Goal: Task Accomplishment & Management: Manage account settings

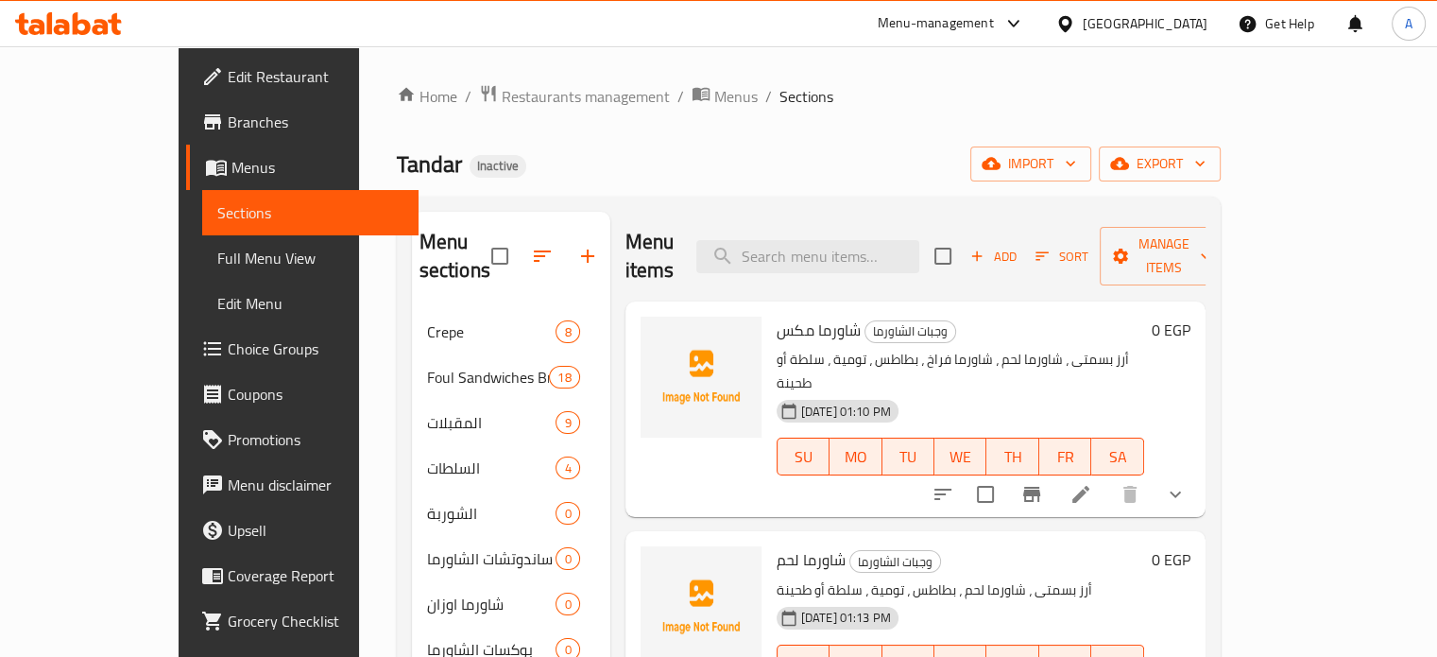
click at [228, 349] on span "Choice Groups" at bounding box center [316, 348] width 176 height 23
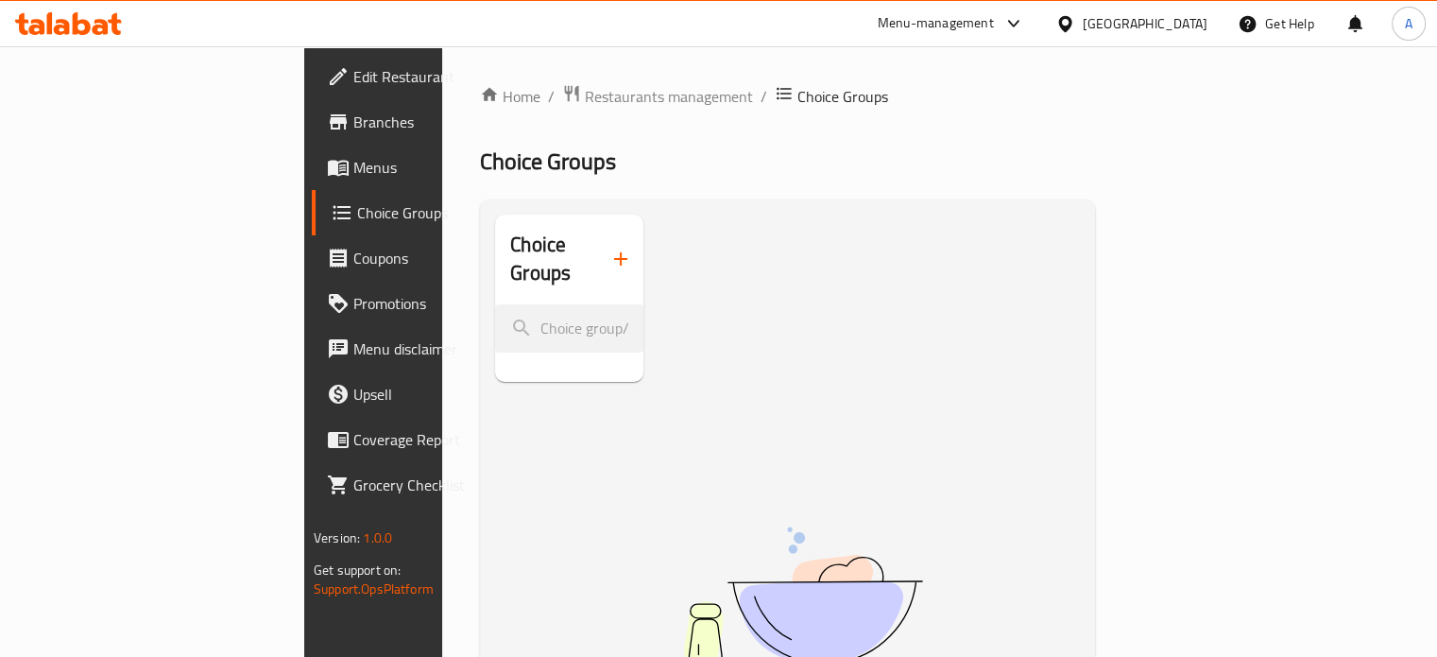
click at [609, 248] on icon "button" at bounding box center [620, 259] width 23 height 23
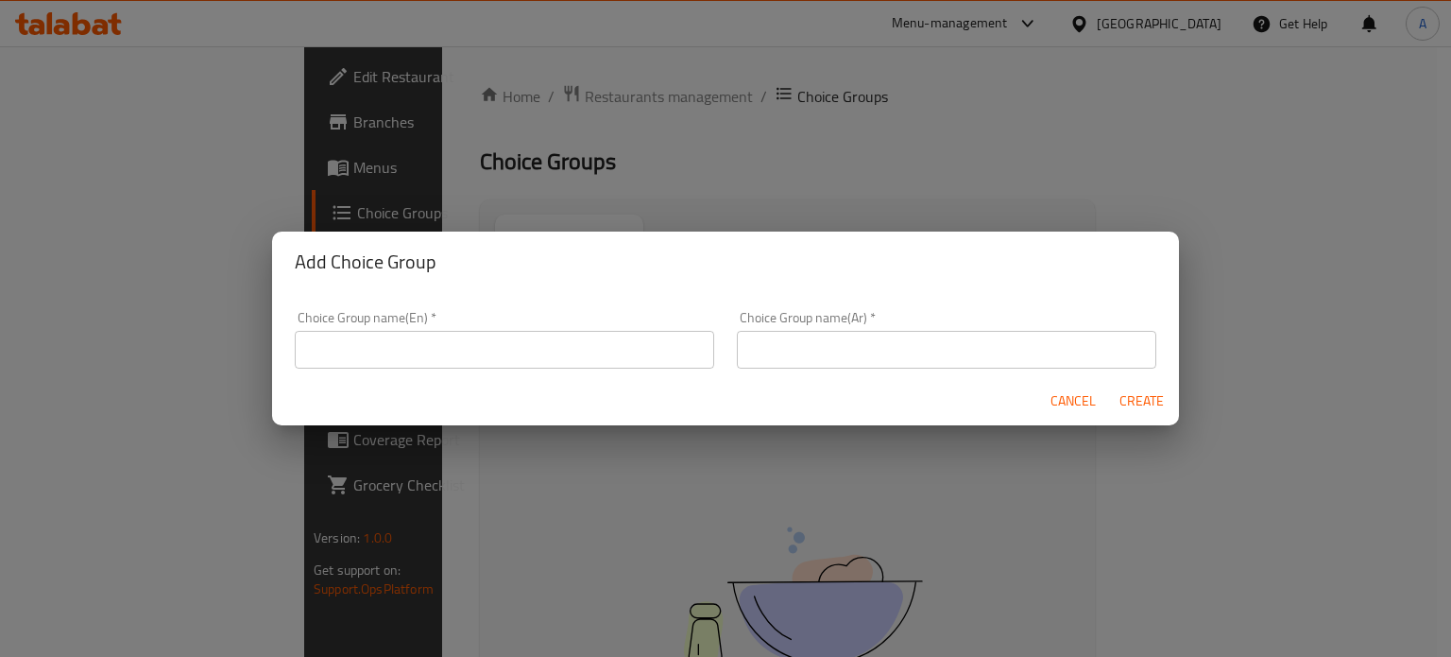
click at [427, 352] on input "text" at bounding box center [505, 350] width 420 height 38
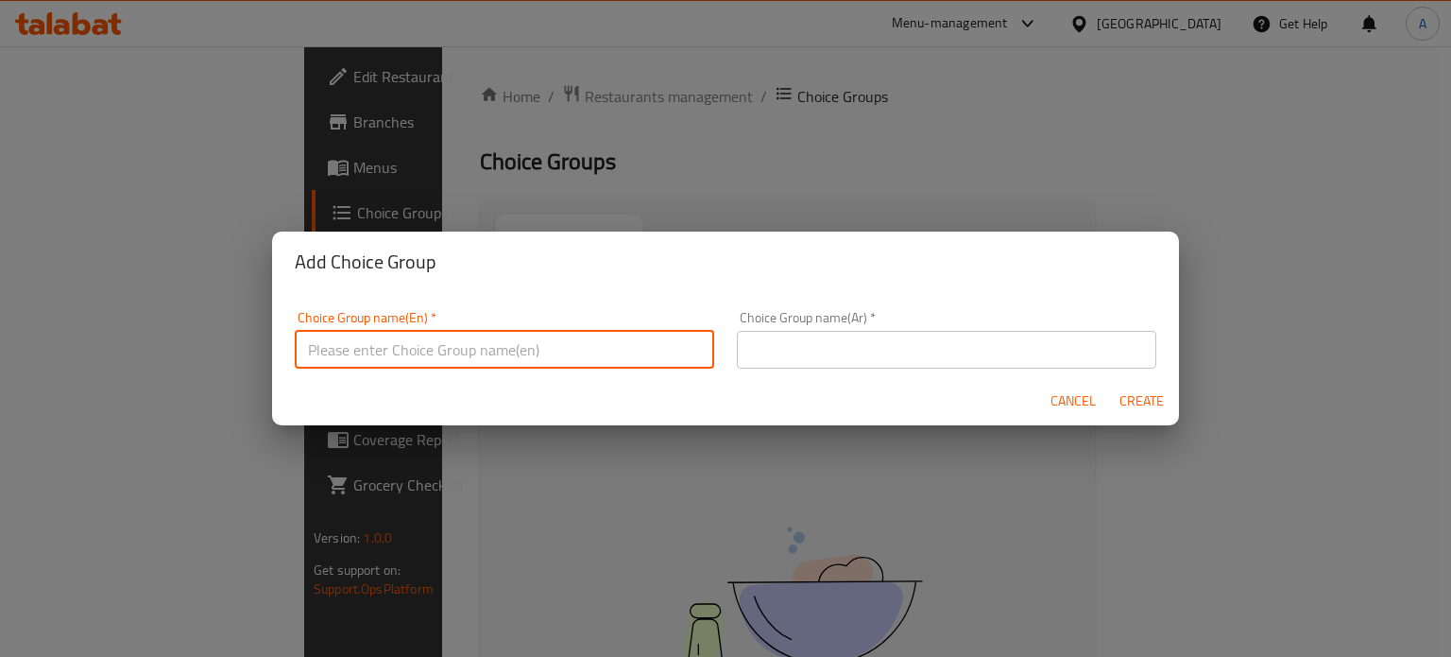
click at [782, 354] on input "text" at bounding box center [947, 350] width 420 height 38
paste input "إختار مكونات تاكوس حسب الحجم اللى إخترته"
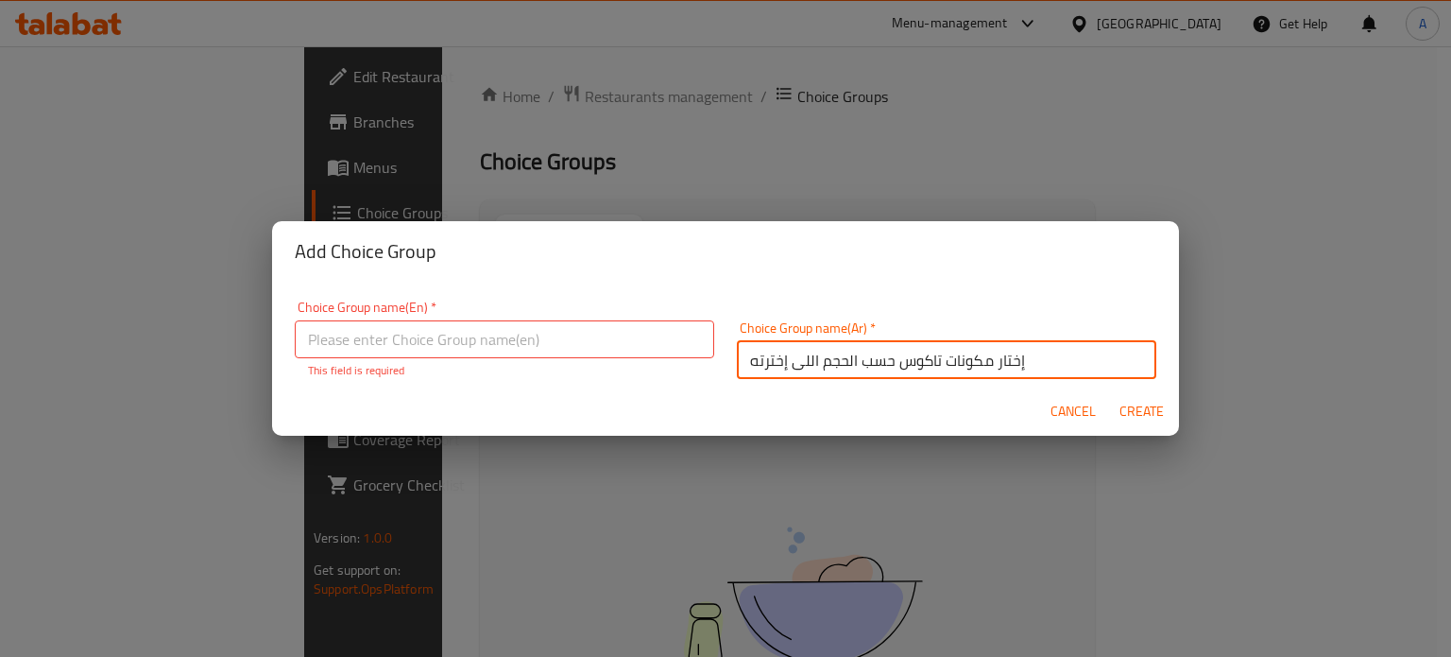
type input "إختار مكونات تاكوس حسب الحجم اللى إخترته"
click at [423, 332] on input "text" at bounding box center [505, 339] width 420 height 38
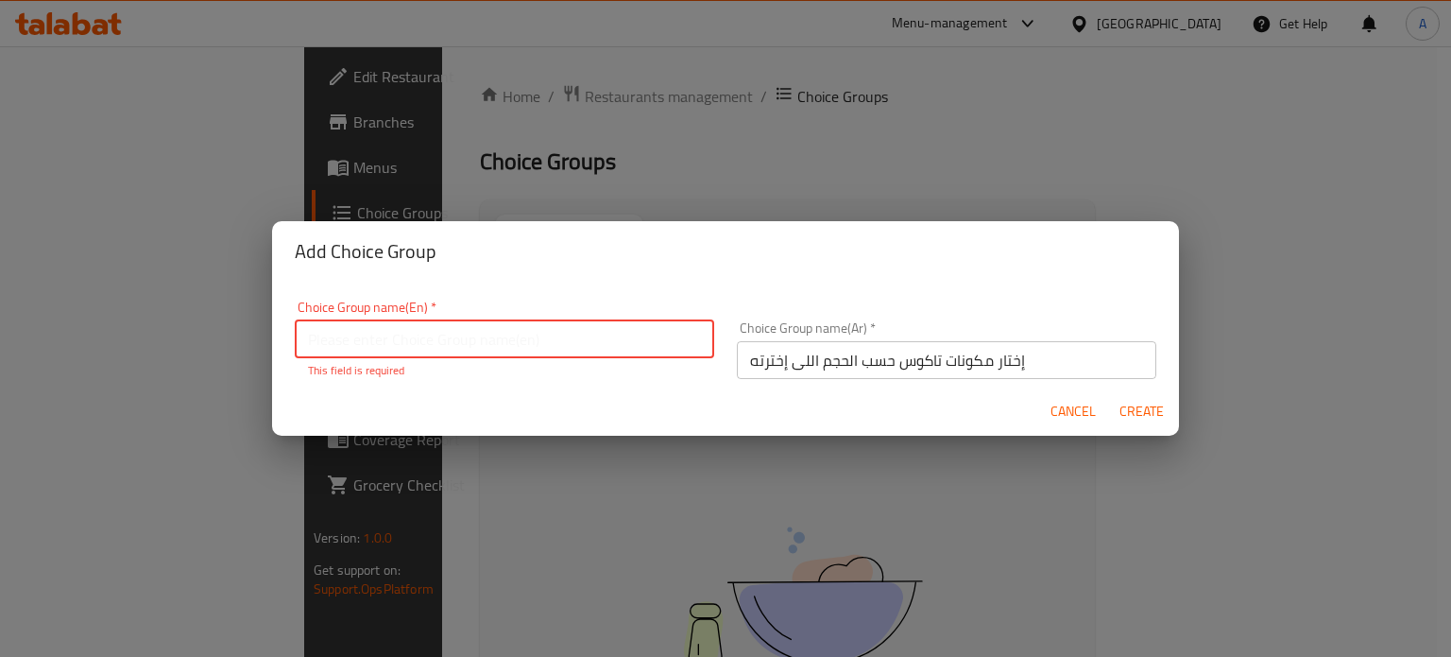
paste input "Choose your taco ingredients based on the size you choose."
type input "Choose your taco ingredients based on the size you choose."
click at [1141, 411] on span "Create" at bounding box center [1141, 412] width 45 height 24
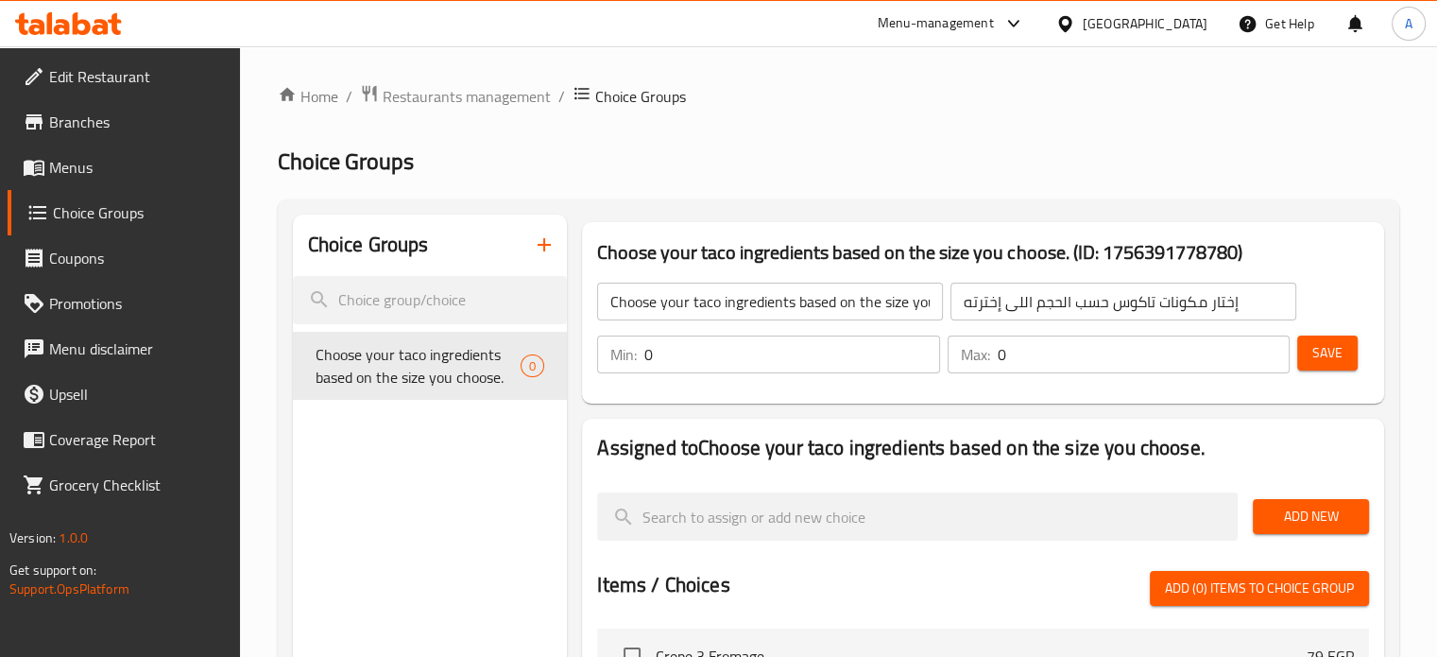
click at [85, 167] on span "Menus" at bounding box center [137, 167] width 176 height 23
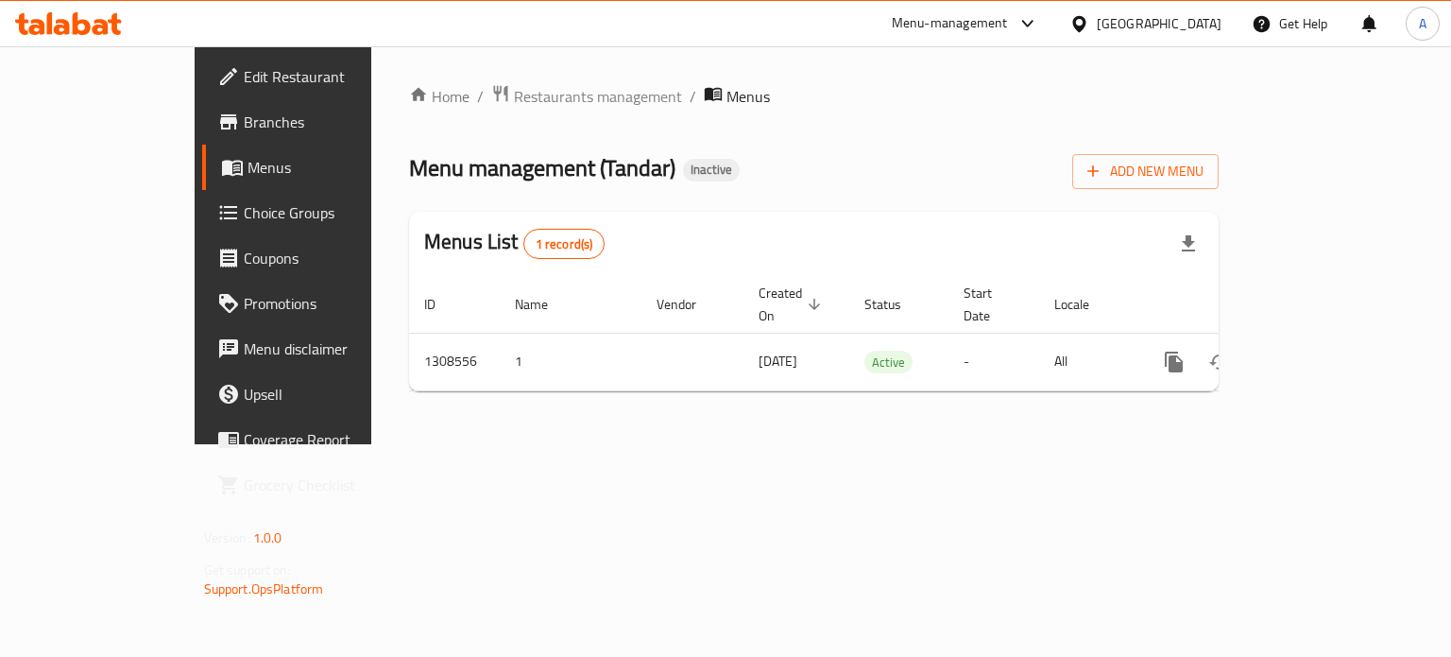
click at [244, 222] on span "Choice Groups" at bounding box center [333, 212] width 179 height 23
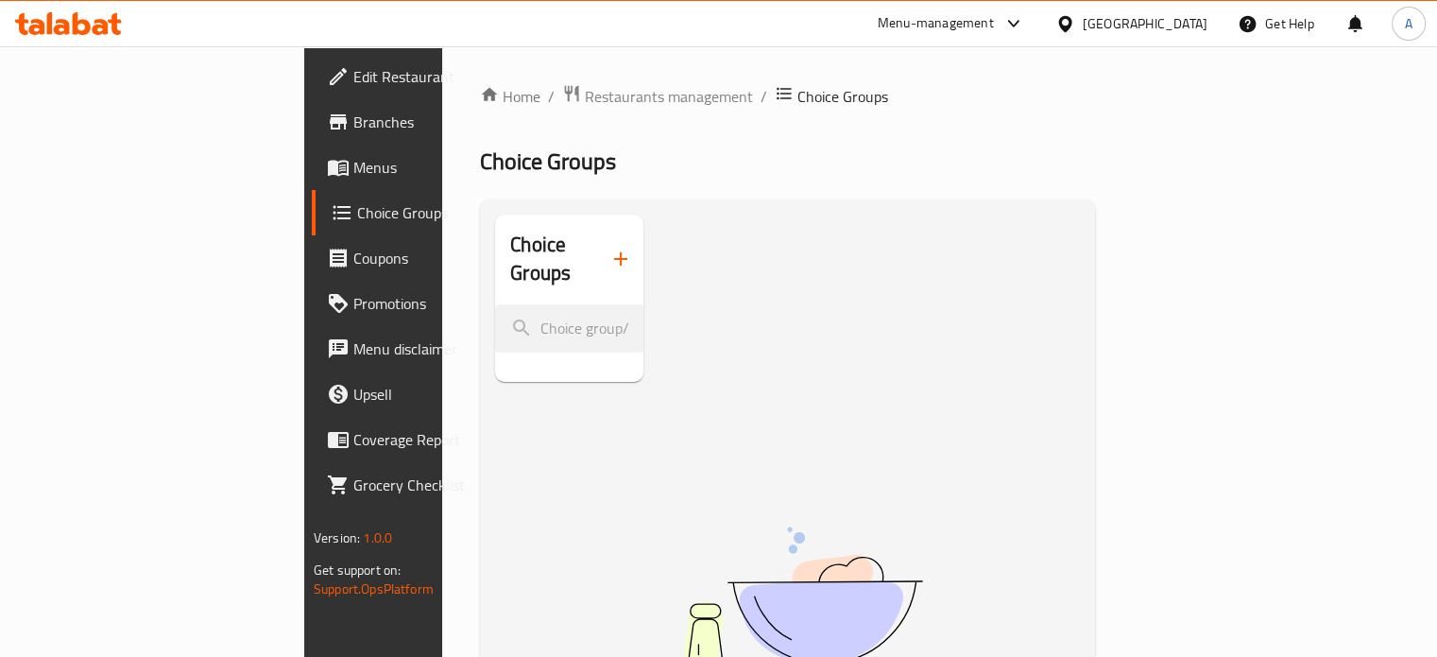
click at [353, 167] on span "Menus" at bounding box center [441, 167] width 176 height 23
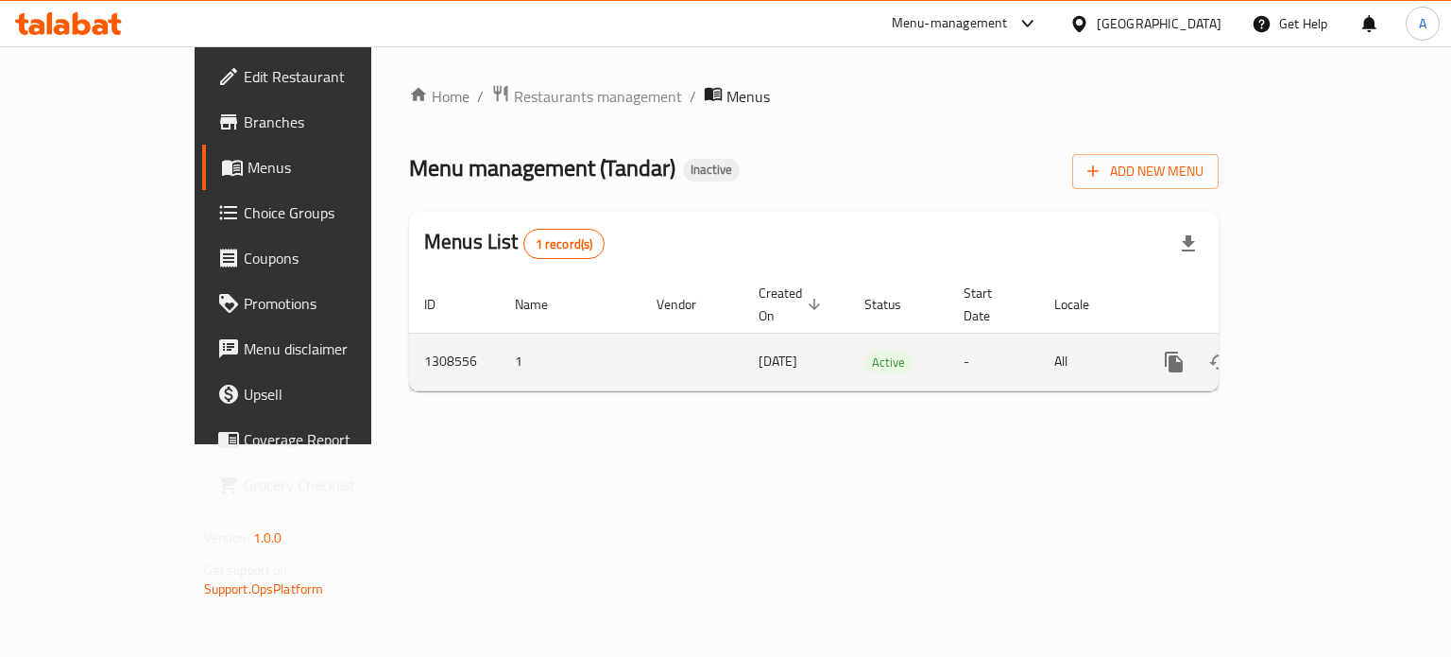
click at [1322, 351] on icon "enhanced table" at bounding box center [1310, 362] width 23 height 23
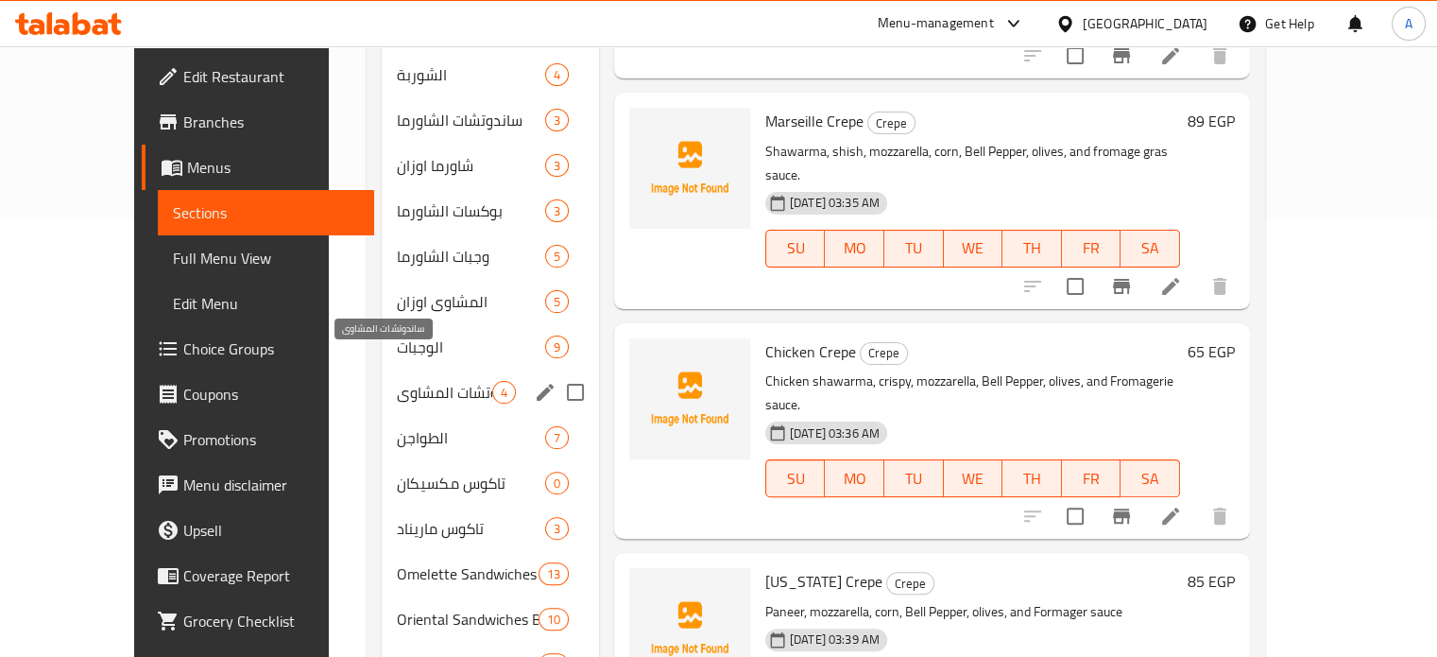
scroll to position [472, 0]
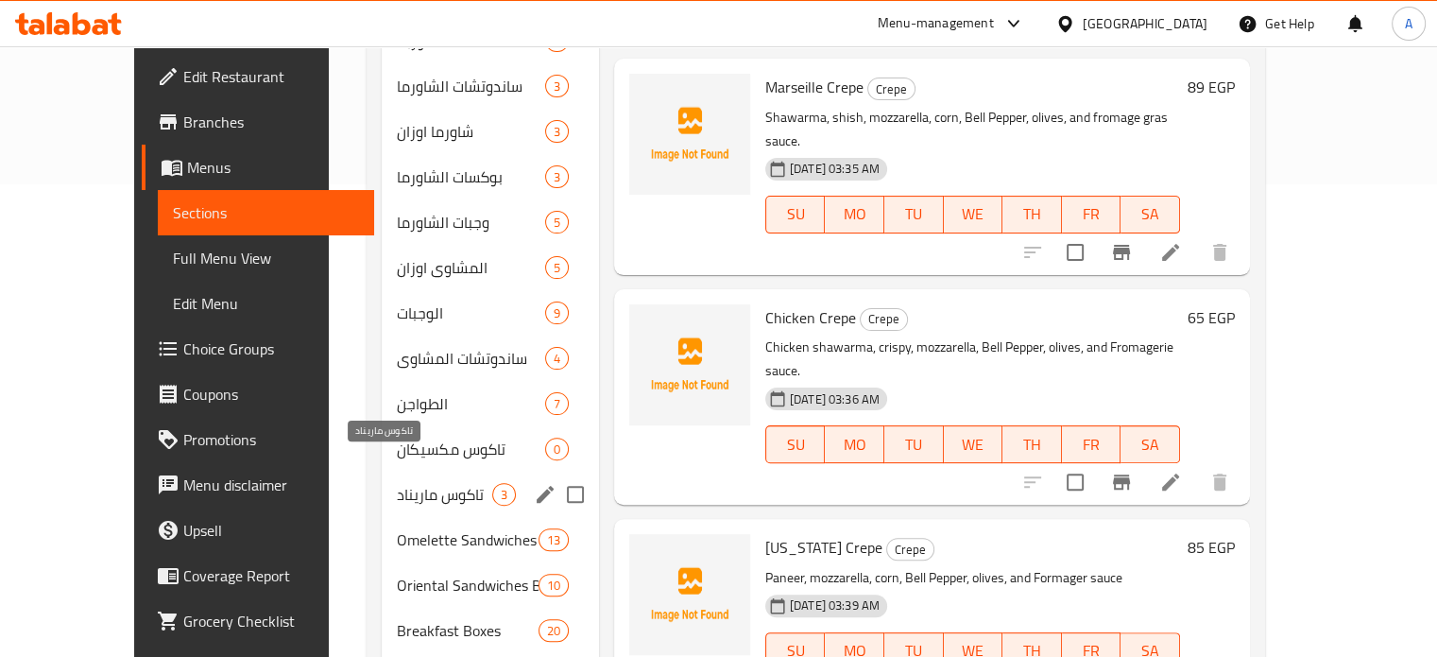
click at [397, 483] on span "تاكوس ماريناد" at bounding box center [444, 494] width 95 height 23
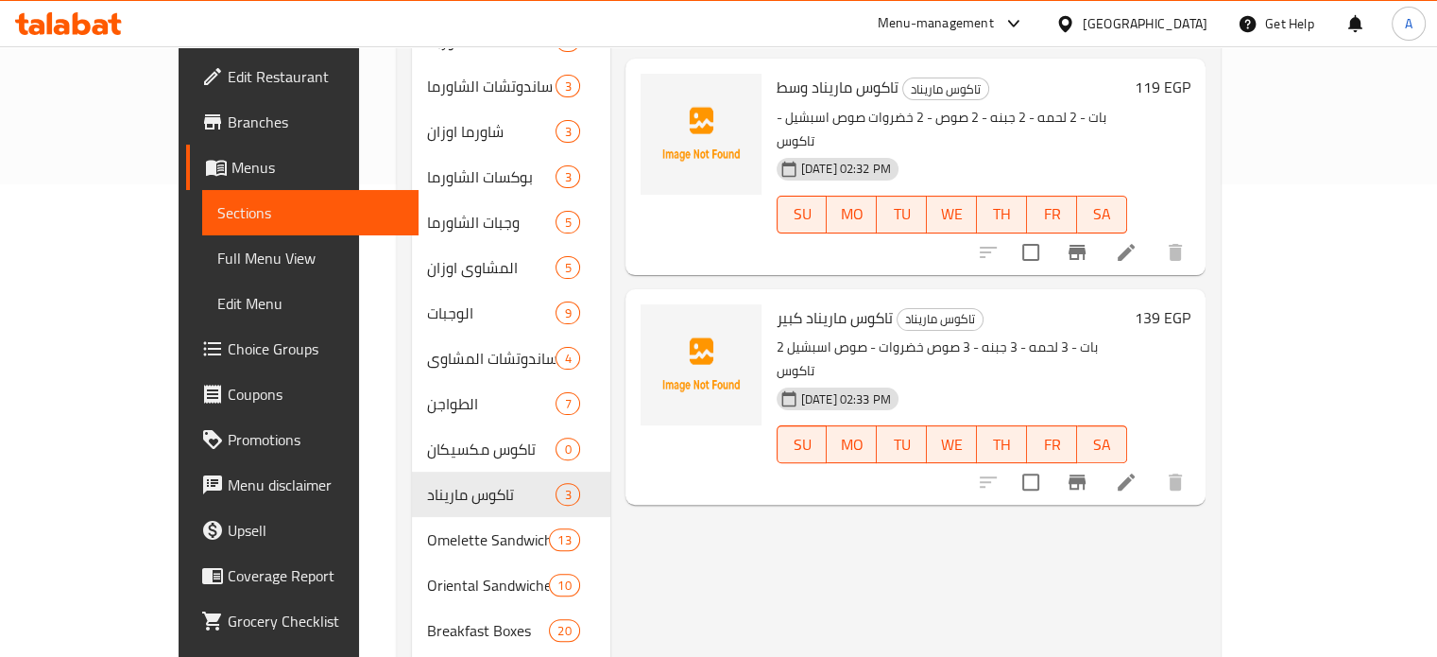
scroll to position [189, 0]
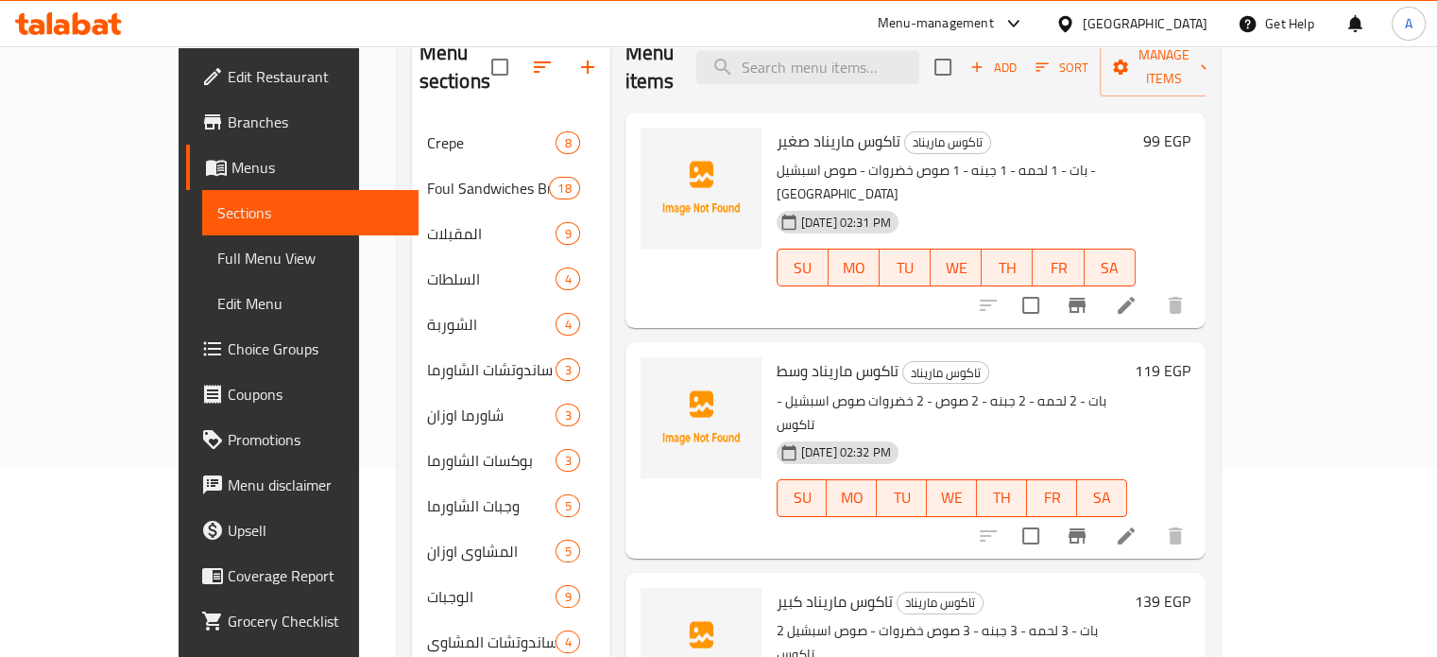
click at [1135, 297] on icon at bounding box center [1126, 305] width 17 height 17
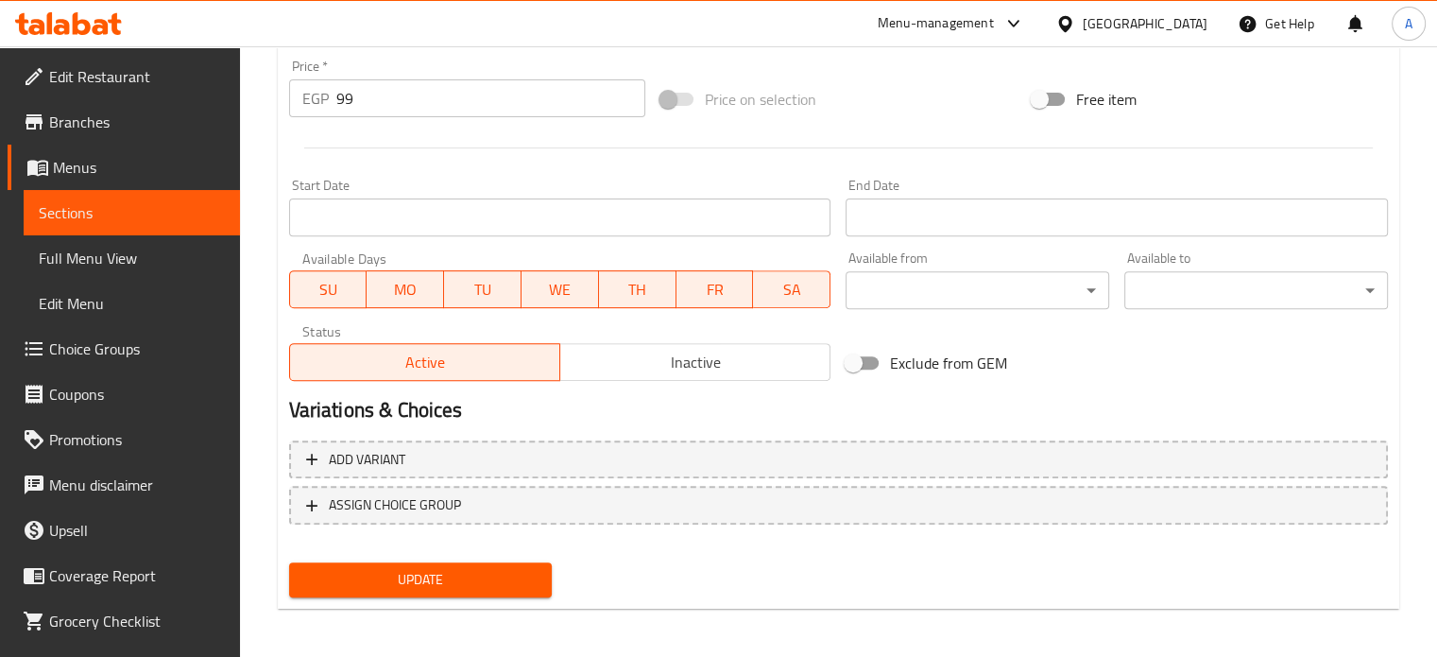
scroll to position [678, 0]
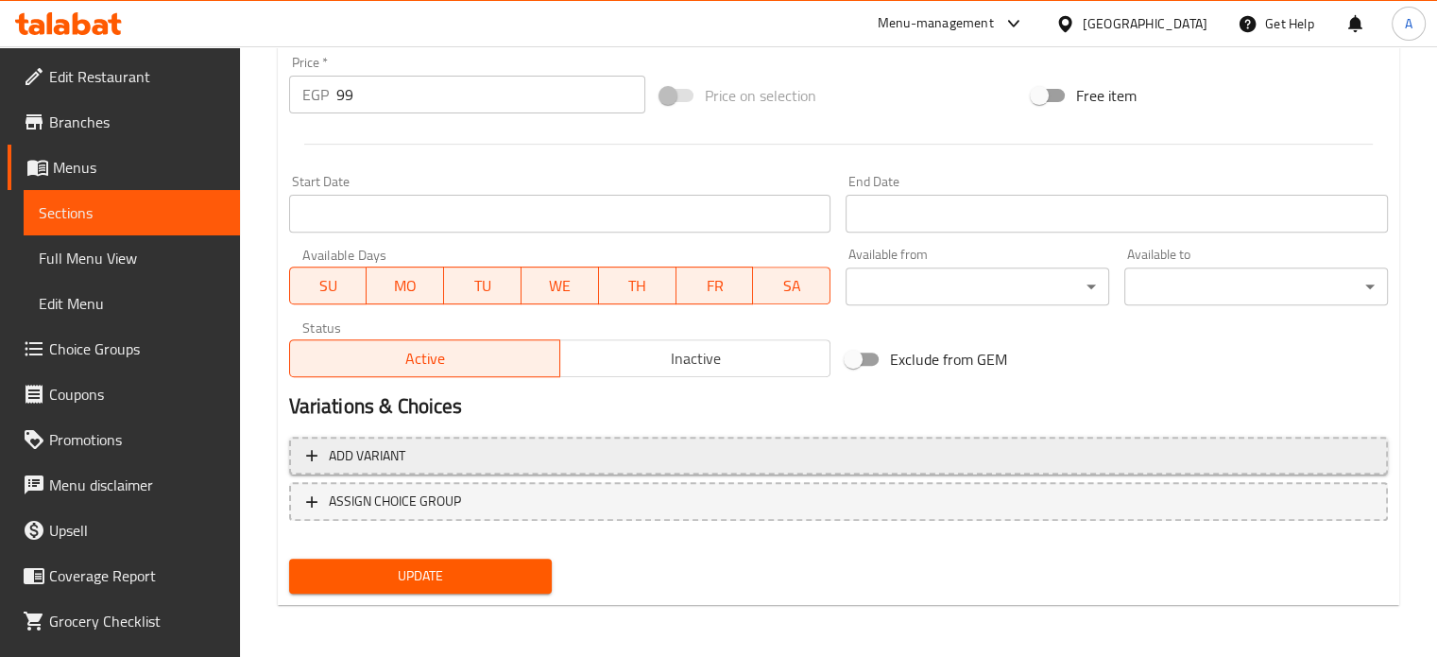
click at [396, 454] on span "Add variant" at bounding box center [367, 456] width 77 height 24
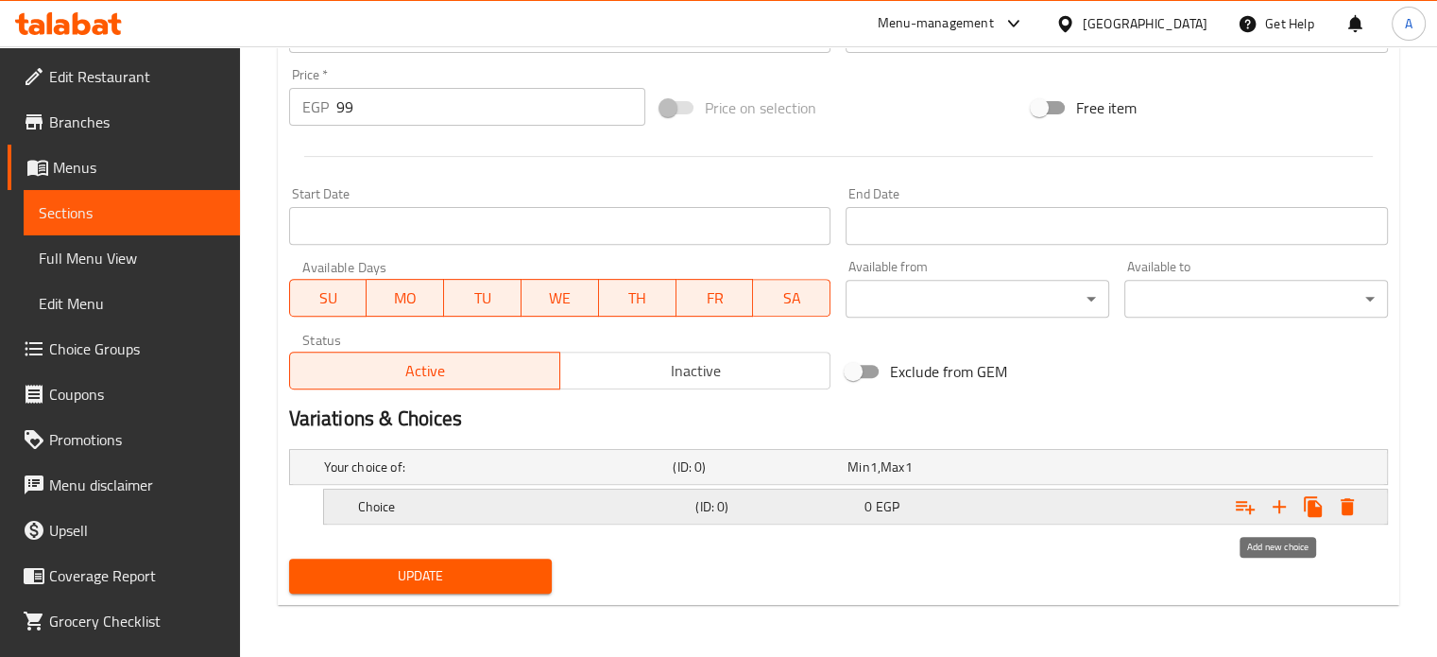
click at [1277, 506] on icon "Expand" at bounding box center [1279, 506] width 23 height 23
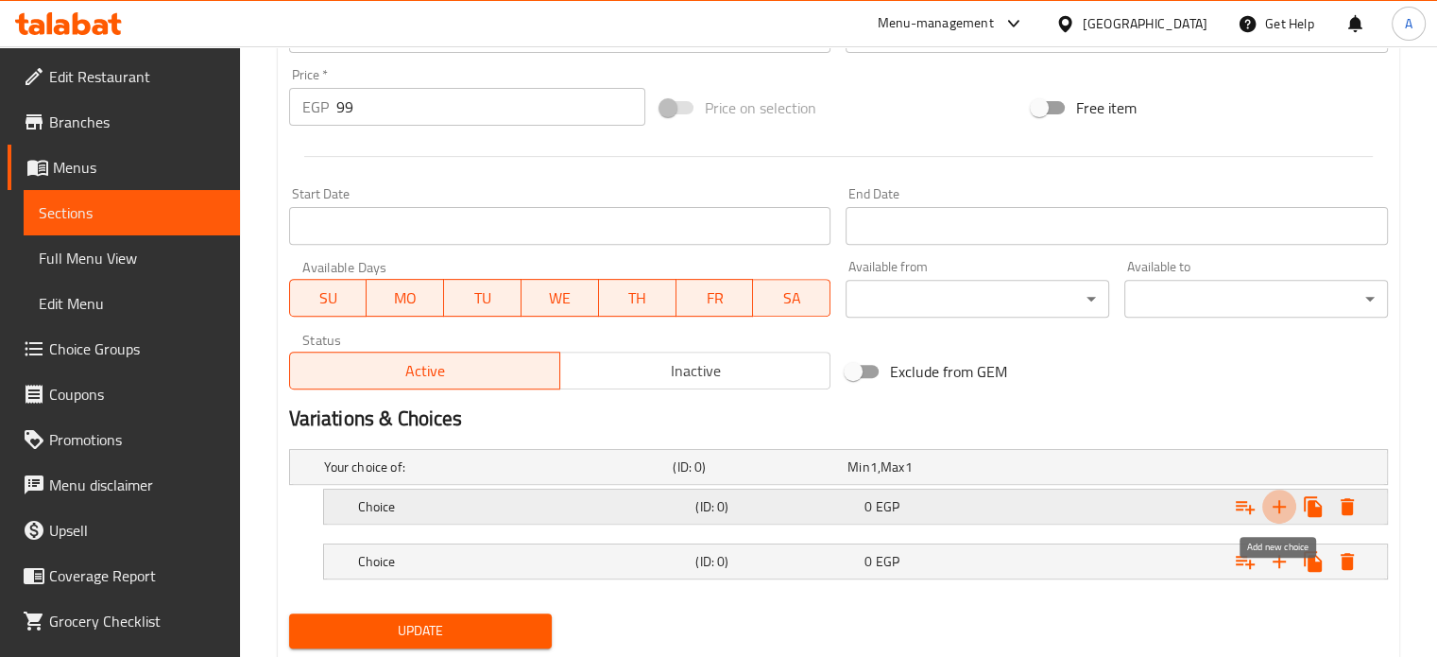
click at [1277, 506] on icon "Expand" at bounding box center [1279, 506] width 23 height 23
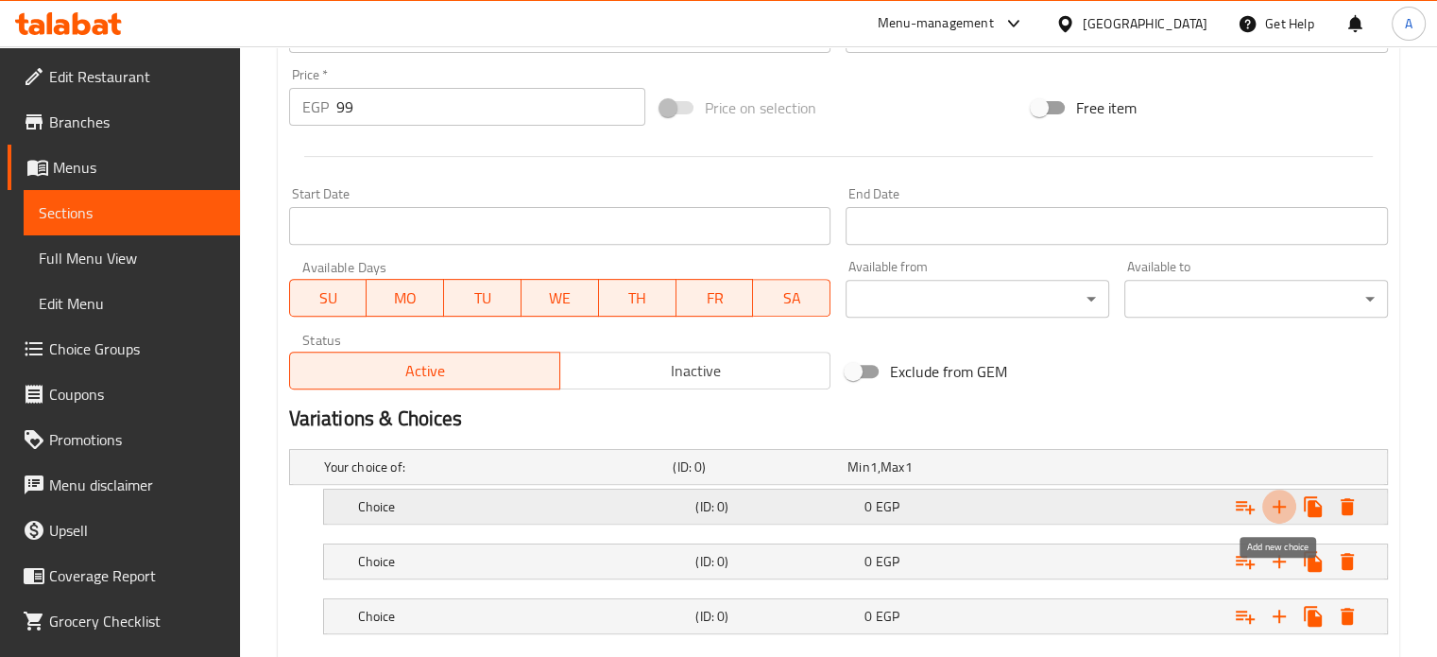
click at [1277, 506] on icon "Expand" at bounding box center [1279, 506] width 23 height 23
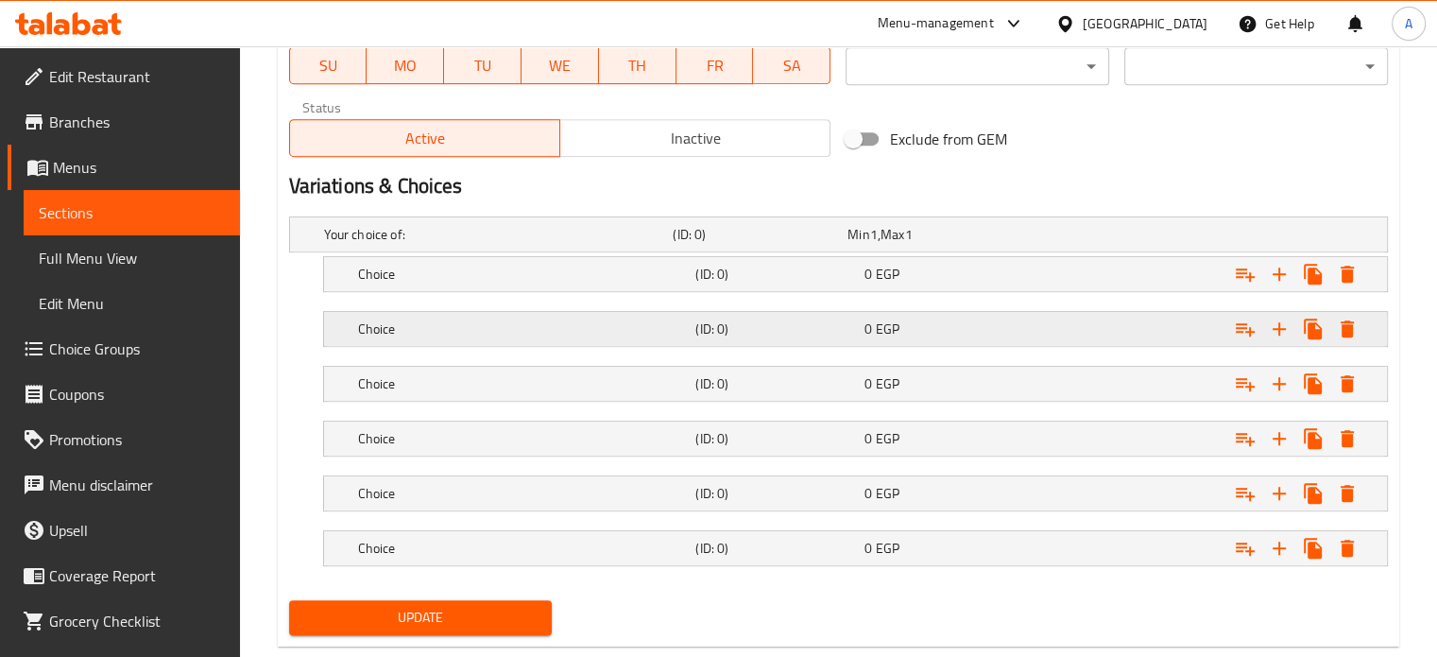
scroll to position [937, 0]
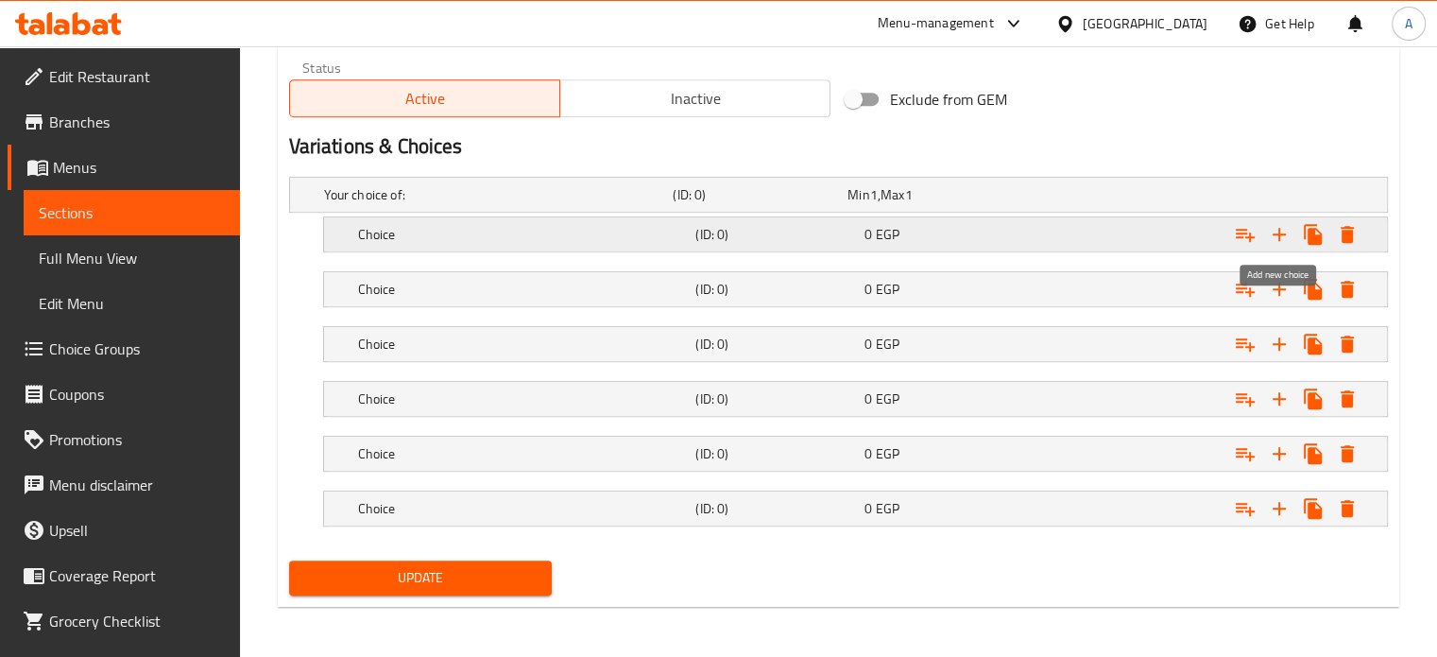
click at [1280, 231] on icon "Expand" at bounding box center [1279, 234] width 23 height 23
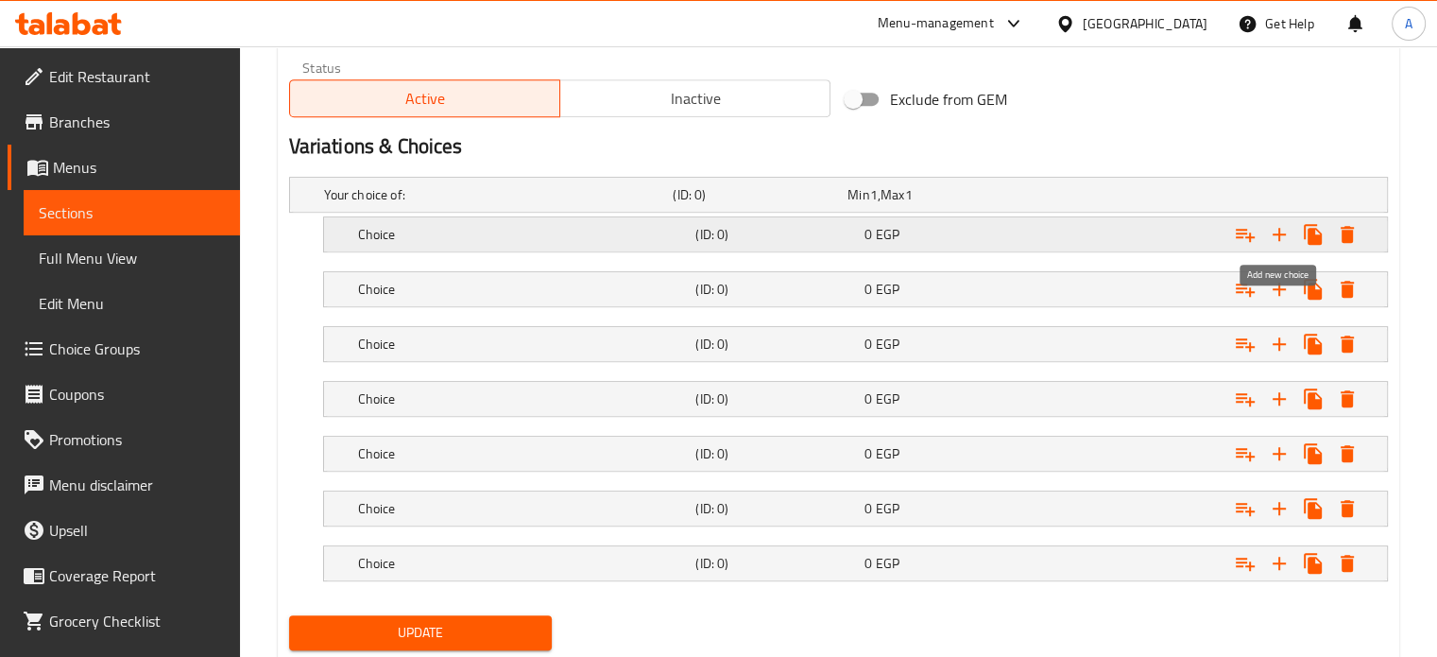
click at [1280, 231] on icon "Expand" at bounding box center [1279, 234] width 23 height 23
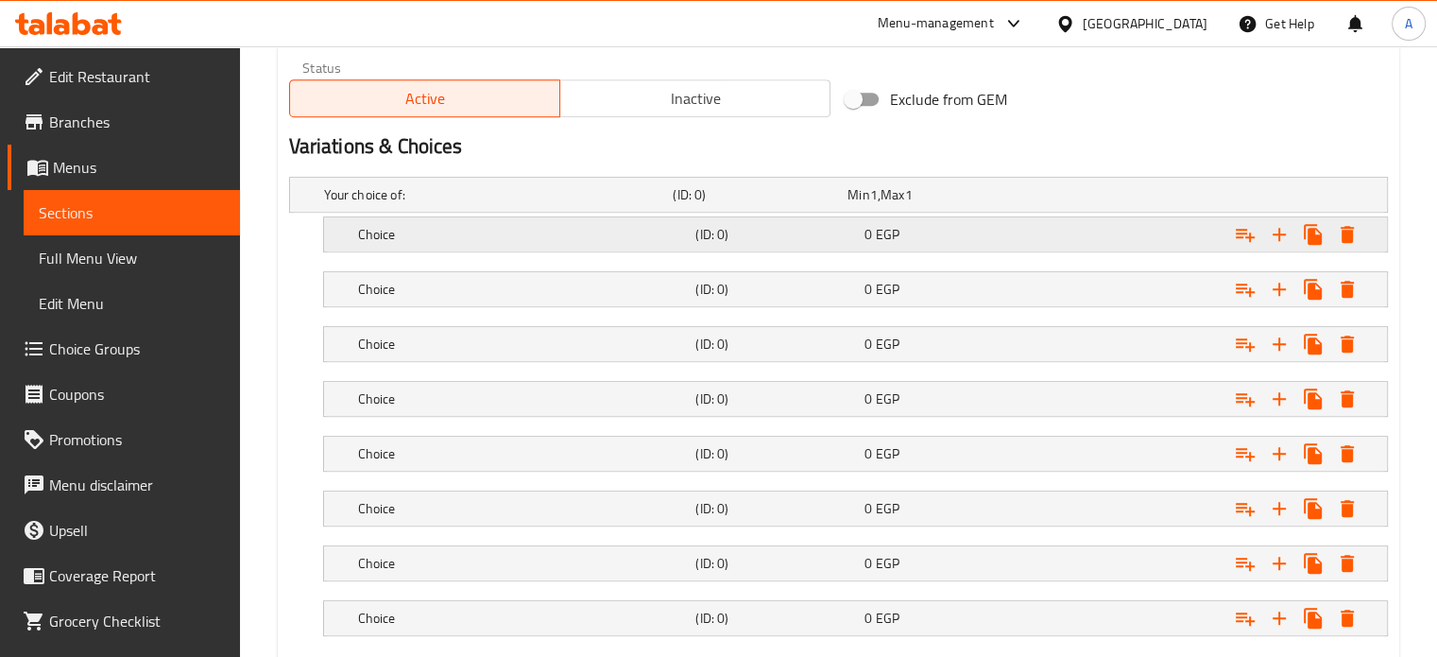
click at [385, 237] on h5 "Choice" at bounding box center [523, 234] width 331 height 19
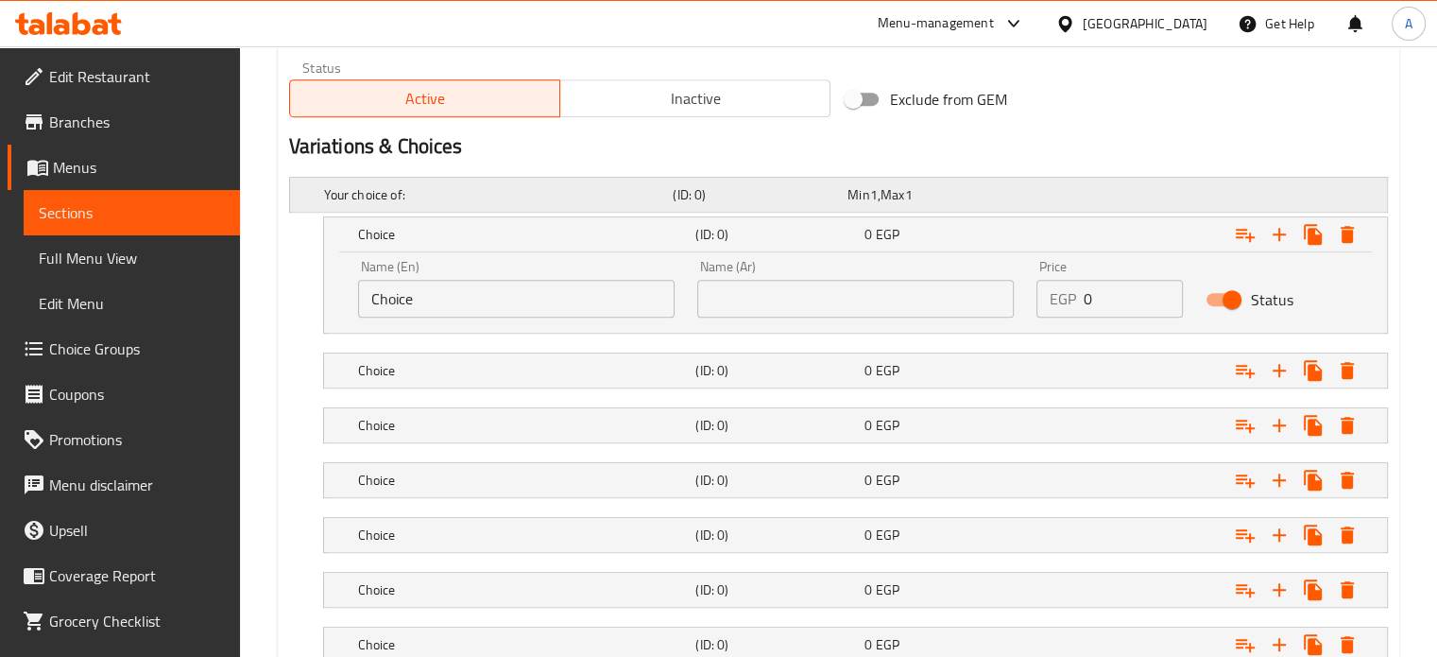
click at [409, 195] on h5 "Your choice of:" at bounding box center [495, 194] width 342 height 19
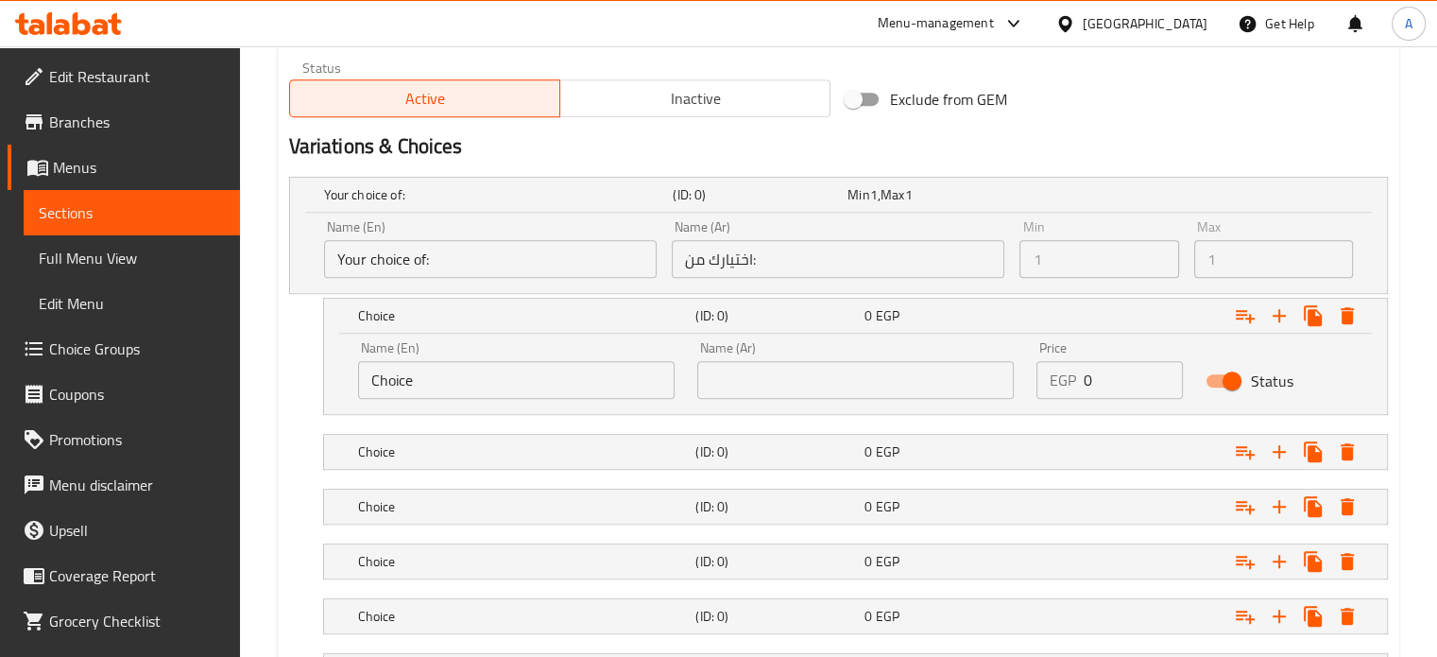
click at [686, 259] on input "اختيارك من:" at bounding box center [838, 259] width 333 height 38
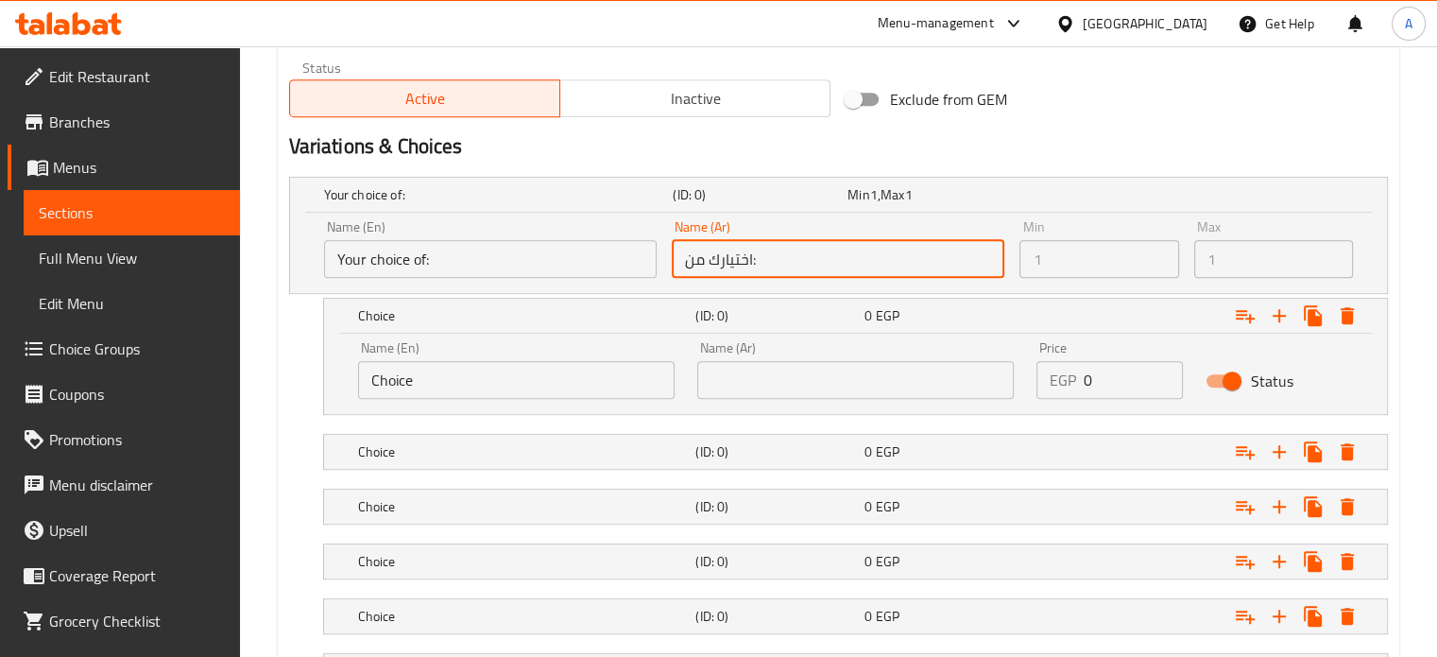
click at [771, 265] on input "اختيارك من:" at bounding box center [838, 259] width 333 height 38
click at [771, 264] on input "اختيارك من:" at bounding box center [838, 259] width 333 height 38
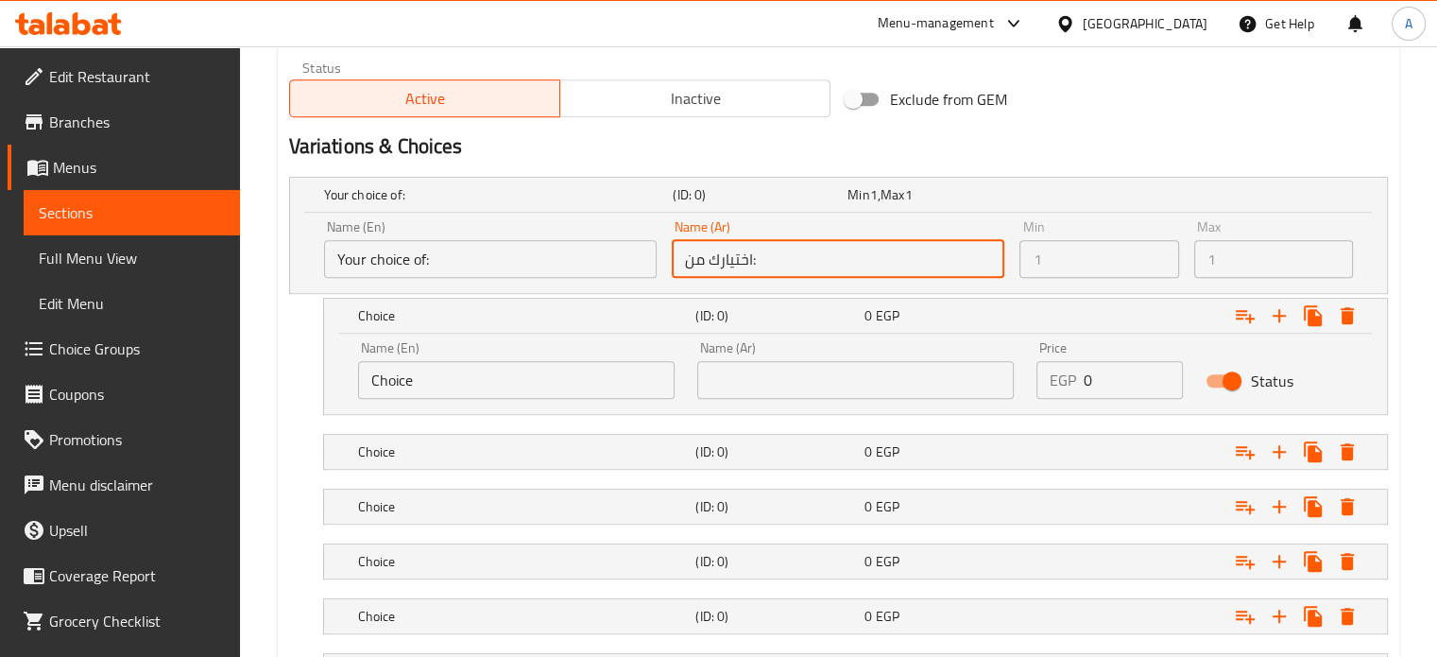
click at [771, 264] on input "اختيارك من:" at bounding box center [838, 259] width 333 height 38
click at [679, 252] on input "اختيارك من:" at bounding box center [838, 259] width 333 height 38
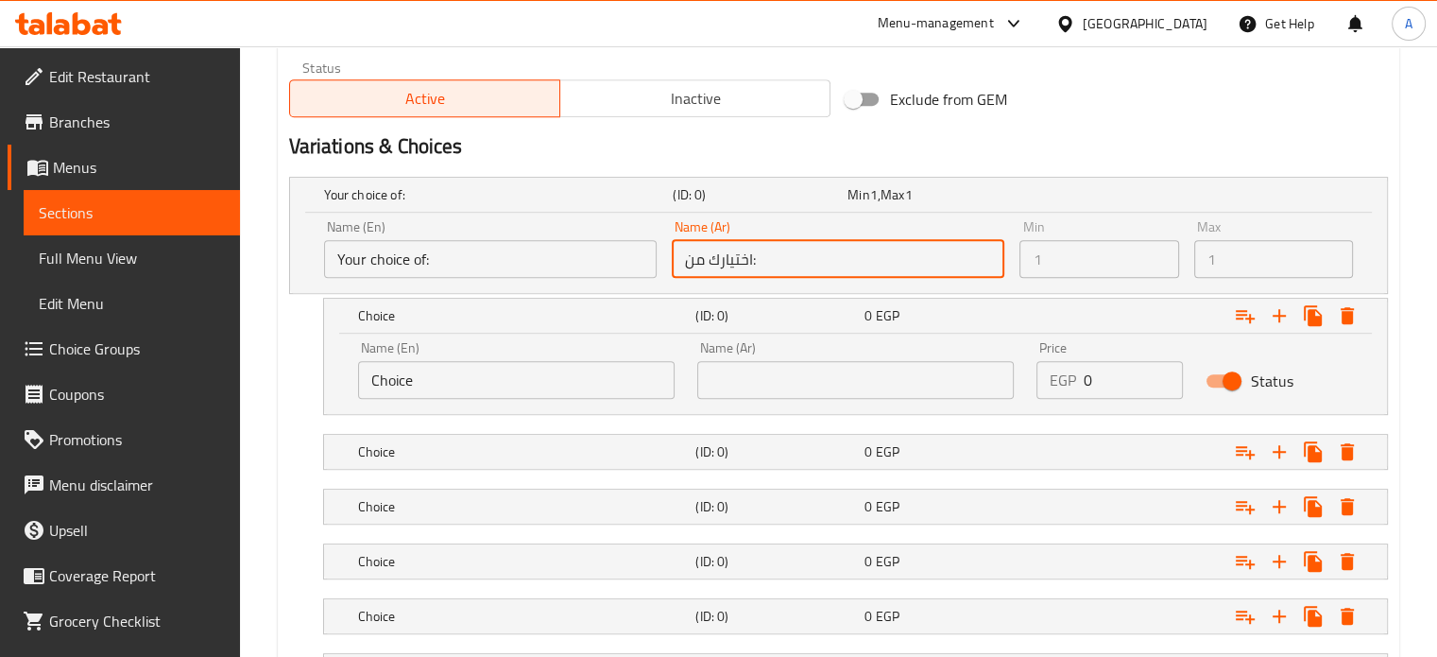
click at [680, 255] on input "اختيارك من:" at bounding box center [838, 259] width 333 height 38
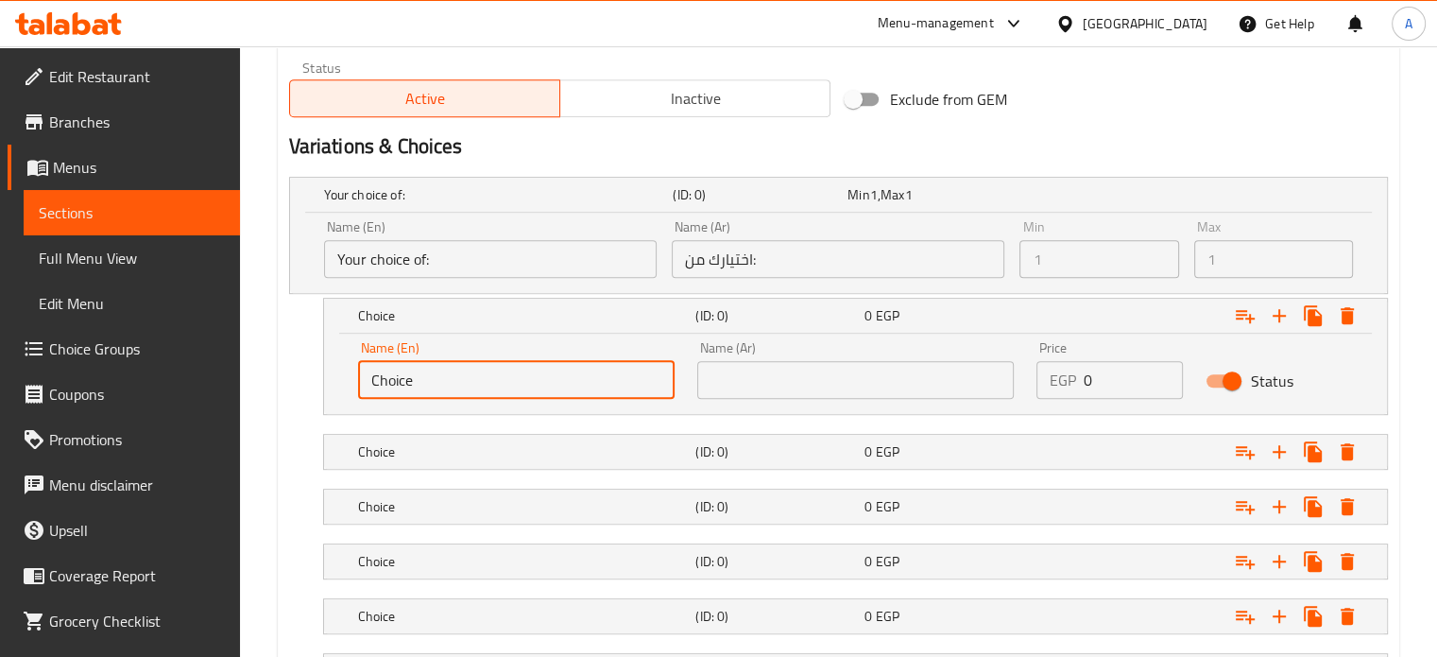
paste input "شاورما فراخ"
drag, startPoint x: 397, startPoint y: 380, endPoint x: 352, endPoint y: 380, distance: 45.4
click at [352, 380] on div "Name (En) Choice Name (En)" at bounding box center [516, 370] width 339 height 80
type input "شاورما فراخ"
click at [737, 377] on input "text" at bounding box center [855, 380] width 317 height 38
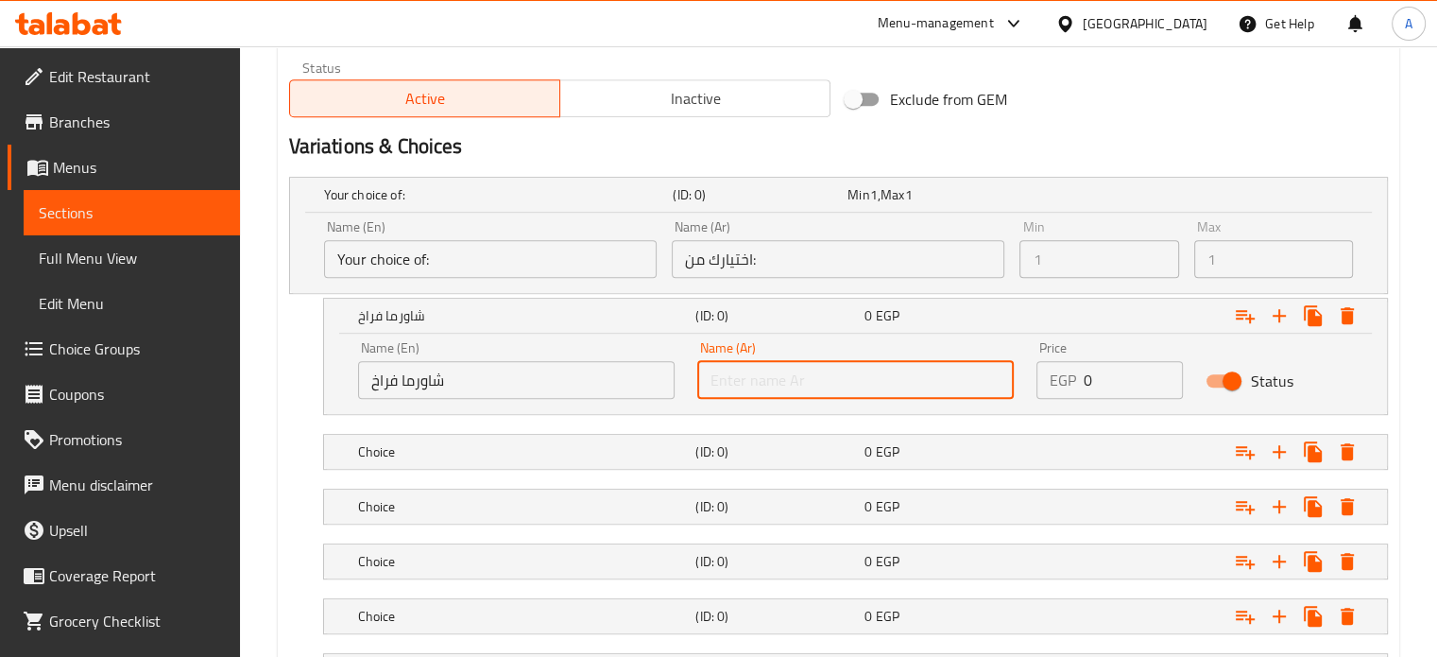
paste input "شاورما فراخ"
type input "شاورما فراخ"
click at [397, 453] on h5 "Choice" at bounding box center [523, 451] width 331 height 19
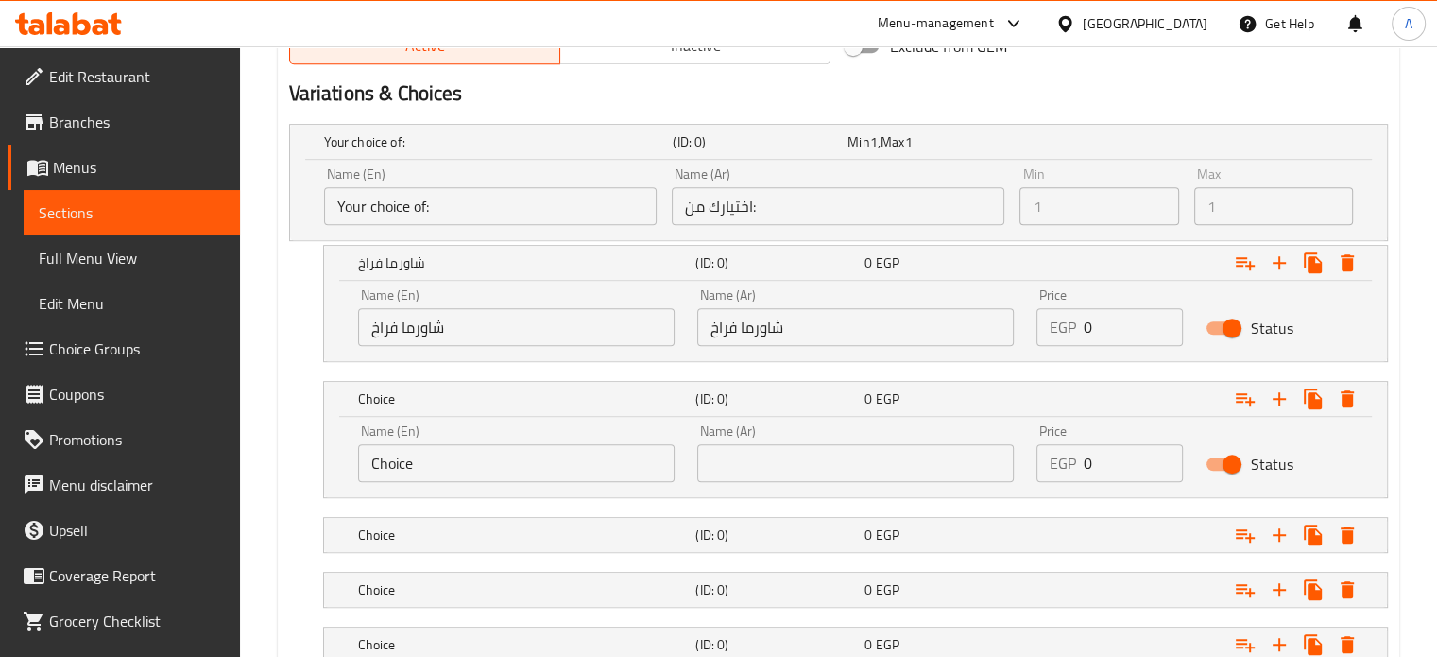
scroll to position [1032, 0]
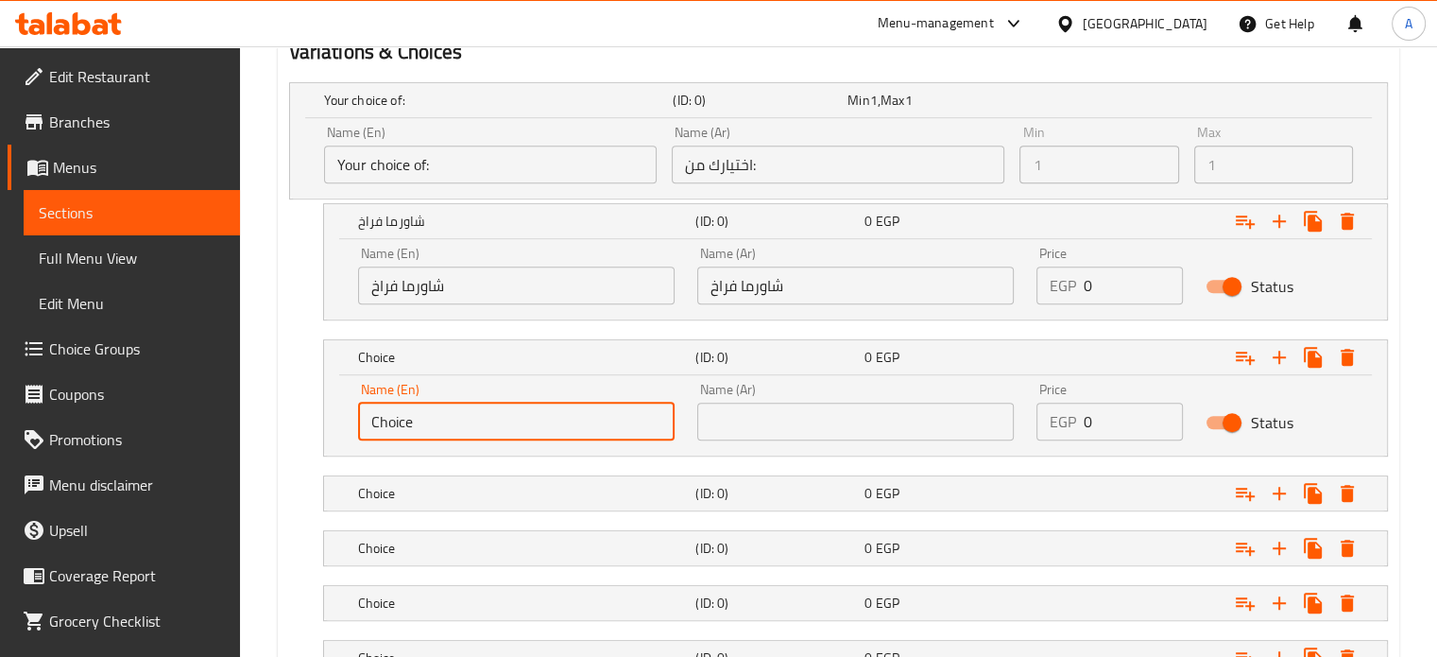
click at [352, 422] on div "Name (En) Choice Name (En)" at bounding box center [516, 411] width 339 height 80
paste input "شاور ما لحمه"
type input "شاور ما لحمه"
click at [721, 425] on input "text" at bounding box center [855, 422] width 317 height 38
paste input "شاور ما لحمه"
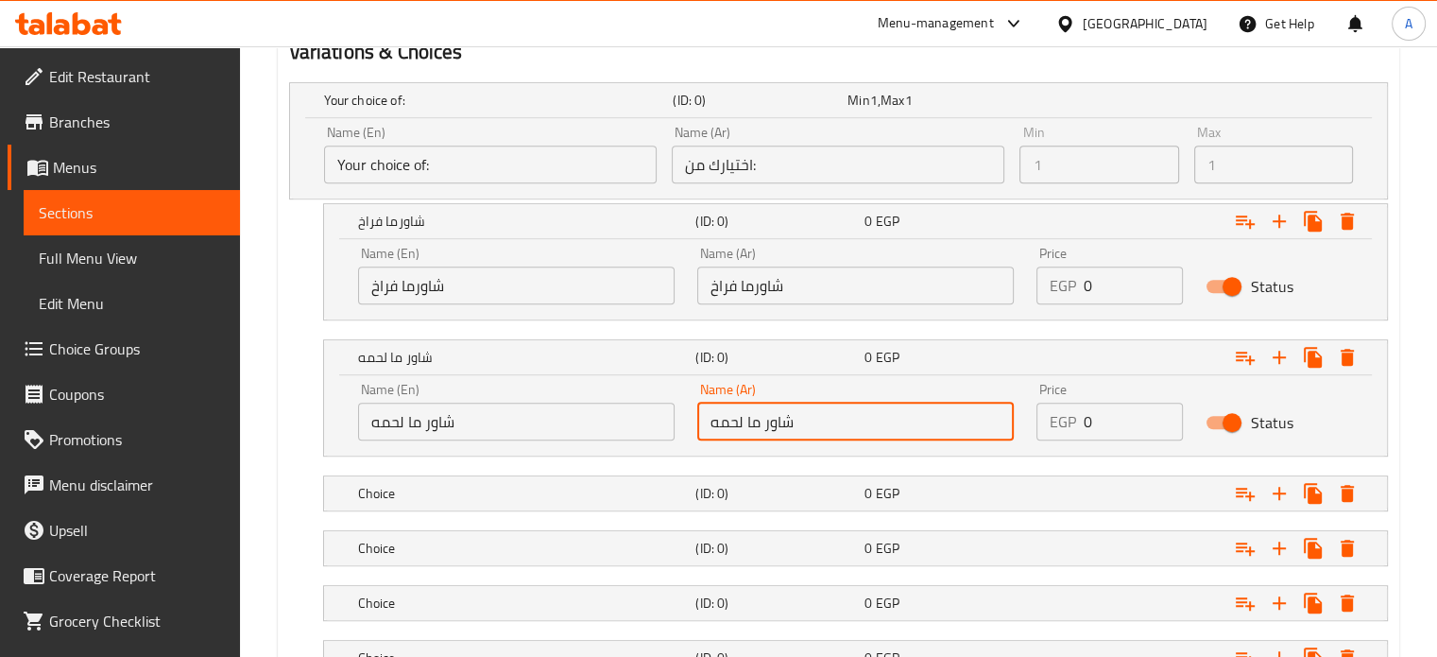
type input "شاور ما لحمه"
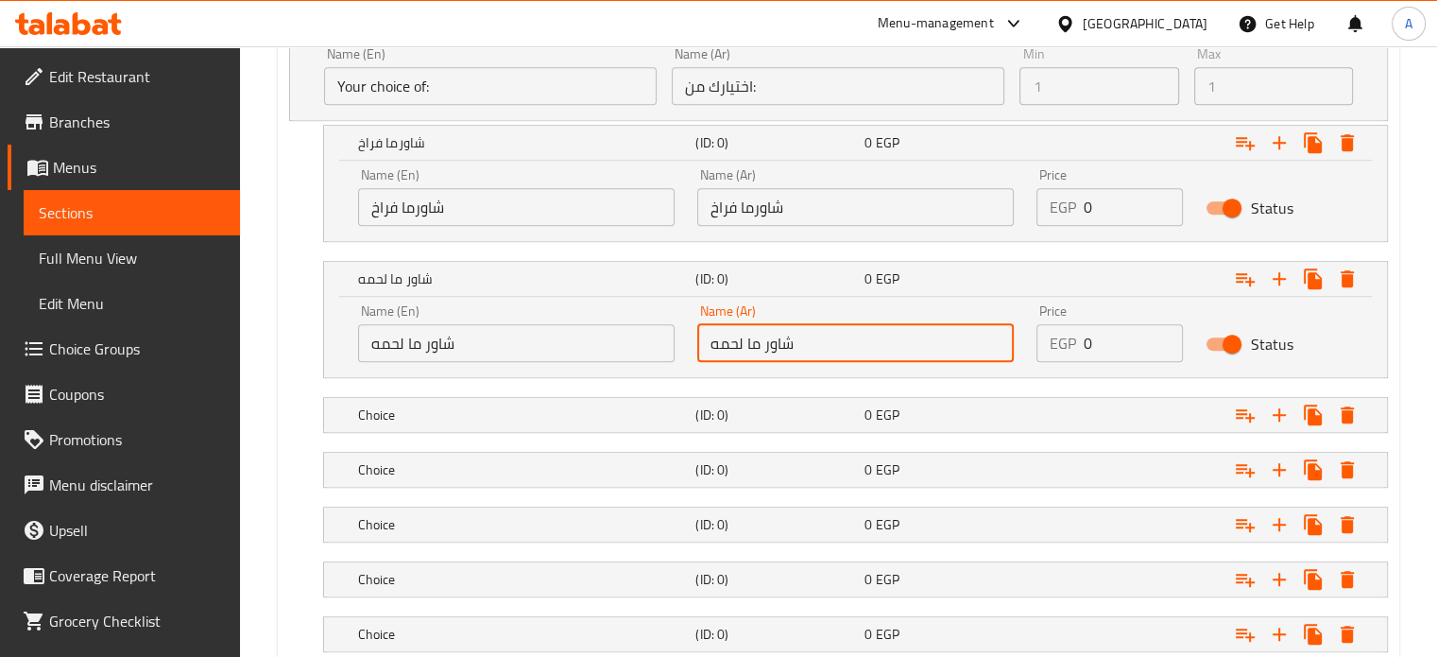
scroll to position [1221, 0]
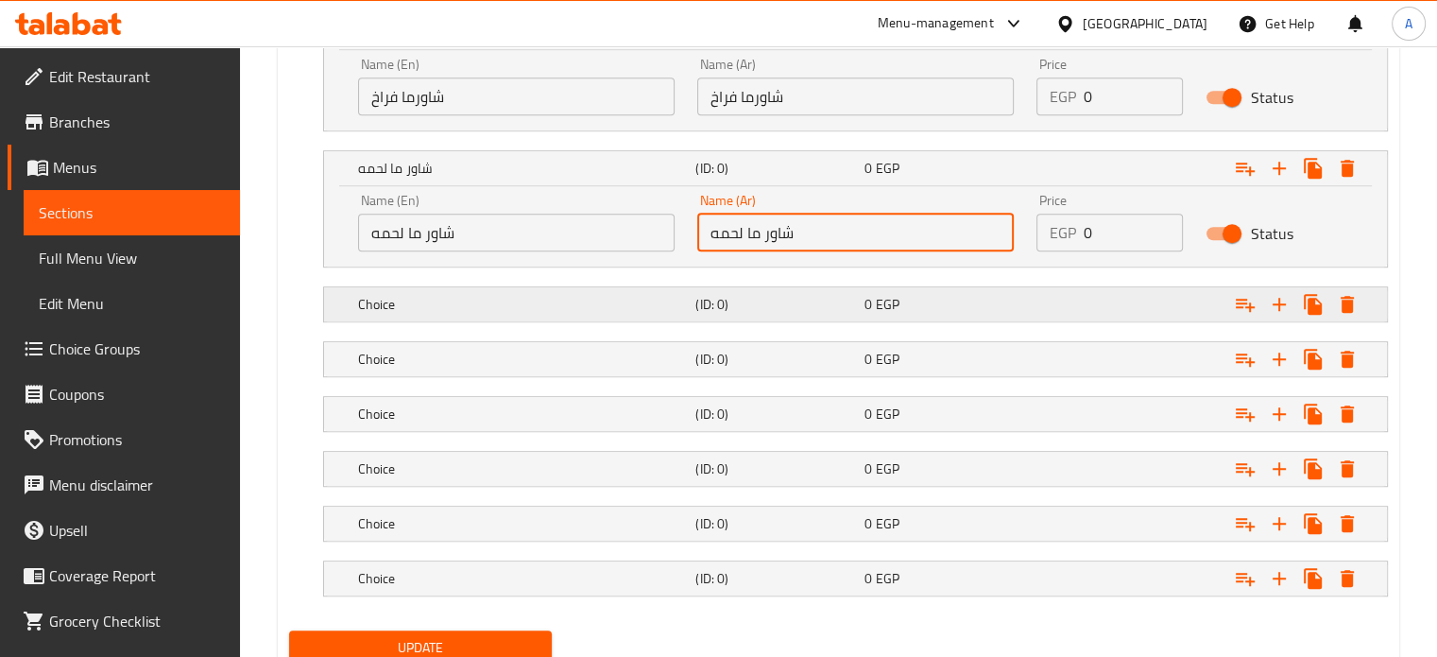
click at [415, 305] on h5 "Choice" at bounding box center [523, 304] width 331 height 19
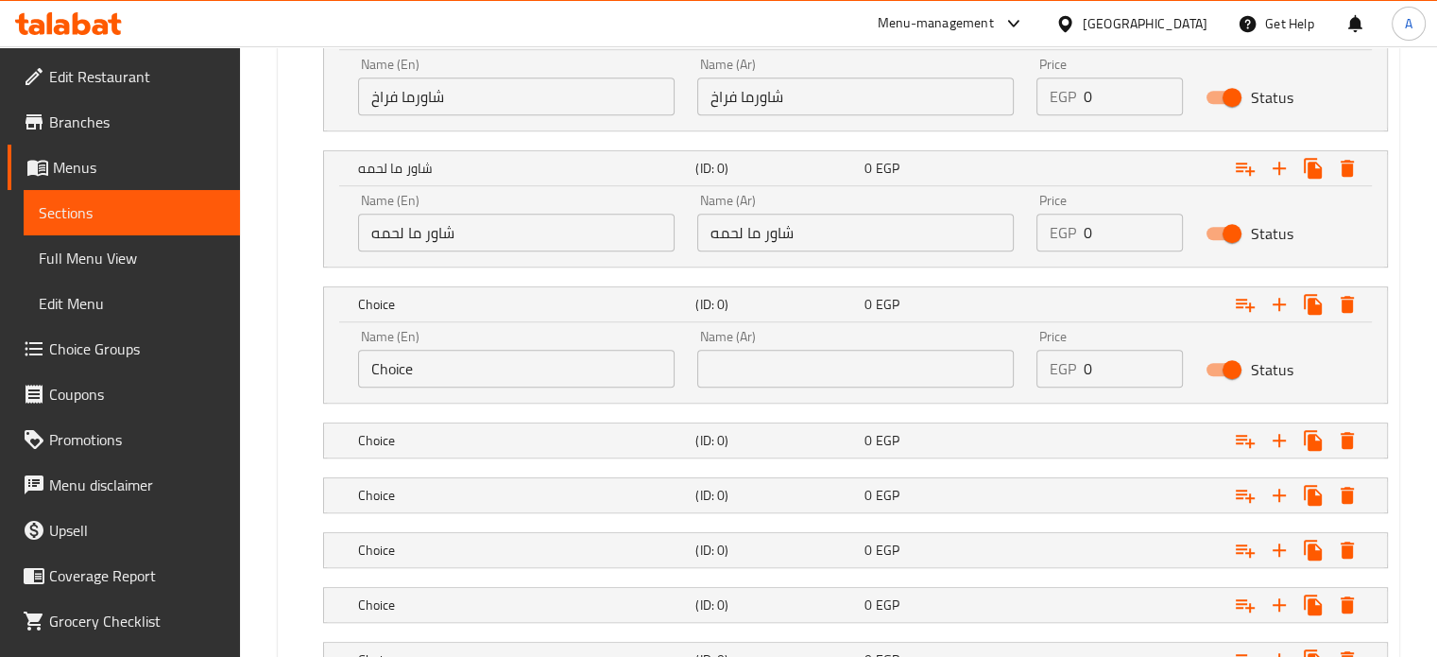
click at [337, 370] on div "Name (En) Choice Name (En) Name (Ar) Name (Ar) Price EGP 0 Price Status" at bounding box center [855, 362] width 1063 height 80
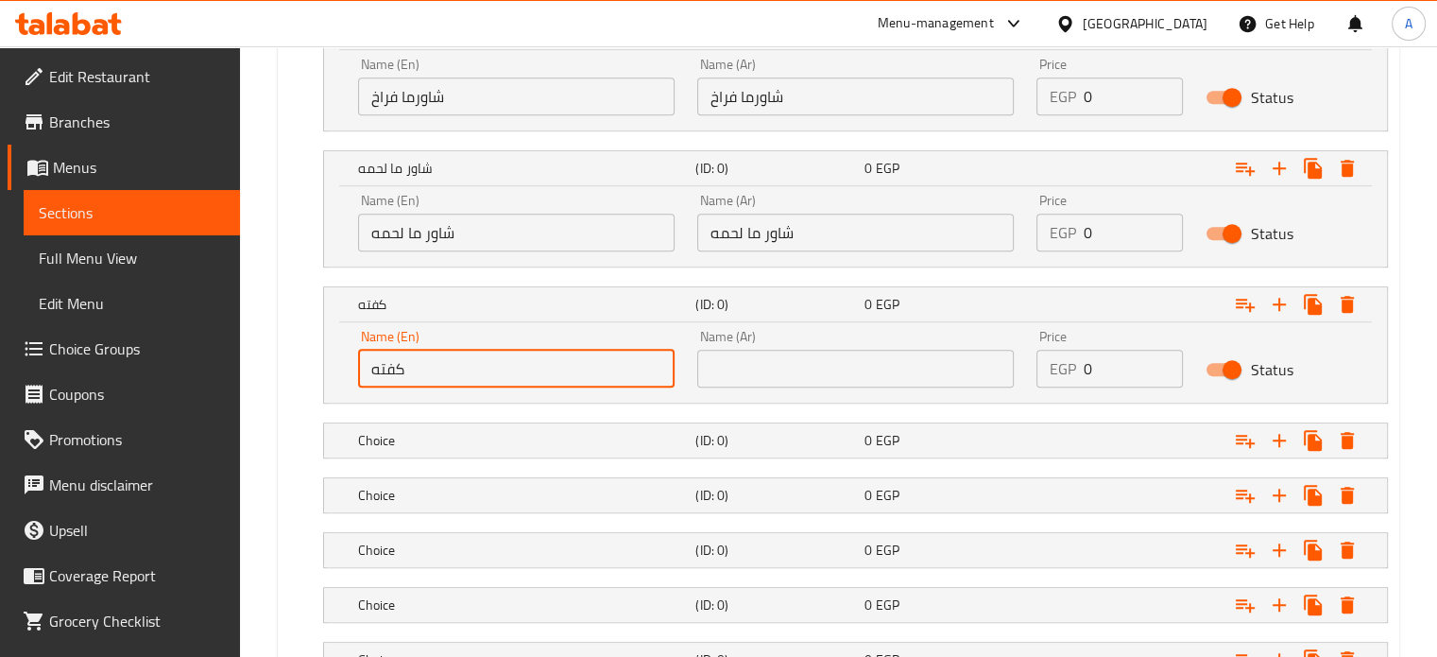
click at [395, 369] on input "كفته" at bounding box center [516, 369] width 317 height 38
type input "كفته"
paste input "كفته"
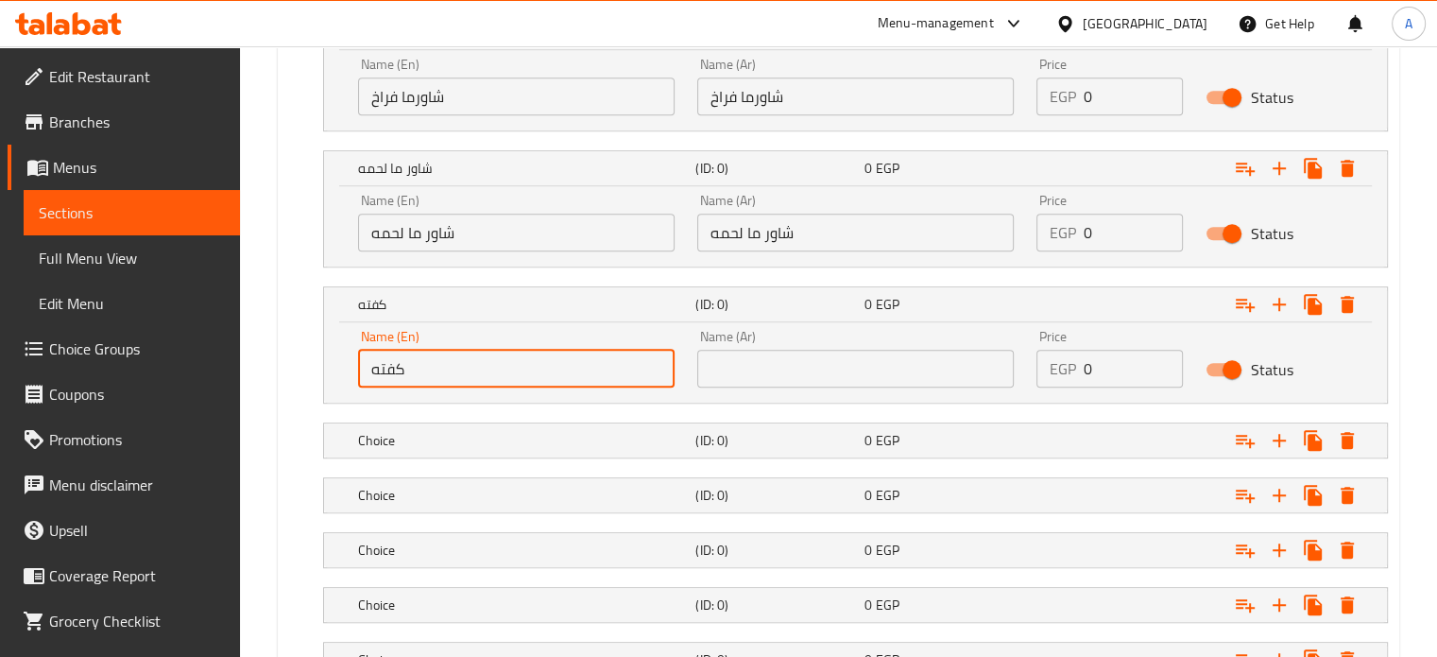
drag, startPoint x: 753, startPoint y: 369, endPoint x: 742, endPoint y: 377, distance: 13.6
click at [753, 369] on input "text" at bounding box center [855, 369] width 317 height 38
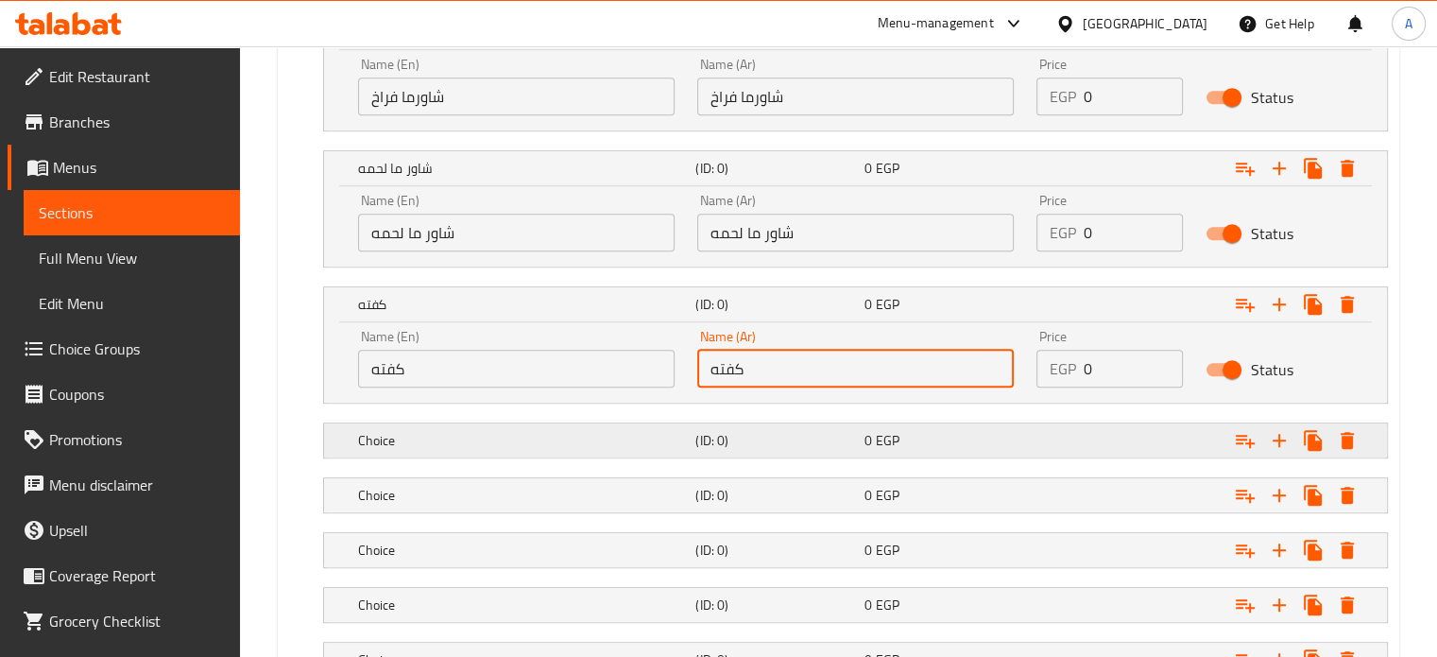
type input "كفته"
click at [418, 434] on h5 "Choice" at bounding box center [523, 440] width 331 height 19
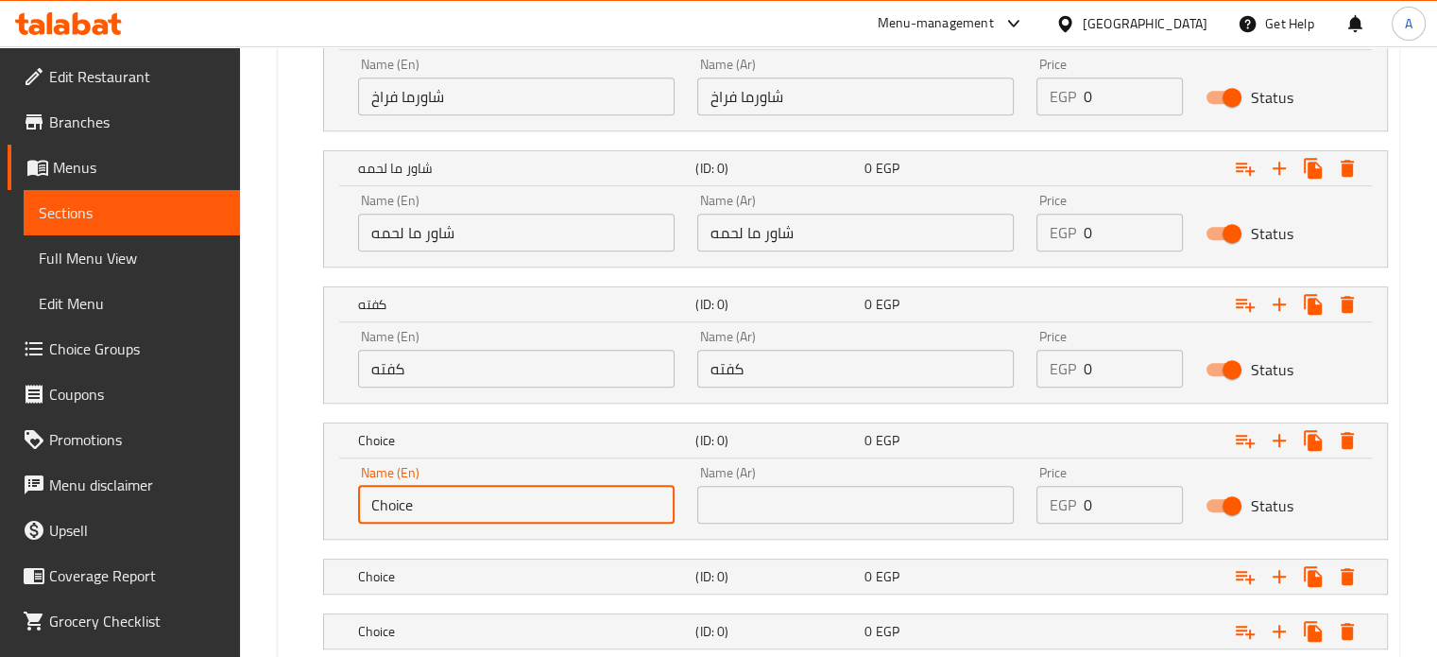
paste input "ogo"
drag, startPoint x: 463, startPoint y: 500, endPoint x: 366, endPoint y: 499, distance: 97.3
click at [366, 499] on input "ogo" at bounding box center [516, 505] width 317 height 38
paste input "text"
drag, startPoint x: 404, startPoint y: 508, endPoint x: 347, endPoint y: 502, distance: 58.0
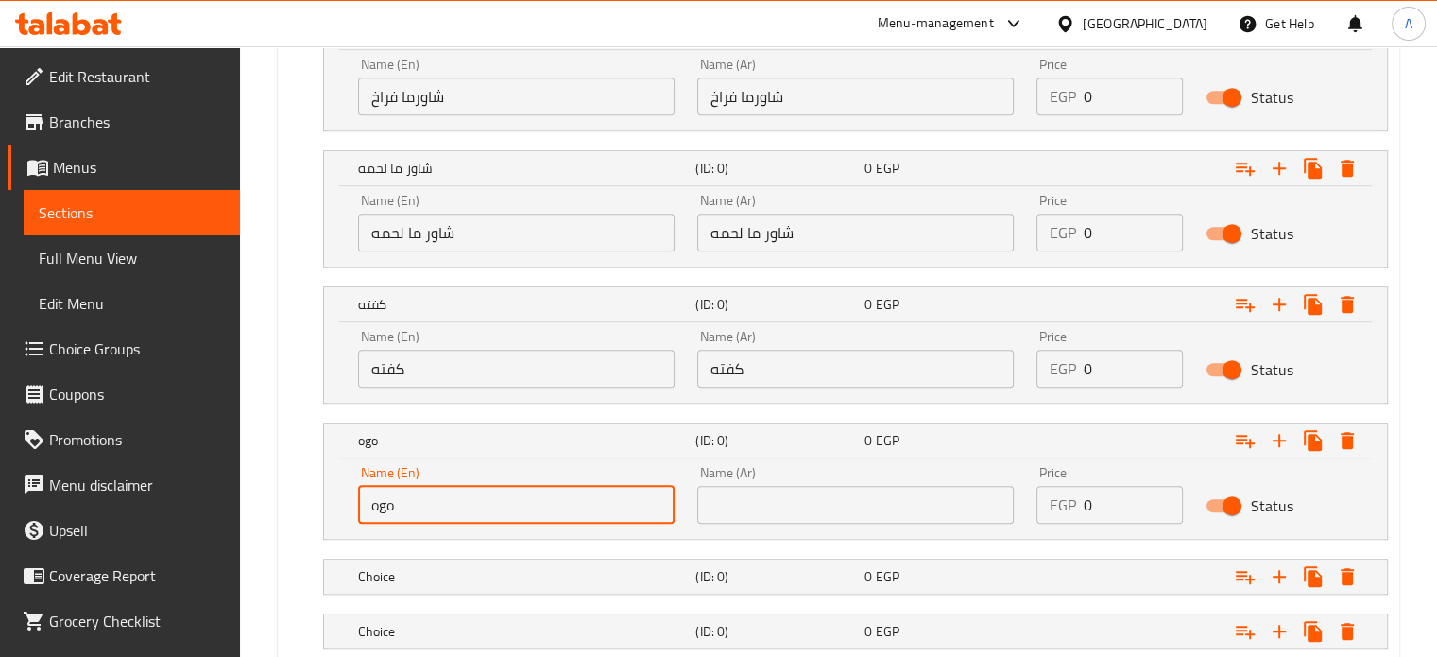
click at [347, 502] on div "Name (En) ogo Name (En)" at bounding box center [516, 495] width 339 height 80
paste input "ل"
drag, startPoint x: 411, startPoint y: 499, endPoint x: 352, endPoint y: 498, distance: 59.5
click at [352, 498] on div "Name (En) ogo Name (En)" at bounding box center [516, 495] width 339 height 80
click at [406, 507] on input "ogo" at bounding box center [516, 505] width 317 height 38
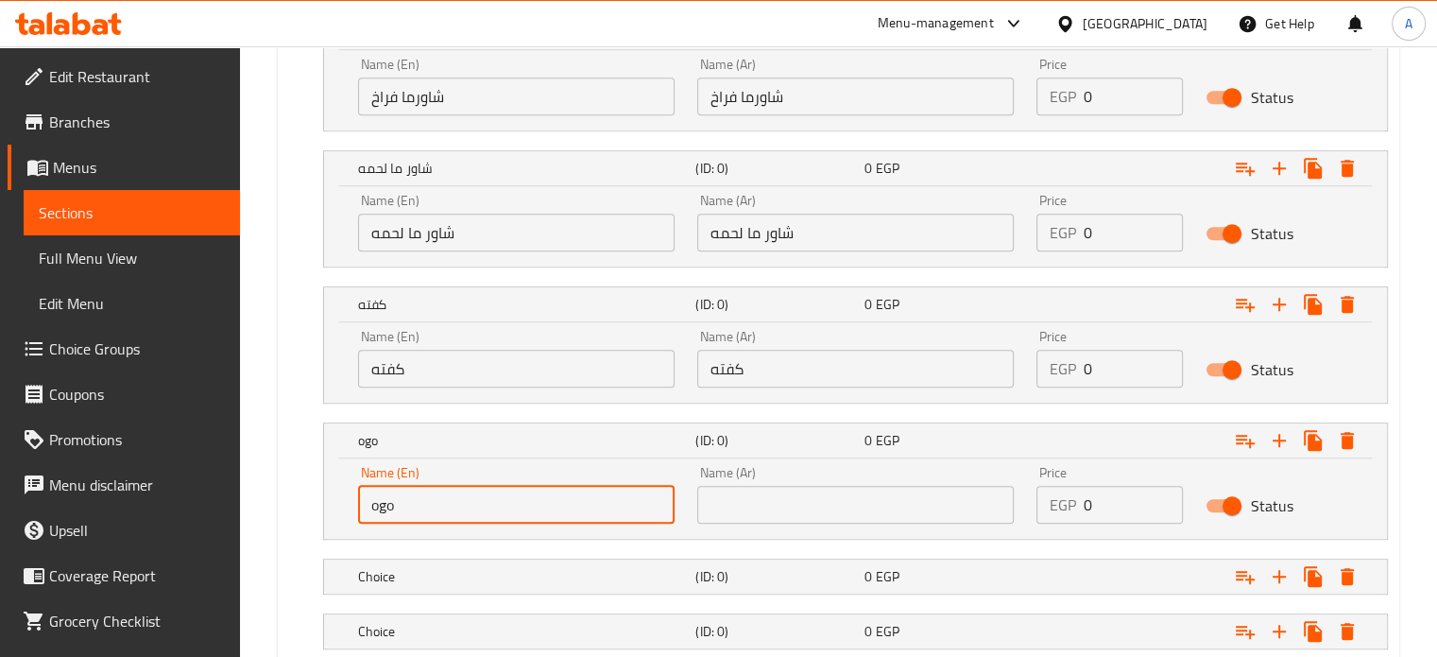
click at [406, 507] on input "ogo" at bounding box center [516, 505] width 317 height 38
click at [406, 507] on input "لحمة مفرومة" at bounding box center [516, 505] width 317 height 38
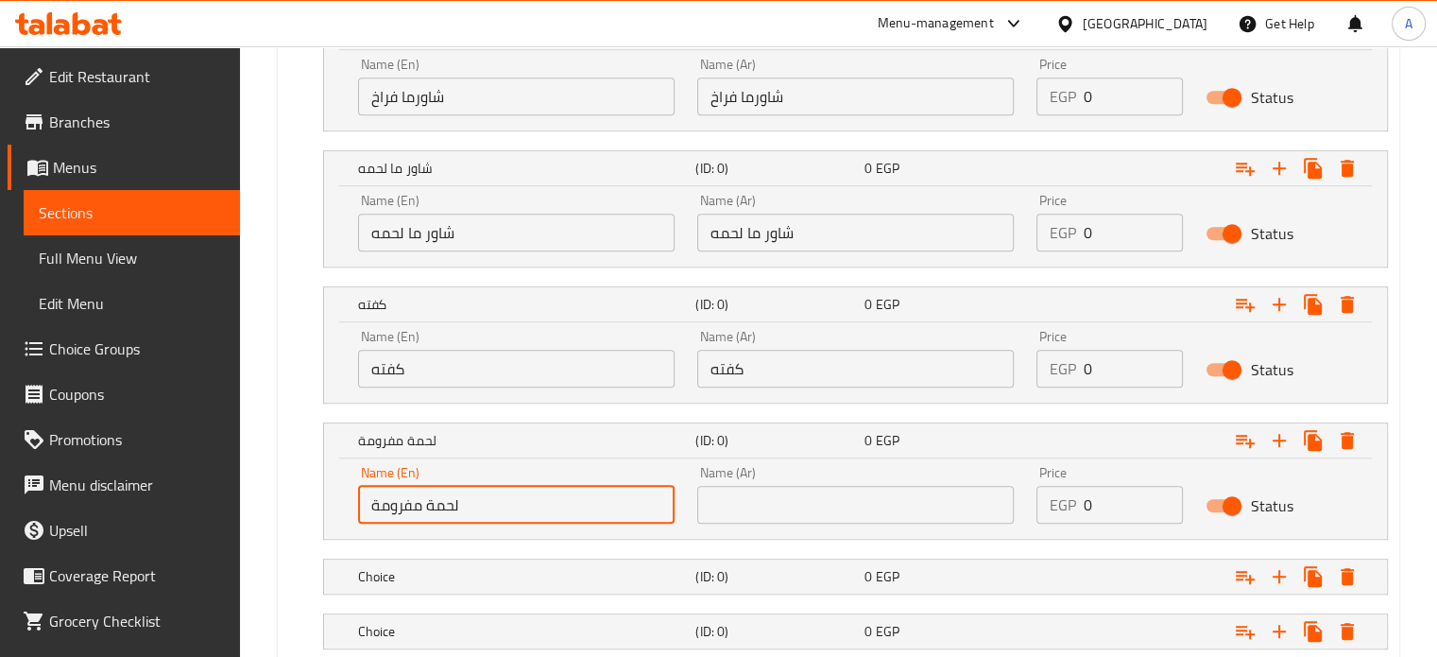
type input "لحمة مفرومة"
click at [809, 509] on input "text" at bounding box center [855, 505] width 317 height 38
paste input "لحمة مفرومة"
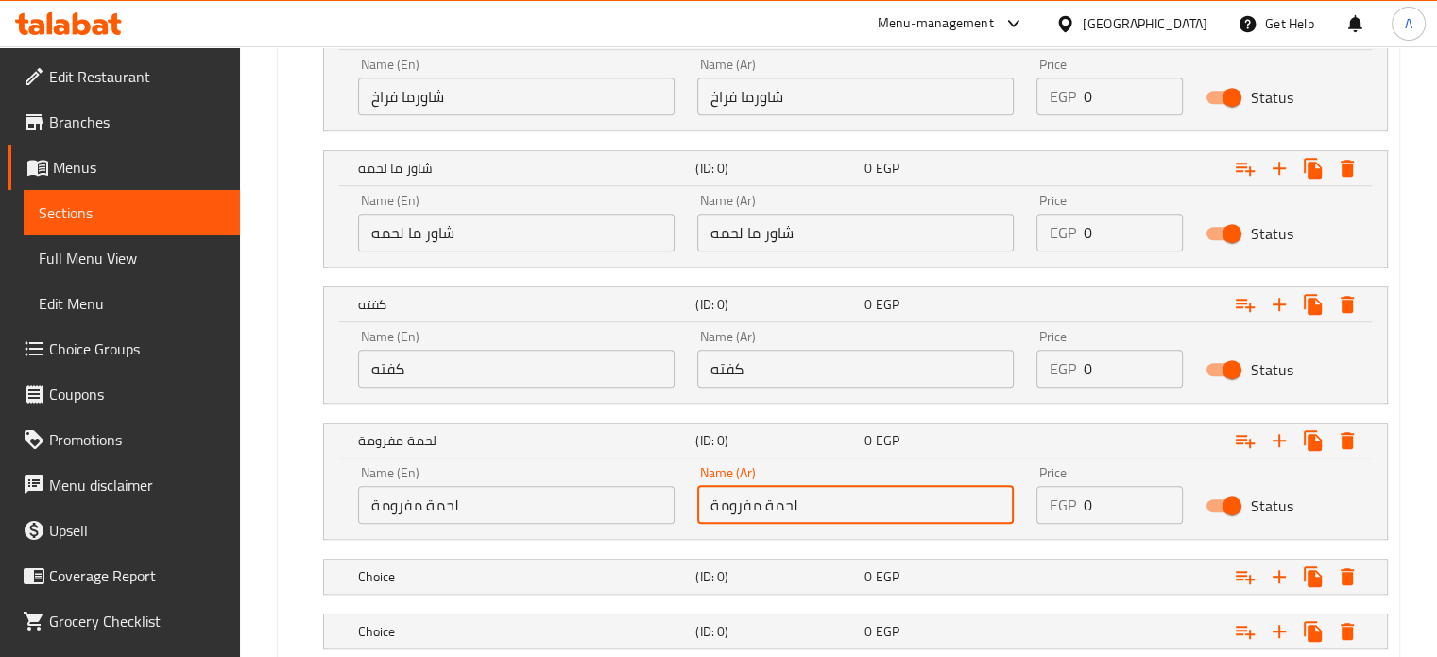
type input "لحمة مفرومة"
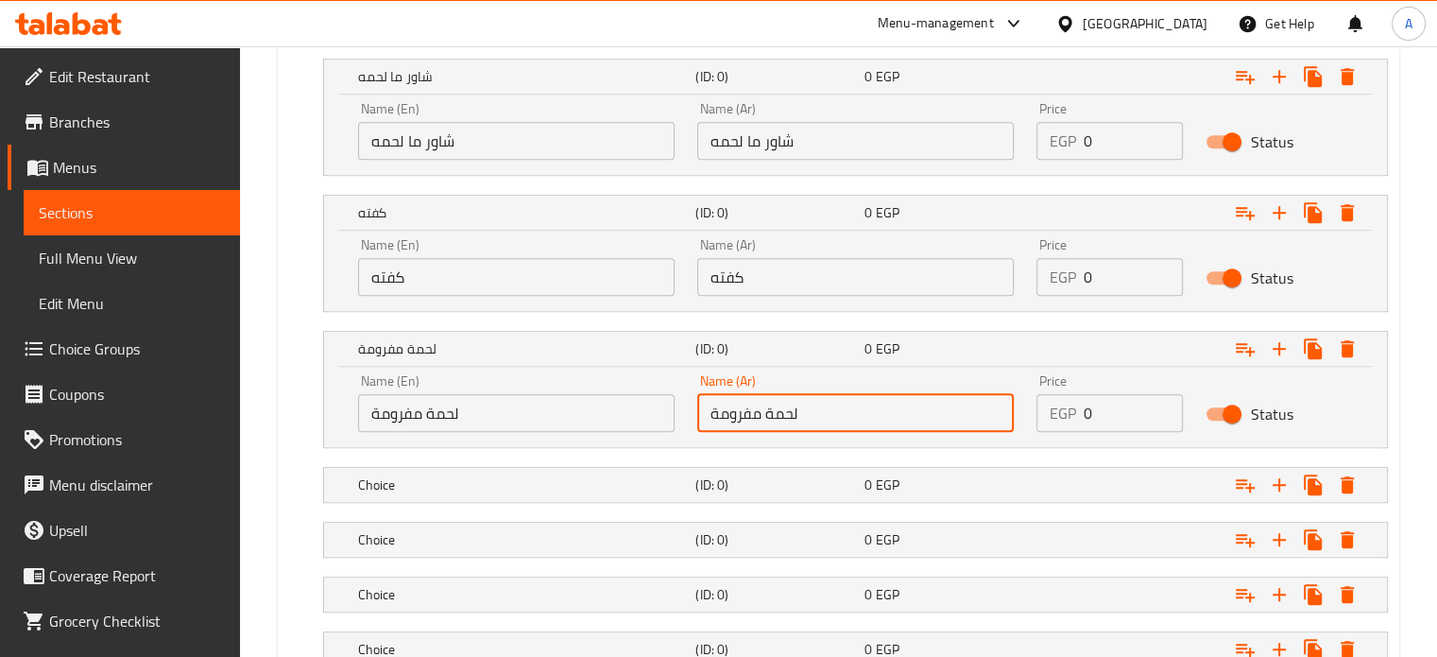
scroll to position [1410, 0]
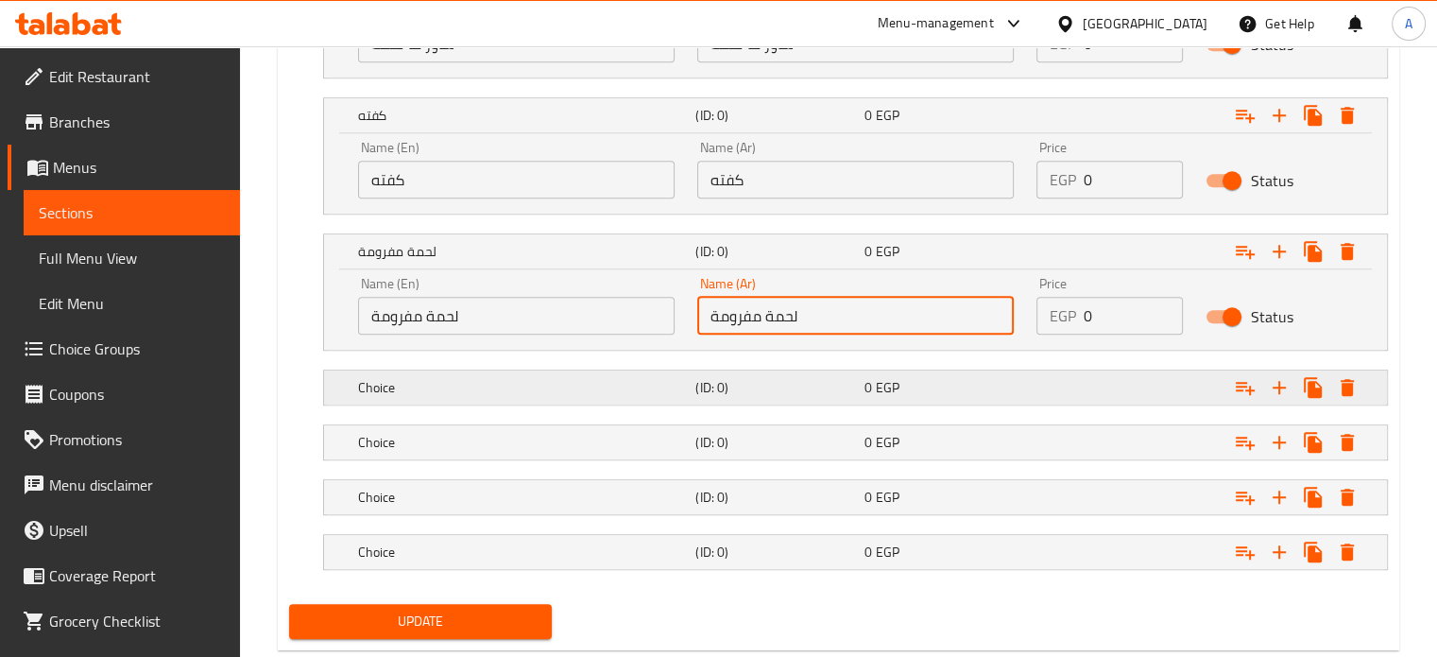
click at [410, 388] on h5 "Choice" at bounding box center [523, 387] width 331 height 19
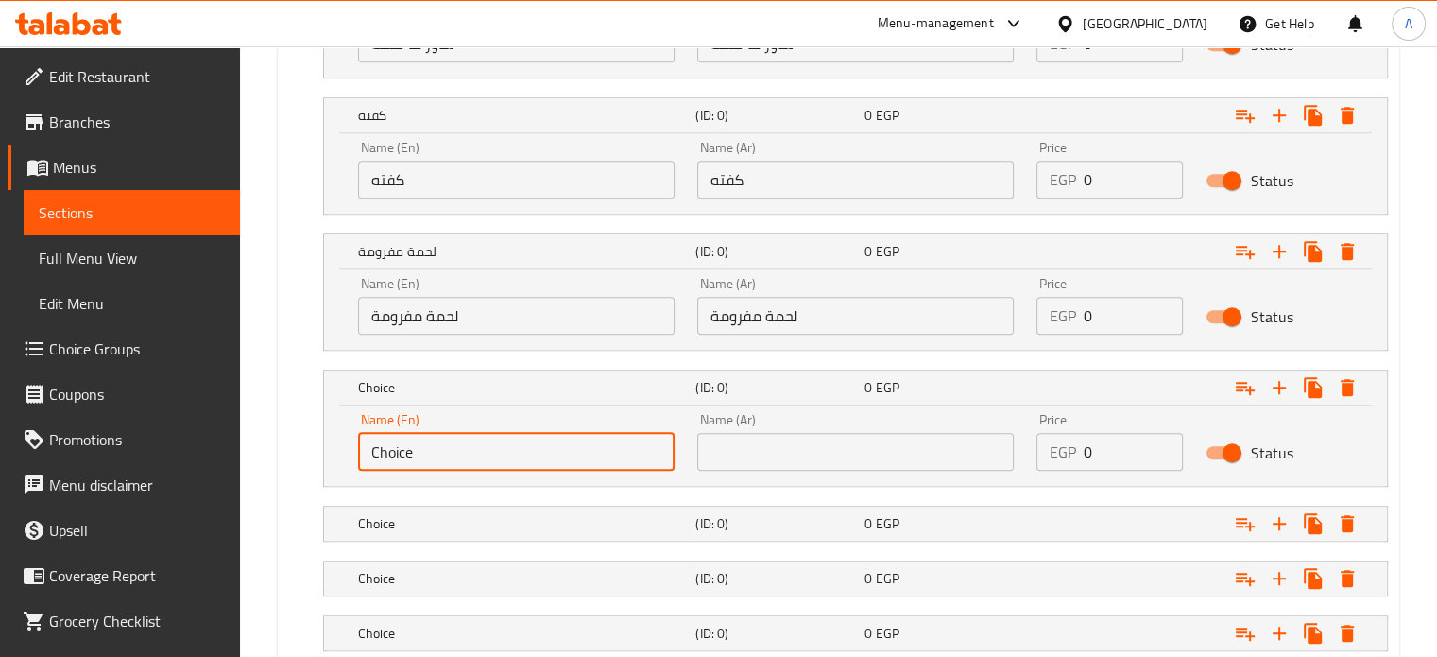
drag, startPoint x: 432, startPoint y: 455, endPoint x: 318, endPoint y: 451, distance: 114.4
click at [318, 451] on div "Choice (ID: 0) 0 EGP Name (En) Choice Name (En) Name (Ar) Name (Ar) Price EGP 0…" at bounding box center [838, 427] width 1099 height 117
type input "سوسيس"
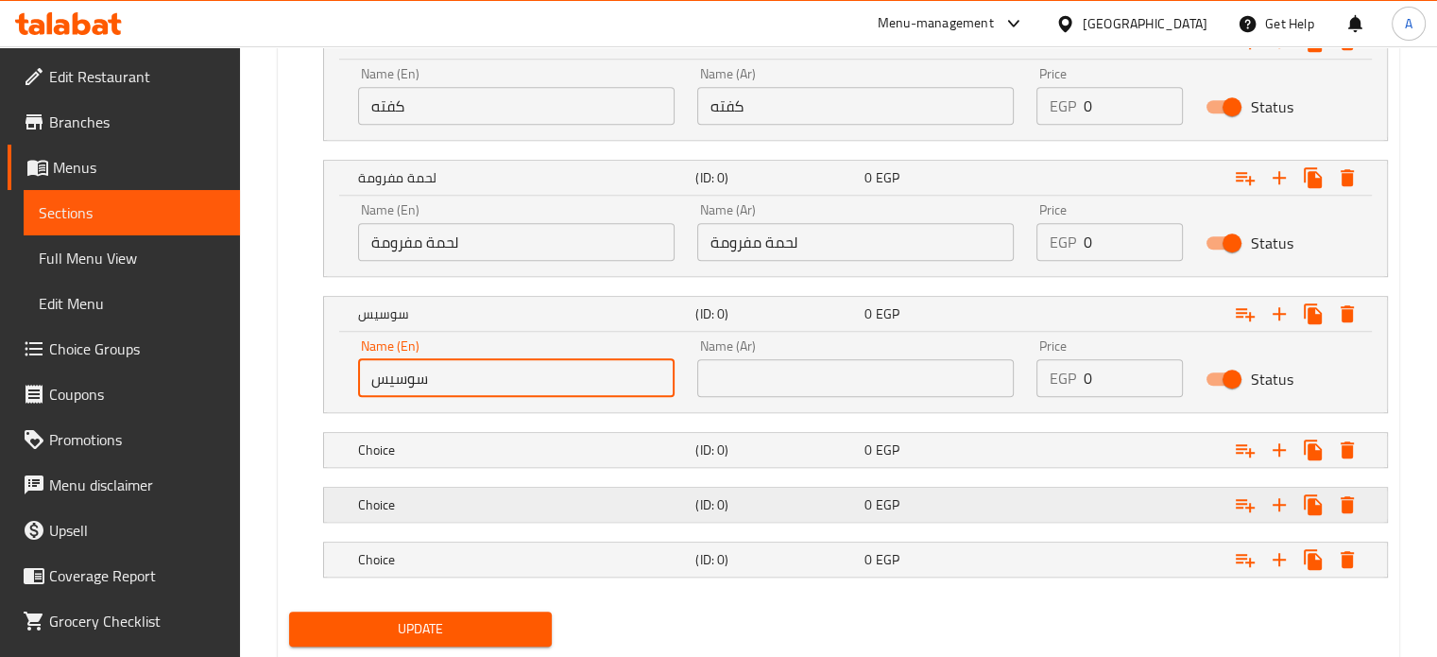
scroll to position [1504, 0]
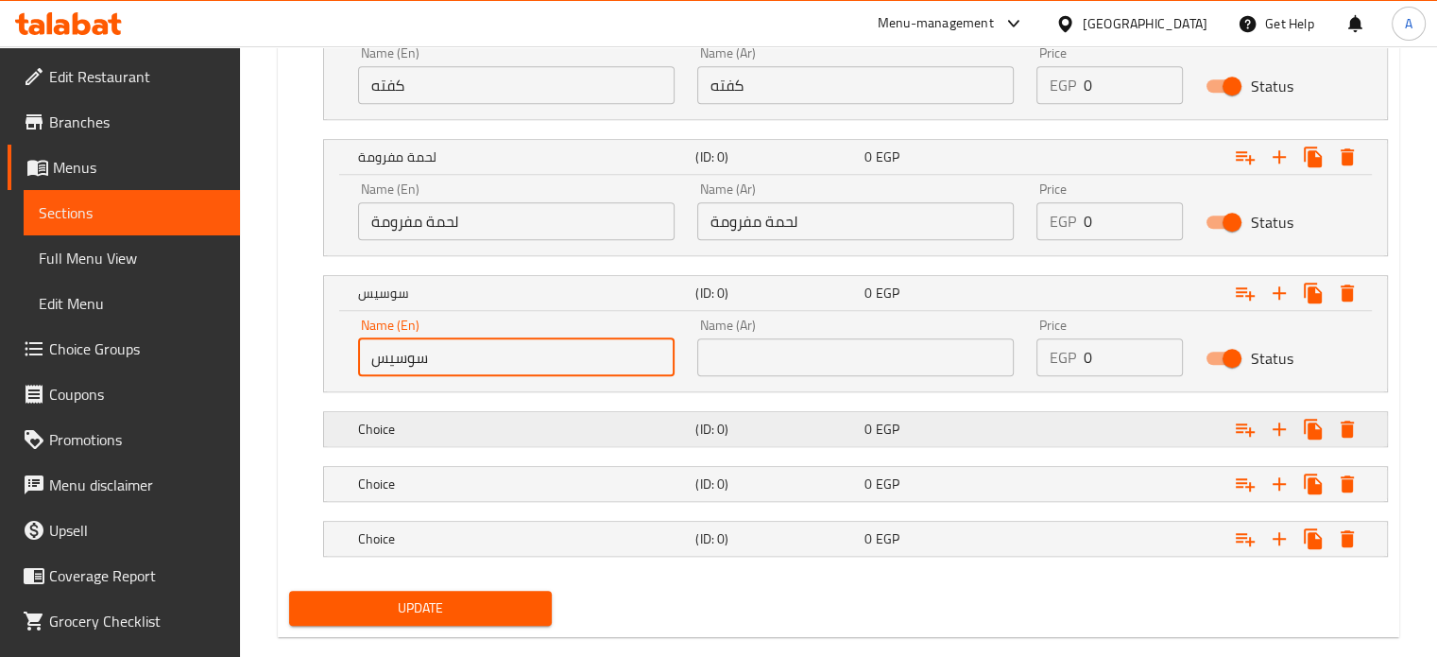
click at [411, 424] on h5 "Choice" at bounding box center [523, 429] width 331 height 19
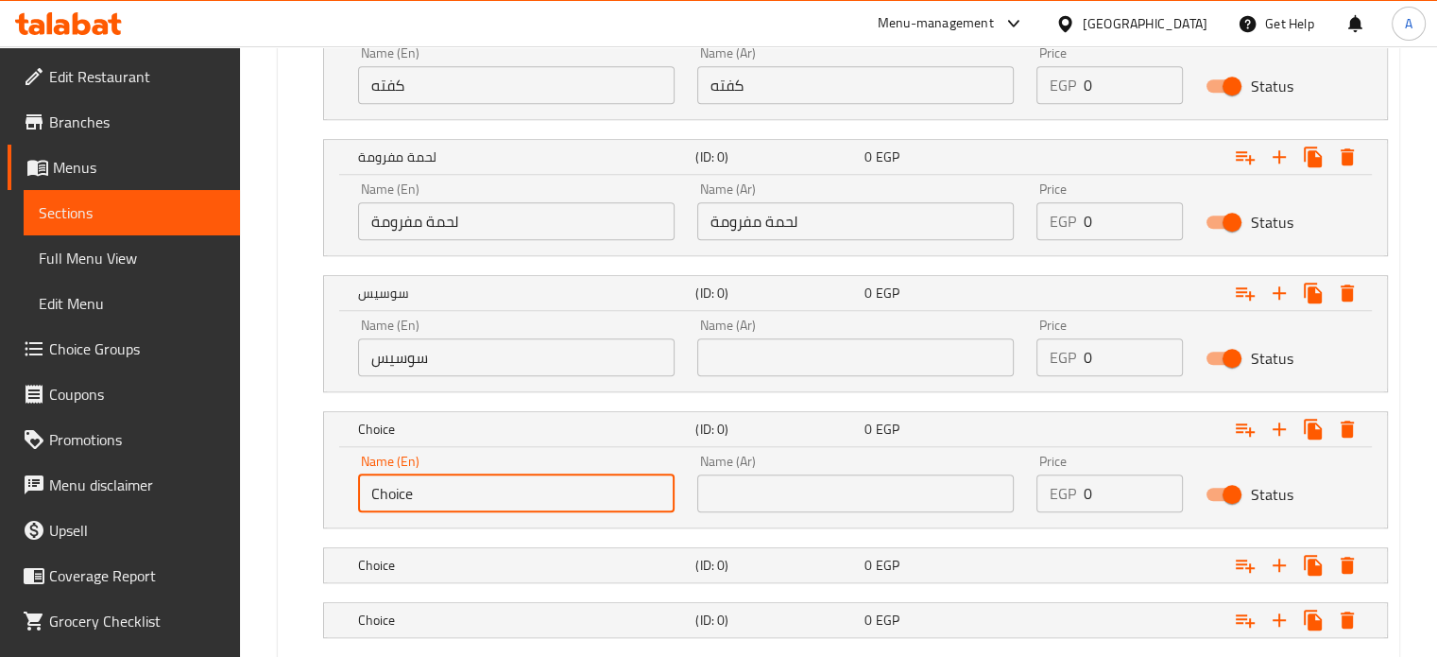
drag, startPoint x: 429, startPoint y: 490, endPoint x: 318, endPoint y: 487, distance: 111.6
click at [318, 487] on div "Choice (ID: 0) 0 EGP Name (En) Choice Name (En) Name (Ar) Name (Ar) Price EGP 0…" at bounding box center [838, 469] width 1099 height 117
type input "بروست"
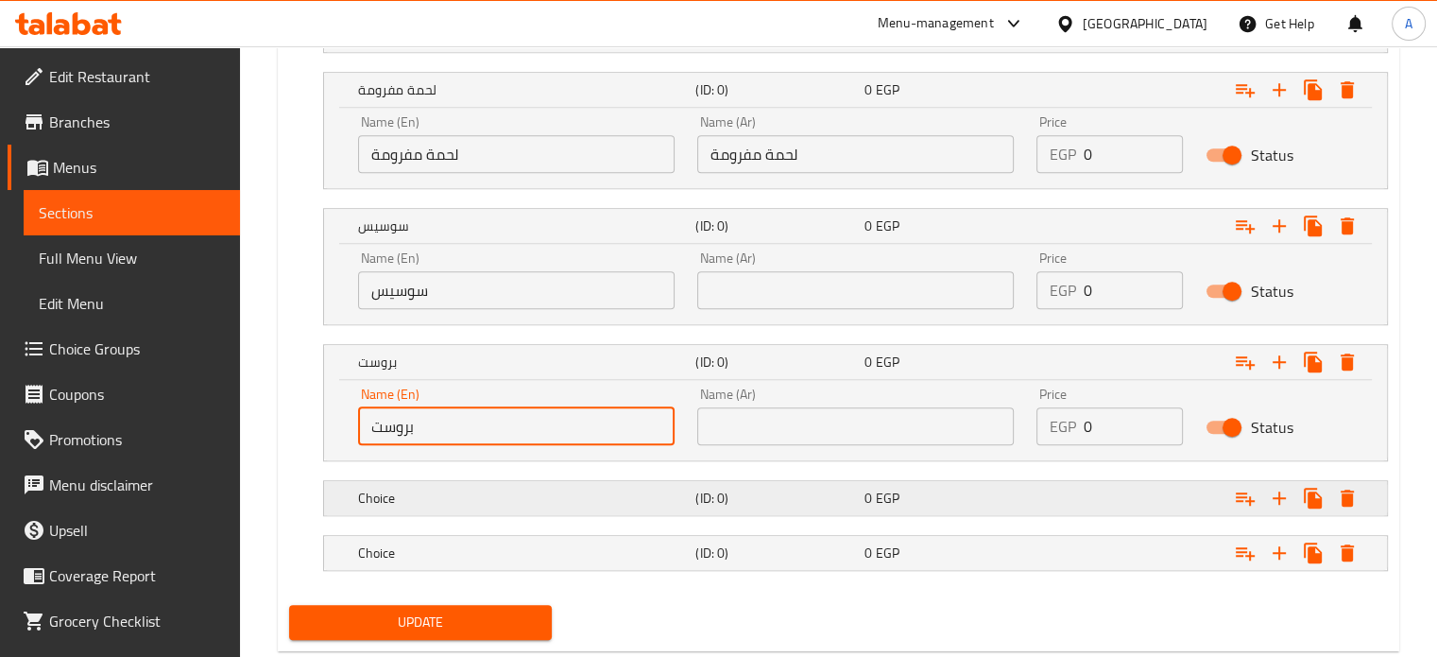
scroll to position [1615, 0]
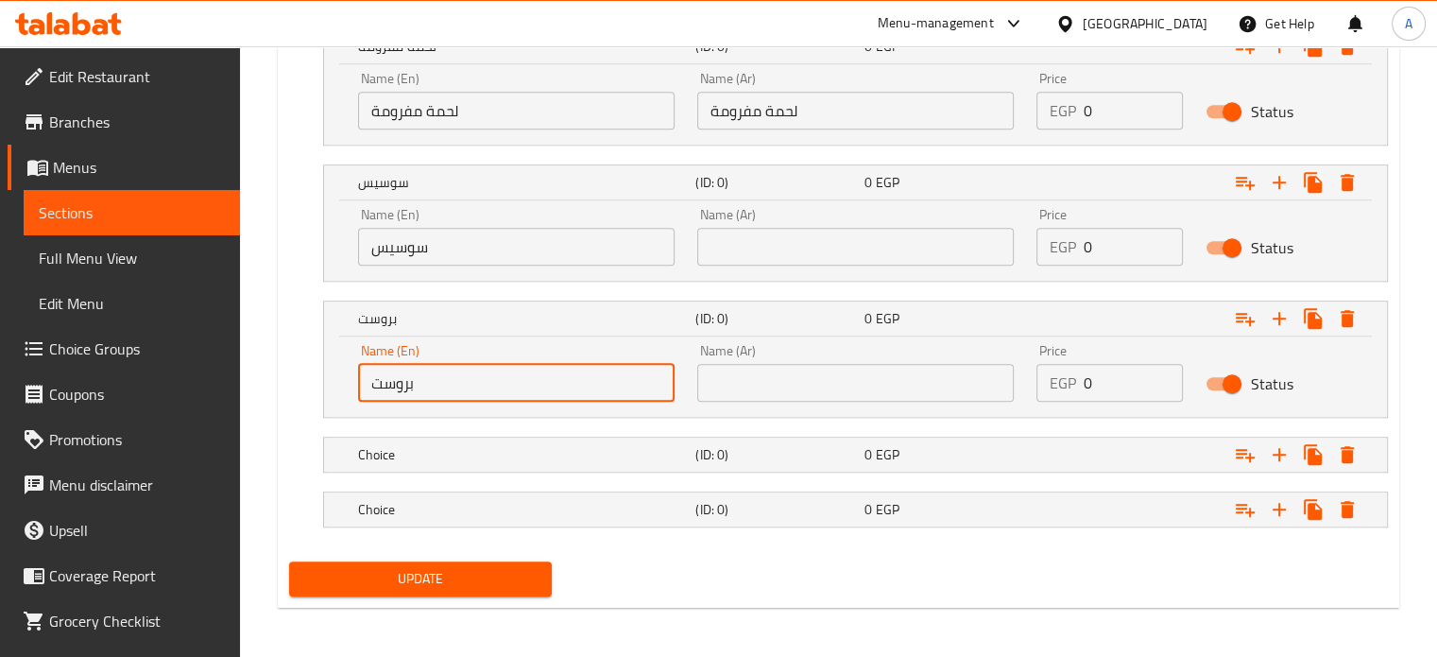
click at [401, 381] on input "بروست" at bounding box center [516, 383] width 317 height 38
drag, startPoint x: 740, startPoint y: 377, endPoint x: 708, endPoint y: 388, distance: 34.1
click at [740, 377] on input "text" at bounding box center [855, 383] width 317 height 38
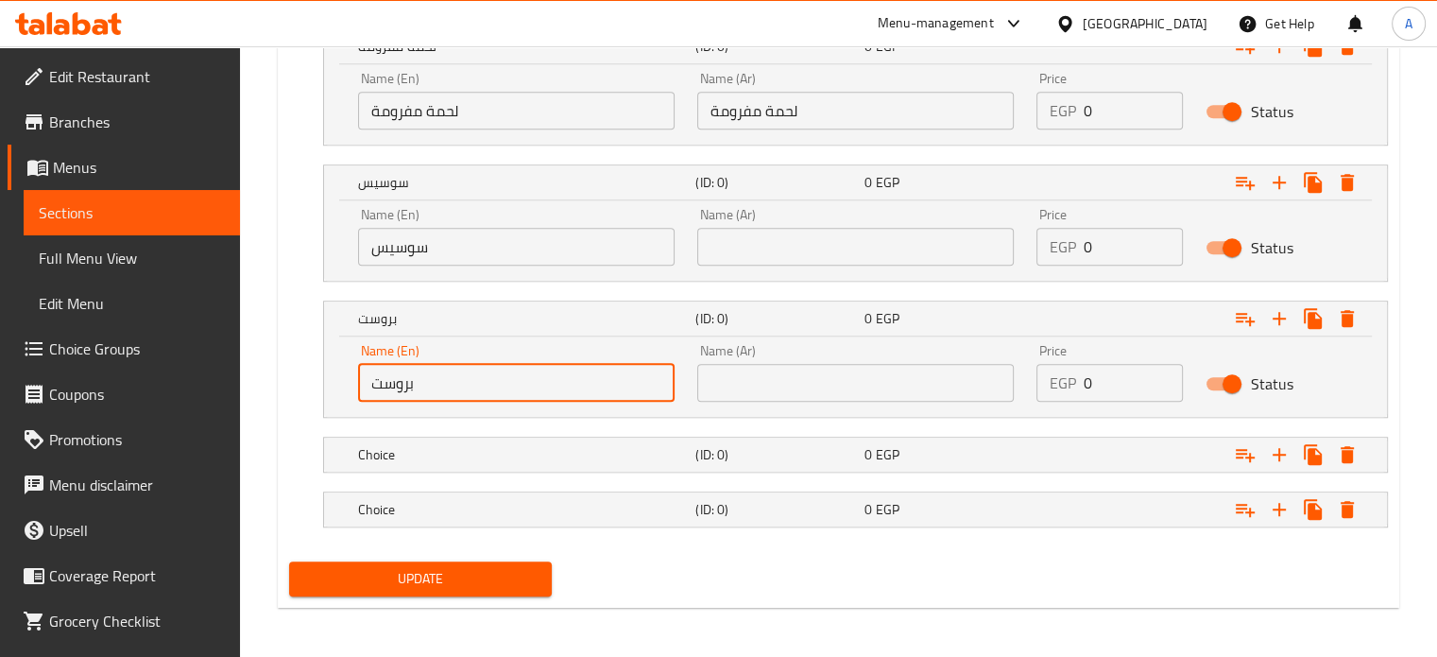
paste input "بروست"
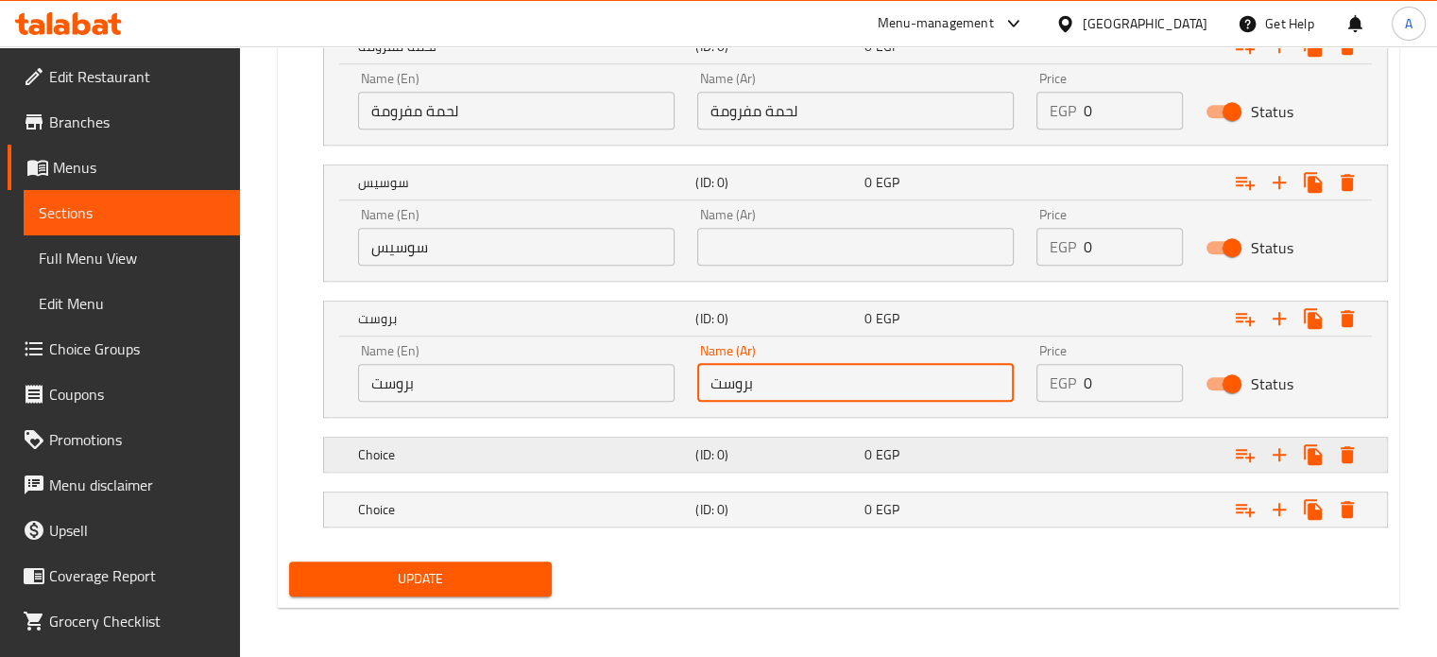
type input "بروست"
click at [411, 449] on h5 "Choice" at bounding box center [523, 454] width 331 height 19
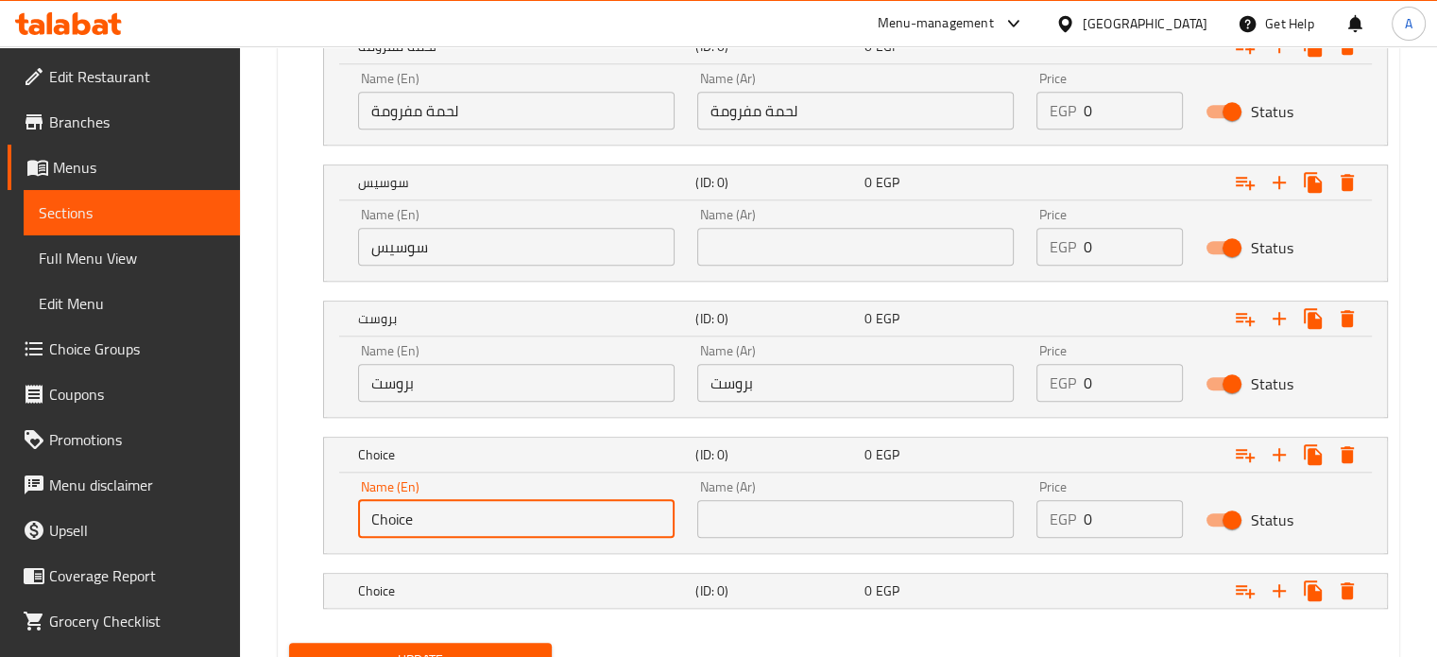
drag, startPoint x: 423, startPoint y: 510, endPoint x: 328, endPoint y: 513, distance: 95.5
click at [328, 513] on div "Name (En) Choice Name (En) Name (Ar) Name (Ar) Price EGP 0 Price Status" at bounding box center [855, 512] width 1063 height 80
type input "كوردن بلو"
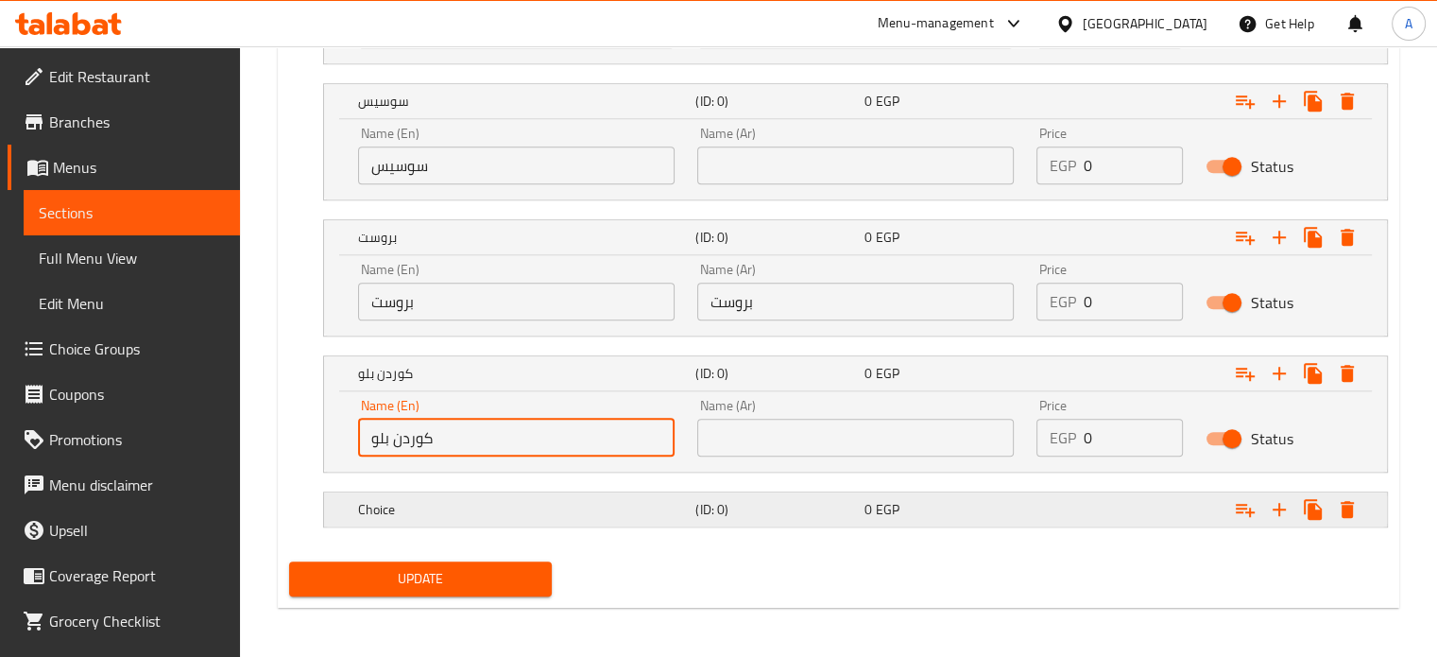
click at [419, 505] on h5 "Choice" at bounding box center [523, 509] width 331 height 19
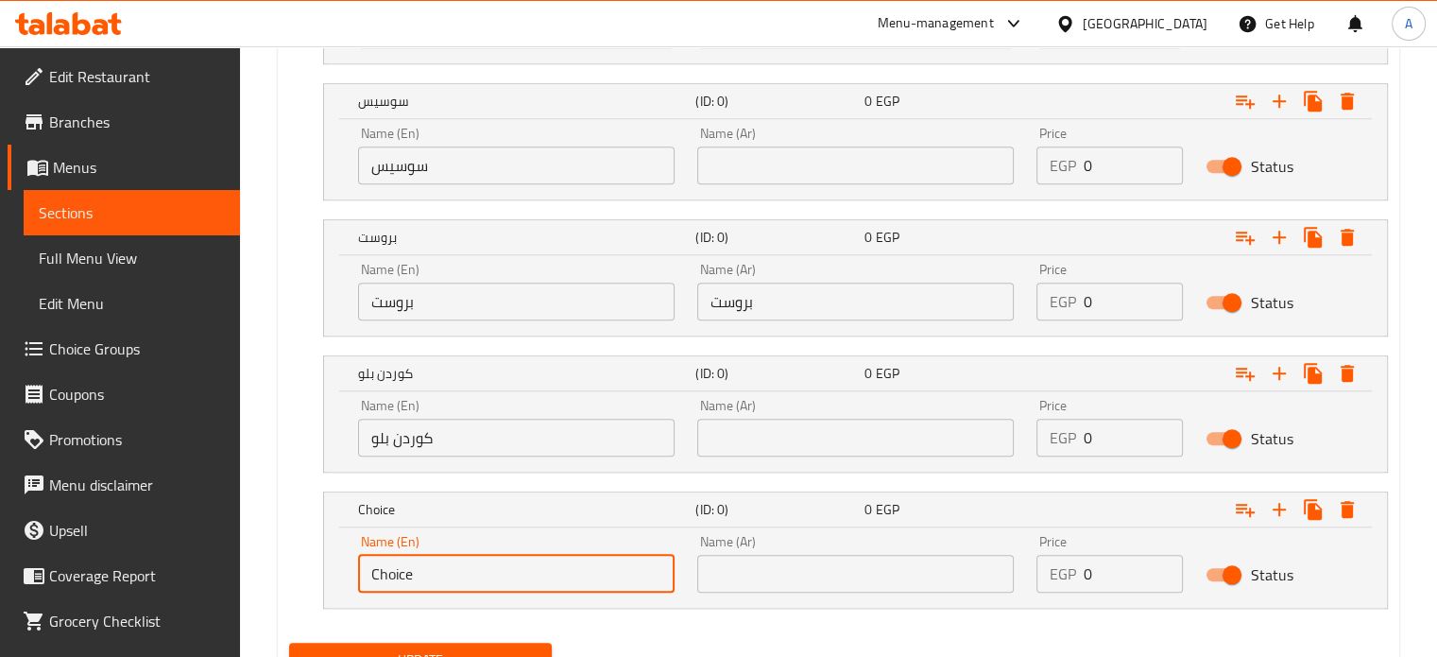
drag, startPoint x: 419, startPoint y: 569, endPoint x: 336, endPoint y: 573, distance: 82.3
click at [336, 573] on div "Name (En) Choice Name (En) Name (Ar) Name (Ar) Price EGP 0 Price Status" at bounding box center [855, 567] width 1063 height 80
click at [440, 566] on input "اسكالوب [PERSON_NAME]" at bounding box center [516, 574] width 317 height 38
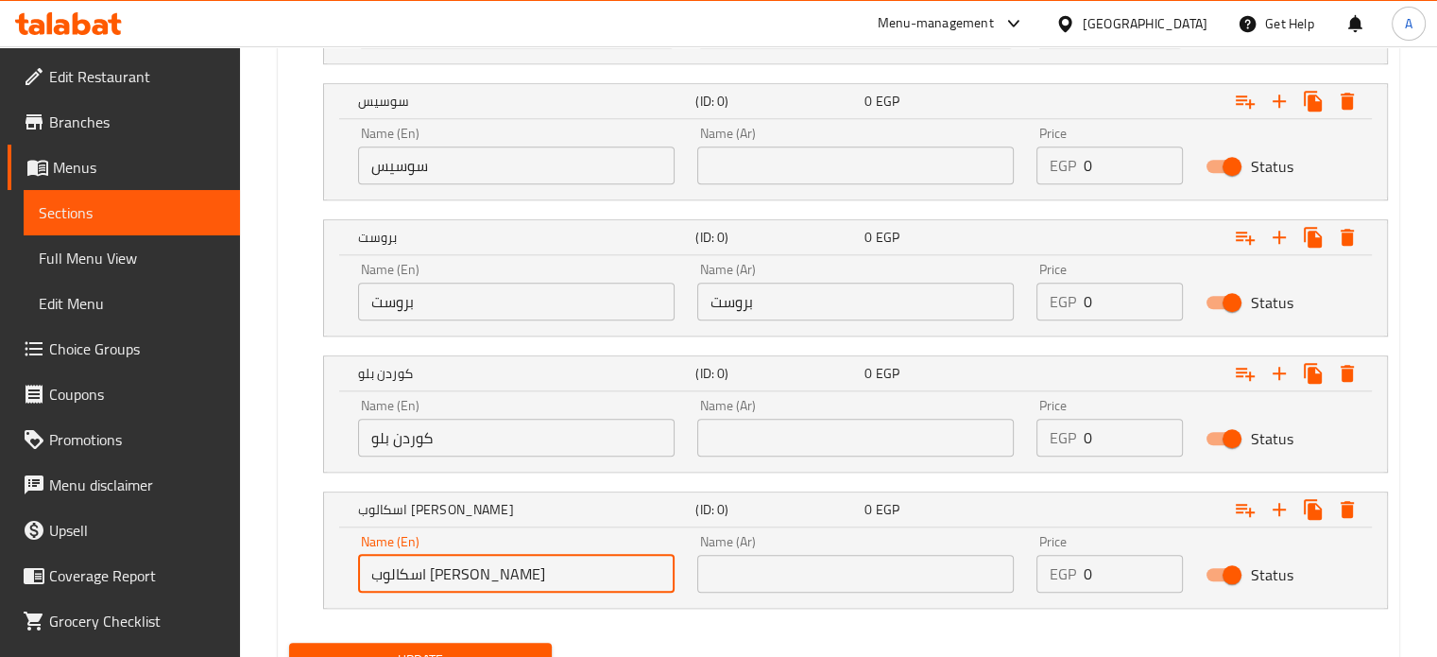
type input "اسكالوب [PERSON_NAME]"
click at [751, 568] on input "text" at bounding box center [855, 574] width 317 height 38
paste input "اسكالوب [PERSON_NAME]"
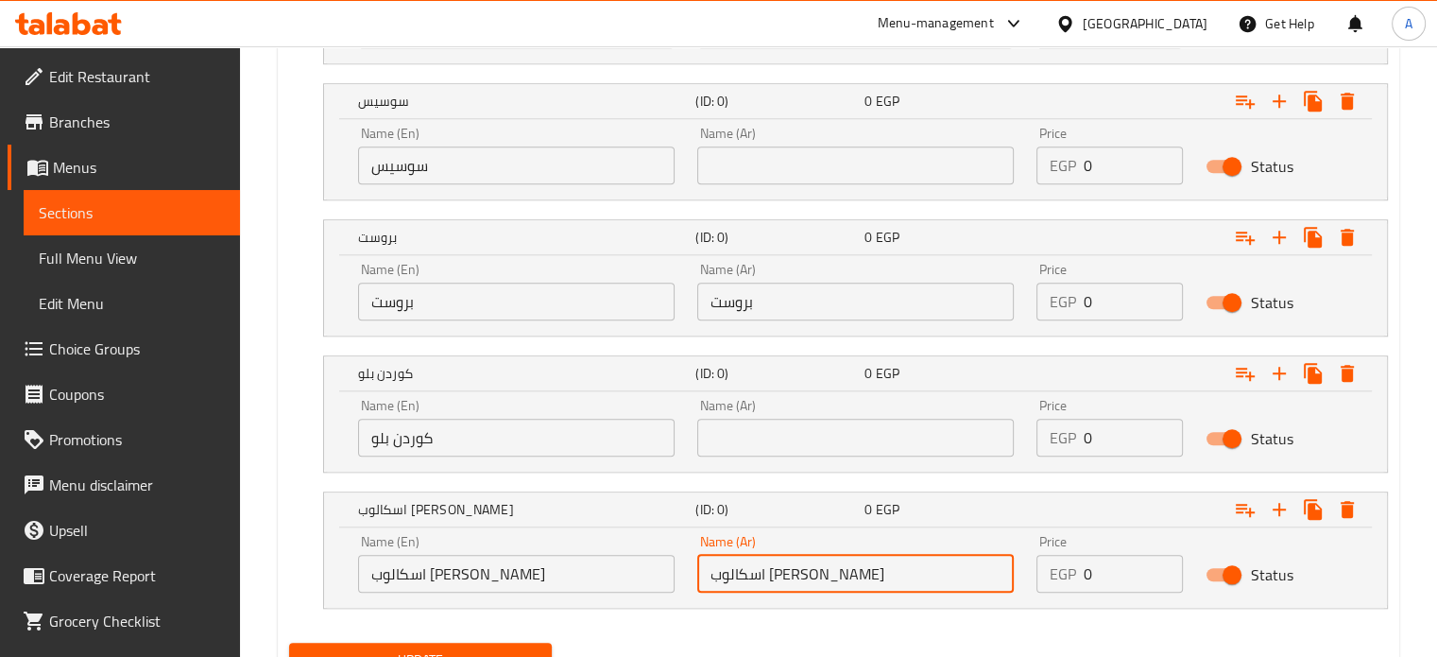
type input "اسكالوب [PERSON_NAME]"
click at [392, 441] on input "كوردن بلو" at bounding box center [516, 438] width 317 height 38
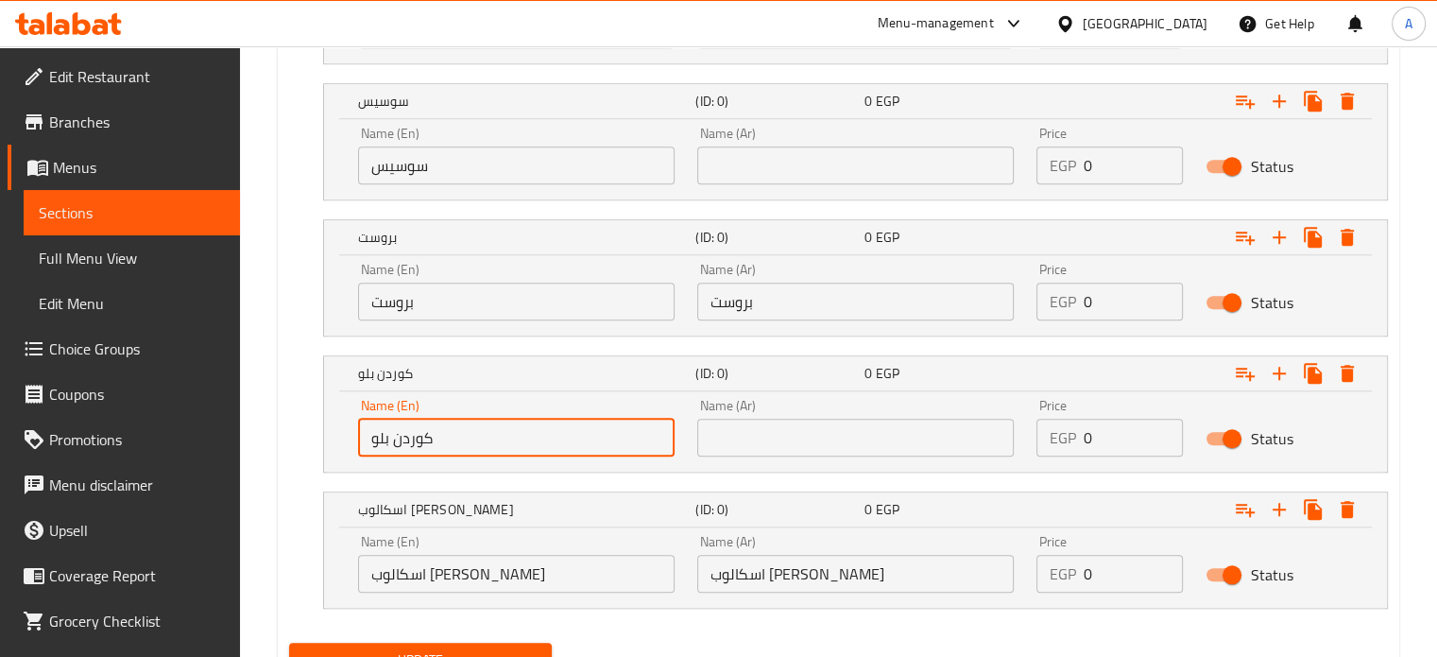
click at [392, 441] on input "كوردن بلو" at bounding box center [516, 438] width 317 height 38
click at [758, 441] on input "text" at bounding box center [855, 438] width 317 height 38
paste input "كوردن بلو"
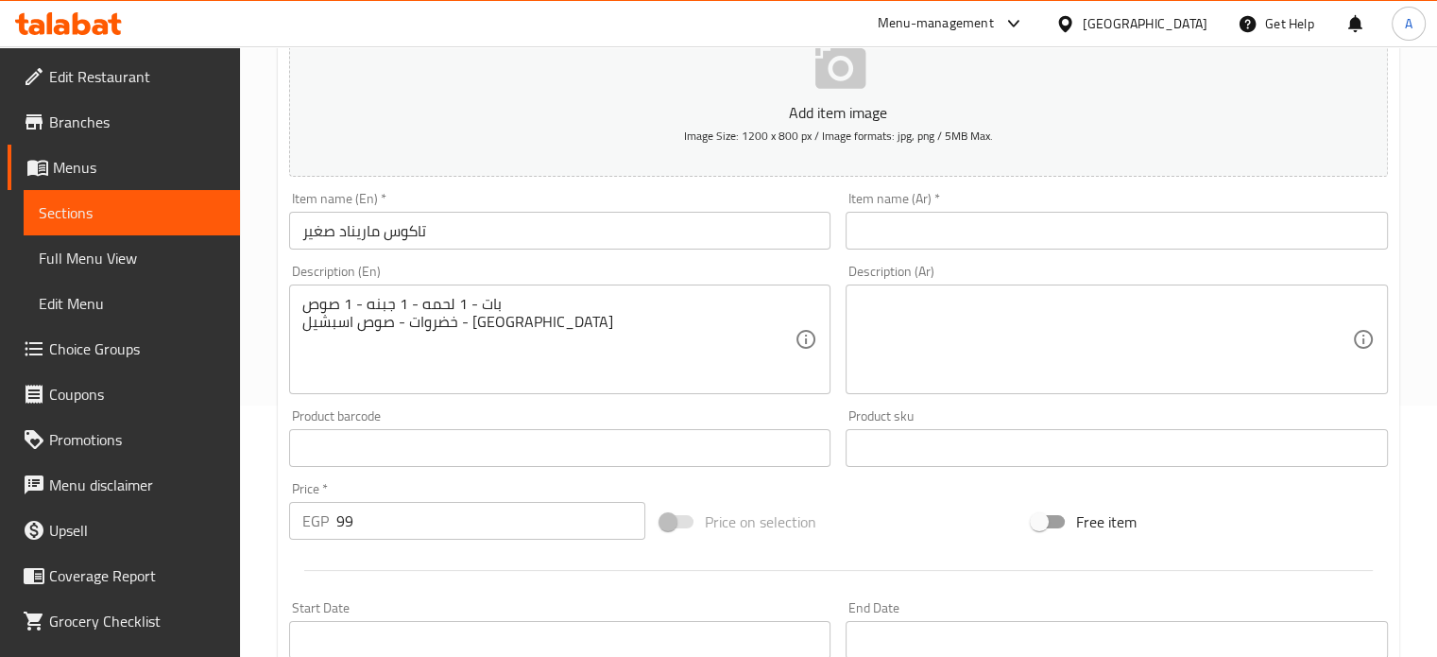
scroll to position [184, 0]
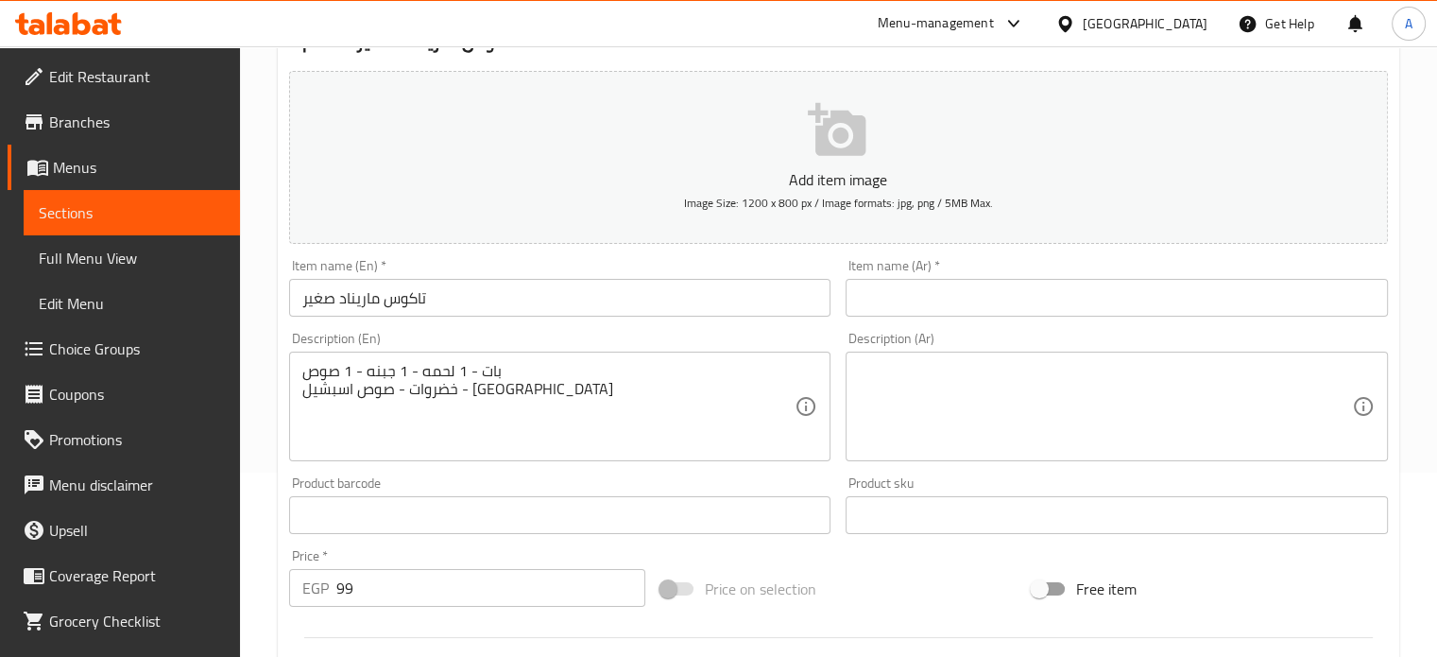
type input "كوردن بلو"
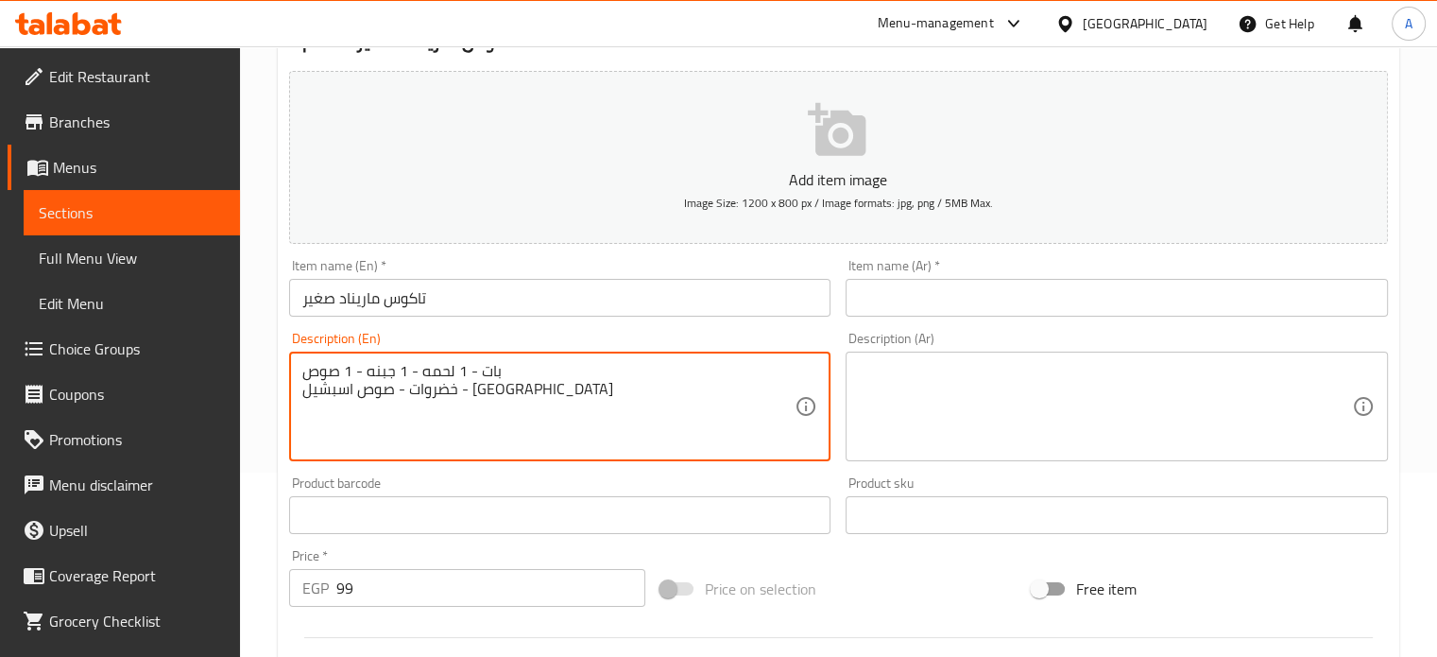
drag, startPoint x: 525, startPoint y: 388, endPoint x: 279, endPoint y: 373, distance: 247.1
click at [960, 401] on textarea at bounding box center [1105, 407] width 493 height 90
paste textarea "بات - 1 لحمه - 1 جبنه - 1 صوص خضروات - صوص اسبشيل - تاكوس"
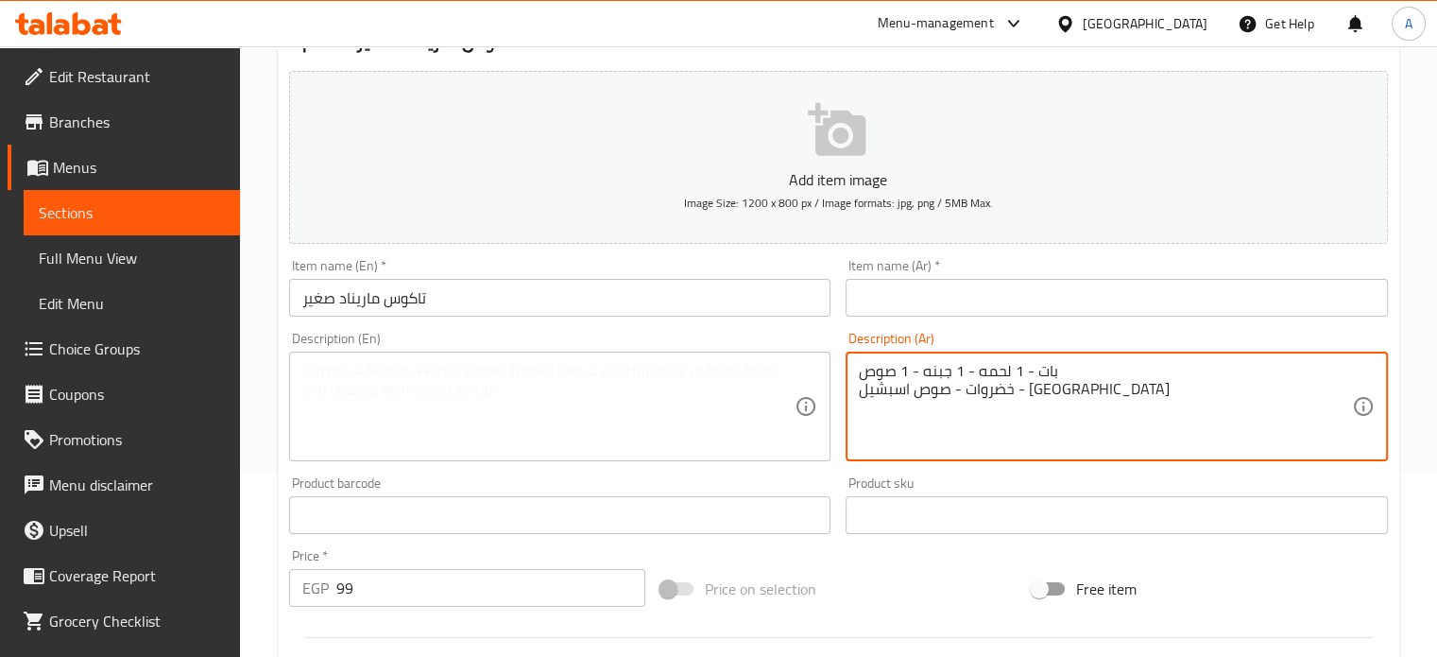
type textarea "بات - 1 لحمه - 1 جبنه - 1 صوص خضروات - صوص اسبشيل - تاكوس"
click at [449, 402] on textarea at bounding box center [548, 407] width 493 height 90
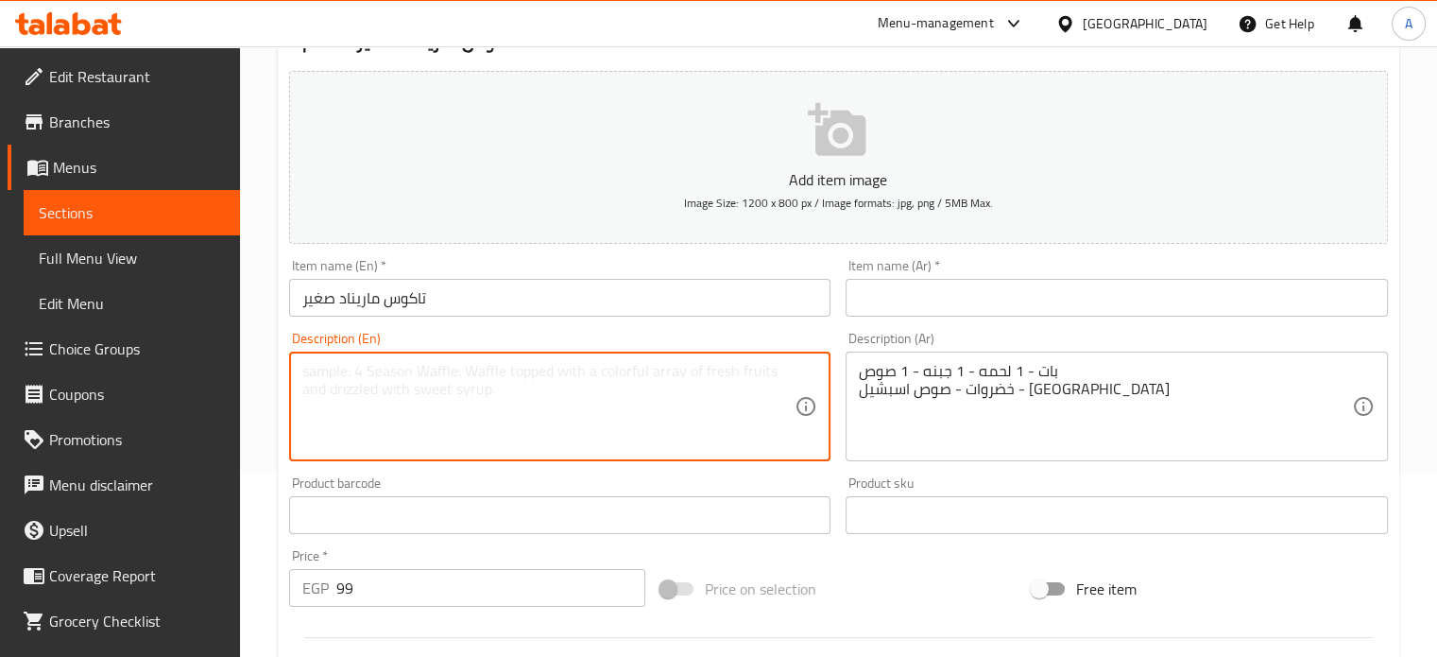
paste textarea "Pat - 1 meat - 1 cheese - 1 sauce Vegetables - Special sauce - Tacos"
type textarea "Pat - 1 meat - 1 cheese - 1 sauce Vegetables - Special sauce - Tacos"
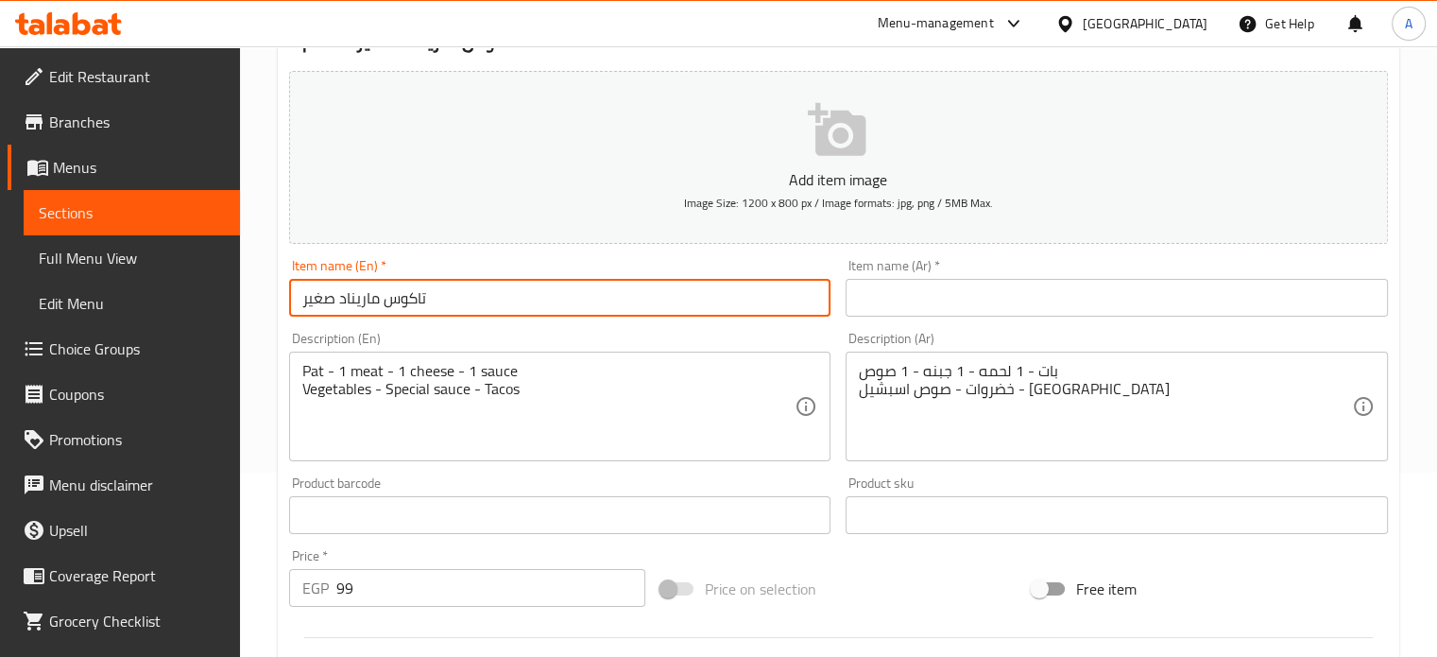
click at [399, 301] on input "تاكوس ماريناد صغير" at bounding box center [560, 298] width 542 height 38
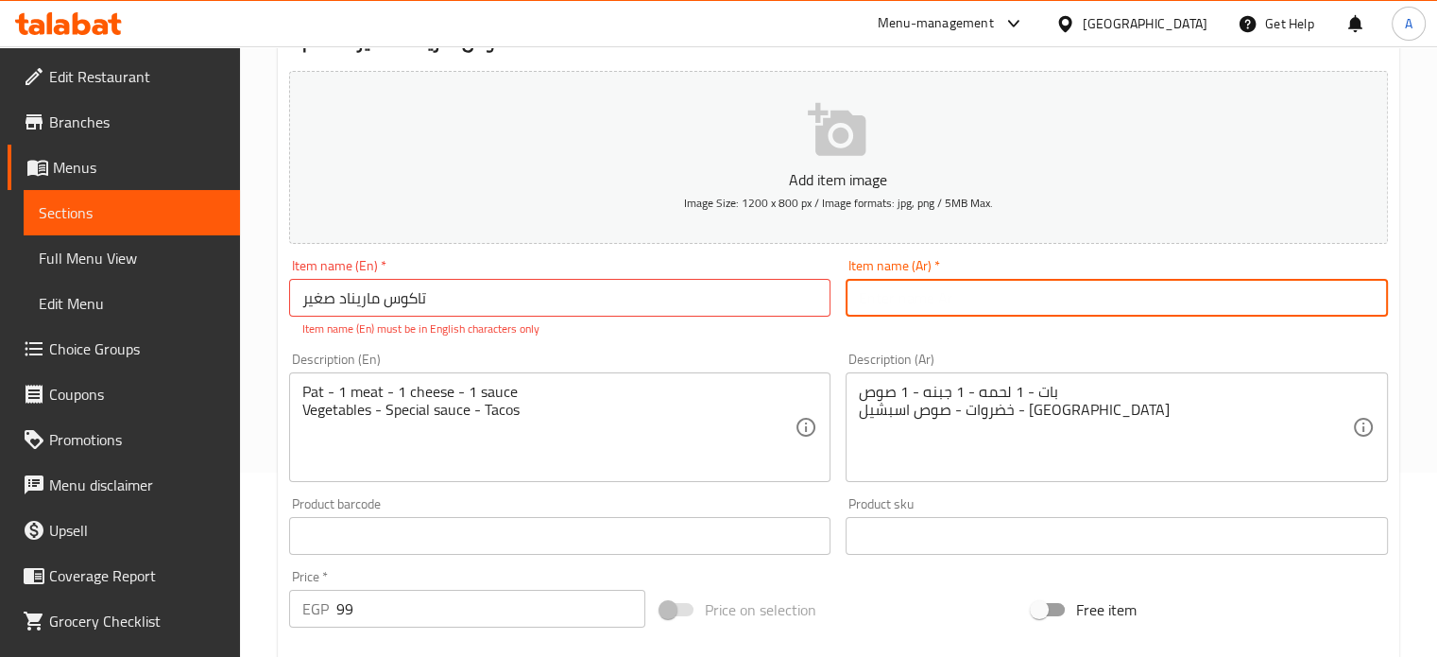
drag, startPoint x: 883, startPoint y: 301, endPoint x: 874, endPoint y: 311, distance: 12.7
click at [883, 301] on input "text" at bounding box center [1117, 298] width 542 height 38
paste input "Small Marinade Tacos"
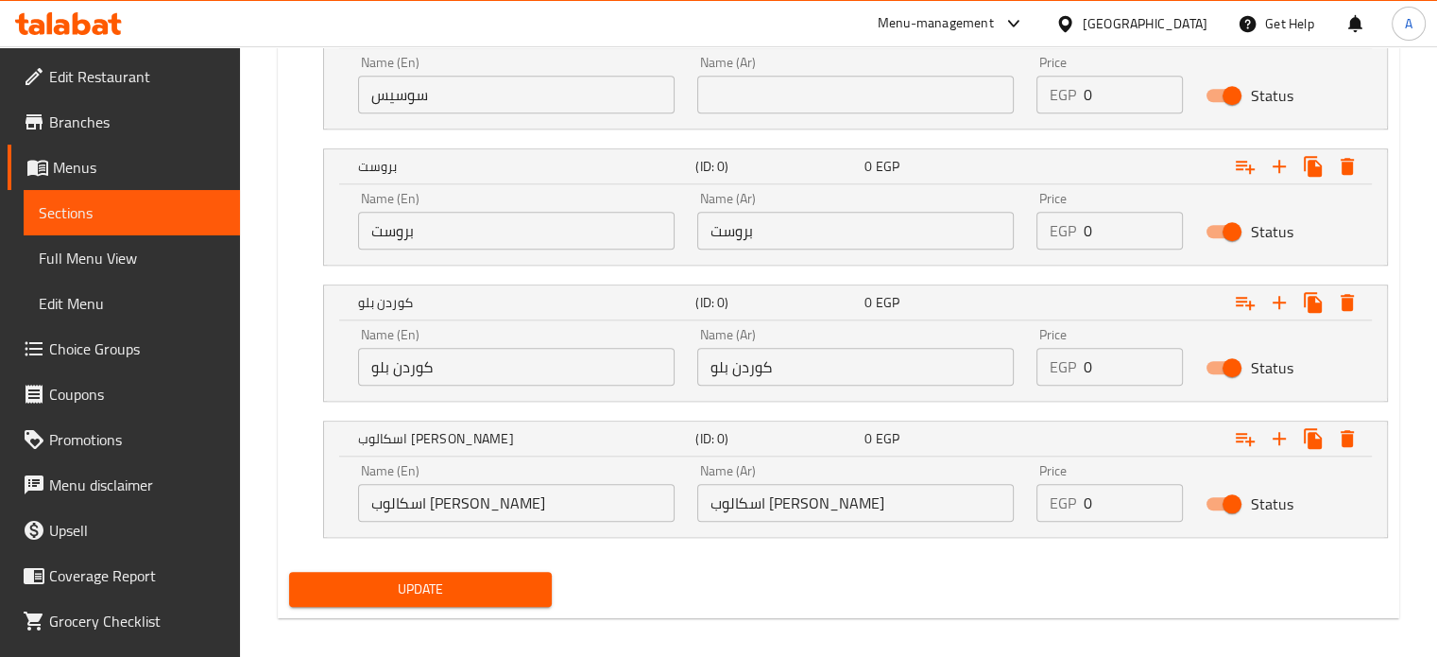
scroll to position [1798, 0]
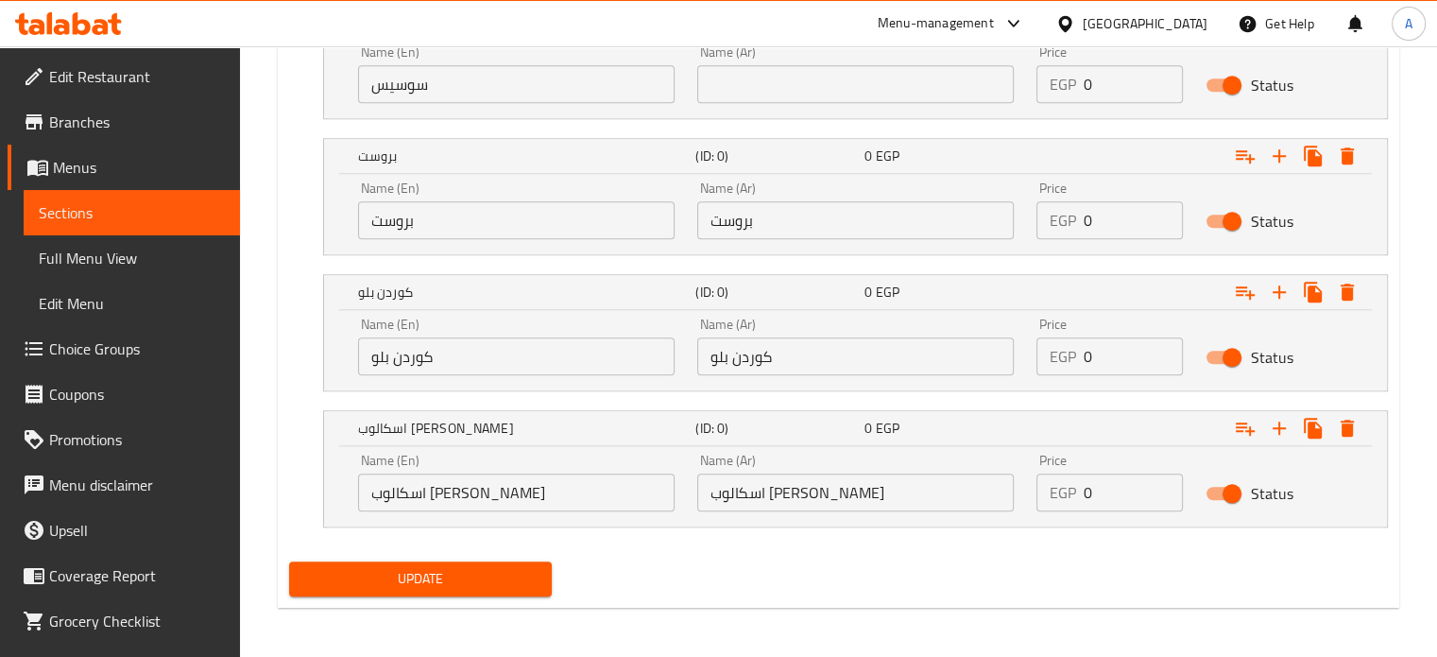
type input "Small Marinade Tacos"
click at [412, 577] on span "Update" at bounding box center [420, 579] width 233 height 24
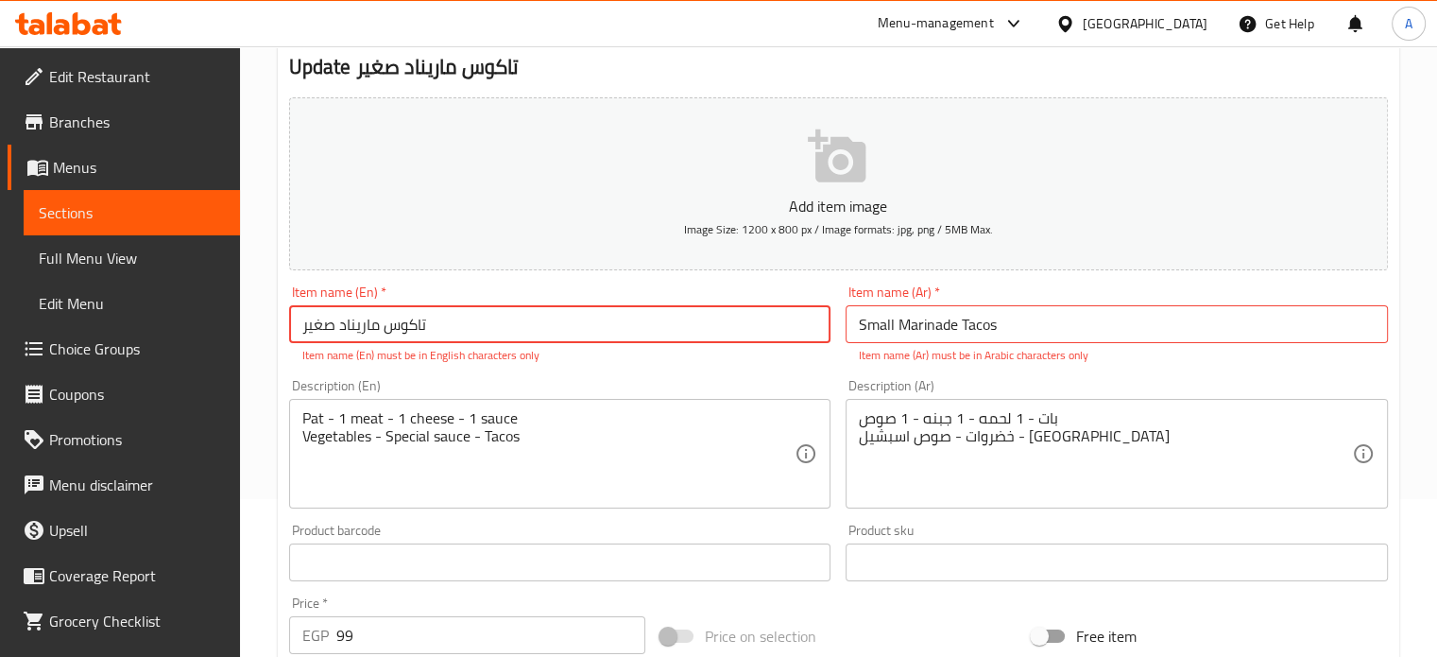
scroll to position [0, 0]
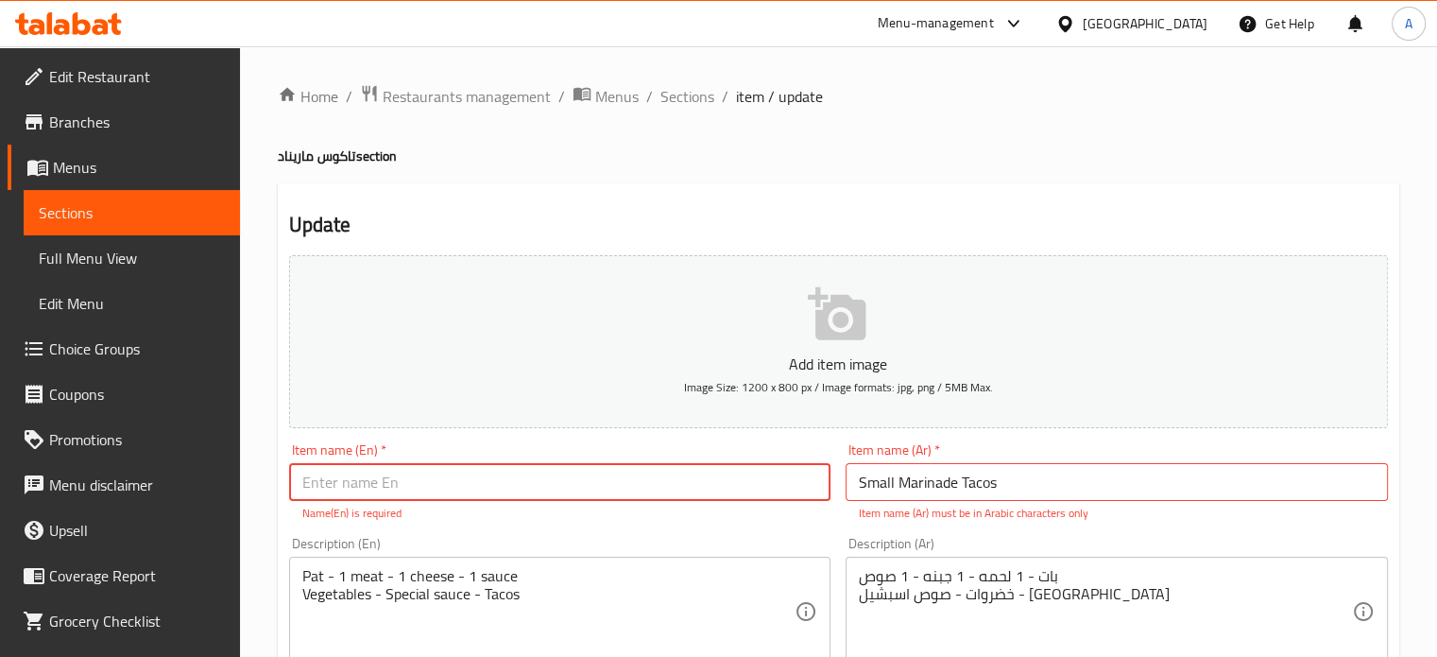
click at [1036, 483] on input "Small Marinade Tacos" at bounding box center [1117, 482] width 542 height 38
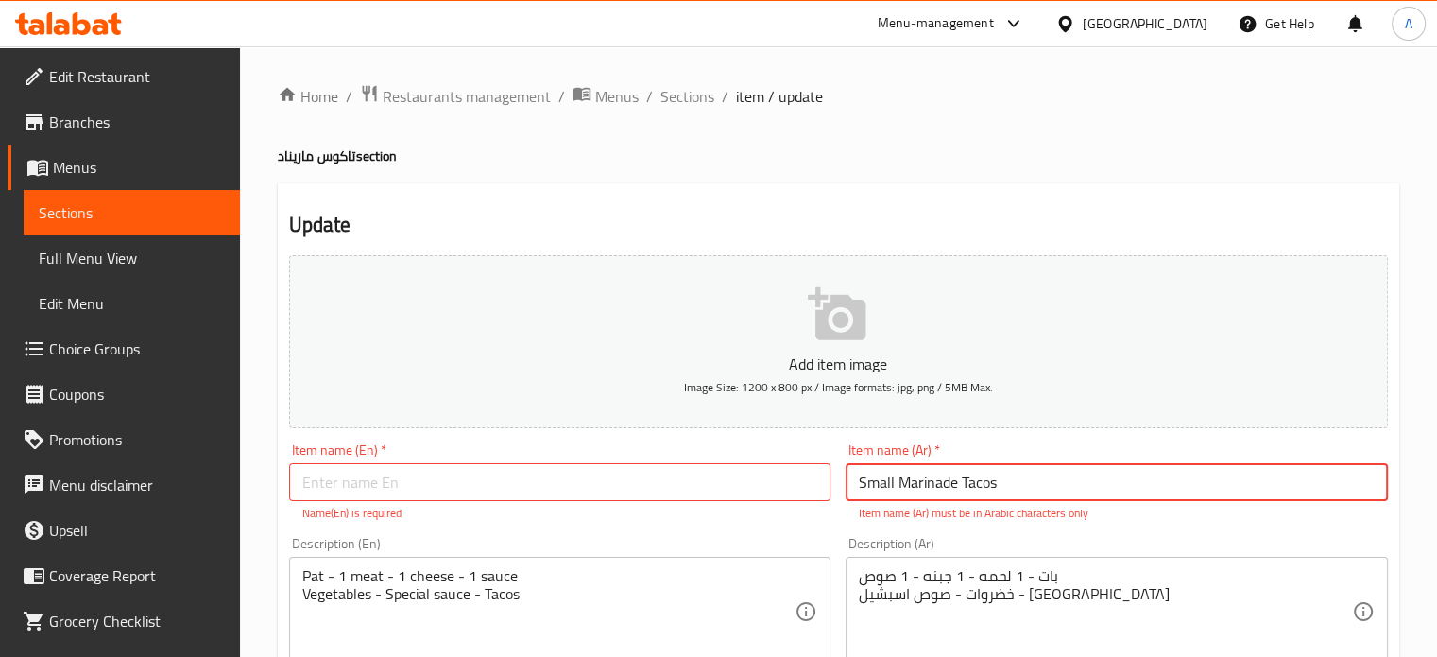
paste input "تاكوس ماريناد صغير"
drag, startPoint x: 998, startPoint y: 481, endPoint x: 839, endPoint y: 486, distance: 158.8
click at [839, 486] on div "Item name (Ar)   * Small Marinade Tacos تاكوس ماريناد صغير Item name (Ar) * Ite…" at bounding box center [1117, 483] width 558 height 94
type input "تاكوس ماريناد صغير"
click at [574, 486] on input "text" at bounding box center [560, 482] width 542 height 38
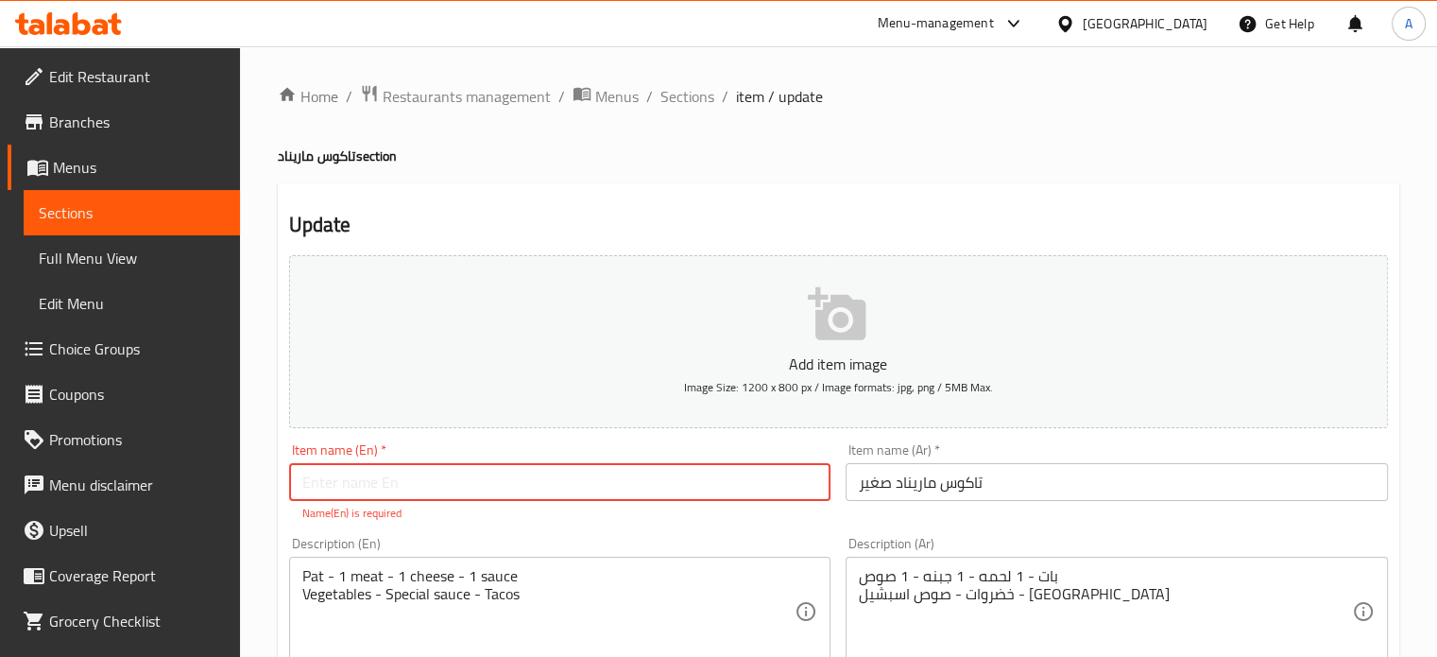
paste input "Small Marinade Tacos"
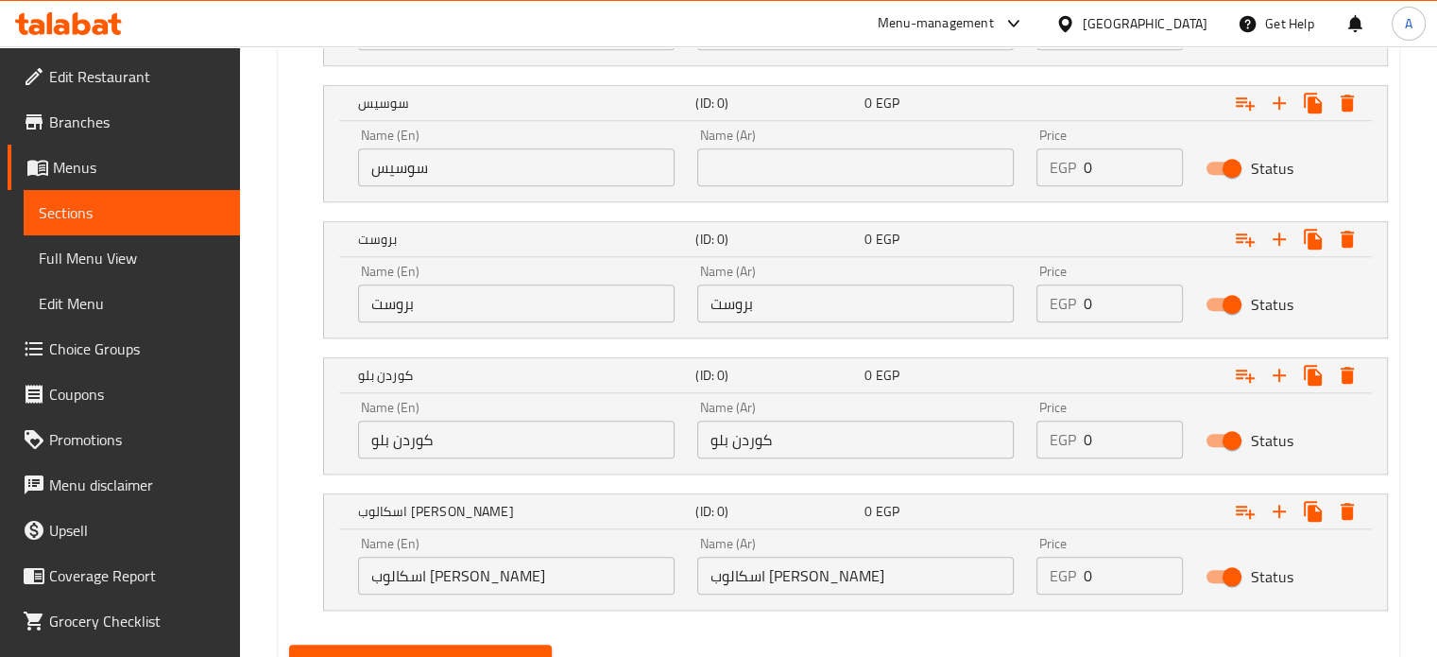
scroll to position [1777, 0]
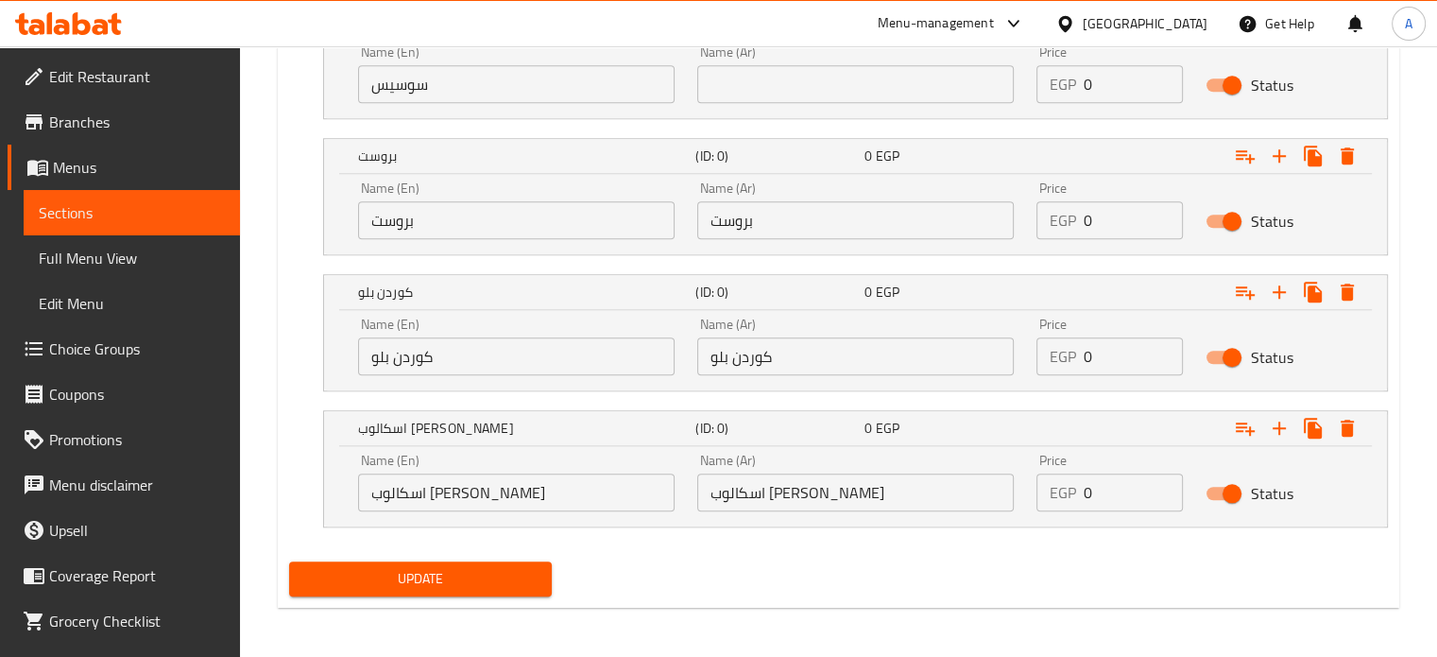
type input "Small Marinade Tacos"
click at [455, 578] on span "Update" at bounding box center [420, 579] width 233 height 24
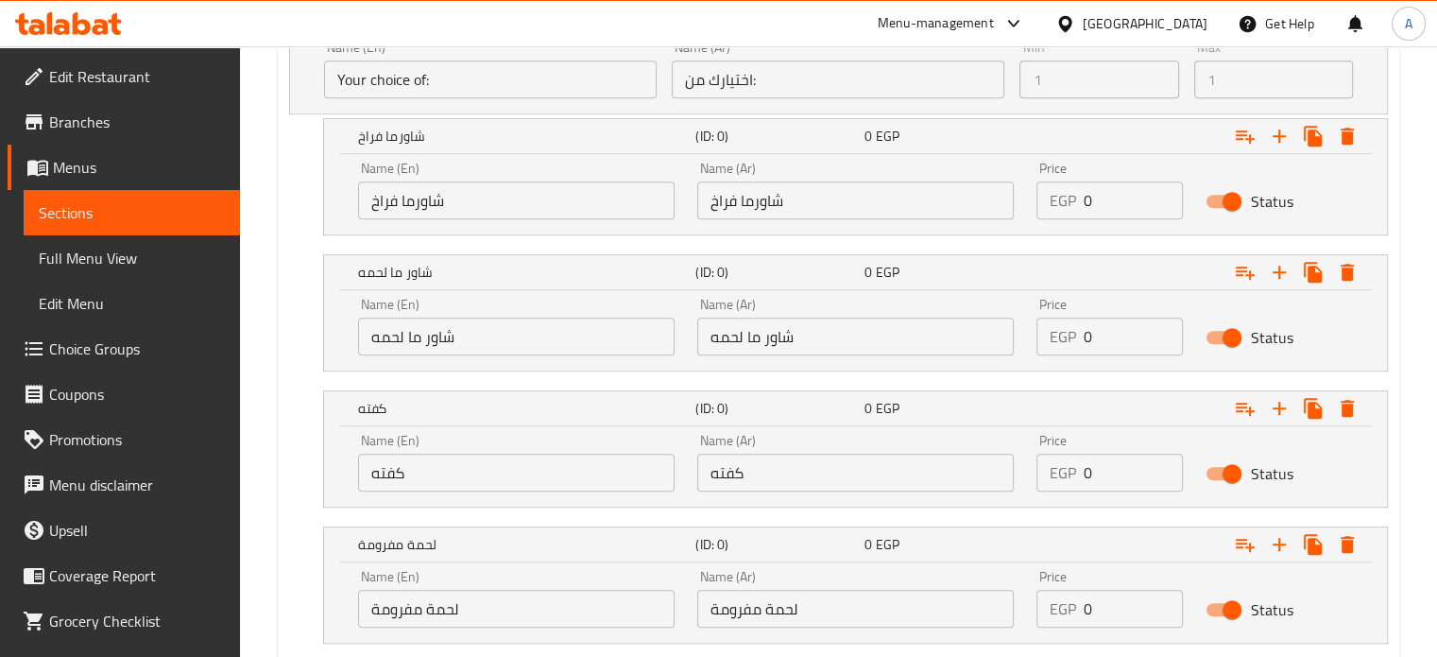
scroll to position [927, 0]
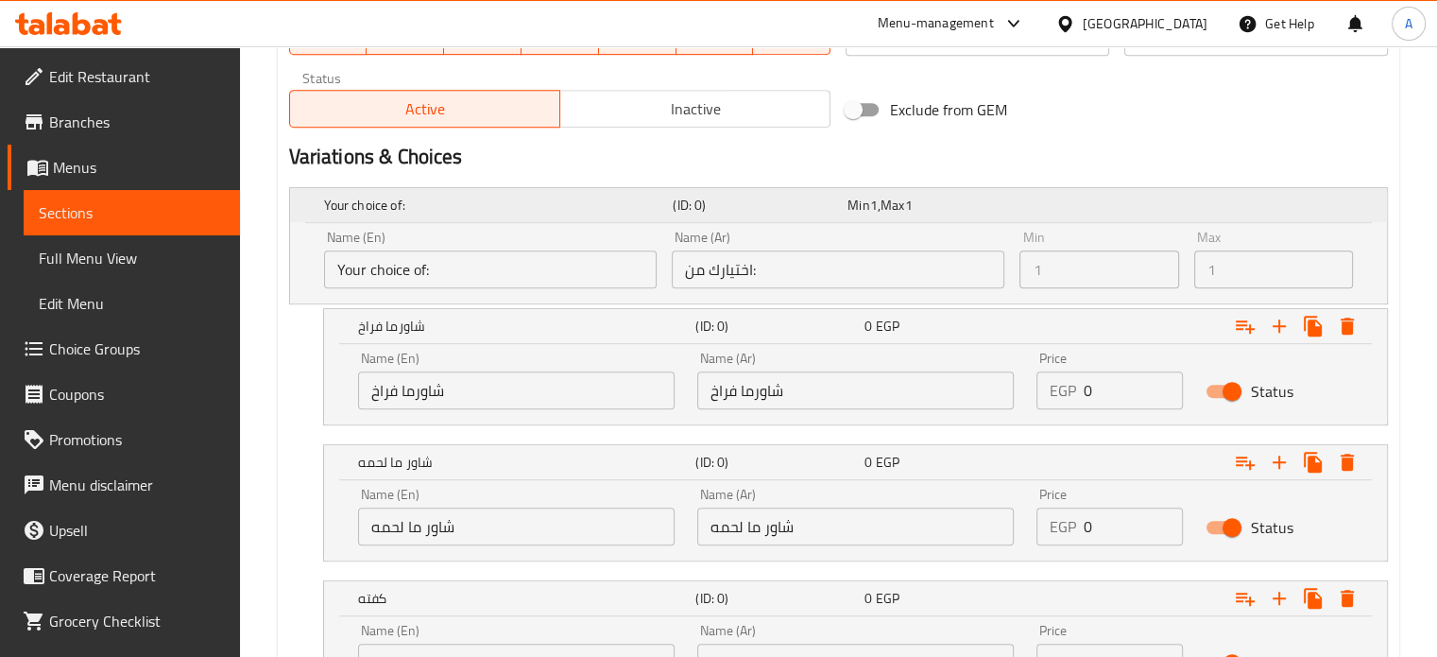
click at [851, 211] on span "Min" at bounding box center [859, 205] width 22 height 25
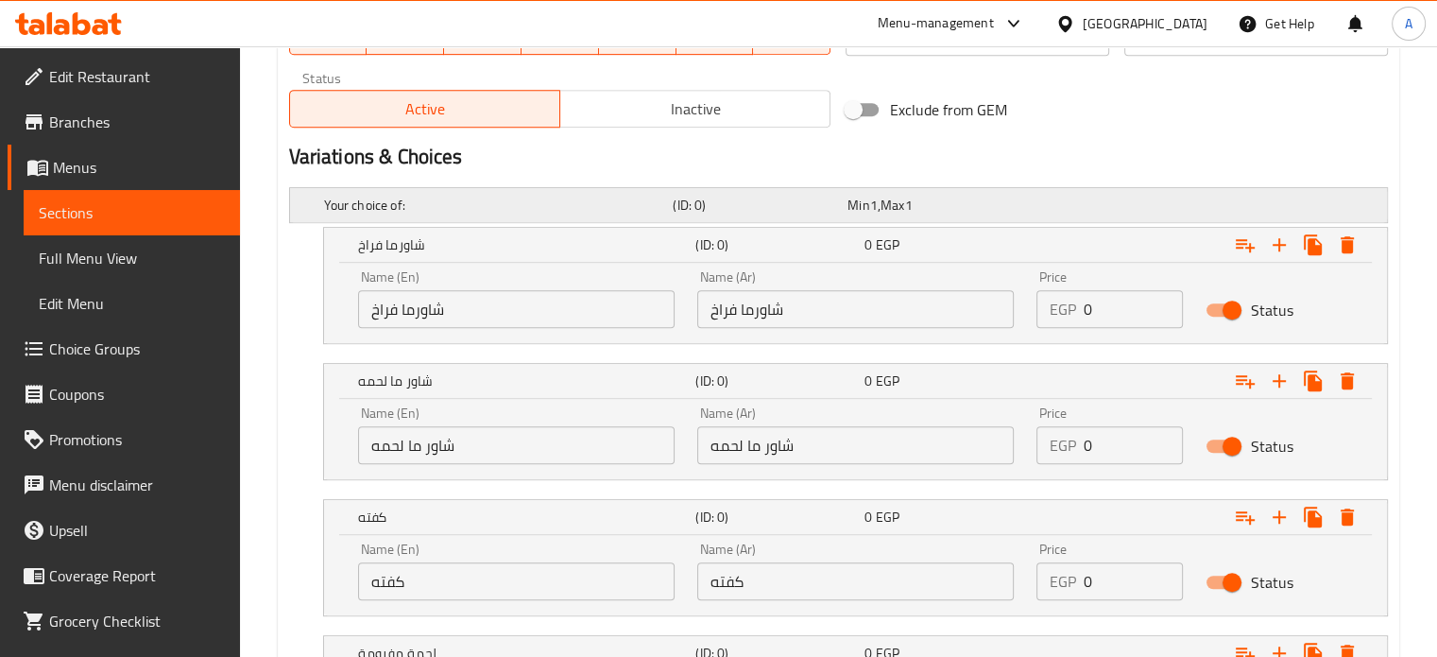
click at [866, 206] on span "Min" at bounding box center [859, 205] width 22 height 25
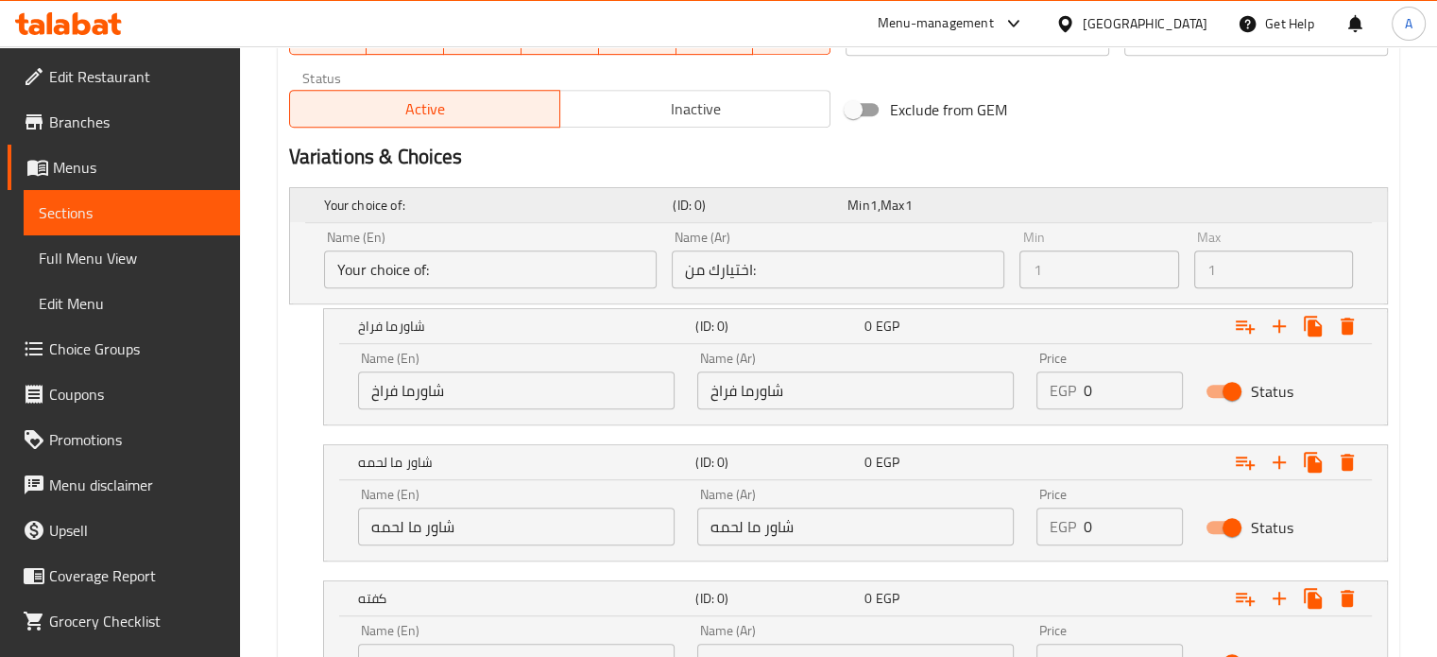
click at [866, 206] on span "Min" at bounding box center [859, 205] width 22 height 25
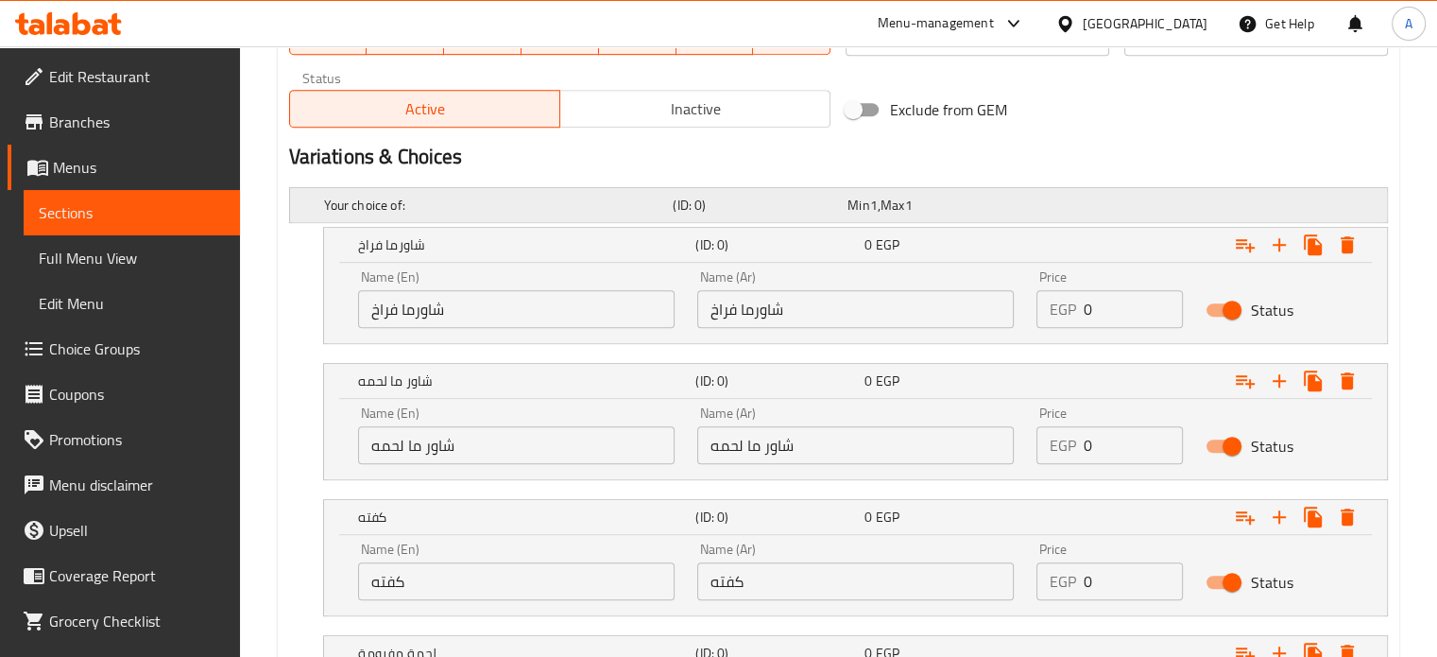
click at [866, 206] on span "Min" at bounding box center [859, 205] width 22 height 25
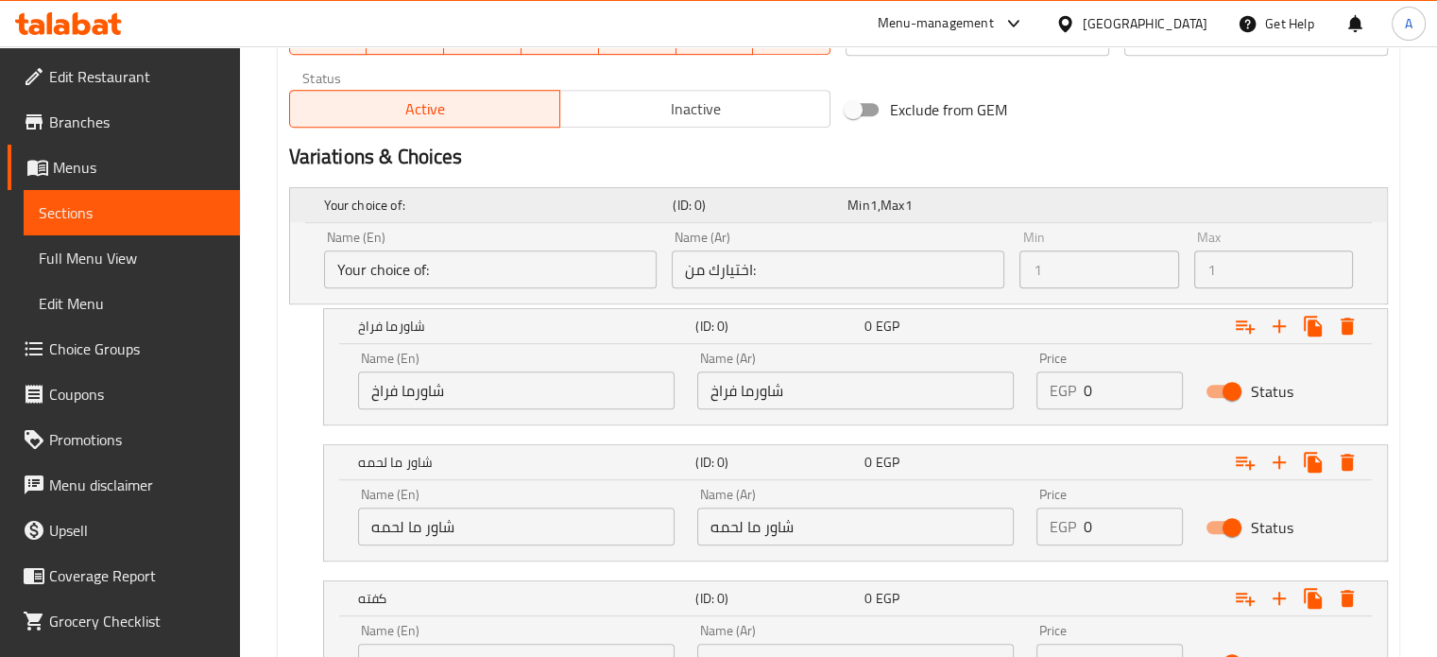
click at [866, 206] on span "Min" at bounding box center [859, 205] width 22 height 25
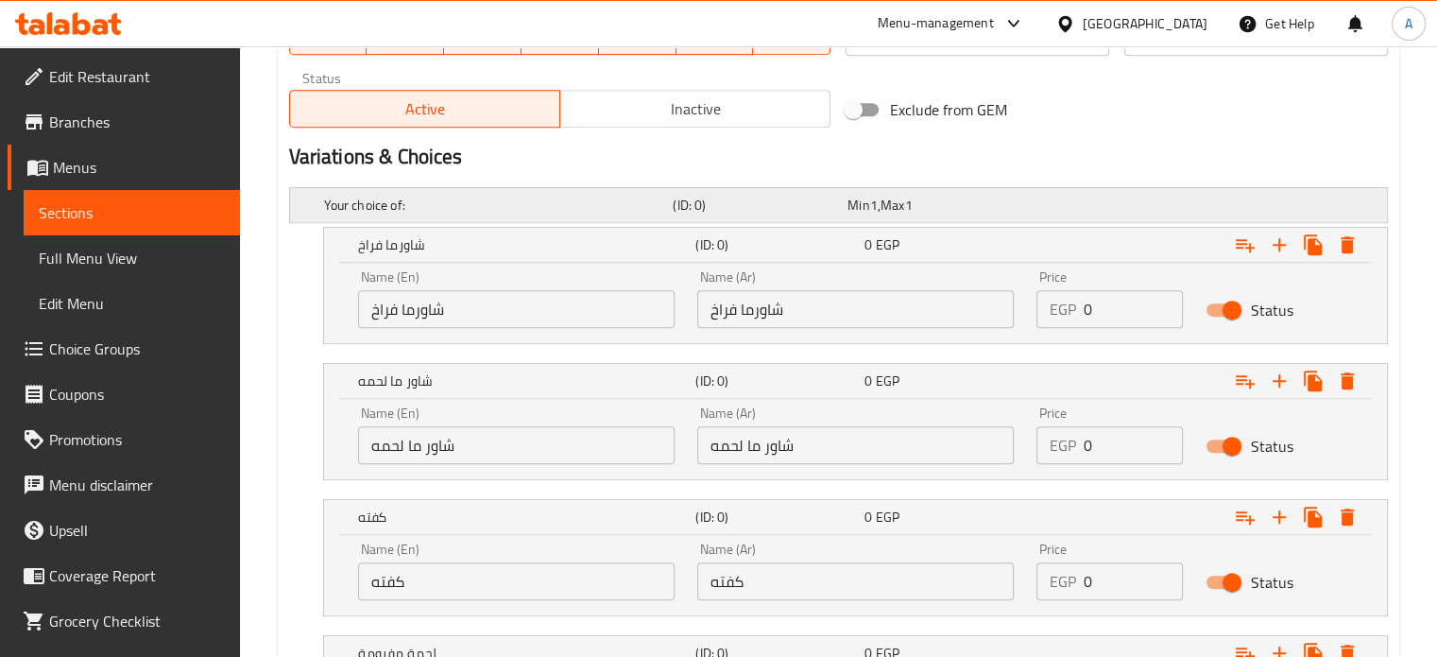
click at [866, 206] on span "Min" at bounding box center [859, 205] width 22 height 25
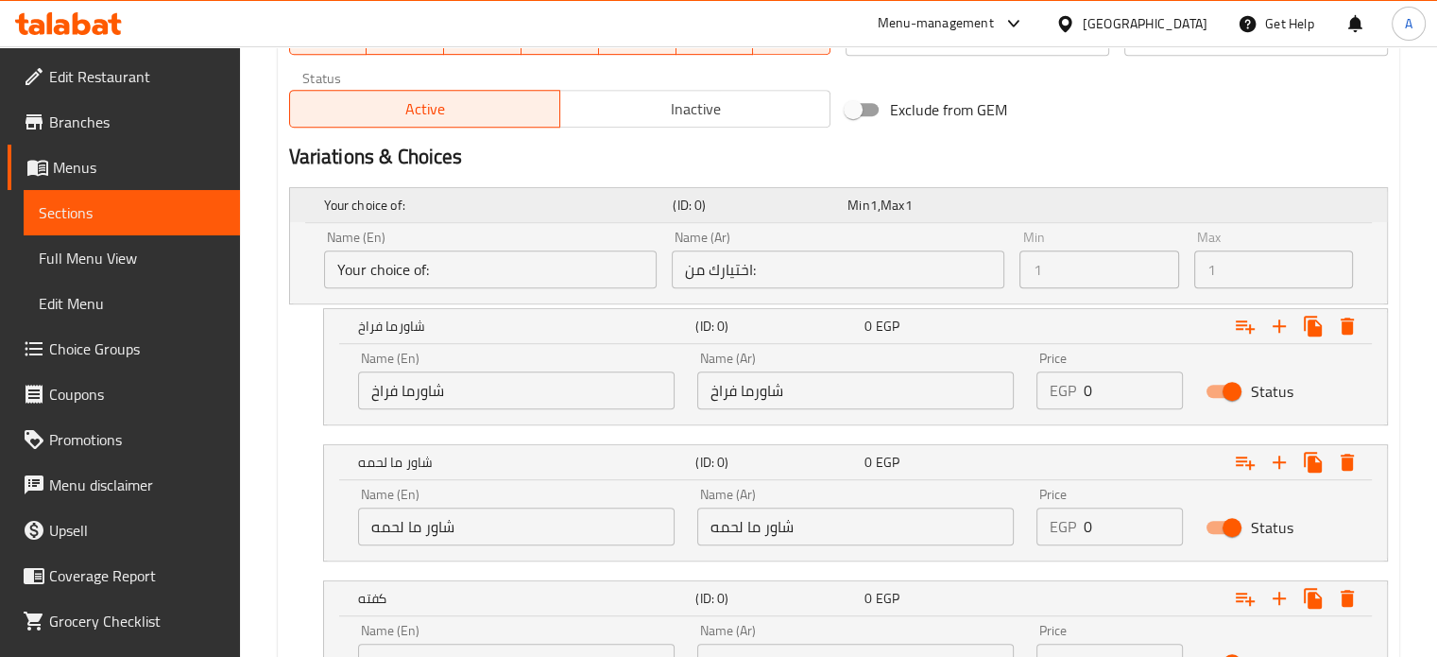
click at [888, 205] on span "Max" at bounding box center [893, 205] width 24 height 25
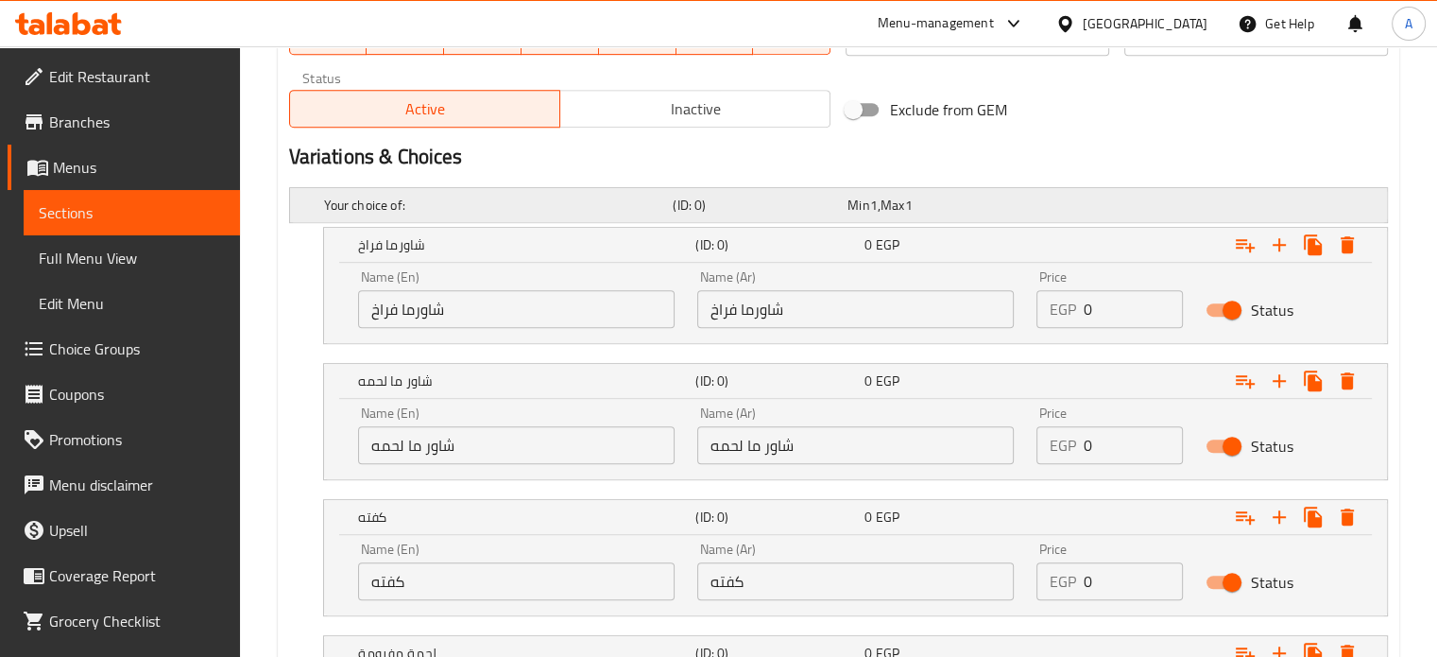
click at [888, 205] on span "Max" at bounding box center [893, 205] width 24 height 25
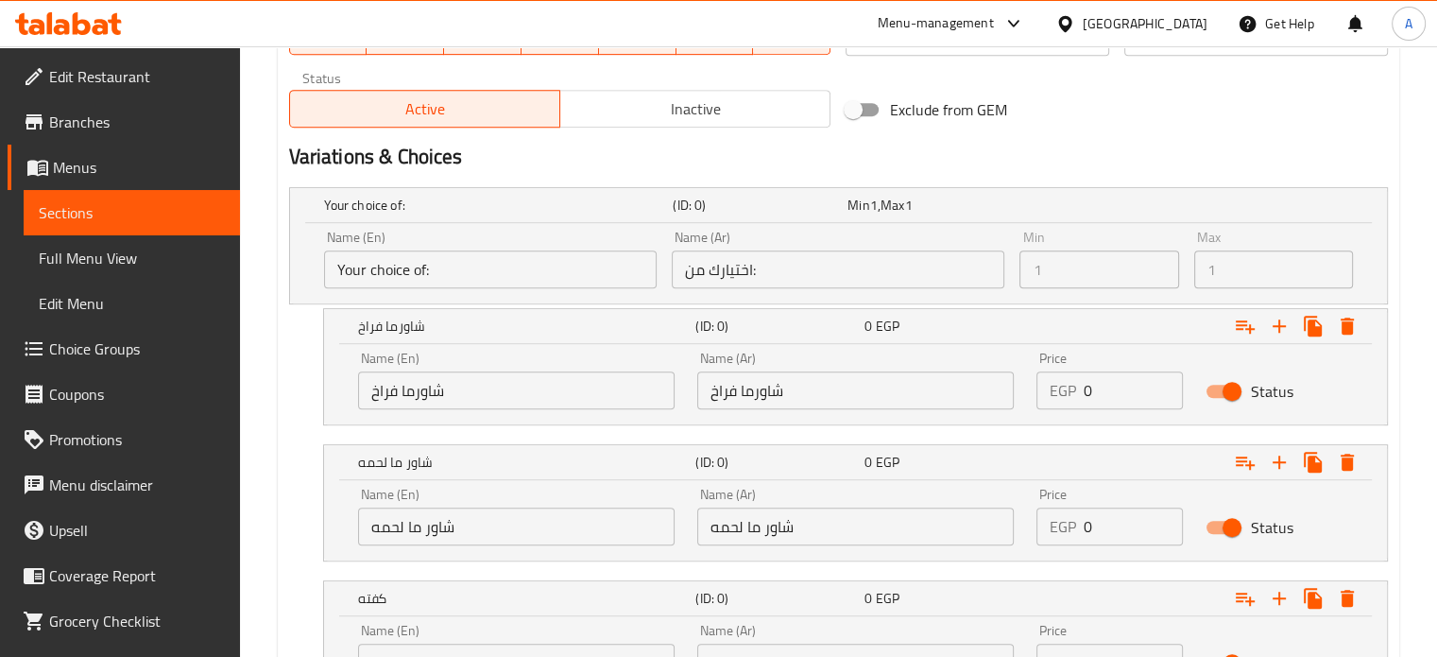
click at [1040, 138] on div "Variations & Choices" at bounding box center [839, 156] width 1114 height 43
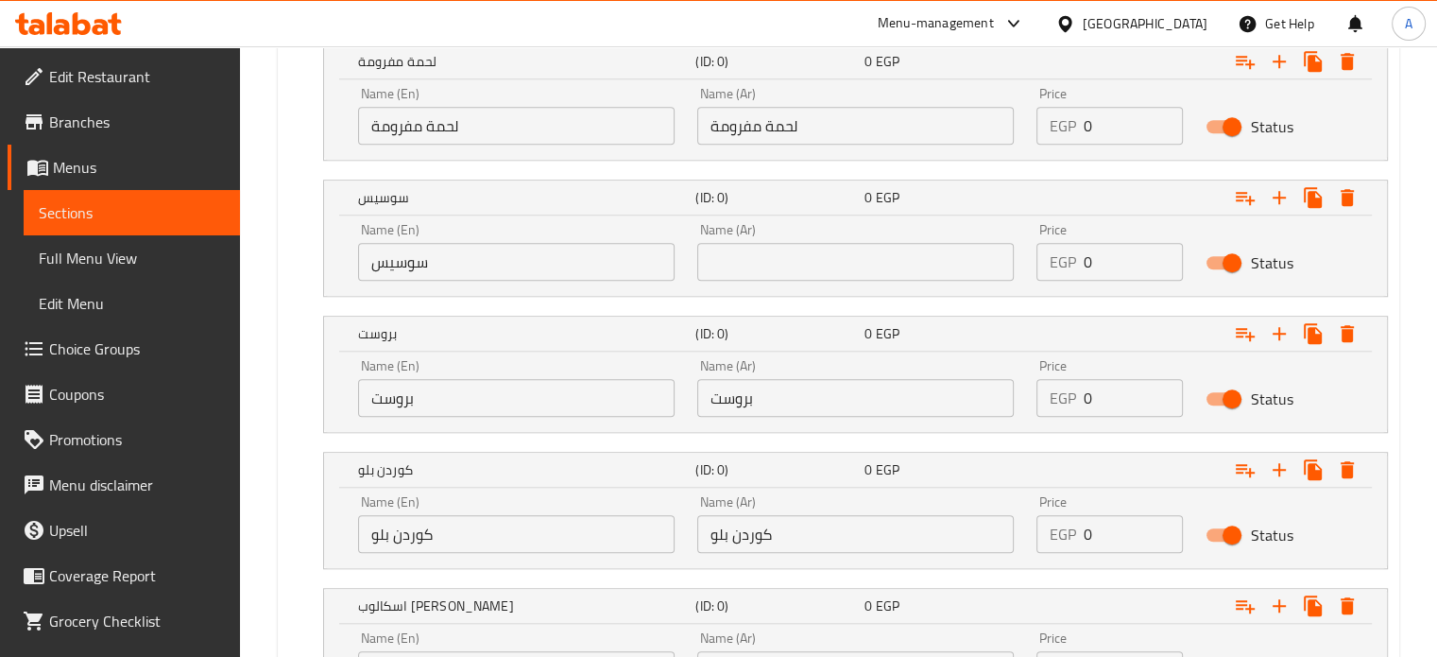
scroll to position [1588, 0]
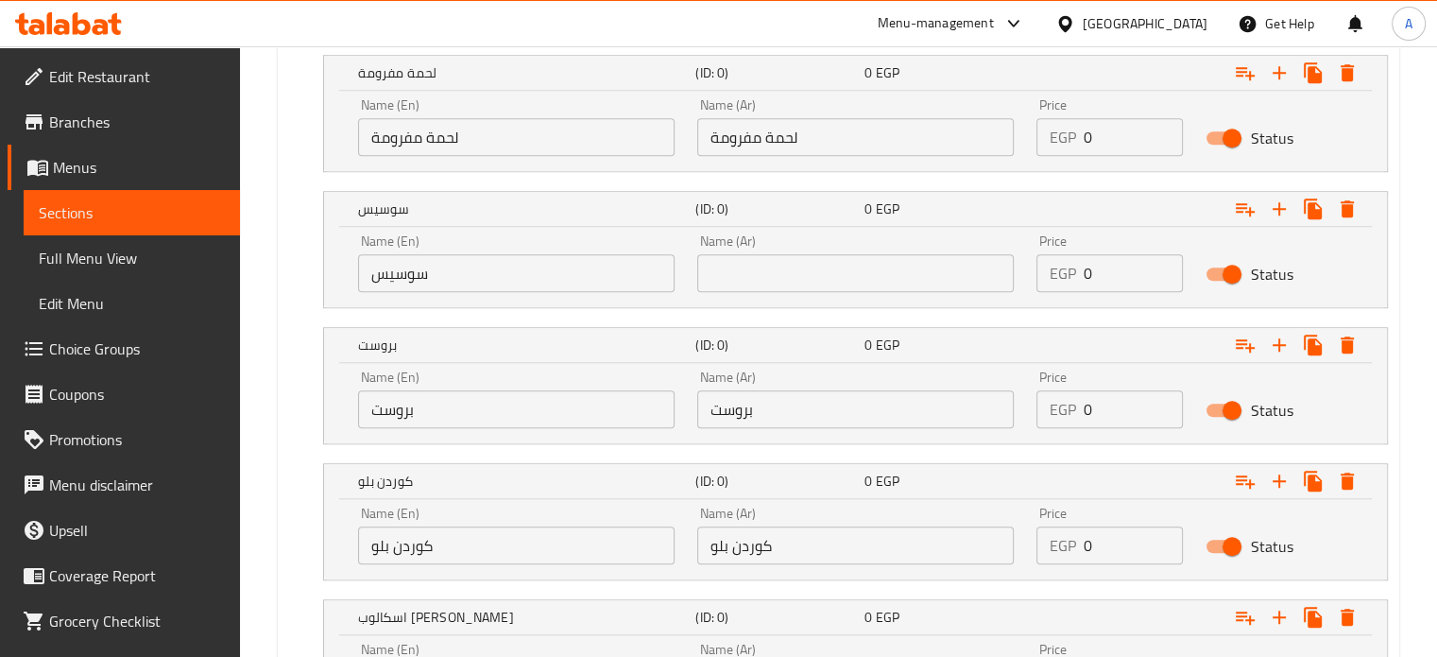
click at [115, 215] on span "Sections" at bounding box center [132, 212] width 186 height 23
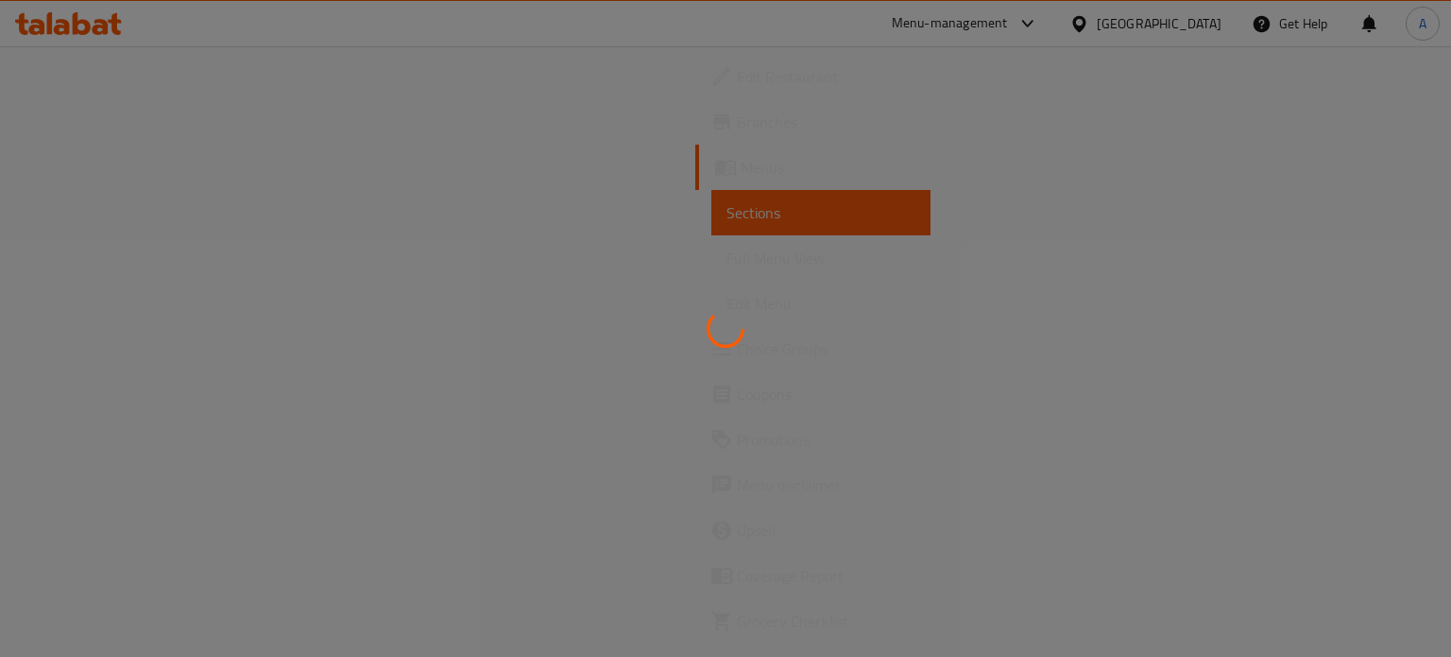
click at [84, 169] on div at bounding box center [725, 328] width 1451 height 657
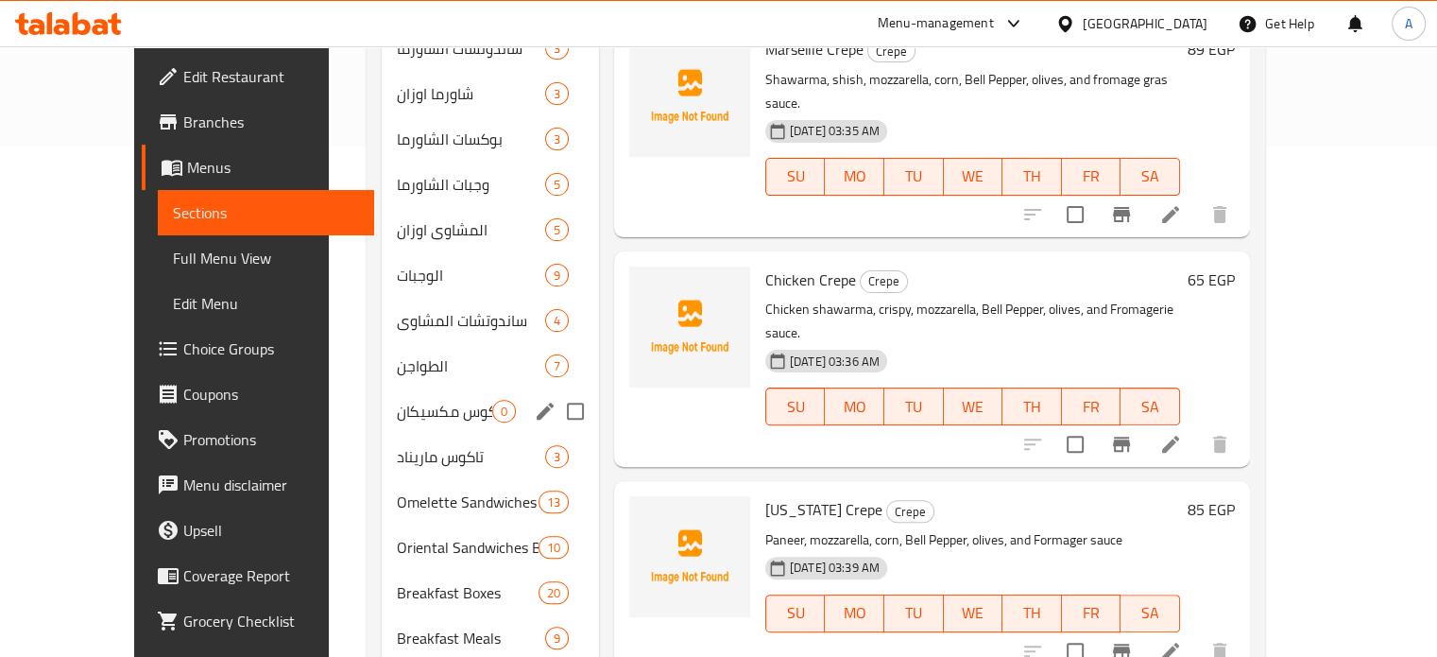
scroll to position [545, 0]
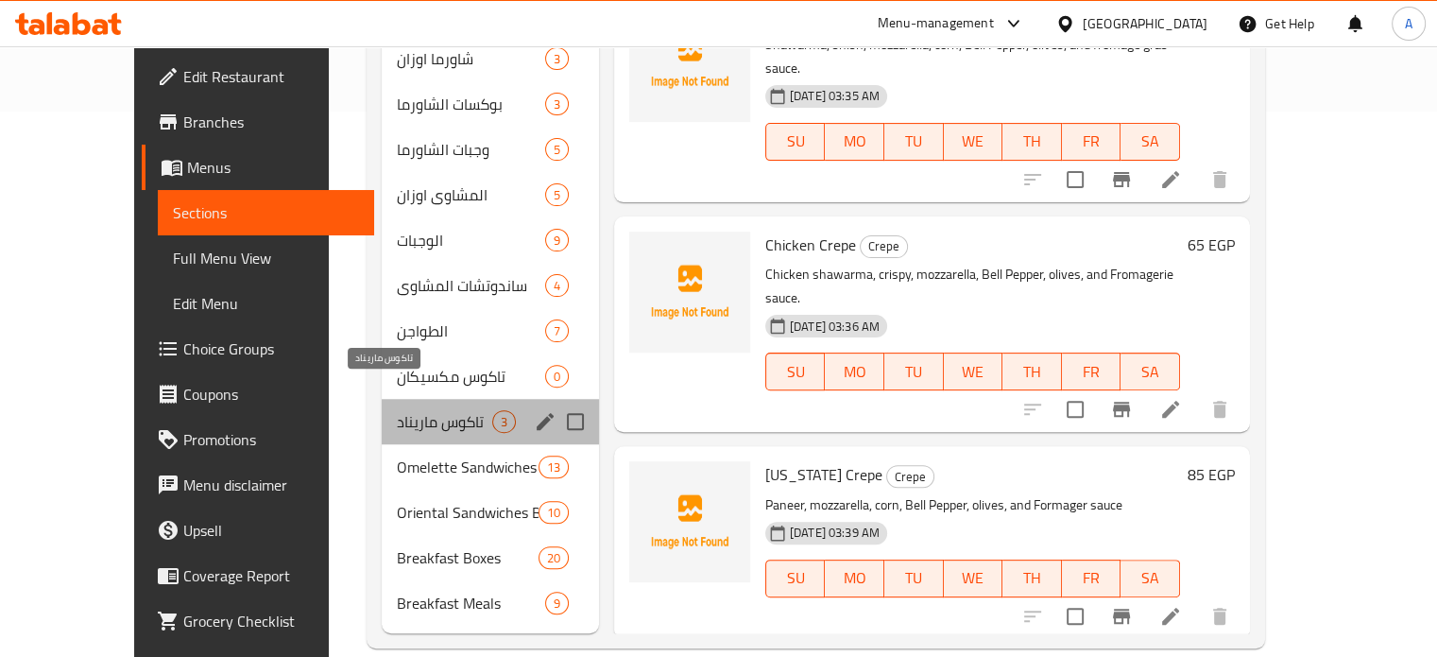
click at [397, 410] on span "تاكوس ماريناد" at bounding box center [444, 421] width 95 height 23
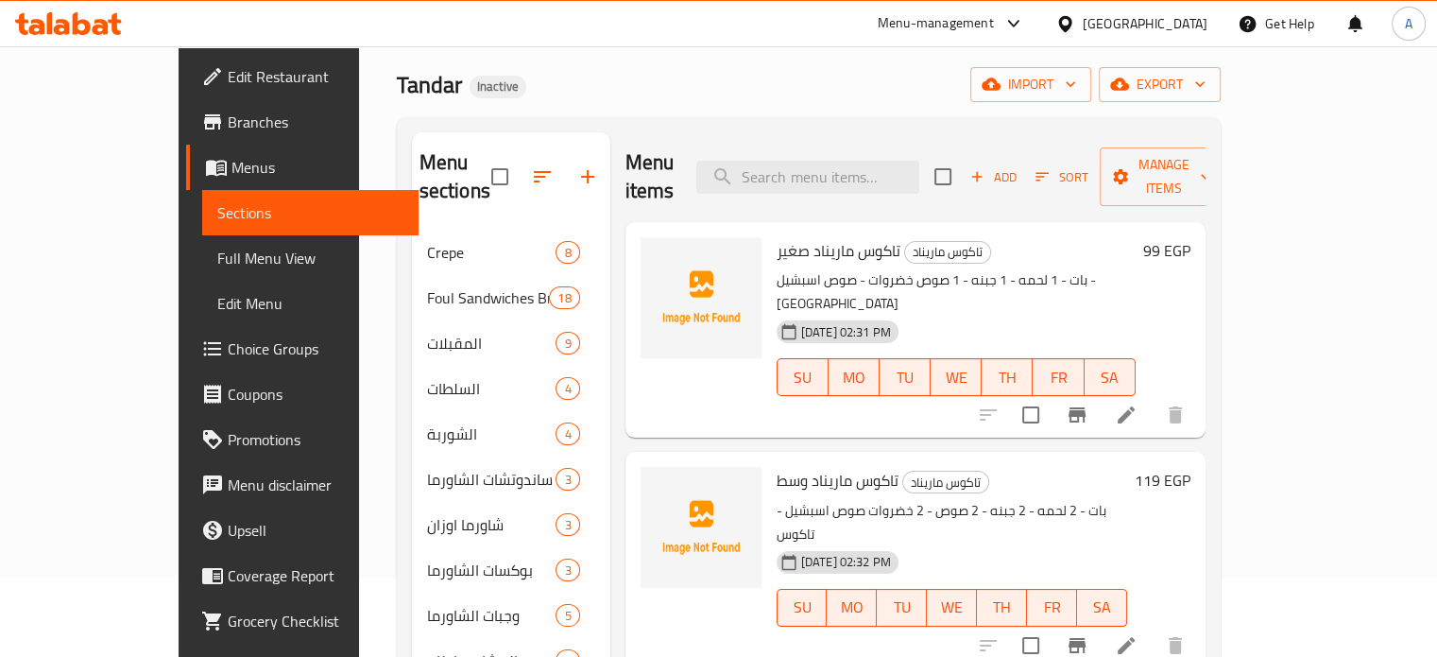
scroll to position [73, 0]
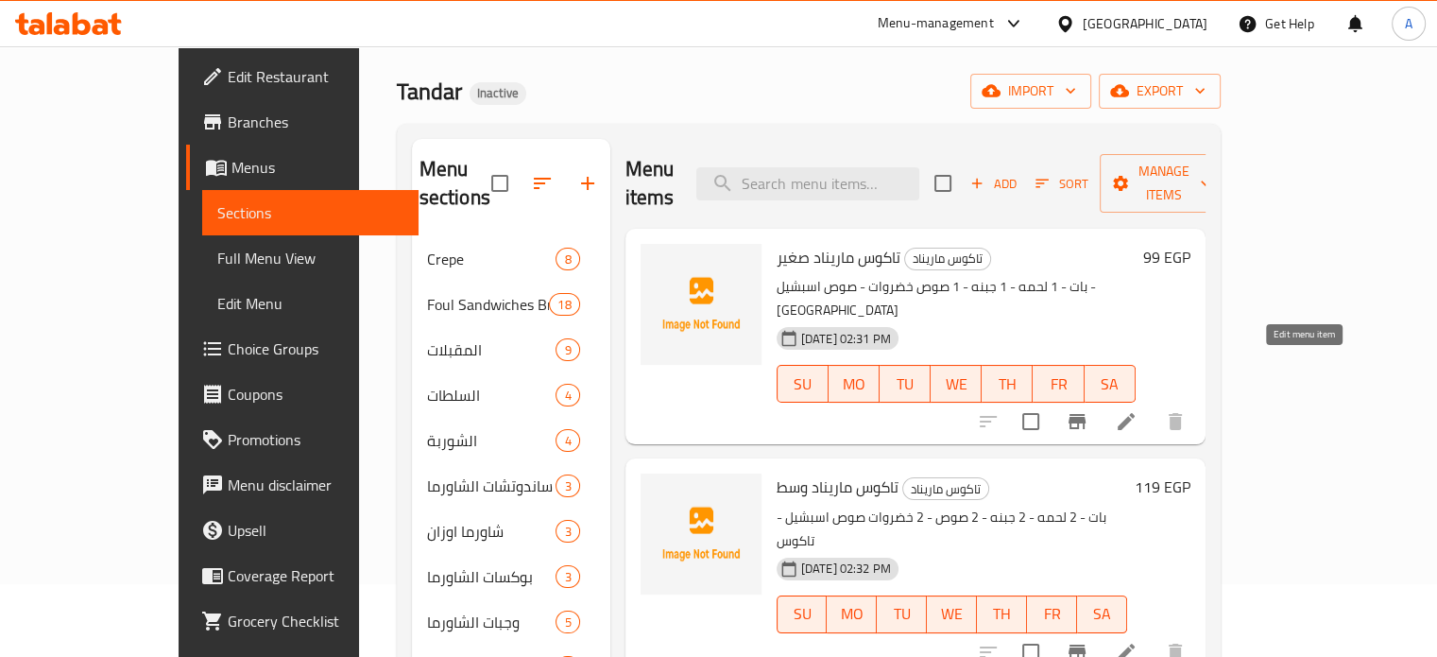
click at [1135, 413] on icon at bounding box center [1126, 421] width 17 height 17
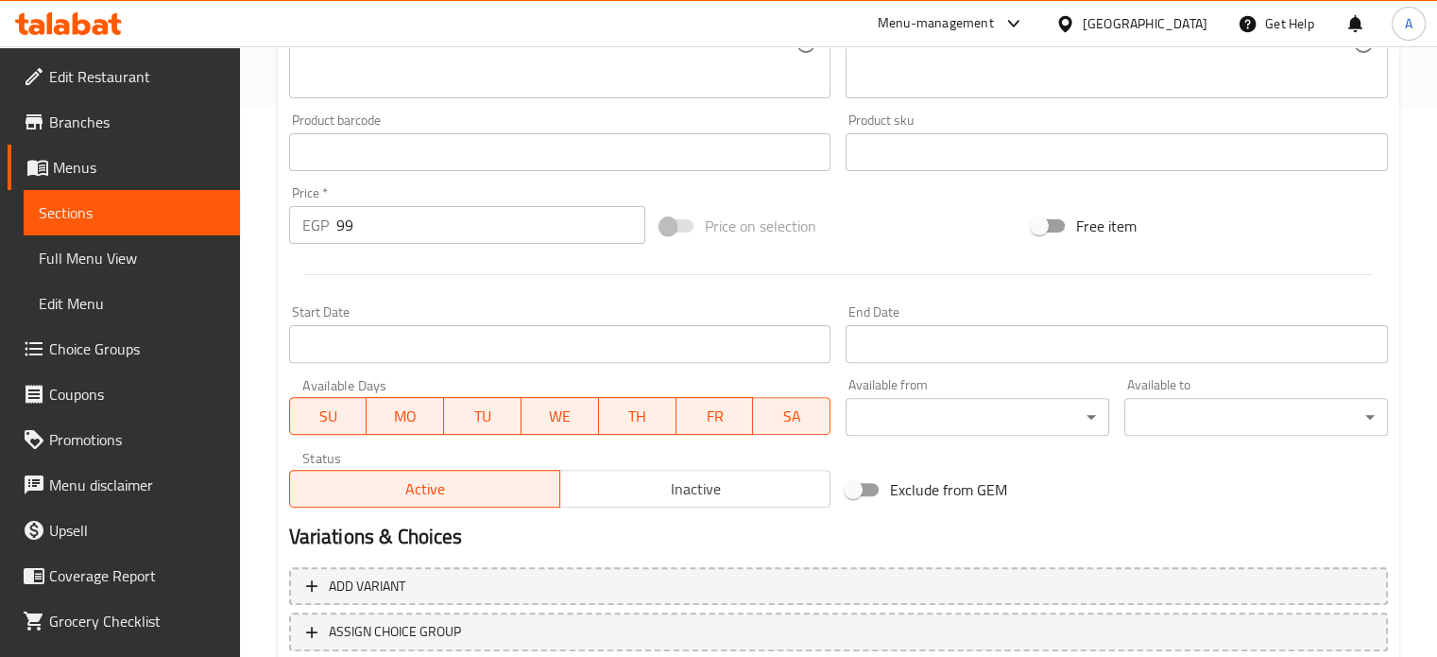
scroll to position [678, 0]
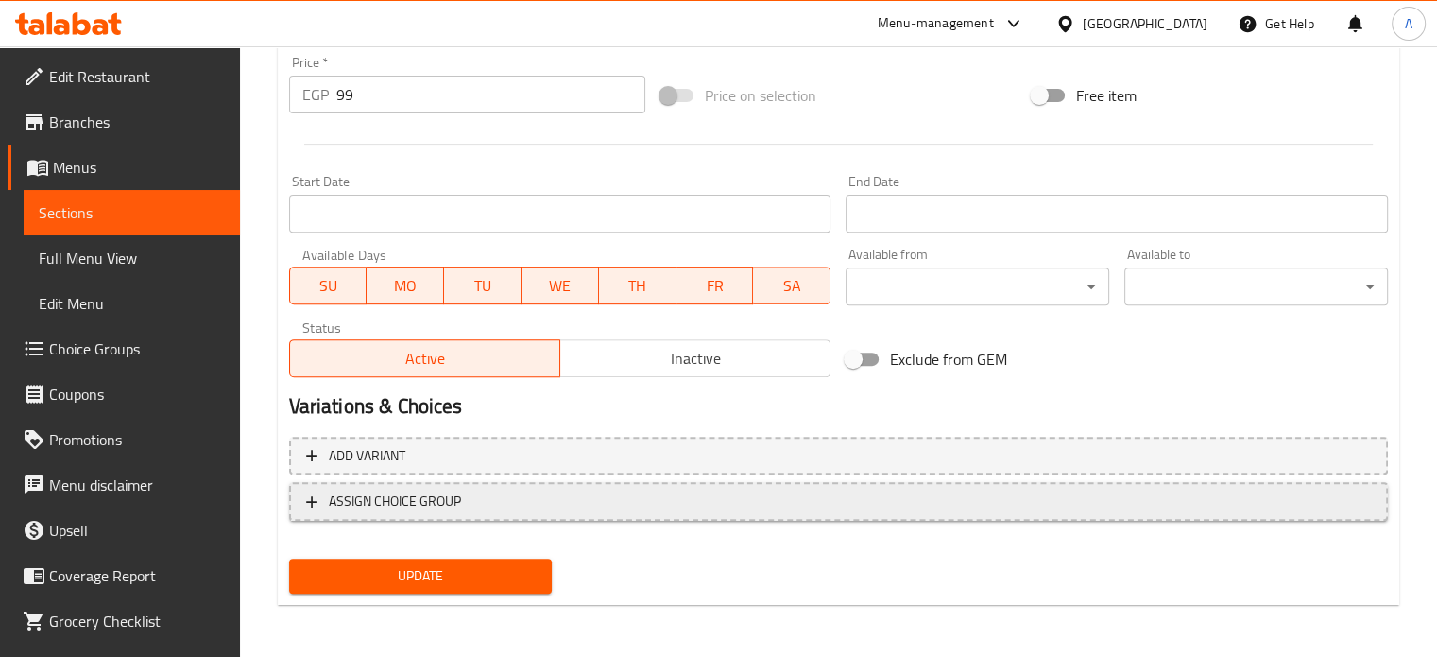
click at [558, 513] on button "ASSIGN CHOICE GROUP" at bounding box center [838, 501] width 1099 height 39
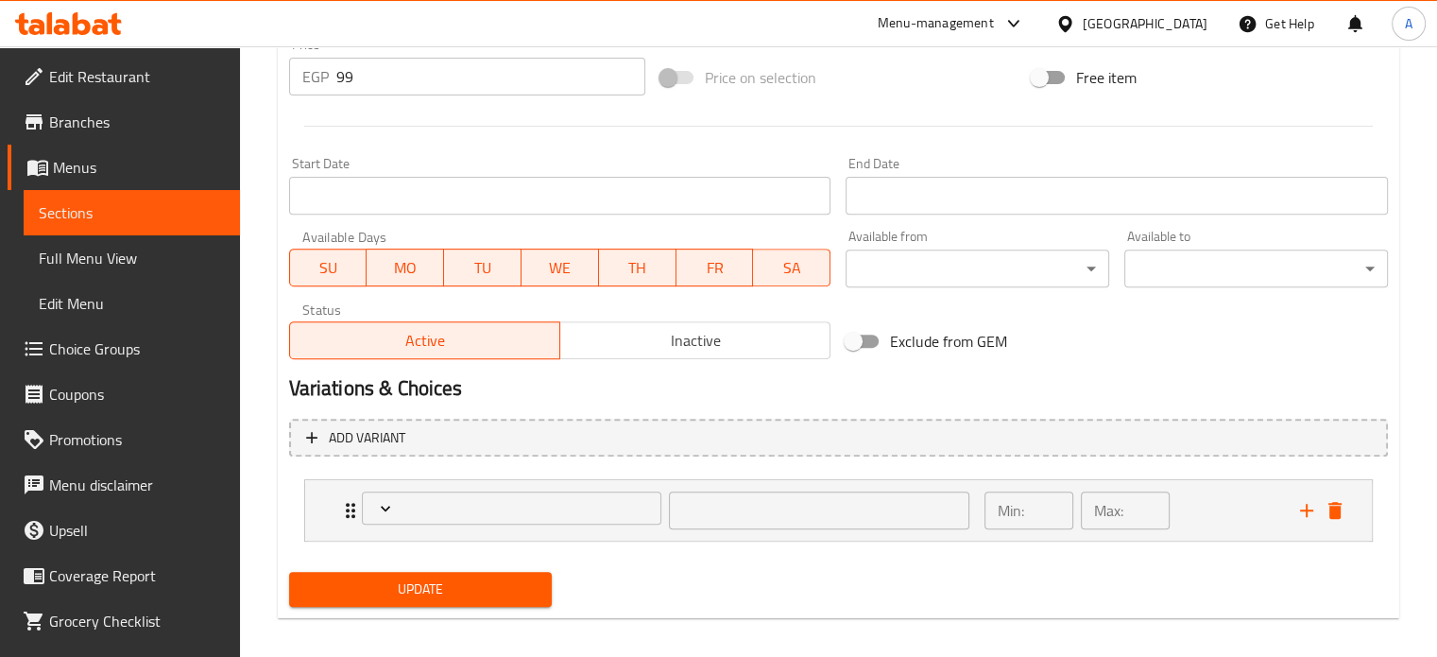
scroll to position [709, 0]
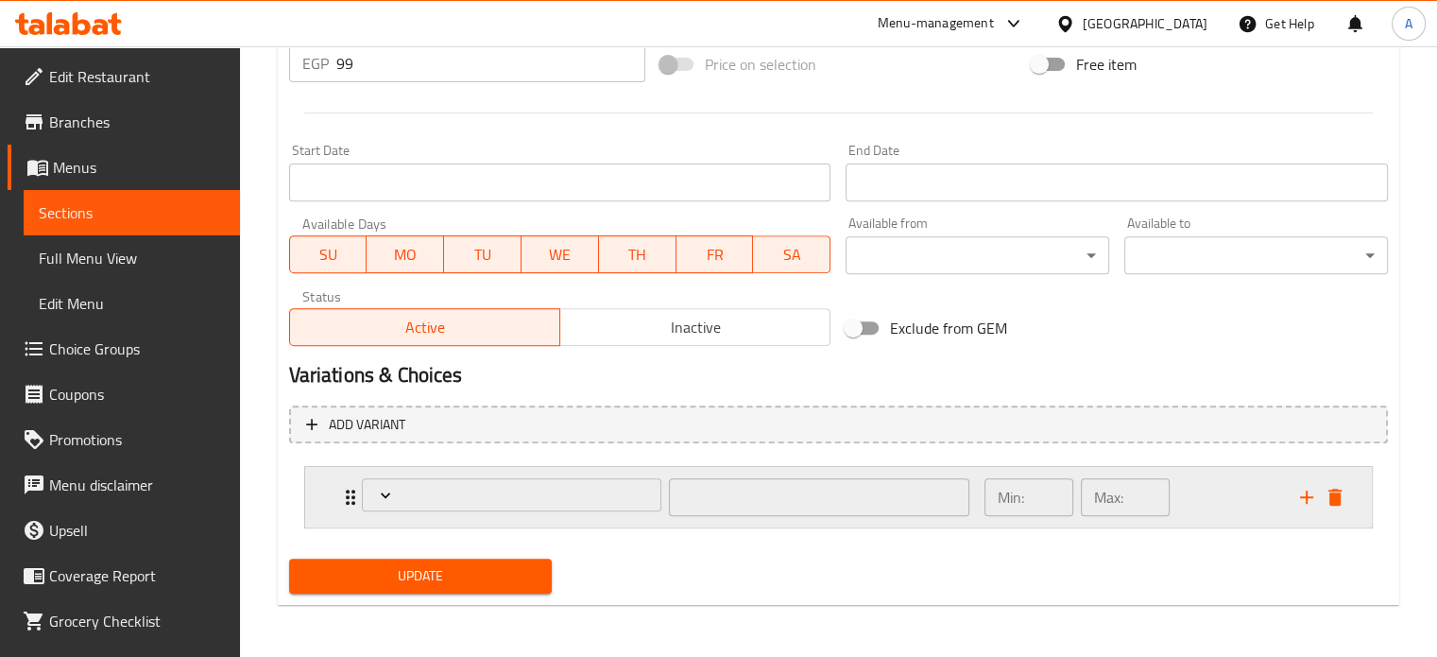
click at [1003, 498] on p "Min:" at bounding box center [1011, 497] width 26 height 23
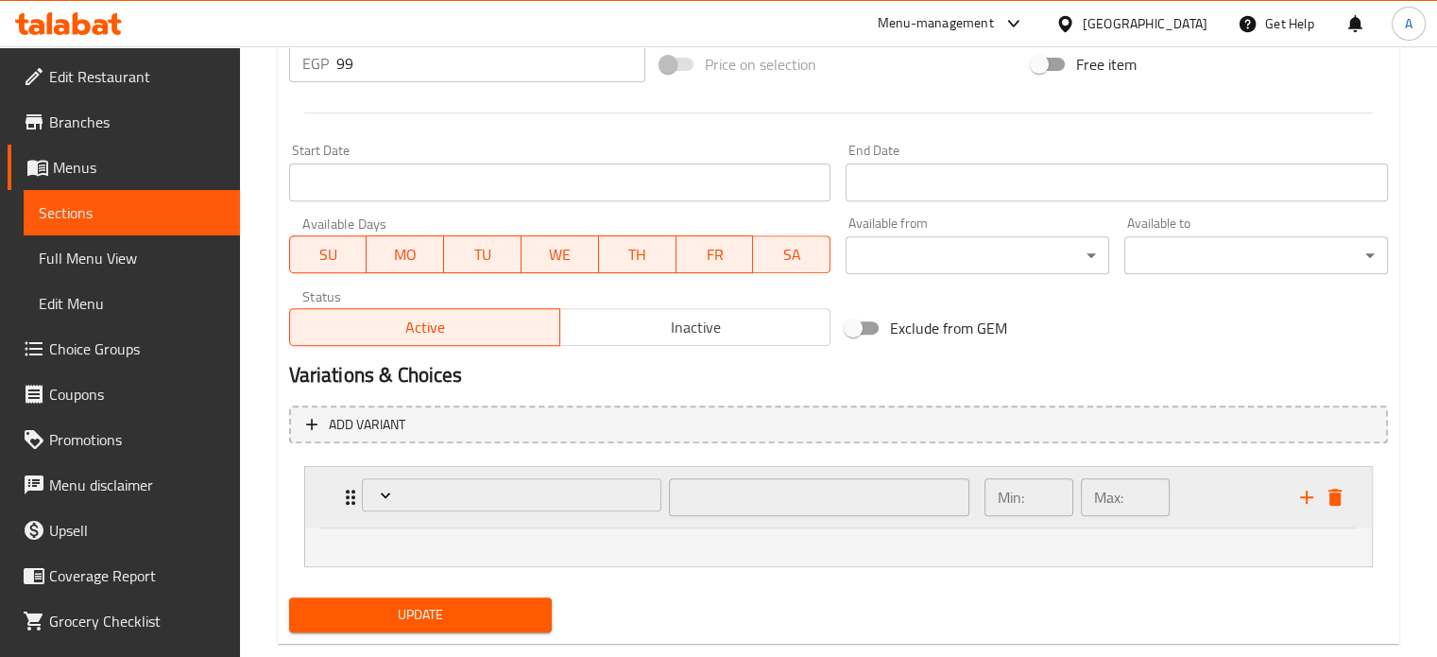
click at [1013, 494] on p "Min:" at bounding box center [1011, 497] width 26 height 23
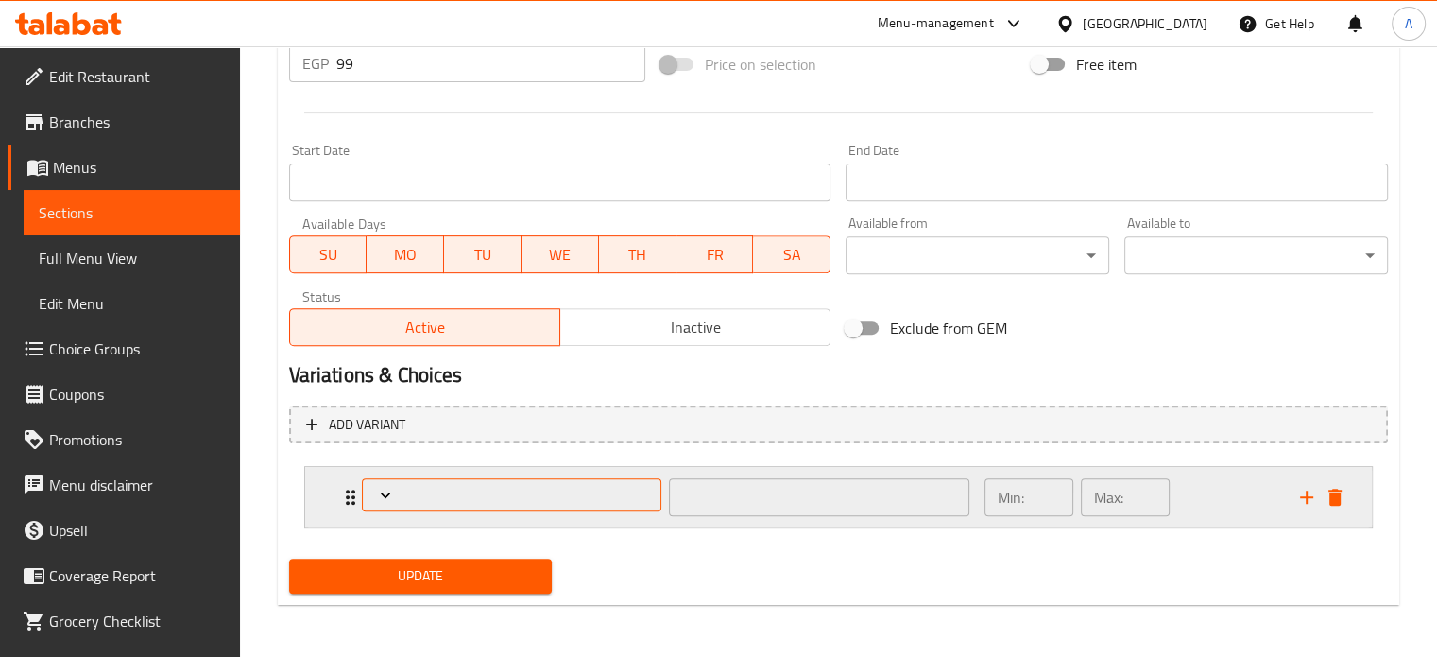
click at [505, 496] on span "Expand" at bounding box center [512, 495] width 286 height 19
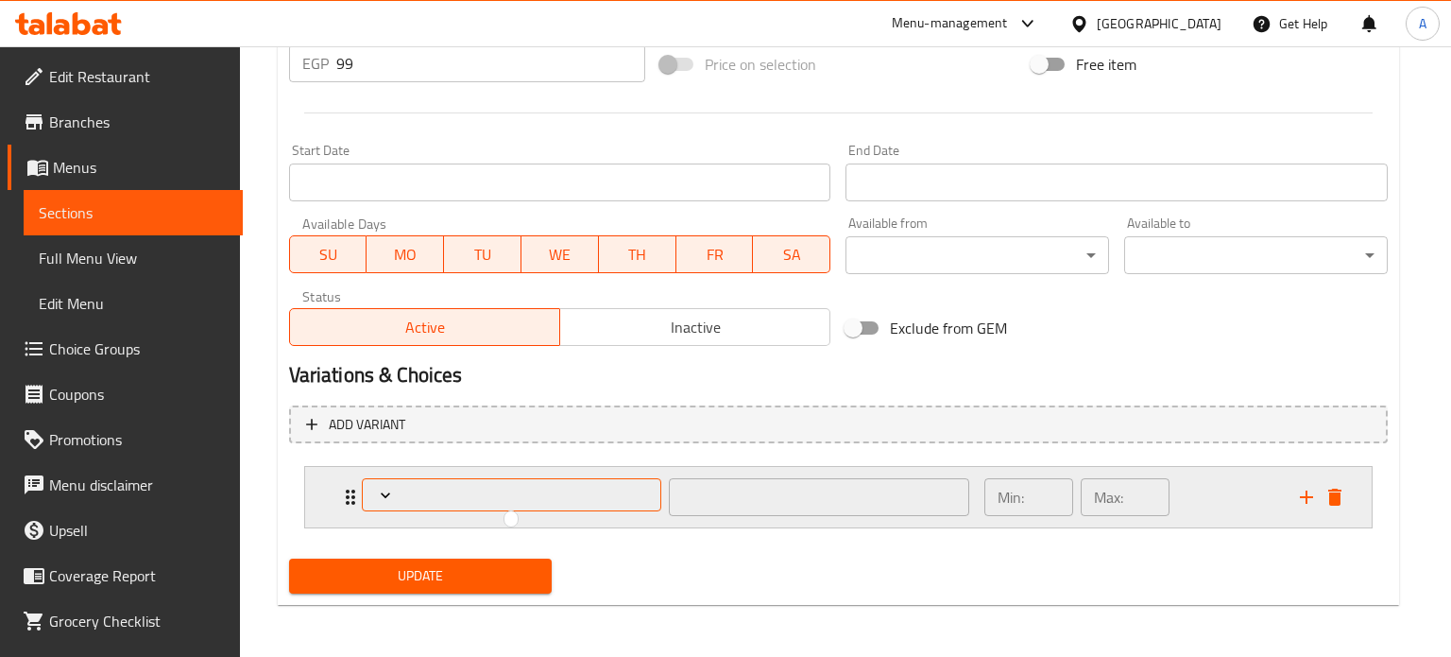
click at [505, 496] on div at bounding box center [725, 328] width 1451 height 657
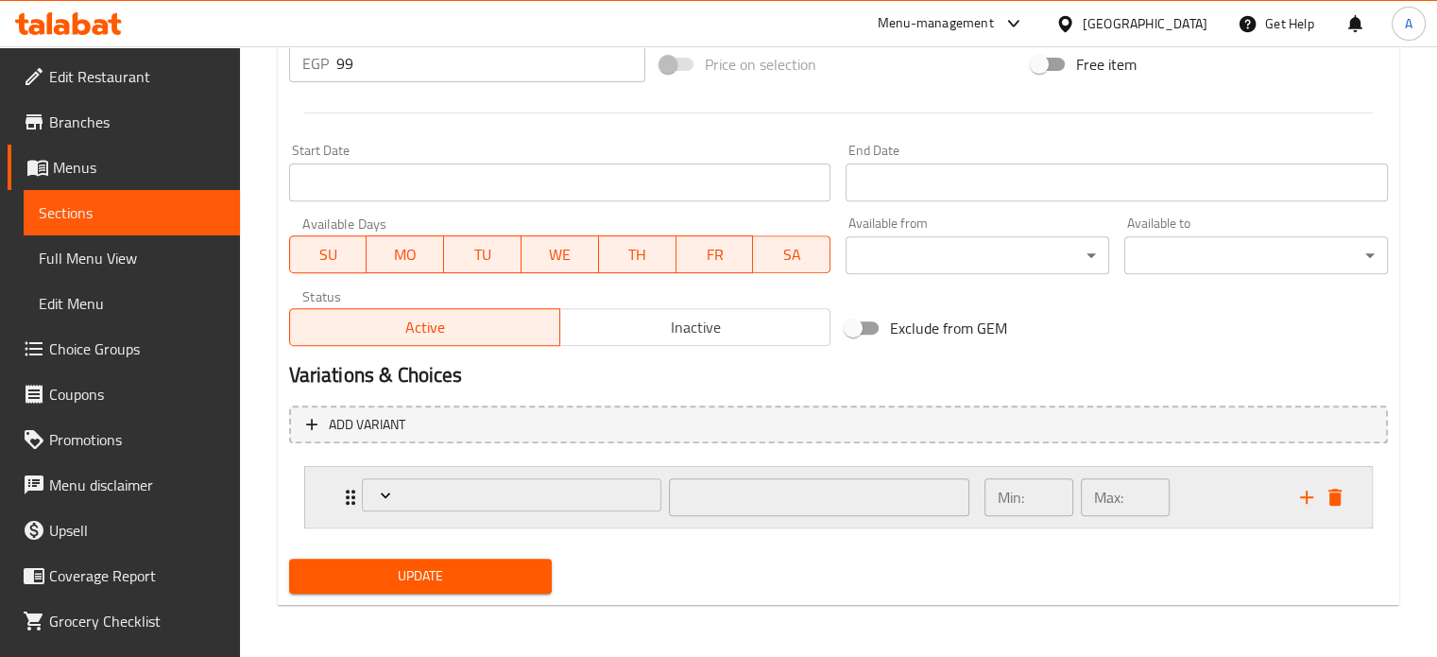
click at [352, 492] on div "​" at bounding box center [666, 497] width 631 height 60
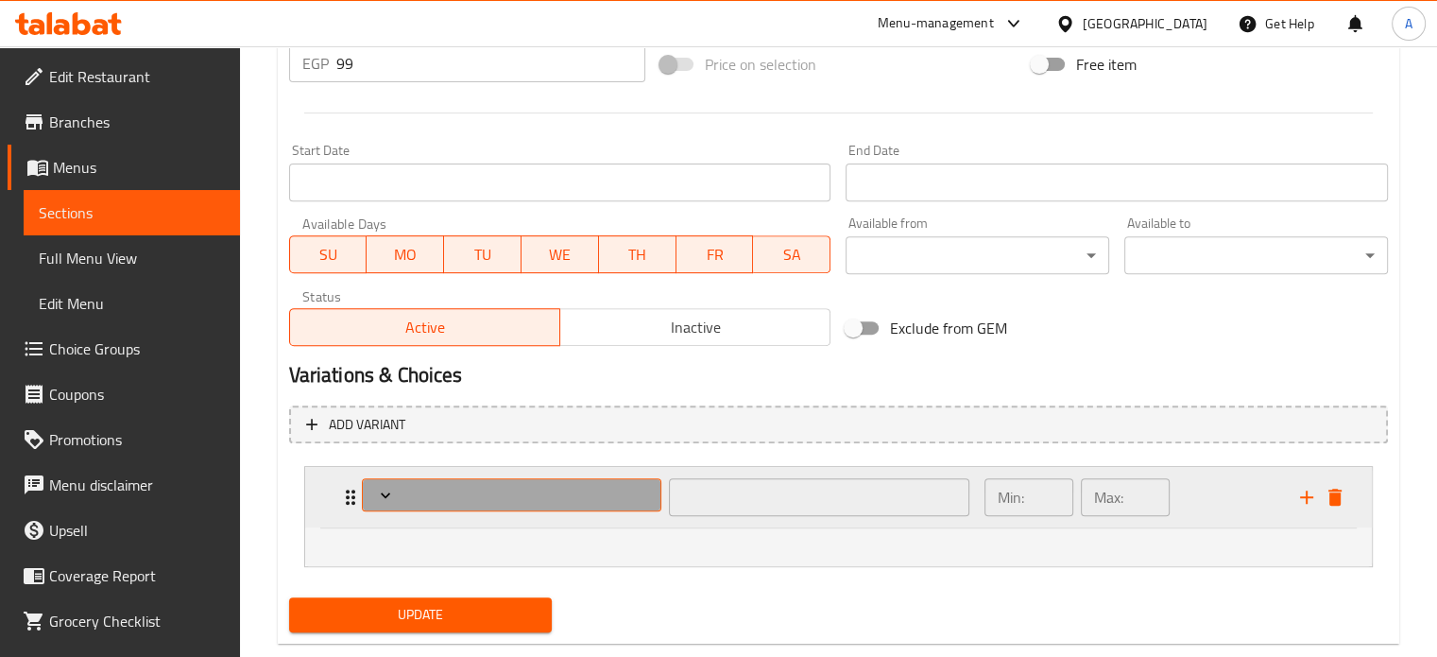
click at [598, 491] on span "Expand" at bounding box center [512, 495] width 286 height 19
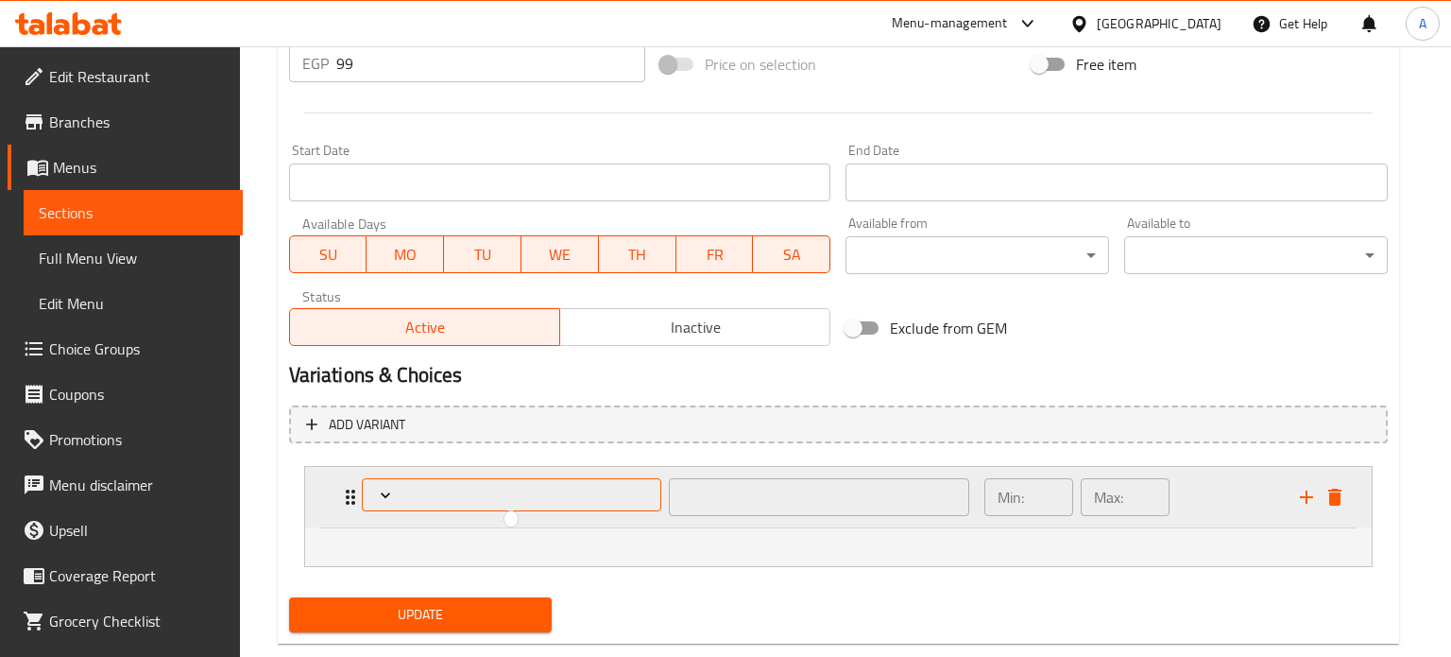
click at [598, 491] on div at bounding box center [725, 328] width 1451 height 657
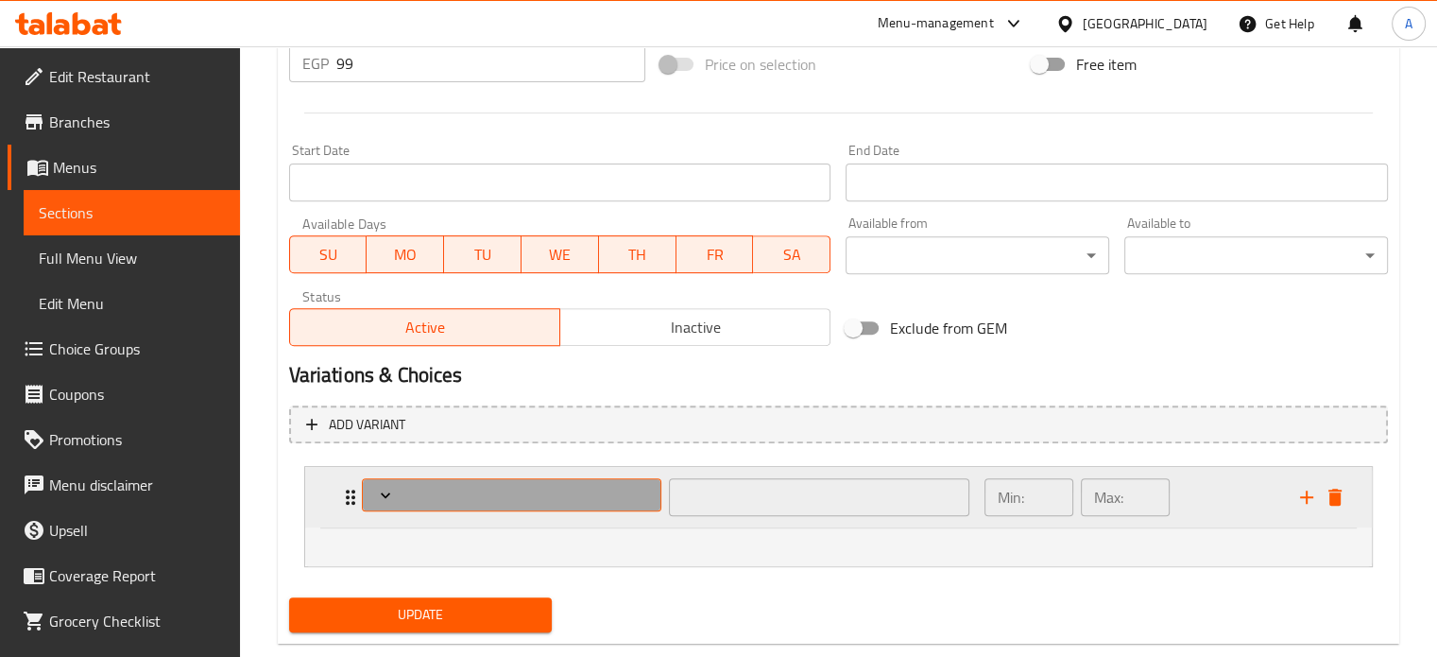
click at [598, 491] on span "Expand" at bounding box center [512, 495] width 286 height 19
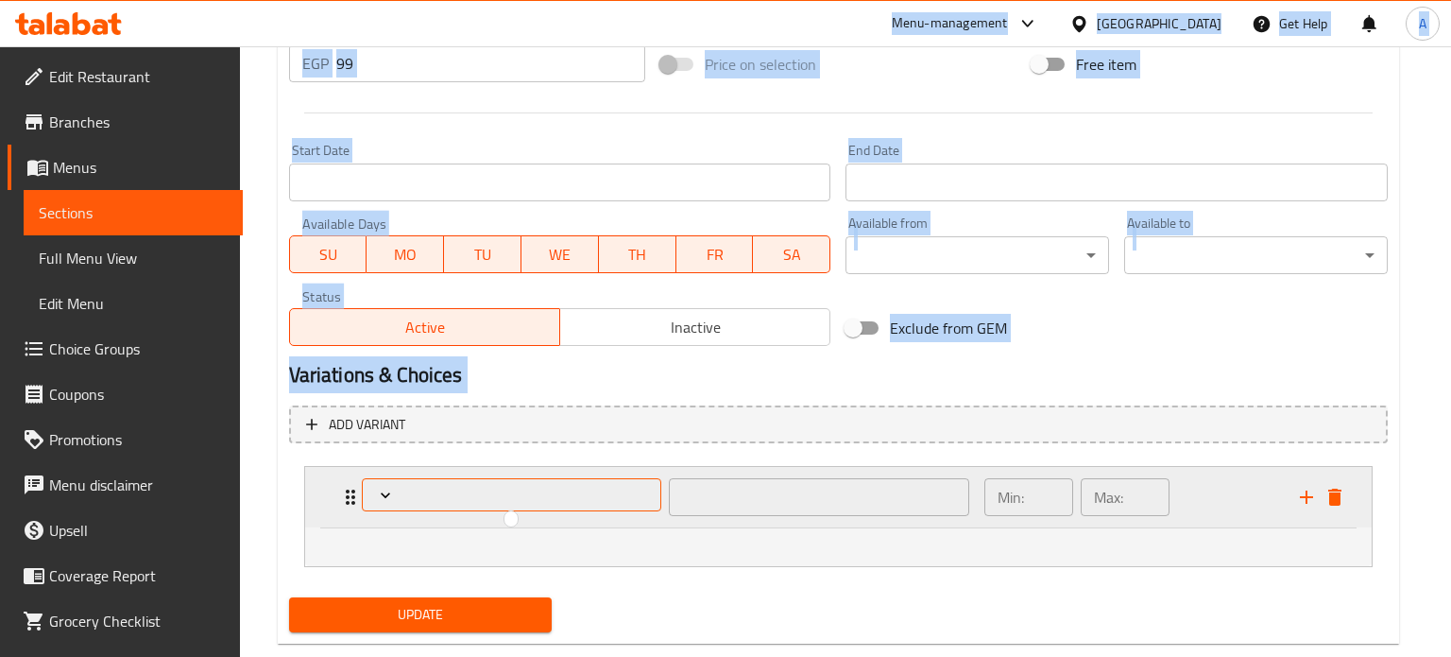
click at [598, 491] on div at bounding box center [725, 328] width 1451 height 657
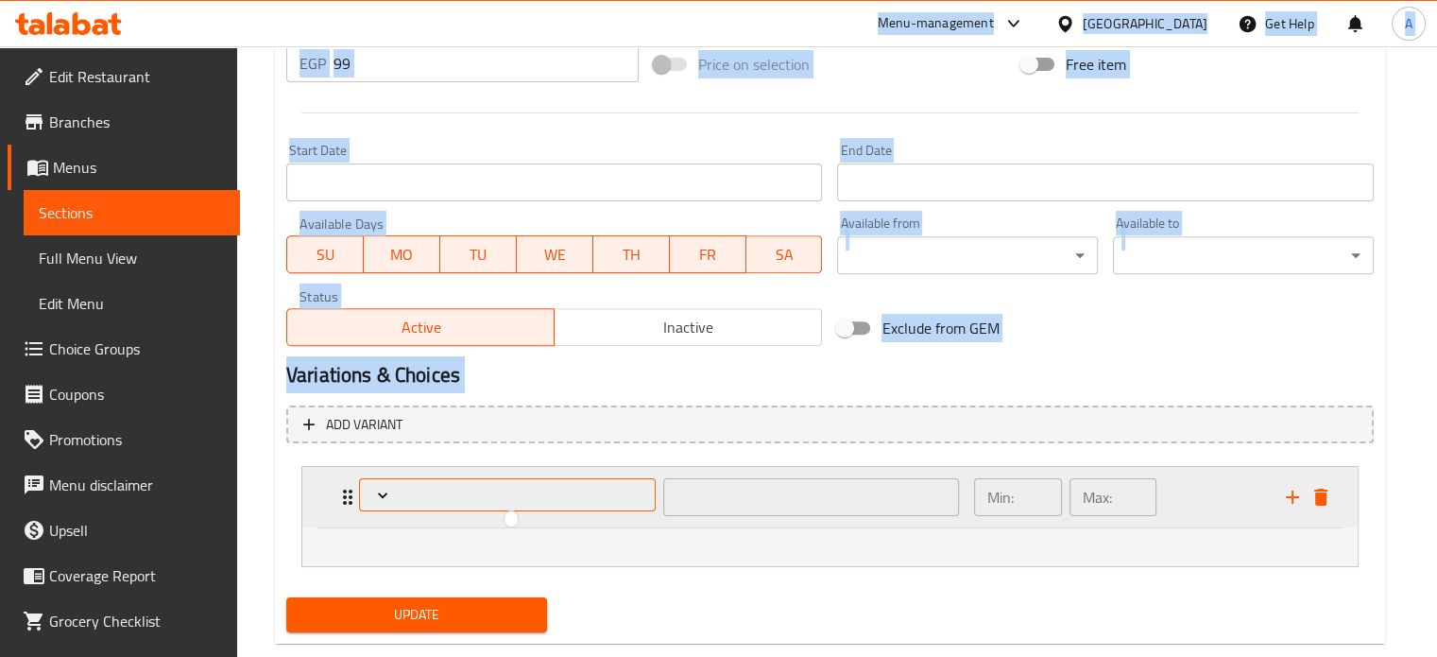
click at [598, 491] on span "Expand" at bounding box center [507, 495] width 283 height 19
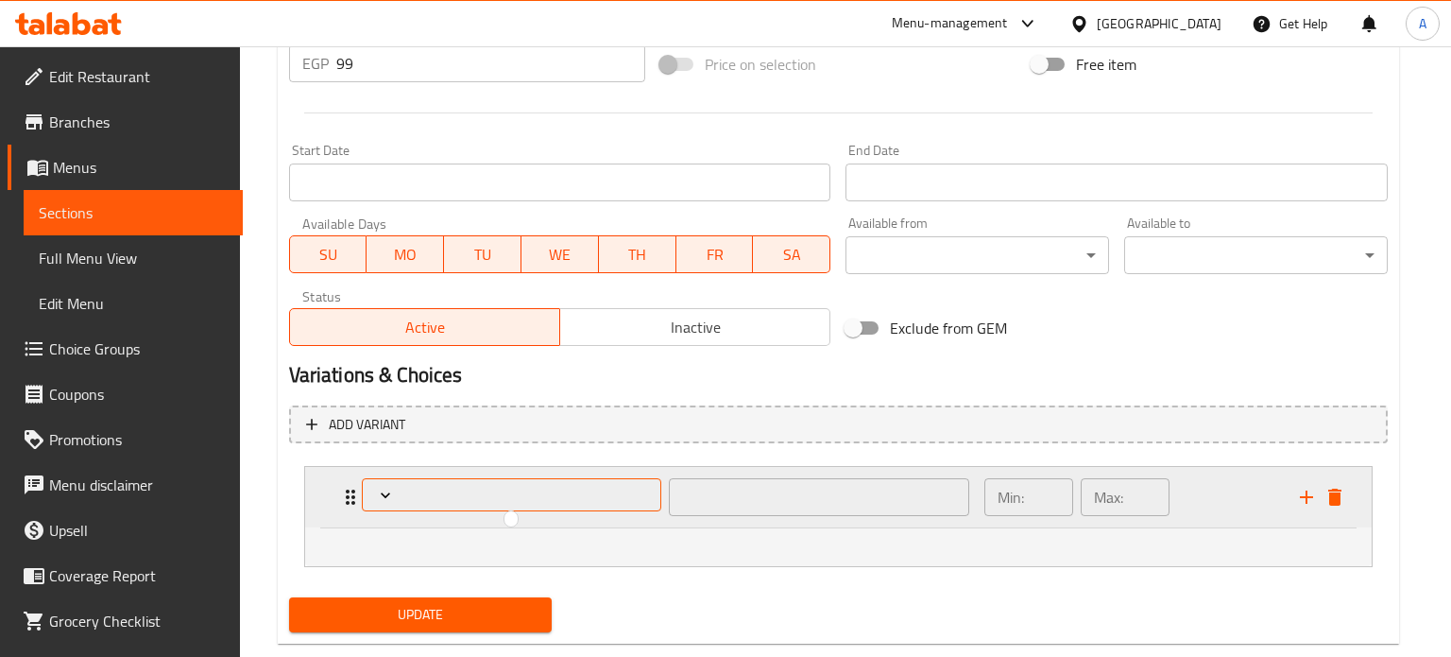
click at [598, 491] on div at bounding box center [725, 328] width 1451 height 657
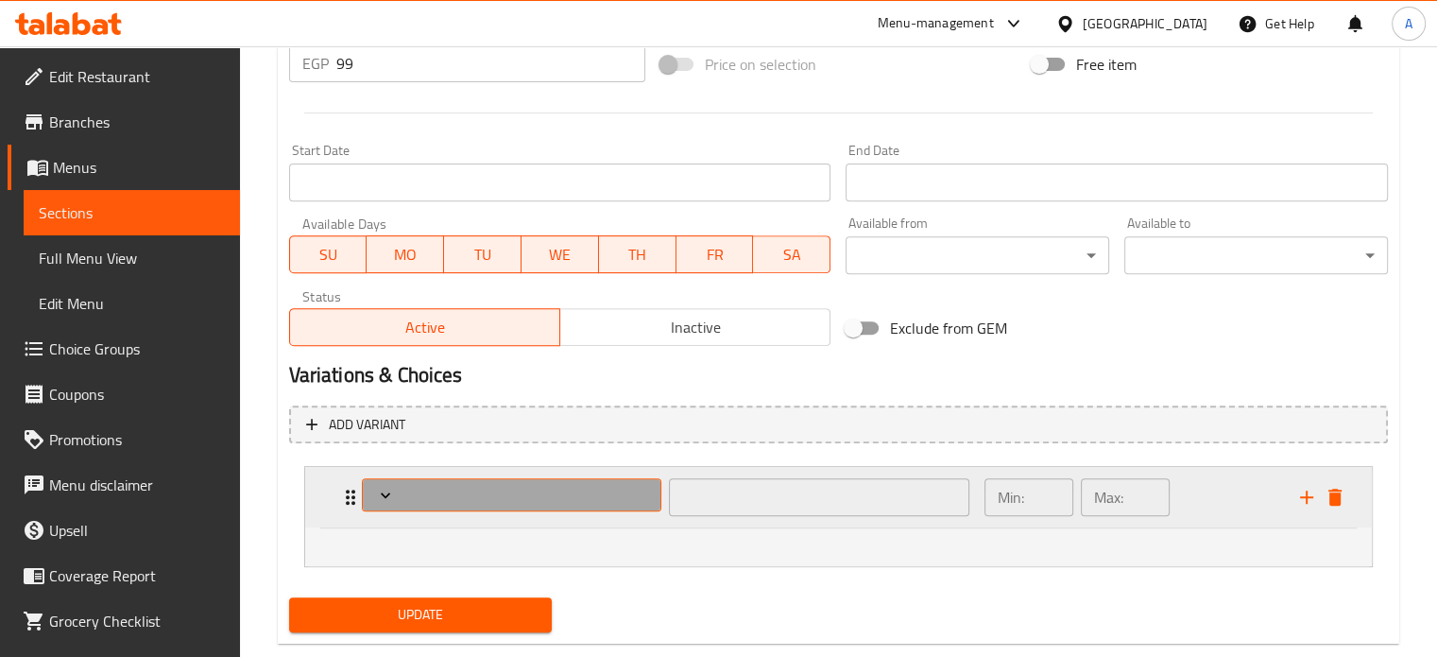
click at [598, 491] on span "Expand" at bounding box center [512, 495] width 286 height 19
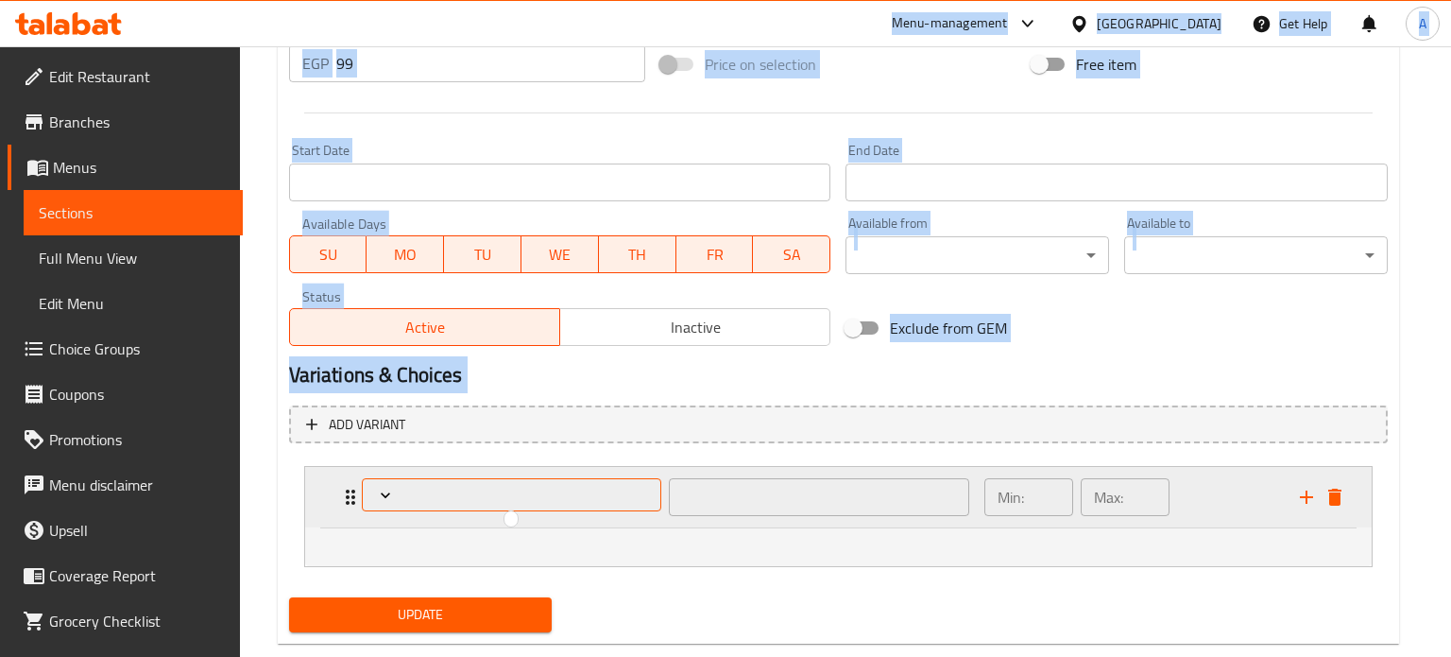
click at [598, 491] on div at bounding box center [725, 328] width 1451 height 657
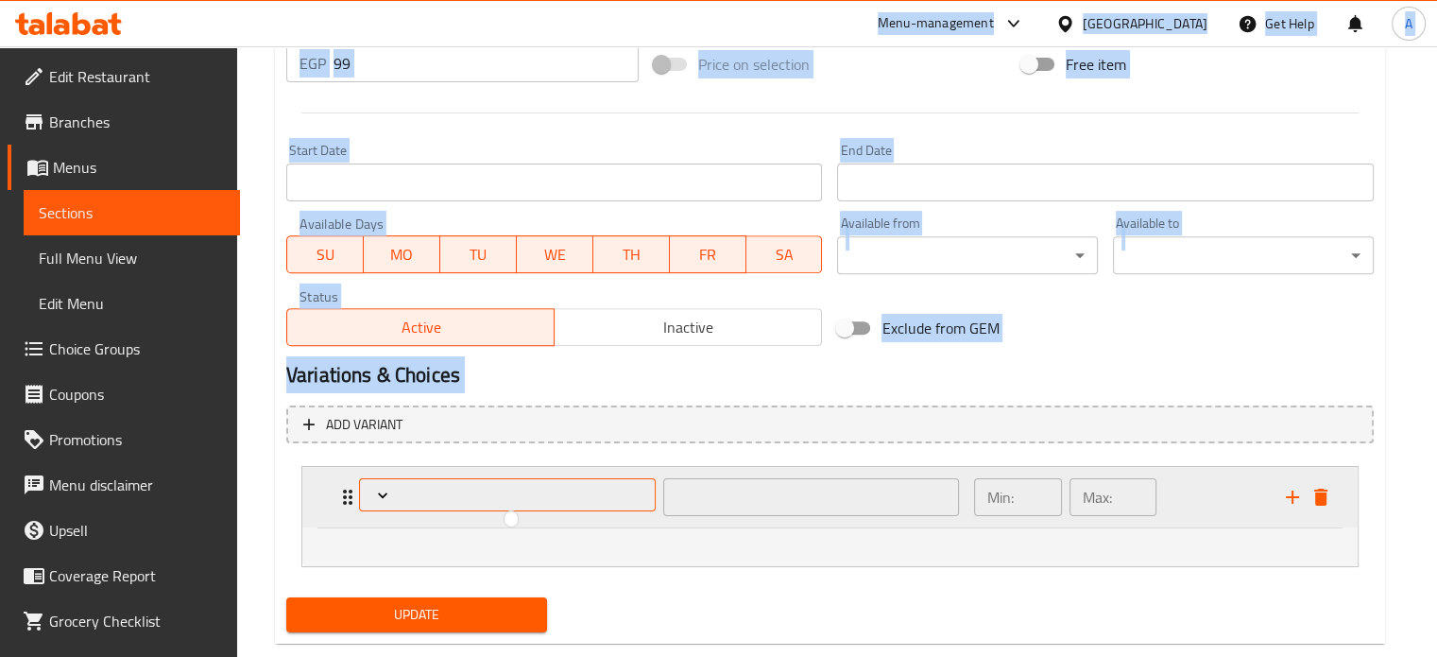
click at [598, 491] on span "Expand" at bounding box center [507, 495] width 283 height 19
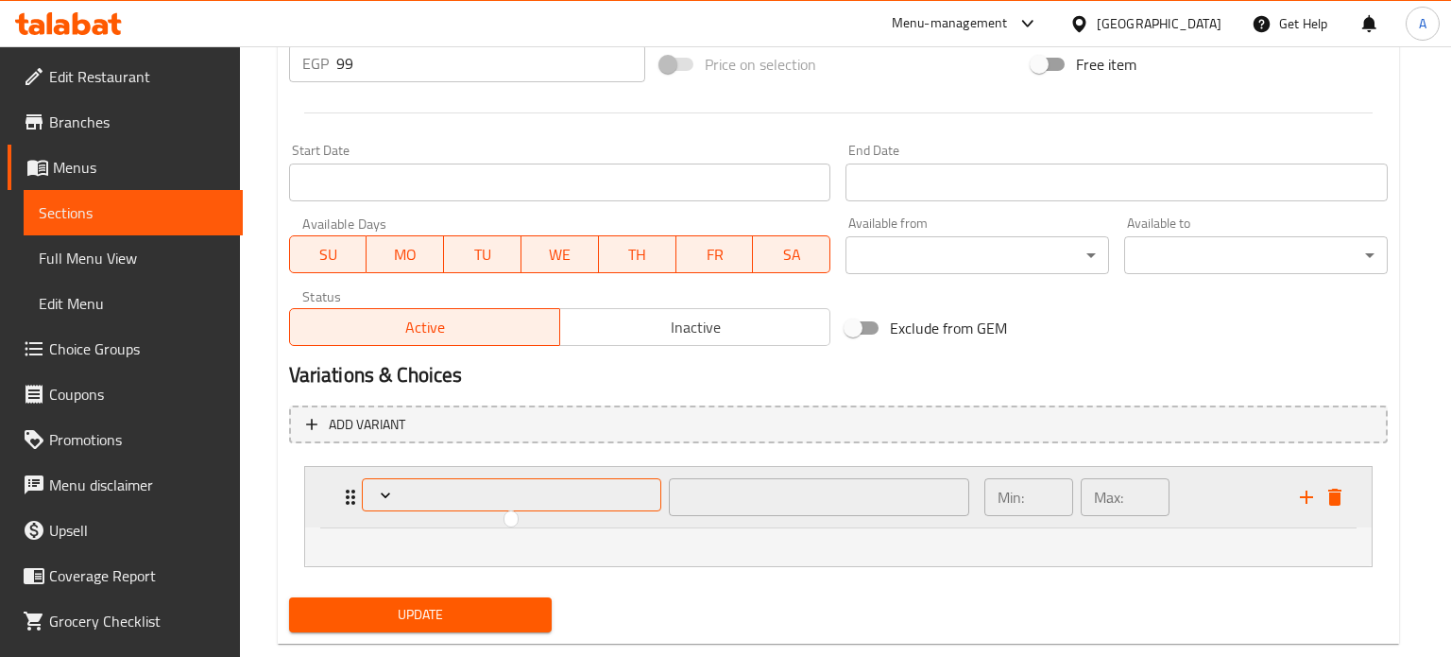
click at [598, 491] on div at bounding box center [725, 328] width 1451 height 657
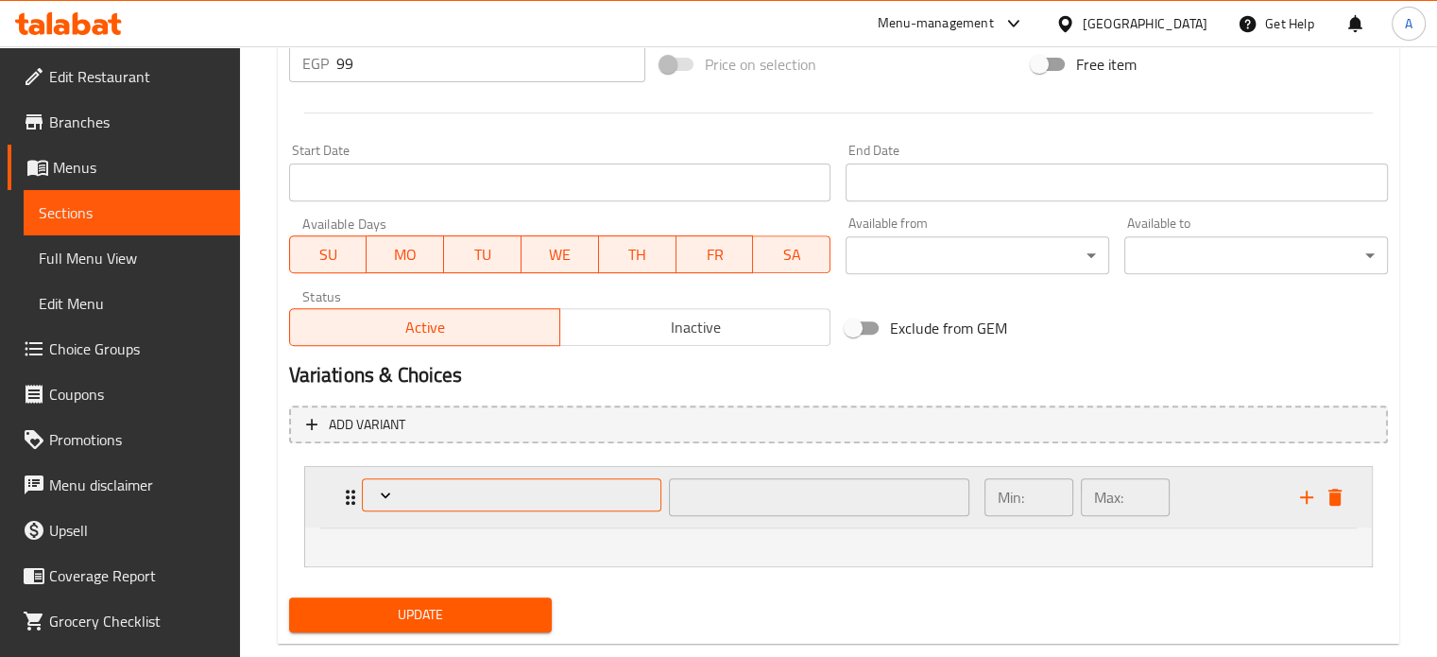
click at [598, 491] on span "Expand" at bounding box center [512, 495] width 286 height 19
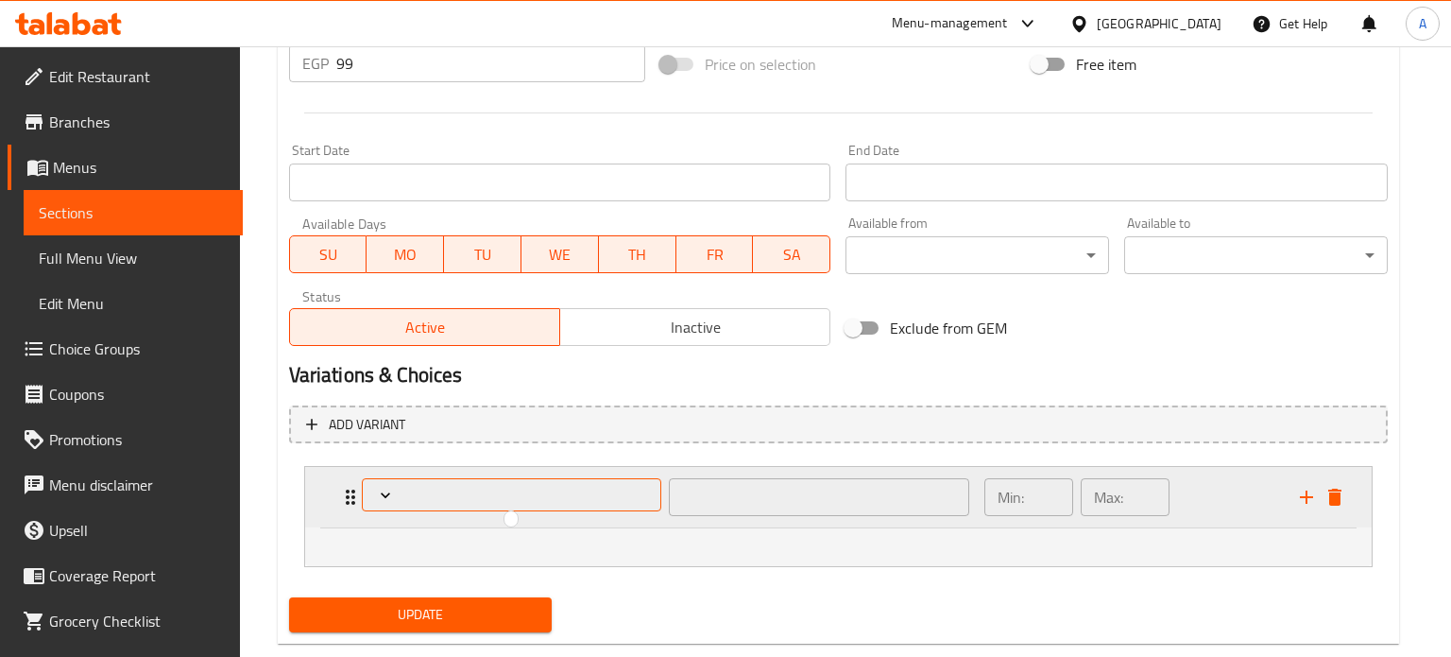
click at [598, 491] on div at bounding box center [725, 328] width 1451 height 657
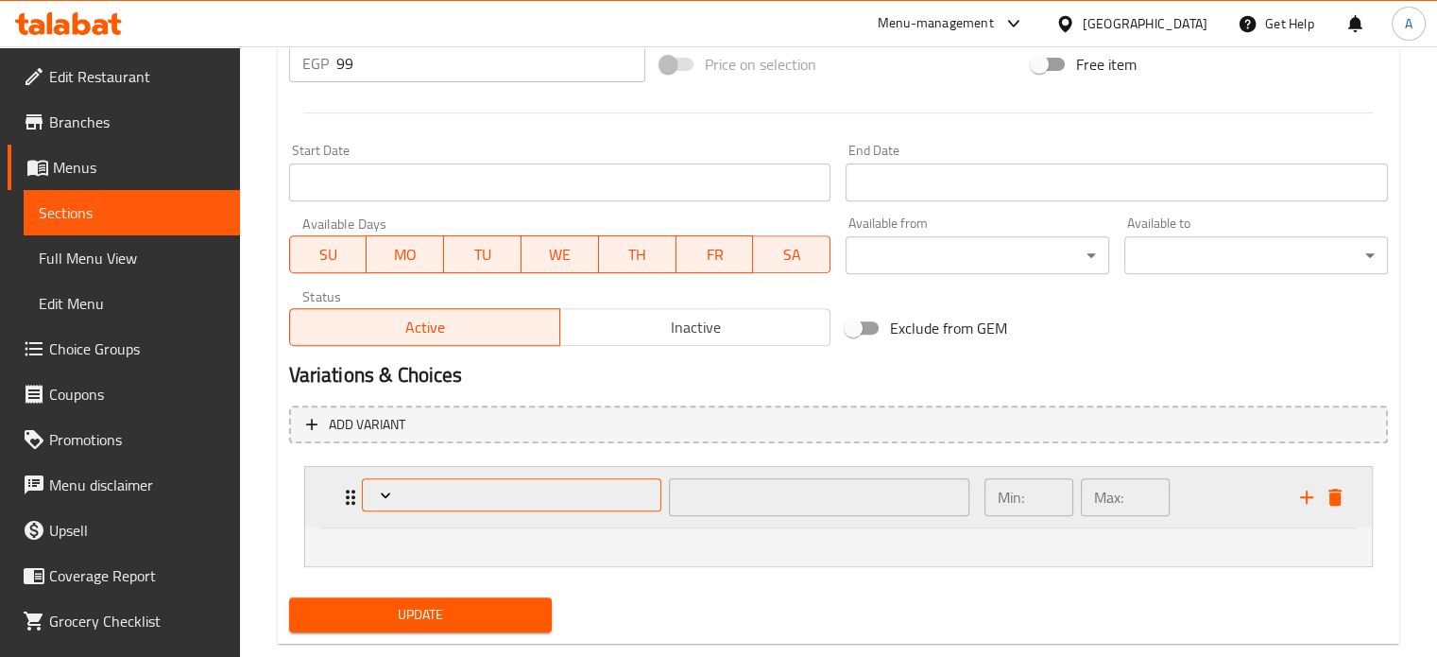
click at [598, 491] on span "Expand" at bounding box center [512, 495] width 286 height 19
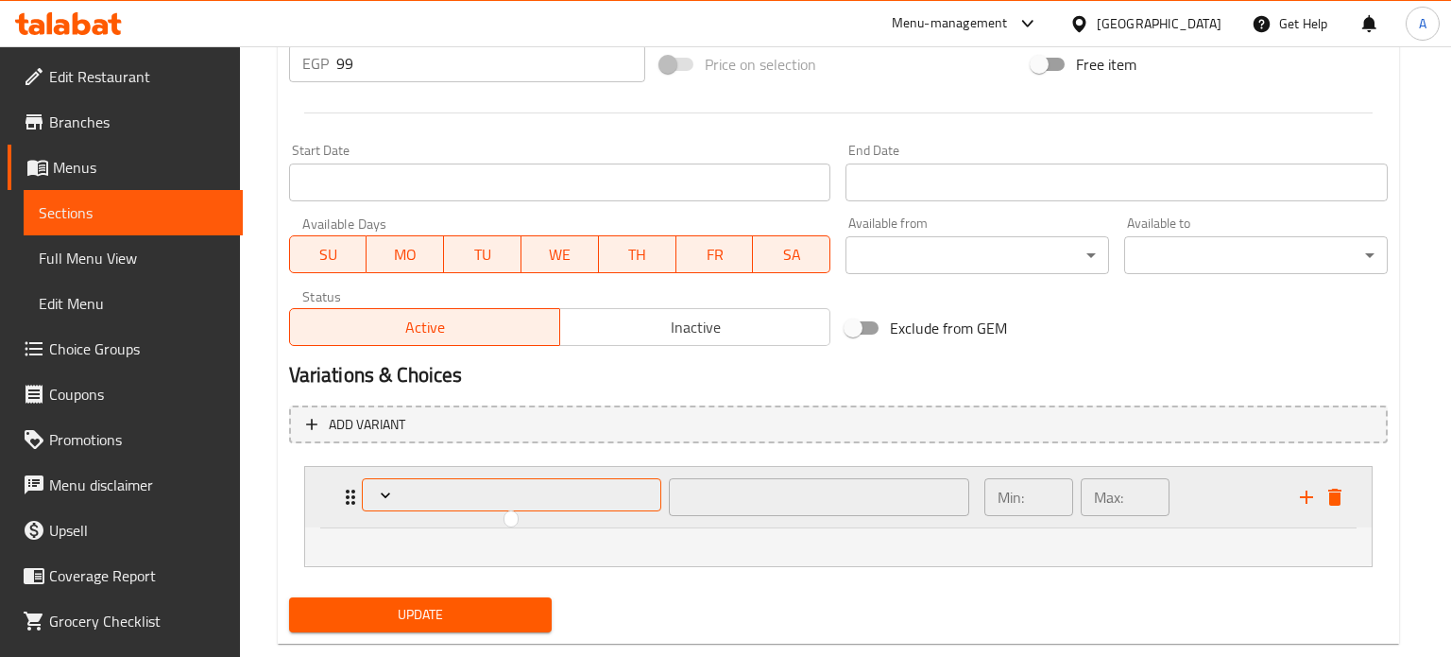
click at [598, 491] on div at bounding box center [725, 328] width 1451 height 657
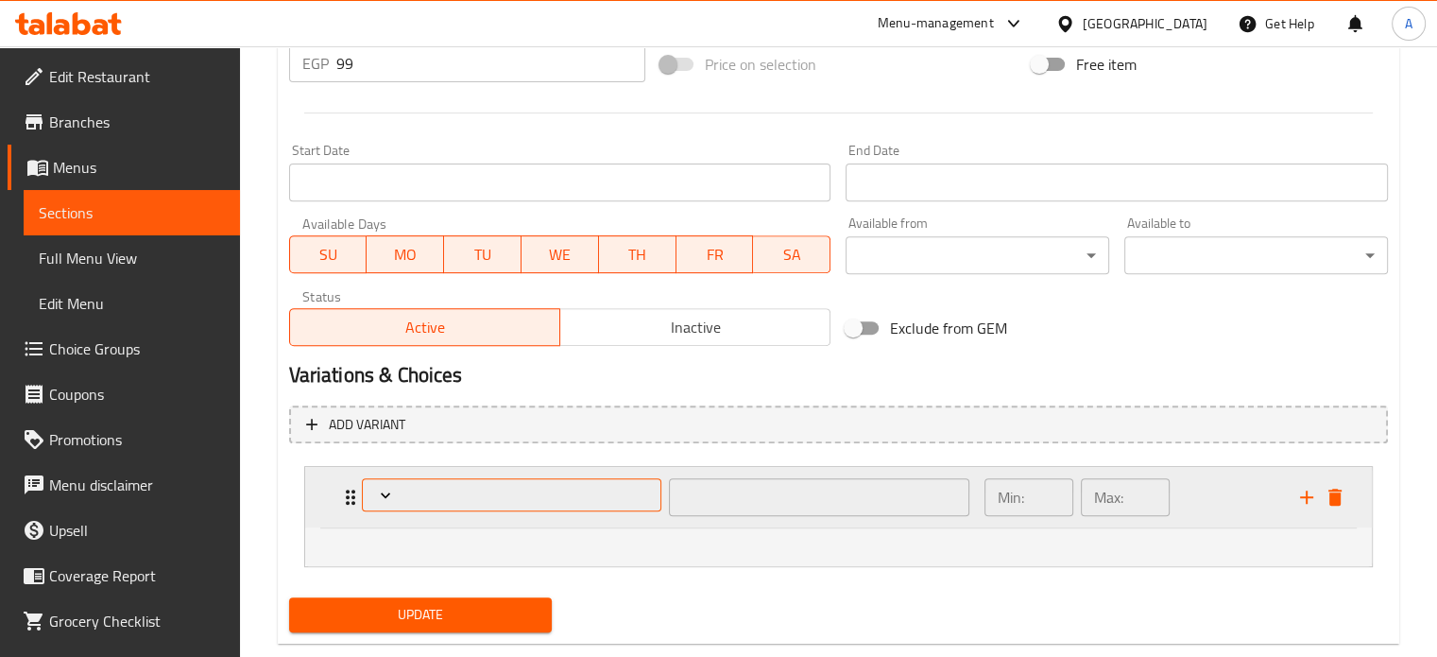
click at [598, 491] on span "Expand" at bounding box center [512, 495] width 286 height 19
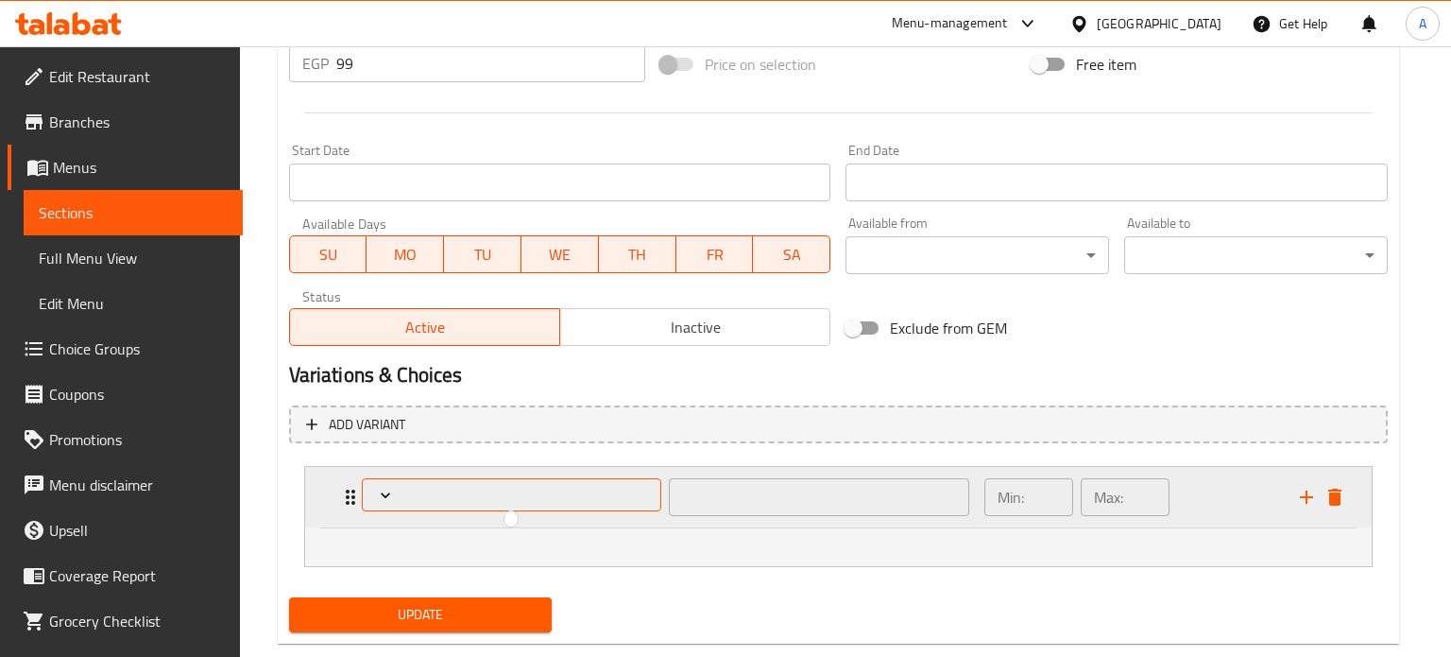
click at [598, 491] on div at bounding box center [725, 328] width 1451 height 657
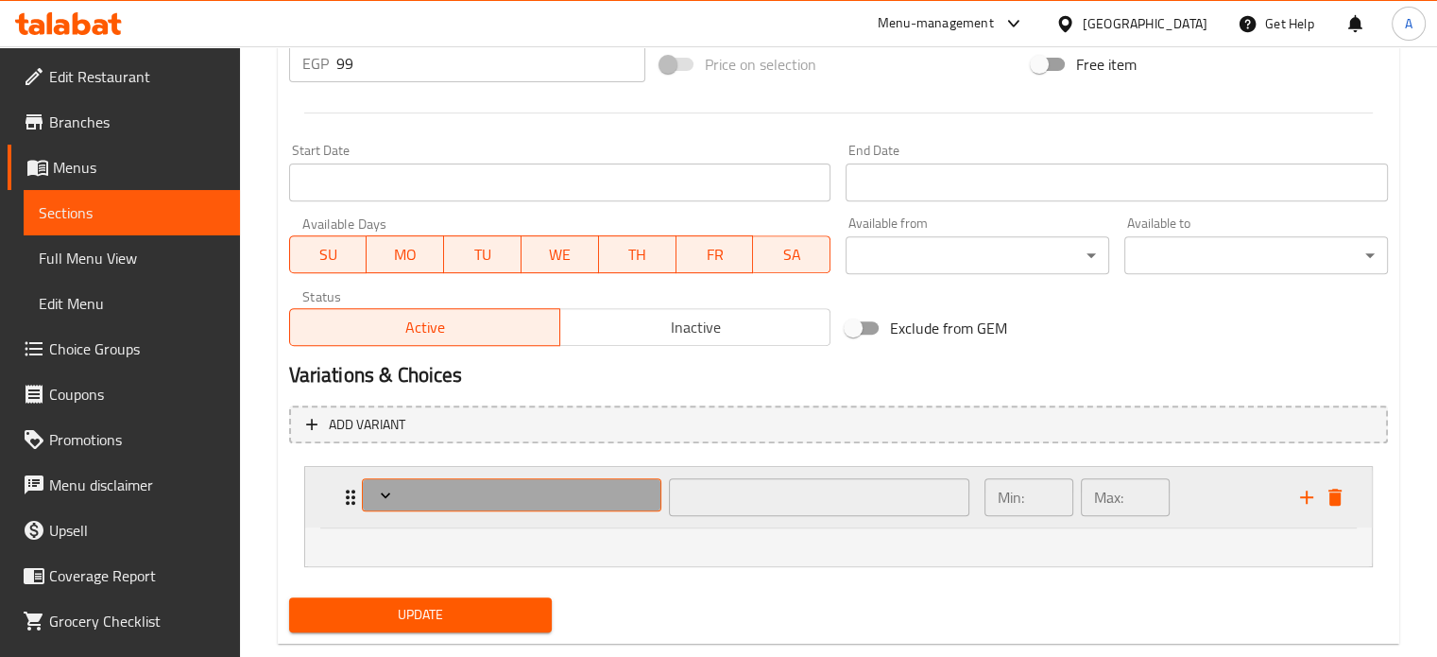
click at [598, 491] on span "Expand" at bounding box center [512, 495] width 286 height 19
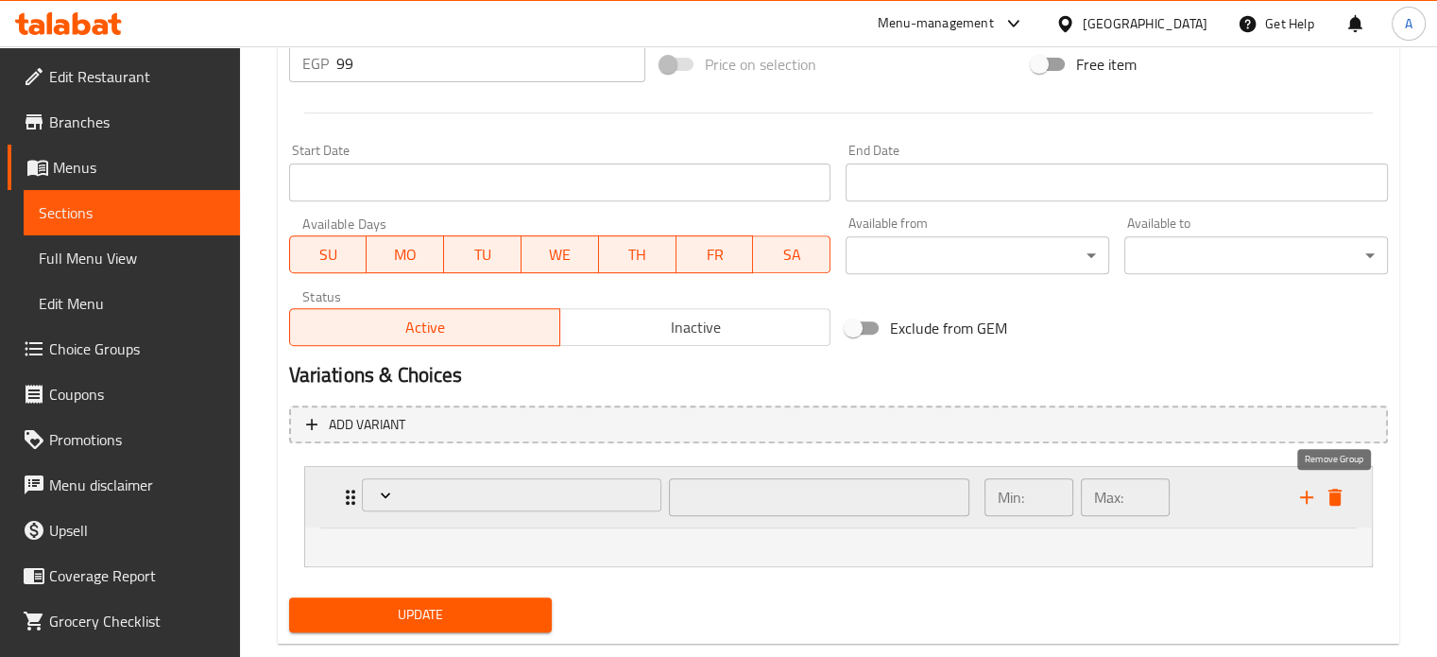
click at [1339, 498] on icon "delete" at bounding box center [1335, 497] width 13 height 17
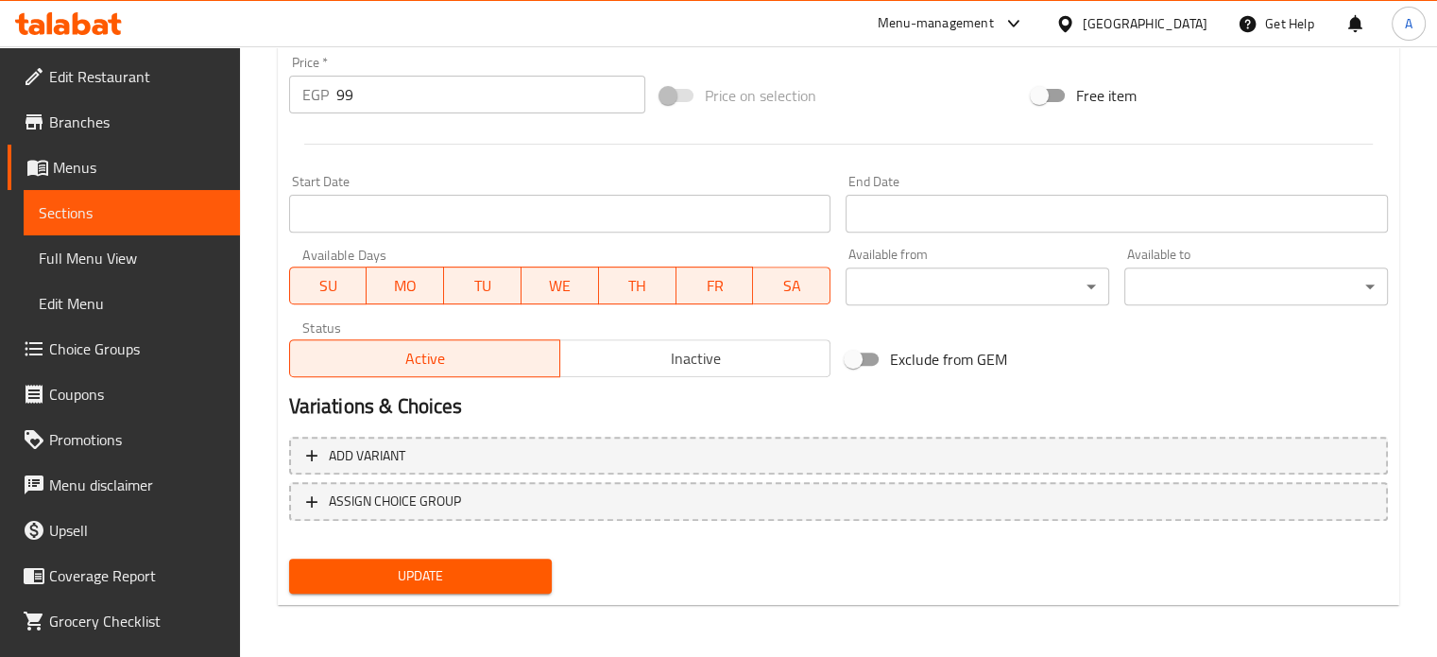
click at [104, 342] on span "Choice Groups" at bounding box center [137, 348] width 176 height 23
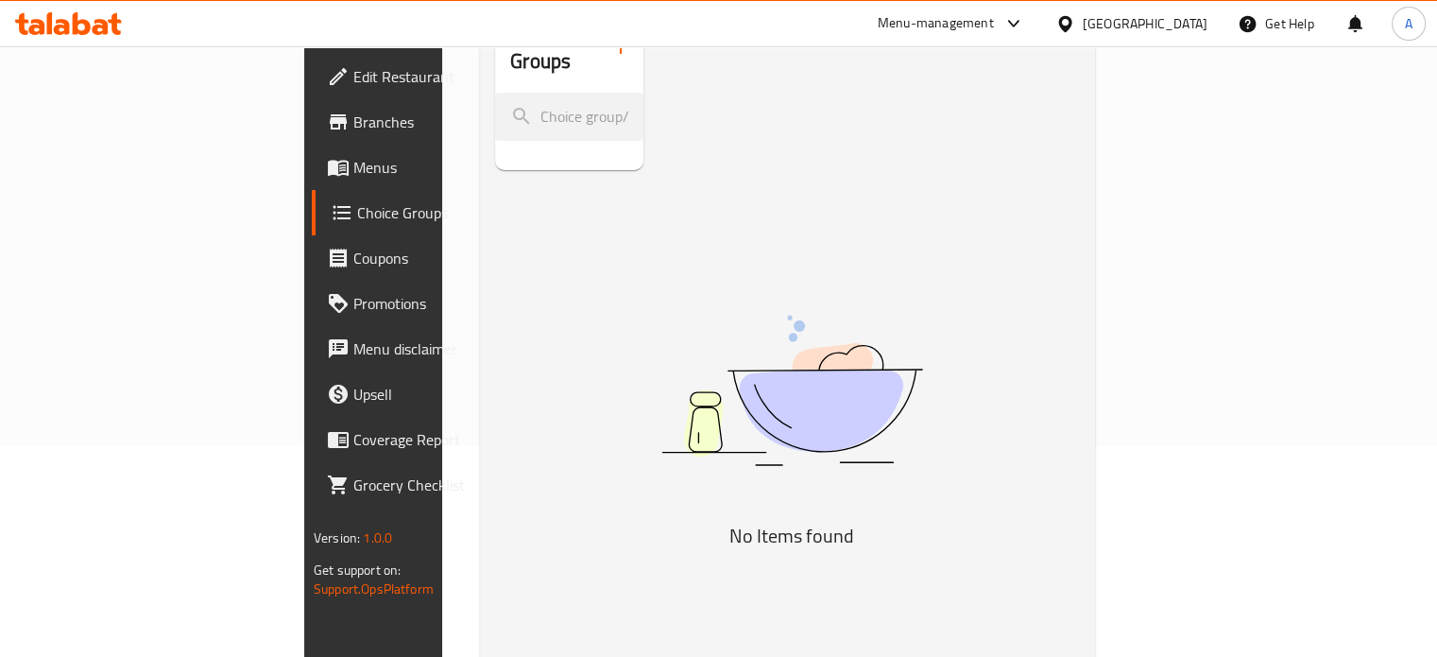
scroll to position [78, 0]
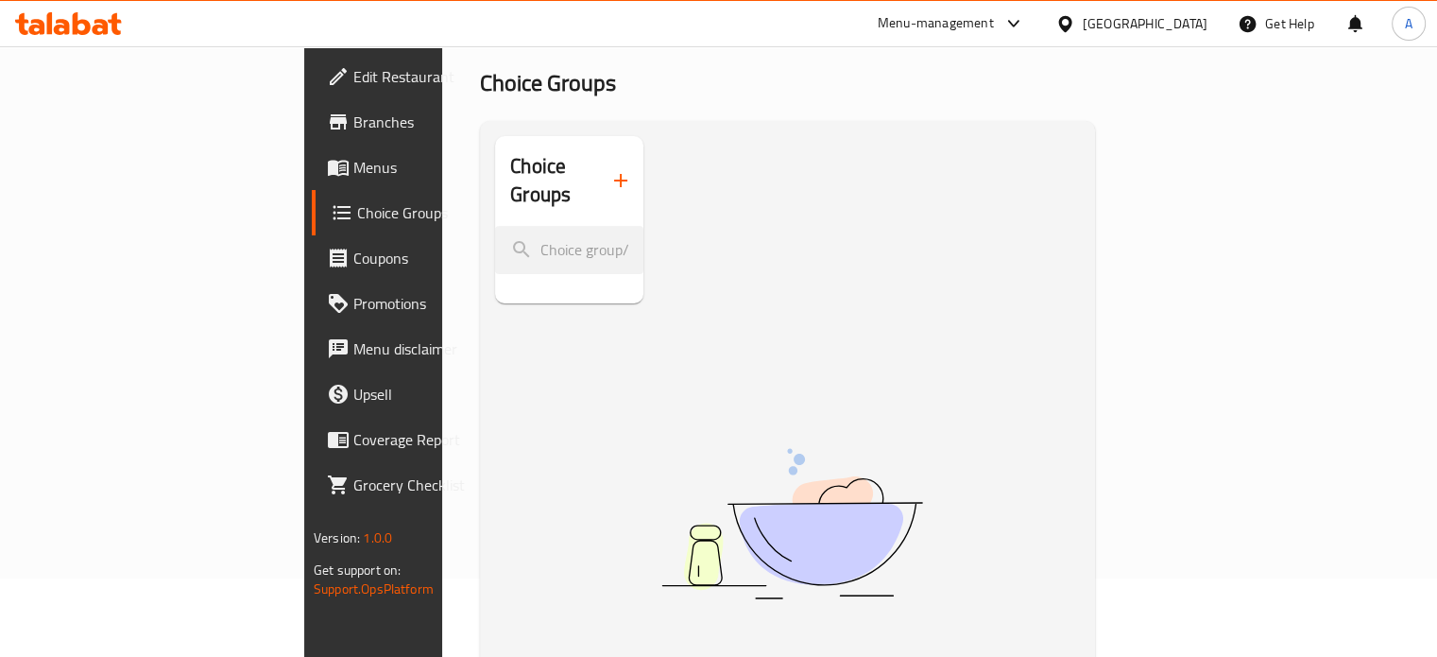
click at [614, 174] on icon "button" at bounding box center [620, 180] width 13 height 13
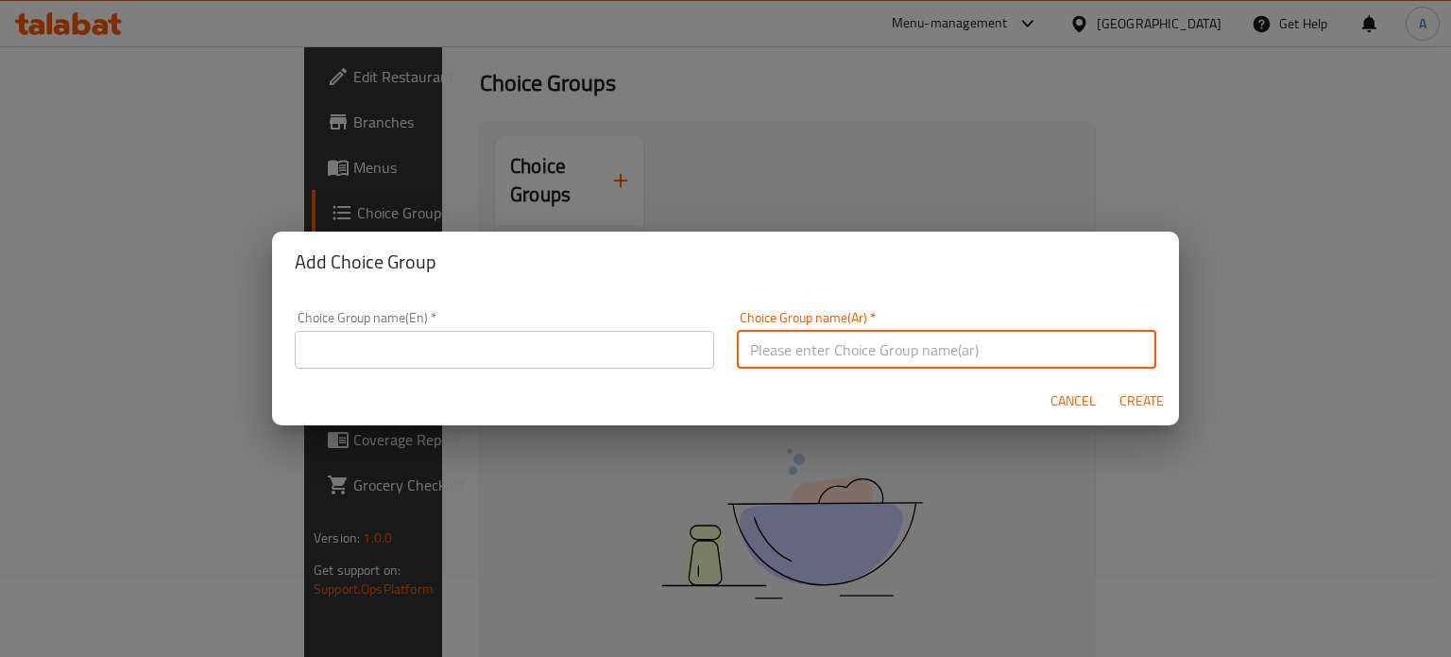
click at [817, 354] on input "text" at bounding box center [947, 350] width 420 height 38
paste input "إختار مكونات تاكوس حسب الحجم اللى إخترته"
type input "إختار مكونات تاكوس حسب الحجم اللى إخترته"
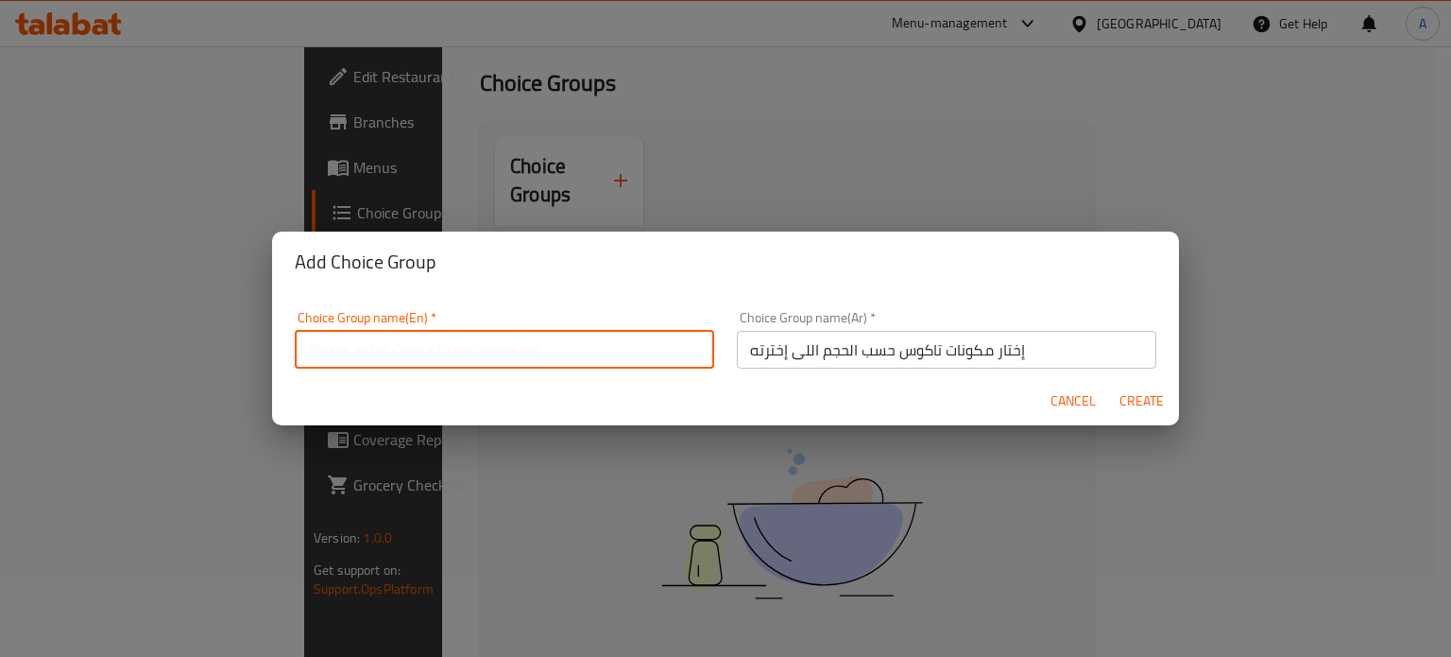
click at [382, 335] on input "text" at bounding box center [505, 350] width 420 height 38
paste input "Choose your taco ingredients based on the size you choose."
type input "Choose your taco ingredients based on the size you choose."
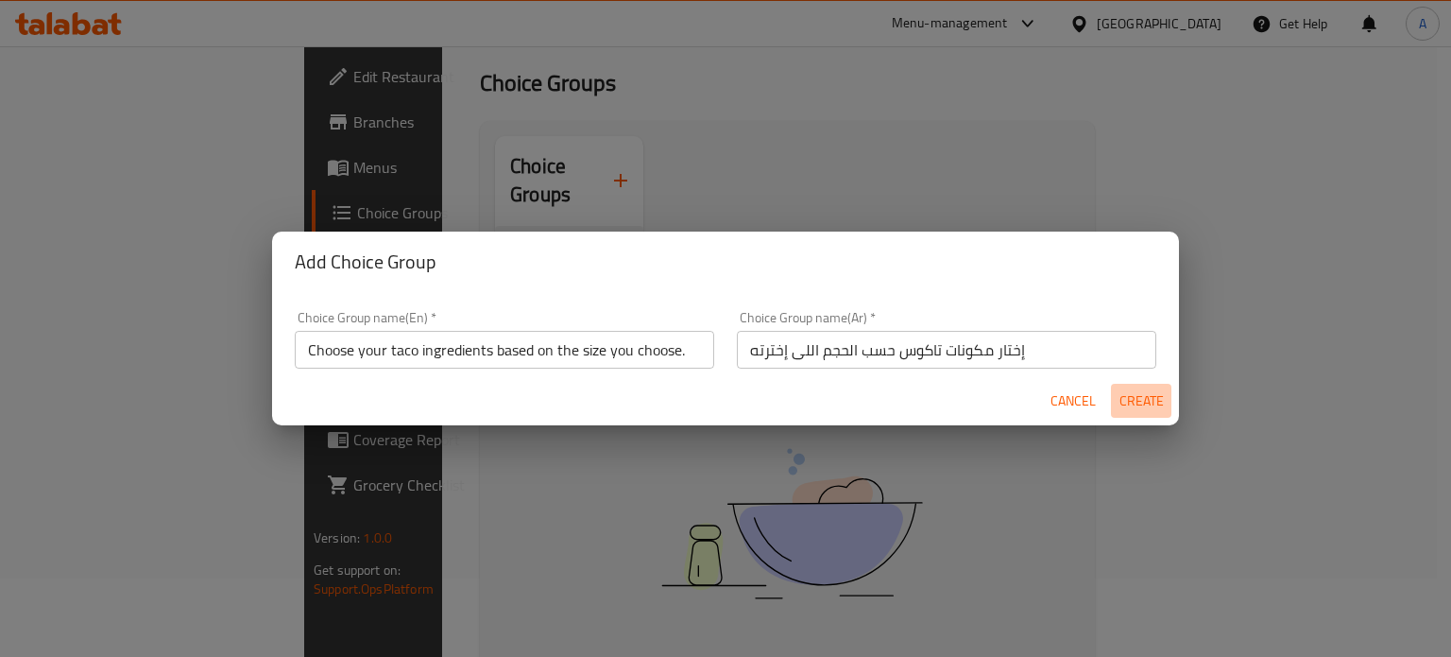
click at [1142, 400] on span "Create" at bounding box center [1141, 401] width 45 height 24
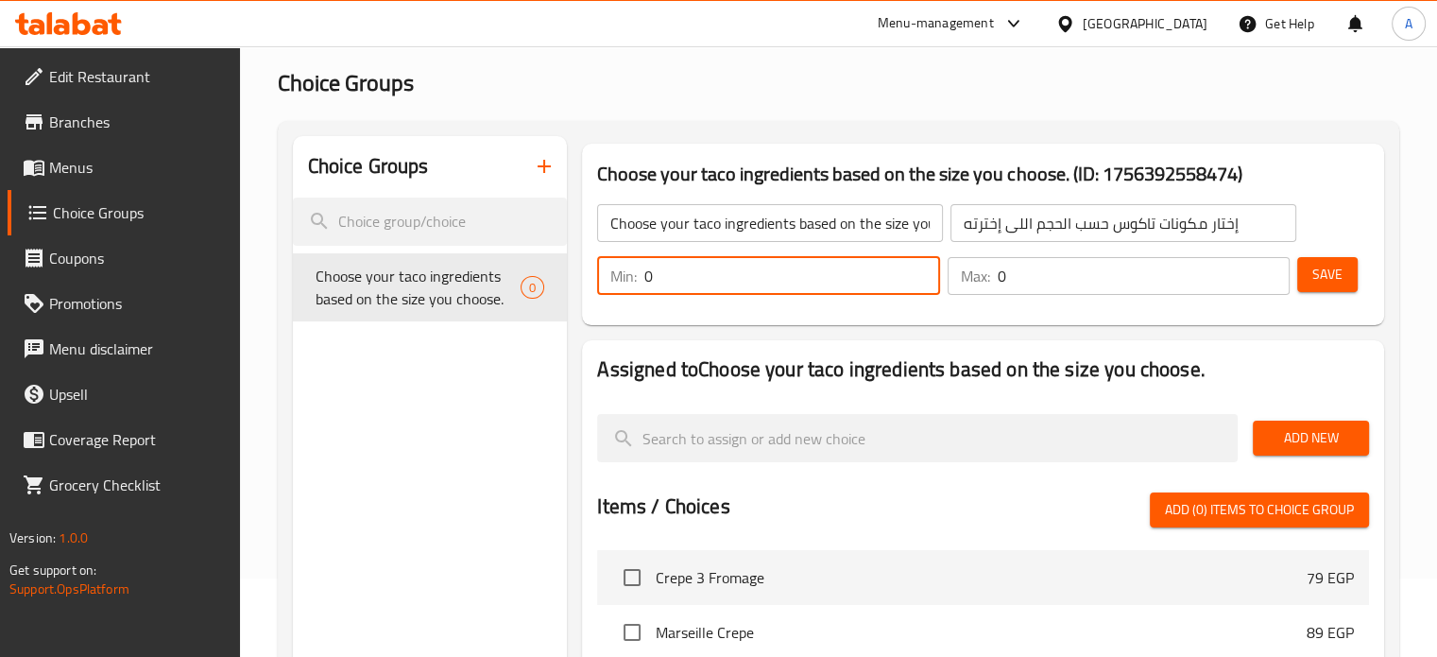
drag, startPoint x: 679, startPoint y: 269, endPoint x: 628, endPoint y: 269, distance: 51.0
click at [628, 269] on div "Min: 0 ​" at bounding box center [768, 276] width 342 height 38
type input "1"
drag, startPoint x: 1015, startPoint y: 272, endPoint x: 990, endPoint y: 276, distance: 24.9
click at [990, 275] on div "Max: 0 ​" at bounding box center [1119, 276] width 342 height 38
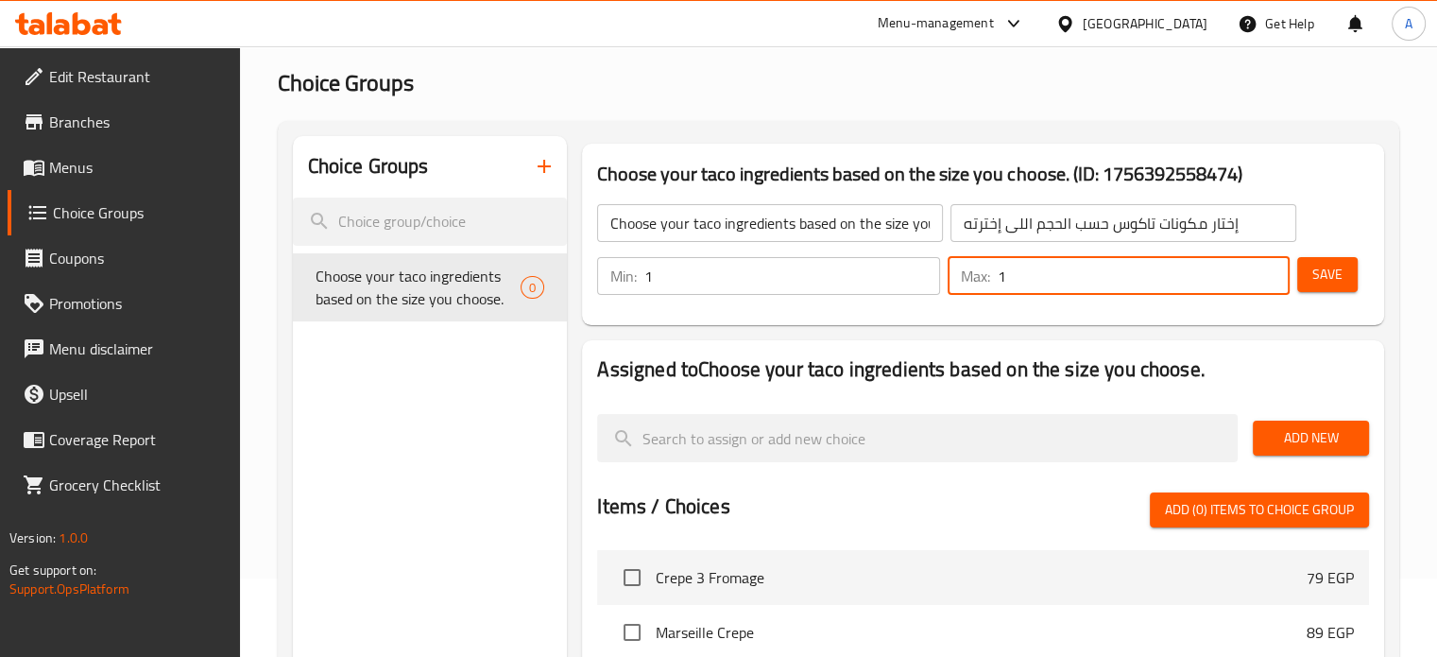
type input "1"
click at [1329, 276] on span "Save" at bounding box center [1328, 275] width 30 height 24
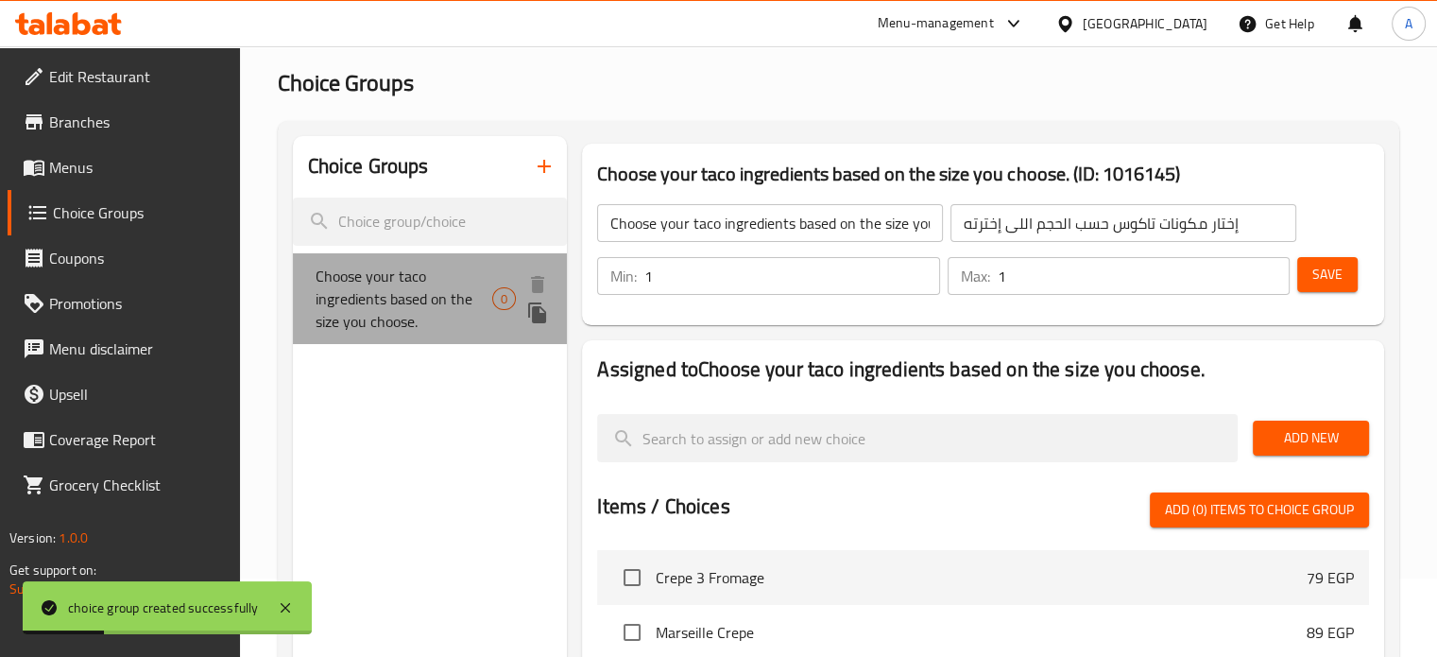
click at [418, 301] on span "Choose your taco ingredients based on the size you choose." at bounding box center [405, 299] width 178 height 68
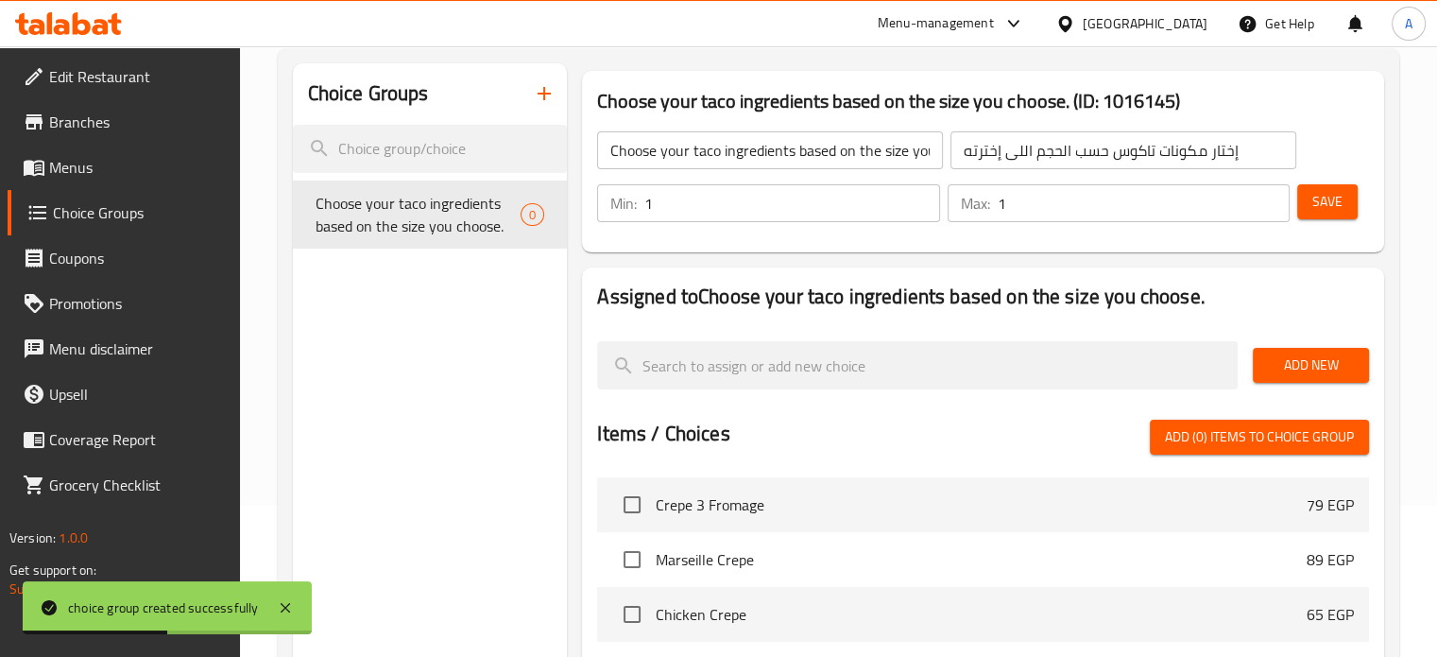
scroll to position [267, 0]
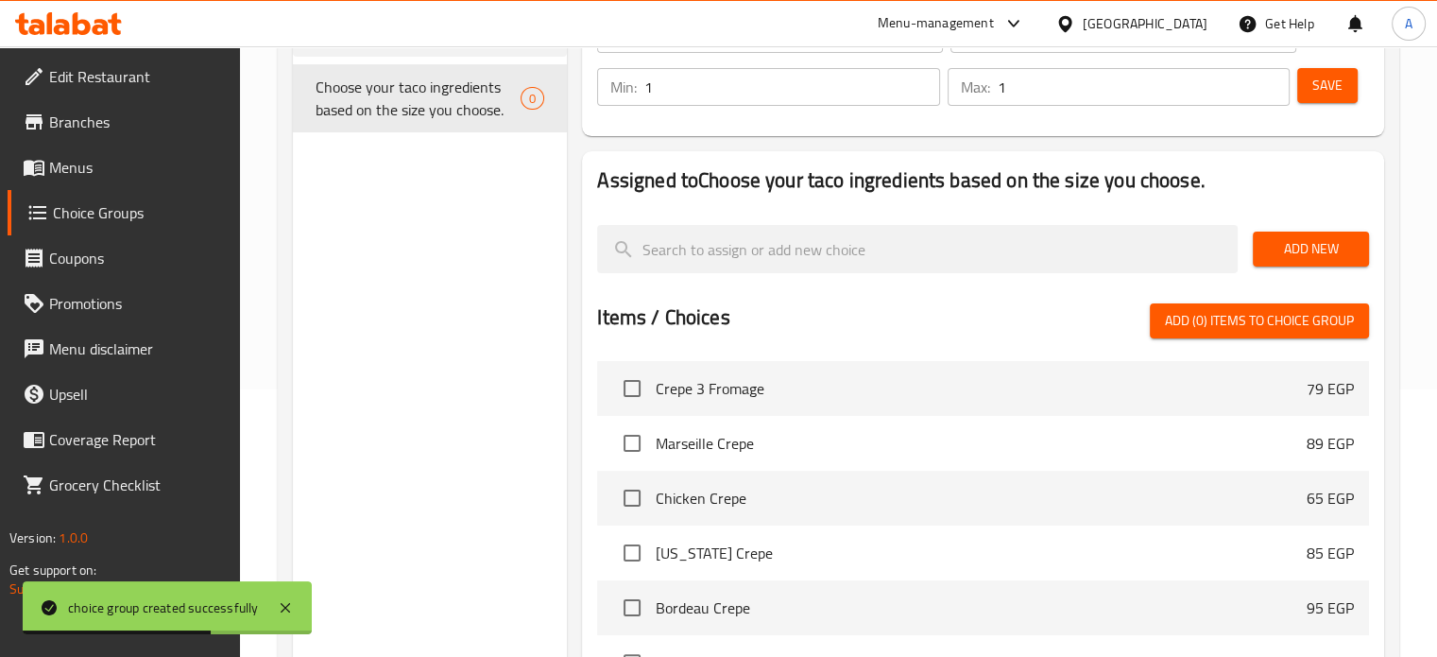
click at [1285, 246] on span "Add New" at bounding box center [1311, 249] width 86 height 24
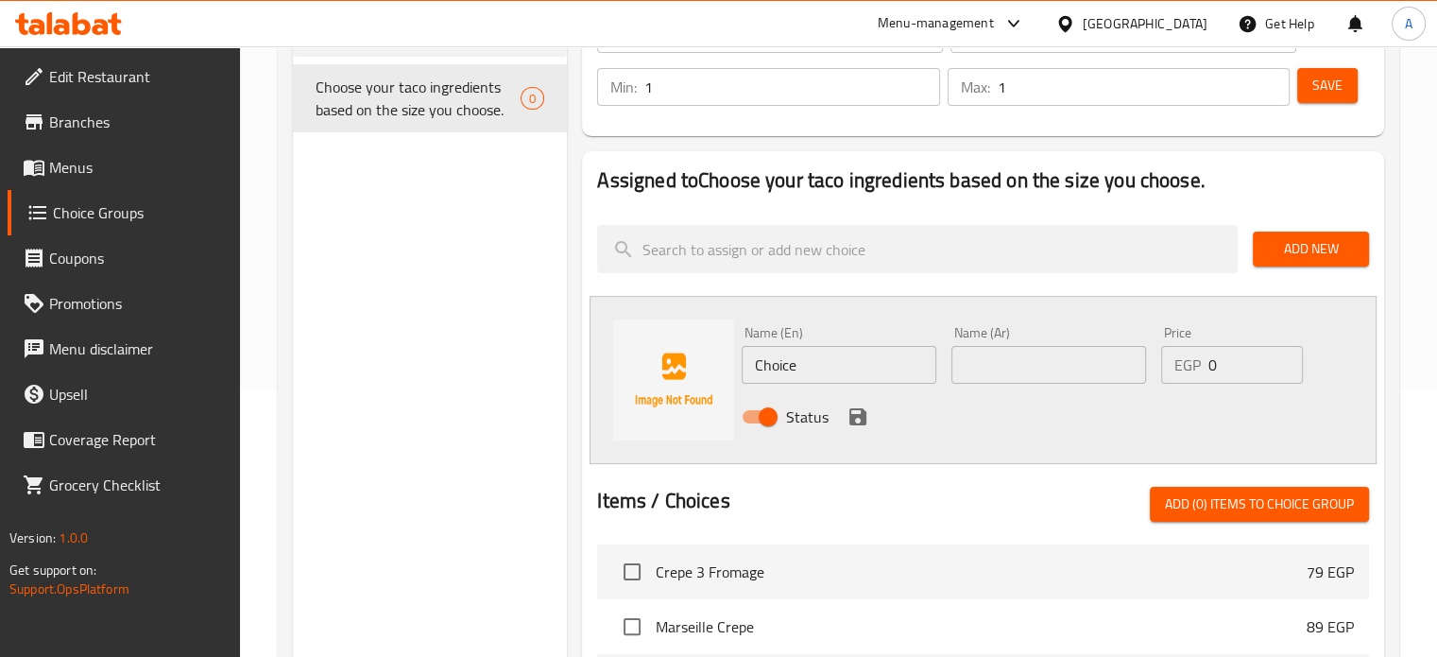
click at [820, 369] on input "Choice" at bounding box center [839, 365] width 195 height 38
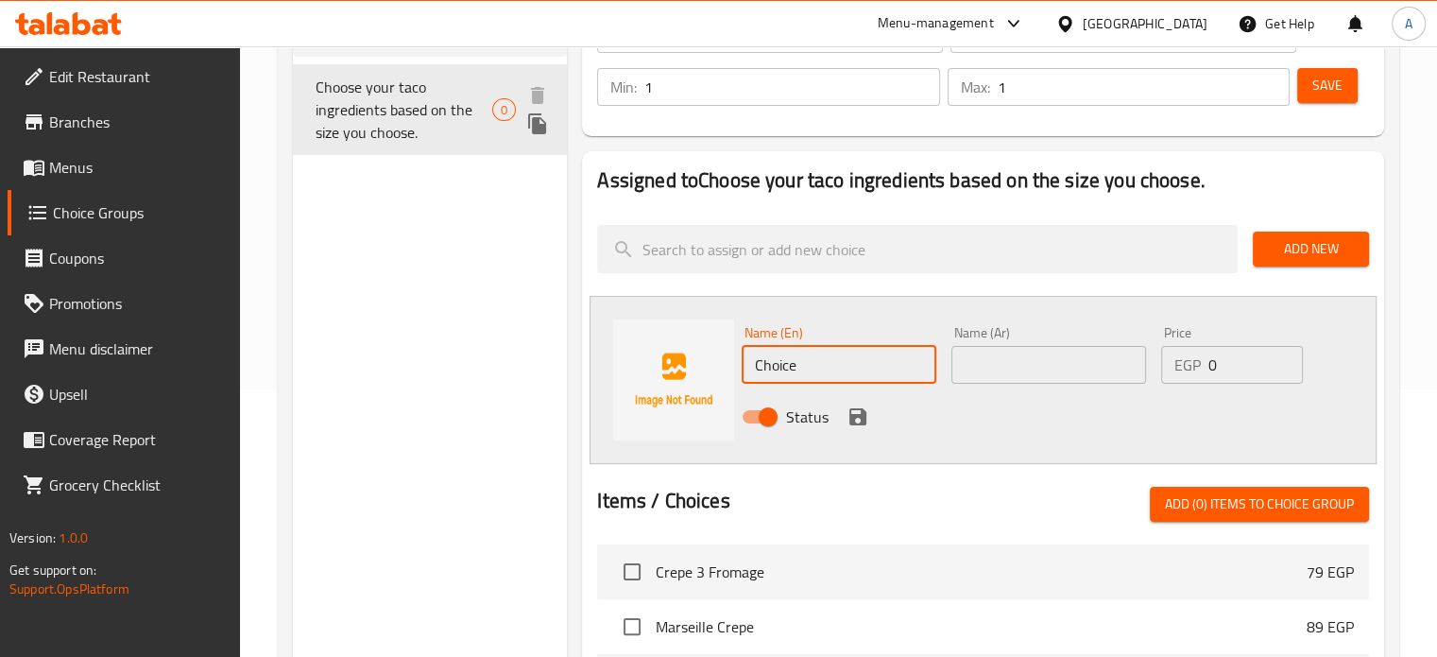
click at [445, 94] on span "Choose your taco ingredients based on the size you choose." at bounding box center [405, 110] width 178 height 68
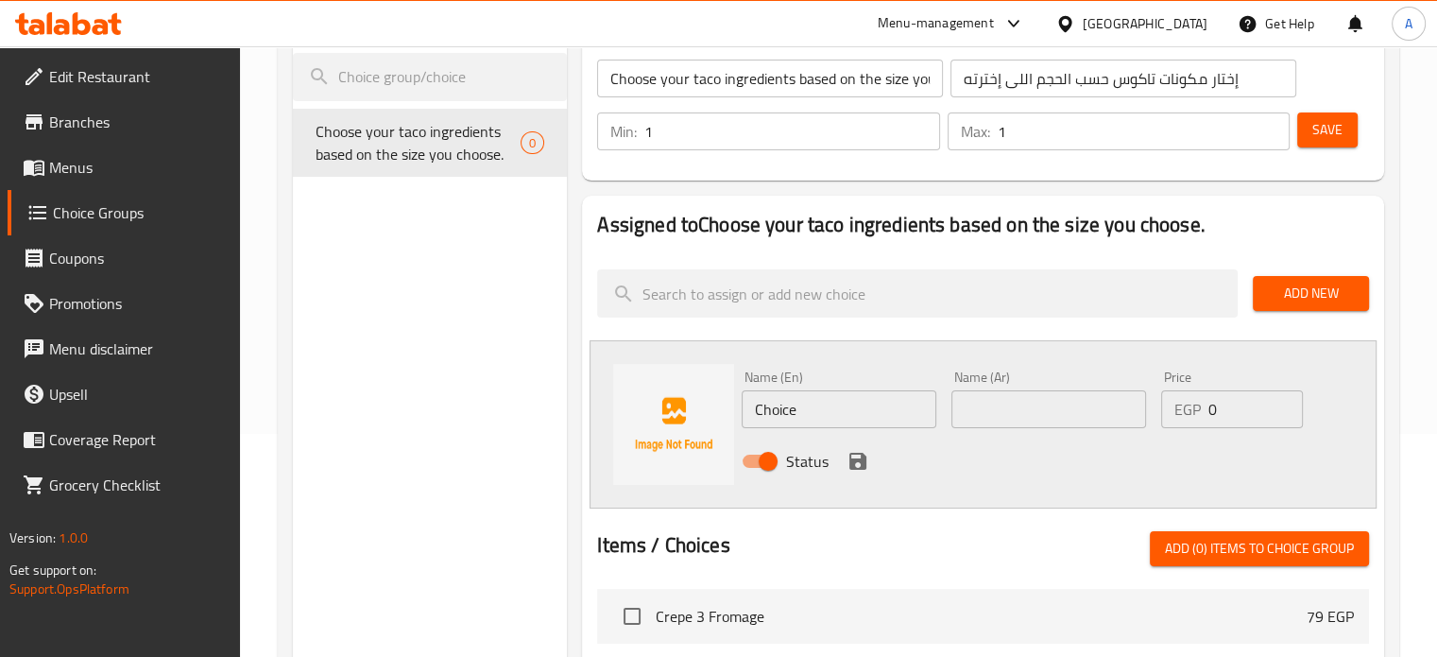
scroll to position [78, 0]
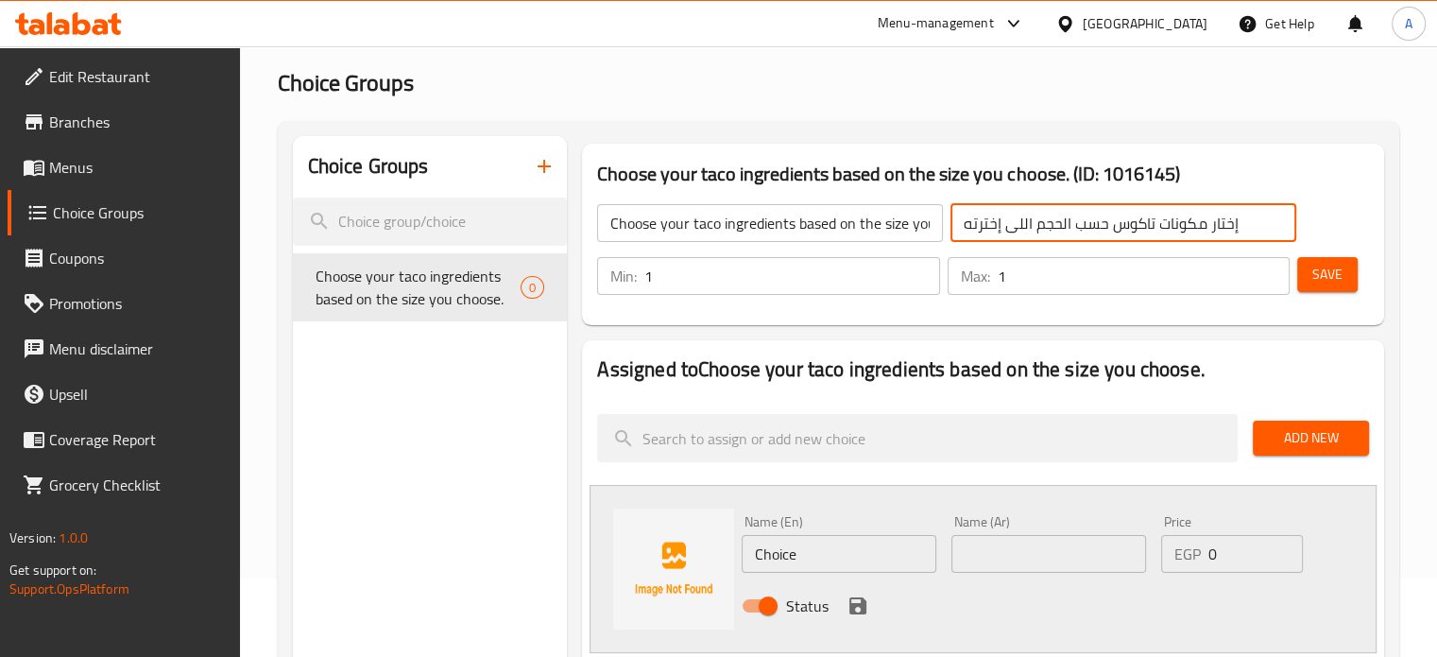
click at [957, 226] on input "إختار مكونات تاكوس حسب الحجم اللى إخترته" at bounding box center [1124, 223] width 346 height 38
click at [1260, 231] on input "إختار مكونات تاكوس حسب الحجم اللى إخترته" at bounding box center [1124, 223] width 346 height 38
type input "إختار مكونات تاكوس حسب الحجم اللى إخترته من اللحم"
click at [1333, 283] on span "Save" at bounding box center [1328, 275] width 30 height 24
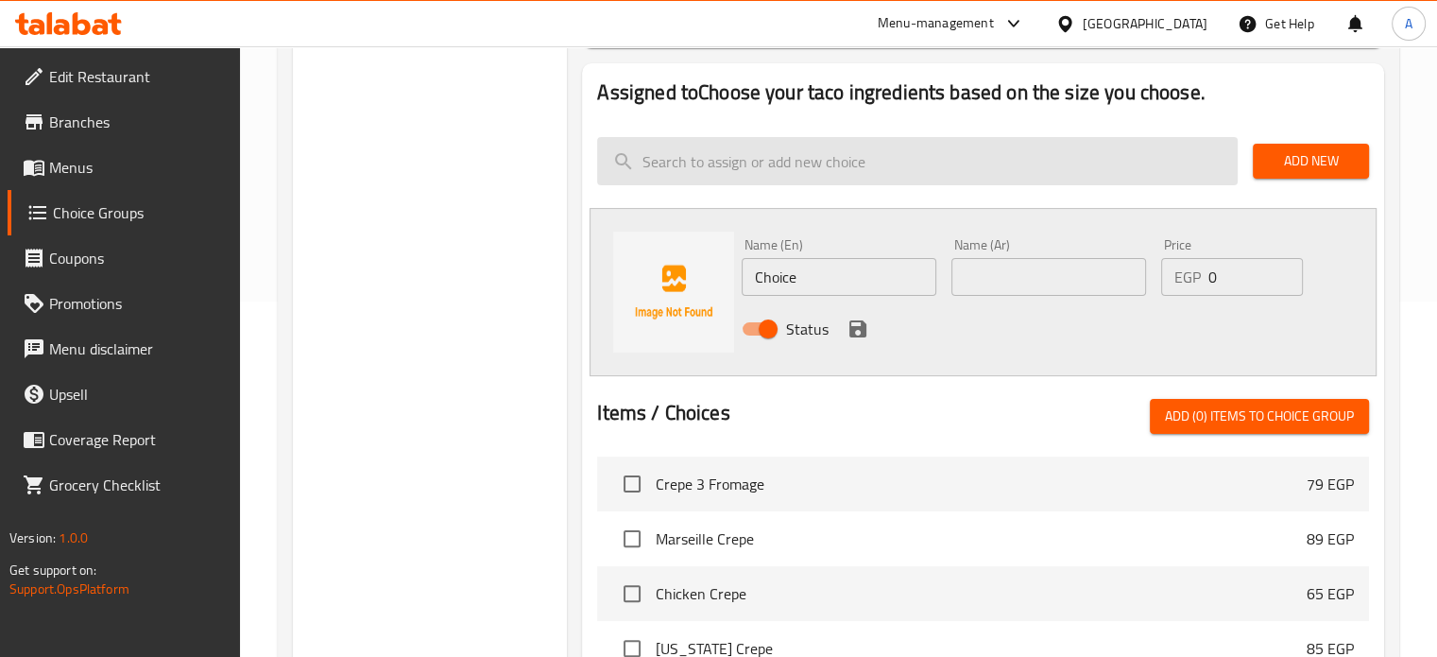
scroll to position [362, 0]
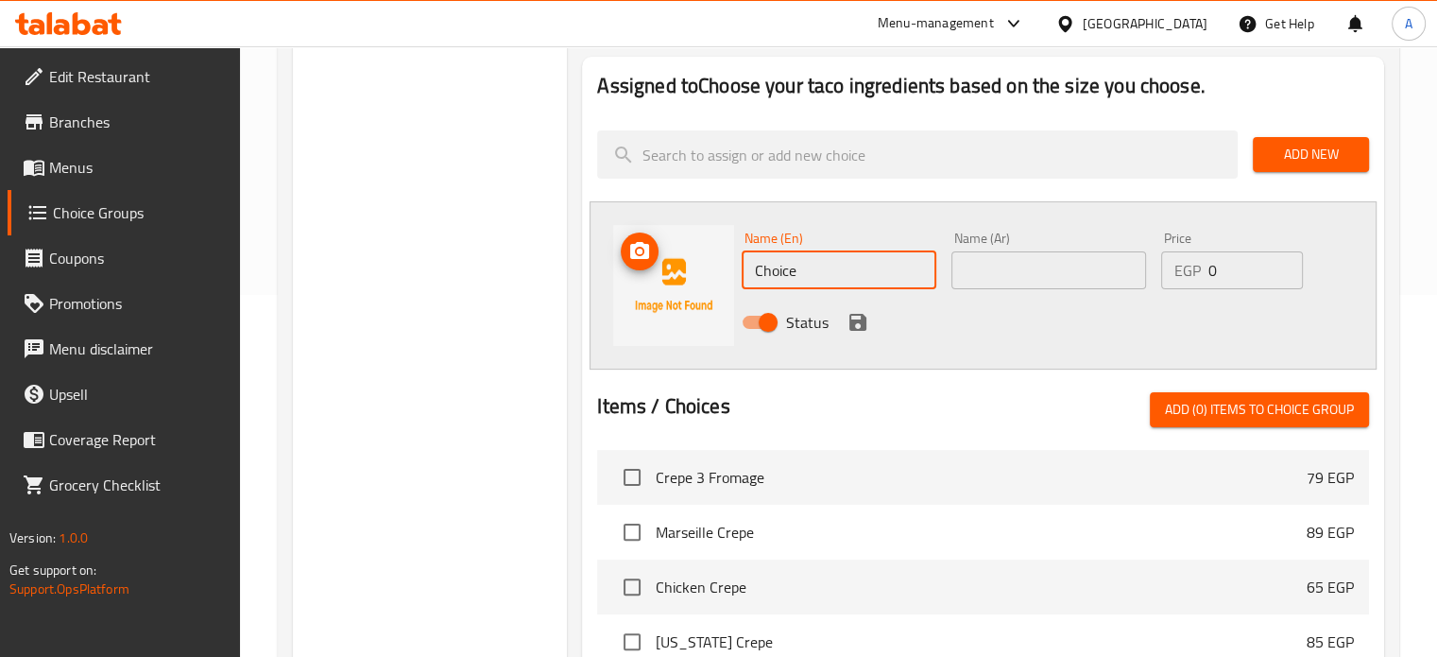
drag, startPoint x: 807, startPoint y: 272, endPoint x: 733, endPoint y: 279, distance: 74.0
click at [733, 279] on div "Name (En) Choice Name (En) Name (Ar) Name (Ar) Price EGP 0 Price Status" at bounding box center [983, 285] width 787 height 168
paste input "شاورما فراخ"
type input "شاورما فراخ"
click at [988, 270] on input "text" at bounding box center [1049, 270] width 195 height 38
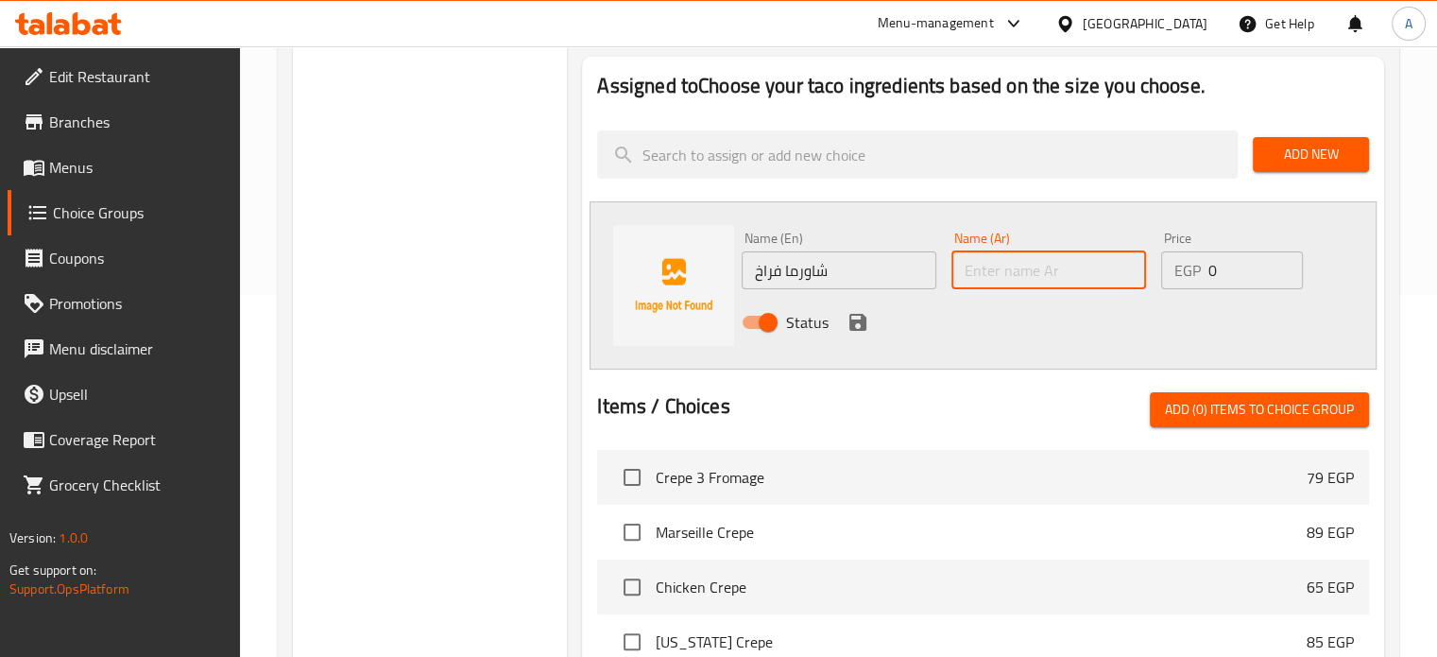
paste input "شاورما فراخ"
type input "شاورما فراخ"
click at [851, 324] on icon "save" at bounding box center [858, 322] width 17 height 17
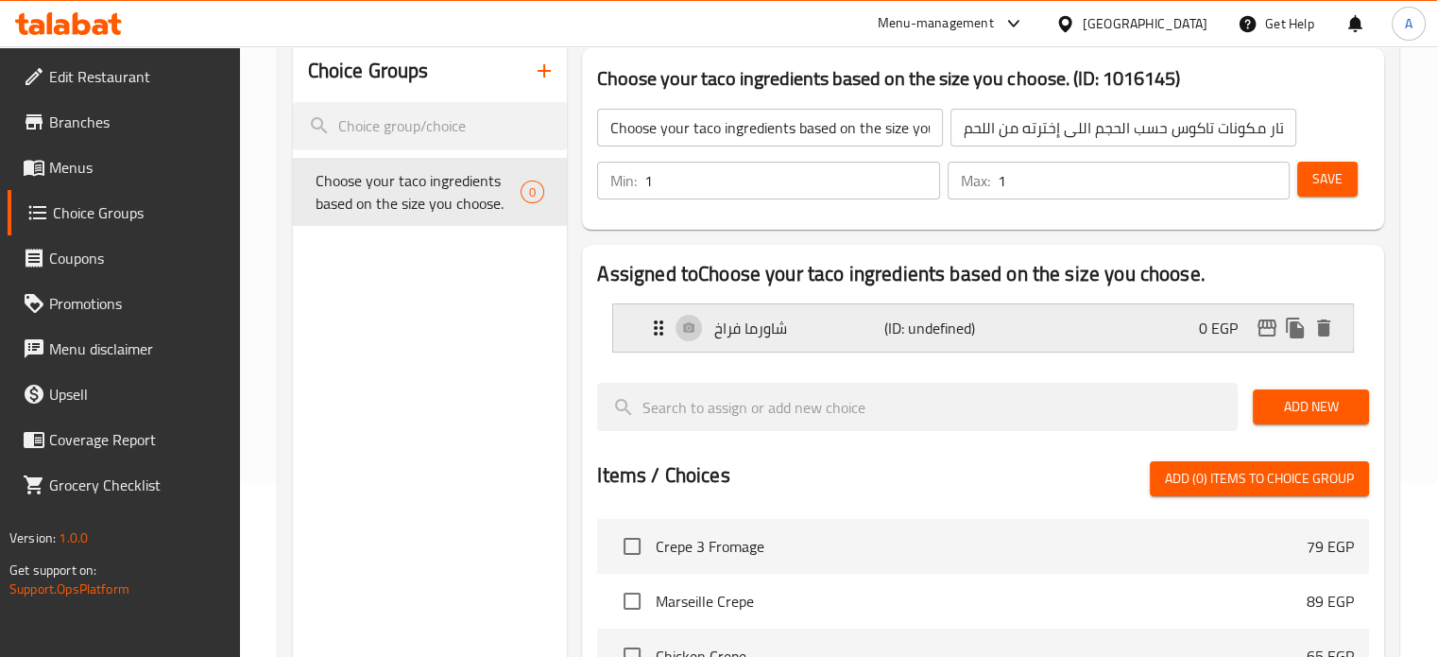
scroll to position [173, 0]
click at [1296, 422] on button "Add New" at bounding box center [1311, 407] width 116 height 35
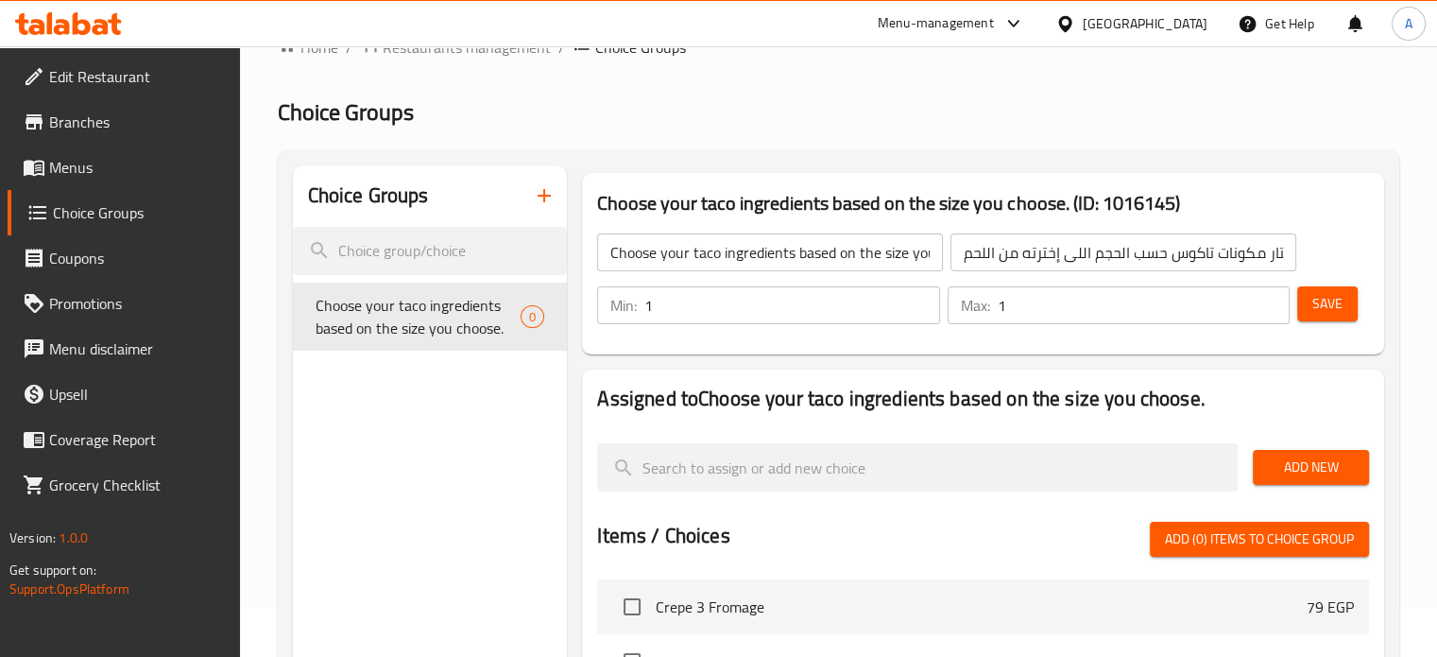
scroll to position [94, 0]
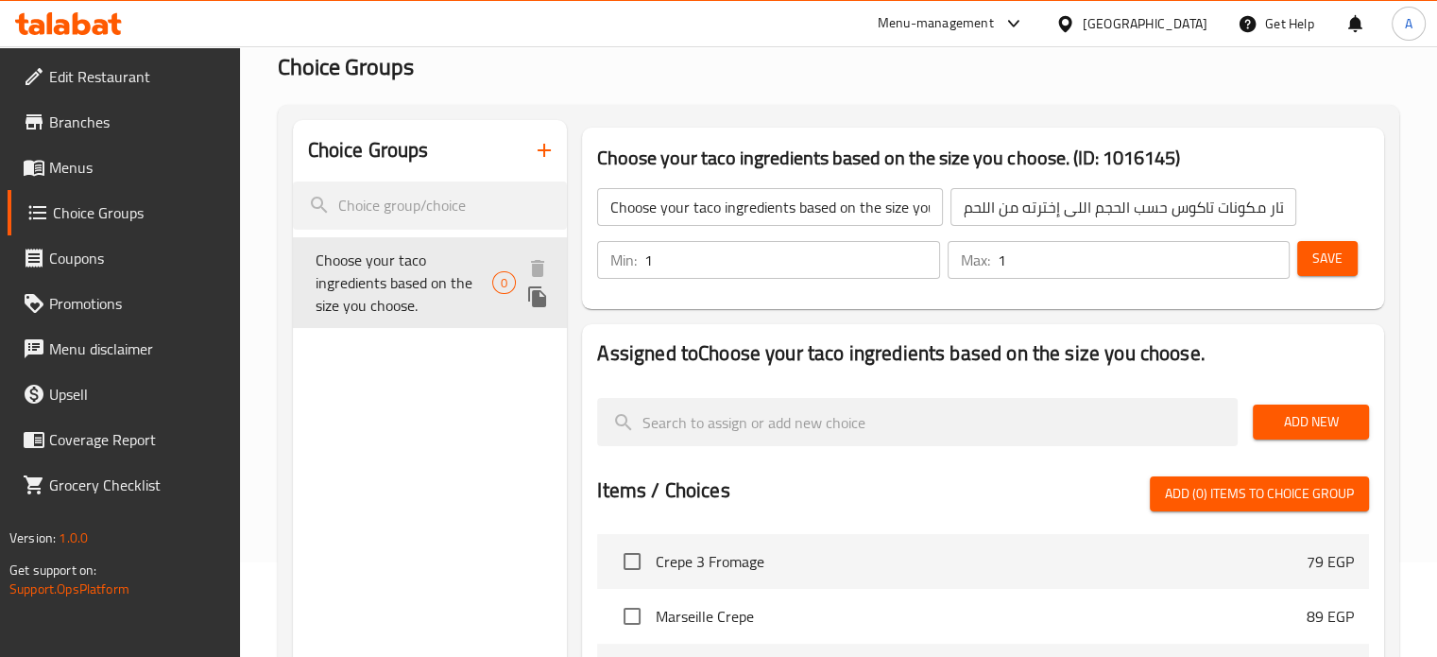
click at [420, 284] on span "Choose your taco ingredients based on the size you choose." at bounding box center [405, 283] width 178 height 68
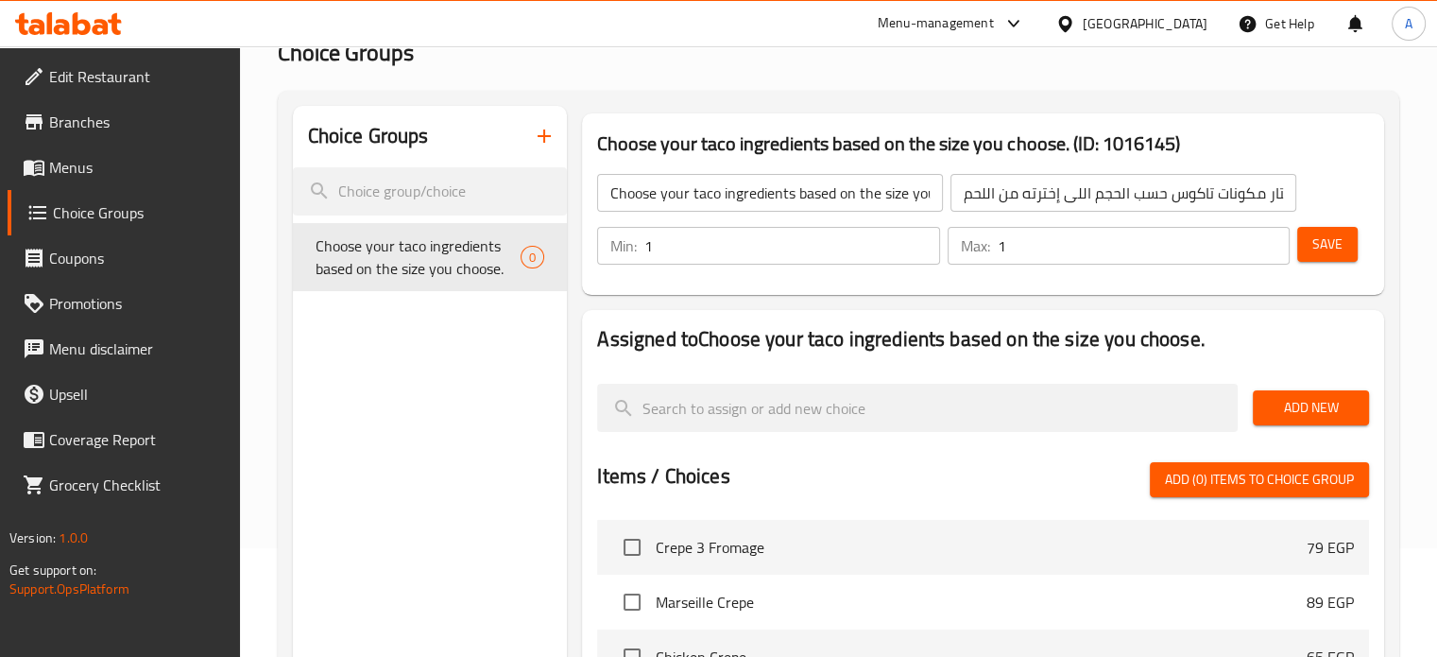
scroll to position [0, 0]
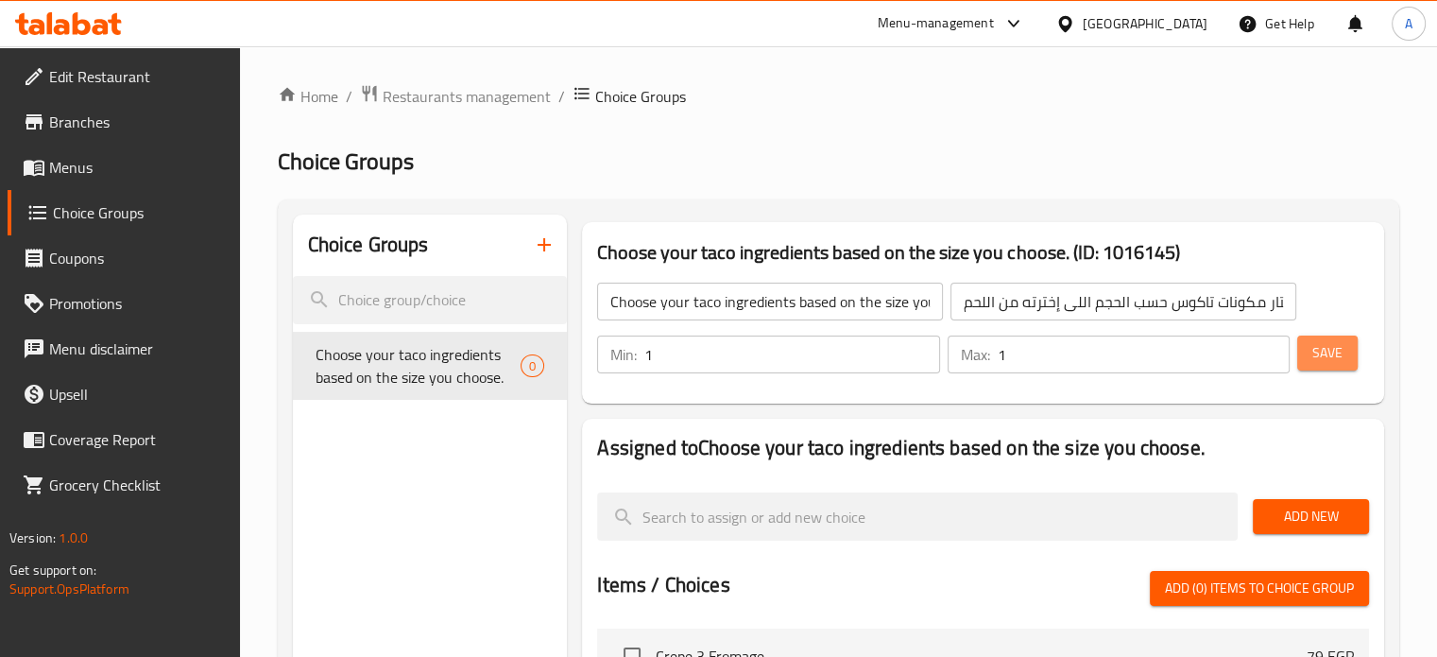
click at [1326, 359] on span "Save" at bounding box center [1328, 353] width 30 height 24
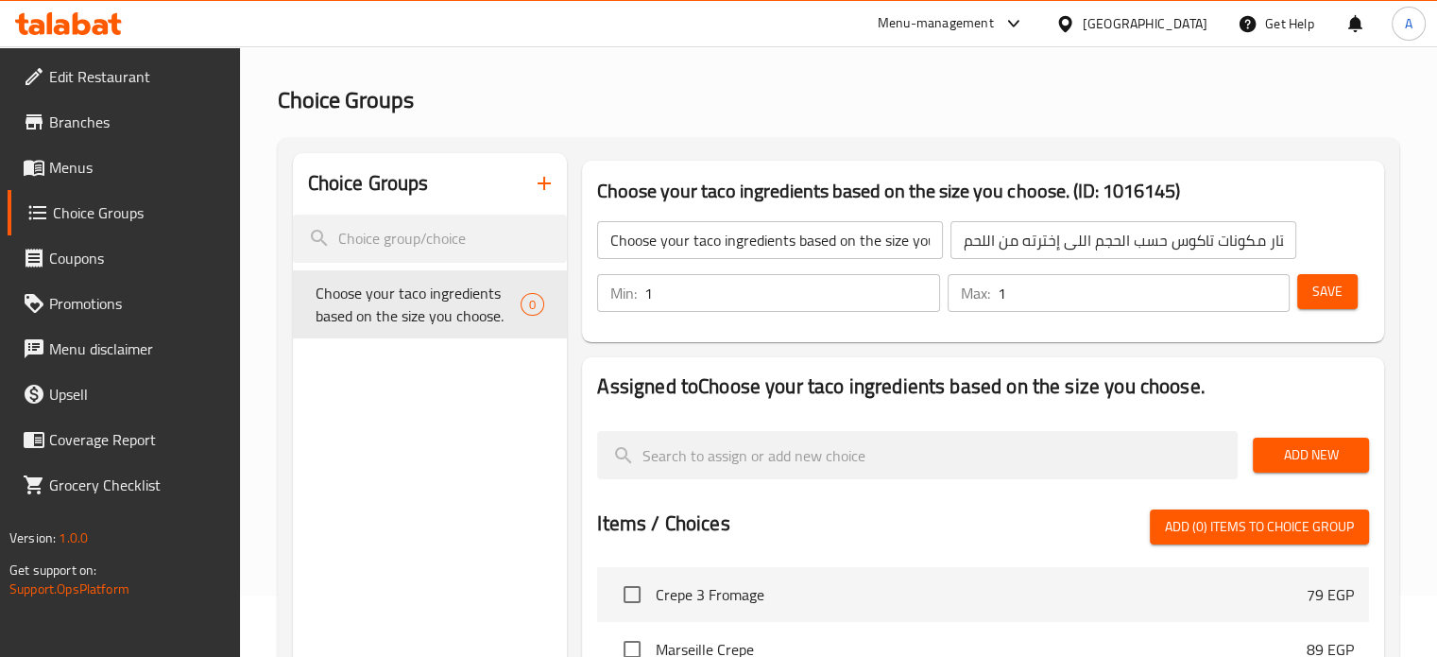
scroll to position [94, 0]
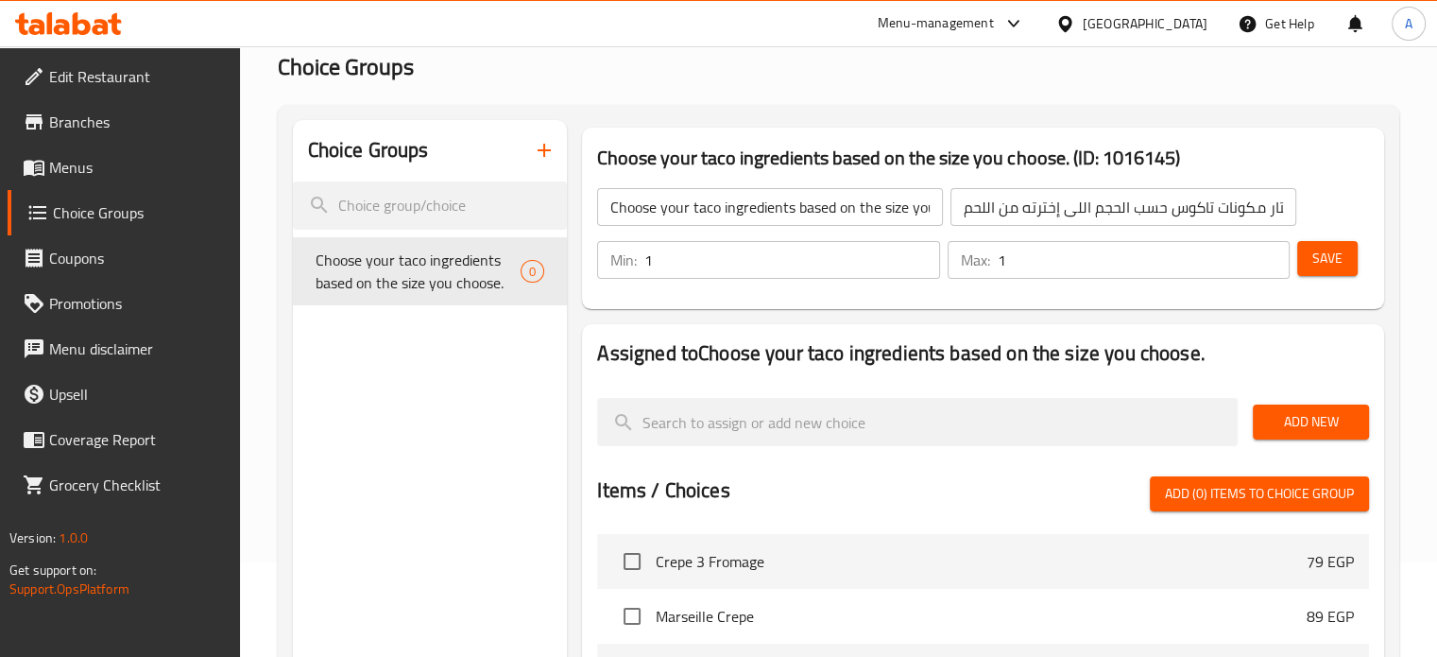
click at [1296, 427] on span "Add New" at bounding box center [1311, 422] width 86 height 24
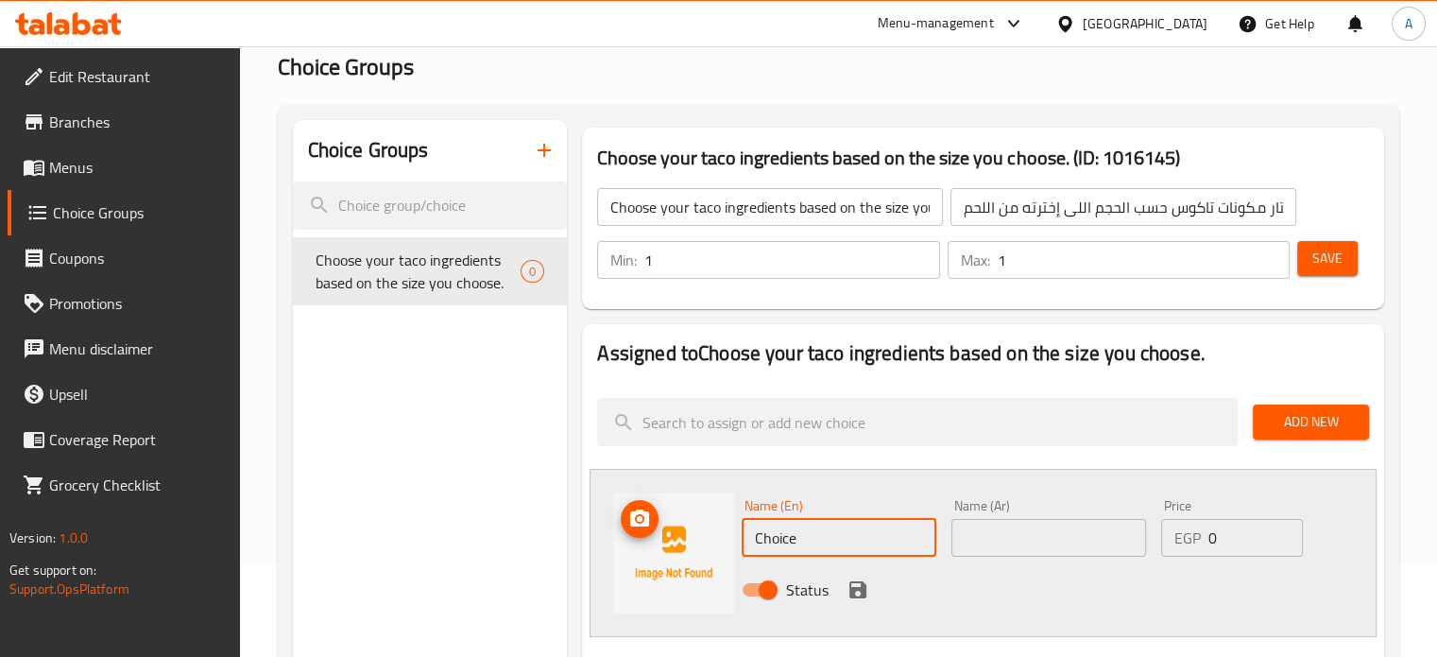
drag, startPoint x: 813, startPoint y: 538, endPoint x: 721, endPoint y: 536, distance: 91.7
click at [721, 536] on div "Name (En) Choice Name (En) Name (Ar) Name (Ar) Price EGP 0 Price Status" at bounding box center [983, 553] width 787 height 168
paste input "شاورما فراخ"
type input "شاورما فراخ"
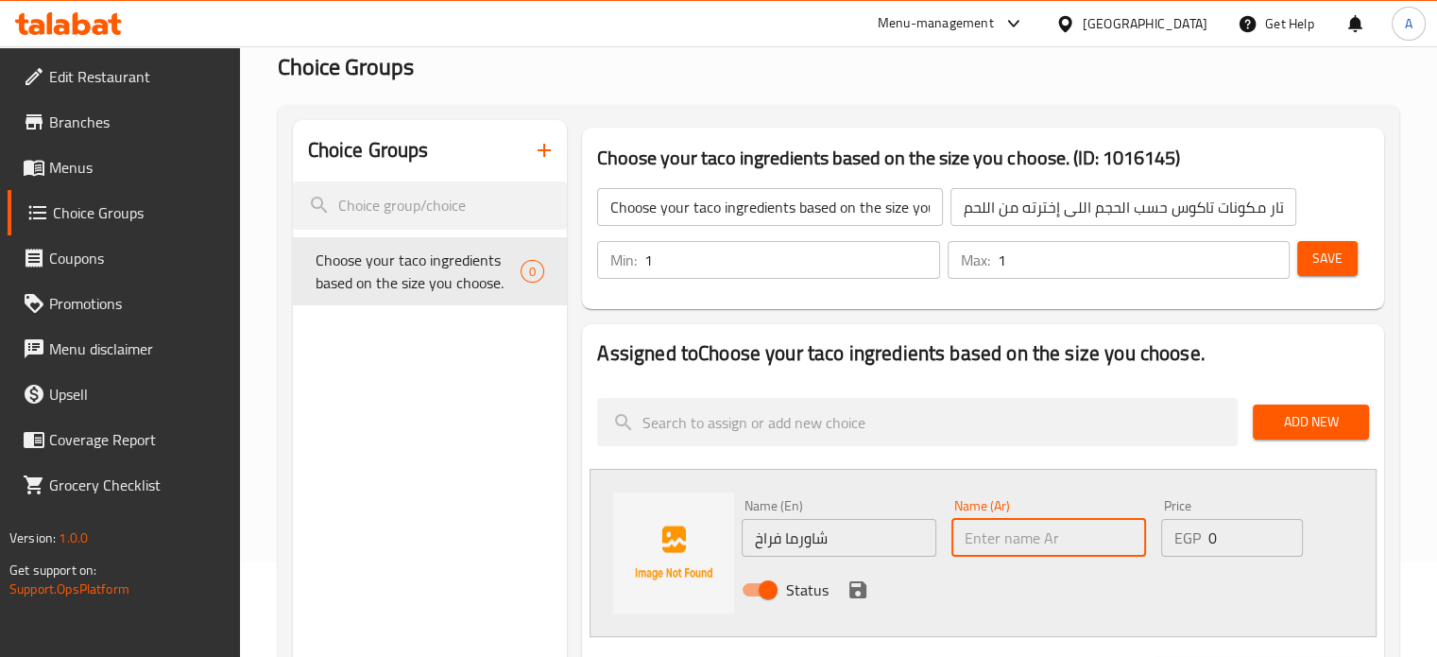
click at [1007, 541] on input "text" at bounding box center [1049, 538] width 195 height 38
paste input "شاورما فراخ"
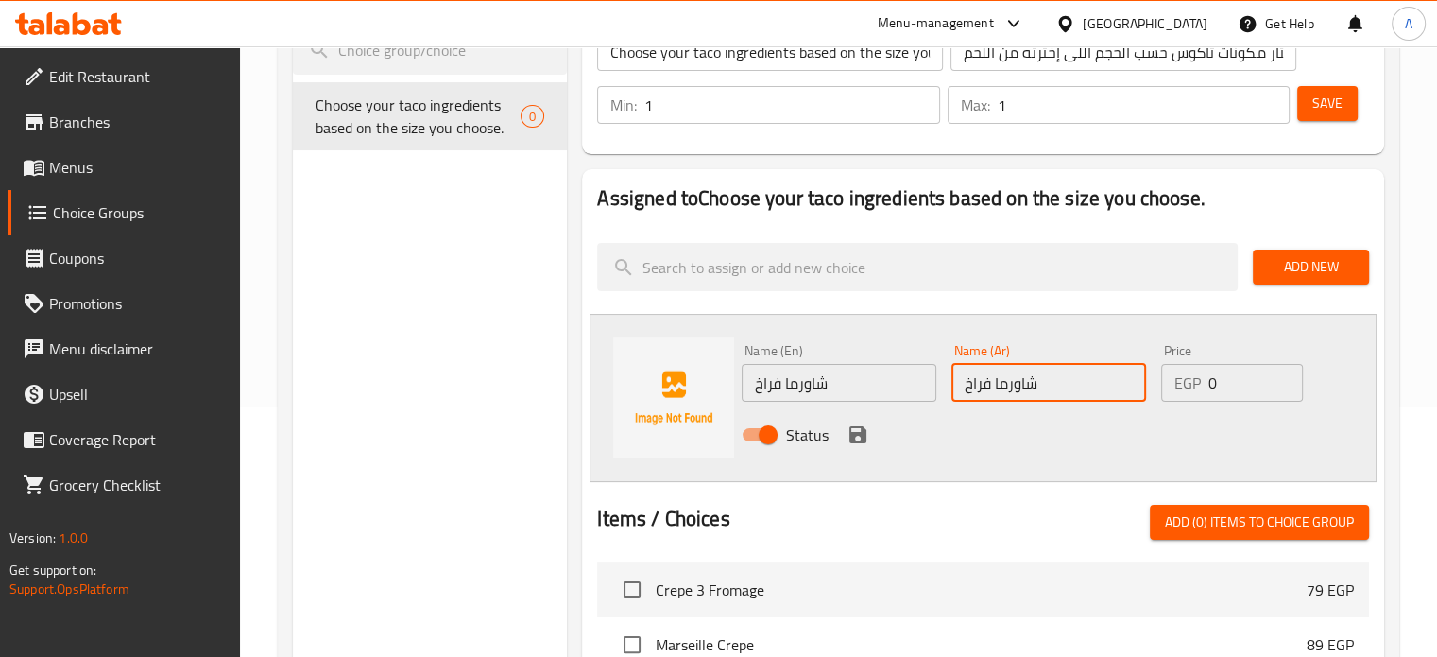
scroll to position [283, 0]
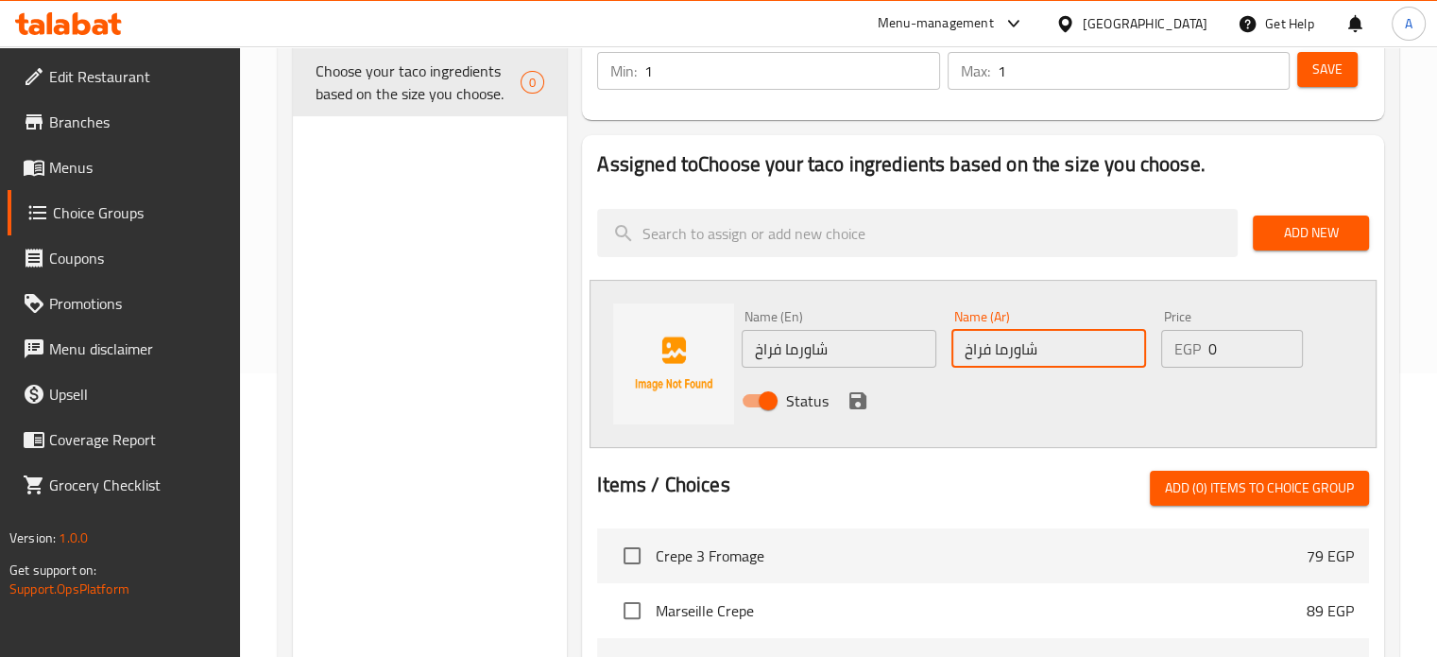
type input "شاورما فراخ"
click at [858, 411] on icon "save" at bounding box center [858, 400] width 23 height 23
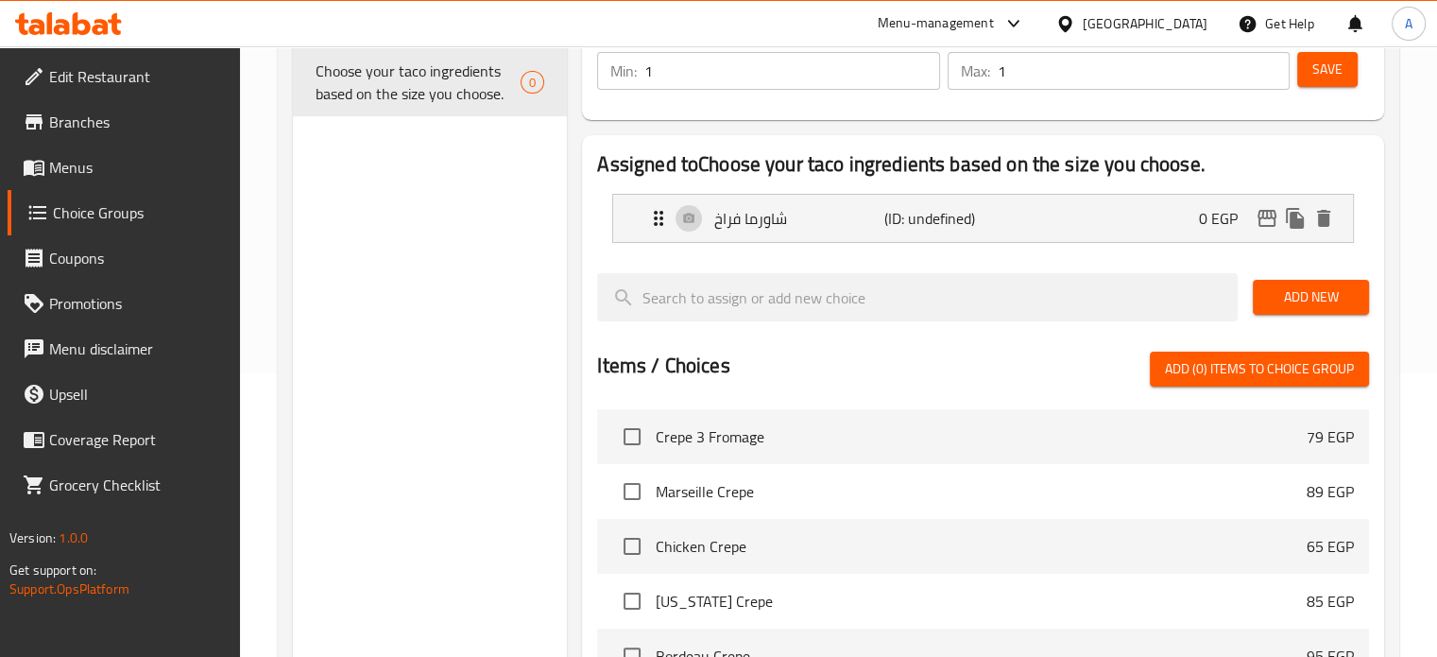
scroll to position [189, 0]
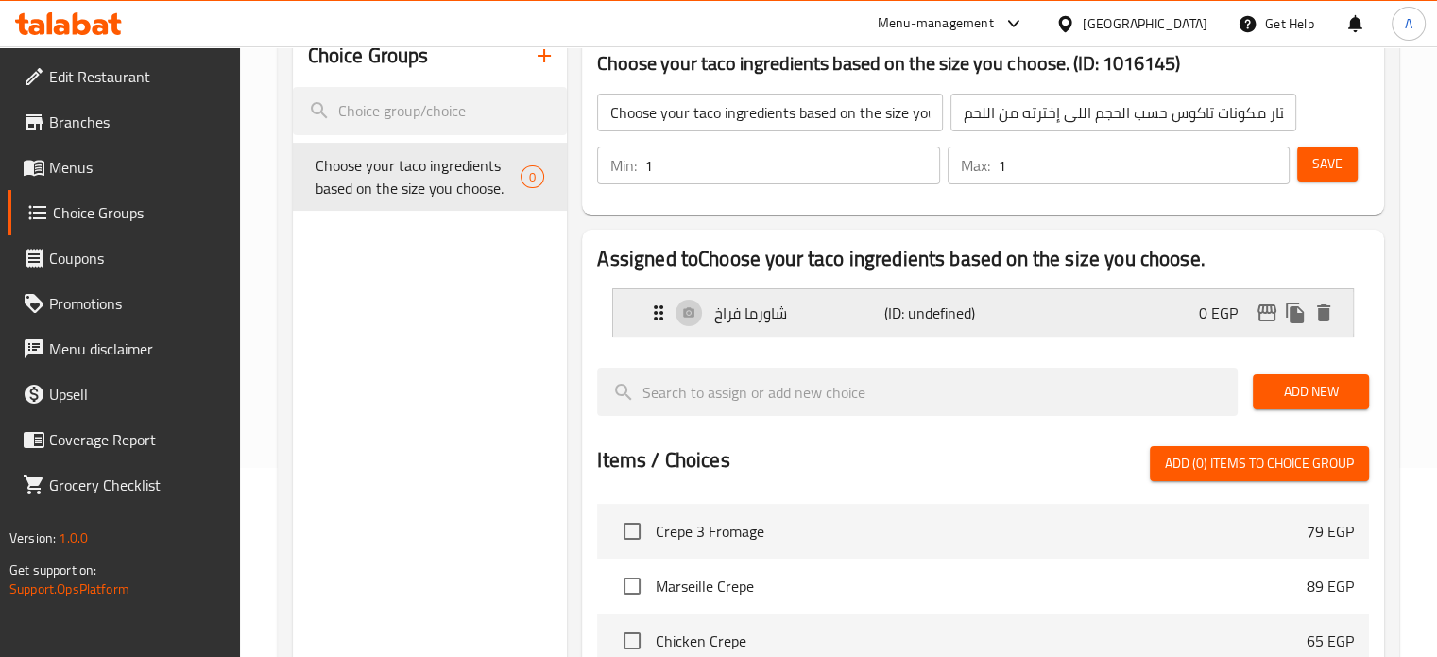
click at [658, 313] on icon "Expand" at bounding box center [658, 312] width 23 height 23
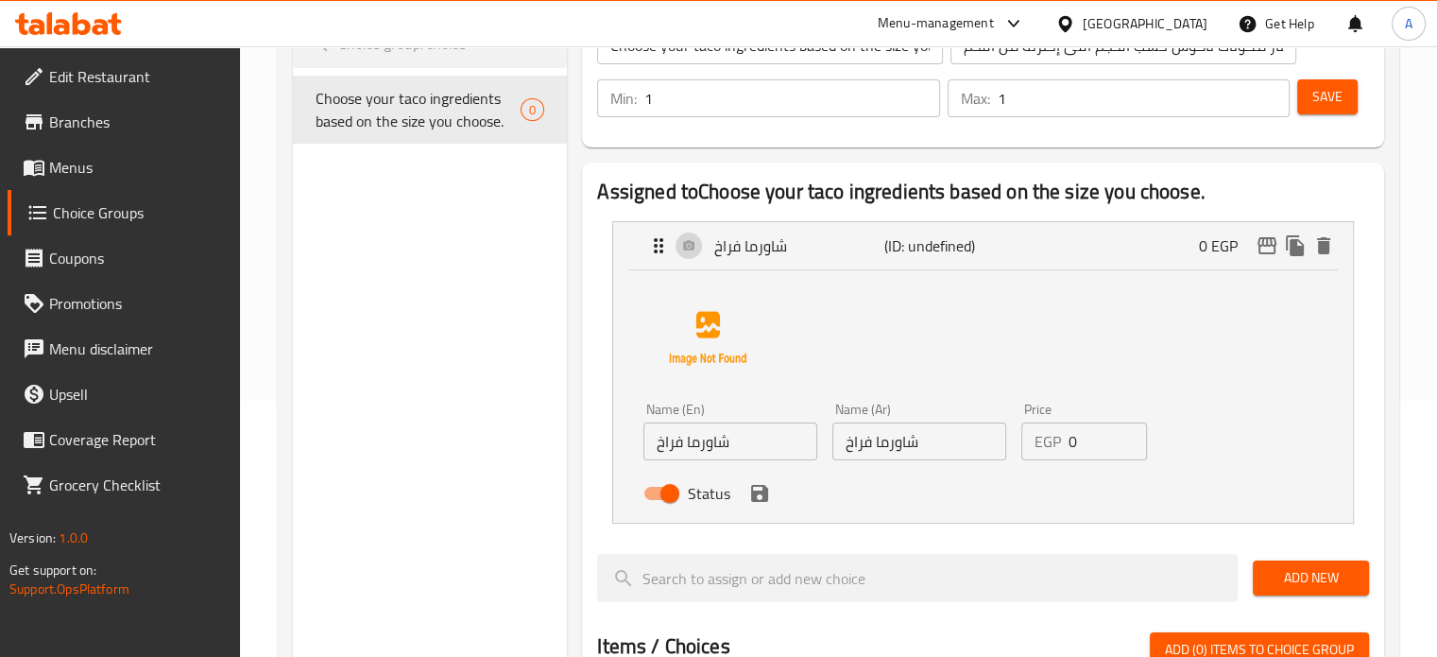
scroll to position [283, 0]
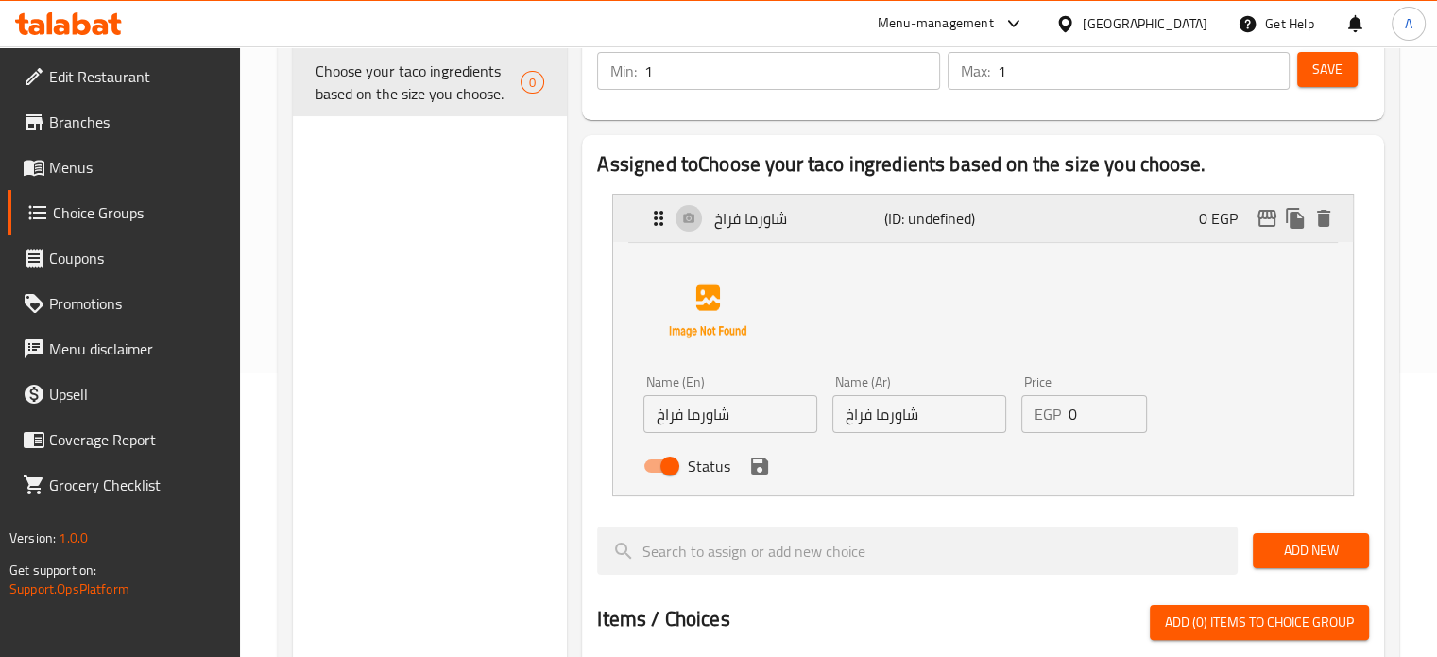
click at [652, 230] on icon "Expand" at bounding box center [658, 218] width 23 height 23
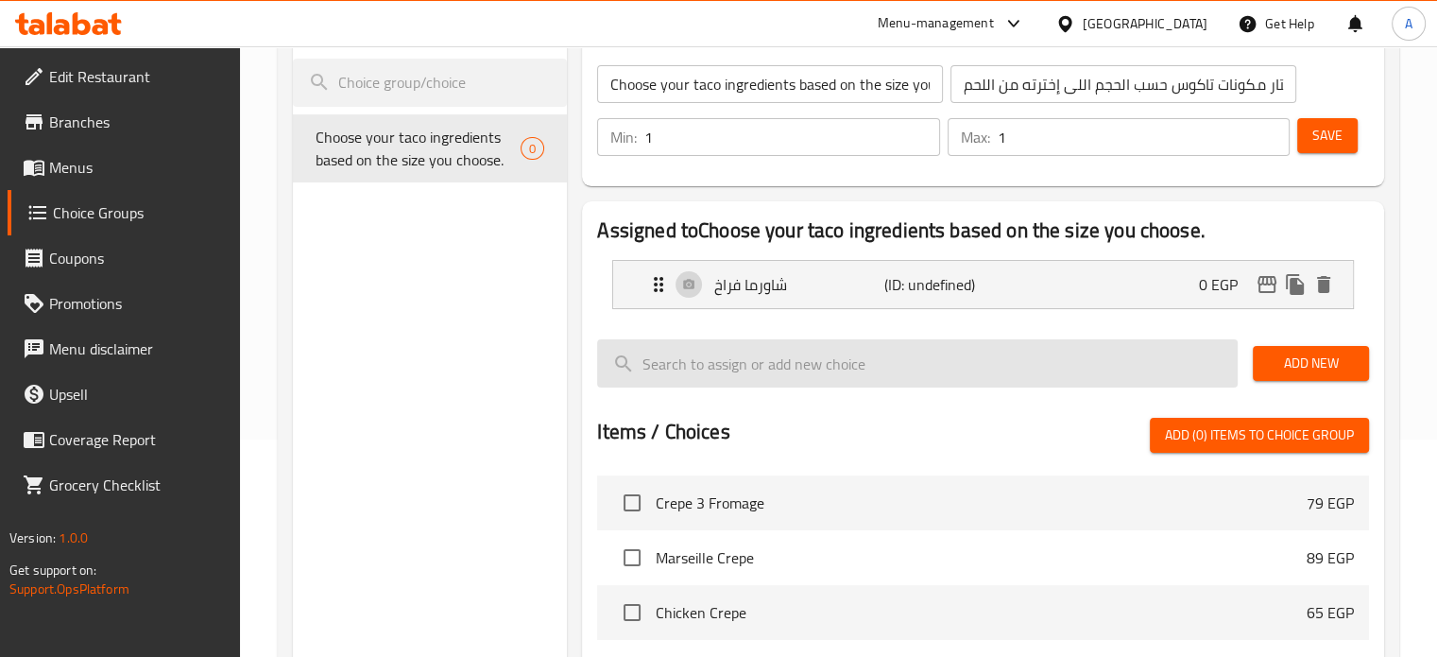
scroll to position [189, 0]
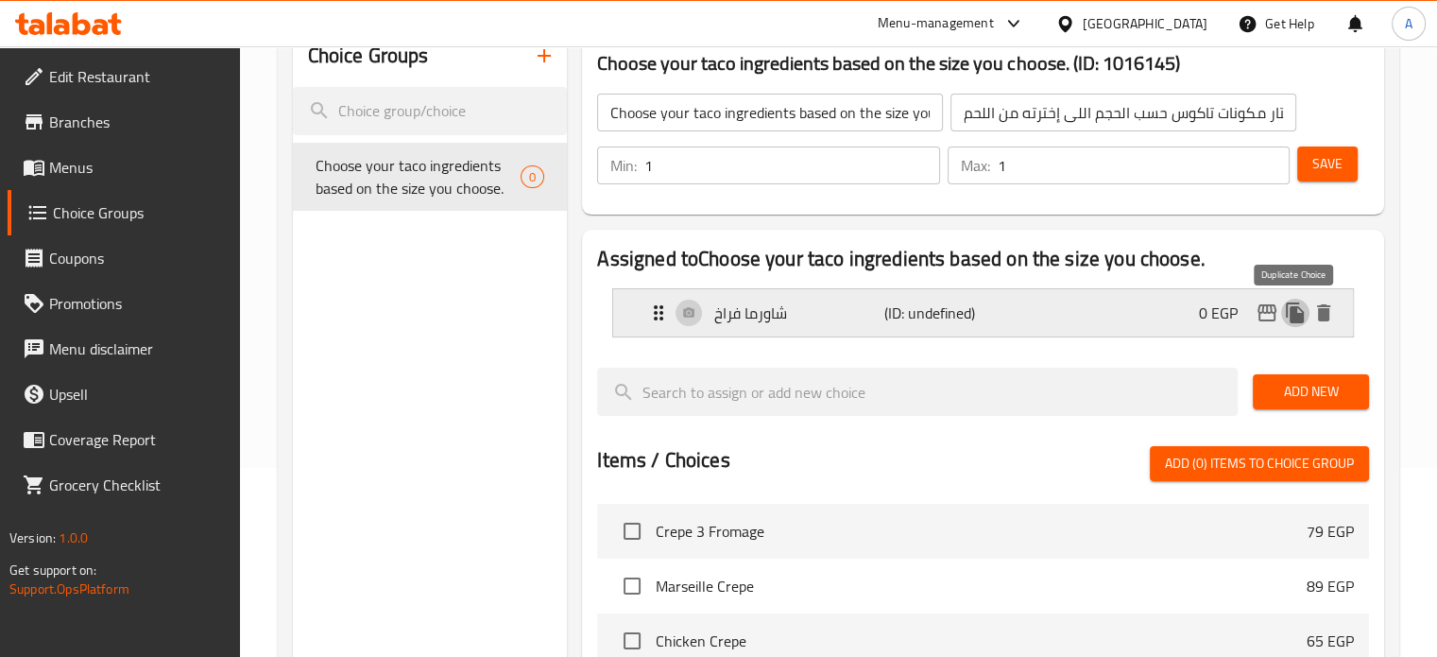
click at [1287, 317] on icon "duplicate" at bounding box center [1295, 312] width 18 height 21
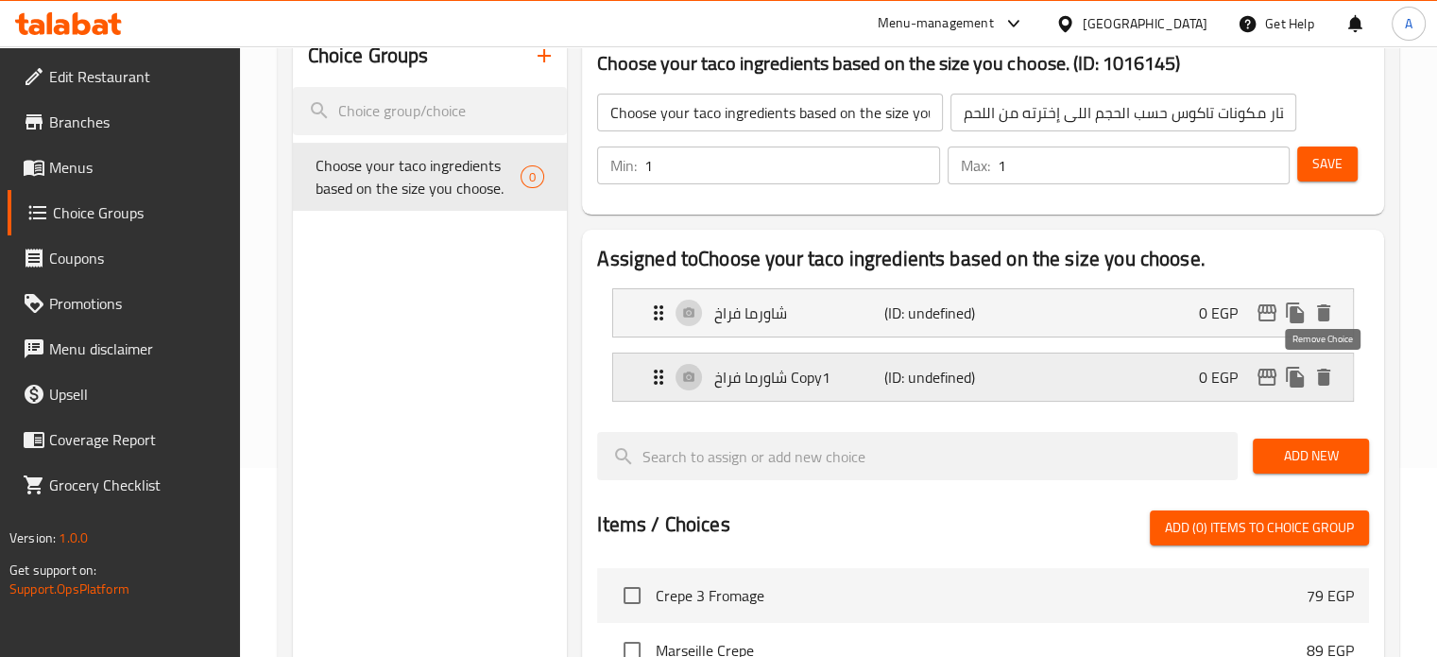
click at [1328, 381] on icon "delete" at bounding box center [1323, 377] width 13 height 17
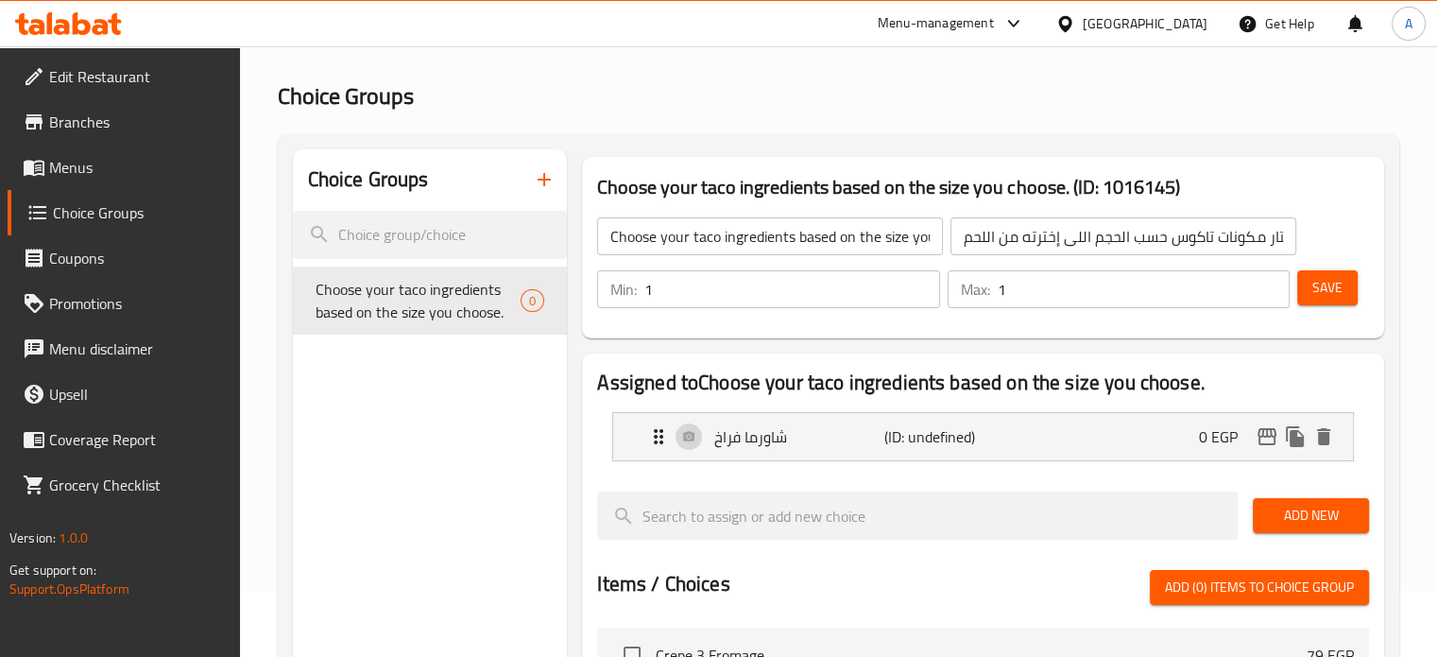
scroll to position [94, 0]
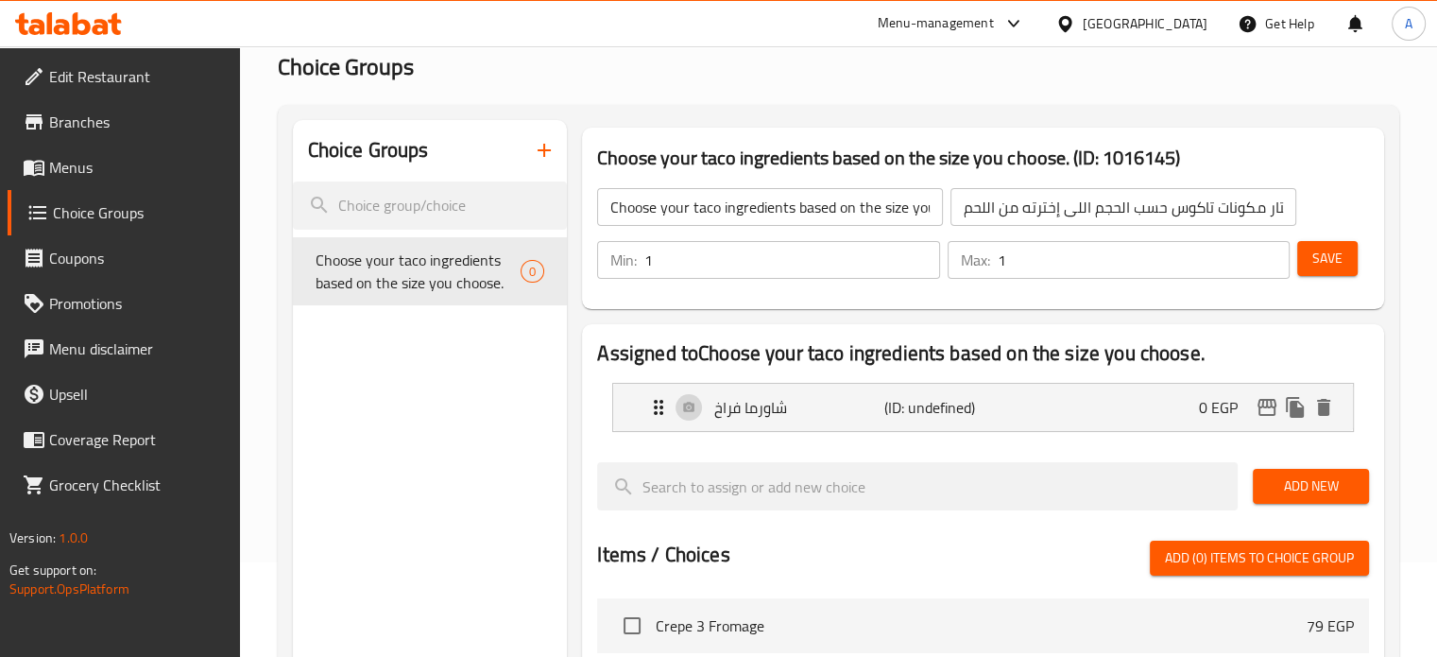
click at [1296, 487] on span "Add New" at bounding box center [1311, 486] width 86 height 24
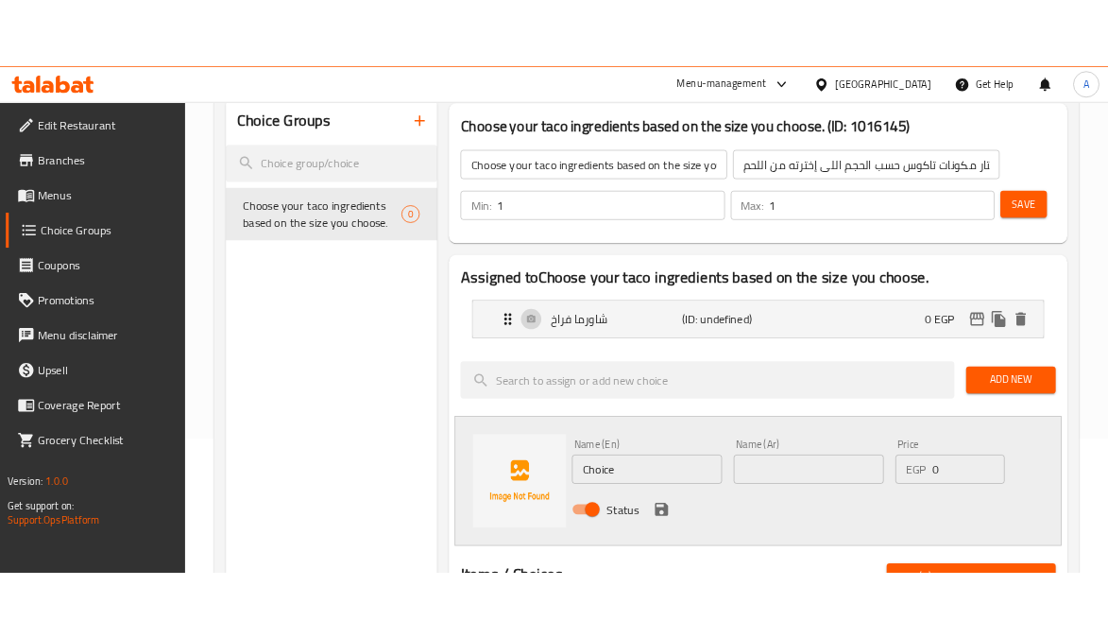
scroll to position [283, 0]
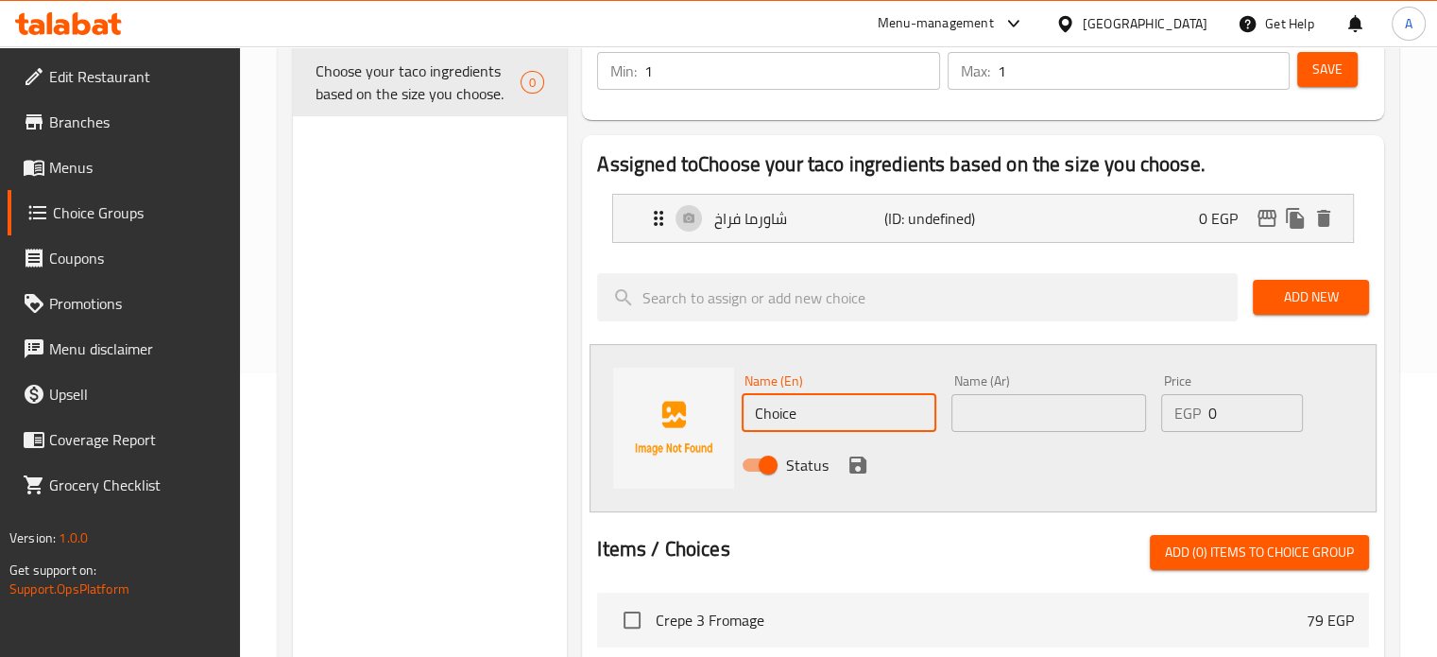
paste input "شاور ما لحمه"
drag, startPoint x: 824, startPoint y: 411, endPoint x: 739, endPoint y: 419, distance: 85.4
click at [739, 419] on div "Name (En) شاور ما لحمهشاور ما لحمه Name (En)" at bounding box center [839, 403] width 210 height 73
type input "شاور ما لحمه"
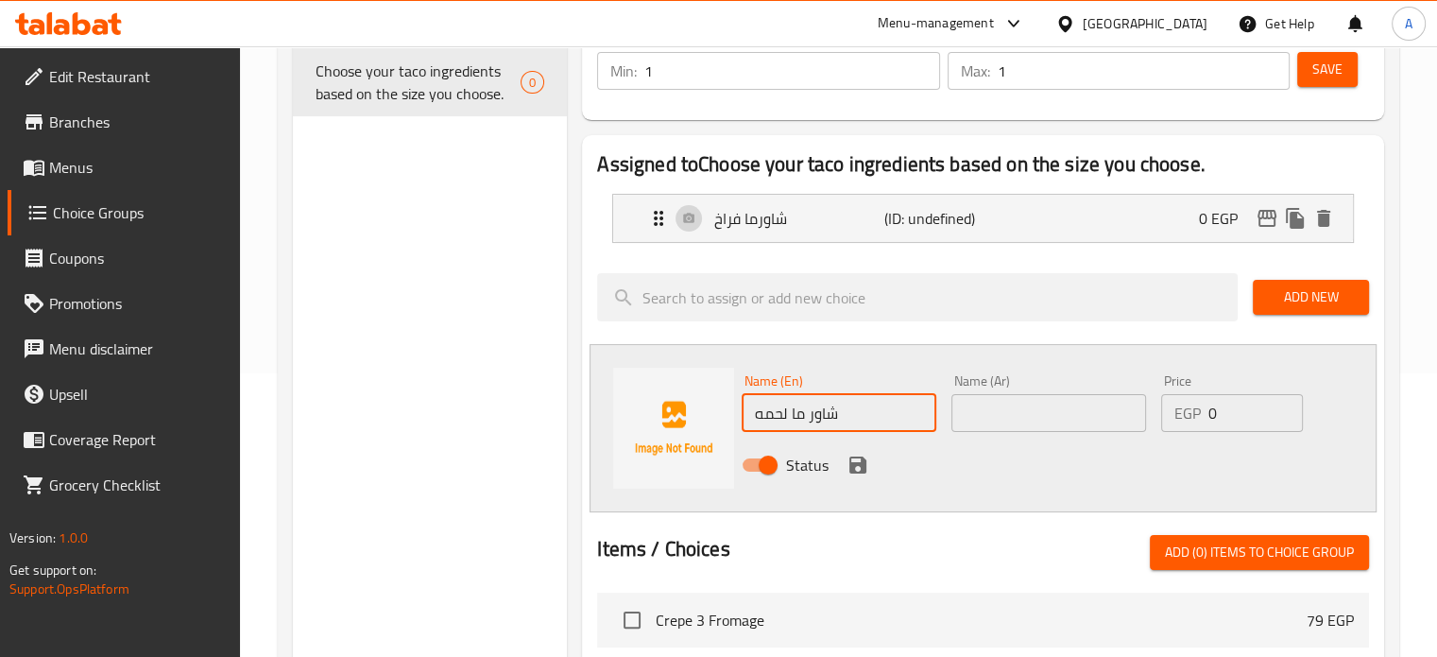
click at [1026, 408] on input "text" at bounding box center [1049, 413] width 195 height 38
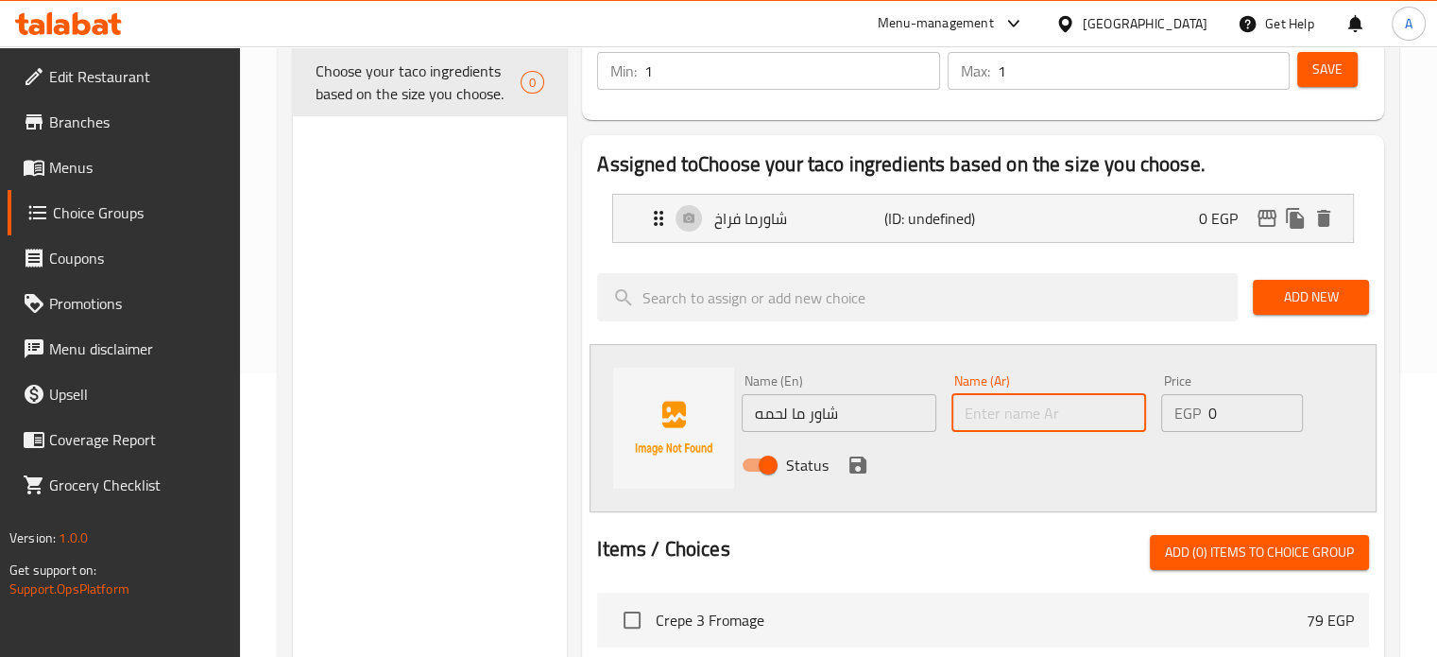
paste input "شاور ما لحمه"
type input "شاور ما لحمه"
click at [858, 466] on icon "save" at bounding box center [858, 465] width 23 height 23
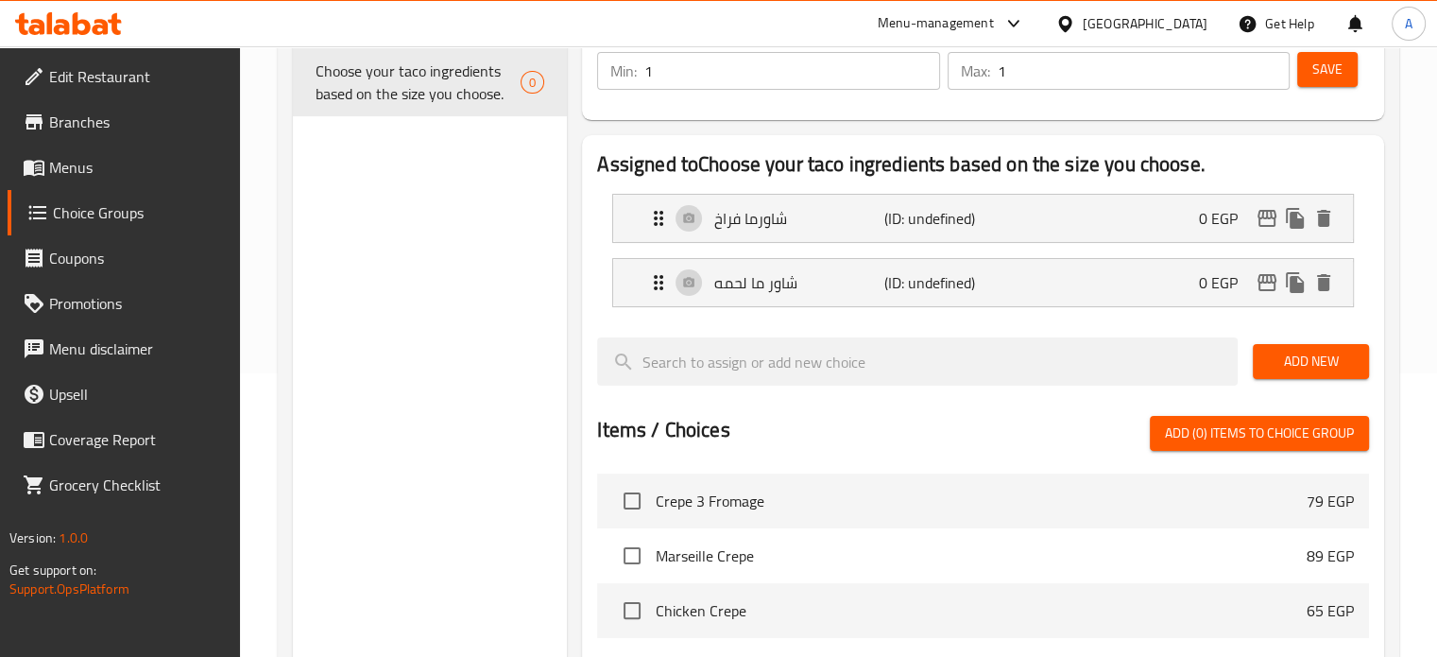
click at [1286, 366] on span "Add New" at bounding box center [1311, 362] width 86 height 24
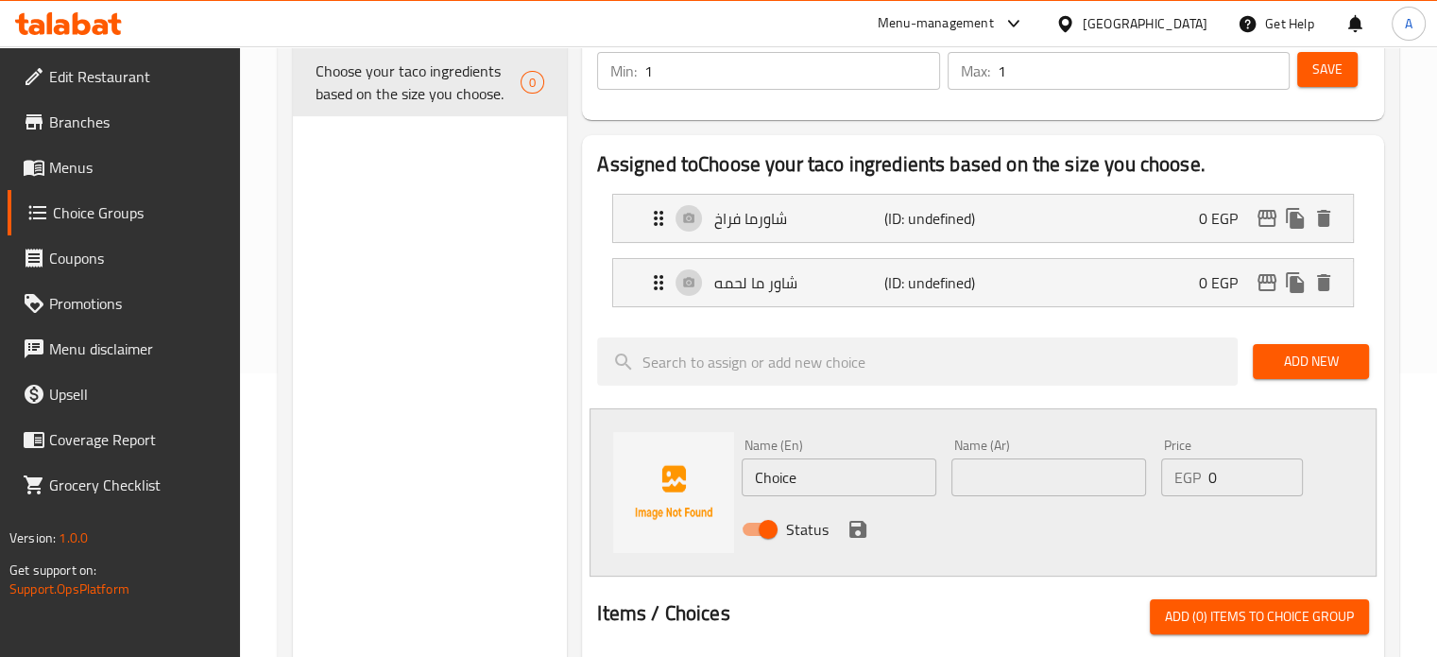
click at [1308, 369] on span "Add New" at bounding box center [1311, 362] width 86 height 24
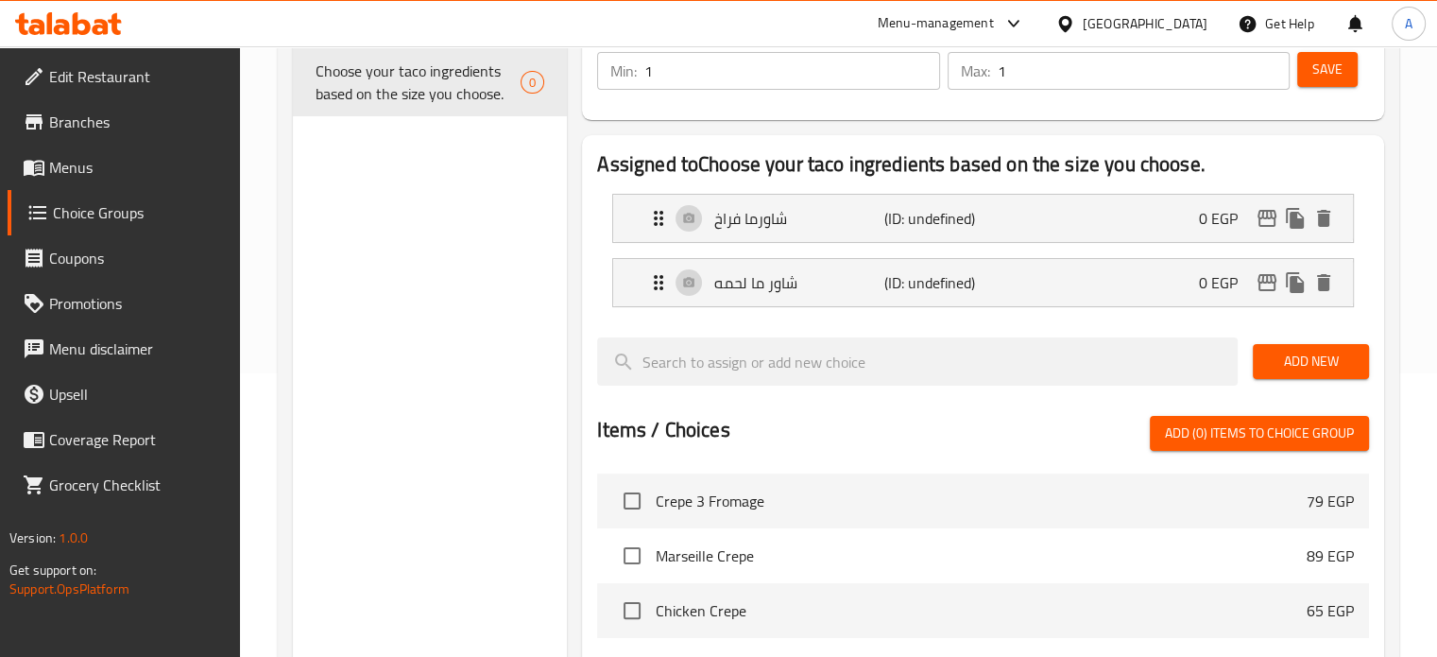
click at [843, 322] on div at bounding box center [983, 329] width 772 height 15
click at [1336, 367] on span "Add New" at bounding box center [1311, 362] width 86 height 24
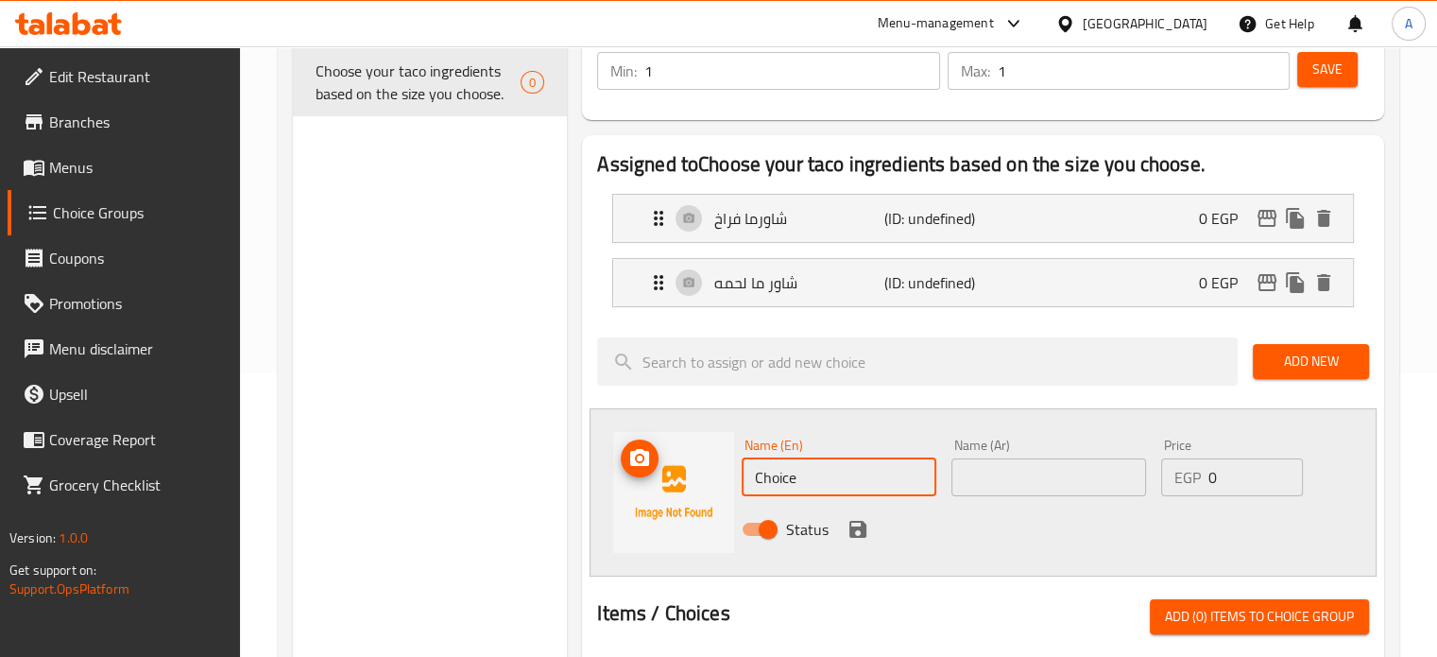
drag, startPoint x: 824, startPoint y: 475, endPoint x: 718, endPoint y: 478, distance: 105.9
click at [718, 478] on div "Name (En) Choice Name (En) Name (Ar) Name (Ar) Price EGP 0 Price Status" at bounding box center [983, 492] width 787 height 168
click at [765, 479] on input "كفته" at bounding box center [839, 477] width 195 height 38
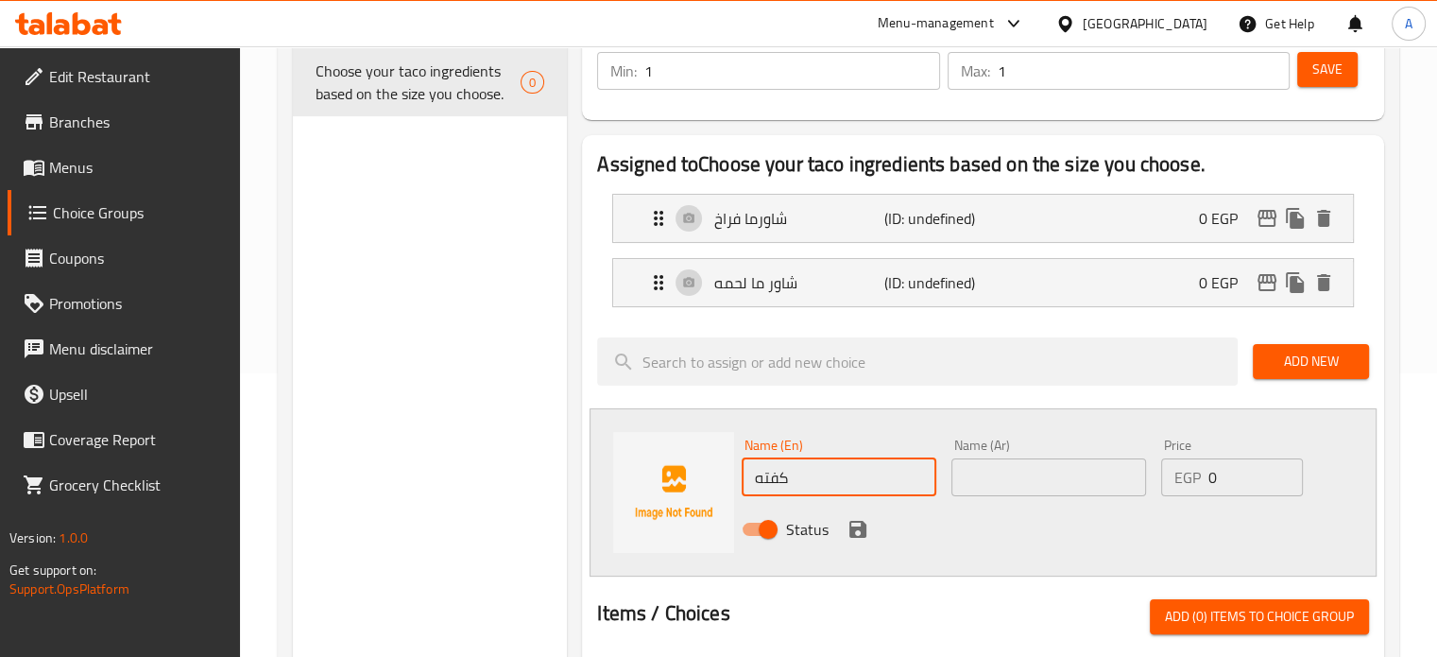
type input "كفته"
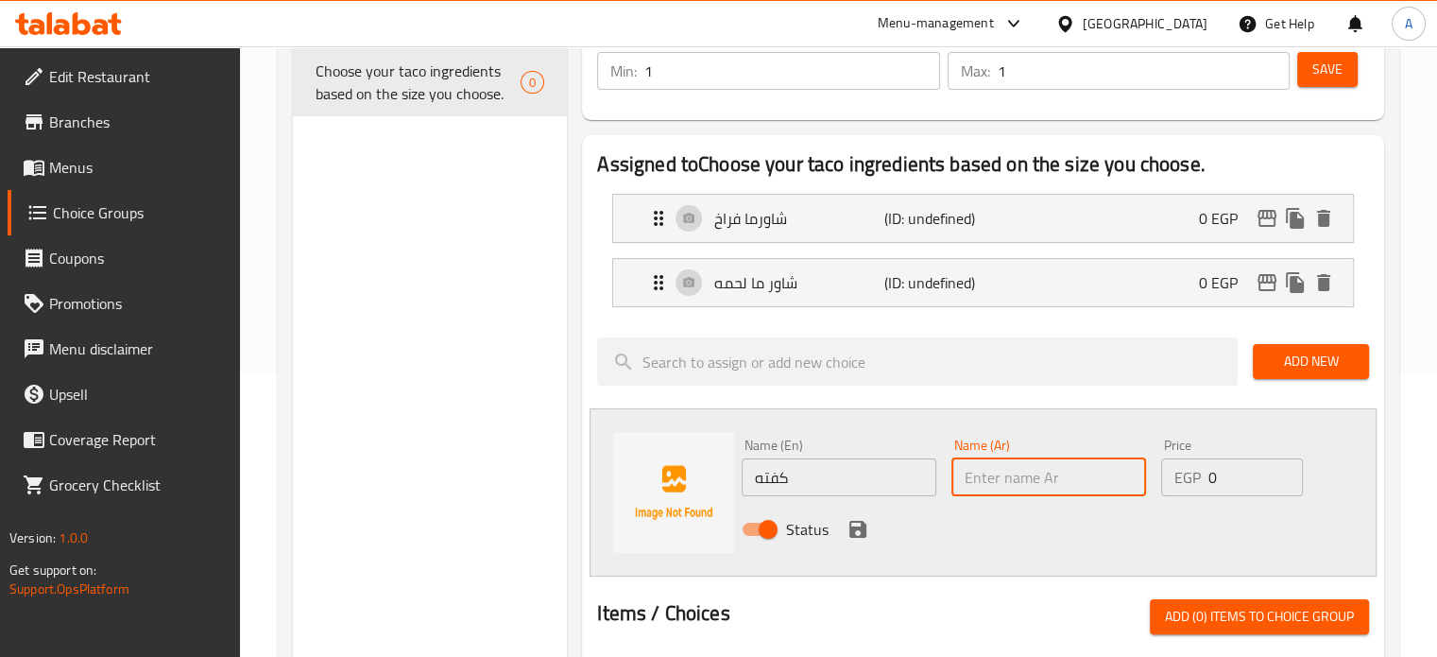
click at [1047, 478] on input "text" at bounding box center [1049, 477] width 195 height 38
paste input "كفته"
type input "كفته"
click at [850, 532] on icon "save" at bounding box center [858, 529] width 17 height 17
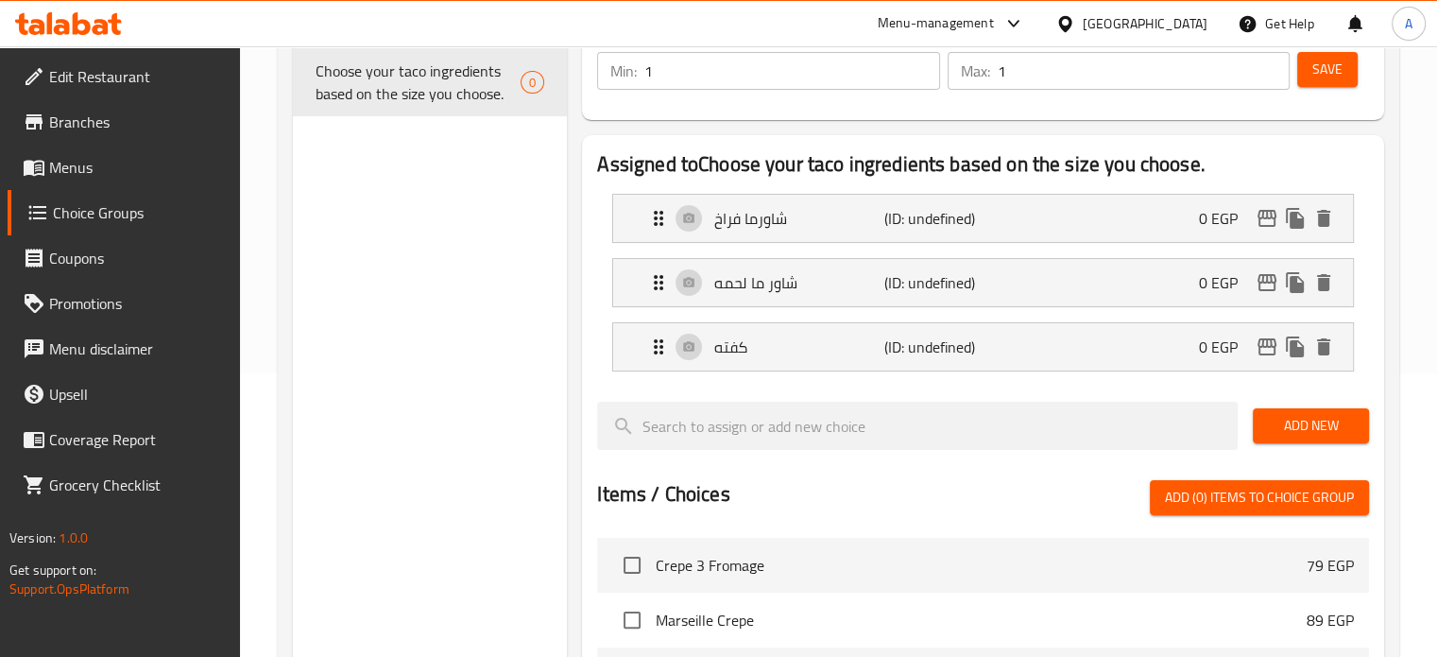
click at [1280, 434] on span "Add New" at bounding box center [1311, 426] width 86 height 24
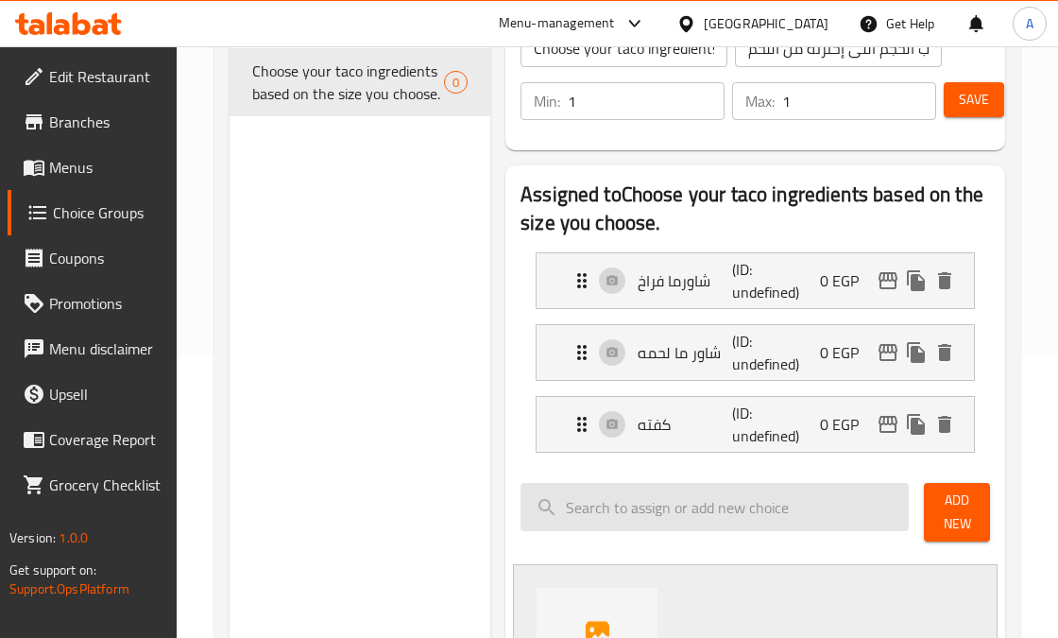
drag, startPoint x: 953, startPoint y: 509, endPoint x: 846, endPoint y: 520, distance: 108.2
click at [953, 509] on span "Add New" at bounding box center [956, 512] width 35 height 47
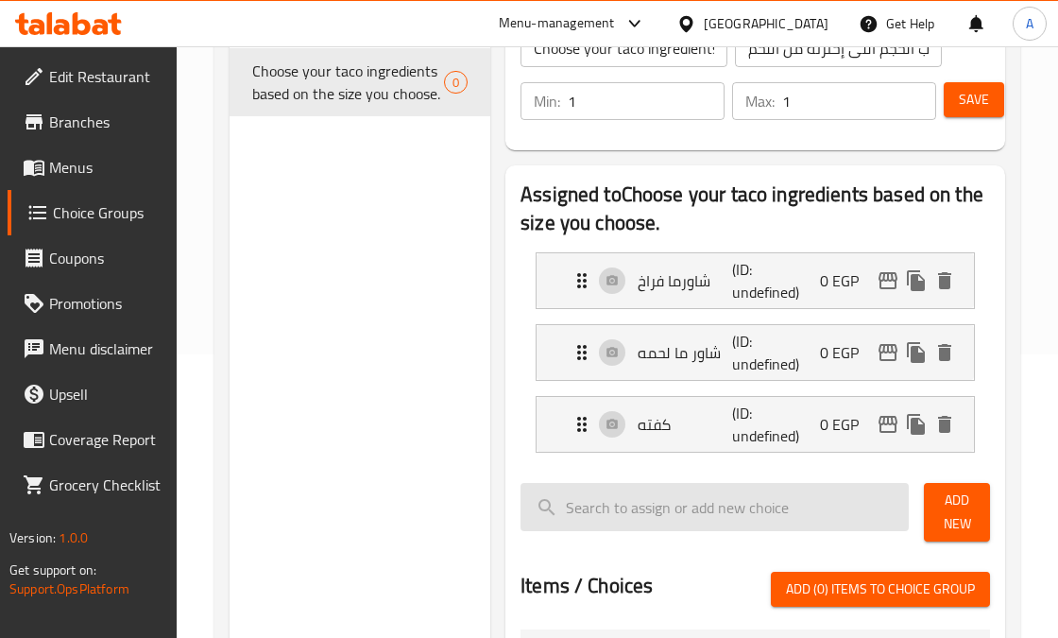
scroll to position [472, 0]
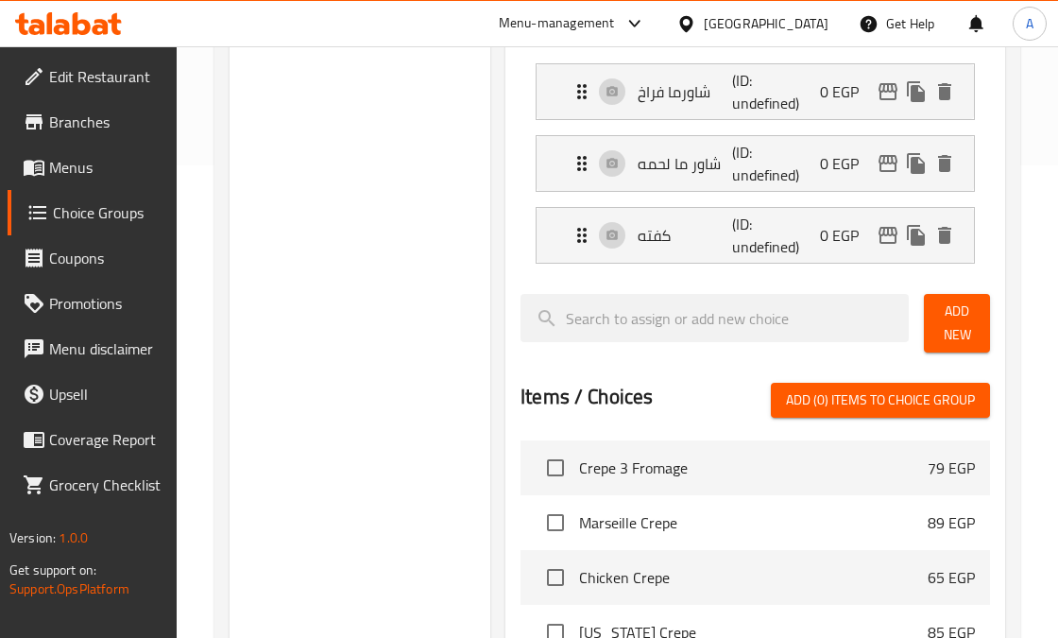
click at [966, 324] on span "Add New" at bounding box center [956, 323] width 35 height 47
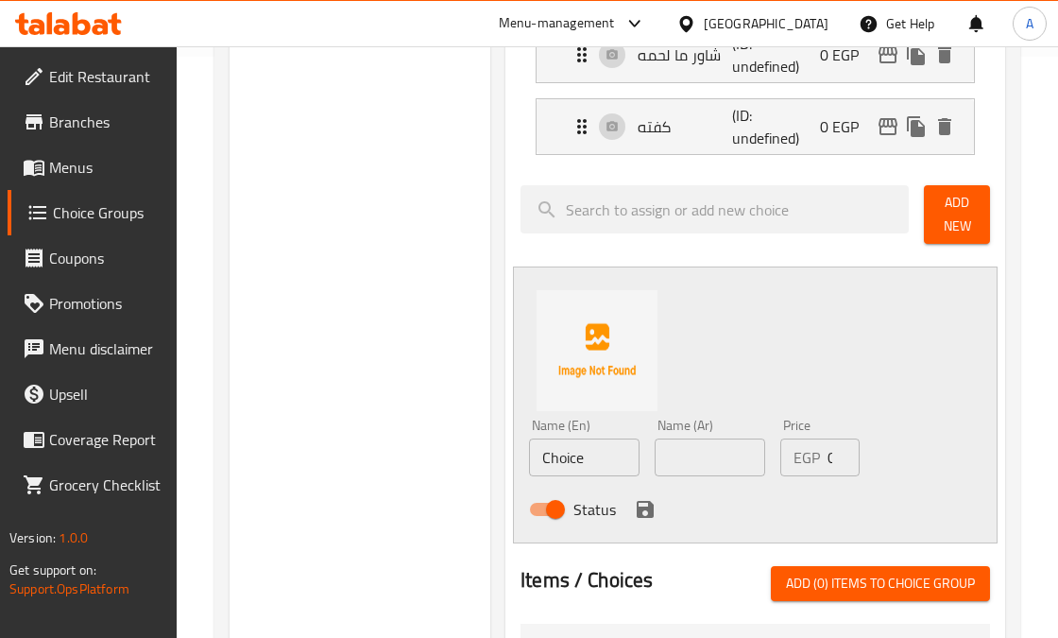
scroll to position [661, 0]
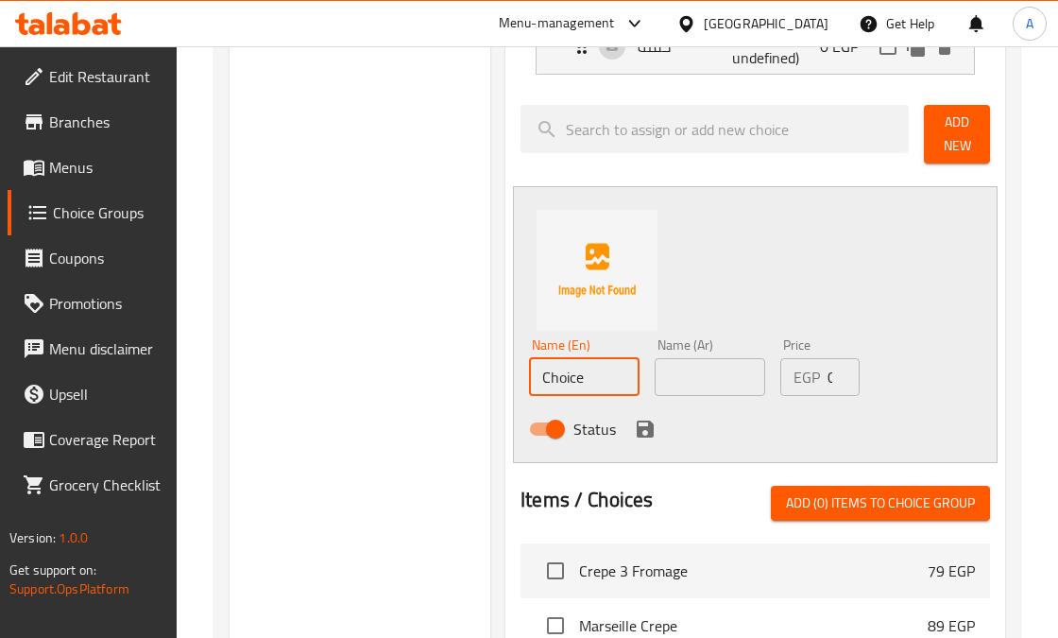
drag, startPoint x: 597, startPoint y: 377, endPoint x: 498, endPoint y: 383, distance: 99.4
click at [498, 383] on div "Assigned to Choose your taco ingredients based on the size you choose. شاورما ف…" at bounding box center [755, 360] width 515 height 1161
click at [556, 376] on input "لحمة مفرومة" at bounding box center [584, 377] width 111 height 38
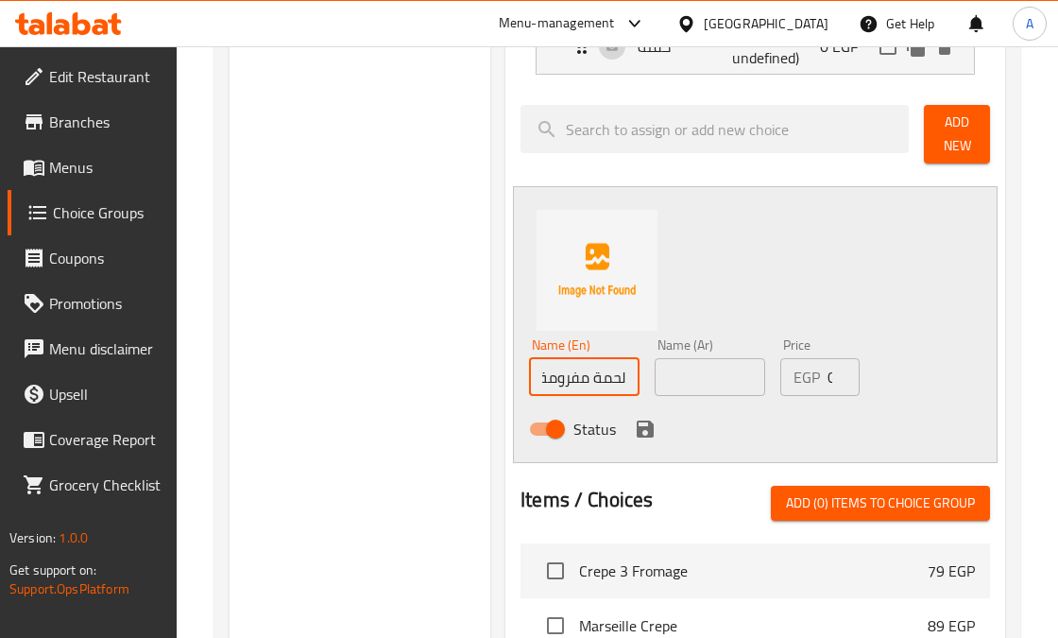
click at [556, 376] on input "لحمة مفرومة" at bounding box center [584, 377] width 111 height 38
type input "لحمة مفرومة"
click at [704, 378] on input "text" at bounding box center [710, 377] width 111 height 38
paste input "لحمة مفرومة"
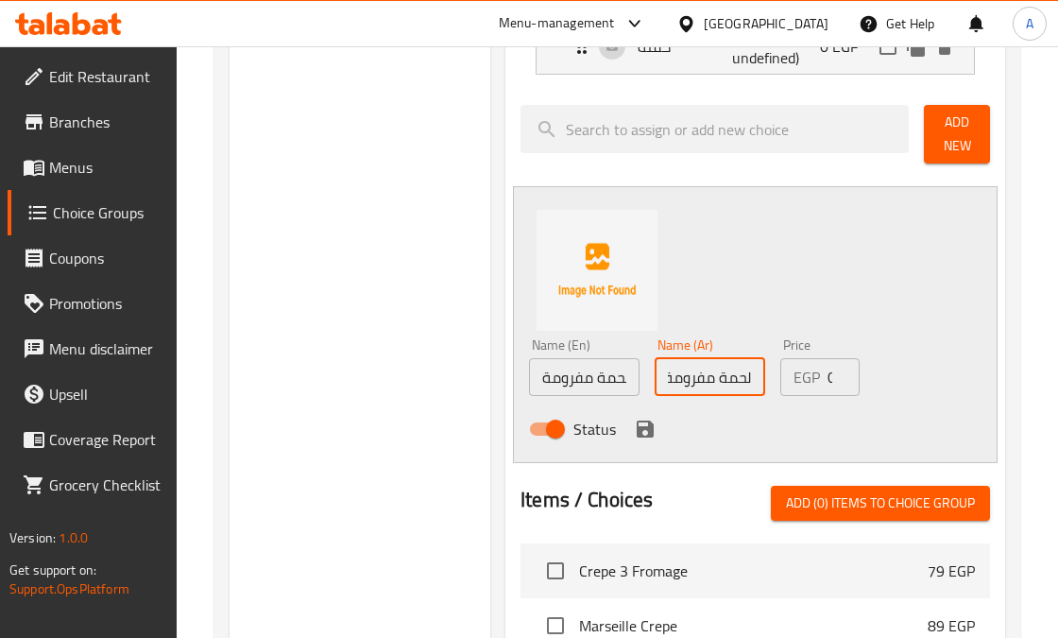
type input "لحمة مفرومة"
click at [909, 427] on div "Name (En) لحمة مفرومة Name (En) Name (Ar) لحمة مفرومة Name (Ar) Price EGP 0 Pri…" at bounding box center [755, 324] width 485 height 277
click at [644, 430] on icon "save" at bounding box center [645, 429] width 23 height 23
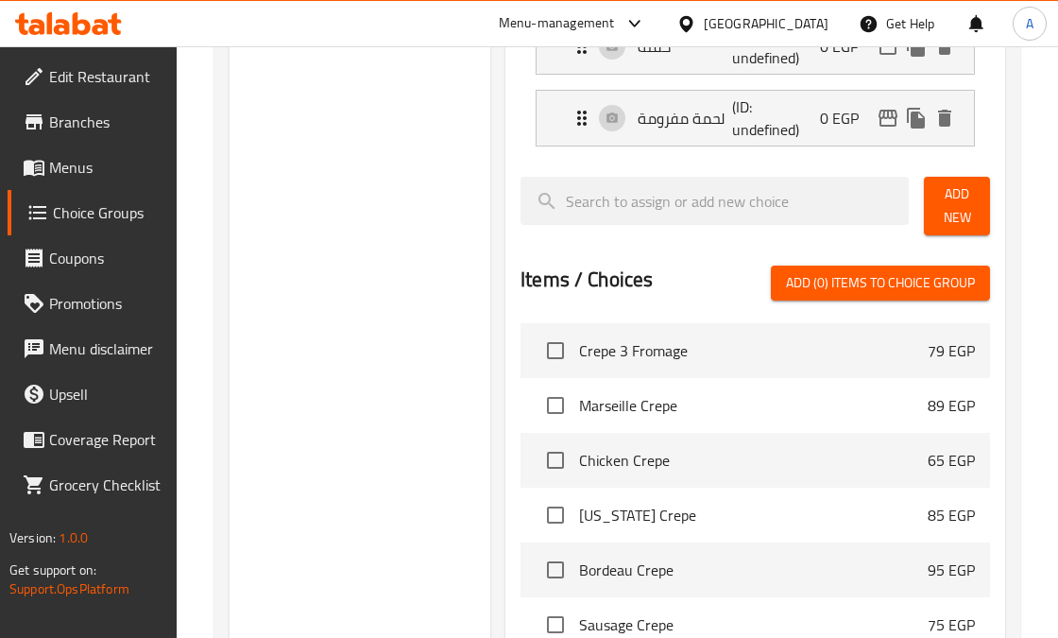
click at [949, 212] on span "Add New" at bounding box center [956, 205] width 35 height 47
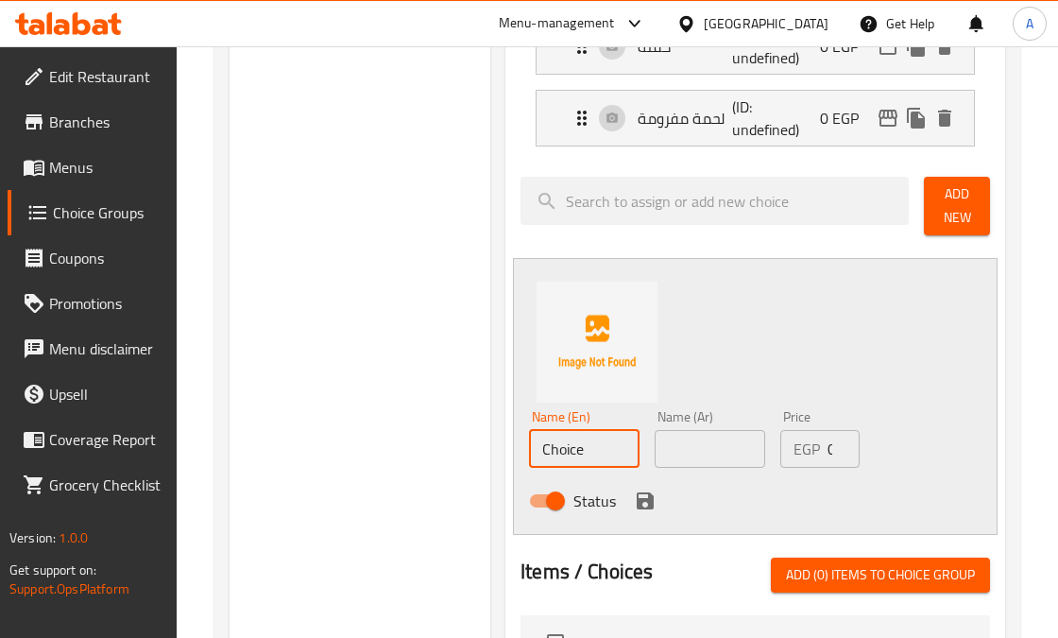
drag, startPoint x: 592, startPoint y: 448, endPoint x: 507, endPoint y: 447, distance: 84.1
click at [507, 447] on div "Assigned to Choose your taco ingredients based on the size you choose. شاورما ف…" at bounding box center [756, 396] width 500 height 1218
type input "سوسيس"
click at [569, 441] on input "سوسيس" at bounding box center [584, 449] width 111 height 38
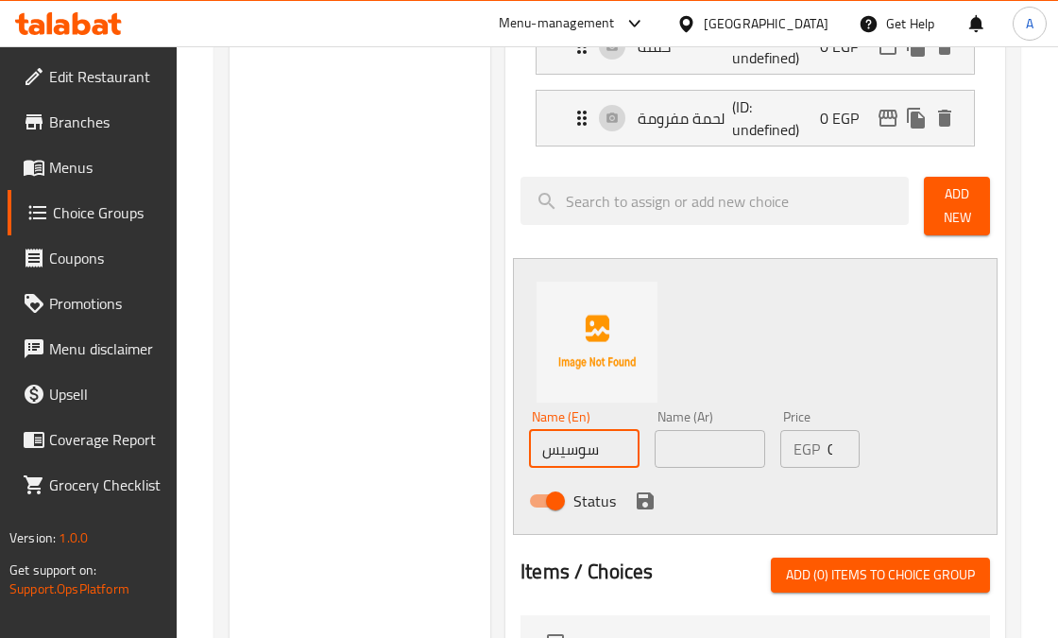
click at [569, 441] on input "سوسيس" at bounding box center [584, 449] width 111 height 38
type input "سوسيس"
click at [695, 457] on input "text" at bounding box center [710, 449] width 111 height 38
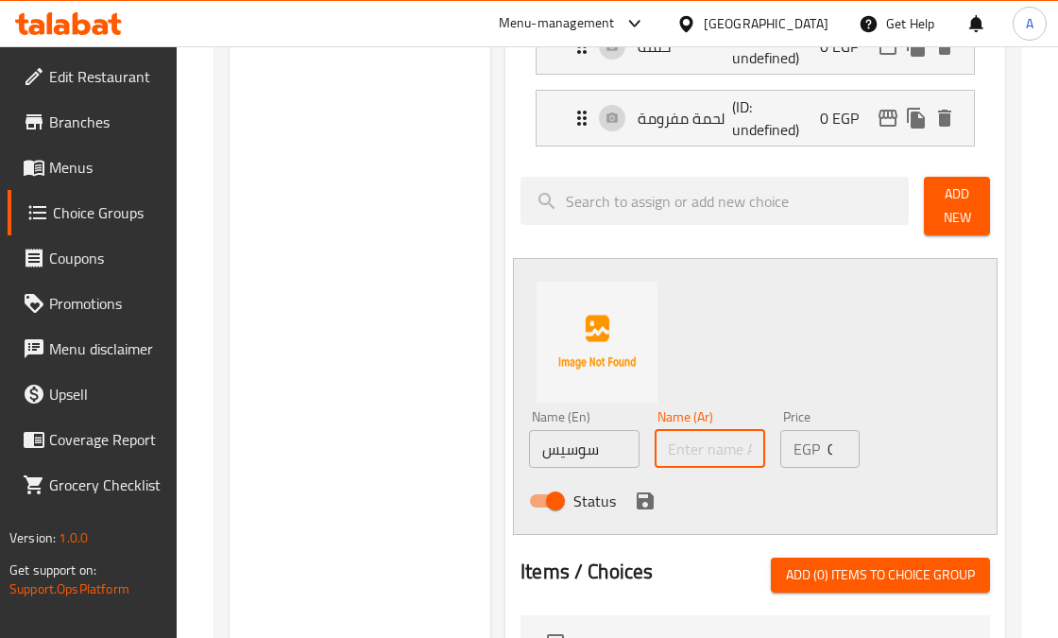
paste input "سوسيس"
type input "سوسيس"
click at [648, 496] on icon "save" at bounding box center [645, 500] width 17 height 17
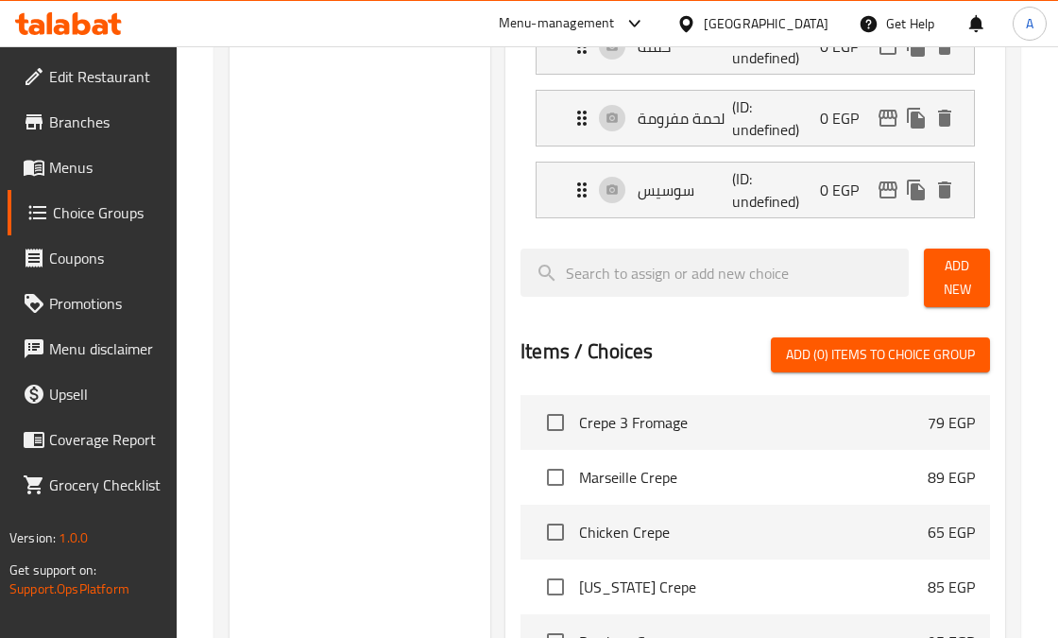
click at [953, 279] on span "Add New" at bounding box center [956, 277] width 35 height 47
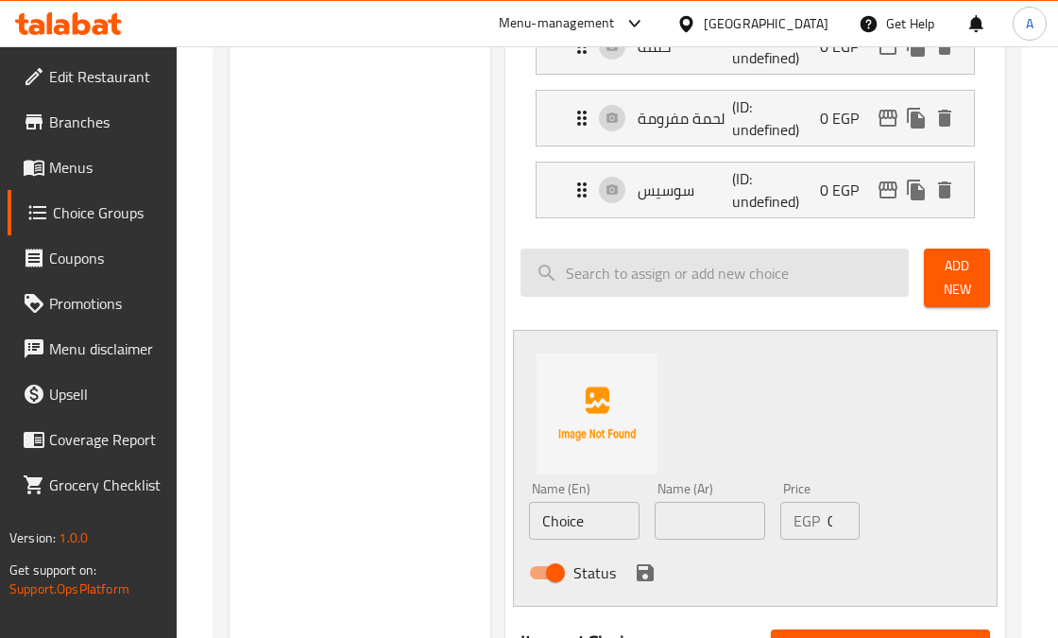
click at [609, 269] on input "search" at bounding box center [715, 273] width 388 height 48
type input "بروست"
drag, startPoint x: 636, startPoint y: 270, endPoint x: 552, endPoint y: 283, distance: 85.0
click at [552, 283] on input "بروست" at bounding box center [715, 273] width 388 height 48
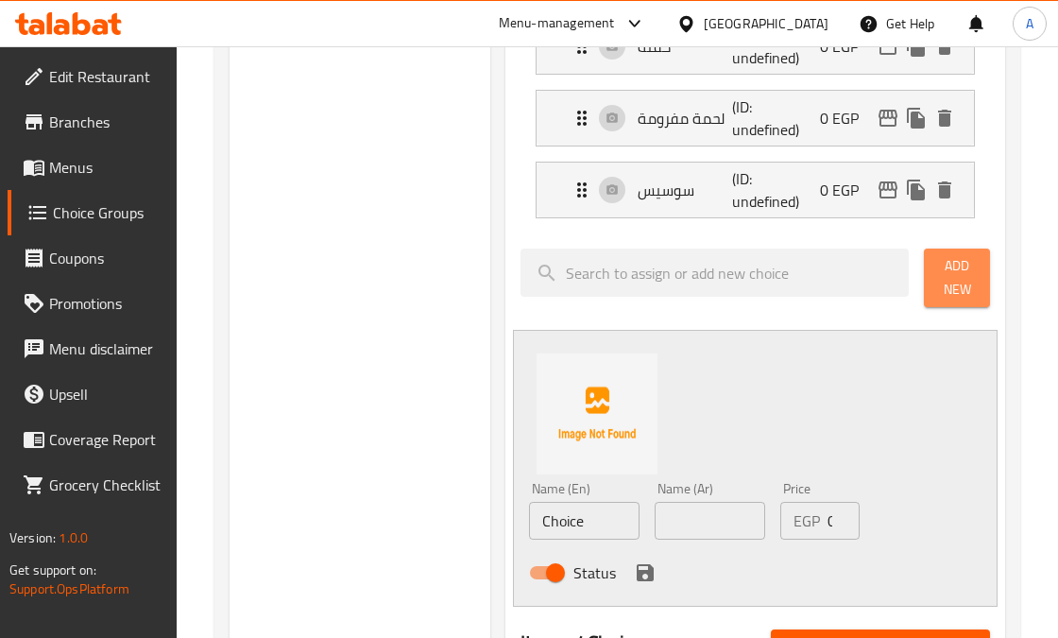
click at [942, 286] on span "Add New" at bounding box center [956, 277] width 35 height 47
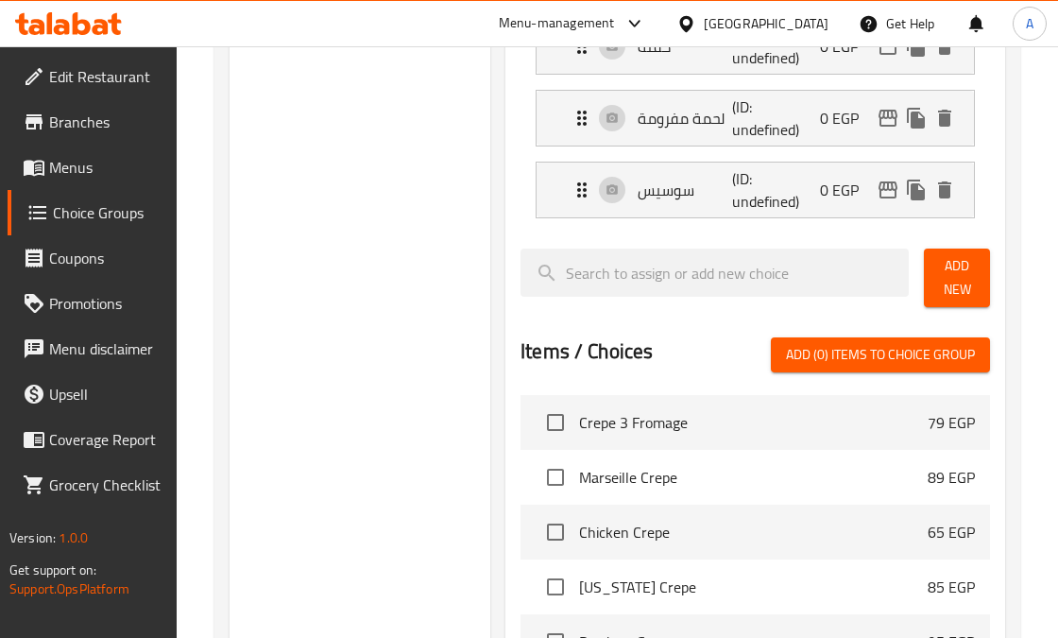
click at [953, 279] on span "Add New" at bounding box center [956, 277] width 35 height 47
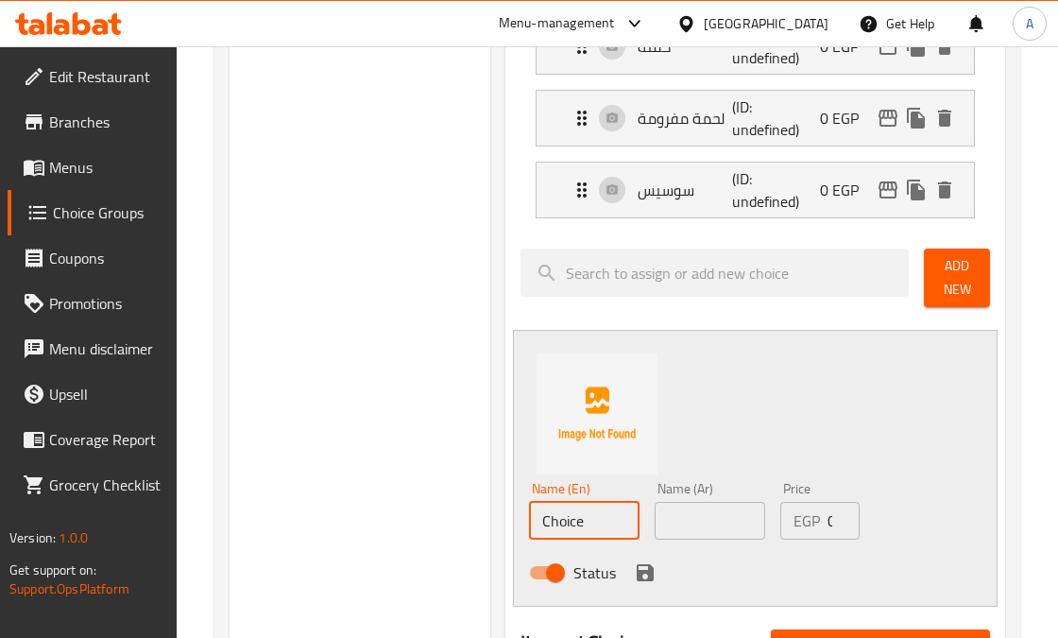
drag, startPoint x: 598, startPoint y: 521, endPoint x: 484, endPoint y: 534, distance: 115.1
click at [484, 534] on div "Choice Groups Choose your taco ingredients based on the size you choose. 0 Choo…" at bounding box center [621, 385] width 783 height 1664
click at [569, 524] on input "بروست" at bounding box center [584, 521] width 111 height 38
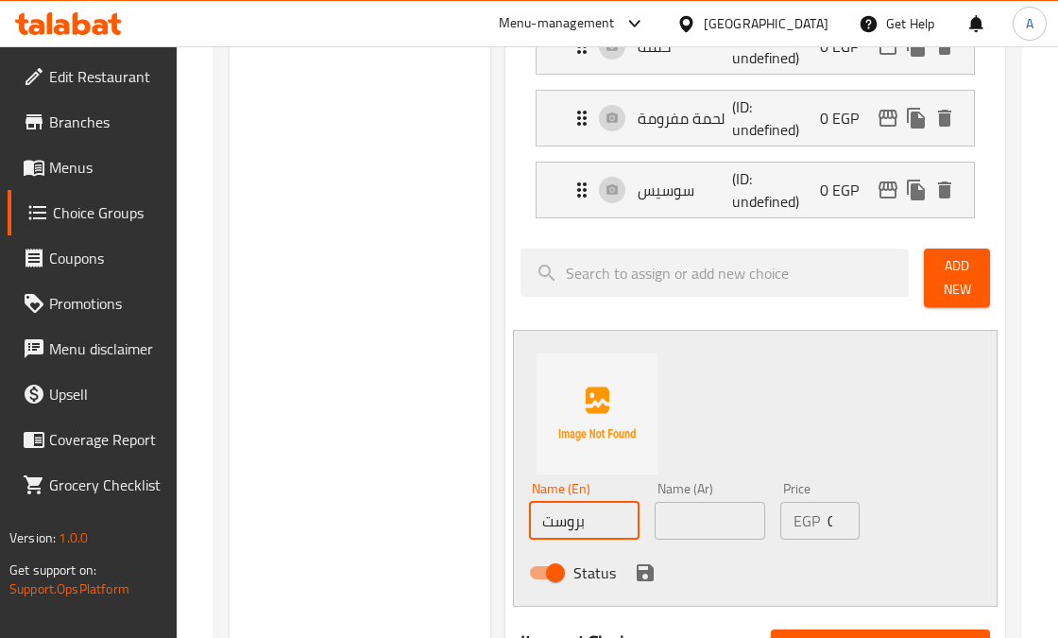
type input "بروست"
click at [693, 519] on input "text" at bounding box center [710, 521] width 111 height 38
paste input "بروست"
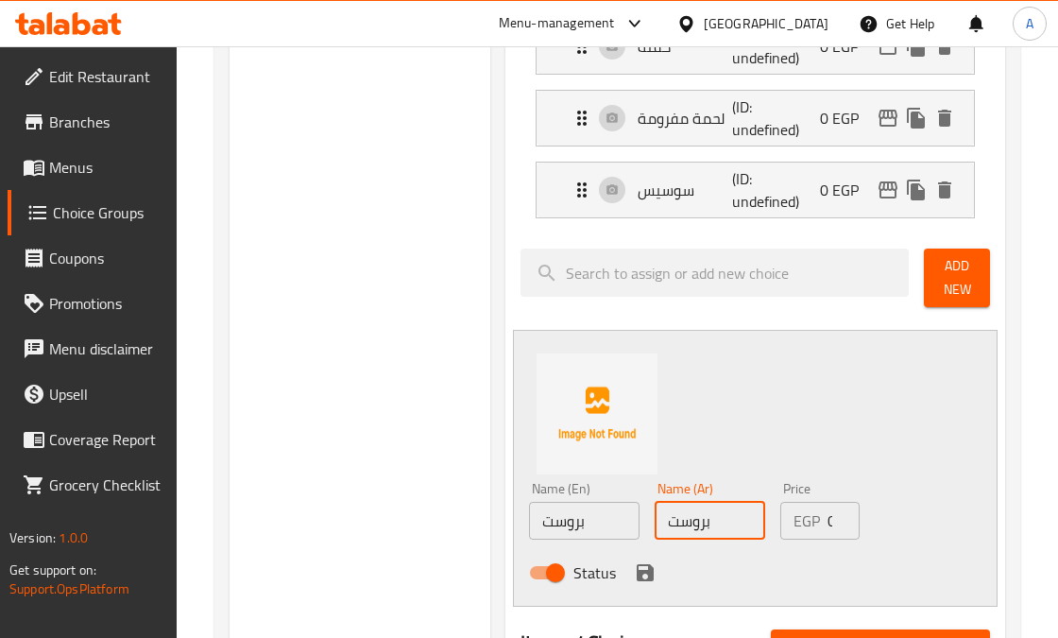
scroll to position [756, 0]
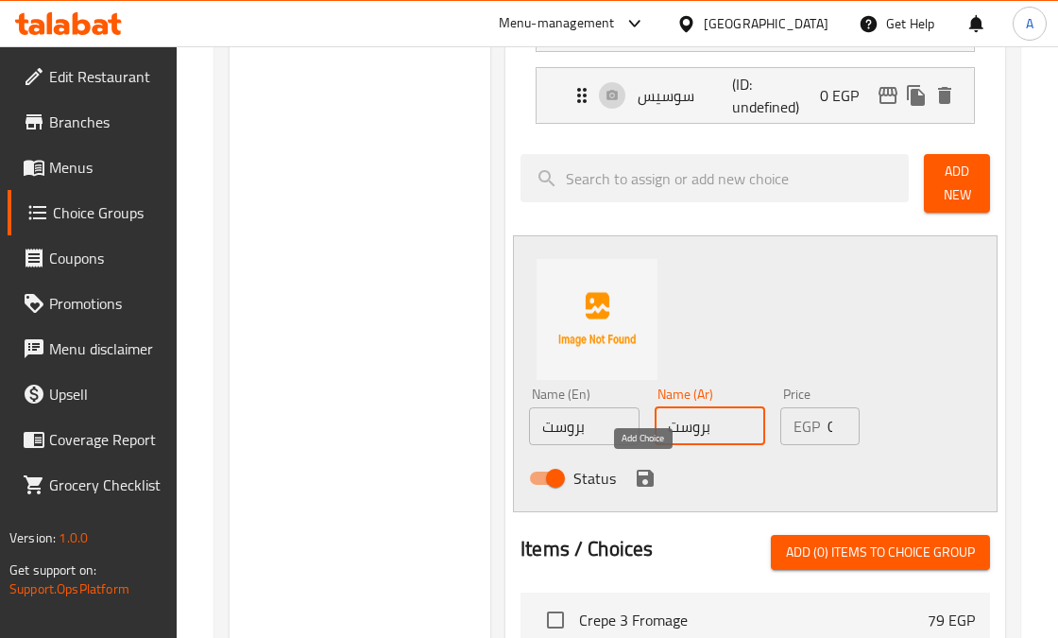
type input "بروست"
click at [639, 480] on icon "save" at bounding box center [645, 478] width 17 height 17
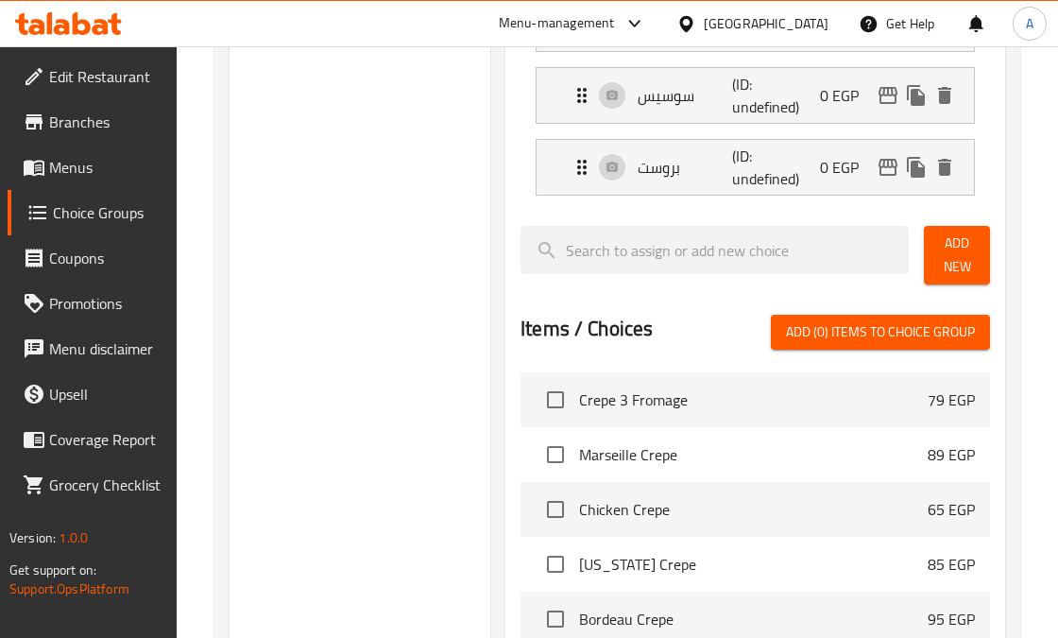
click at [949, 249] on span "Add New" at bounding box center [956, 255] width 35 height 47
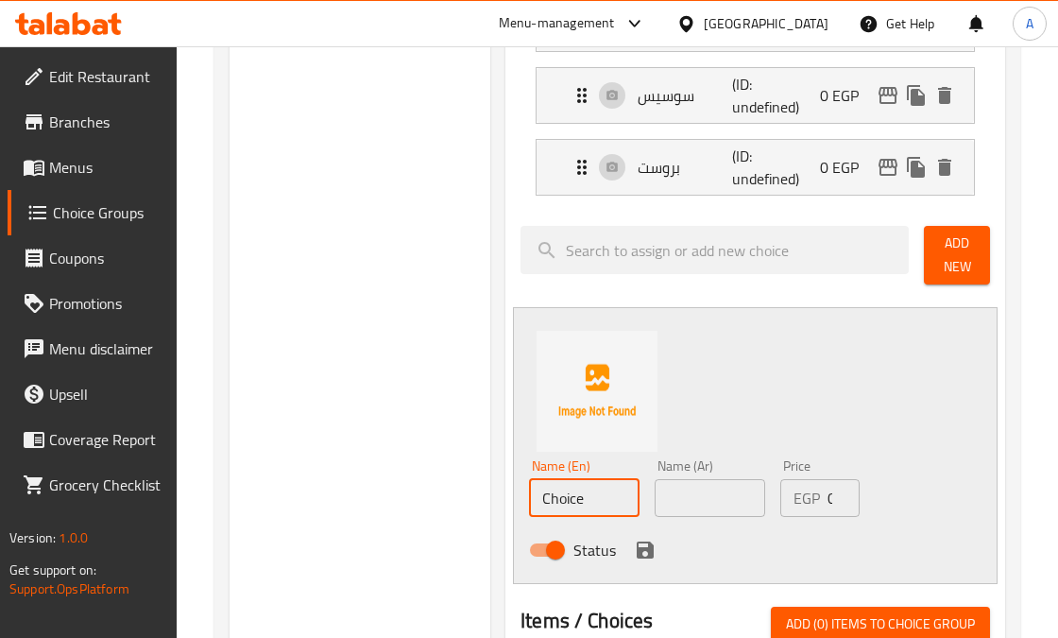
drag, startPoint x: 595, startPoint y: 500, endPoint x: 484, endPoint y: 495, distance: 111.6
click at [484, 495] on div "Choice Groups Choose your taco ingredients based on the size you choose. 0 Choo…" at bounding box center [621, 327] width 783 height 1736
click at [555, 495] on input "كورردن بلو" at bounding box center [584, 498] width 111 height 38
click at [556, 496] on input "كورردن بلو" at bounding box center [584, 498] width 111 height 38
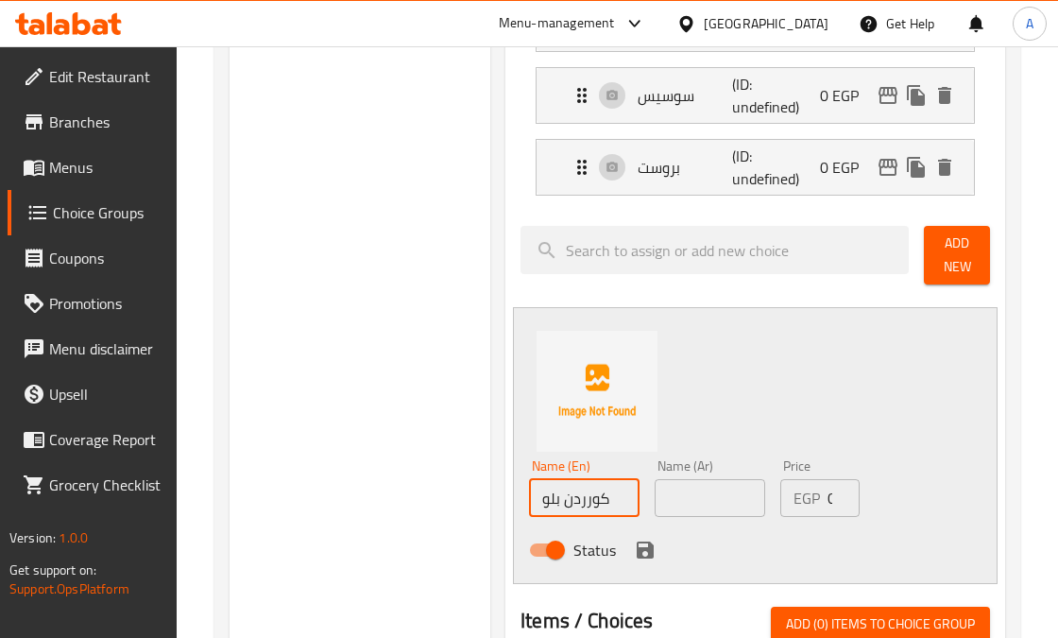
type input "كورردن بلو"
paste input "كورردن بلو"
click at [742, 498] on input "text" at bounding box center [710, 498] width 111 height 38
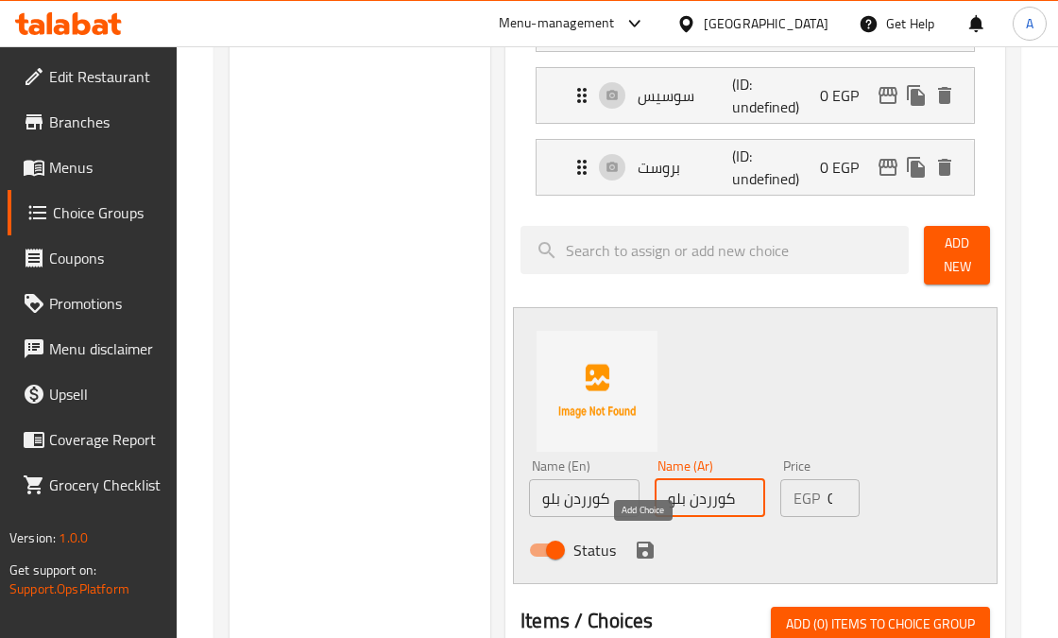
type input "كورردن بلو"
click at [639, 550] on icon "save" at bounding box center [645, 549] width 17 height 17
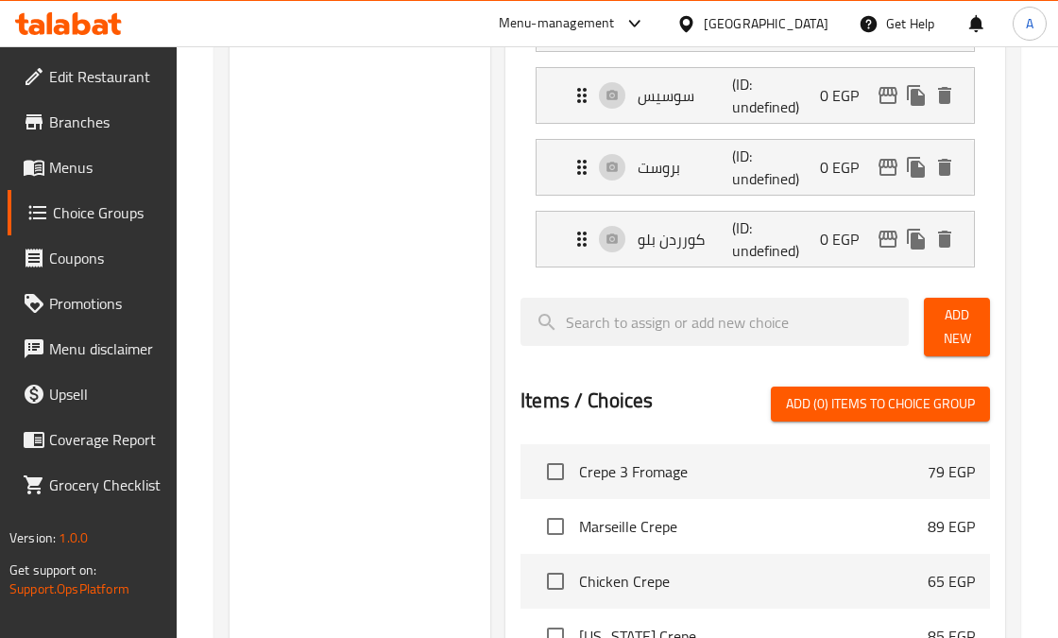
click at [949, 327] on span "Add New" at bounding box center [956, 326] width 35 height 47
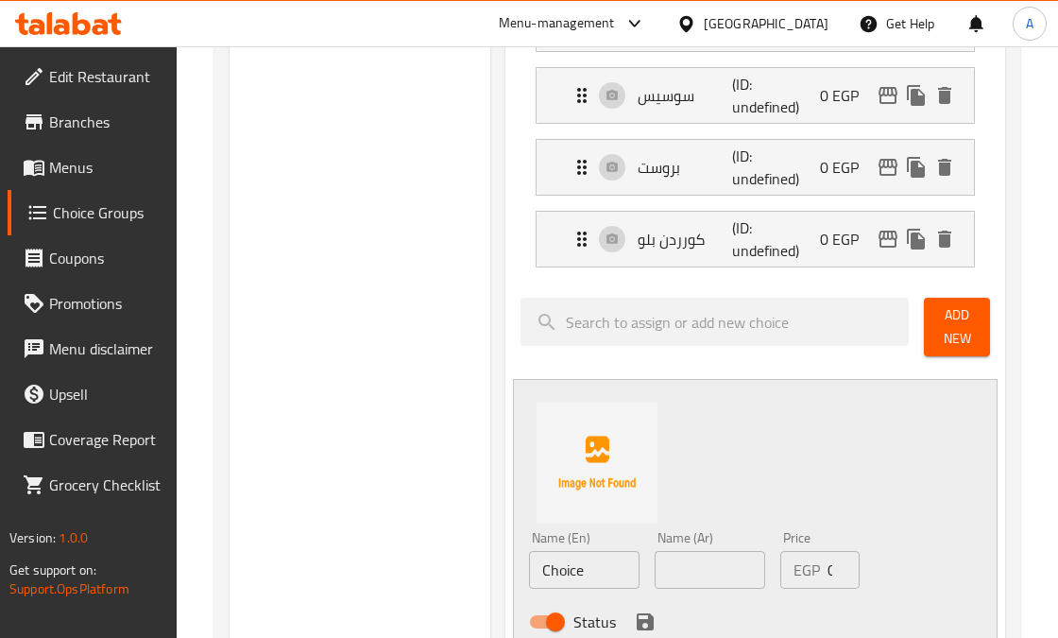
click at [588, 571] on input "Choice" at bounding box center [584, 570] width 111 height 38
click at [586, 572] on input "Choice" at bounding box center [584, 570] width 111 height 38
click at [585, 572] on input "Choice" at bounding box center [584, 570] width 111 height 38
click at [562, 566] on input "Choice" at bounding box center [584, 570] width 111 height 38
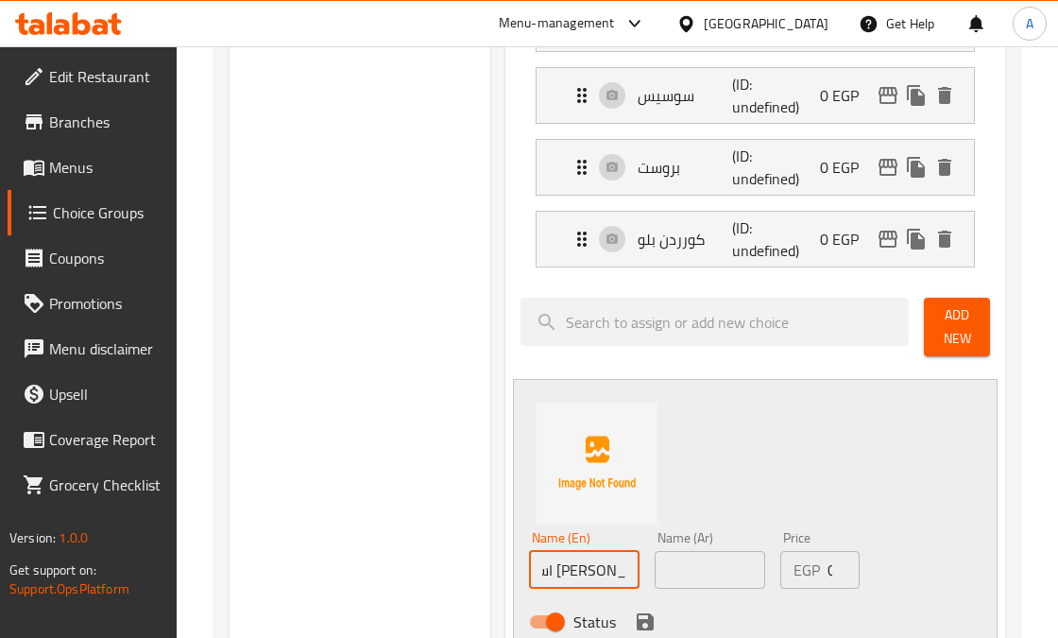
scroll to position [0, 48]
click at [609, 567] on input "اسكالوب [PERSON_NAME]" at bounding box center [584, 570] width 111 height 38
type input "اسكالوب [PERSON_NAME]"
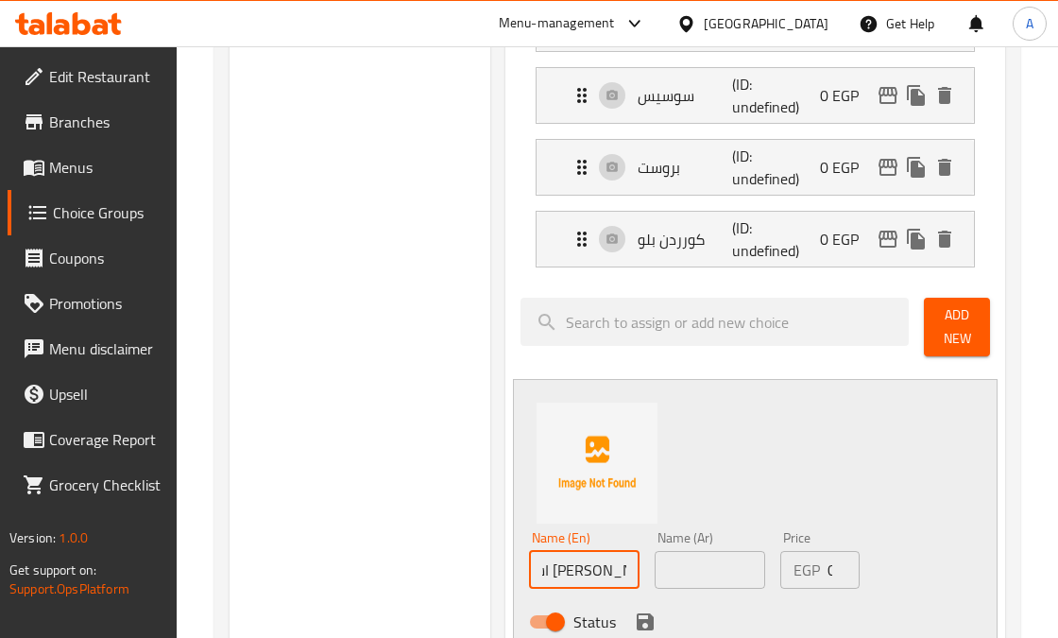
click at [710, 572] on input "text" at bounding box center [710, 570] width 111 height 38
paste input "اسكالوب [PERSON_NAME]"
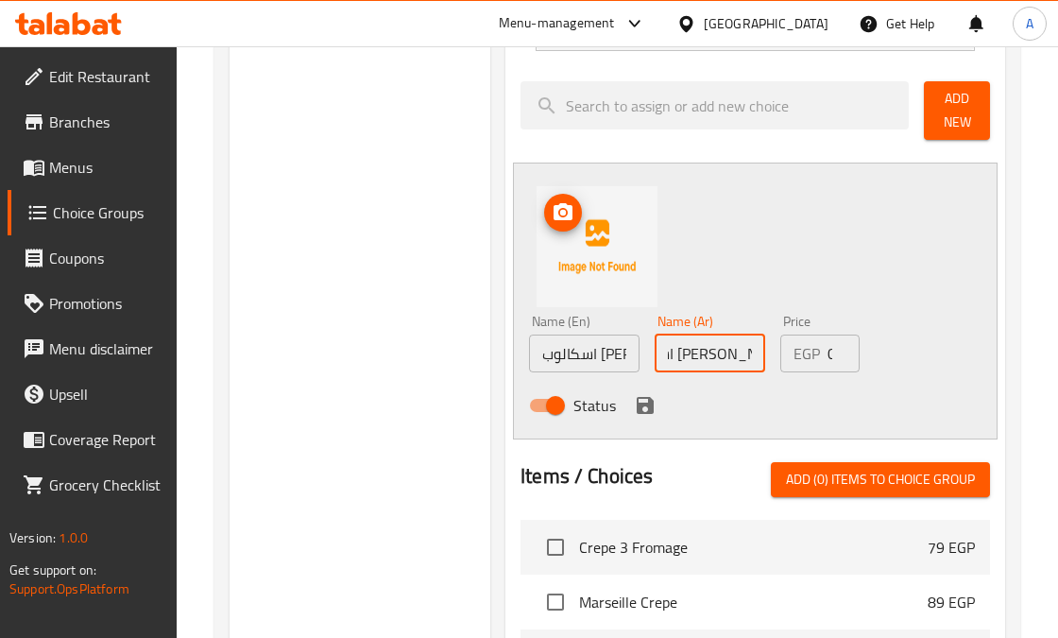
scroll to position [1039, 0]
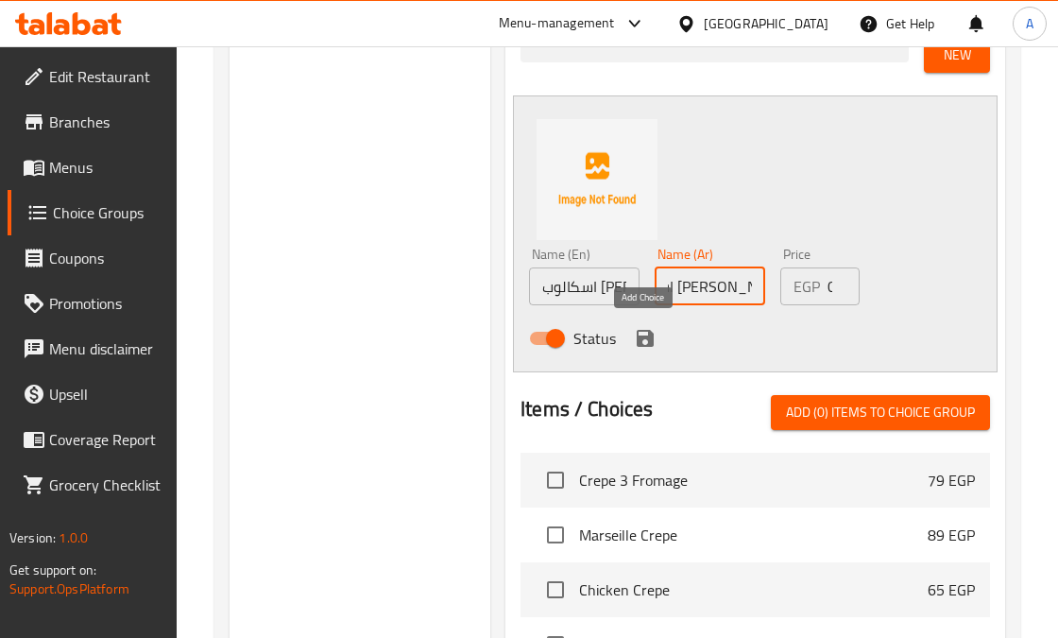
type input "اسكالوب [PERSON_NAME]"
click at [639, 332] on icon "save" at bounding box center [645, 338] width 23 height 23
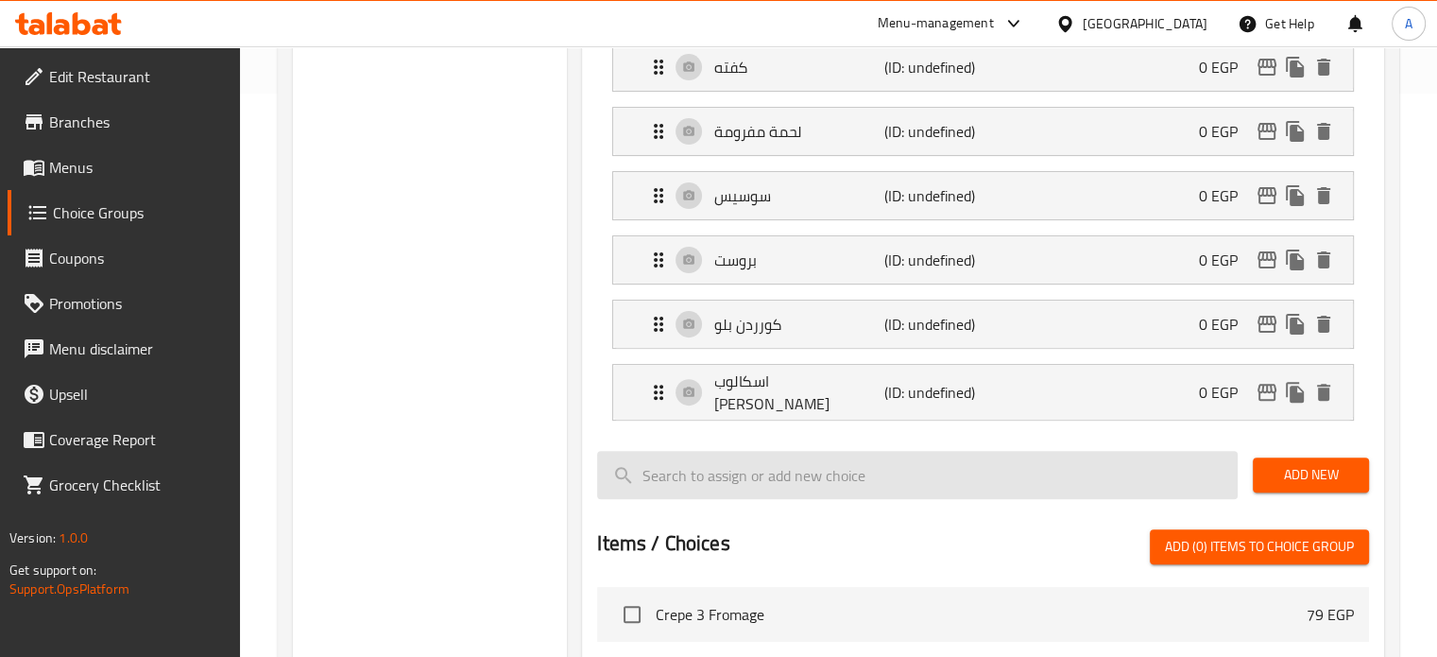
scroll to position [567, 0]
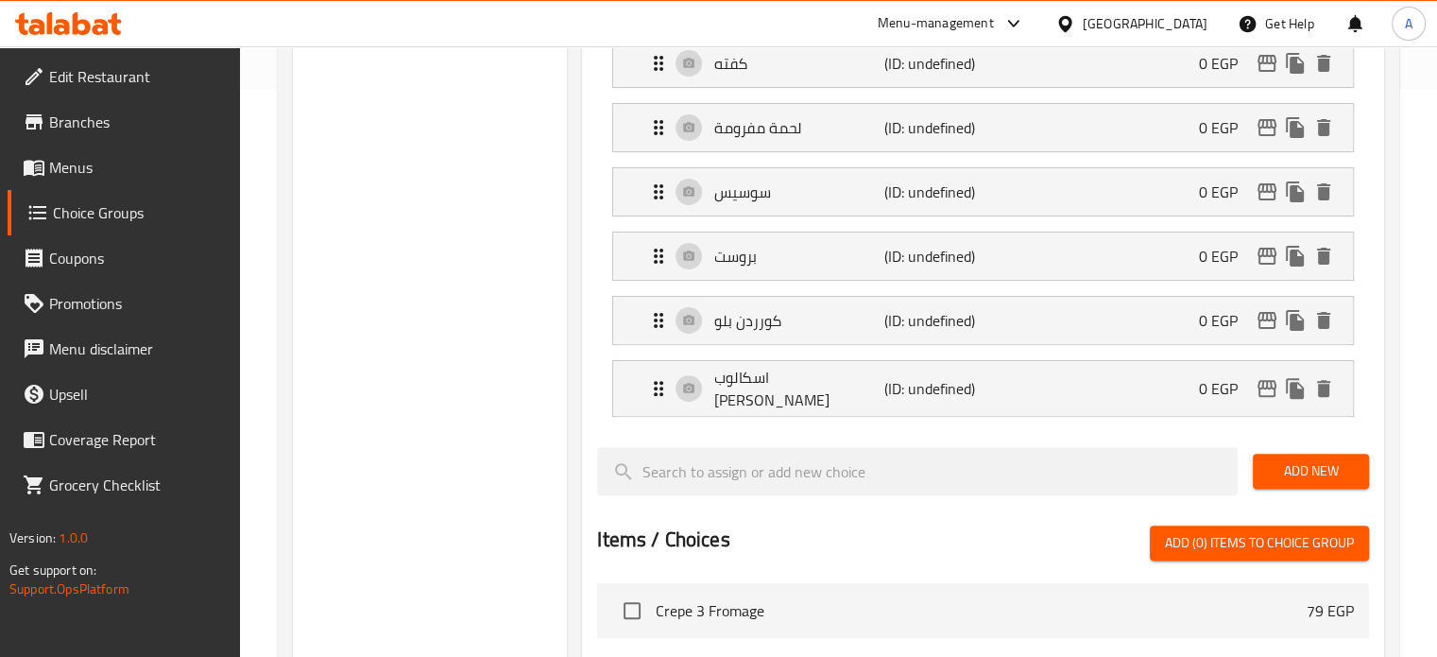
click at [1206, 532] on span "Add (0) items to choice group" at bounding box center [1259, 543] width 189 height 24
click at [1187, 531] on span "Add (0) items to choice group" at bounding box center [1259, 543] width 189 height 24
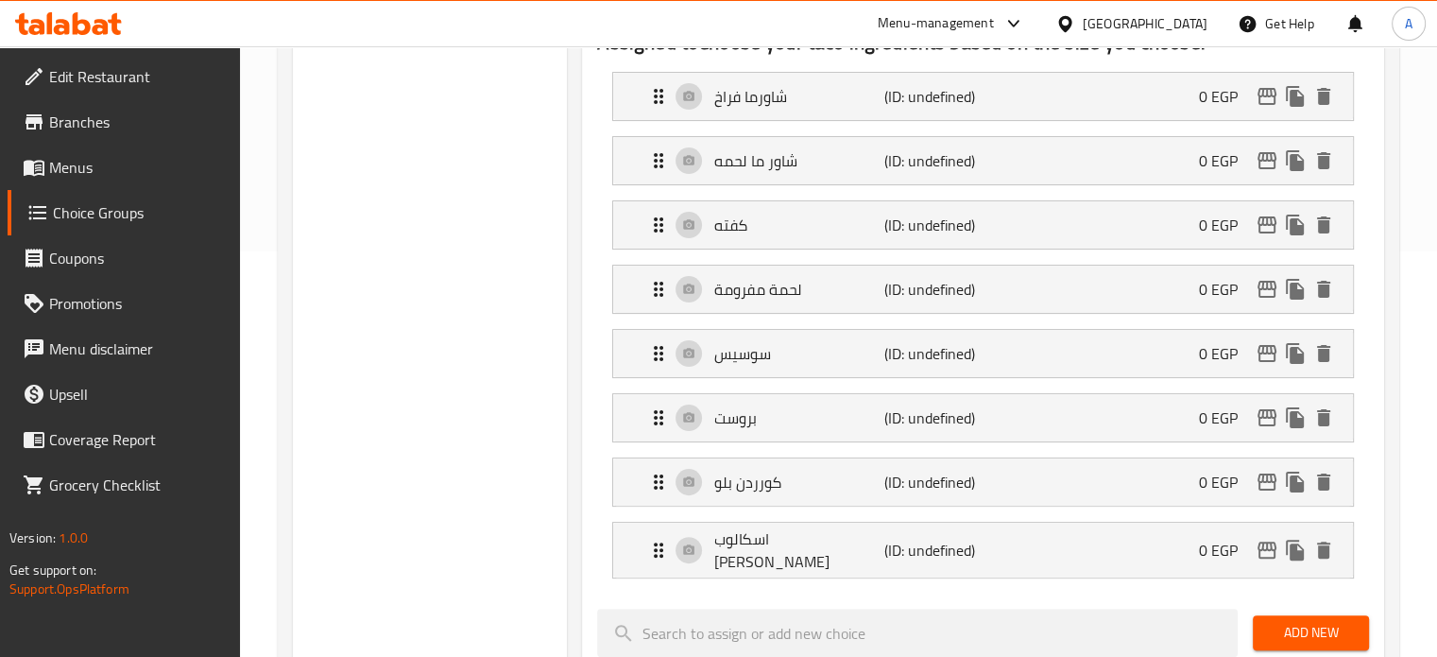
scroll to position [661, 0]
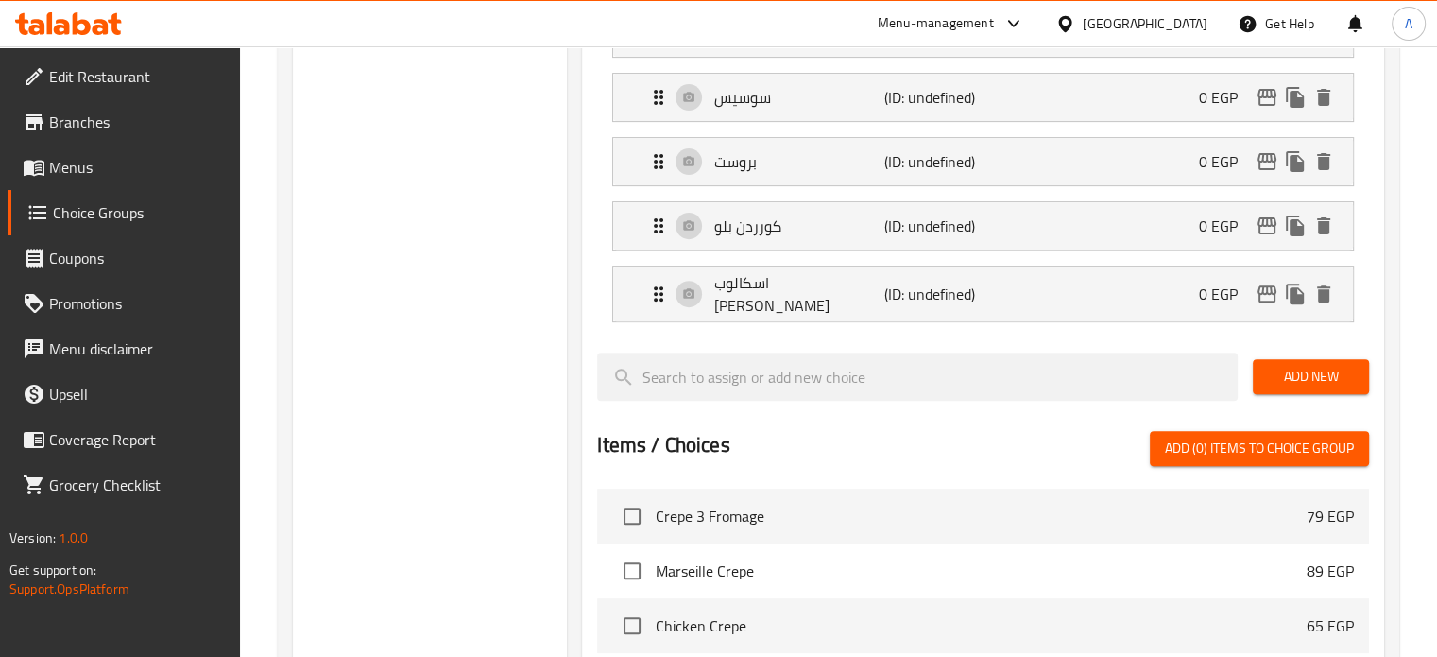
click at [1165, 437] on span "Add (0) items to choice group" at bounding box center [1259, 449] width 189 height 24
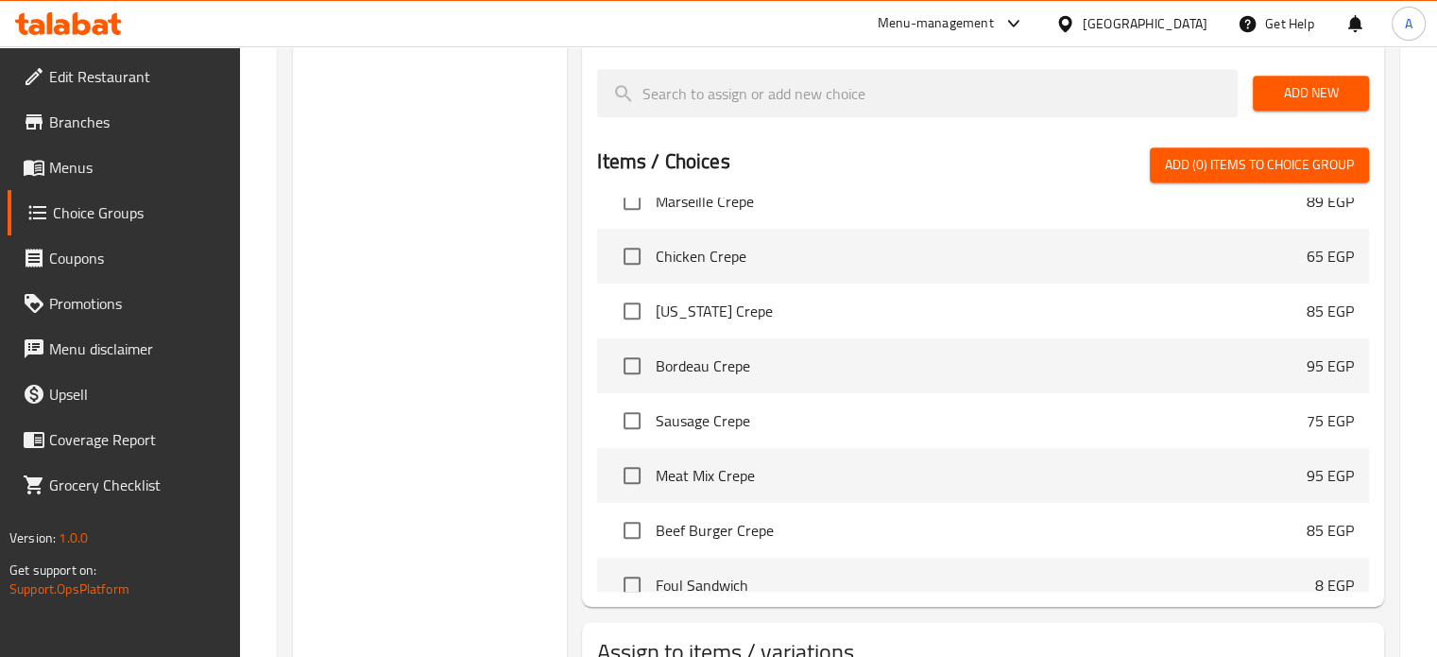
scroll to position [0, 0]
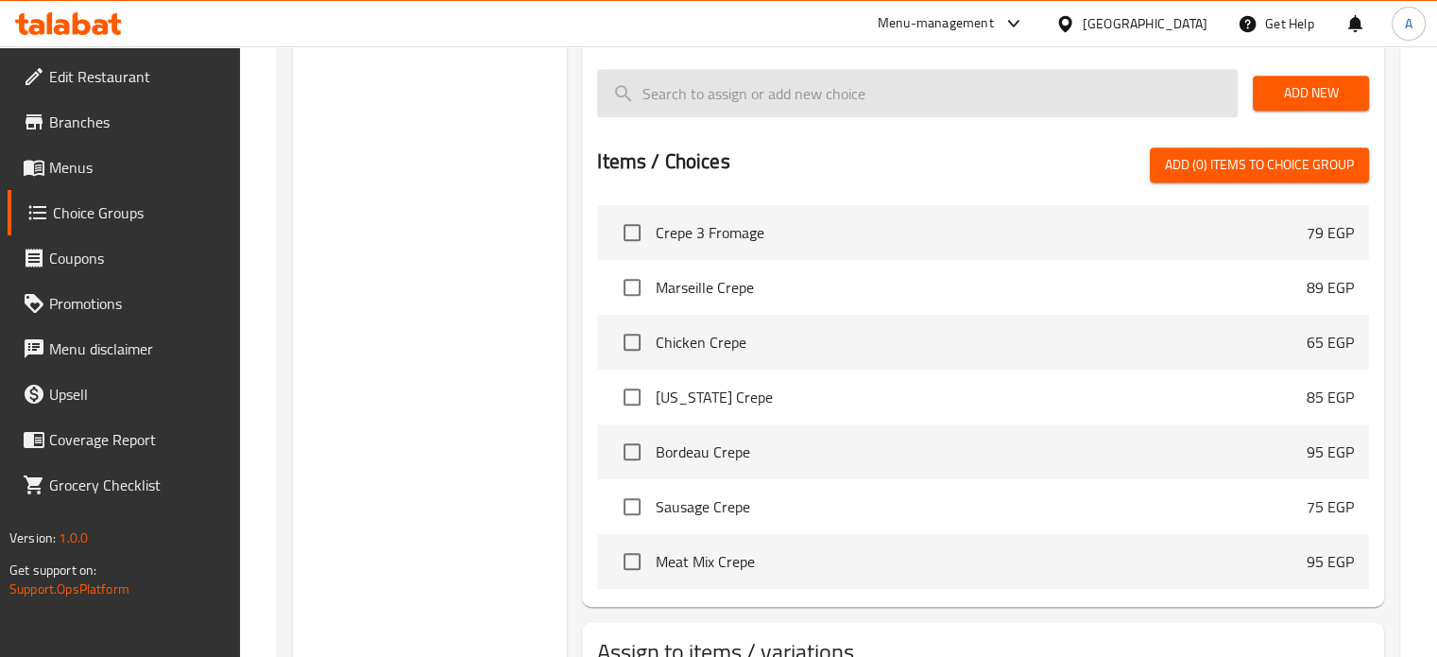
click at [725, 86] on input "search" at bounding box center [917, 93] width 641 height 48
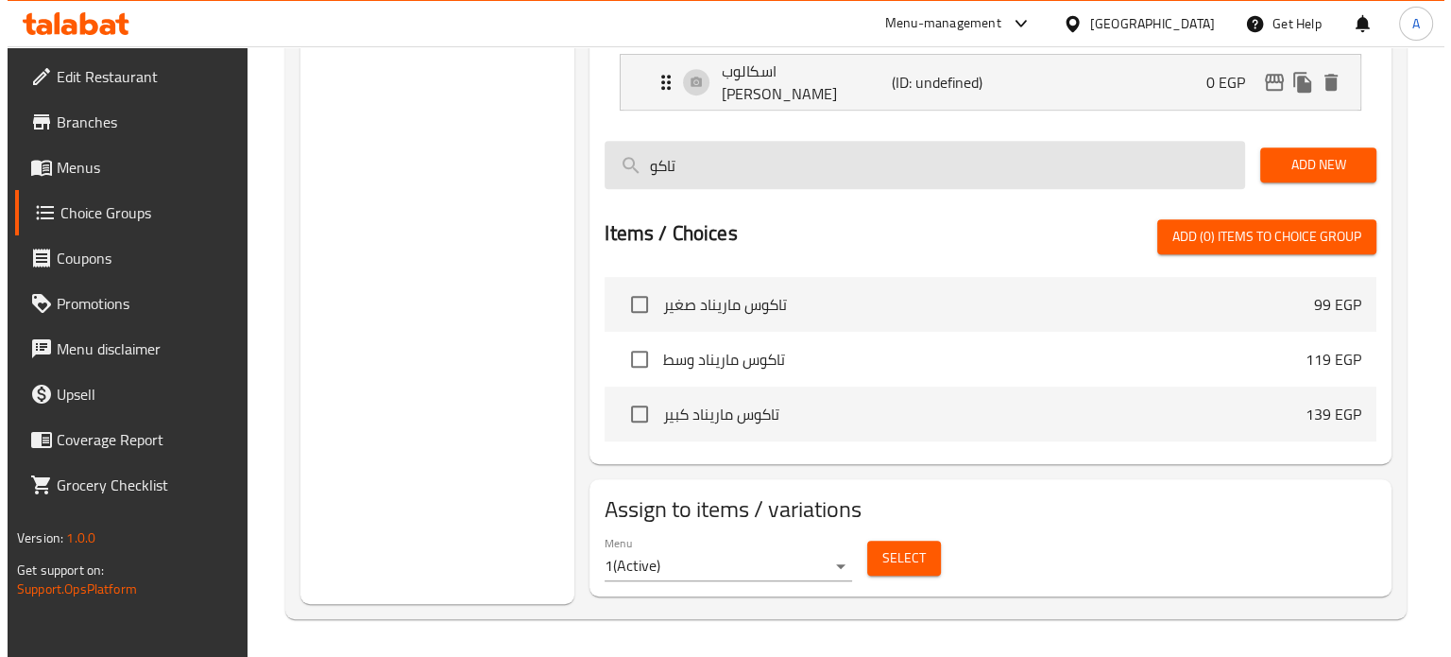
scroll to position [862, 0]
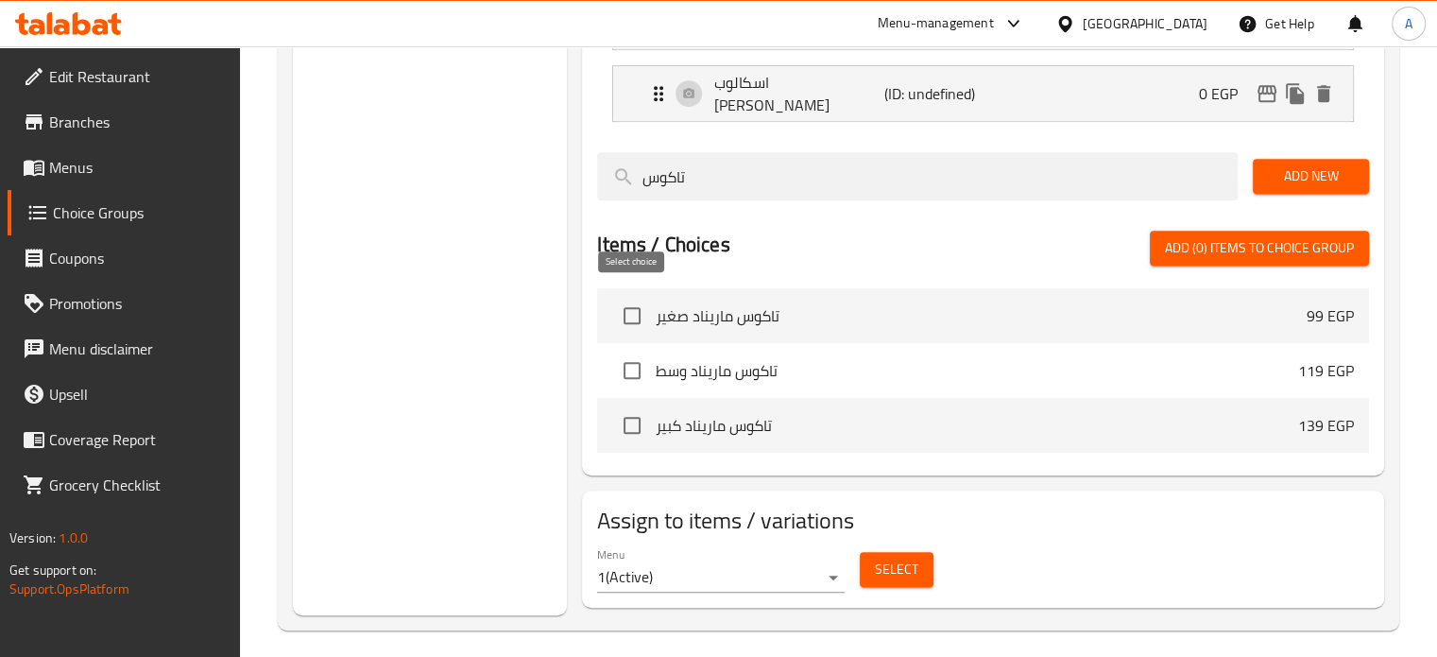
type input "تاكوس"
drag, startPoint x: 638, startPoint y: 304, endPoint x: 724, endPoint y: 332, distance: 90.3
click at [637, 304] on input "checkbox" at bounding box center [632, 316] width 40 height 40
checkbox input "true"
click at [902, 559] on span "Select" at bounding box center [896, 570] width 43 height 24
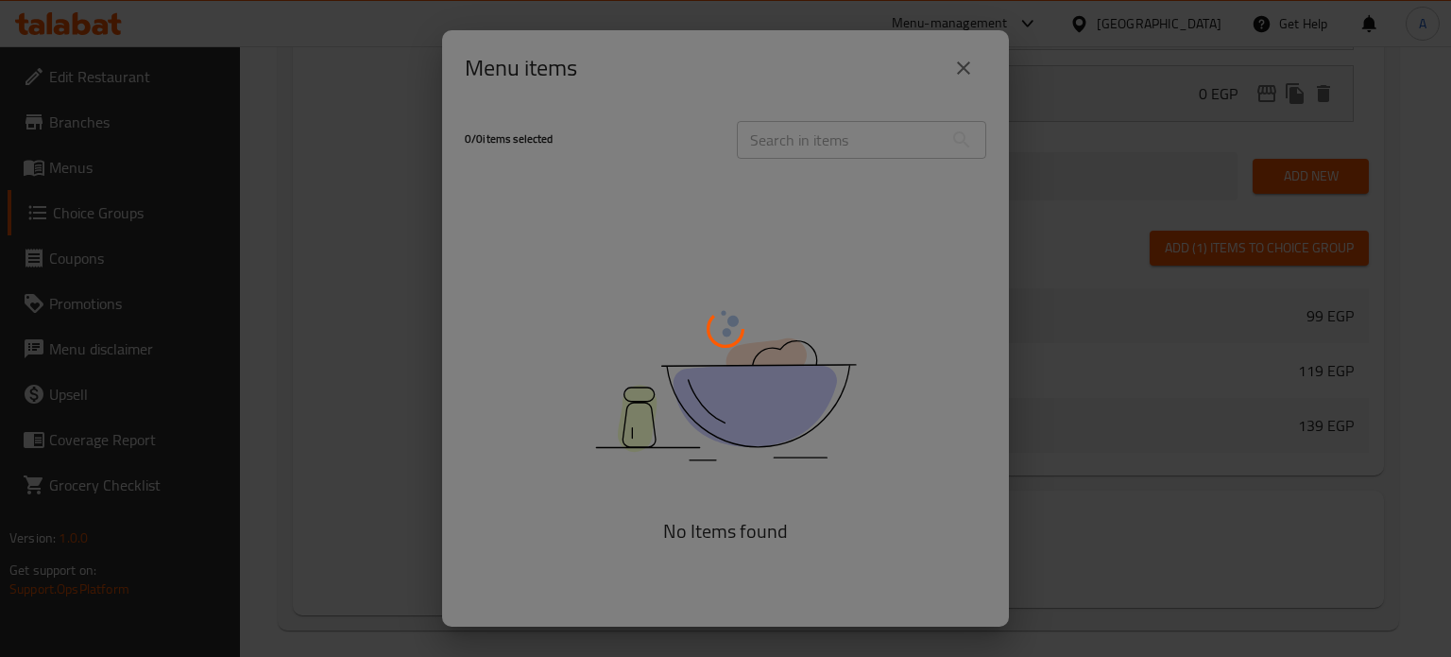
click at [958, 68] on div at bounding box center [725, 328] width 1451 height 657
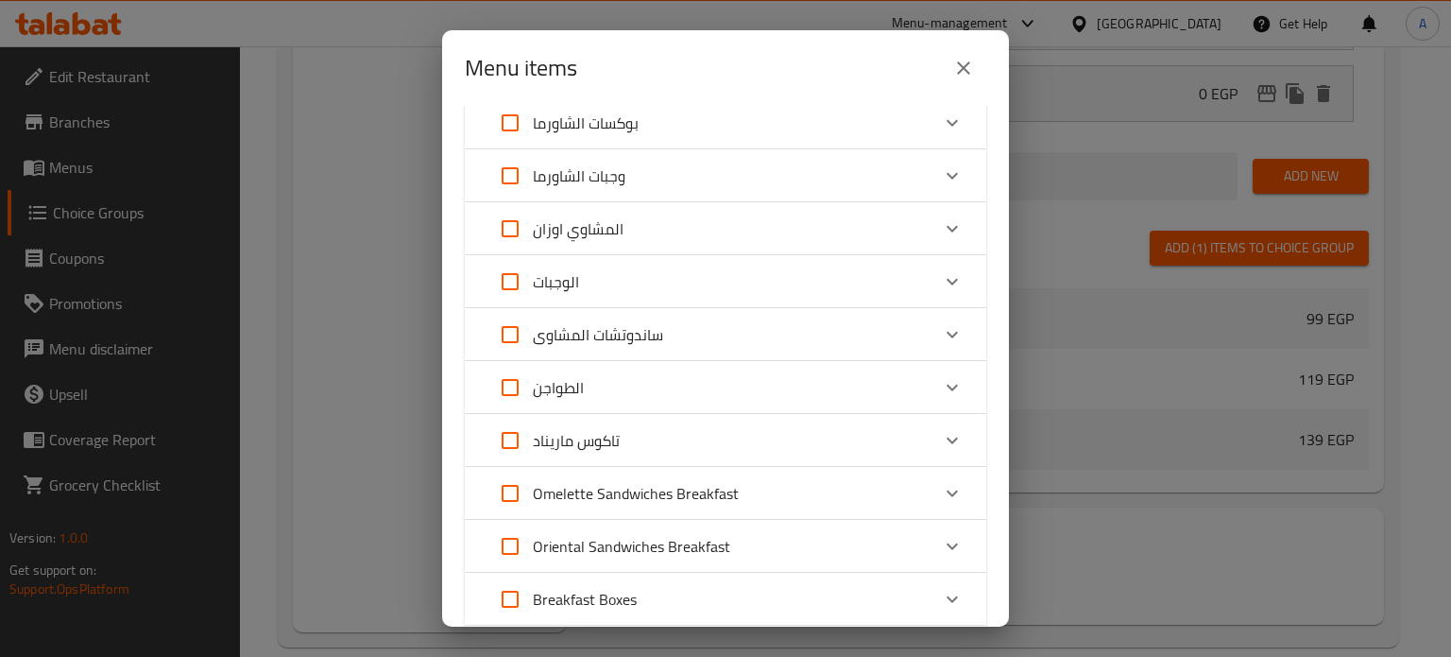
scroll to position [472, 0]
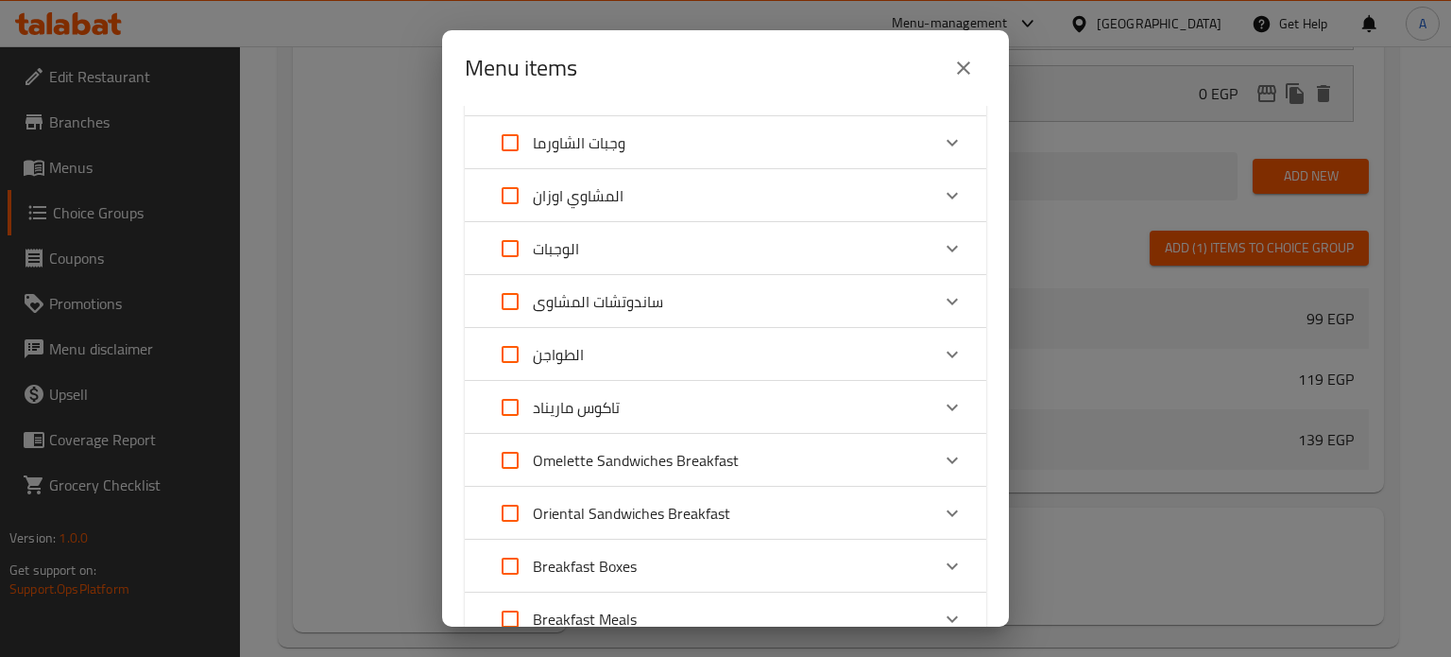
click at [947, 411] on icon "Expand" at bounding box center [952, 407] width 11 height 7
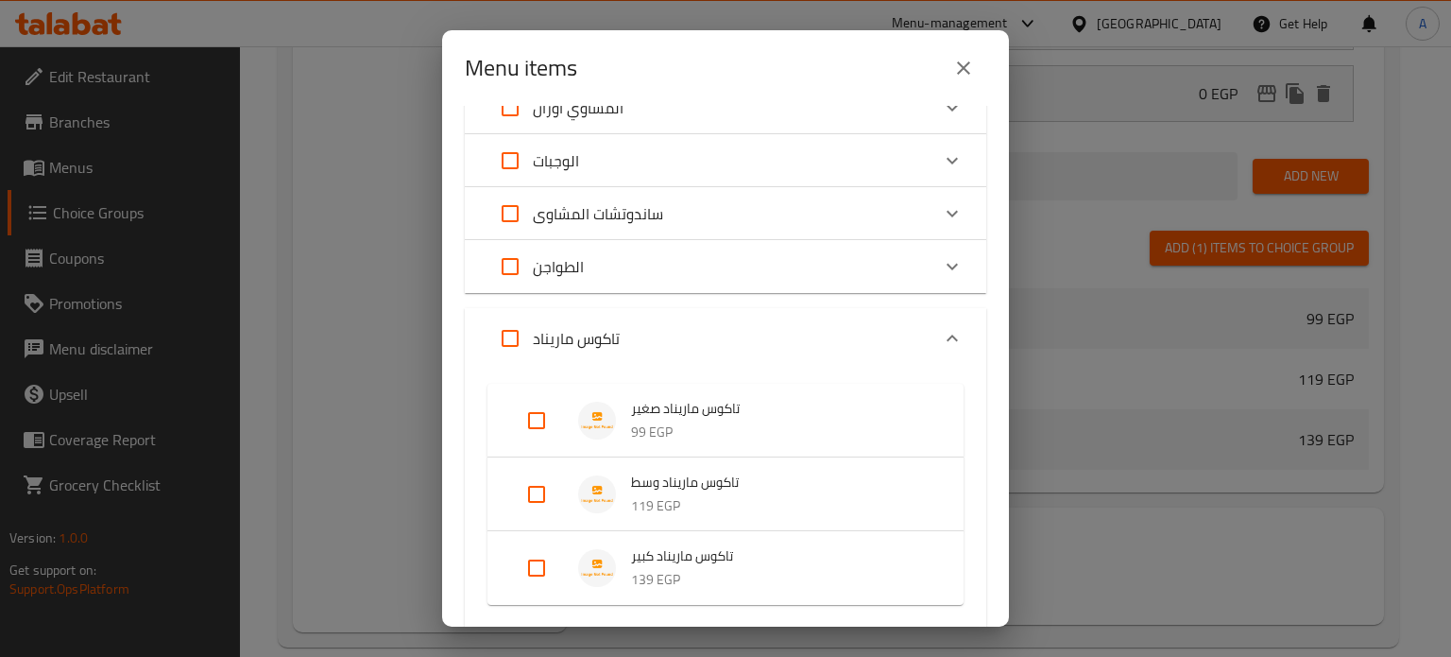
scroll to position [661, 0]
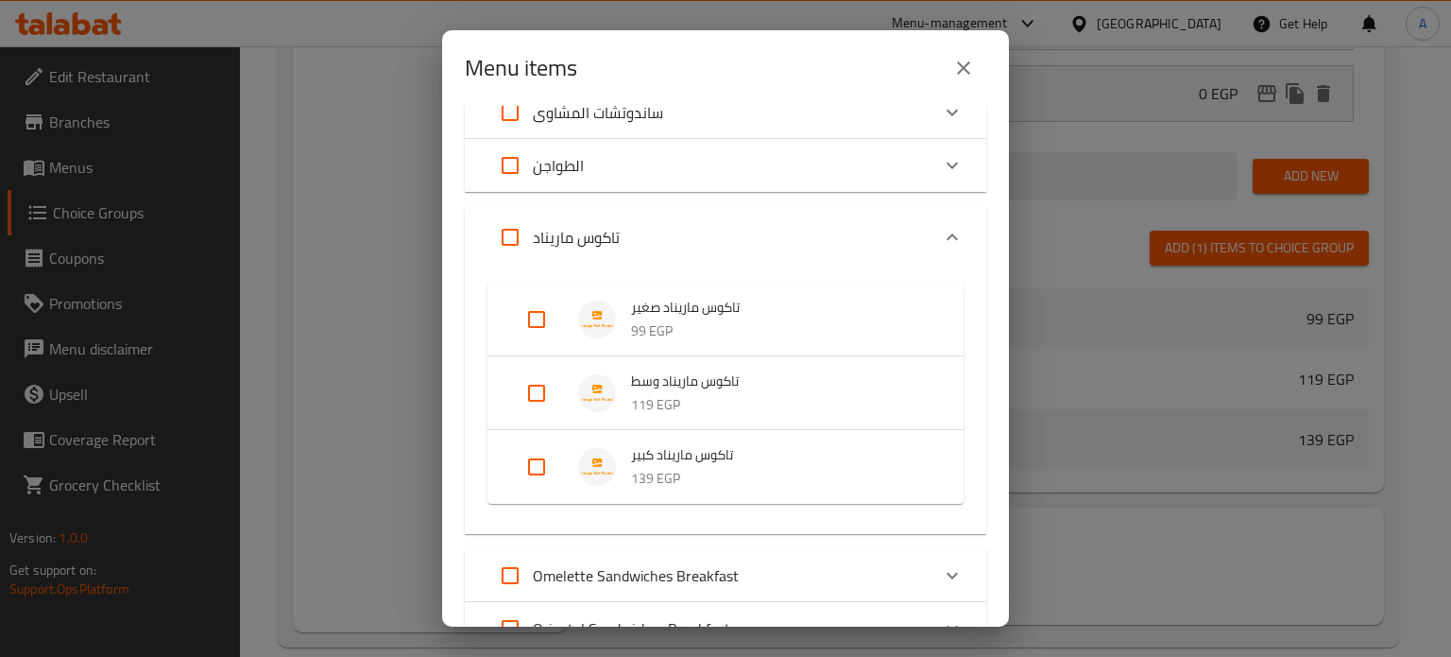
click at [541, 394] on input "Expand" at bounding box center [536, 392] width 45 height 45
checkbox input "true"
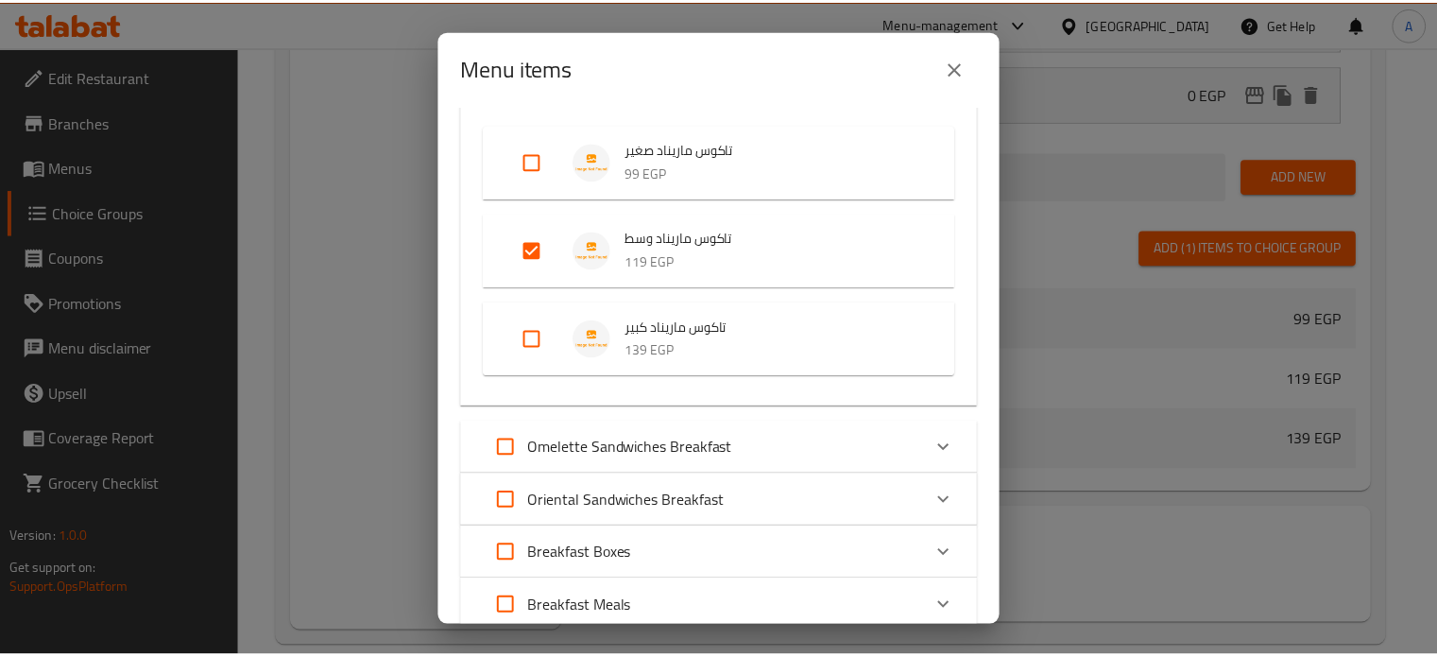
scroll to position [956, 0]
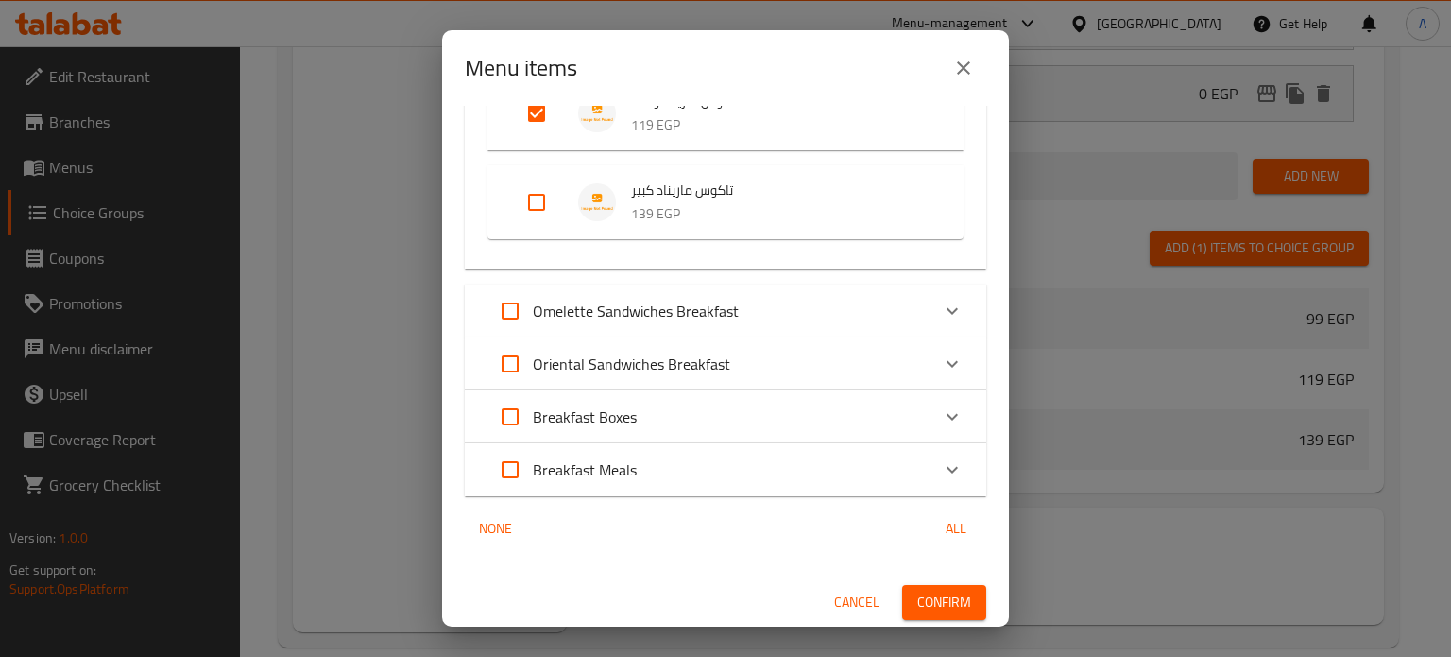
click at [936, 606] on span "Confirm" at bounding box center [945, 603] width 54 height 24
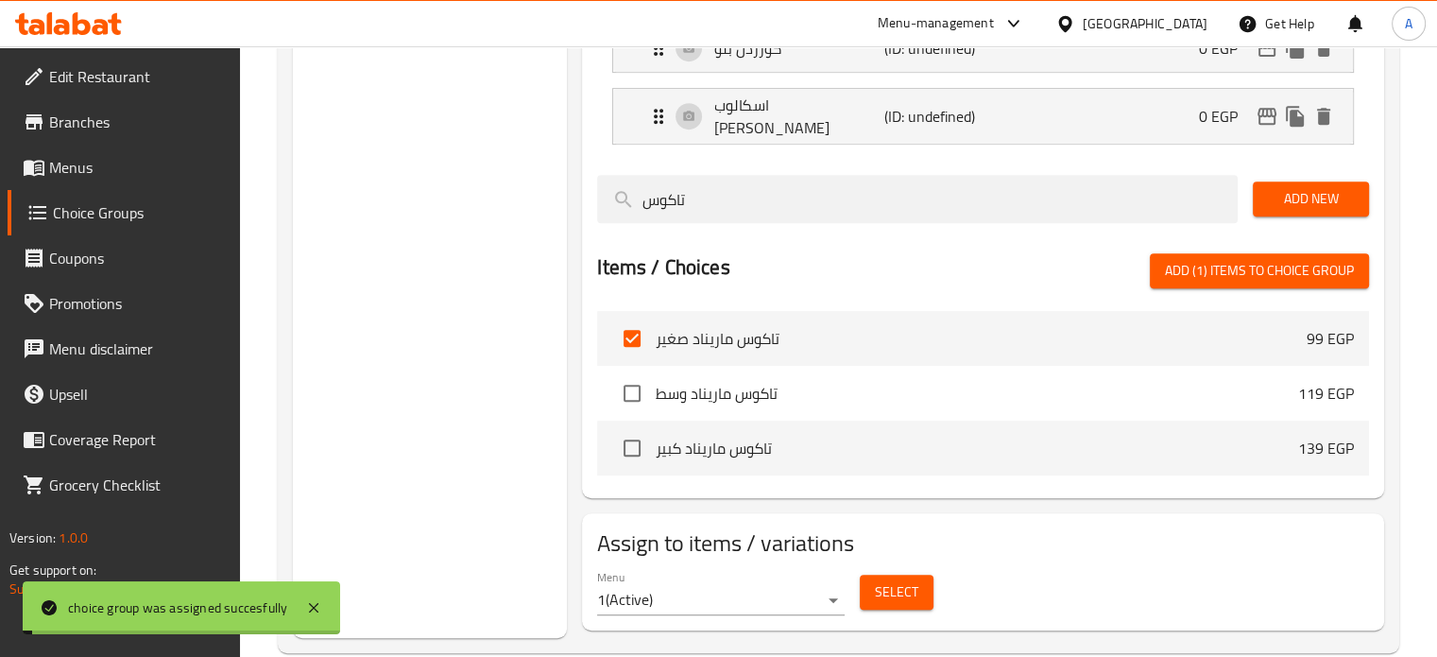
scroll to position [673, 0]
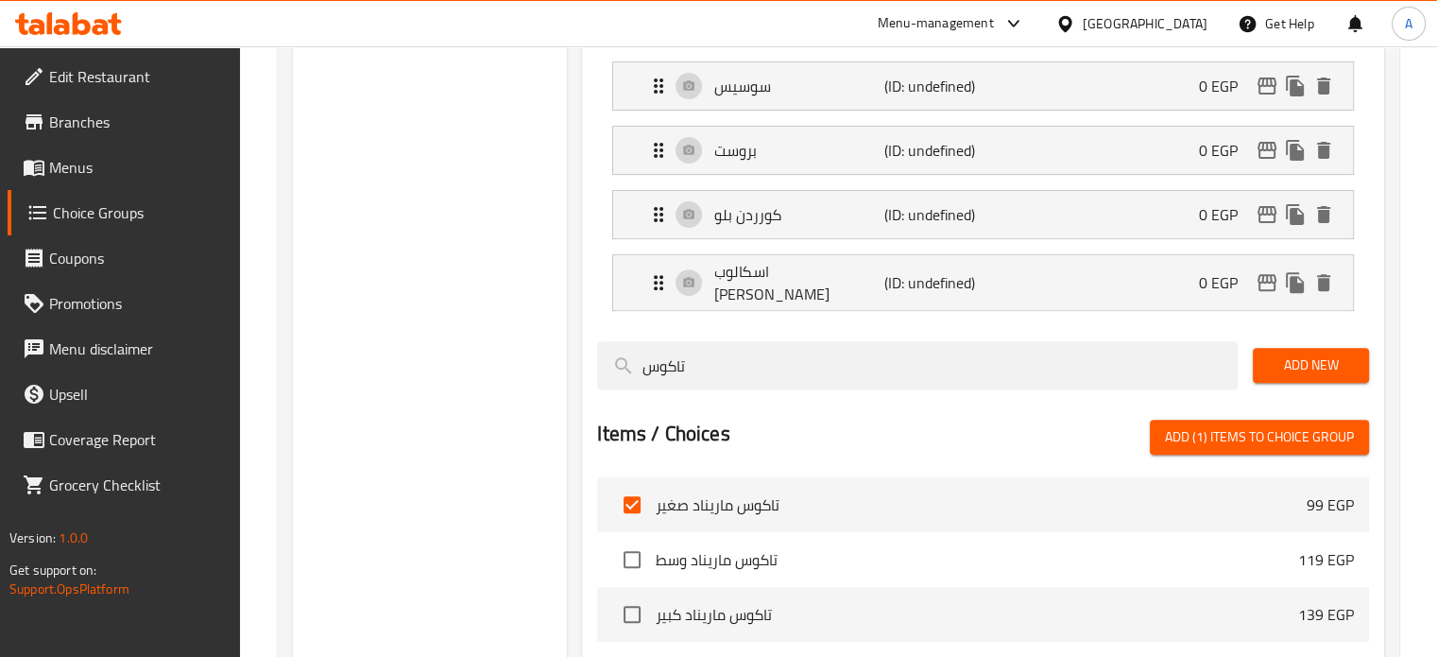
drag, startPoint x: 83, startPoint y: 169, endPoint x: 247, endPoint y: 363, distance: 253.5
click at [83, 169] on span "Menus" at bounding box center [137, 167] width 176 height 23
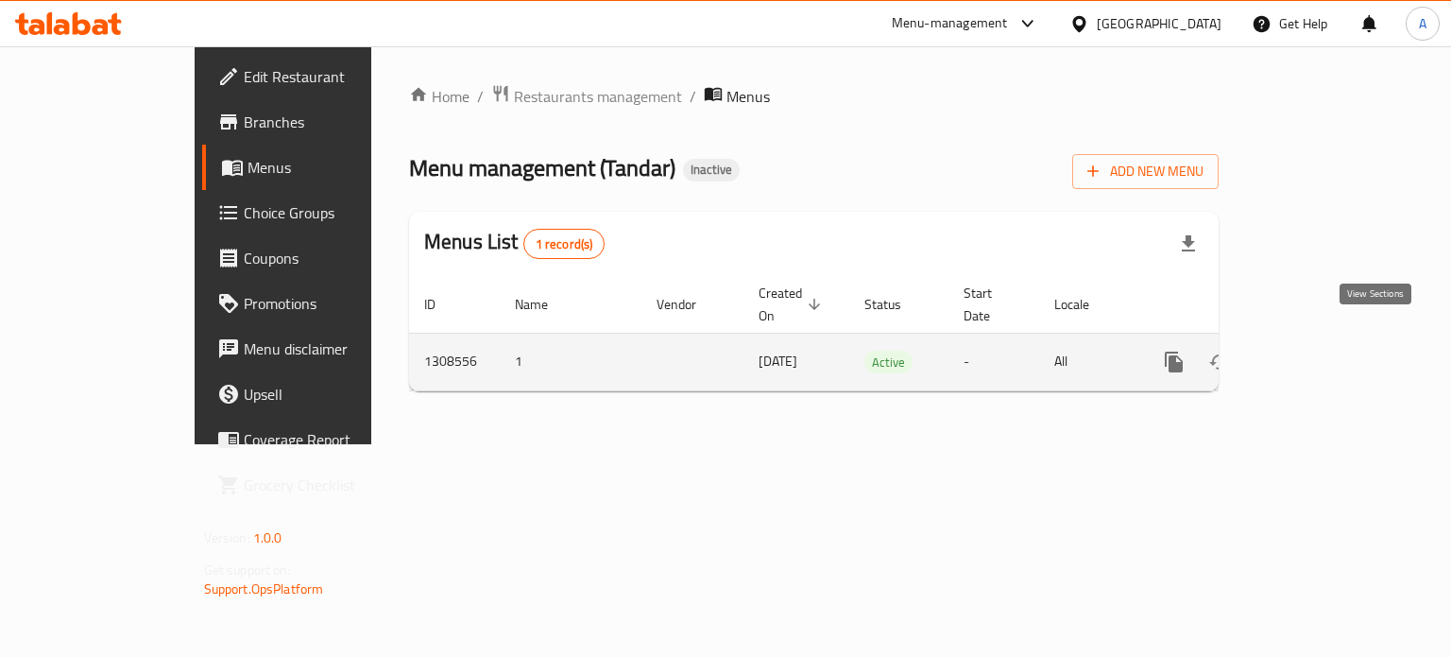
click at [1322, 351] on icon "enhanced table" at bounding box center [1310, 362] width 23 height 23
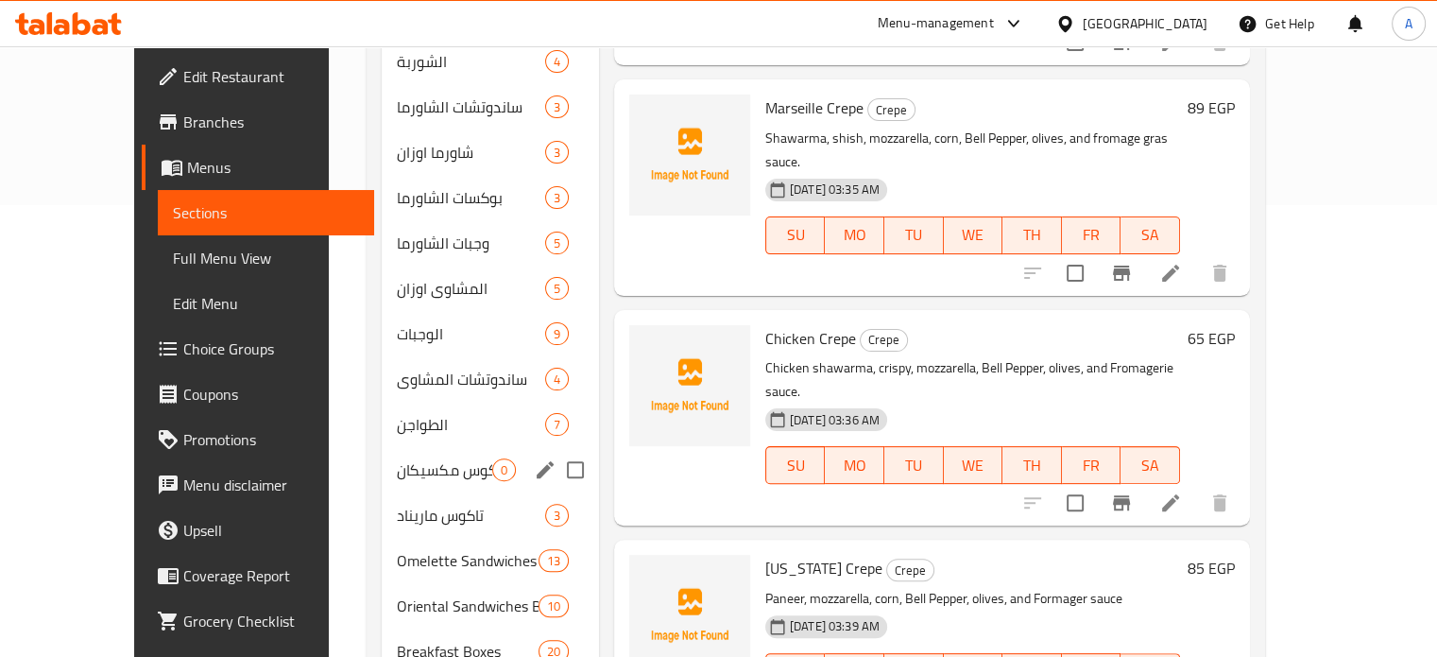
scroll to position [545, 0]
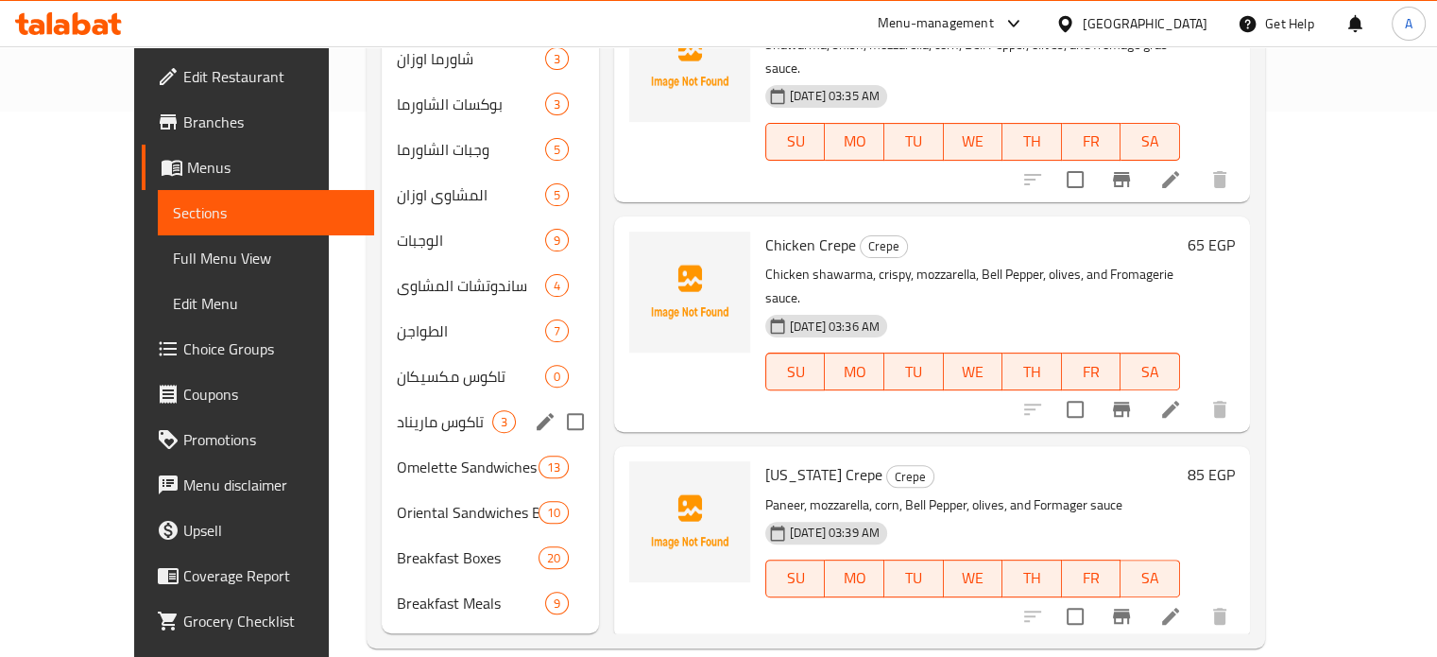
click at [397, 410] on span "تاكوس ماريناد" at bounding box center [444, 421] width 95 height 23
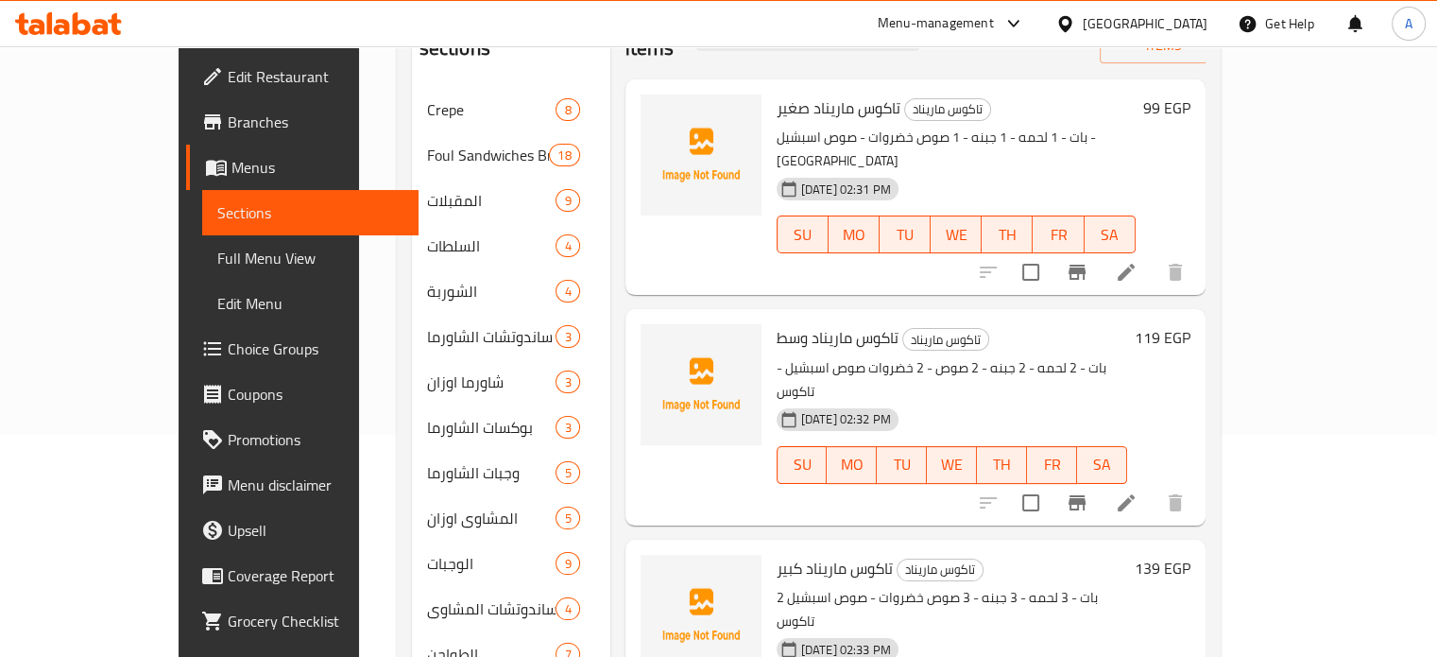
scroll to position [73, 0]
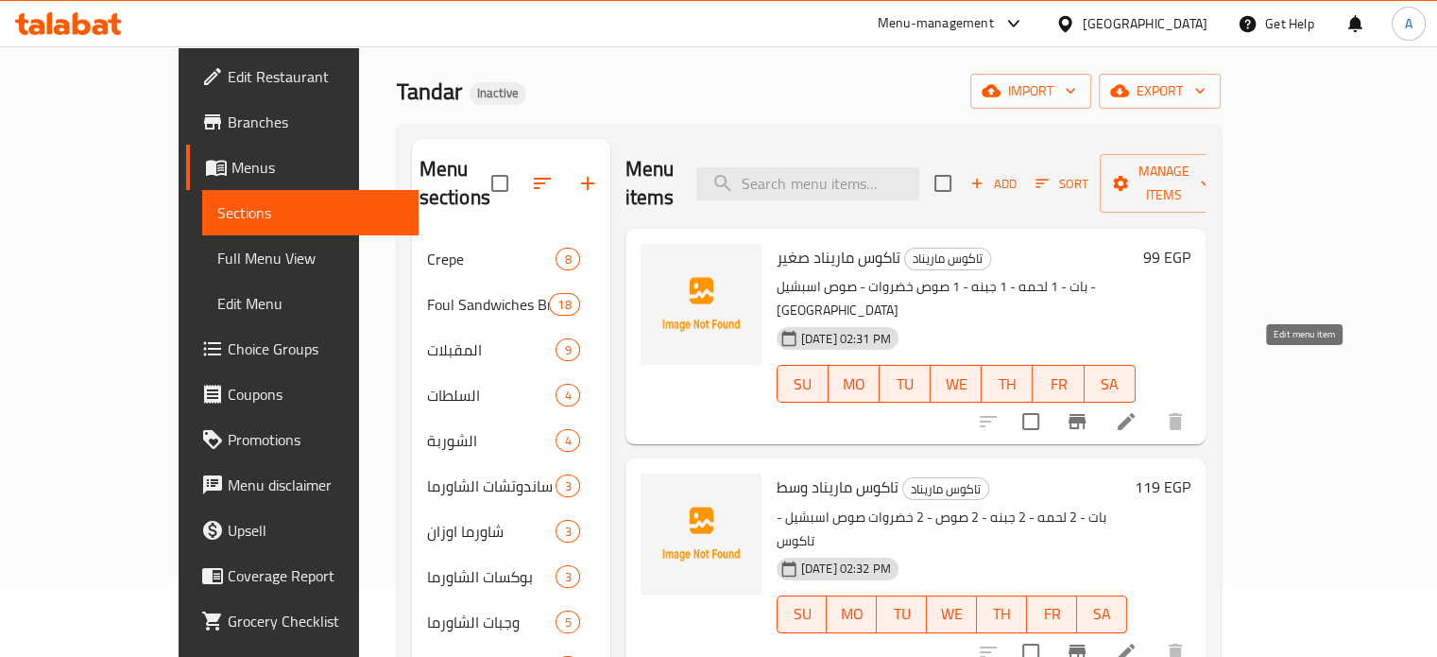
click at [1138, 410] on icon at bounding box center [1126, 421] width 23 height 23
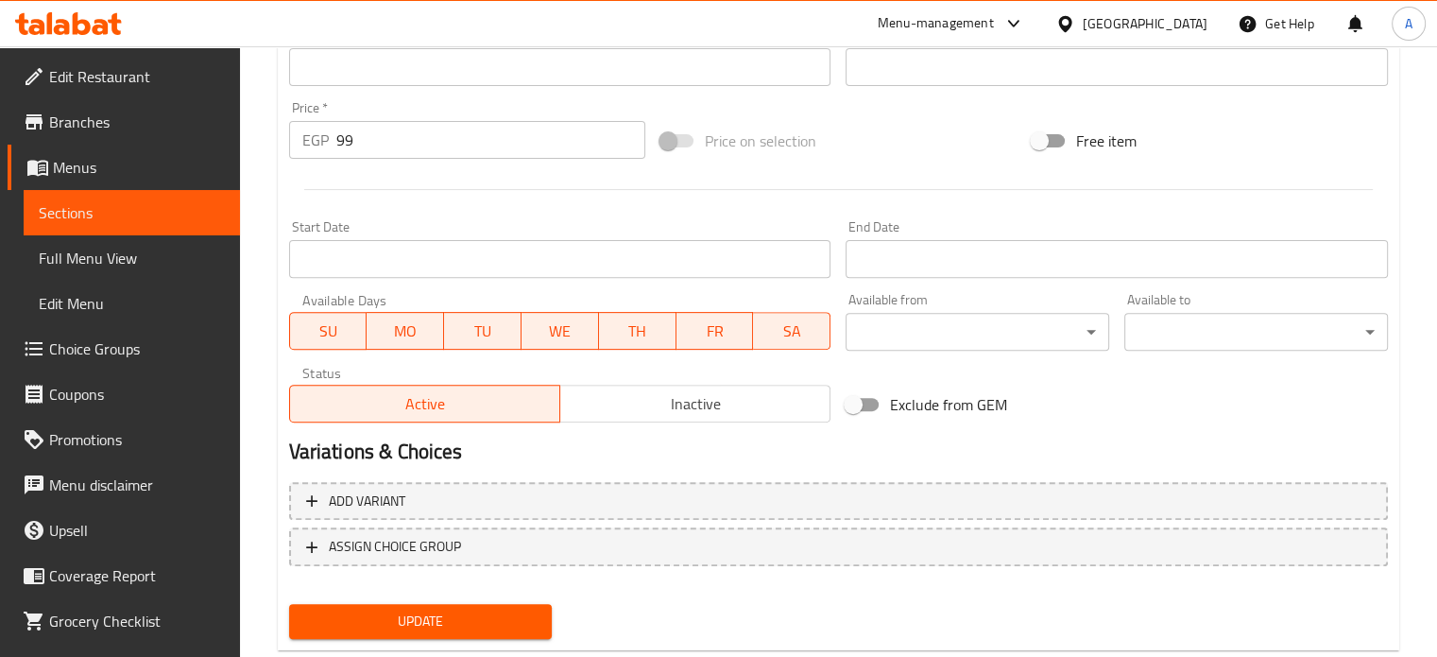
scroll to position [678, 0]
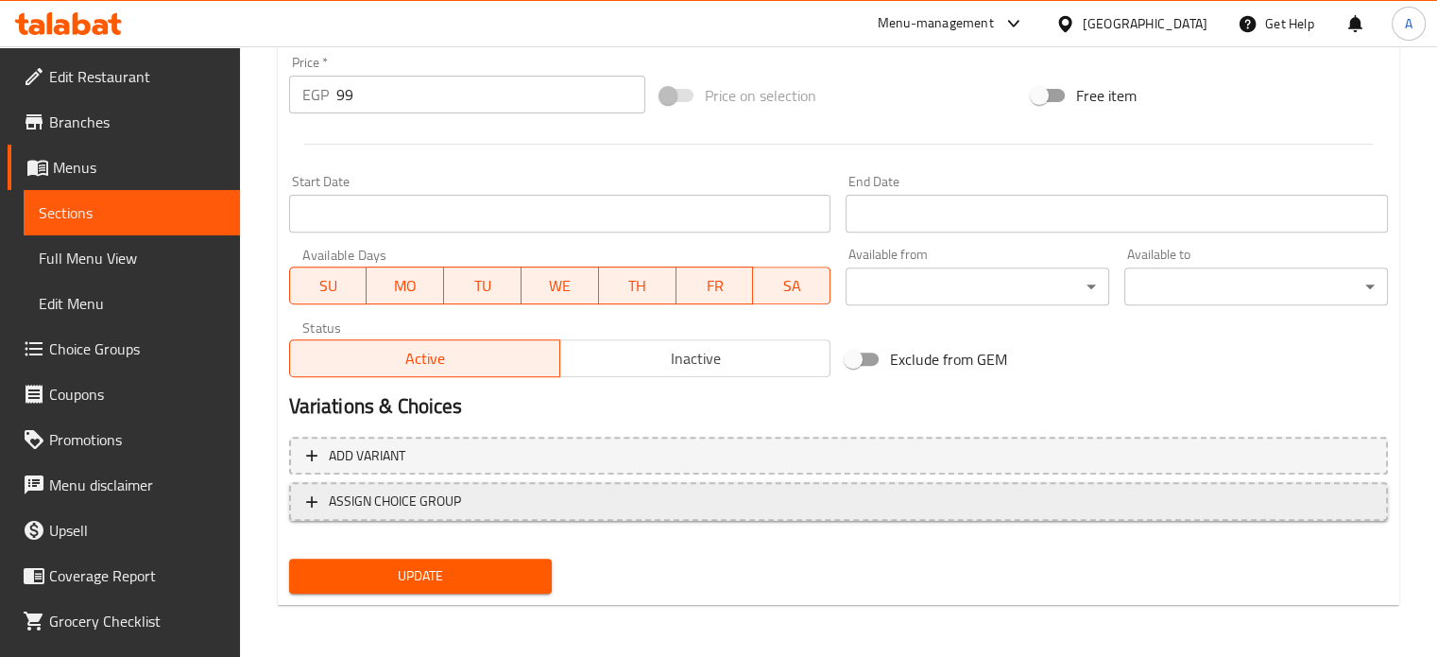
click at [715, 502] on span "ASSIGN CHOICE GROUP" at bounding box center [838, 501] width 1065 height 24
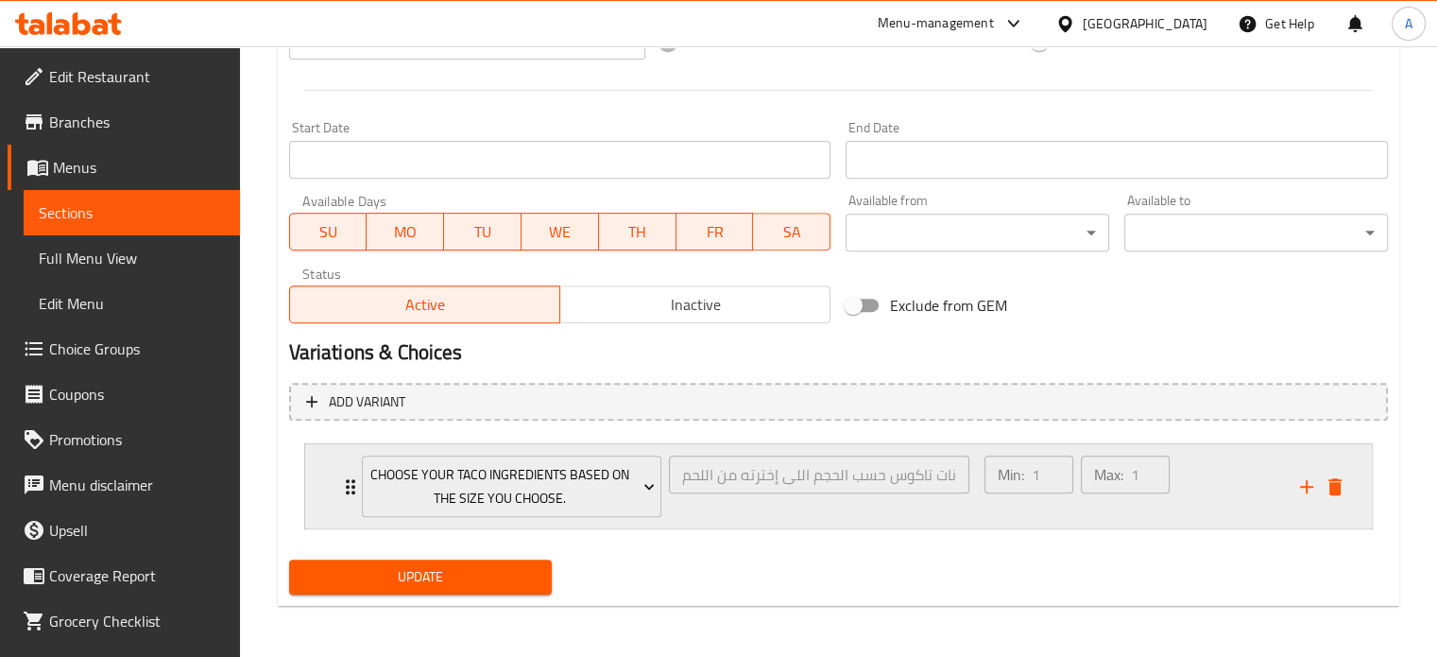
scroll to position [732, 0]
drag, startPoint x: 175, startPoint y: 222, endPoint x: 223, endPoint y: 237, distance: 50.5
click at [175, 222] on span "Sections" at bounding box center [132, 212] width 186 height 23
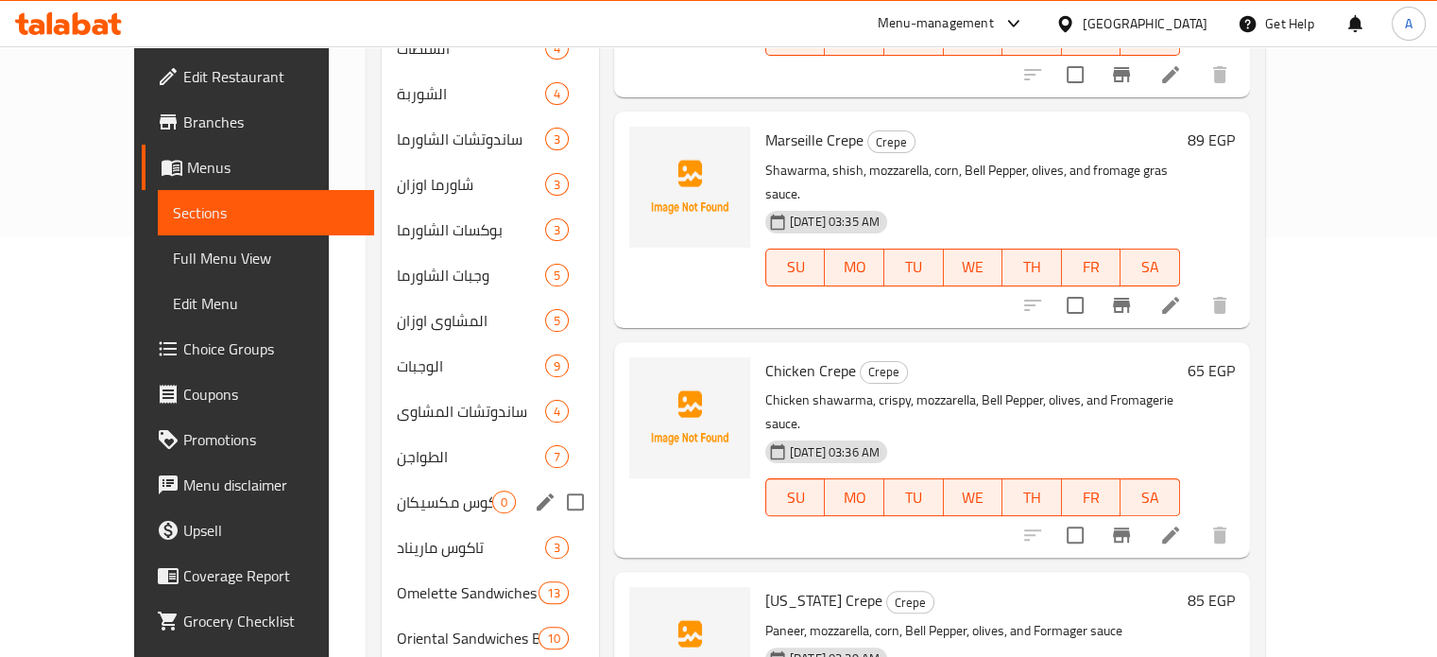
scroll to position [454, 0]
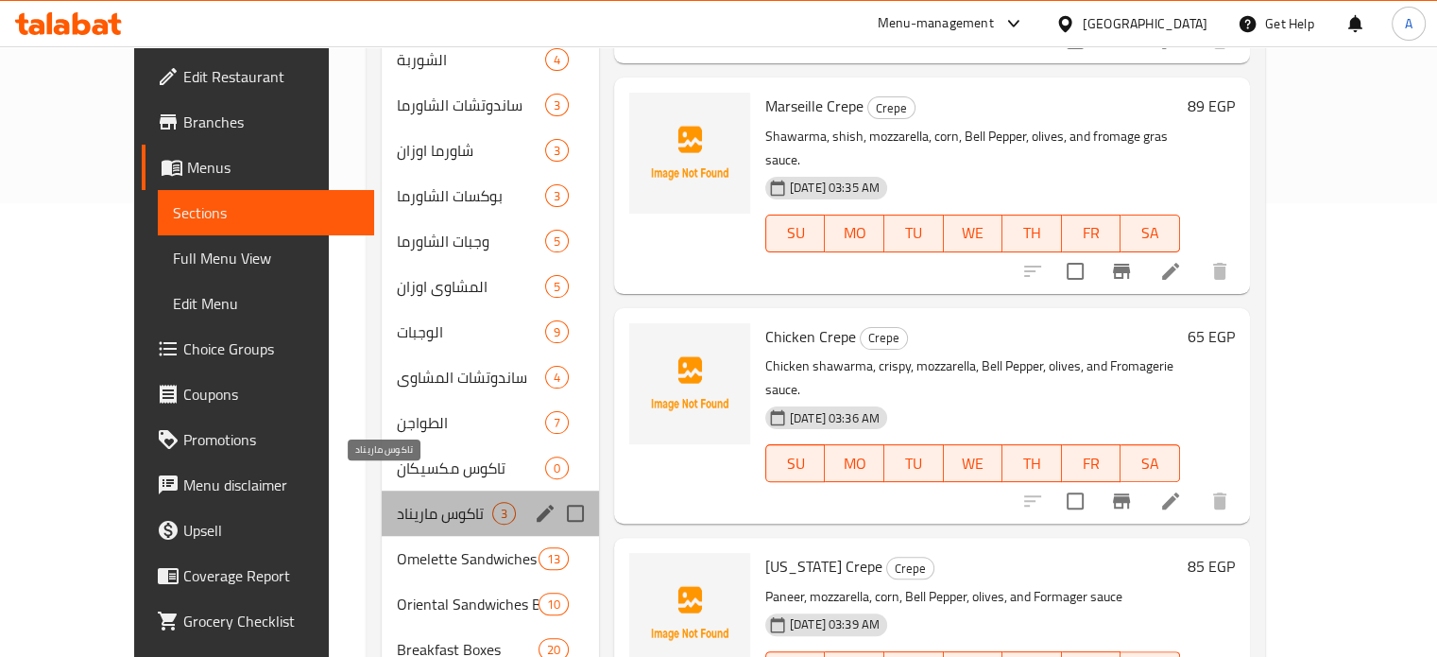
click at [397, 502] on span "تاكوس ماريناد" at bounding box center [444, 513] width 95 height 23
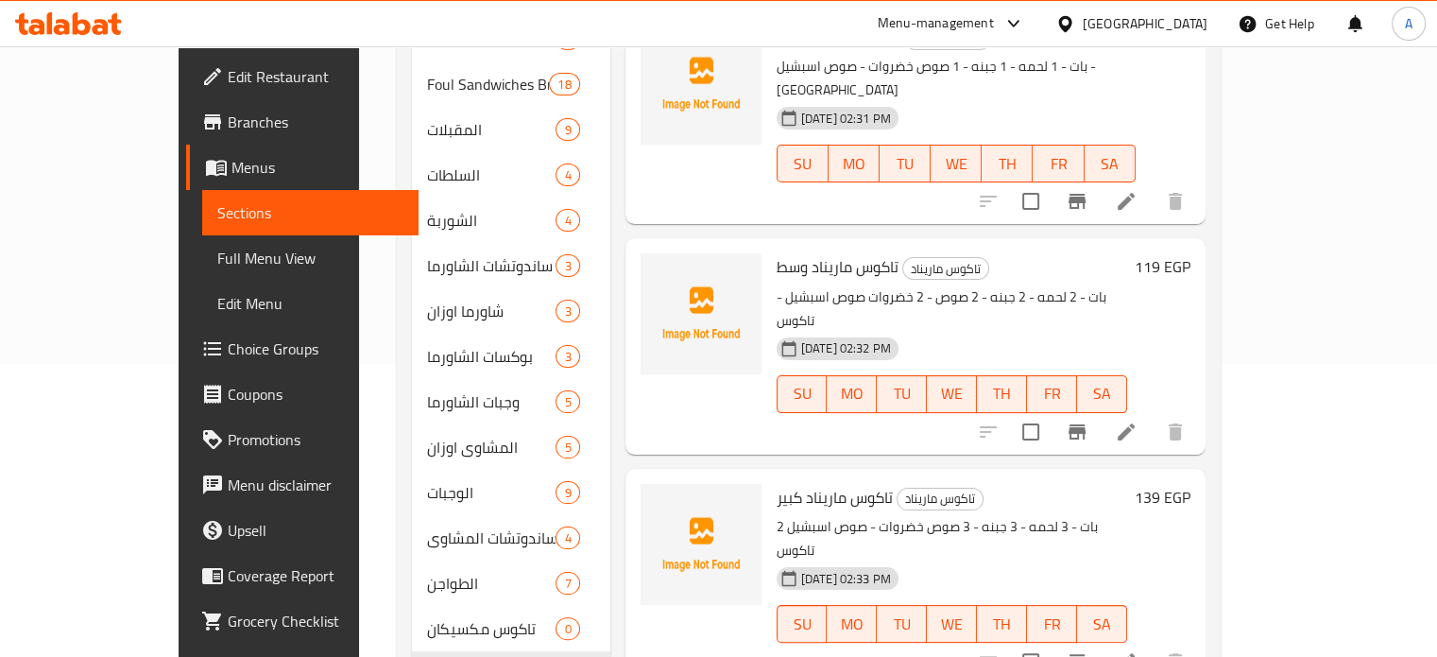
scroll to position [170, 0]
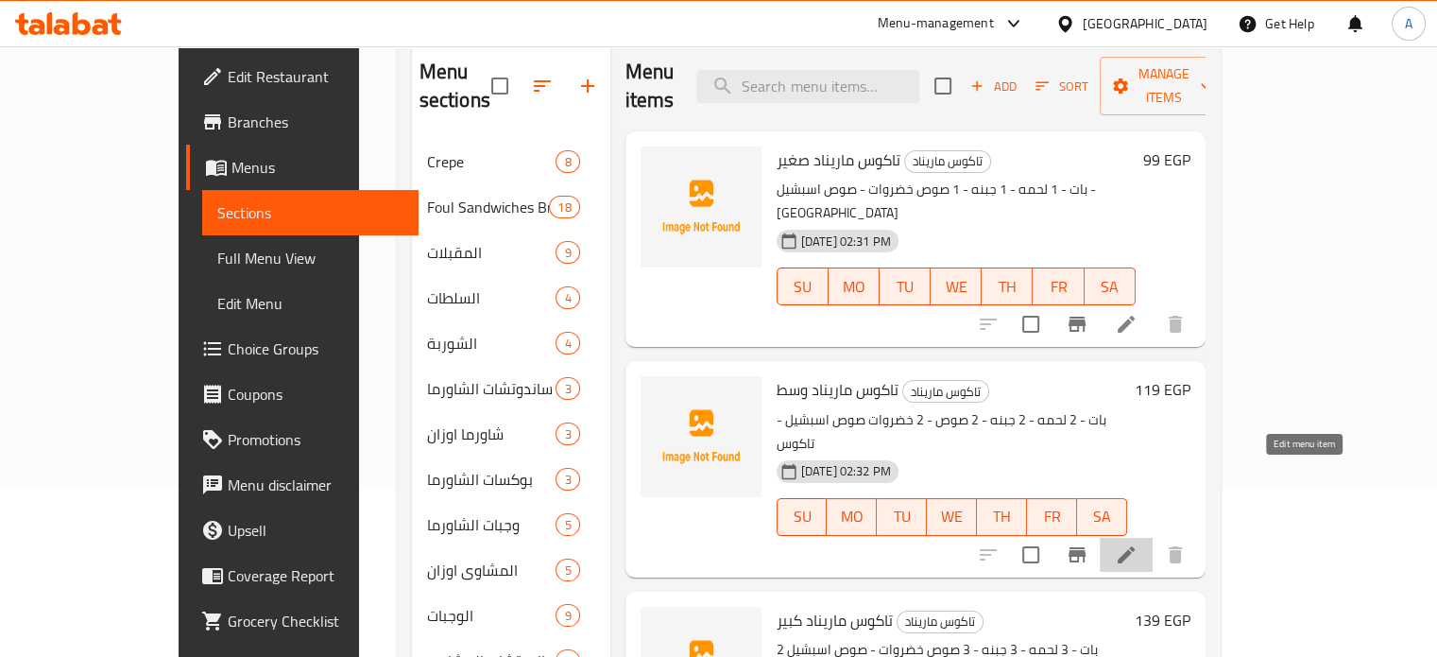
click at [1138, 543] on icon at bounding box center [1126, 554] width 23 height 23
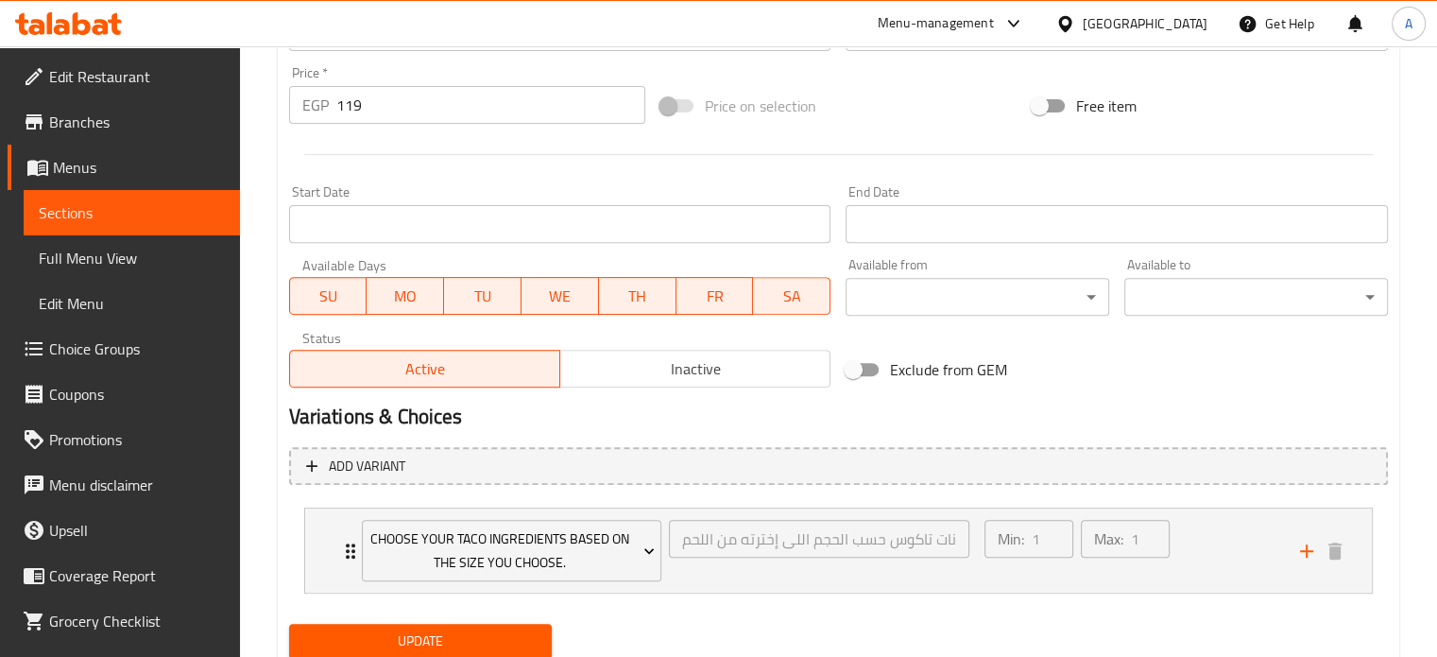
scroll to position [732, 0]
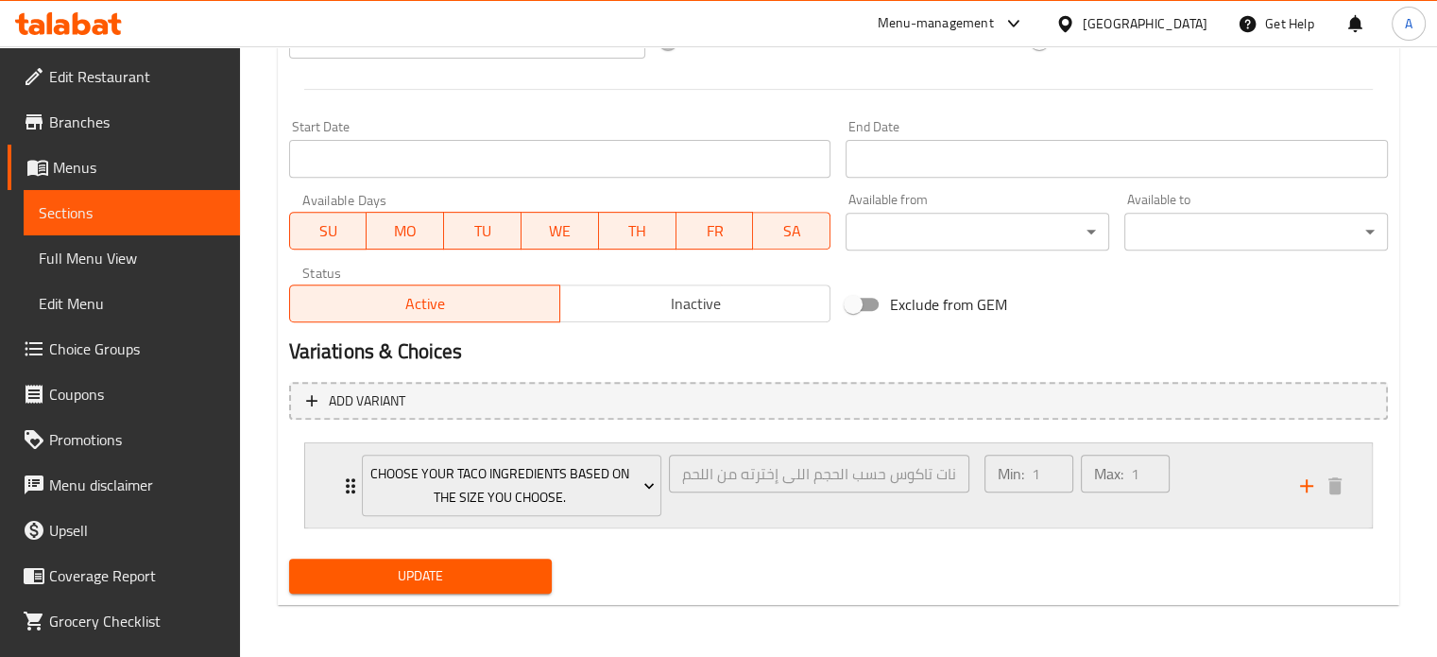
click at [344, 489] on icon "Expand" at bounding box center [350, 485] width 23 height 23
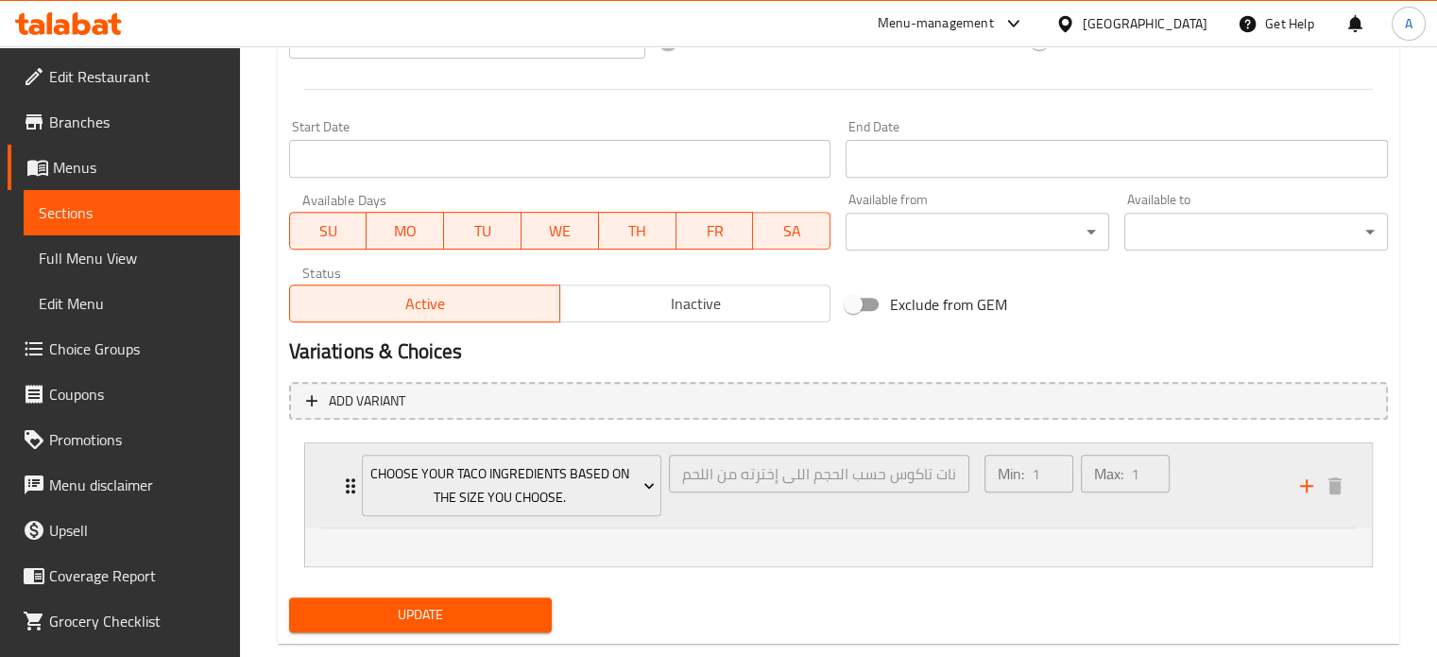
click at [352, 487] on div "Choose your taco ingredients based on the size you choose. إختار مكونات تاكوس ح…" at bounding box center [666, 485] width 631 height 84
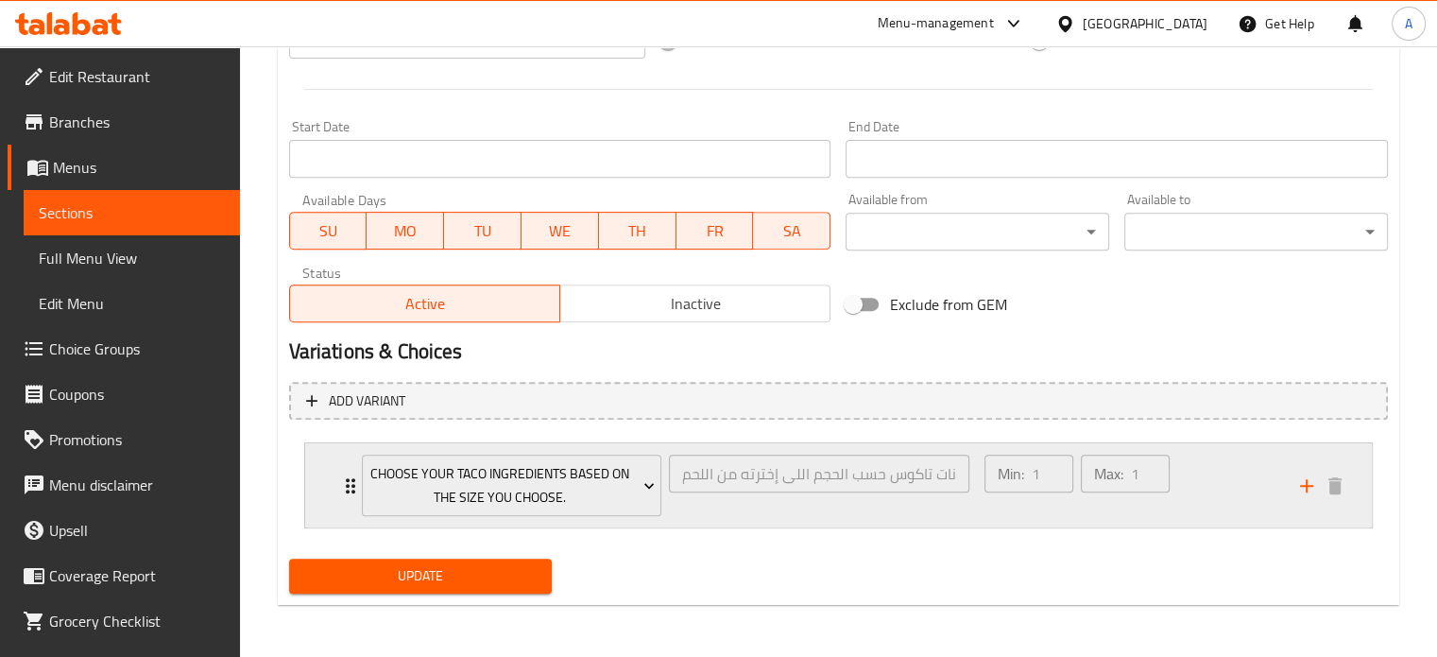
click at [352, 487] on div "Choose your taco ingredients based on the size you choose. إختار مكونات تاكوس ح…" at bounding box center [666, 485] width 631 height 84
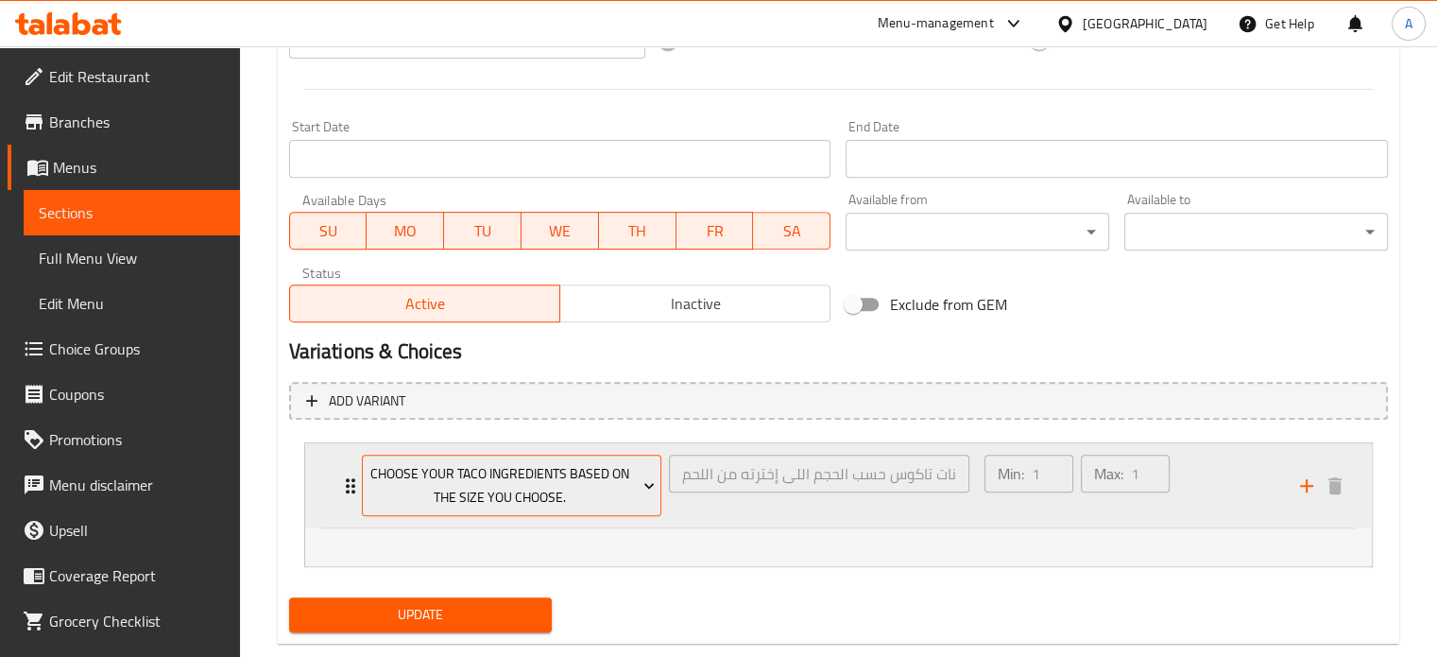
click at [597, 506] on span "Choose your taco ingredients based on the size you choose." at bounding box center [512, 485] width 286 height 47
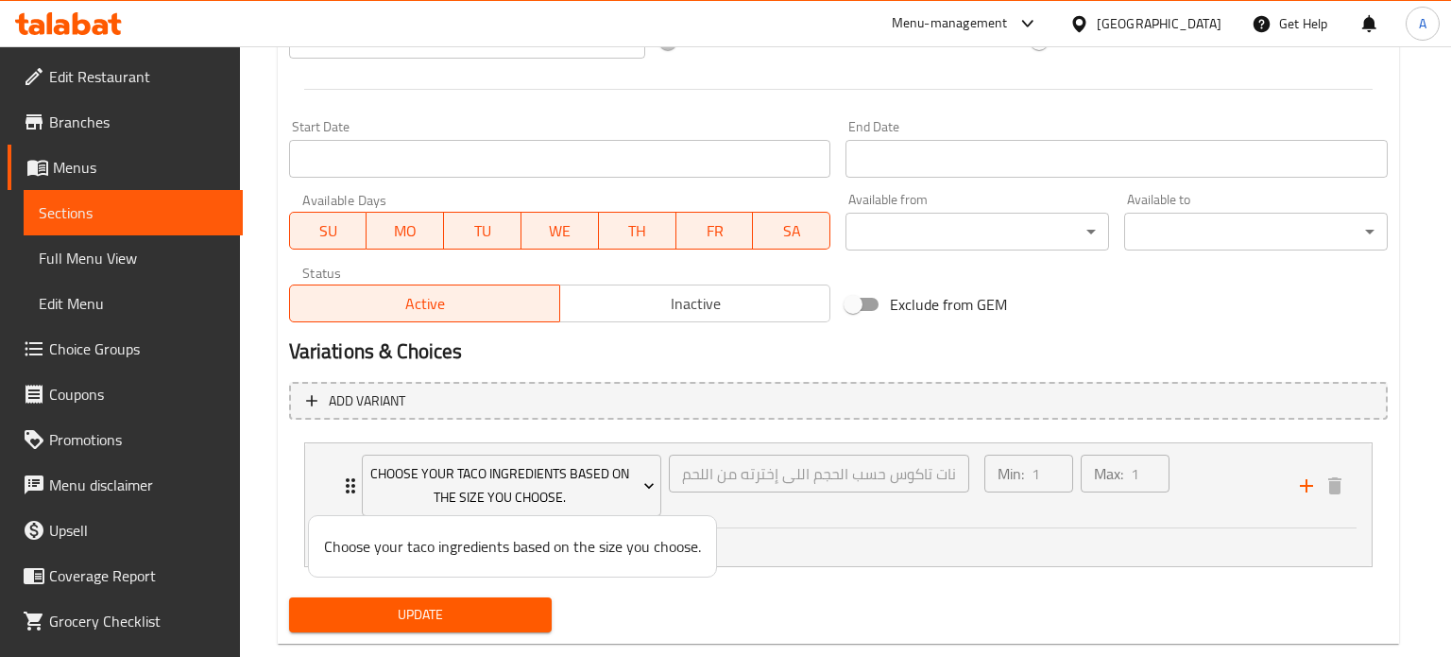
click at [726, 483] on div at bounding box center [725, 328] width 1451 height 657
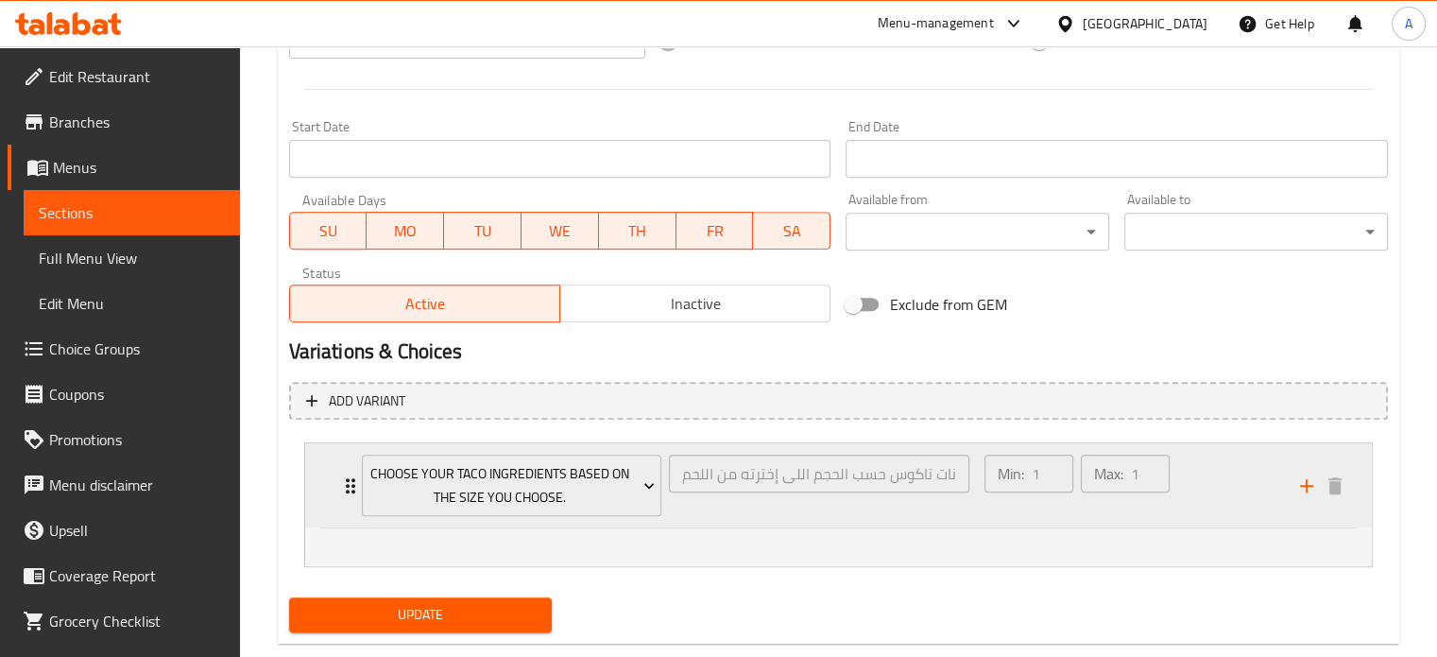
click at [731, 505] on div "إختار مكونات تاكوس حسب الحجم اللى إخترته من اللحم ​" at bounding box center [819, 485] width 308 height 69
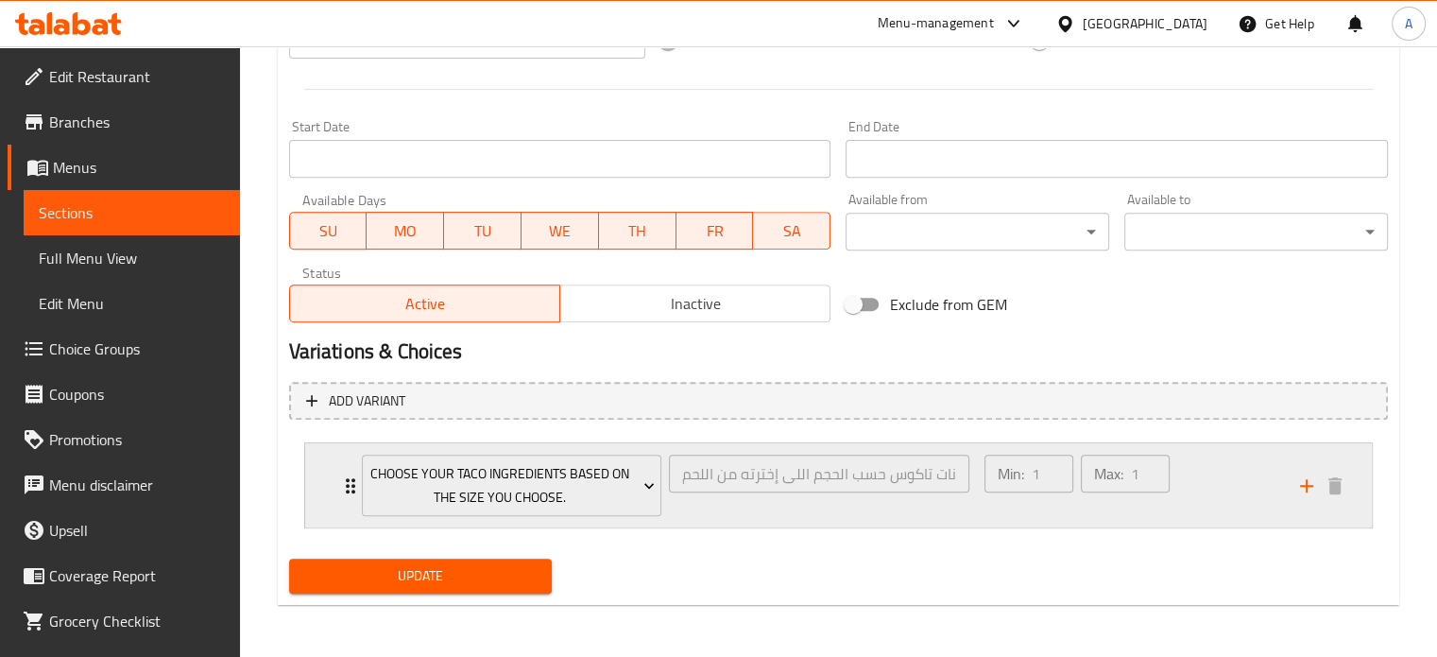
click at [745, 516] on div "إختار مكونات تاكوس حسب الحجم اللى إخترته من اللحم ​" at bounding box center [819, 485] width 308 height 69
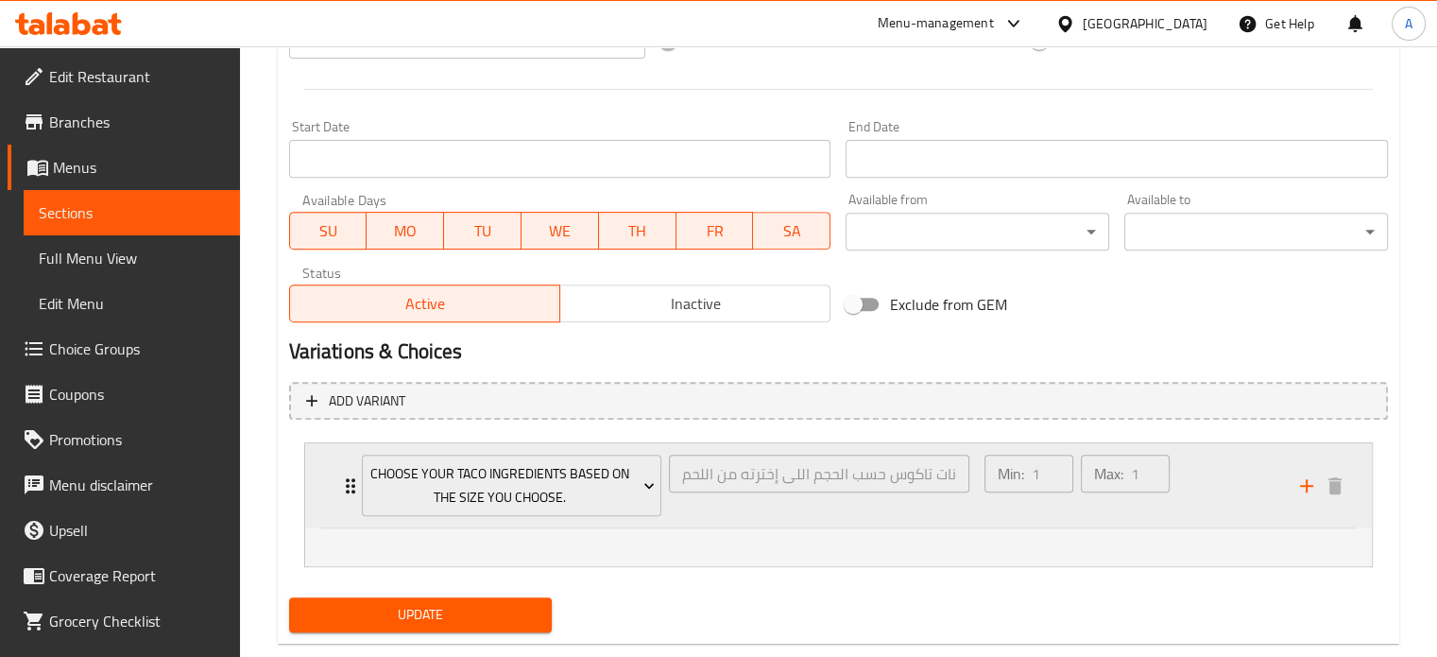
click at [1192, 498] on div "Min: 1 ​ Max: 1 ​" at bounding box center [1131, 485] width 316 height 84
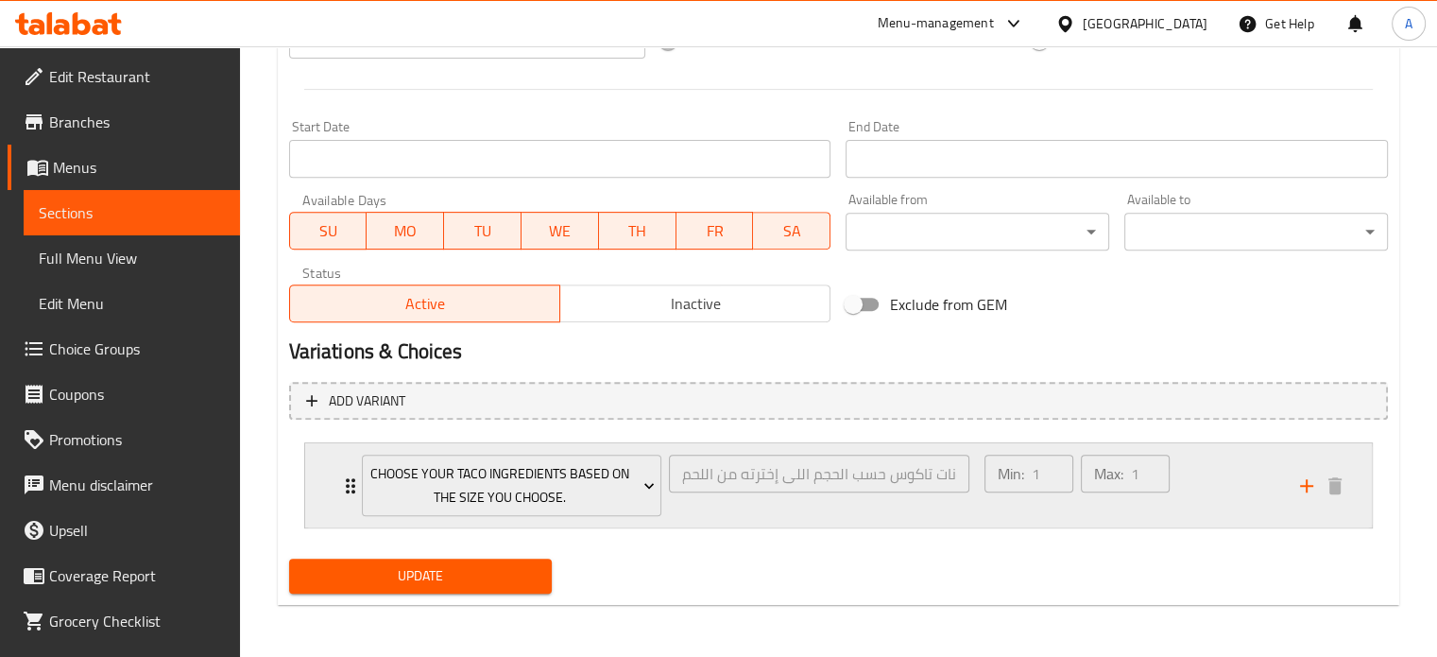
click at [1192, 498] on div "Min: 1 ​ Max: 1 ​" at bounding box center [1131, 485] width 316 height 84
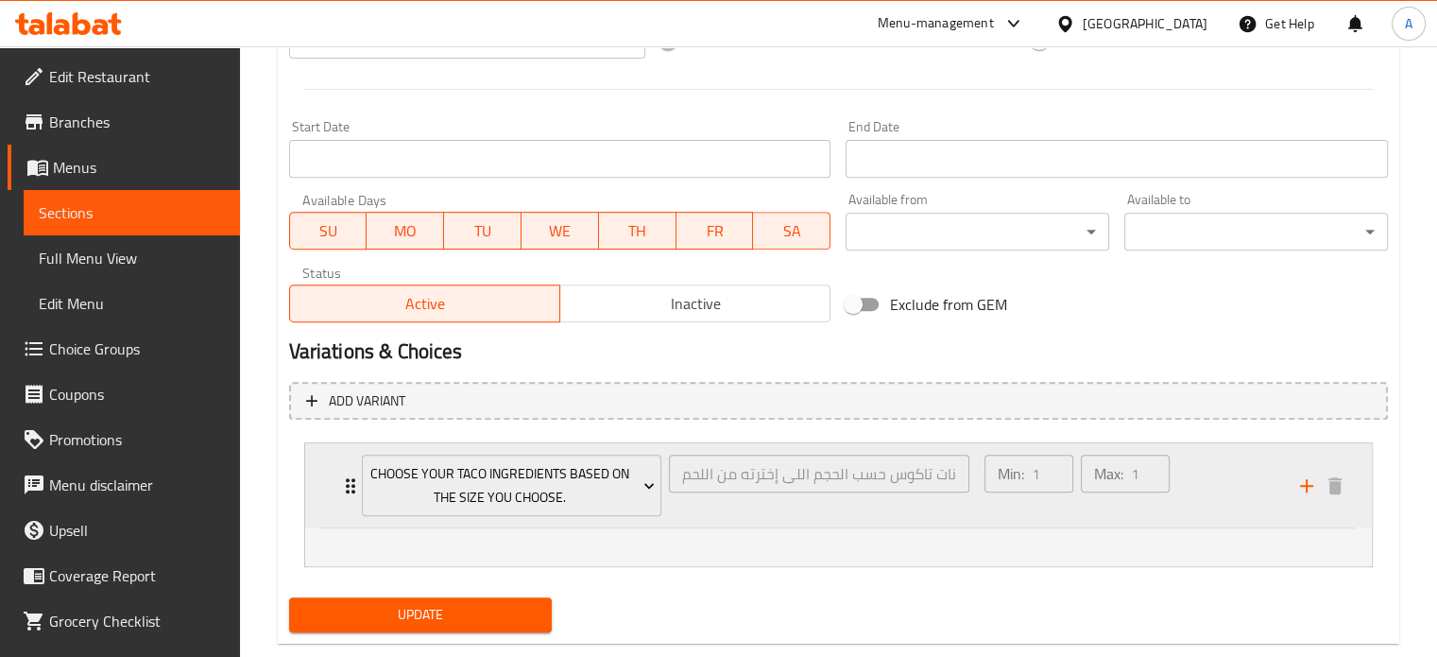
click at [1192, 498] on div "Min: 1 ​ Max: 1 ​" at bounding box center [1131, 485] width 316 height 84
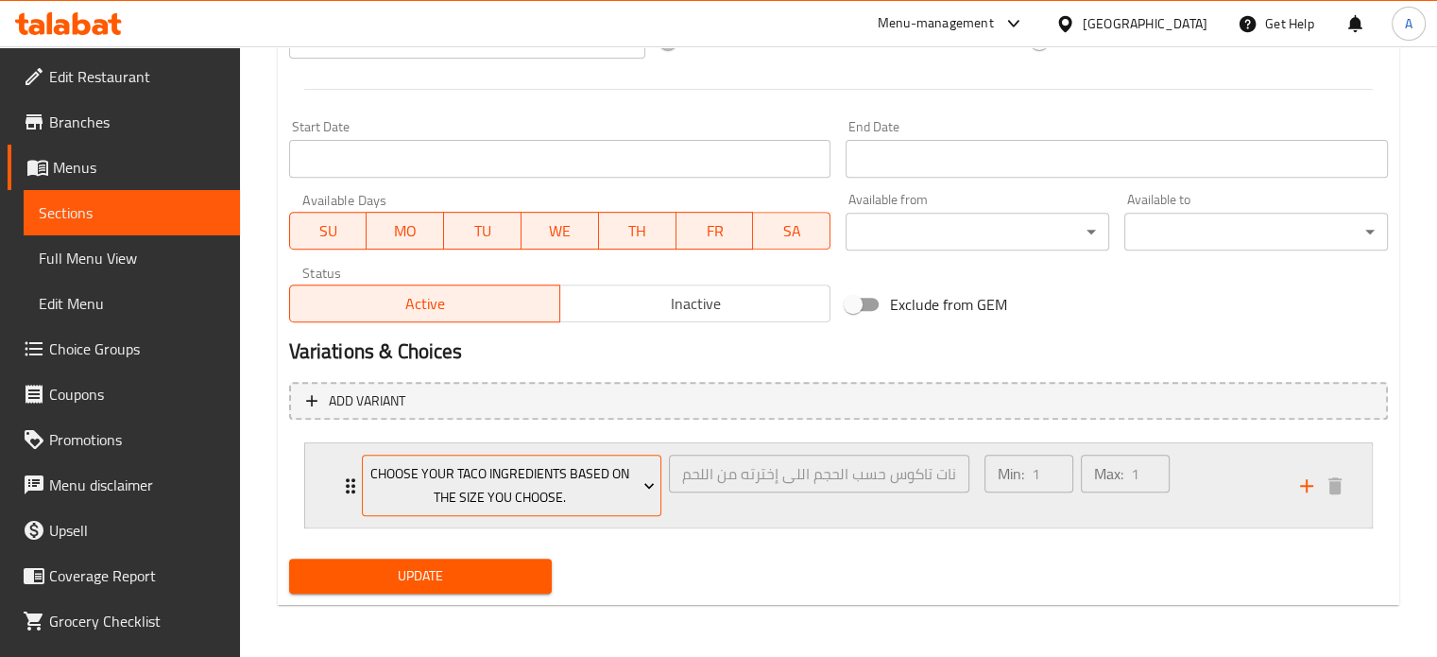
click at [654, 489] on icon "Expand" at bounding box center [649, 485] width 19 height 19
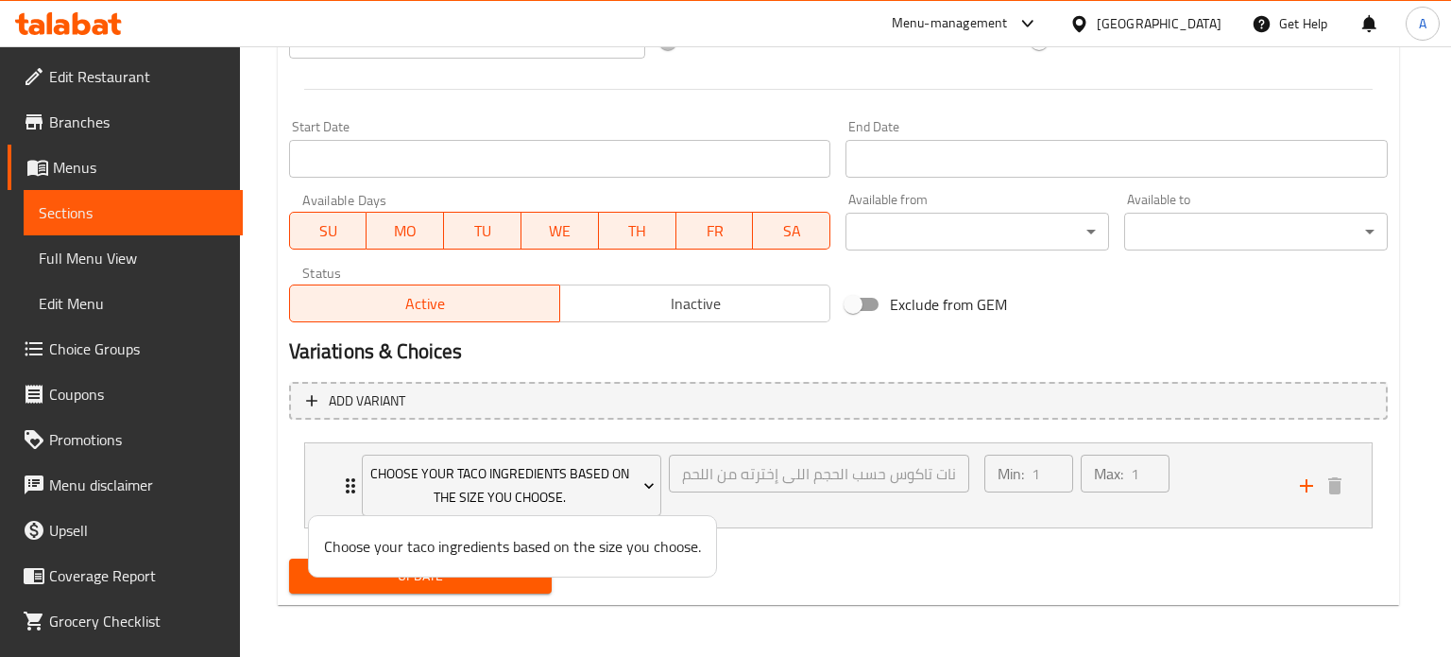
click at [692, 499] on div at bounding box center [725, 328] width 1451 height 657
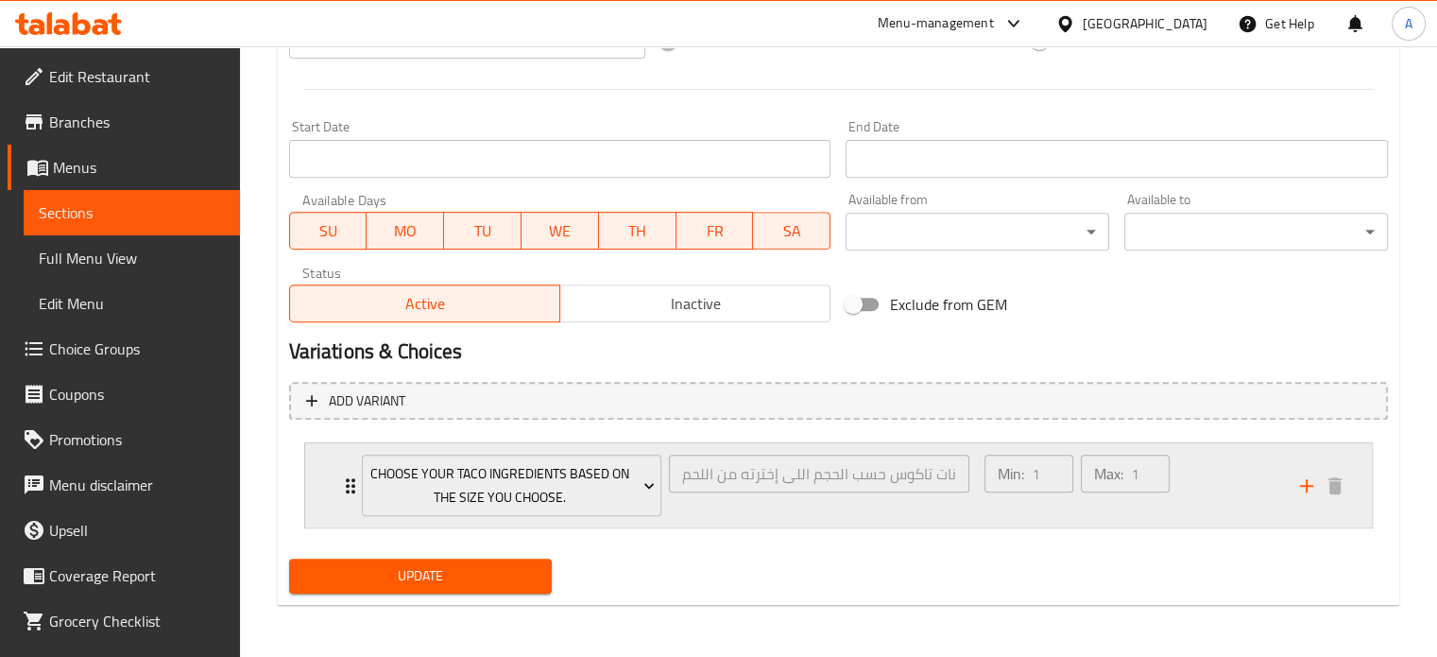
click at [706, 509] on div "إختار مكونات تاكوس حسب الحجم اللى إخترته من اللحم ​" at bounding box center [819, 485] width 308 height 69
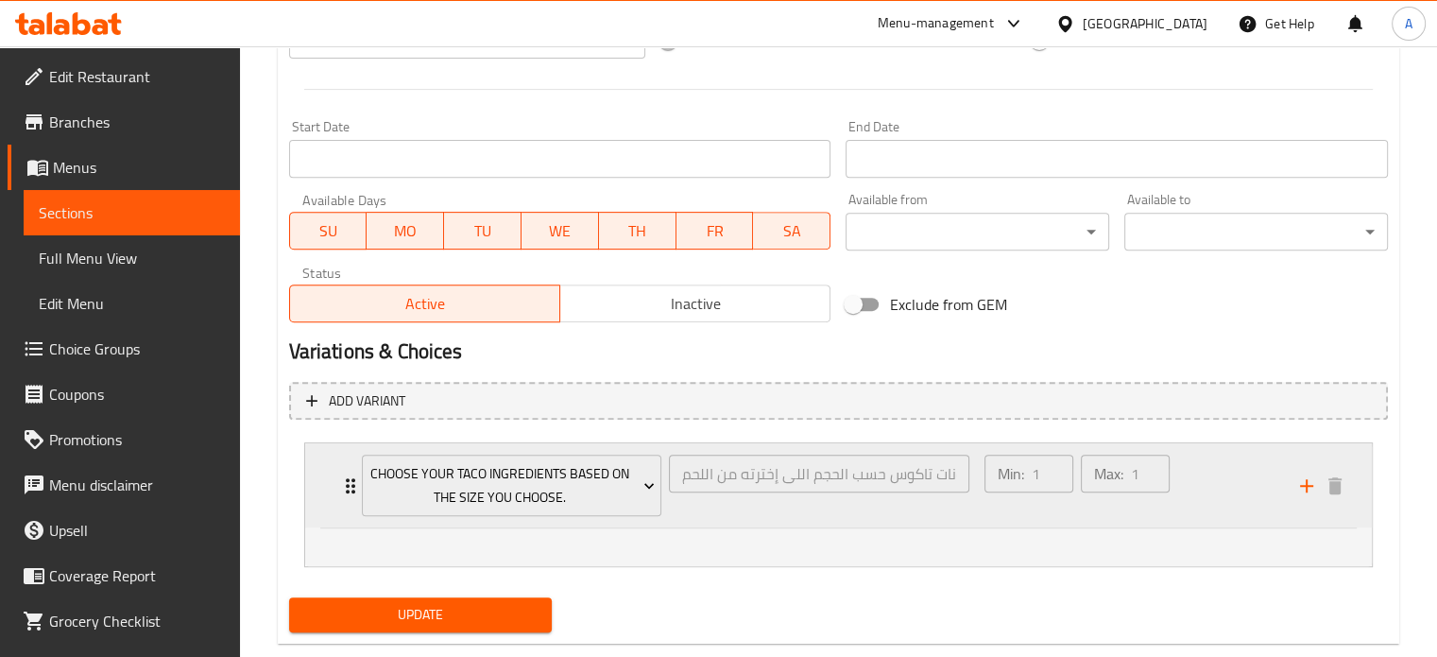
click at [343, 489] on icon "Expand" at bounding box center [350, 485] width 23 height 23
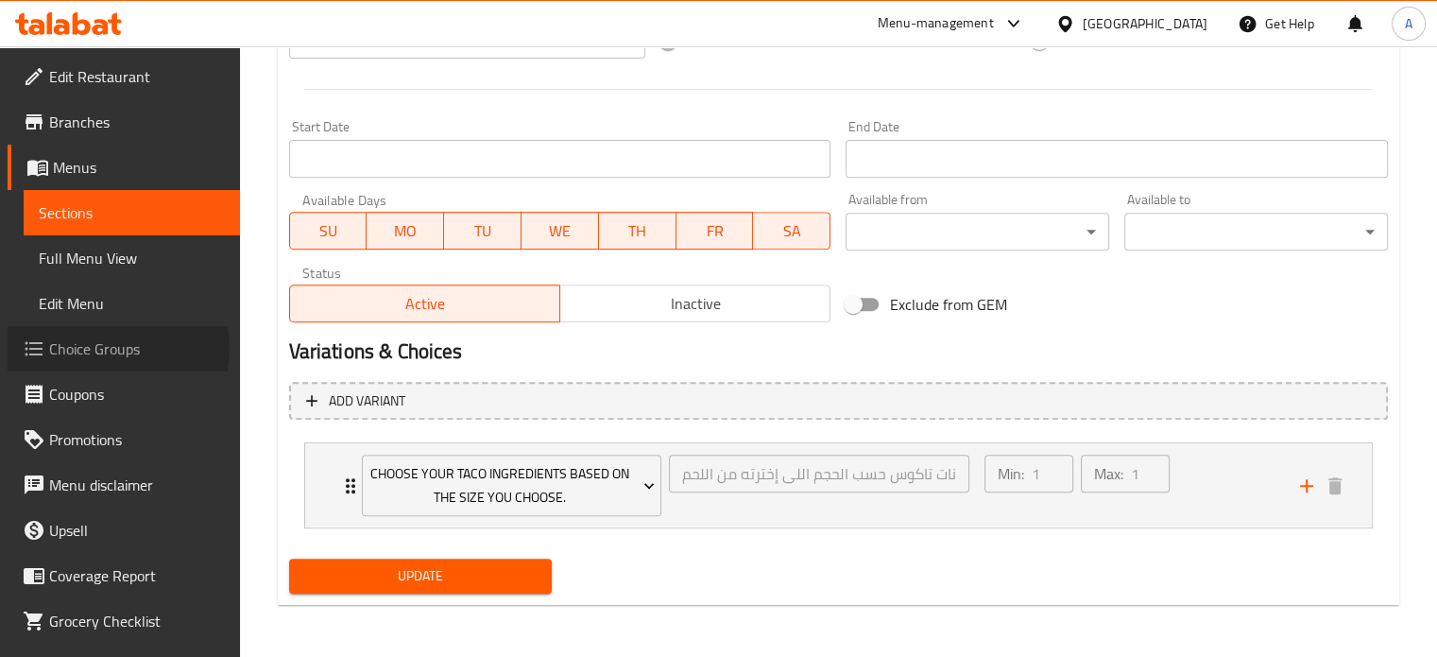
click at [100, 348] on span "Choice Groups" at bounding box center [137, 348] width 176 height 23
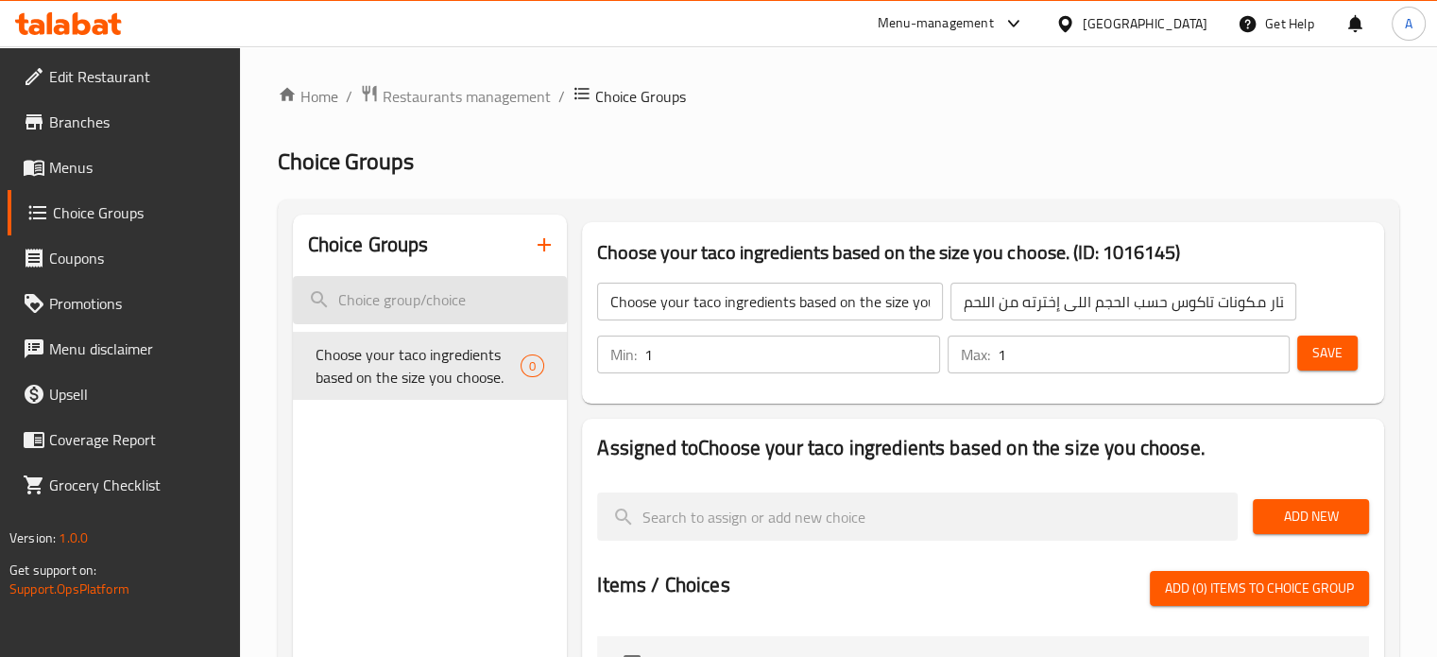
click at [404, 310] on input "search" at bounding box center [430, 300] width 275 height 48
click at [444, 303] on input "search" at bounding box center [430, 300] width 275 height 48
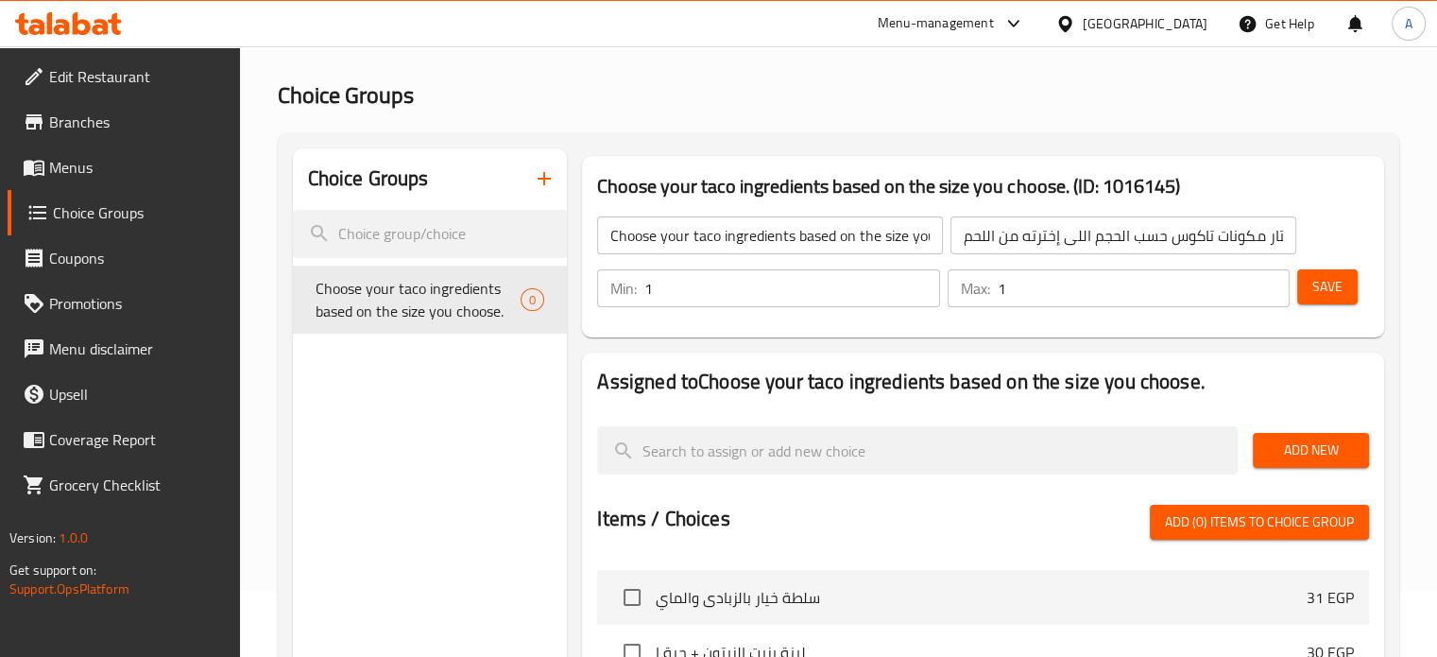
scroll to position [94, 0]
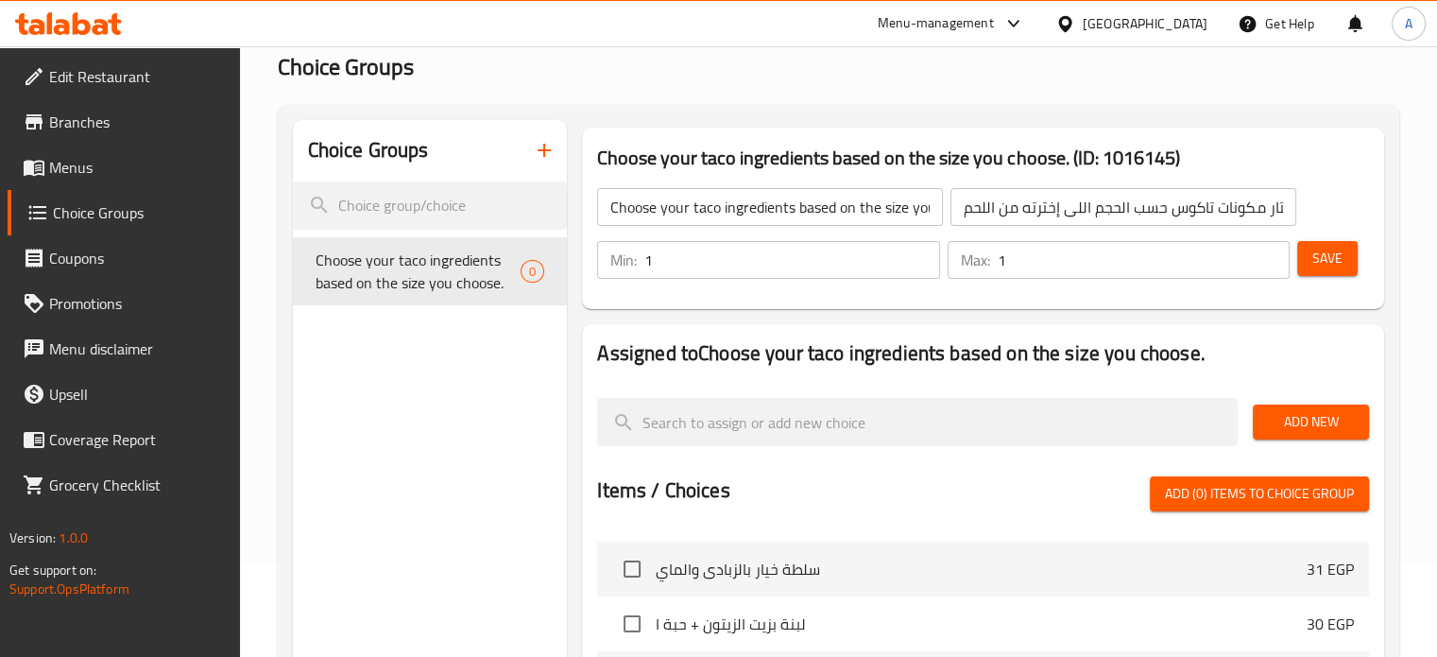
click at [1326, 264] on span "Save" at bounding box center [1328, 259] width 30 height 24
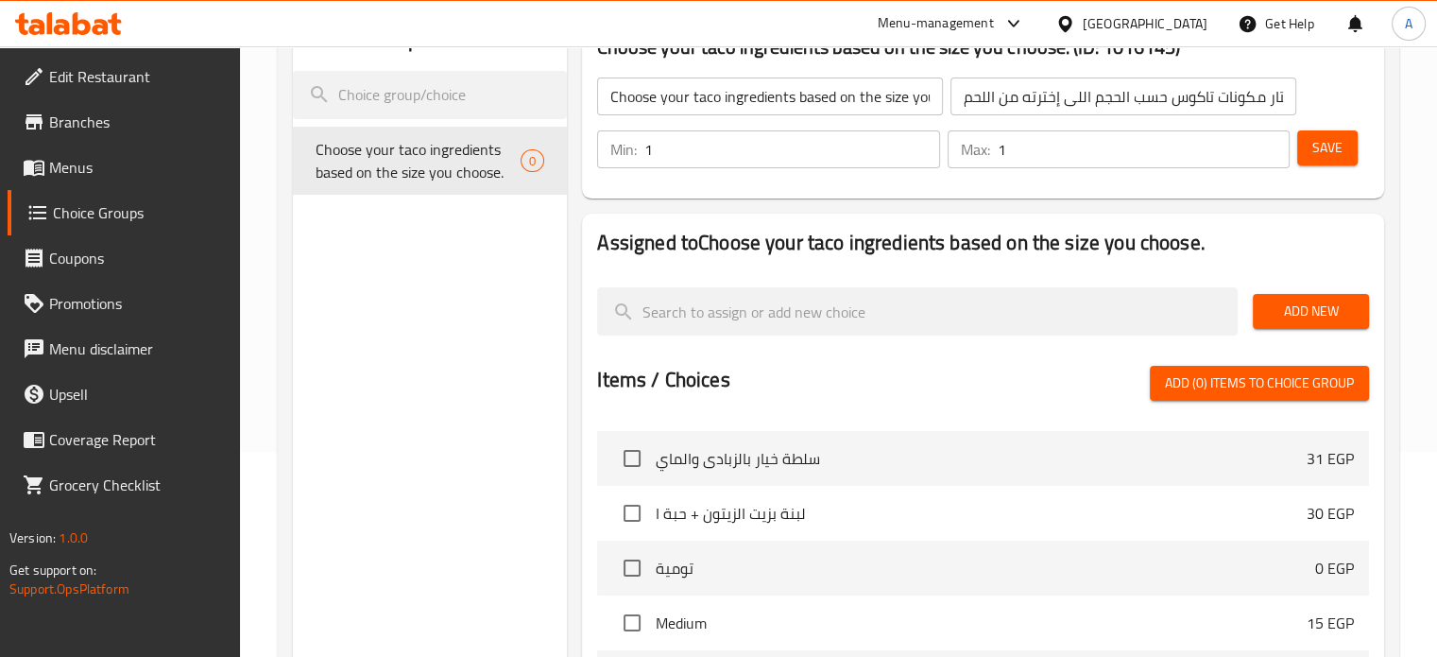
scroll to position [283, 0]
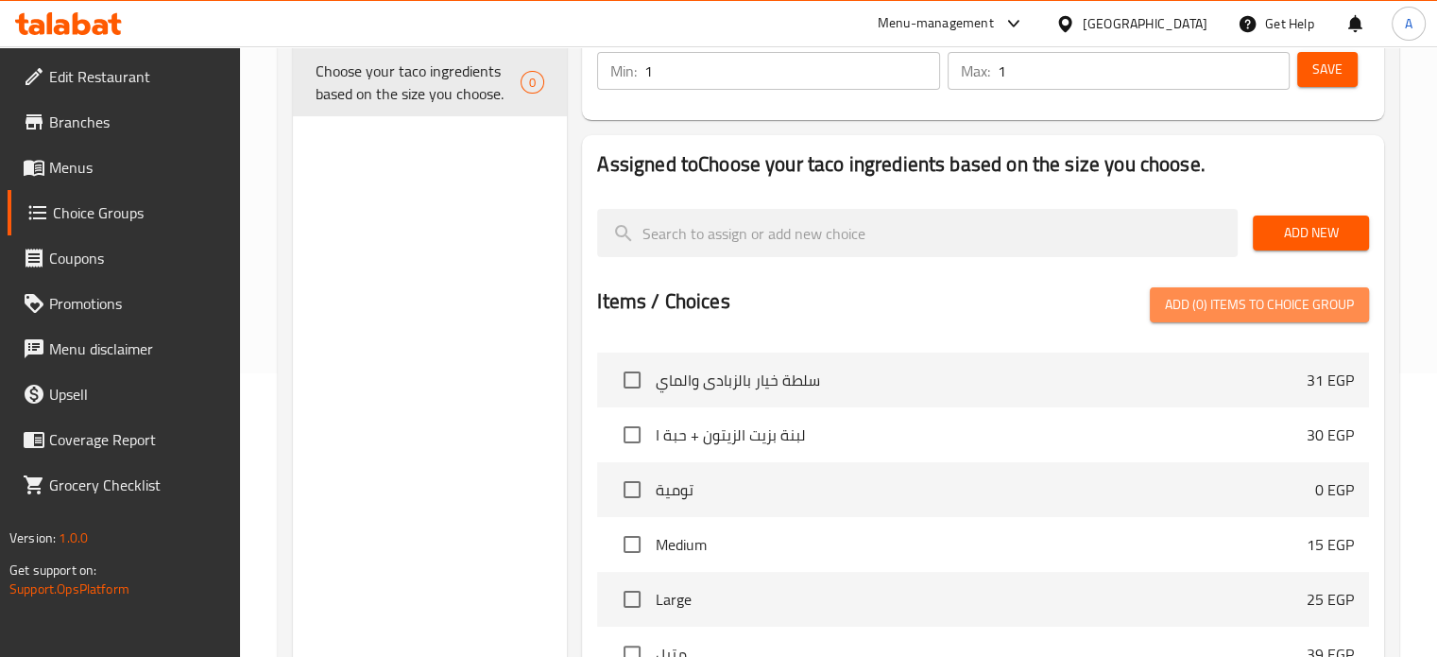
click at [1239, 310] on span "Add (0) items to choice group" at bounding box center [1259, 305] width 189 height 24
click at [1242, 309] on span "Add (0) items to choice group" at bounding box center [1259, 305] width 189 height 24
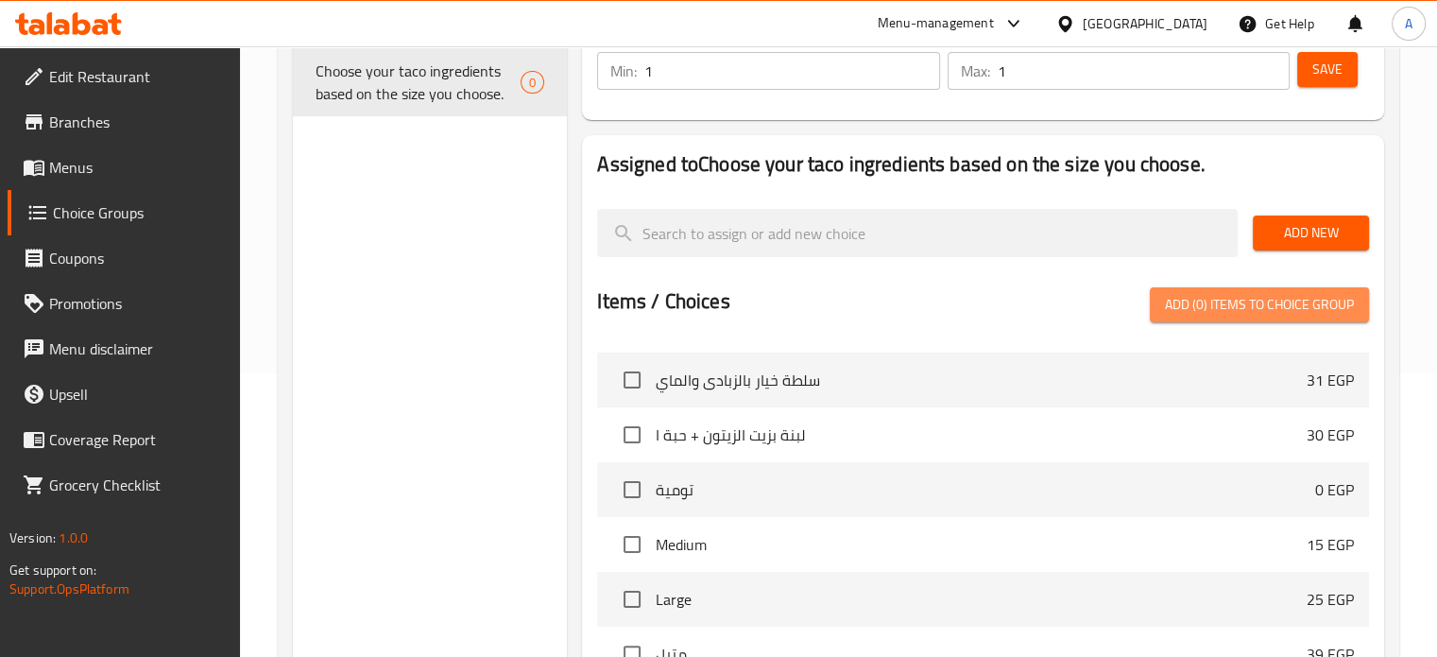
click at [1242, 309] on span "Add (0) items to choice group" at bounding box center [1259, 305] width 189 height 24
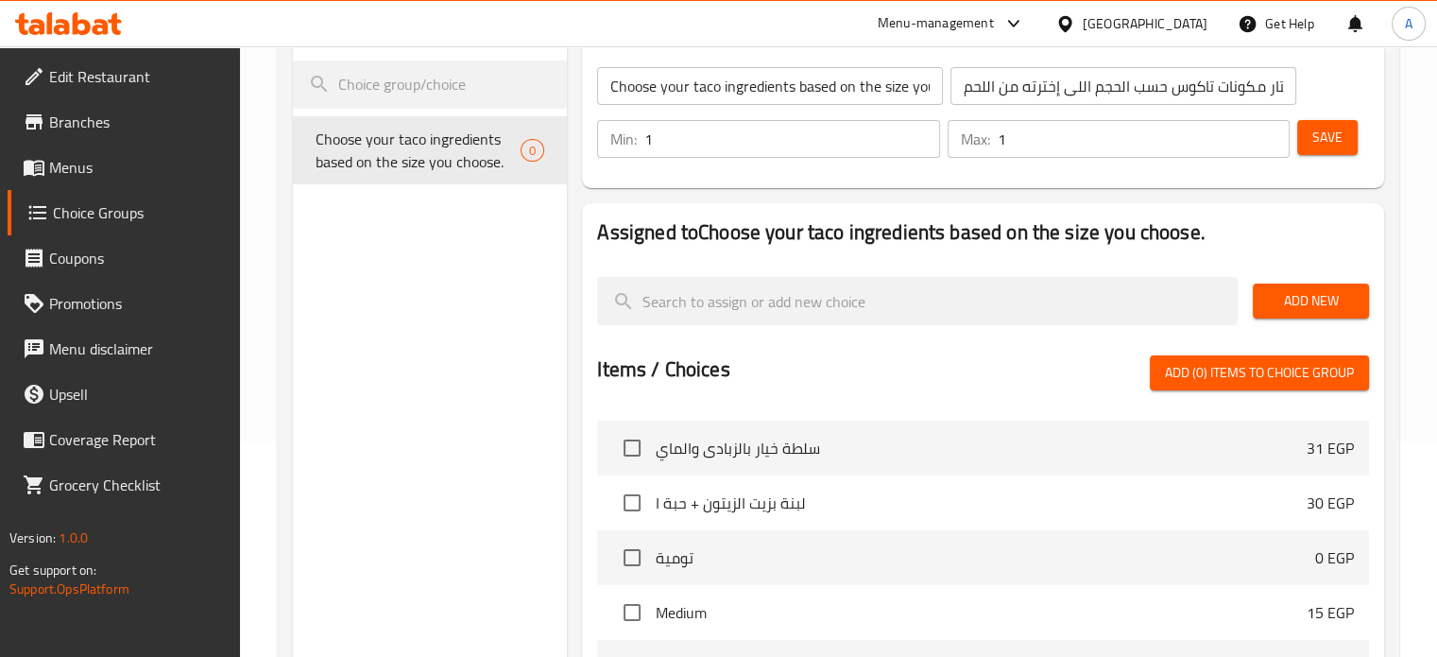
scroll to position [0, 0]
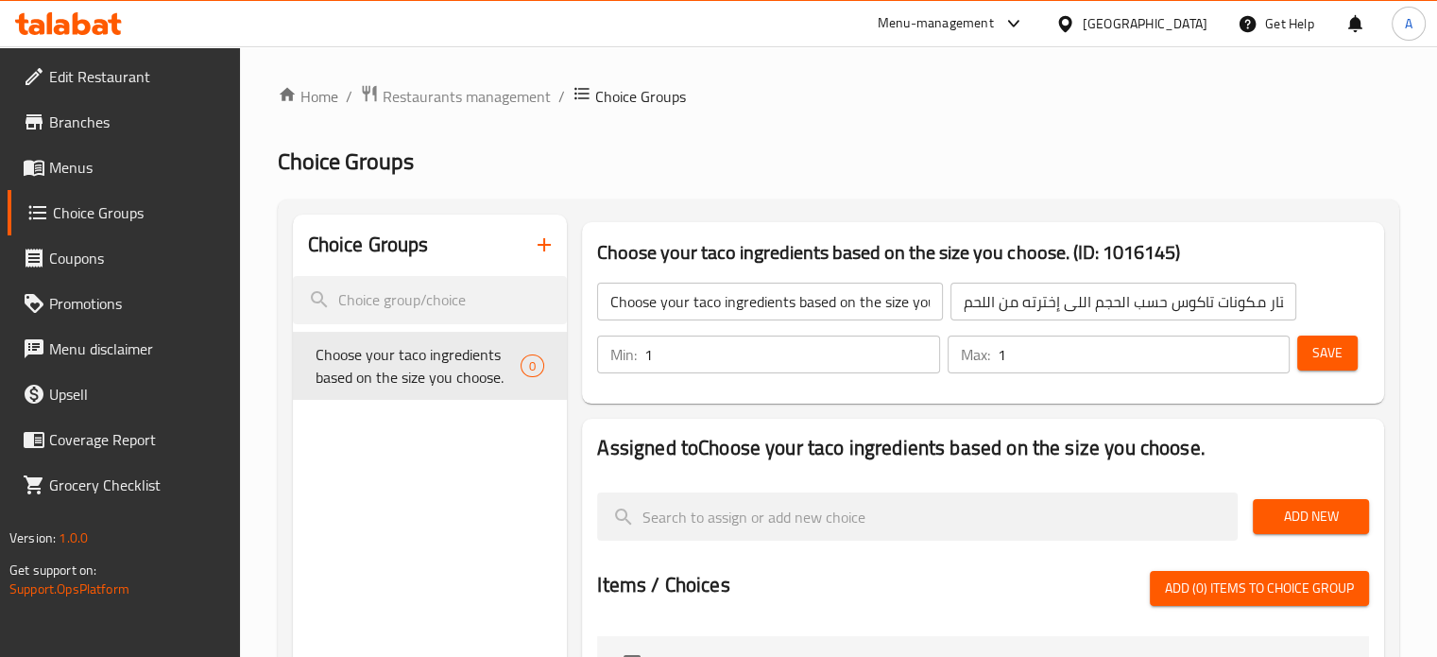
click at [544, 247] on icon "button" at bounding box center [544, 244] width 13 height 13
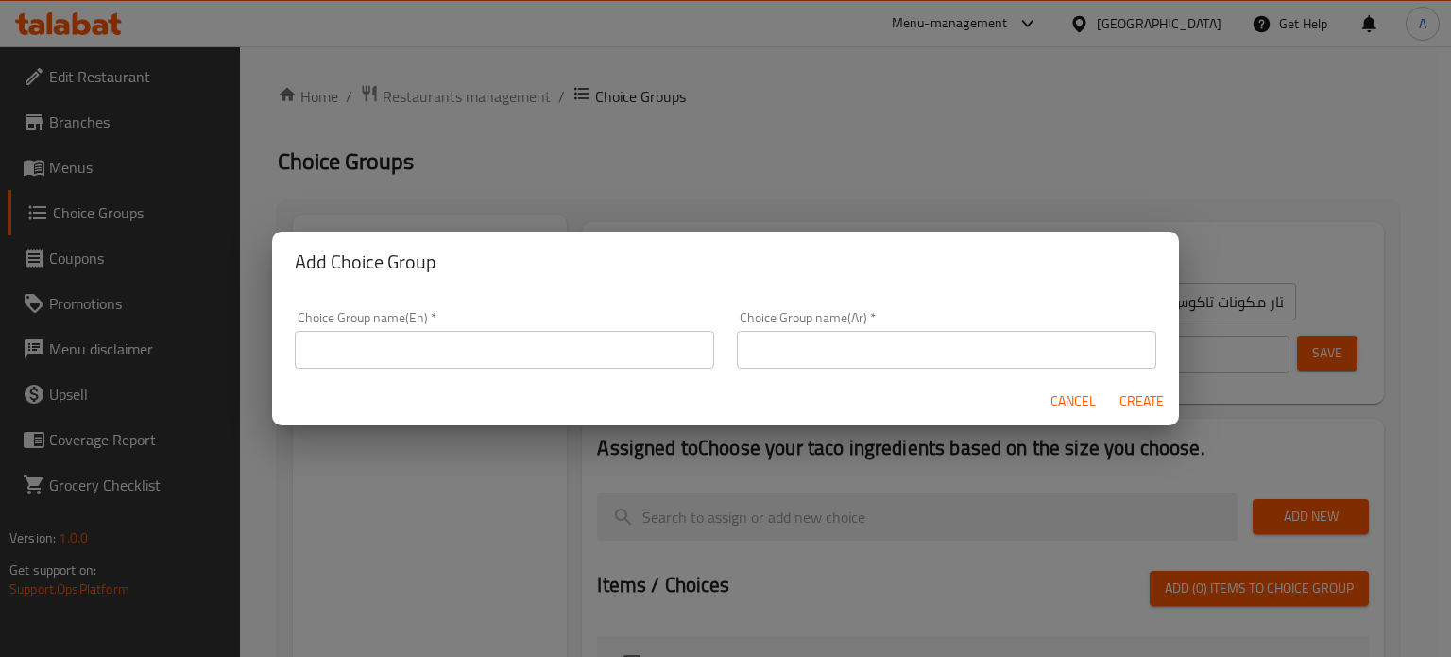
click at [1076, 188] on div "Add Choice Group Choice Group name(En)   * Choice Group name(En) * Choice Group…" at bounding box center [725, 328] width 1451 height 657
click at [1086, 403] on span "Cancel" at bounding box center [1073, 401] width 45 height 24
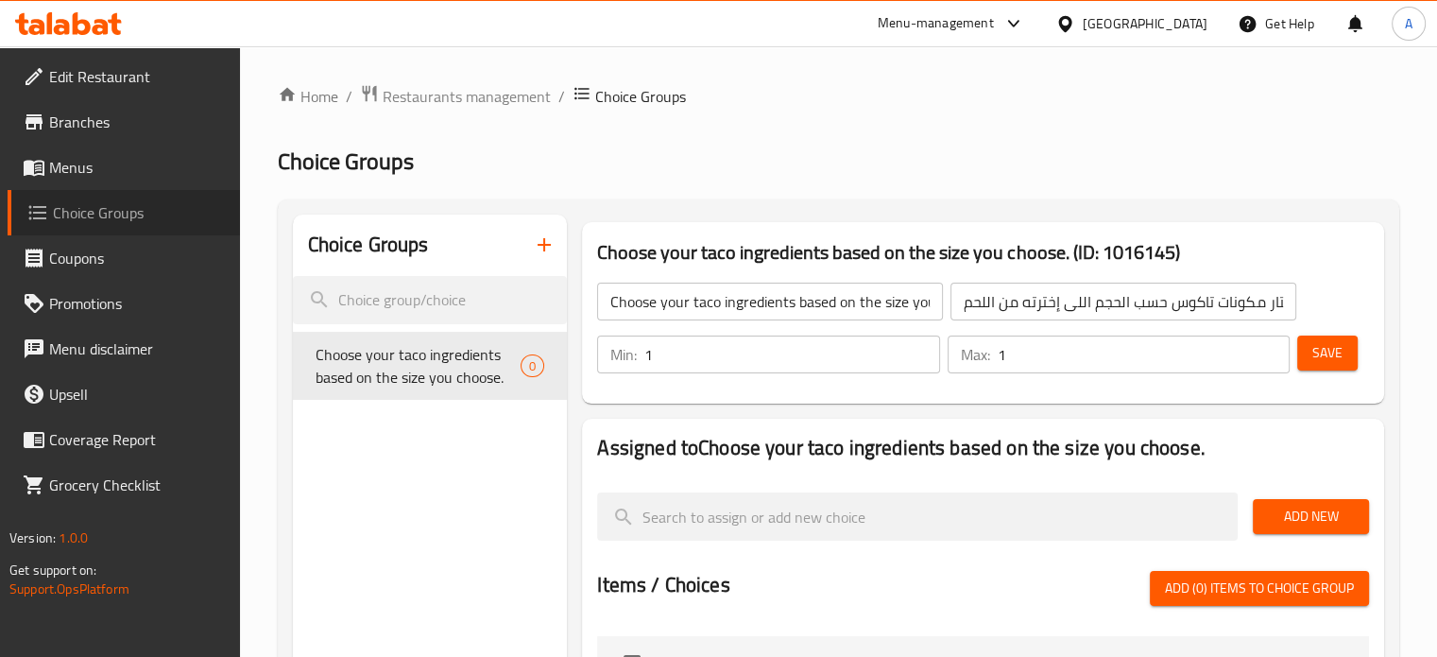
click at [94, 220] on span "Choice Groups" at bounding box center [139, 212] width 172 height 23
click at [128, 217] on span "Choice Groups" at bounding box center [139, 212] width 172 height 23
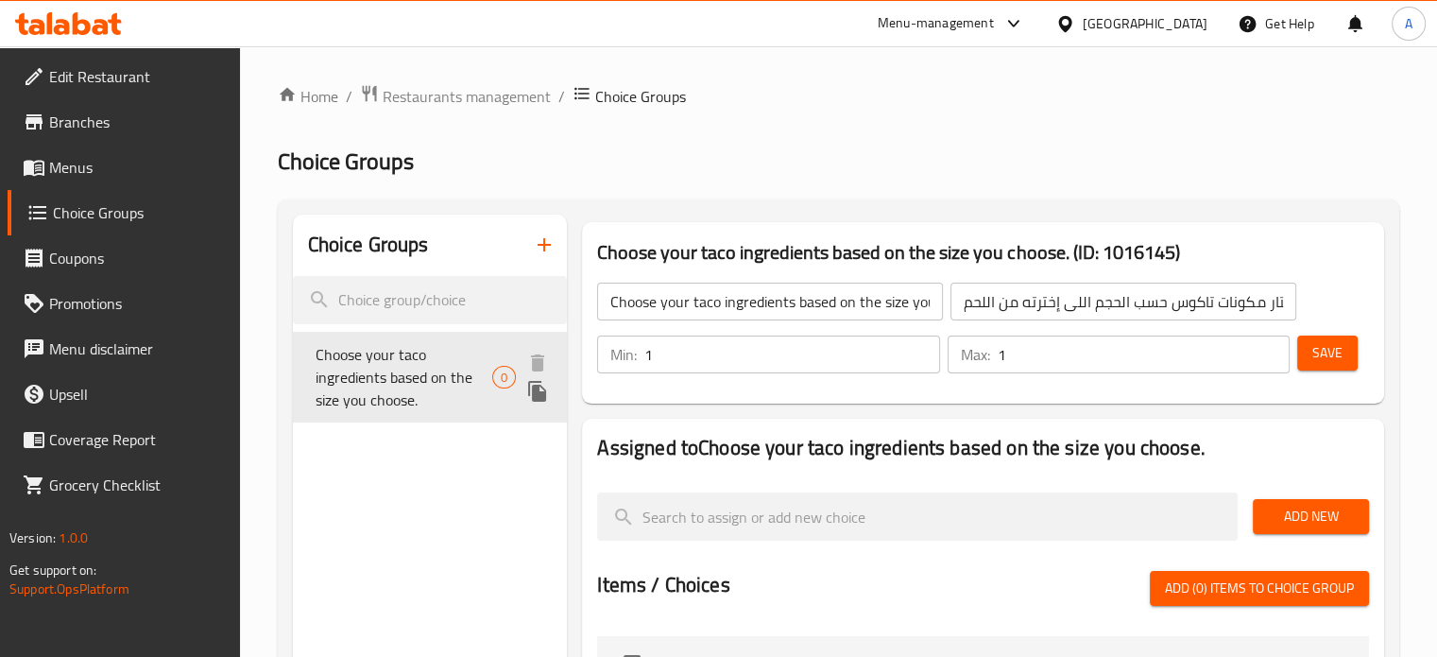
click at [396, 381] on span "Choose your taco ingredients based on the size you choose." at bounding box center [405, 377] width 178 height 68
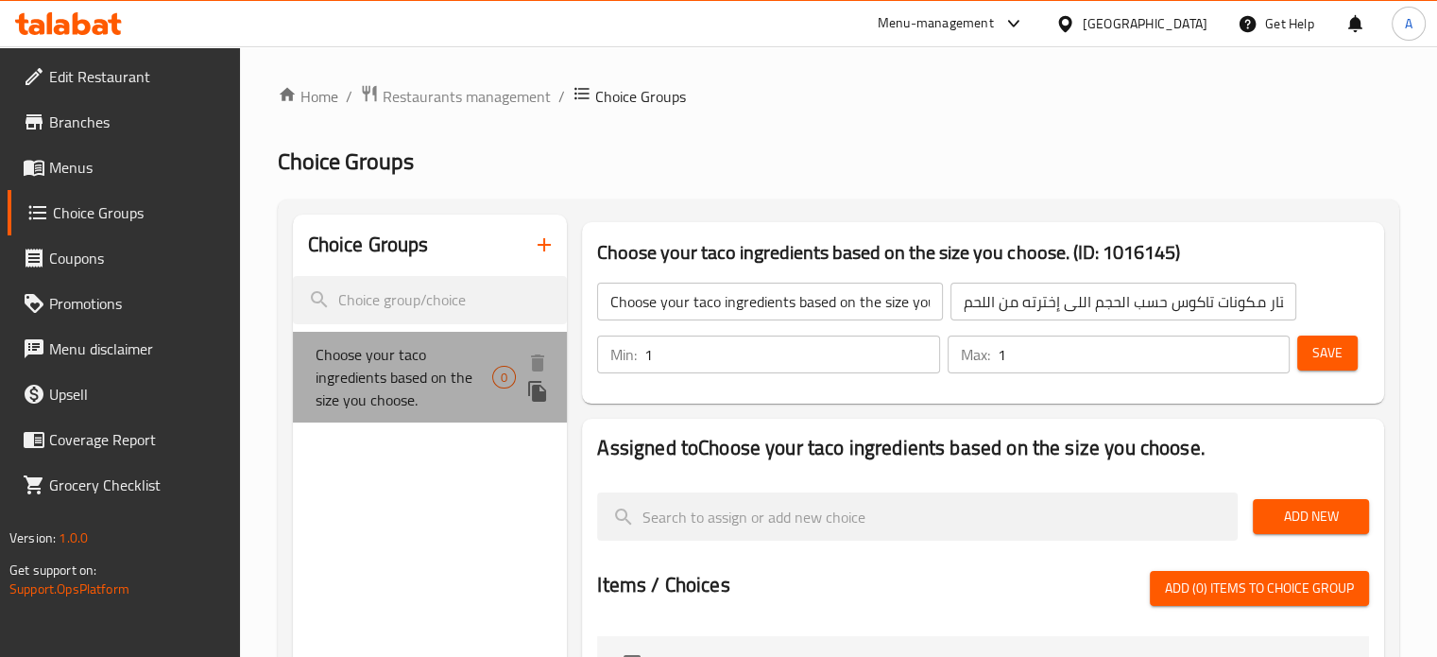
click at [396, 381] on span "Choose your taco ingredients based on the size you choose." at bounding box center [405, 377] width 178 height 68
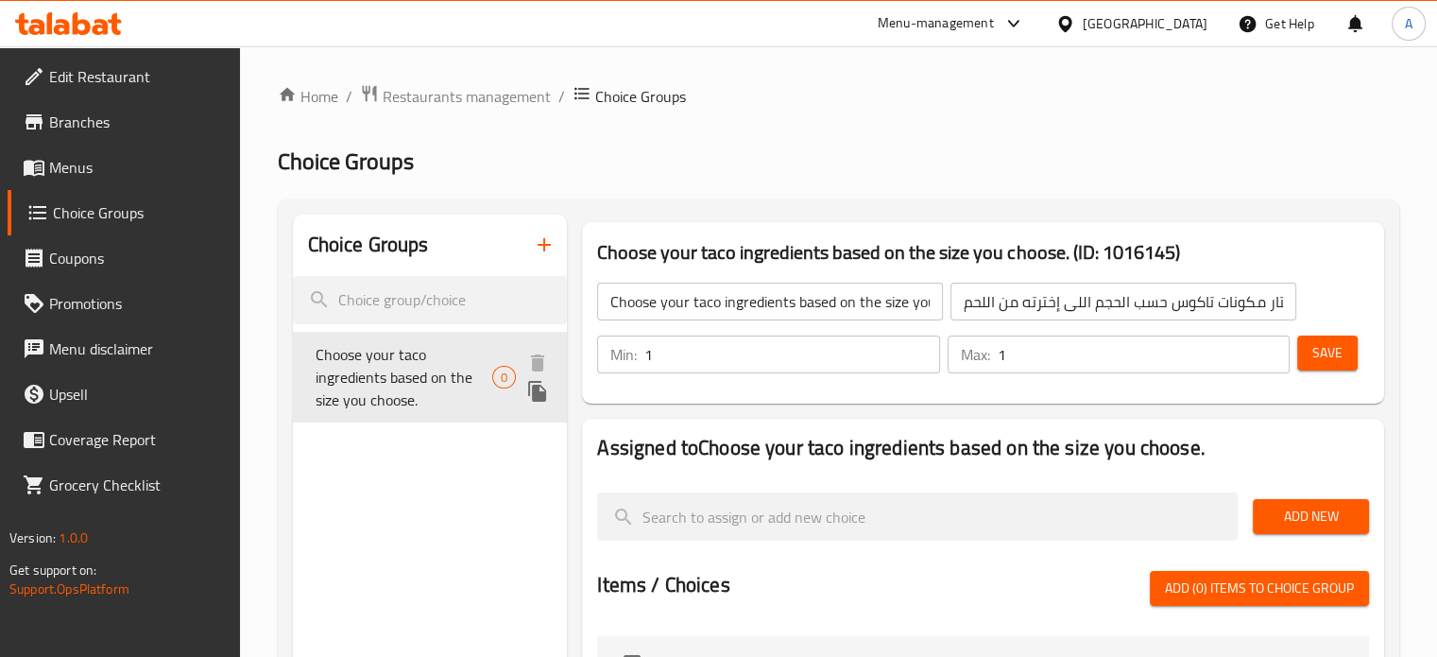
click at [396, 381] on span "Choose your taco ingredients based on the size you choose." at bounding box center [405, 377] width 178 height 68
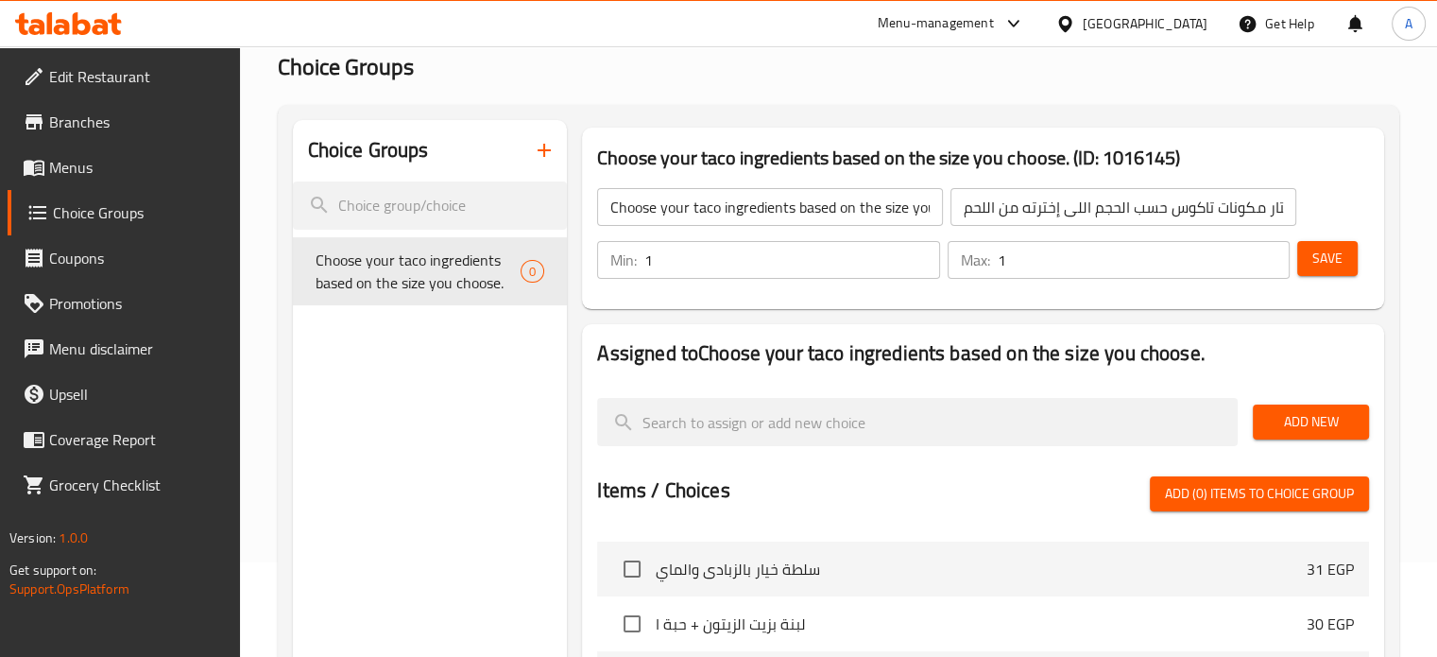
scroll to position [189, 0]
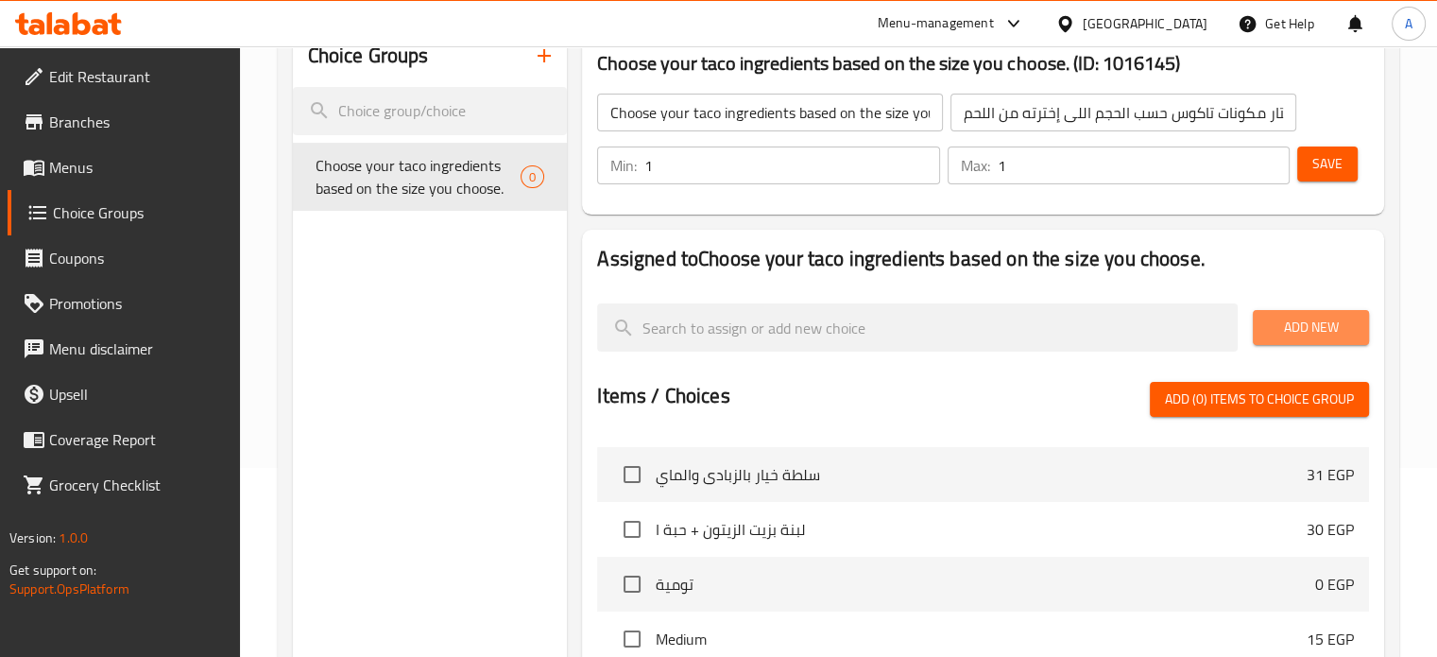
click at [1300, 329] on span "Add New" at bounding box center [1311, 328] width 86 height 24
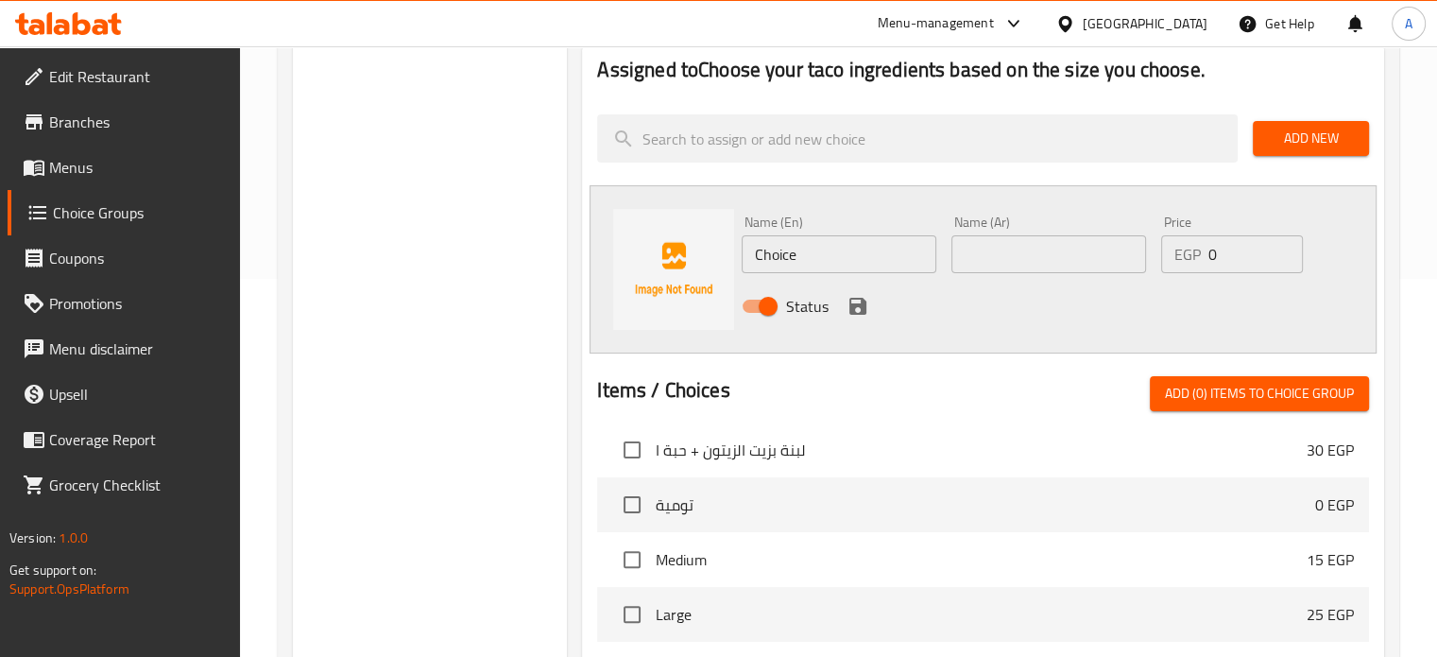
scroll to position [1606, 0]
click at [375, 395] on div "Choice Groups Choose your taco ingredients based on the size you choose. 0" at bounding box center [430, 406] width 275 height 1139
click at [460, 349] on div "Choice Groups Choose your taco ingredients based on the size you choose. 0" at bounding box center [430, 406] width 275 height 1139
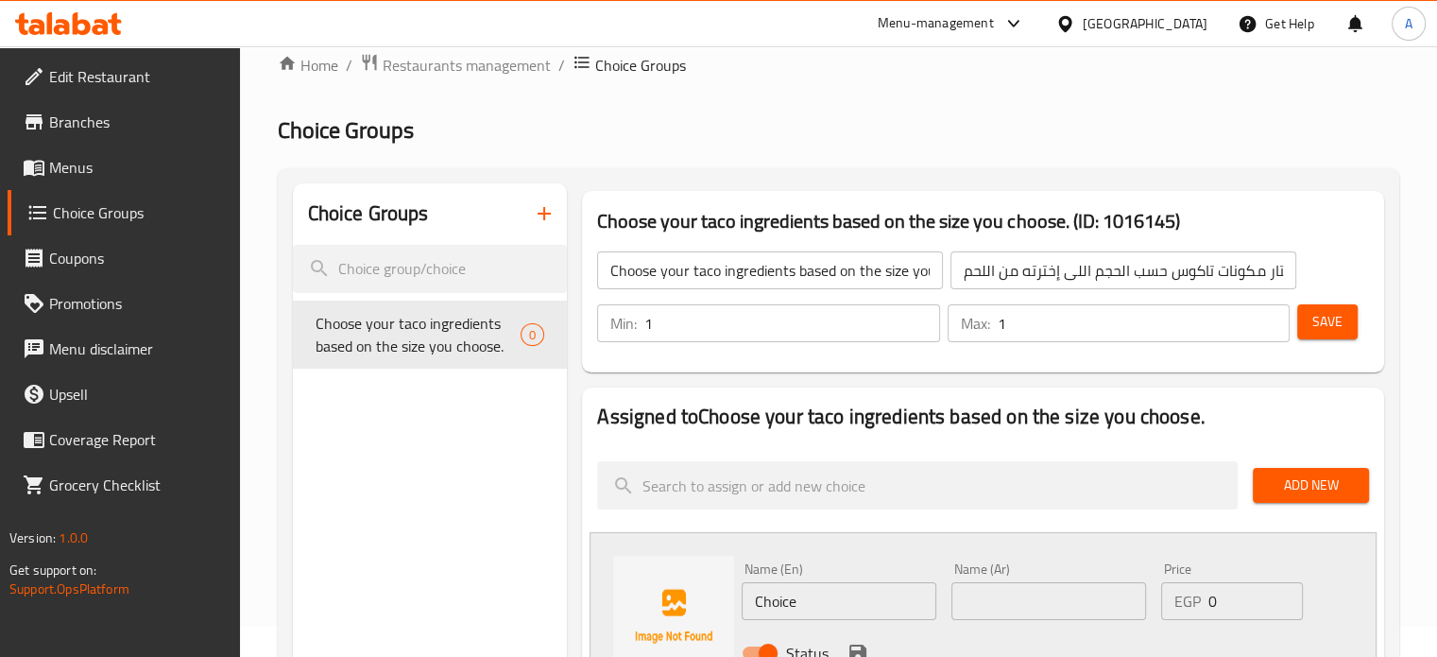
scroll to position [0, 0]
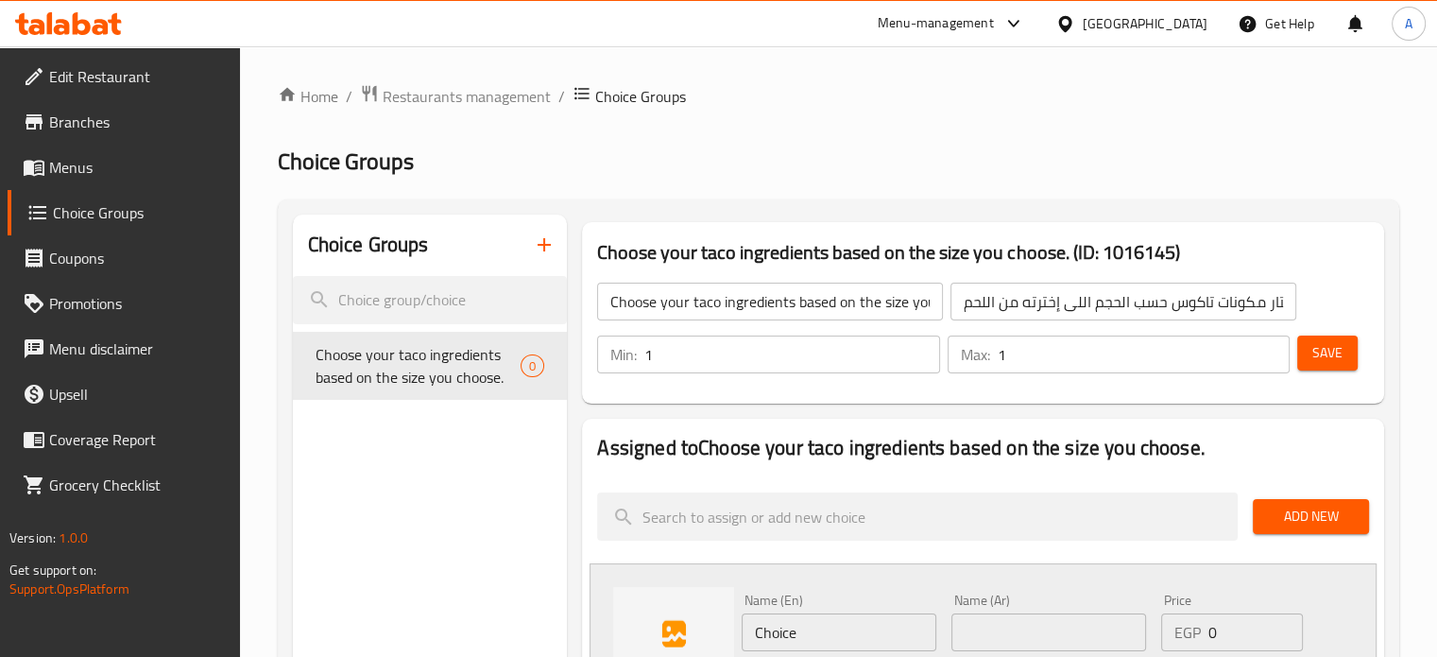
click at [658, 105] on span "Choice Groups" at bounding box center [640, 96] width 91 height 23
click at [541, 252] on icon "button" at bounding box center [544, 244] width 23 height 23
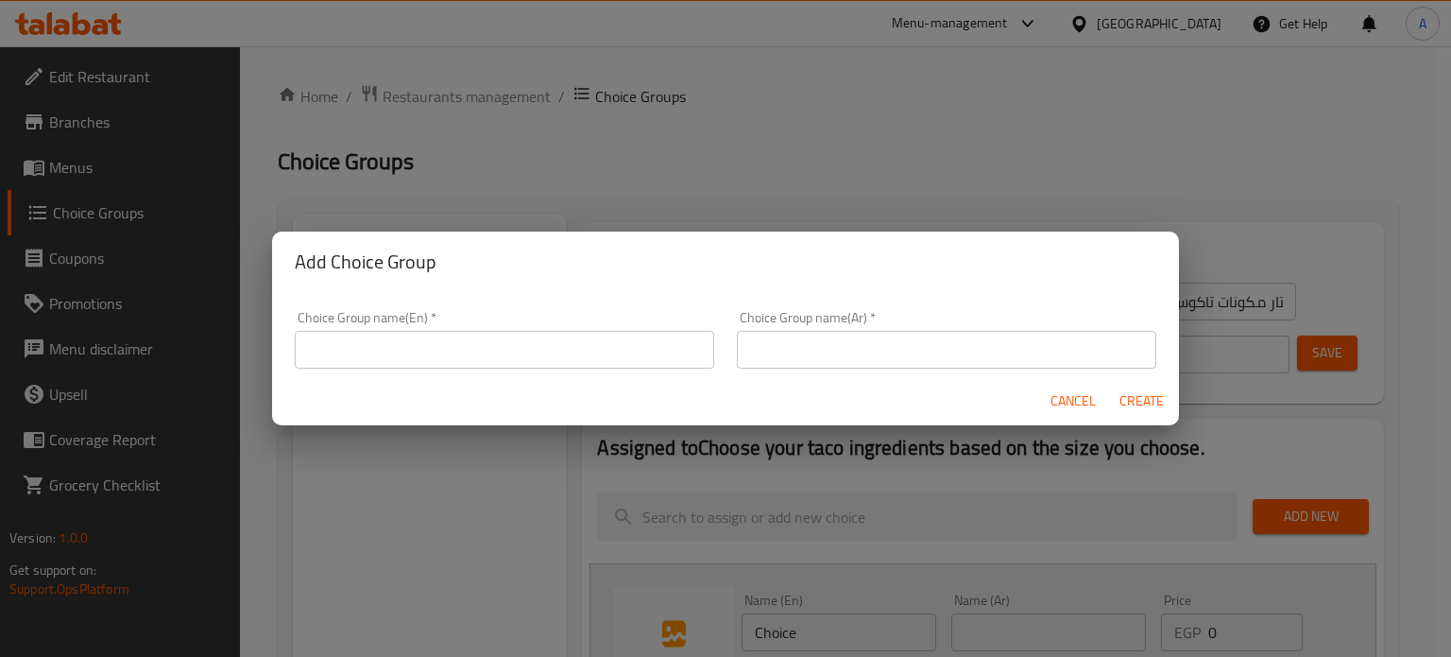
click at [645, 209] on div "Add Choice Group Choice Group name(En)   * Choice Group name(En) * Choice Group…" at bounding box center [725, 328] width 1451 height 657
click at [709, 150] on div "Add Choice Group Choice Group name(En)   * Choice Group name(En) * Choice Group…" at bounding box center [725, 328] width 1451 height 657
click at [1069, 395] on span "Cancel" at bounding box center [1073, 401] width 45 height 24
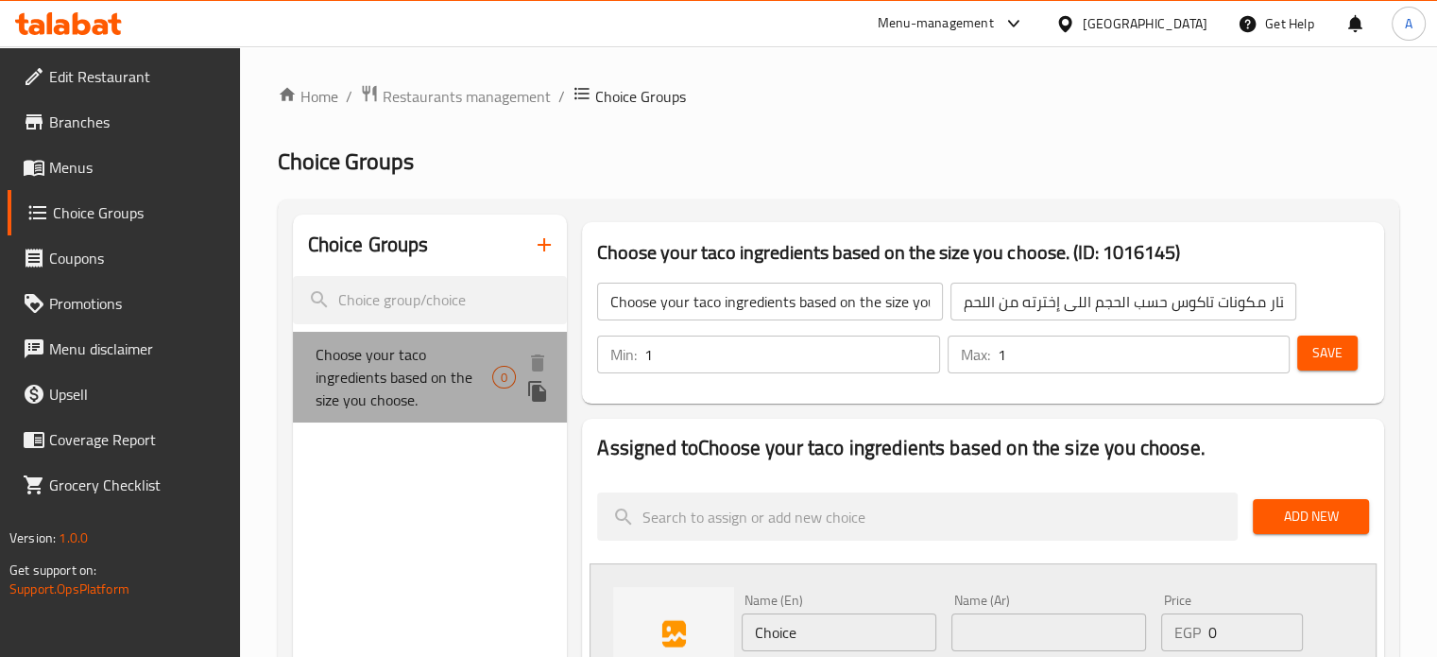
click at [444, 386] on span "Choose your taco ingredients based on the size you choose." at bounding box center [405, 377] width 178 height 68
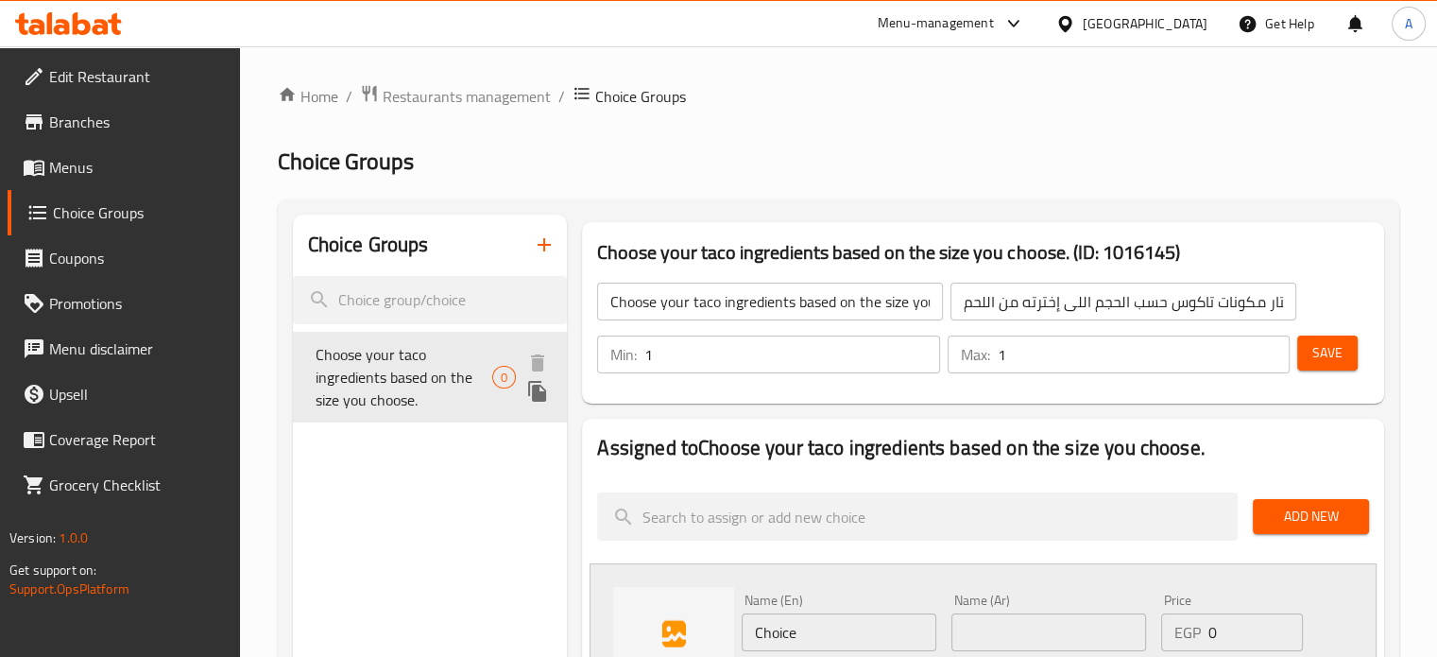
click at [541, 393] on icon "duplicate" at bounding box center [537, 391] width 18 height 21
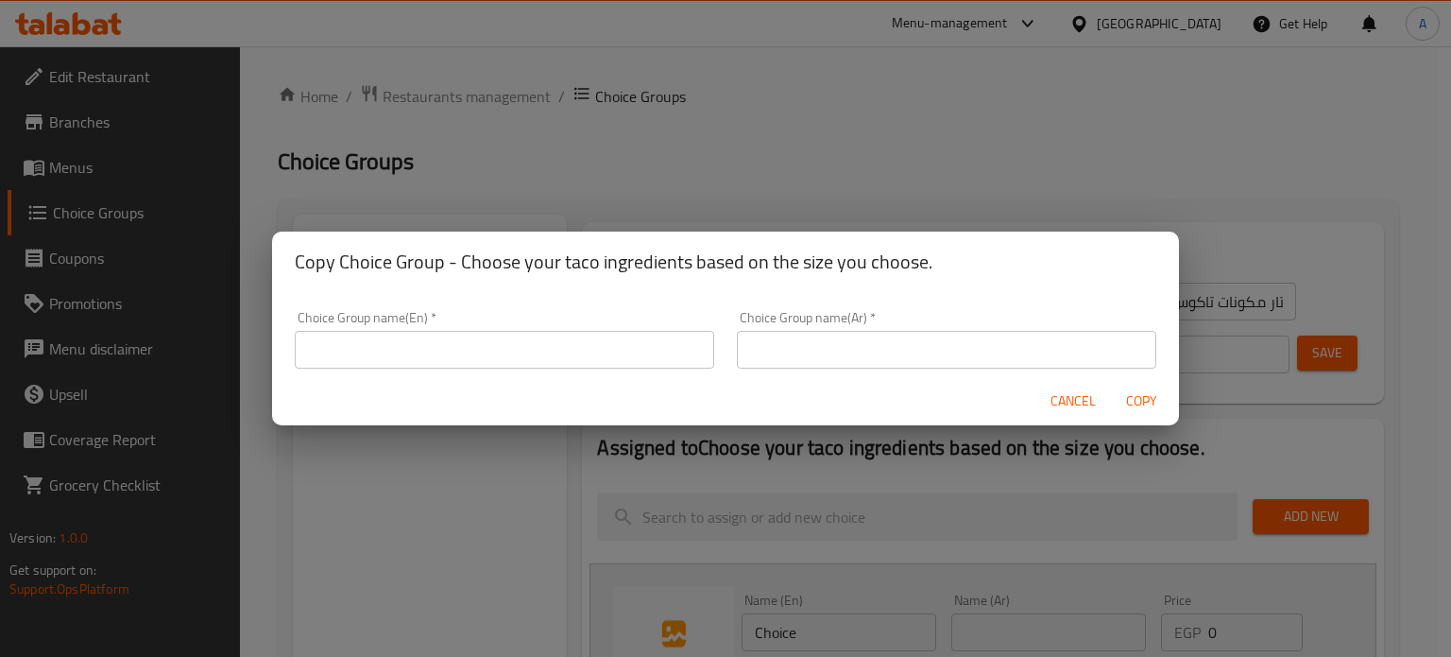
click at [862, 132] on div "Copy Choice Group - Choose your taco ingredients based on the size you choose. …" at bounding box center [725, 328] width 1451 height 657
click at [1048, 402] on button "Cancel" at bounding box center [1073, 401] width 60 height 35
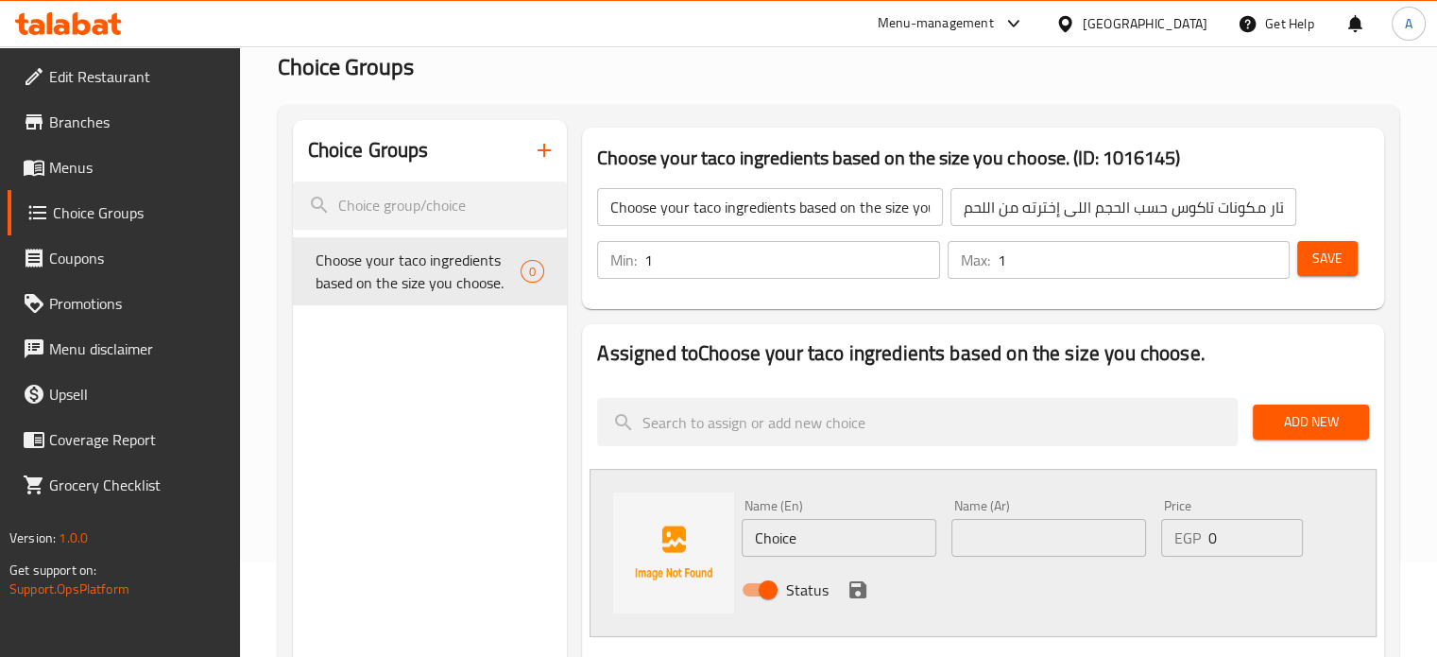
scroll to position [189, 0]
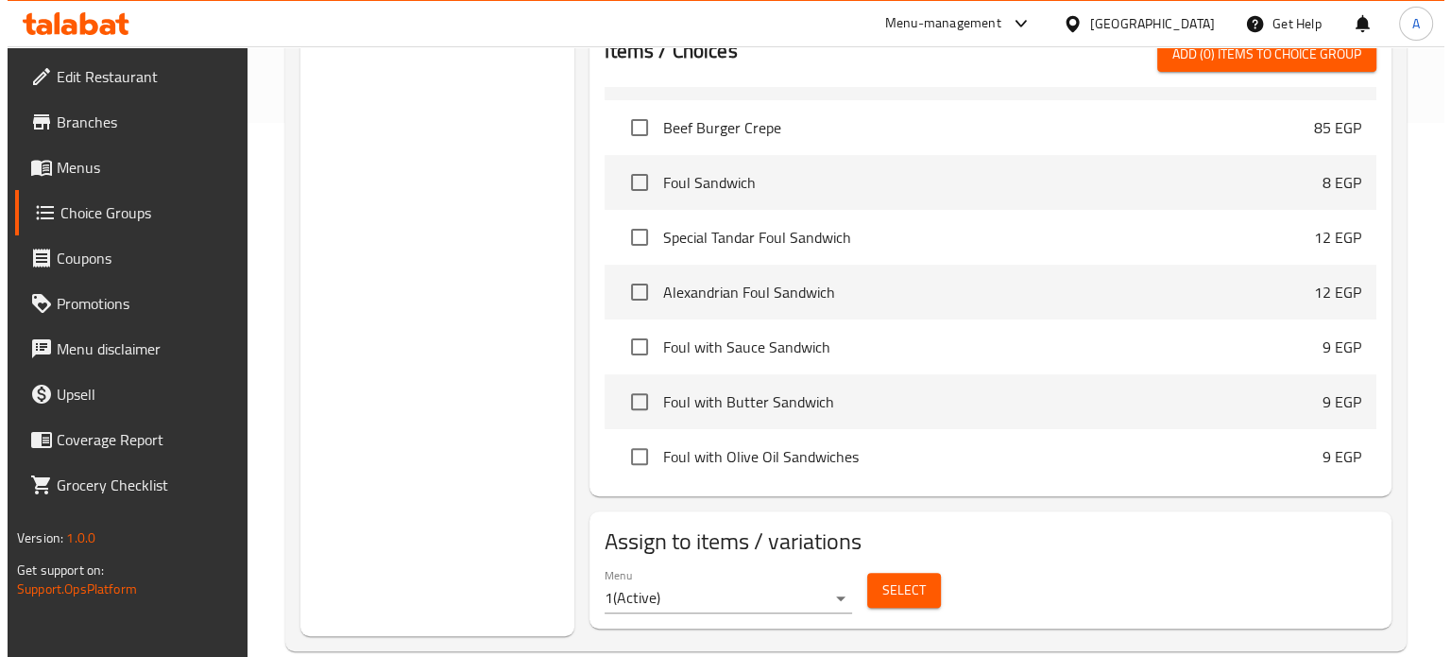
scroll to position [566, 0]
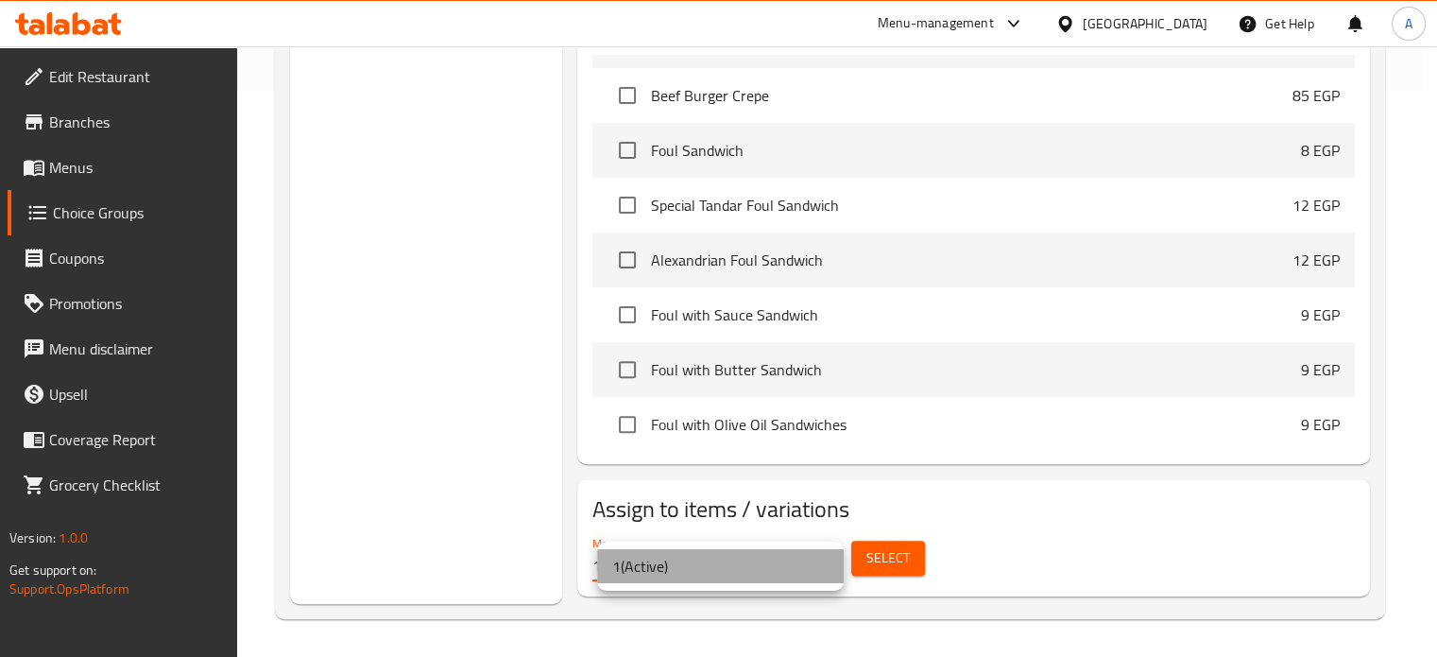
click at [802, 571] on li "1 ( Active )" at bounding box center [720, 566] width 247 height 34
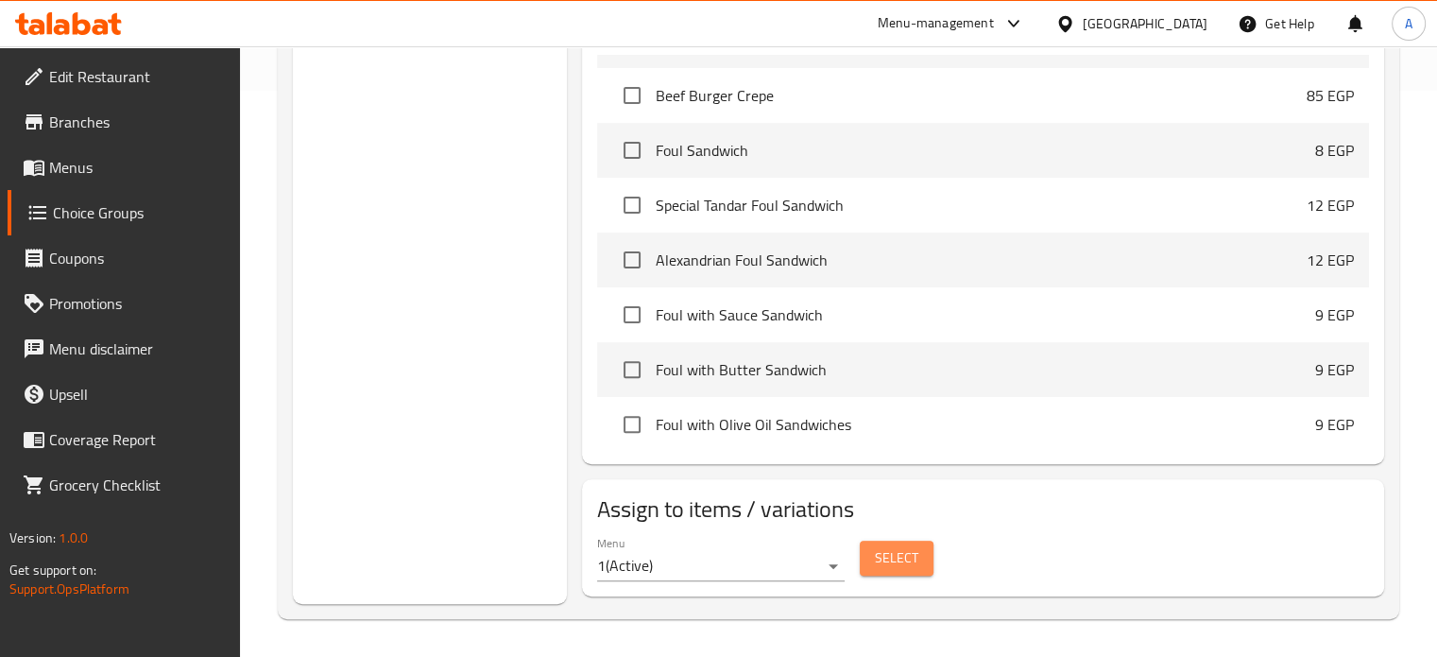
click at [900, 560] on span "Select" at bounding box center [896, 558] width 43 height 24
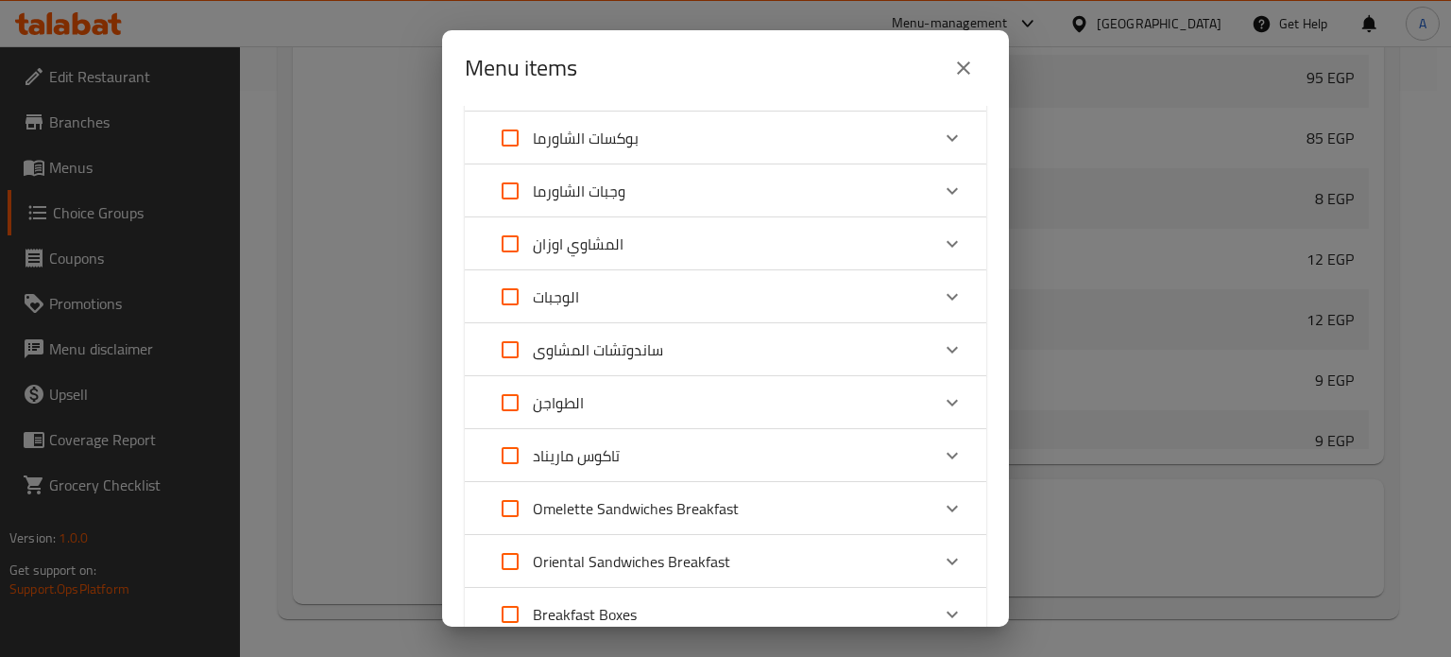
scroll to position [472, 0]
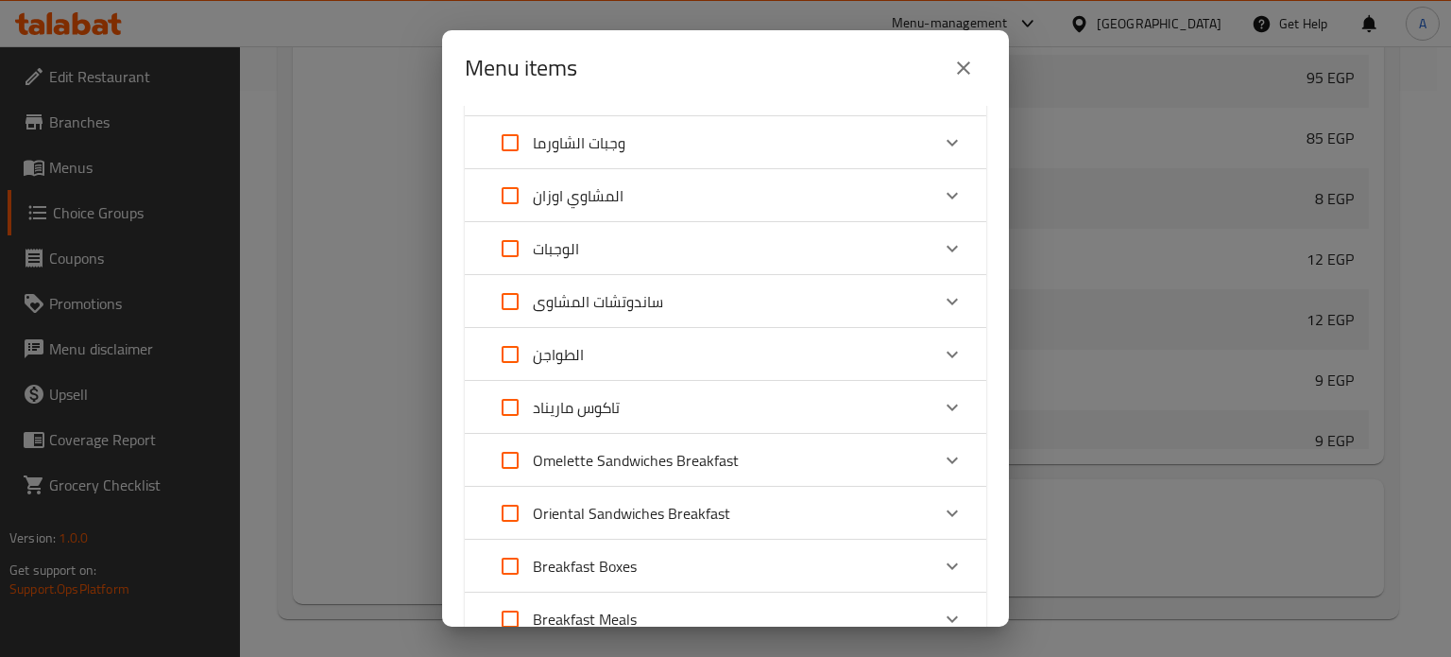
click at [605, 409] on p "تاكوس ماريناد" at bounding box center [576, 407] width 87 height 23
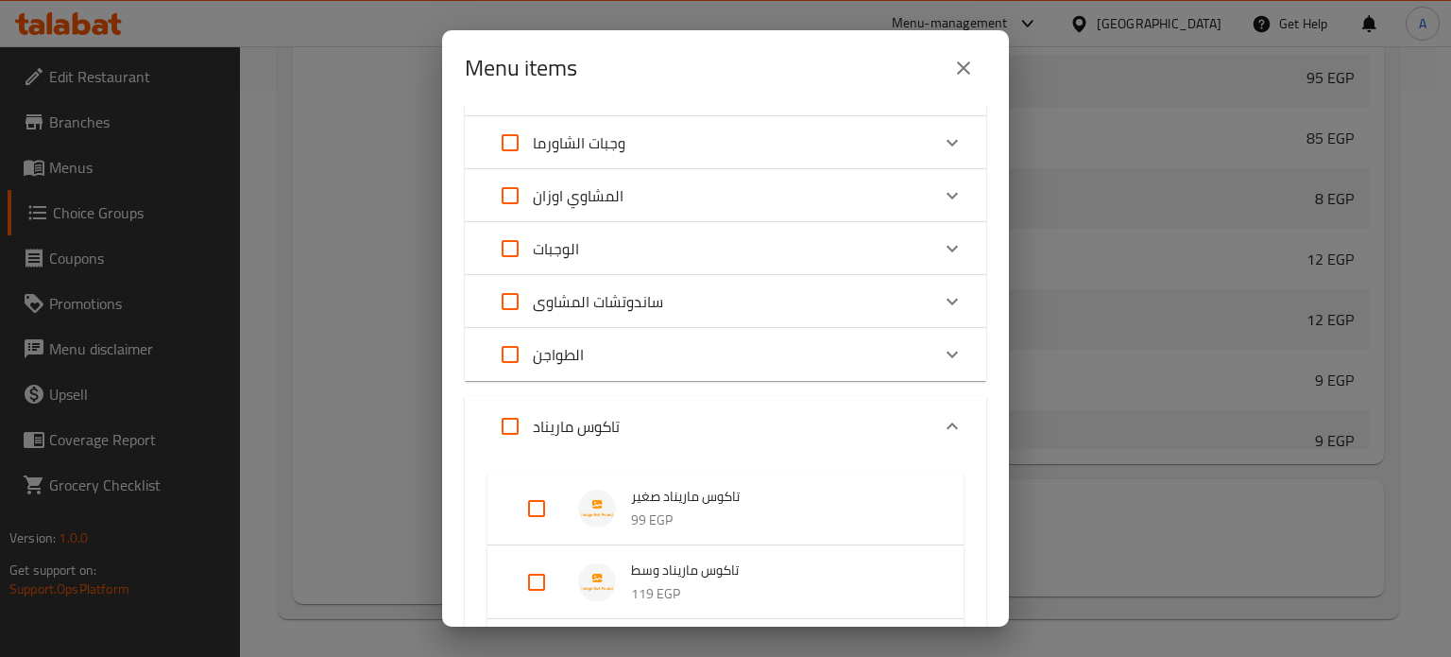
click at [537, 506] on input "Expand" at bounding box center [536, 508] width 45 height 45
checkbox input "true"
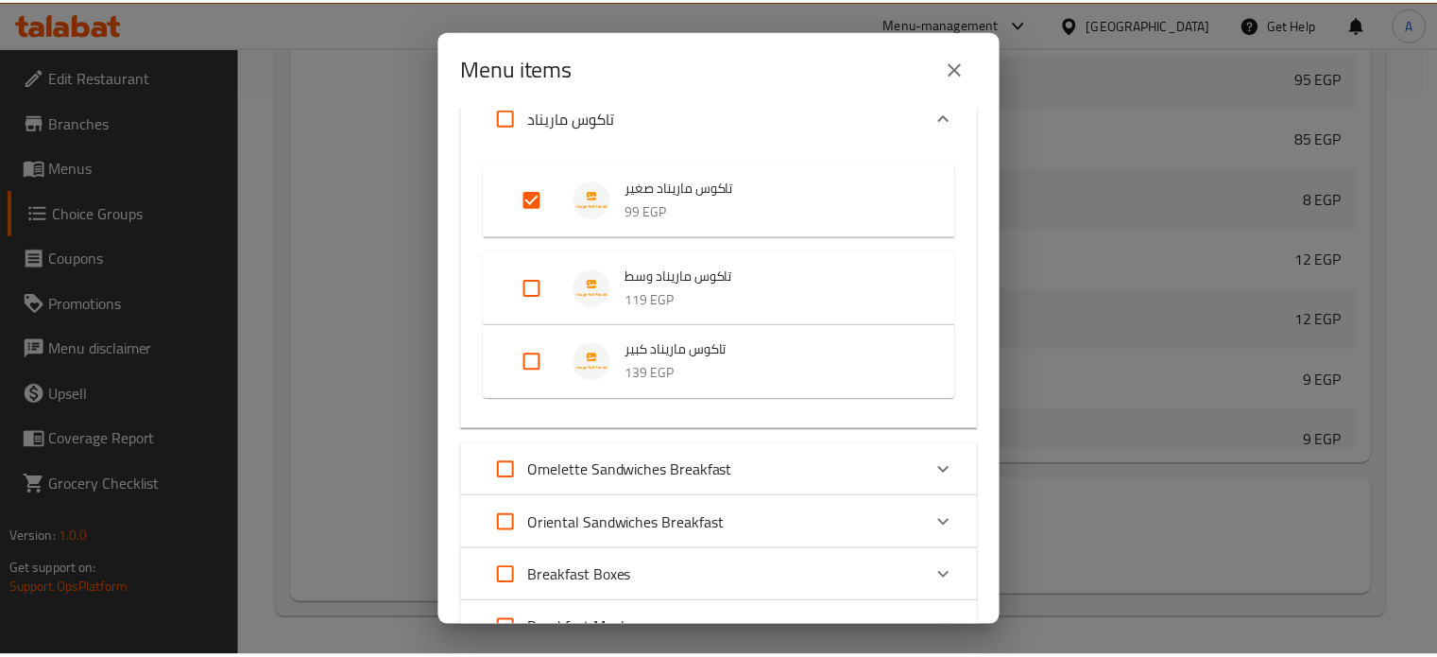
scroll to position [941, 0]
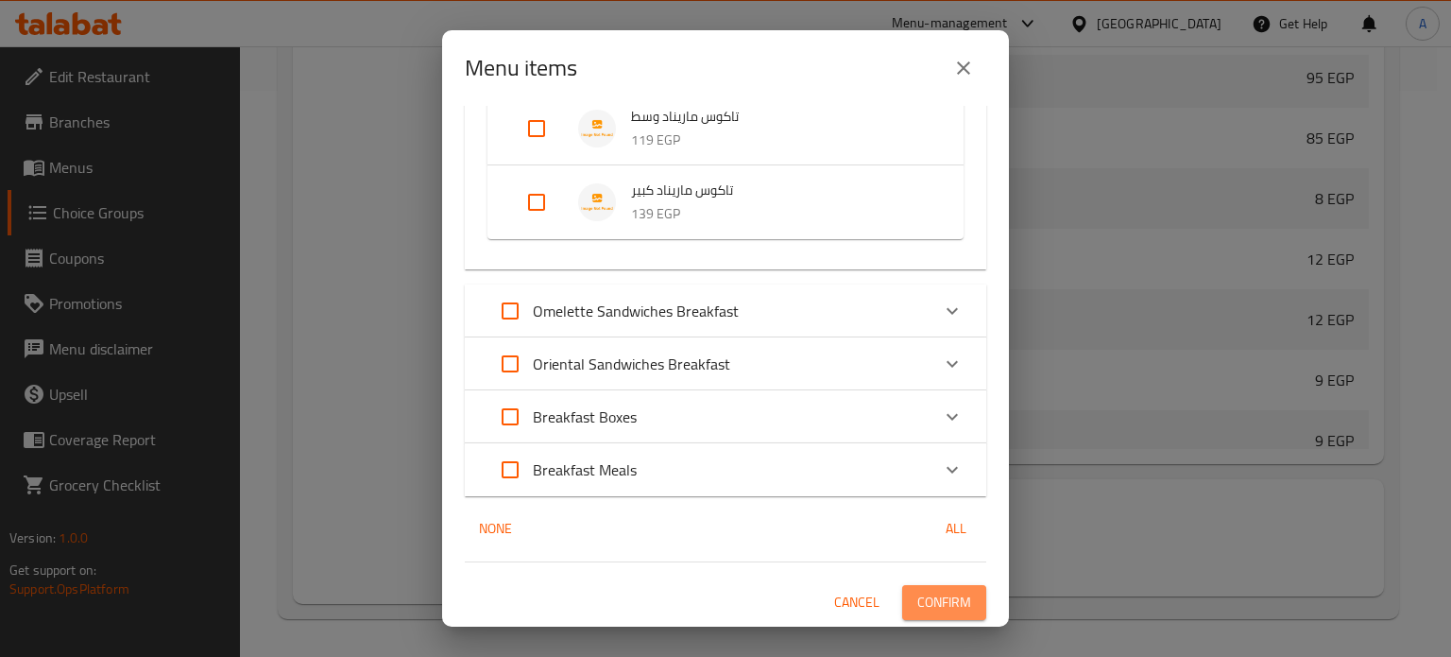
click at [929, 605] on span "Confirm" at bounding box center [945, 603] width 54 height 24
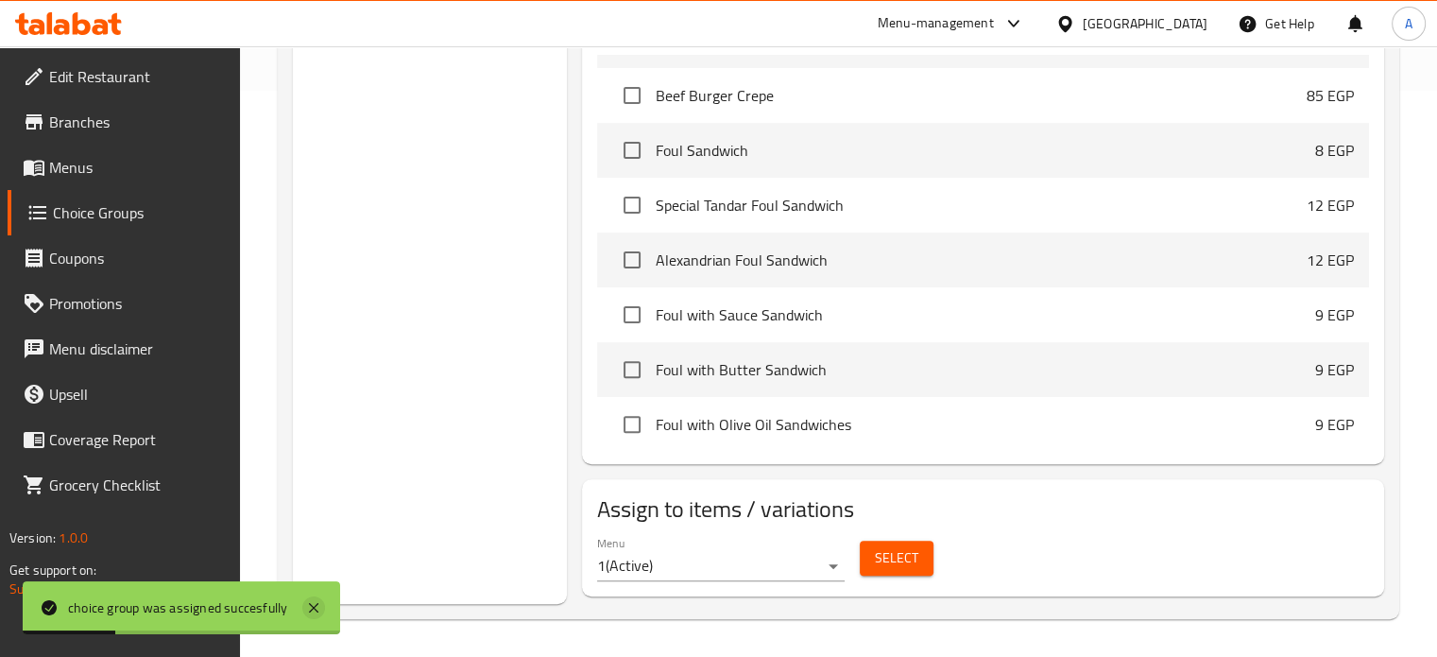
click at [314, 608] on icon at bounding box center [313, 607] width 9 height 9
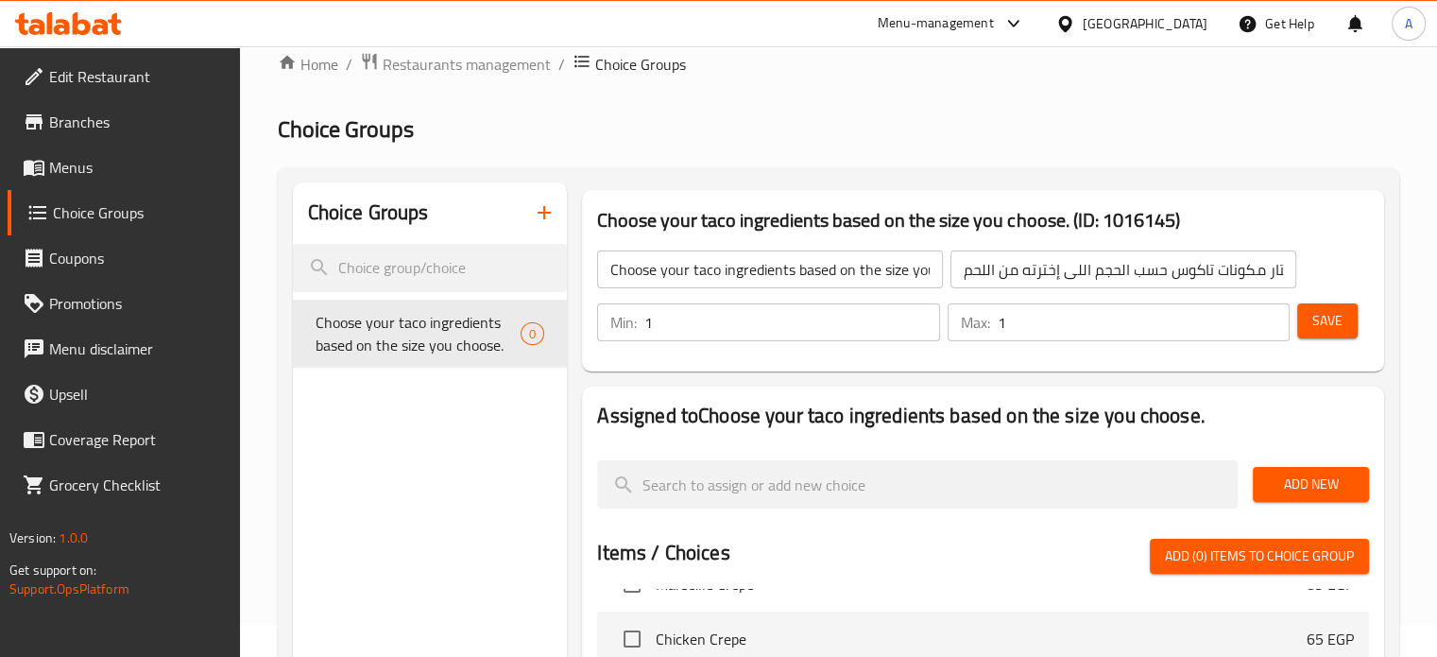
scroll to position [0, 0]
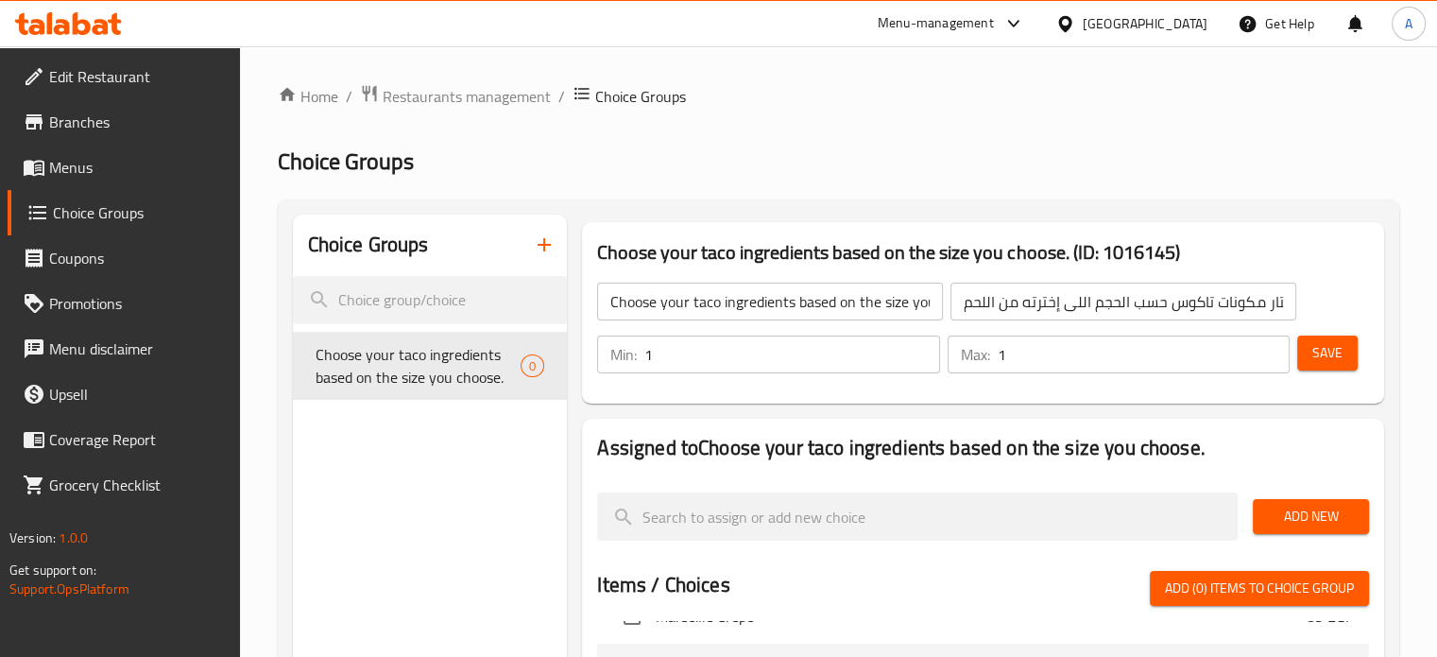
drag, startPoint x: 80, startPoint y: 169, endPoint x: 140, endPoint y: 195, distance: 64.8
click at [80, 169] on span "Menus" at bounding box center [137, 167] width 176 height 23
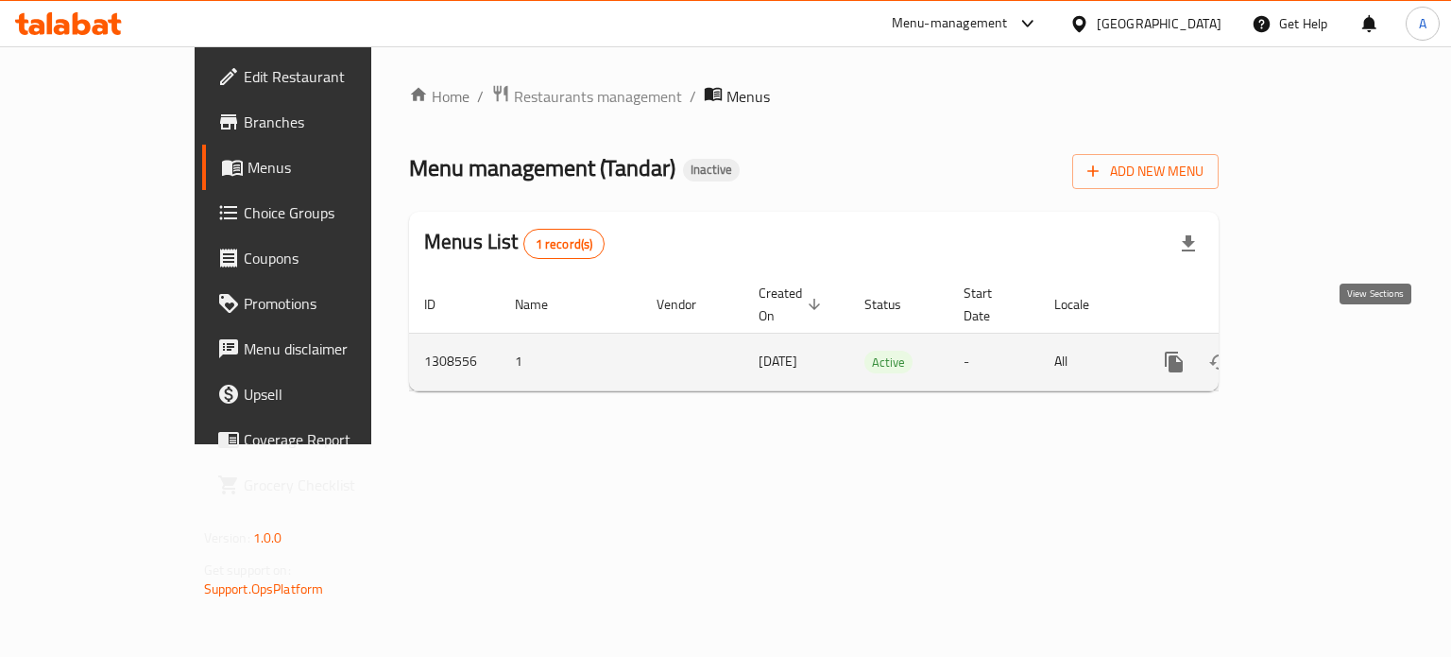
click at [1319, 353] on icon "enhanced table" at bounding box center [1310, 361] width 17 height 17
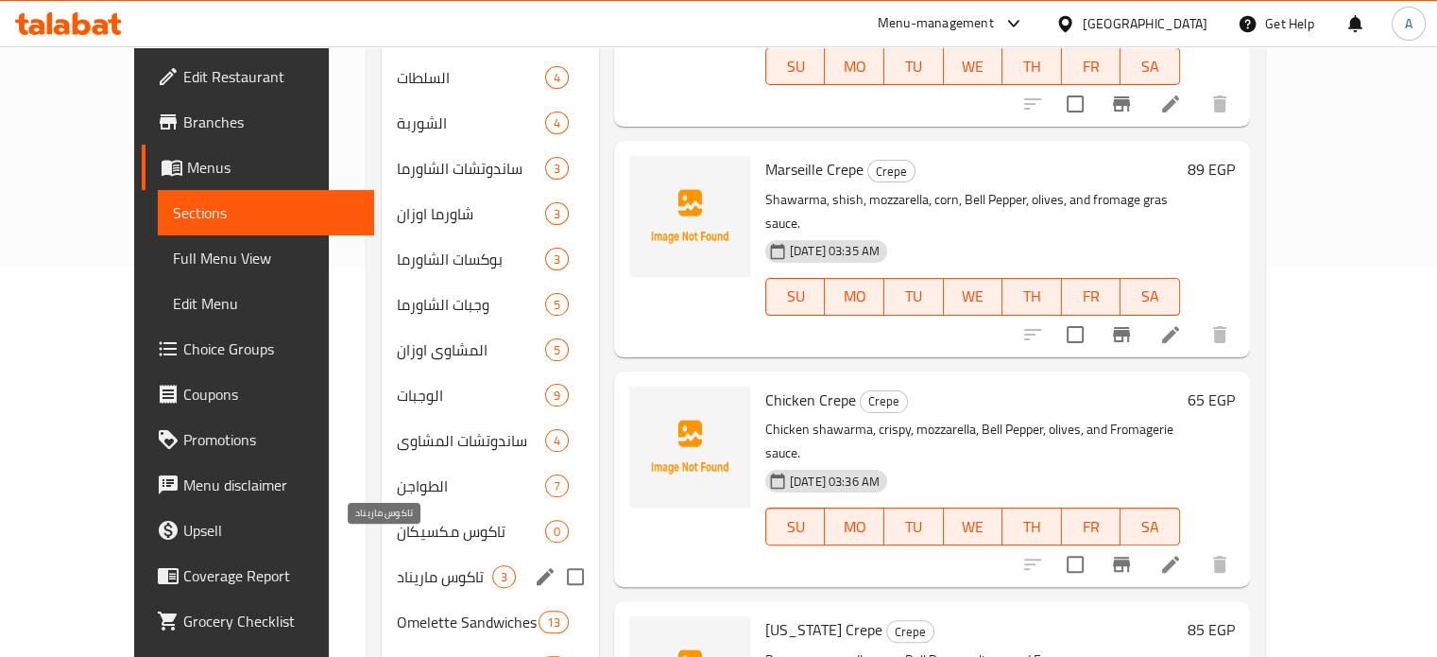
scroll to position [472, 0]
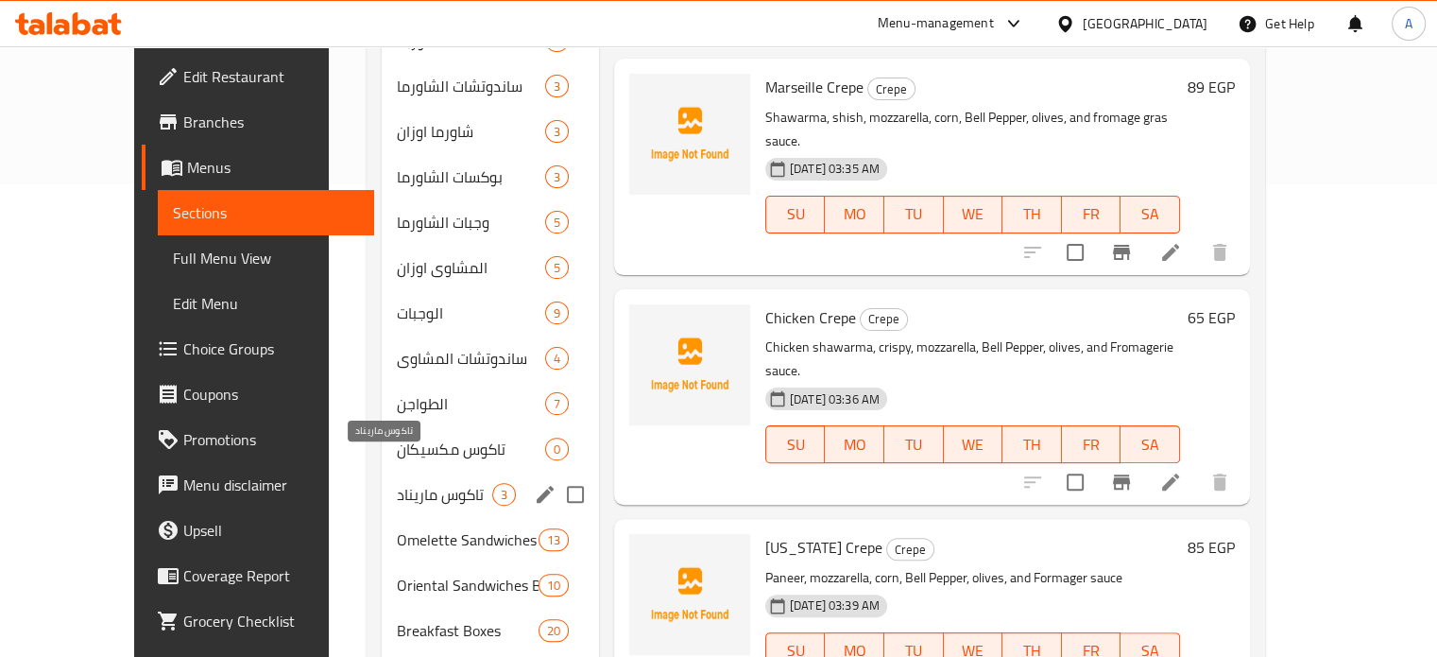
click at [397, 483] on span "تاكوس ماريناد" at bounding box center [444, 494] width 95 height 23
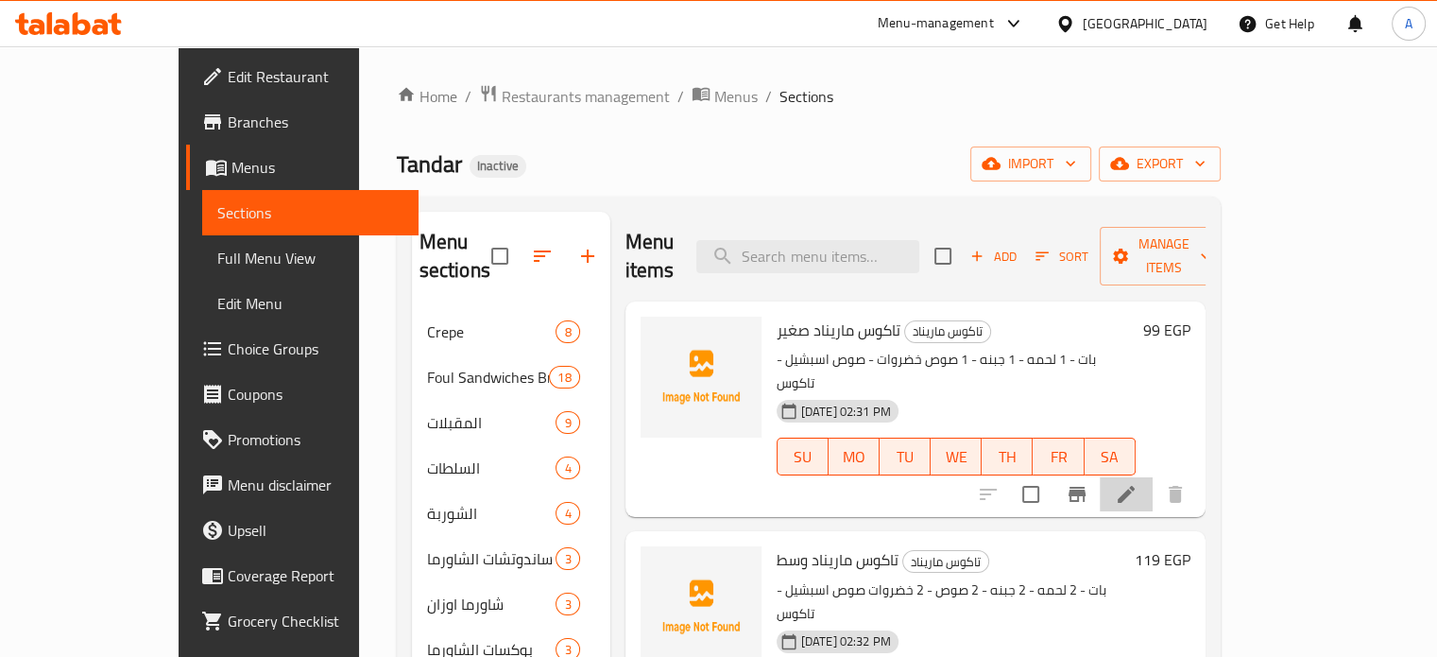
click at [1138, 483] on icon at bounding box center [1126, 494] width 23 height 23
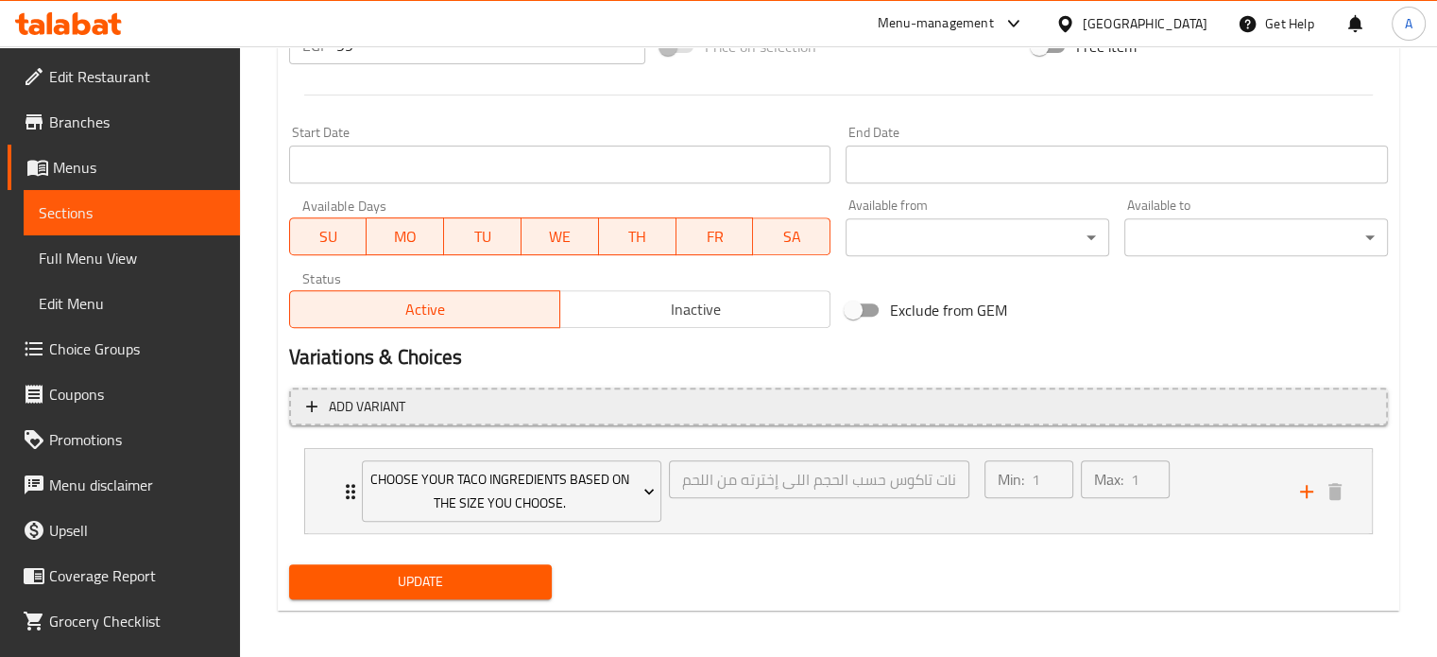
scroll to position [732, 0]
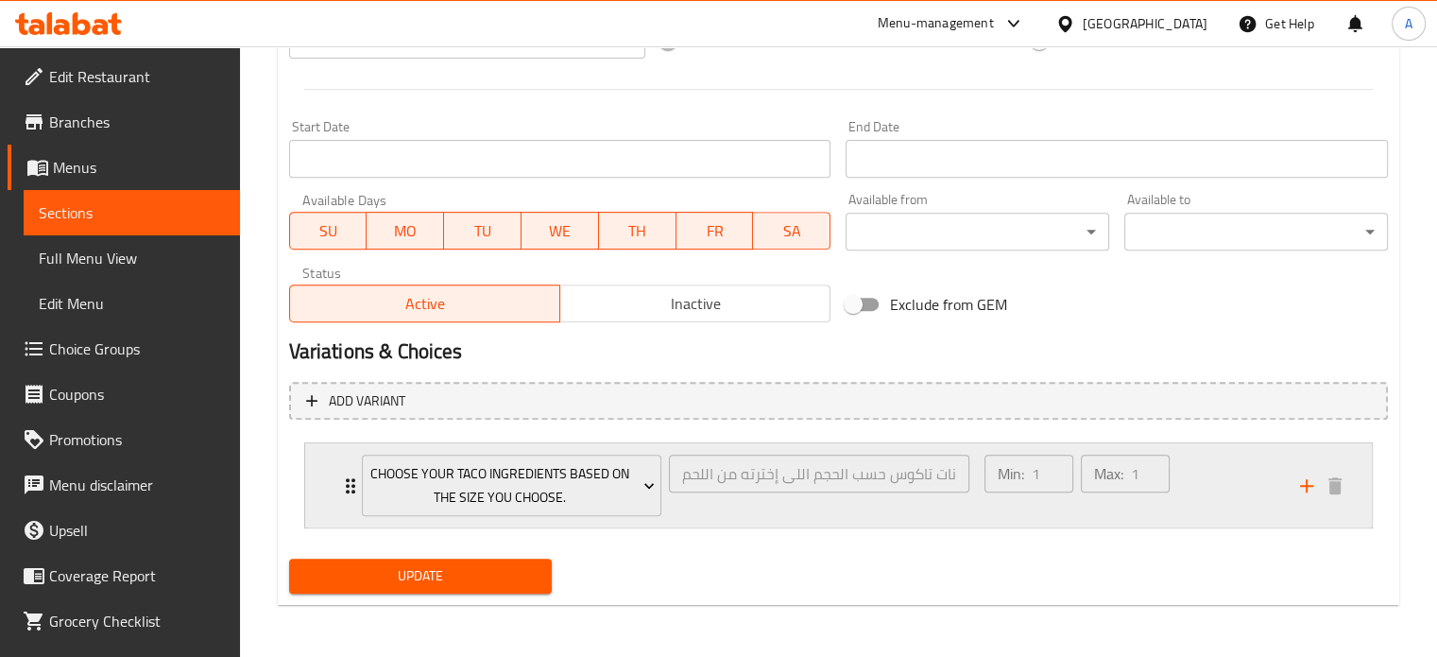
click at [707, 517] on div "إختار مكونات تاكوس حسب الحجم اللى إخترته من اللحم ​" at bounding box center [819, 485] width 308 height 69
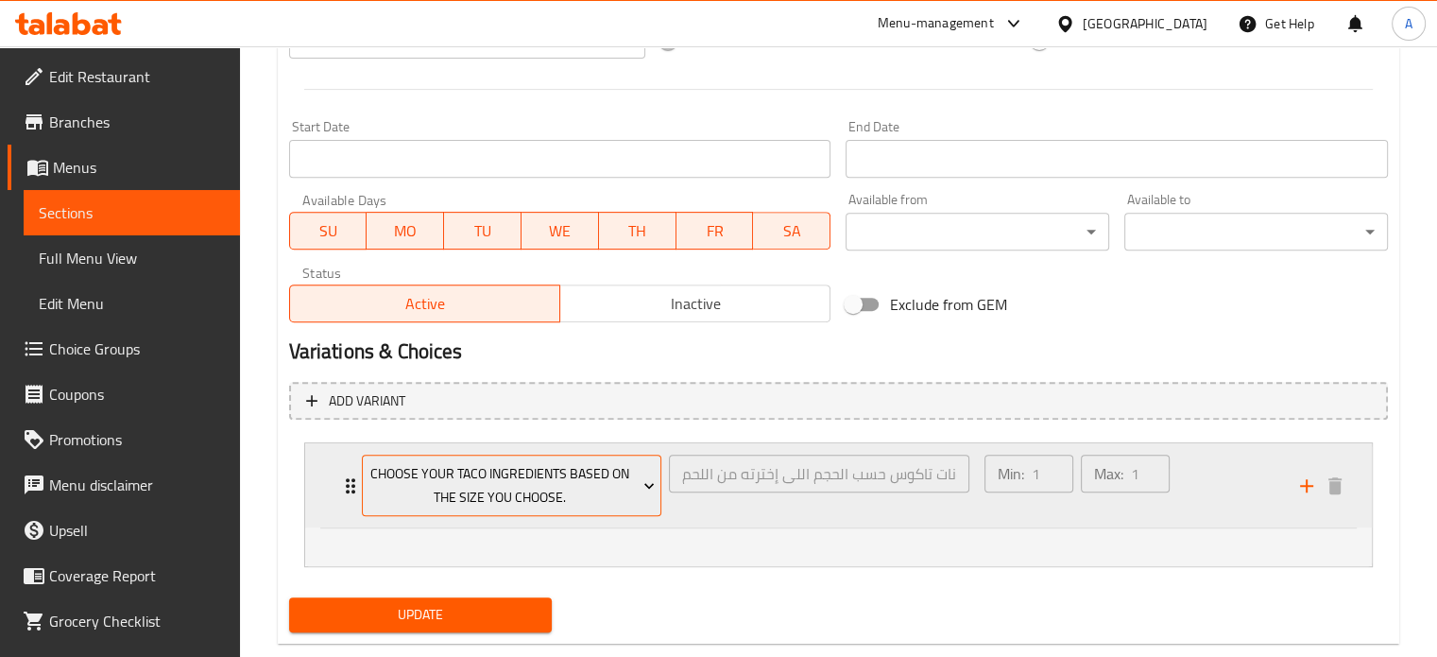
click at [488, 504] on span "Choose your taco ingredients based on the size you choose." at bounding box center [512, 485] width 286 height 47
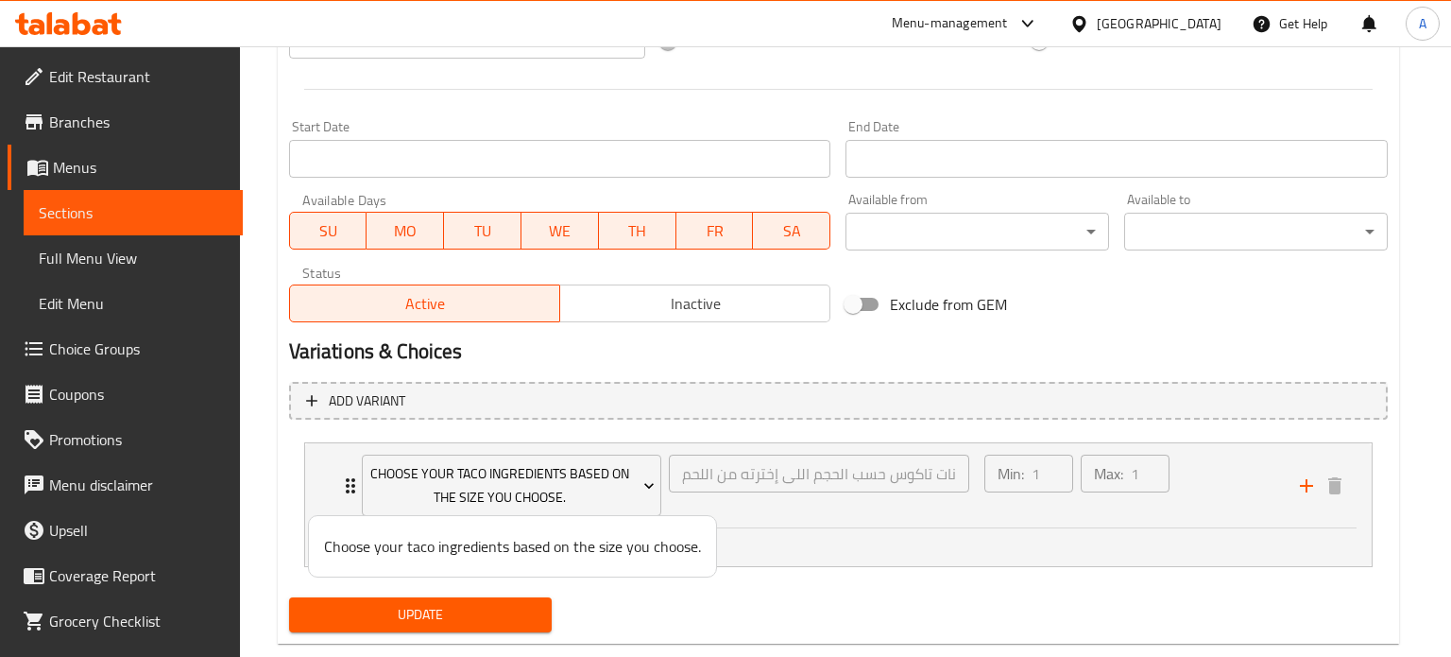
click at [1218, 492] on div at bounding box center [725, 328] width 1451 height 657
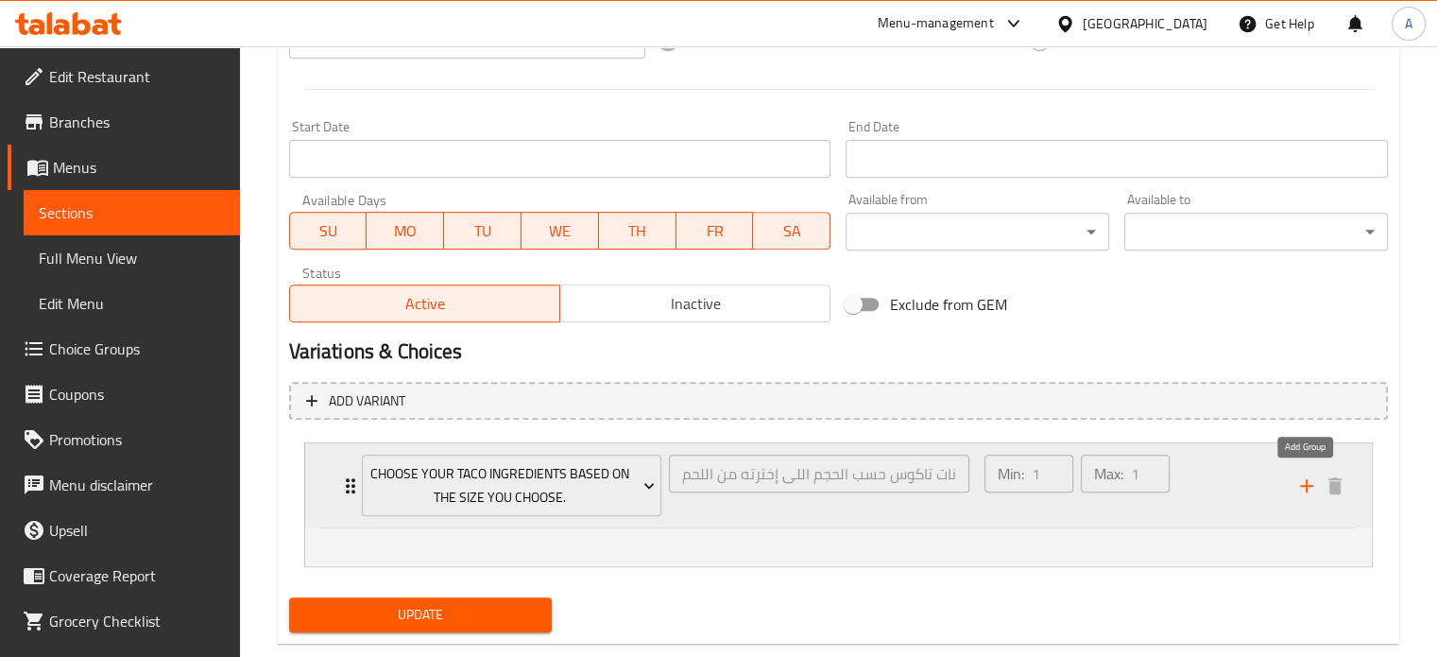
click at [1303, 484] on icon "add" at bounding box center [1306, 485] width 13 height 13
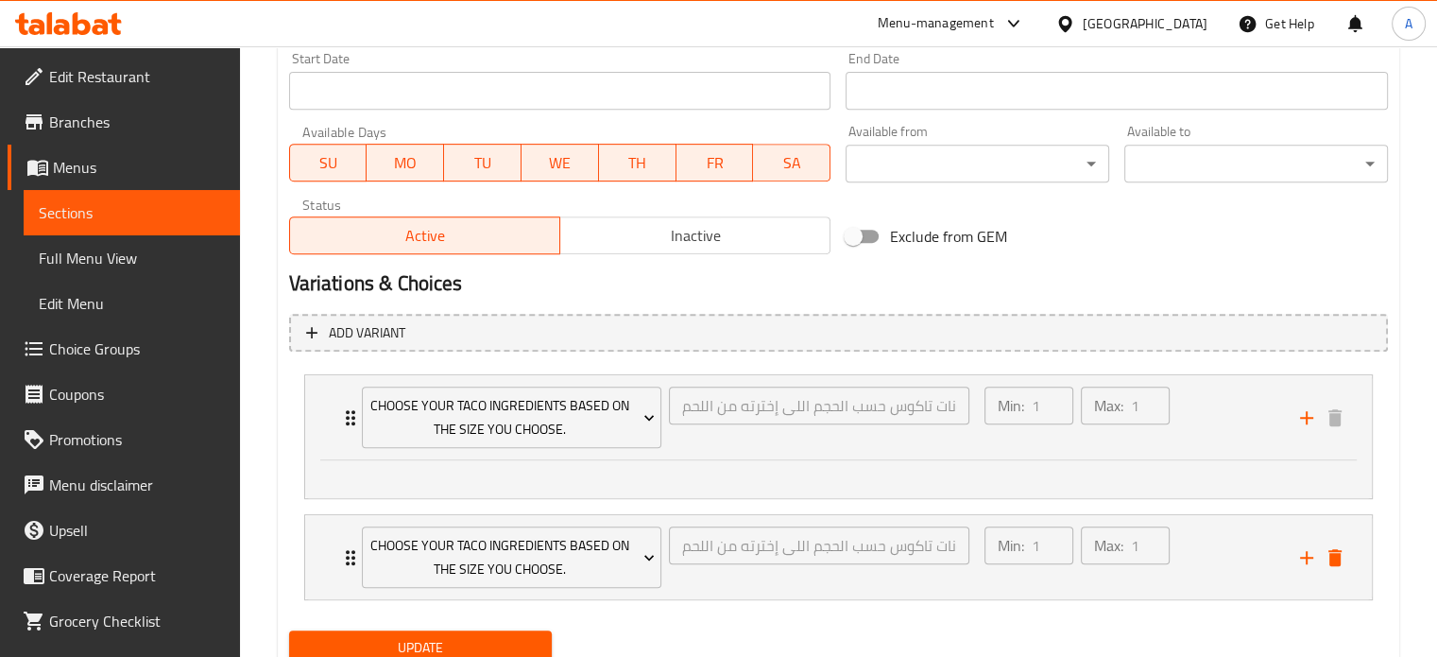
scroll to position [871, 0]
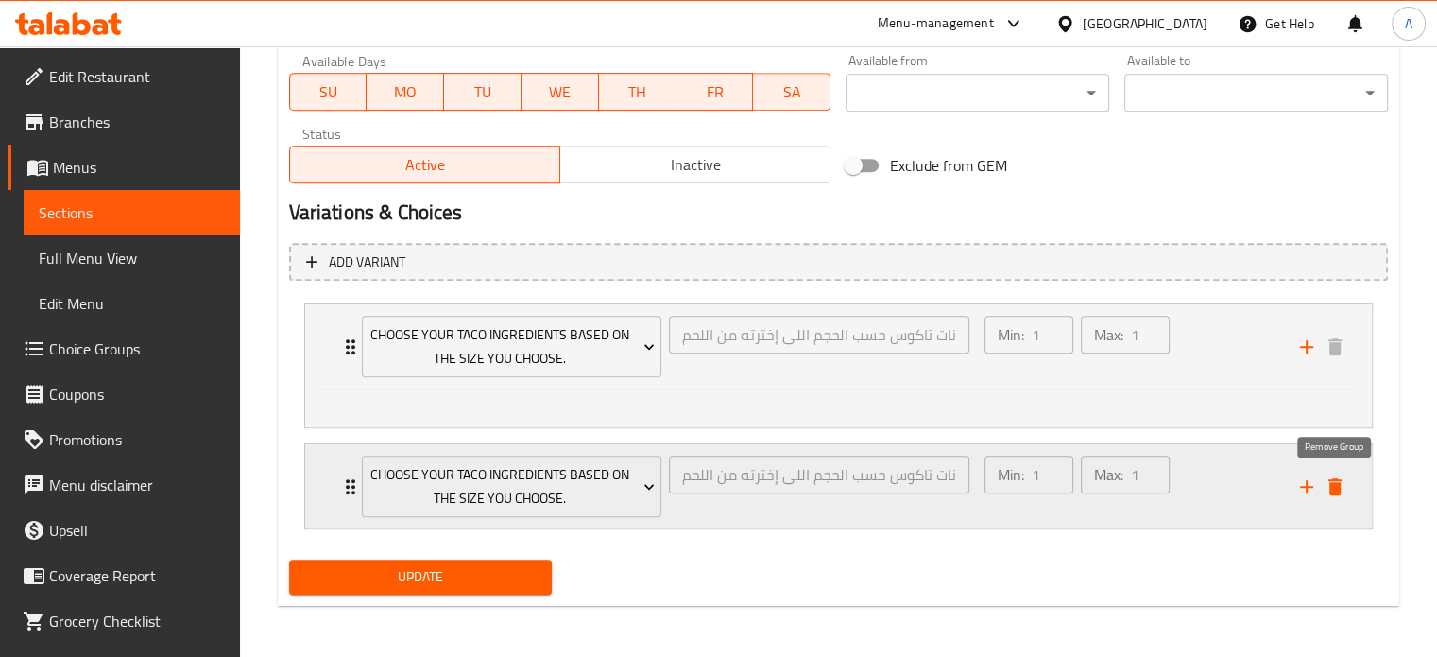
click at [1337, 489] on icon "delete" at bounding box center [1335, 486] width 13 height 17
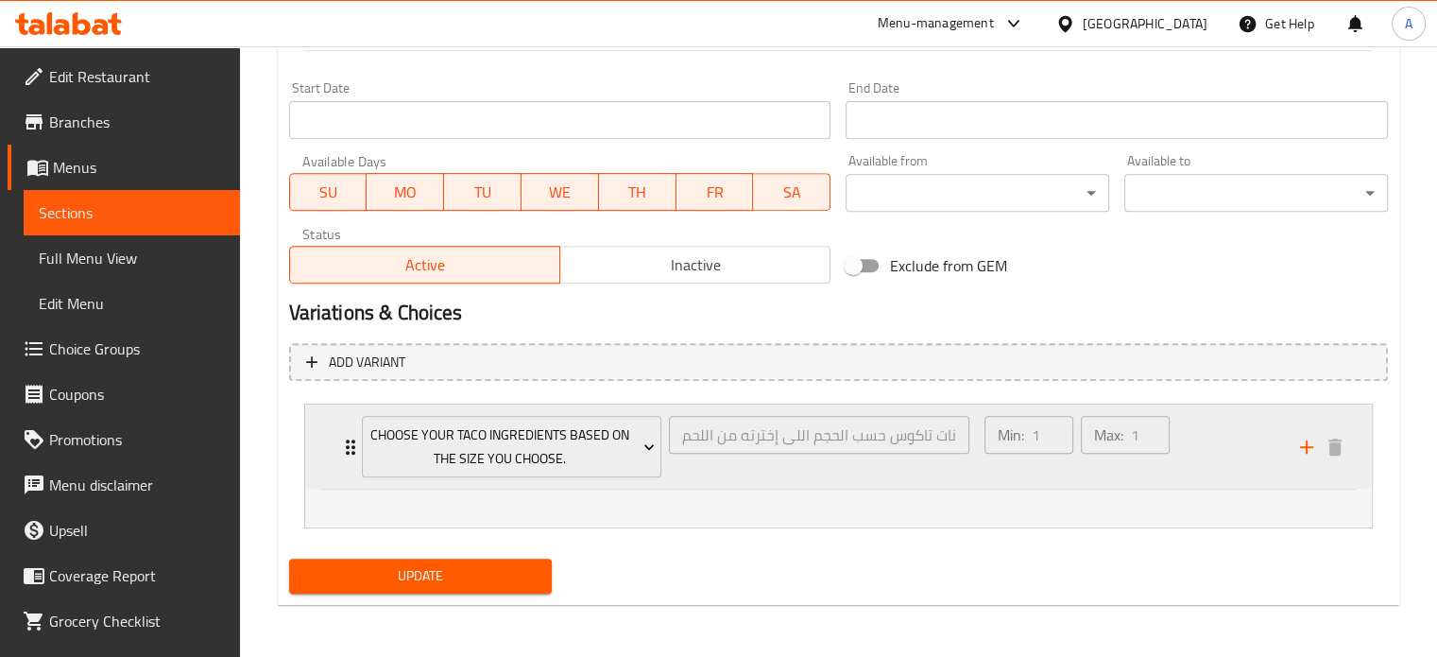
click at [678, 464] on div "إختار مكونات تاكوس حسب الحجم اللى إخترته من اللحم ​" at bounding box center [819, 446] width 308 height 69
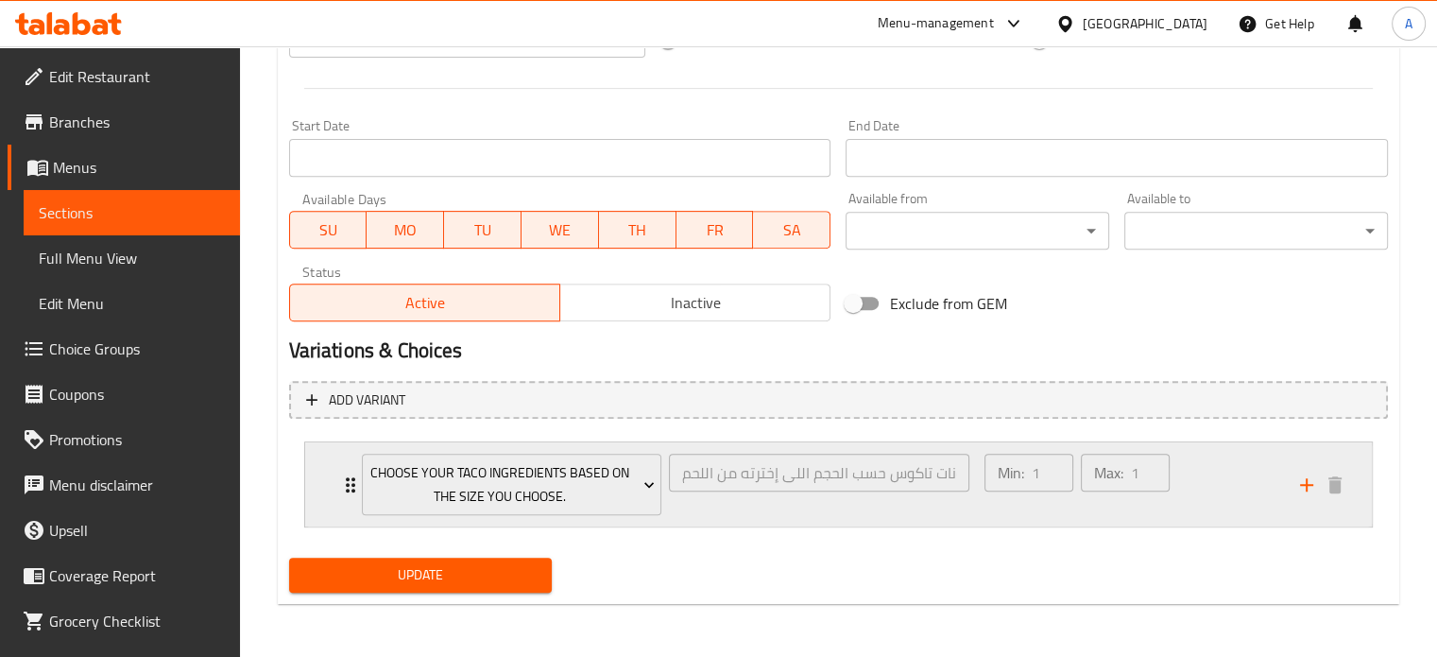
scroll to position [732, 0]
click at [699, 510] on div "إختار مكونات تاكوس حسب الحجم اللى إخترته من اللحم ​" at bounding box center [819, 485] width 308 height 69
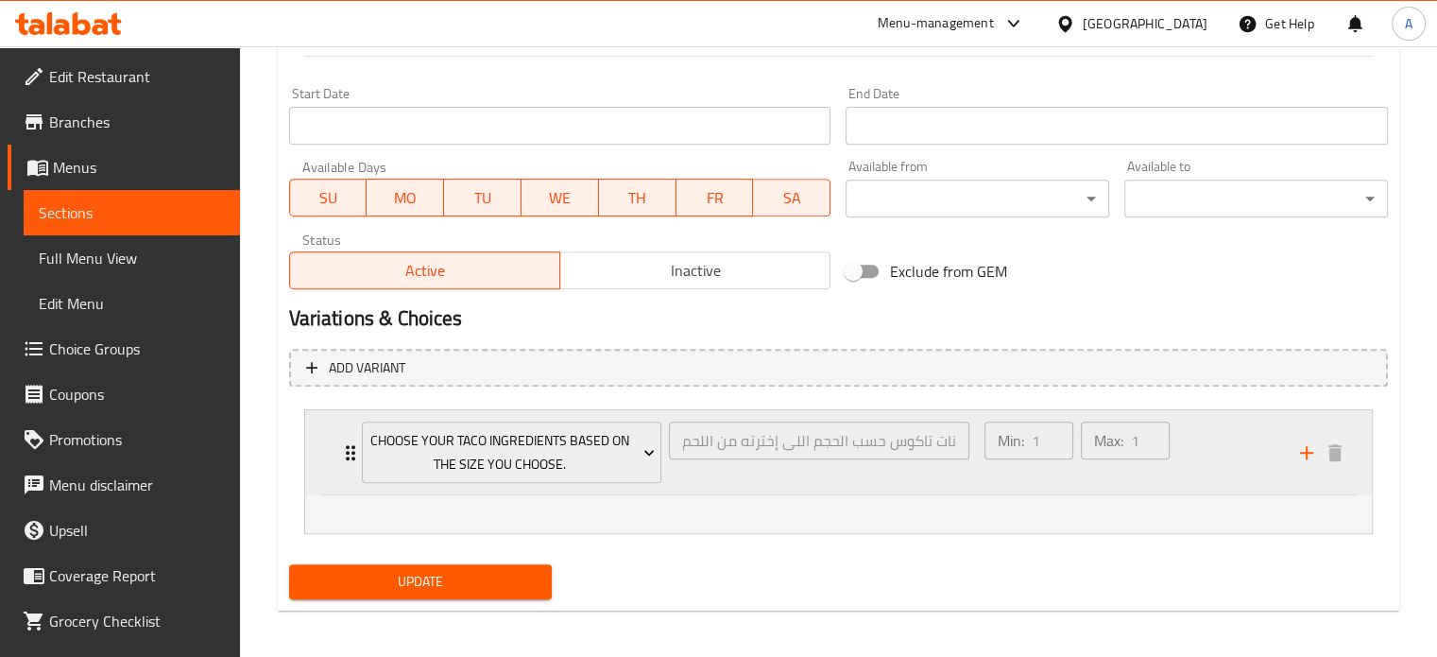
scroll to position [771, 0]
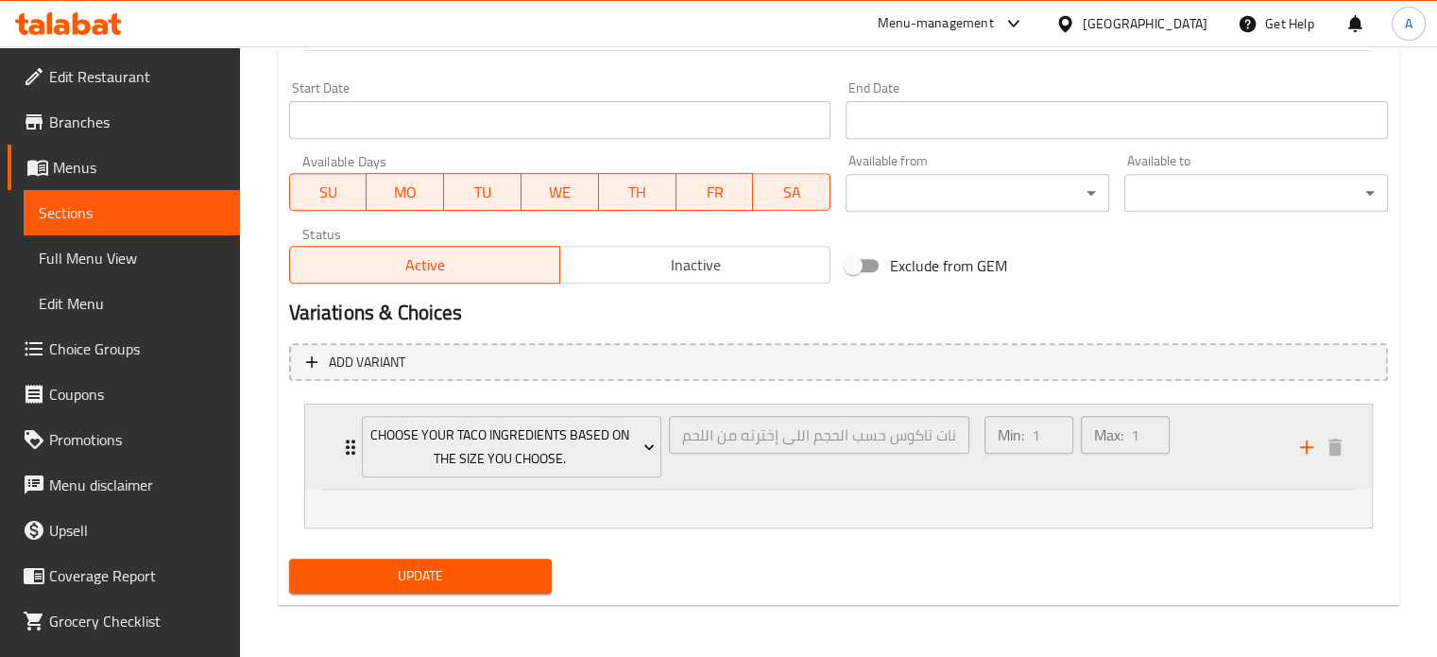
click at [772, 460] on div "إختار مكونات تاكوس حسب الحجم اللى إخترته من اللحم ​" at bounding box center [819, 446] width 308 height 69
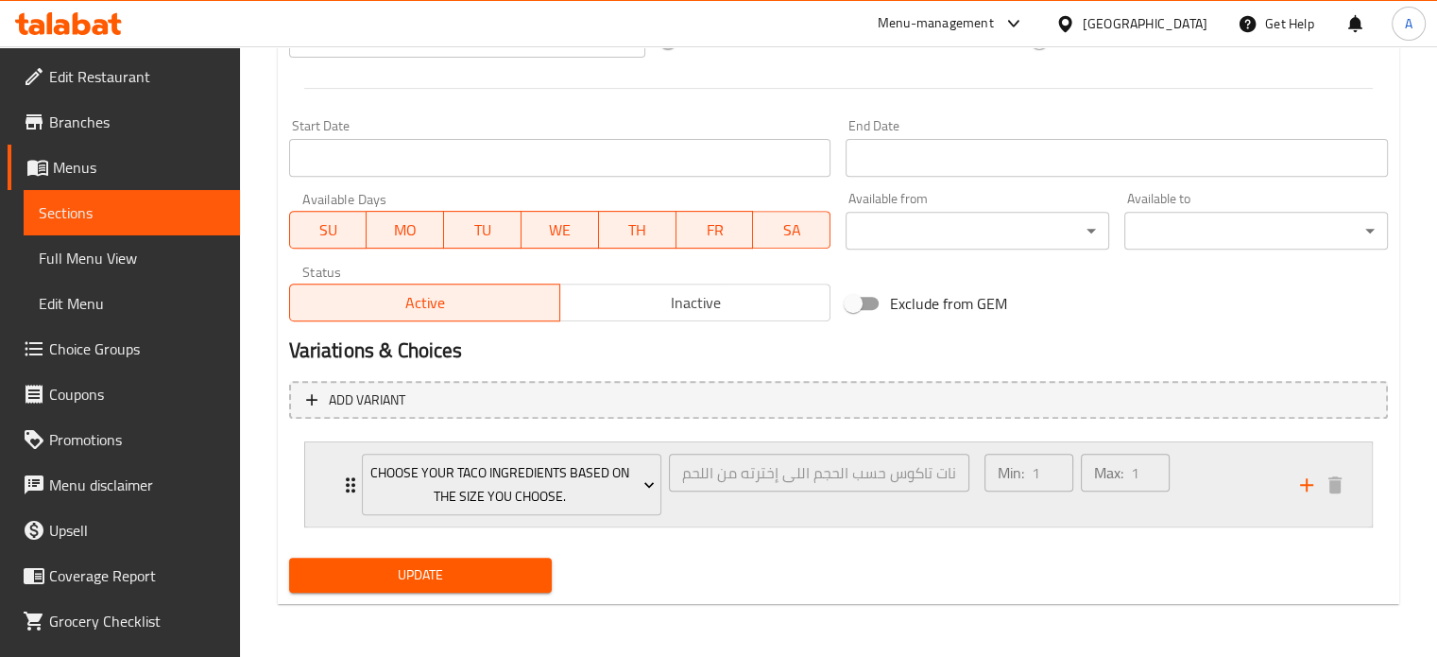
scroll to position [732, 0]
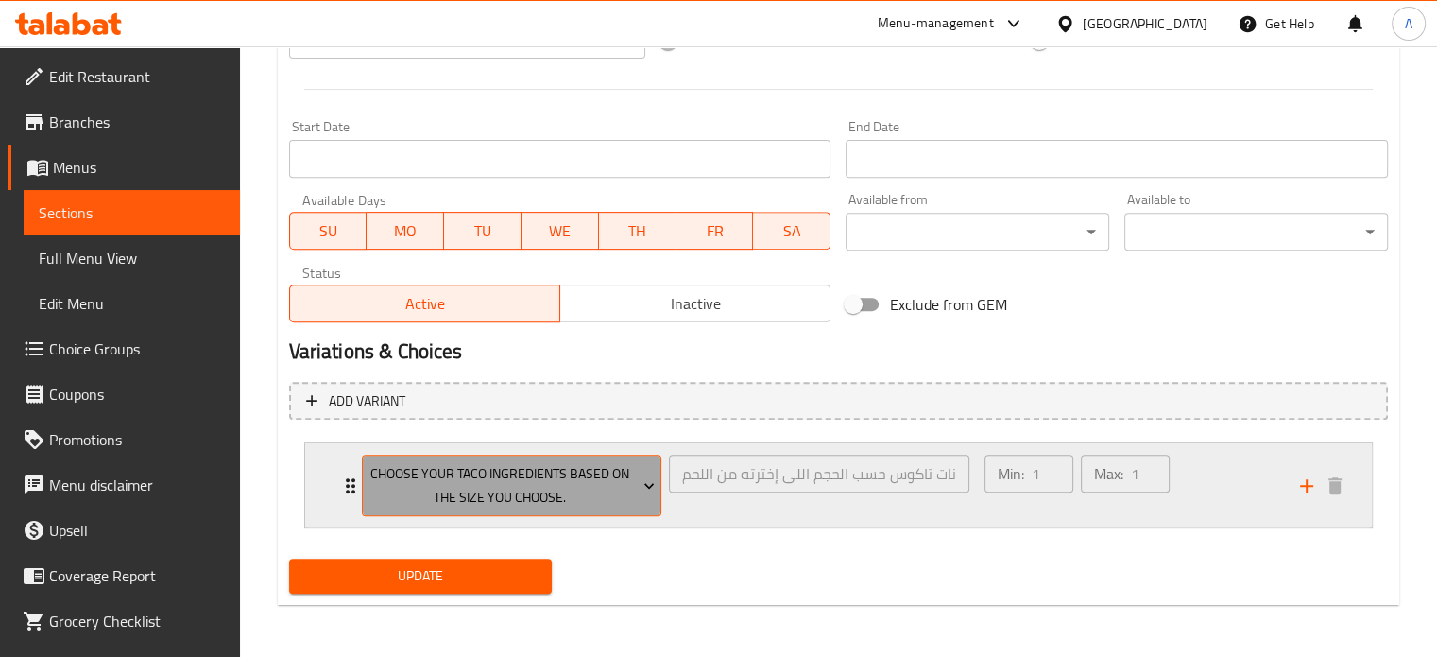
click at [640, 489] on icon "Expand" at bounding box center [649, 485] width 19 height 19
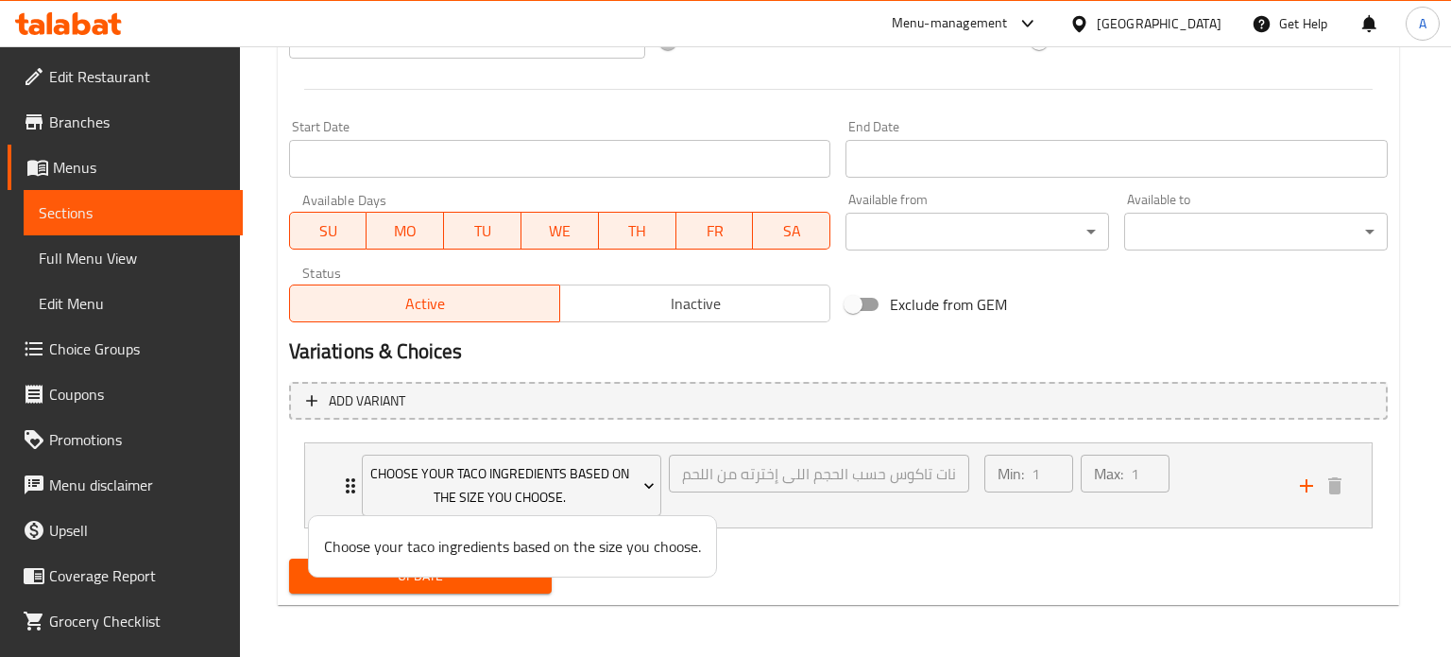
click at [110, 346] on div at bounding box center [725, 328] width 1451 height 657
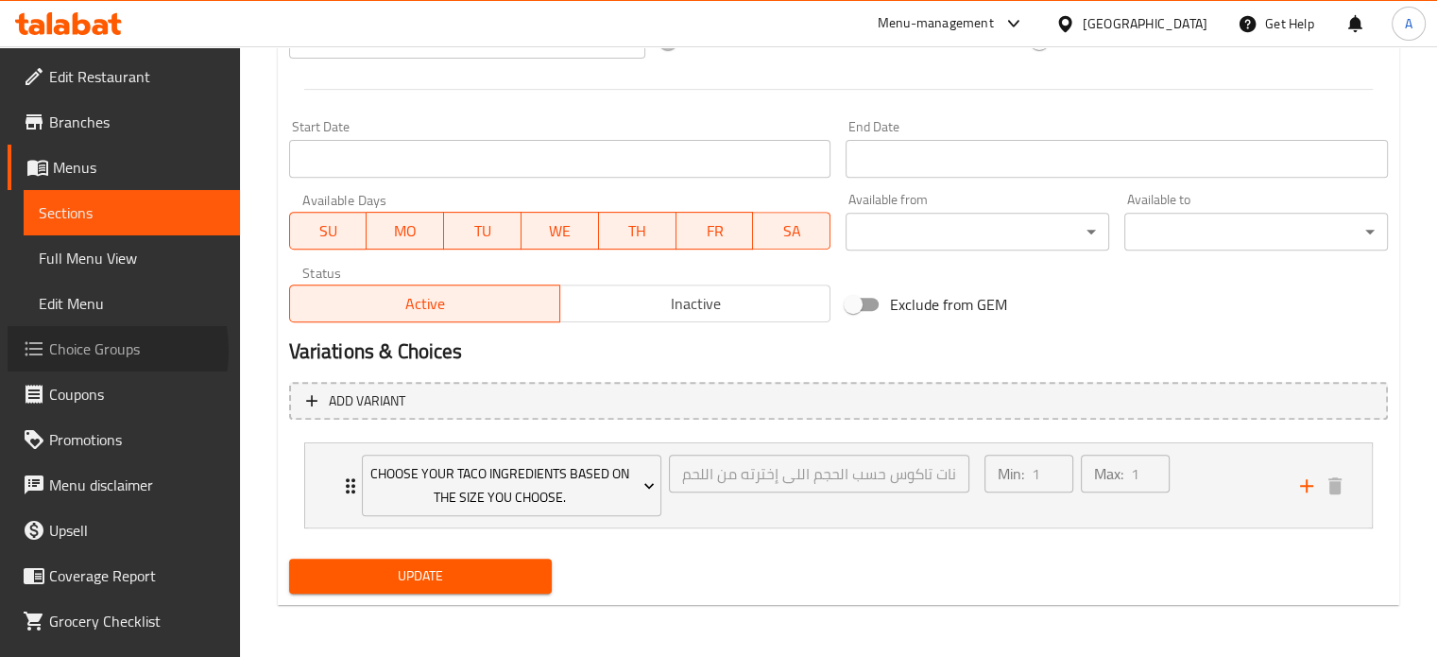
click at [77, 351] on span "Choice Groups" at bounding box center [137, 348] width 176 height 23
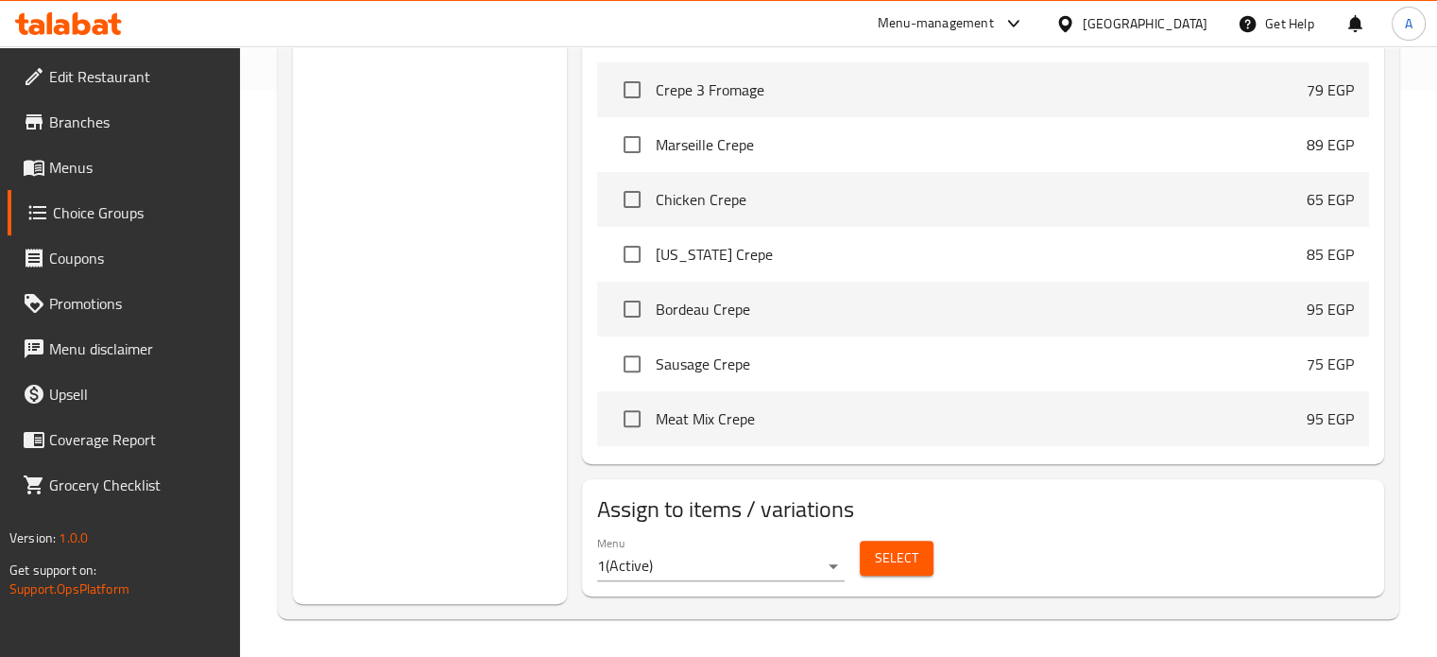
scroll to position [267, 0]
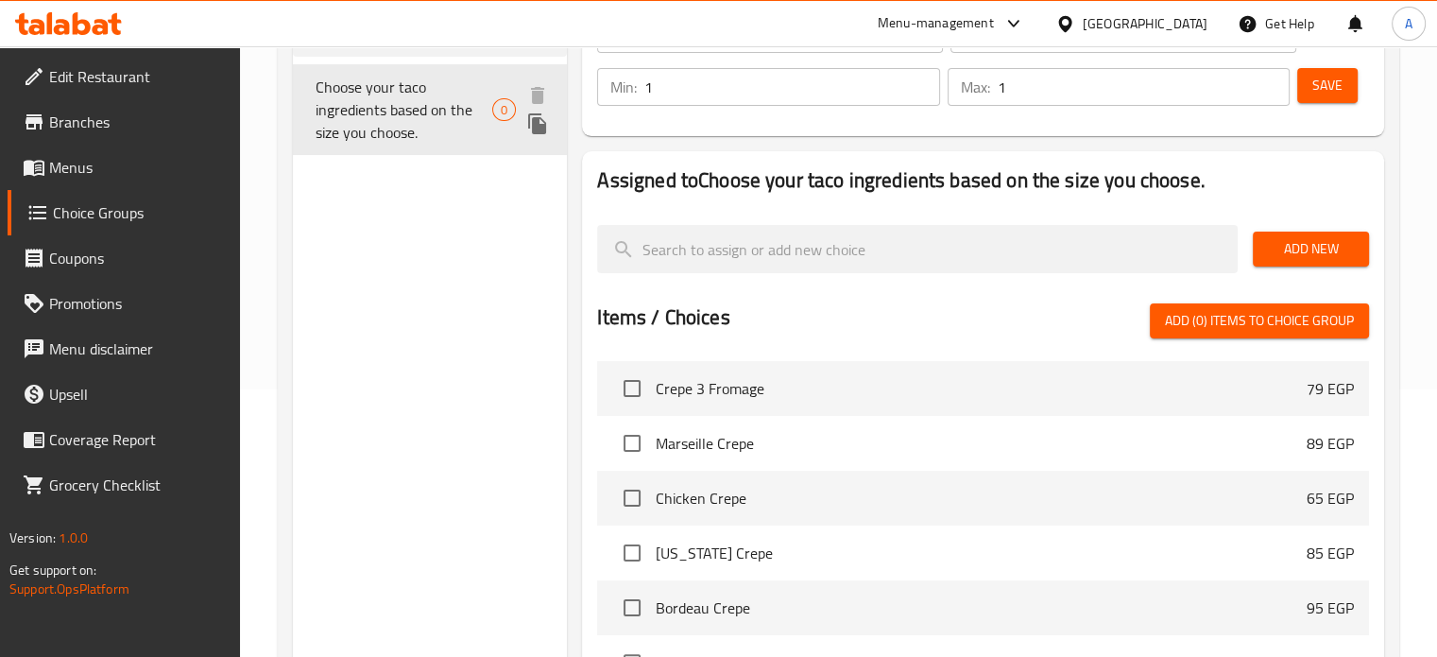
click at [385, 106] on span "Choose your taco ingredients based on the size you choose." at bounding box center [405, 110] width 178 height 68
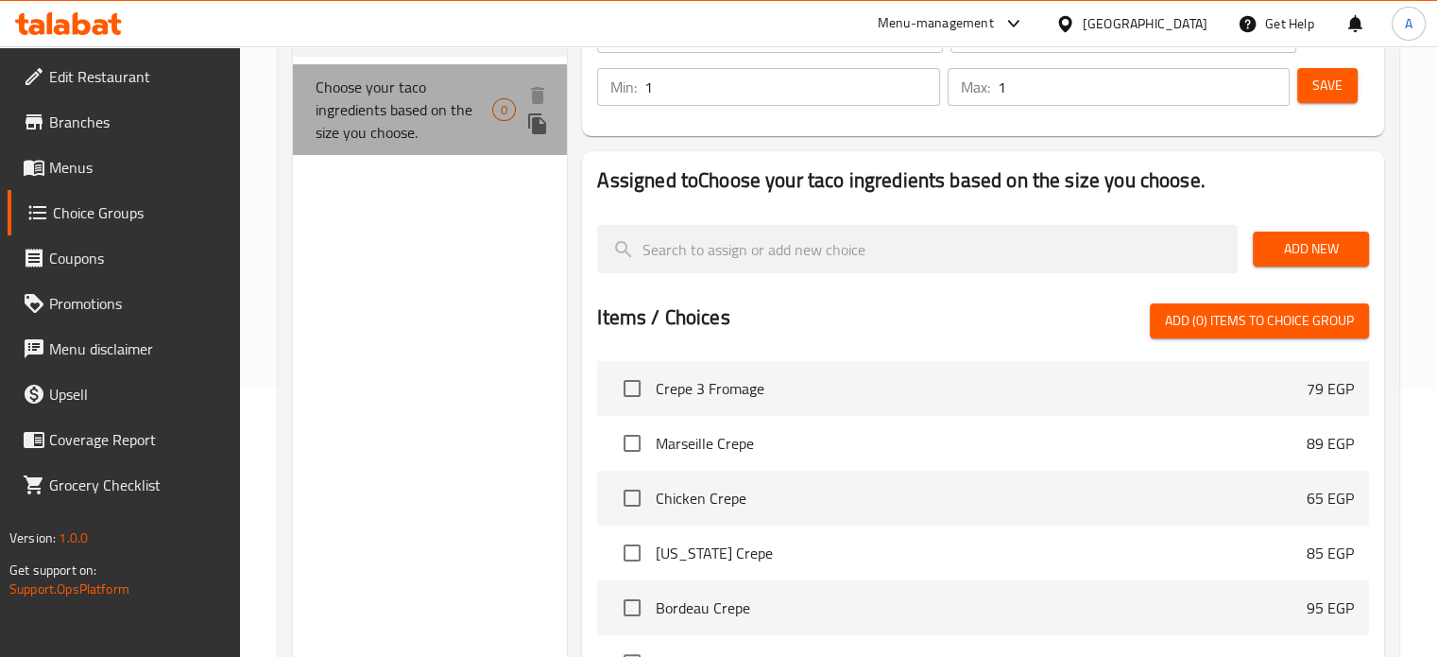
click at [385, 106] on span "Choose your taco ingredients based on the size you choose." at bounding box center [405, 110] width 178 height 68
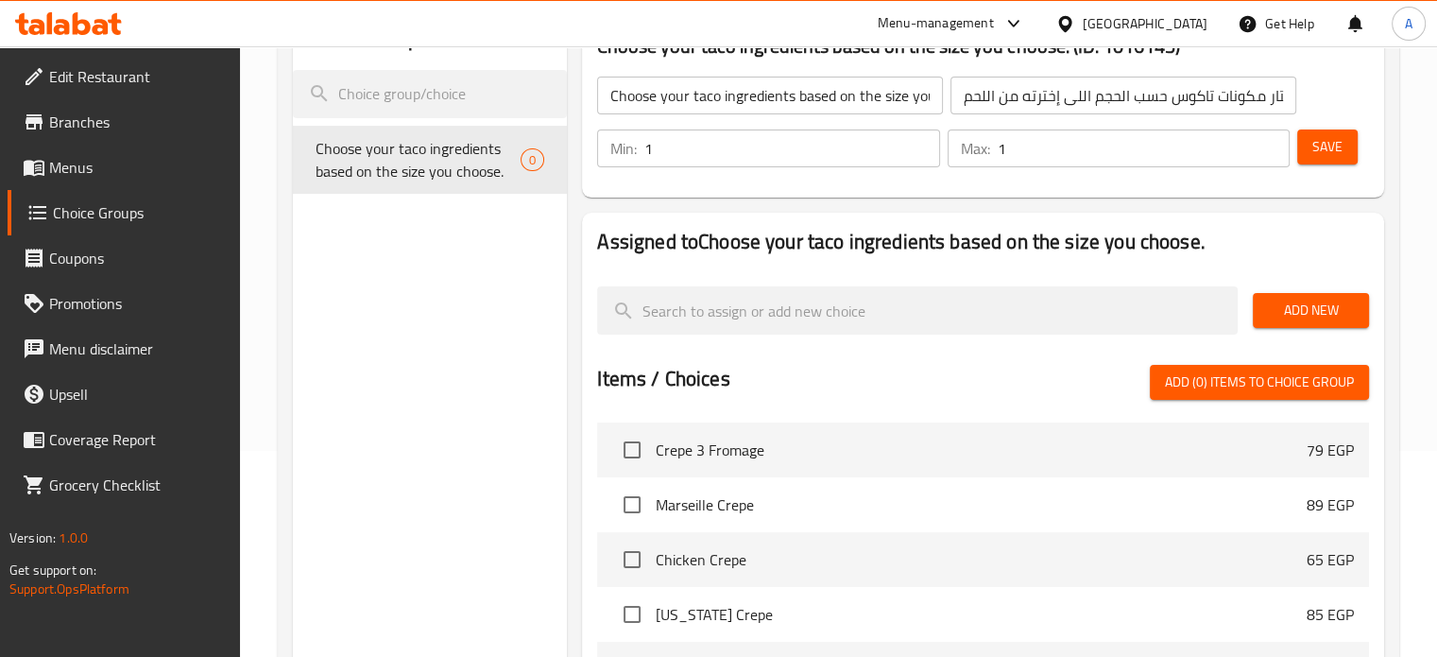
scroll to position [173, 0]
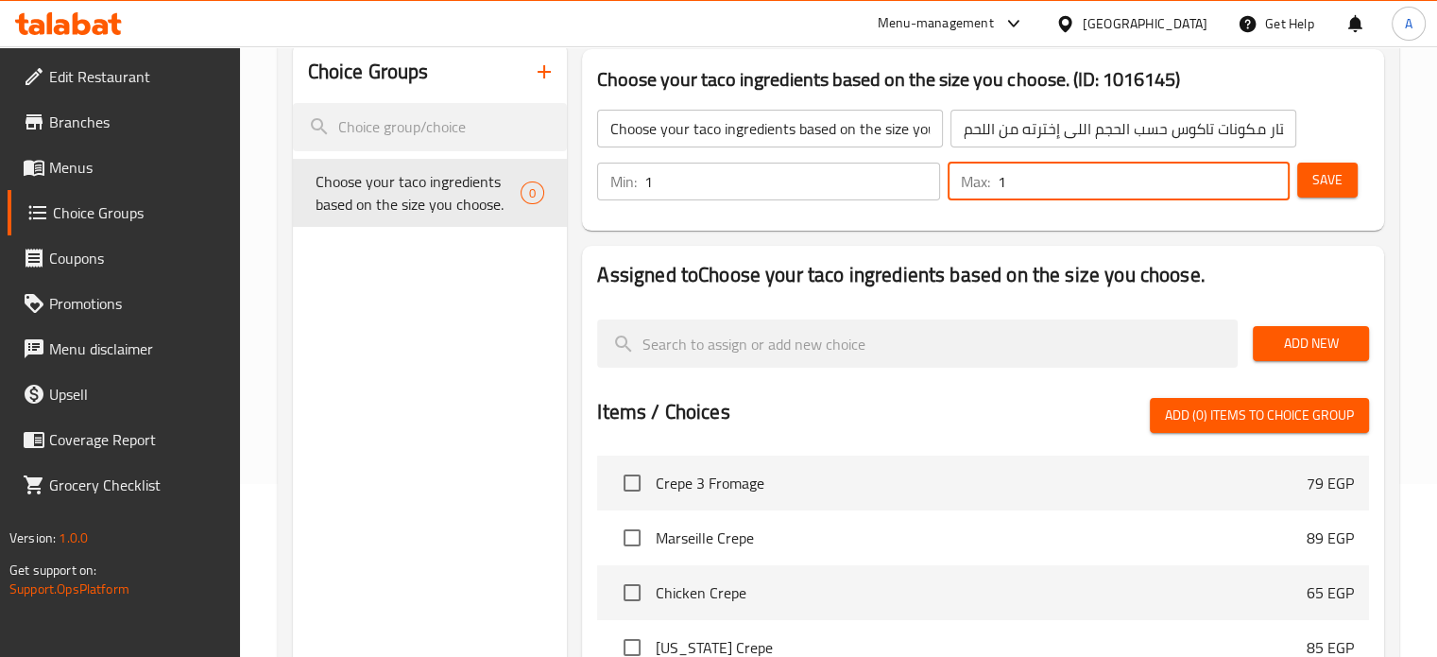
click at [1013, 187] on input "1" at bounding box center [1144, 182] width 292 height 38
drag, startPoint x: 1012, startPoint y: 180, endPoint x: 994, endPoint y: 182, distance: 18.1
click at [994, 182] on div "Max: 1 ​" at bounding box center [1119, 182] width 342 height 38
type input "8"
click at [1334, 188] on span "Save" at bounding box center [1328, 180] width 30 height 24
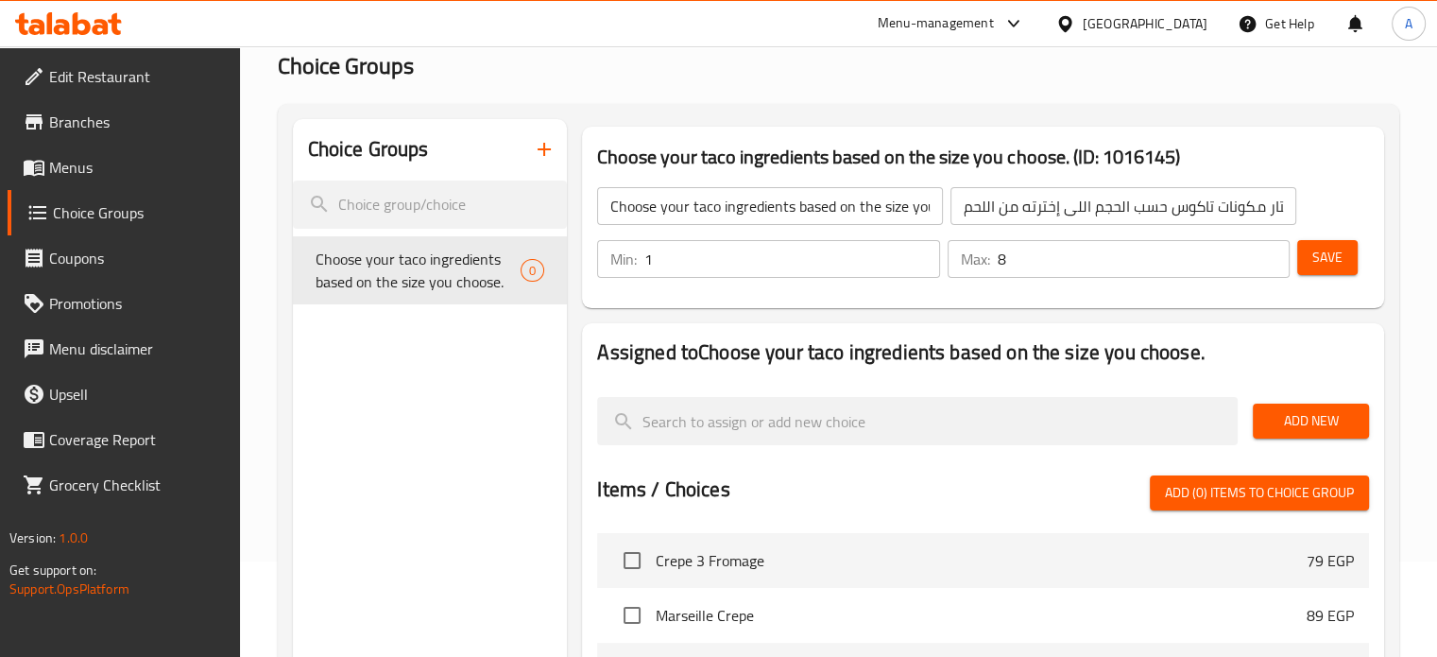
scroll to position [0, 0]
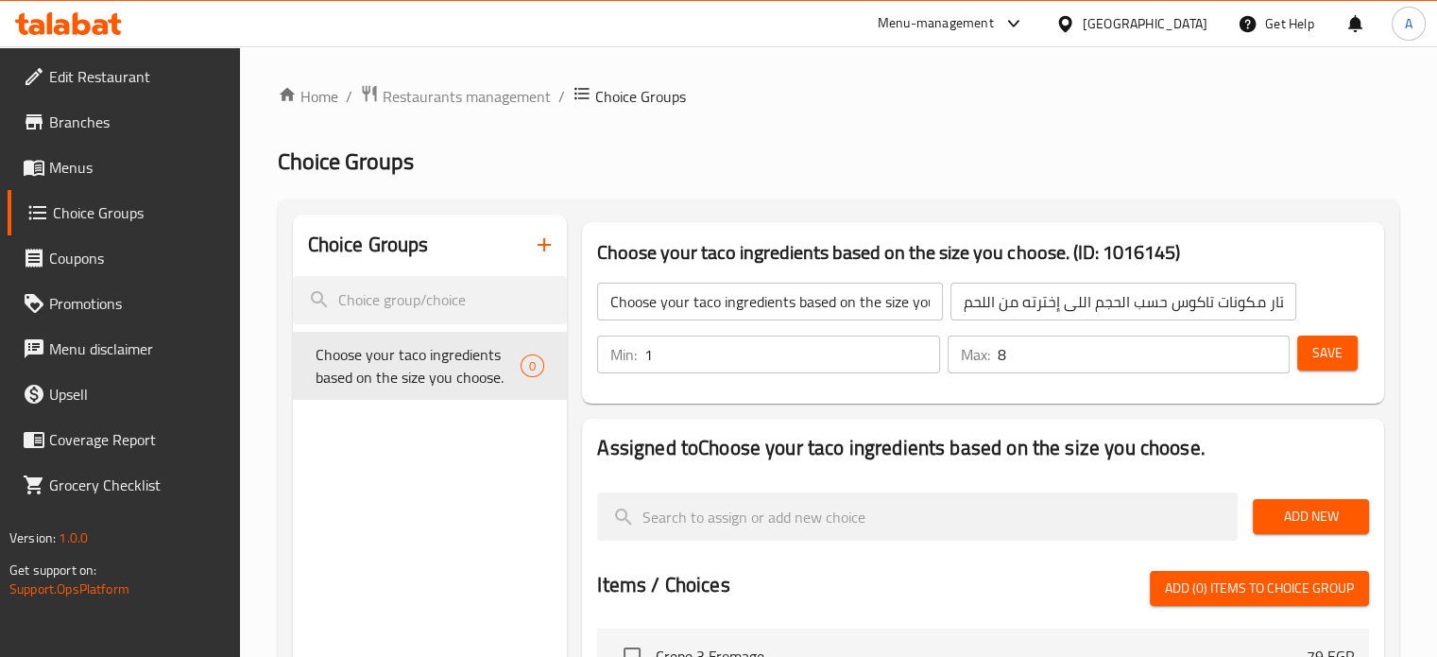
click at [1304, 275] on div "Choose your taco ingredients based on the size you choose. ​ إختار مكونات تاكوس…" at bounding box center [946, 301] width 721 height 60
click at [77, 170] on span "Menus" at bounding box center [137, 167] width 176 height 23
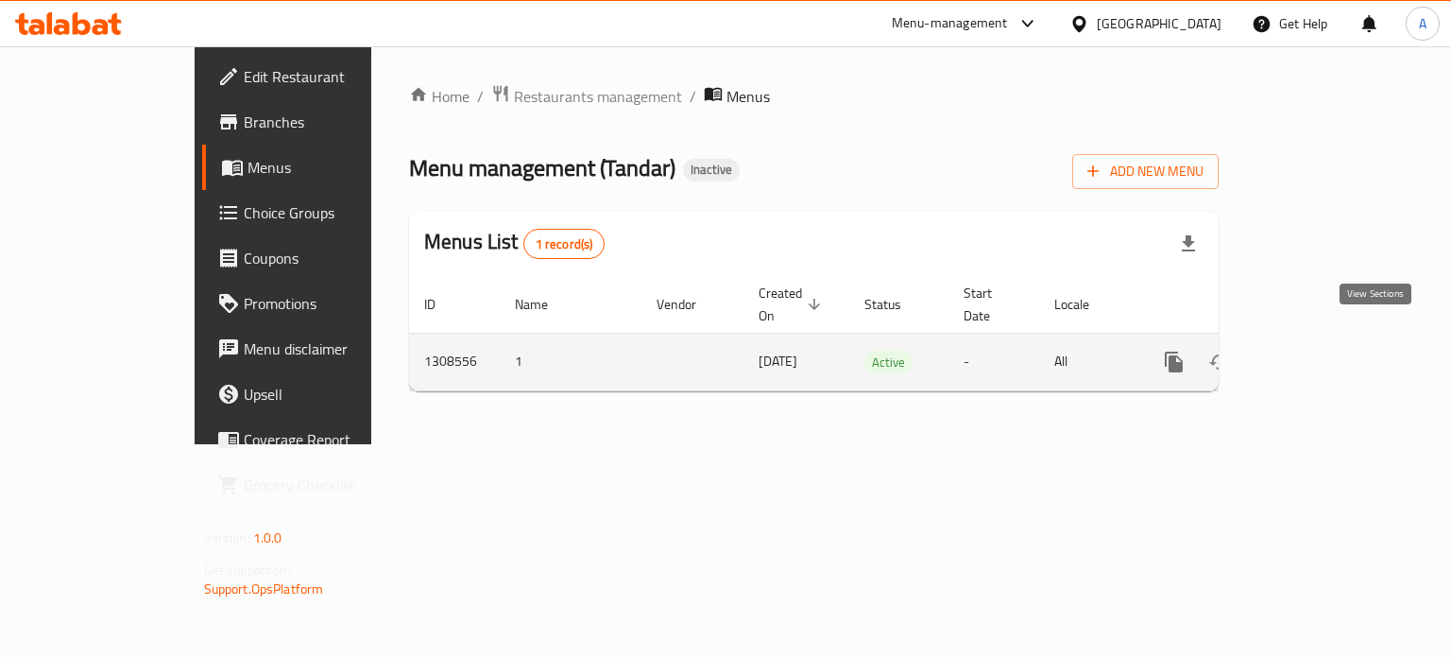
click at [1322, 351] on icon "enhanced table" at bounding box center [1310, 362] width 23 height 23
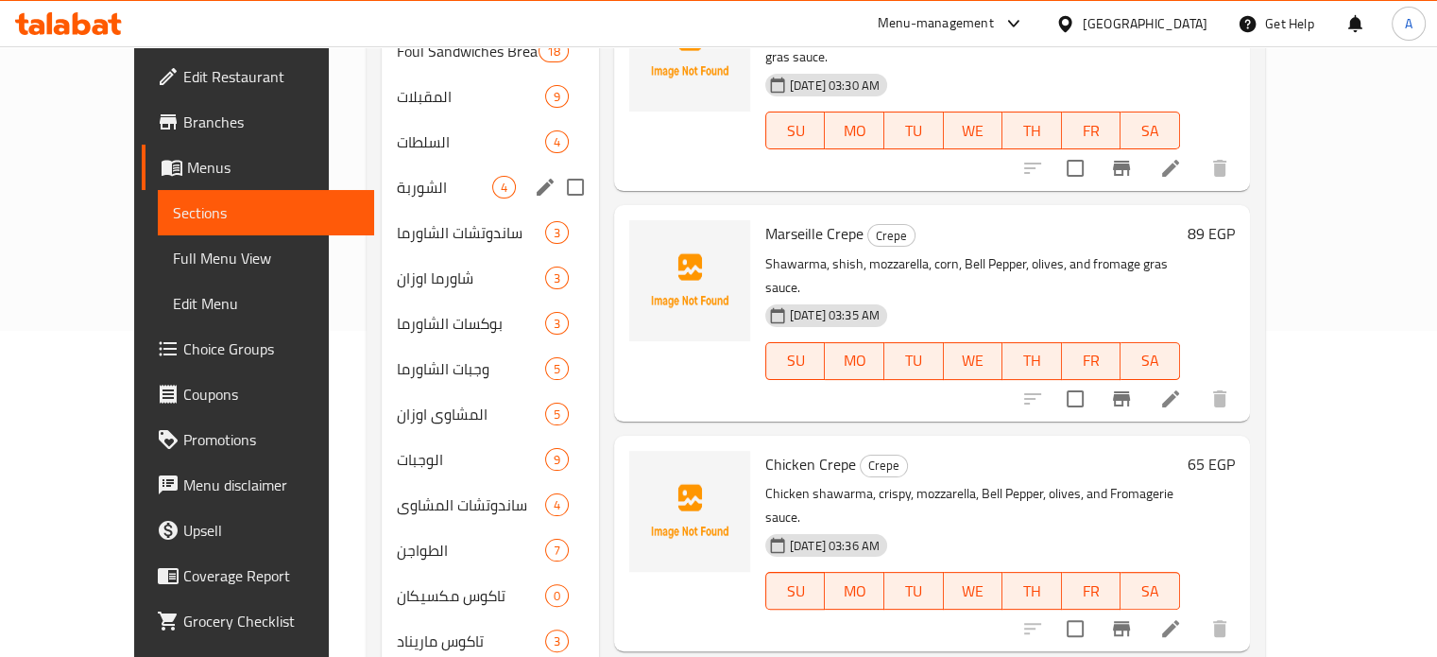
scroll to position [472, 0]
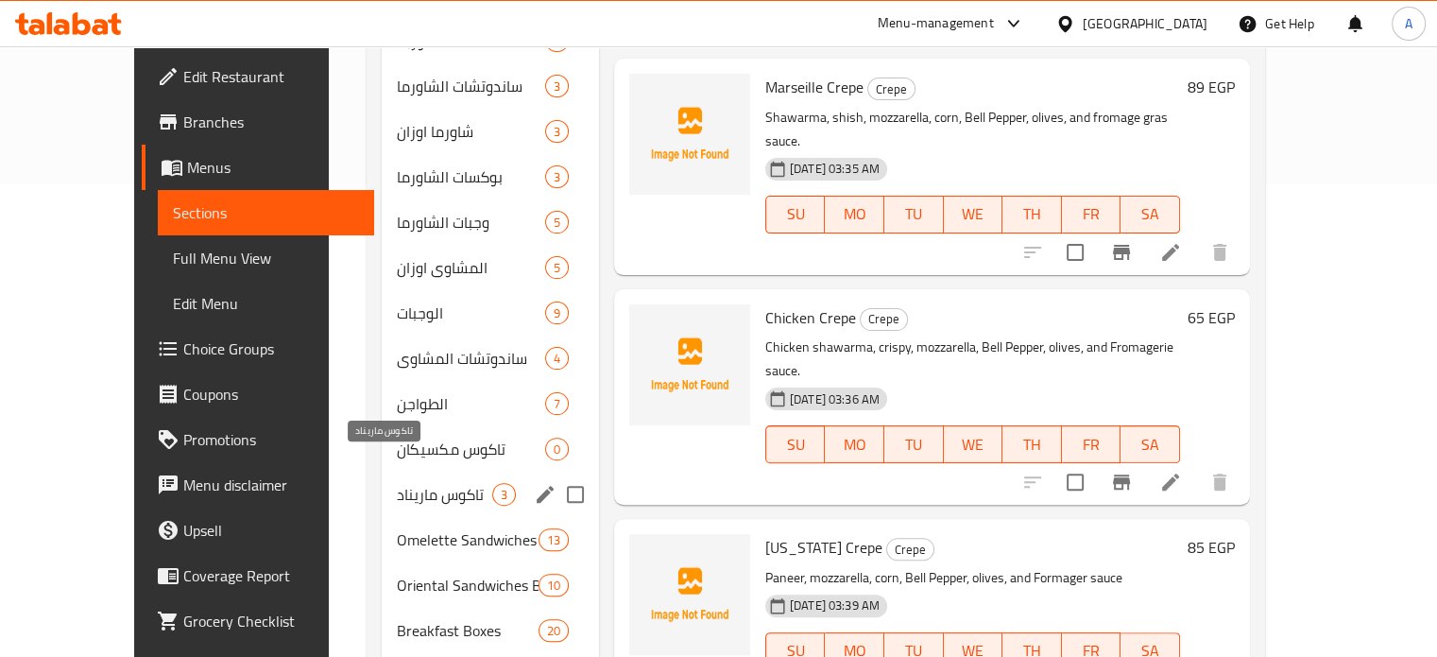
click at [397, 483] on span "تاكوس ماريناد" at bounding box center [444, 494] width 95 height 23
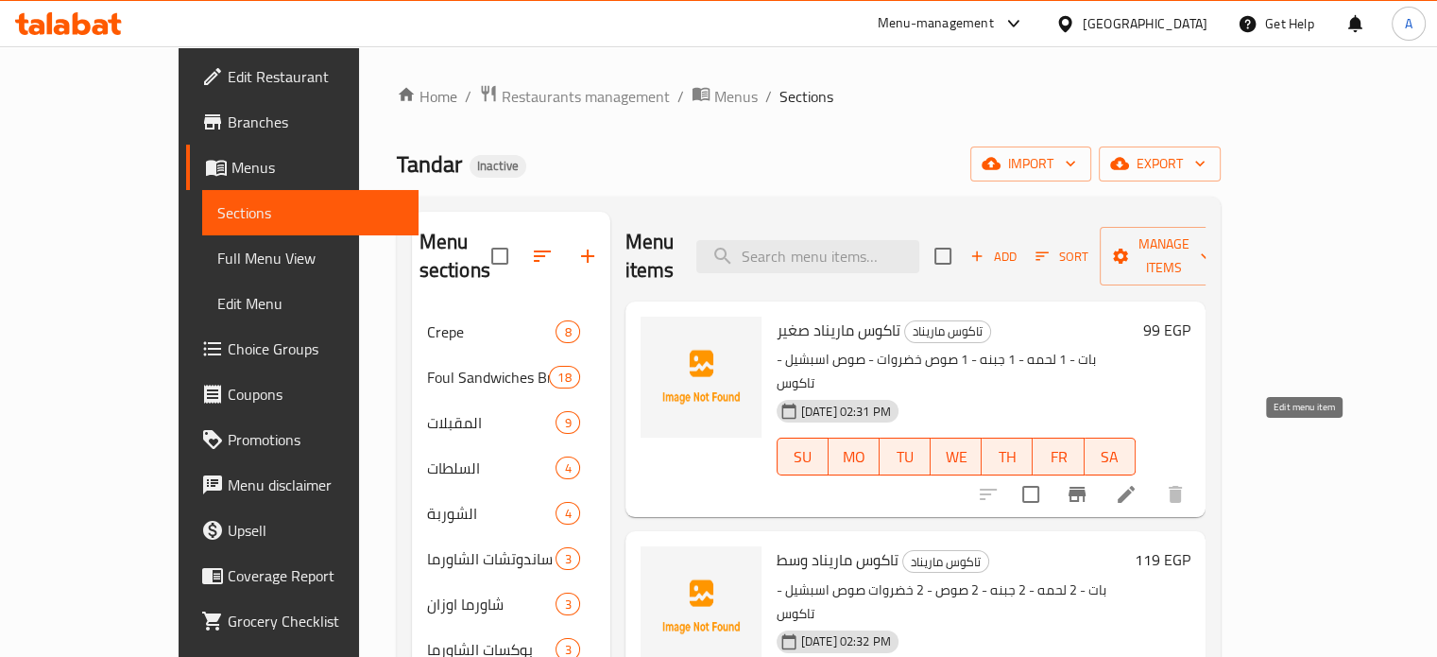
click at [1135, 486] on icon at bounding box center [1126, 494] width 17 height 17
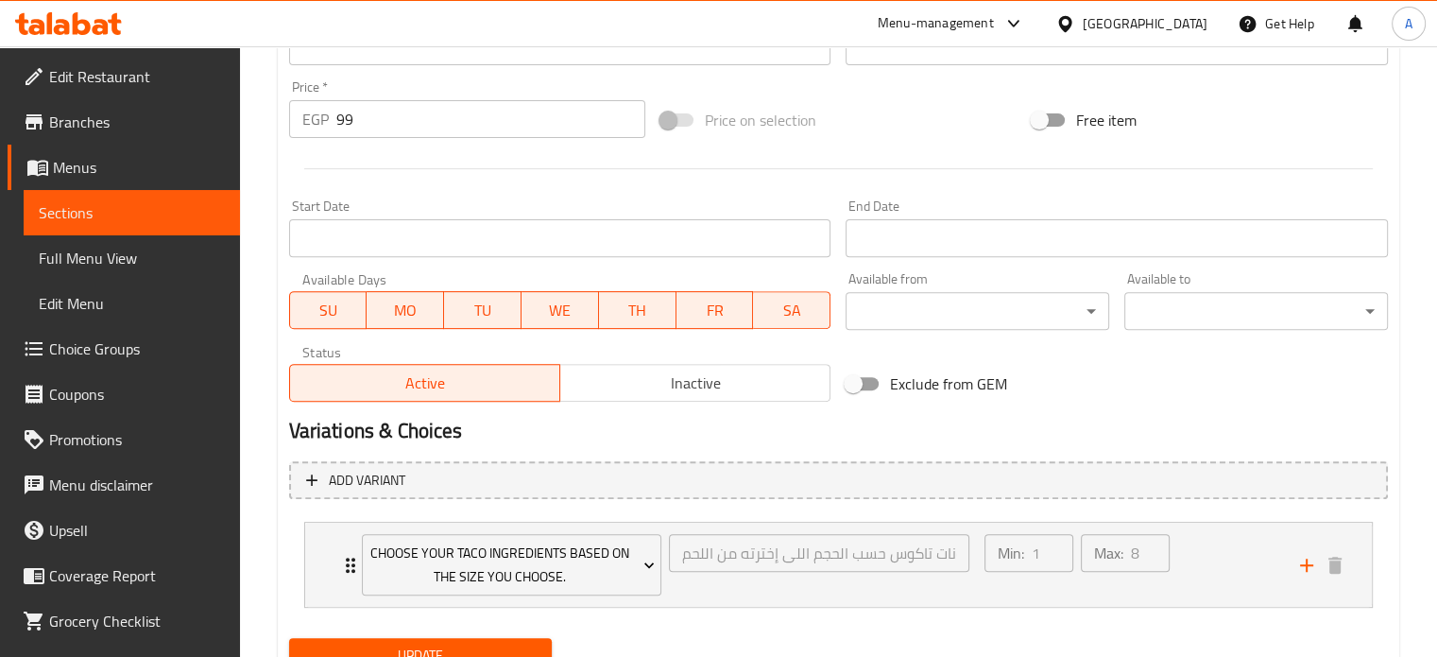
scroll to position [732, 0]
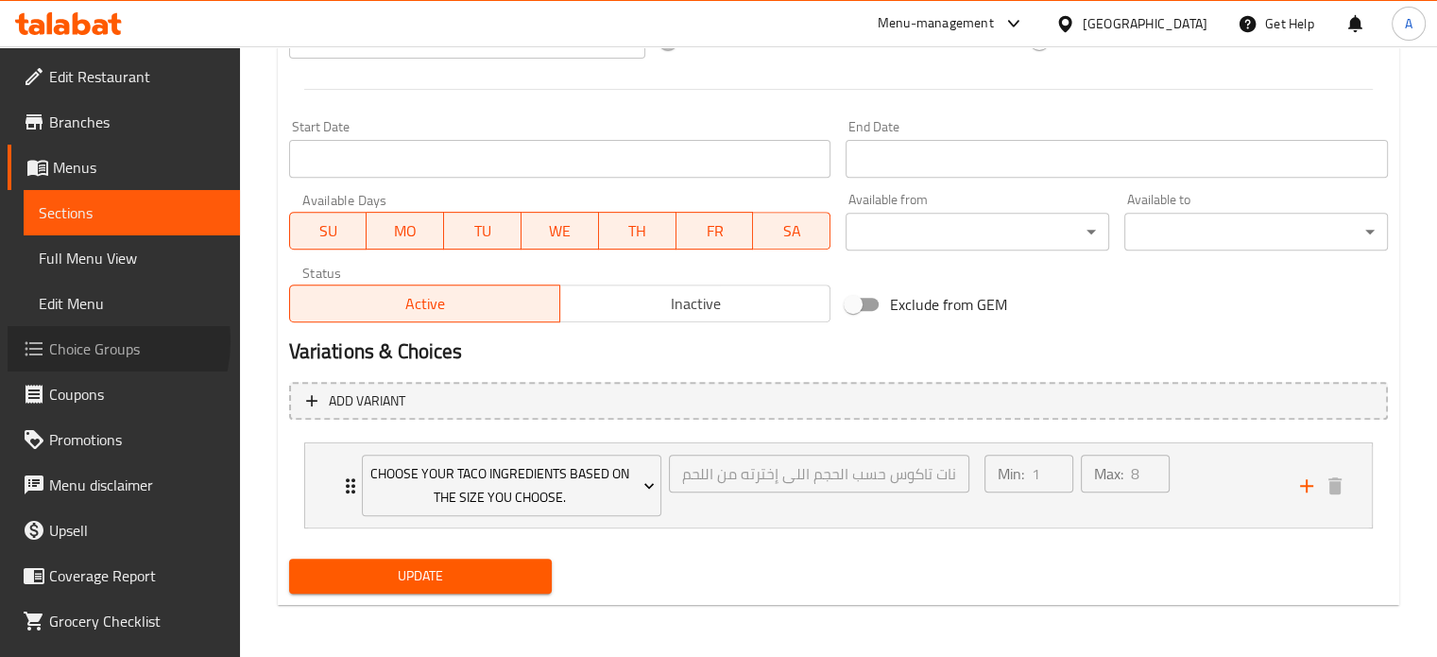
click at [93, 341] on span "Choice Groups" at bounding box center [137, 348] width 176 height 23
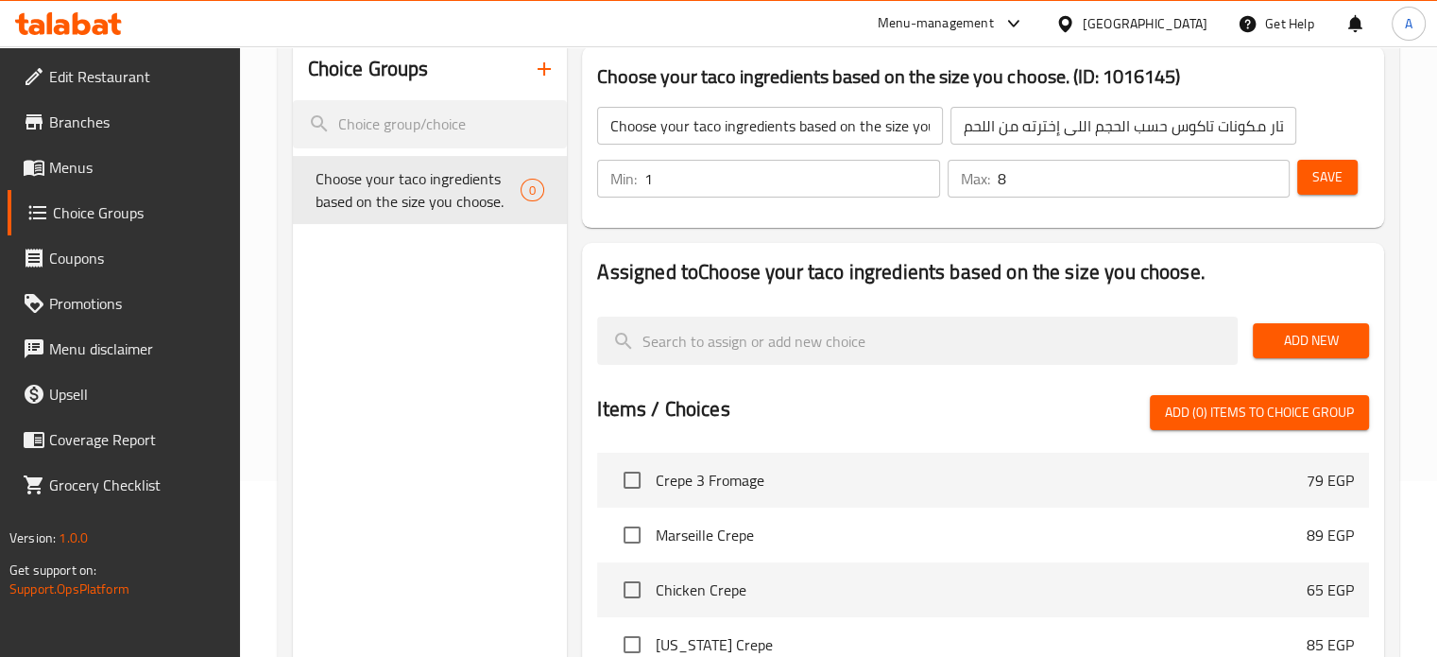
scroll to position [78, 0]
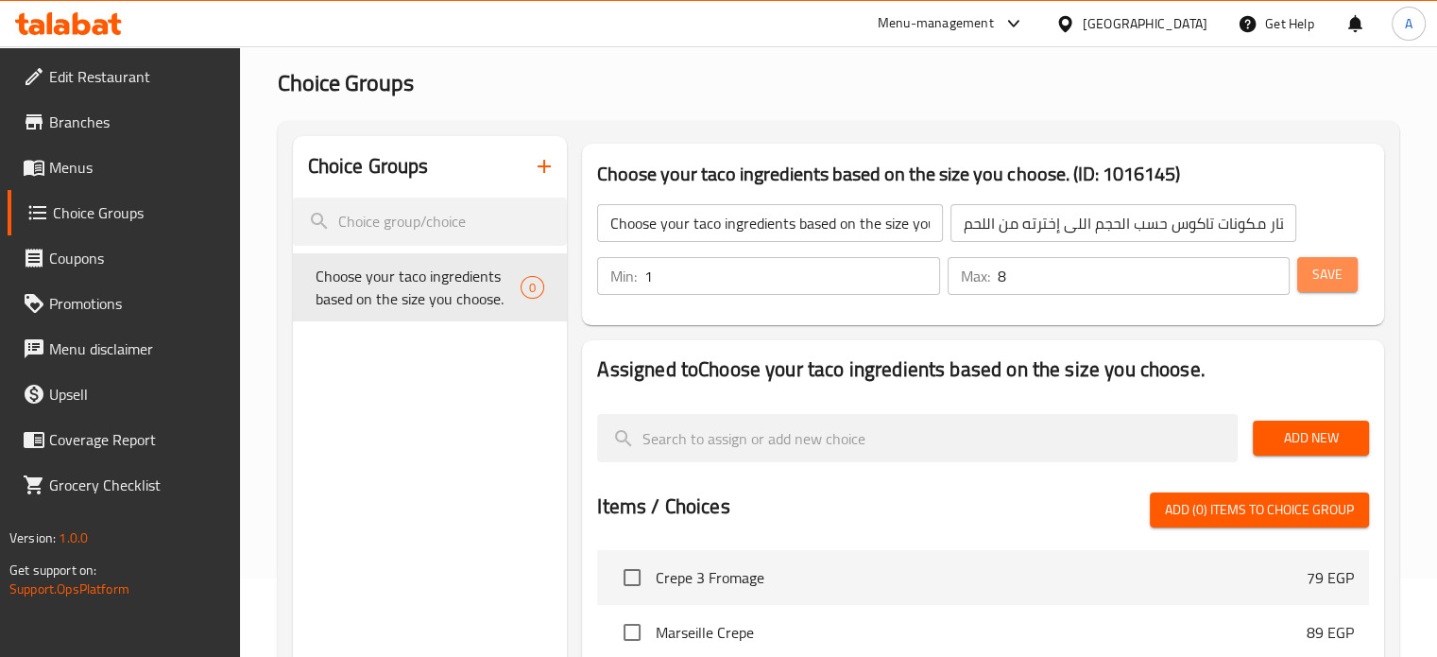
click at [1324, 283] on span "Save" at bounding box center [1328, 275] width 30 height 24
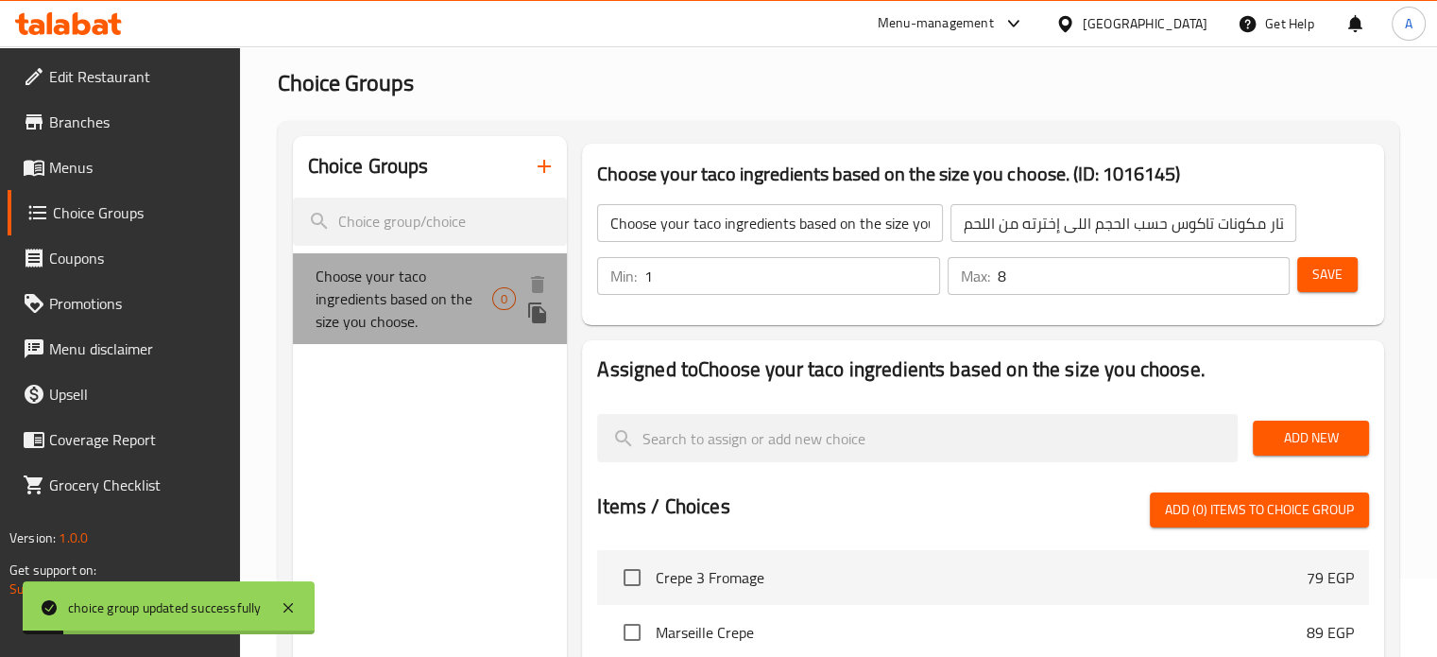
click at [416, 286] on span "Choose your taco ingredients based on the size you choose." at bounding box center [405, 299] width 178 height 68
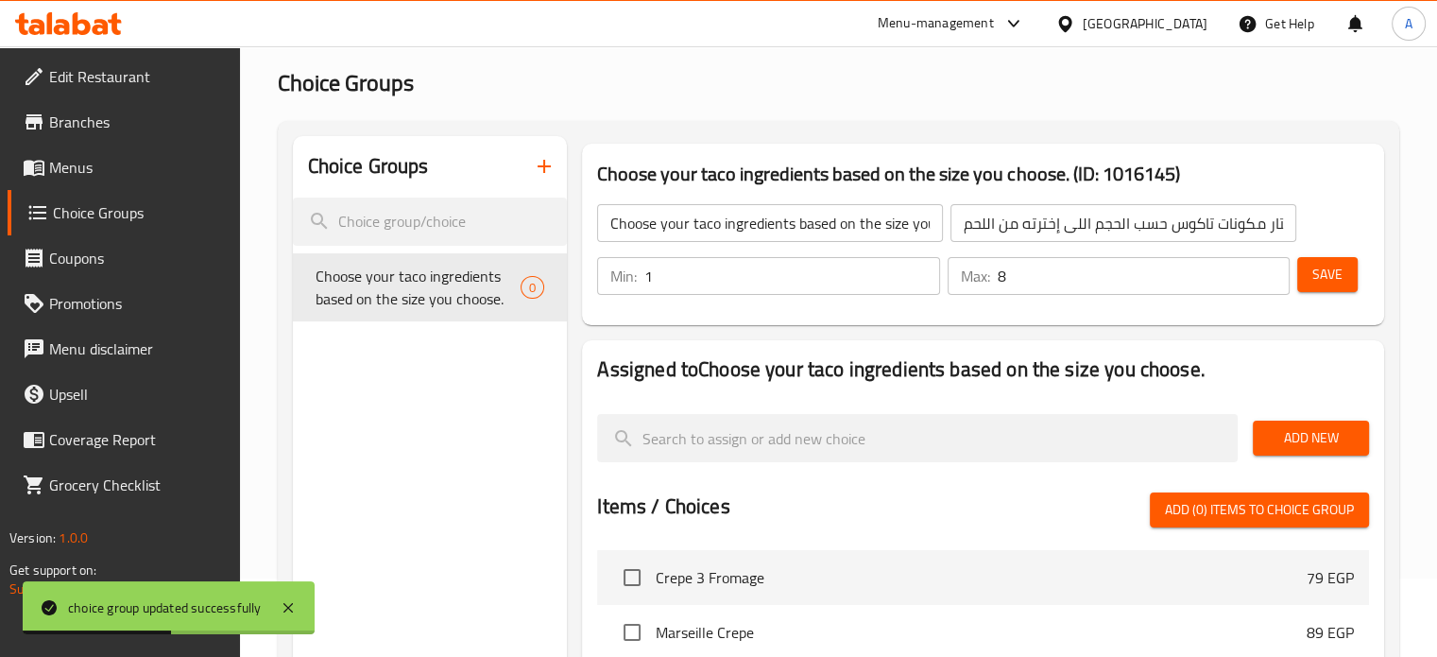
click at [1292, 436] on span "Add New" at bounding box center [1311, 438] width 86 height 24
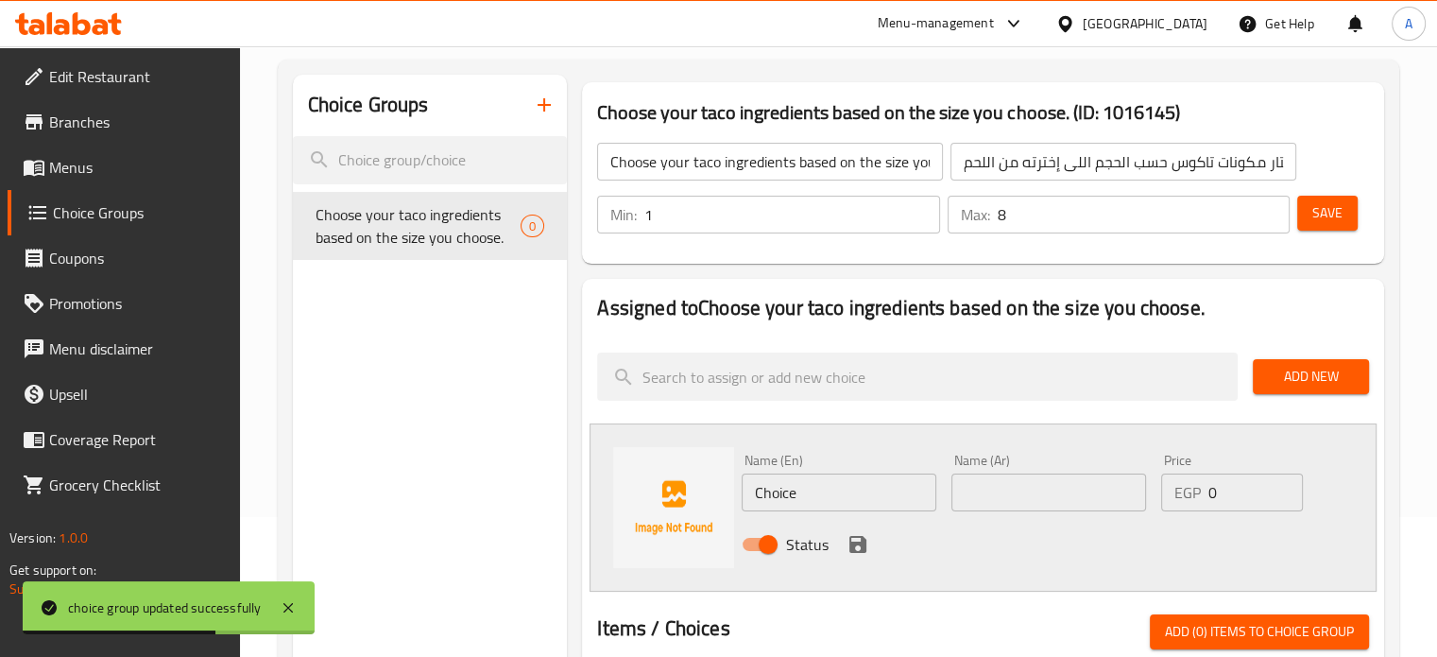
scroll to position [173, 0]
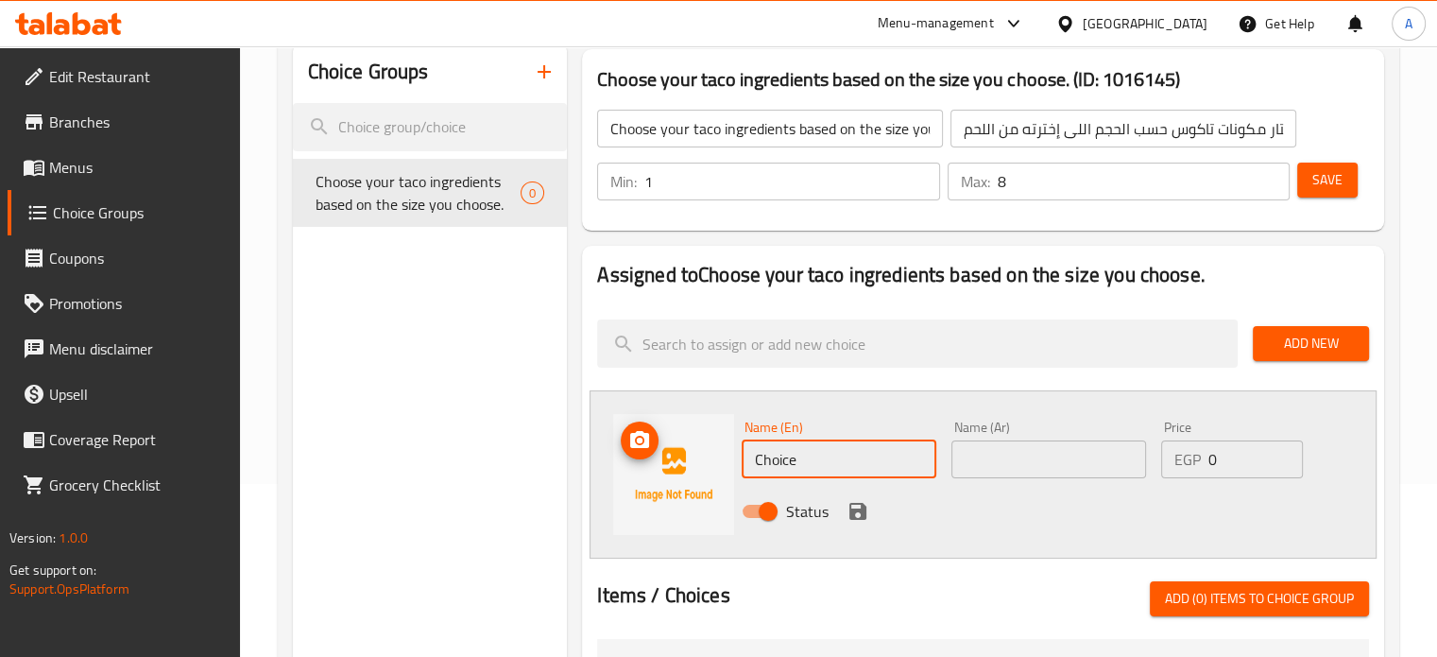
drag, startPoint x: 833, startPoint y: 465, endPoint x: 713, endPoint y: 464, distance: 120.0
click at [716, 463] on div "Name (En) Choice Name (En) Name (Ar) Name (Ar) Price EGP 0 Price Status" at bounding box center [983, 474] width 787 height 168
paste input "شاورما فراخ"
type input "شاورما فراخ"
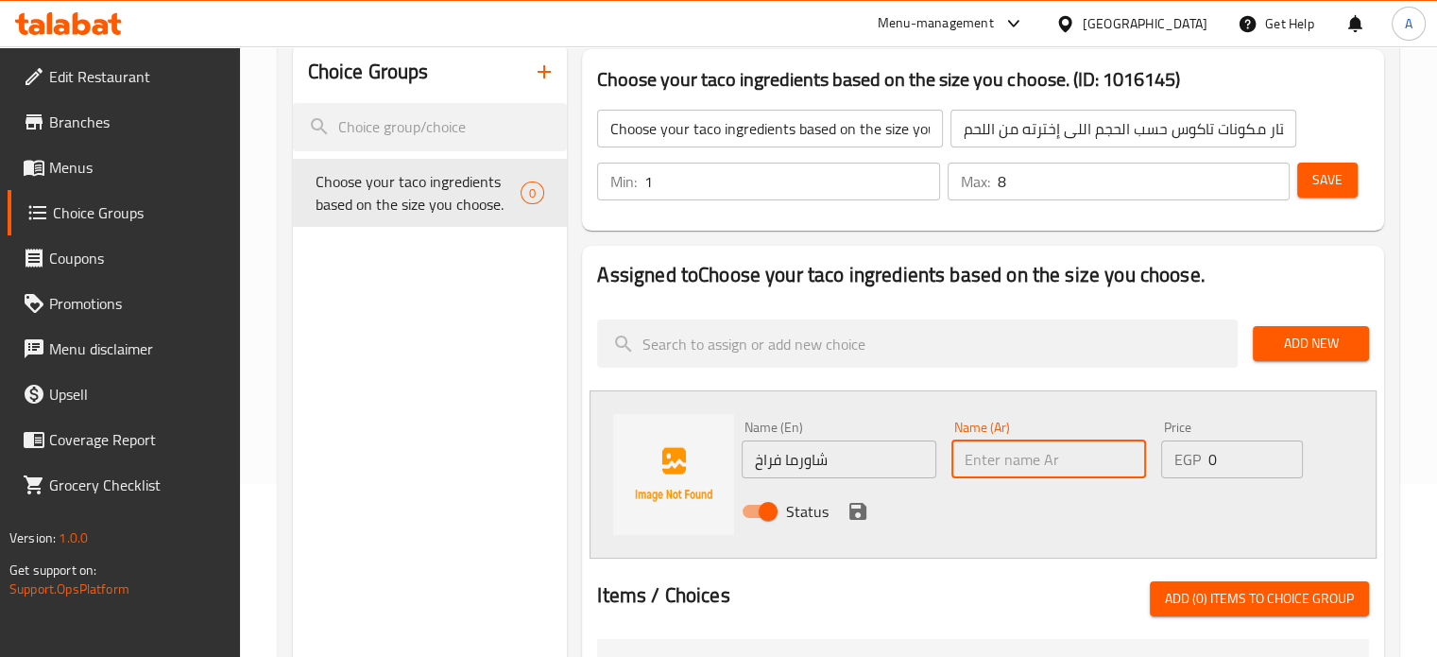
click at [991, 458] on input "text" at bounding box center [1049, 459] width 195 height 38
paste input "شاورما فراخ"
type input "شاورما فراخ"
click at [862, 519] on icon "save" at bounding box center [858, 511] width 17 height 17
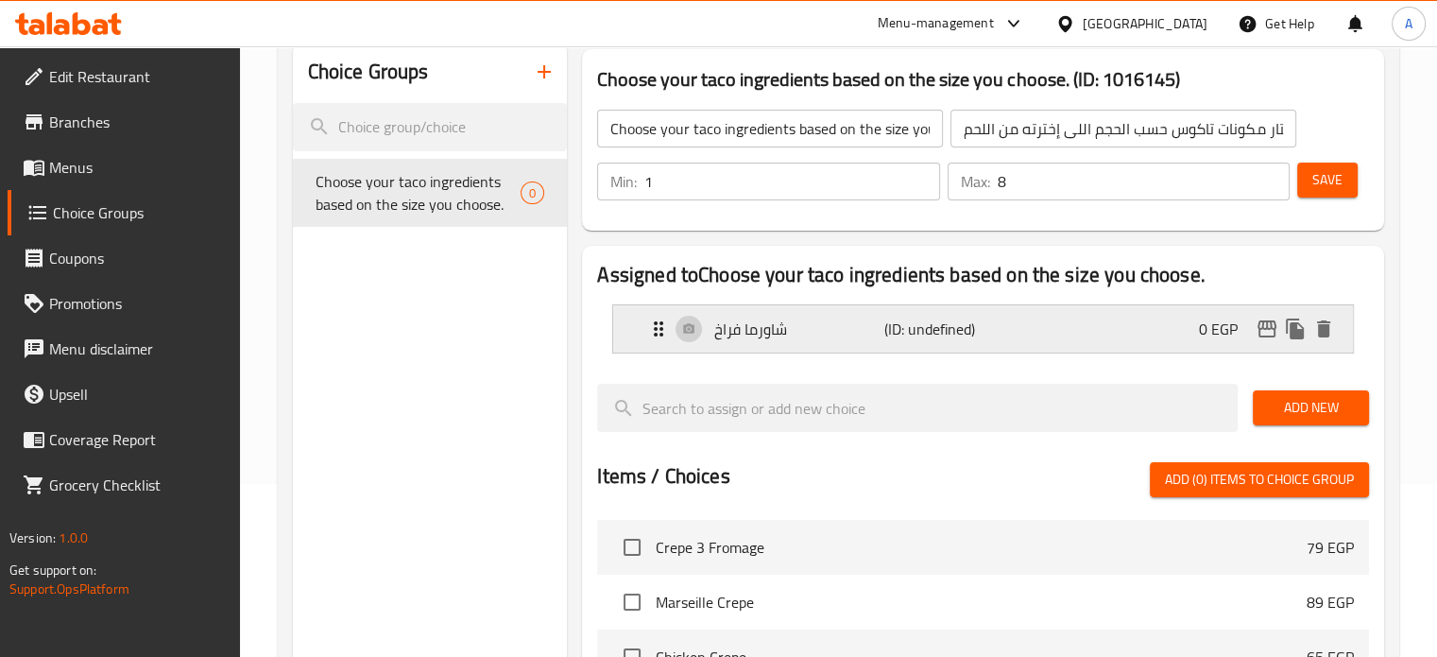
click at [650, 327] on icon "Expand" at bounding box center [658, 329] width 23 height 23
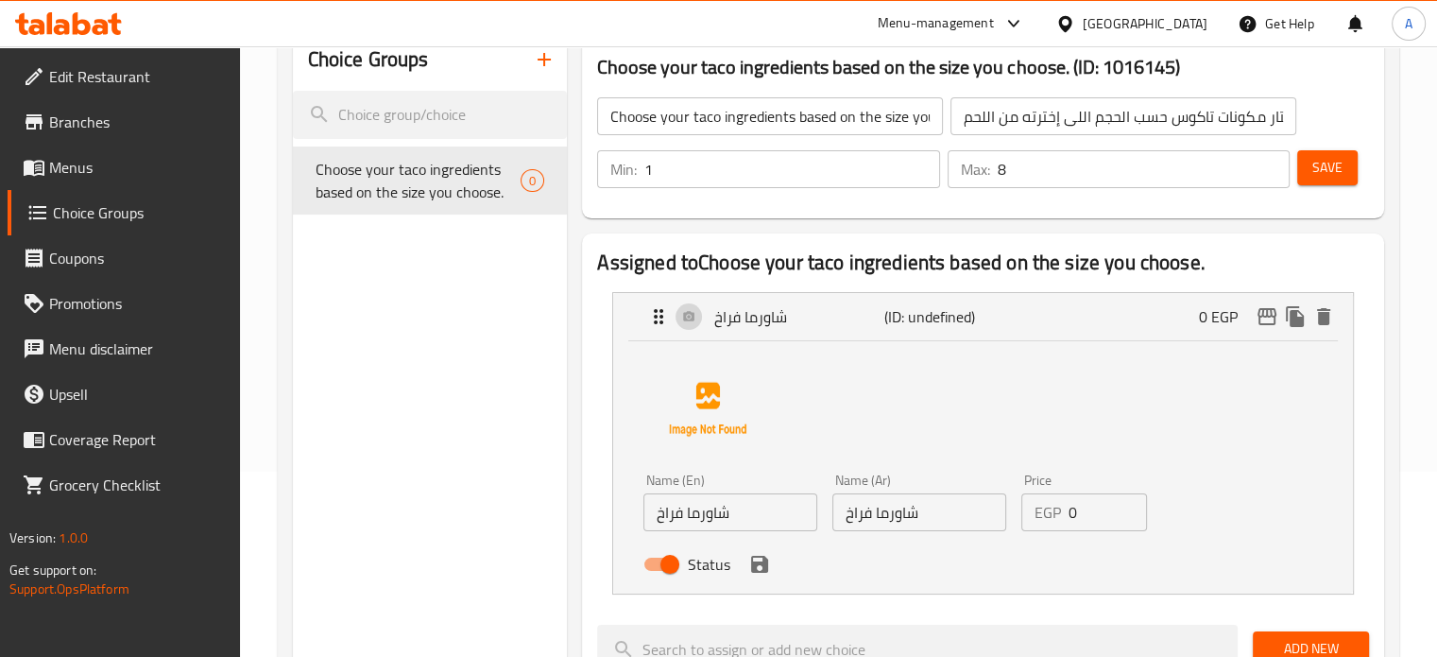
scroll to position [362, 0]
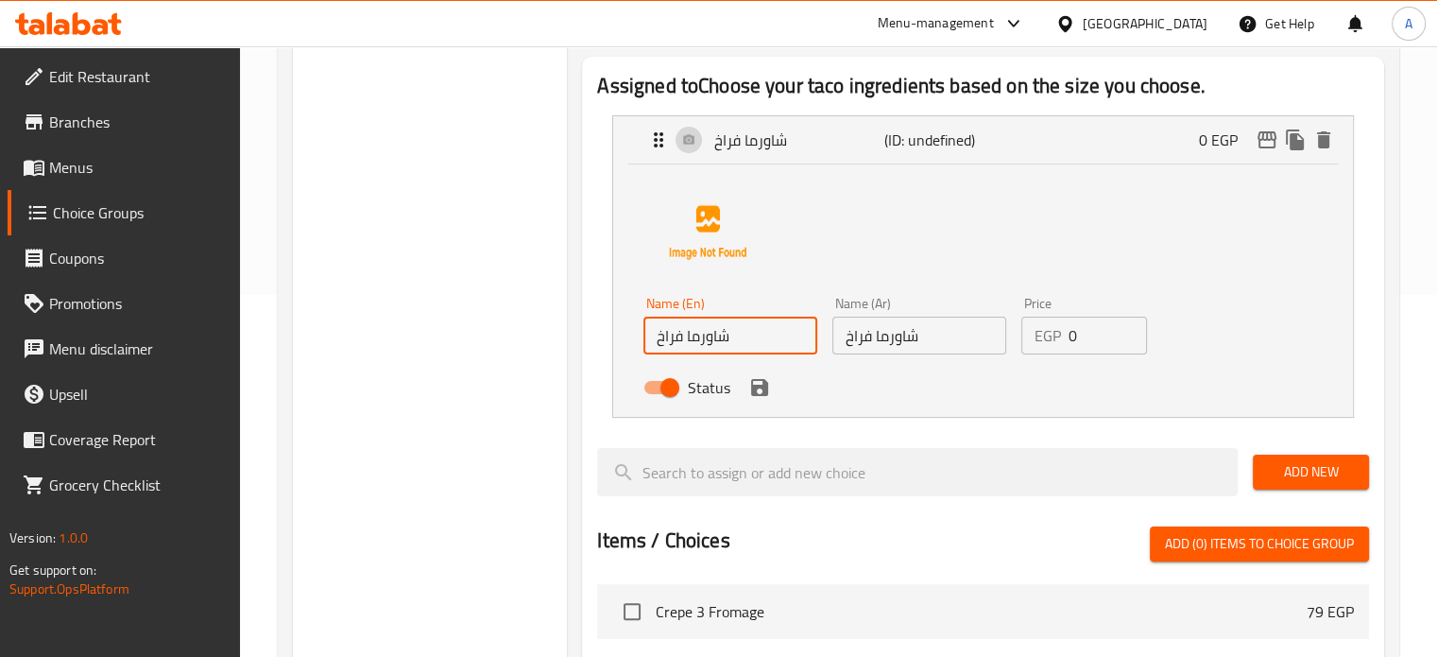
click at [696, 338] on input "شاورما فراخ" at bounding box center [731, 336] width 174 height 38
paste input "Chicken shawarma"
type input "Chicken shawarma"
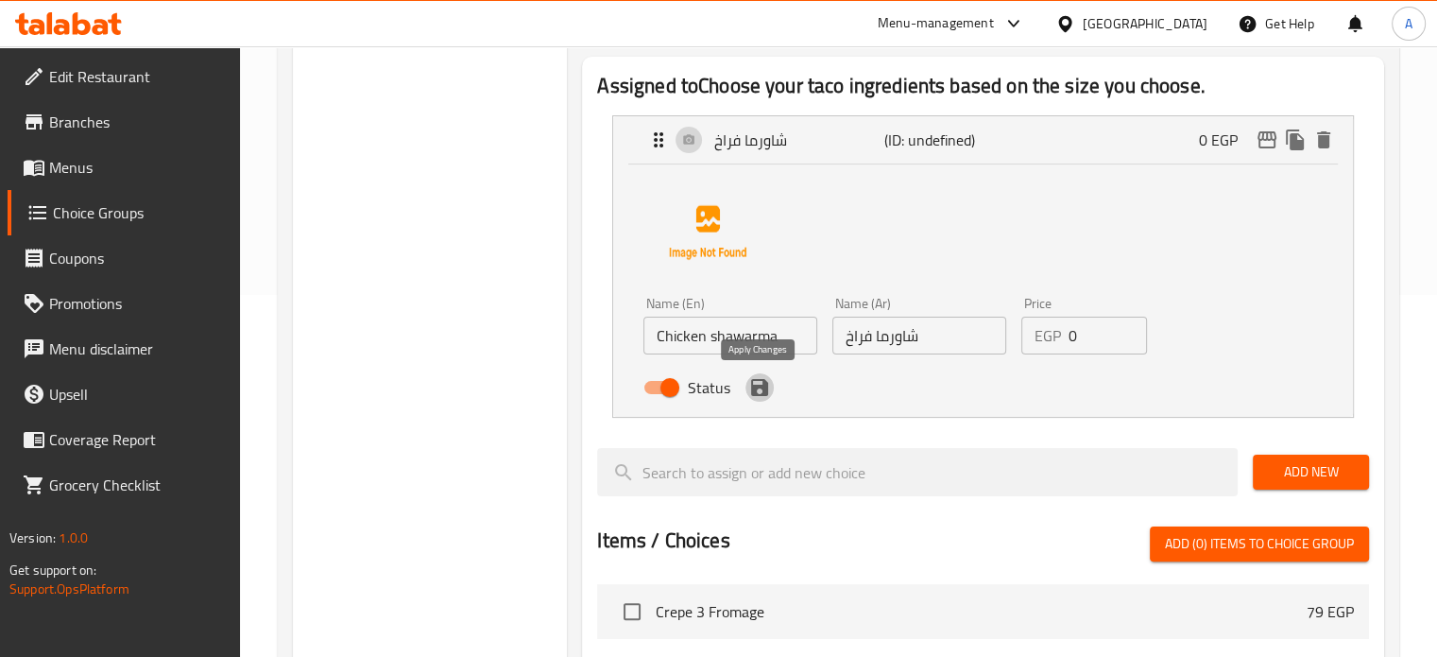
click at [764, 400] on button "save" at bounding box center [760, 387] width 28 height 28
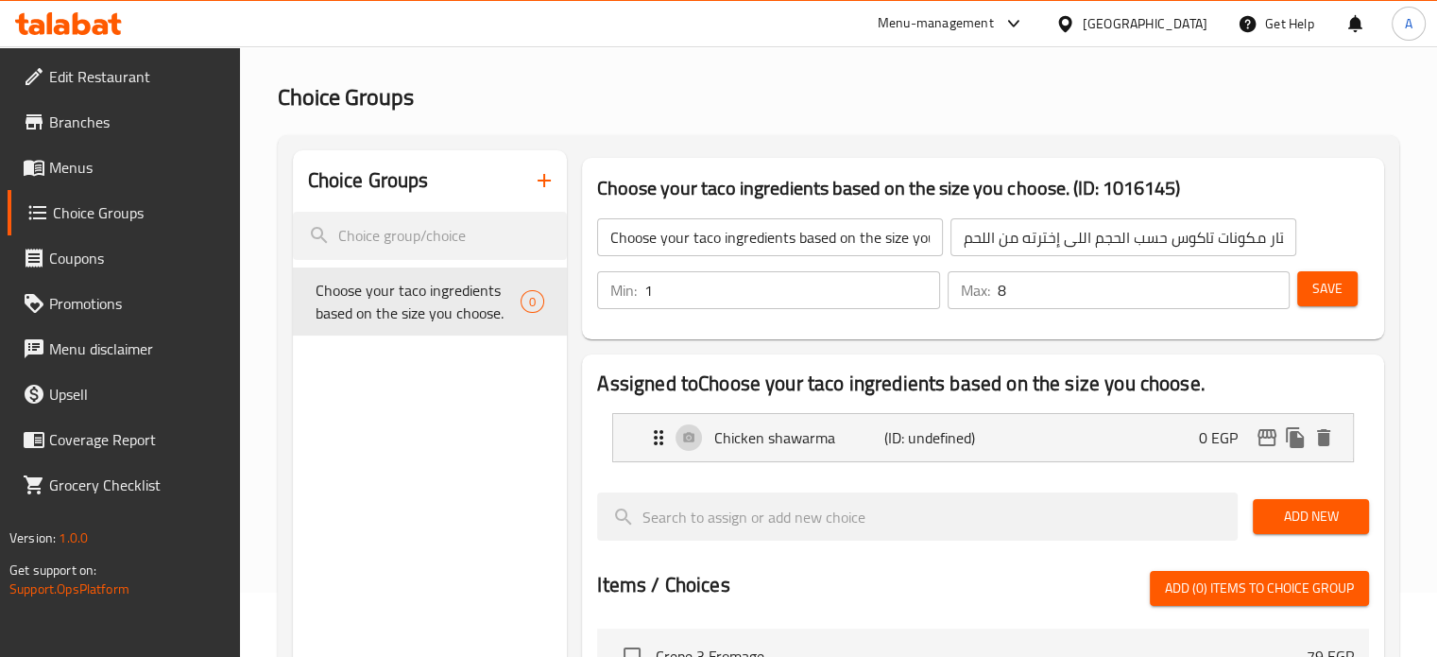
scroll to position [189, 0]
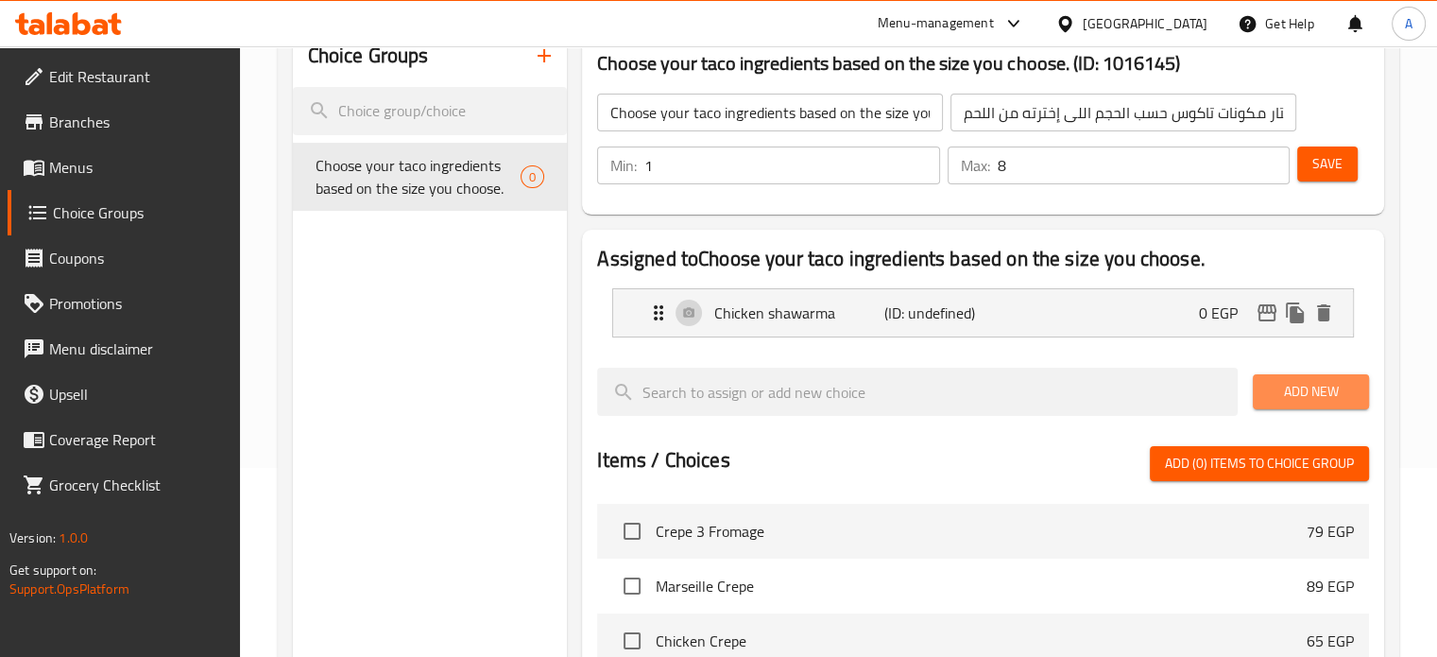
click at [1316, 399] on span "Add New" at bounding box center [1311, 392] width 86 height 24
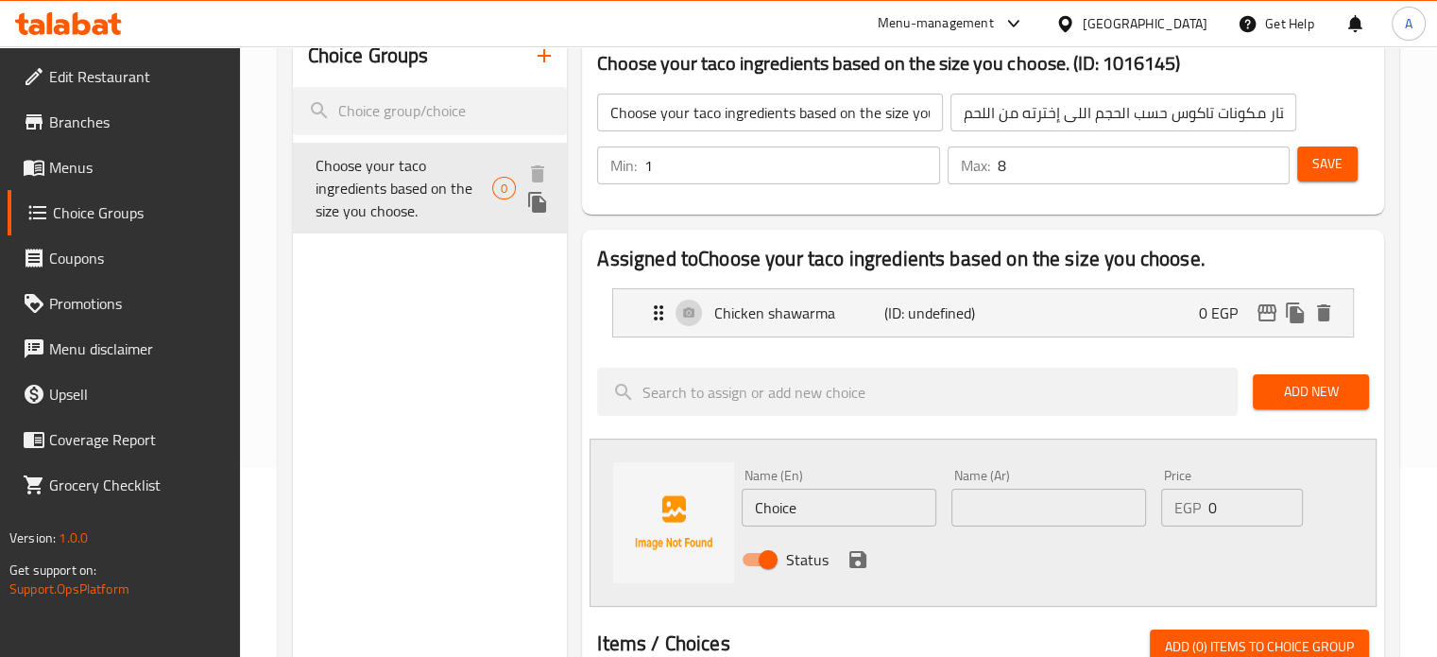
click at [424, 182] on span "Choose your taco ingredients based on the size you choose." at bounding box center [405, 188] width 178 height 68
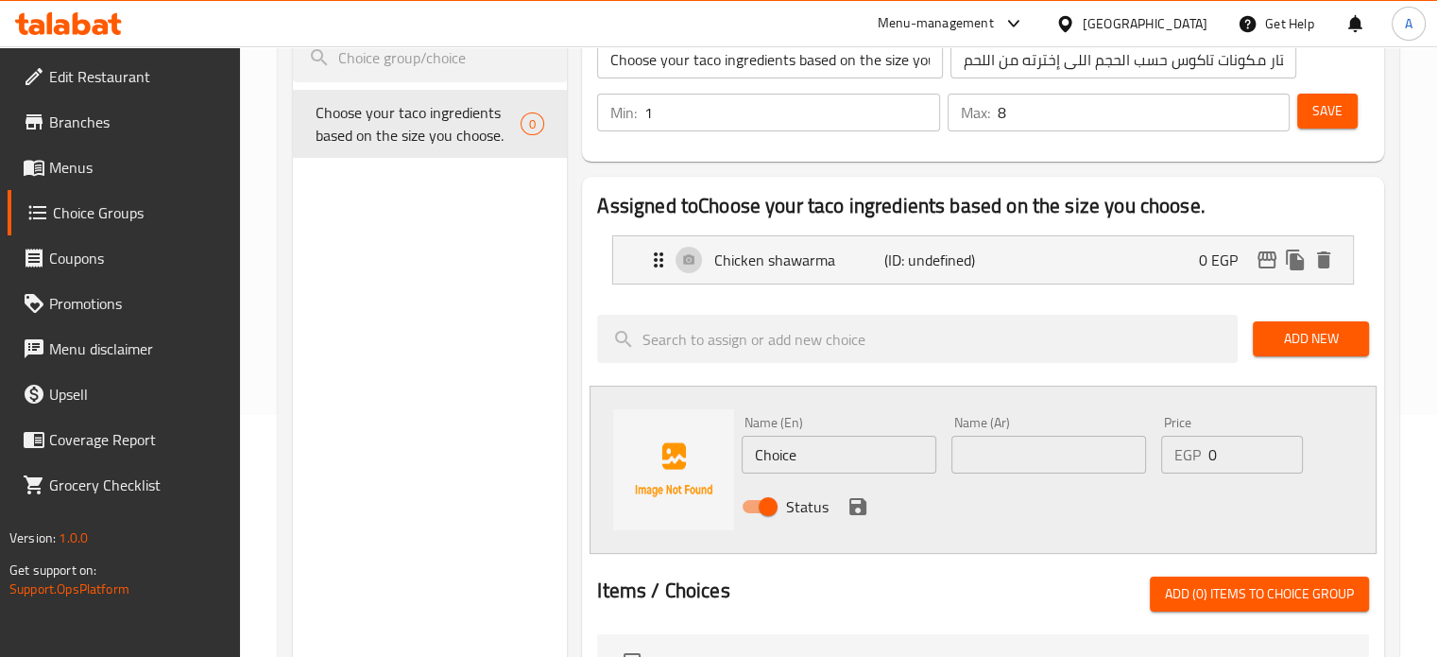
scroll to position [283, 0]
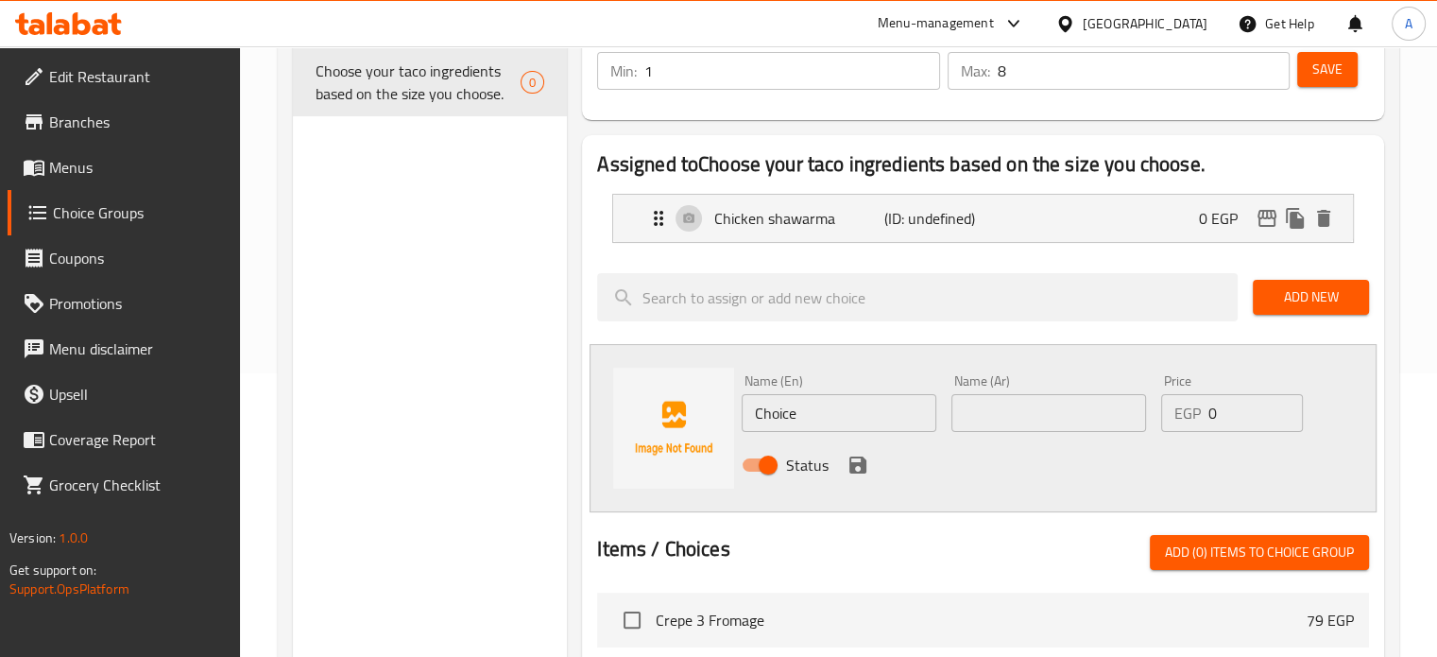
drag, startPoint x: 79, startPoint y: 172, endPoint x: 112, endPoint y: 196, distance: 40.6
click at [79, 172] on span "Menus" at bounding box center [137, 167] width 176 height 23
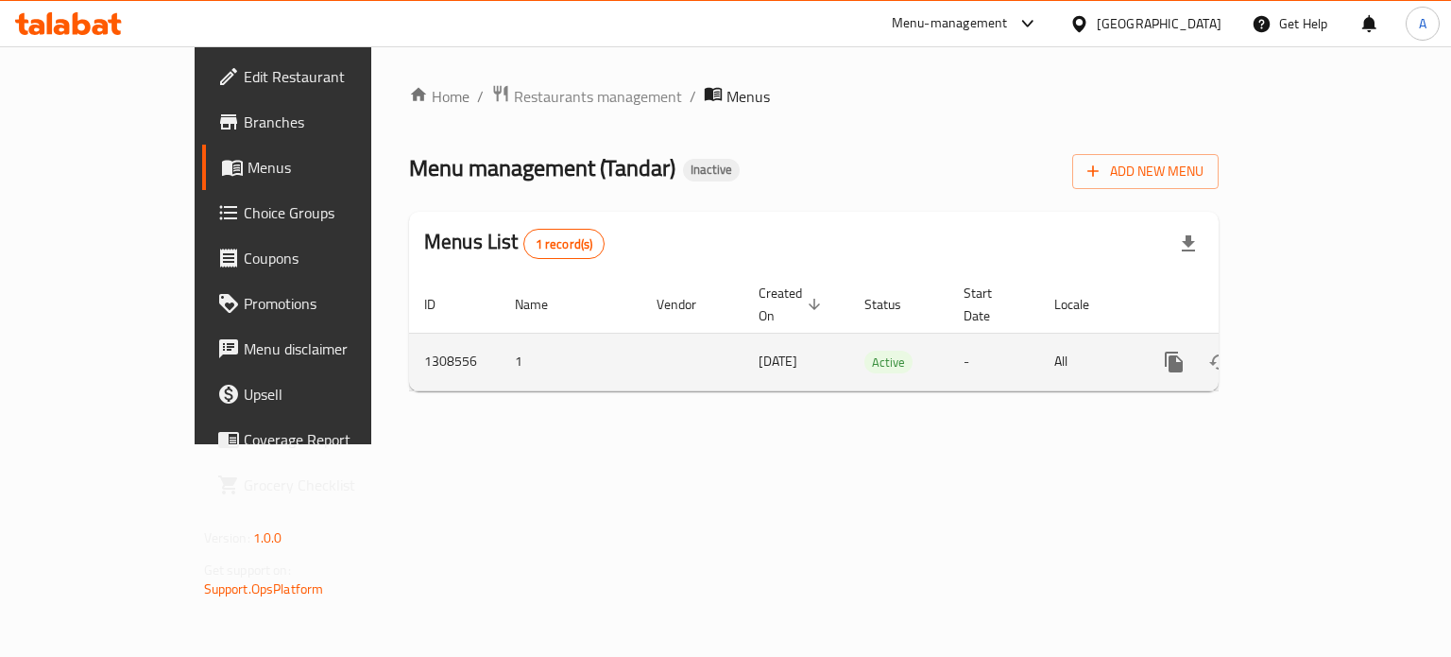
click at [1322, 351] on icon "enhanced table" at bounding box center [1310, 362] width 23 height 23
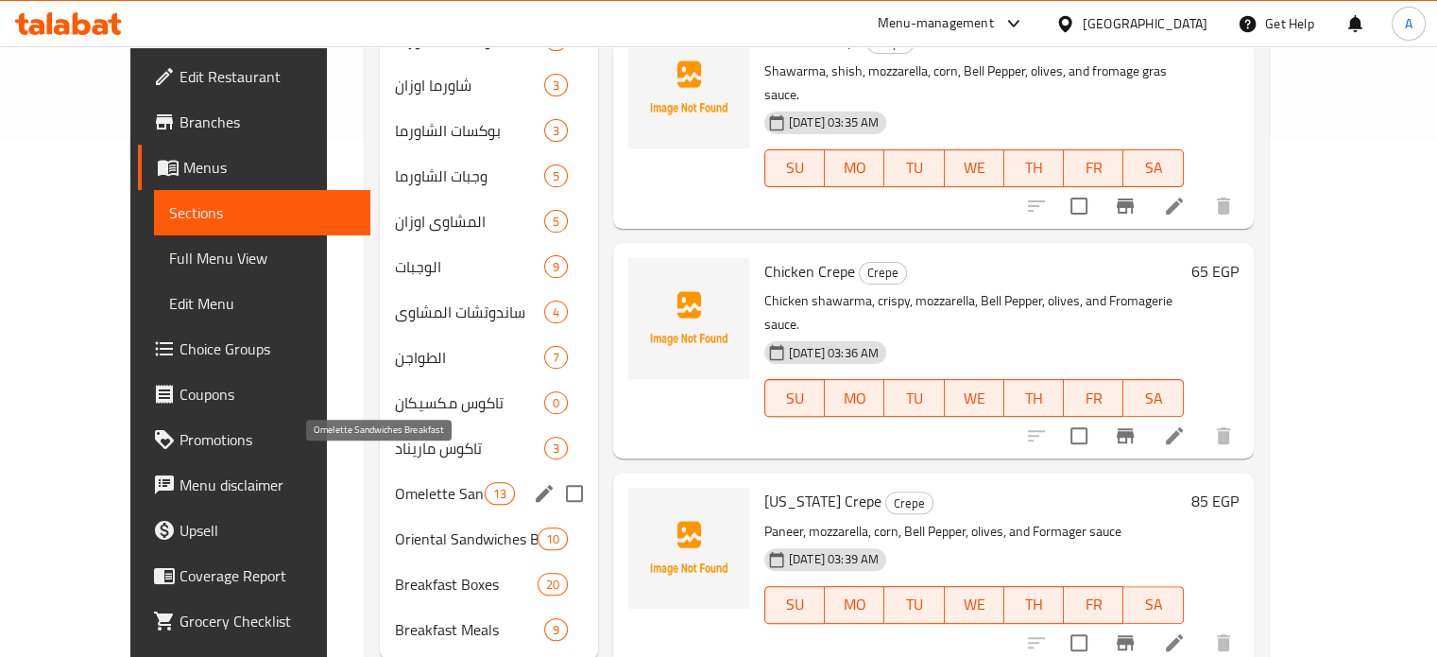
scroll to position [545, 0]
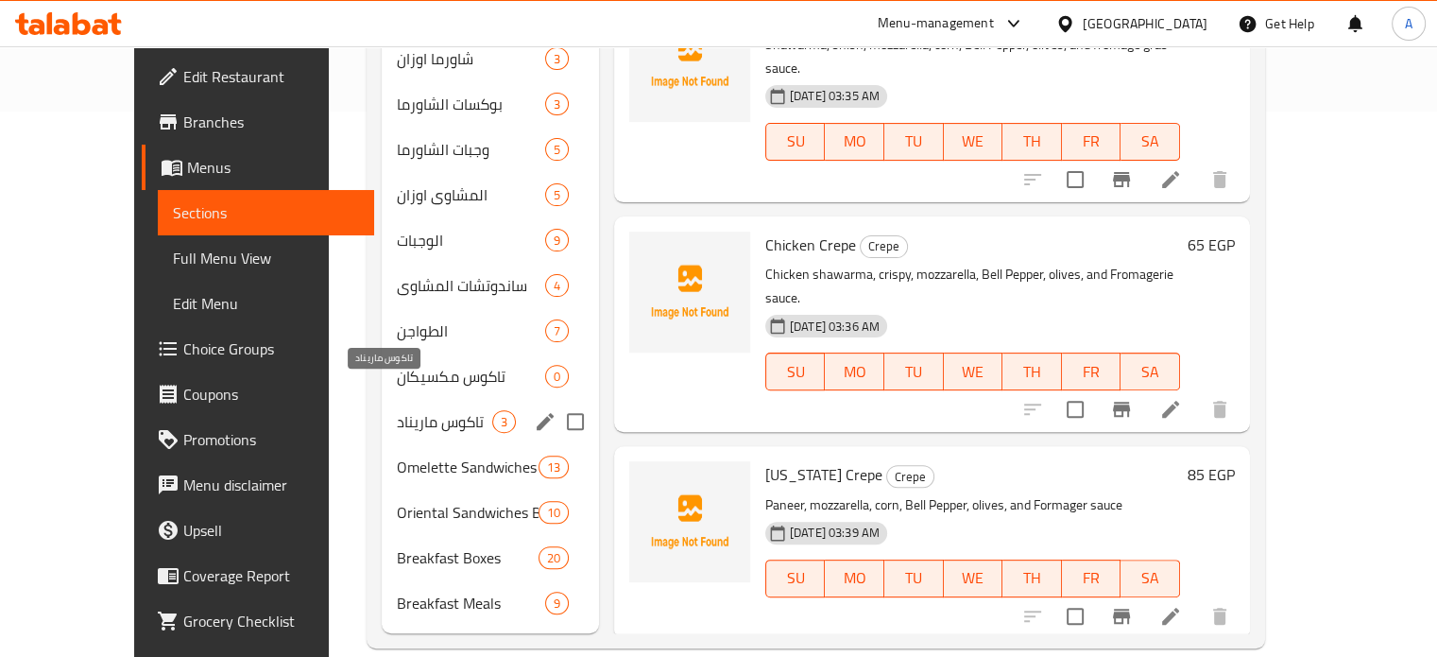
click at [397, 410] on span "تاكوس ماريناد" at bounding box center [444, 421] width 95 height 23
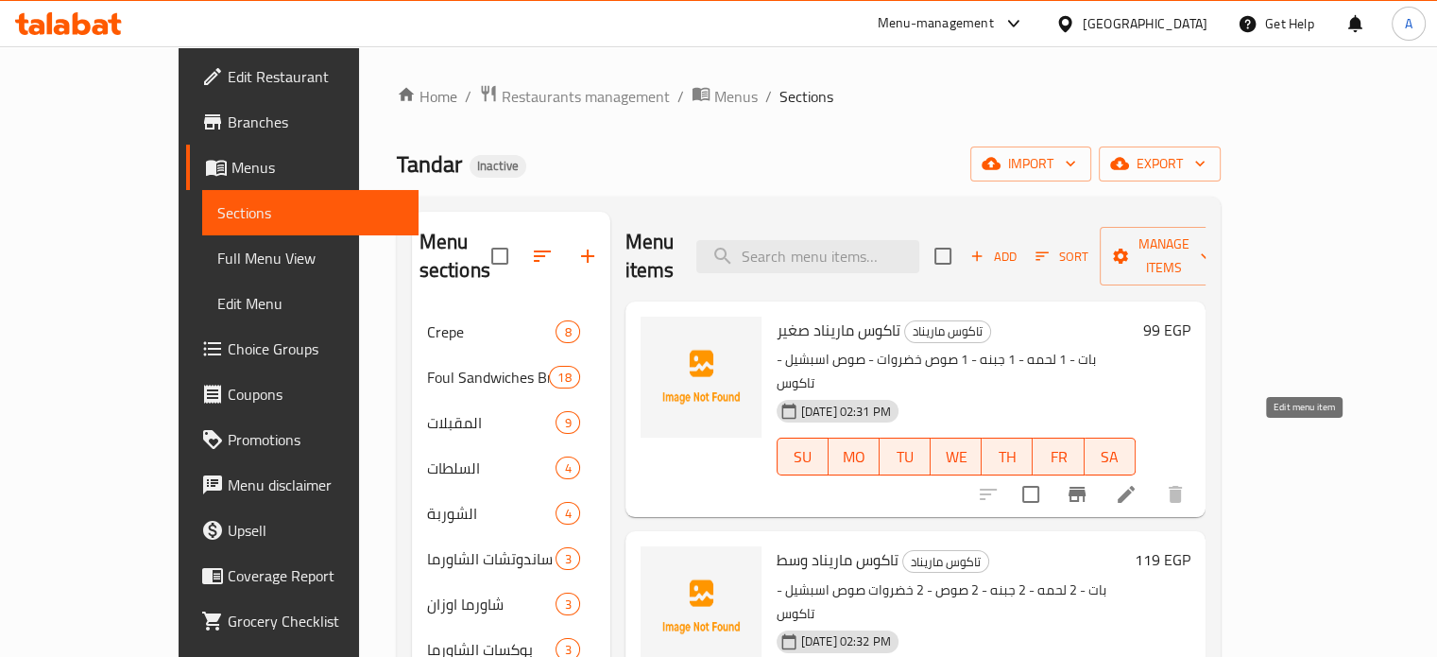
click at [1138, 483] on icon at bounding box center [1126, 494] width 23 height 23
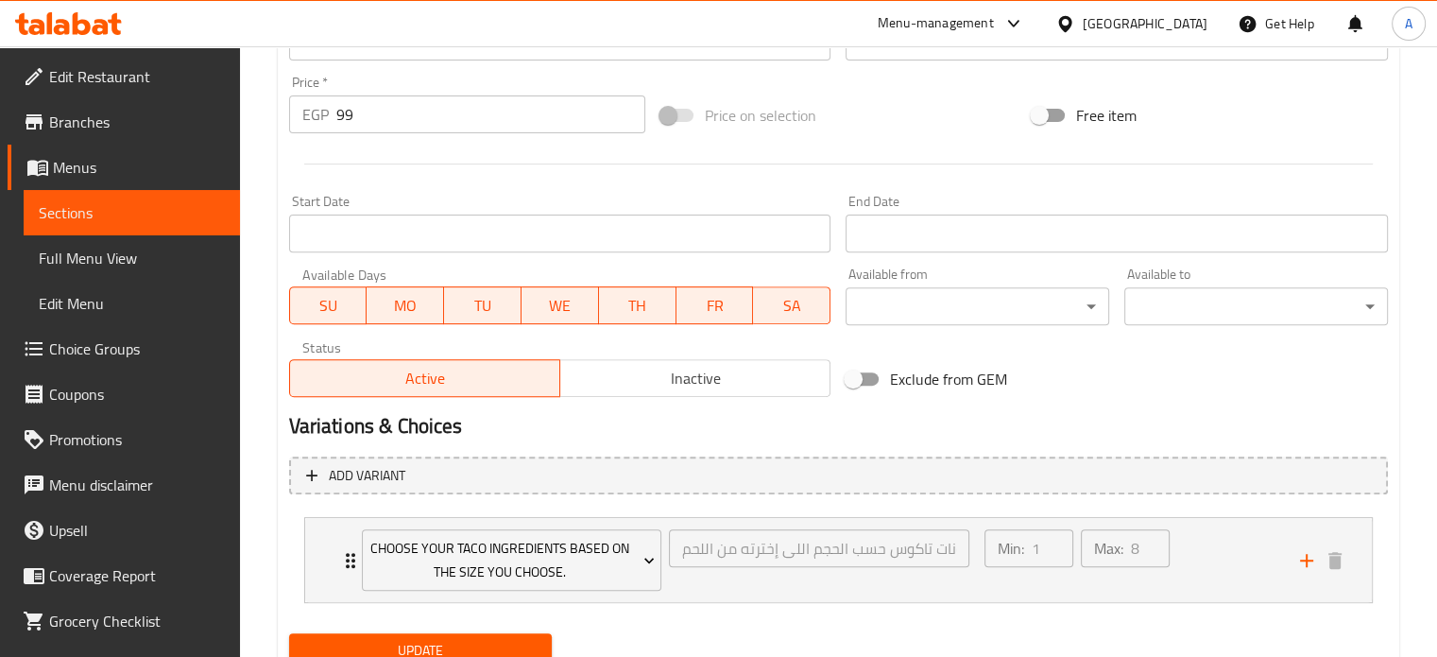
scroll to position [732, 0]
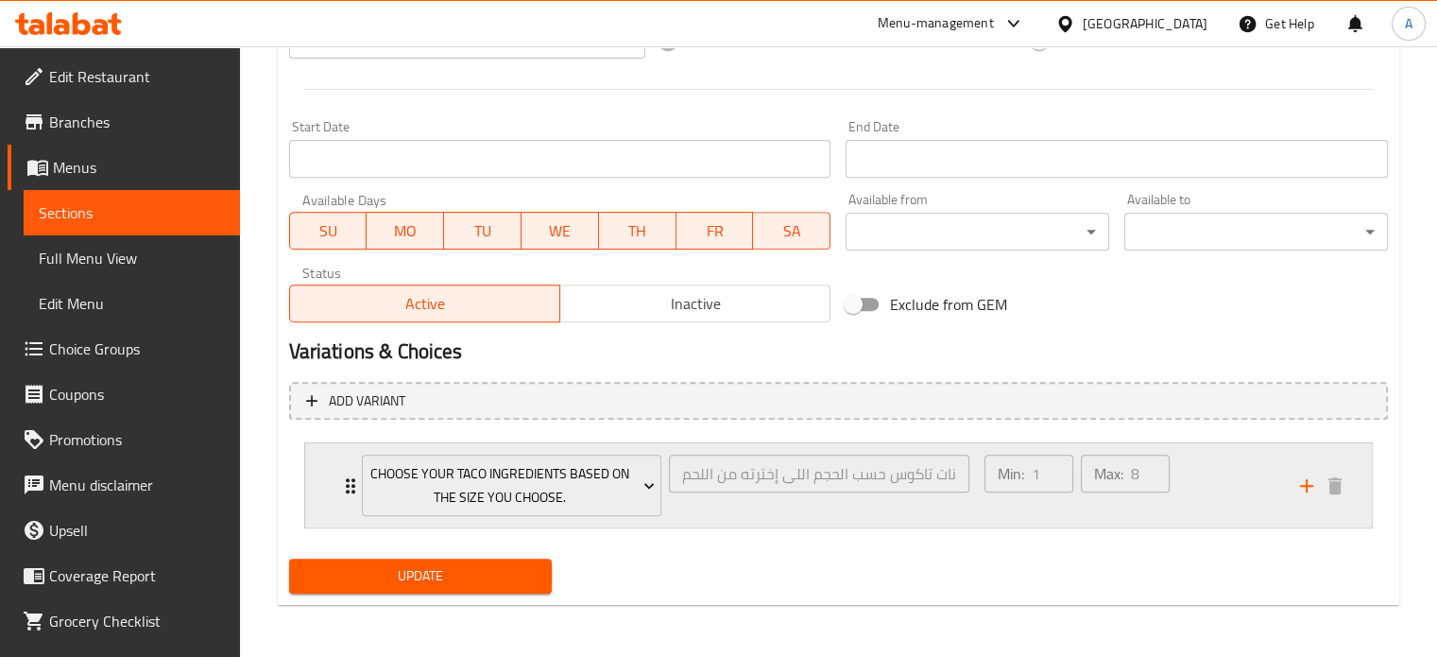
click at [683, 516] on div "إختار مكونات تاكوس حسب الحجم اللى إخترته من اللحم ​" at bounding box center [819, 485] width 308 height 69
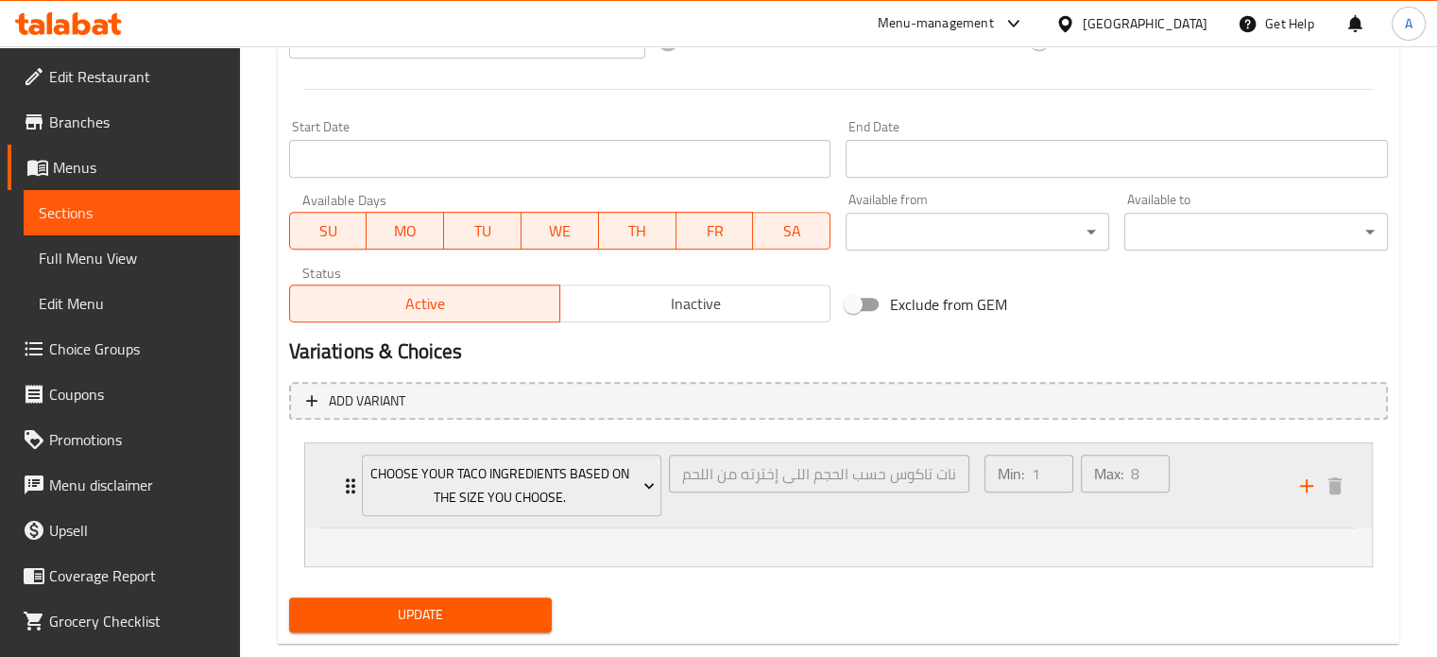
click at [684, 510] on div "إختار مكونات تاكوس حسب الحجم اللى إخترته من اللحم ​" at bounding box center [819, 485] width 308 height 69
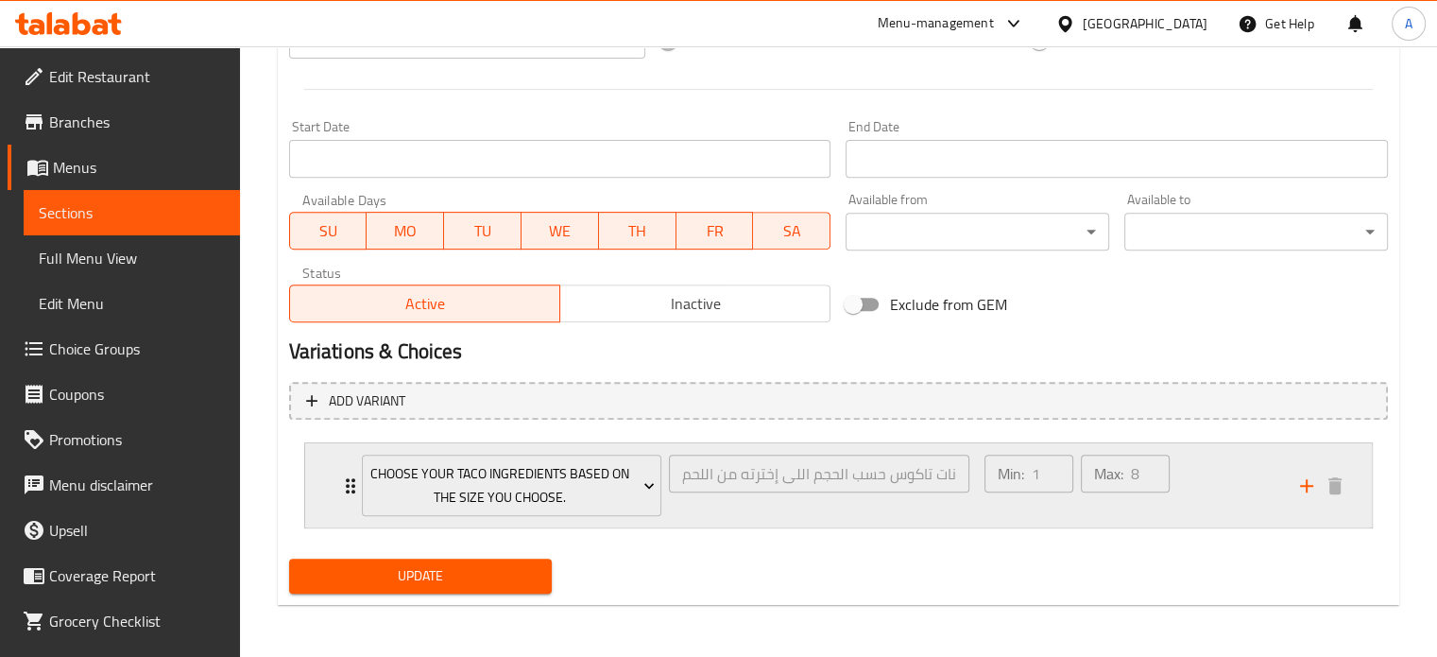
click at [684, 510] on div "إختار مكونات تاكوس حسب الحجم اللى إخترته من اللحم ​" at bounding box center [819, 485] width 308 height 69
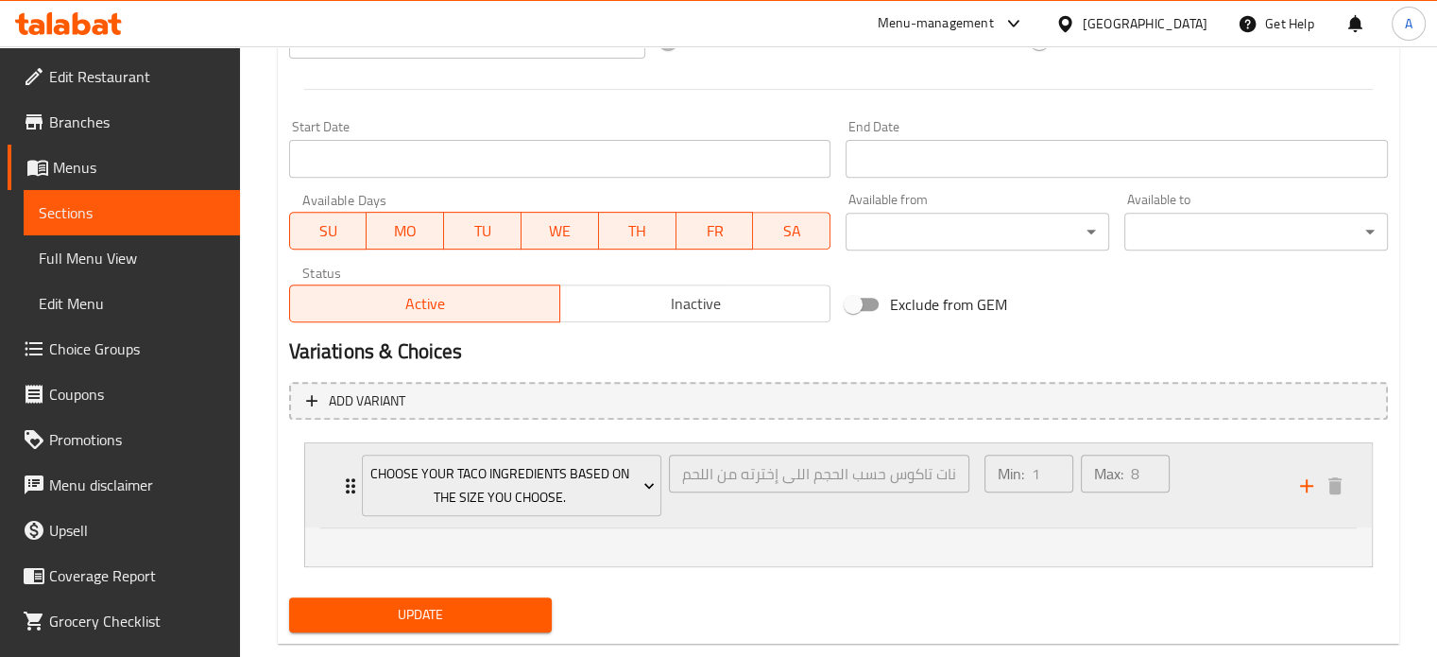
click at [684, 510] on div "إختار مكونات تاكوس حسب الحجم اللى إخترته من اللحم ​" at bounding box center [819, 485] width 308 height 69
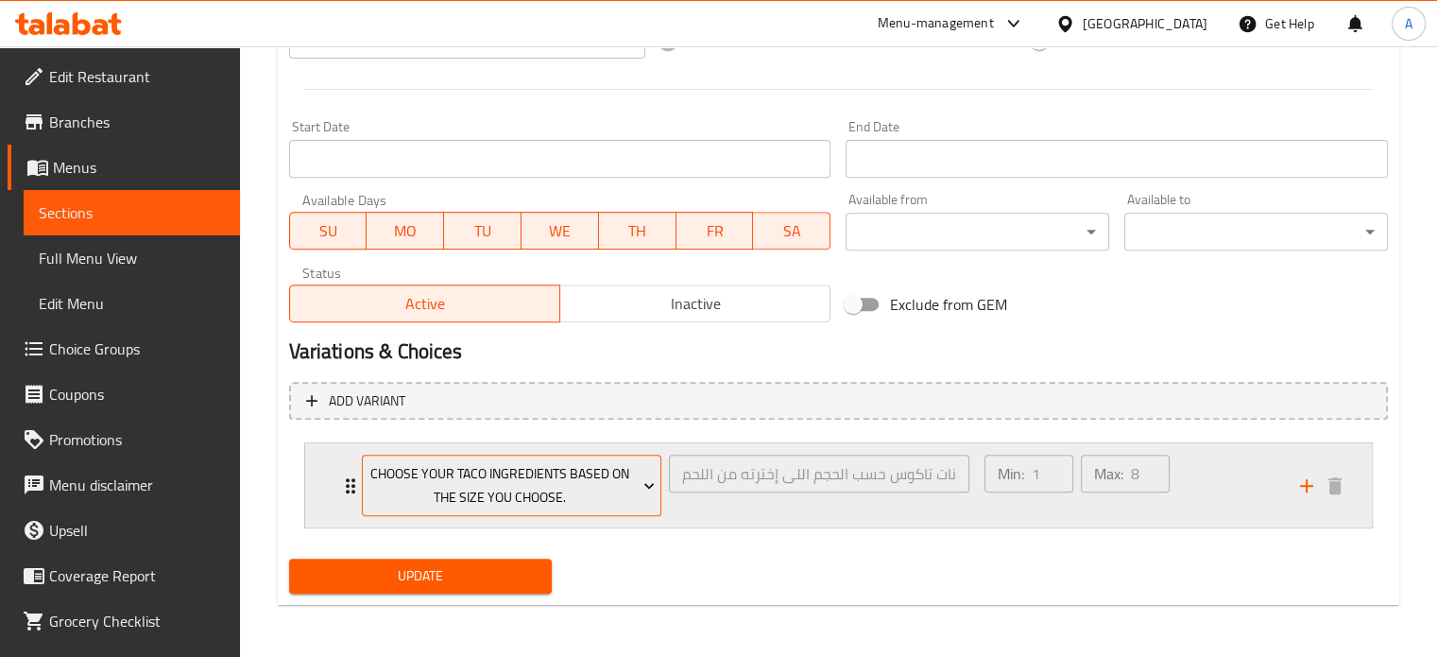
click at [645, 483] on icon "Expand" at bounding box center [648, 486] width 9 height 6
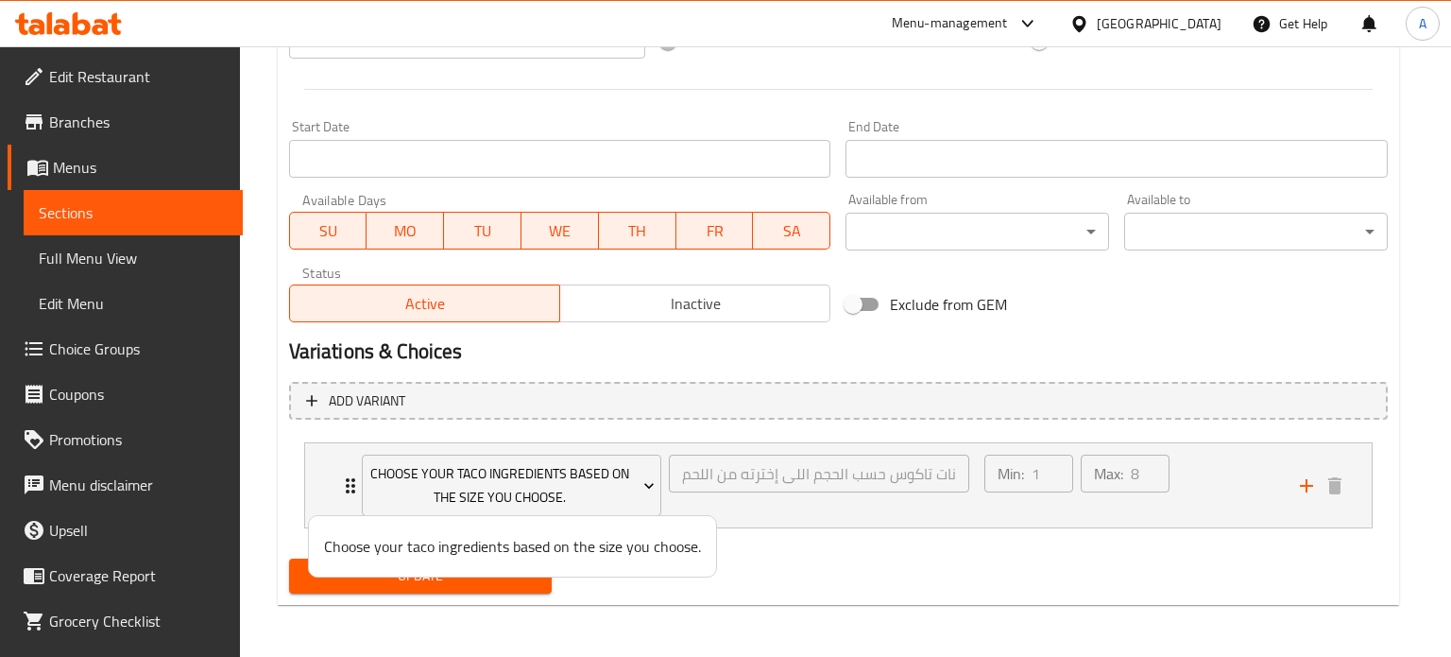
click at [1300, 488] on div at bounding box center [725, 328] width 1451 height 657
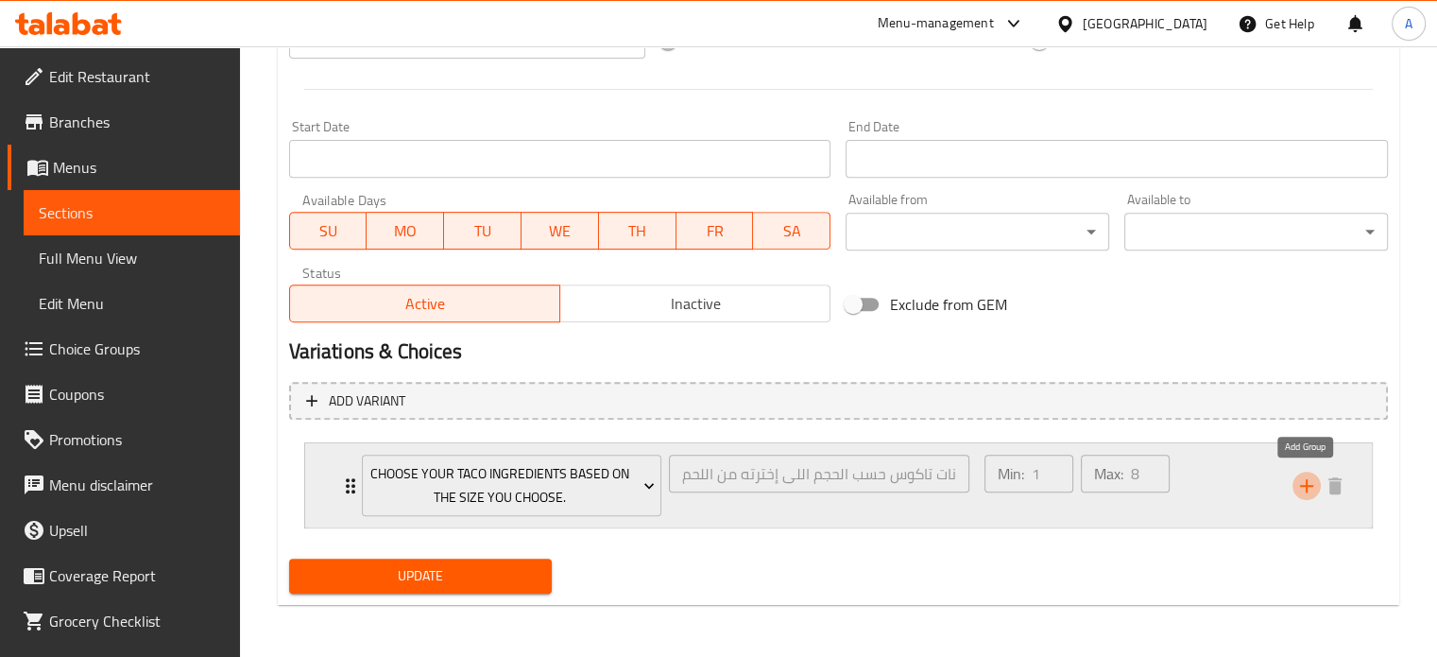
click at [1307, 487] on icon "add" at bounding box center [1306, 485] width 13 height 13
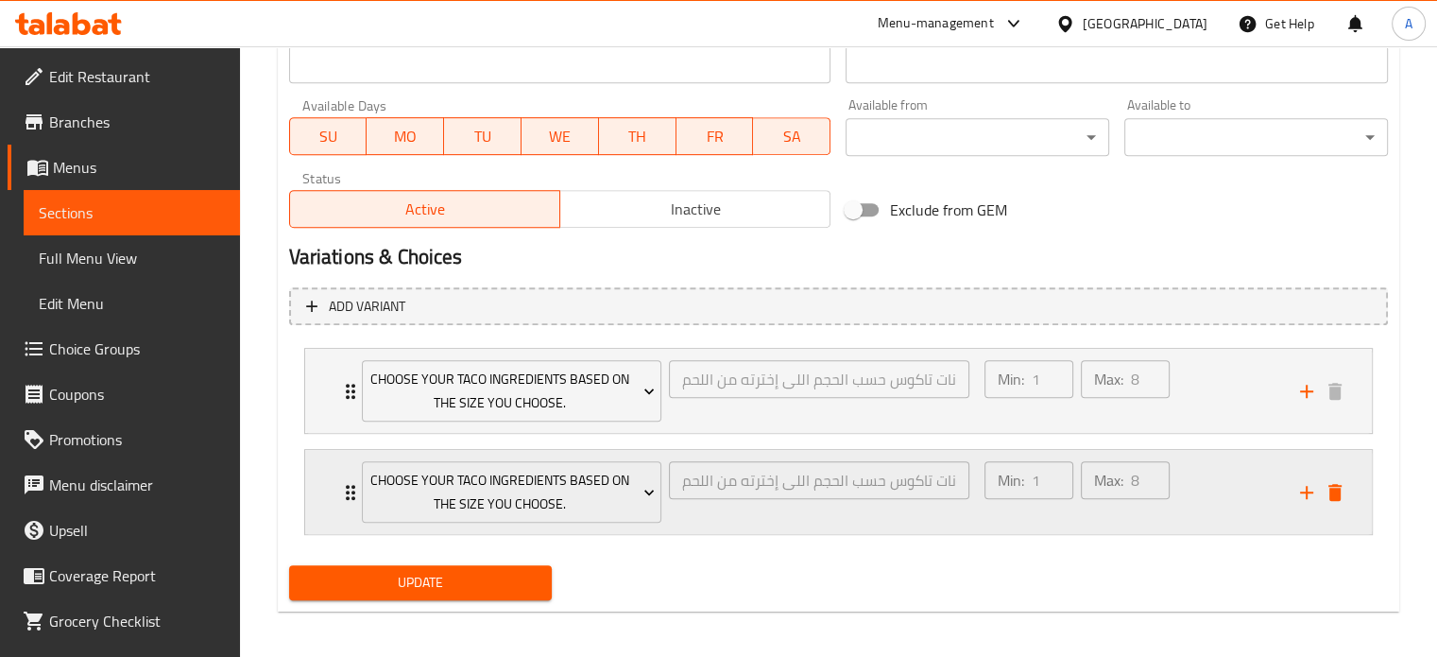
click at [1333, 495] on icon "delete" at bounding box center [1335, 492] width 13 height 17
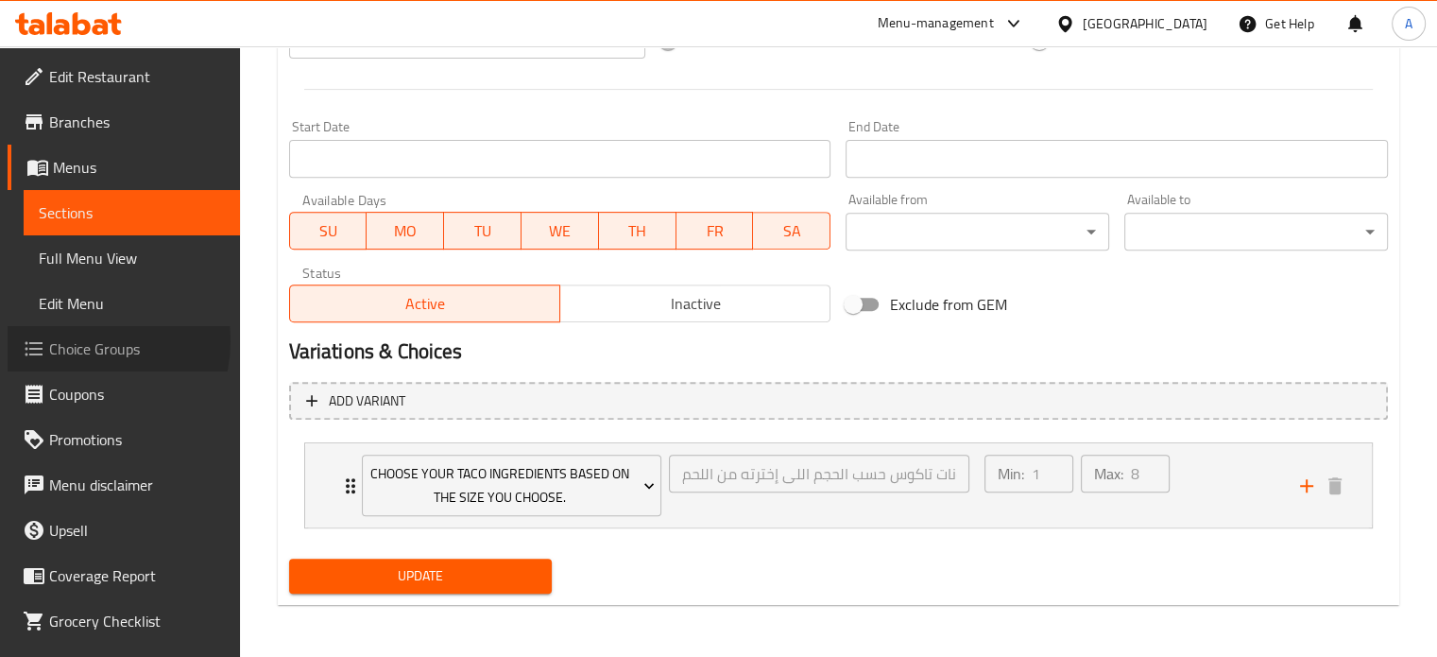
click at [91, 341] on span "Choice Groups" at bounding box center [137, 348] width 176 height 23
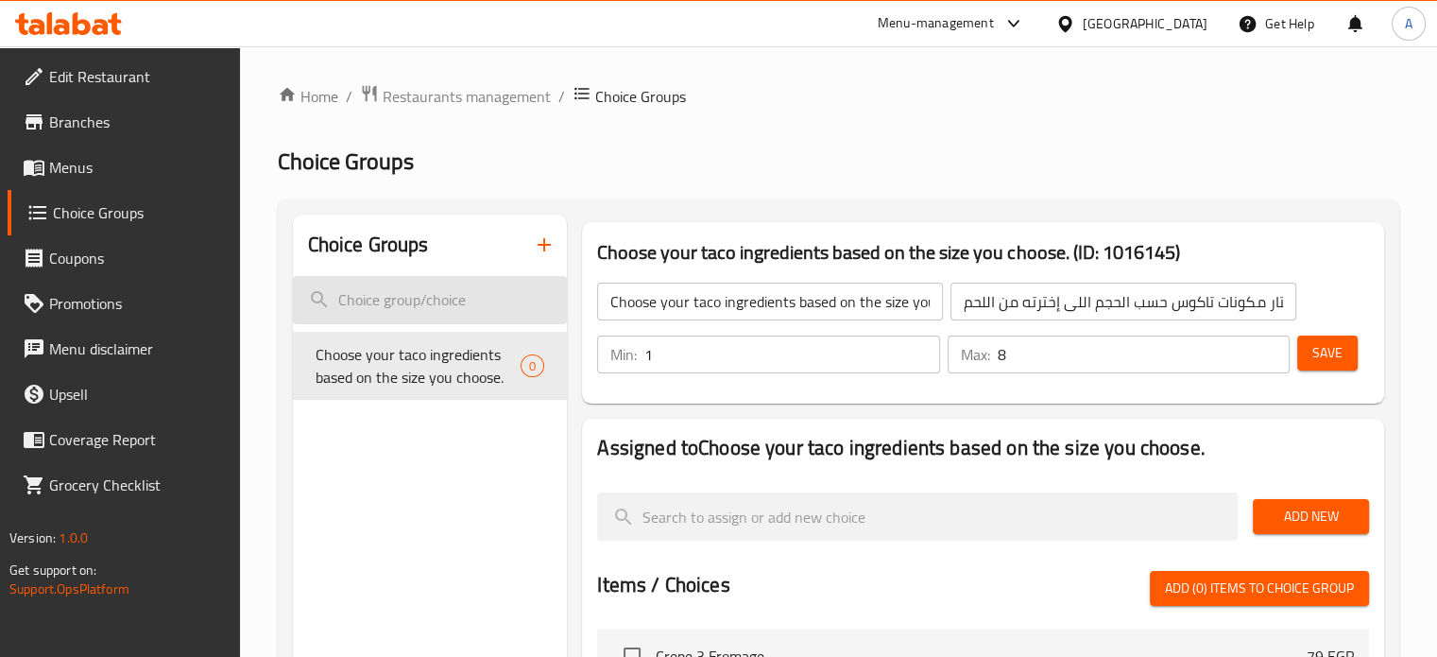
click at [403, 305] on input "search" at bounding box center [430, 300] width 275 height 48
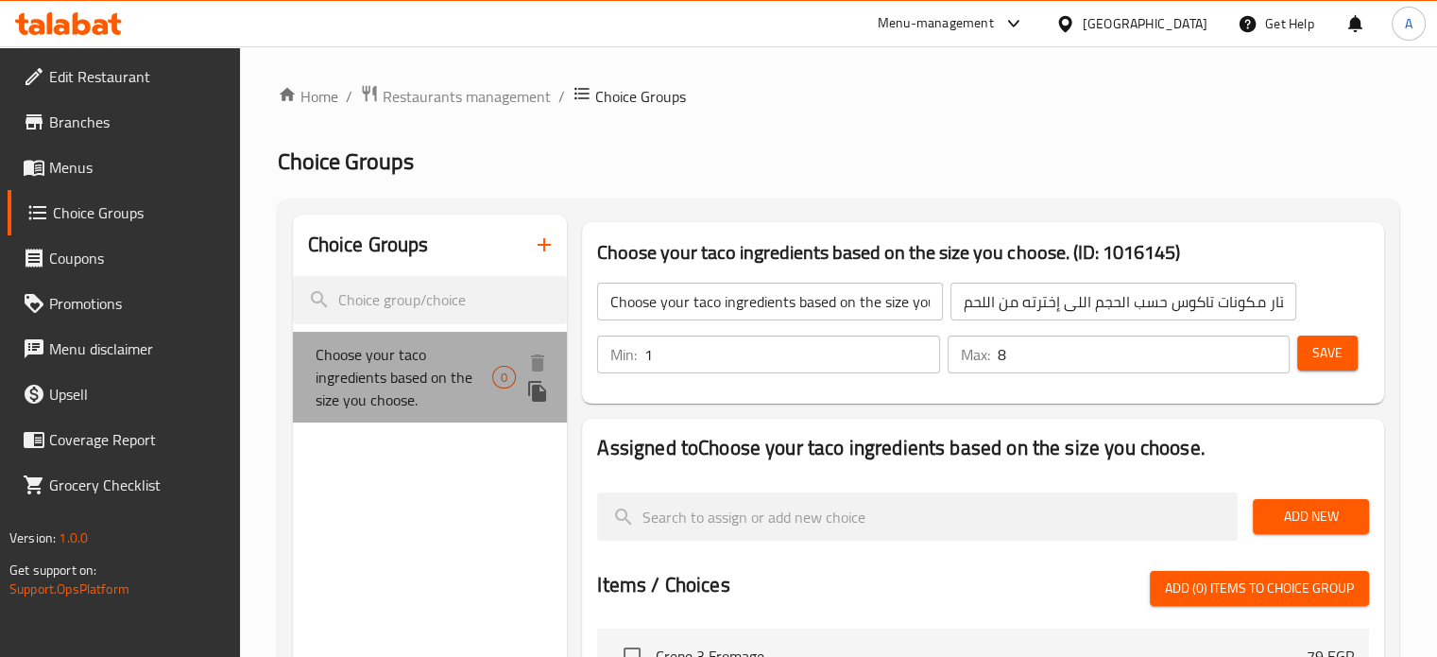
click at [417, 362] on span "Choose your taco ingredients based on the size you choose." at bounding box center [405, 377] width 178 height 68
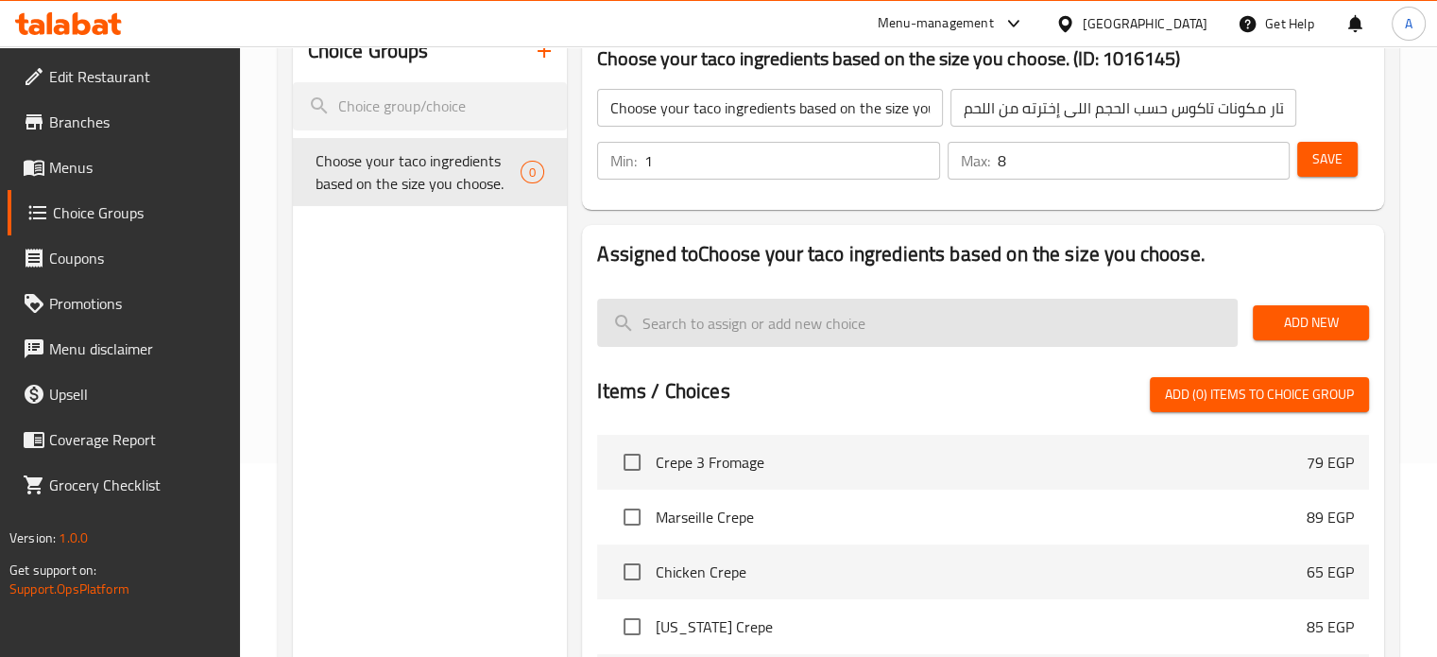
scroll to position [94, 0]
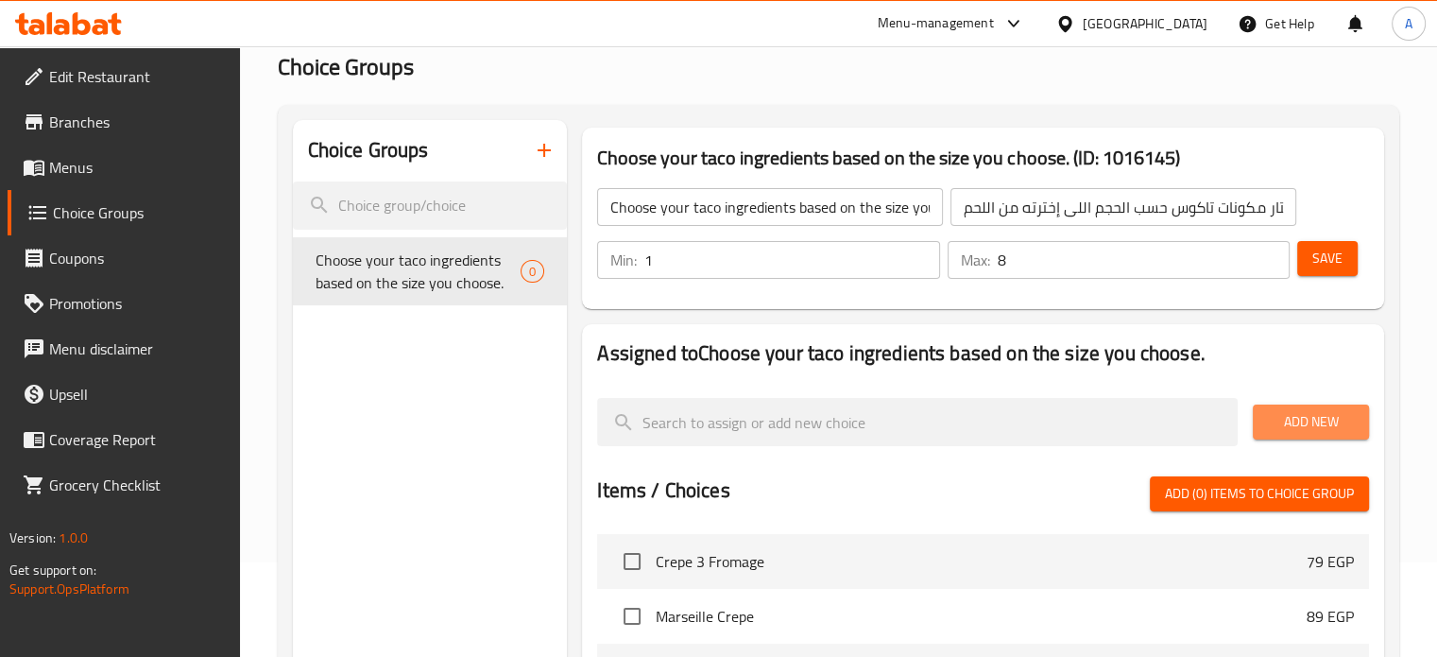
click at [1301, 415] on span "Add New" at bounding box center [1311, 422] width 86 height 24
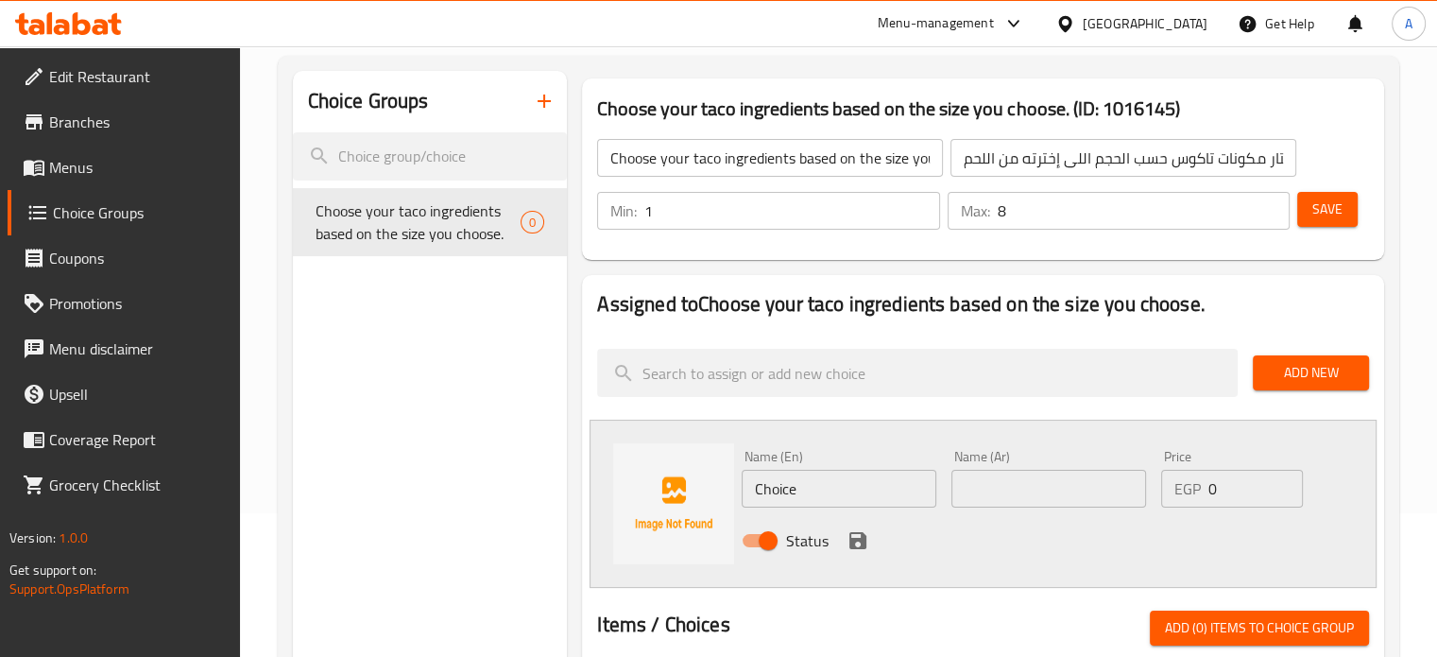
scroll to position [189, 0]
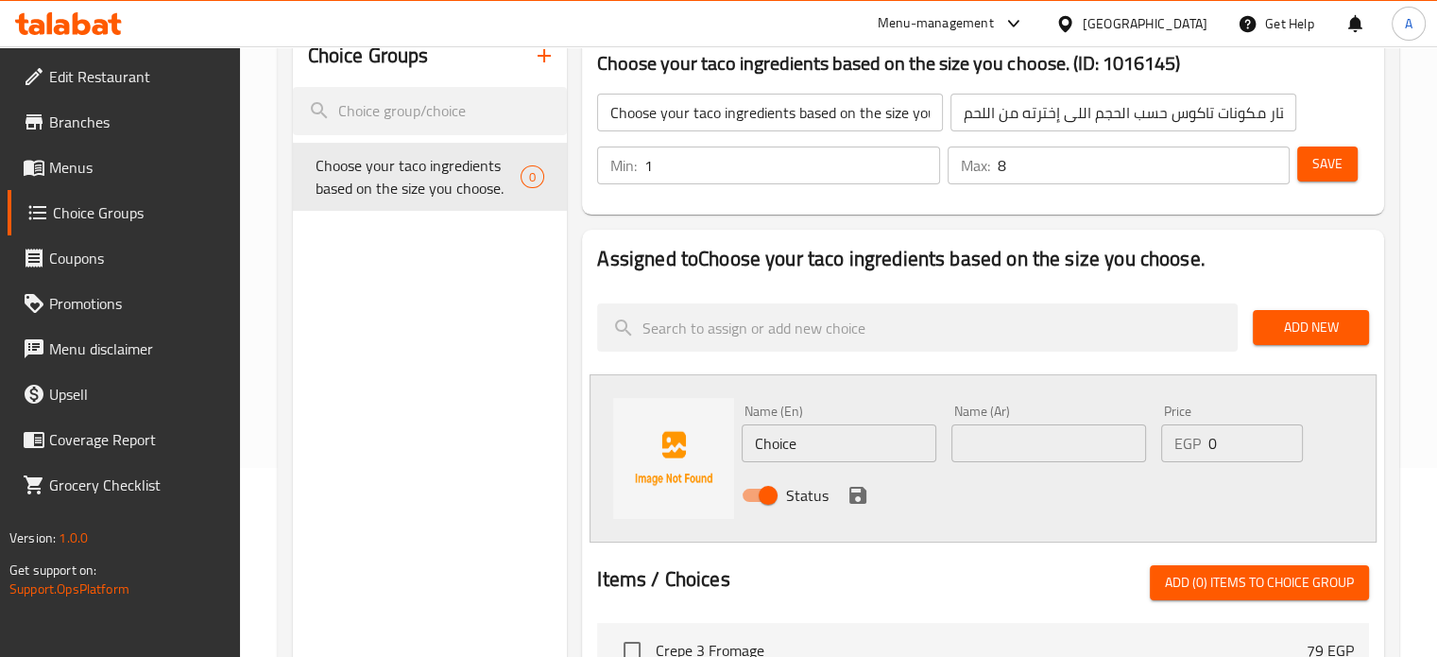
click at [805, 494] on span "Status" at bounding box center [807, 495] width 43 height 23
click at [805, 494] on input "Status" at bounding box center [768, 495] width 108 height 36
click at [777, 494] on input "Status" at bounding box center [749, 495] width 108 height 36
checkbox input "true"
click at [685, 473] on img at bounding box center [673, 458] width 121 height 121
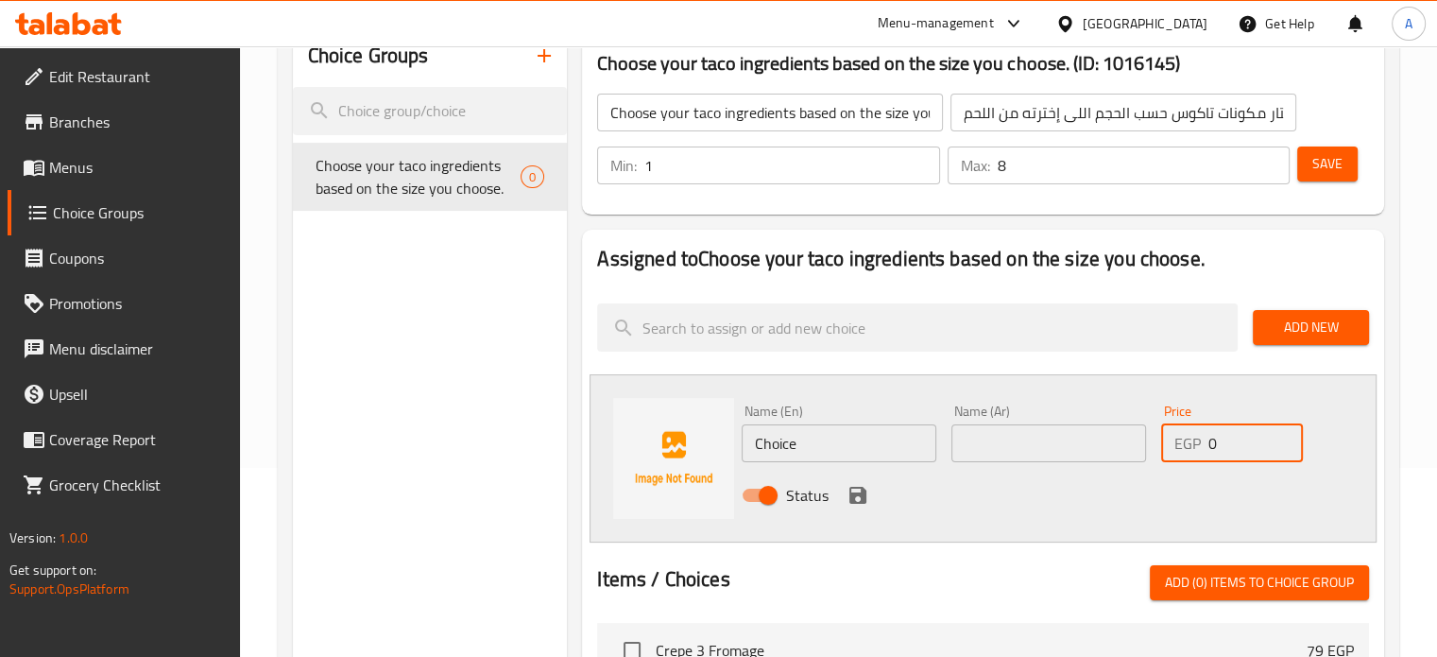
click at [1227, 445] on input "0" at bounding box center [1256, 443] width 94 height 38
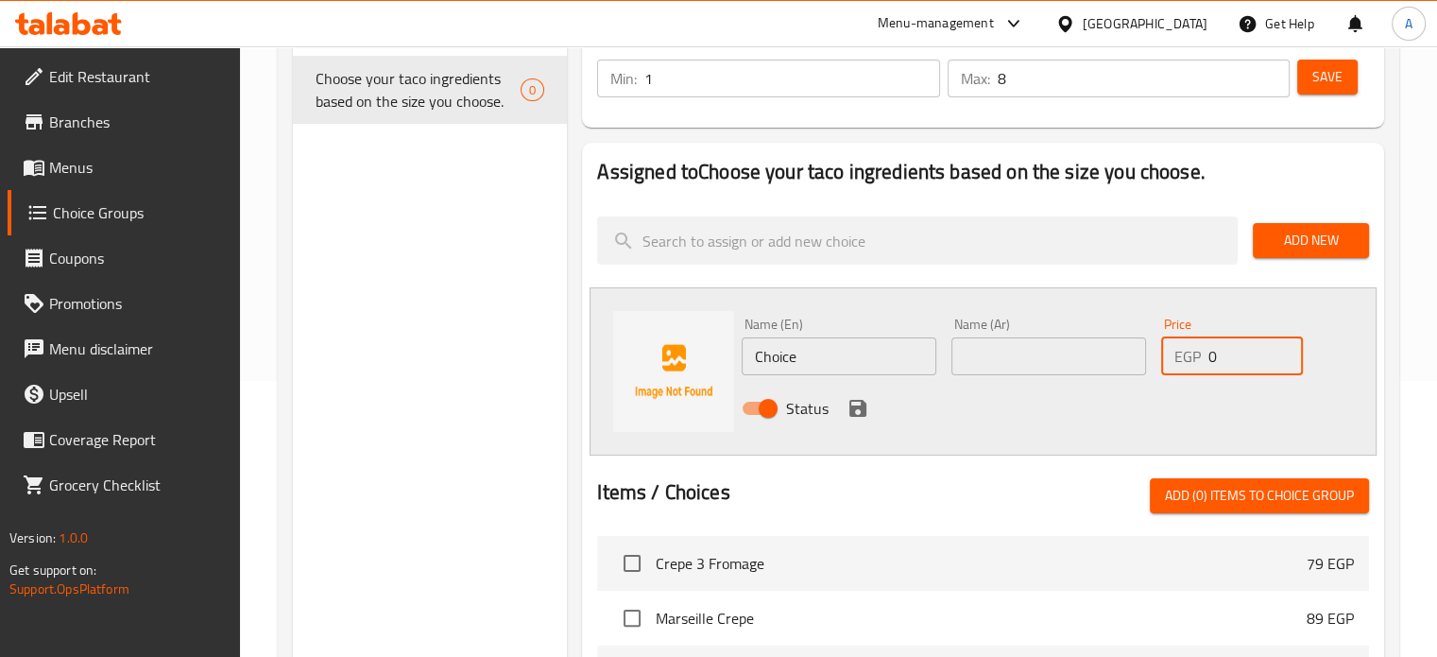
scroll to position [0, 0]
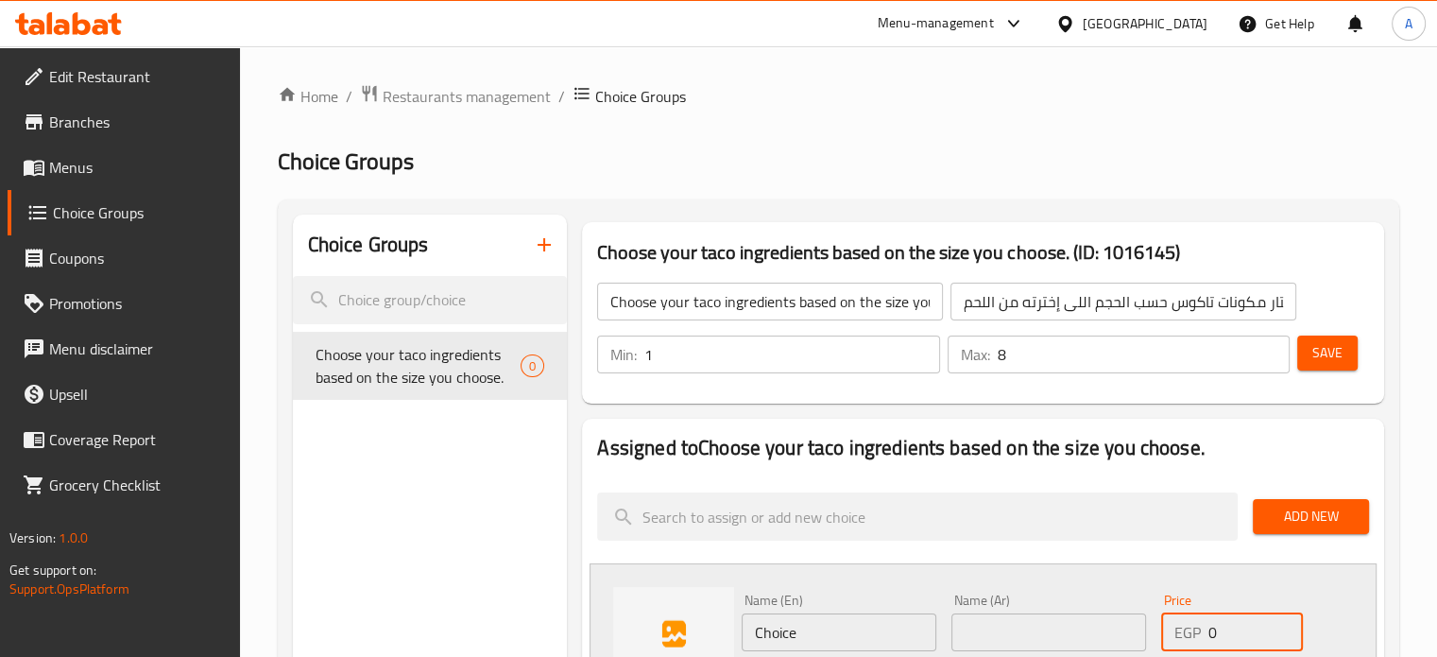
click at [1300, 509] on span "Add New" at bounding box center [1311, 517] width 86 height 24
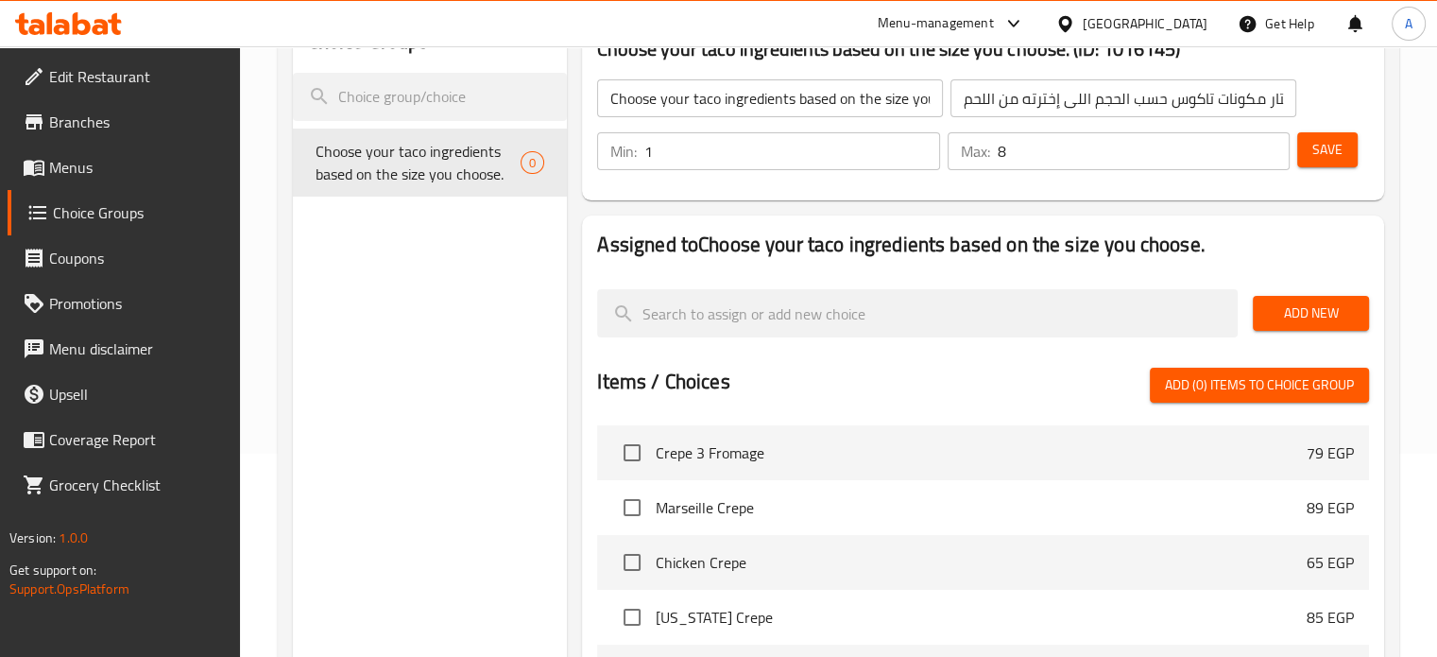
scroll to position [94, 0]
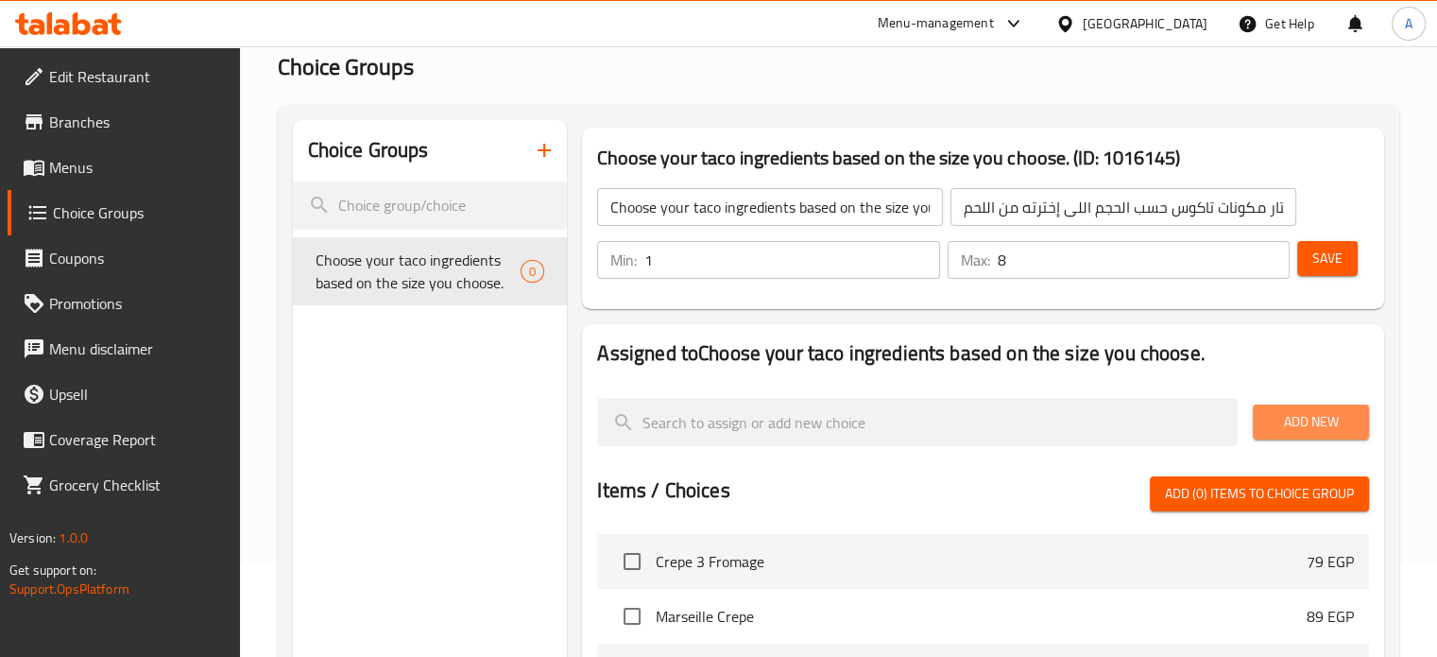
click at [1292, 407] on button "Add New" at bounding box center [1311, 421] width 116 height 35
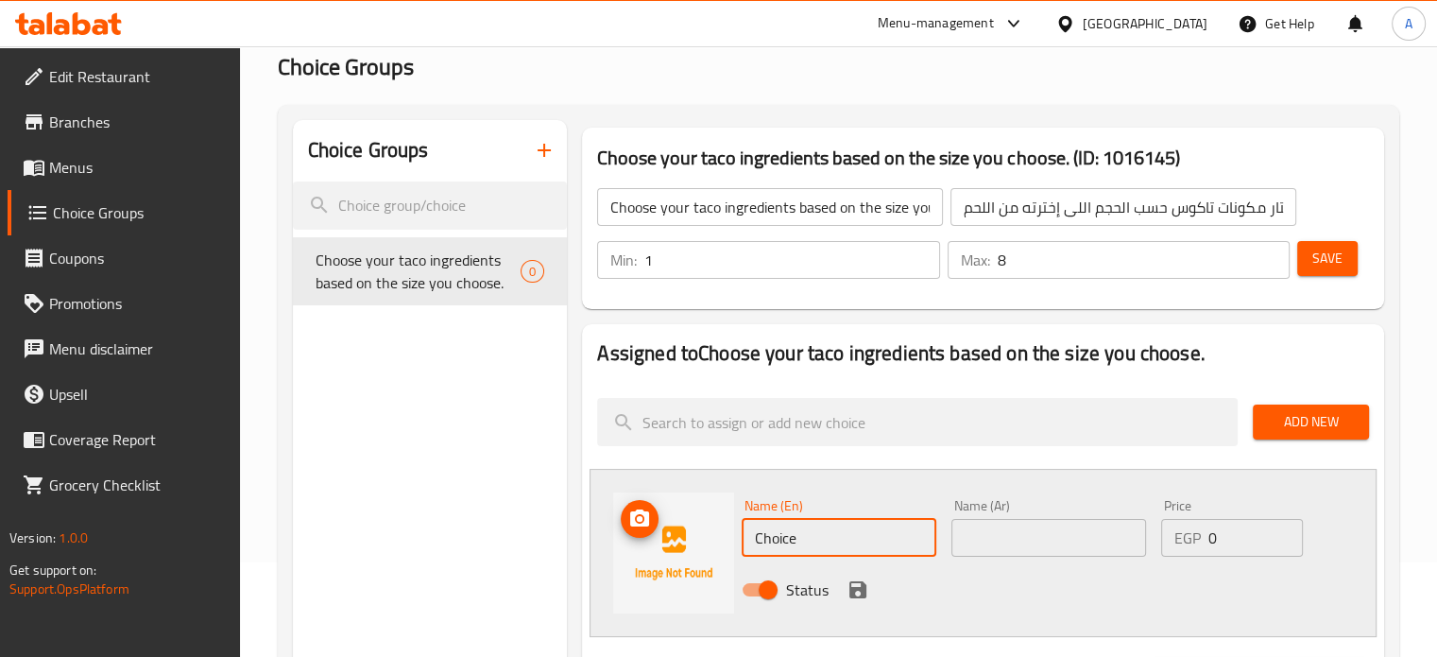
drag, startPoint x: 800, startPoint y: 541, endPoint x: 715, endPoint y: 547, distance: 85.3
click at [715, 547] on div "Name (En) Choice Name (En) Name (Ar) Name (Ar) Price EGP 0 Price Status" at bounding box center [983, 553] width 787 height 168
paste input "icken shawarma"
type input "Chicken shawarma"
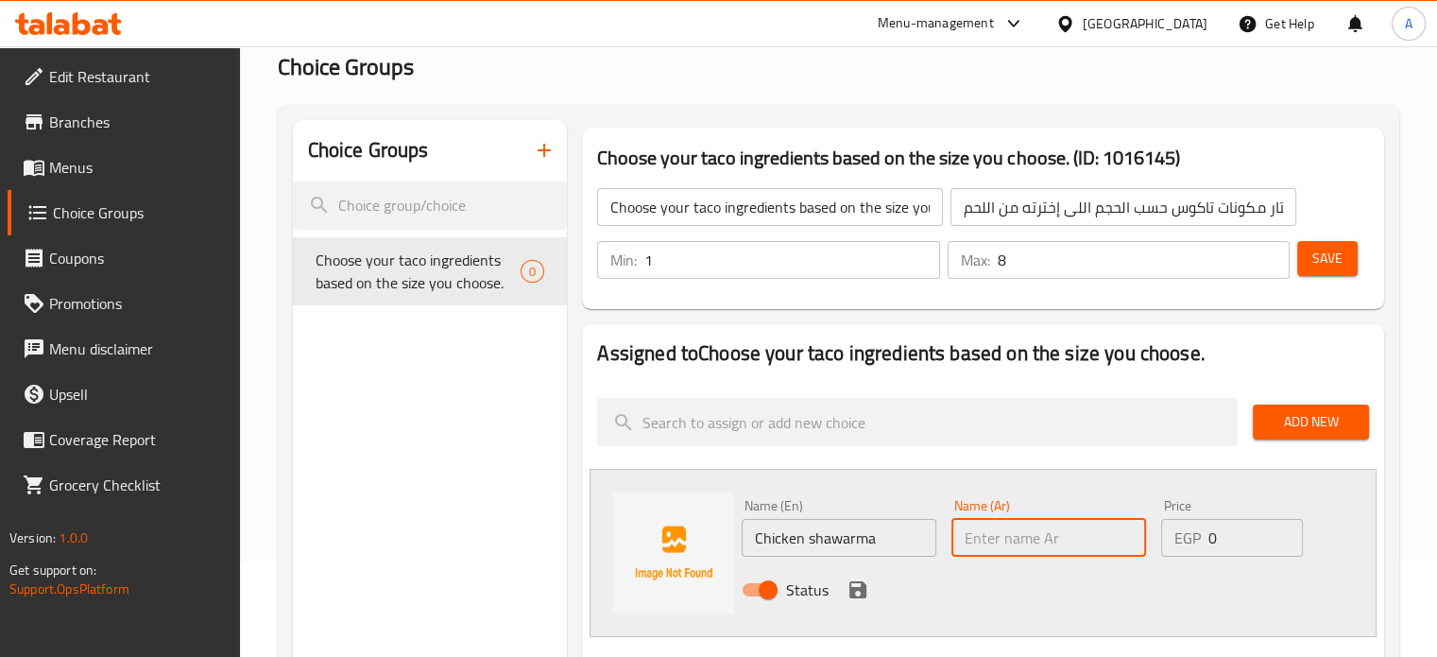
click at [982, 538] on input "text" at bounding box center [1049, 538] width 195 height 38
paste input "Chicken shawarma"
type input "Chicken shawarma"
click at [854, 592] on icon "save" at bounding box center [858, 589] width 23 height 23
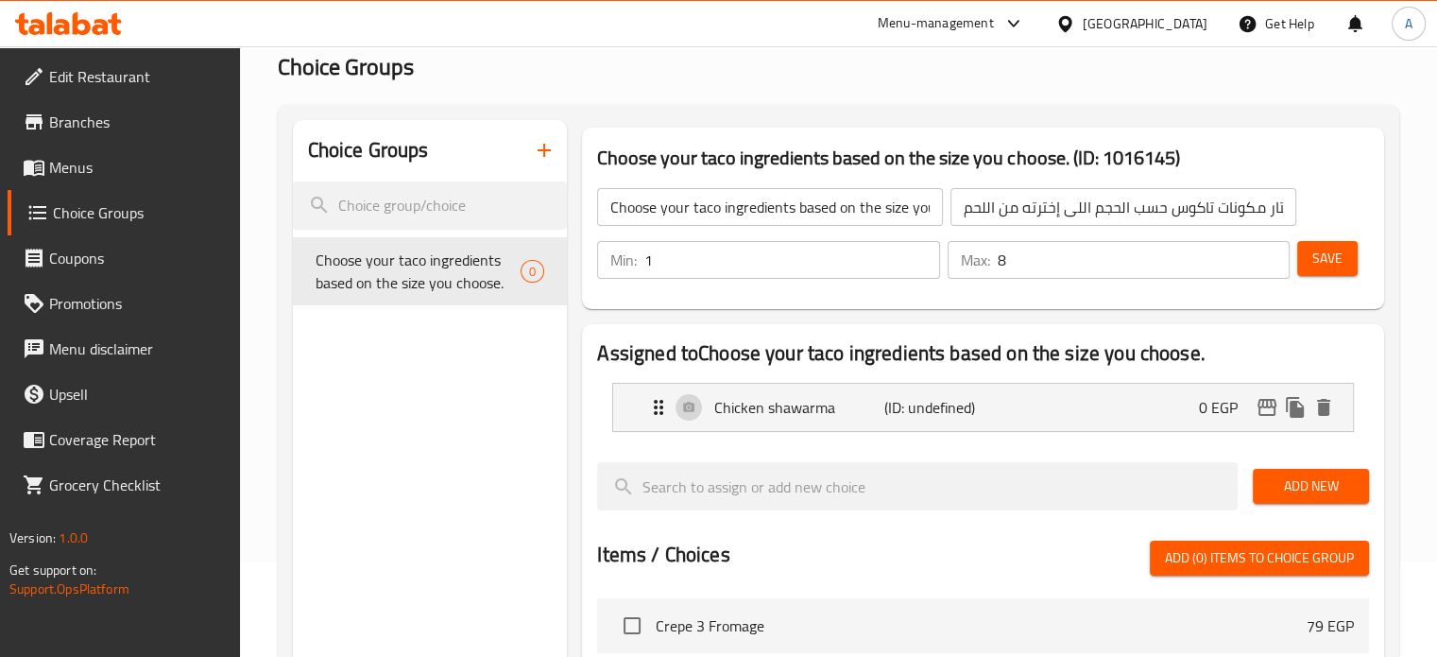
click at [1325, 254] on span "Save" at bounding box center [1328, 259] width 30 height 24
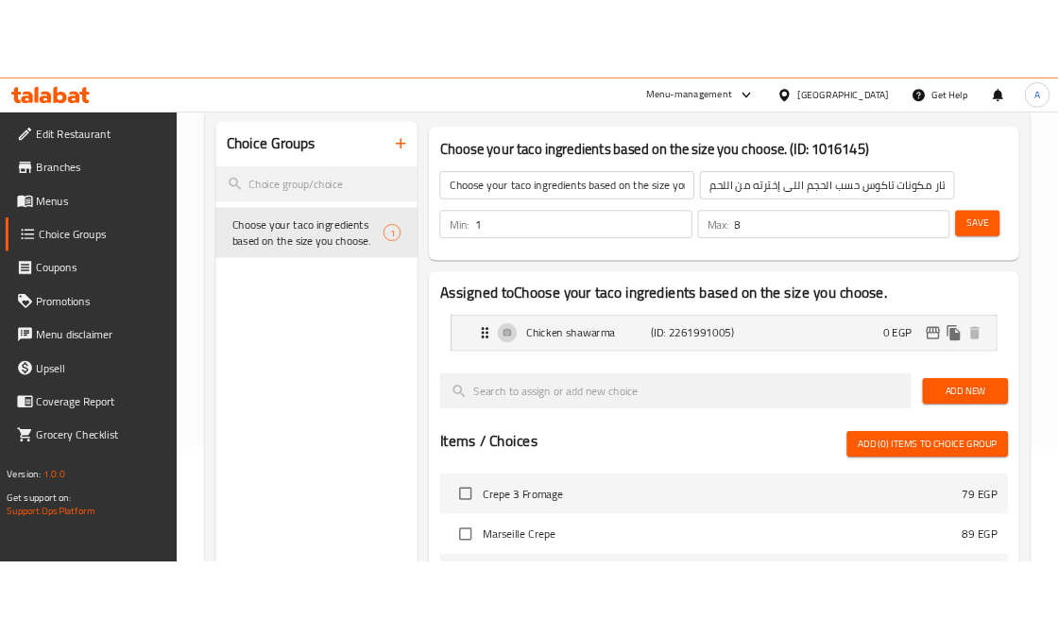
scroll to position [189, 0]
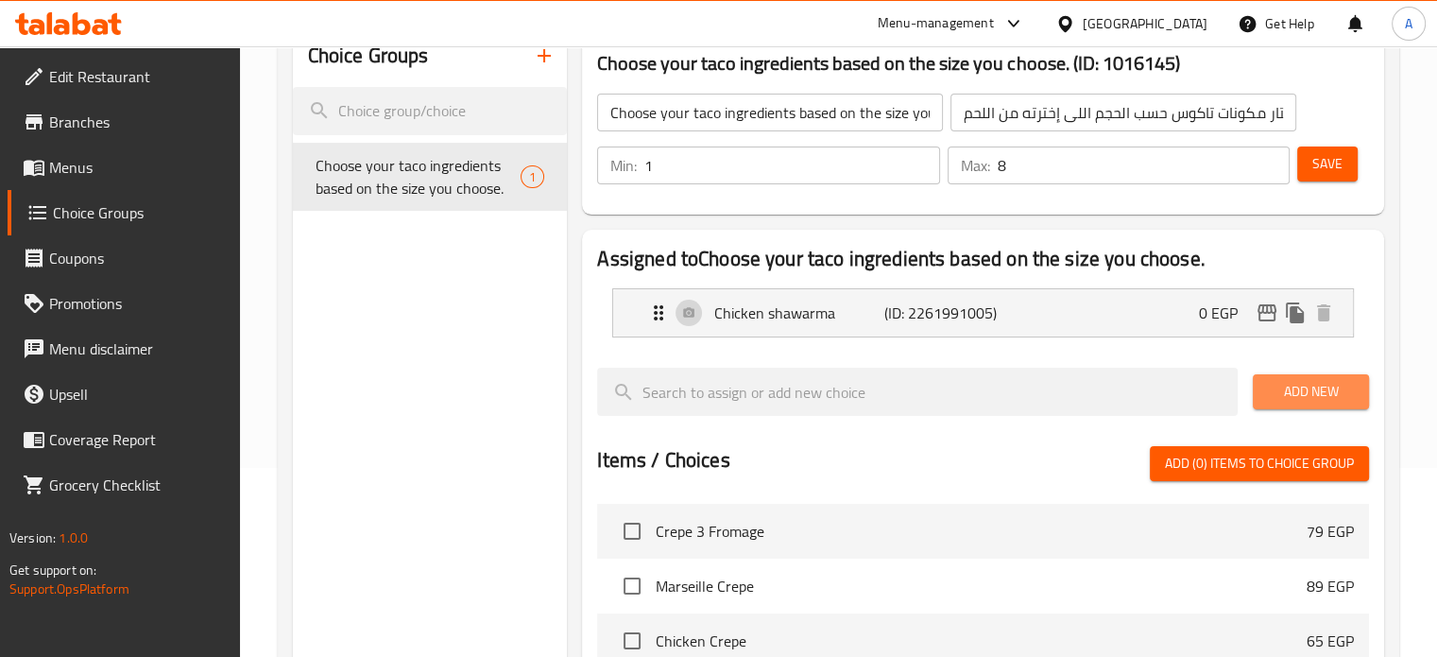
click at [1275, 394] on span "Add New" at bounding box center [1311, 392] width 86 height 24
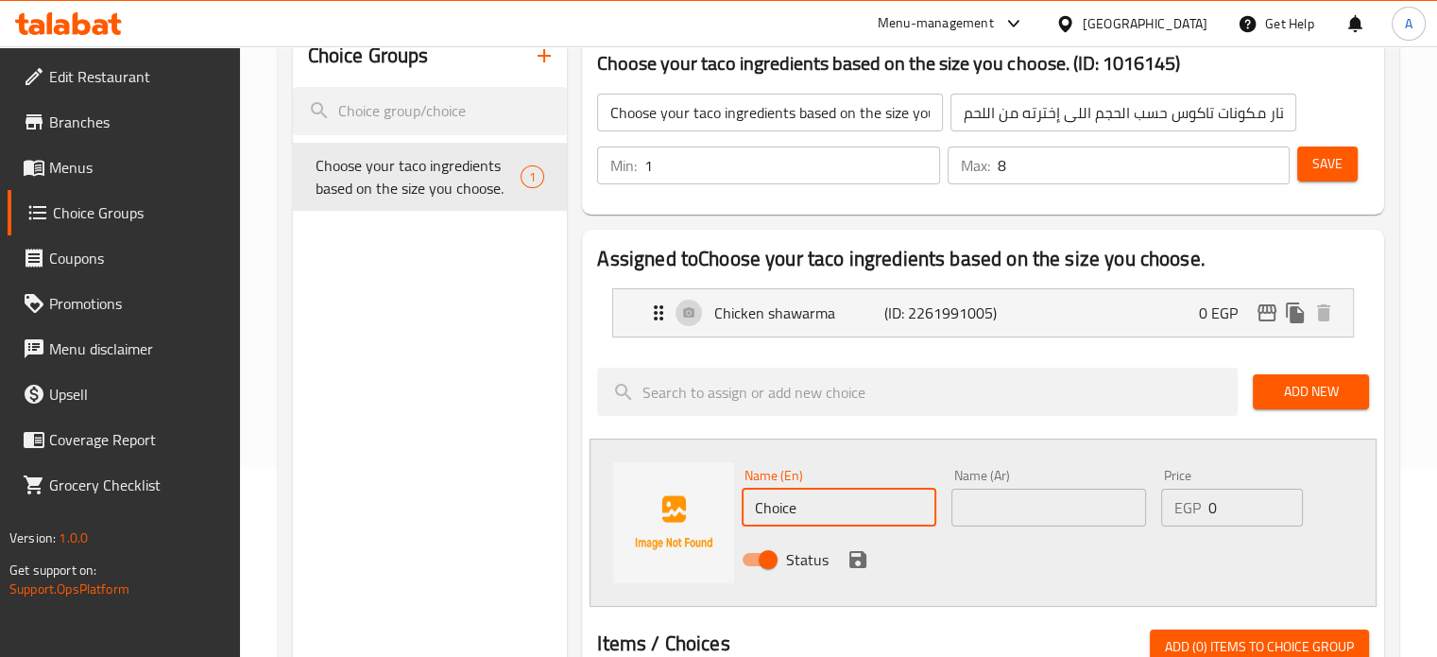
drag, startPoint x: 801, startPoint y: 507, endPoint x: 745, endPoint y: 509, distance: 56.7
click at [745, 509] on input "Choice" at bounding box center [839, 508] width 195 height 38
paste input "شاور ما لحمه"
type input "شاور ما لحمه"
click at [998, 507] on input "text" at bounding box center [1049, 508] width 195 height 38
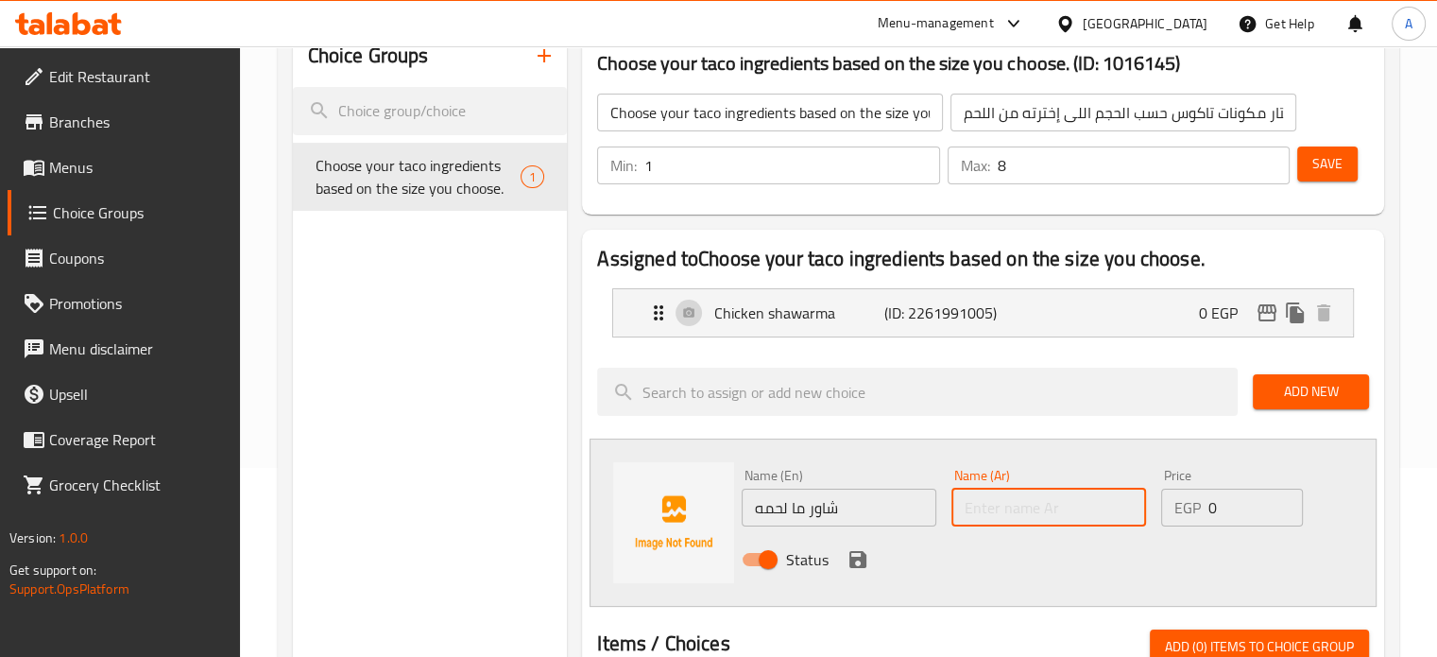
paste input "شاور ما لحمه"
type input "شاور ما لحمه"
click at [1304, 395] on span "Add New" at bounding box center [1311, 392] width 86 height 24
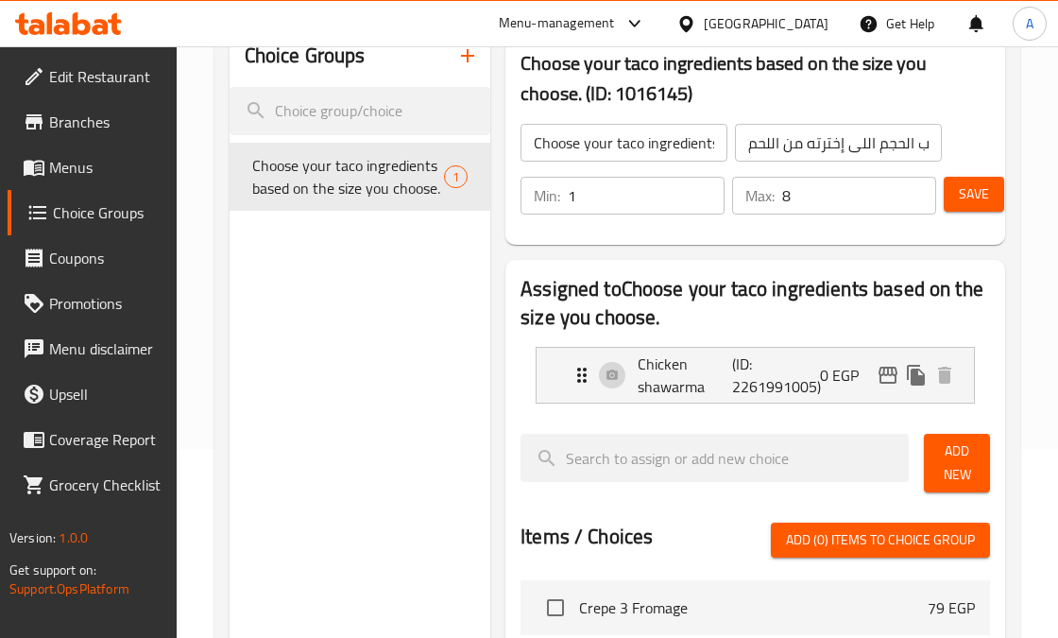
drag, startPoint x: 953, startPoint y: 472, endPoint x: 926, endPoint y: 478, distance: 27.3
click at [953, 472] on span "Add New" at bounding box center [956, 462] width 35 height 47
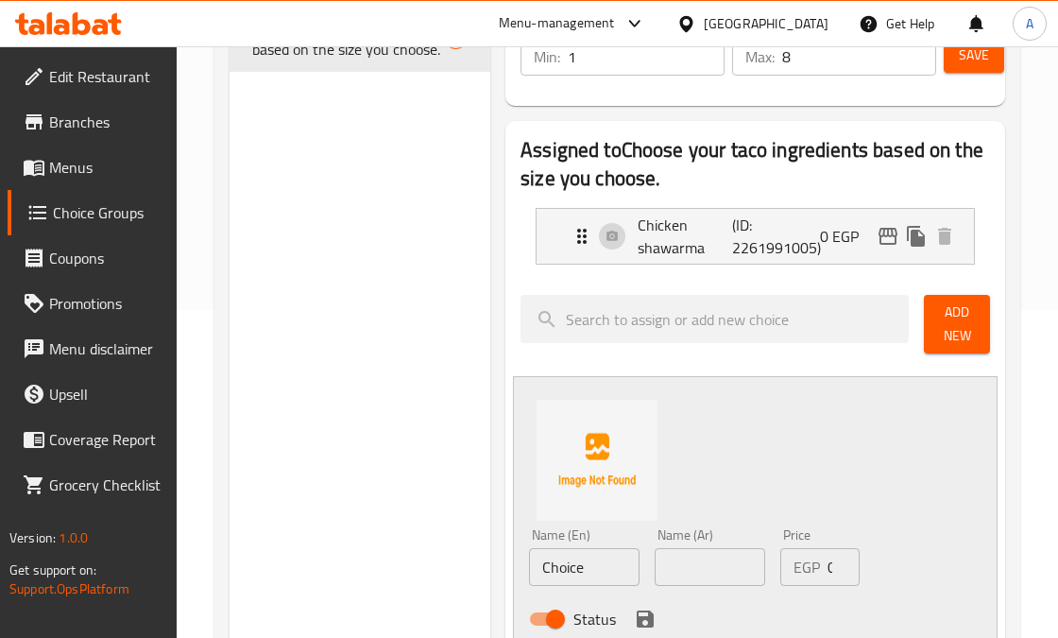
scroll to position [472, 0]
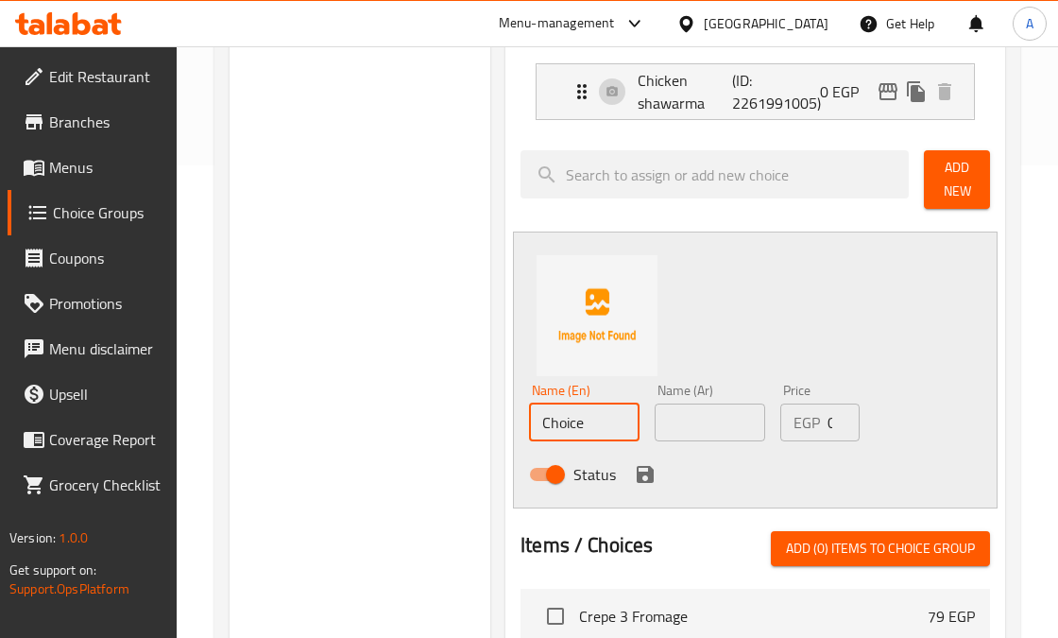
drag, startPoint x: 605, startPoint y: 420, endPoint x: 514, endPoint y: 420, distance: 90.7
click at [514, 420] on div "Name (En) Choice Name (En) Name (Ar) Name (Ar) Price EGP 0 Price Status" at bounding box center [755, 370] width 485 height 277
type input "كفته"
click at [644, 474] on icon "save" at bounding box center [645, 474] width 17 height 17
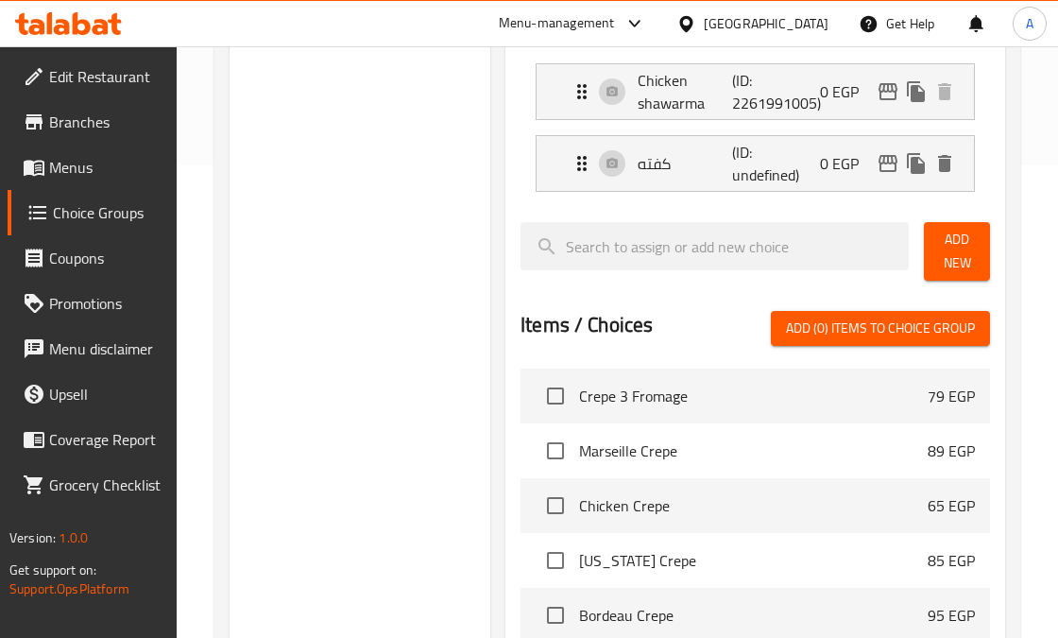
click at [946, 246] on span "Add New" at bounding box center [956, 251] width 35 height 47
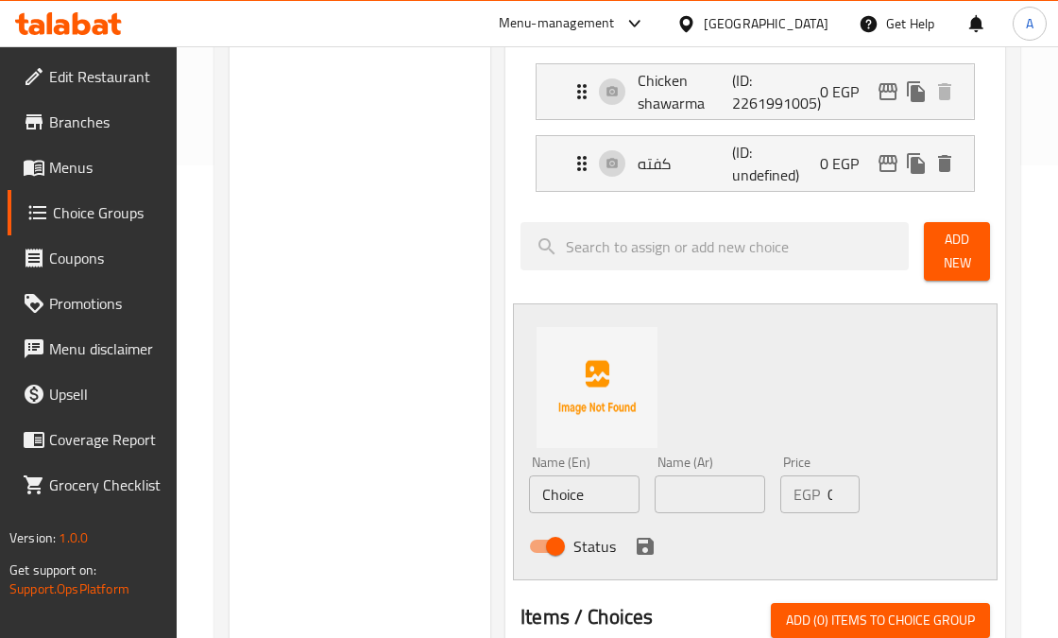
click at [964, 261] on span "Add New" at bounding box center [956, 251] width 35 height 47
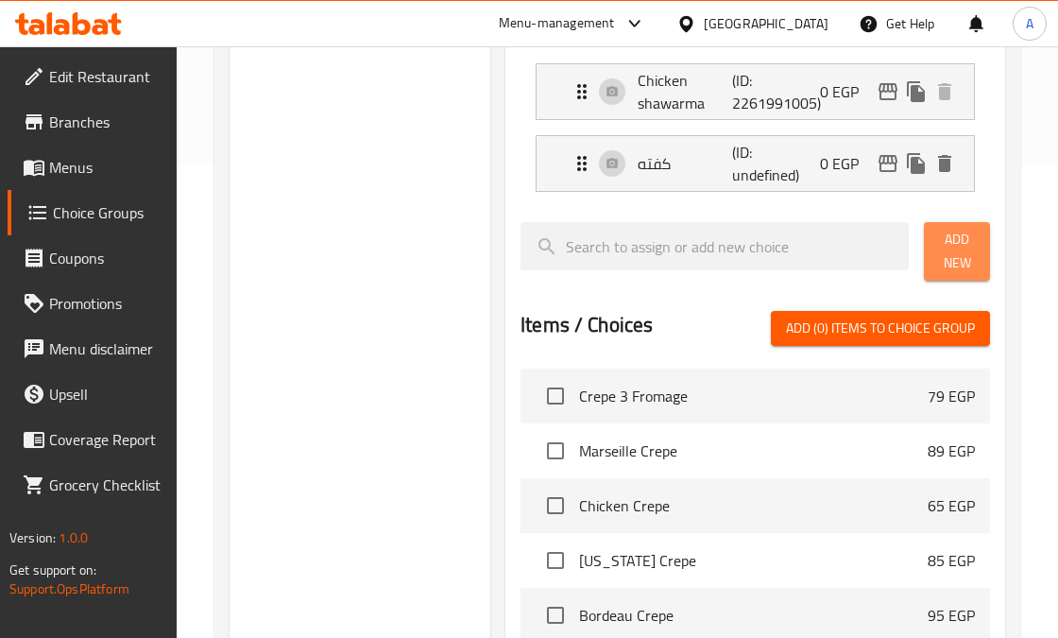
click at [949, 250] on span "Add New" at bounding box center [956, 251] width 35 height 47
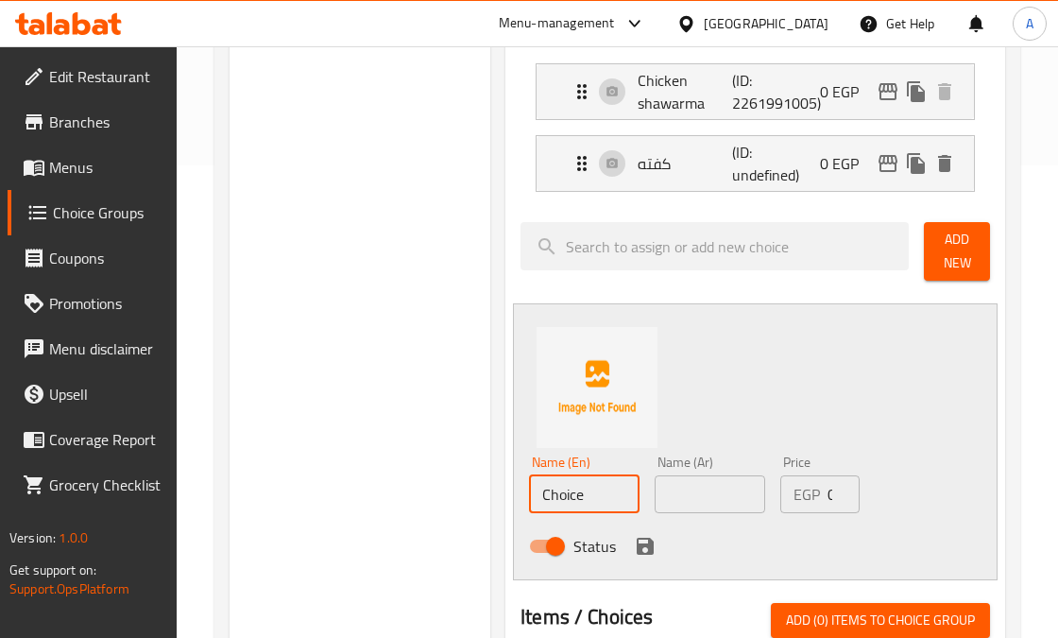
drag, startPoint x: 543, startPoint y: 500, endPoint x: 486, endPoint y: 508, distance: 58.3
click at [486, 508] on div "Choice Groups Choose your taco ingredients based on the size you choose. 1 Choo…" at bounding box center [621, 466] width 783 height 1449
type input "لحمة مفرومة"
click at [641, 551] on icon "save" at bounding box center [645, 546] width 17 height 17
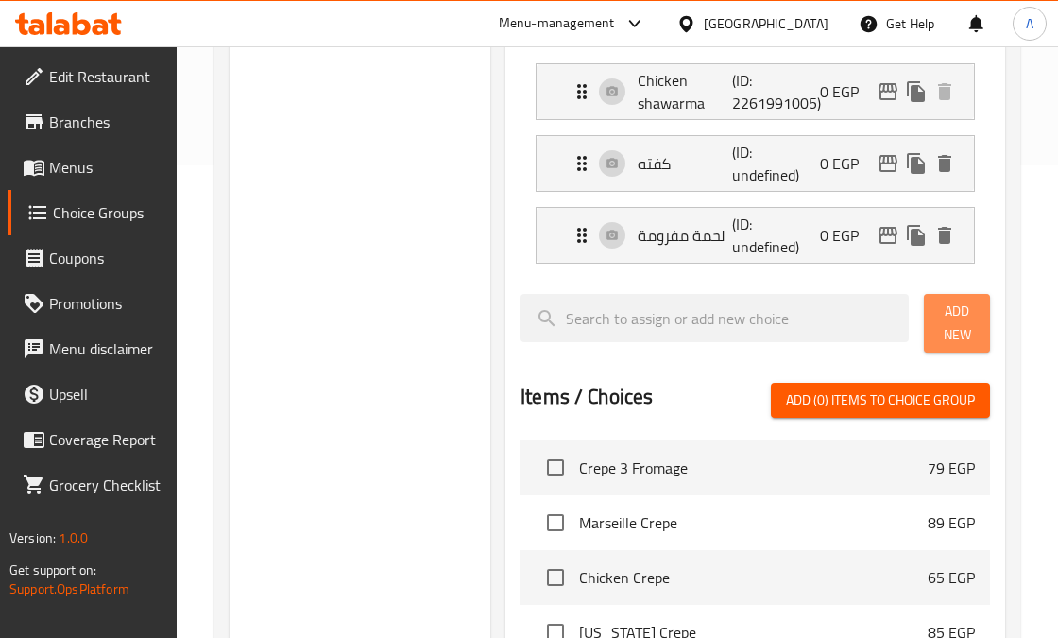
click at [956, 318] on span "Add New" at bounding box center [956, 323] width 35 height 47
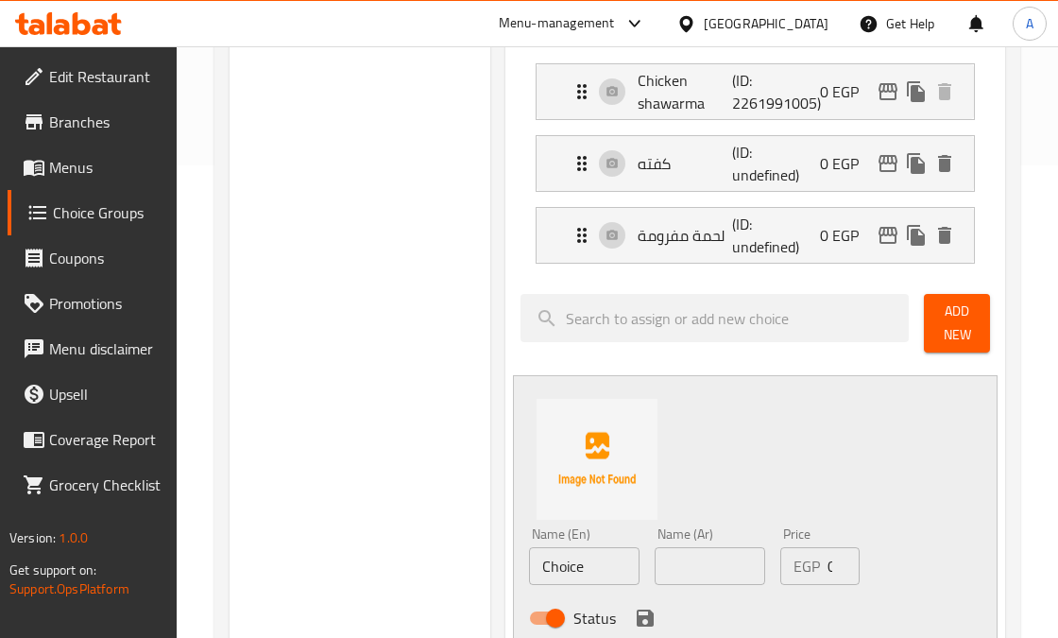
click at [934, 334] on button "Add New" at bounding box center [956, 323] width 65 height 59
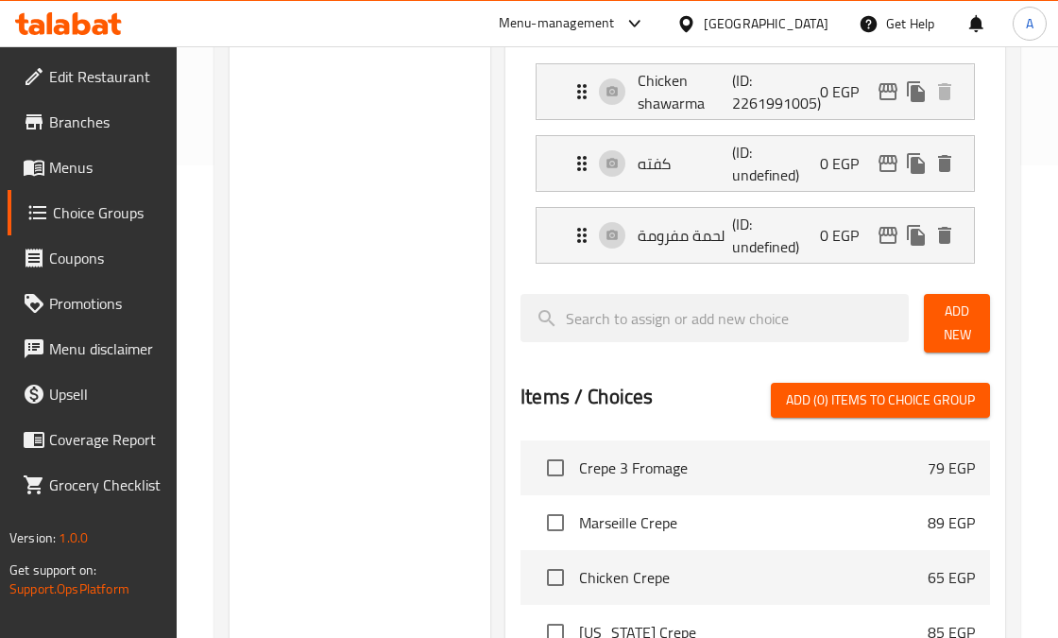
click at [969, 321] on span "Add New" at bounding box center [956, 323] width 35 height 47
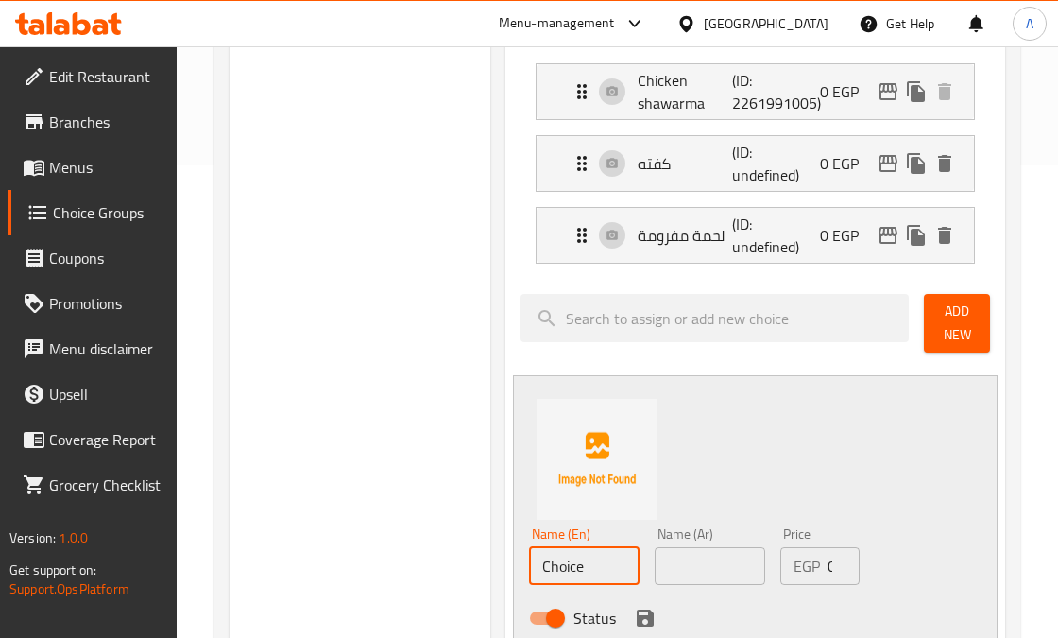
drag, startPoint x: 591, startPoint y: 562, endPoint x: 504, endPoint y: 573, distance: 87.6
click at [504, 573] on div "Assigned to Choose your taco ingredients based on the size you choose. Chicken …" at bounding box center [755, 549] width 515 height 1161
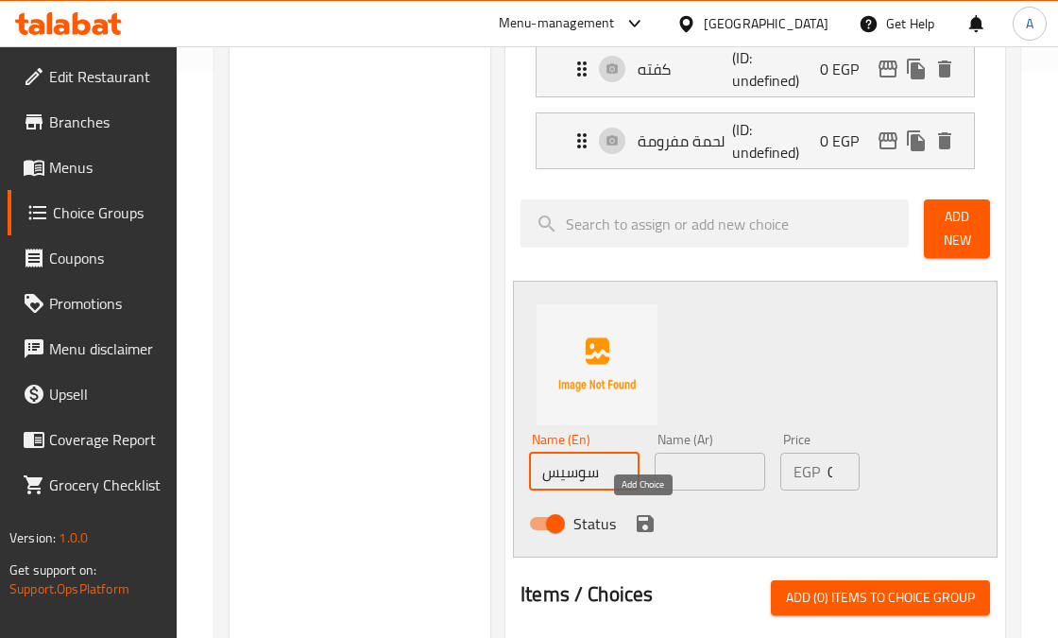
type input "سوسيس"
click at [642, 524] on icon "save" at bounding box center [645, 523] width 17 height 17
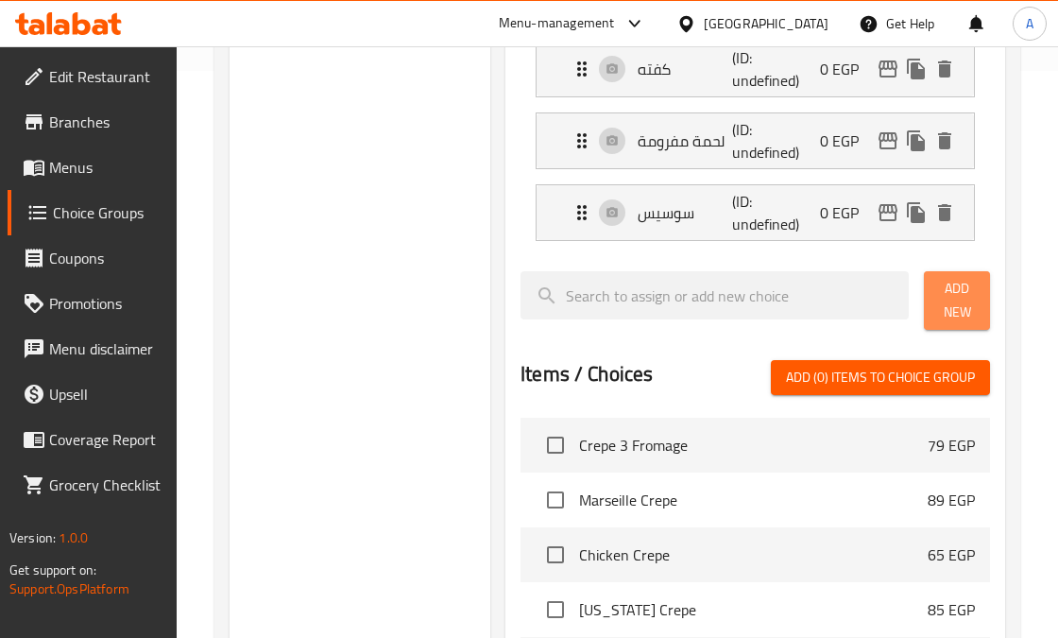
click at [957, 309] on span "Add New" at bounding box center [956, 300] width 35 height 47
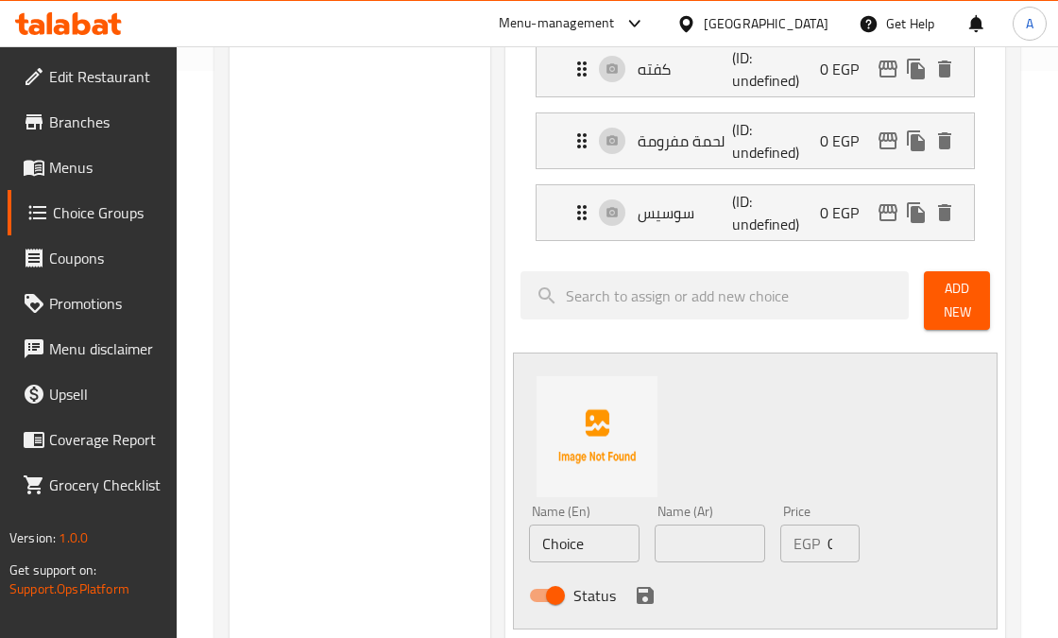
click at [949, 312] on span "Add New" at bounding box center [956, 300] width 35 height 47
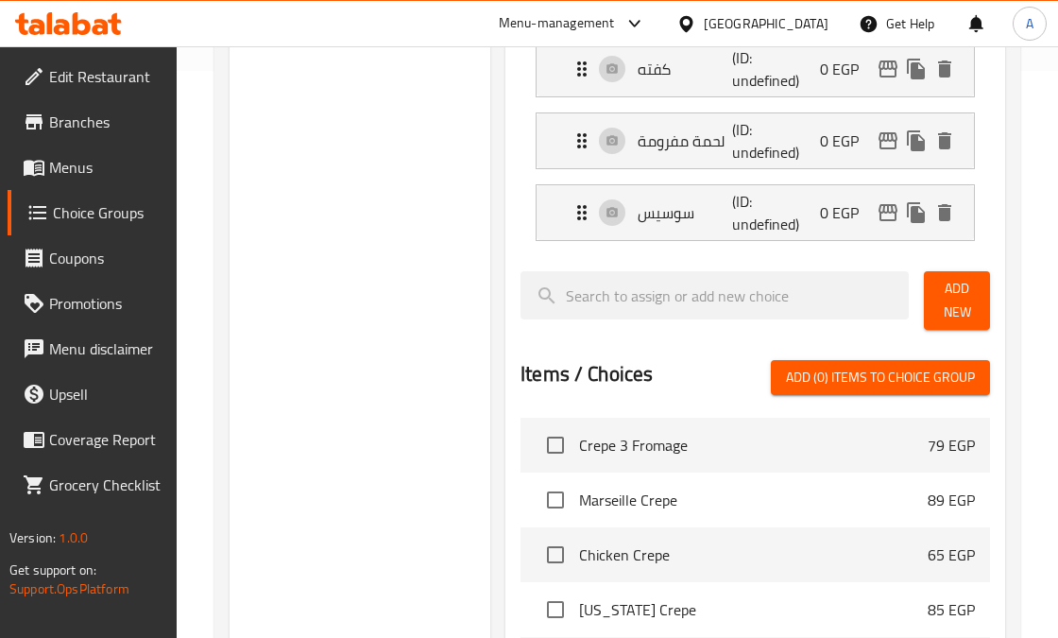
click at [947, 299] on span "Add New" at bounding box center [956, 300] width 35 height 47
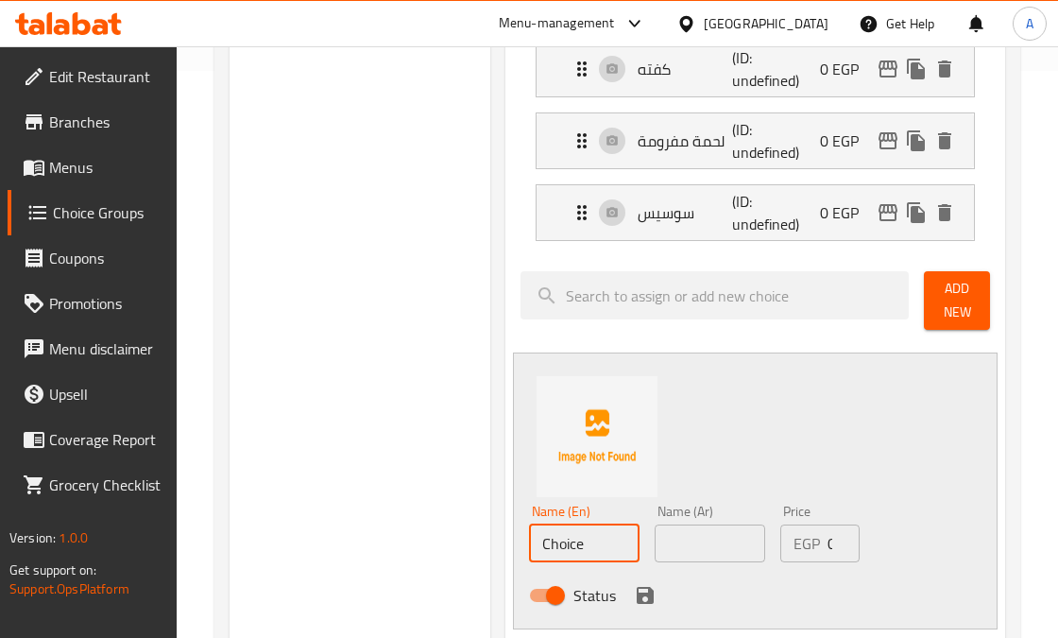
drag, startPoint x: 597, startPoint y: 543, endPoint x: 502, endPoint y: 543, distance: 95.4
click at [502, 543] on div "Assigned to Choose your taco ingredients based on the size you choose. Chicken …" at bounding box center [755, 490] width 515 height 1233
type input "بروست"
click at [649, 595] on icon "save" at bounding box center [645, 595] width 17 height 17
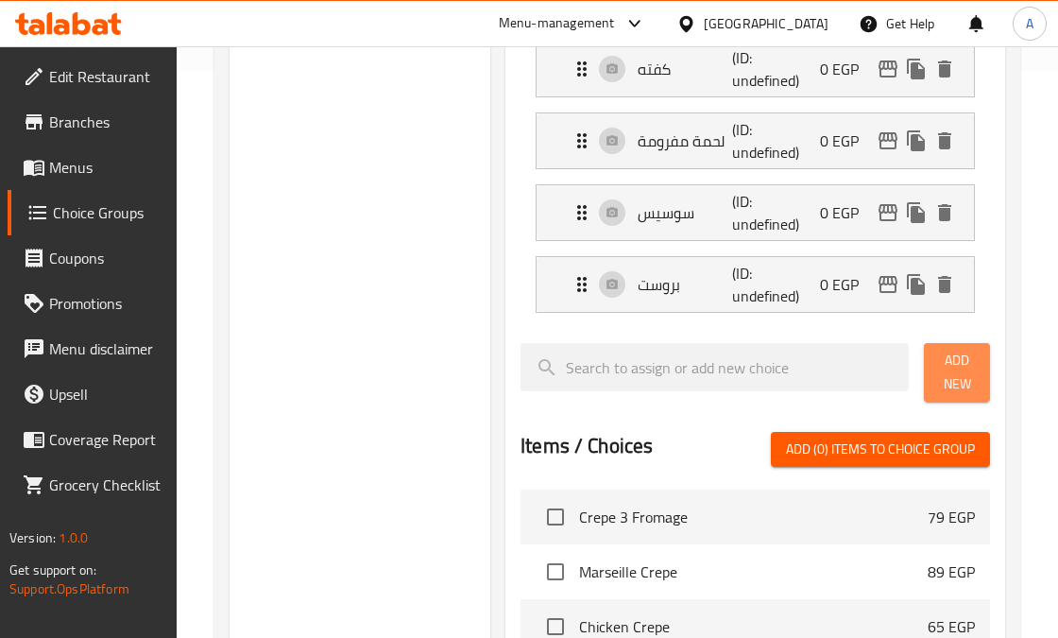
click at [946, 373] on span "Add New" at bounding box center [956, 372] width 35 height 47
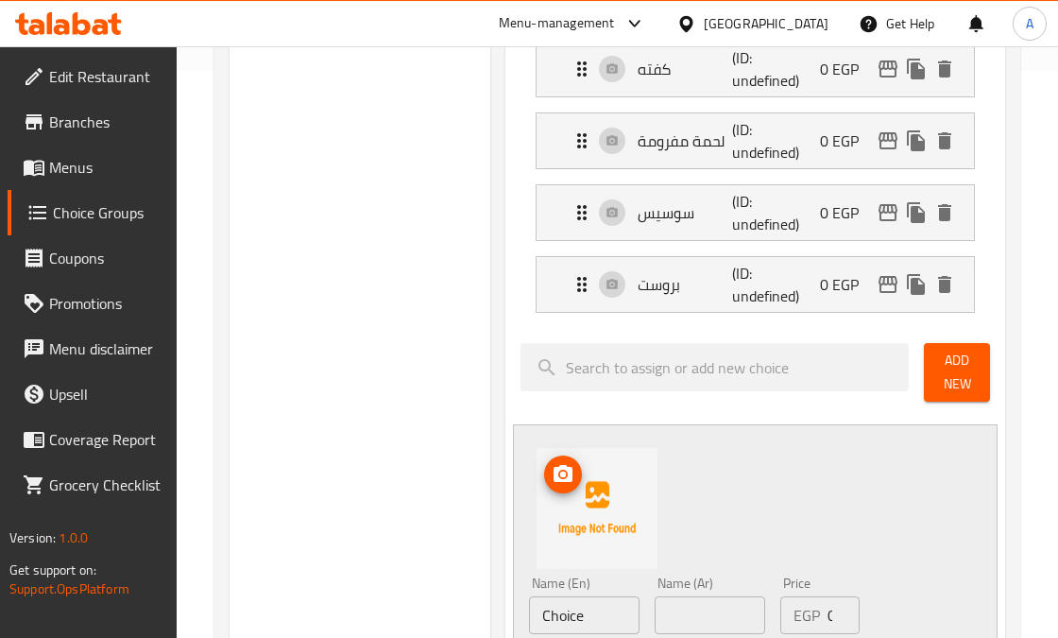
scroll to position [756, 0]
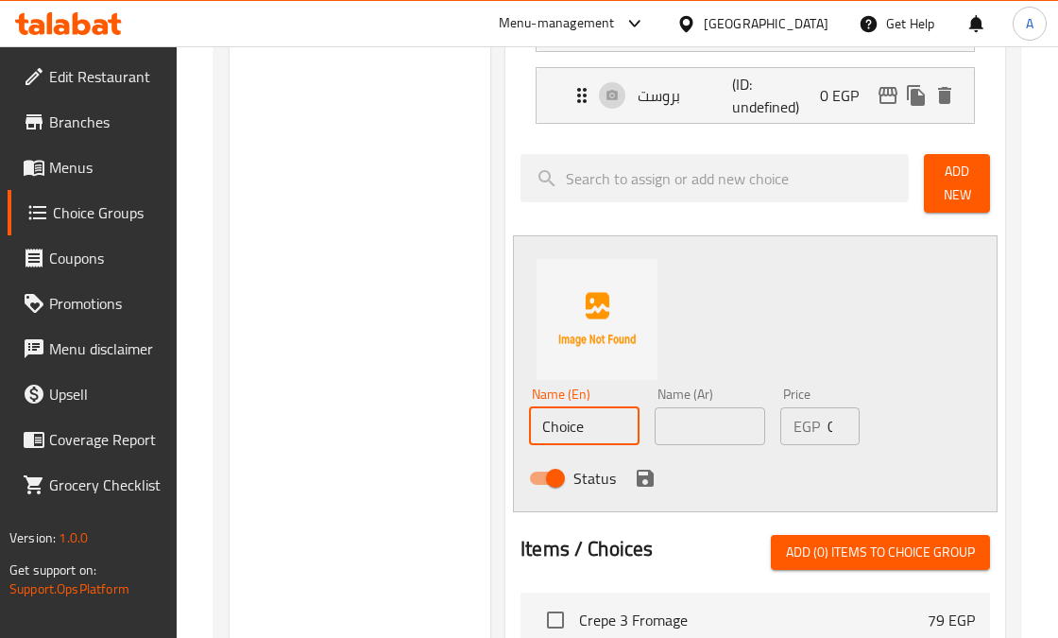
drag, startPoint x: 537, startPoint y: 429, endPoint x: 514, endPoint y: 426, distance: 22.9
click at [514, 426] on div "Name (En) Choice Name (En) Name (Ar) Name (Ar) Price EGP 0 Price Status" at bounding box center [755, 373] width 485 height 277
type input "كوردن بلو"
click at [641, 482] on icon "save" at bounding box center [645, 478] width 17 height 17
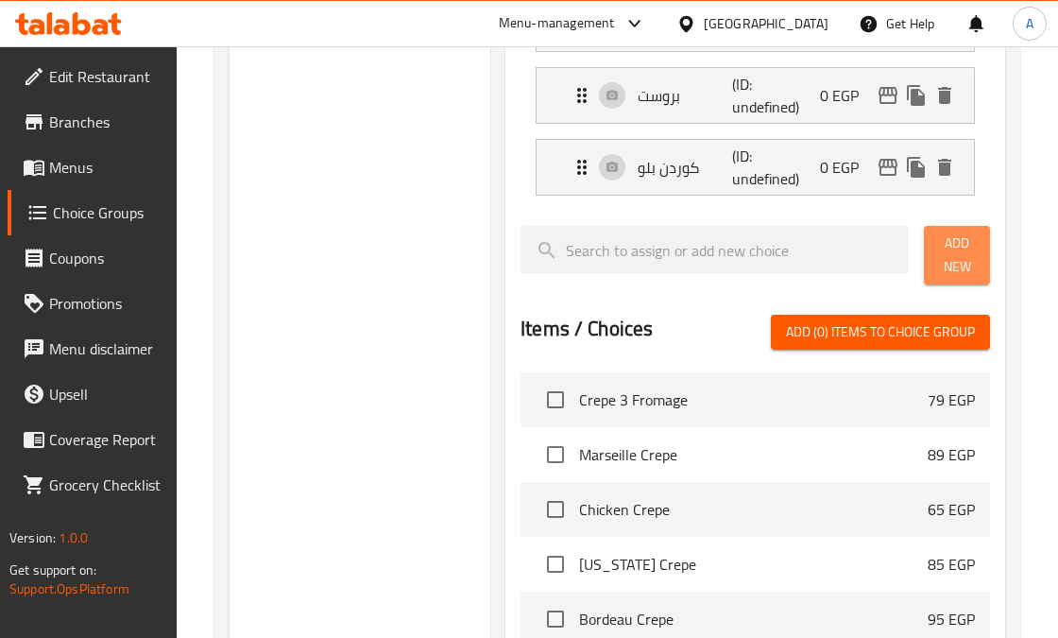
click at [942, 249] on span "Add New" at bounding box center [956, 255] width 35 height 47
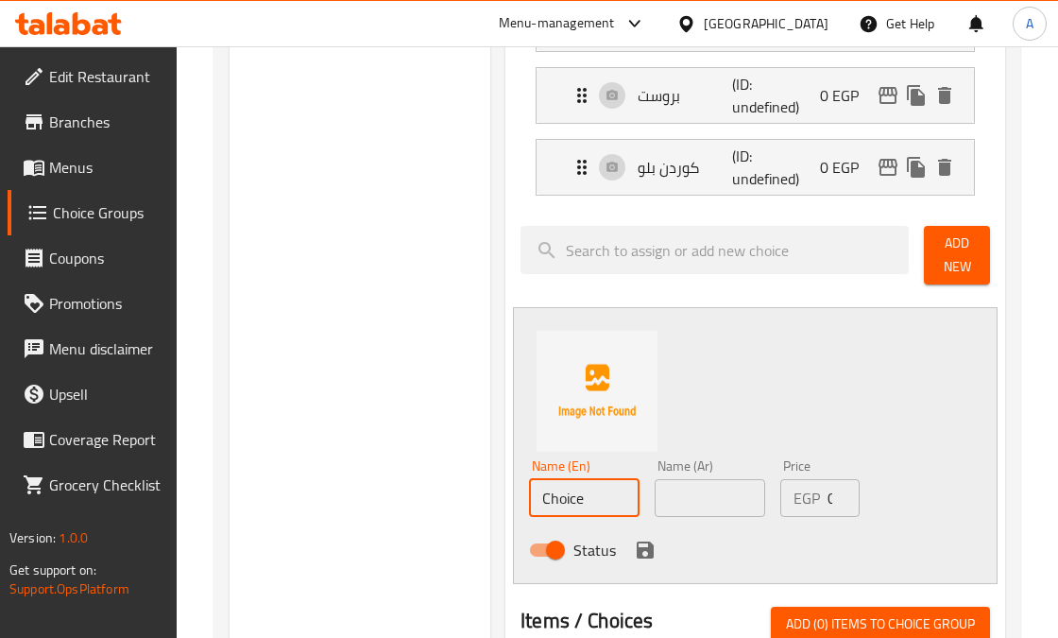
drag, startPoint x: 592, startPoint y: 502, endPoint x: 537, endPoint y: 502, distance: 54.8
click at [537, 502] on input "Choice" at bounding box center [584, 498] width 111 height 38
type input "اسكالوب [PERSON_NAME]"
click at [645, 547] on icon "save" at bounding box center [645, 549] width 17 height 17
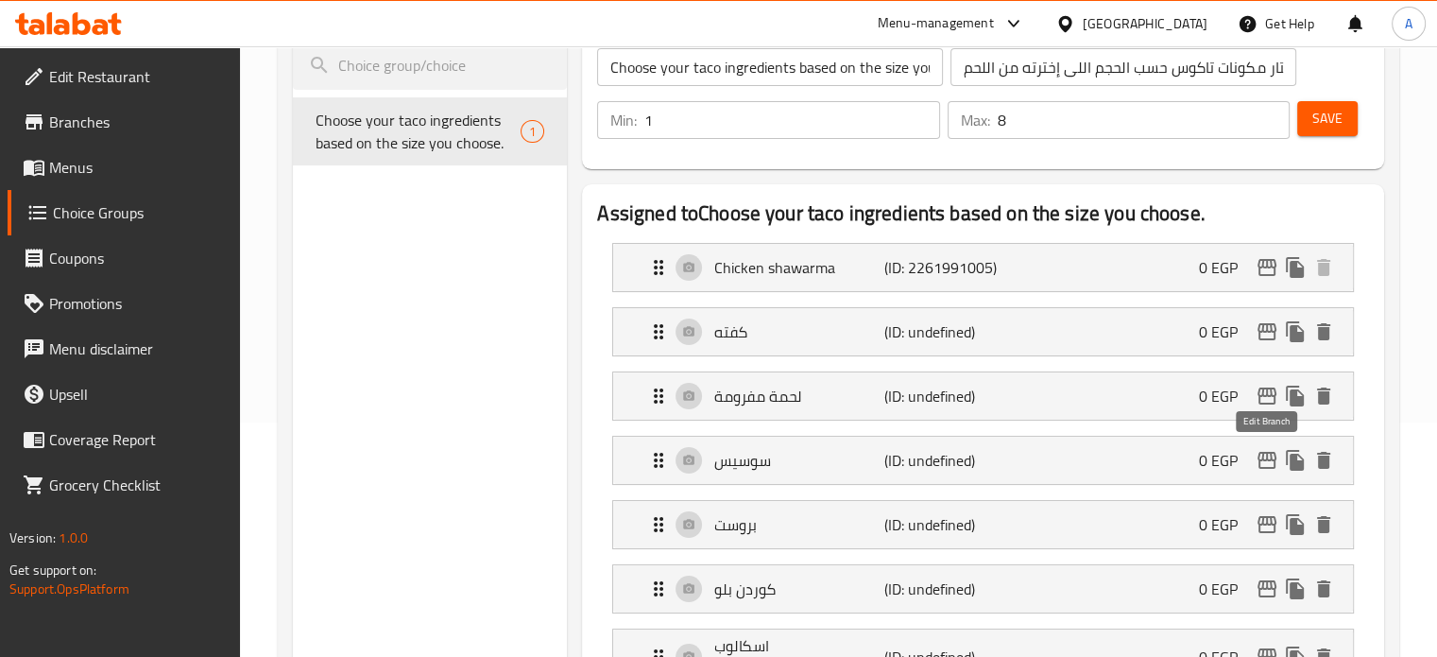
scroll to position [0, 0]
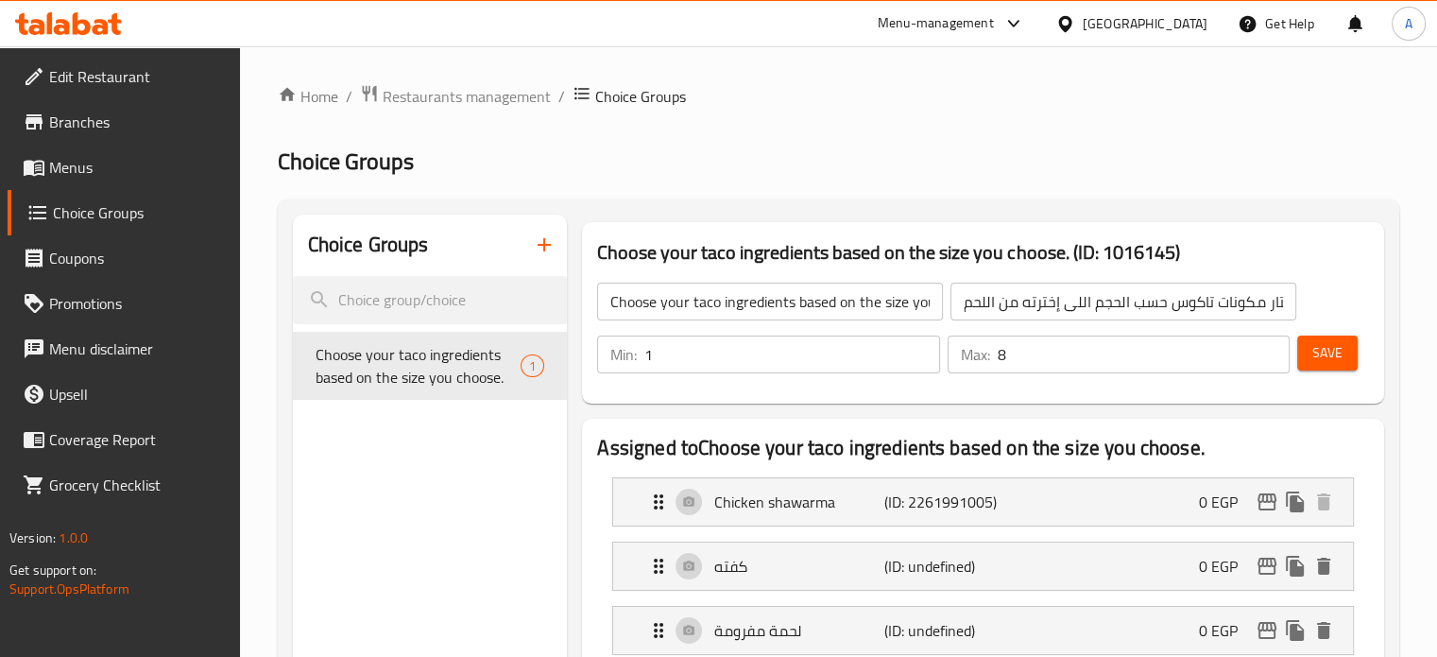
click at [1320, 351] on span "Save" at bounding box center [1328, 353] width 30 height 24
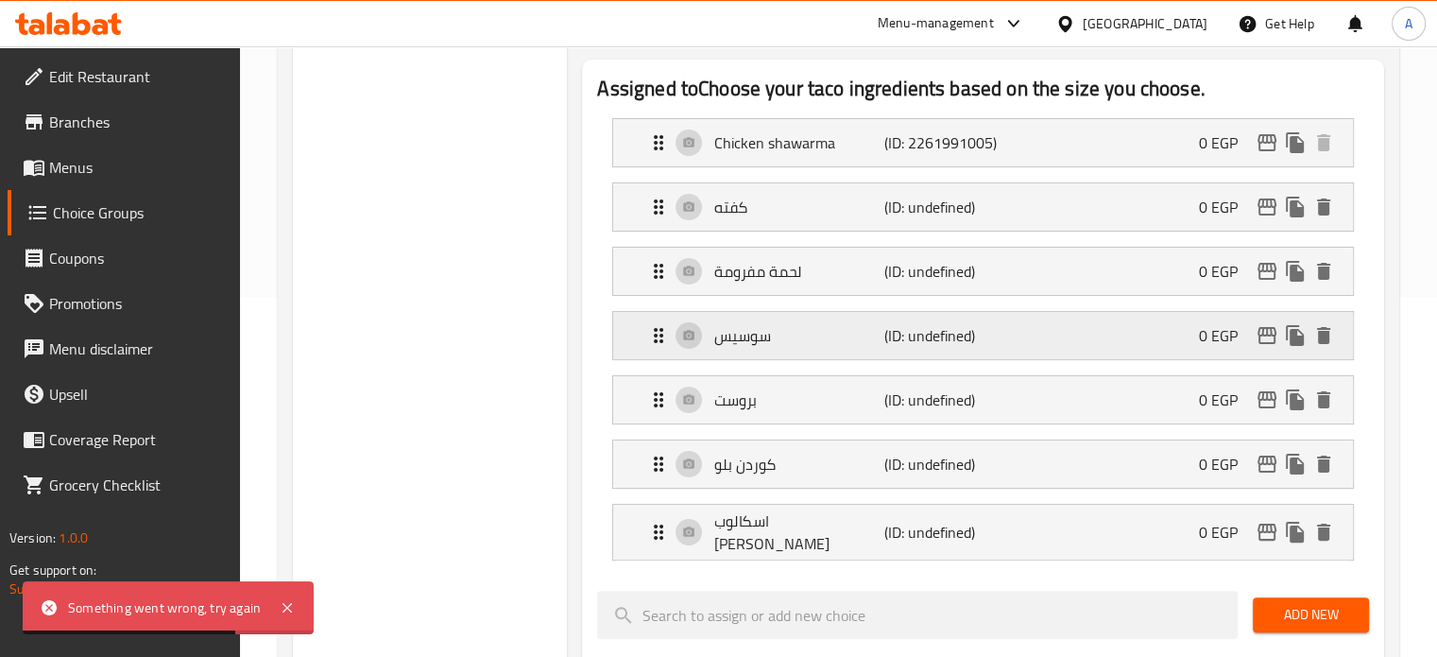
scroll to position [189, 0]
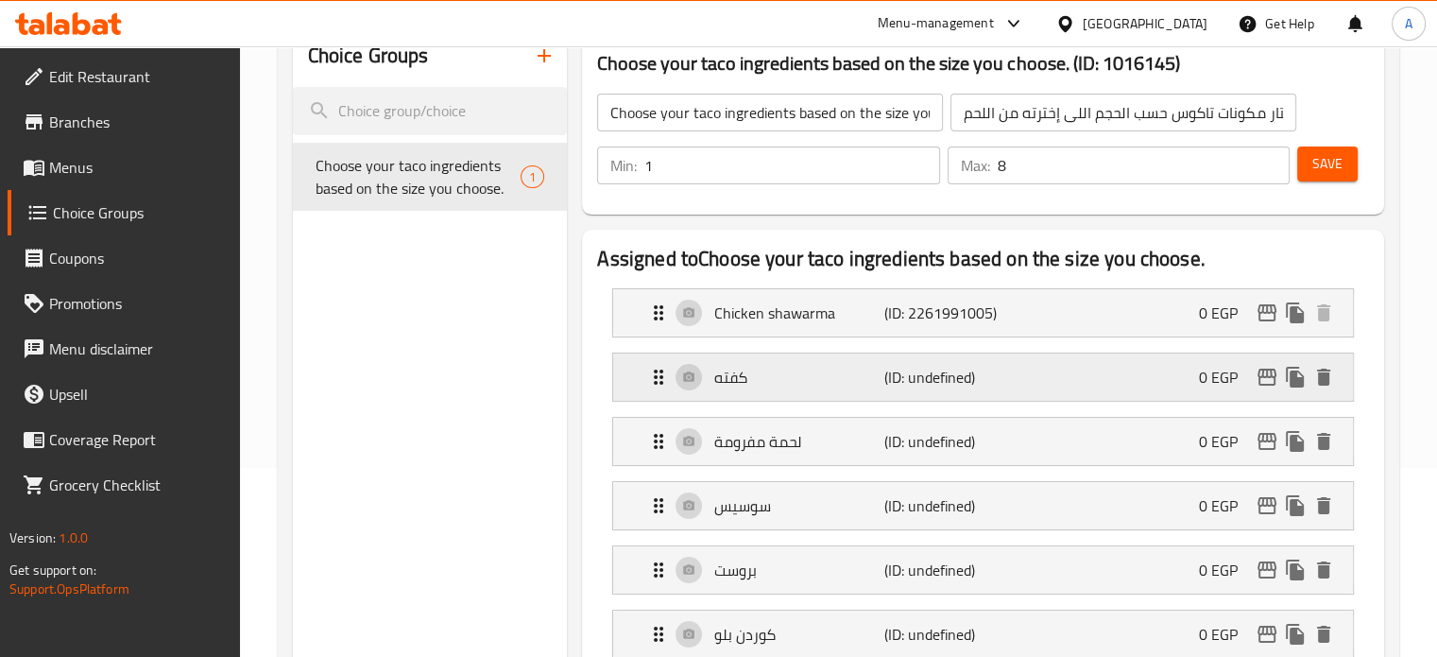
click at [771, 387] on p "كفته" at bounding box center [798, 377] width 169 height 23
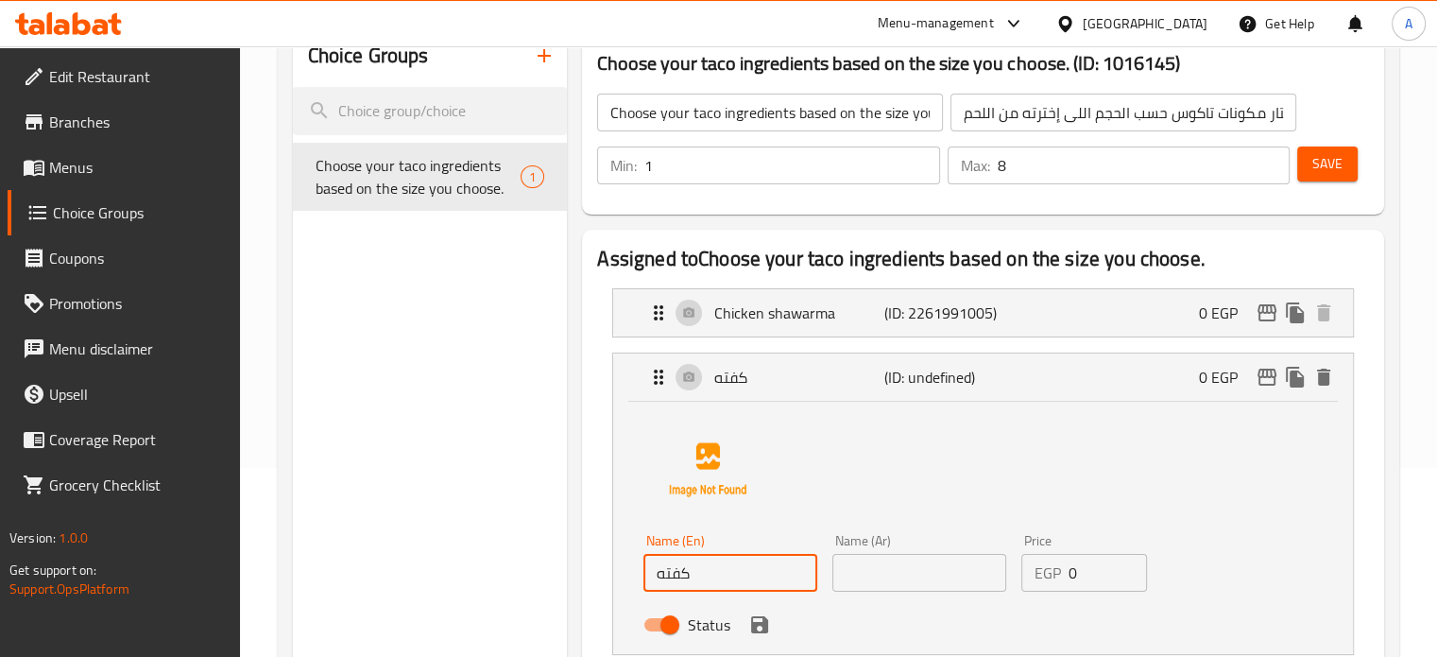
drag, startPoint x: 707, startPoint y: 580, endPoint x: 634, endPoint y: 583, distance: 72.8
click at [634, 583] on div "Name (En) كفته Name (En) Name (Ar) Name (Ar) Price EGP 0 Price Status" at bounding box center [983, 528] width 740 height 252
click at [864, 573] on input "text" at bounding box center [920, 573] width 174 height 38
paste input "كفته"
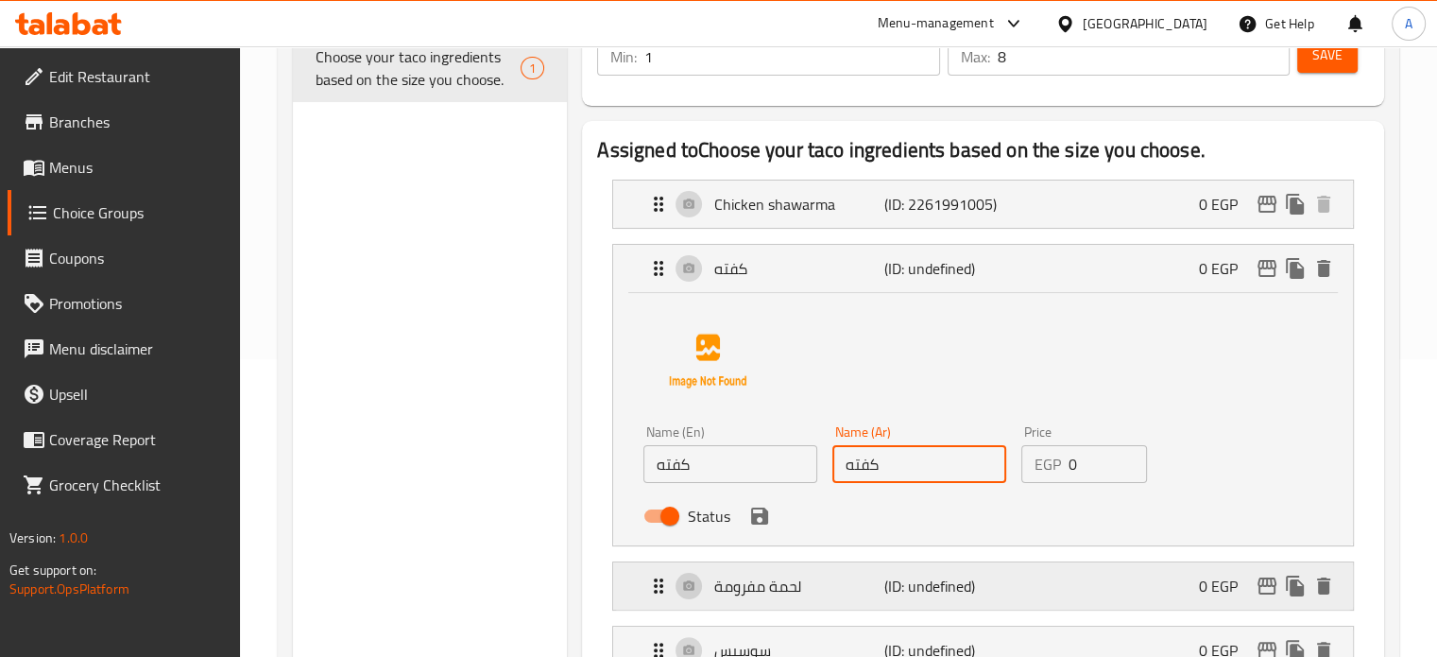
scroll to position [378, 0]
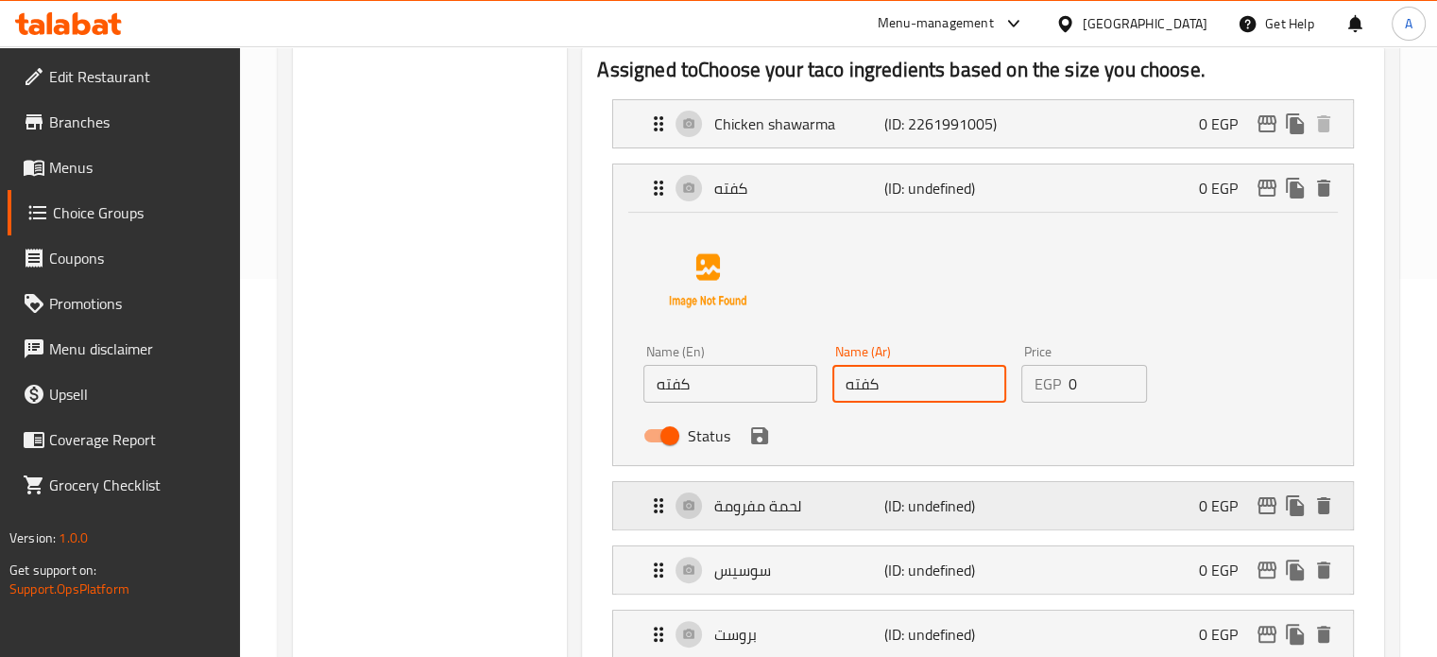
click at [774, 508] on p "لحمة مفرومة" at bounding box center [798, 505] width 169 height 23
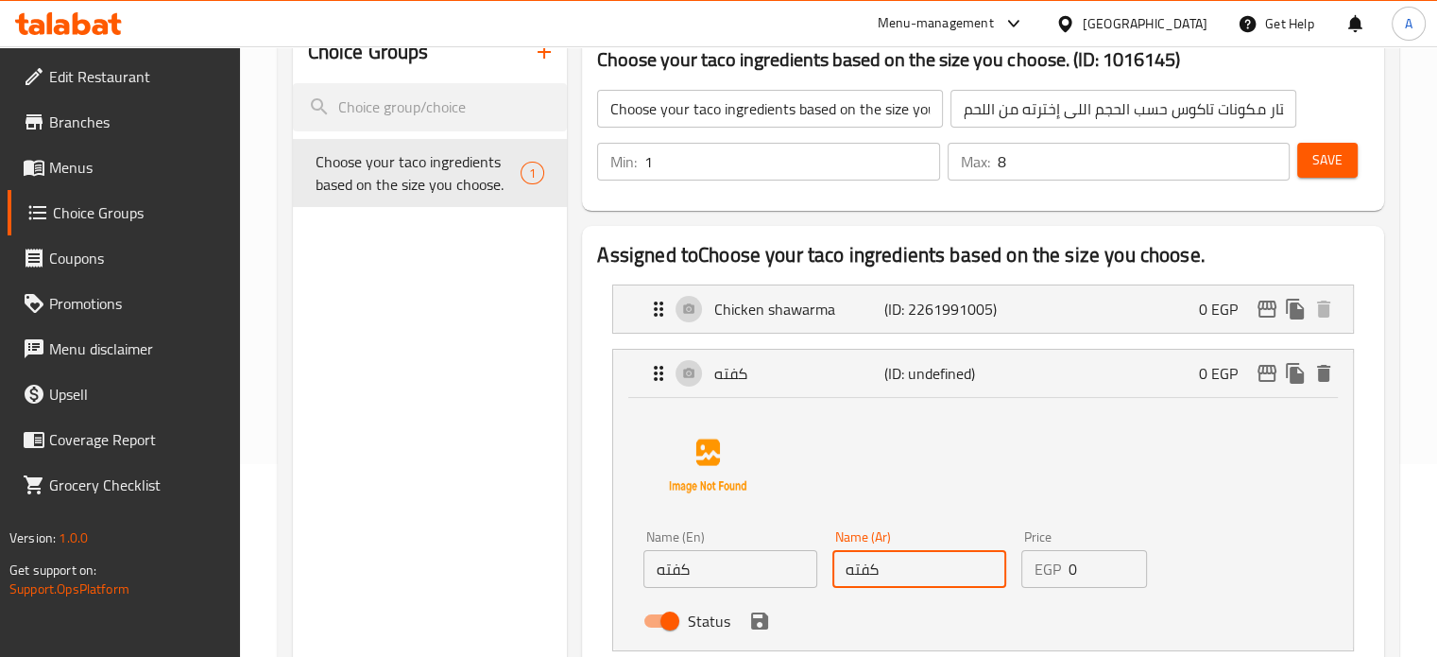
scroll to position [189, 0]
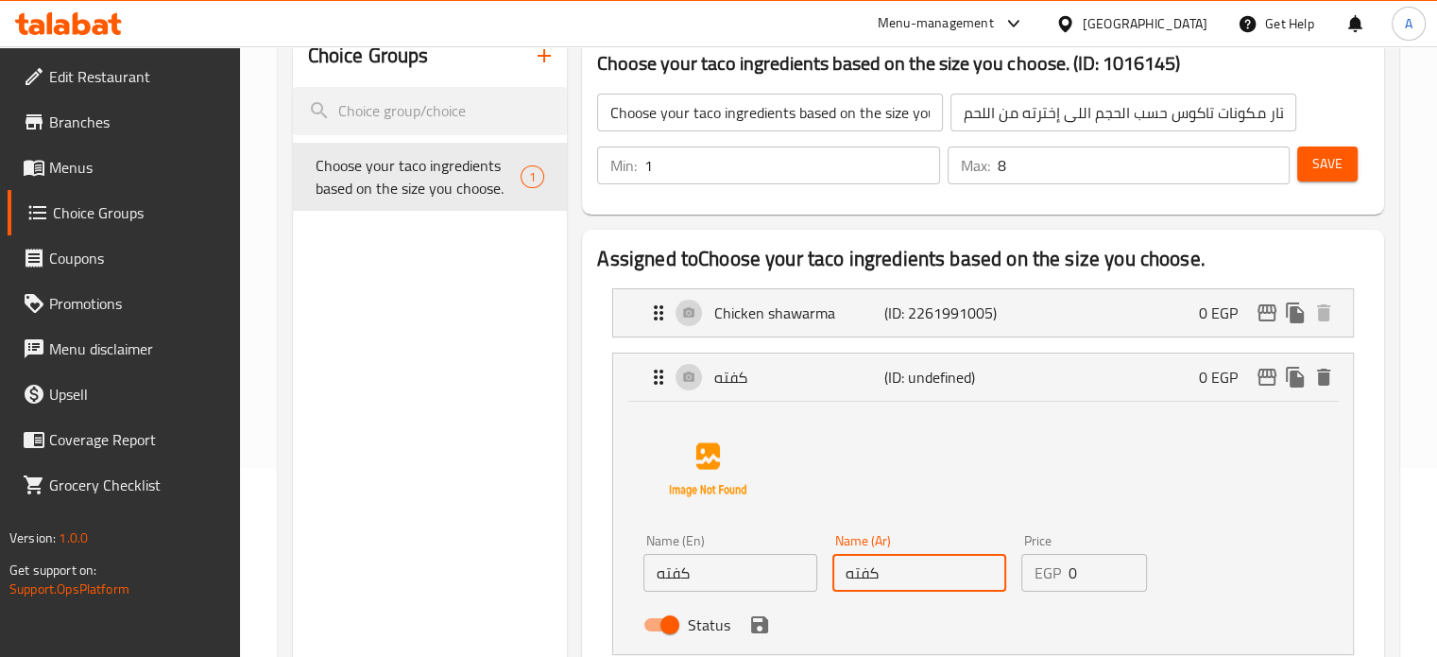
type input "كفته"
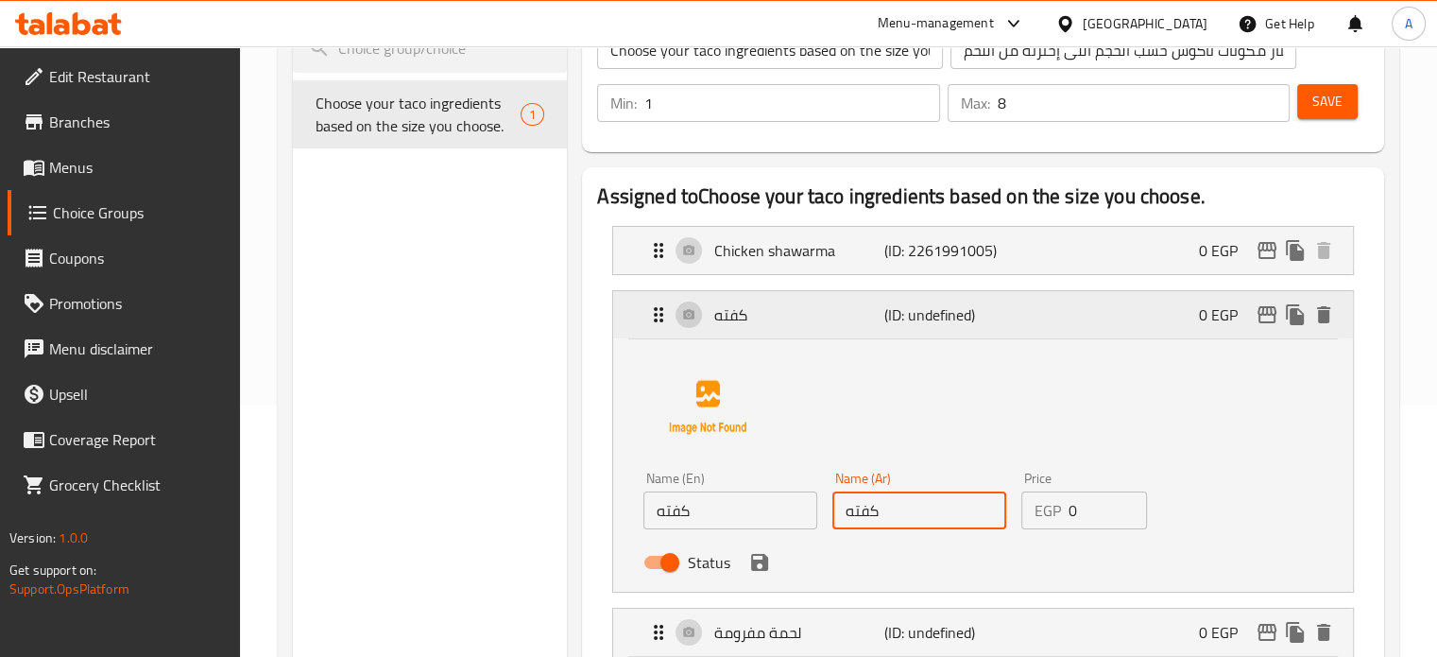
scroll to position [283, 0]
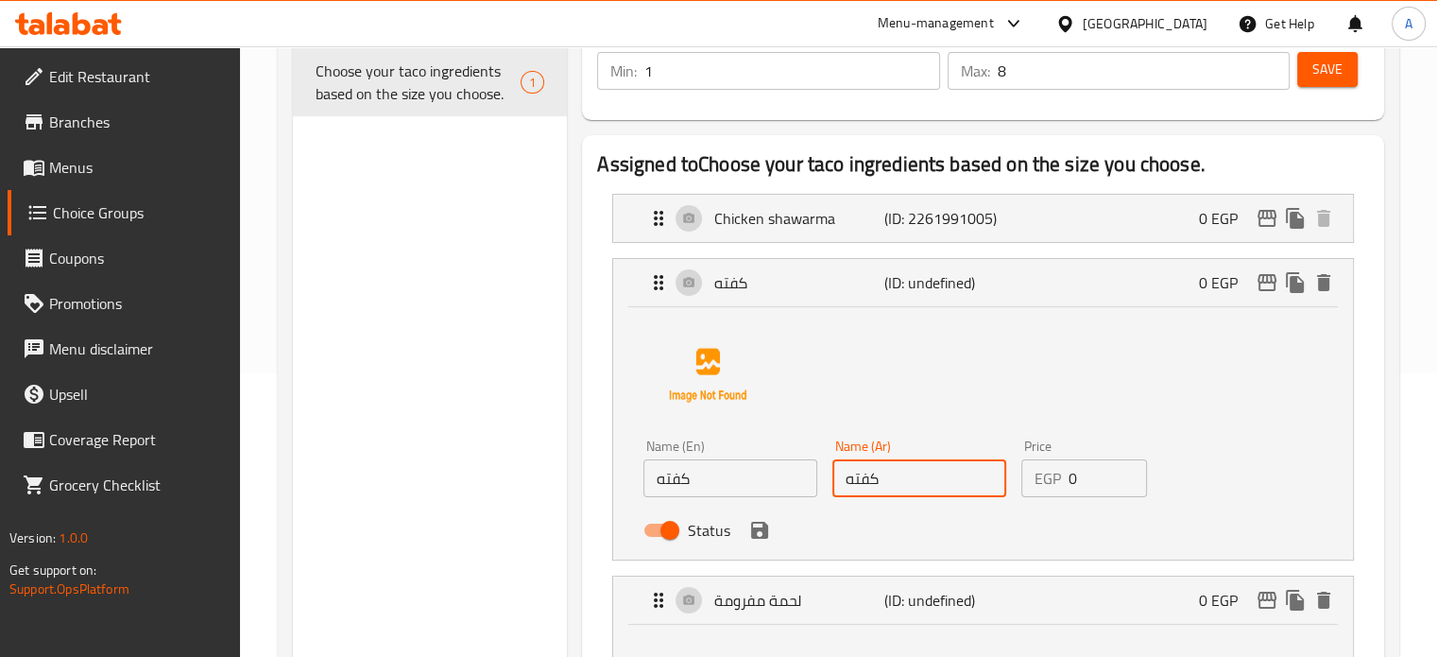
click at [818, 372] on div "Name (En) كفته Name (En) Name (Ar) كفته Name (Ar) Price EGP 0 Price Status" at bounding box center [983, 429] width 679 height 237
click at [1190, 426] on div "Name (En) كفته Name (En) Name (Ar) كفته Name (Ar) Price EGP 0 Price Status" at bounding box center [983, 429] width 679 height 237
click at [1218, 493] on div "Name (En) كفته Name (En) Name (Ar) كفته Name (Ar) Price EGP 0 Price Status" at bounding box center [983, 429] width 679 height 237
click at [760, 290] on p "كفته" at bounding box center [798, 282] width 169 height 23
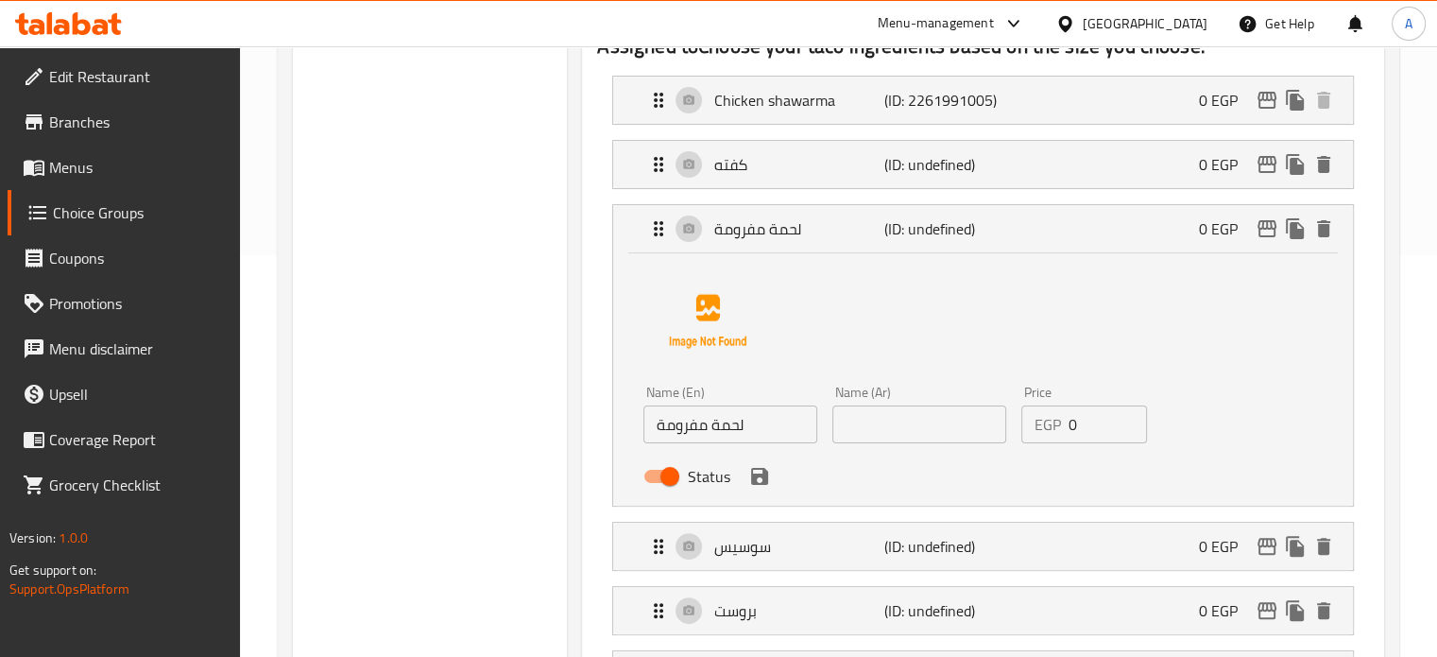
scroll to position [472, 0]
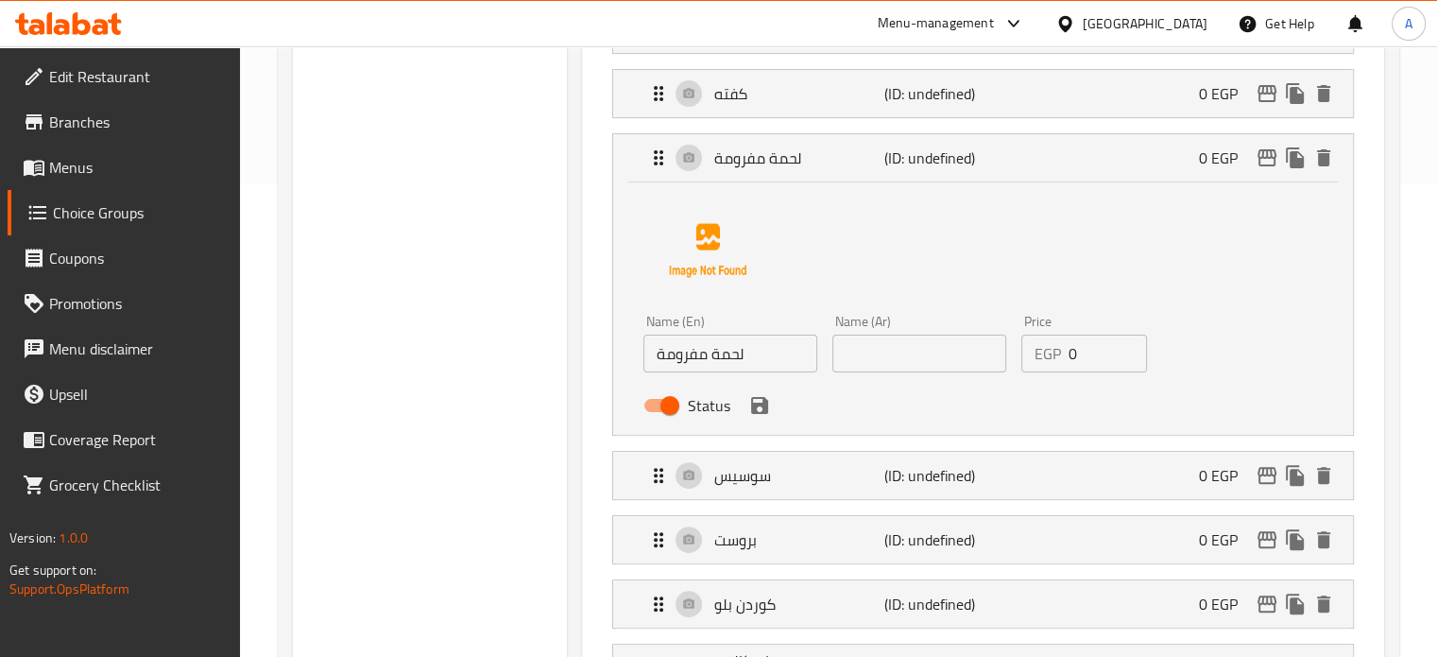
click at [1162, 287] on div "Name (En) لحمة مفرومة Name (En) Name (Ar) Name (Ar) Price EGP 0 Price Status" at bounding box center [983, 304] width 679 height 237
click at [1271, 267] on div "Name (En) لحمة مفرومة Name (En) Name (Ar) Name (Ar) Price EGP 0 Price Status" at bounding box center [983, 304] width 679 height 237
click at [831, 165] on p "لحمة مفرومة" at bounding box center [798, 157] width 169 height 23
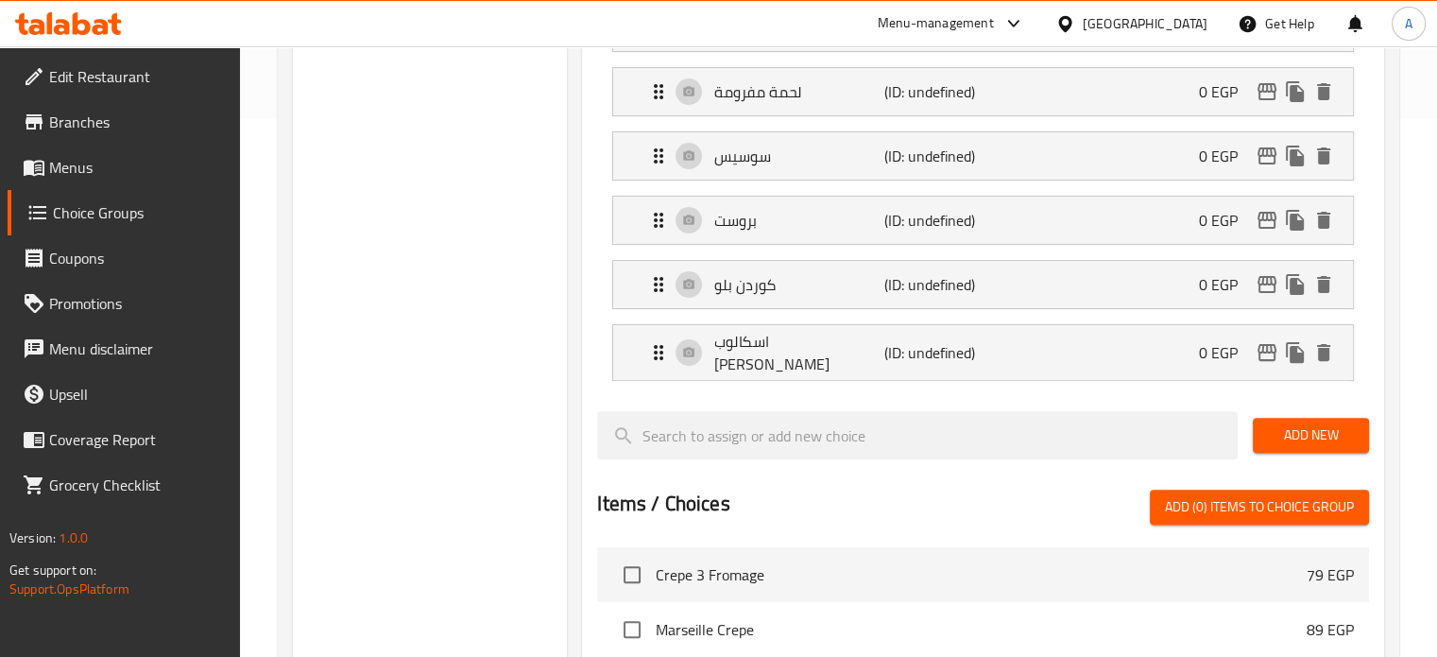
scroll to position [567, 0]
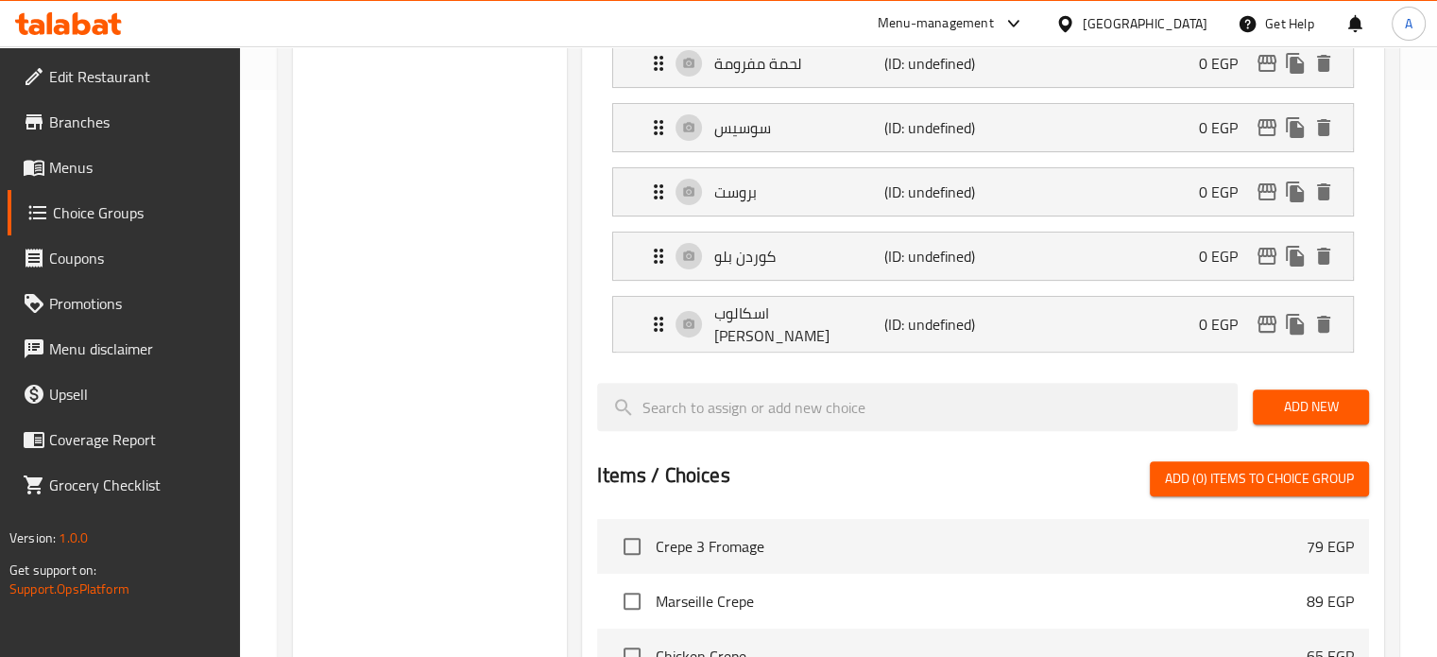
click at [1314, 395] on span "Add New" at bounding box center [1311, 407] width 86 height 24
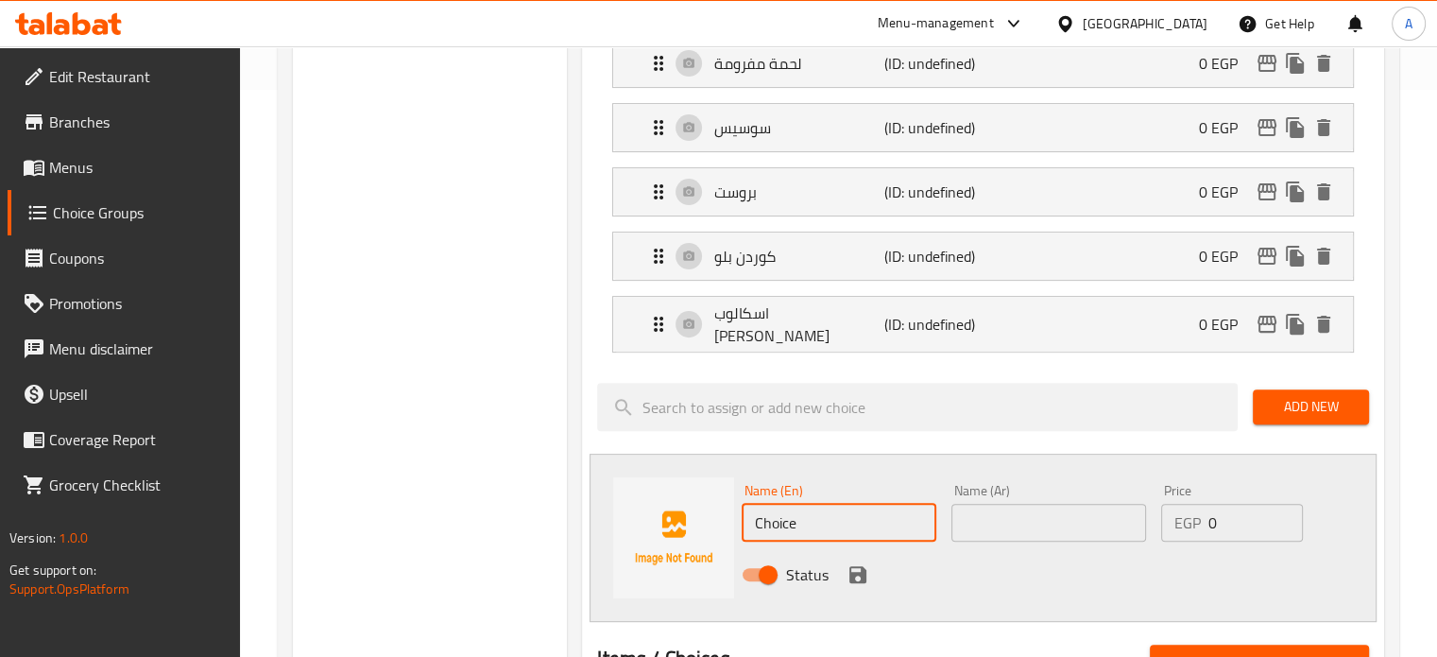
paste input "شاور ما لحمه"
drag, startPoint x: 811, startPoint y: 510, endPoint x: 745, endPoint y: 510, distance: 66.1
click at [745, 510] on input "Choice" at bounding box center [839, 523] width 195 height 38
type input "شاور ما لحمه"
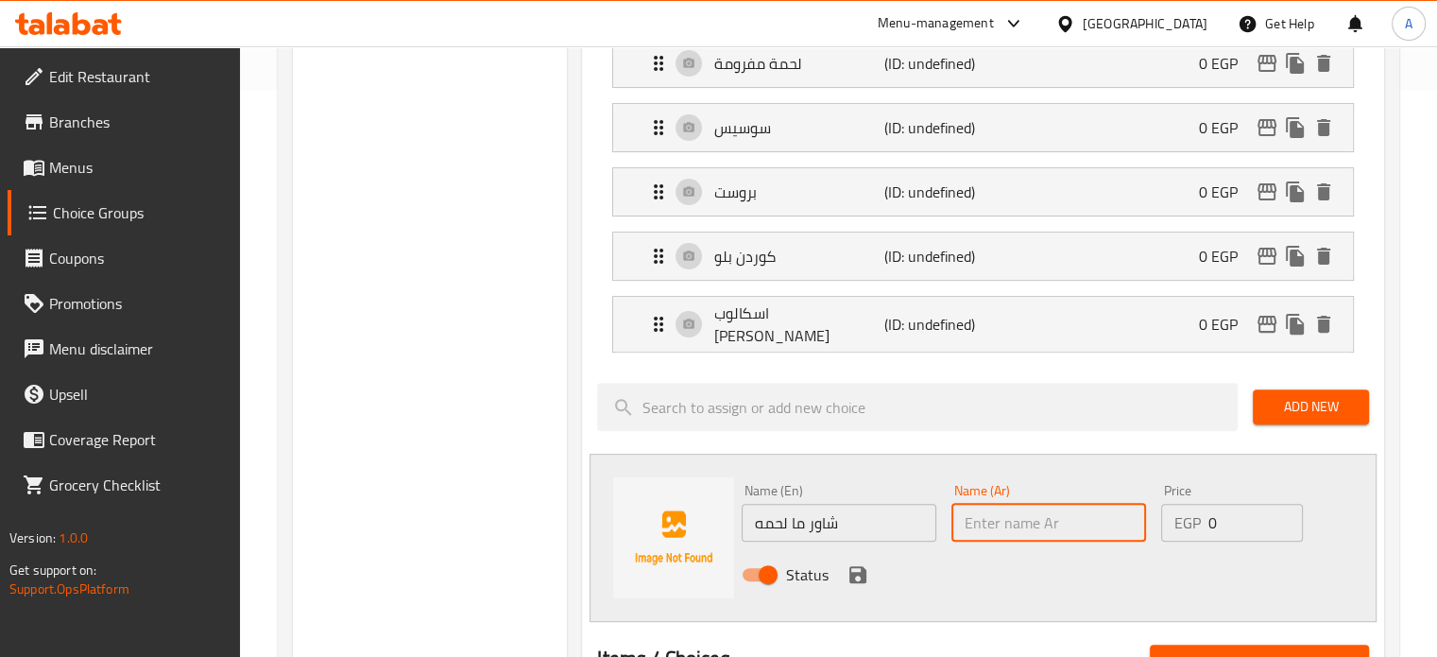
click at [992, 517] on input "text" at bounding box center [1049, 523] width 195 height 38
paste input "شاور ما لحمه"
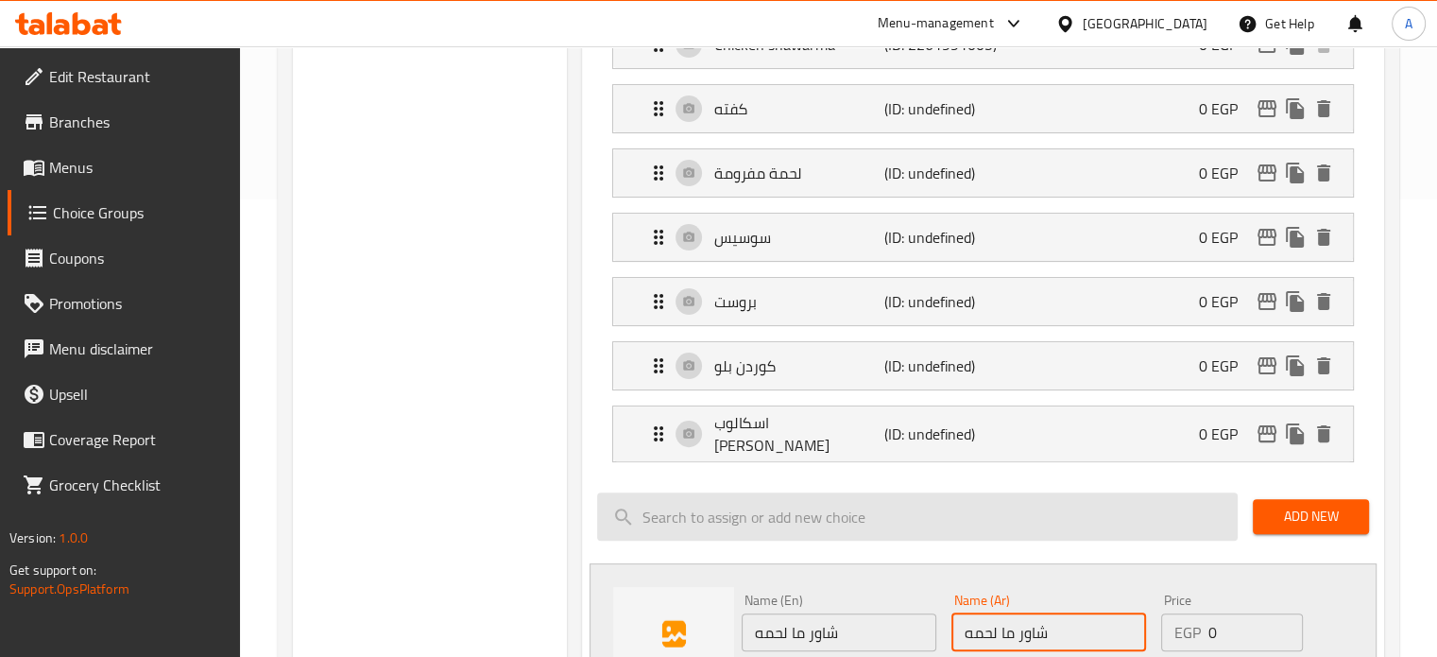
scroll to position [378, 0]
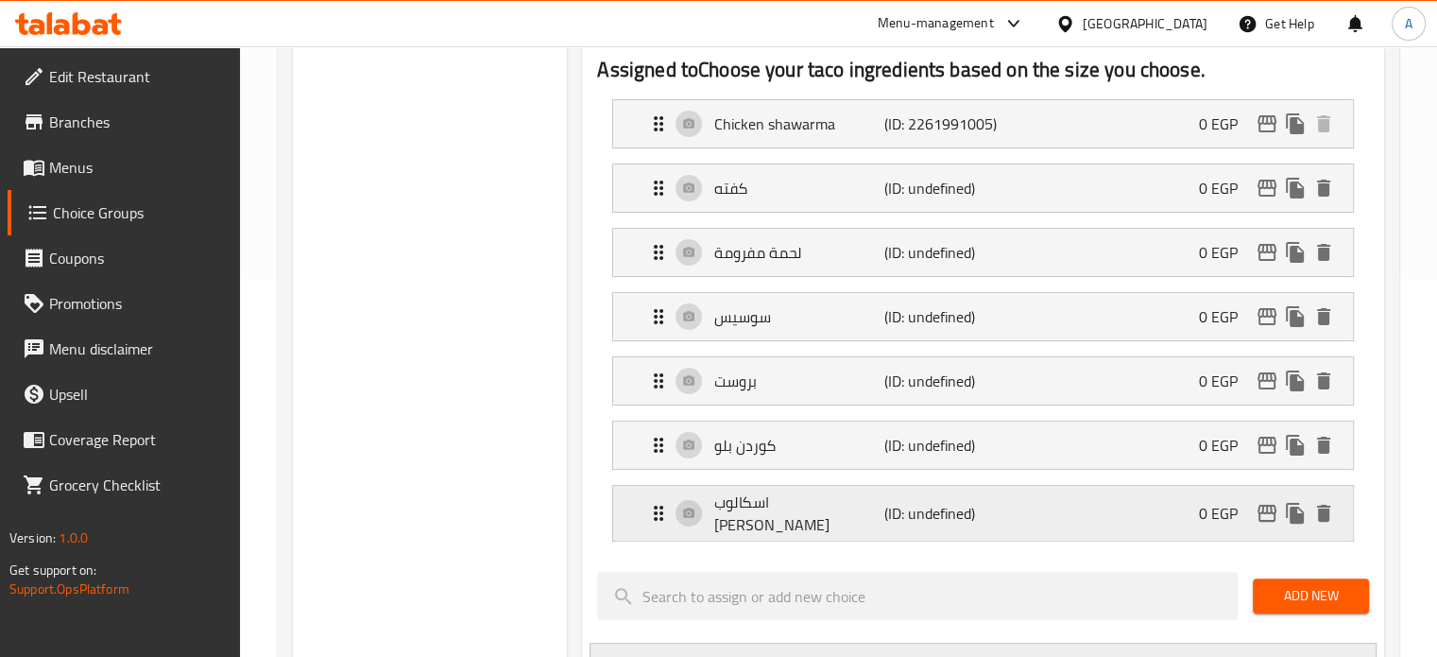
click at [786, 498] on p "اسكالوب [PERSON_NAME]" at bounding box center [798, 512] width 169 height 45
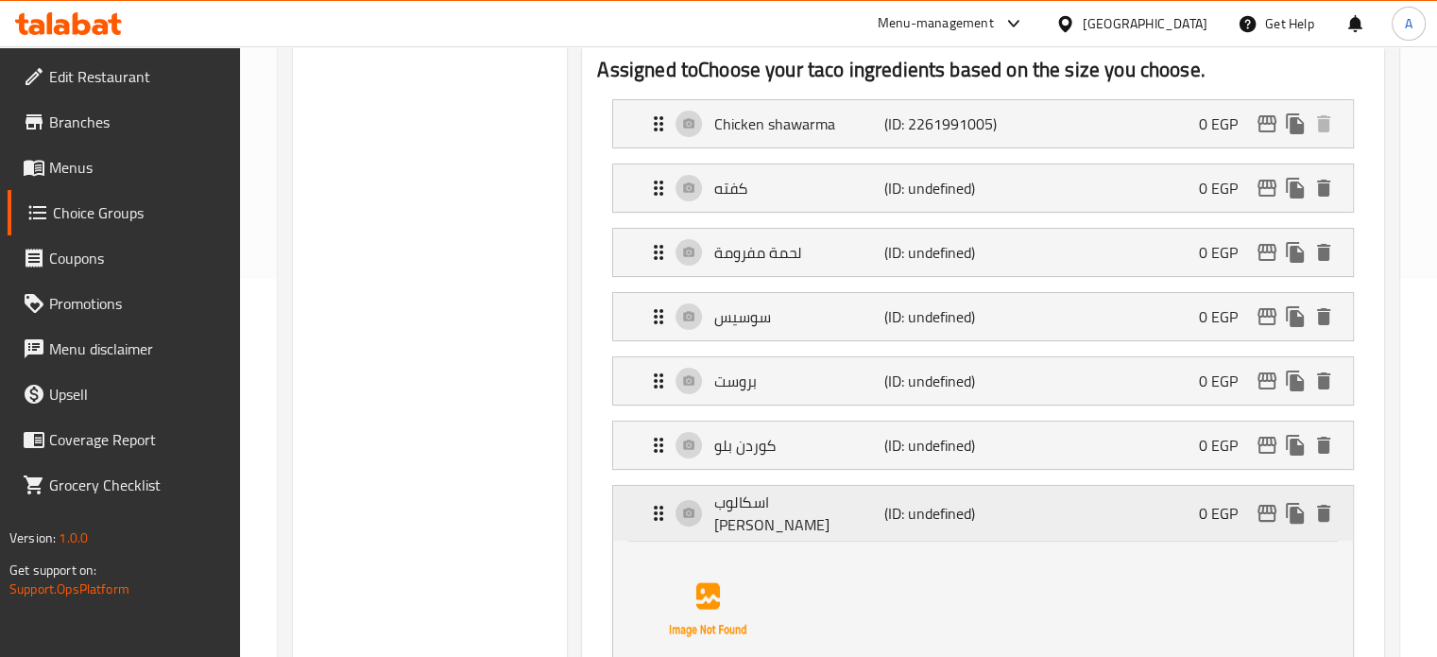
click at [821, 510] on p "اسكالوب [PERSON_NAME]" at bounding box center [798, 512] width 169 height 45
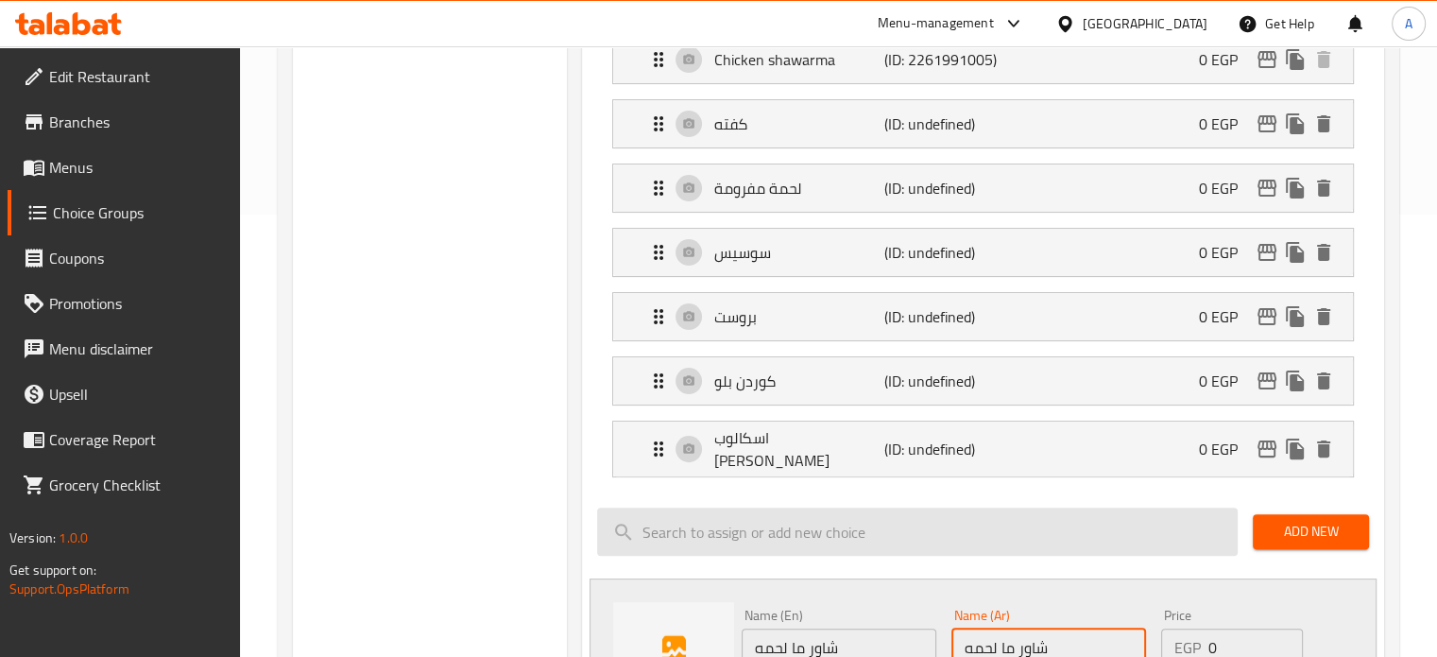
scroll to position [472, 0]
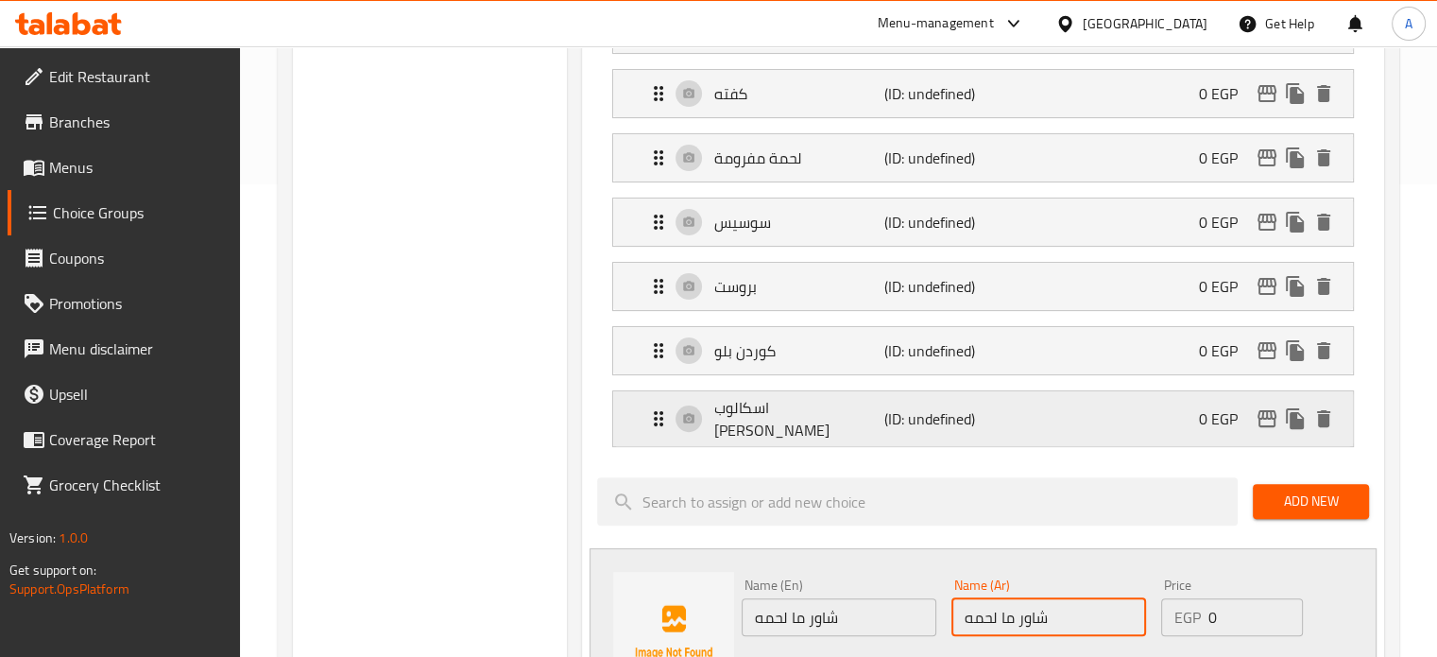
click at [802, 422] on p "اسكالوب [PERSON_NAME]" at bounding box center [798, 418] width 169 height 45
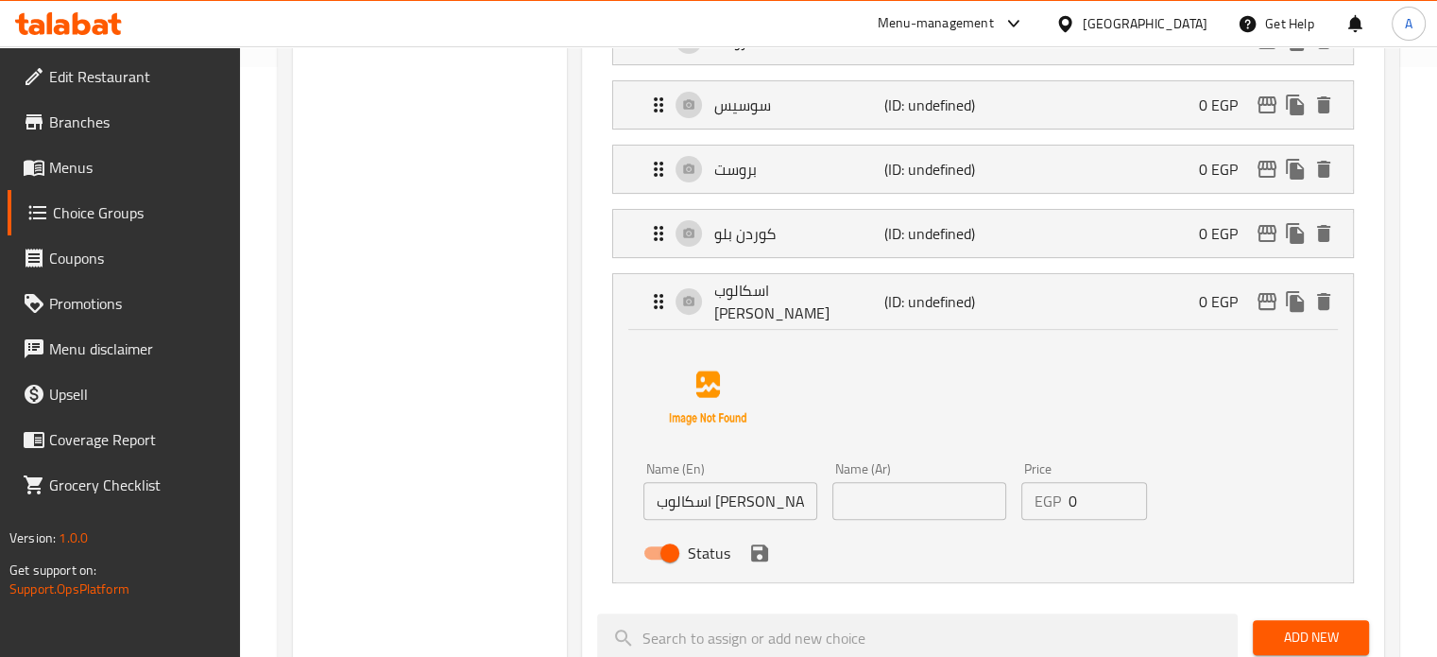
scroll to position [661, 0]
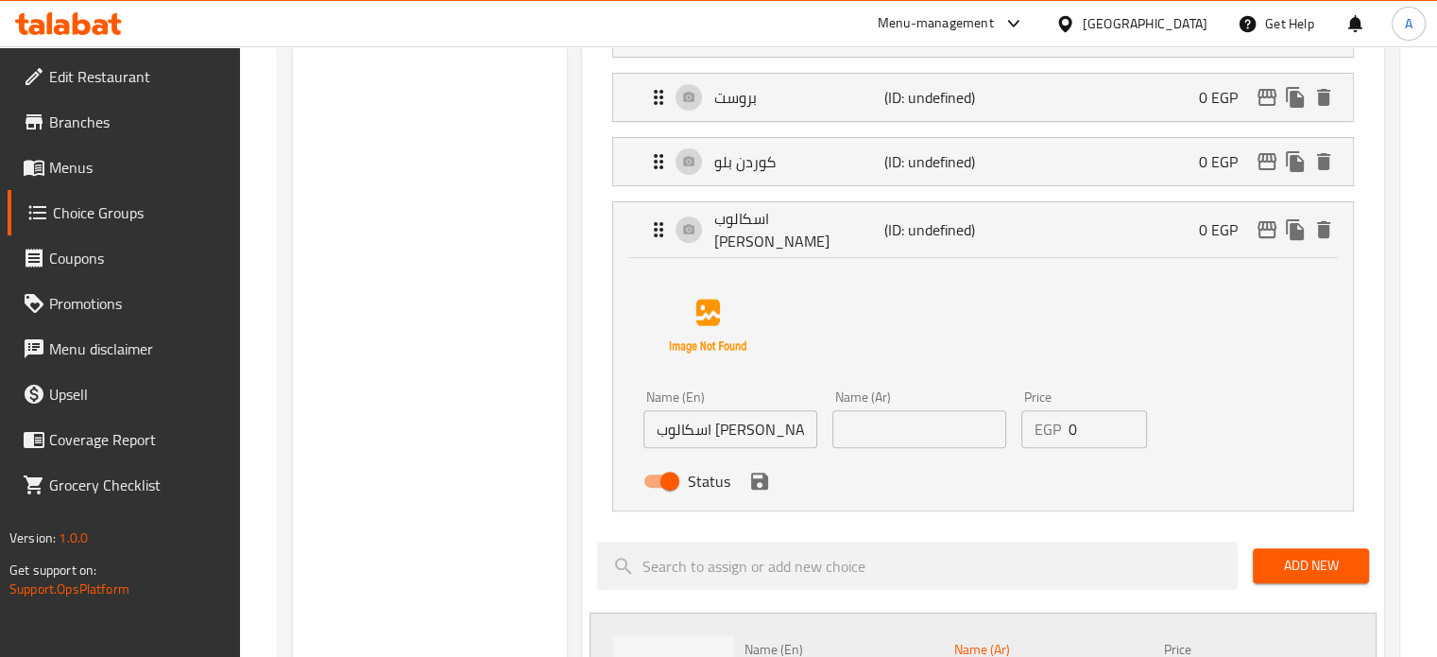
type input "شاور ما لحمه"
drag, startPoint x: 797, startPoint y: 421, endPoint x: 684, endPoint y: 419, distance: 112.5
click at [684, 419] on input "اسكالوب [PERSON_NAME]" at bounding box center [731, 429] width 174 height 38
click at [686, 419] on input "اسكالوب [PERSON_NAME]" at bounding box center [731, 429] width 174 height 38
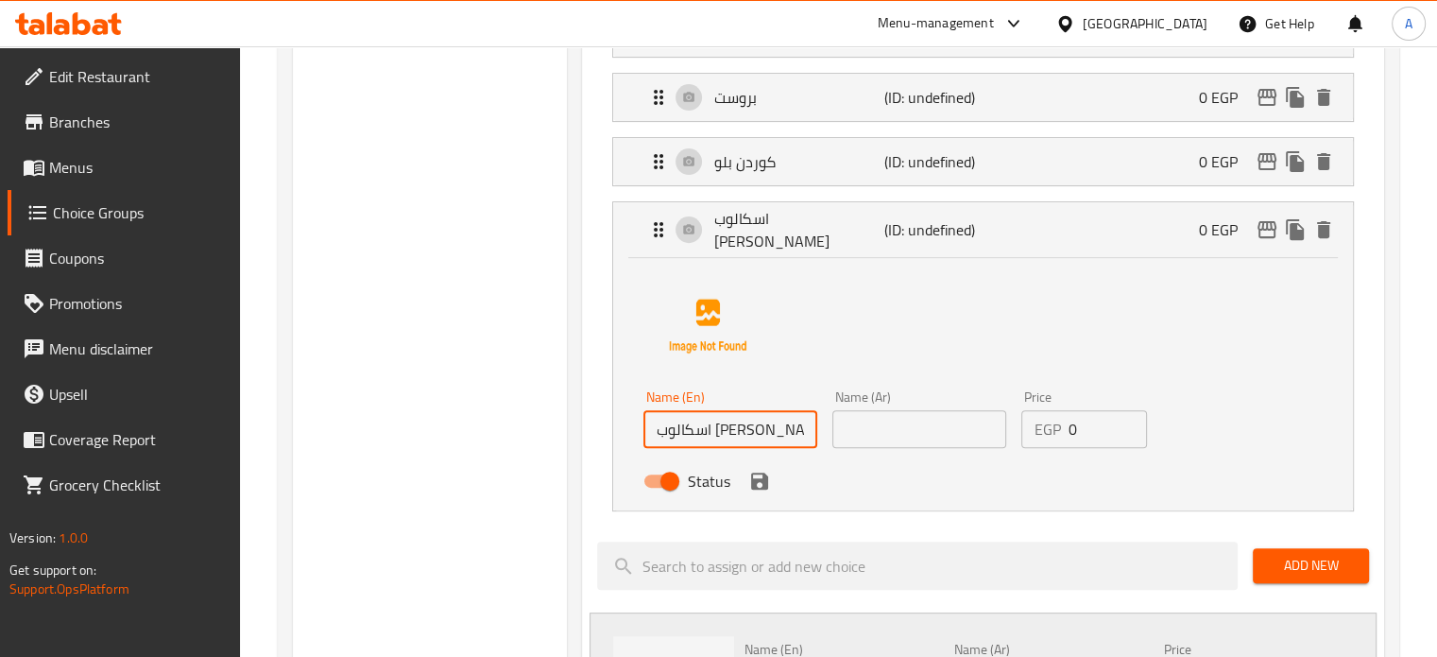
click at [686, 419] on input "اسكالوب [PERSON_NAME]" at bounding box center [731, 429] width 174 height 38
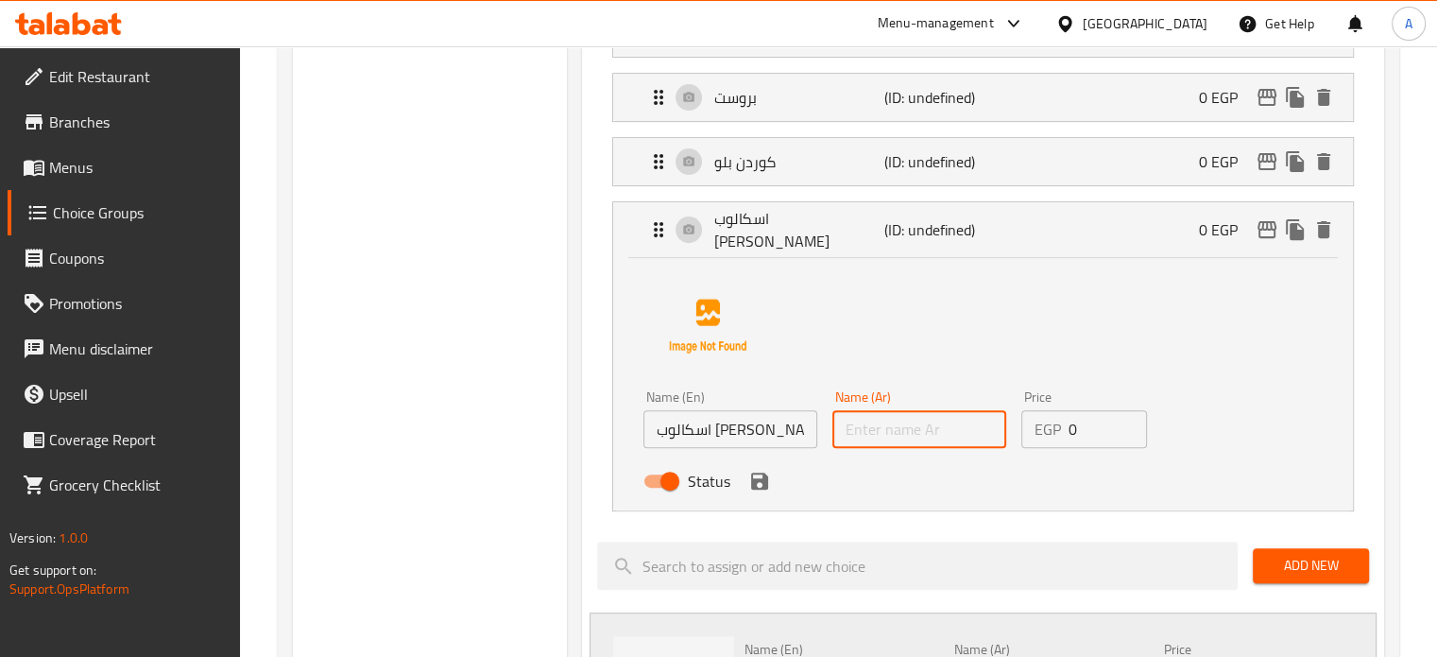
click at [927, 427] on input "text" at bounding box center [920, 429] width 174 height 38
paste input "اسكالوب [PERSON_NAME]"
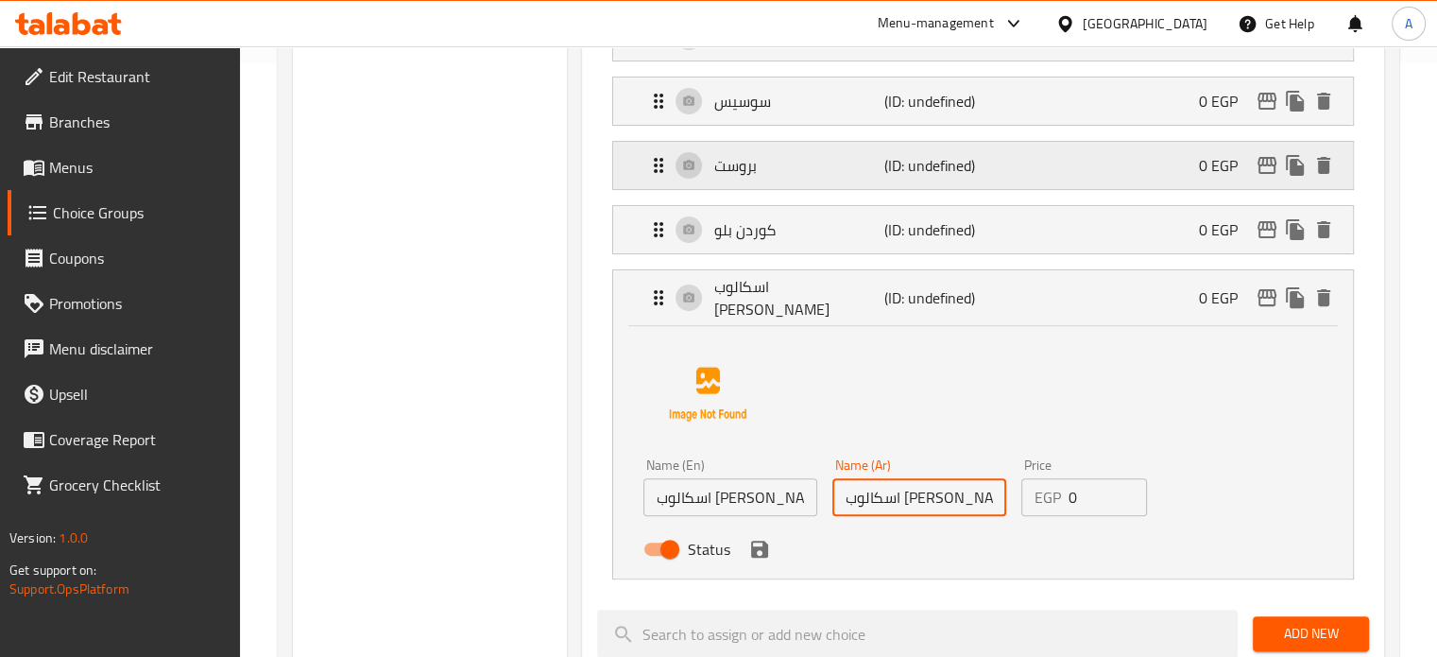
scroll to position [378, 0]
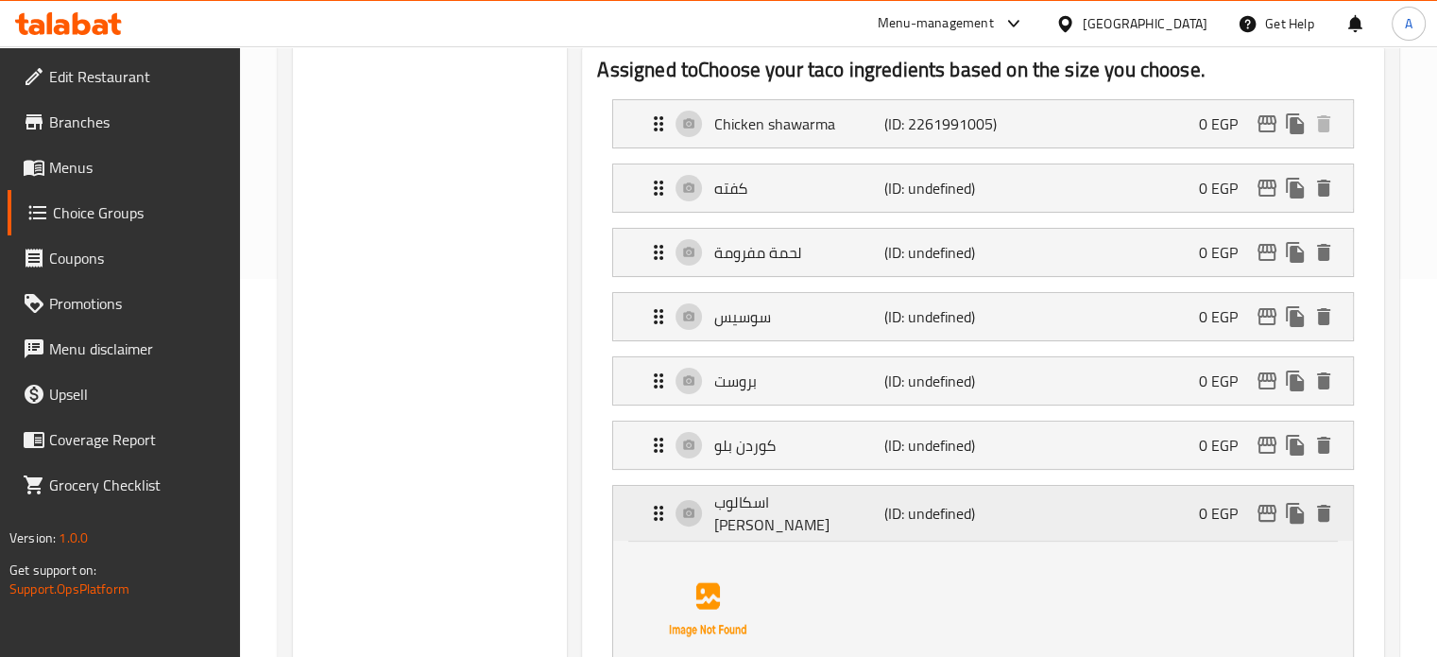
click at [816, 509] on p "اسكالوب [PERSON_NAME]" at bounding box center [798, 512] width 169 height 45
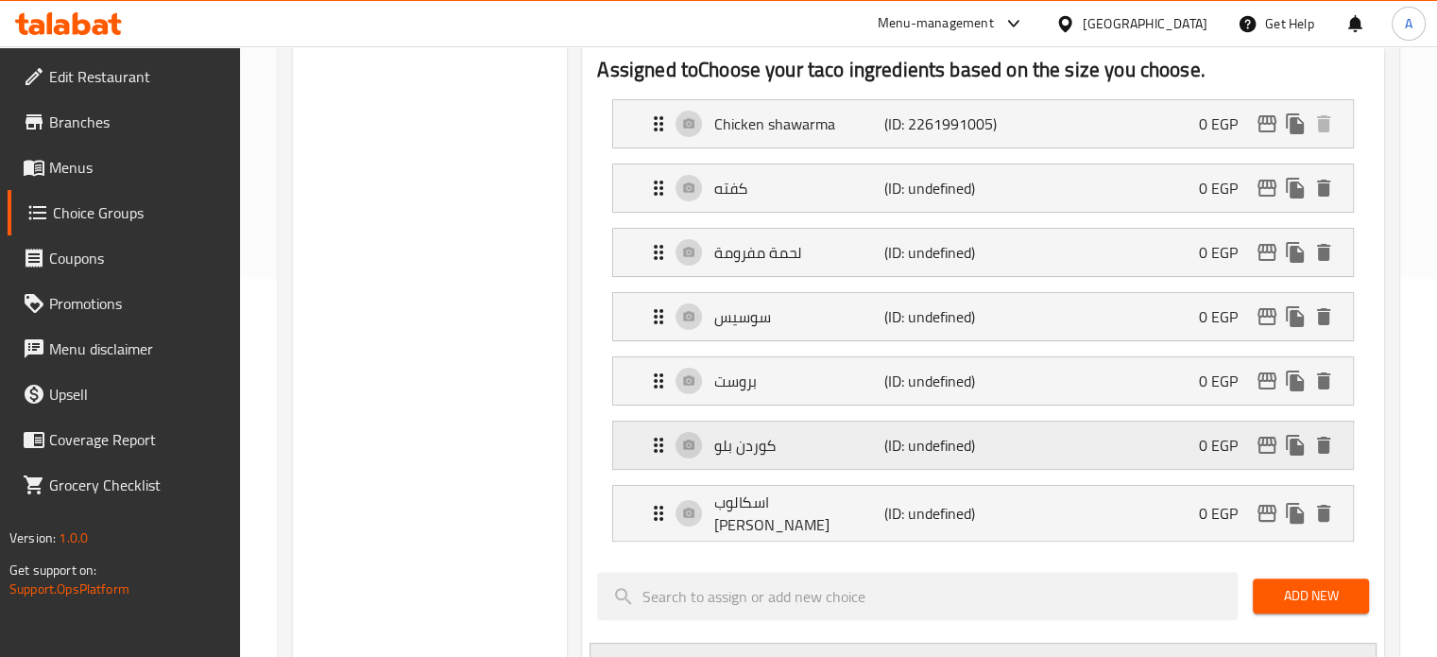
type input "اسكالوب [PERSON_NAME]"
click at [796, 455] on div "كوردن بلو (ID: undefined) 0 EGP" at bounding box center [988, 444] width 683 height 47
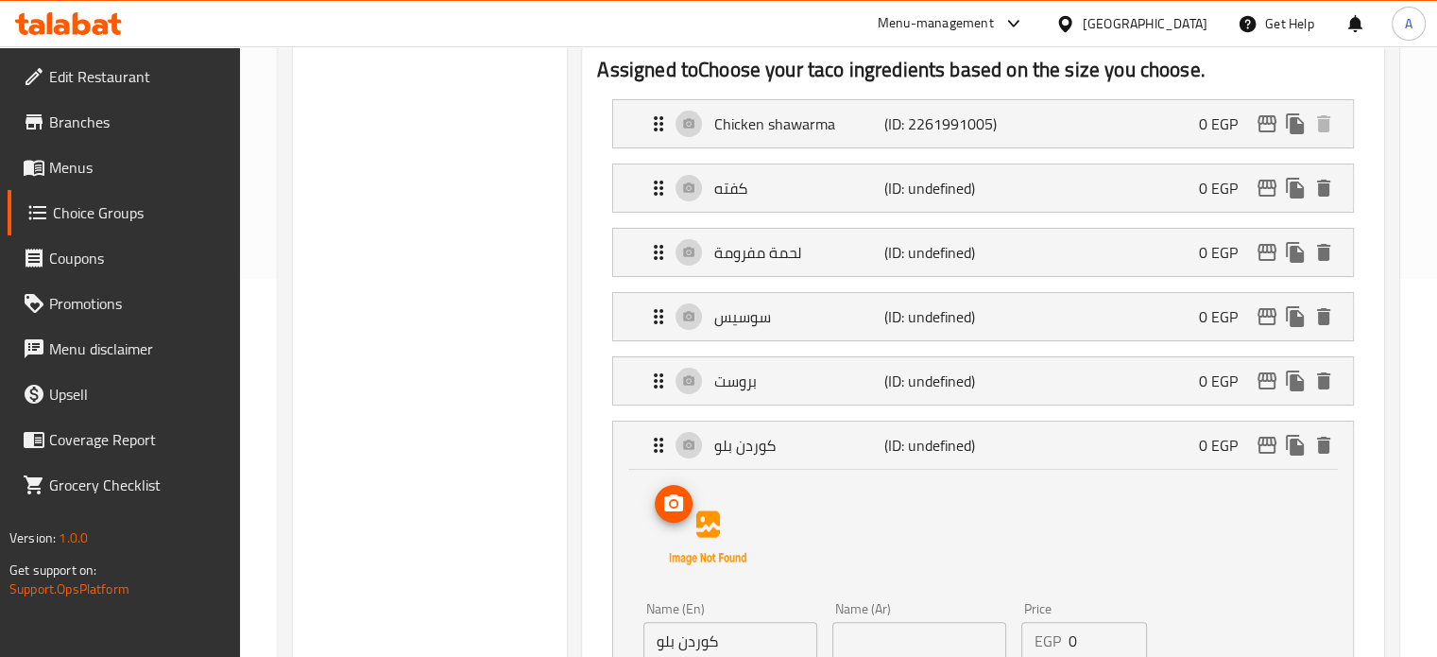
scroll to position [472, 0]
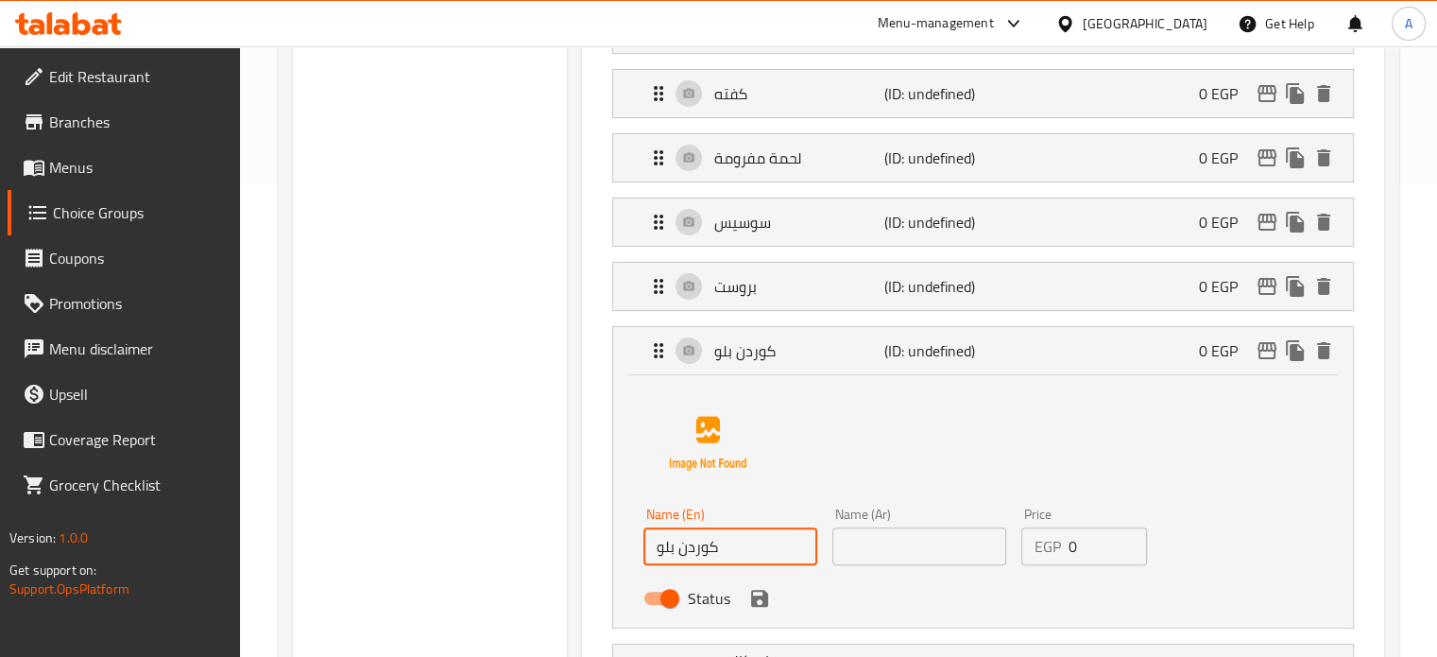
click at [714, 548] on input "كوردن بلو" at bounding box center [731, 546] width 174 height 38
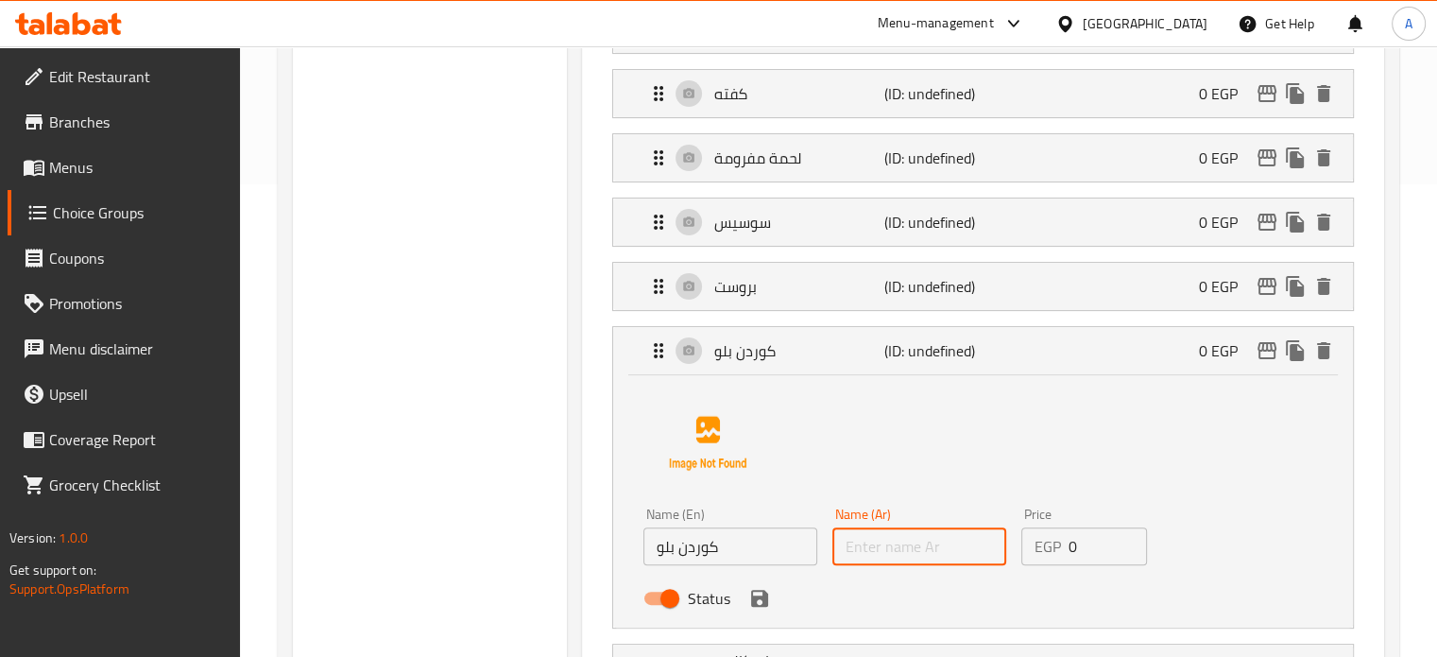
click at [941, 551] on input "text" at bounding box center [920, 546] width 174 height 38
paste input "كوردن بلو"
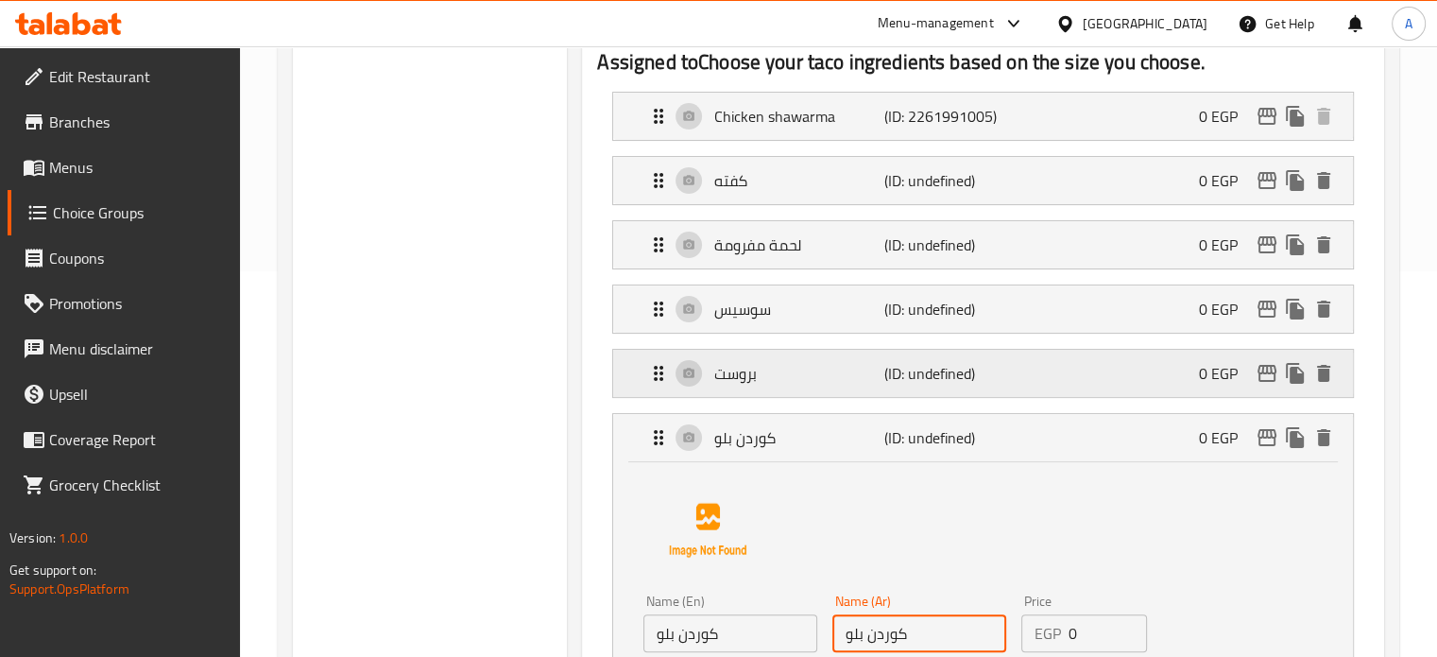
scroll to position [283, 0]
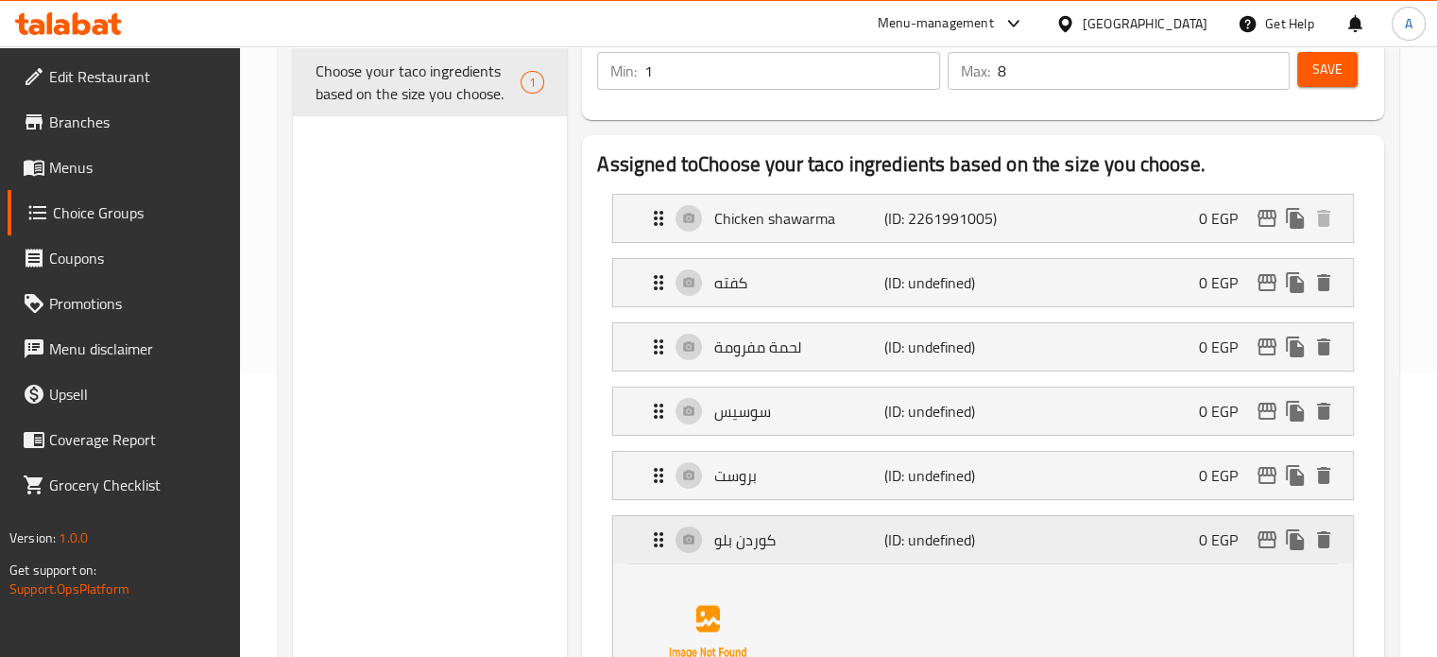
click at [784, 547] on p "كوردن بلو" at bounding box center [798, 539] width 169 height 23
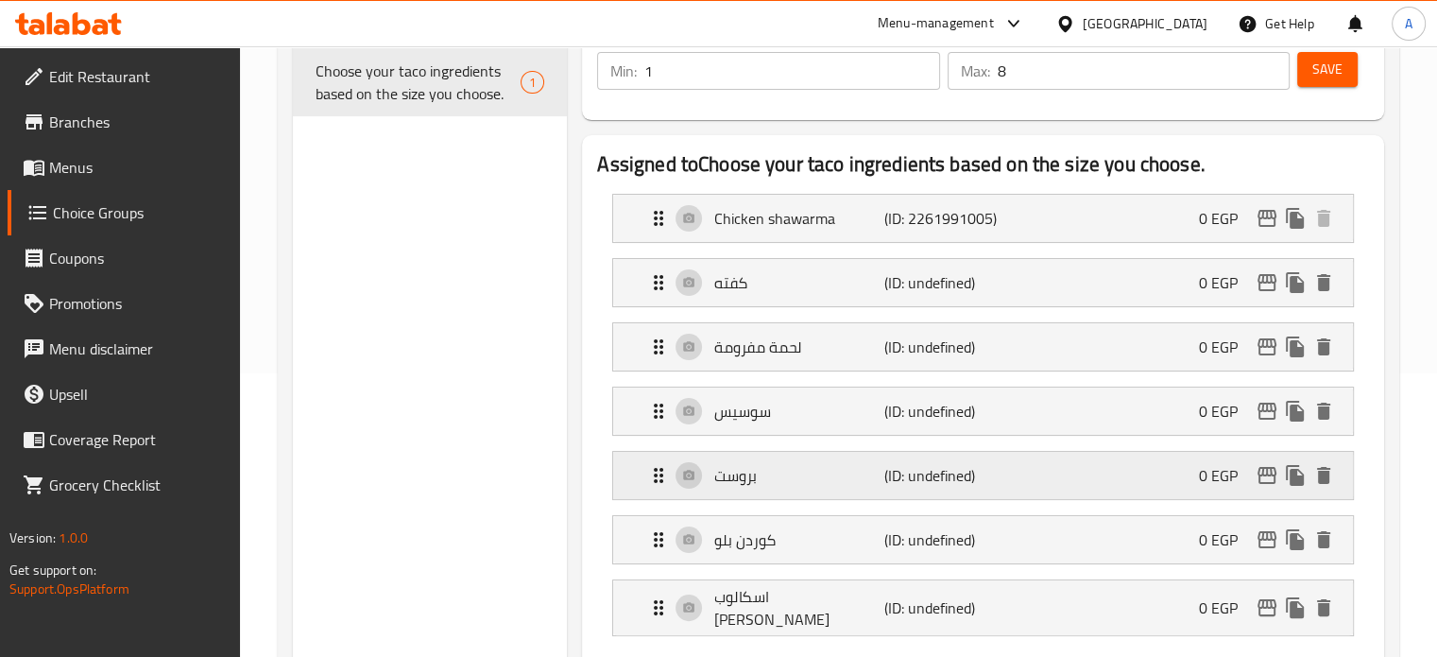
type input "كوردن بلو"
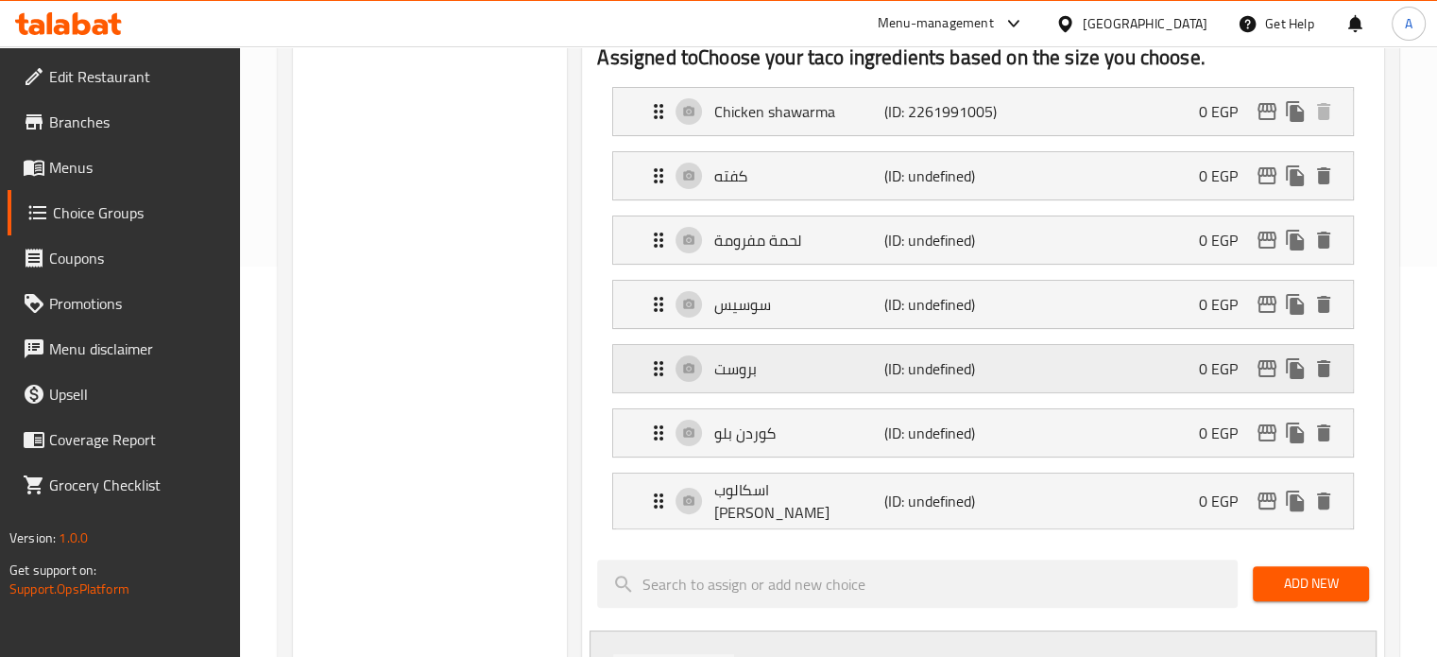
scroll to position [472, 0]
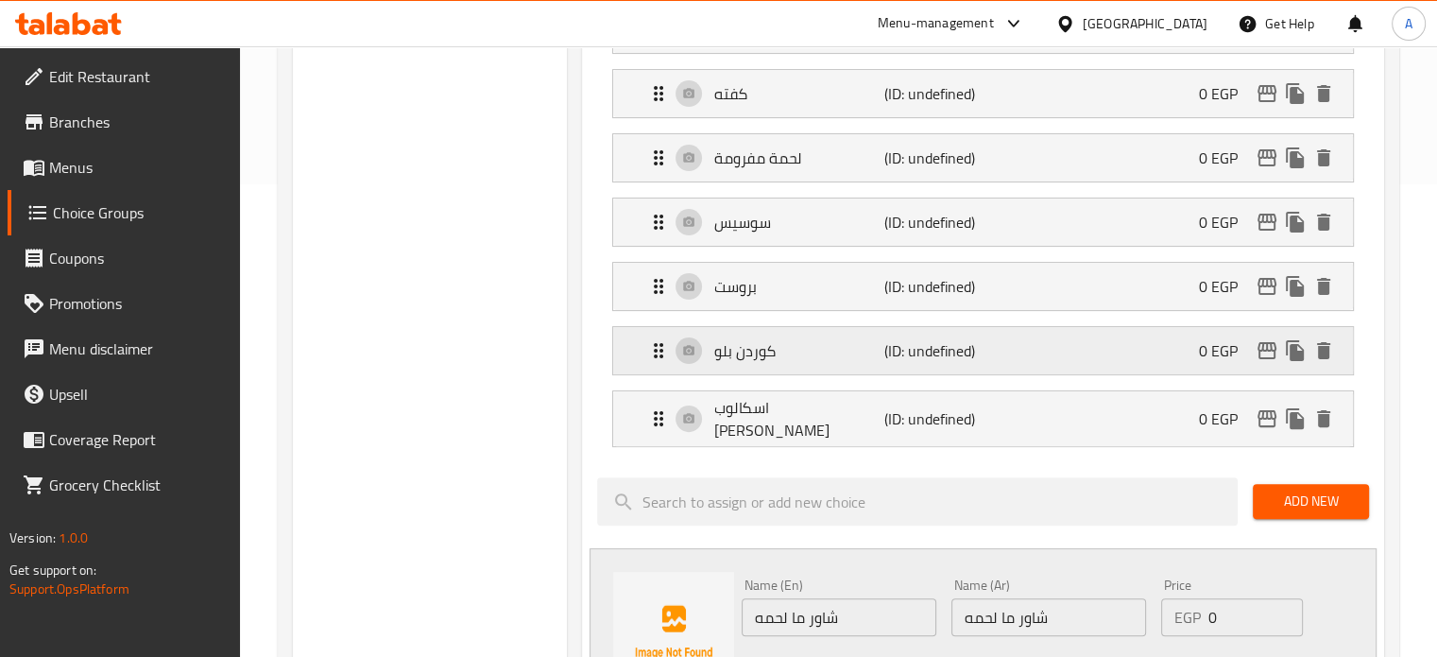
click at [758, 353] on p "كوردن بلو" at bounding box center [798, 350] width 169 height 23
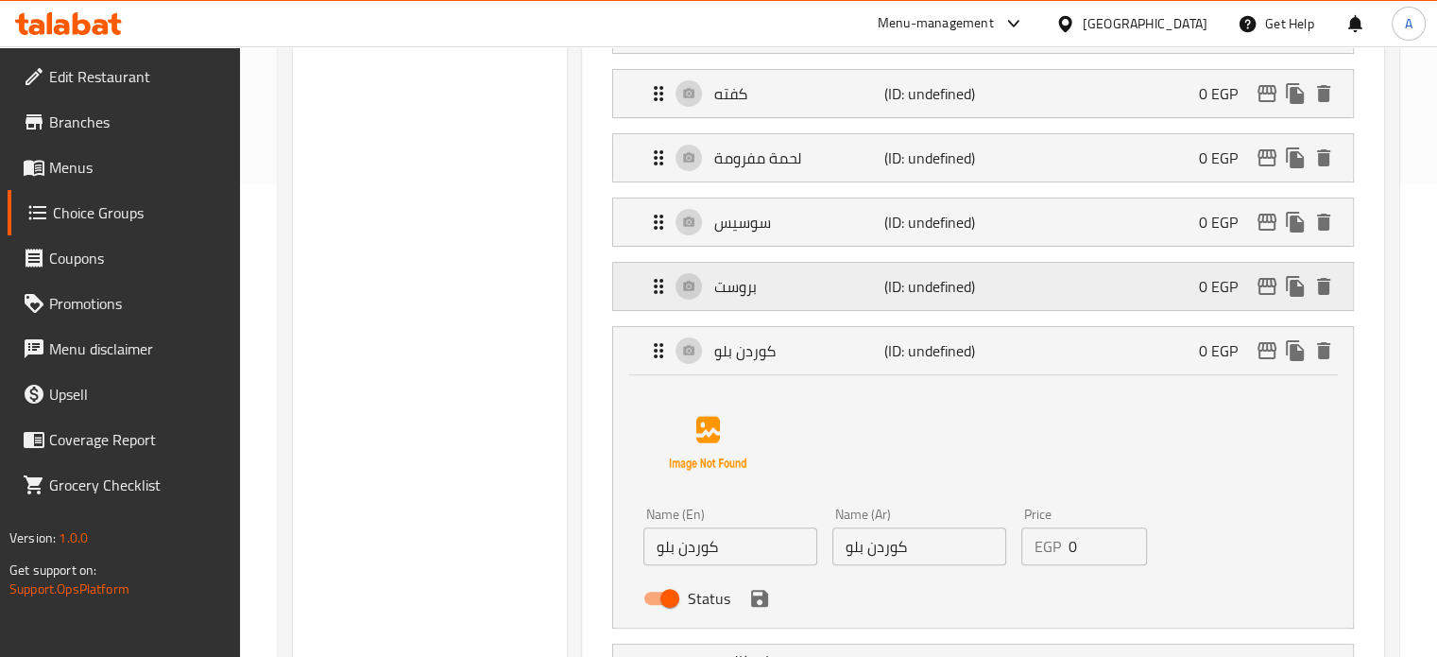
click at [752, 290] on p "بروست" at bounding box center [798, 286] width 169 height 23
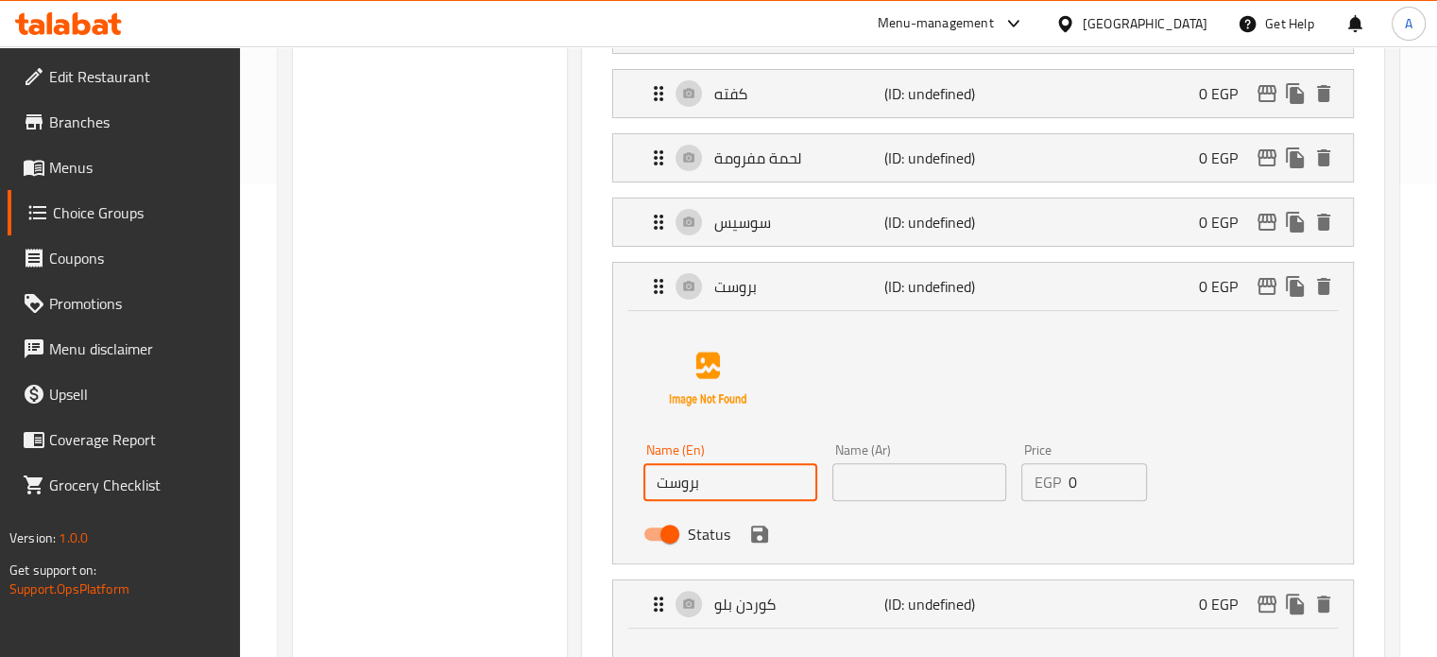
drag, startPoint x: 727, startPoint y: 486, endPoint x: 636, endPoint y: 483, distance: 90.8
click at [636, 483] on div "Name (En) بروست Name (En)" at bounding box center [730, 472] width 189 height 73
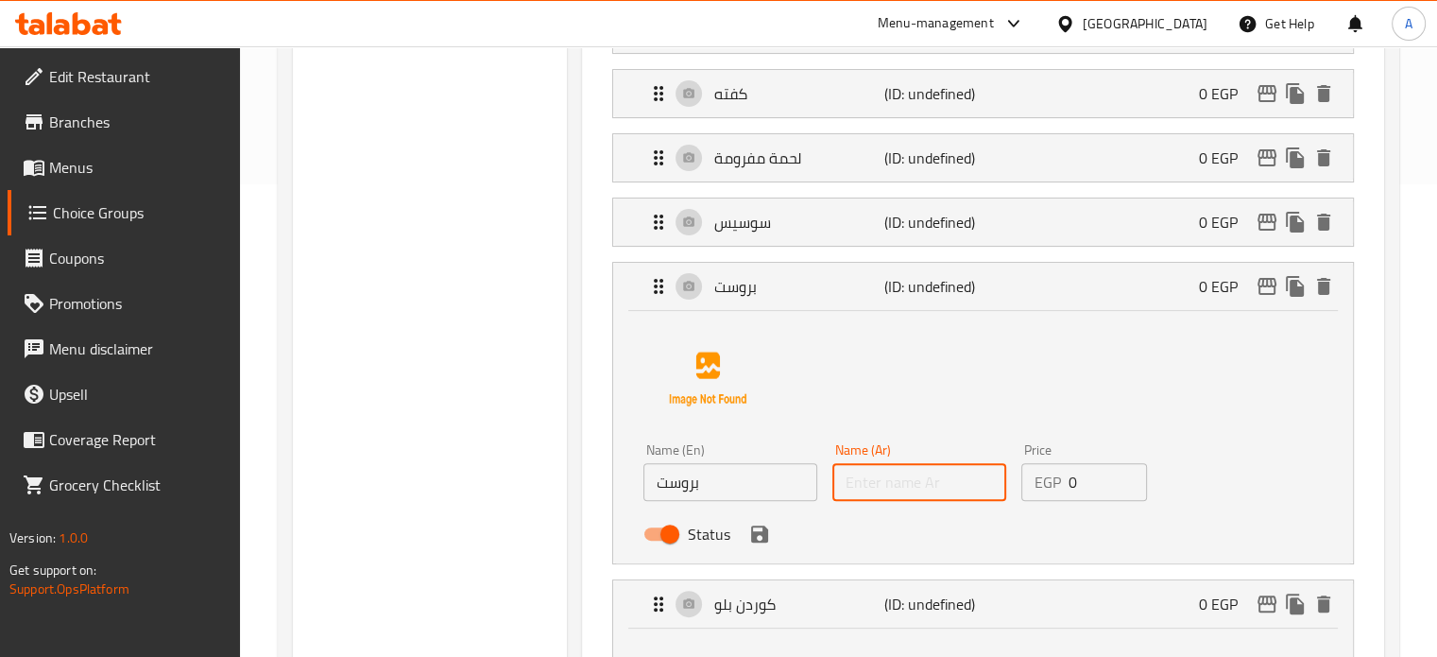
click at [860, 472] on input "text" at bounding box center [920, 482] width 174 height 38
paste input "بروست"
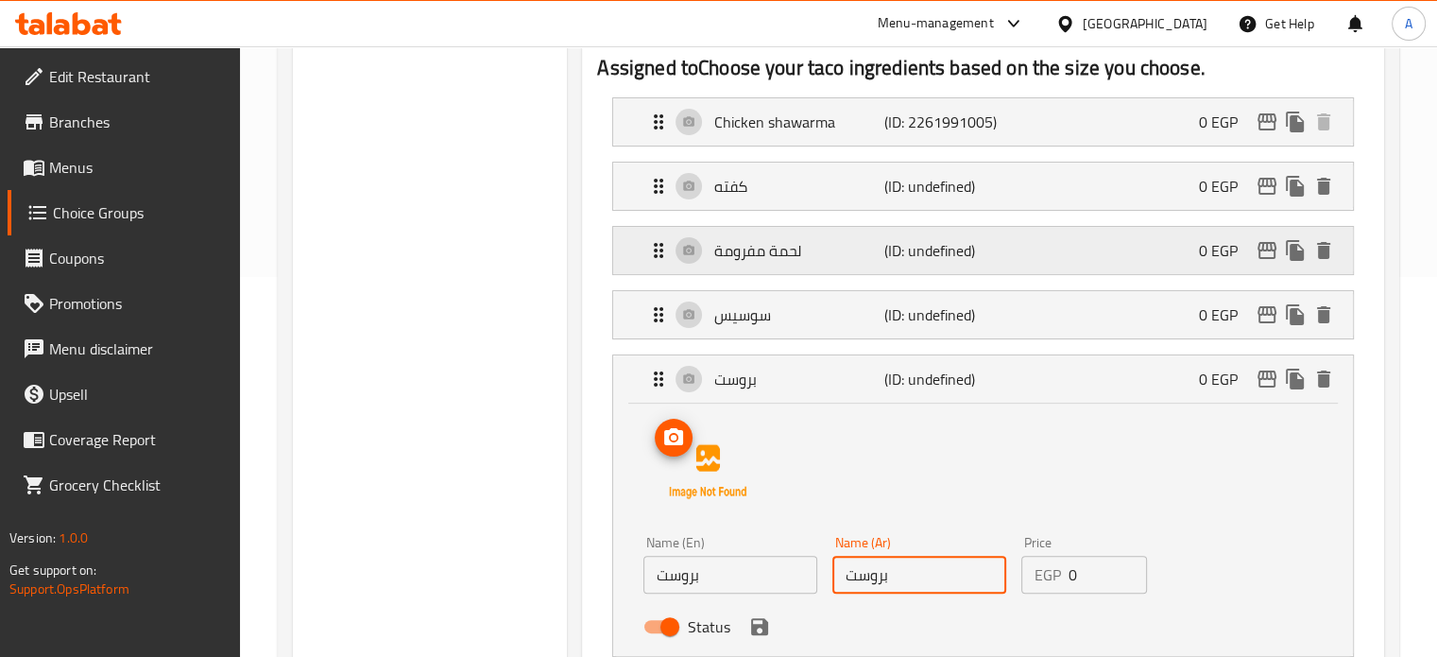
scroll to position [283, 0]
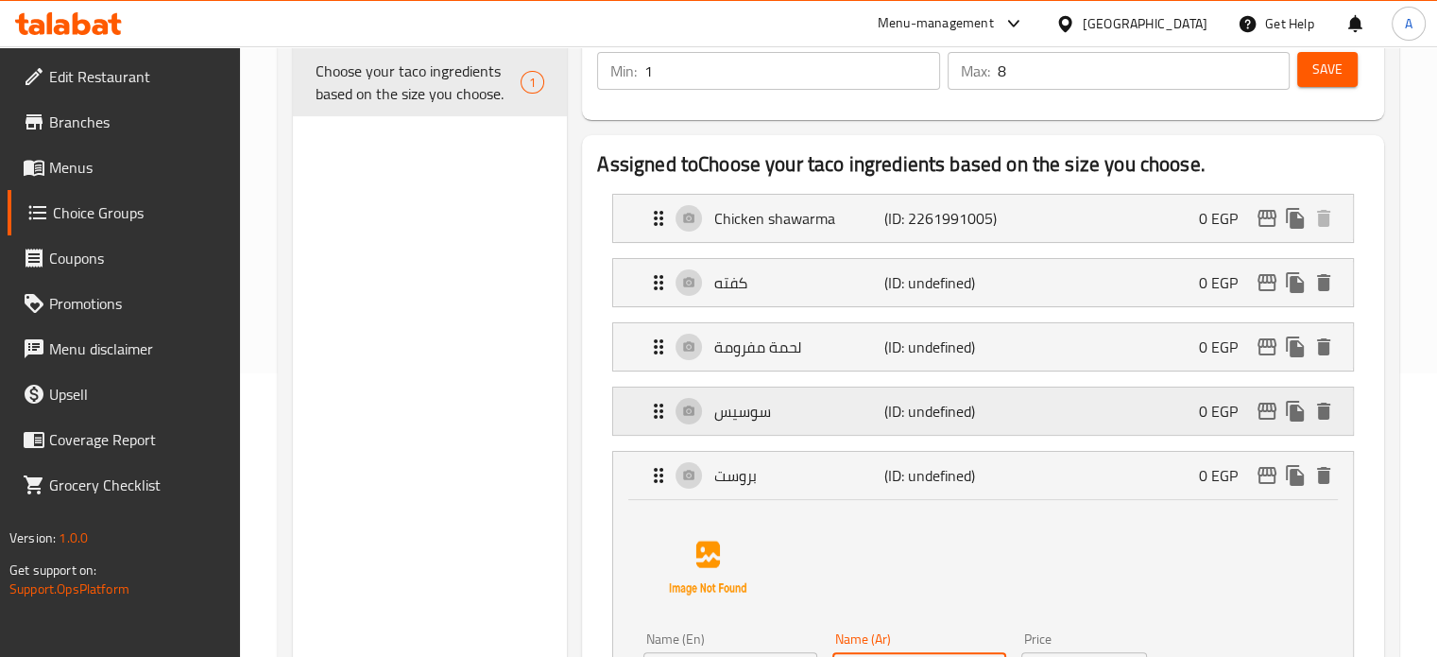
click at [756, 421] on p "سوسيس" at bounding box center [798, 411] width 169 height 23
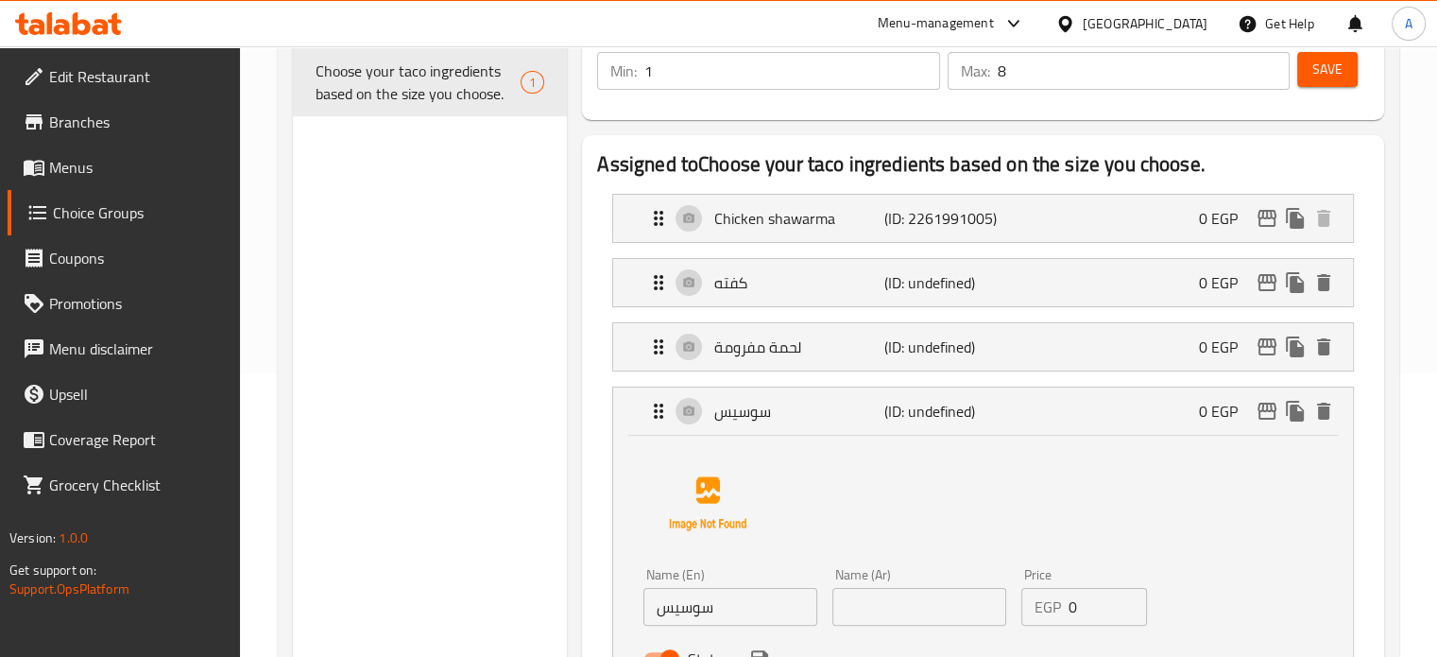
type input "بروست"
drag, startPoint x: 669, startPoint y: 607, endPoint x: 644, endPoint y: 607, distance: 24.6
click at [644, 607] on input "سوسيس" at bounding box center [731, 607] width 174 height 38
click at [918, 611] on input "text" at bounding box center [920, 607] width 174 height 38
paste input "سوسيس"
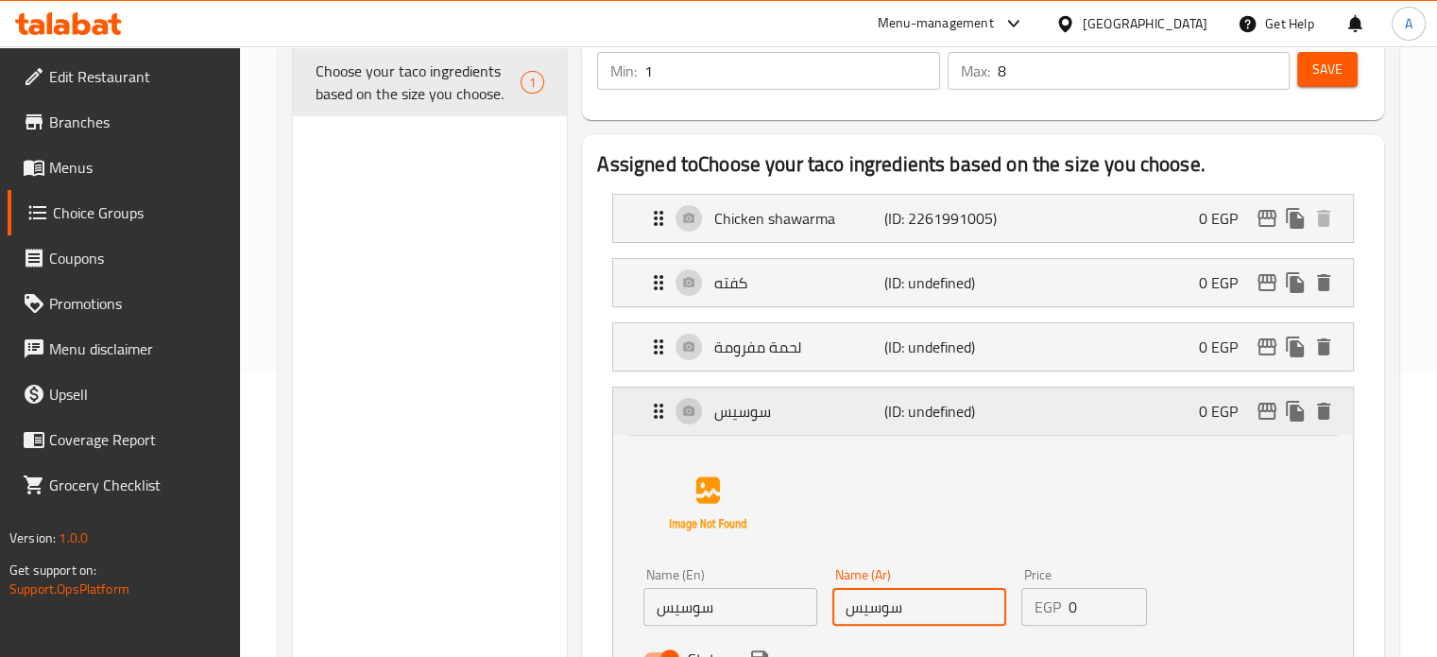
click at [736, 417] on p "سوسيس" at bounding box center [798, 411] width 169 height 23
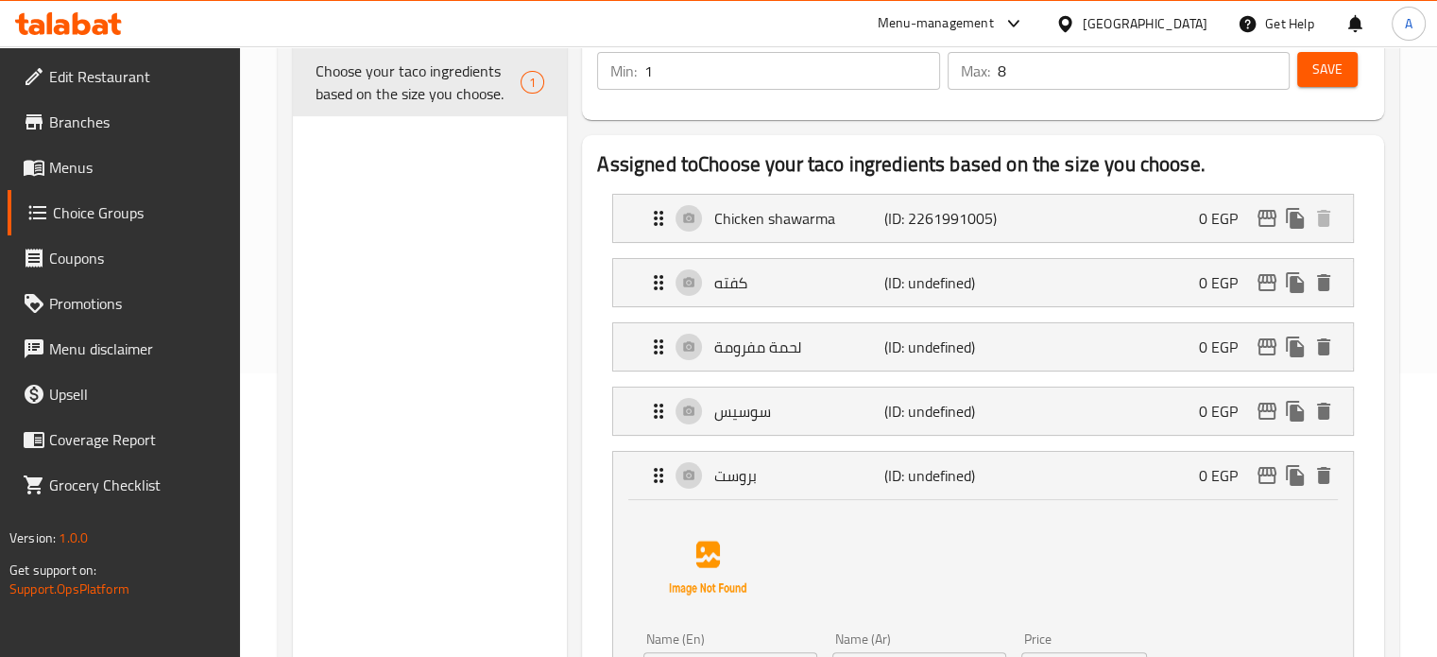
type input "سوسيس"
click at [751, 354] on p "لحمة مفرومة" at bounding box center [798, 346] width 169 height 23
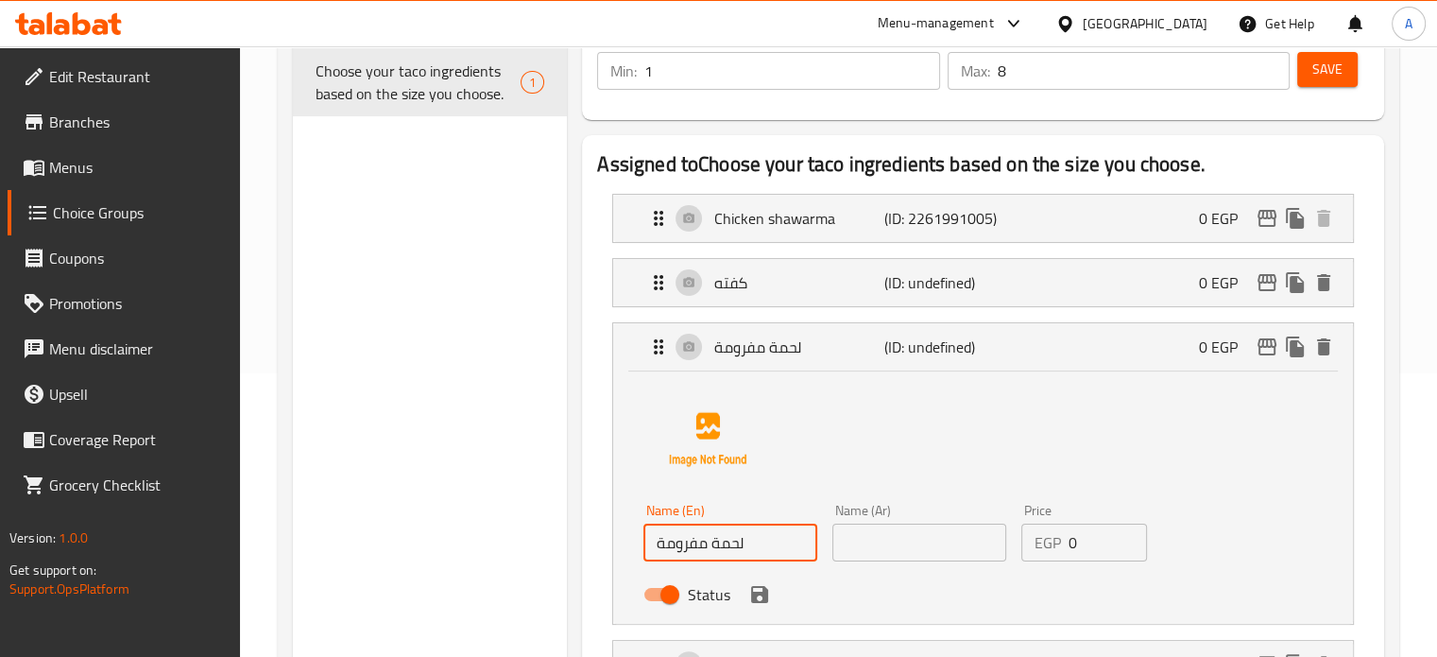
drag, startPoint x: 750, startPoint y: 548, endPoint x: 647, endPoint y: 549, distance: 103.0
click at [647, 549] on input "لحمة مفرومة" at bounding box center [731, 543] width 174 height 38
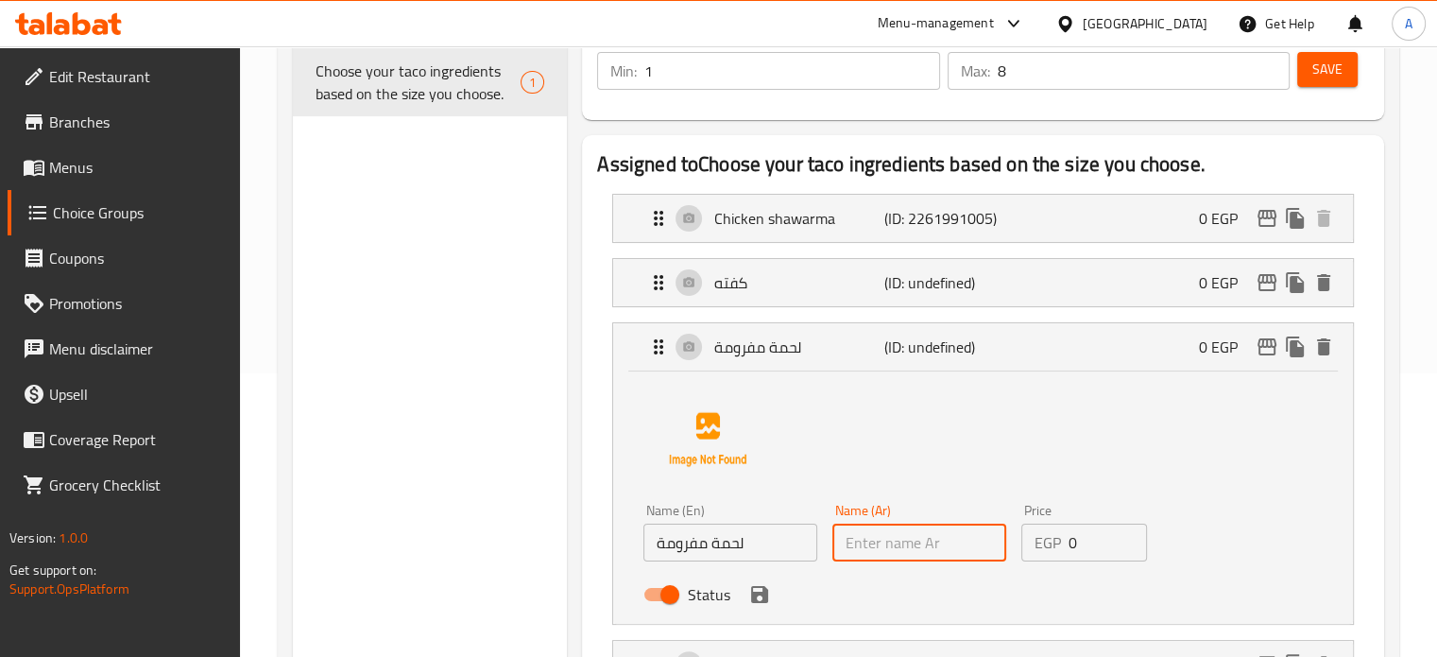
drag, startPoint x: 884, startPoint y: 549, endPoint x: 850, endPoint y: 540, distance: 36.2
click at [884, 549] on input "text" at bounding box center [920, 543] width 174 height 38
paste input "لحمة مفرومة"
click at [735, 358] on p "لحمة مفرومة" at bounding box center [798, 346] width 169 height 23
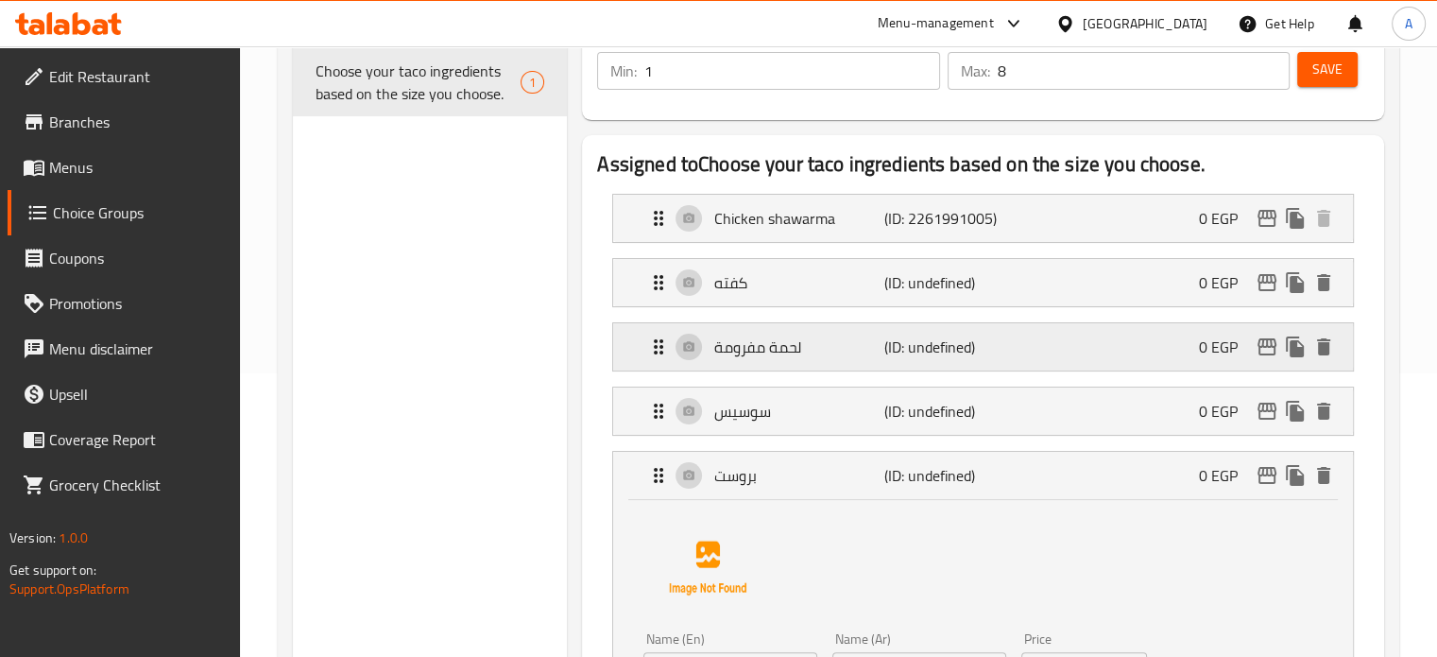
type input "لحمة مفرومة"
click at [737, 286] on p "كفته" at bounding box center [798, 282] width 169 height 23
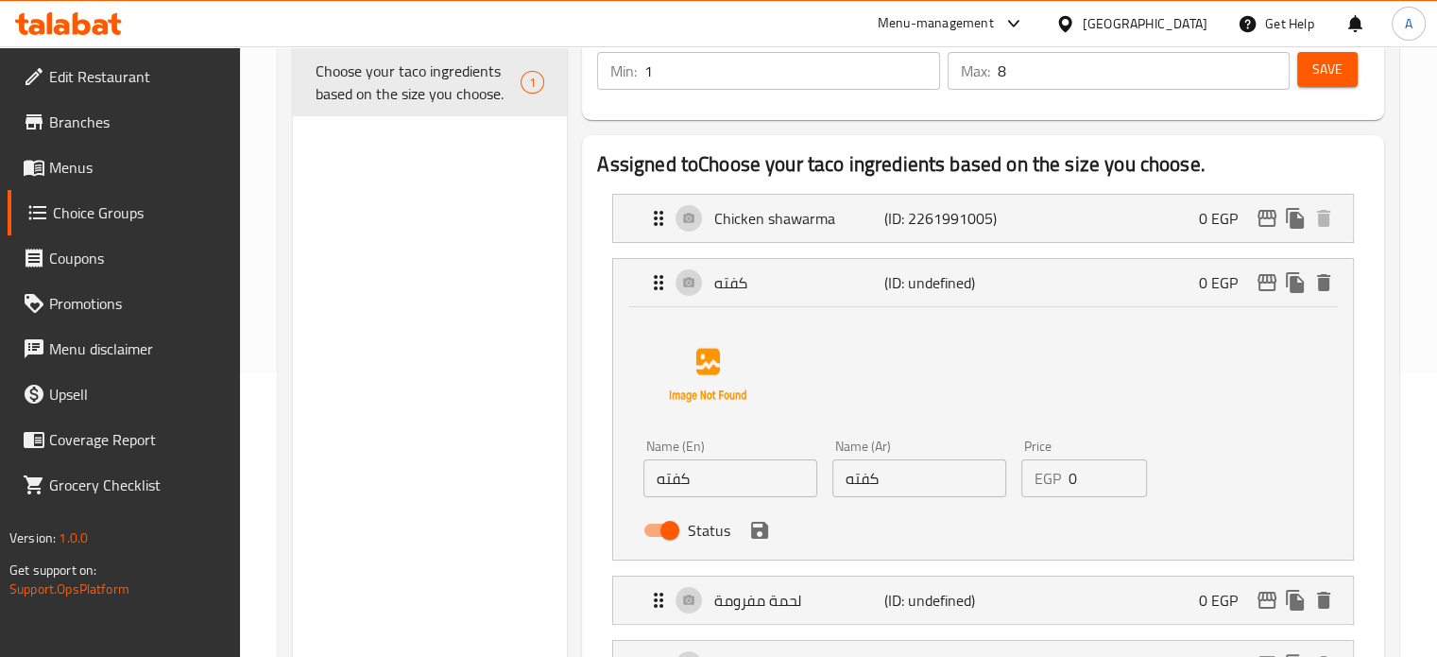
click at [1314, 71] on span "Save" at bounding box center [1328, 70] width 30 height 24
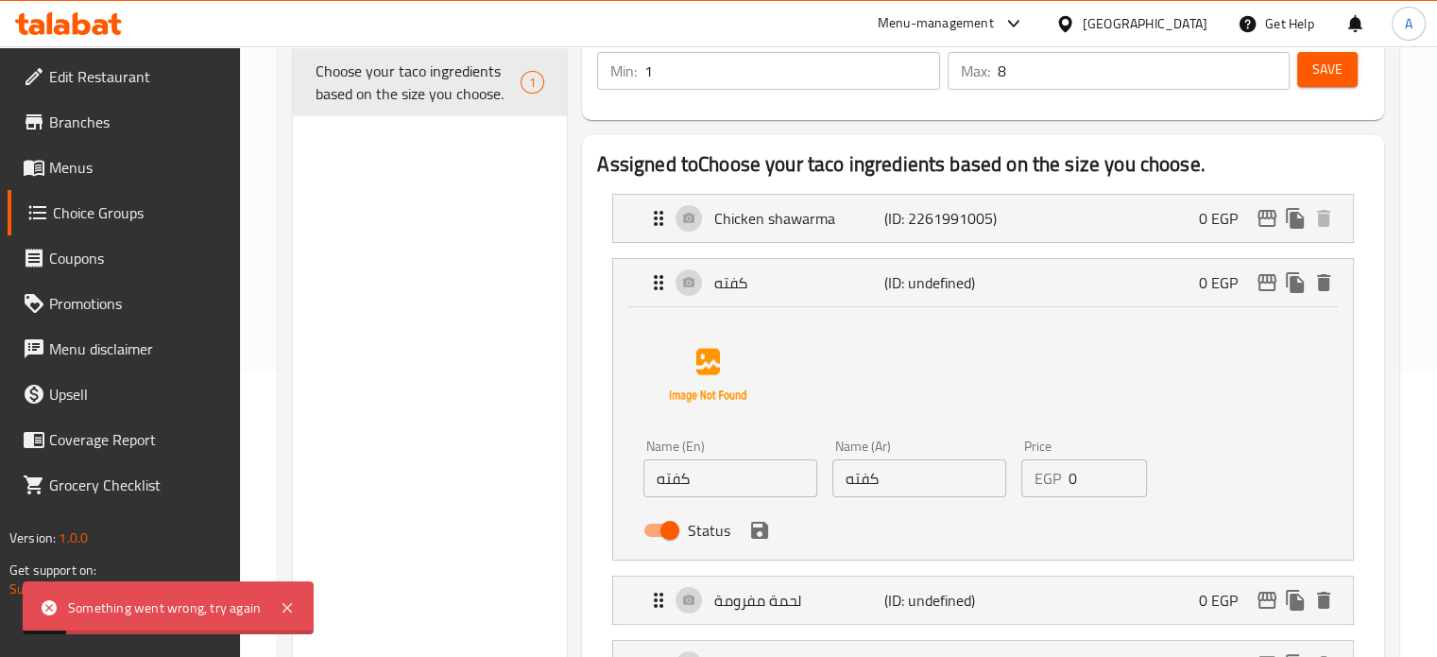
scroll to position [189, 0]
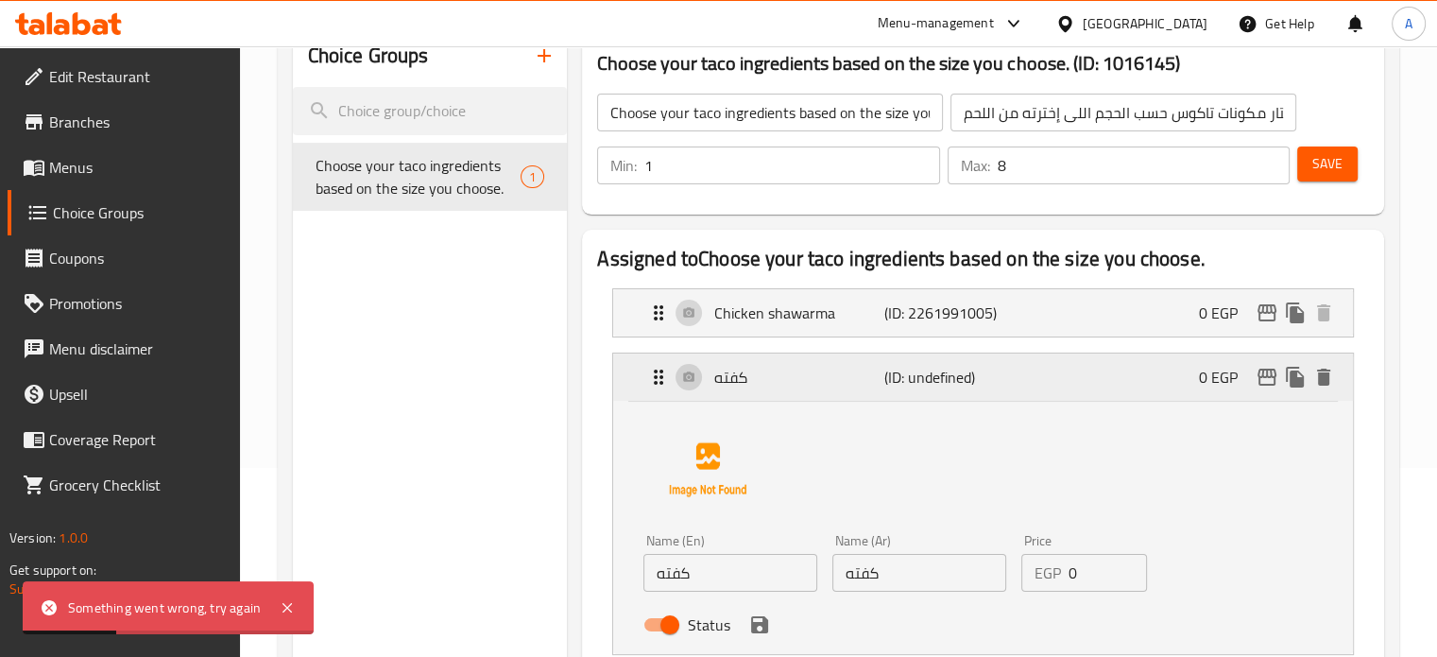
click at [767, 377] on p "كفته" at bounding box center [798, 377] width 169 height 23
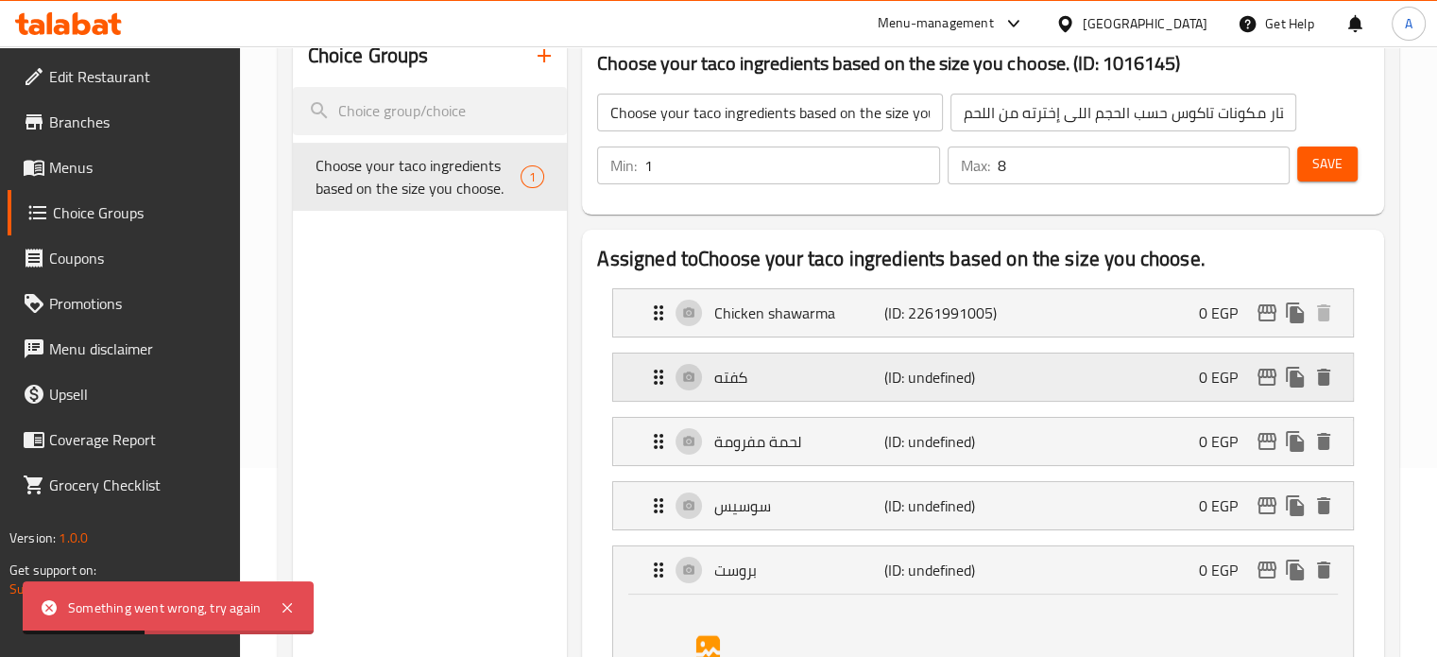
click at [764, 375] on p "كفته" at bounding box center [798, 377] width 169 height 23
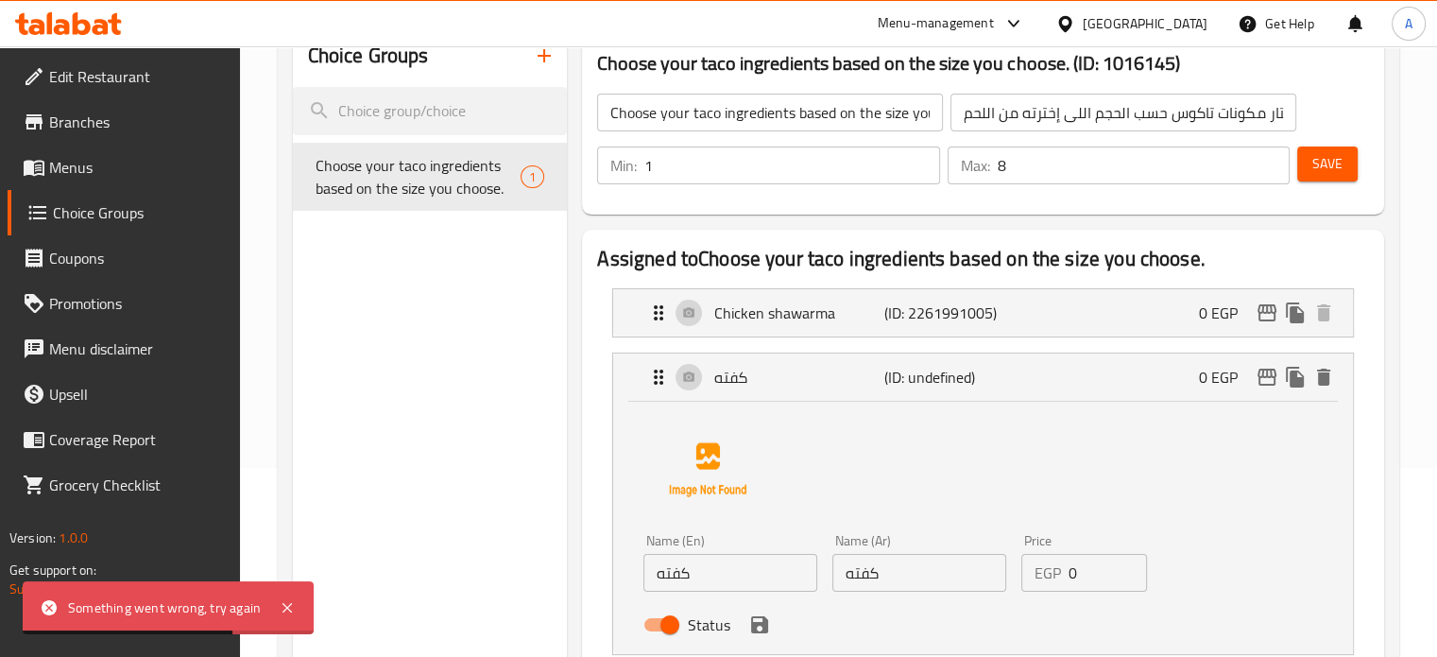
click at [681, 577] on input "كفته" at bounding box center [731, 573] width 174 height 38
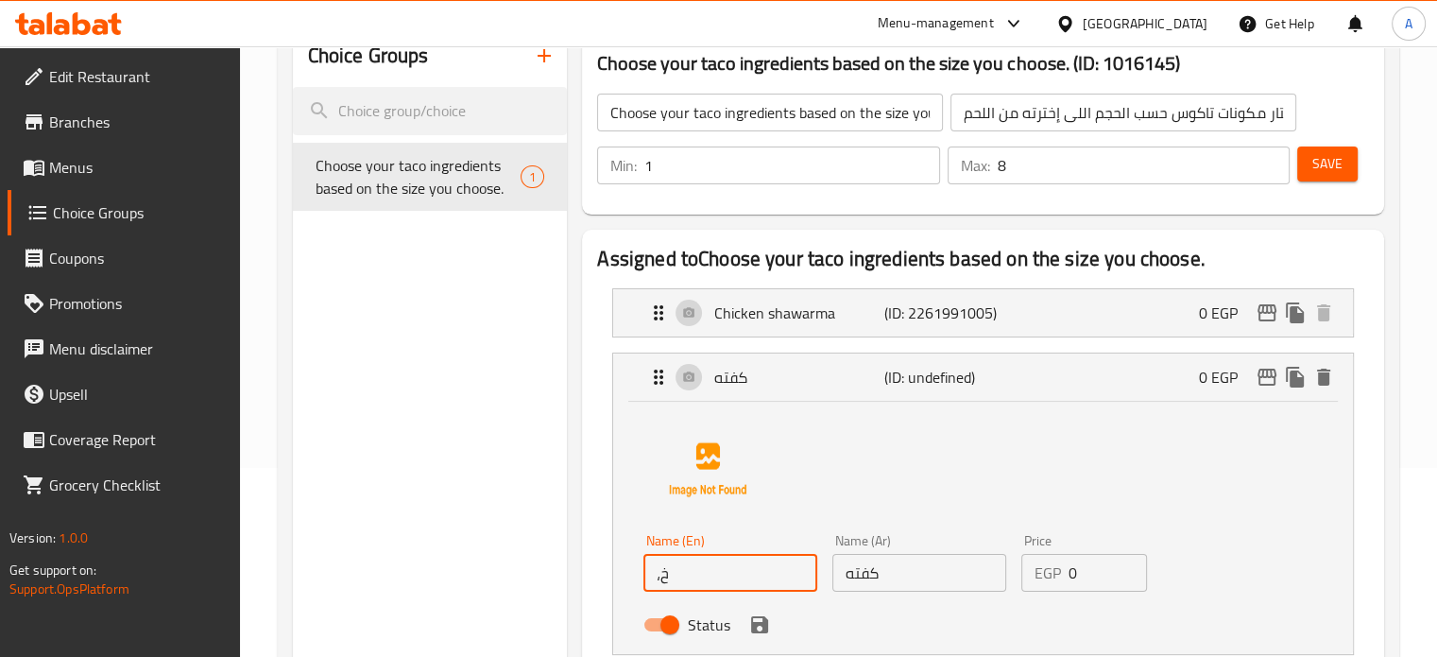
type input "،"
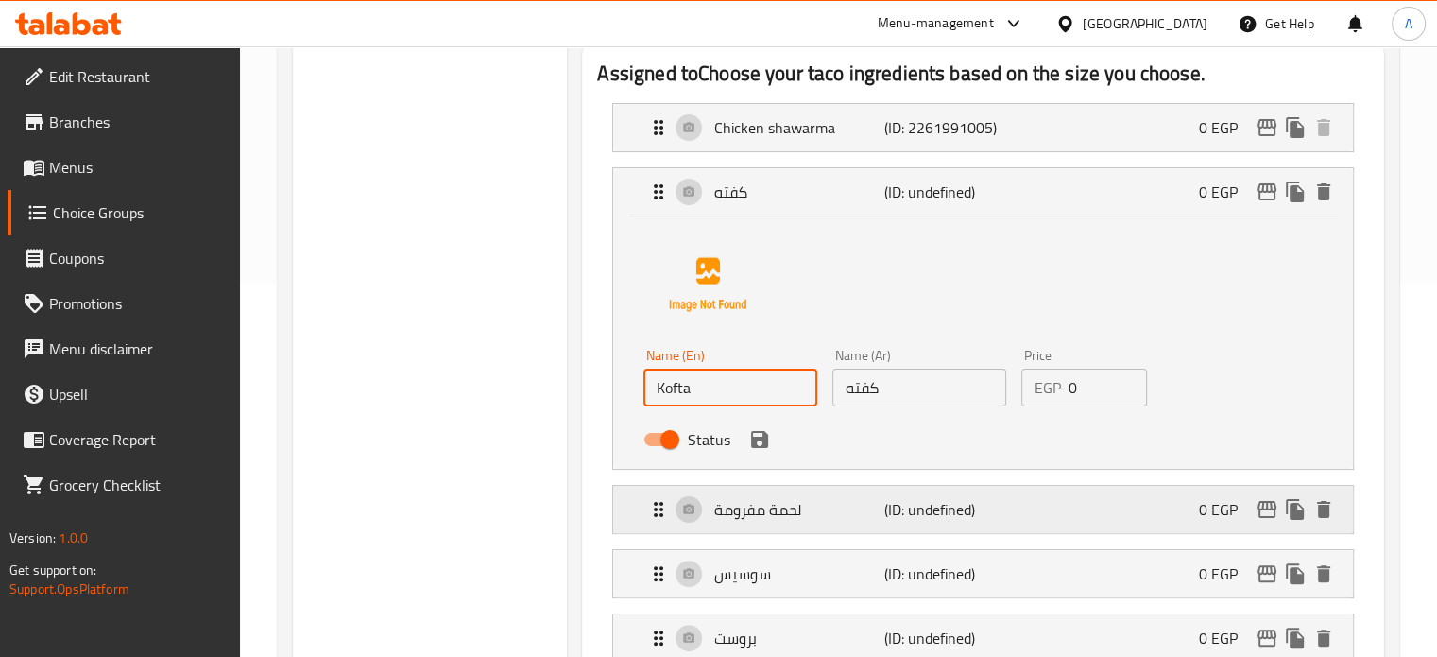
scroll to position [378, 0]
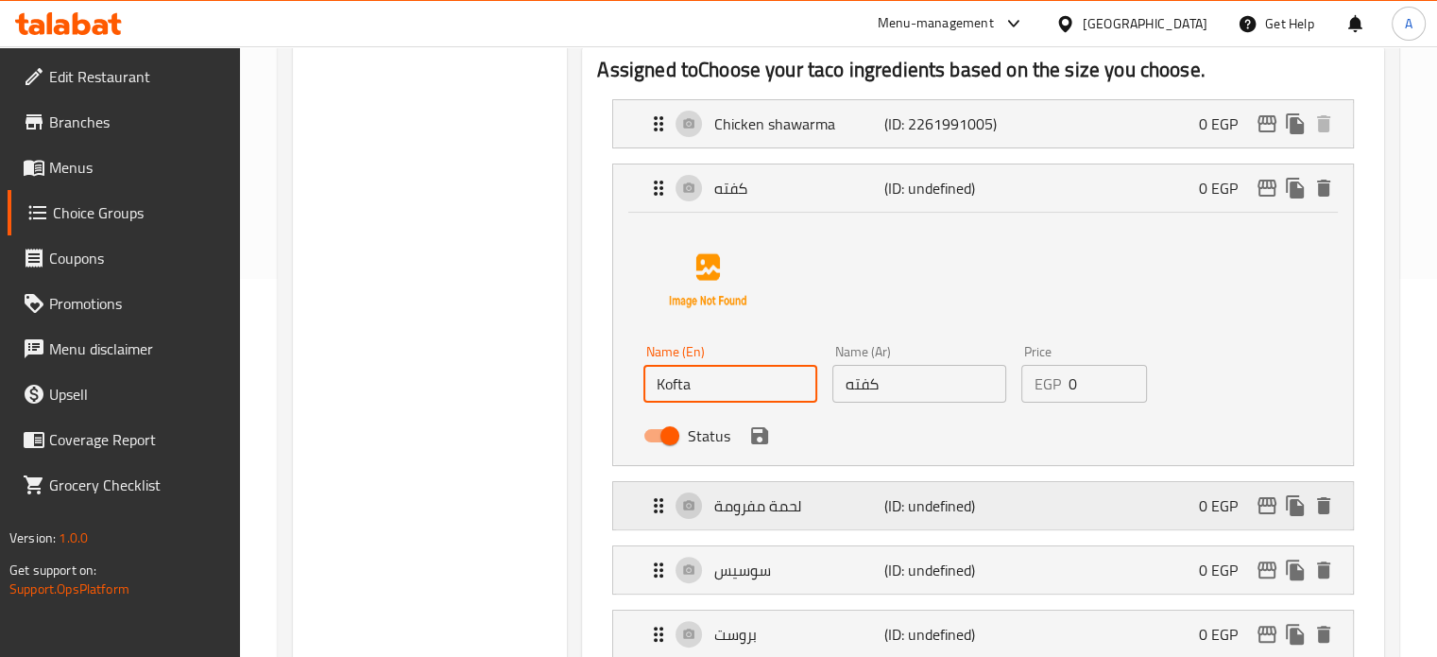
click at [776, 507] on p "لحمة مفرومة" at bounding box center [798, 505] width 169 height 23
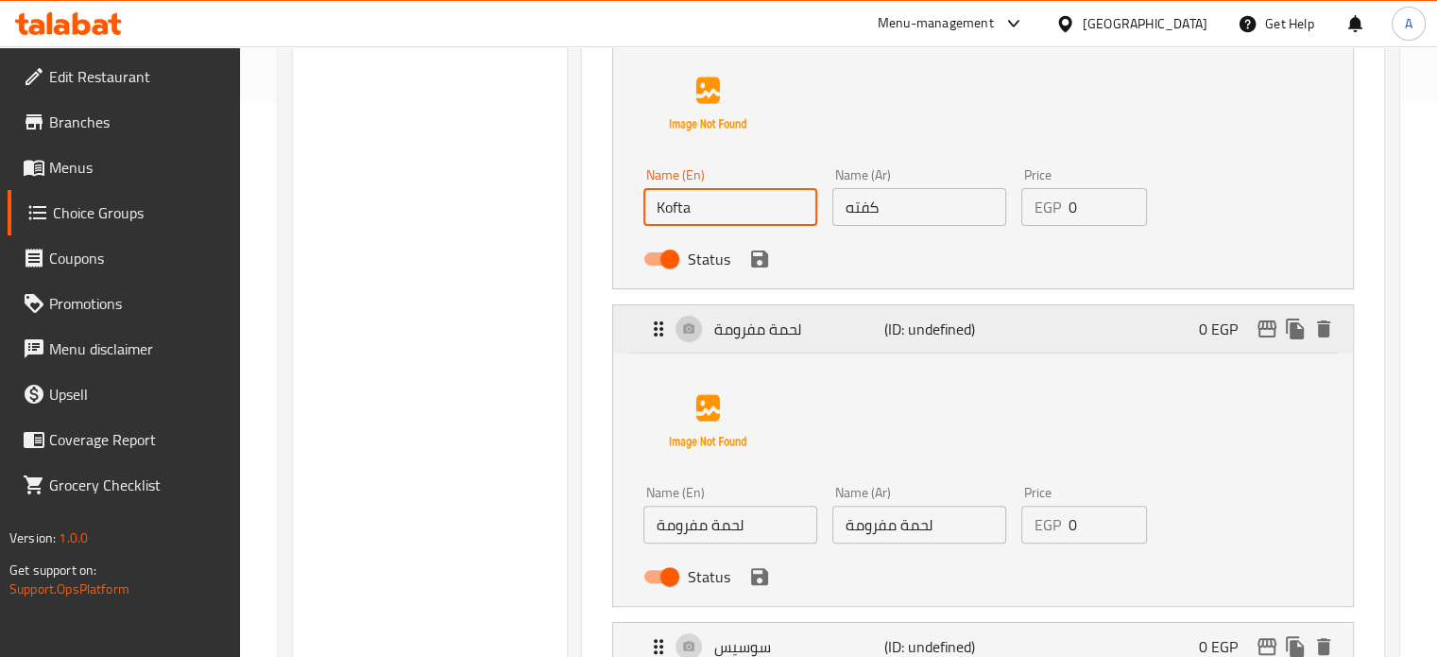
scroll to position [567, 0]
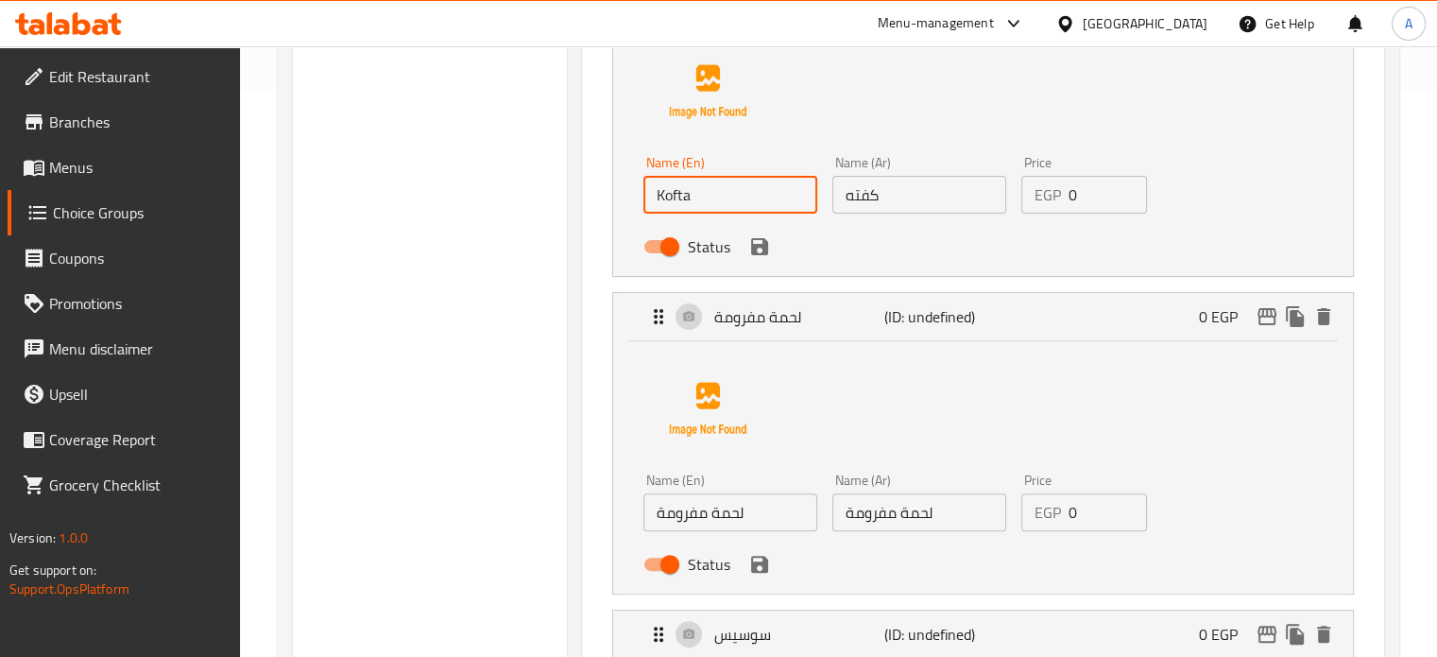
type input "Kofta"
click at [730, 516] on input "لحمة مفرومة" at bounding box center [731, 512] width 174 height 38
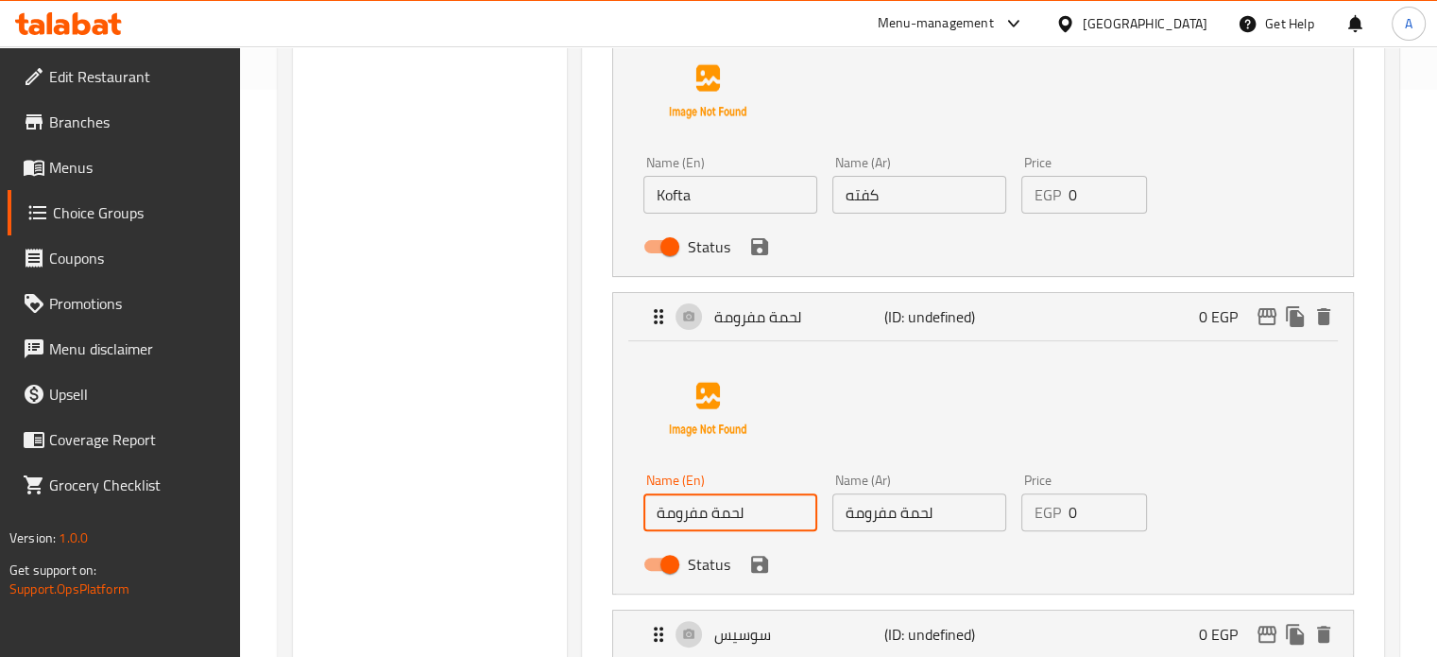
click at [730, 516] on input "لحمة مفرومة" at bounding box center [731, 512] width 174 height 38
paste input "minced meat"
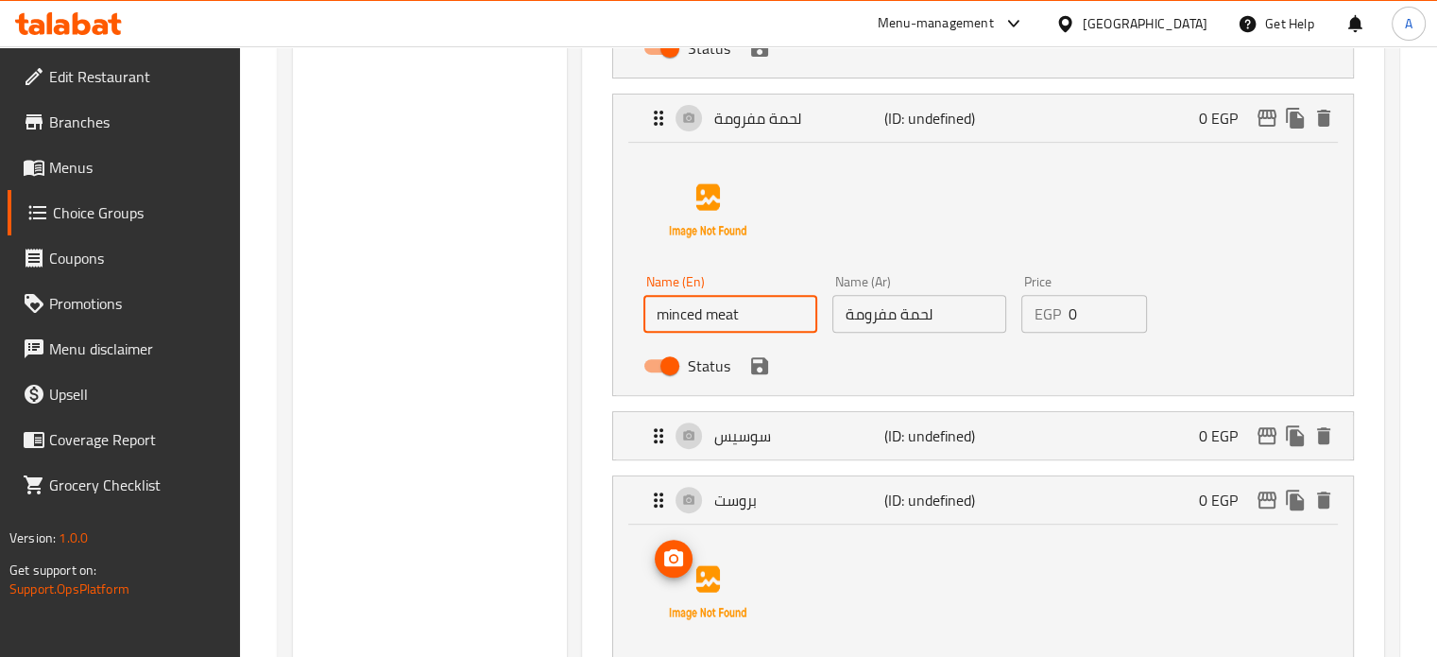
scroll to position [850, 0]
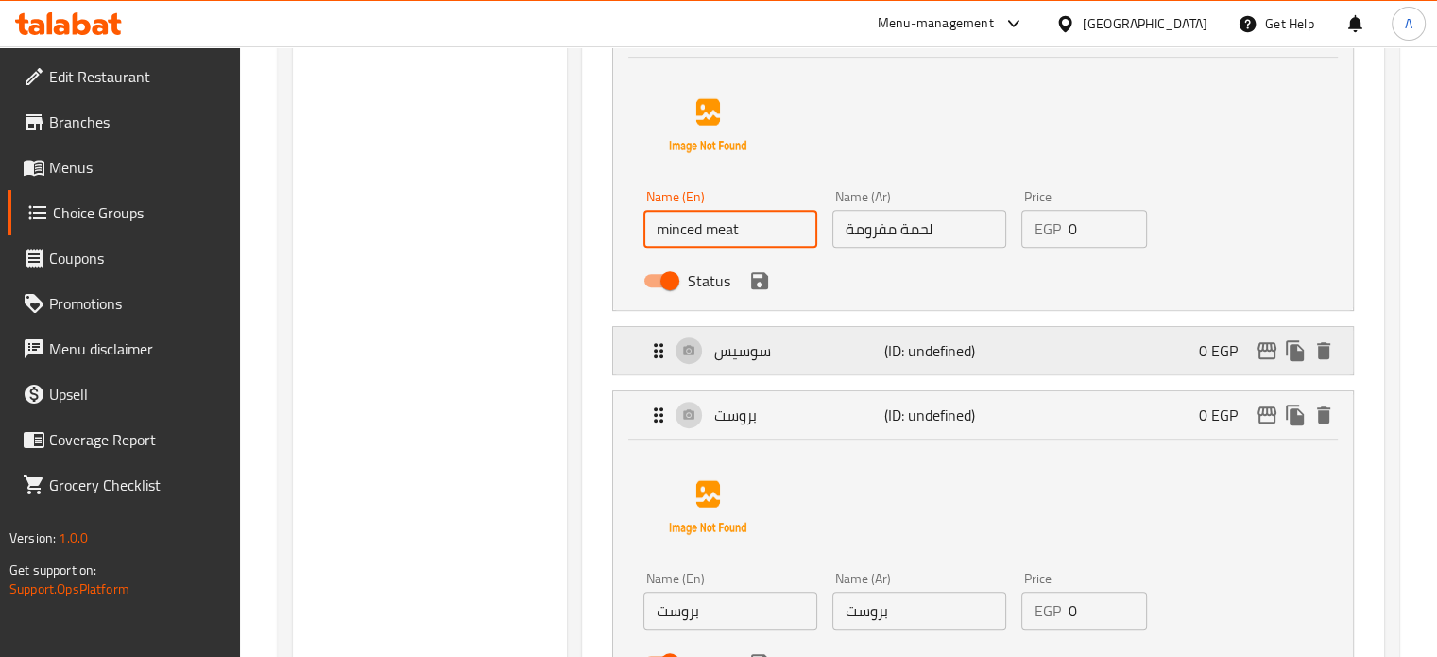
click at [735, 366] on div "سوسيس (ID: undefined) 0 EGP" at bounding box center [988, 350] width 683 height 47
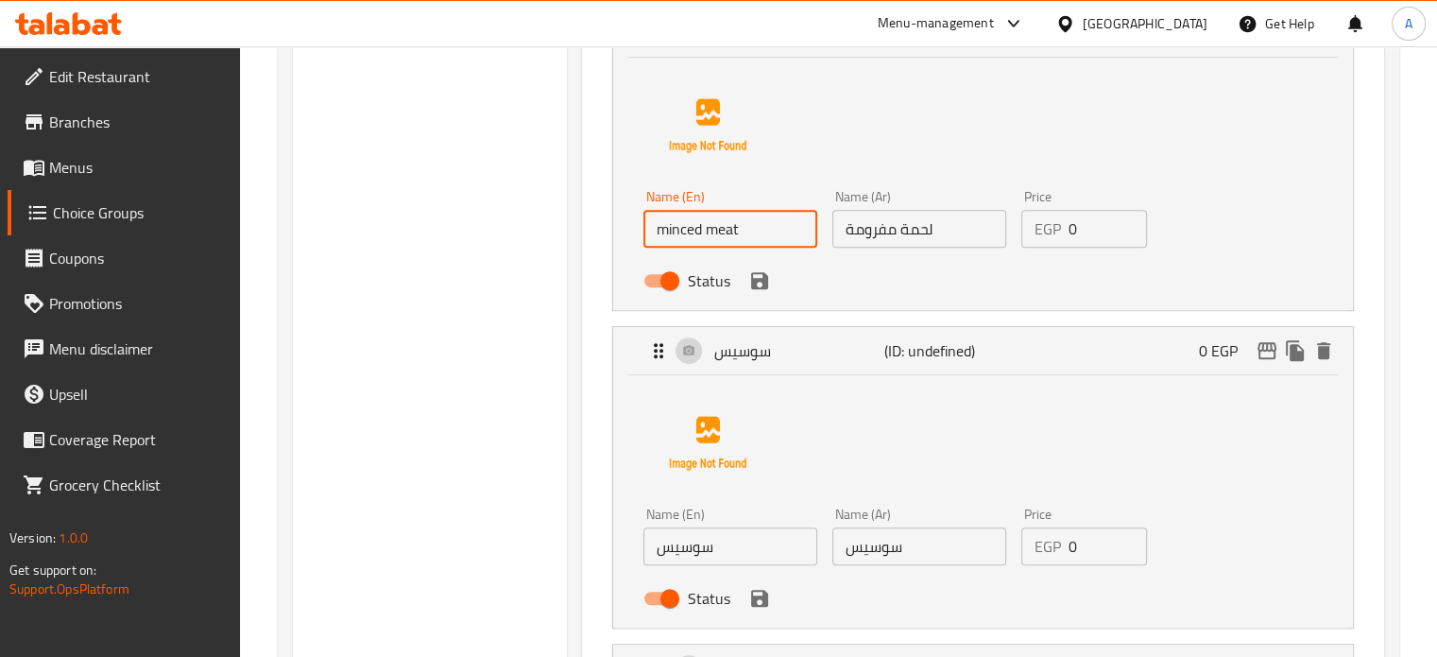
type input "minced meat"
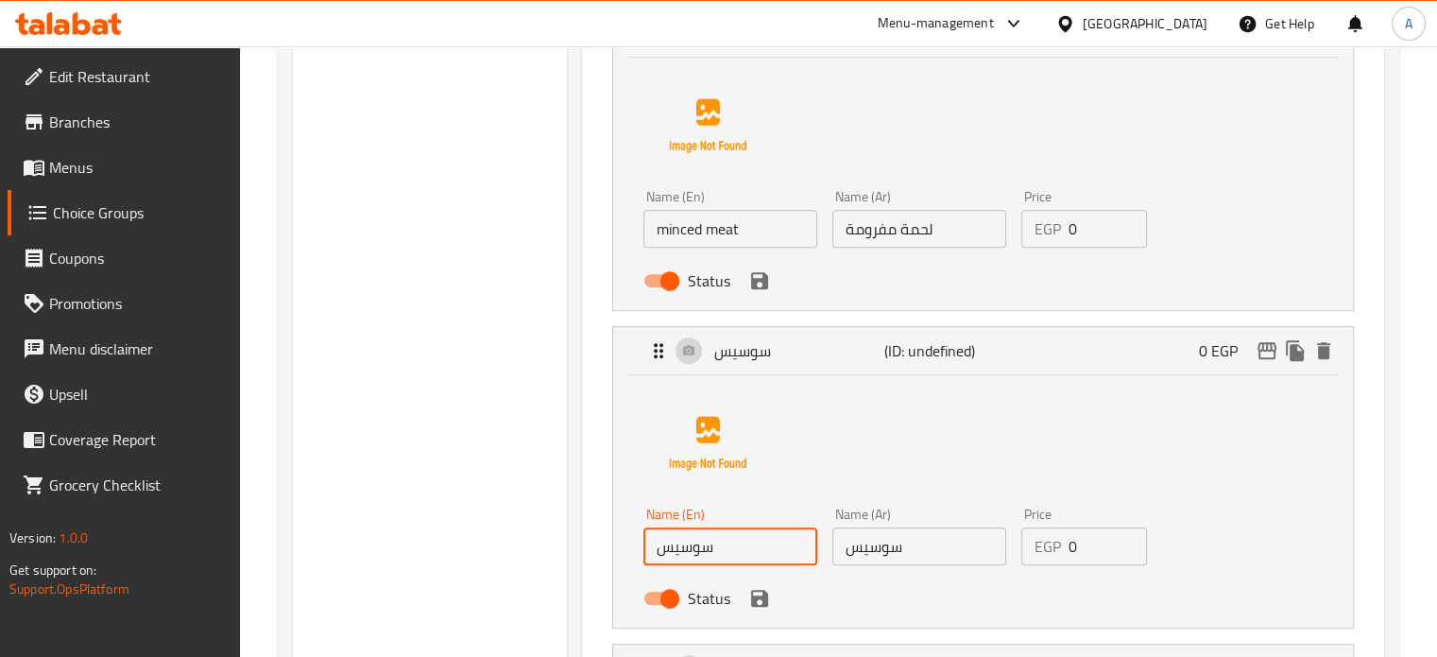
drag, startPoint x: 733, startPoint y: 551, endPoint x: 628, endPoint y: 553, distance: 104.9
click at [628, 553] on div "Name (En) سوسيس Name (En) Name (Ar) سوسيس Name (Ar) Price EGP 0 Price Status" at bounding box center [983, 501] width 740 height 252
click at [677, 545] on input "Sosiss" at bounding box center [731, 546] width 174 height 38
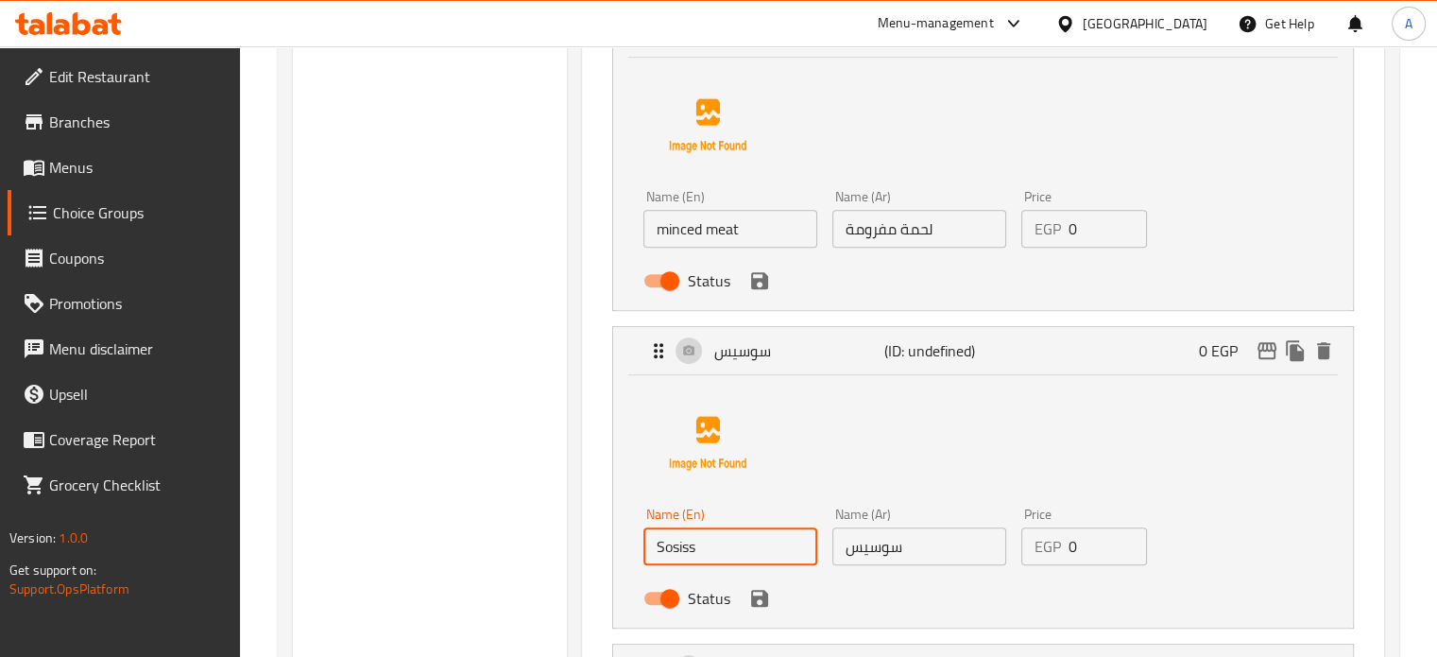
click at [677, 545] on input "Sosiss" at bounding box center [731, 546] width 174 height 38
type input "H"
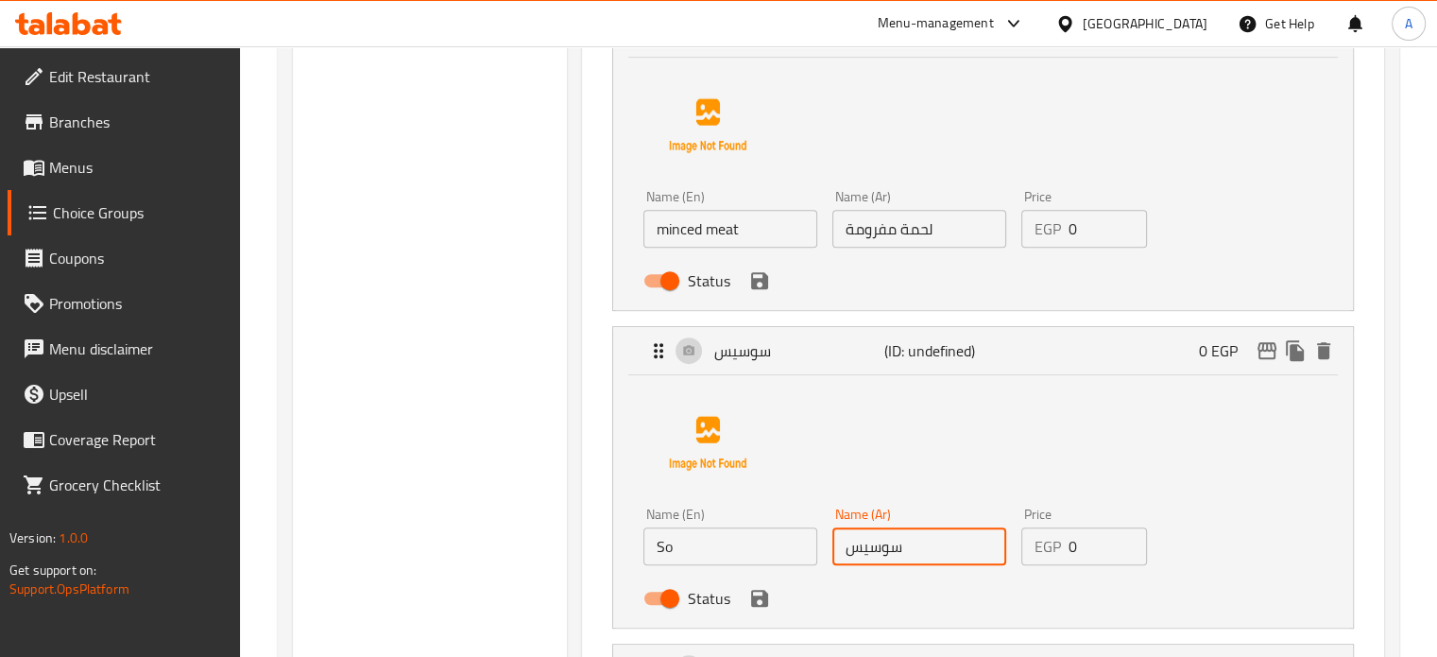
click at [880, 551] on input "سوسيس" at bounding box center [920, 546] width 174 height 38
click at [879, 551] on input "سوسيس" at bounding box center [920, 546] width 174 height 38
click at [699, 554] on input "So" at bounding box center [731, 546] width 174 height 38
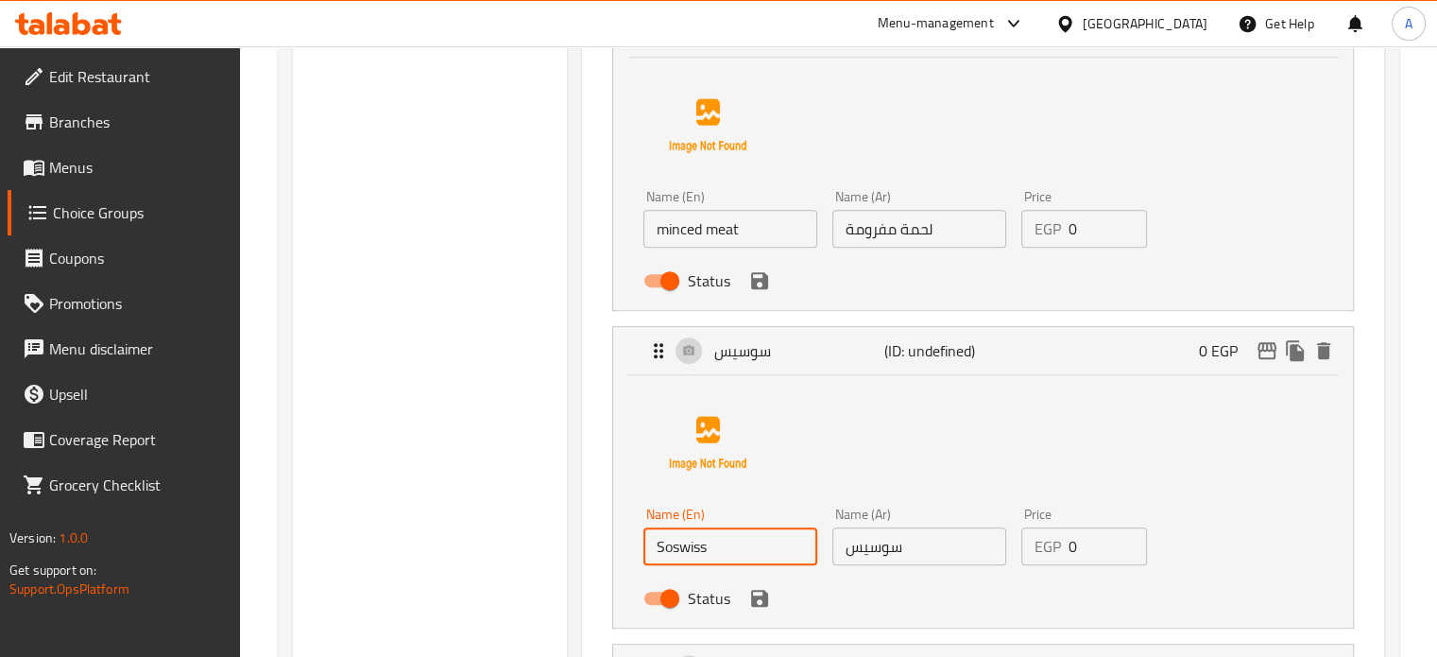
drag, startPoint x: 682, startPoint y: 558, endPoint x: 669, endPoint y: 545, distance: 18.7
click at [669, 545] on input "Soswiss" at bounding box center [731, 546] width 174 height 38
click at [673, 545] on input "Soswiss" at bounding box center [731, 546] width 174 height 38
drag, startPoint x: 690, startPoint y: 551, endPoint x: 674, endPoint y: 545, distance: 17.0
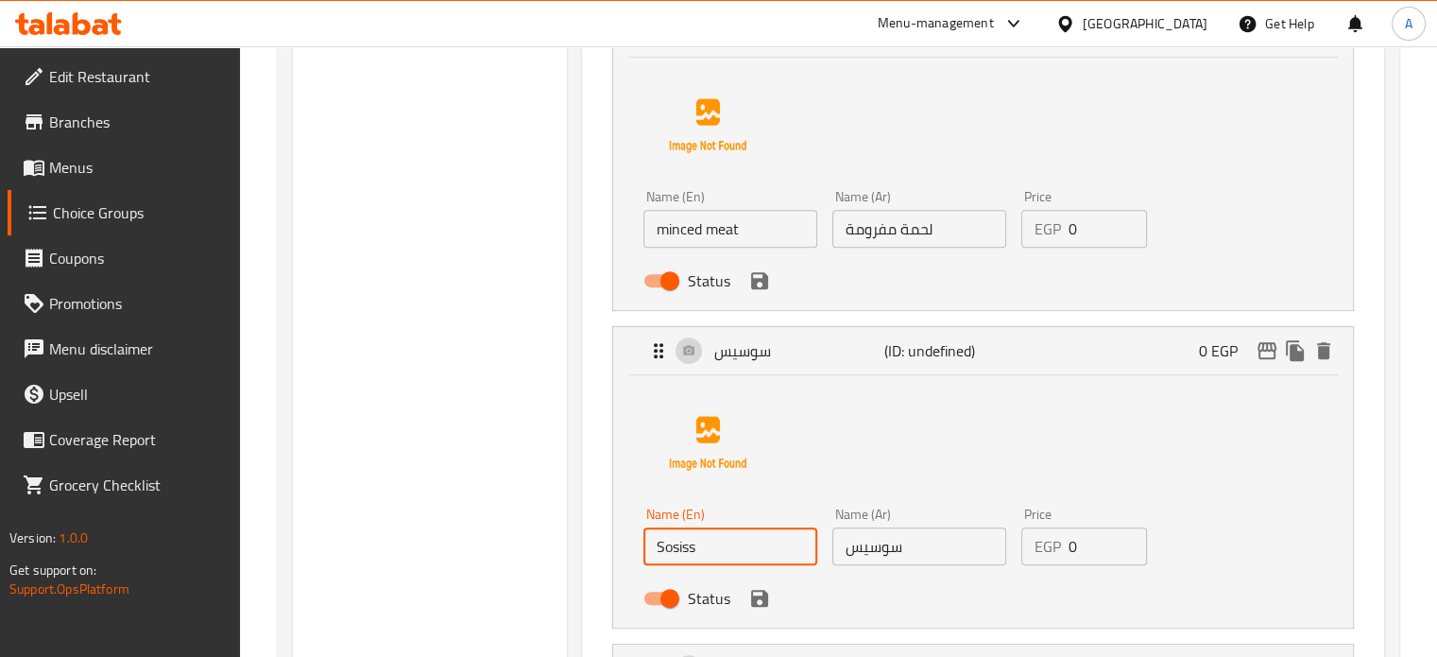
click at [674, 545] on input "Sosiss" at bounding box center [731, 546] width 174 height 38
click at [877, 555] on input "سوسيس" at bounding box center [920, 546] width 174 height 38
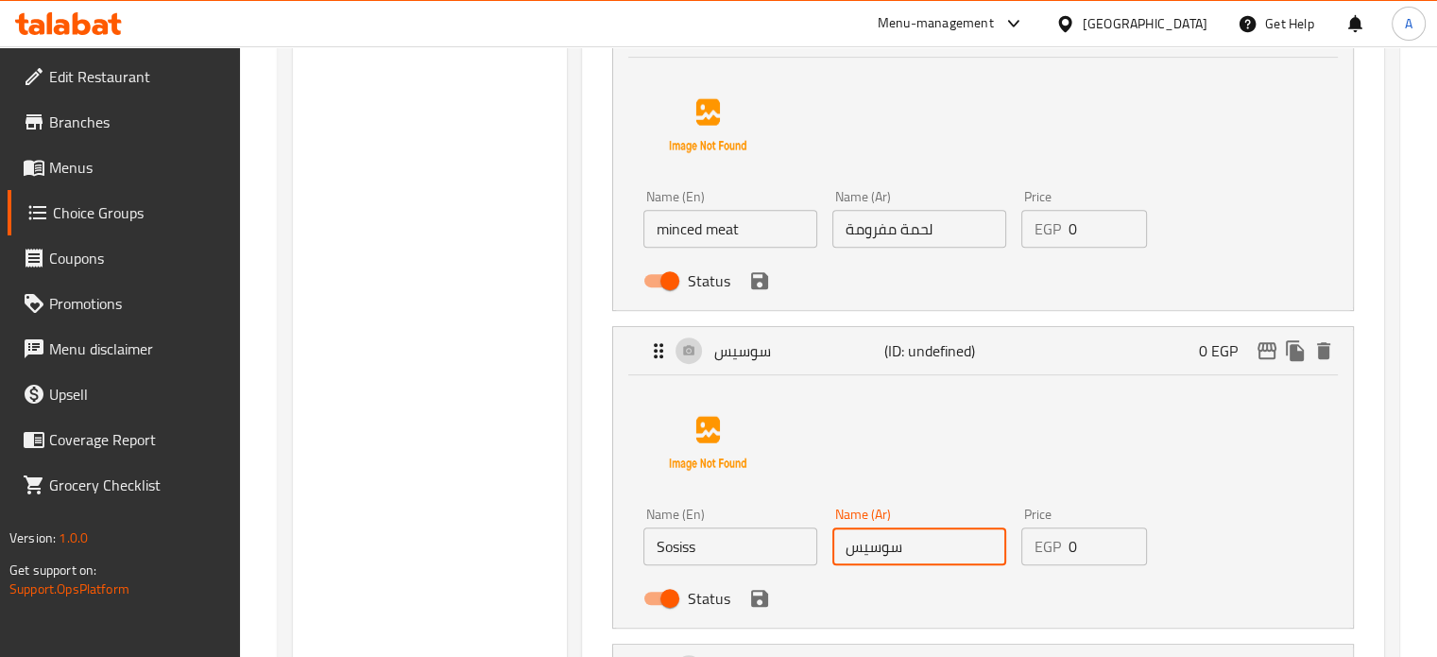
click at [877, 555] on input "سوسيس" at bounding box center [920, 546] width 174 height 38
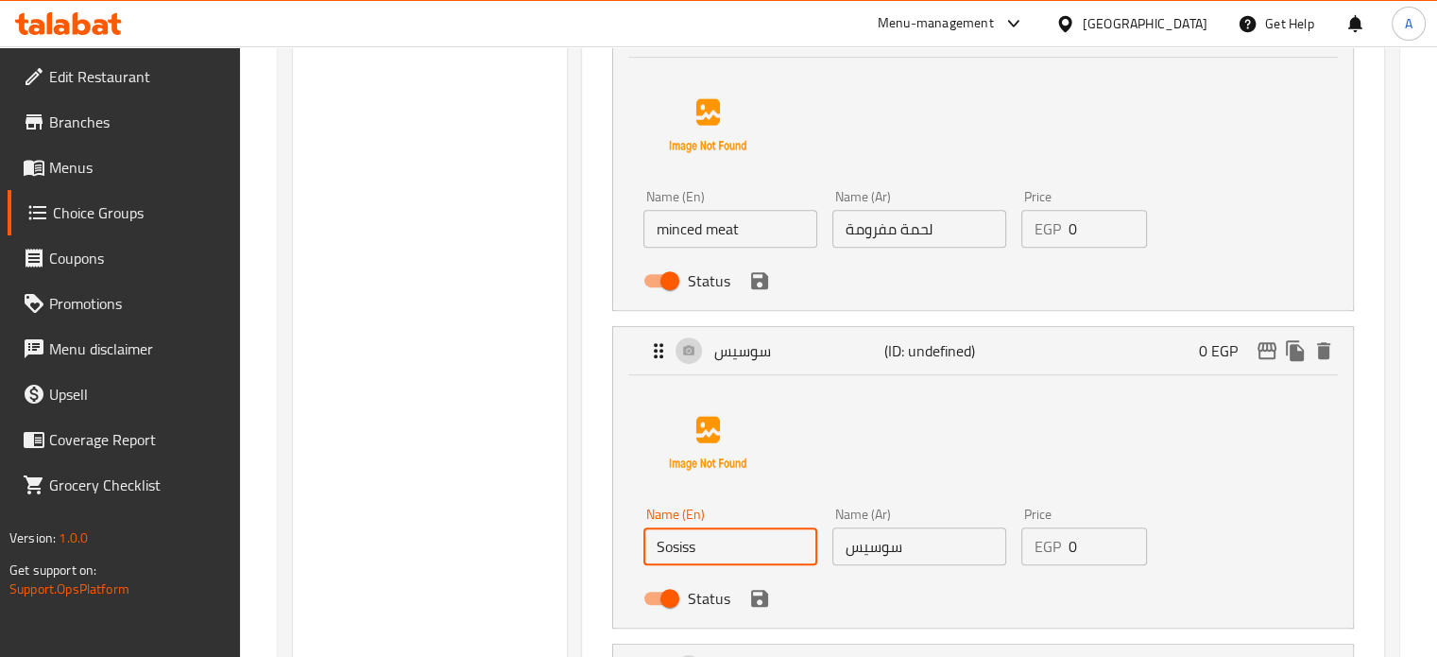
drag, startPoint x: 711, startPoint y: 555, endPoint x: 648, endPoint y: 550, distance: 62.5
click at [648, 550] on input "Sosiss" at bounding box center [731, 546] width 174 height 38
paste input "ausage"
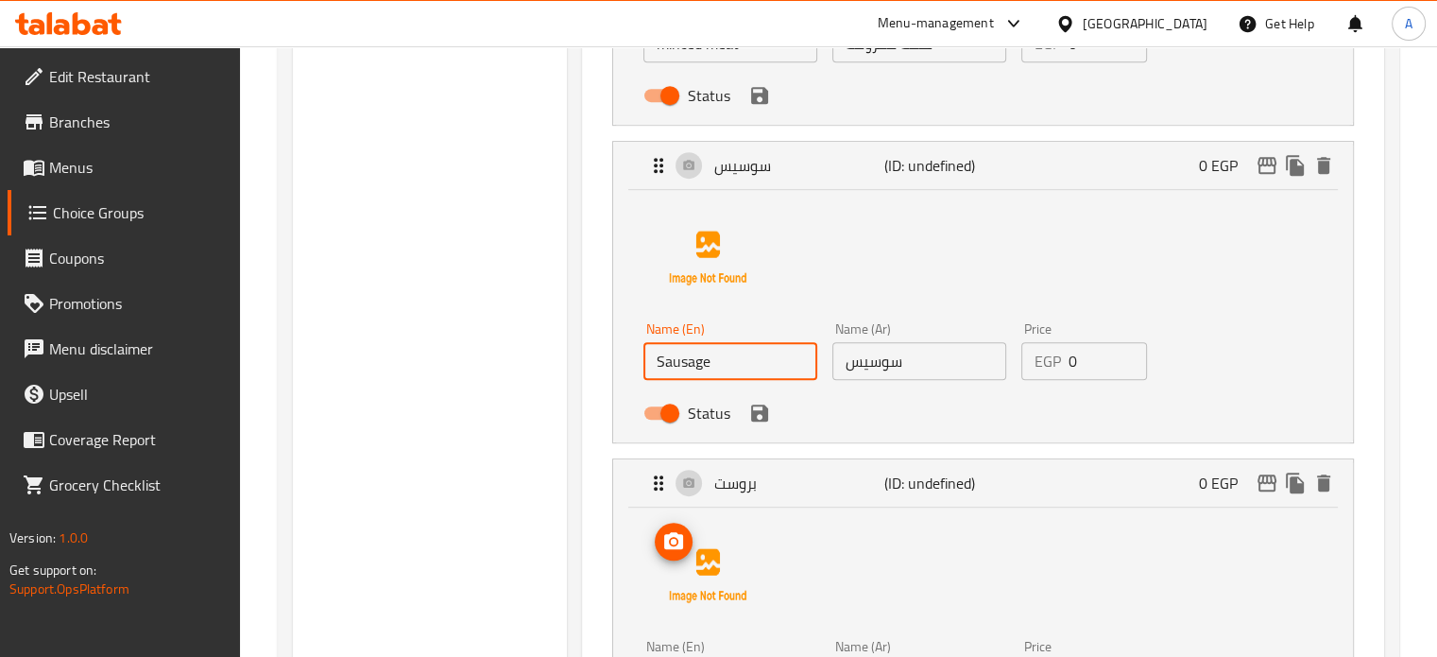
scroll to position [1039, 0]
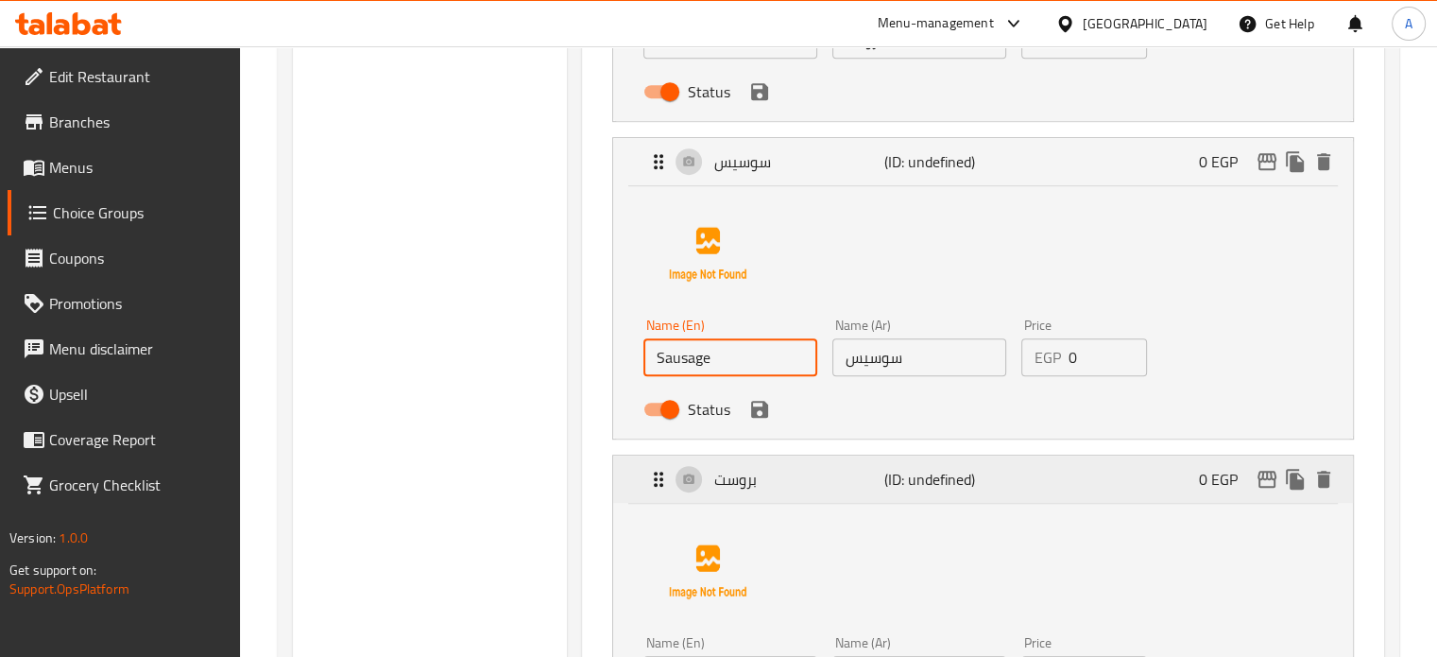
click at [739, 486] on p "بروست" at bounding box center [798, 479] width 169 height 23
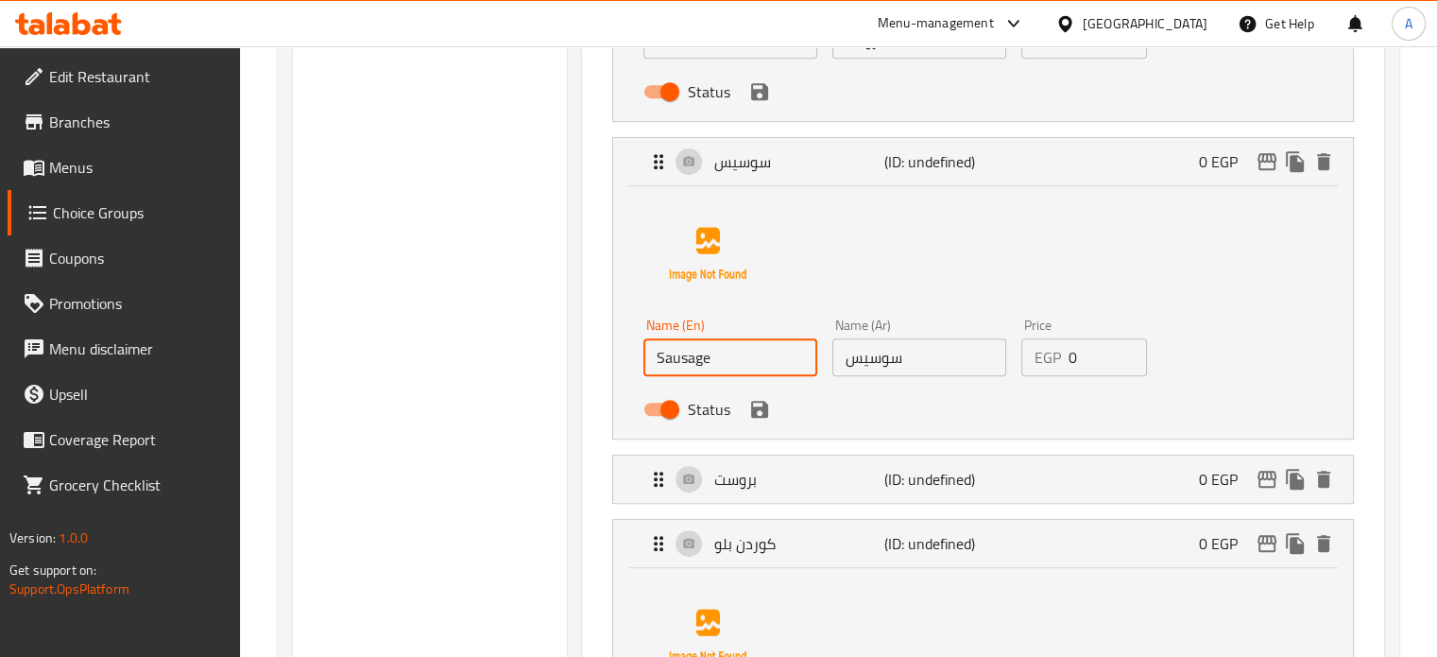
scroll to position [1134, 0]
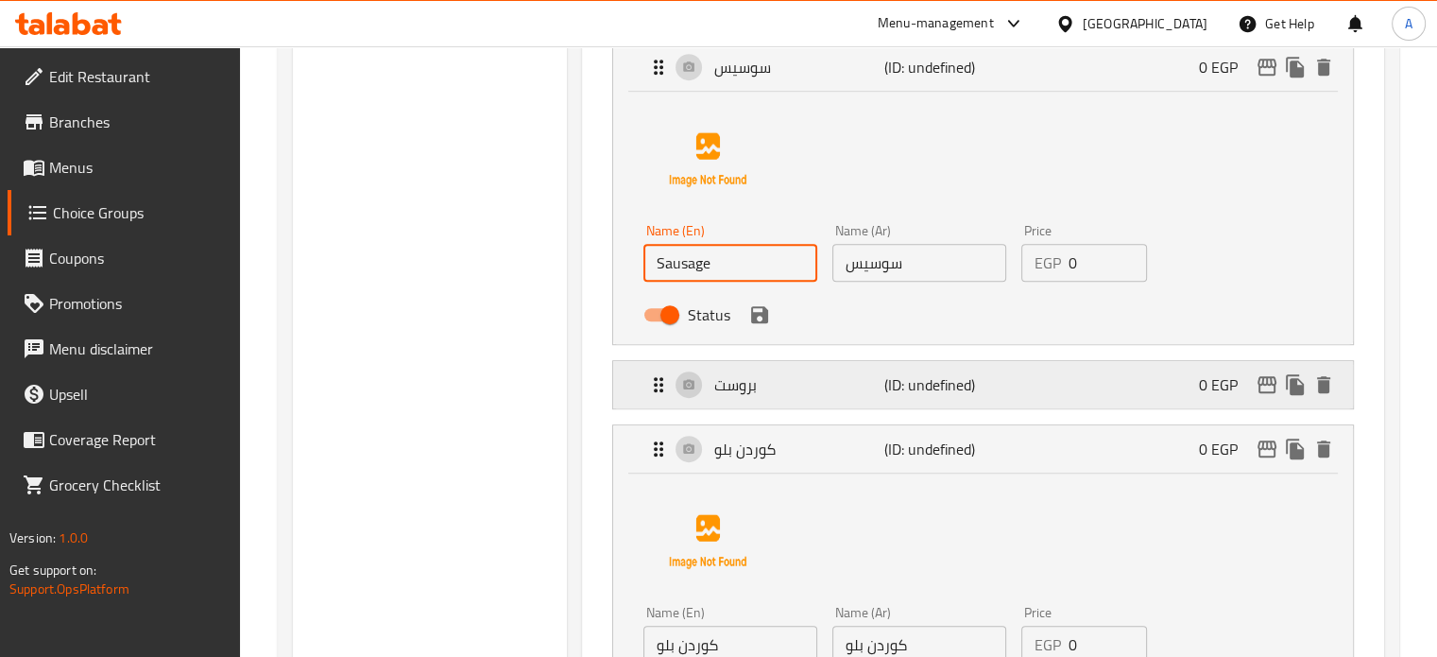
click at [775, 386] on p "بروست" at bounding box center [798, 384] width 169 height 23
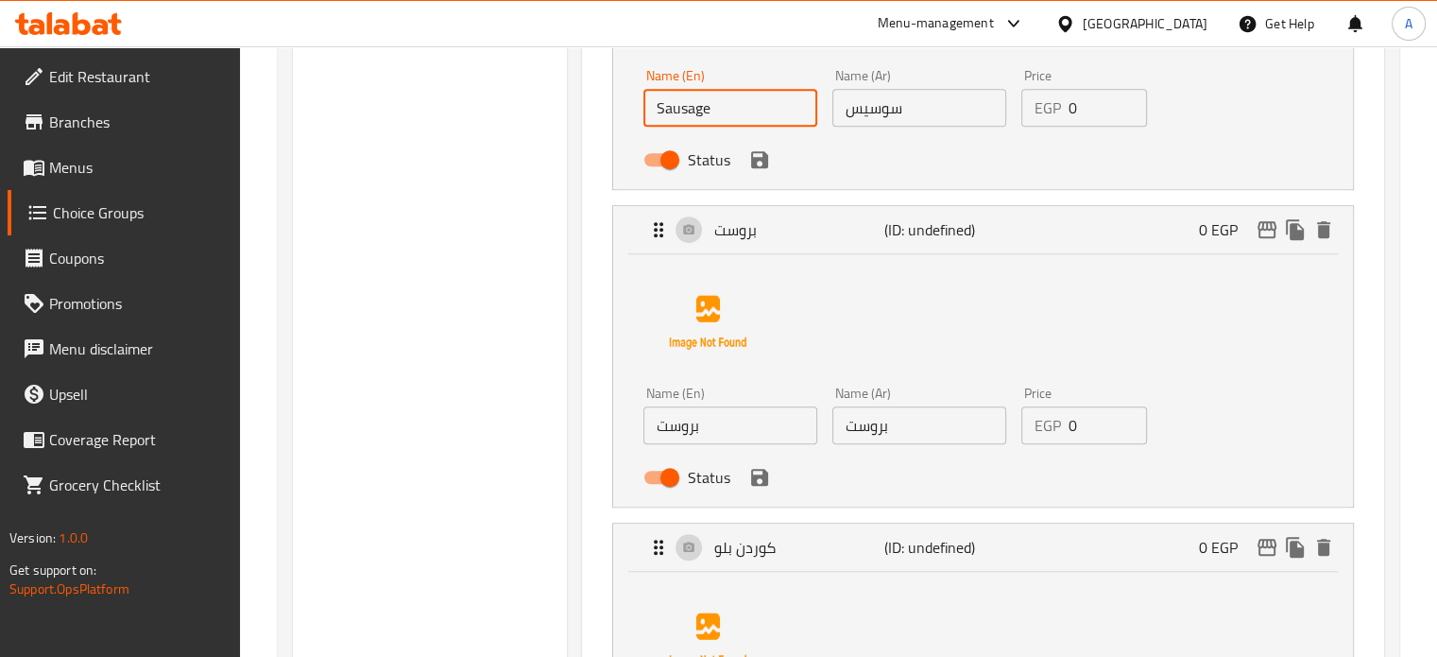
scroll to position [1323, 0]
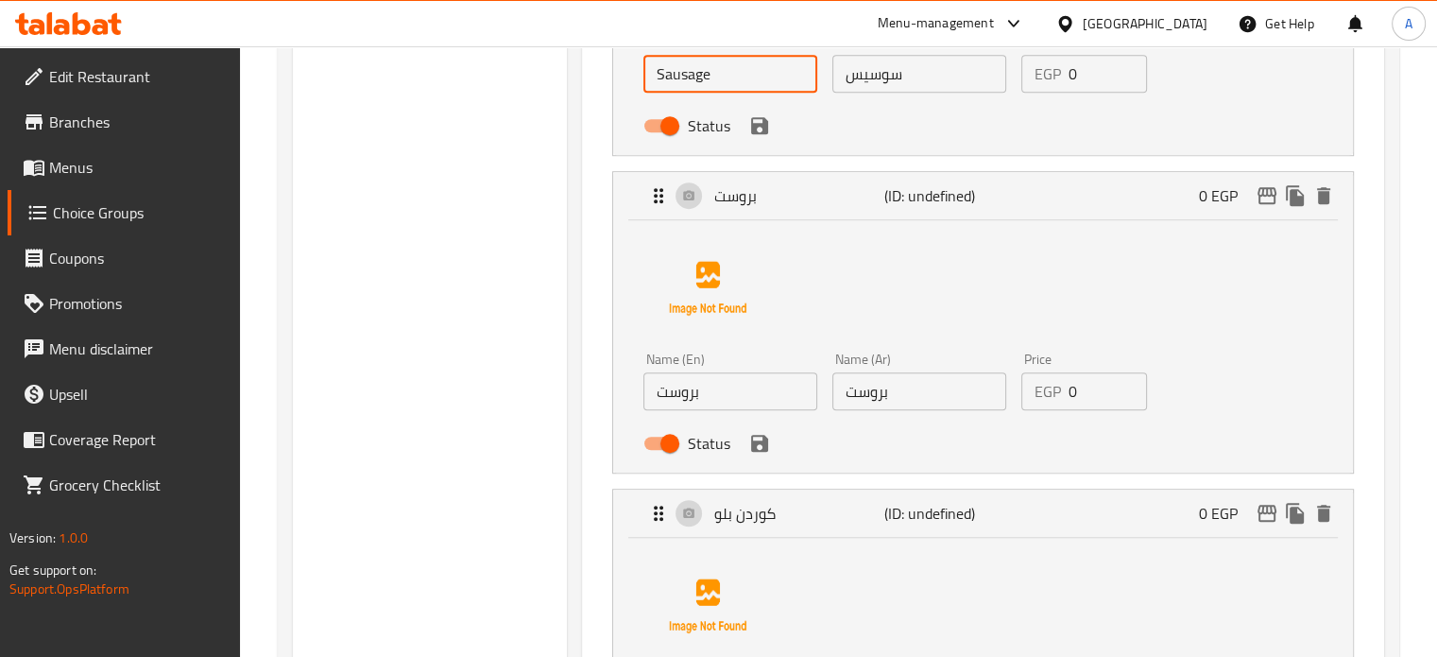
type input "Sausage"
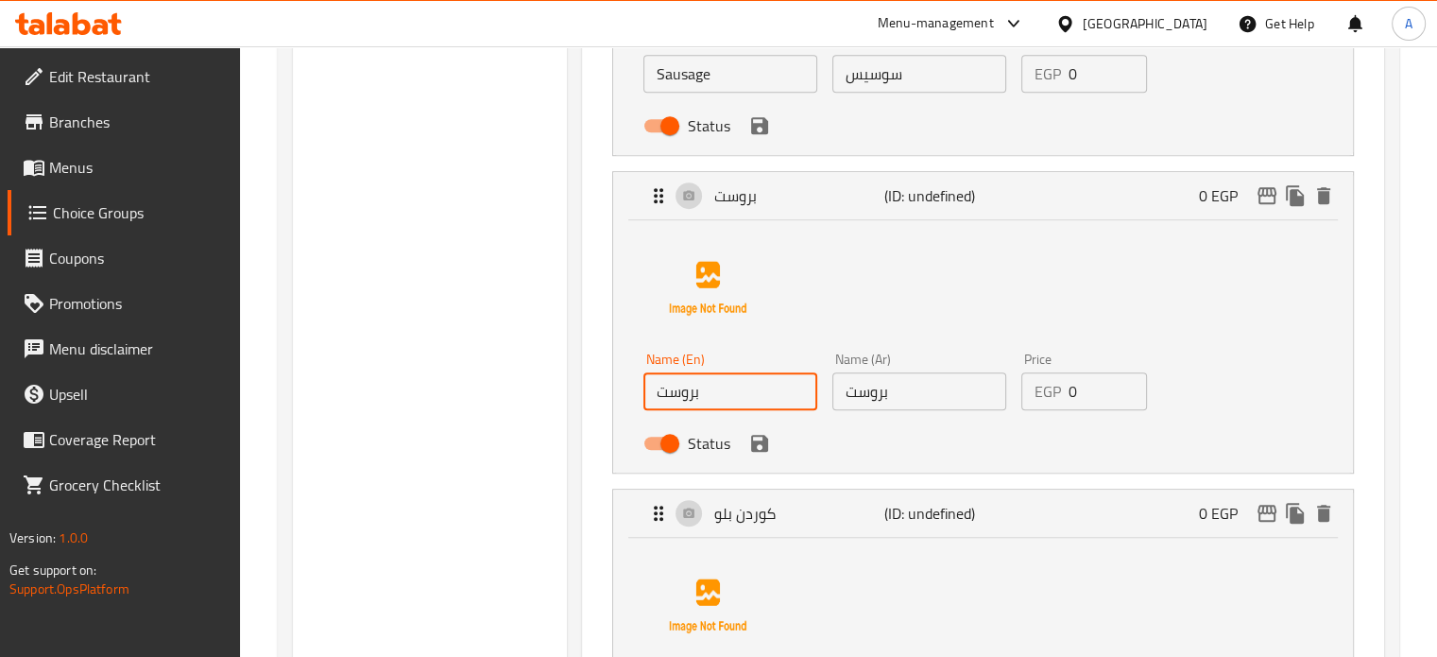
drag, startPoint x: 718, startPoint y: 396, endPoint x: 621, endPoint y: 405, distance: 97.8
click at [621, 405] on div "Name (En) بروست Name (En) Name ([PERSON_NAME]) بروست Name (Ar) Price EGP 0 Pric…" at bounding box center [983, 346] width 740 height 252
drag, startPoint x: 677, startPoint y: 400, endPoint x: 526, endPoint y: 363, distance: 154.7
click at [526, 363] on div "Choice Groups Choose your taco ingredients based on the size you choose. 1" at bounding box center [430, 323] width 275 height 2862
click at [689, 389] on input "Braost" at bounding box center [731, 391] width 174 height 38
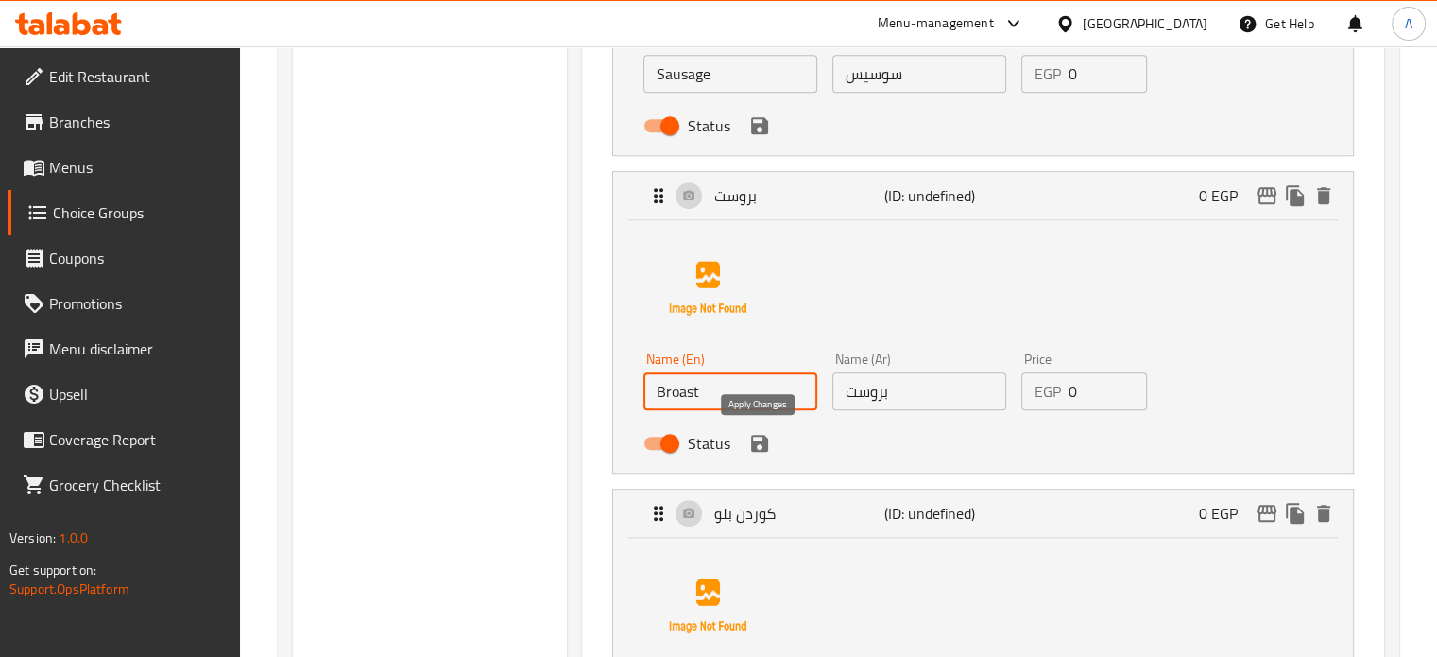
click at [762, 445] on icon "save" at bounding box center [759, 443] width 17 height 17
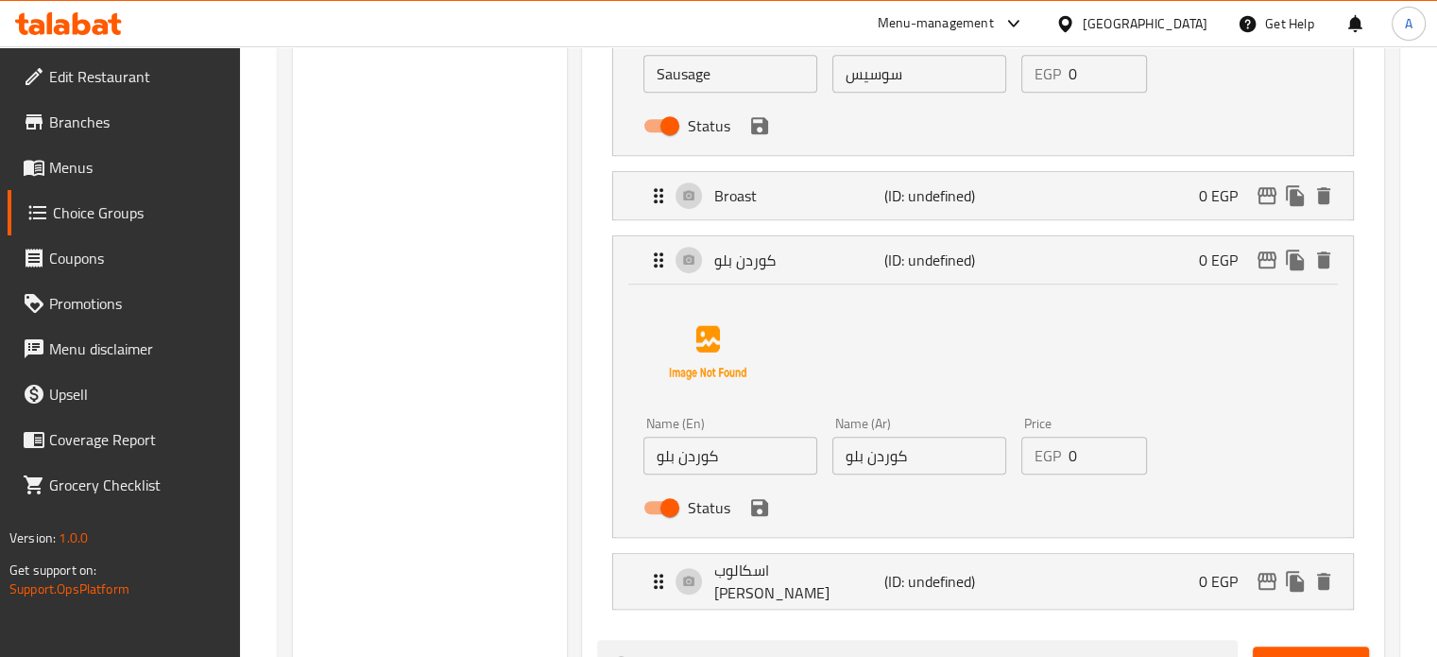
type input "Broast"
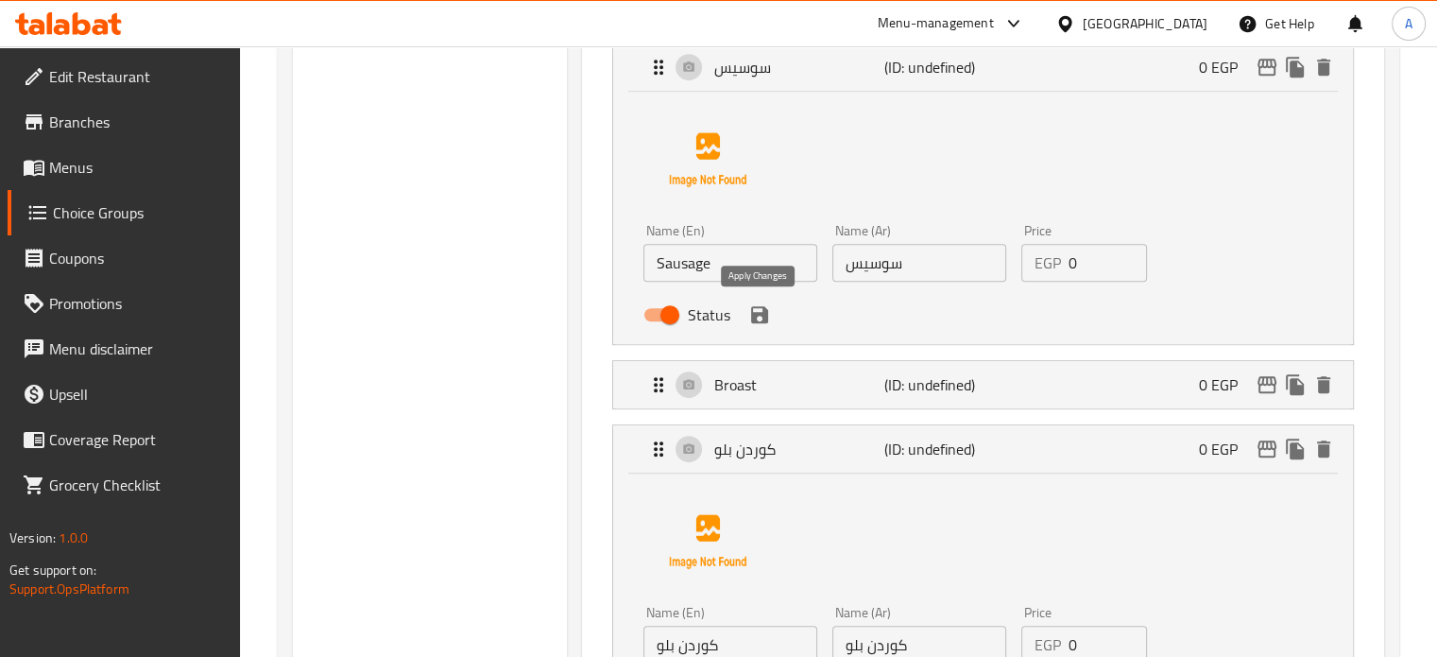
click at [764, 317] on icon "save" at bounding box center [759, 314] width 17 height 17
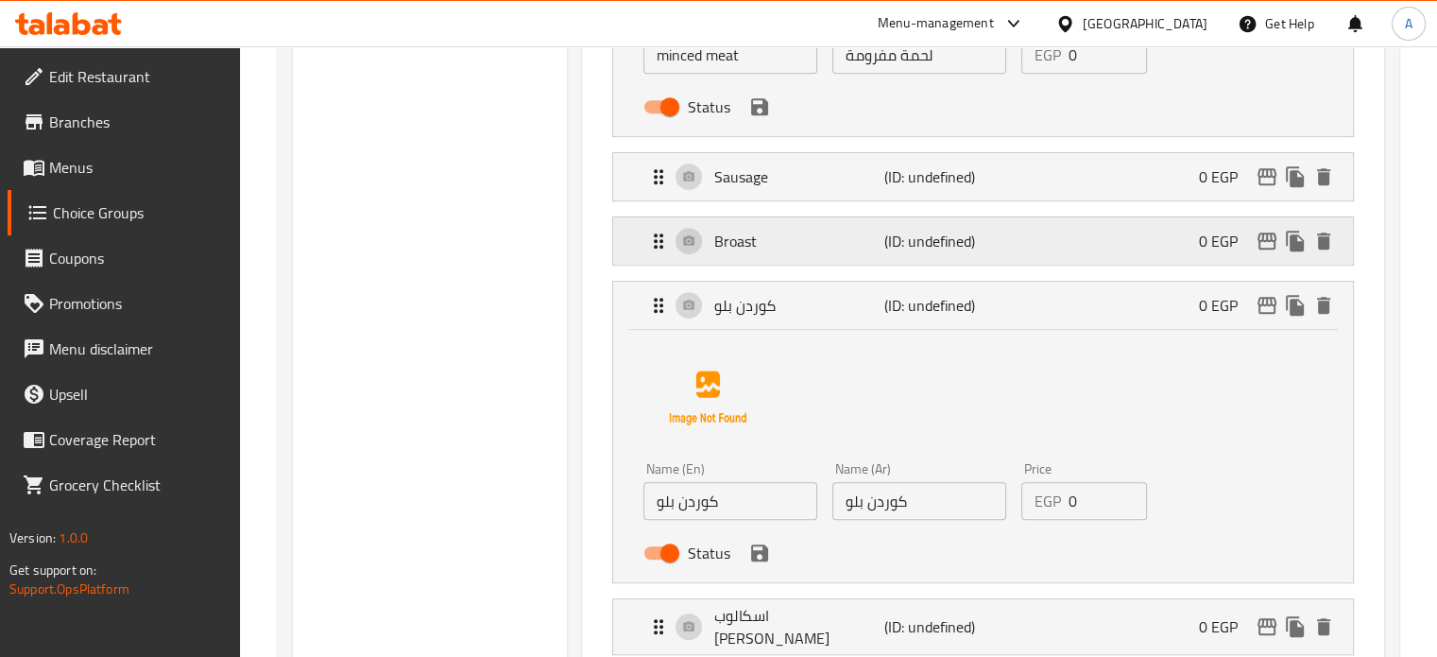
scroll to position [945, 0]
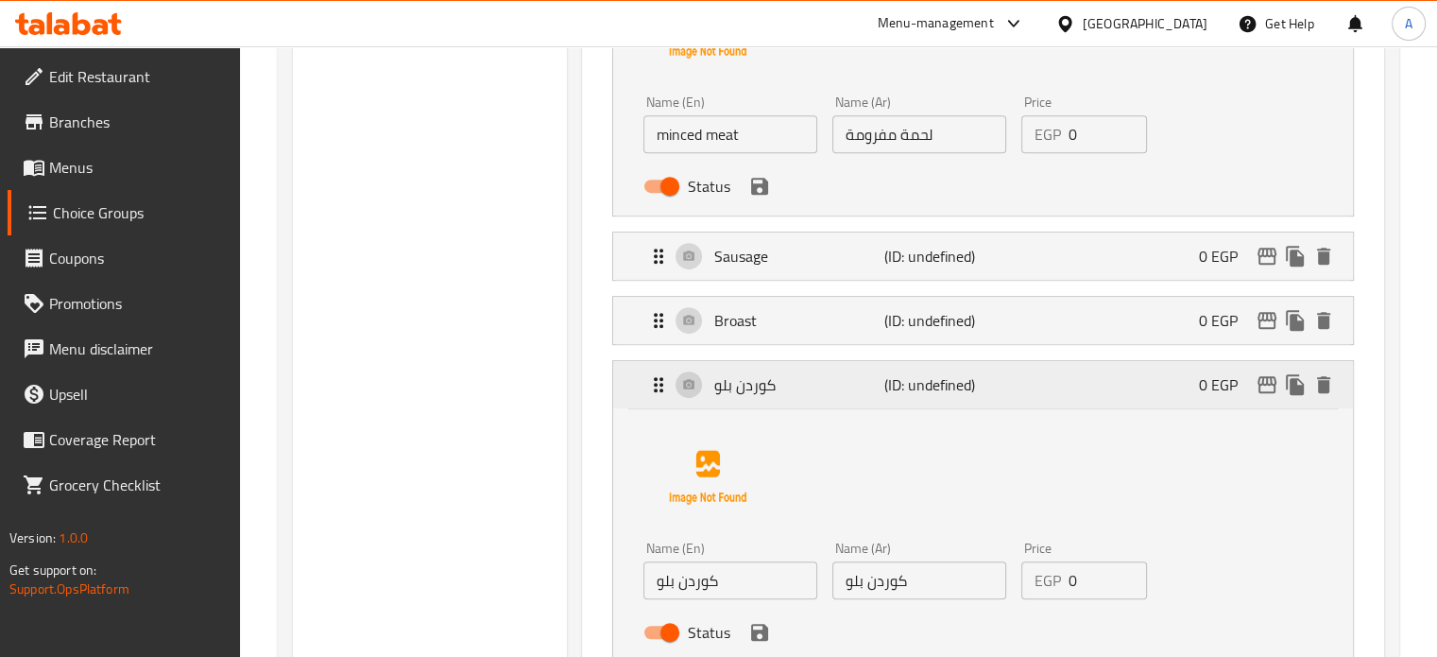
click at [794, 386] on p "كوردن بلو" at bounding box center [798, 384] width 169 height 23
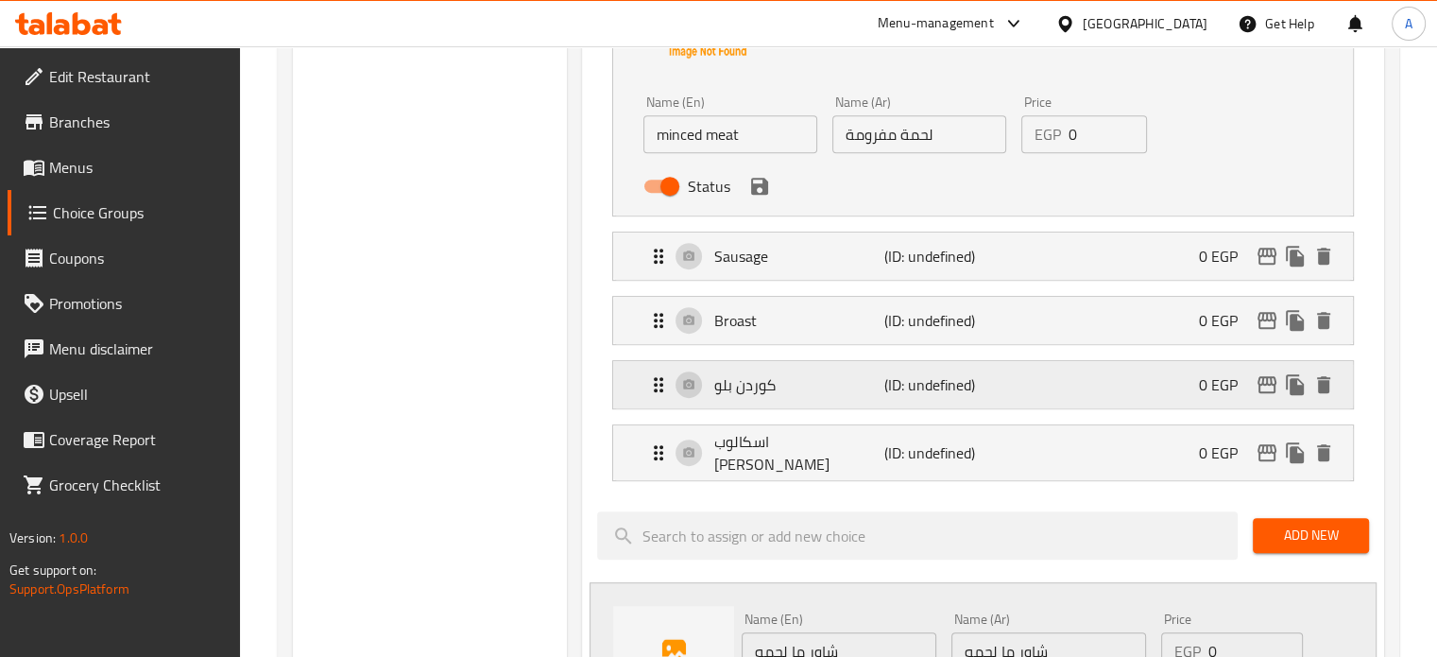
click at [747, 385] on p "كوردن بلو" at bounding box center [798, 384] width 169 height 23
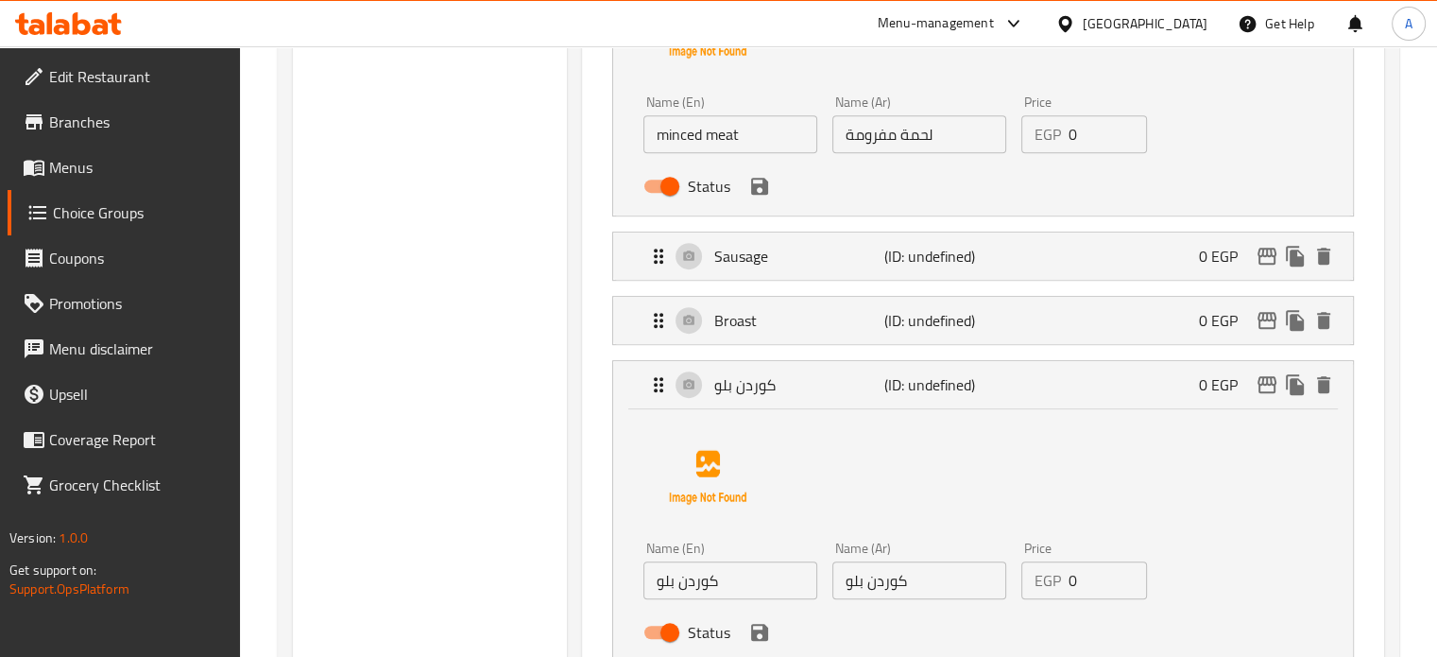
click at [724, 579] on input "كوردن بلو" at bounding box center [731, 580] width 174 height 38
click at [764, 385] on p "كوردن بلو" at bounding box center [798, 384] width 169 height 23
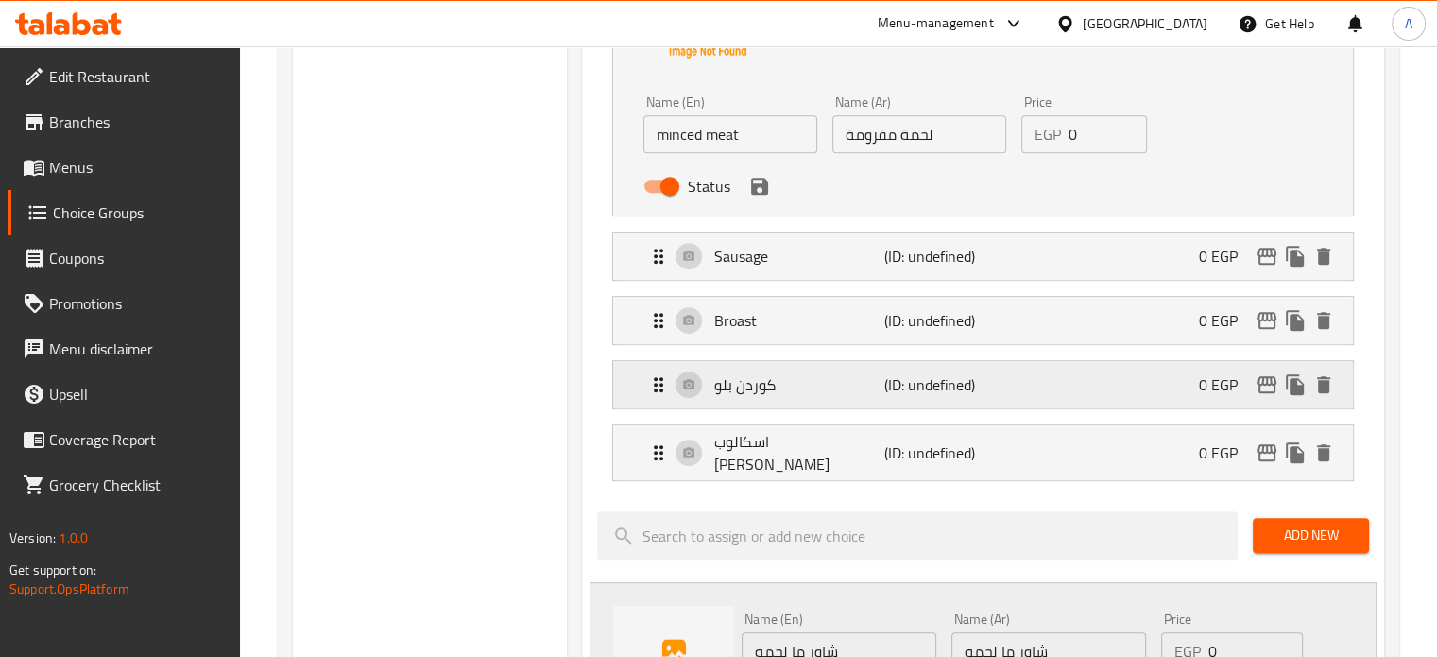
click at [771, 396] on p "كوردن بلو" at bounding box center [798, 384] width 169 height 23
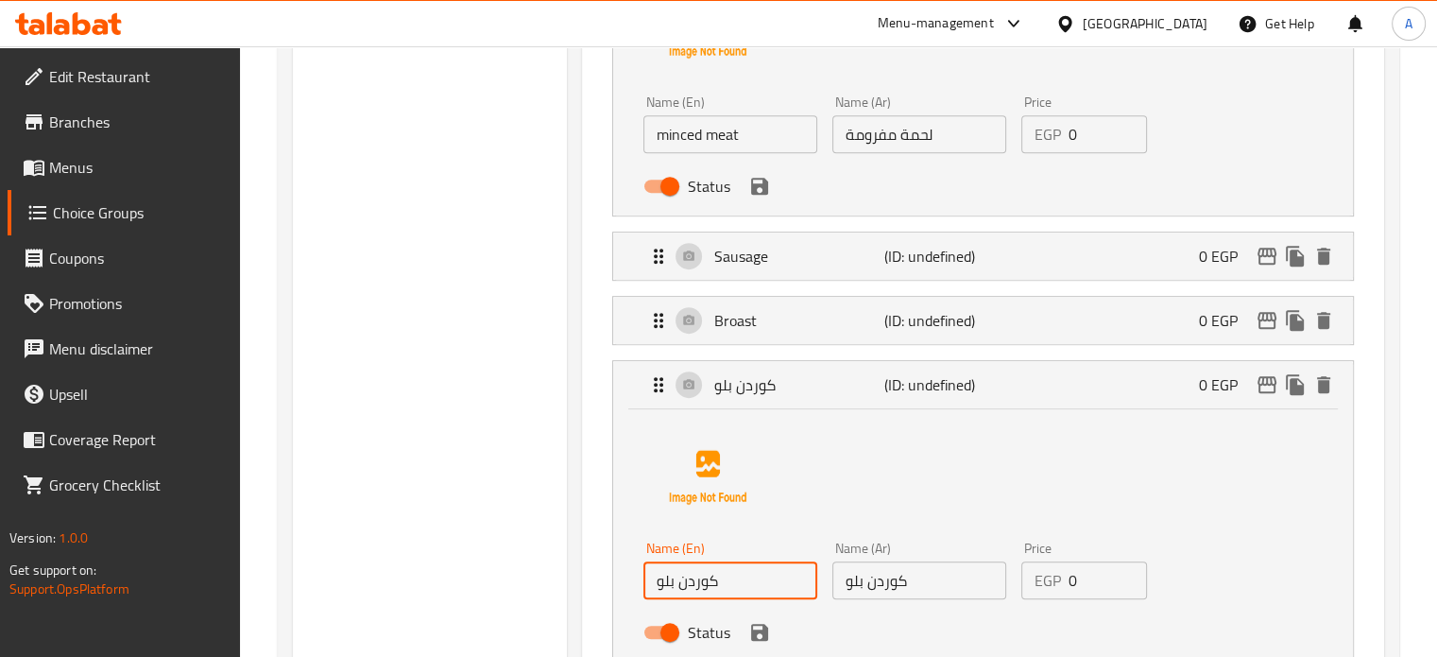
drag, startPoint x: 689, startPoint y: 580, endPoint x: 626, endPoint y: 580, distance: 63.3
click at [626, 580] on div "Name (En) كوردن بلو Name (En) Name (Ar) كوردن بلو Name (Ar) Price EGP 0 Price S…" at bounding box center [983, 535] width 740 height 252
click at [681, 584] on input "كوردن بلو" at bounding box center [731, 580] width 174 height 38
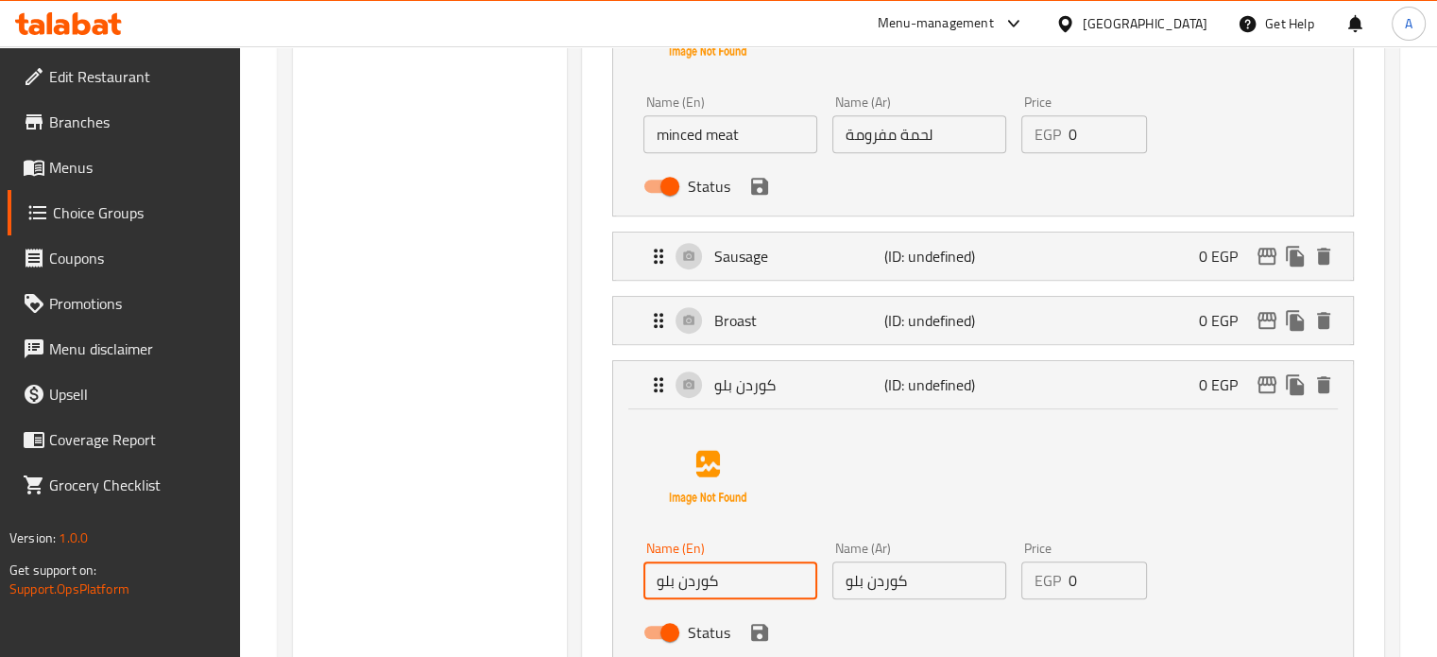
paste input "Cordon Bleu"
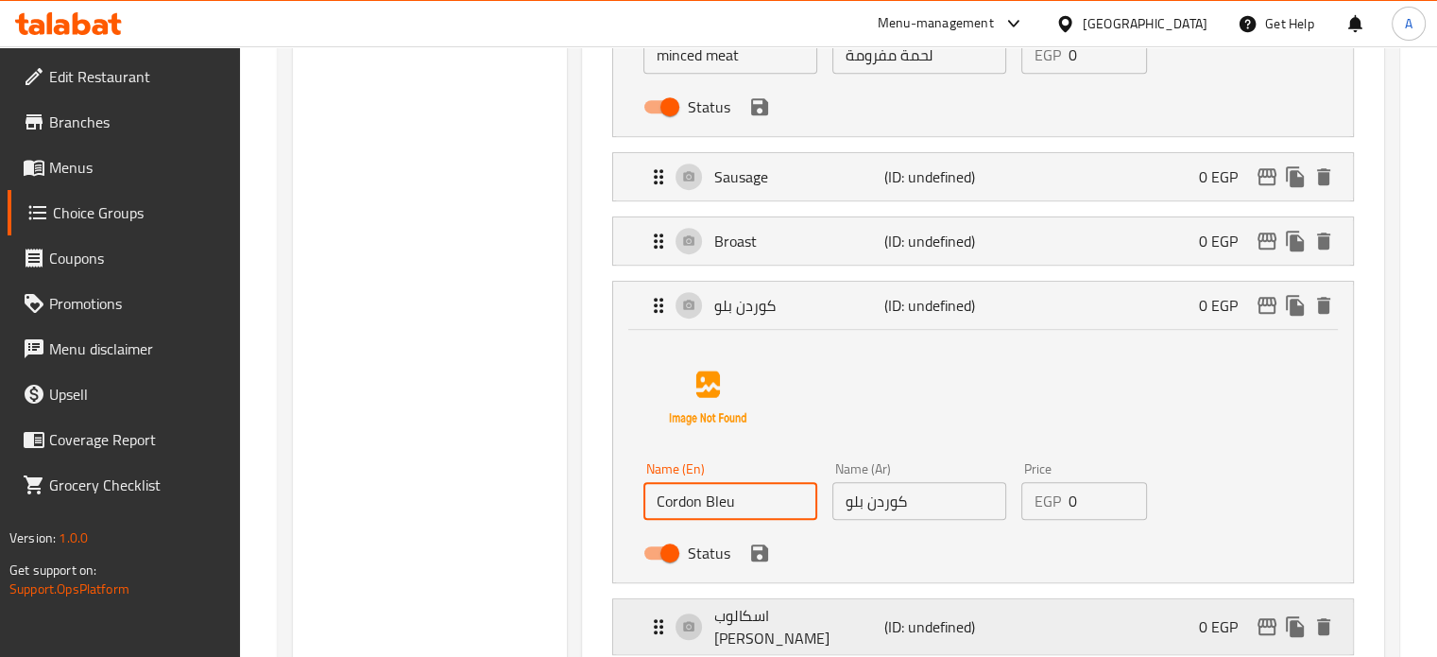
scroll to position [1134, 0]
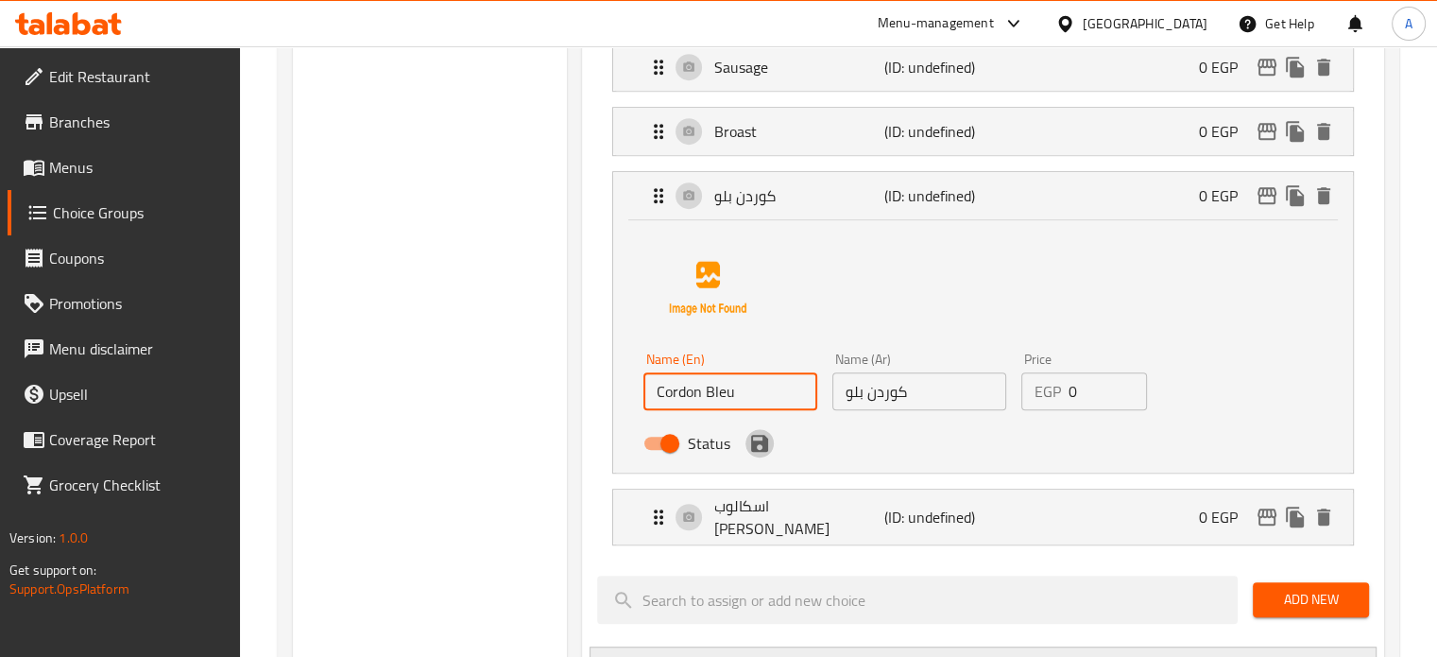
click at [764, 453] on icon "save" at bounding box center [759, 443] width 23 height 23
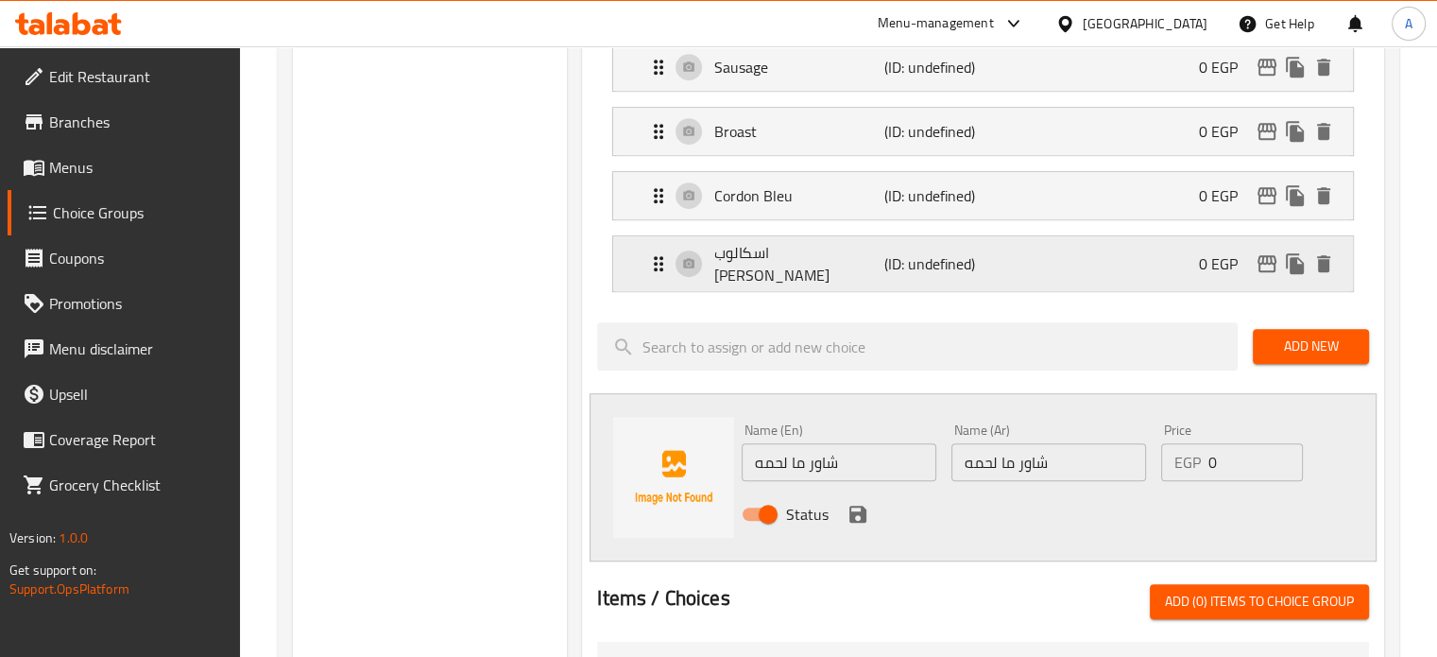
type input "Cordon Bleu"
click at [755, 266] on p "اسكالوب [PERSON_NAME]" at bounding box center [798, 263] width 169 height 45
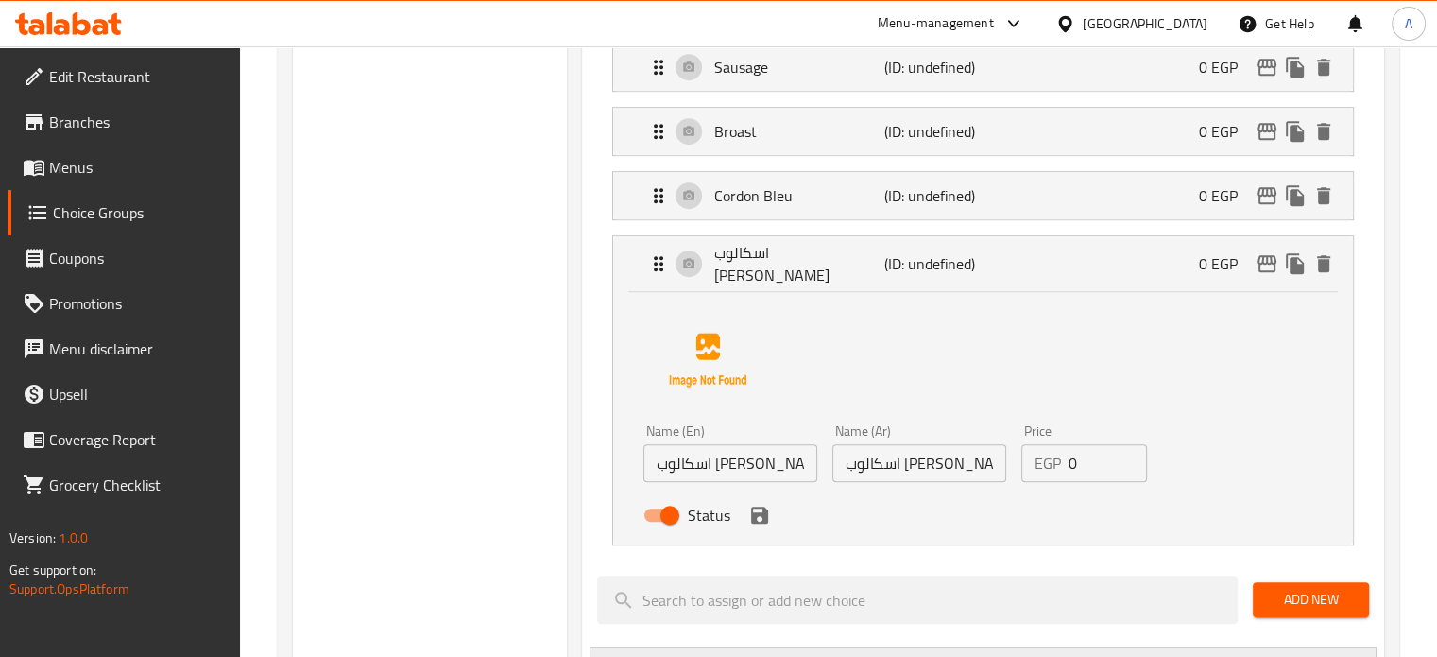
click at [722, 455] on input "اسكالوب [PERSON_NAME]" at bounding box center [731, 463] width 174 height 38
paste input "Scallop crème fraîche"
click at [725, 450] on input "Scallop crème fraîche" at bounding box center [731, 463] width 174 height 38
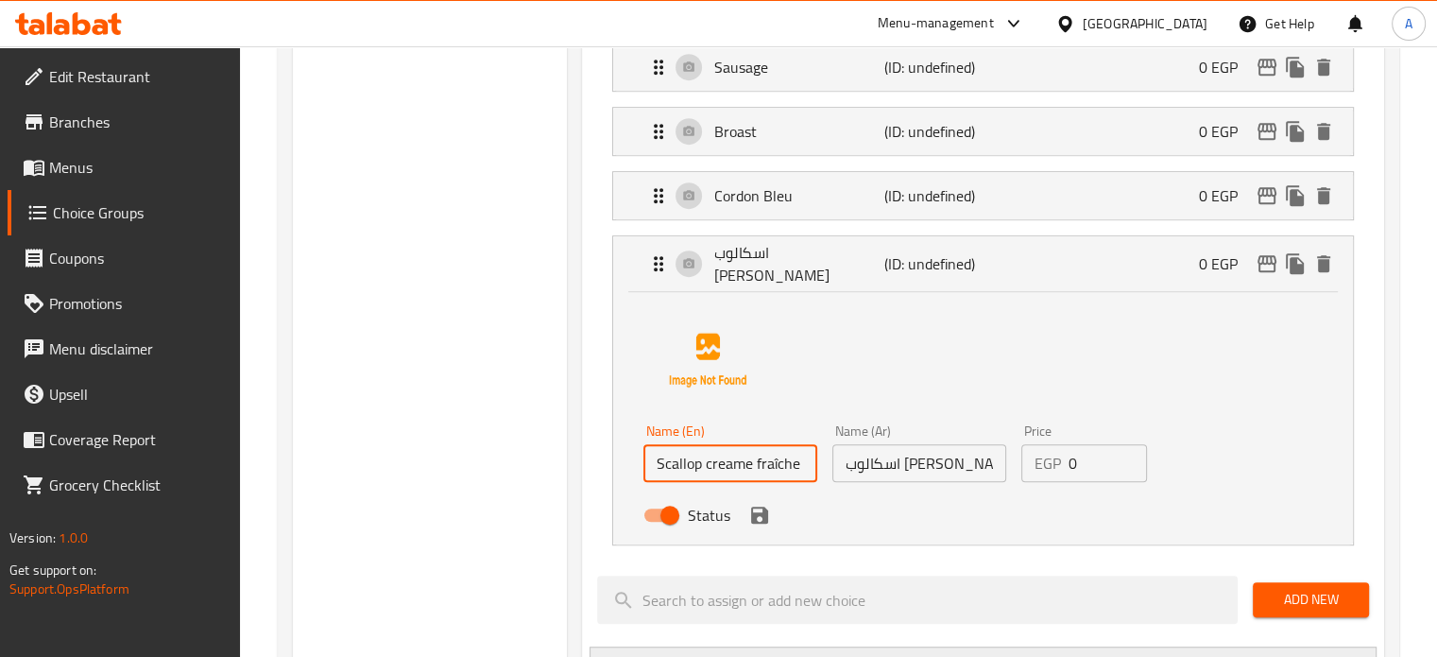
click at [753, 448] on input "Scallop creame fraîche" at bounding box center [731, 463] width 174 height 38
click at [775, 460] on input "Scallop cream fraîche" at bounding box center [731, 463] width 174 height 38
click at [761, 512] on icon "save" at bounding box center [759, 514] width 17 height 17
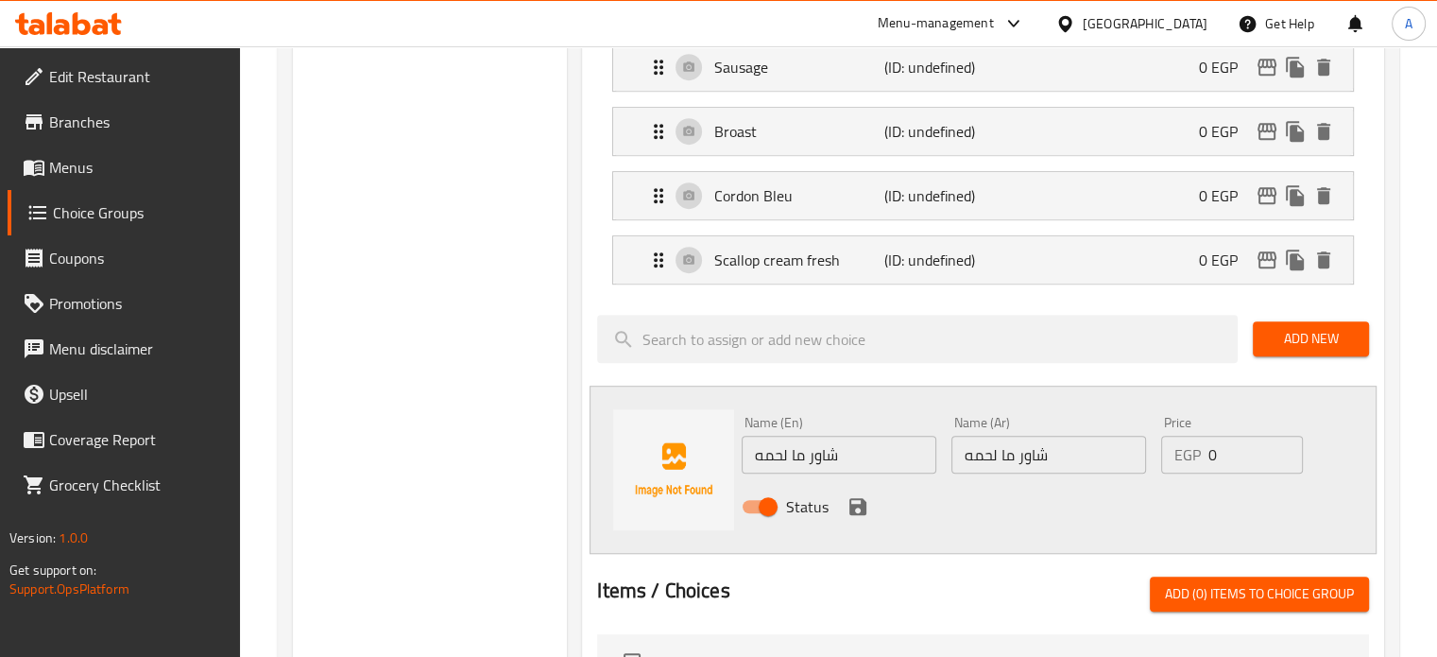
type input "Scallop cream fresh"
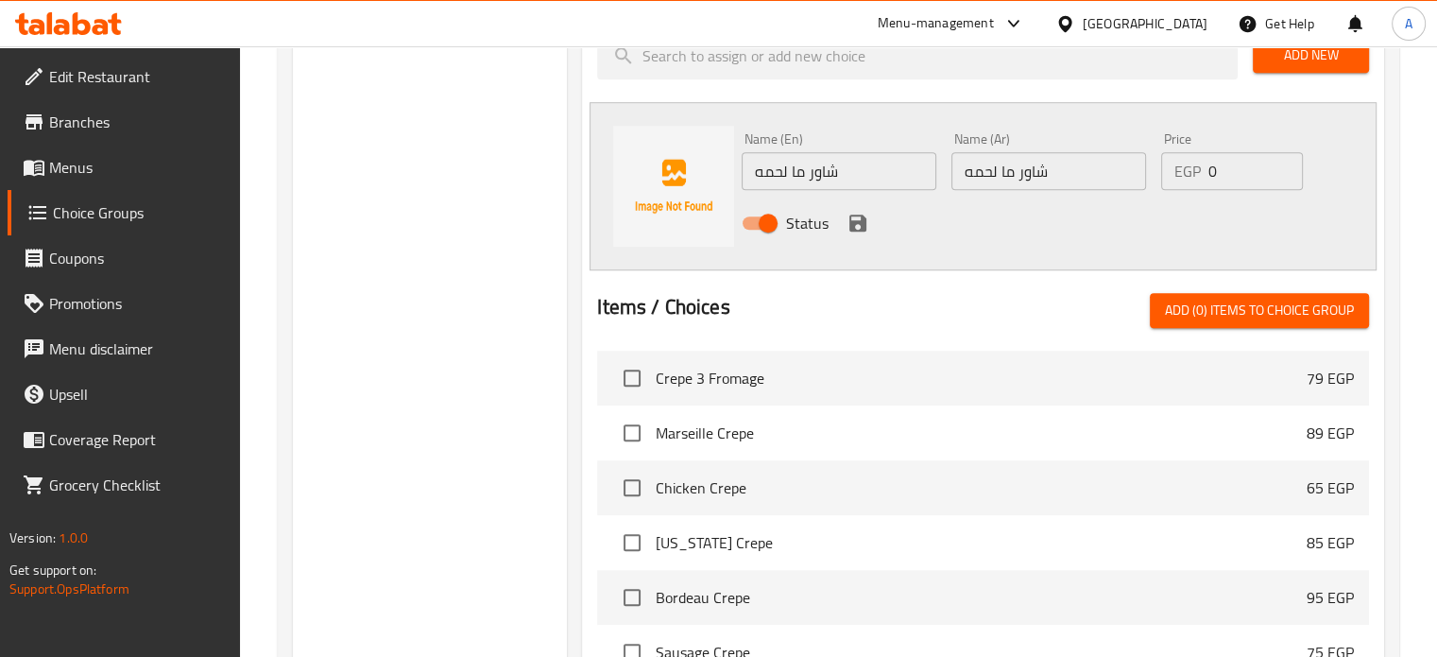
scroll to position [1228, 0]
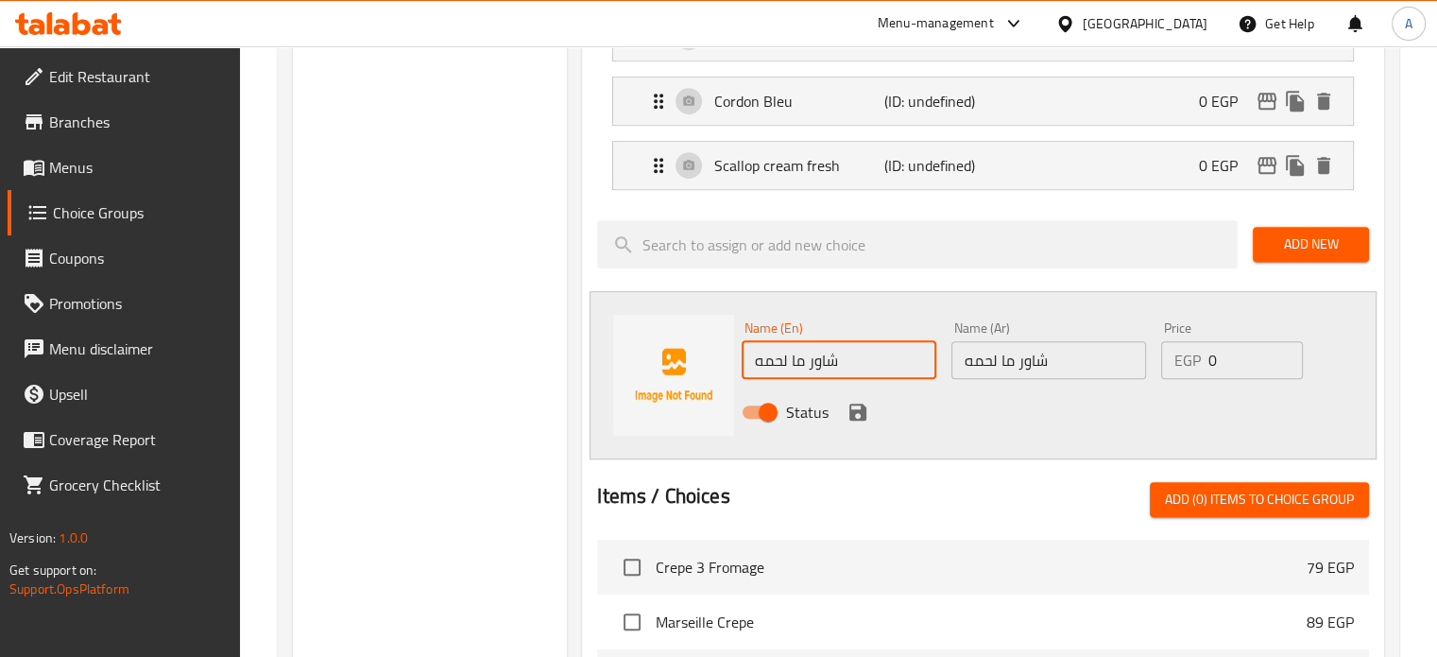
drag, startPoint x: 848, startPoint y: 358, endPoint x: 745, endPoint y: 354, distance: 103.1
click at [745, 354] on input "شاور ما لحمه" at bounding box center [839, 360] width 195 height 38
paste input "Meat shawarma"
type input "Meat shawarma"
click at [866, 411] on icon "save" at bounding box center [858, 412] width 23 height 23
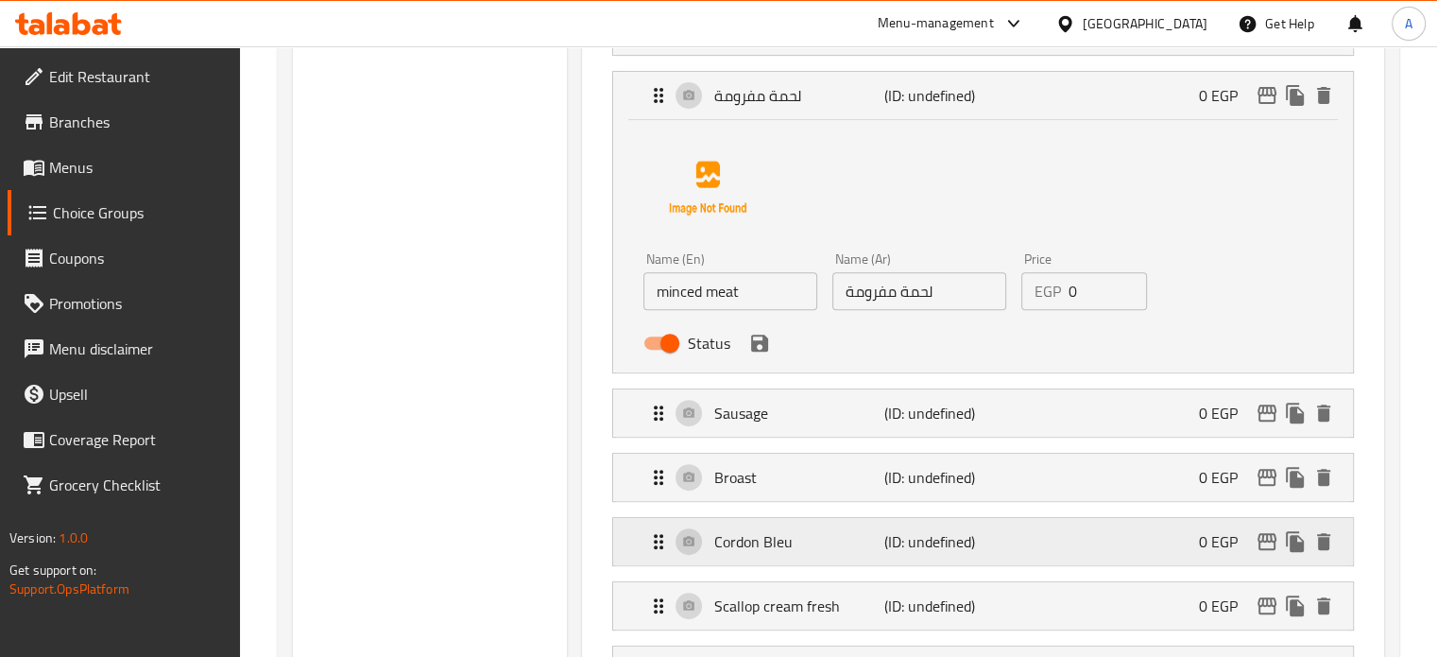
scroll to position [756, 0]
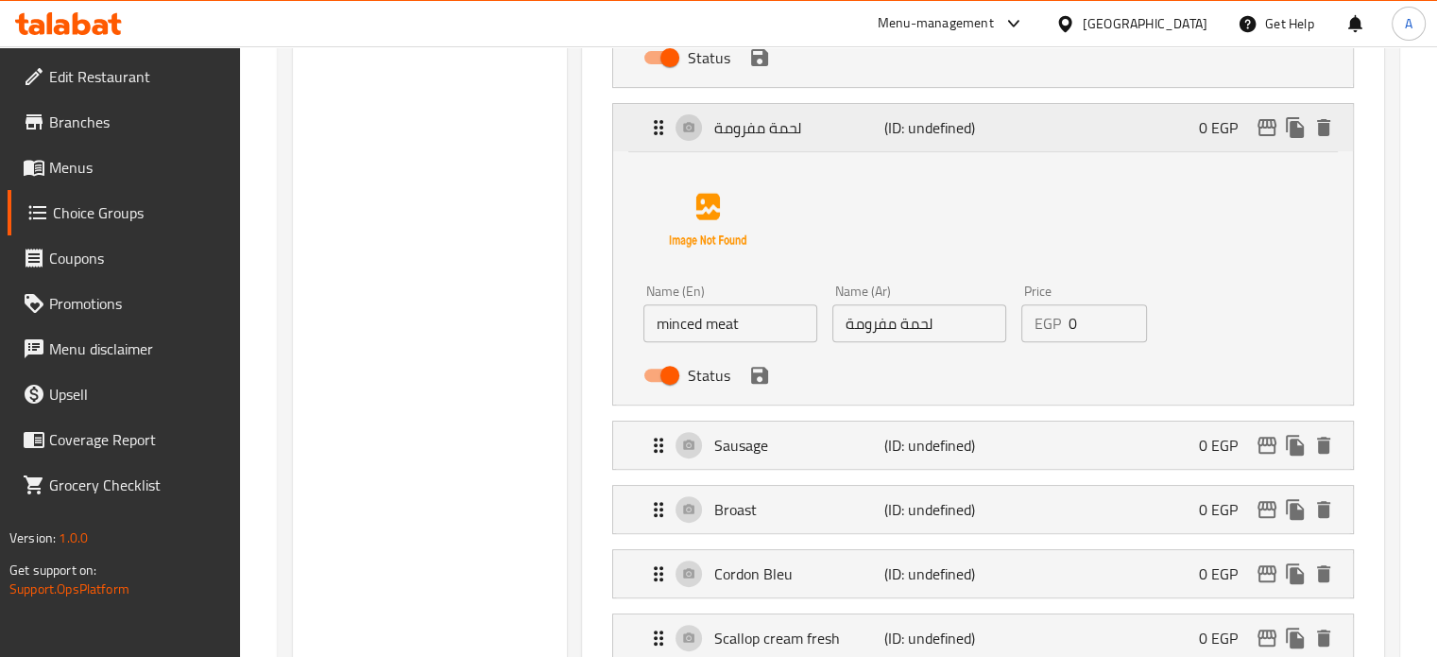
click at [760, 139] on p "لحمة مفرومة" at bounding box center [798, 127] width 169 height 23
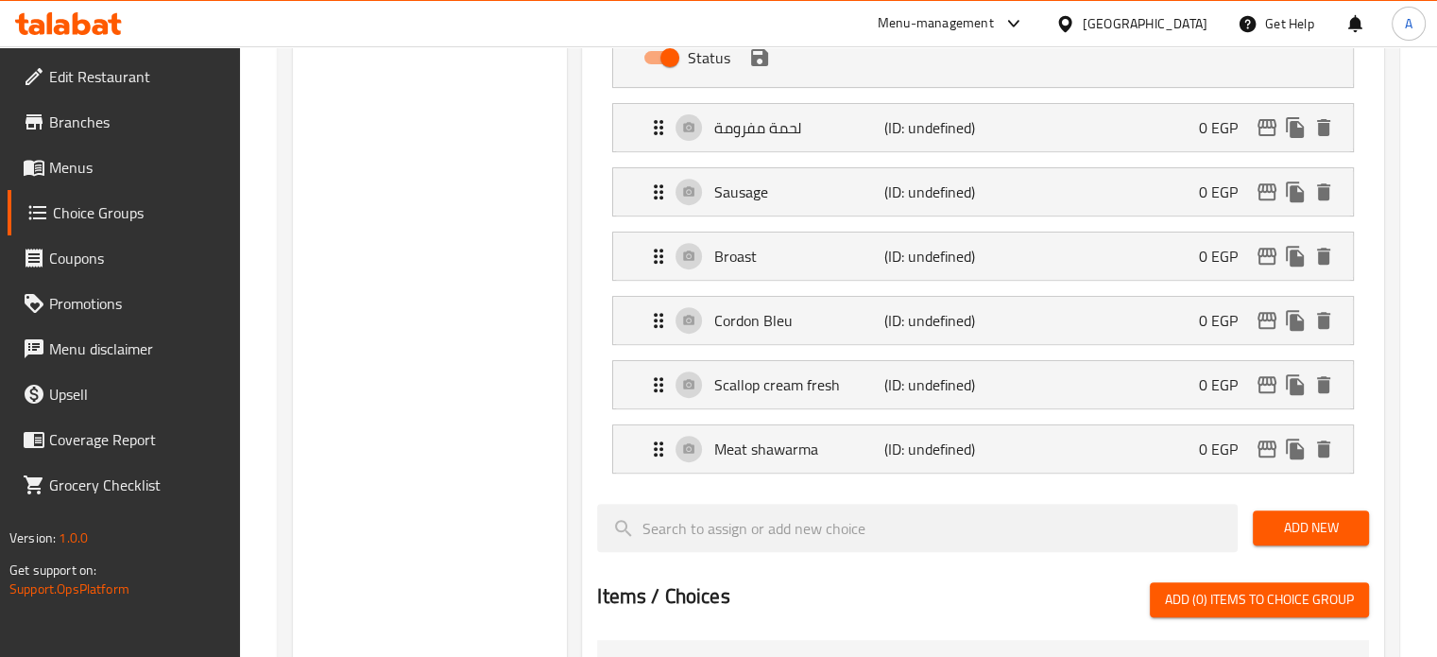
scroll to position [661, 0]
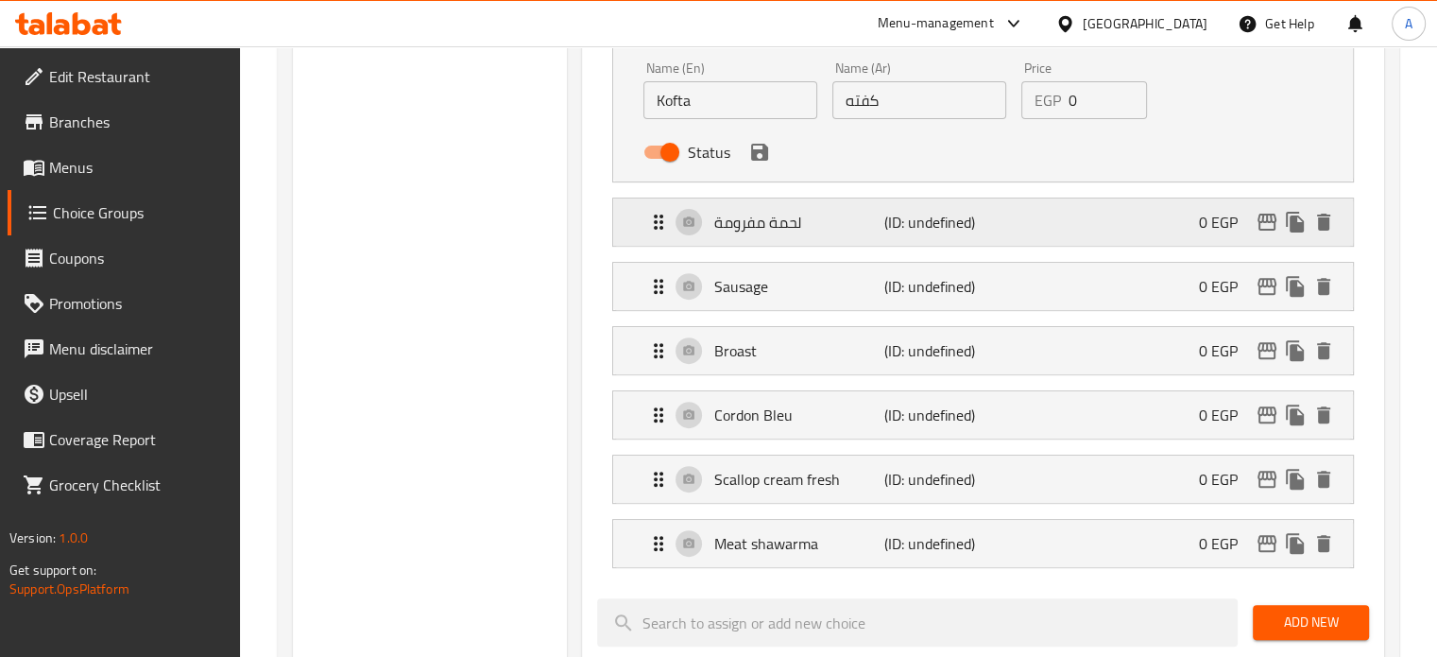
click at [762, 229] on p "لحمة مفرومة" at bounding box center [798, 222] width 169 height 23
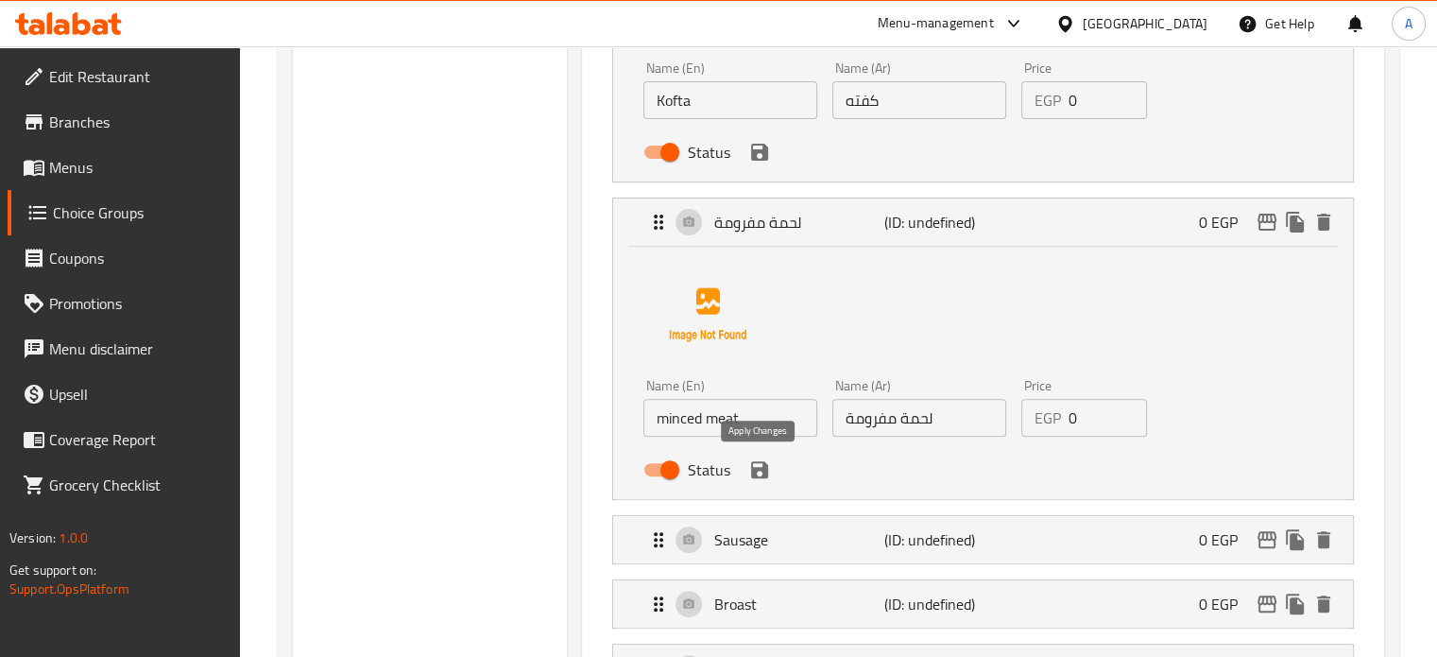
click at [763, 473] on icon "save" at bounding box center [759, 469] width 17 height 17
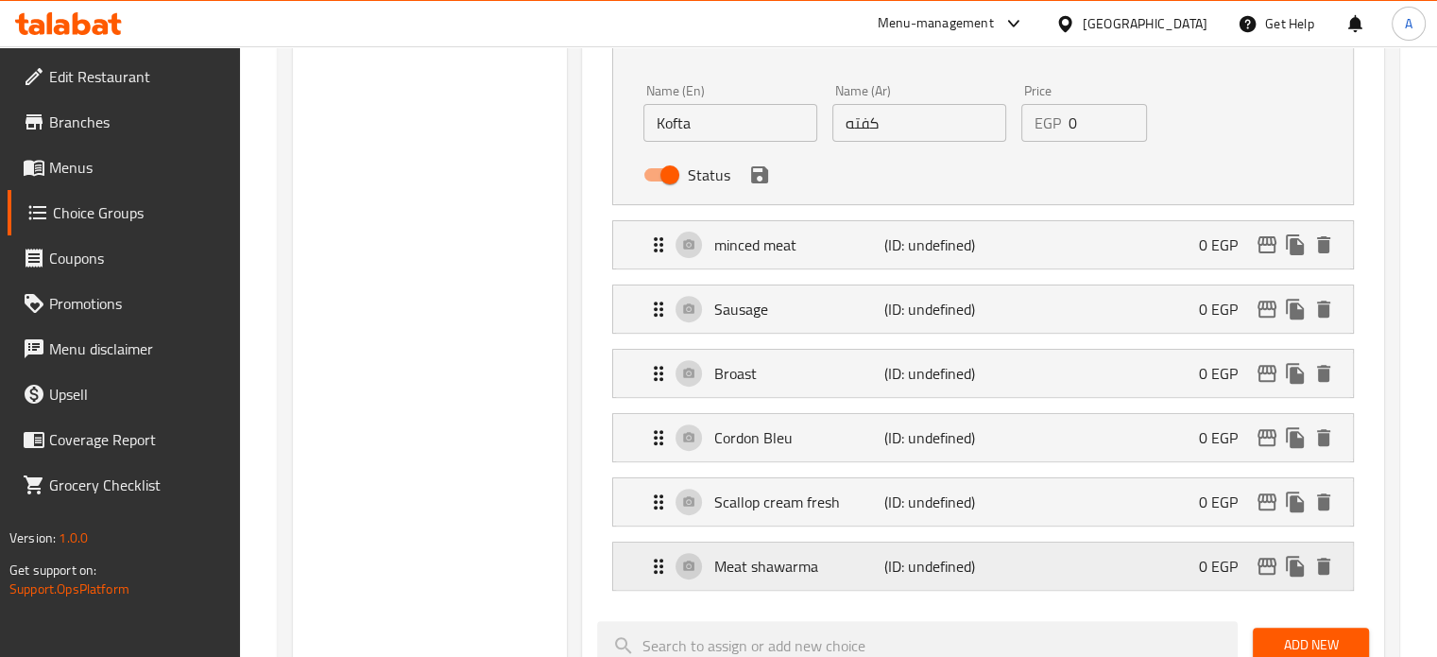
scroll to position [567, 0]
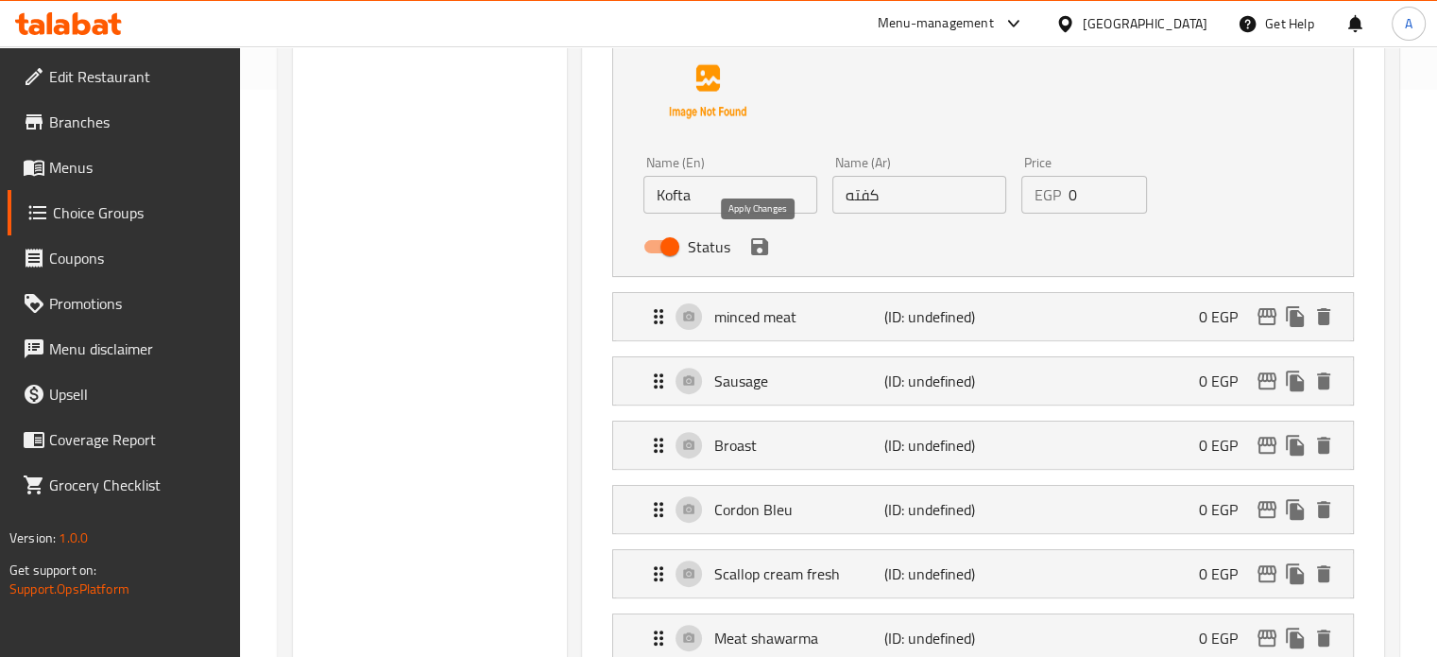
click at [763, 247] on icon "save" at bounding box center [759, 246] width 17 height 17
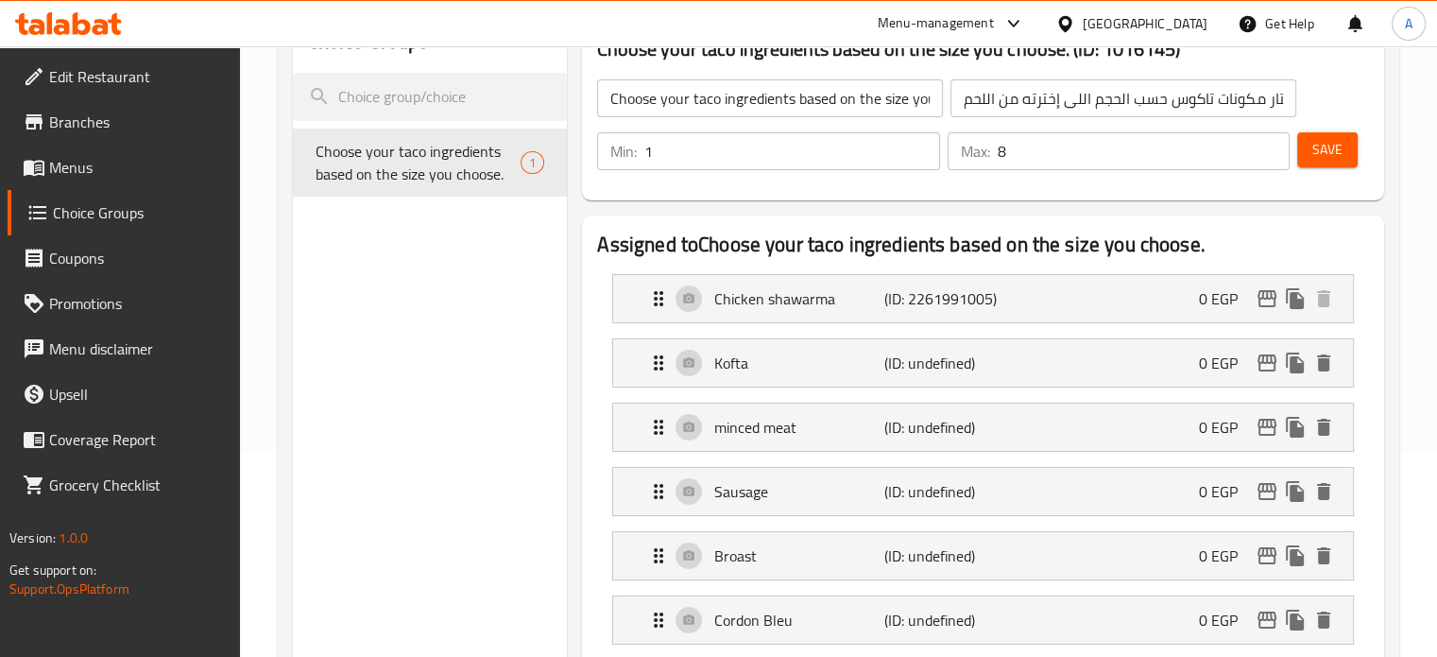
scroll to position [94, 0]
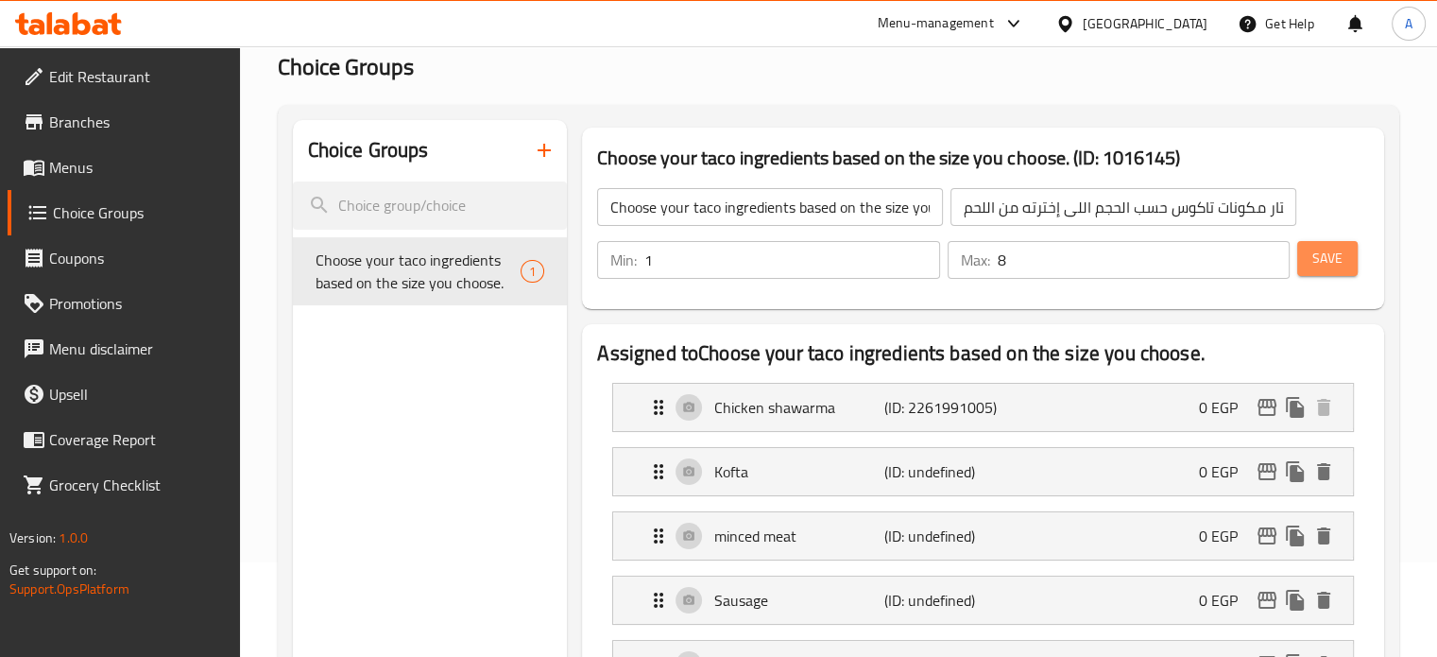
click at [1327, 254] on span "Save" at bounding box center [1328, 259] width 30 height 24
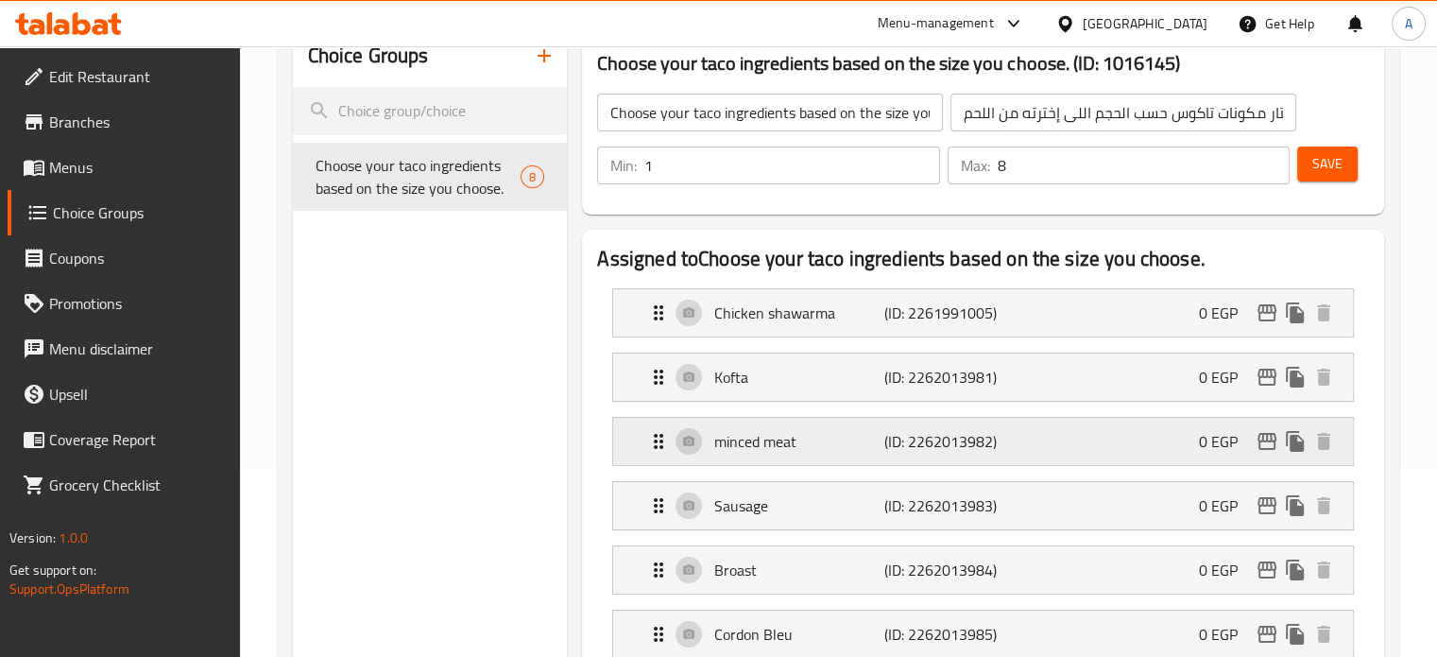
scroll to position [0, 0]
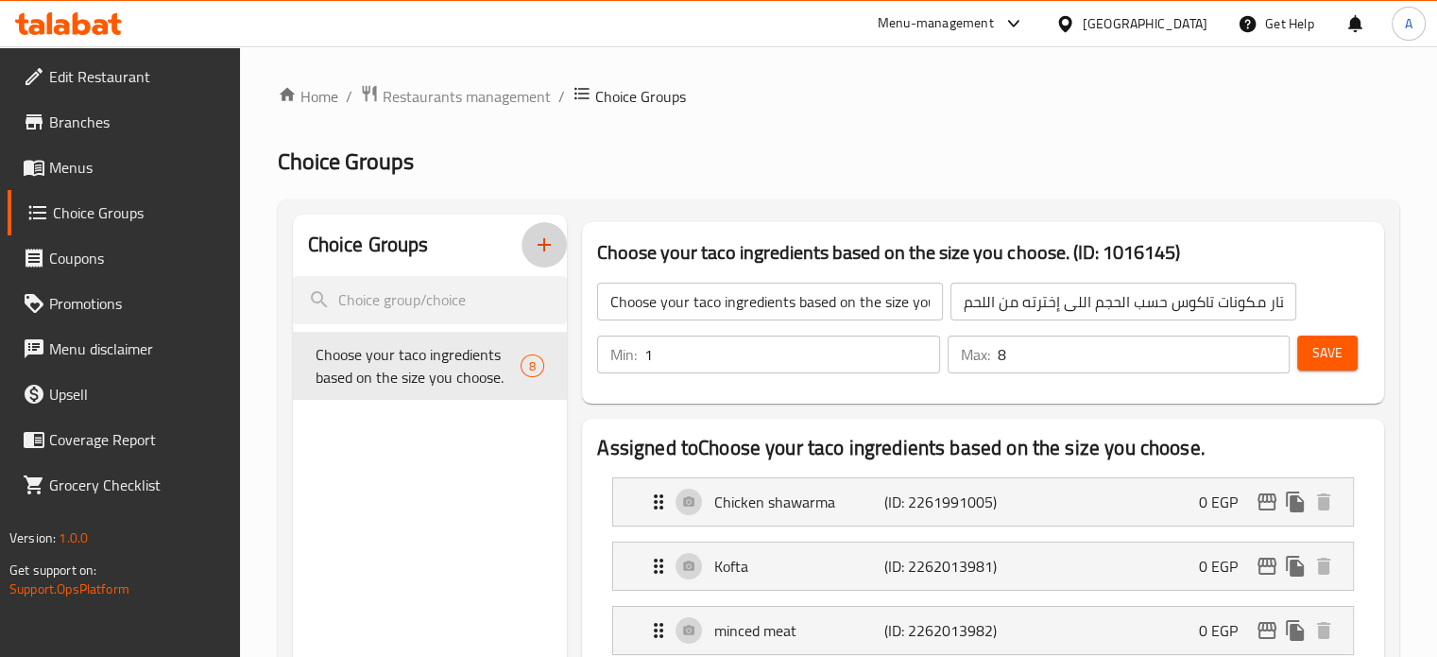
click at [548, 245] on icon "button" at bounding box center [544, 244] width 13 height 13
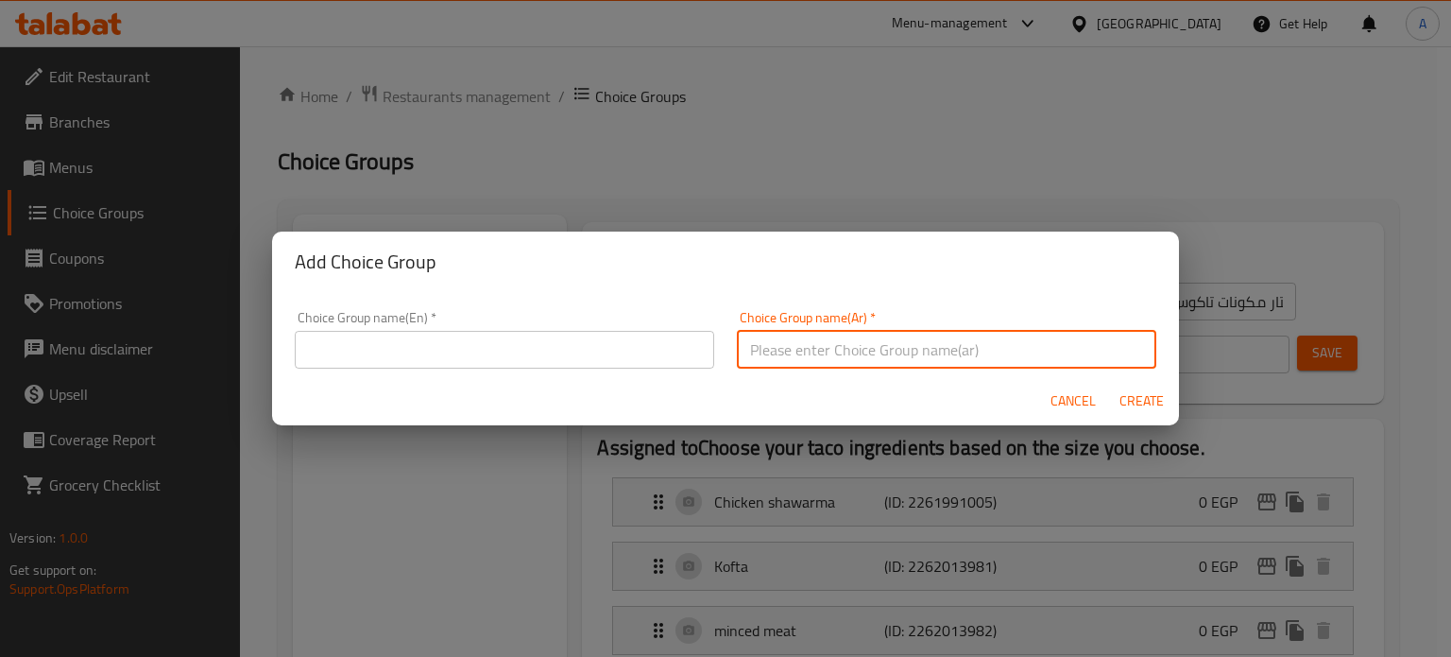
click at [793, 356] on input "text" at bounding box center [947, 350] width 420 height 38
paste input "مايونيز"
type input "مايونيز"
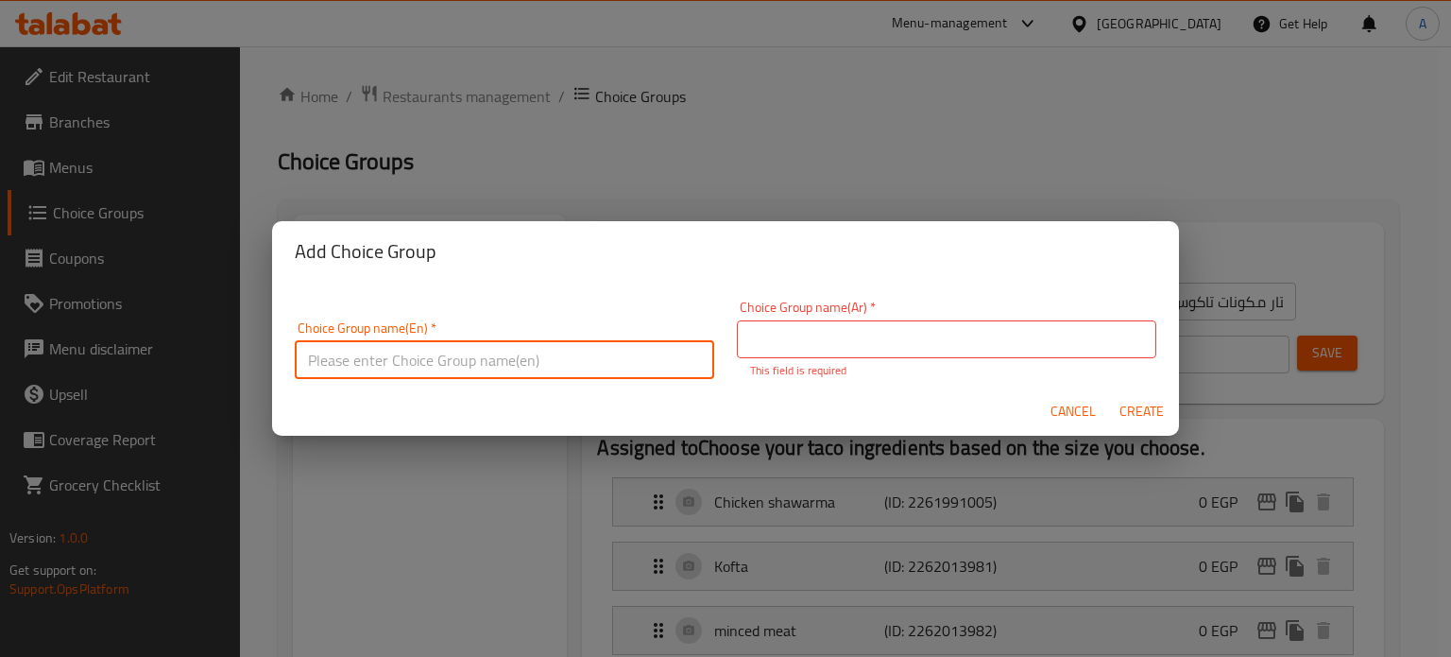
click at [514, 350] on input "text" at bounding box center [505, 360] width 420 height 38
type input "Sauces"
click at [802, 349] on input "text" at bounding box center [947, 339] width 420 height 38
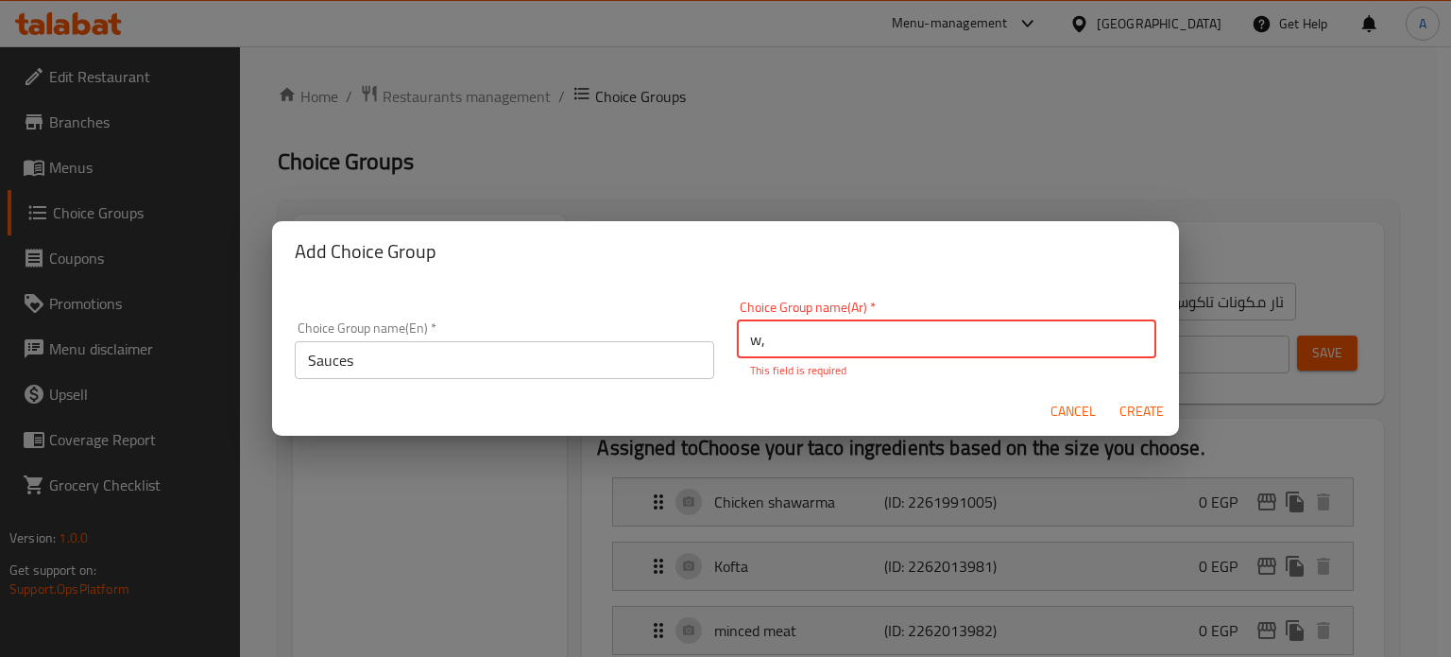
type input "w"
type input "صوص"
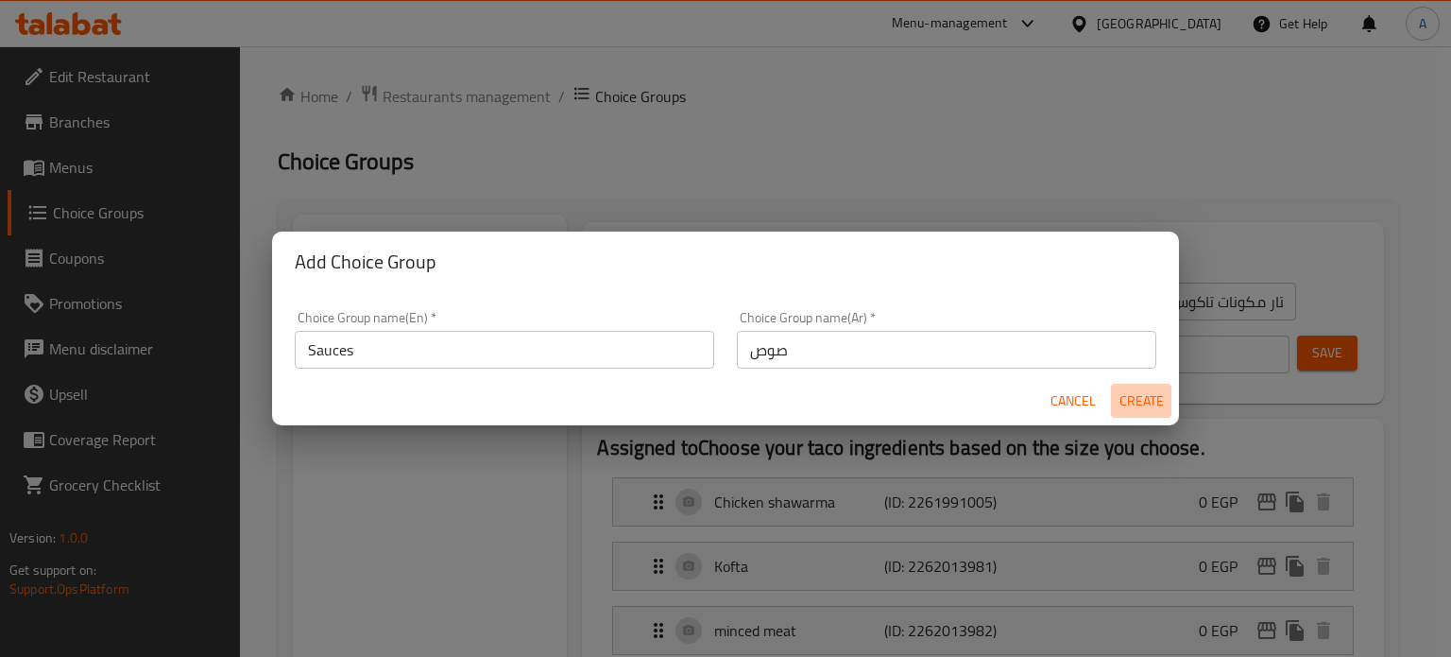
click at [1135, 417] on button "Create" at bounding box center [1141, 401] width 60 height 35
type input "Sauces"
type input "صوص"
type input "0"
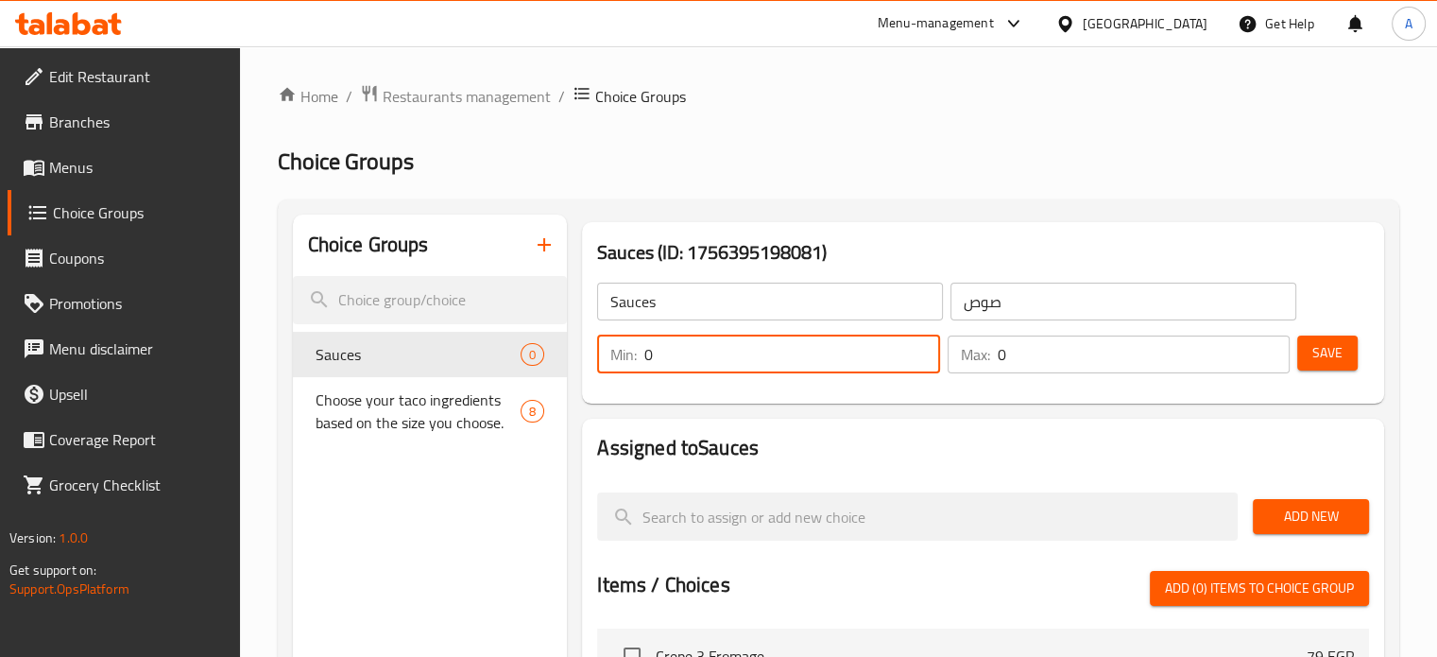
drag, startPoint x: 684, startPoint y: 357, endPoint x: 636, endPoint y: 358, distance: 48.2
click at [636, 358] on div "Min: 0 ​" at bounding box center [768, 354] width 342 height 38
type input "1"
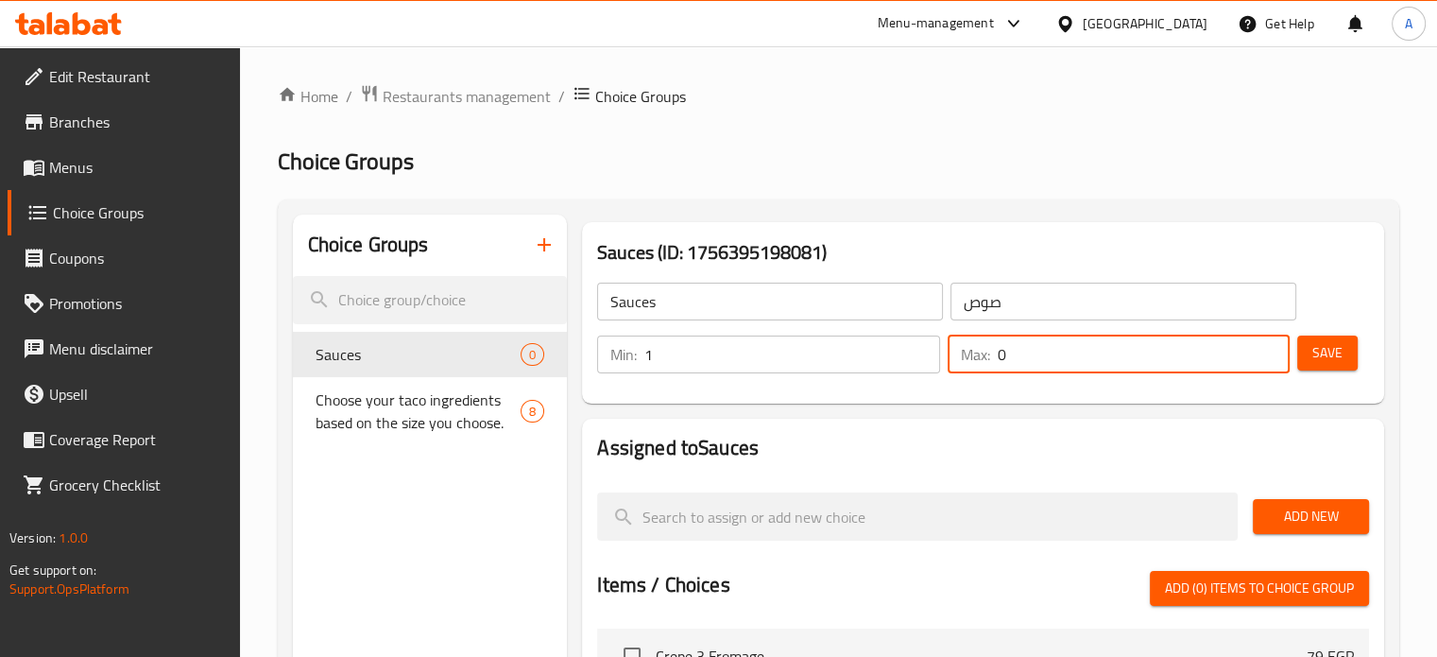
drag, startPoint x: 1028, startPoint y: 358, endPoint x: 983, endPoint y: 360, distance: 45.4
click at [987, 359] on div "Max: 0 ​" at bounding box center [1119, 354] width 342 height 38
type input "10"
click at [1322, 355] on span "Save" at bounding box center [1328, 353] width 30 height 24
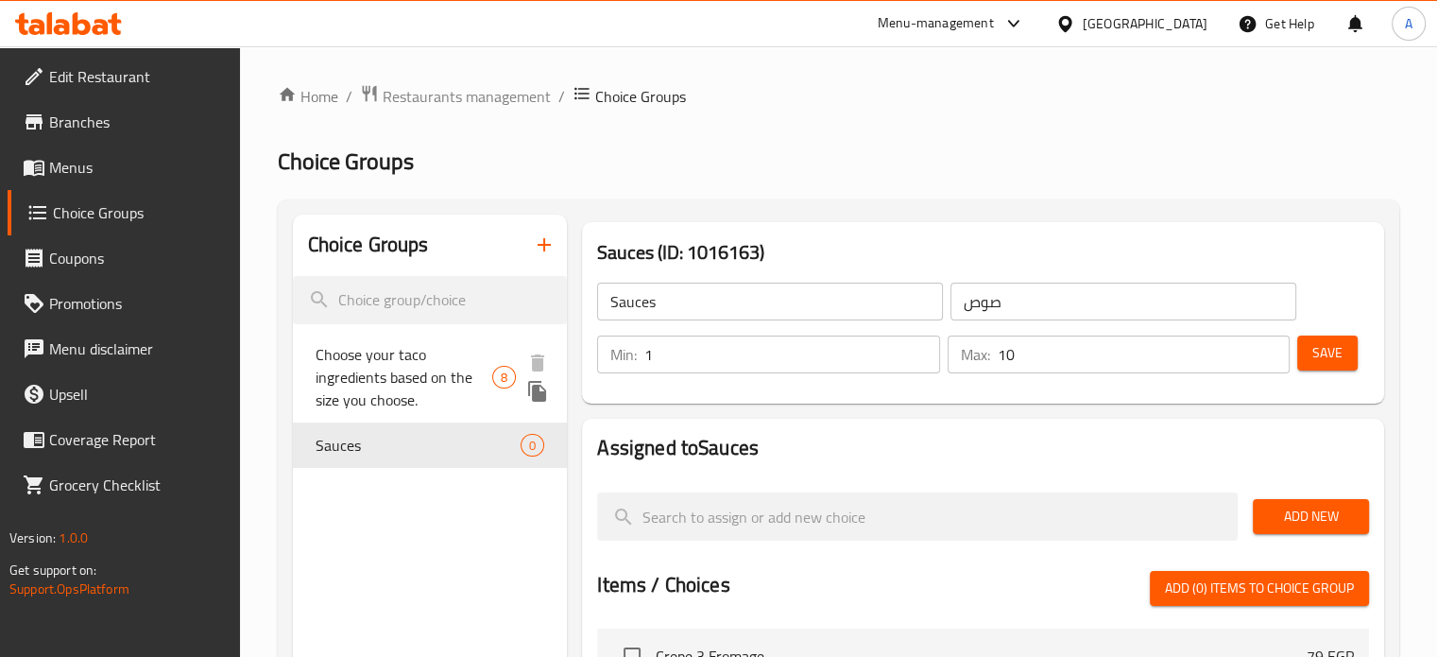
click at [401, 365] on span "Choose your taco ingredients based on the size you choose." at bounding box center [405, 377] width 178 height 68
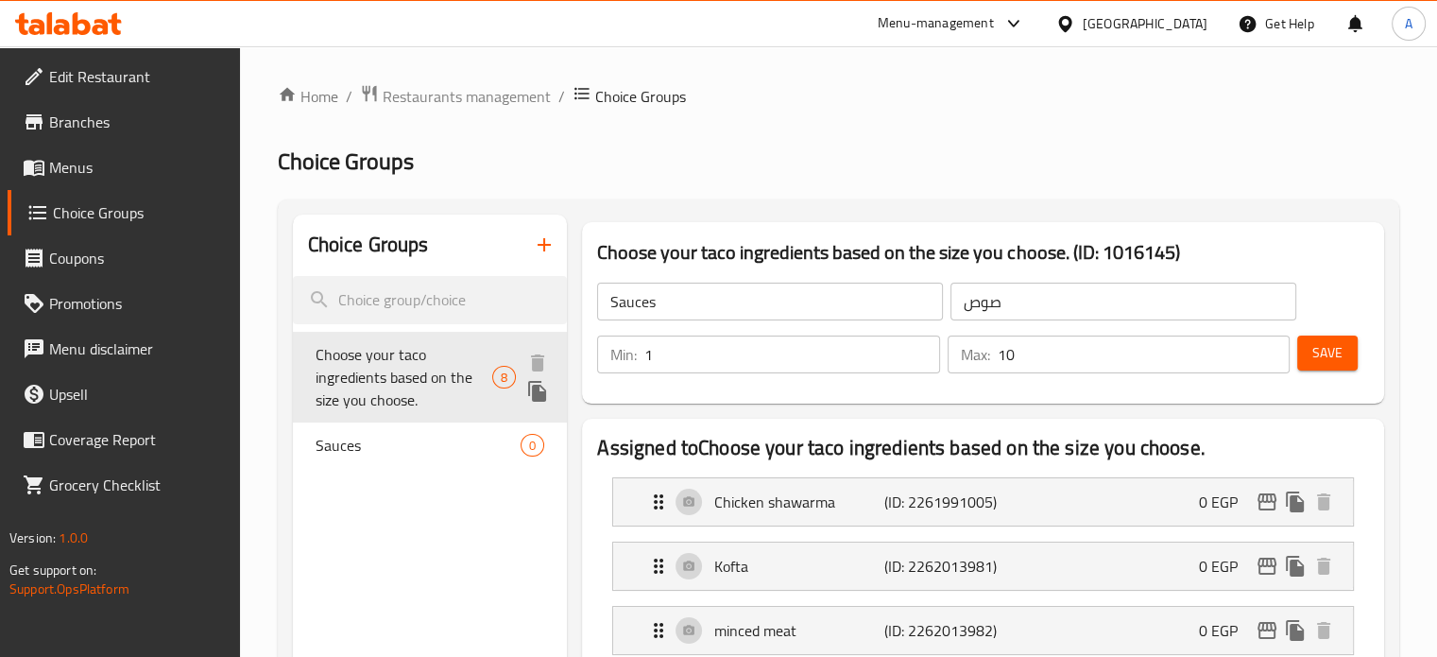
type input "Choose your taco ingredients based on the size you choose."
type input "إختار مكونات تاكوس حسب الحجم اللى إخترته من اللحم"
type input "8"
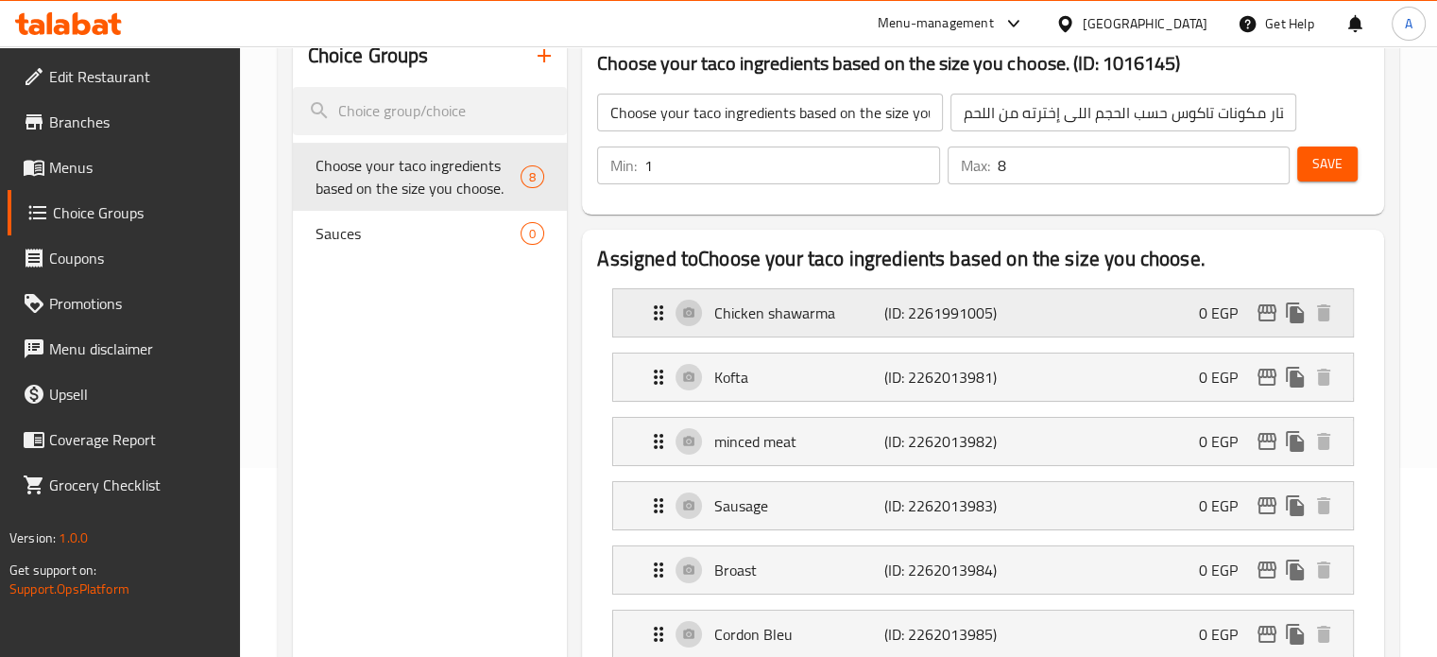
scroll to position [94, 0]
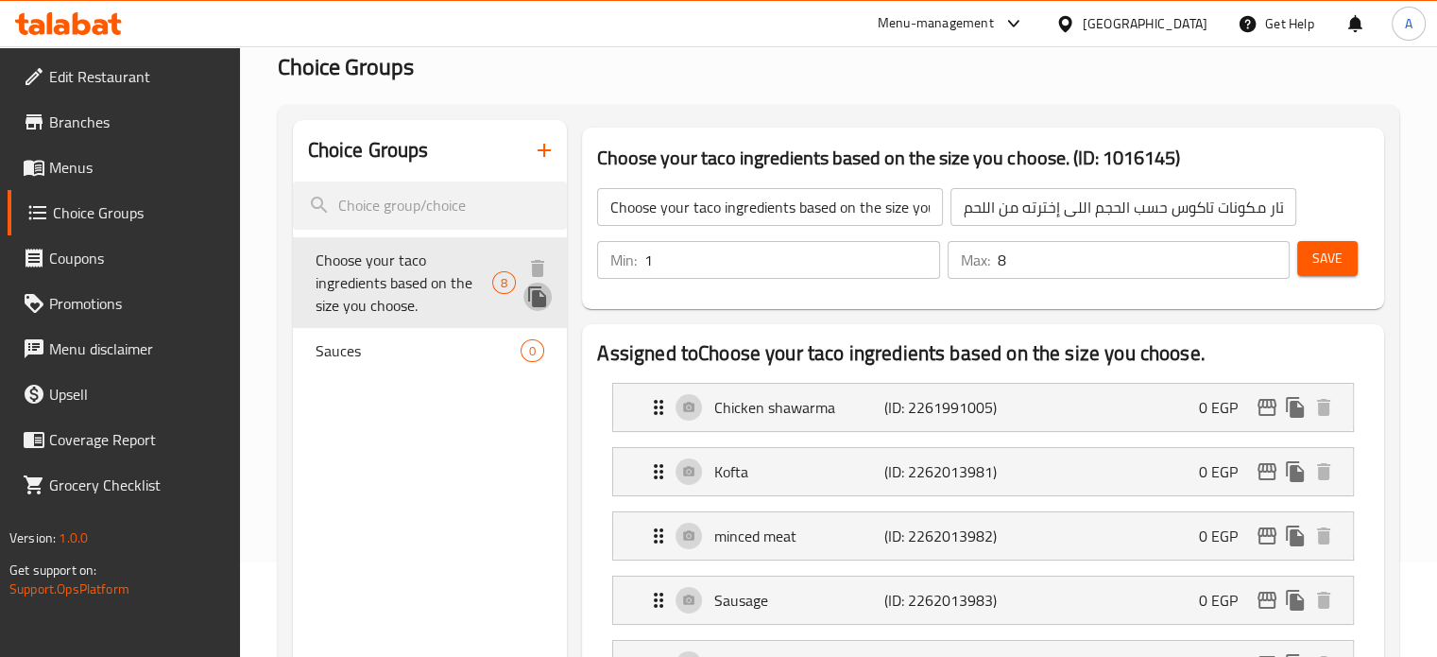
click at [535, 294] on icon "duplicate" at bounding box center [537, 296] width 18 height 21
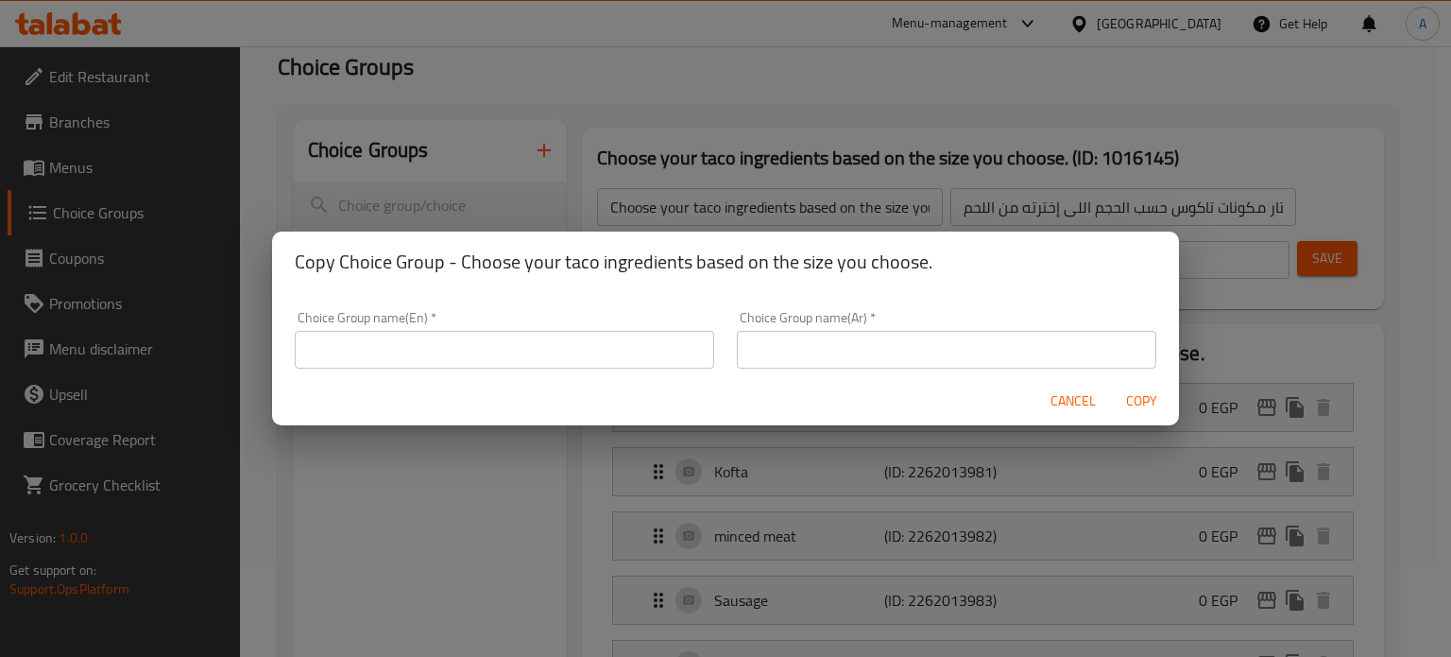
click at [472, 473] on div "Copy Choice Group - Choose your taco ingredients based on the size you choose. …" at bounding box center [725, 328] width 1451 height 657
click at [1076, 398] on span "Cancel" at bounding box center [1073, 401] width 45 height 24
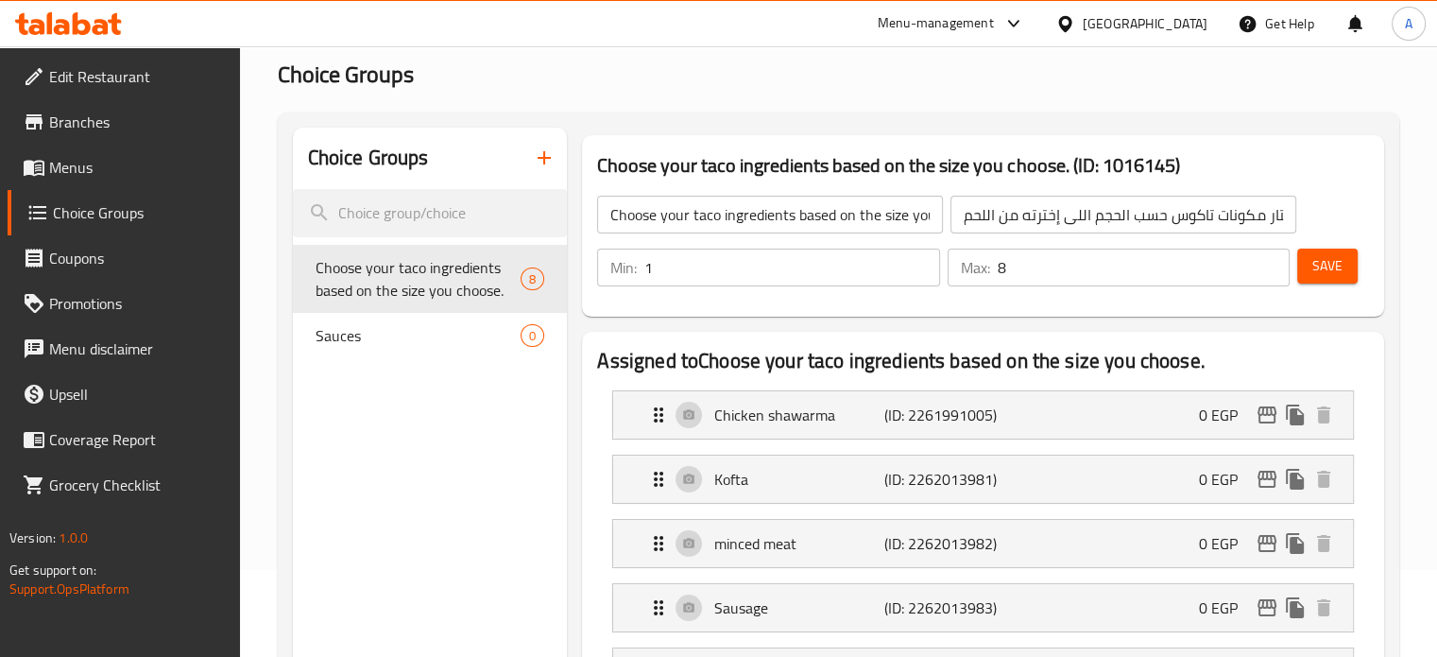
scroll to position [189, 0]
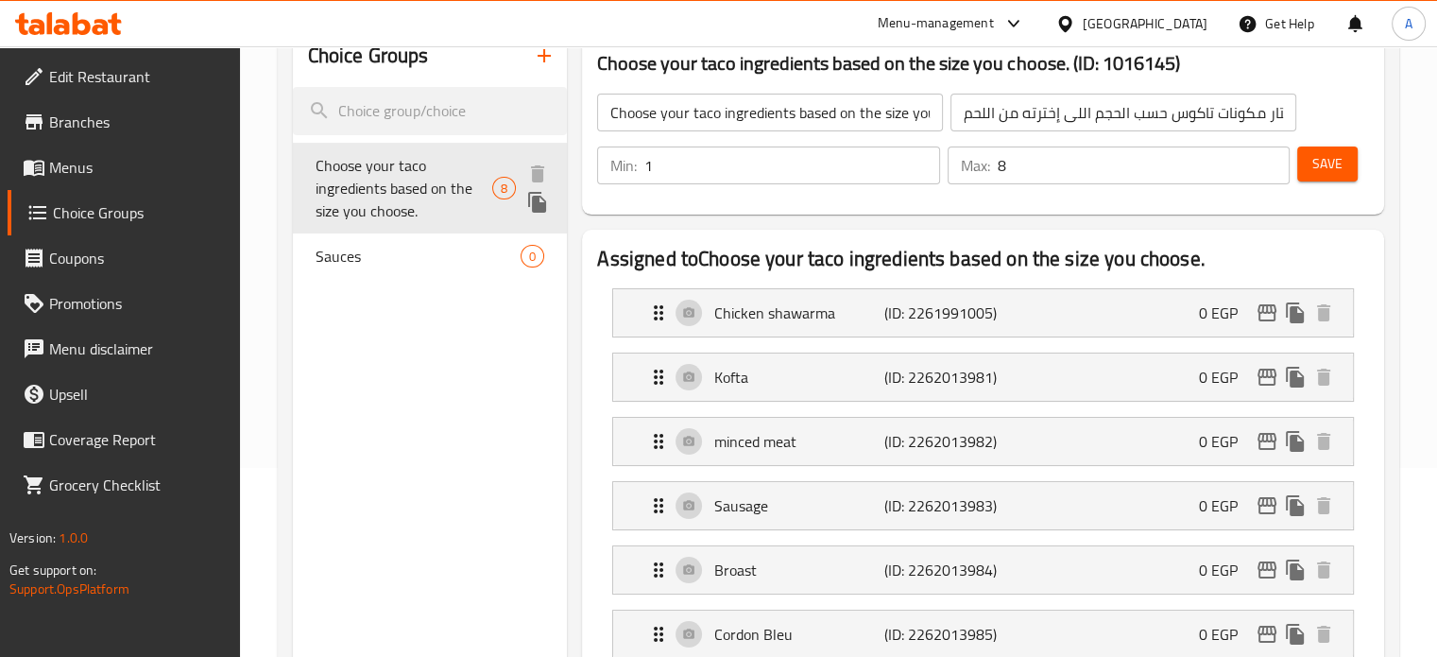
click at [541, 203] on icon "duplicate" at bounding box center [537, 202] width 18 height 21
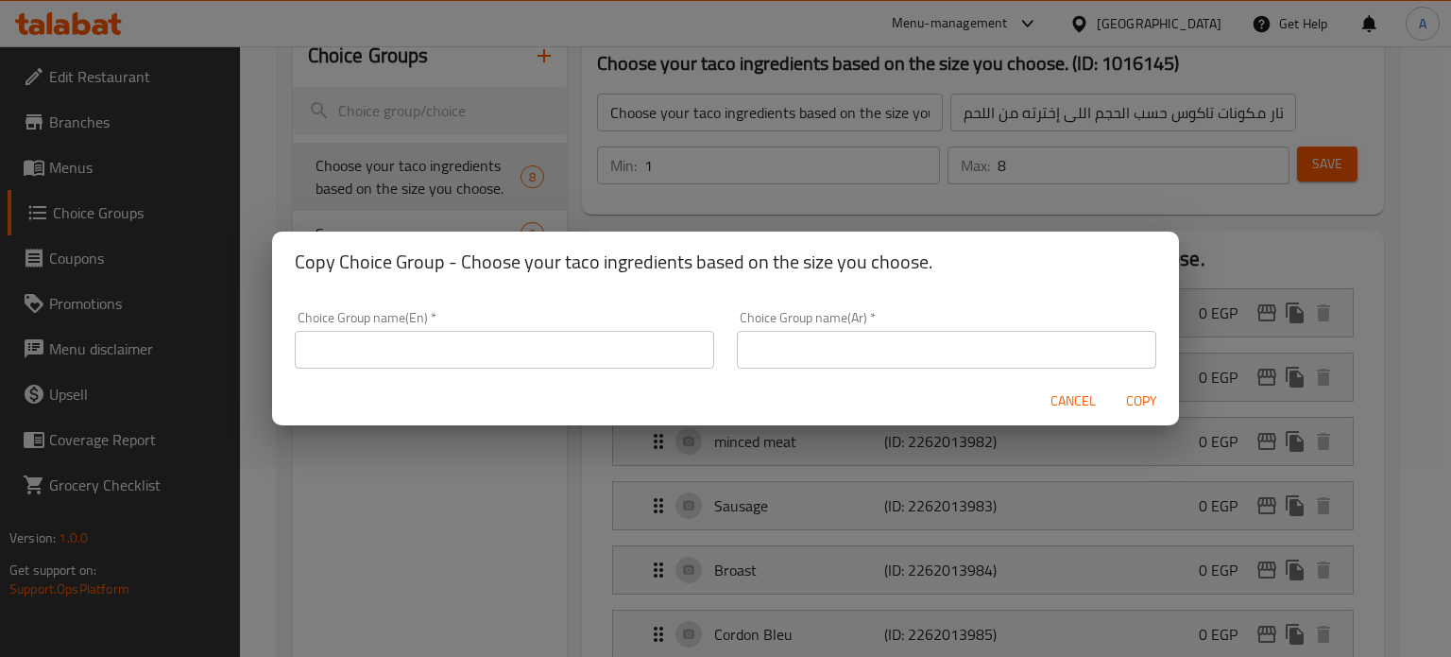
click at [533, 348] on input "text" at bounding box center [505, 350] width 420 height 38
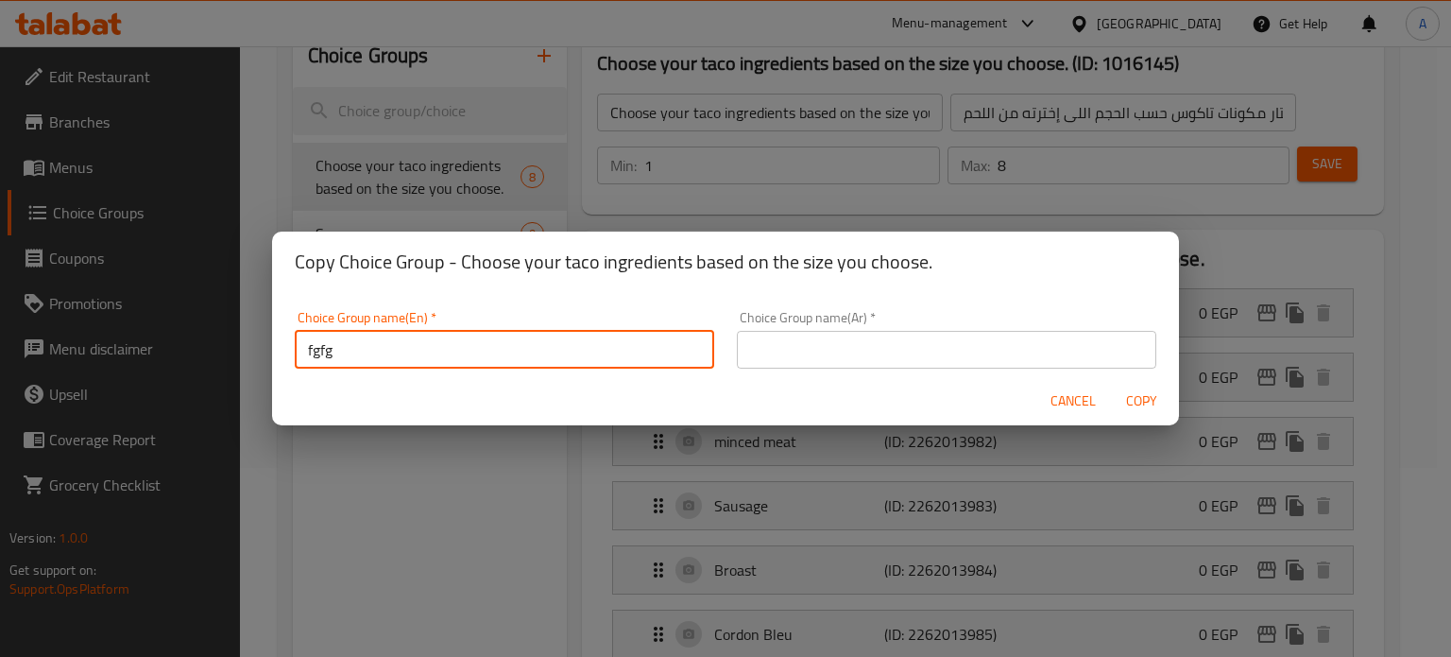
type input "fgfg"
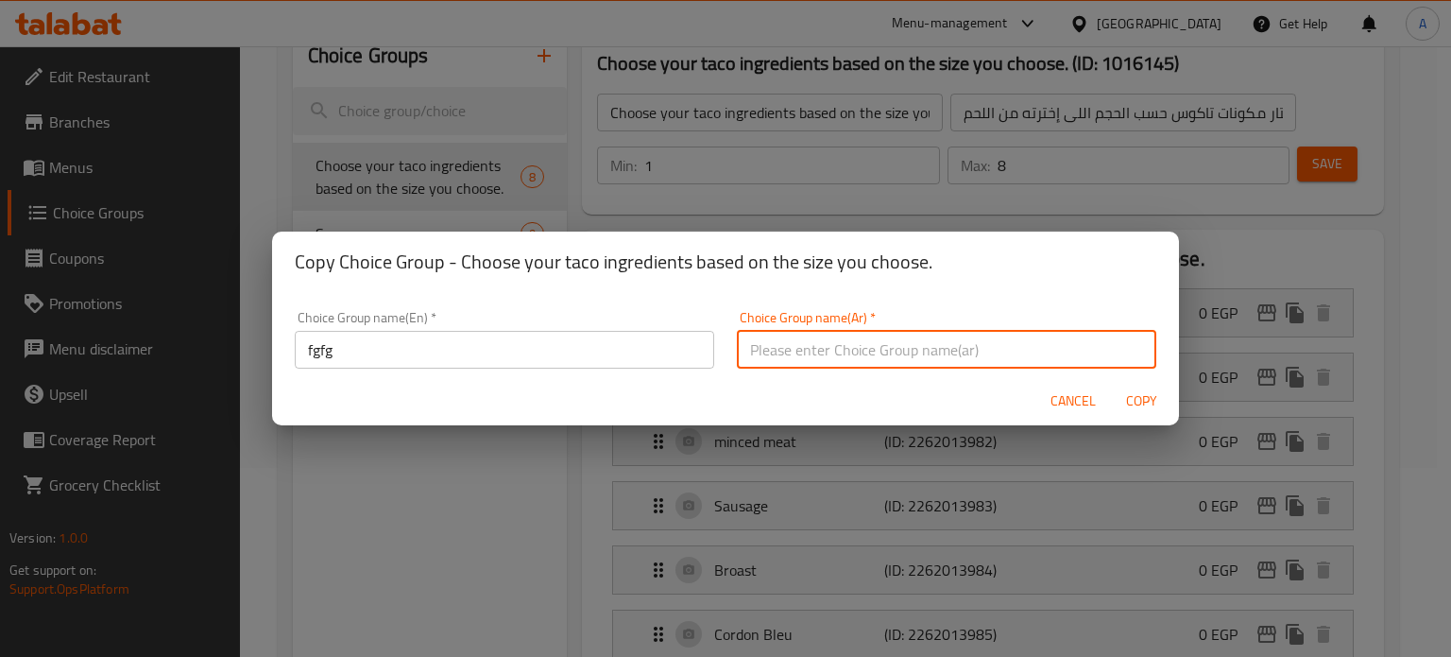
click at [779, 342] on input "text" at bounding box center [947, 350] width 420 height 38
type input "fg"
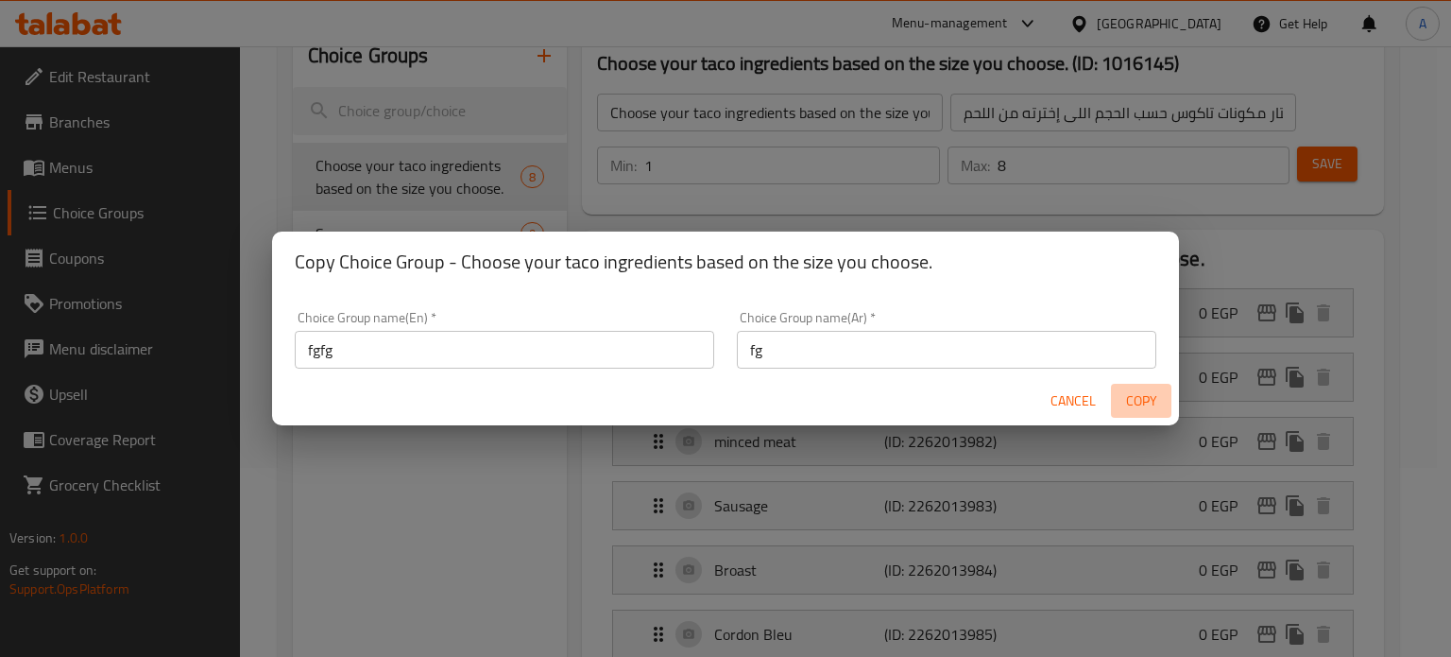
click at [1152, 402] on span "Copy" at bounding box center [1141, 401] width 45 height 24
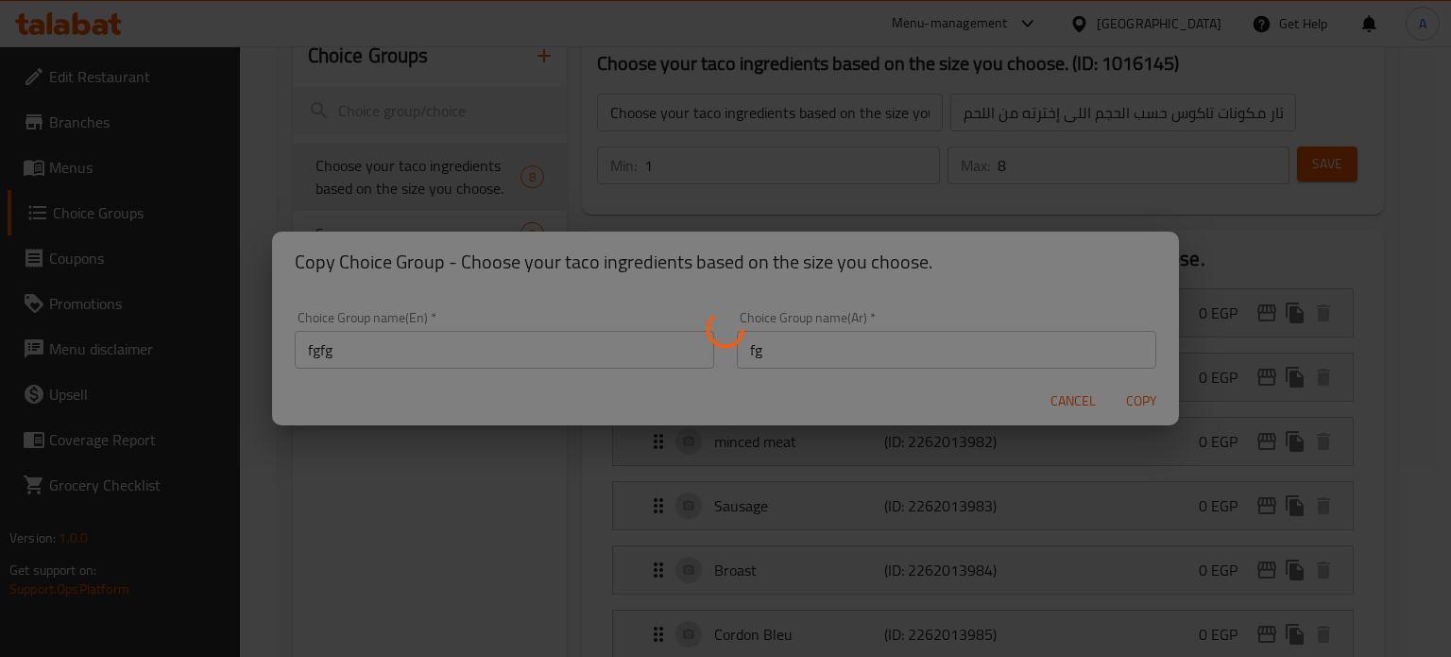
type input "fgfg"
type input "fg"
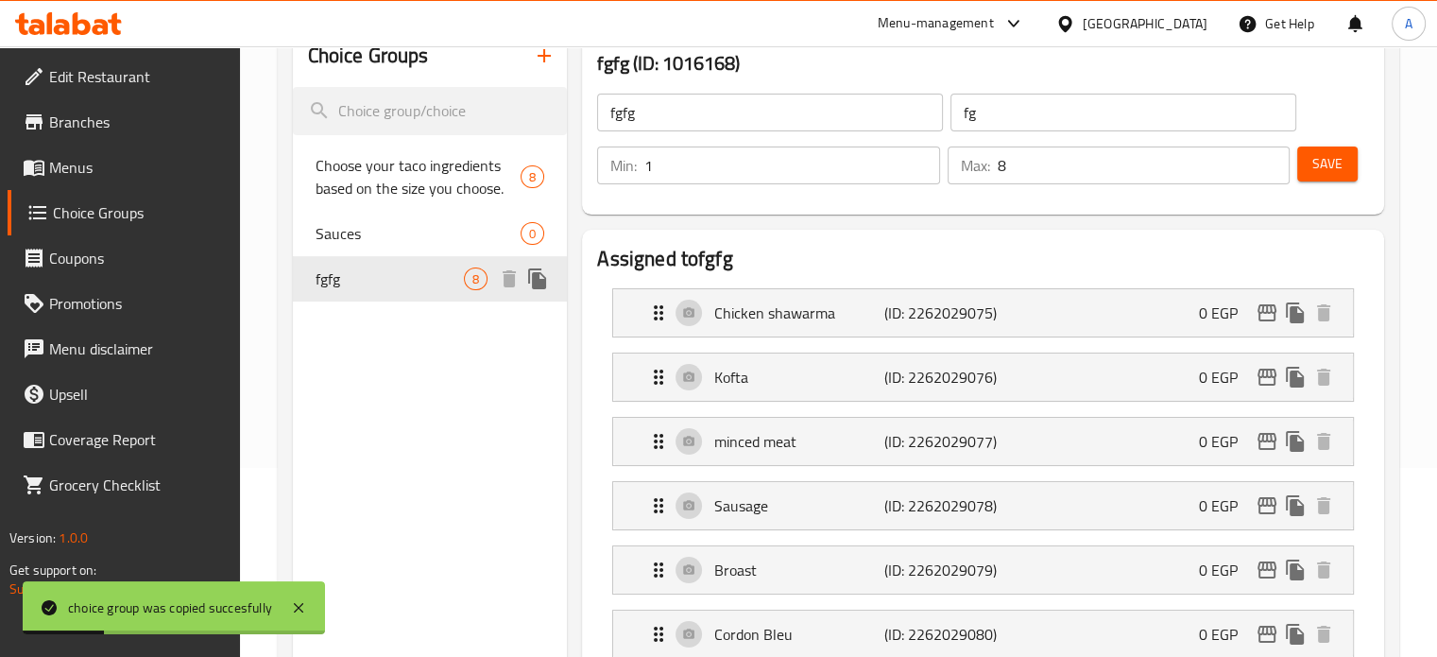
click at [391, 283] on span "fgfg" at bounding box center [390, 278] width 149 height 23
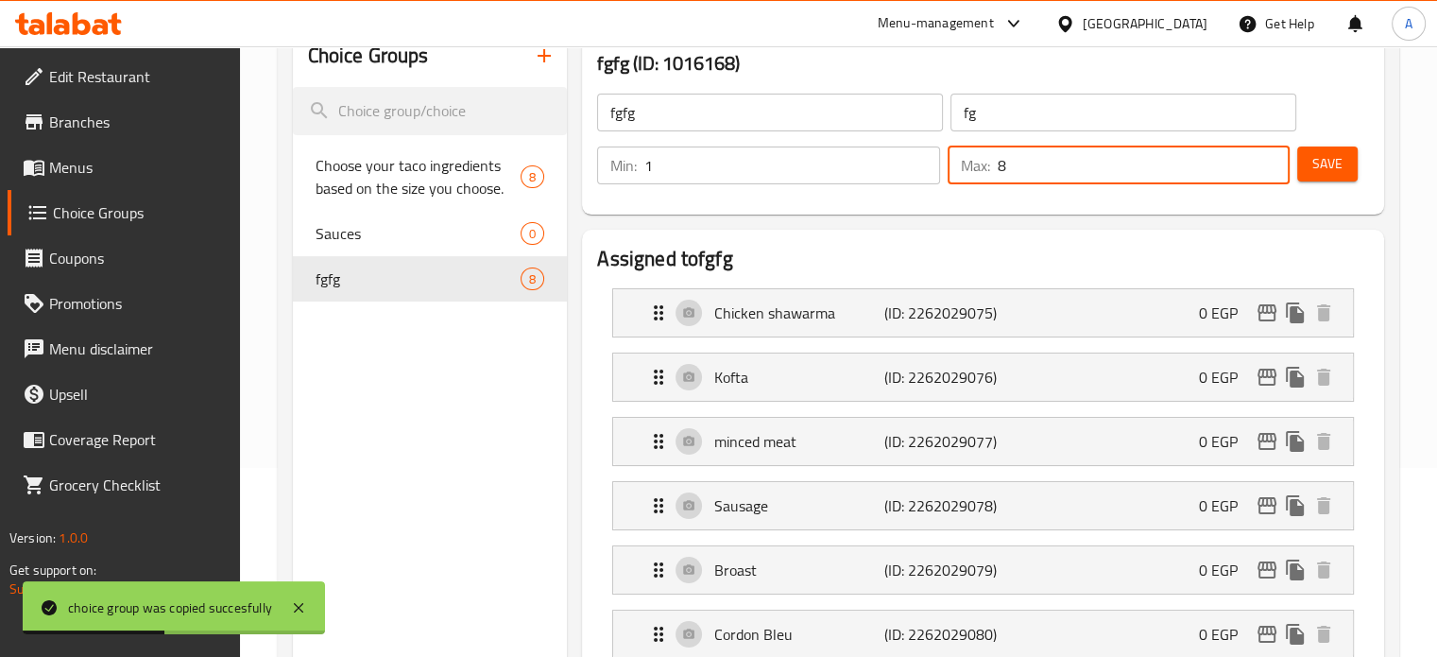
drag, startPoint x: 1007, startPoint y: 170, endPoint x: 994, endPoint y: 173, distance: 13.5
click at [994, 173] on div "Max: 8 ​" at bounding box center [1119, 165] width 342 height 38
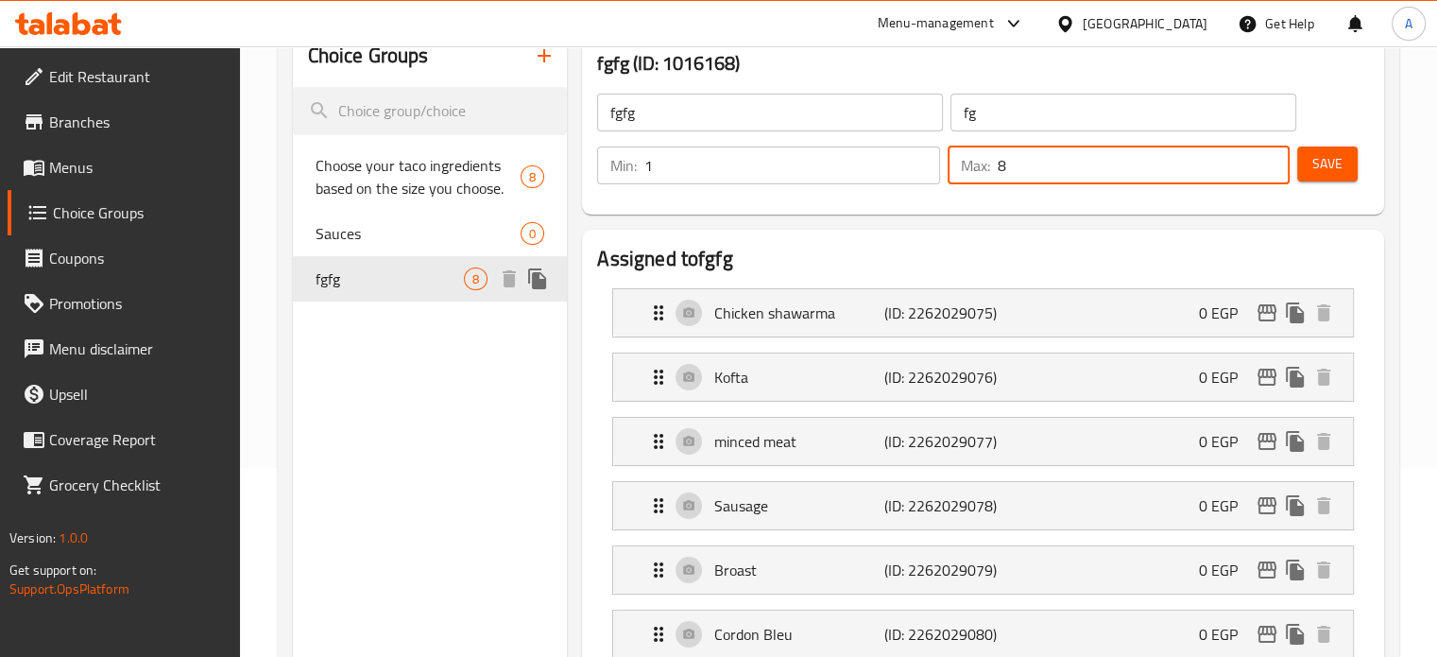
click at [392, 293] on div "fgfg 8" at bounding box center [430, 278] width 275 height 45
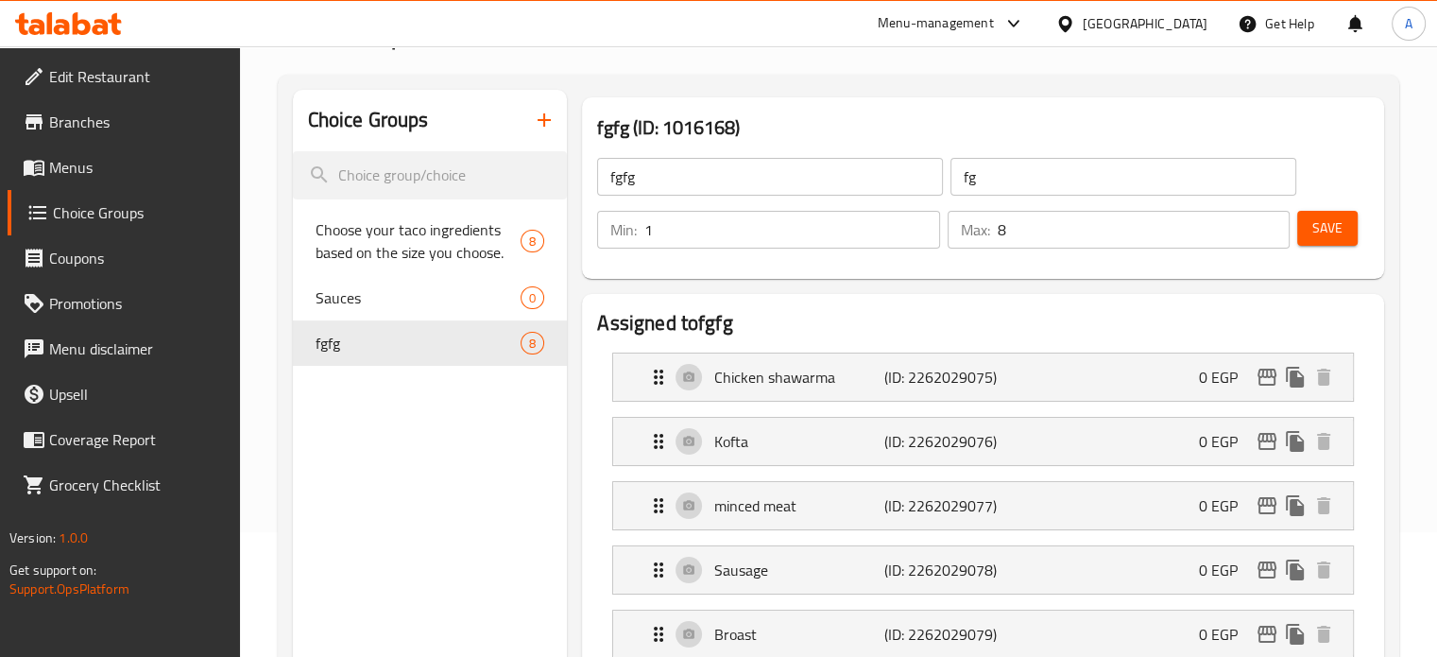
scroll to position [94, 0]
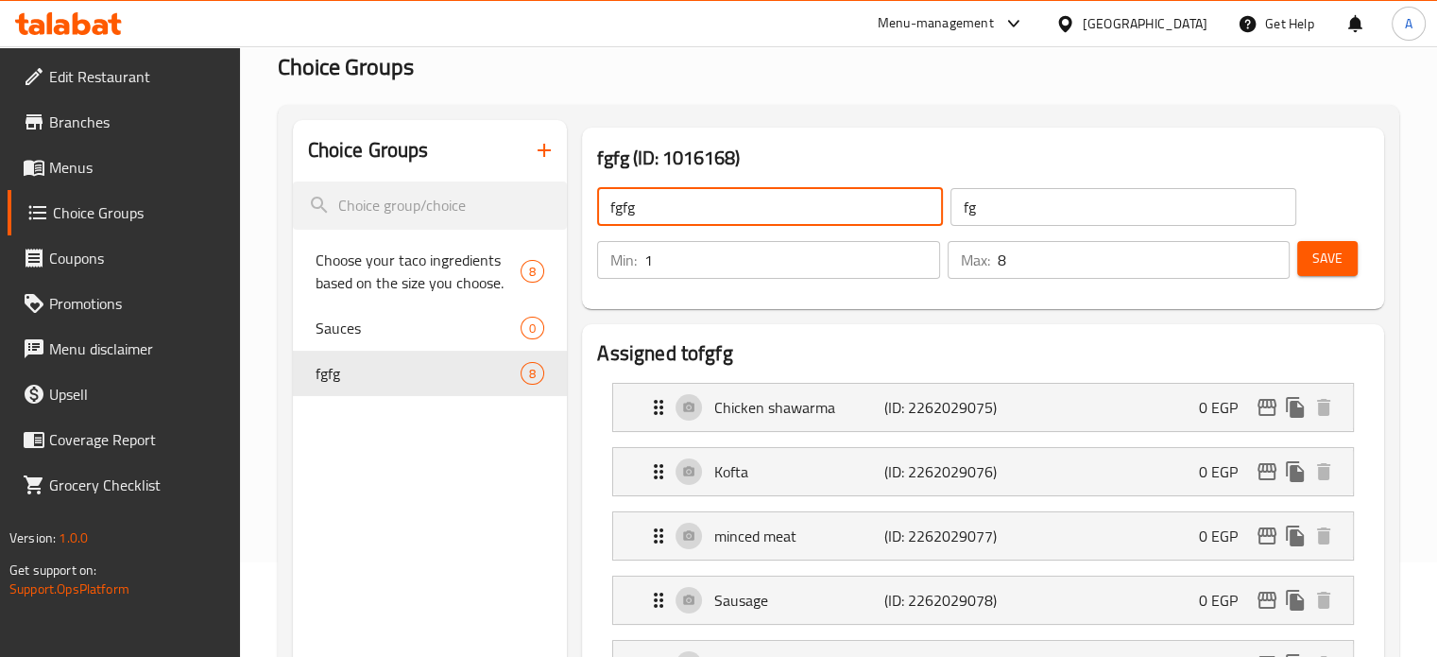
drag, startPoint x: 658, startPoint y: 212, endPoint x: 600, endPoint y: 211, distance: 57.6
click at [600, 211] on input "fgfg" at bounding box center [770, 207] width 346 height 38
paste input "إختار مكونات تاكوس حسب الحجم اللى إخترته"
type input "إختار مكونات تاكوس حسب الحجم اللى إخترته"
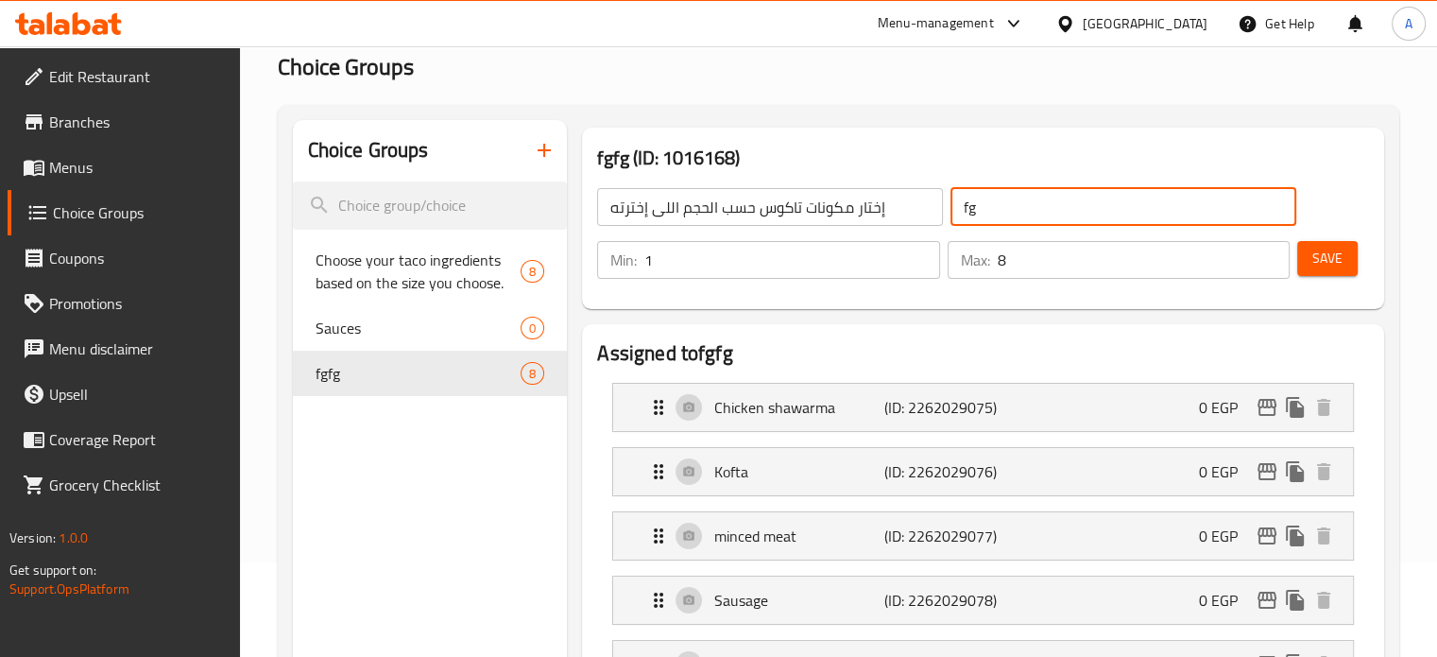
drag, startPoint x: 997, startPoint y: 215, endPoint x: 941, endPoint y: 209, distance: 56.0
click at [941, 209] on div "إختار مكونات تاكوس حسب الحجم اللى إخترته ​ fg ​" at bounding box center [946, 207] width 721 height 60
paste input "إختار مكونات تاكوس حسب الحجم اللى إخترته"
type input "إختار مكونات تاكوس حسب الحجم اللى إخترته"
click at [1326, 265] on span "Save" at bounding box center [1328, 259] width 30 height 24
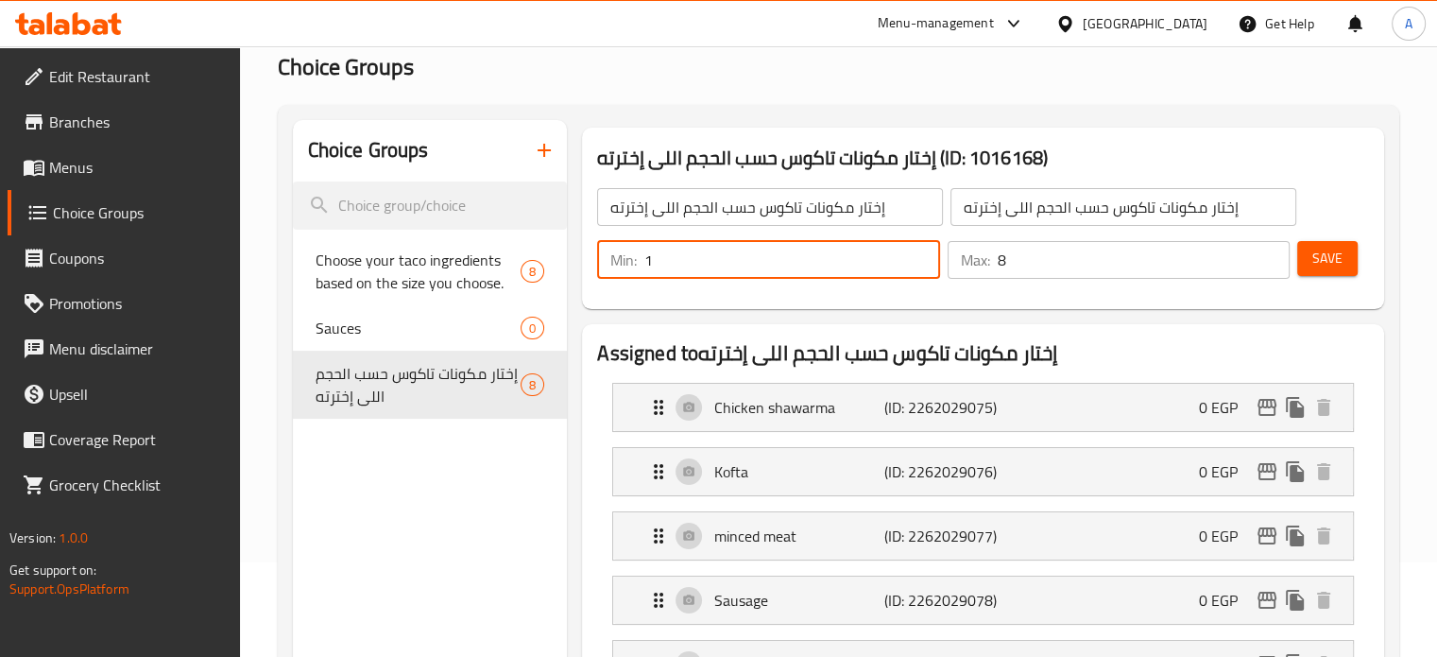
drag, startPoint x: 660, startPoint y: 264, endPoint x: 638, endPoint y: 264, distance: 21.7
click at [638, 264] on div "Min: 1 ​" at bounding box center [768, 260] width 342 height 38
type input "2"
click at [1317, 264] on span "Save" at bounding box center [1328, 259] width 30 height 24
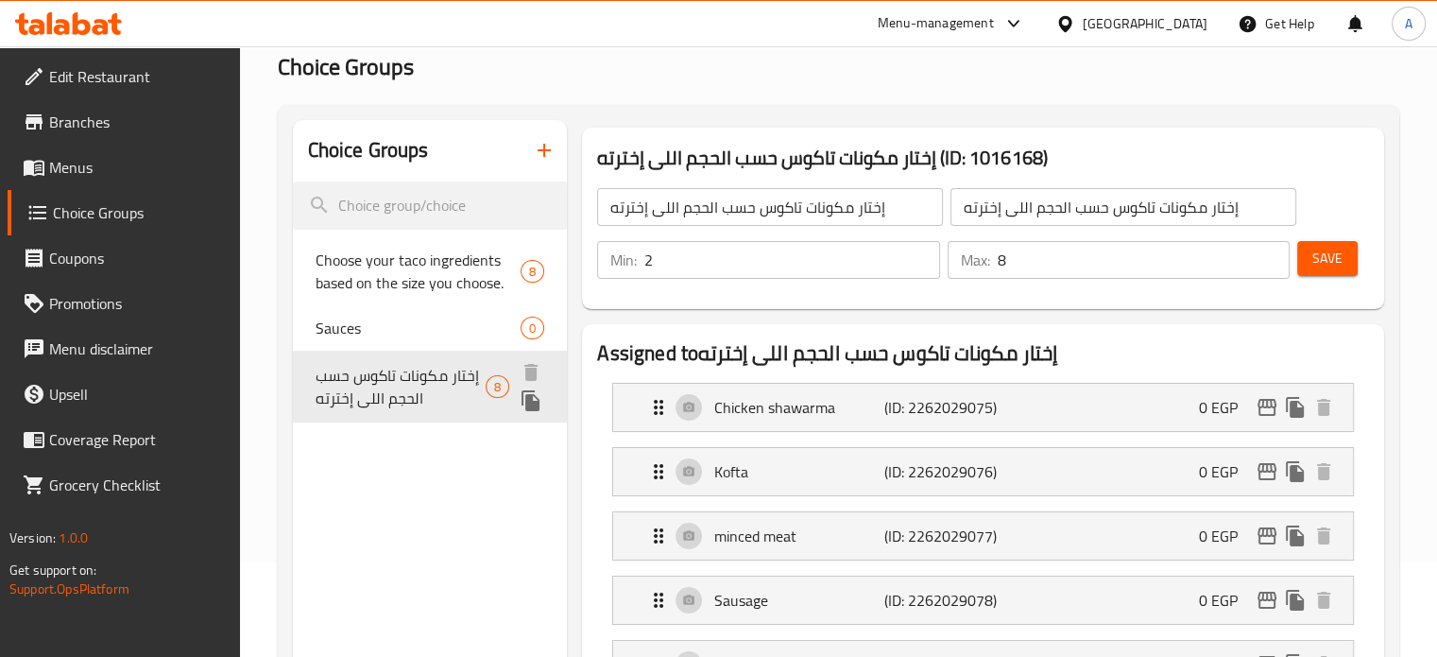
click at [530, 406] on icon "duplicate" at bounding box center [531, 400] width 18 height 21
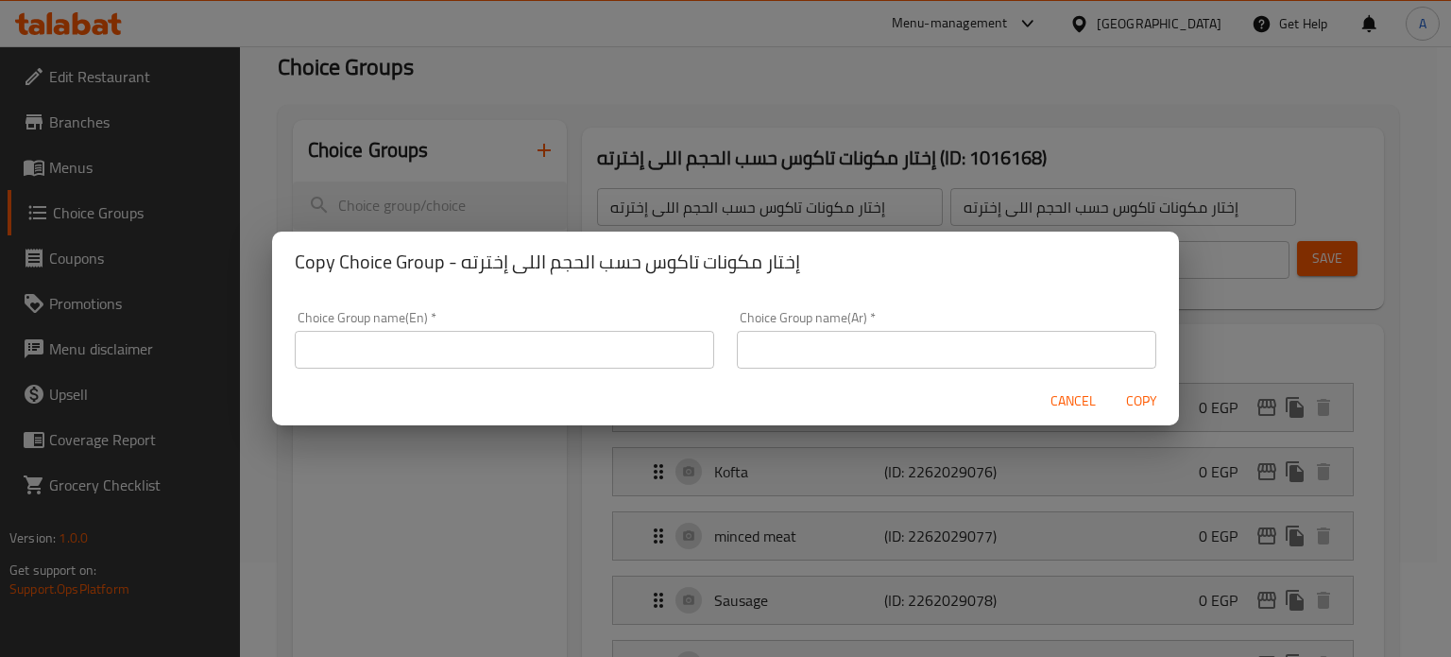
click at [455, 346] on input "text" at bounding box center [505, 350] width 420 height 38
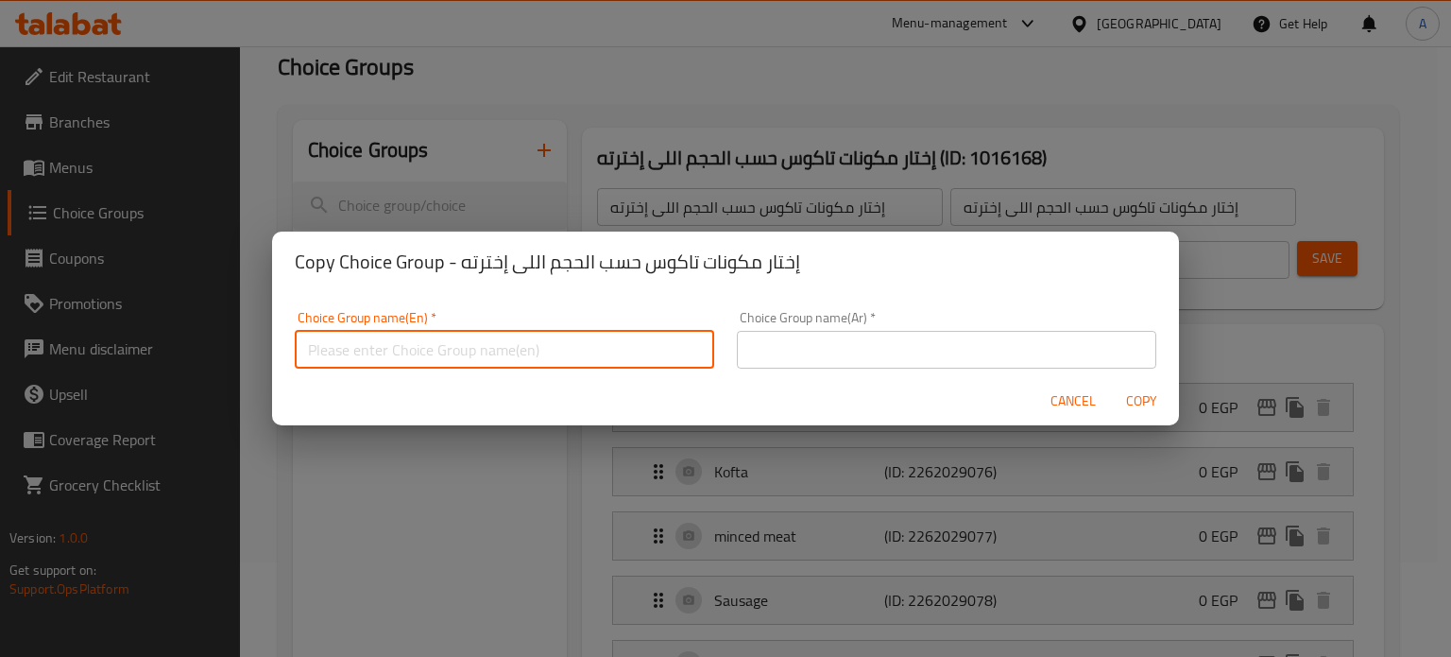
paste input "إختار مكونات تاكوس حسب الحجم اللى إخترته"
type input "إختار مكونات تاكوس حسب الحجم اللى إخترته"
click at [793, 349] on input "text" at bounding box center [947, 350] width 420 height 38
paste input "إختار مكونات تاكوس حسب الحجم اللى إخترته"
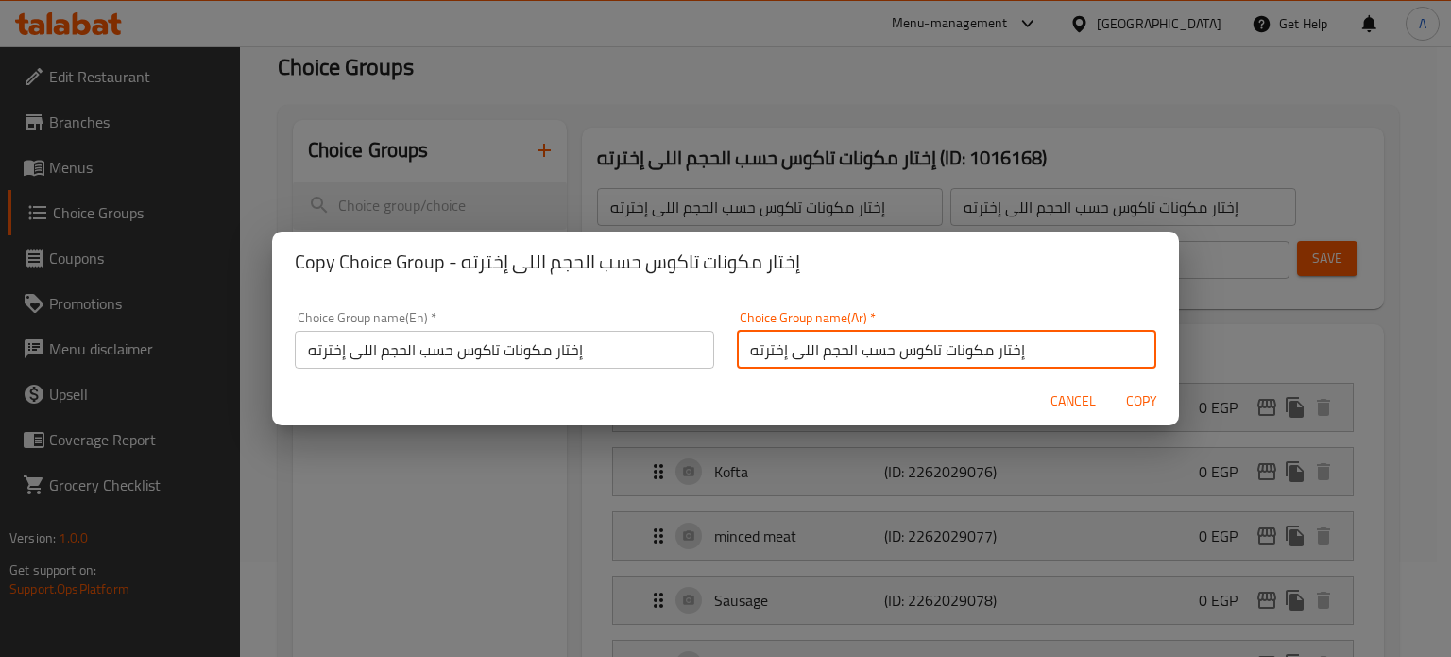
type input "إختار مكونات تاكوس حسب الحجم اللى إخترته"
click at [1134, 403] on span "Copy" at bounding box center [1141, 401] width 45 height 24
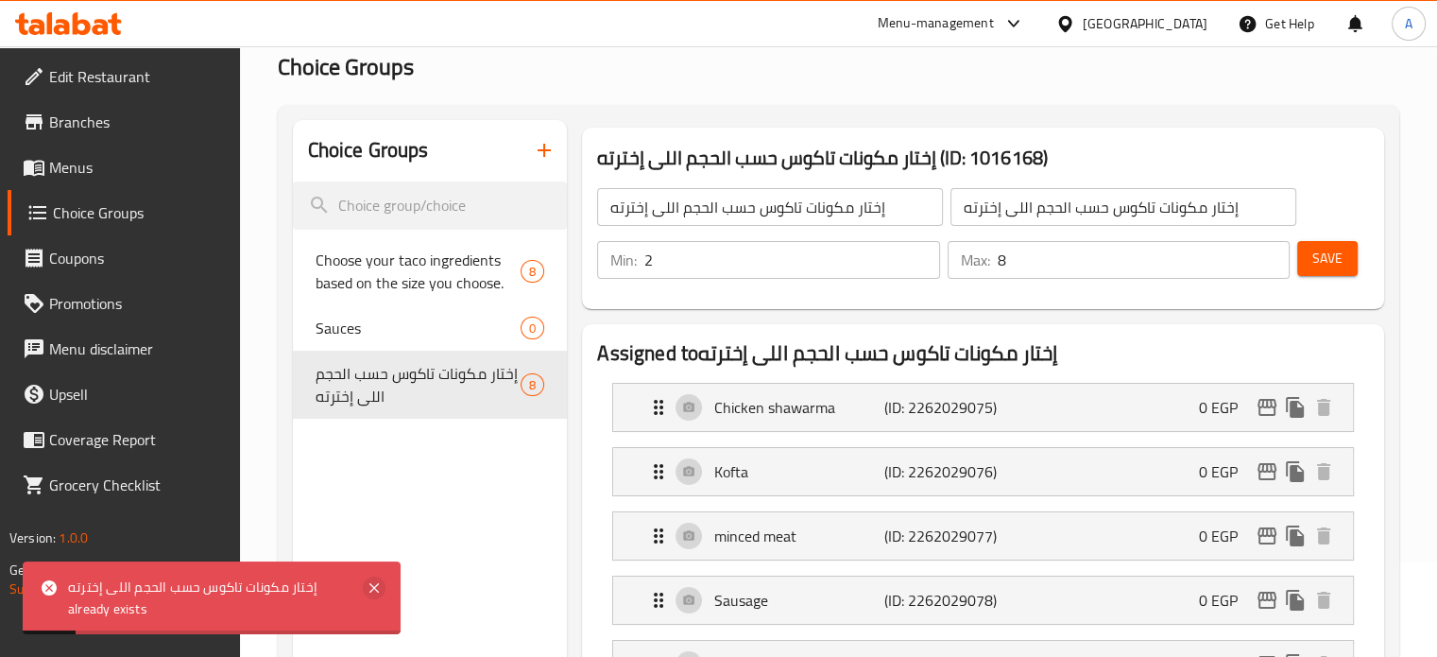
click at [374, 583] on icon at bounding box center [374, 587] width 23 height 23
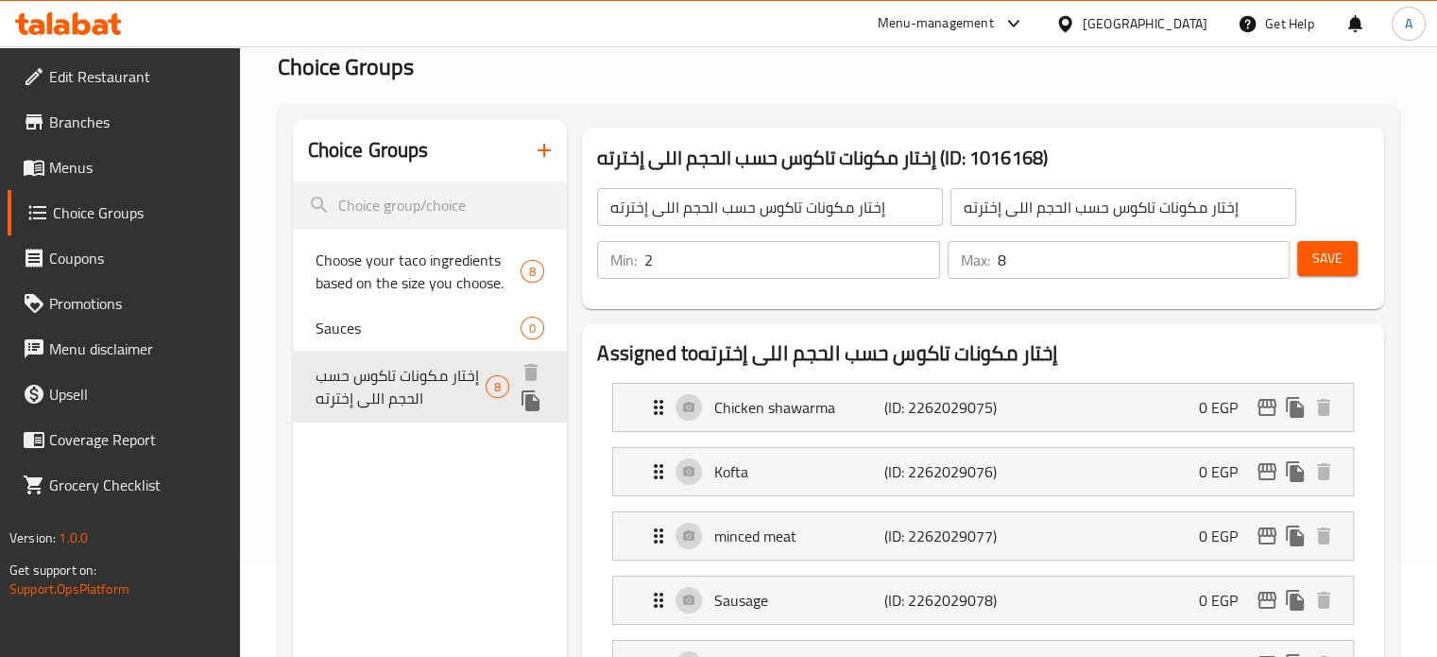
click at [527, 406] on icon "duplicate" at bounding box center [531, 400] width 18 height 21
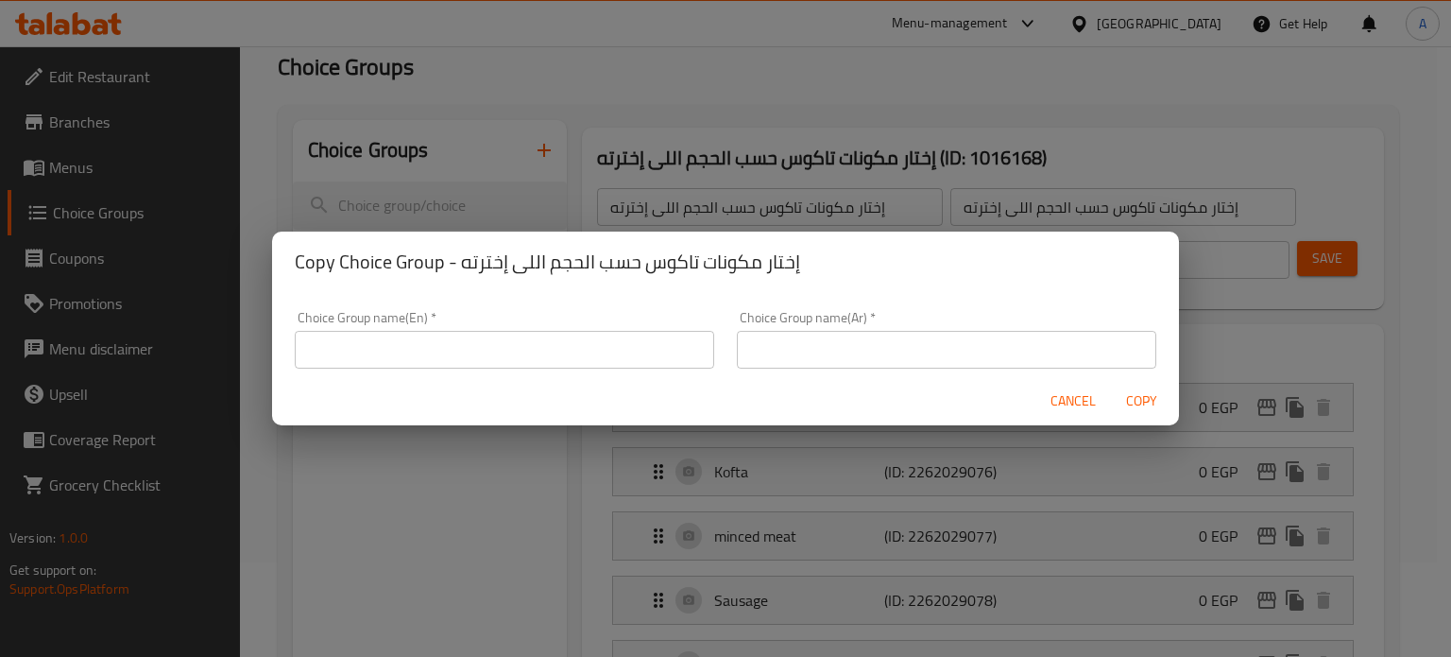
click at [650, 356] on input "text" at bounding box center [505, 350] width 420 height 38
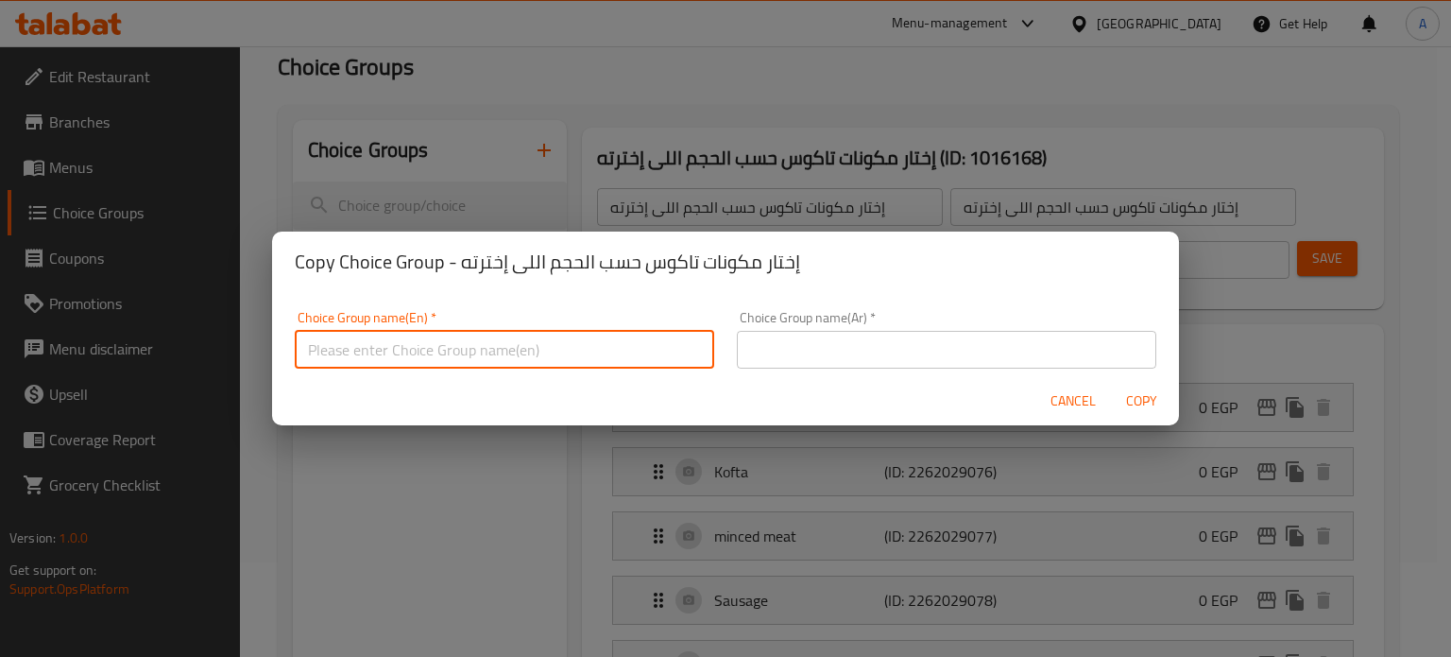
paste input "إختار مكونات تاكوس حسب الحجم اللى إخترته"
type input "إختار مكونات تاكوس حسب الحجم اللى إخترت"
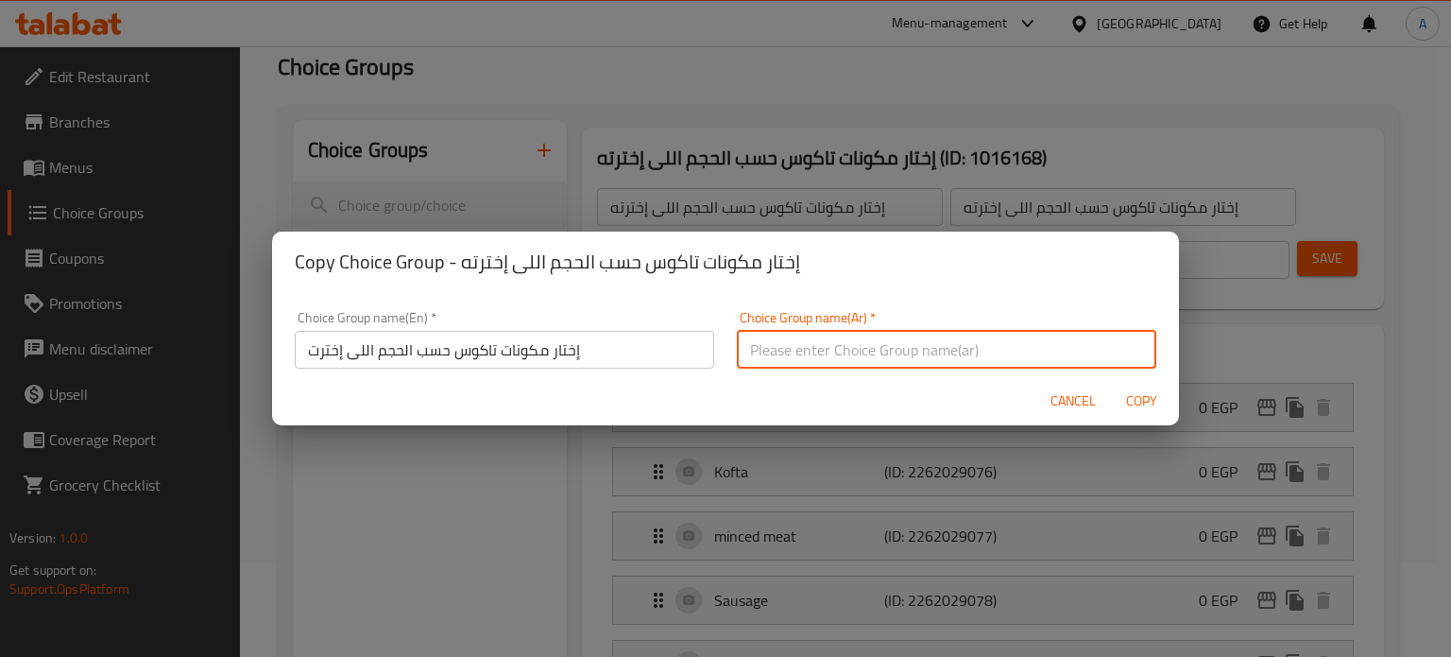
click at [808, 350] on input "text" at bounding box center [947, 350] width 420 height 38
paste input "إختار مكونات تاكوس حسب الحجم اللى إخترته"
type input "إختار مكونات تاكوس حسب الحجم اللى إخترت"
click at [1132, 400] on span "Copy" at bounding box center [1141, 401] width 45 height 24
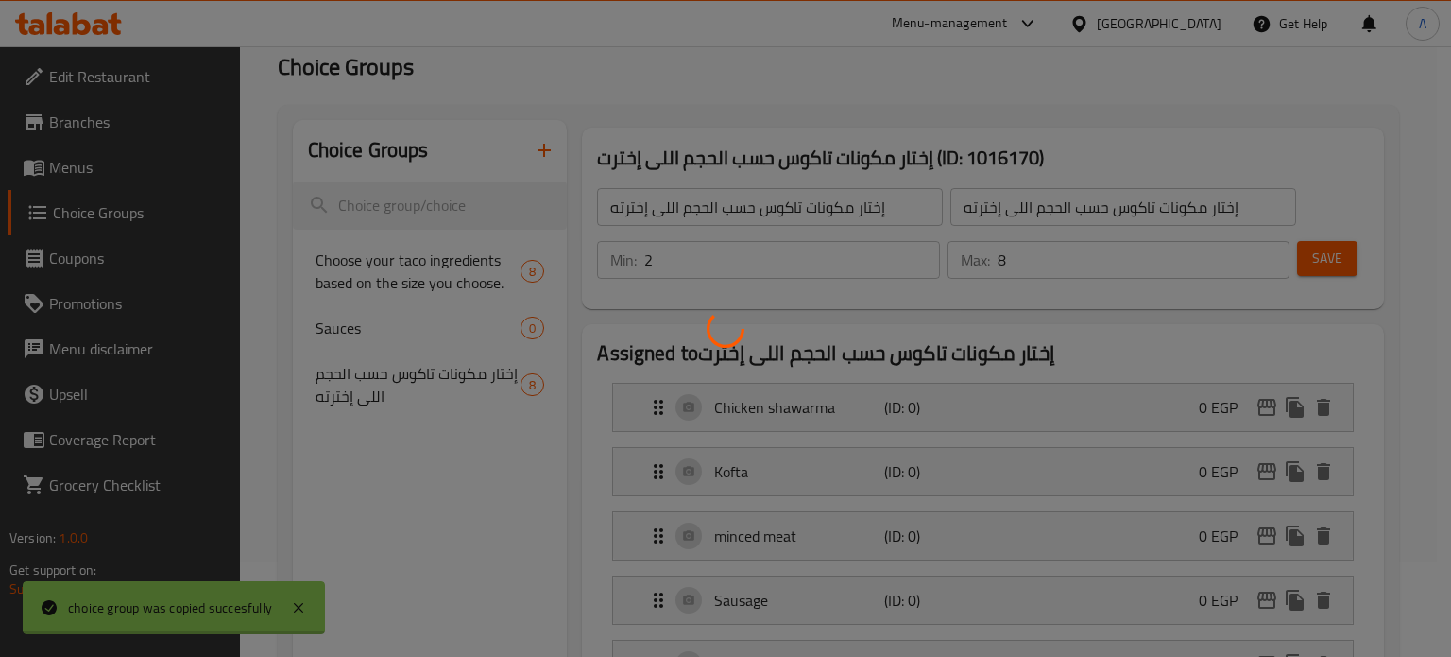
type input "إختار مكونات تاكوس حسب الحجم اللى إخترت"
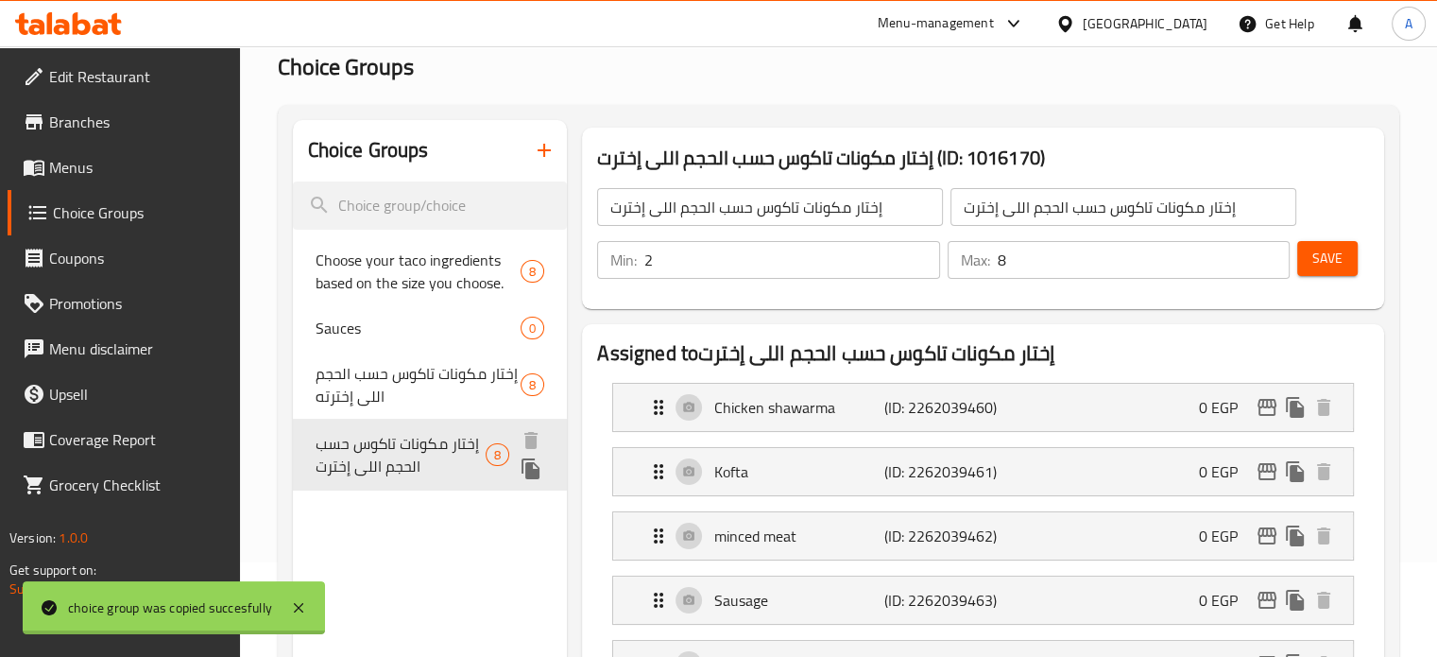
click at [419, 456] on span "إختار مكونات تاكوس حسب الحجم اللى إخترت" at bounding box center [401, 454] width 170 height 45
click at [436, 383] on span "إختار مكونات تاكوس حسب الحجم اللى إخترته" at bounding box center [401, 386] width 170 height 45
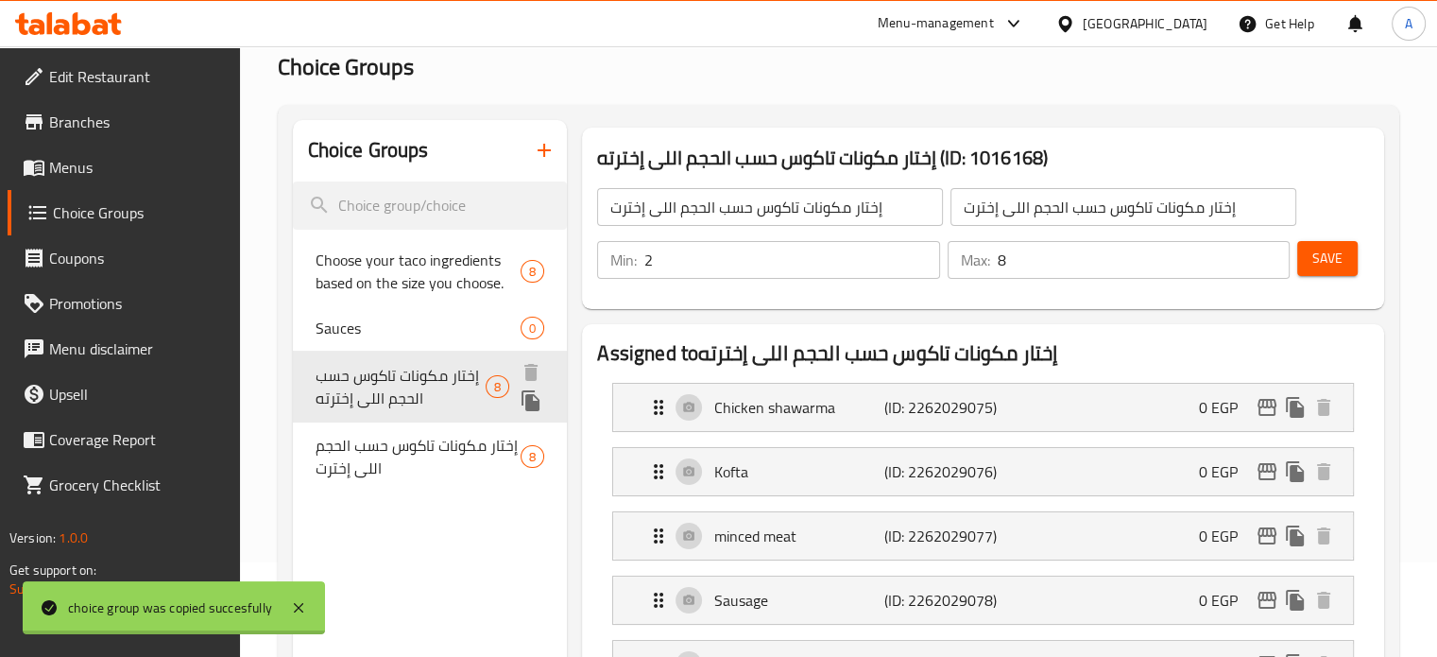
type input "إختار مكونات تاكوس حسب الحجم اللى إخترته"
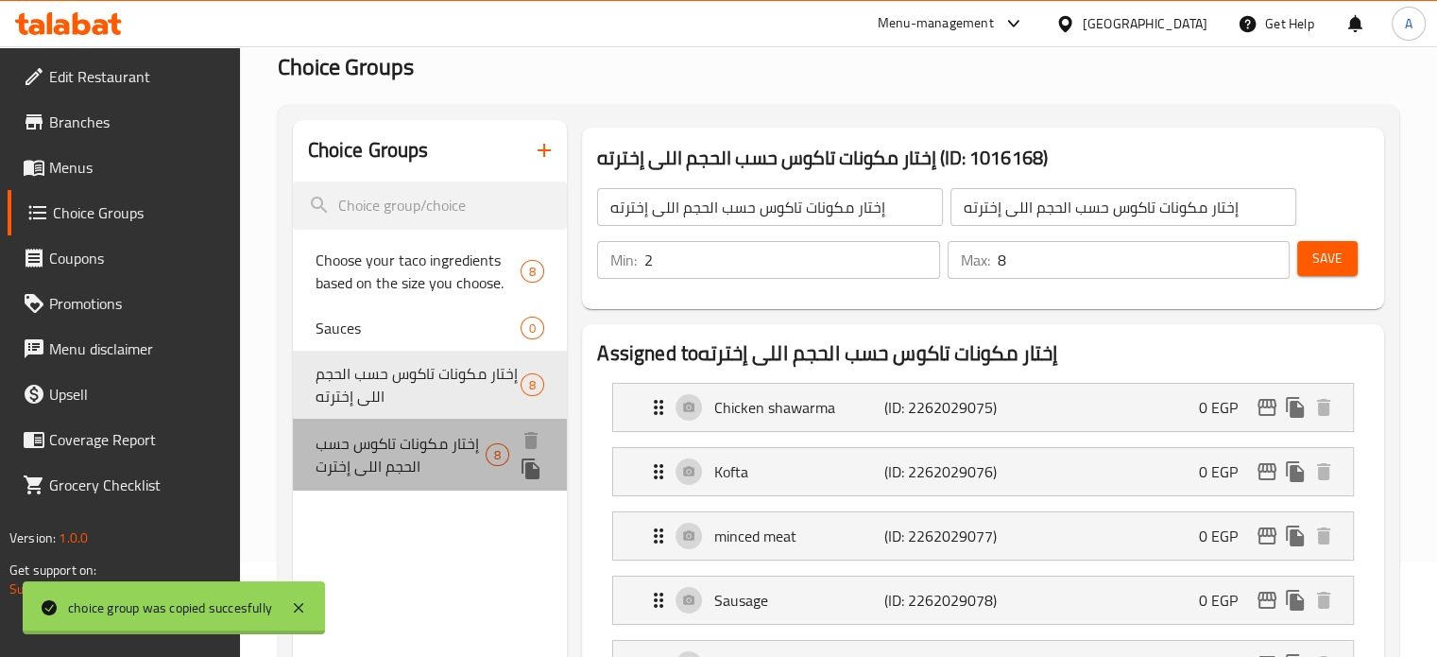
click at [421, 460] on span "إختار مكونات تاكوس حسب الحجم اللى إخترت" at bounding box center [401, 454] width 170 height 45
type input "إختار مكونات تاكوس حسب الحجم اللى إخترت"
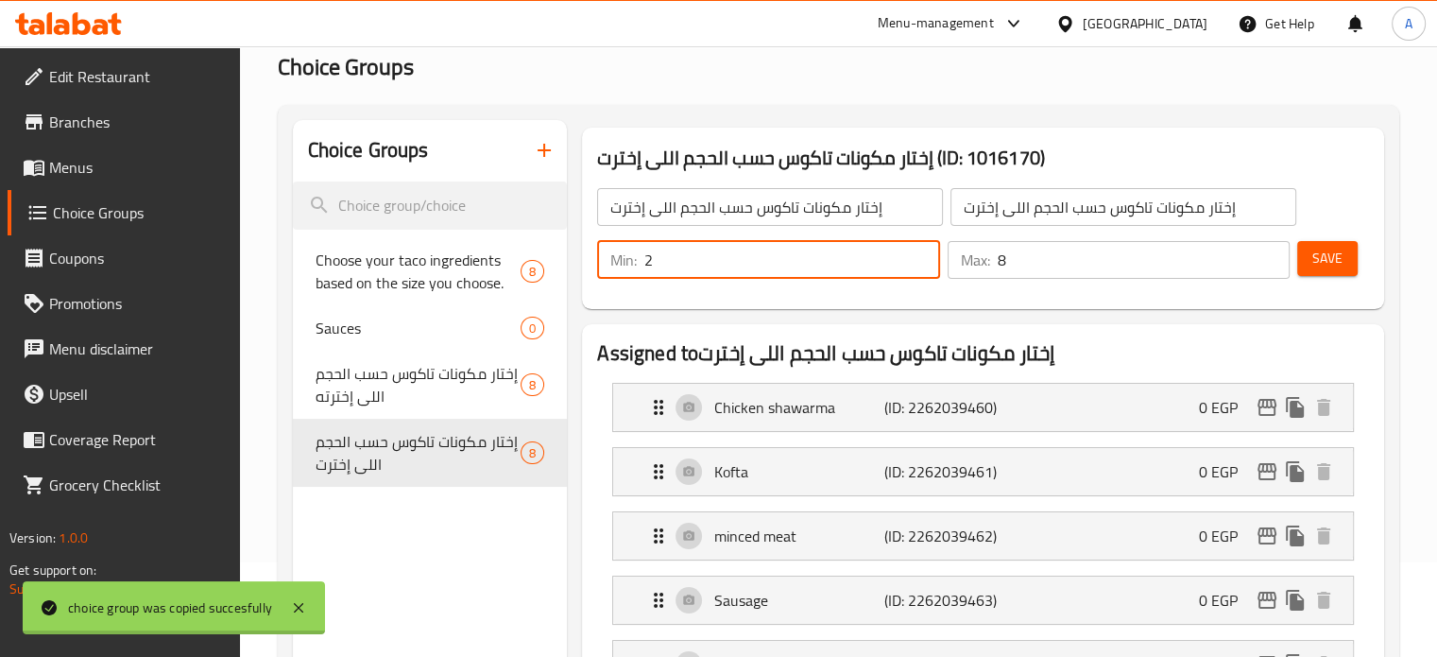
drag, startPoint x: 663, startPoint y: 266, endPoint x: 631, endPoint y: 263, distance: 32.3
click at [631, 263] on div "Min: 2 ​" at bounding box center [768, 260] width 342 height 38
type input "3"
click at [1322, 266] on span "Save" at bounding box center [1328, 259] width 30 height 24
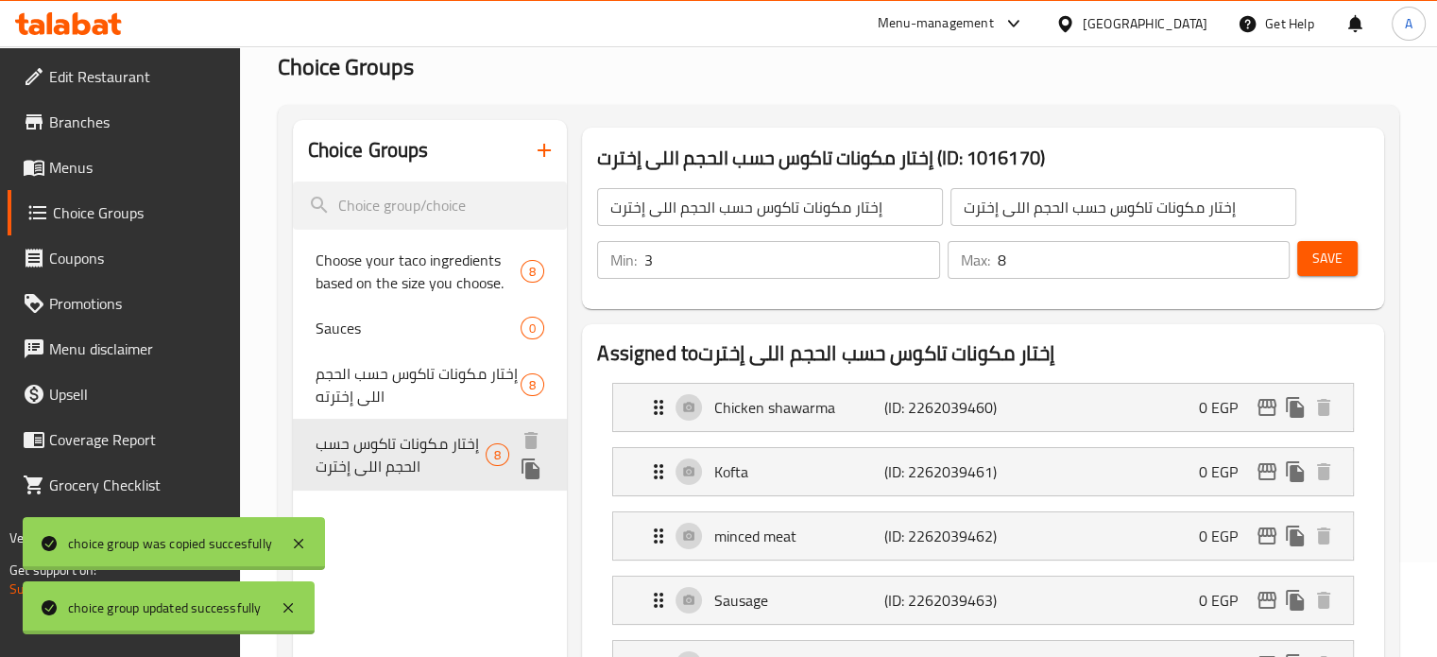
click at [438, 468] on span "إختار مكونات تاكوس حسب الحجم اللى إخترت" at bounding box center [401, 454] width 170 height 45
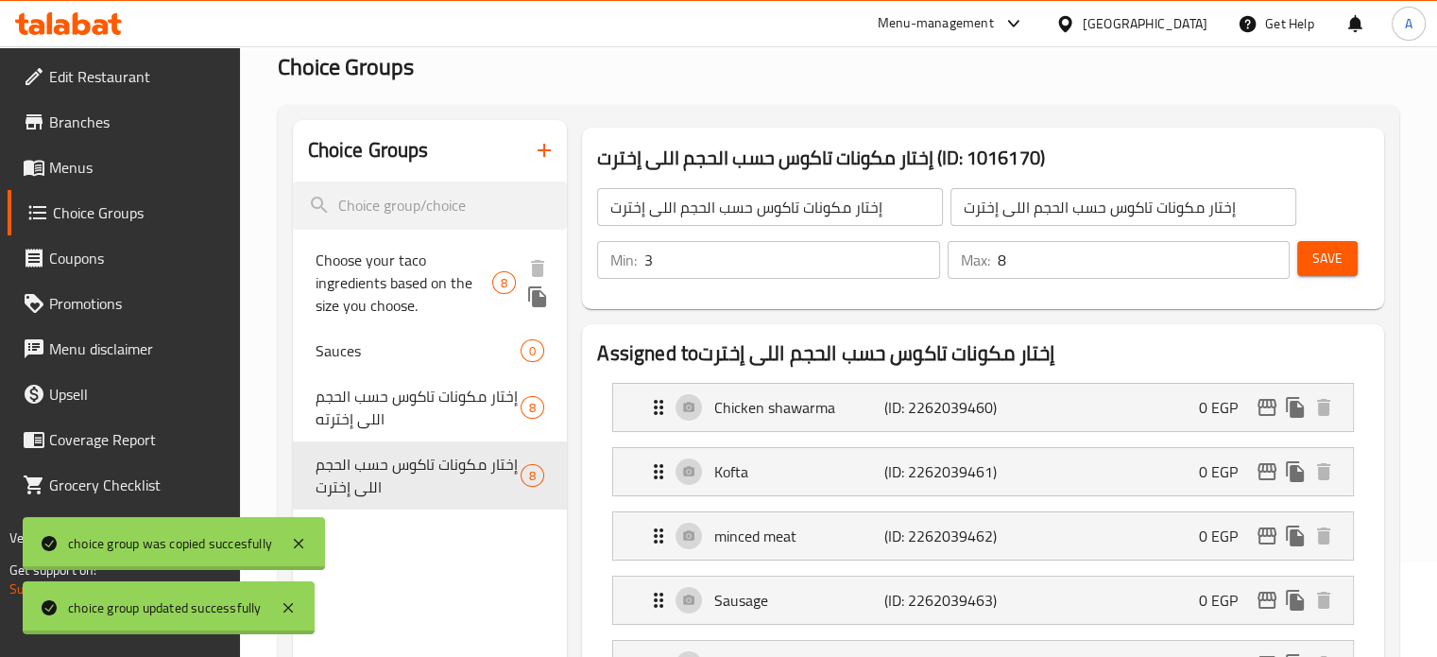
click at [395, 298] on span "Choose your taco ingredients based on the size you choose." at bounding box center [405, 283] width 178 height 68
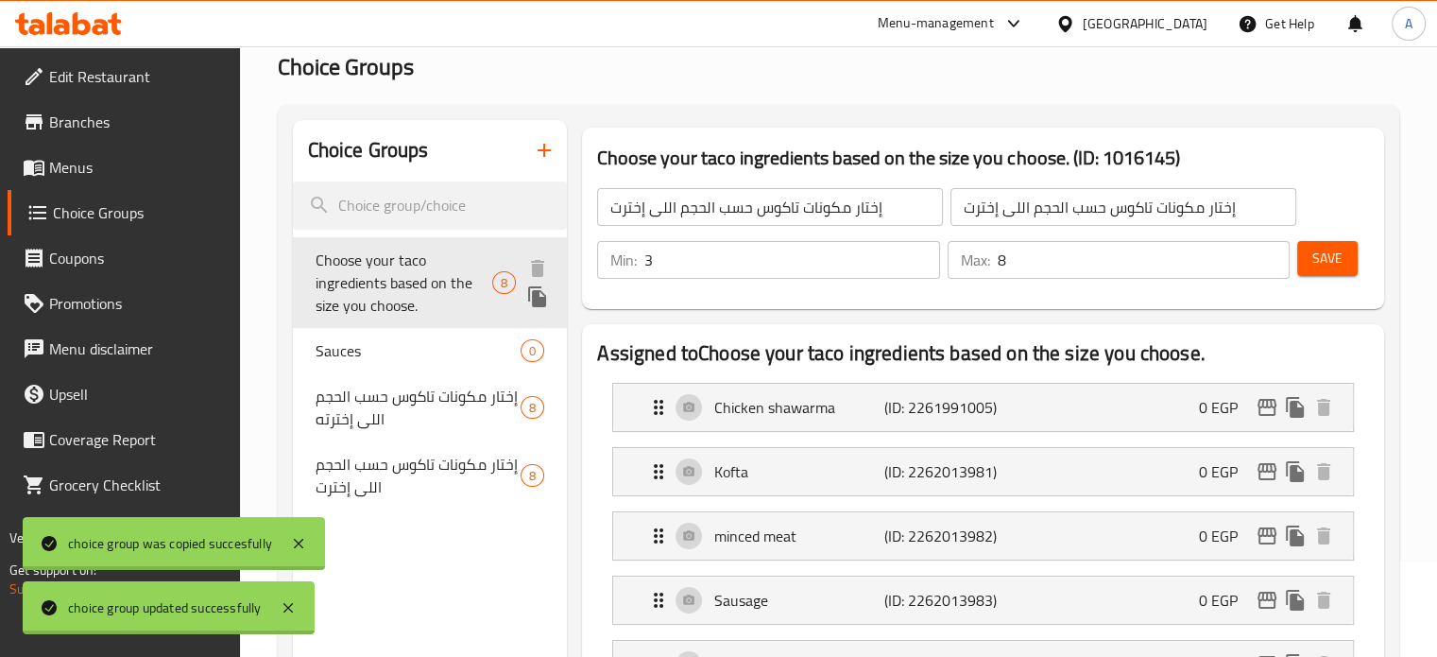
type input "Choose your taco ingredients based on the size you choose."
type input "إختار مكونات تاكوس حسب الحجم اللى إخترته من اللحم"
type input "1"
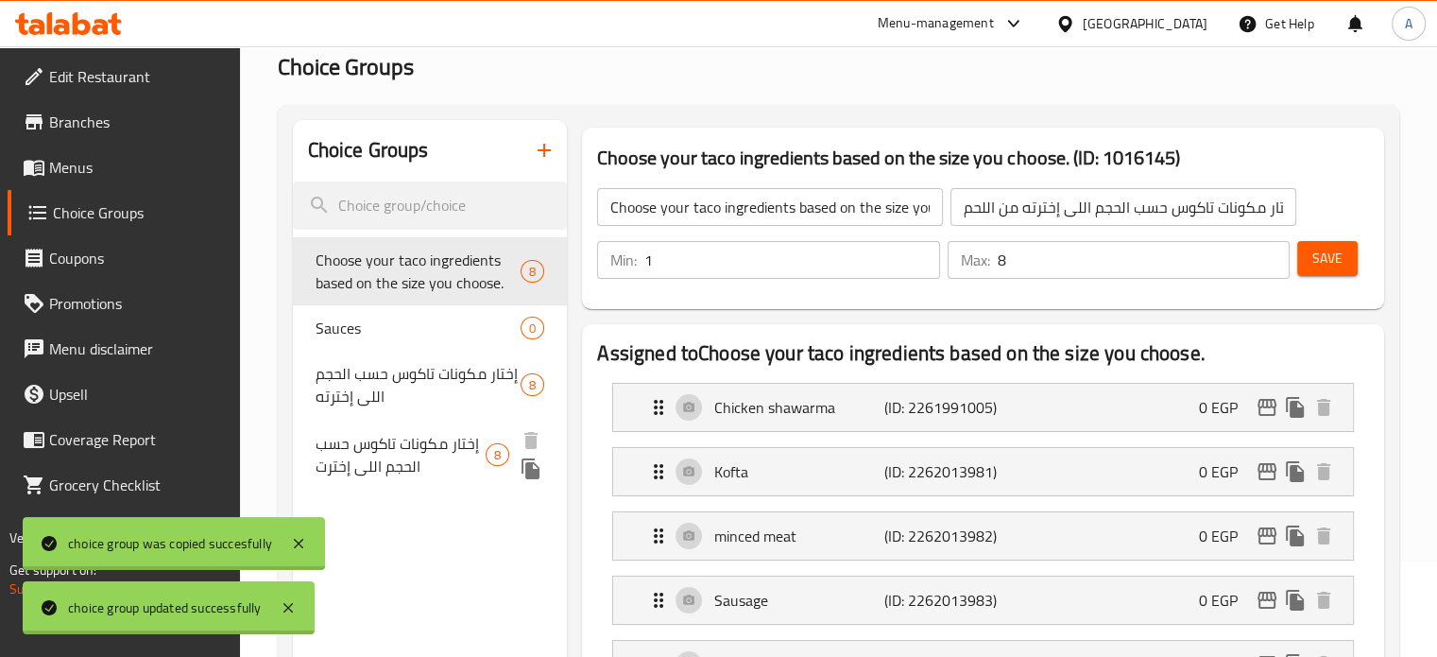
click at [404, 464] on span "إختار مكونات تاكوس حسب الحجم اللى إخترت" at bounding box center [401, 454] width 170 height 45
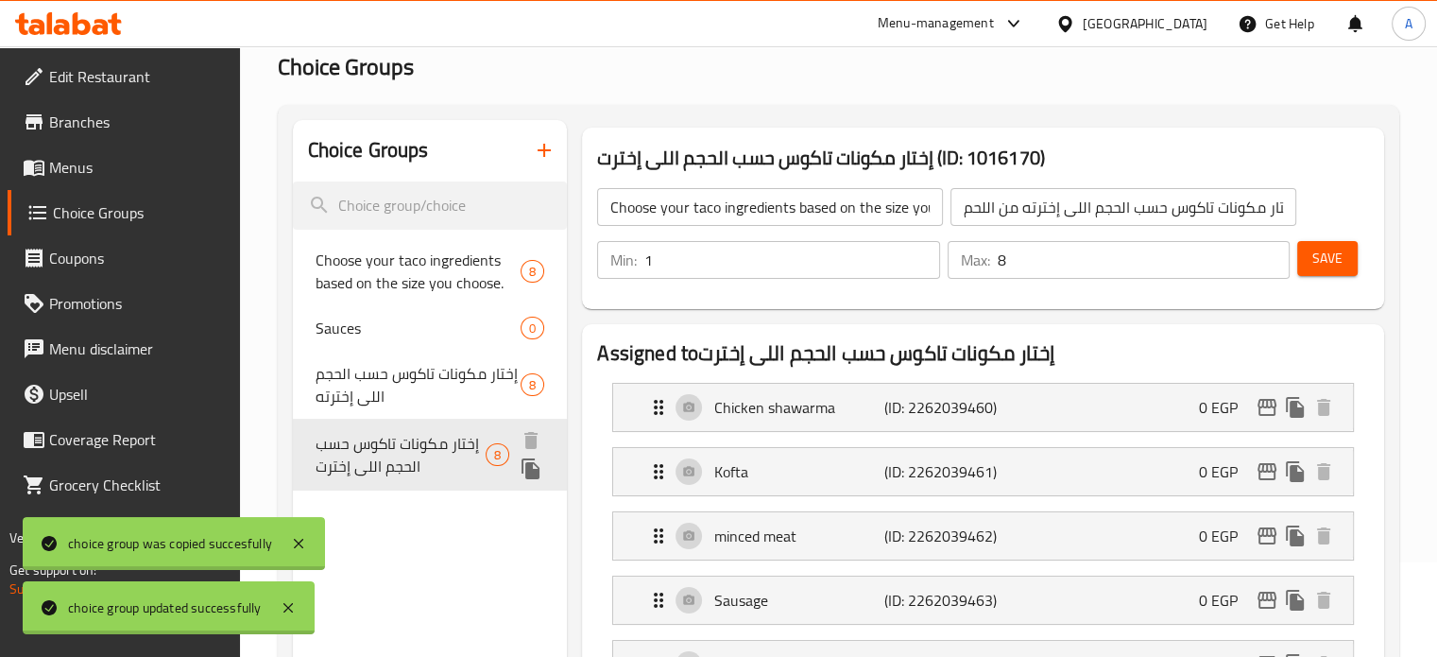
type input "إختار مكونات تاكوس حسب الحجم اللى إخترت"
type input "3"
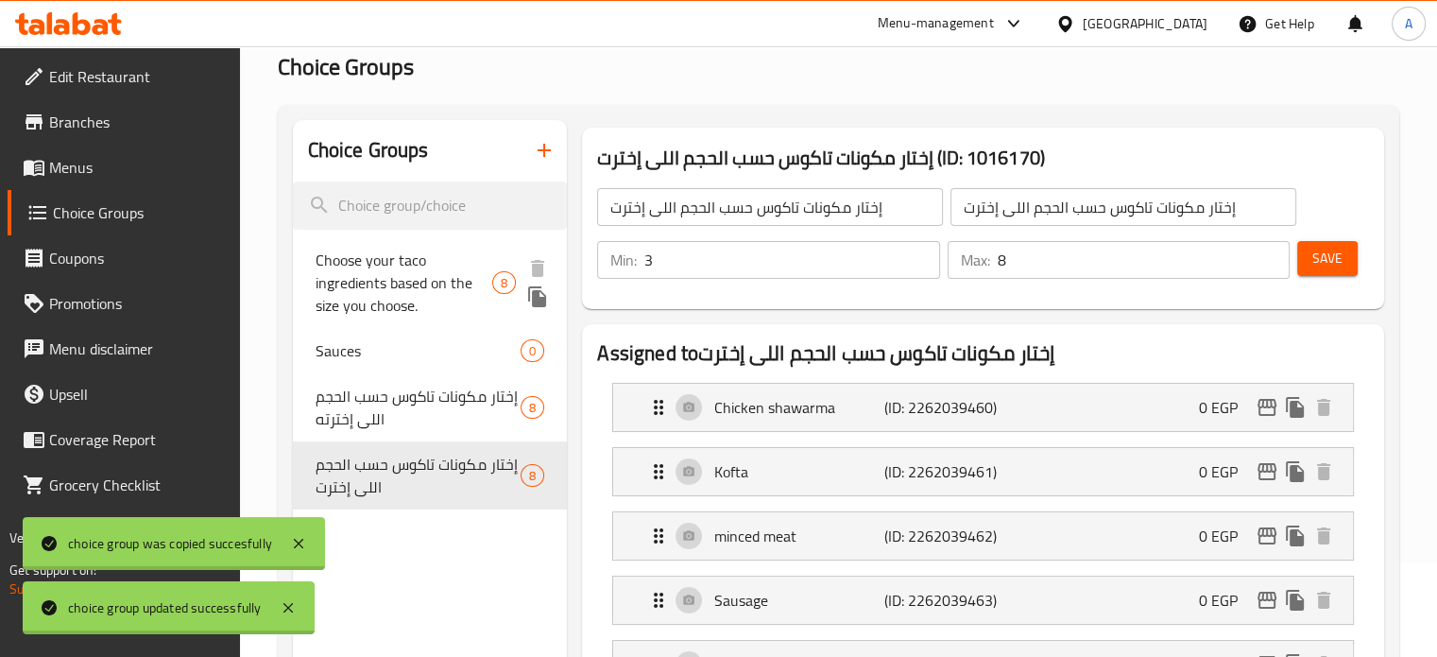
click at [416, 281] on span "Choose your taco ingredients based on the size you choose." at bounding box center [405, 283] width 178 height 68
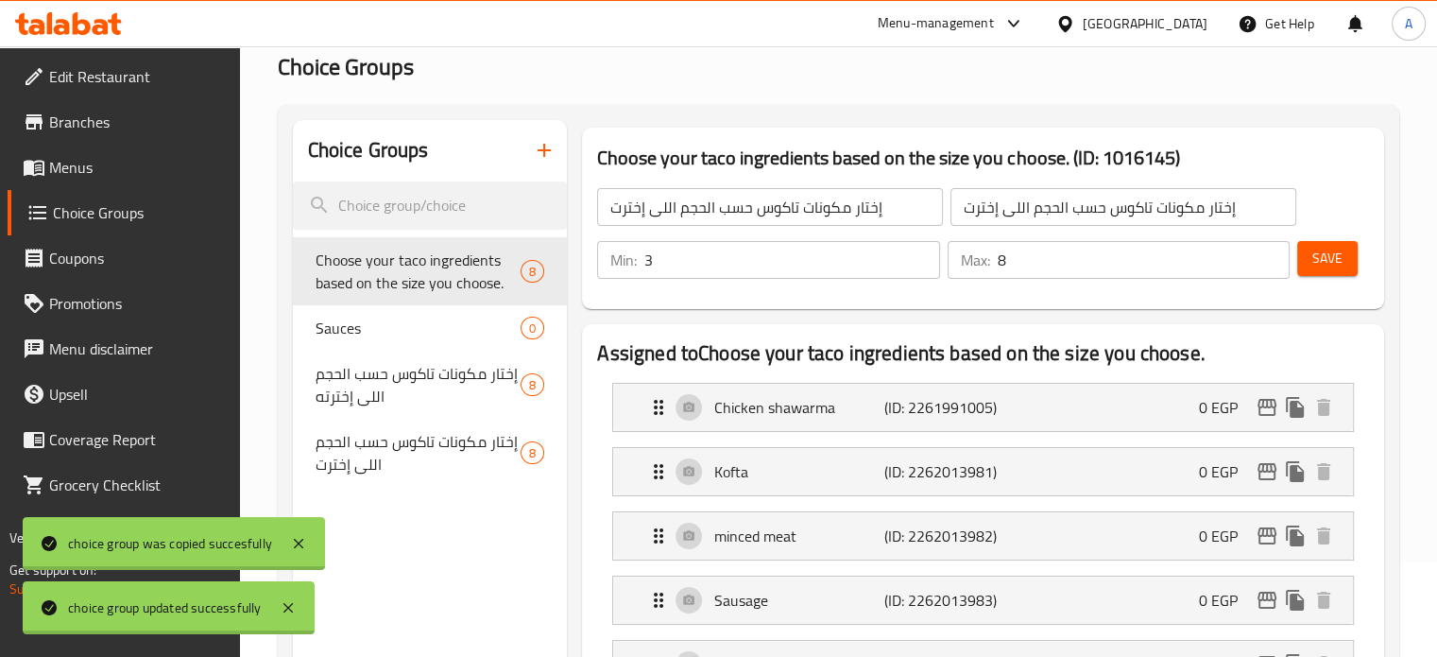
type input "Choose your taco ingredients based on the size you choose."
type input "إختار مكونات تاكوس حسب الحجم اللى إخترته من اللحم"
type input "1"
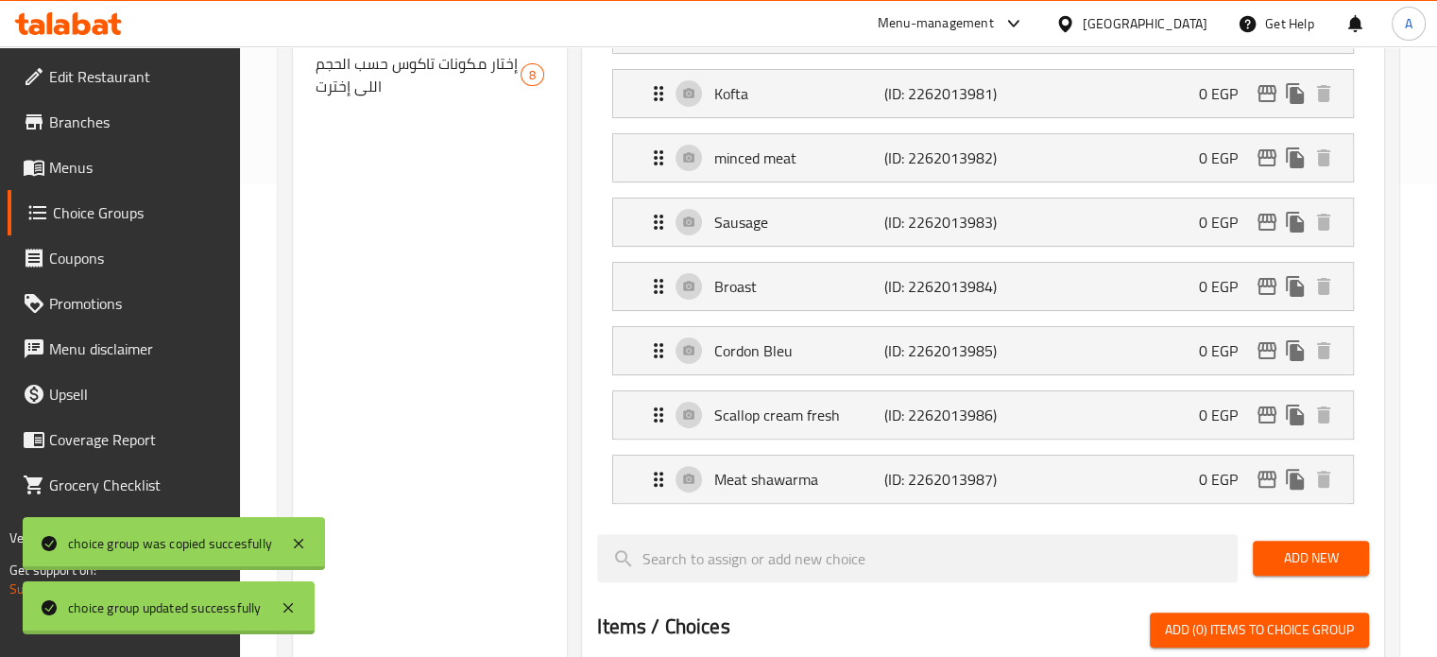
scroll to position [283, 0]
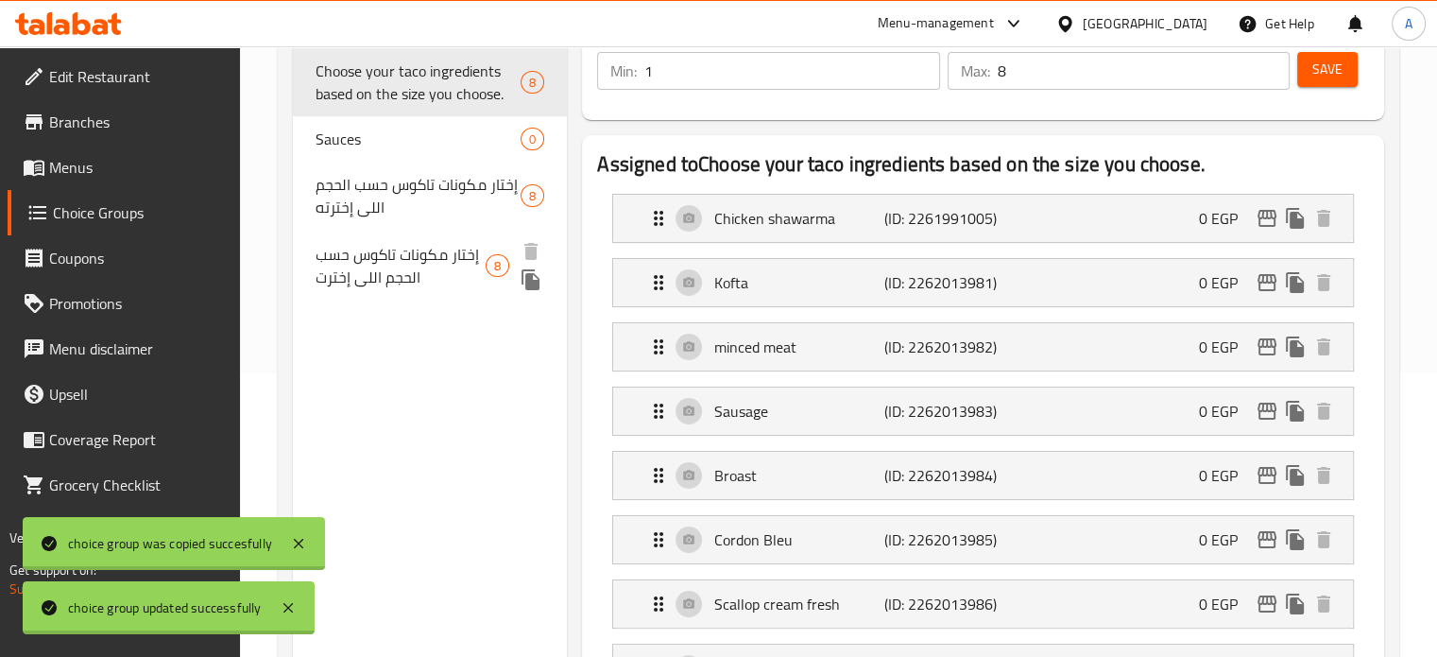
click at [385, 264] on span "إختار مكونات تاكوس حسب الحجم اللى إخترت" at bounding box center [401, 265] width 170 height 45
type input "إختار مكونات تاكوس حسب الحجم اللى إخترت"
type input "3"
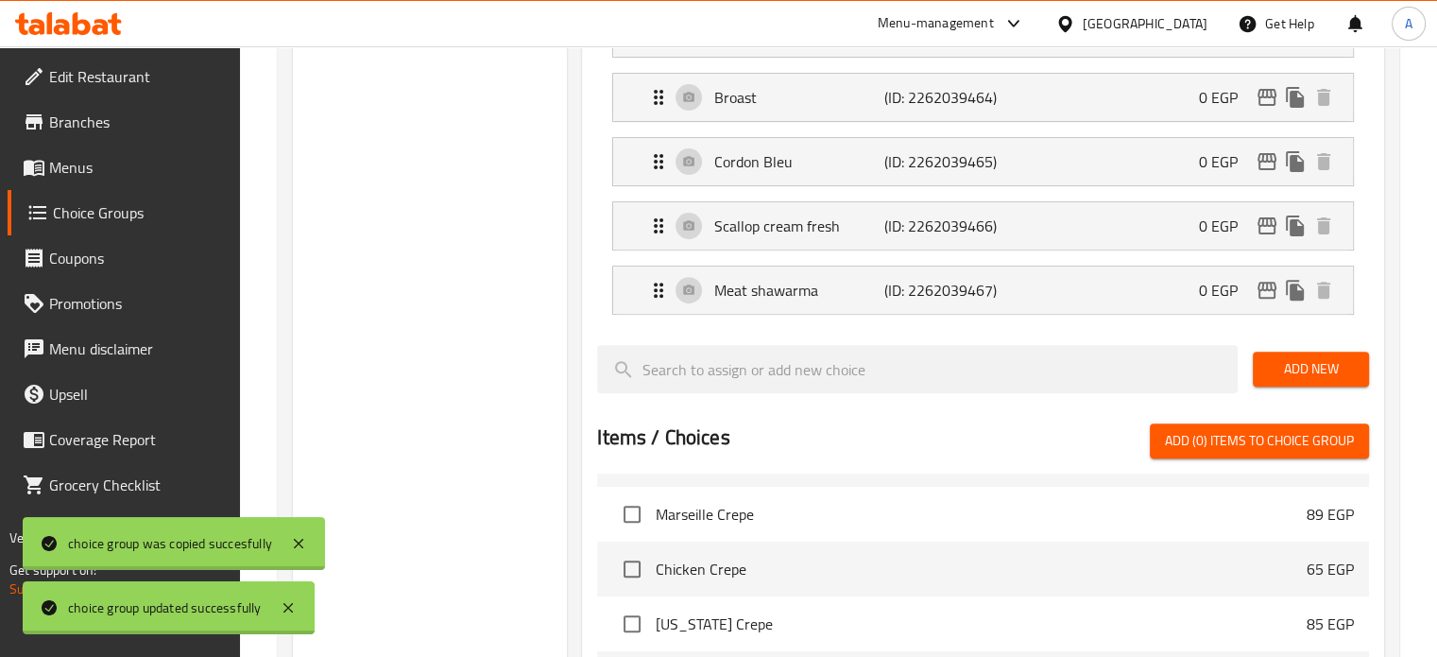
scroll to position [94, 0]
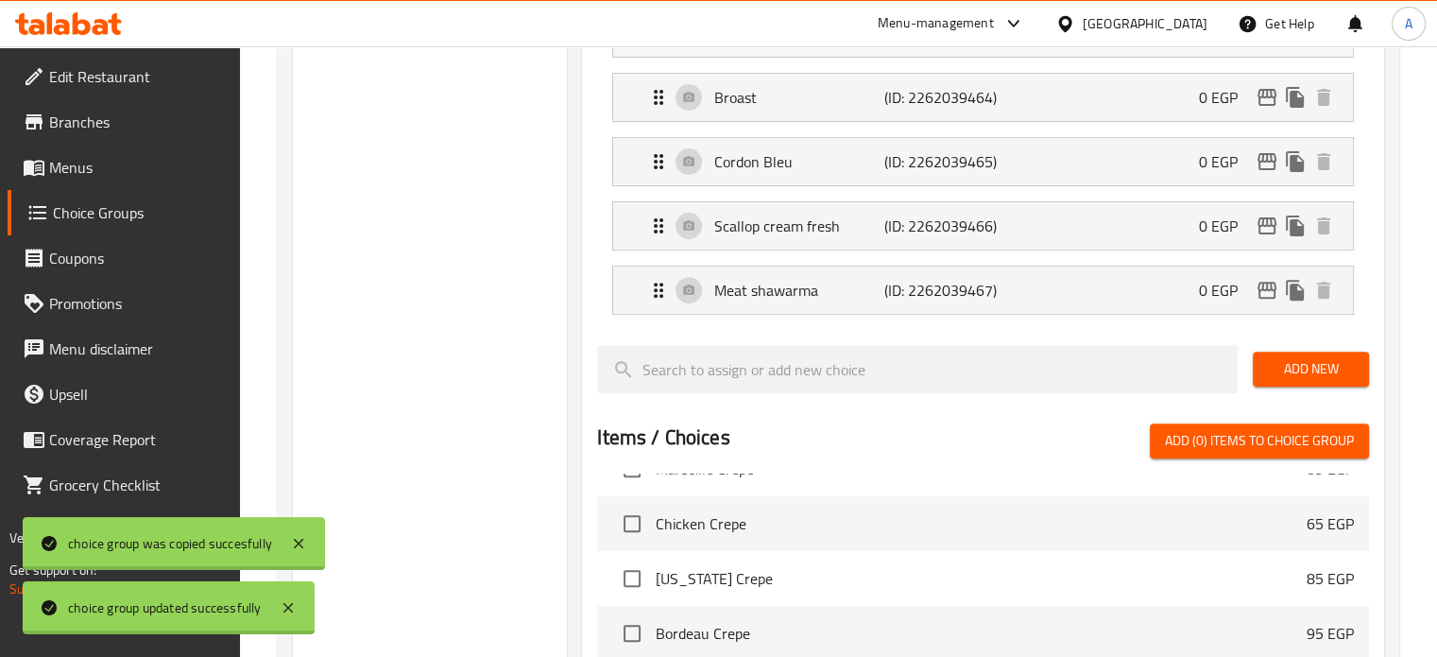
click at [1219, 438] on span "Add (0) items to choice group" at bounding box center [1259, 441] width 189 height 24
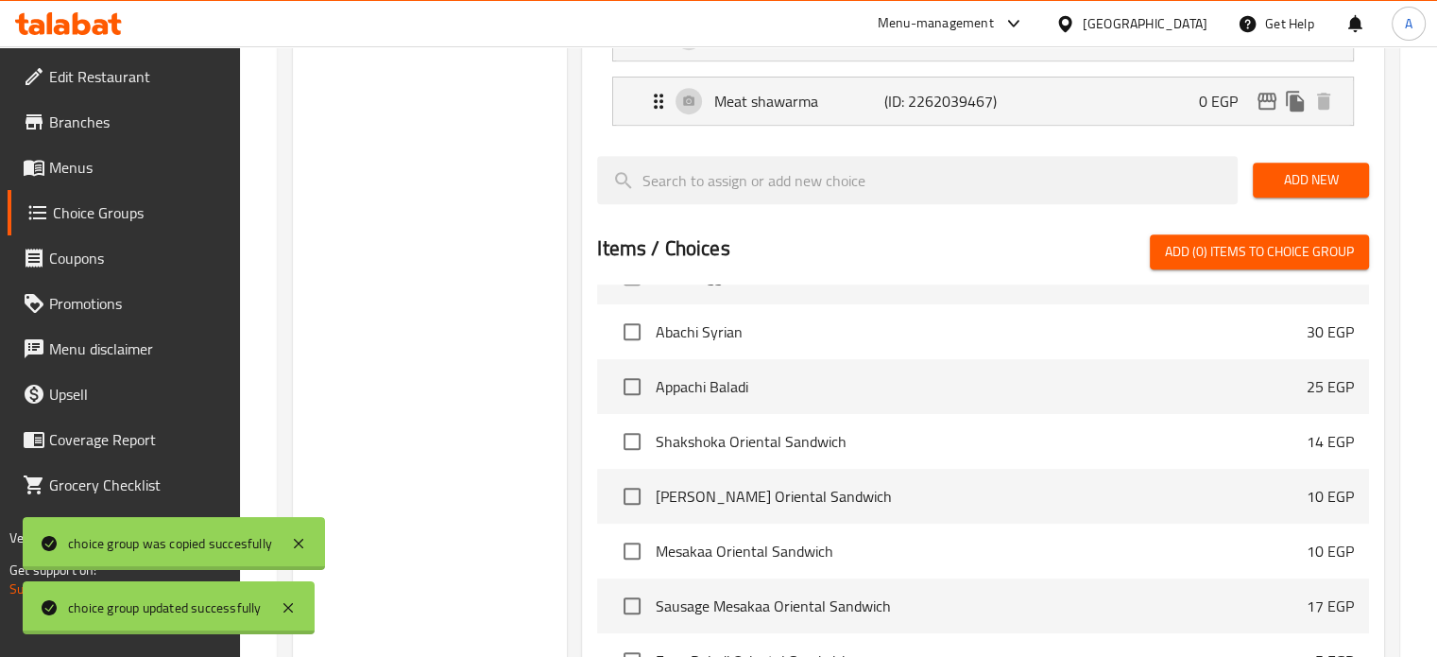
scroll to position [9355, 0]
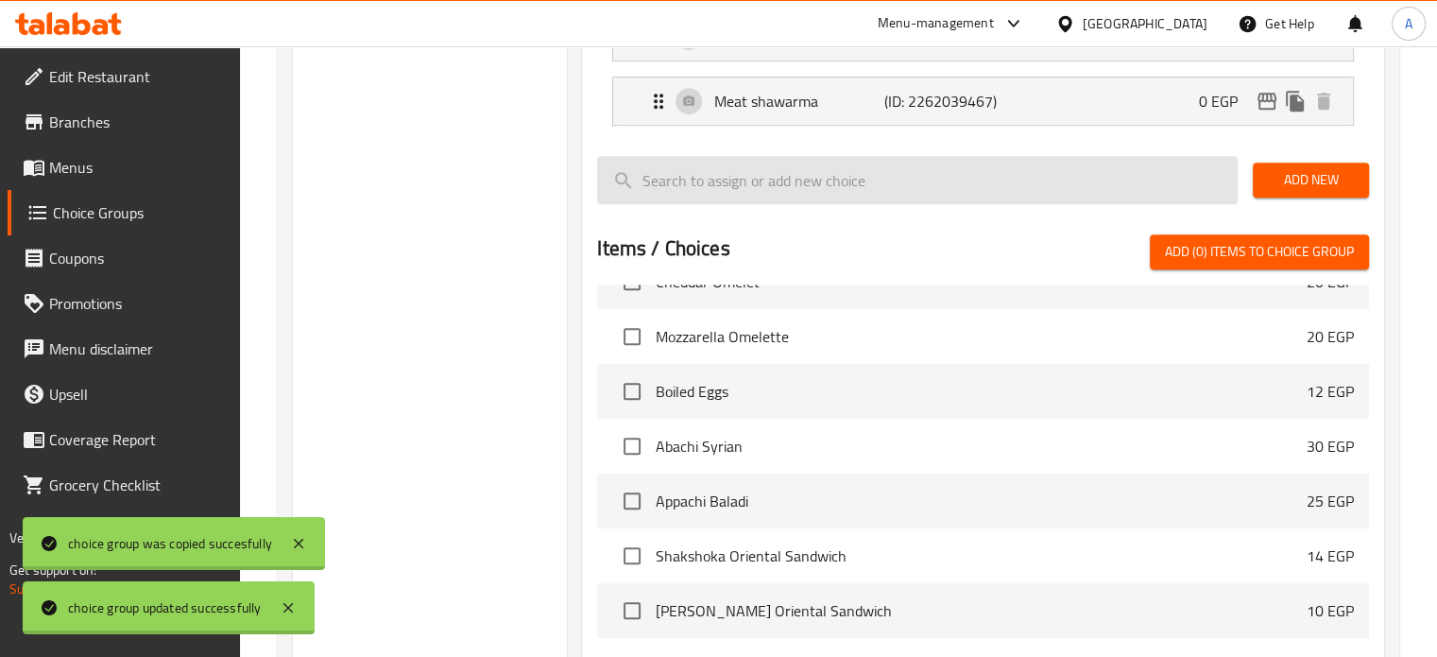
click at [812, 180] on input "search" at bounding box center [917, 180] width 641 height 48
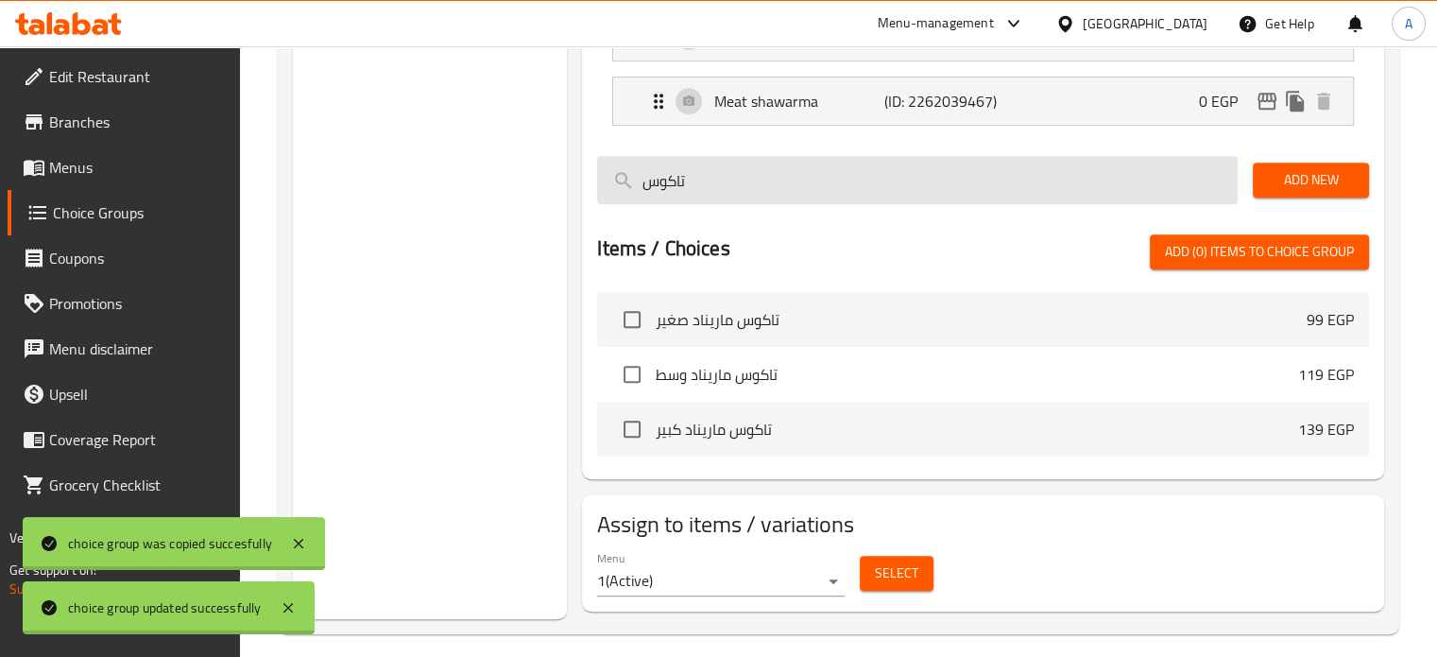
scroll to position [0, 0]
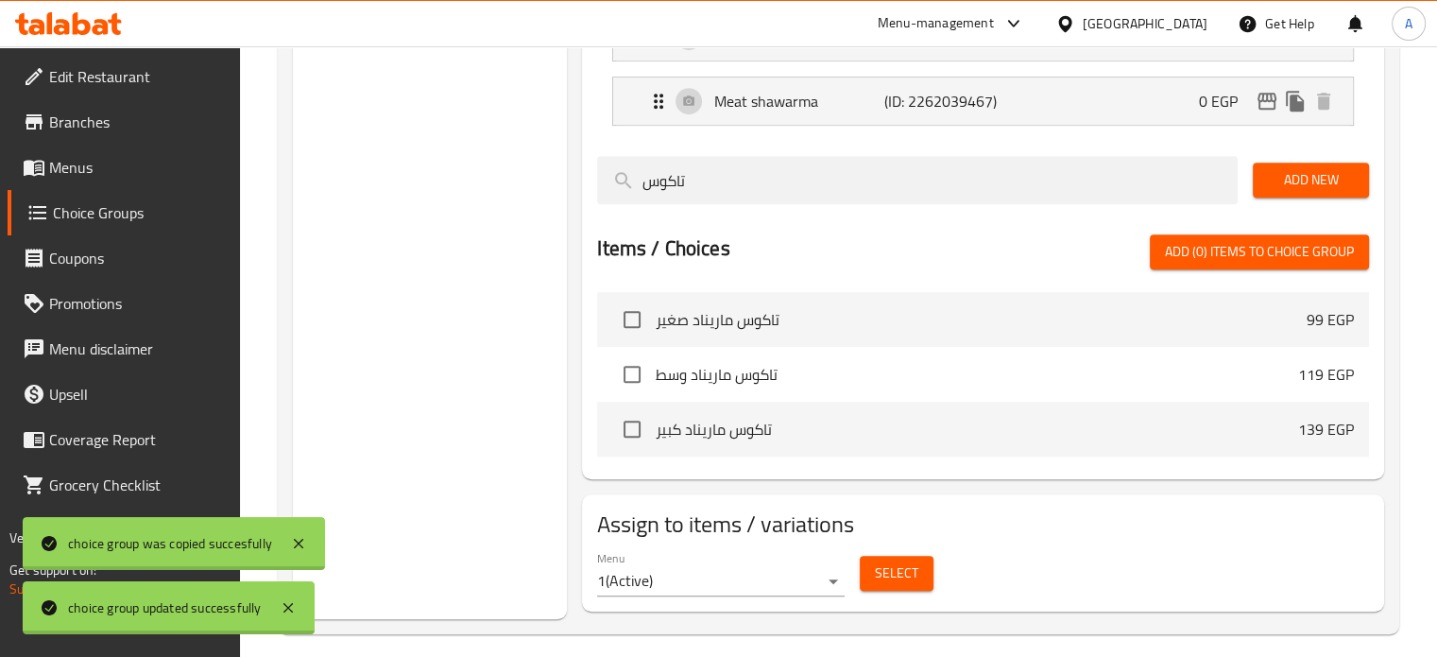
type input "تاكوس"
click at [641, 424] on input "checkbox" at bounding box center [632, 429] width 40 height 40
checkbox input "true"
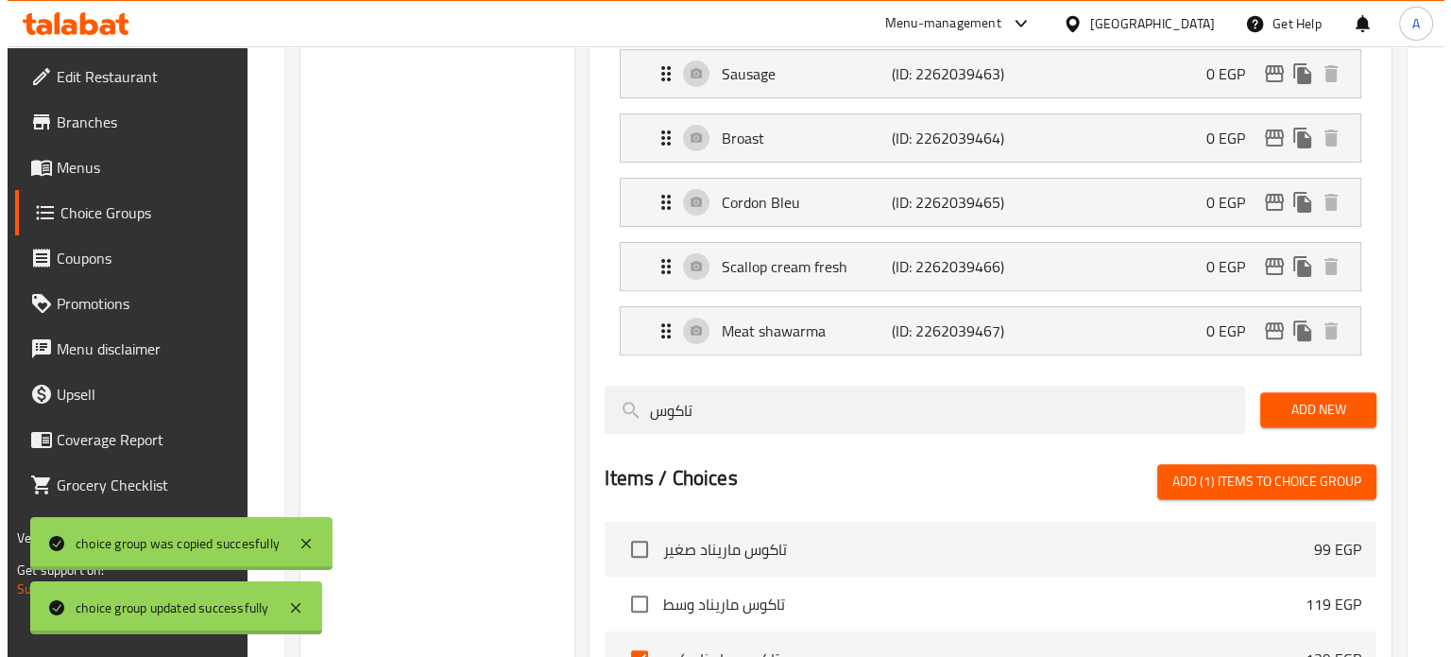
scroll to position [862, 0]
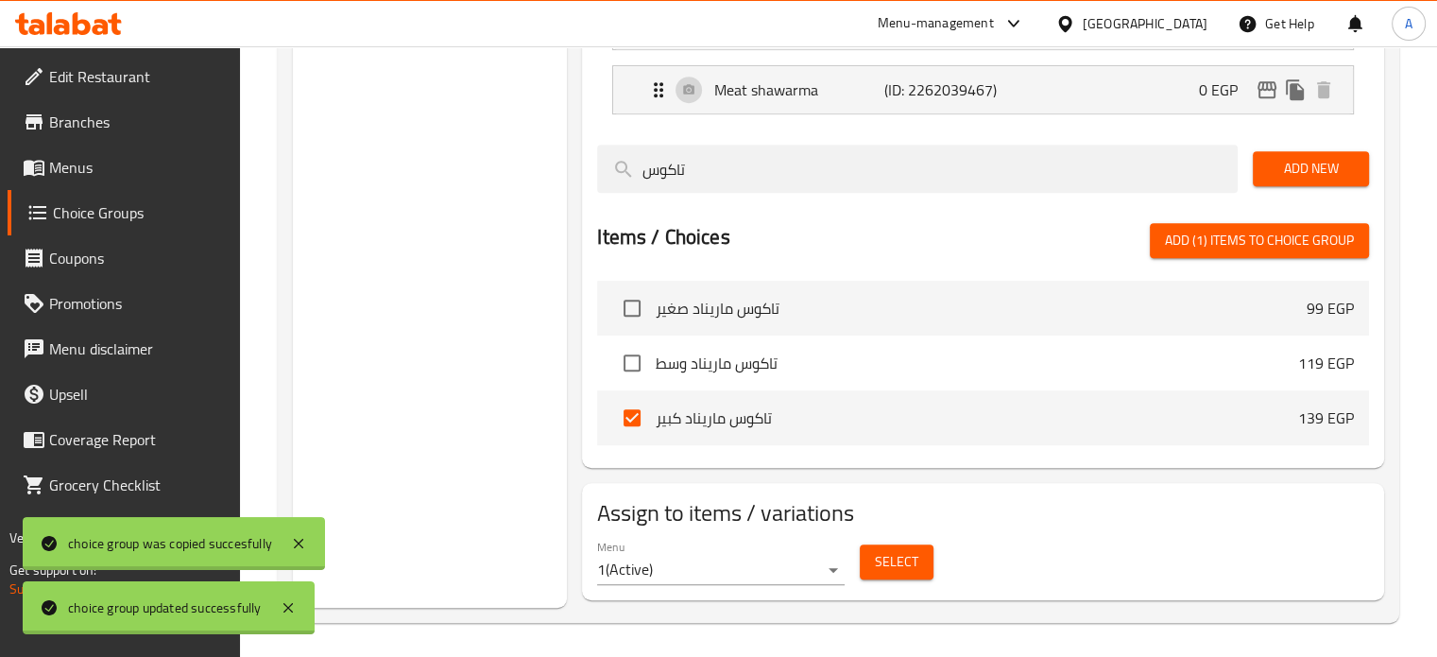
click at [908, 550] on span "Select" at bounding box center [896, 562] width 43 height 24
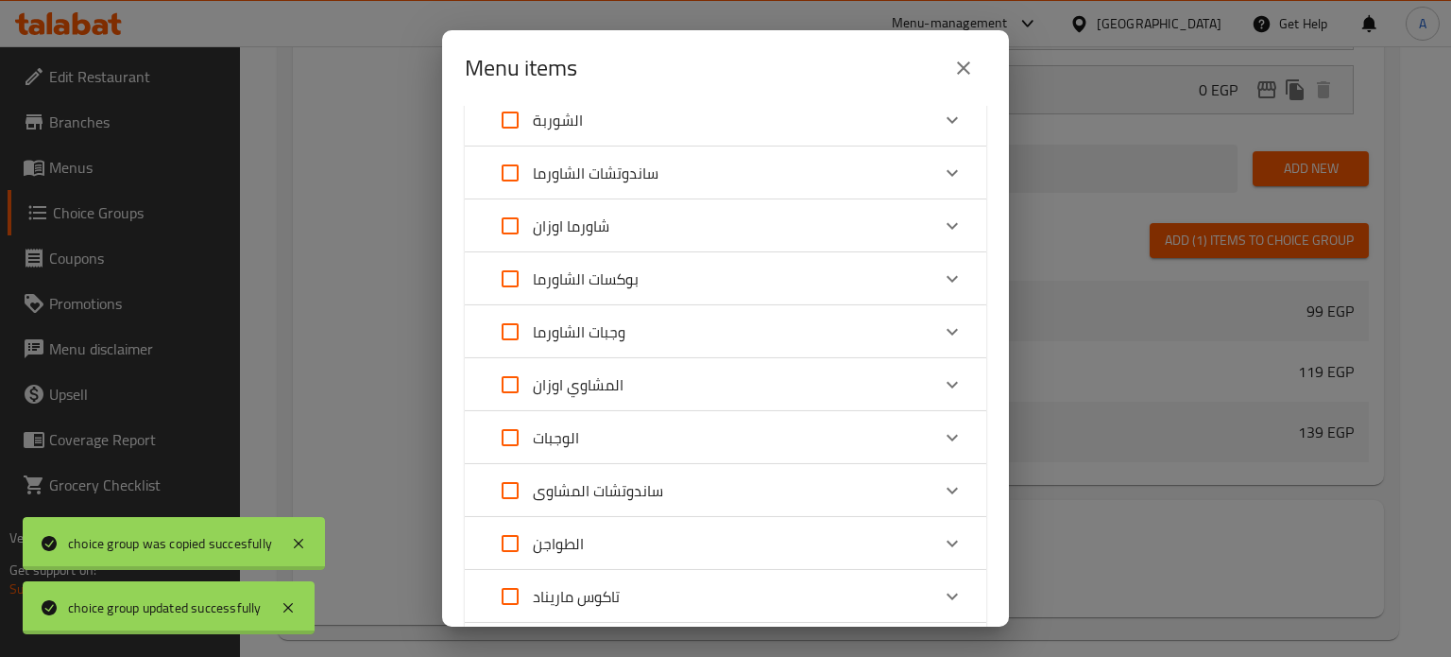
scroll to position [378, 0]
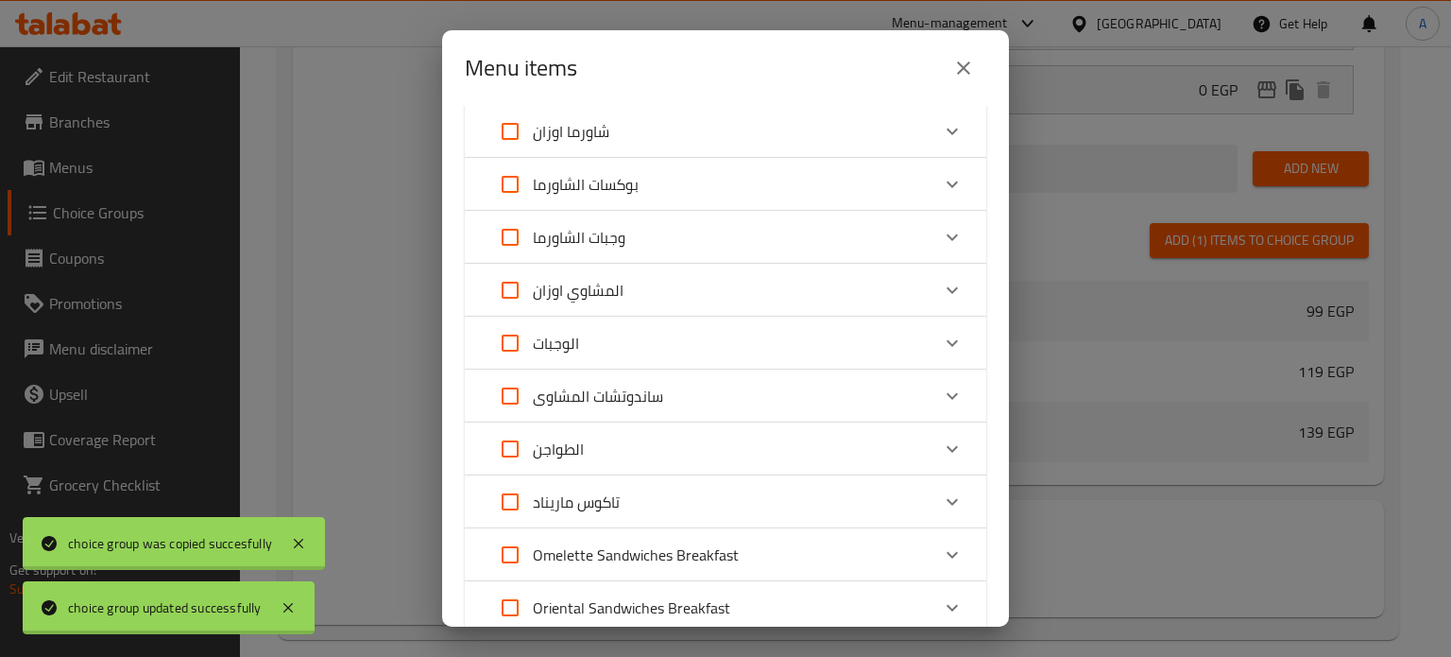
click at [941, 502] on icon "Expand" at bounding box center [952, 501] width 23 height 23
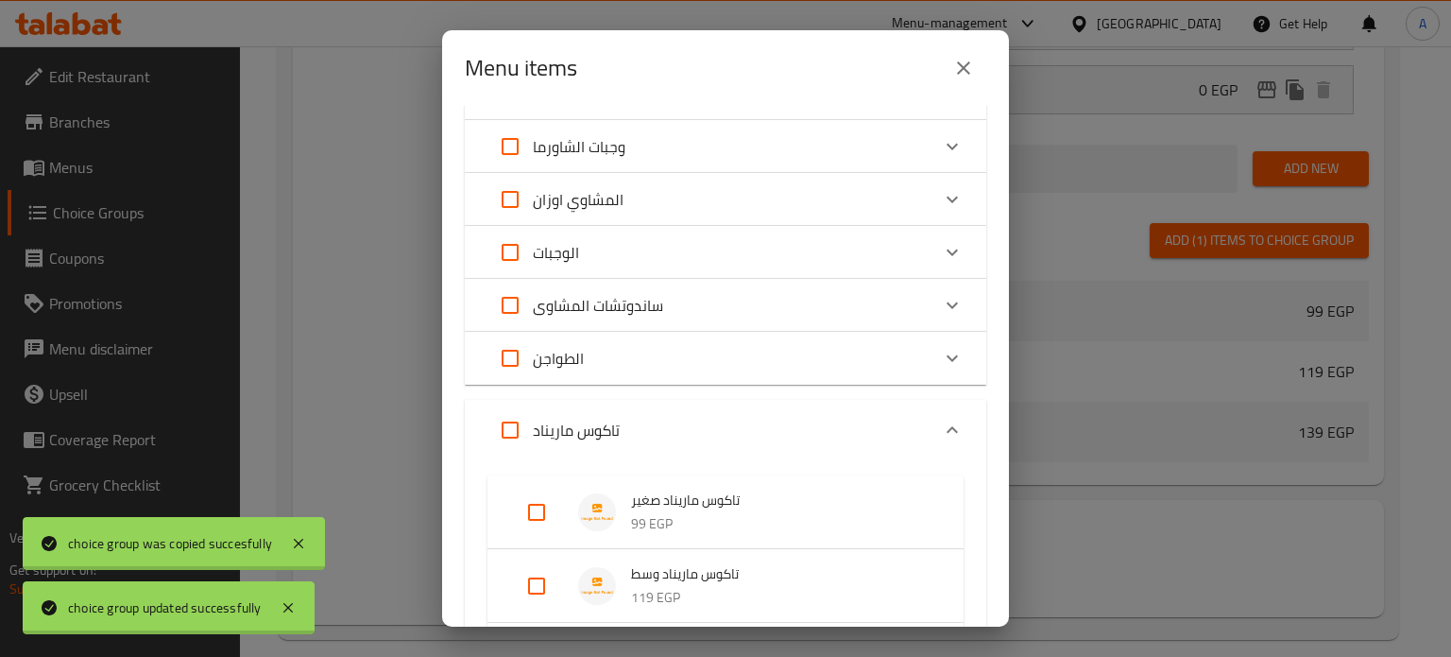
scroll to position [567, 0]
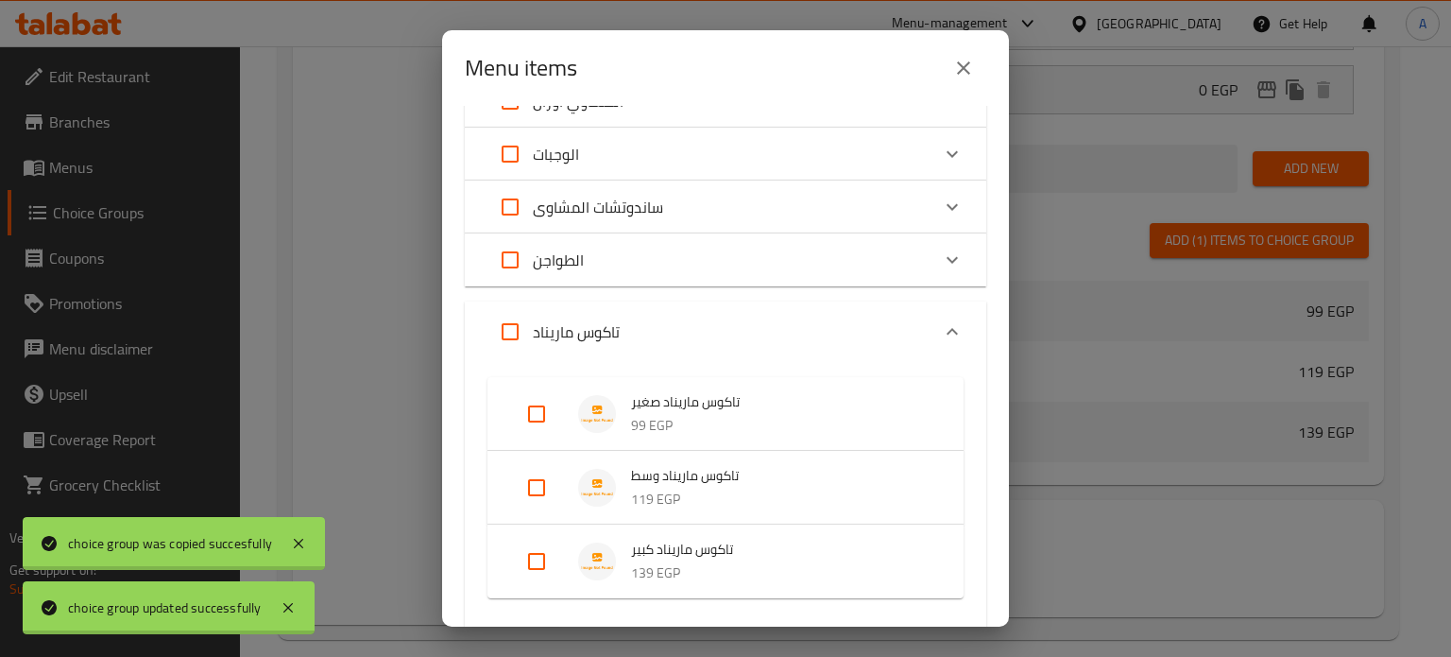
click at [536, 566] on input "Expand" at bounding box center [536, 561] width 45 height 45
checkbox input "true"
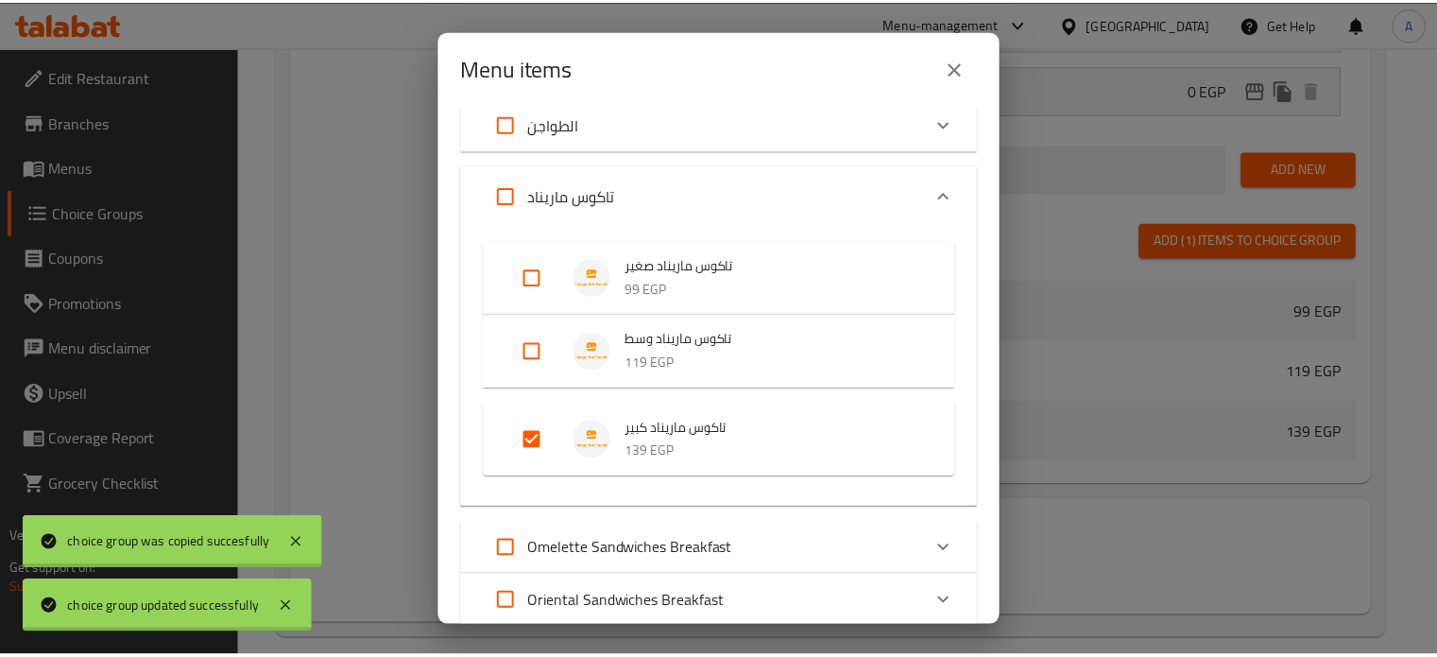
scroll to position [941, 0]
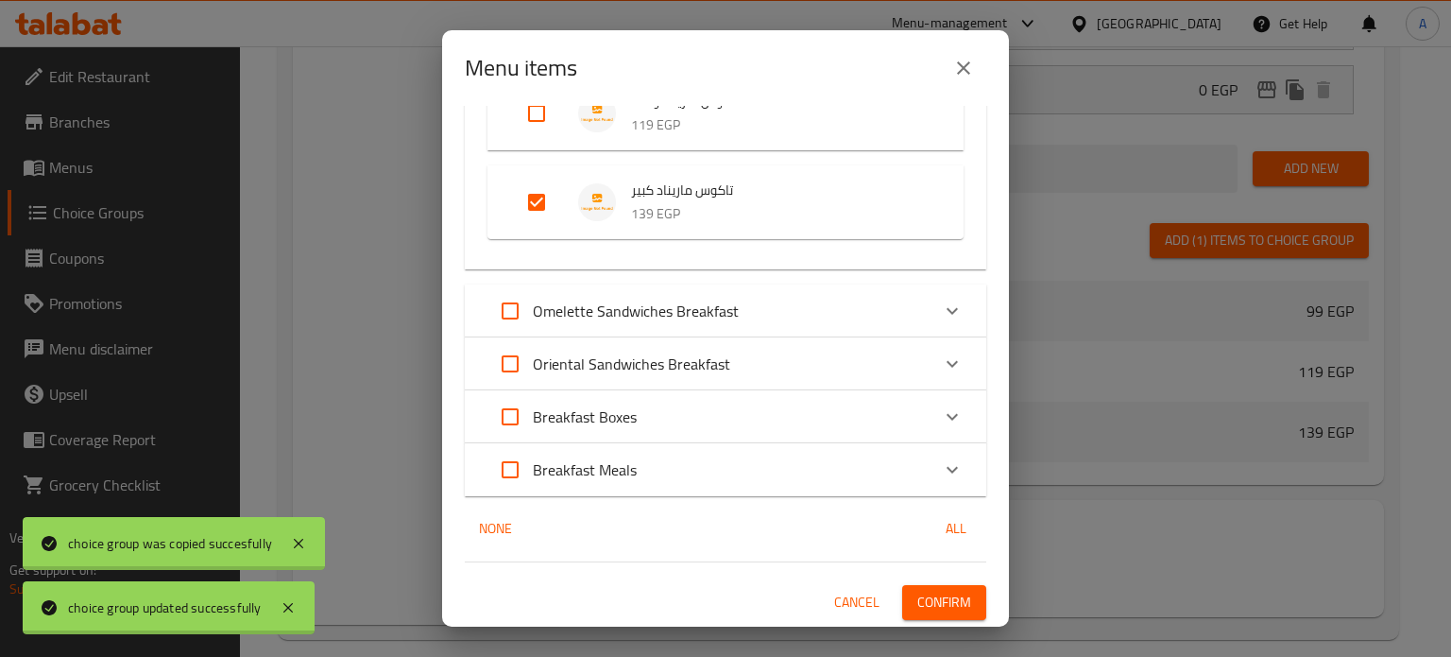
click at [922, 605] on span "Confirm" at bounding box center [945, 603] width 54 height 24
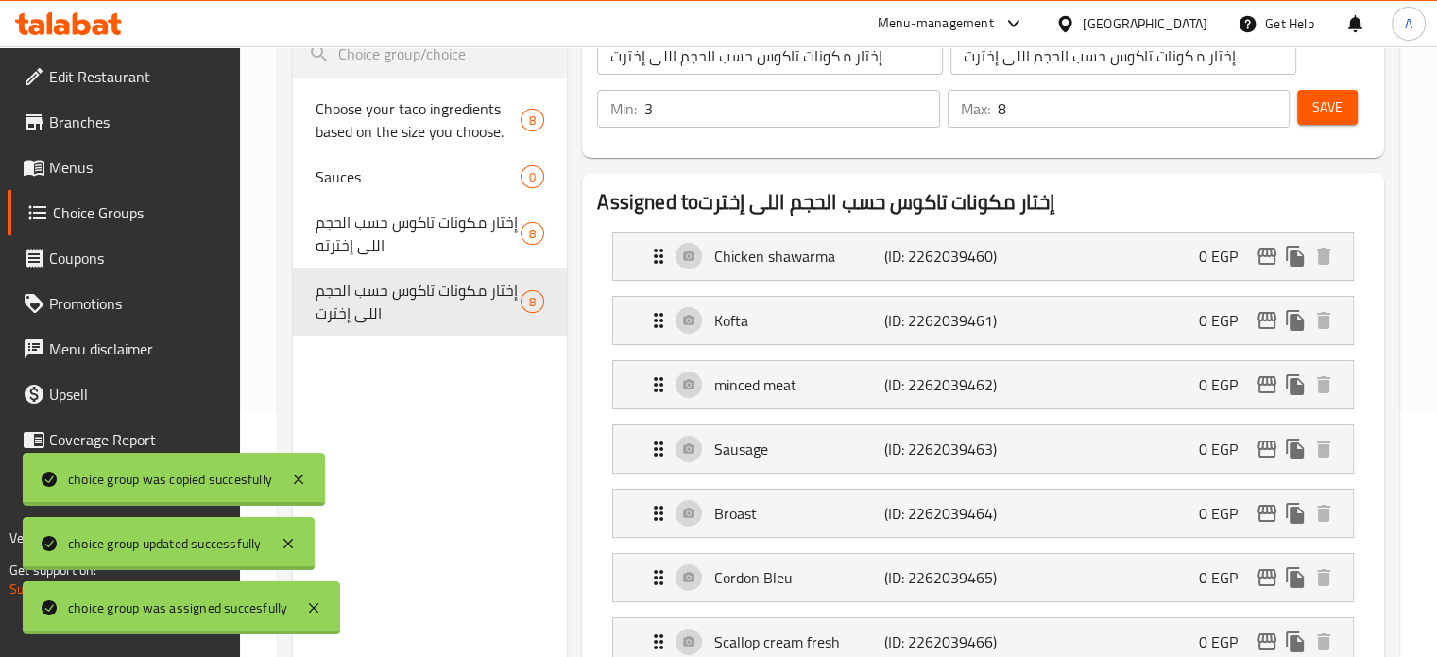
scroll to position [200, 0]
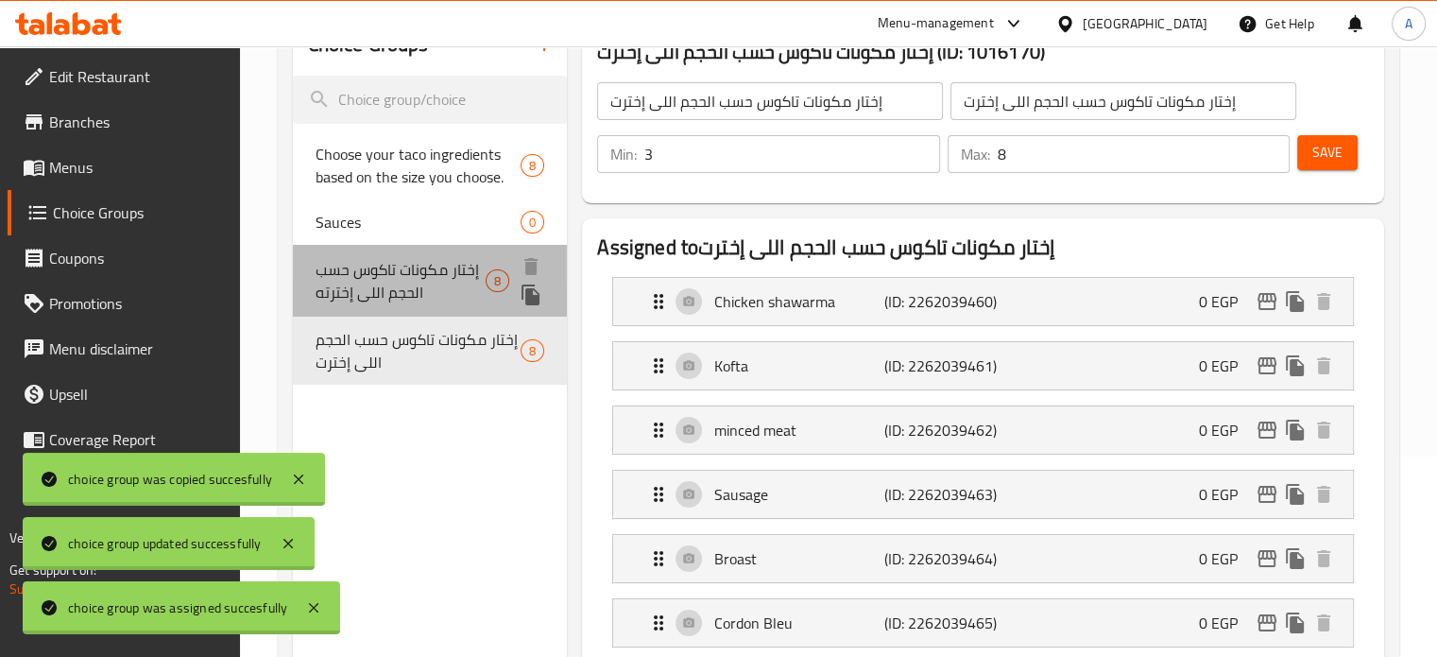
click at [402, 294] on span "إختار مكونات تاكوس حسب الحجم اللى إخترته" at bounding box center [401, 280] width 170 height 45
type input "إختار مكونات تاكوس حسب الحجم اللى إخترته"
type input "2"
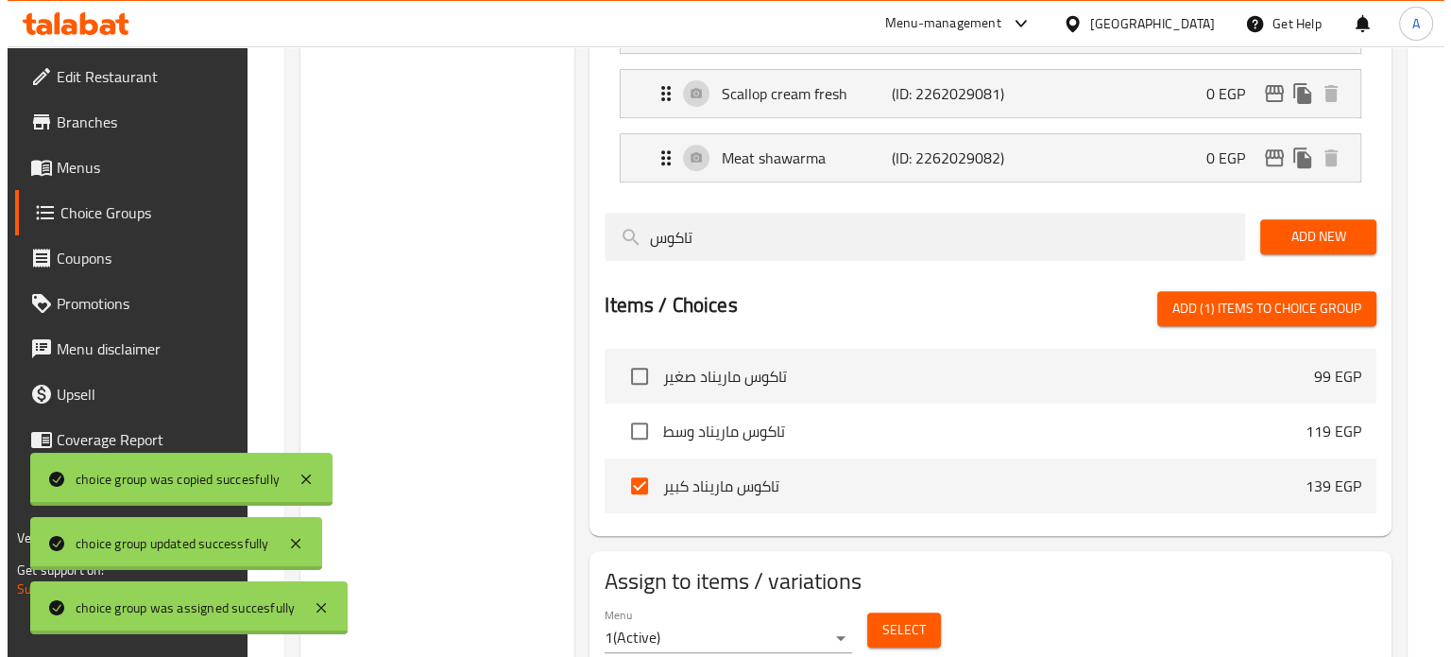
scroll to position [862, 0]
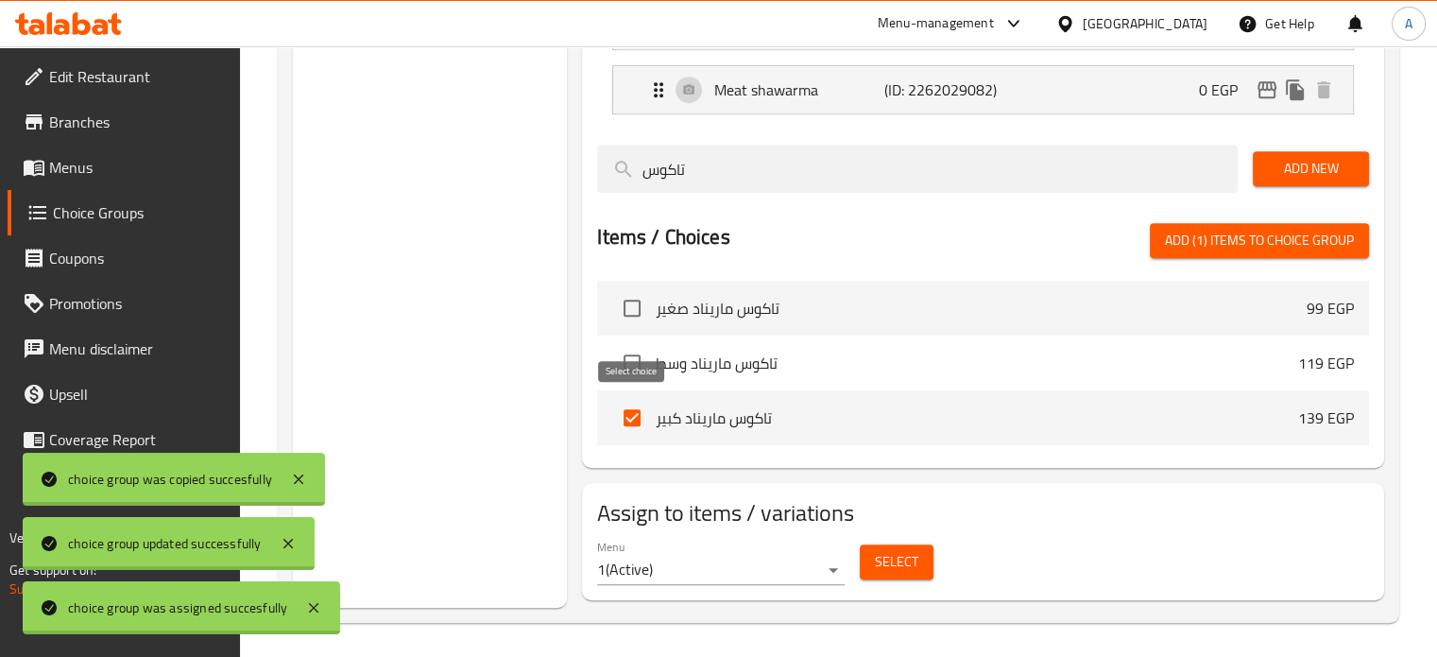
click at [636, 420] on input "checkbox" at bounding box center [632, 418] width 40 height 40
checkbox input "false"
click at [635, 362] on input "checkbox" at bounding box center [632, 363] width 40 height 40
checkbox input "true"
click at [887, 557] on span "Select" at bounding box center [896, 562] width 43 height 24
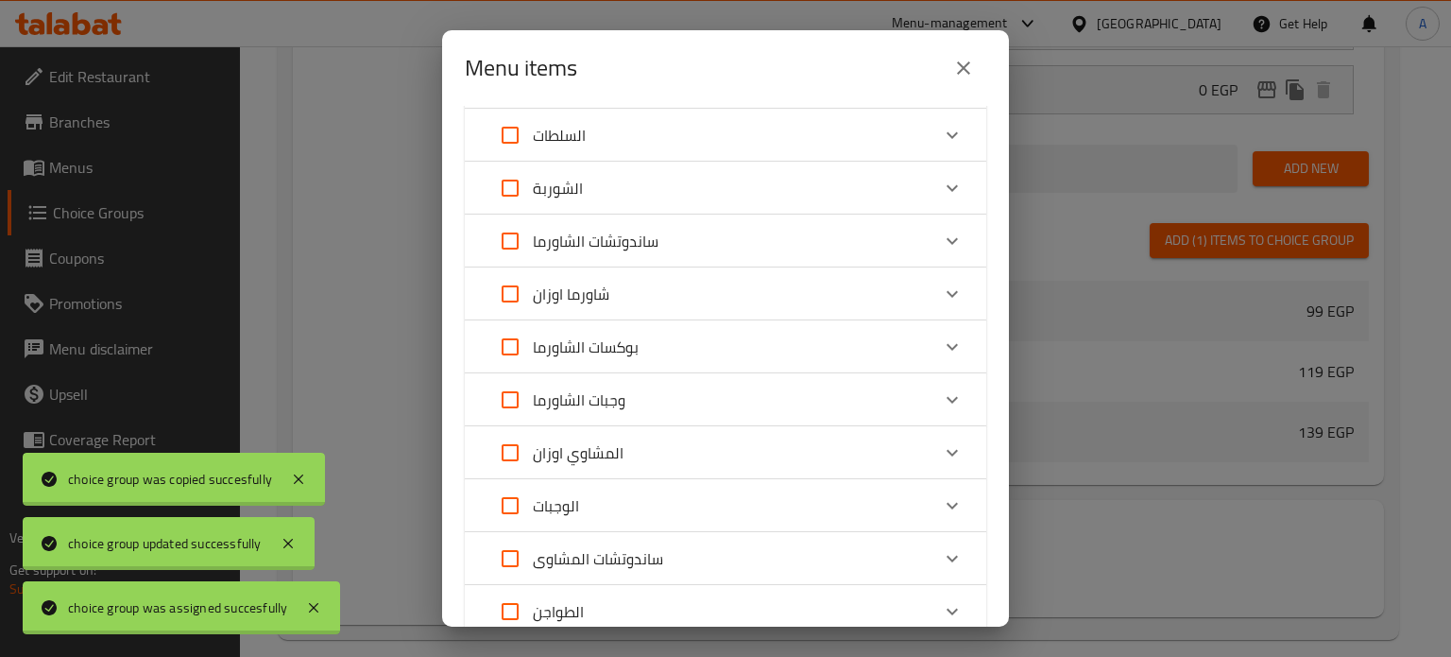
scroll to position [567, 0]
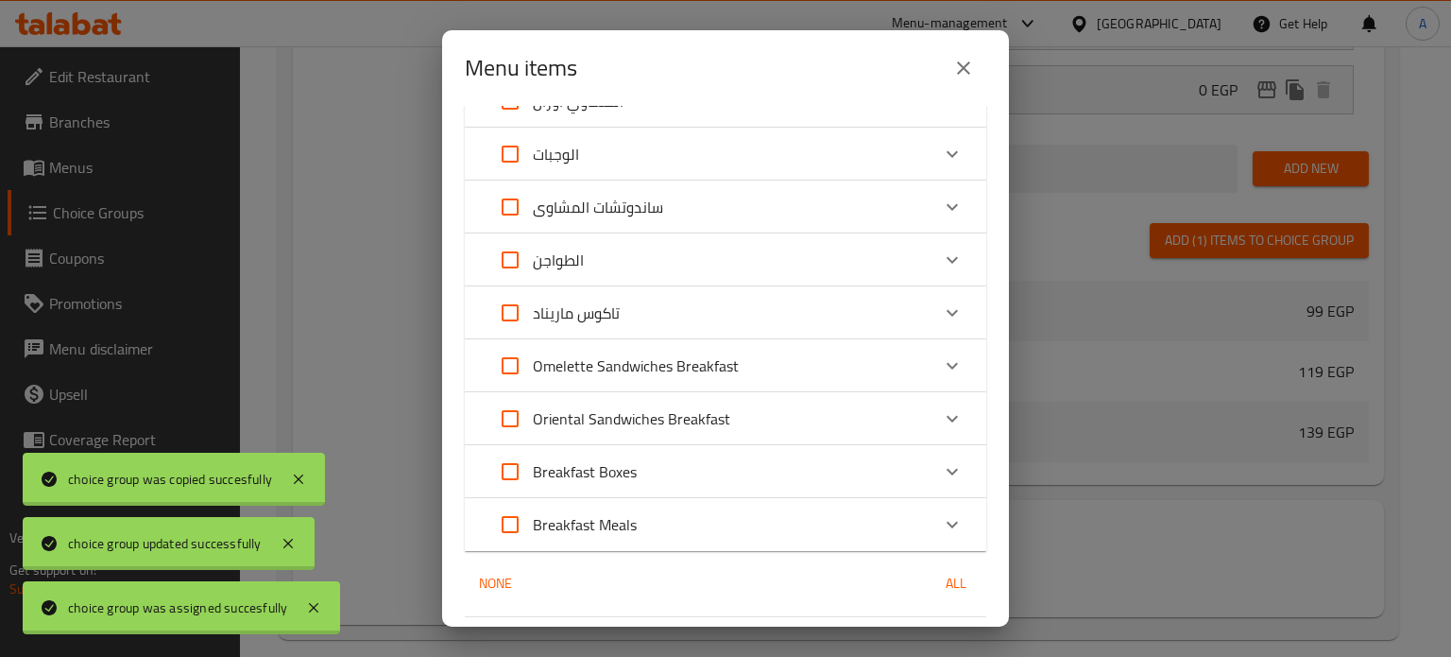
click at [941, 312] on icon "Expand" at bounding box center [952, 312] width 23 height 23
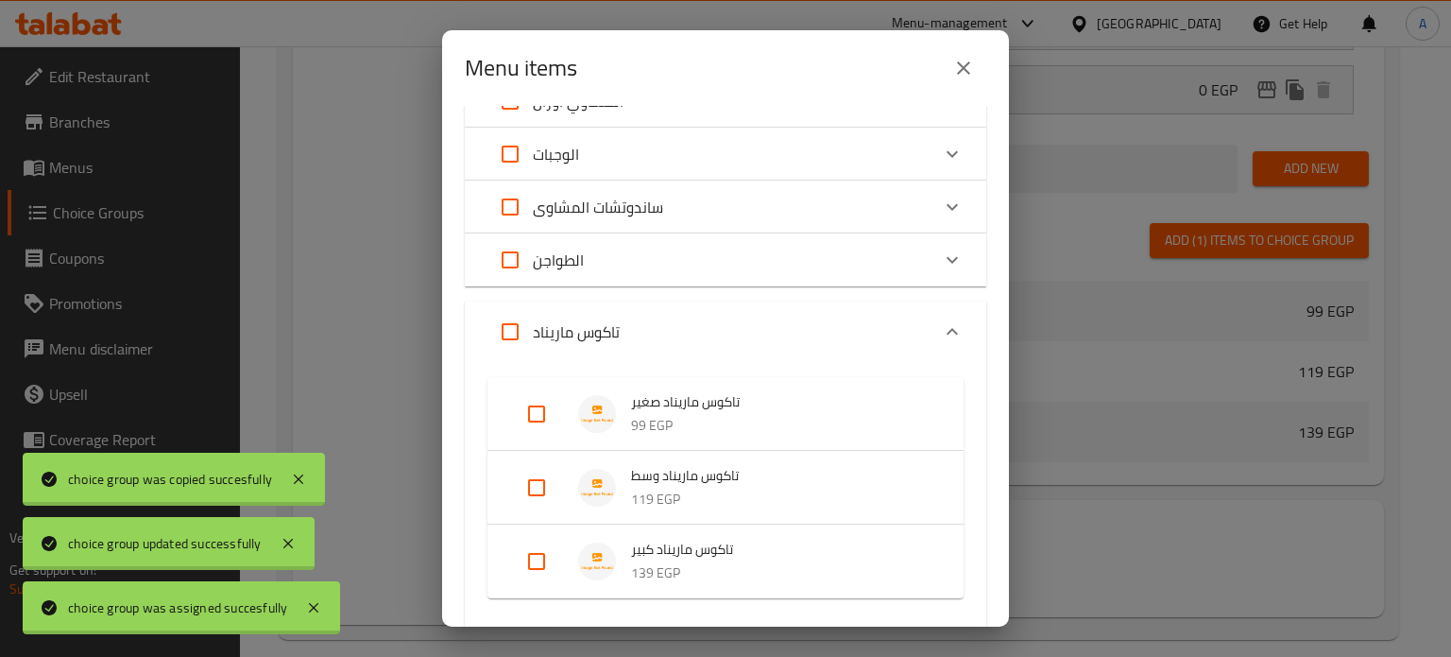
click at [540, 486] on input "Expand" at bounding box center [536, 487] width 45 height 45
checkbox input "true"
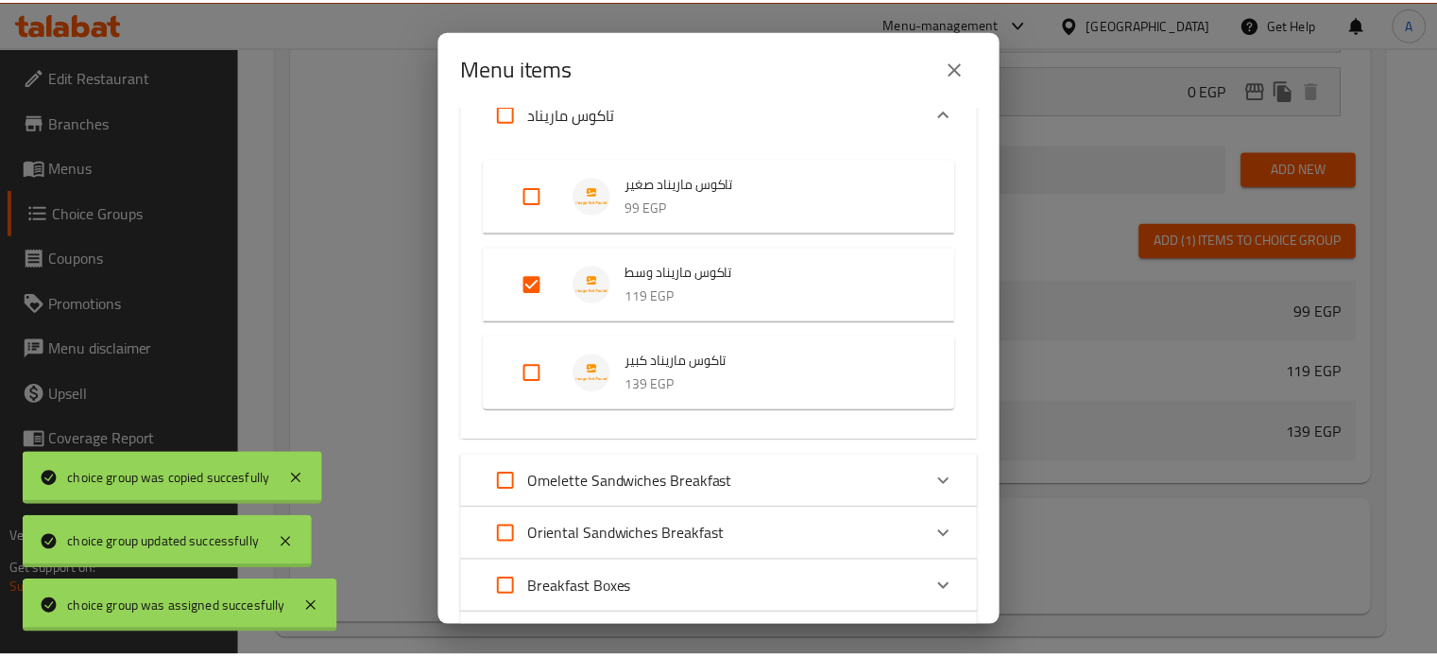
scroll to position [945, 0]
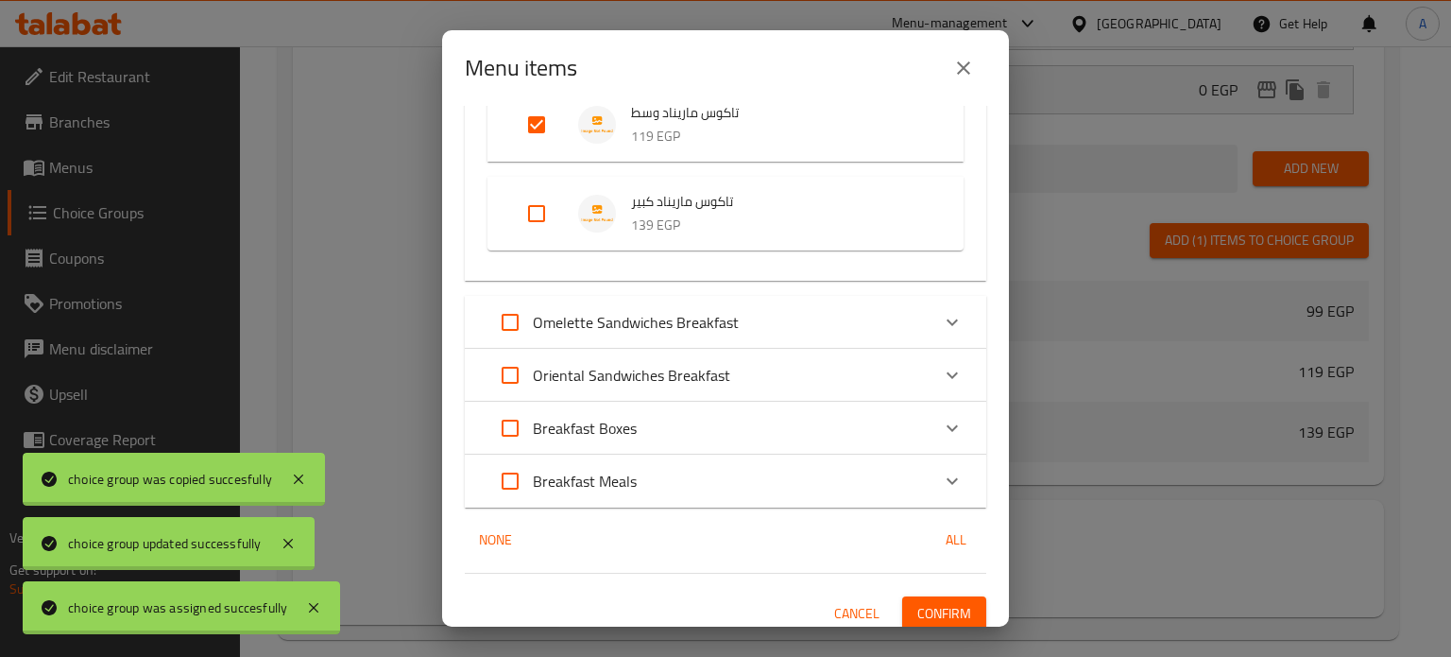
click at [926, 608] on span "Confirm" at bounding box center [945, 614] width 54 height 24
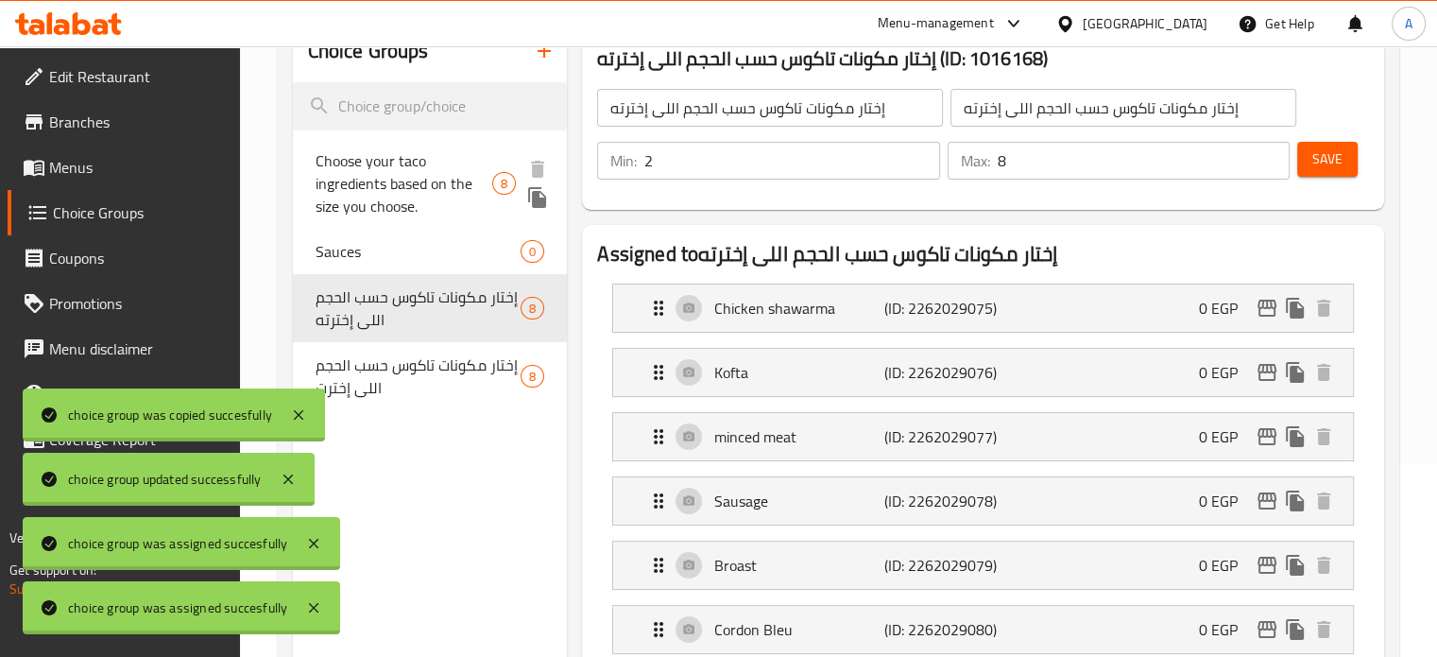
scroll to position [200, 0]
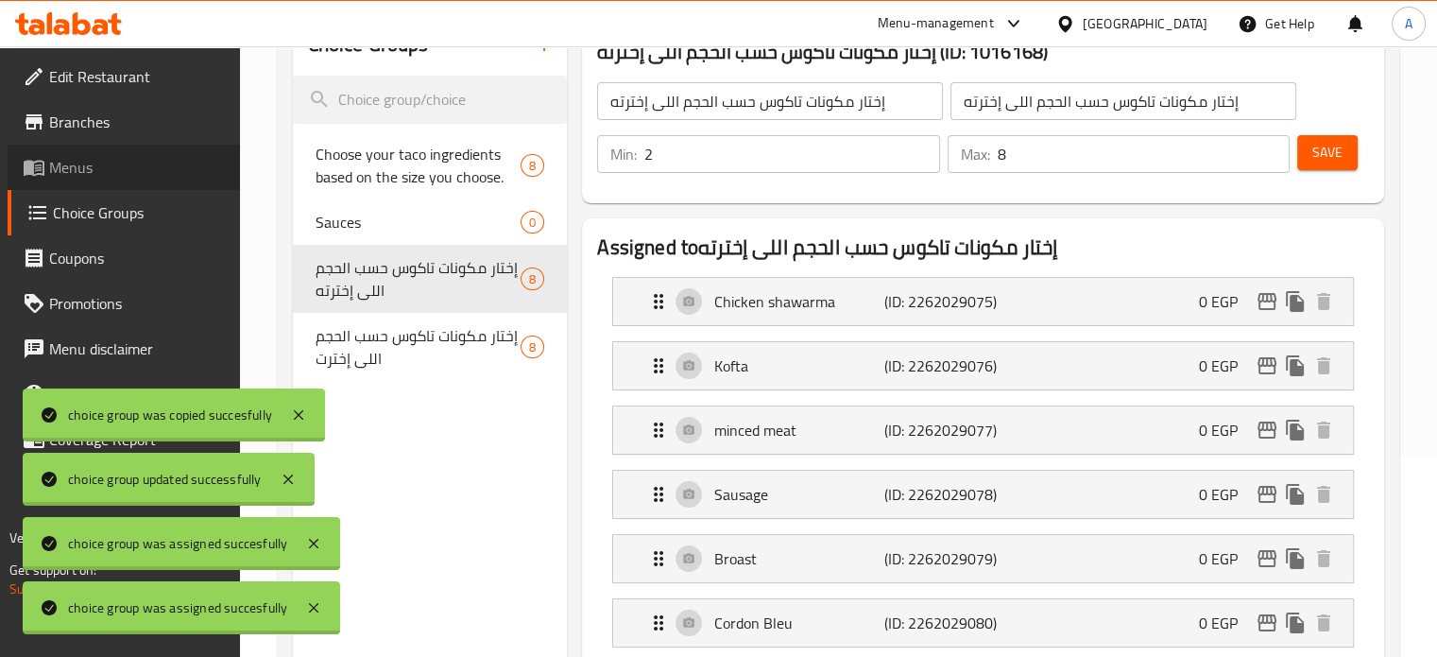
click at [83, 174] on span "Menus" at bounding box center [137, 167] width 176 height 23
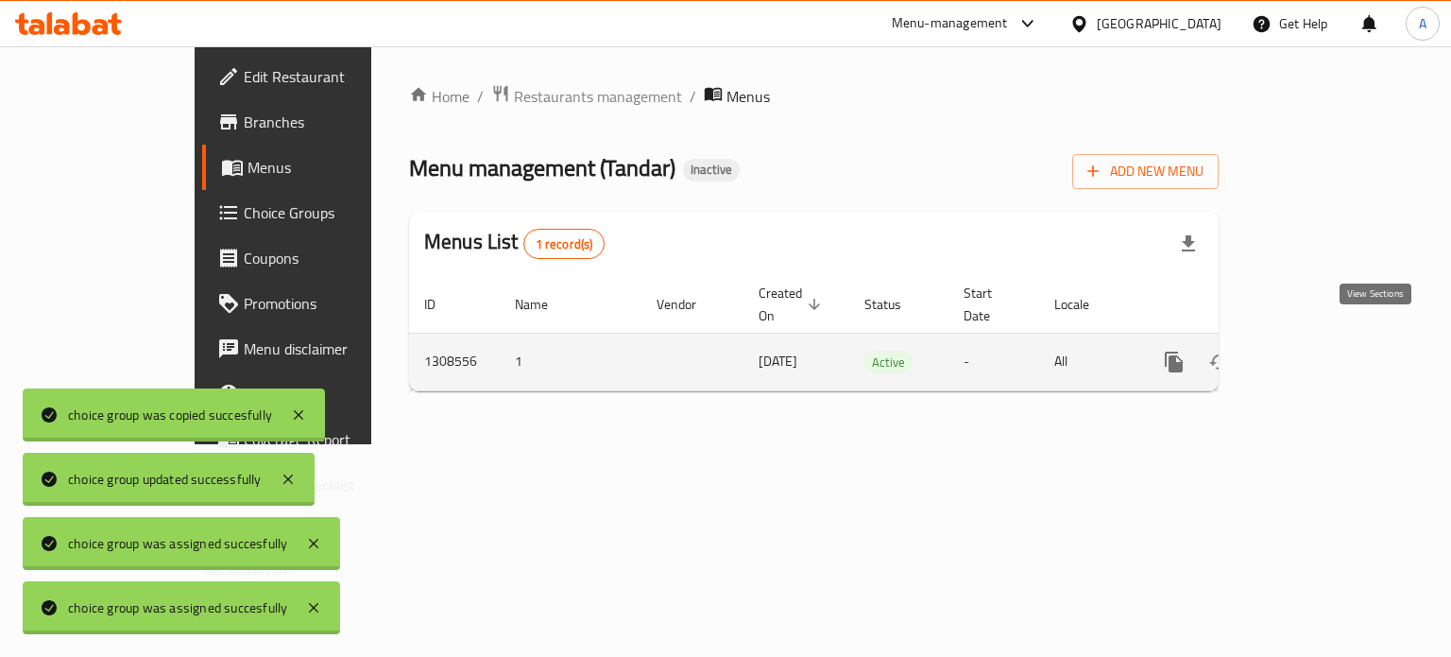
click at [1333, 343] on link "enhanced table" at bounding box center [1310, 361] width 45 height 45
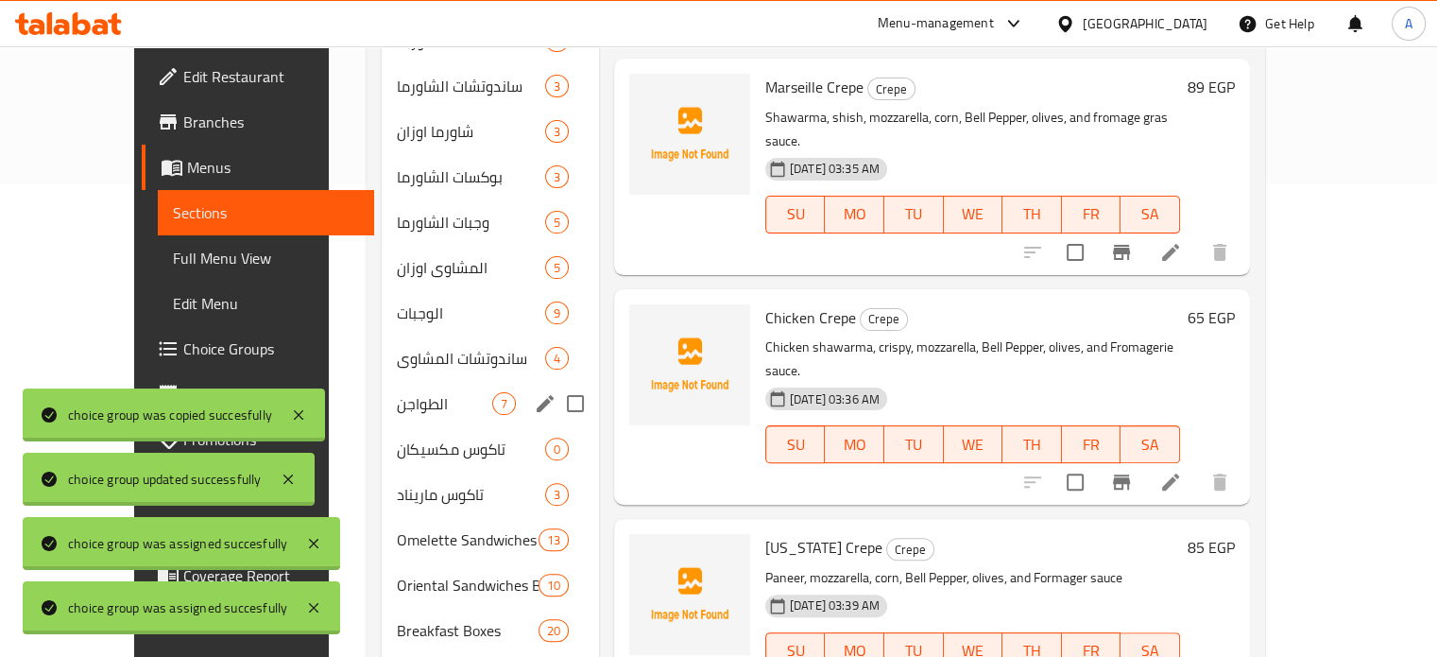
scroll to position [545, 0]
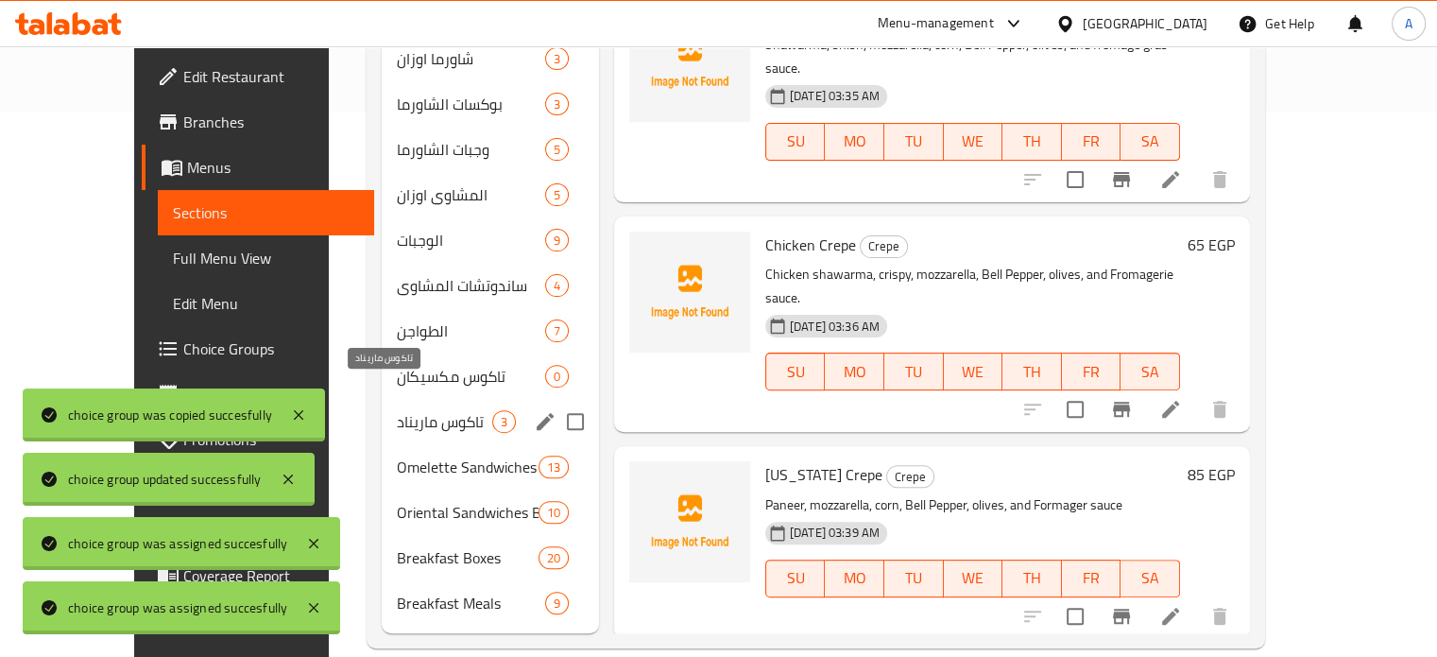
click at [397, 410] on span "تاكوس ماريناد" at bounding box center [444, 421] width 95 height 23
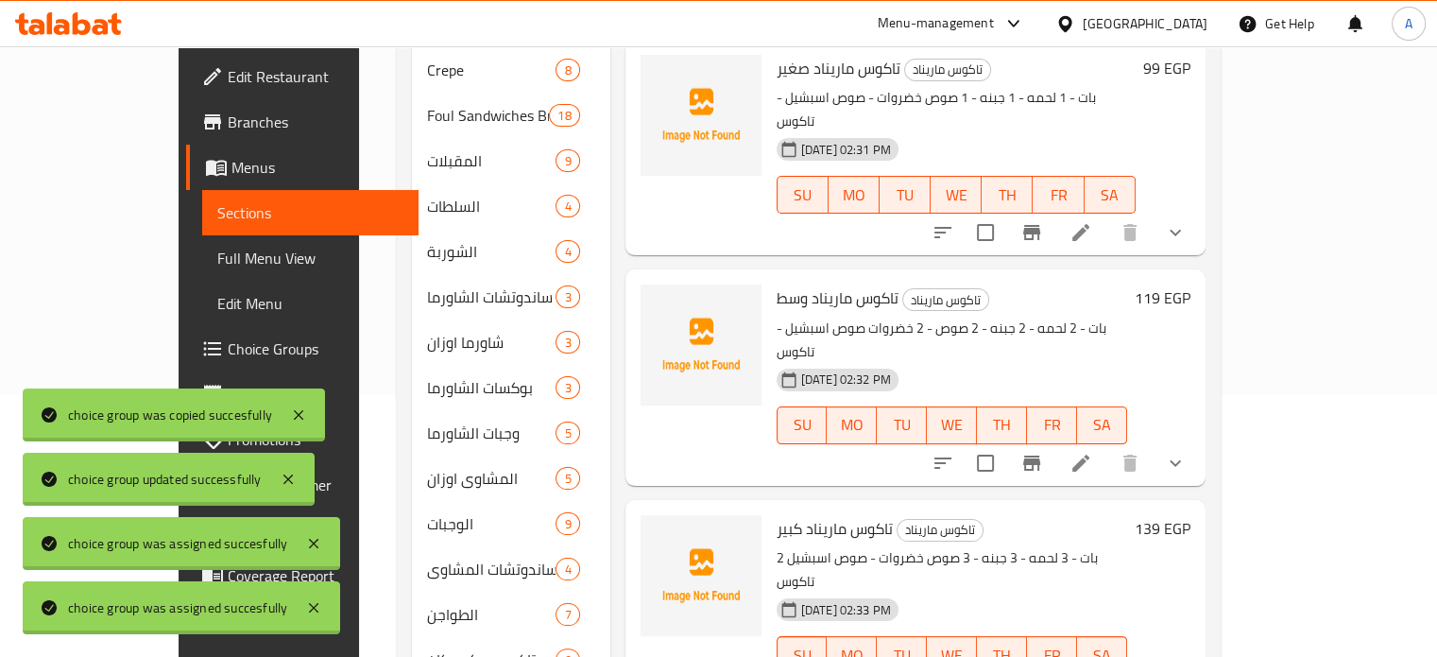
scroll to position [451, 0]
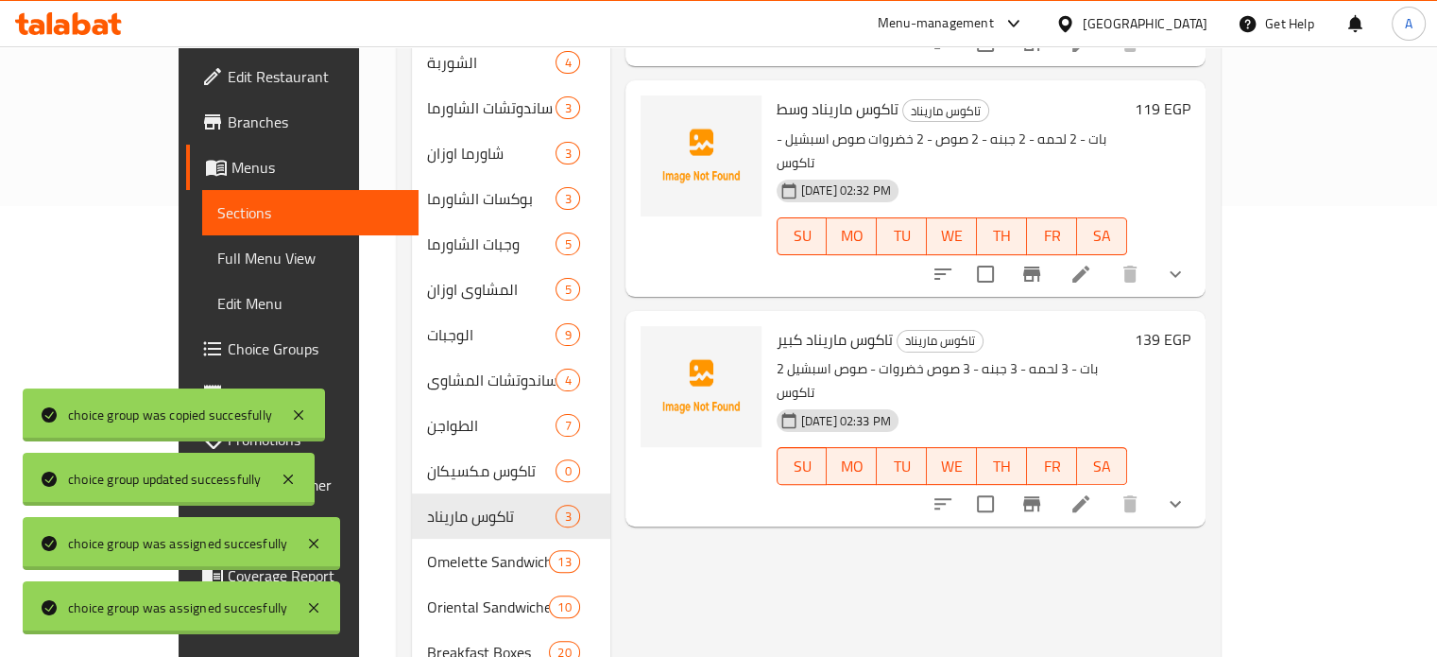
click at [1092, 492] on icon at bounding box center [1081, 503] width 23 height 23
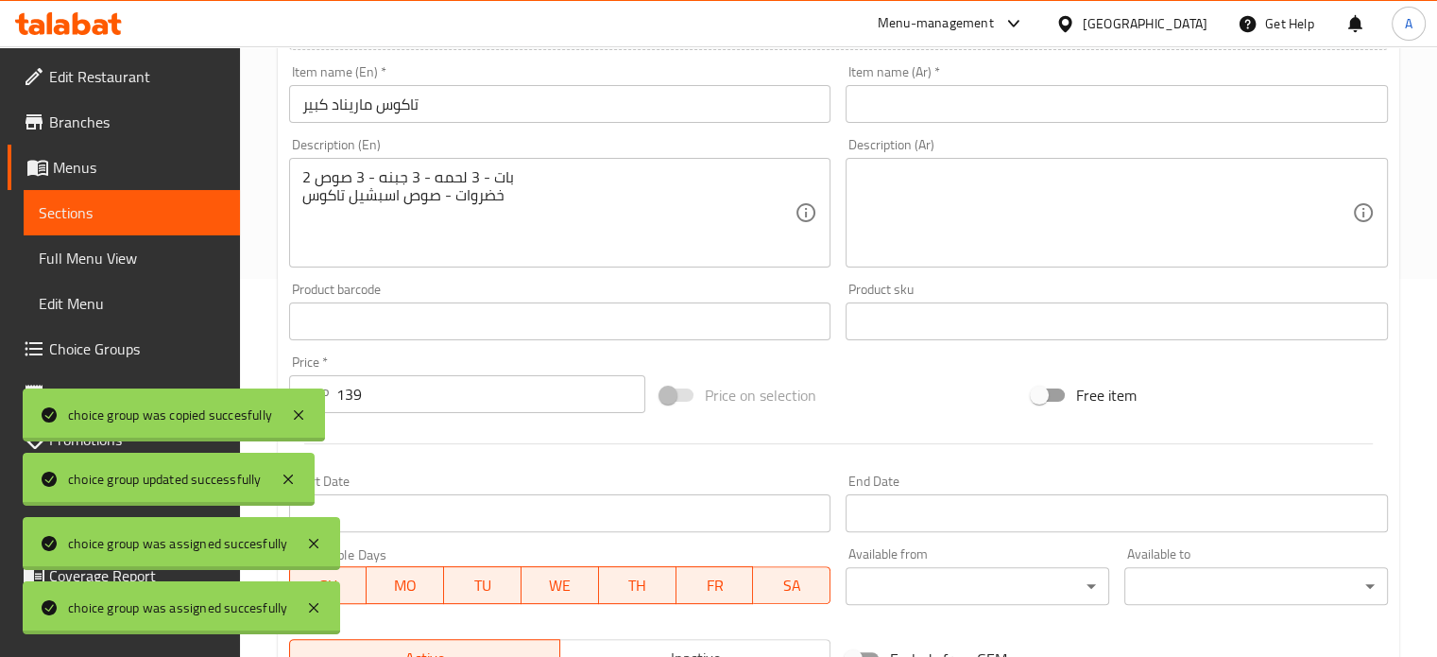
scroll to position [709, 0]
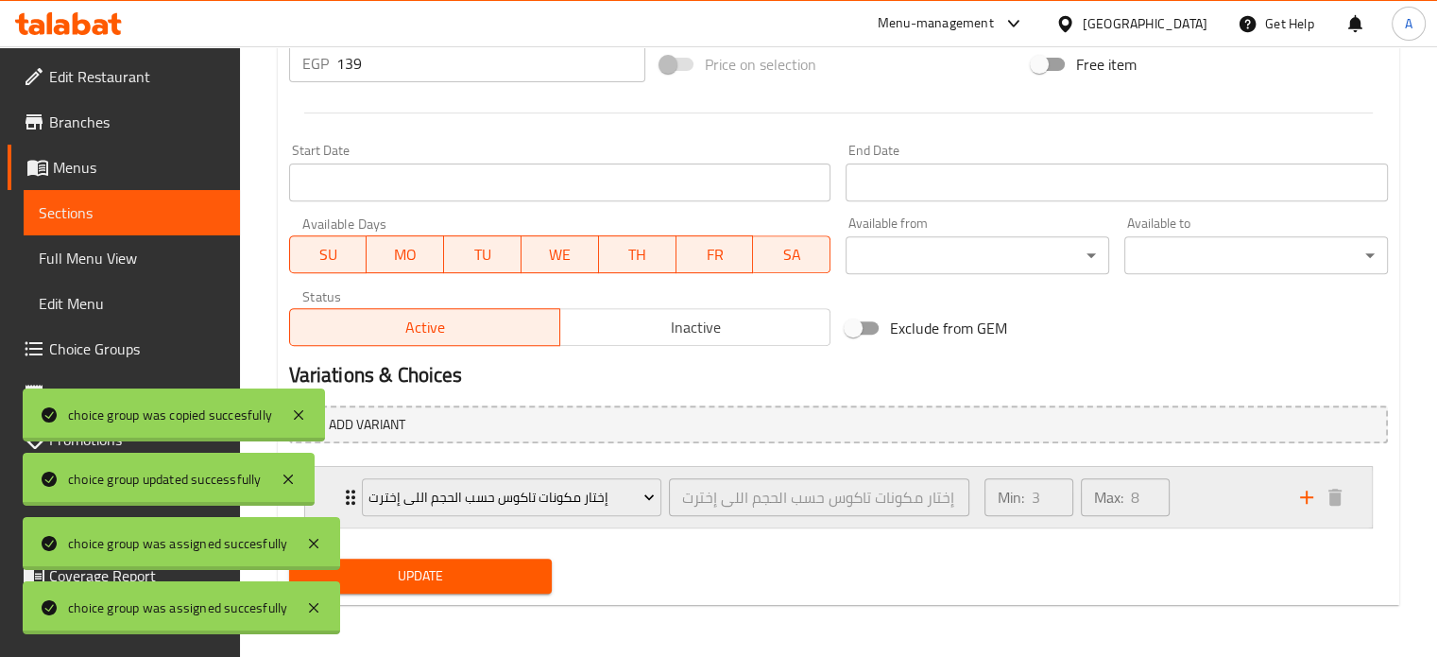
click at [1202, 507] on div "Min: 3 ​ Max: 8 ​" at bounding box center [1131, 497] width 316 height 60
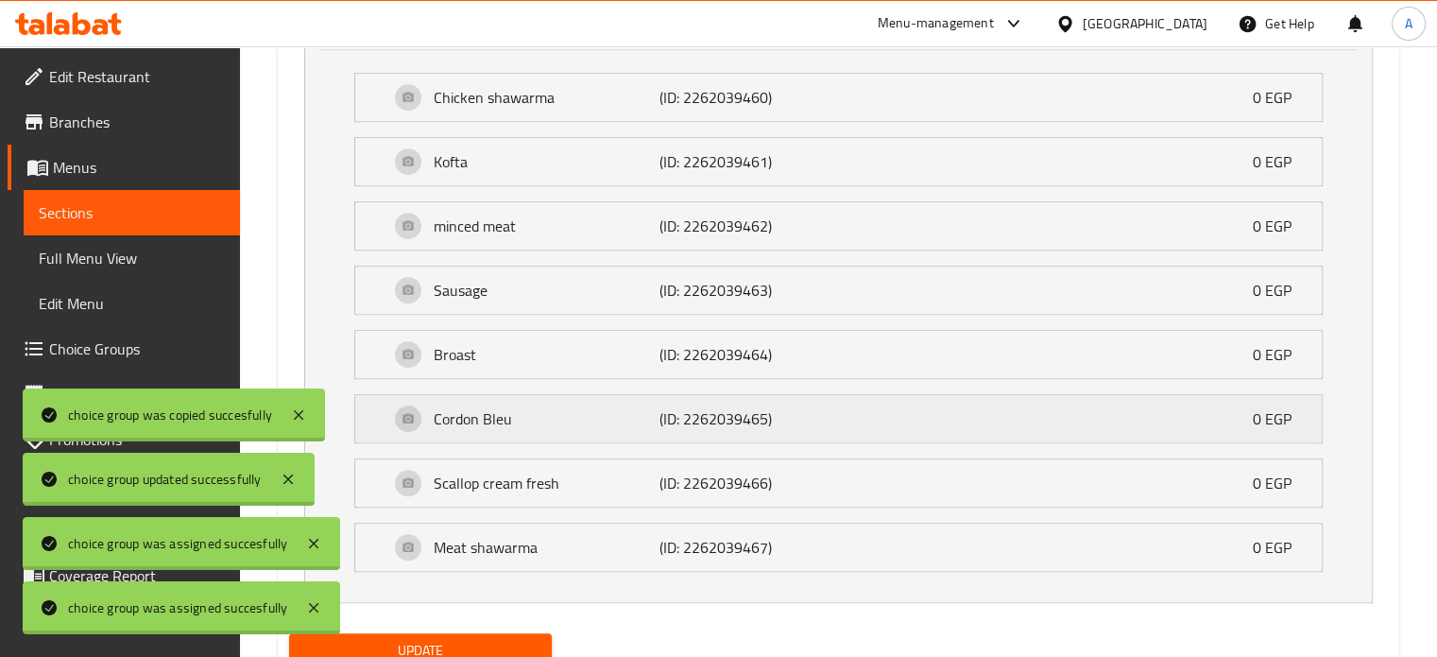
scroll to position [1070, 0]
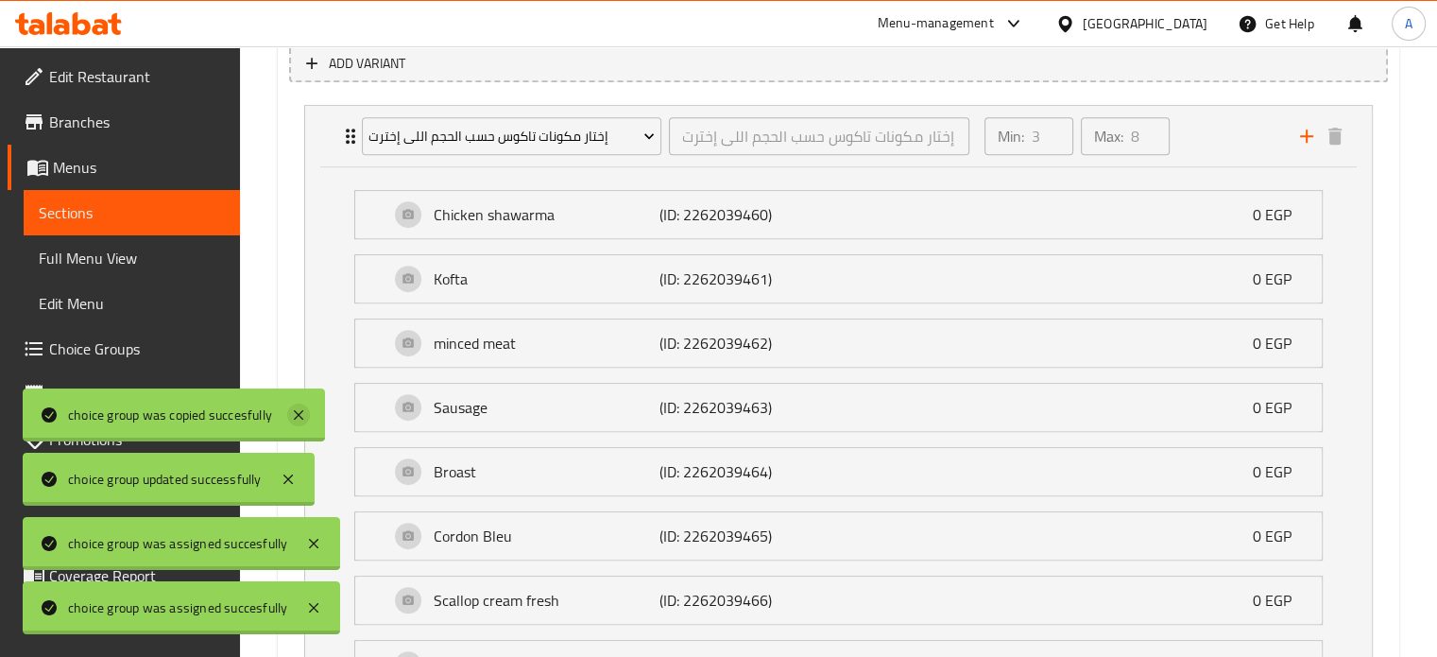
click at [299, 415] on icon at bounding box center [298, 414] width 9 height 9
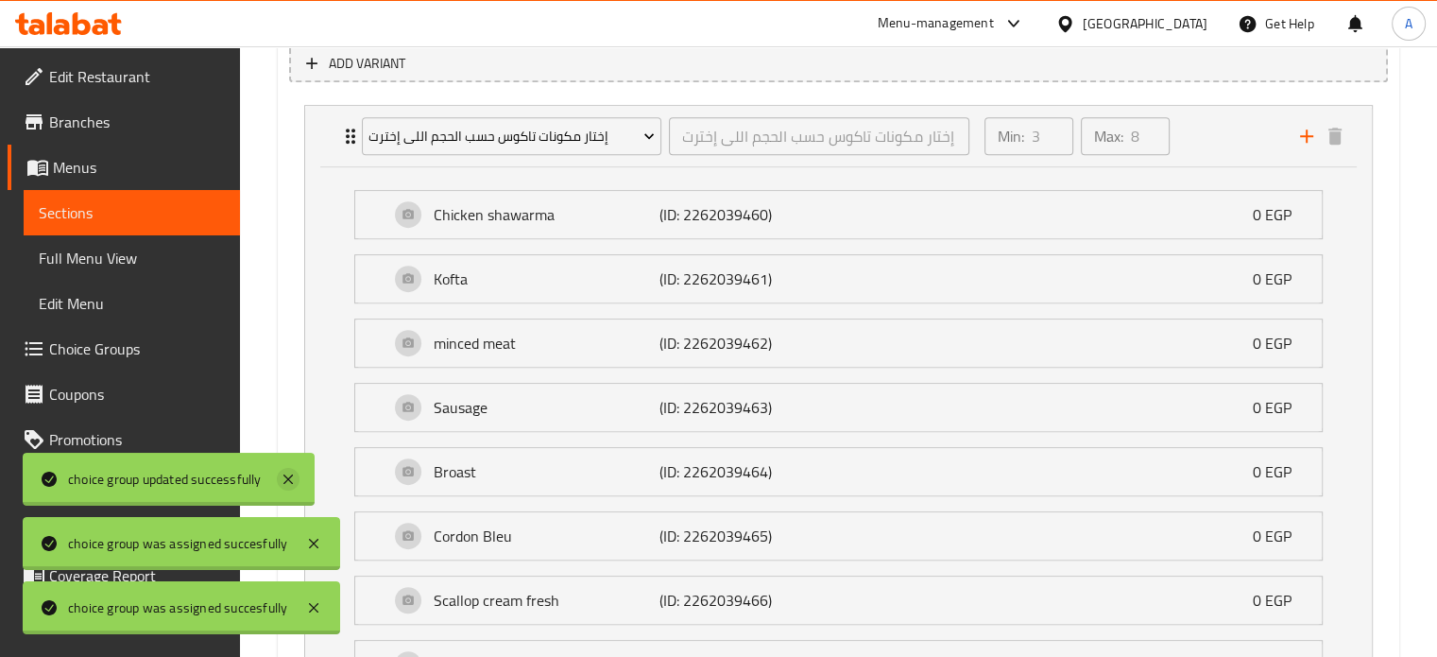
click at [292, 482] on icon at bounding box center [287, 478] width 9 height 9
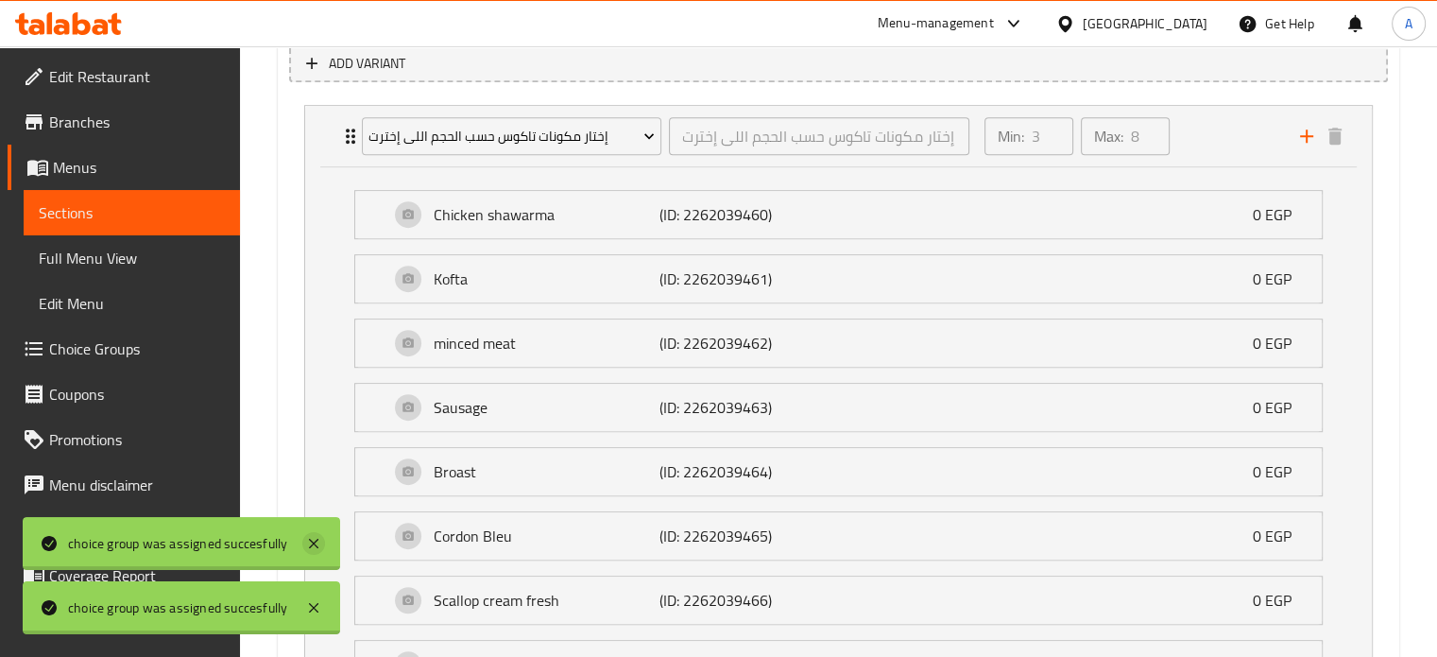
click at [318, 541] on icon at bounding box center [313, 543] width 23 height 23
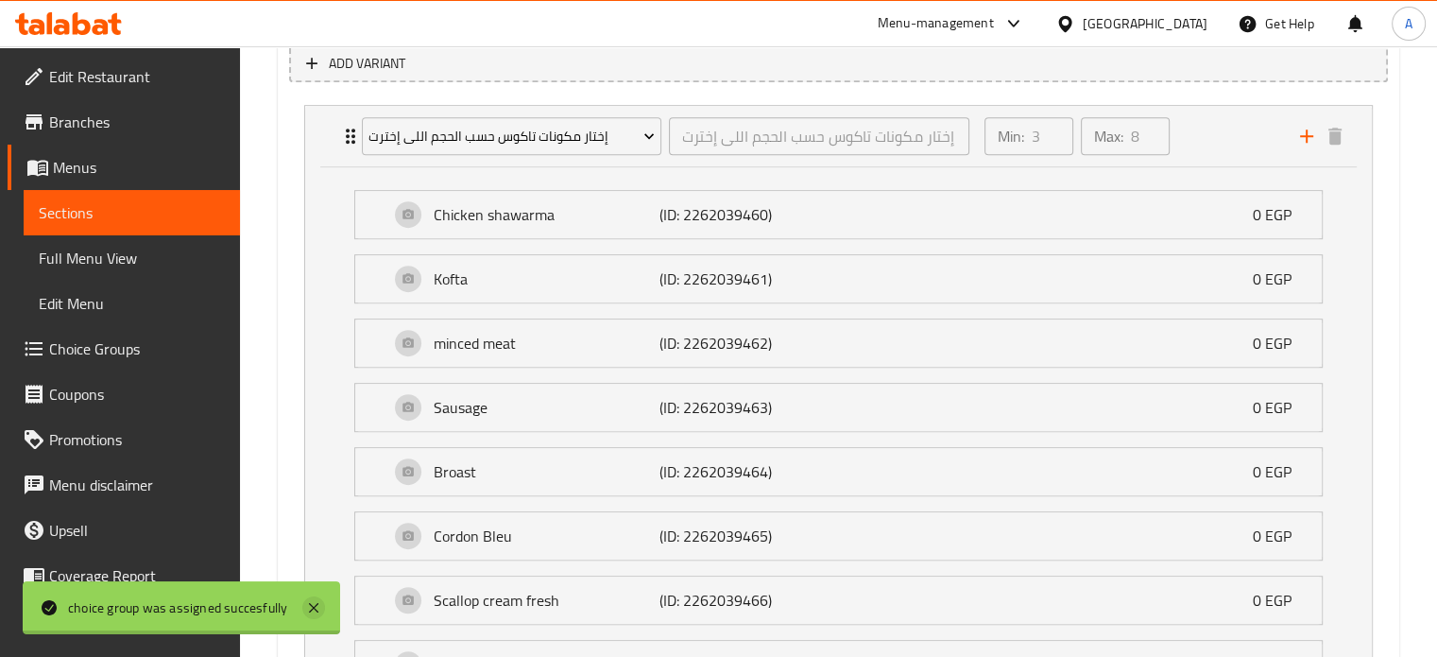
click at [314, 608] on icon at bounding box center [313, 607] width 9 height 9
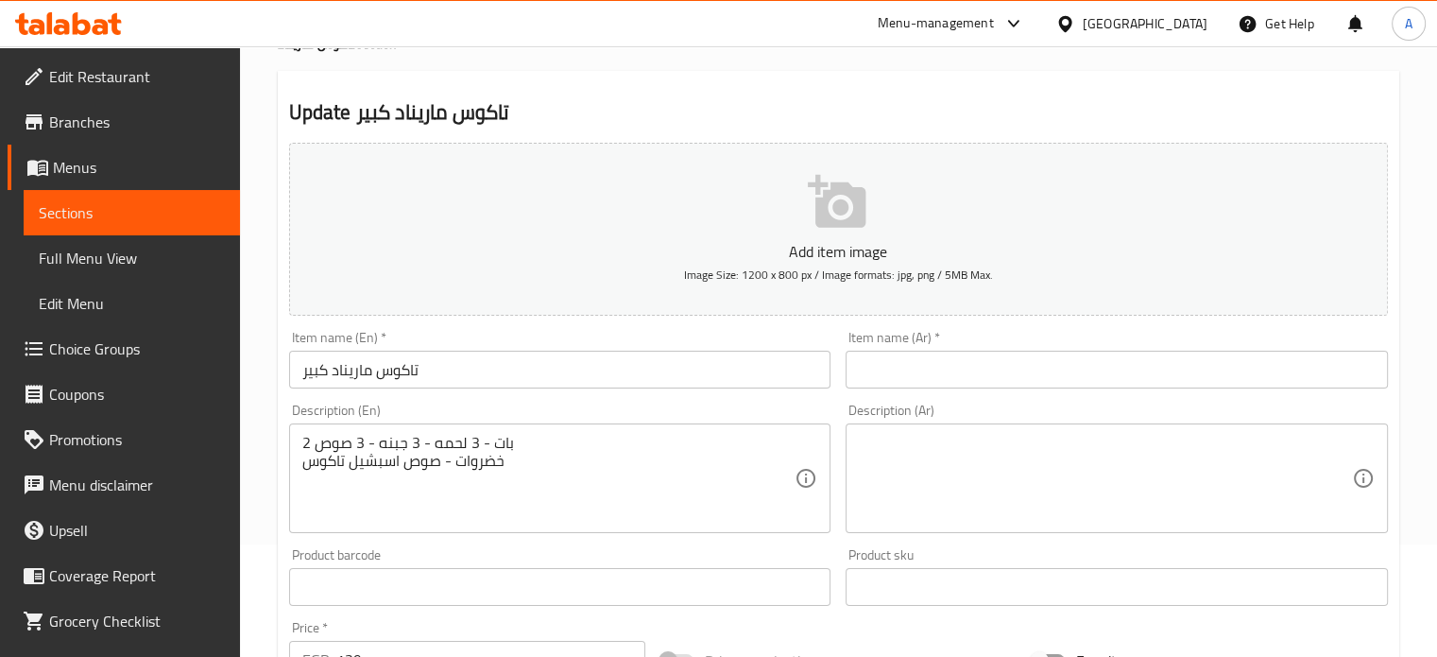
scroll to position [0, 0]
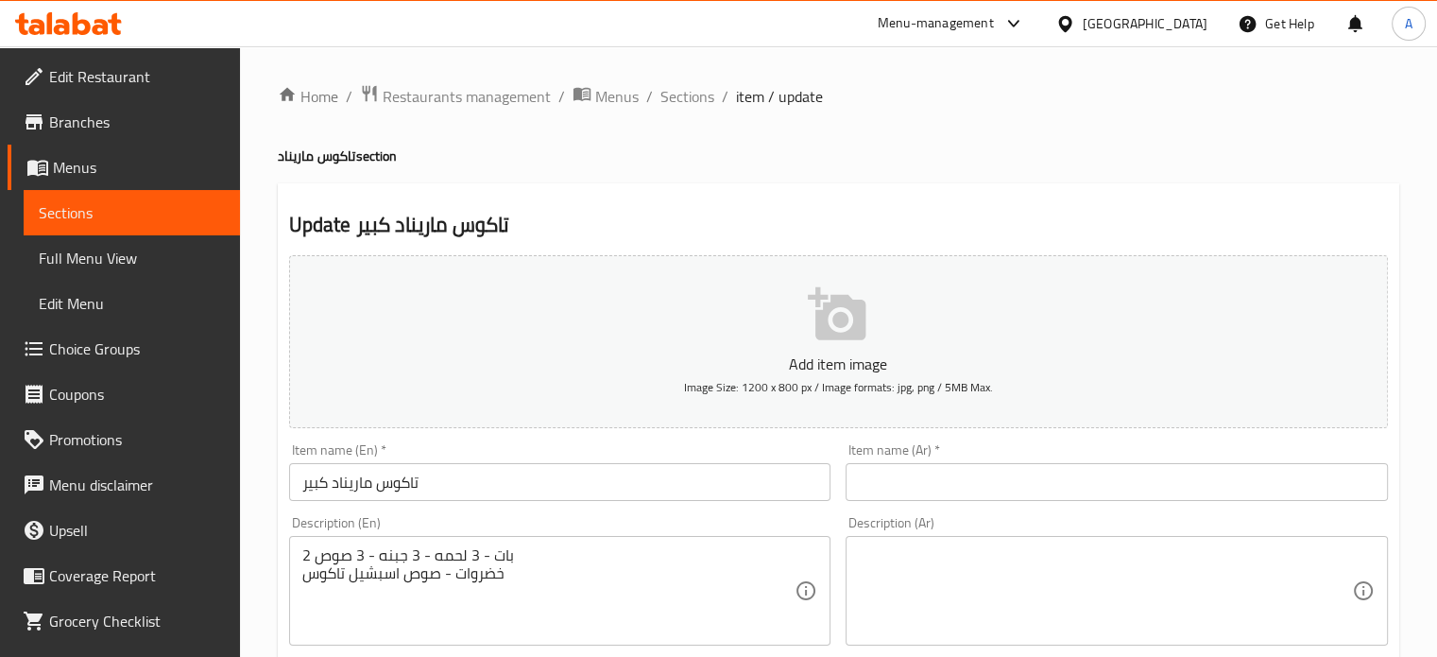
click at [83, 219] on span "Sections" at bounding box center [132, 212] width 186 height 23
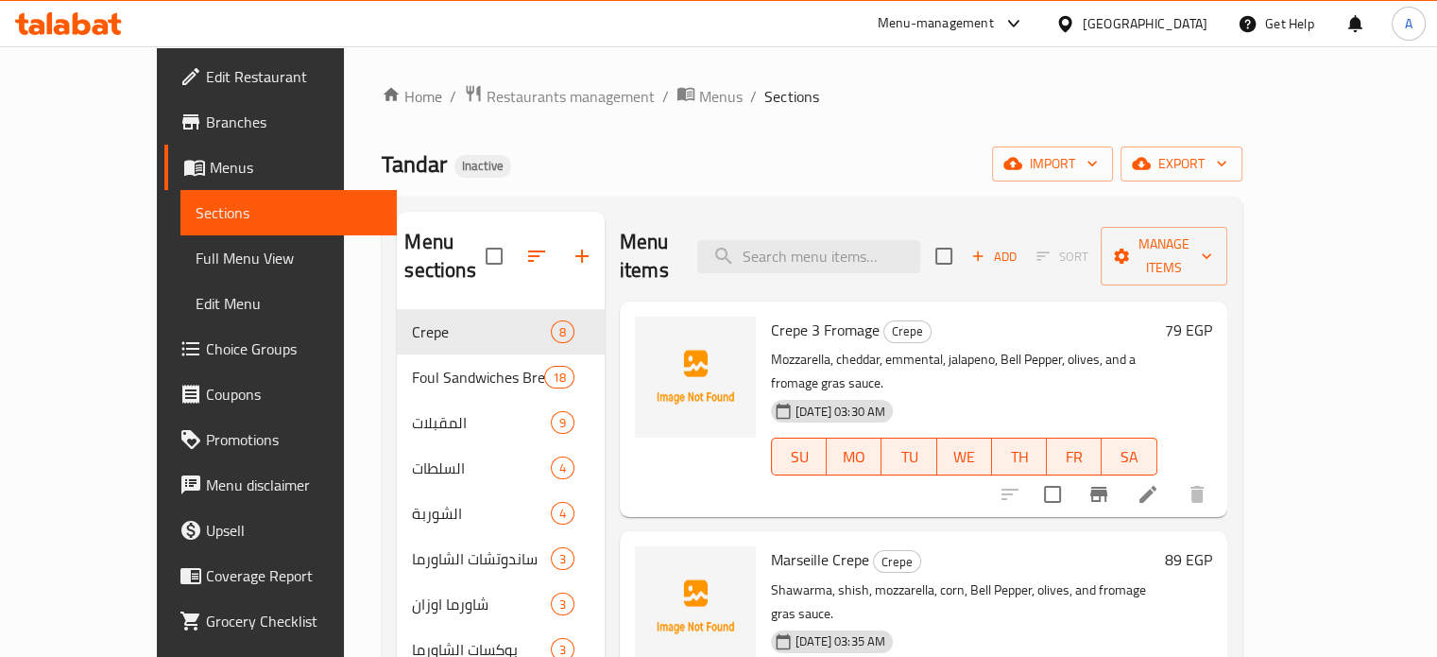
drag, startPoint x: 101, startPoint y: 350, endPoint x: 168, endPoint y: 423, distance: 99.7
click at [206, 350] on span "Choice Groups" at bounding box center [294, 348] width 176 height 23
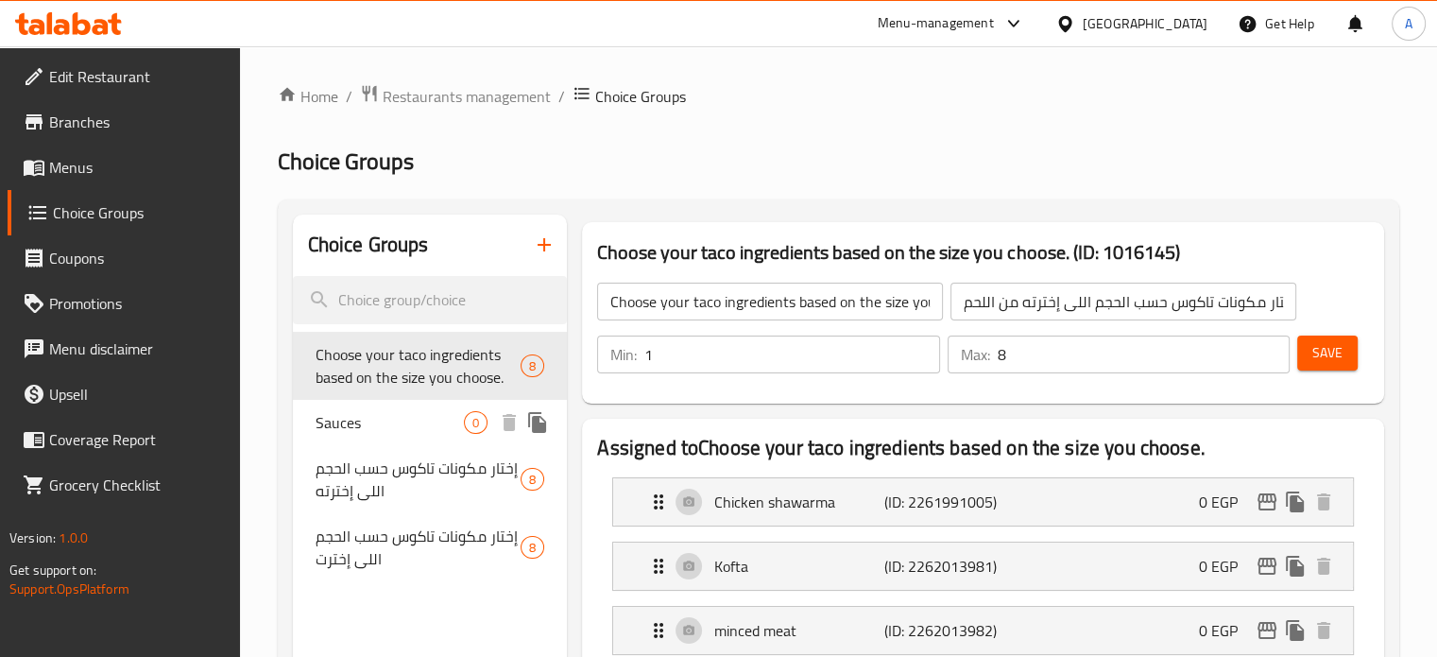
click at [342, 417] on span "Sauces" at bounding box center [390, 422] width 149 height 23
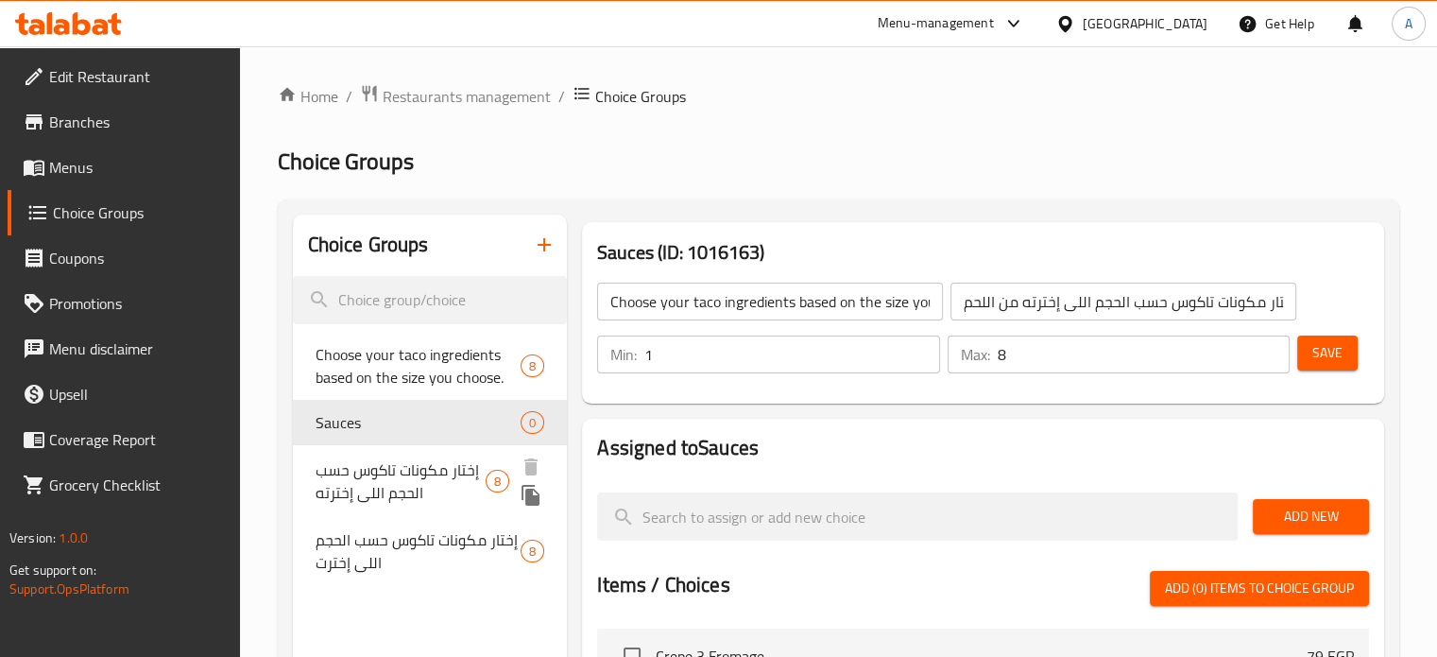
type input "Sauces"
type input "صوص"
type input "10"
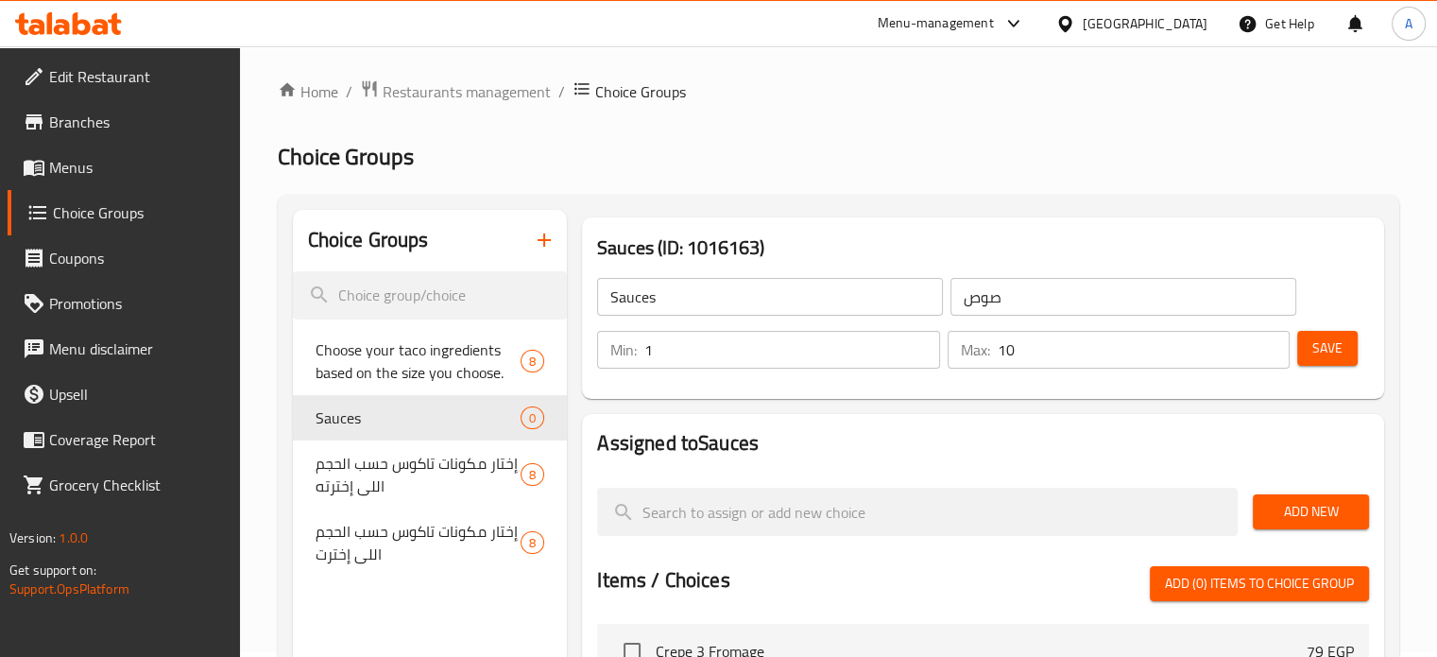
scroll to position [189, 0]
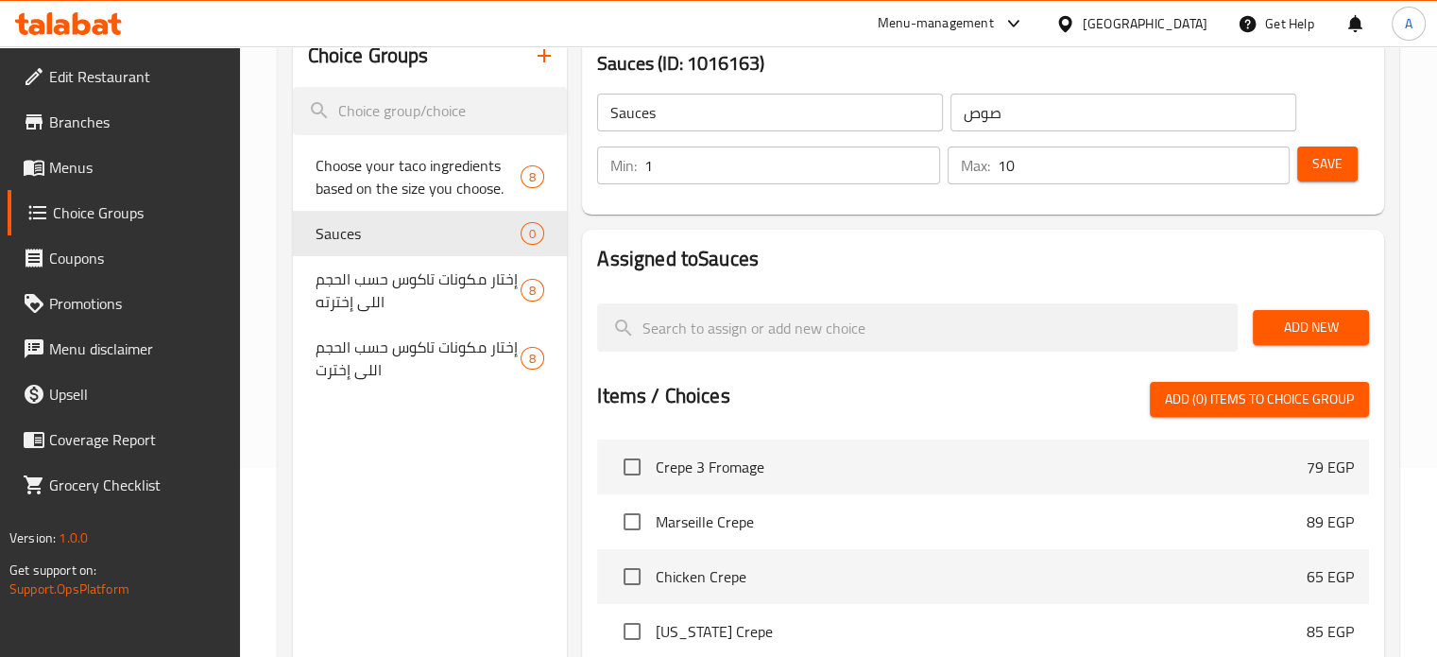
click at [1293, 327] on span "Add New" at bounding box center [1311, 328] width 86 height 24
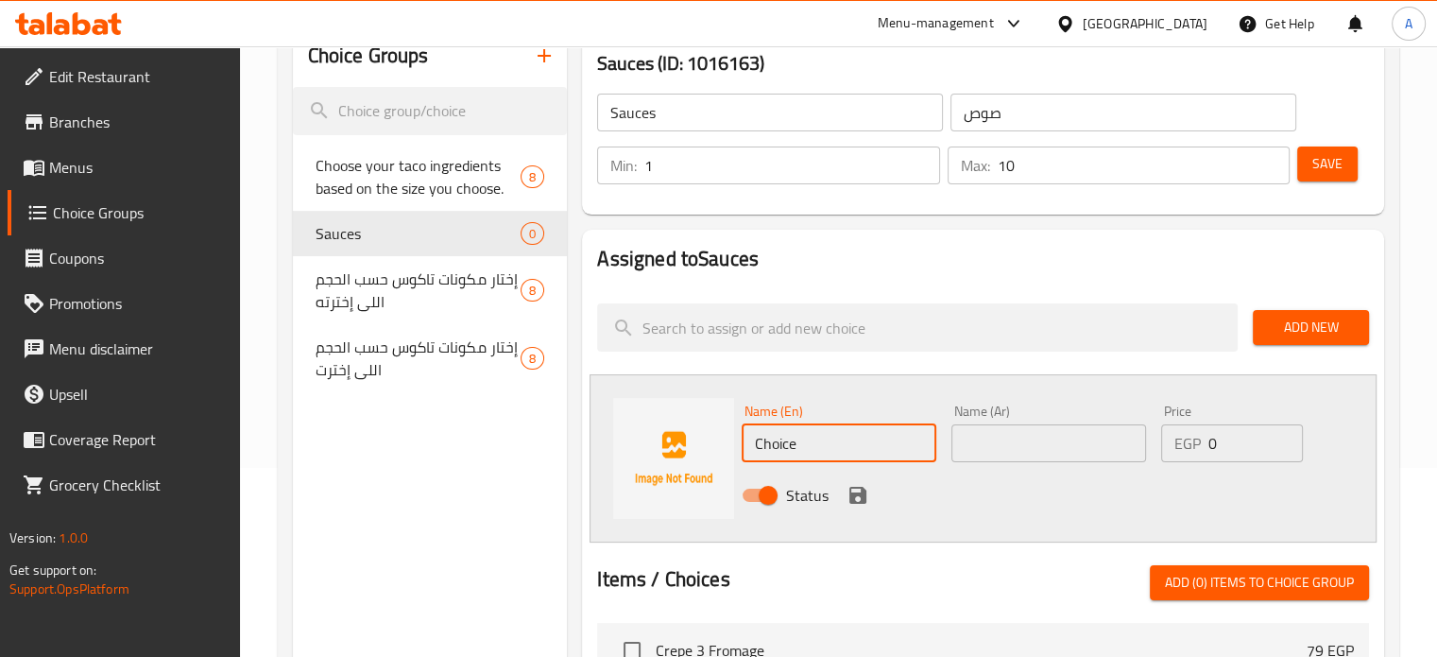
paste input "مايونيز"
drag, startPoint x: 805, startPoint y: 440, endPoint x: 747, endPoint y: 446, distance: 58.9
click at [747, 446] on input "مايونيز" at bounding box center [839, 443] width 195 height 38
type input "مايونيز"
click at [990, 438] on input "text" at bounding box center [1049, 443] width 195 height 38
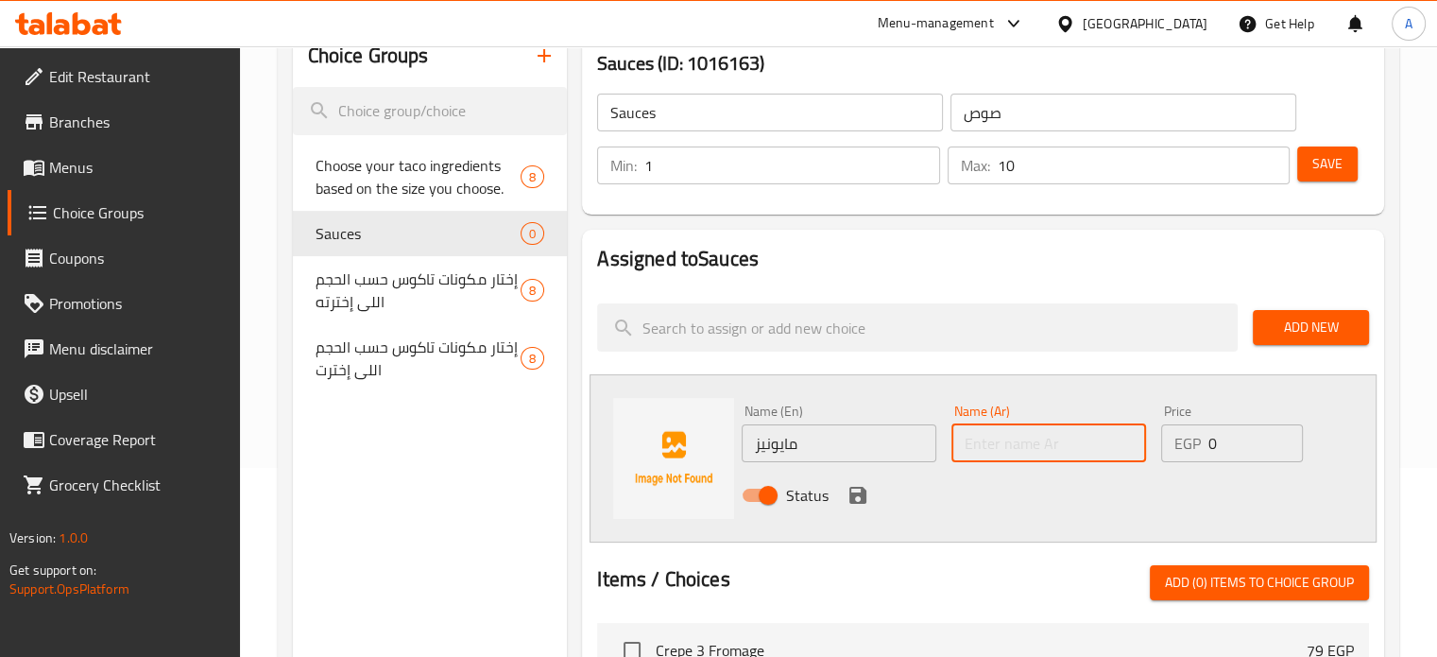
paste input "مايونيز"
type input "مايونيز"
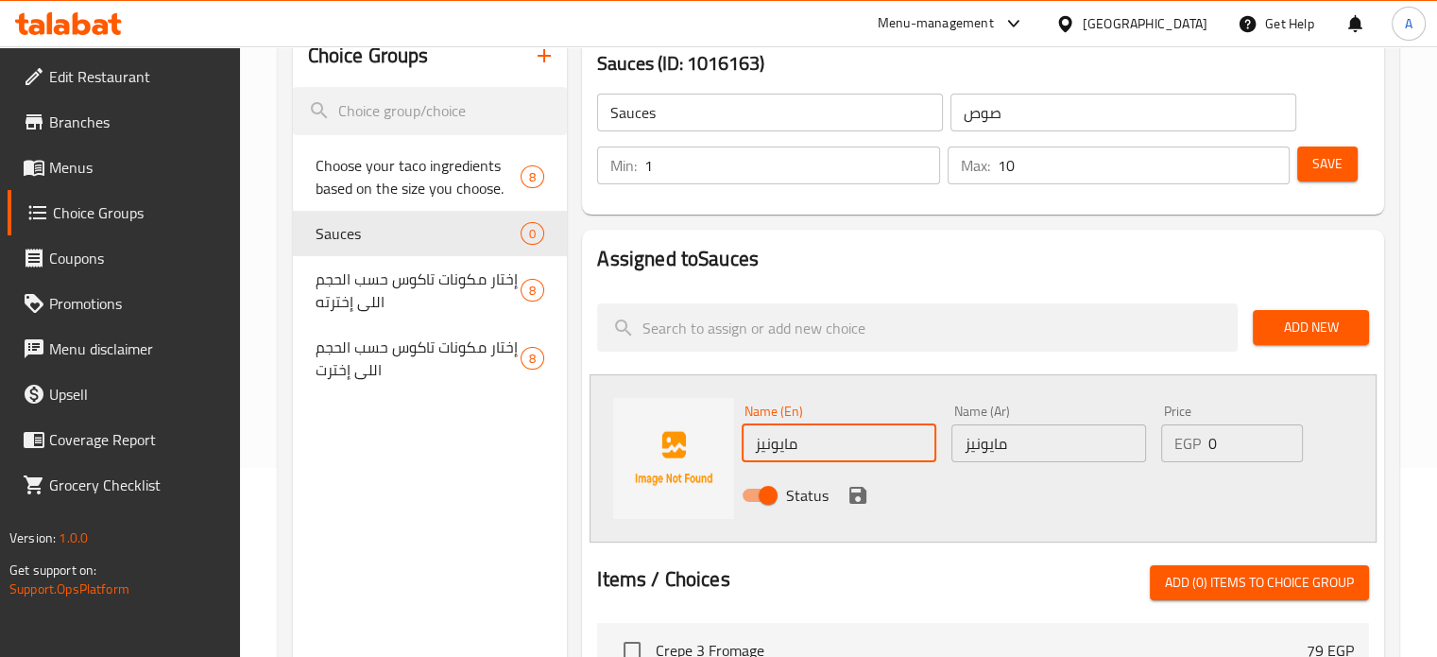
drag, startPoint x: 805, startPoint y: 441, endPoint x: 734, endPoint y: 440, distance: 70.9
click at [734, 440] on div "Name (En) مايونيز Name (En)" at bounding box center [839, 433] width 210 height 73
paste input "mayonnaise"
type input "mayonnaise"
click at [857, 498] on icon "save" at bounding box center [858, 495] width 23 height 23
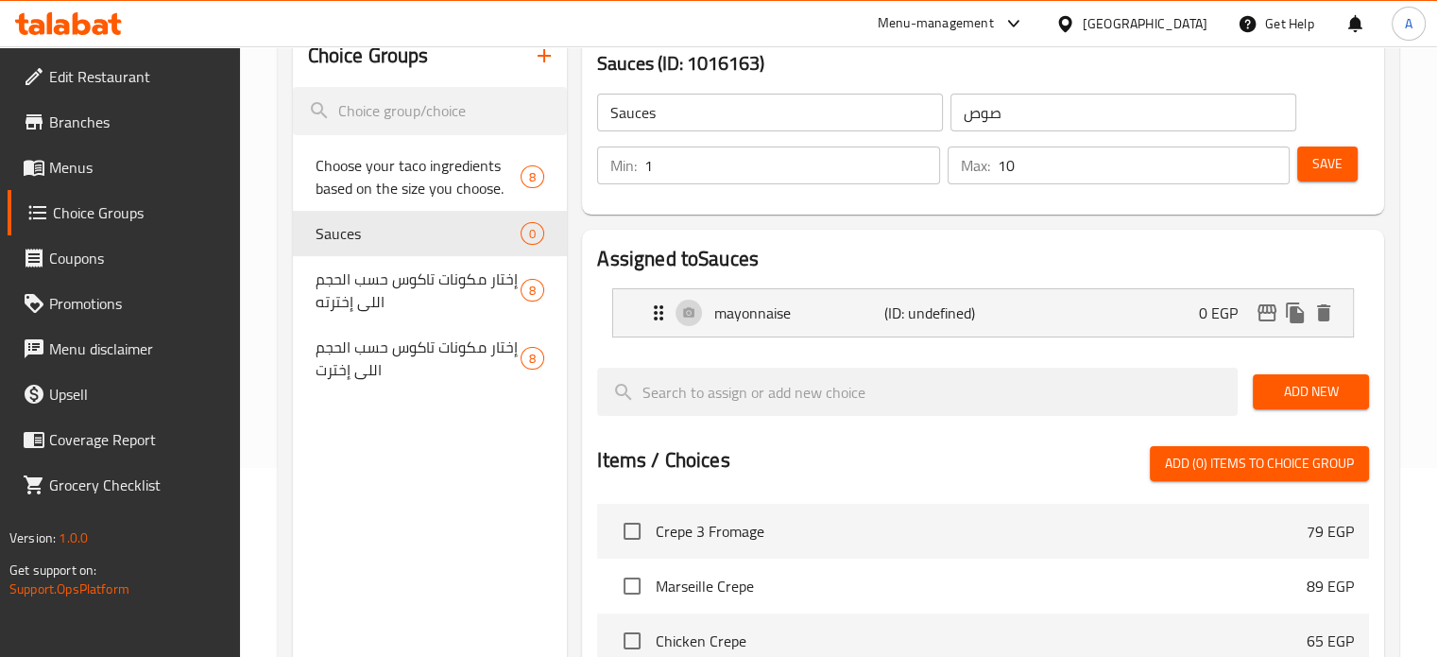
click at [1300, 393] on span "Add New" at bounding box center [1311, 392] width 86 height 24
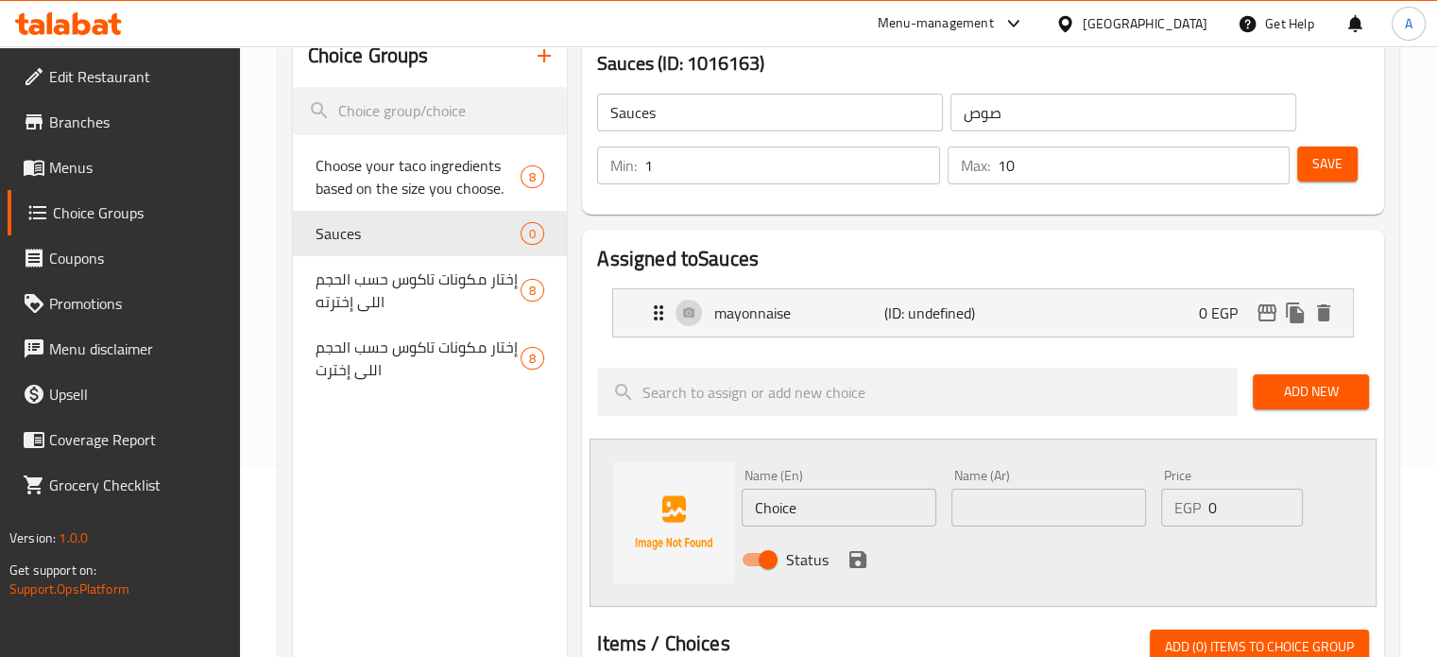
click at [980, 505] on input "text" at bounding box center [1049, 508] width 195 height 38
paste input "كاتشب"
type input "كاتشب"
drag, startPoint x: 860, startPoint y: 558, endPoint x: 824, endPoint y: 543, distance: 38.6
click at [859, 558] on icon "save" at bounding box center [858, 559] width 17 height 17
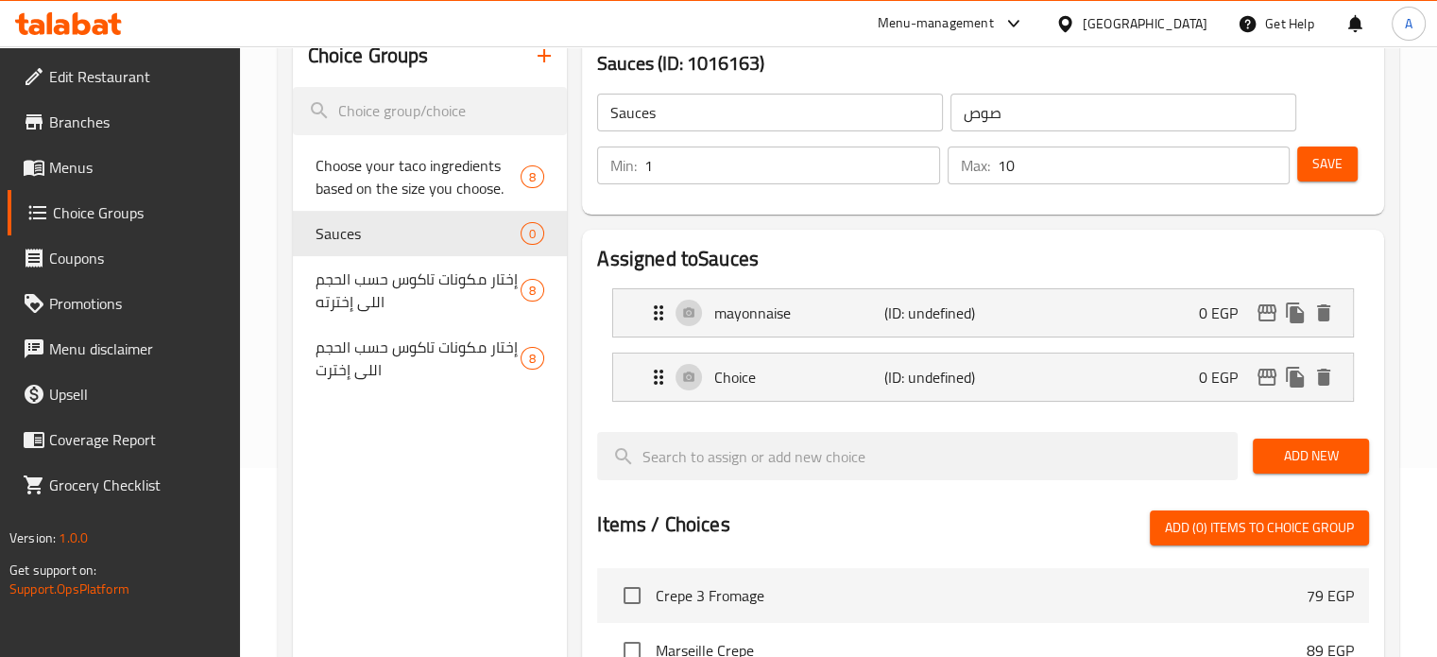
click at [1288, 456] on span "Add New" at bounding box center [1311, 456] width 86 height 24
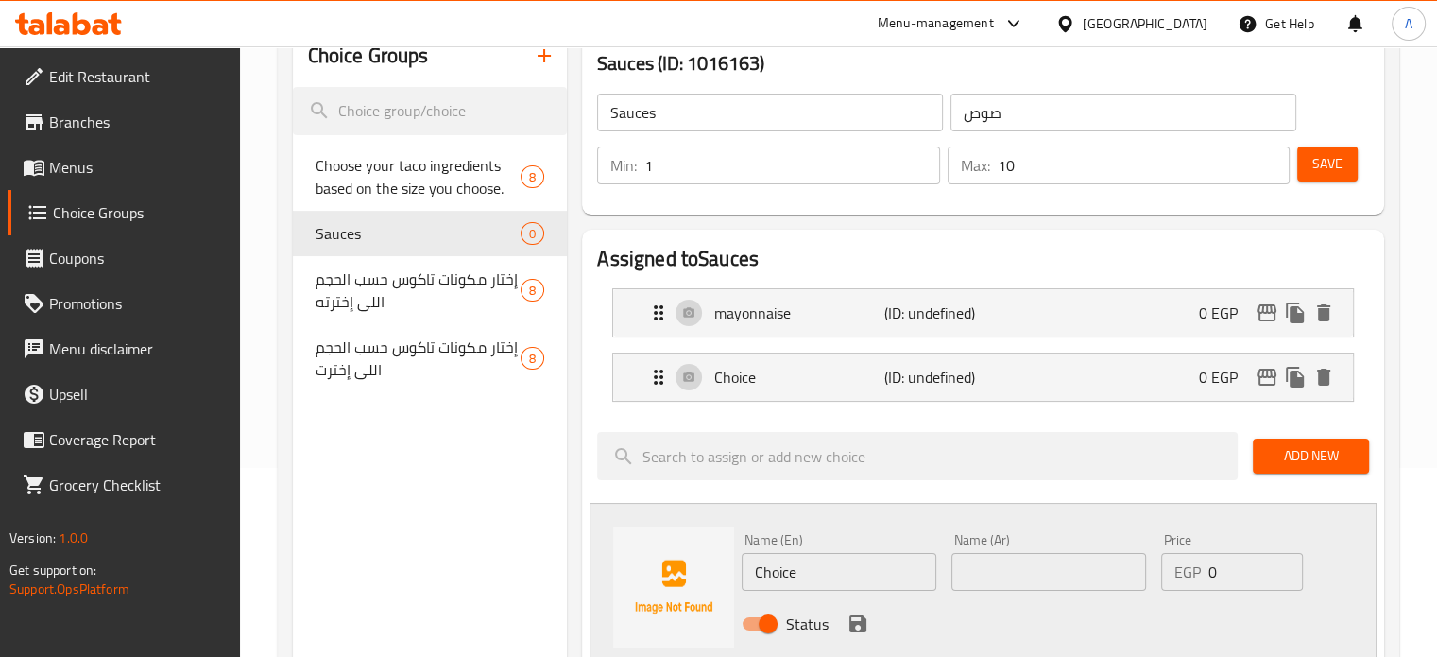
click at [1292, 454] on span "Add New" at bounding box center [1311, 456] width 86 height 24
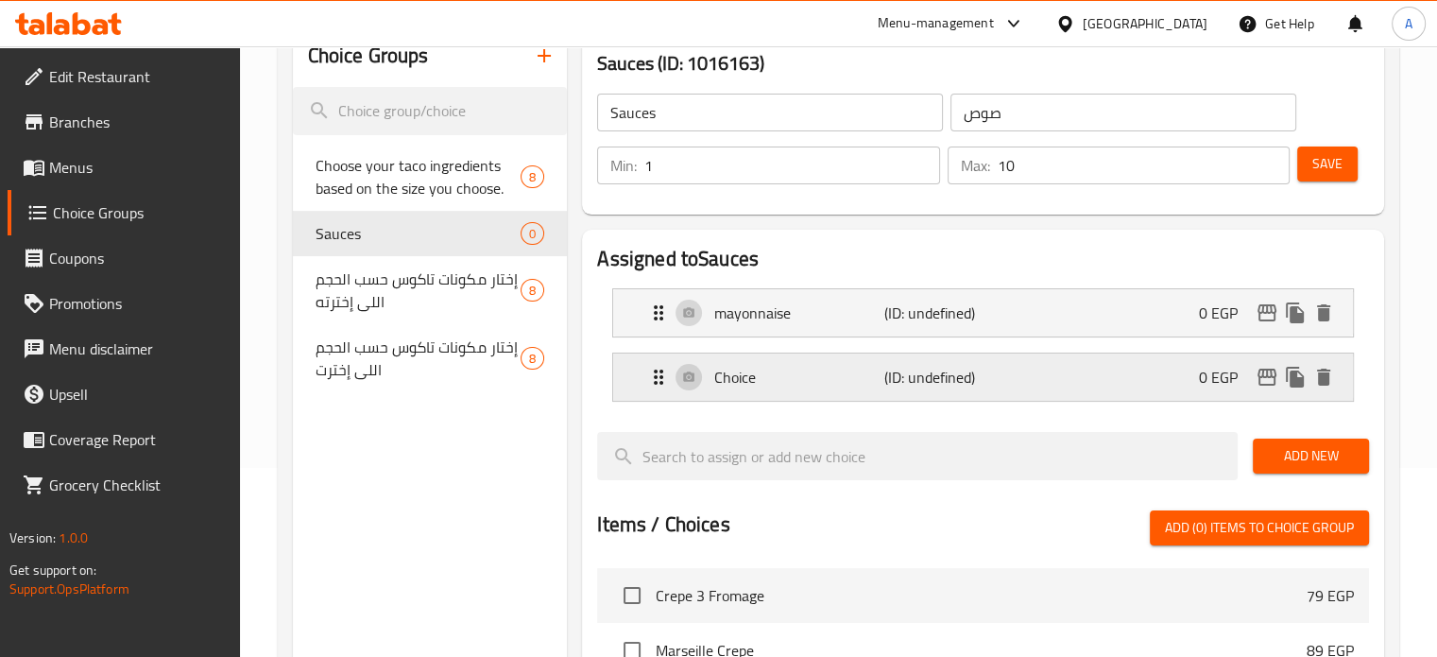
click at [783, 385] on p "Choice" at bounding box center [798, 377] width 169 height 23
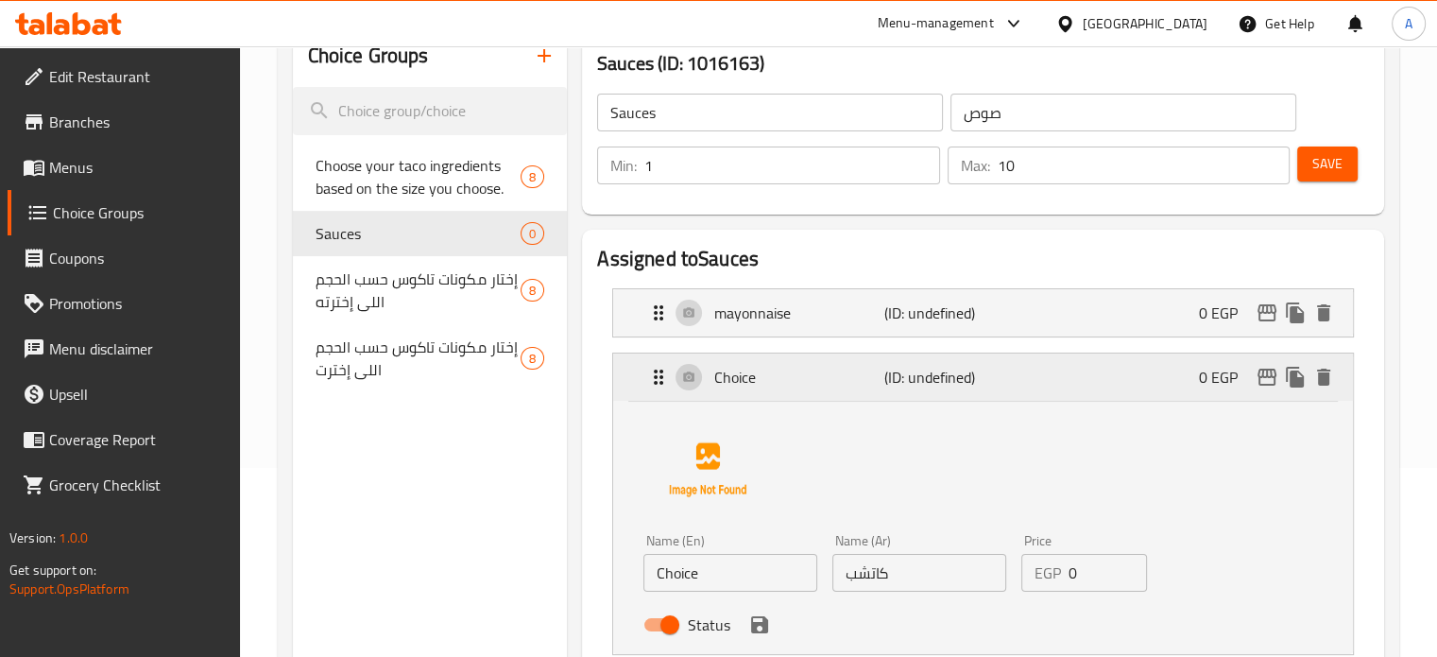
click at [752, 388] on p "Choice" at bounding box center [798, 377] width 169 height 23
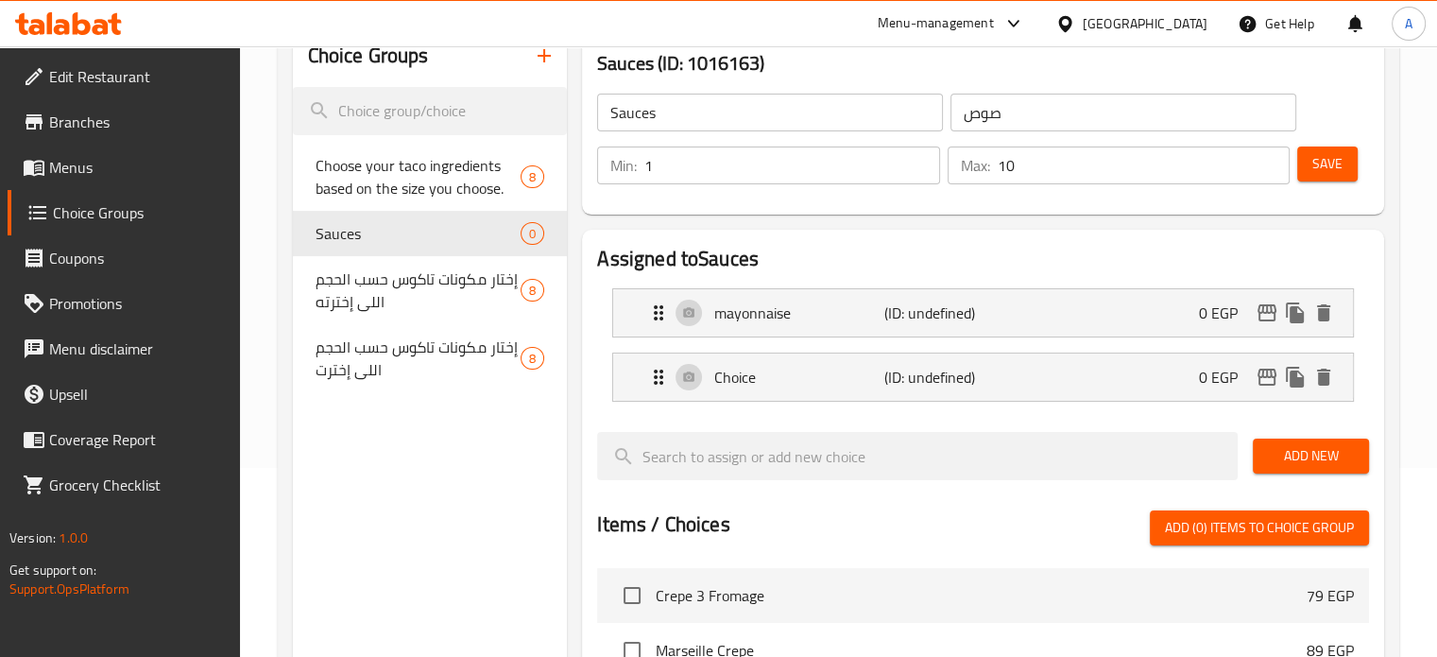
click at [1290, 453] on span "Add New" at bounding box center [1311, 456] width 86 height 24
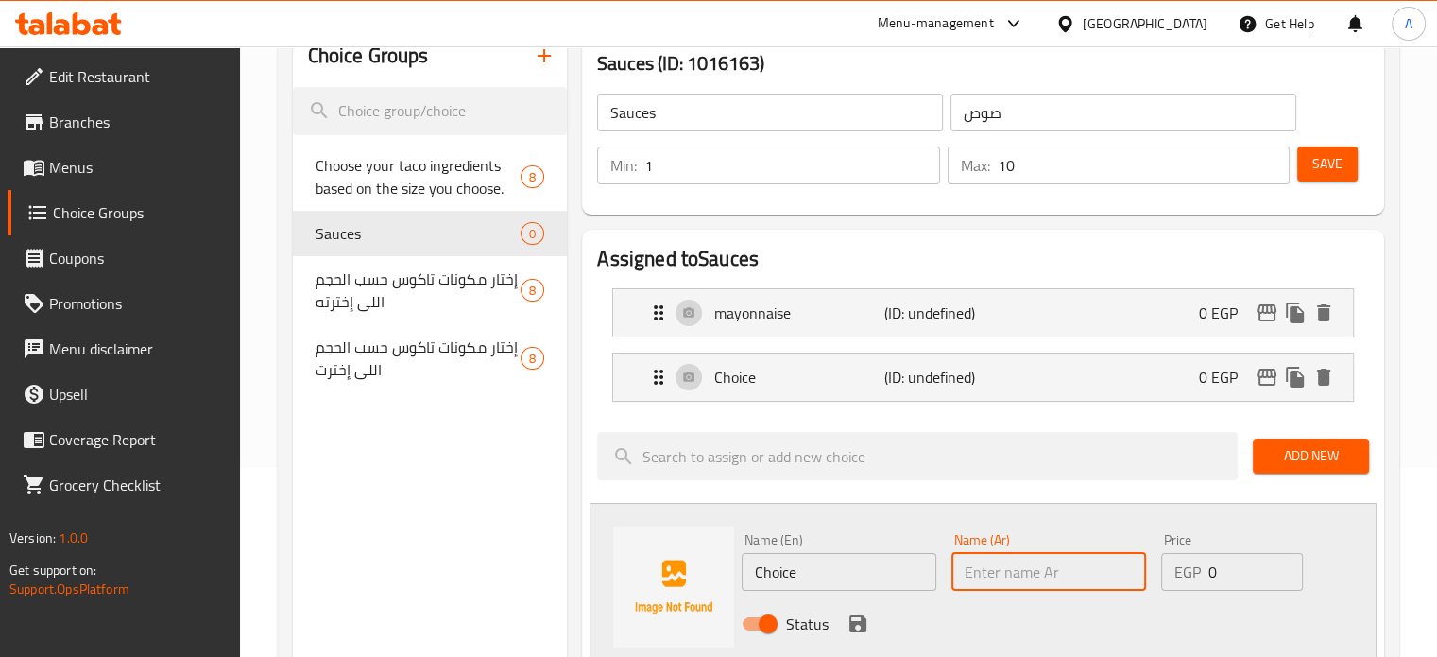
click at [1005, 573] on input "text" at bounding box center [1049, 572] width 195 height 38
paste input "باريكي"
type input "باريكي"
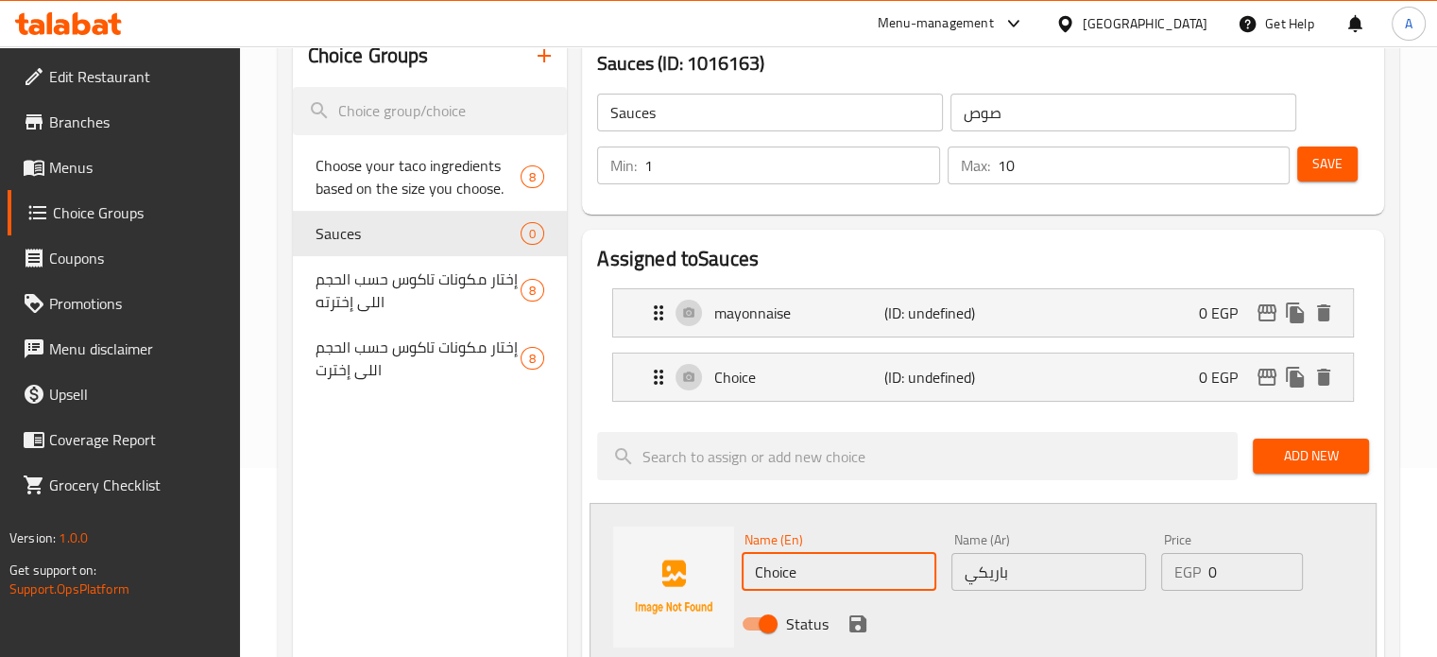
drag, startPoint x: 805, startPoint y: 572, endPoint x: 726, endPoint y: 570, distance: 79.4
click at [732, 570] on div "Name (En) Choice Name (En) Name (Ar) باريكي Name (Ar) Price EGP 0 Price Status" at bounding box center [983, 587] width 787 height 168
type input "Choice"
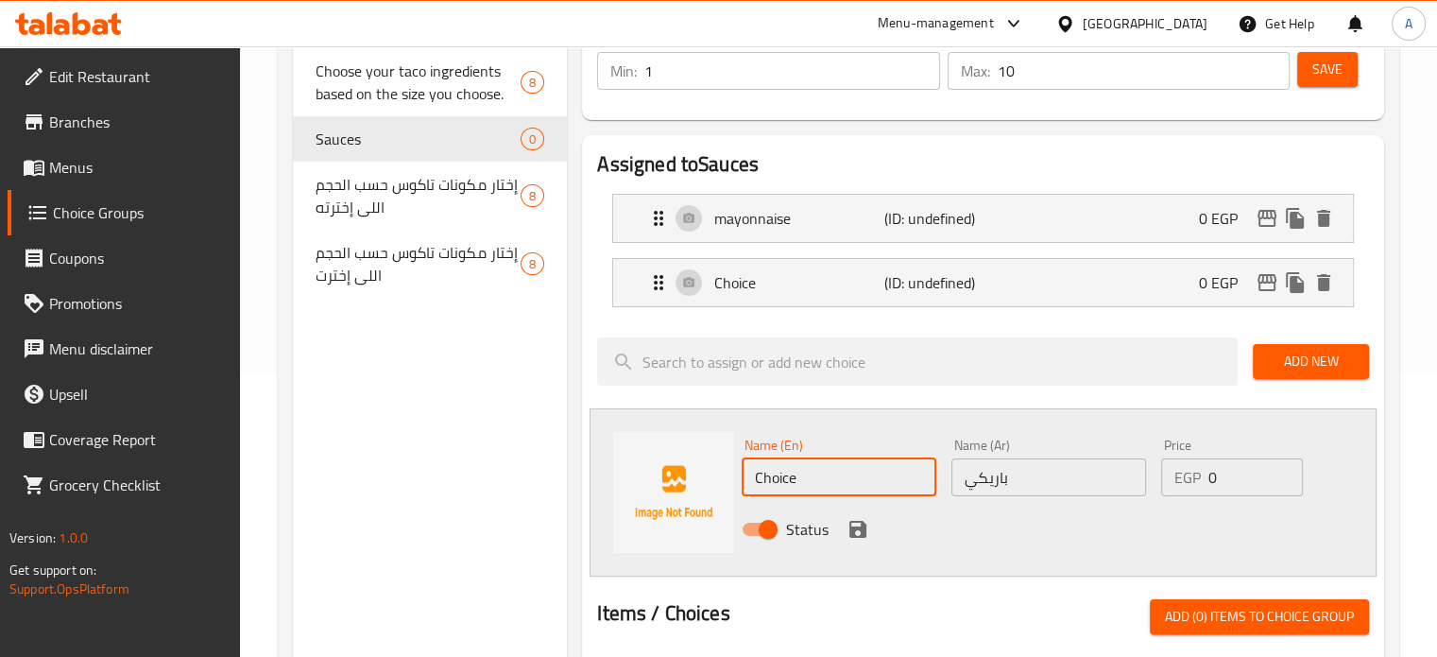
click at [1005, 475] on input "باريكي" at bounding box center [1049, 477] width 195 height 38
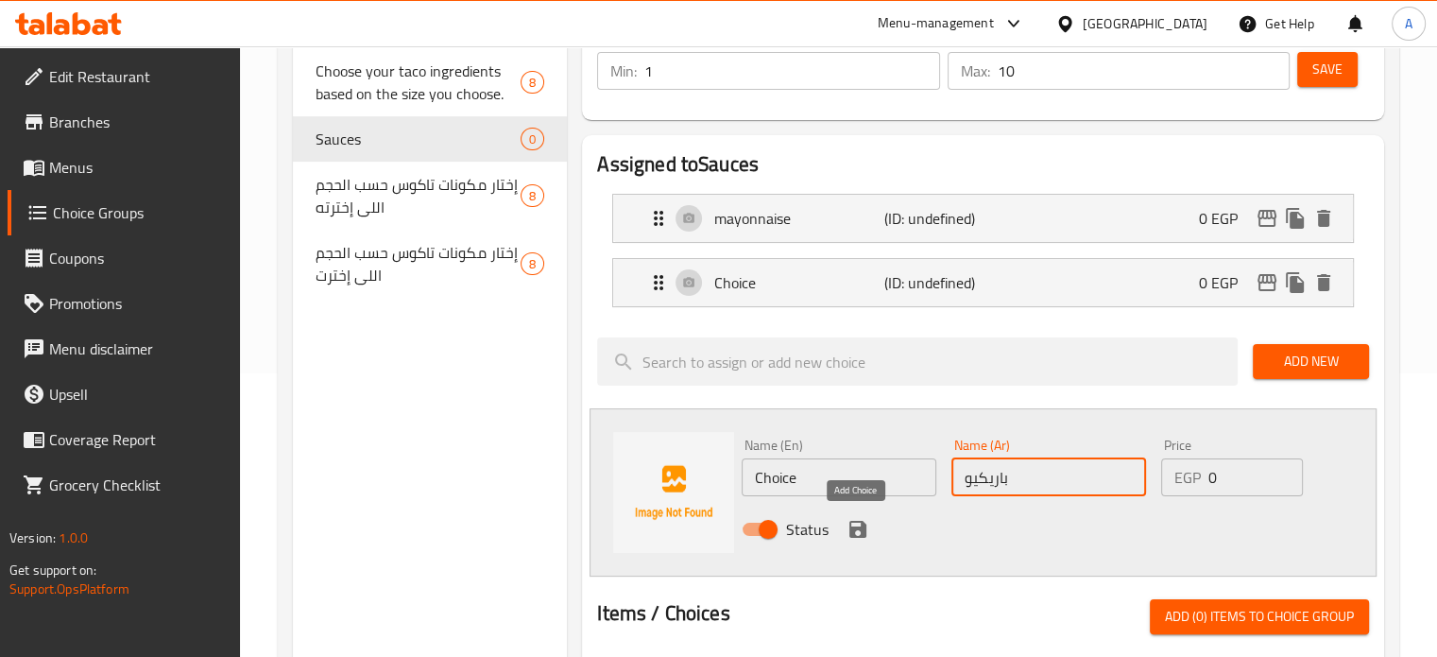
type input "باريكيو"
click at [860, 527] on icon "save" at bounding box center [858, 529] width 17 height 17
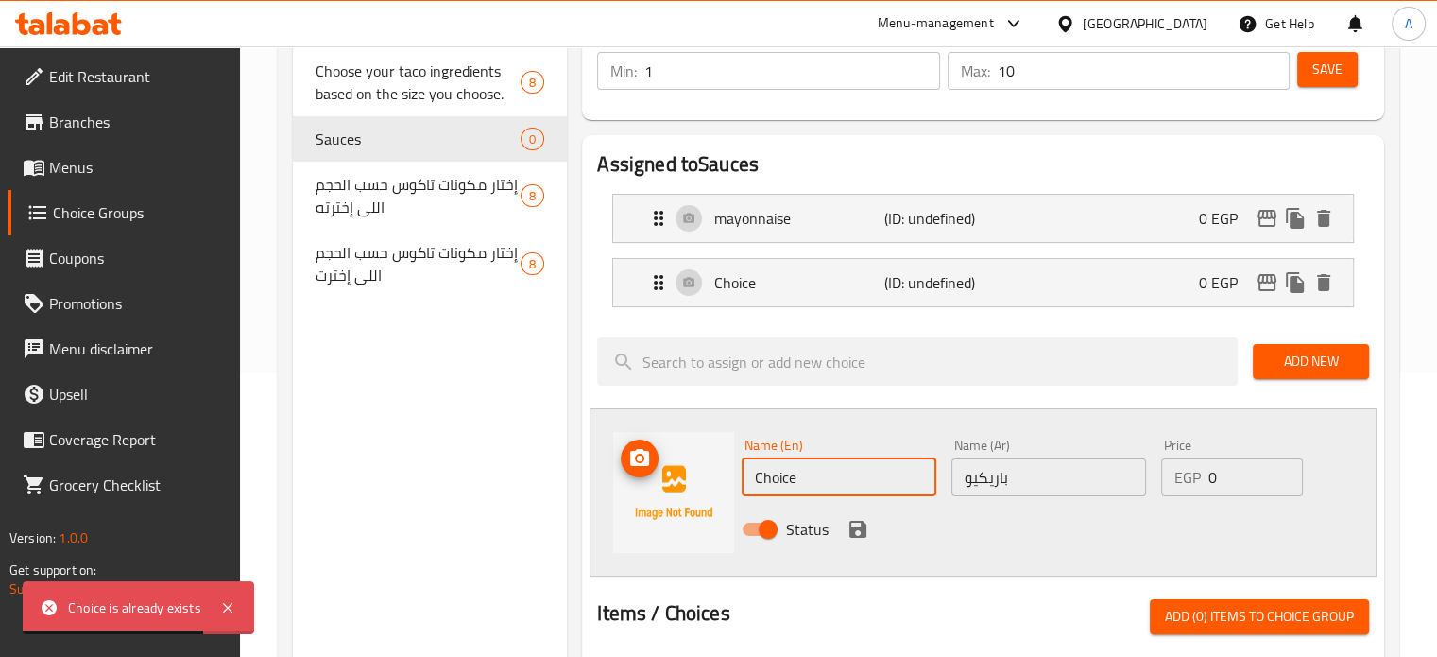
drag, startPoint x: 809, startPoint y: 477, endPoint x: 726, endPoint y: 474, distance: 83.2
click at [726, 474] on div "Name (En) Choice Name (En) Name (Ar) [PERSON_NAME] Name (Ar) Price EGP 0 Price …" at bounding box center [983, 492] width 787 height 168
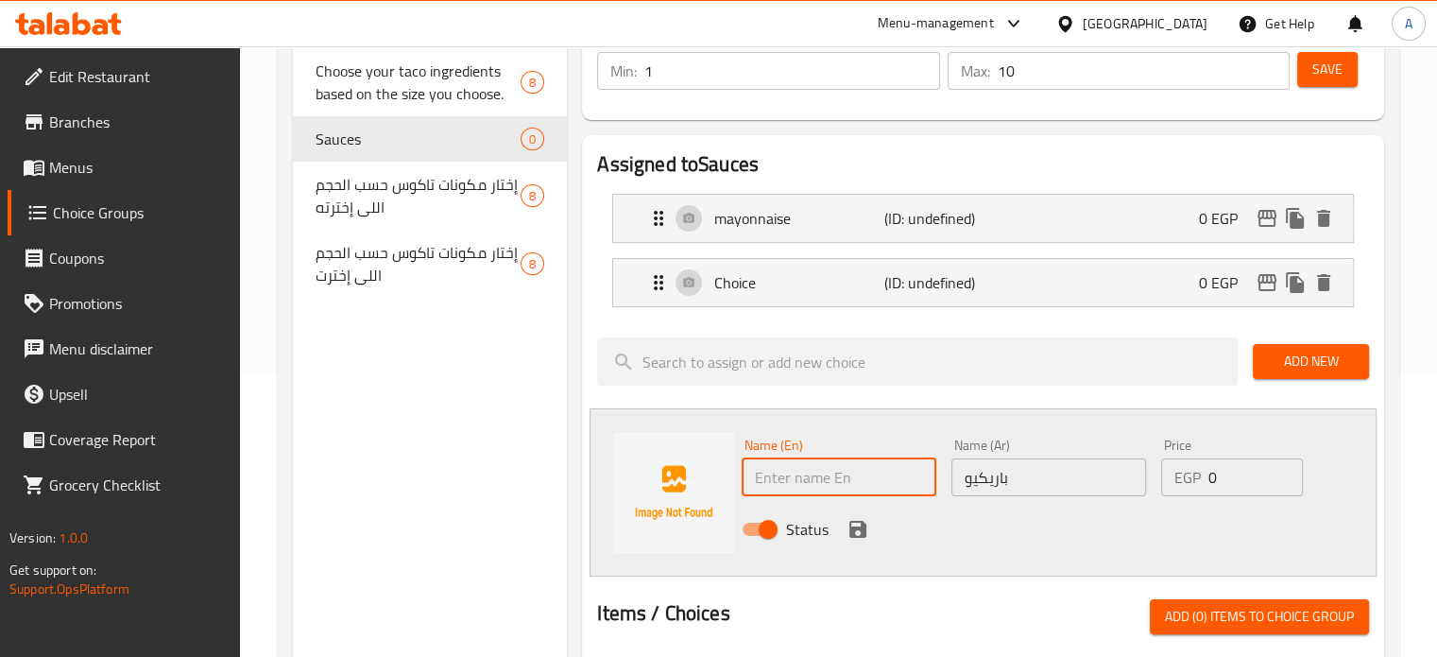
click at [847, 525] on icon "save" at bounding box center [858, 529] width 23 height 23
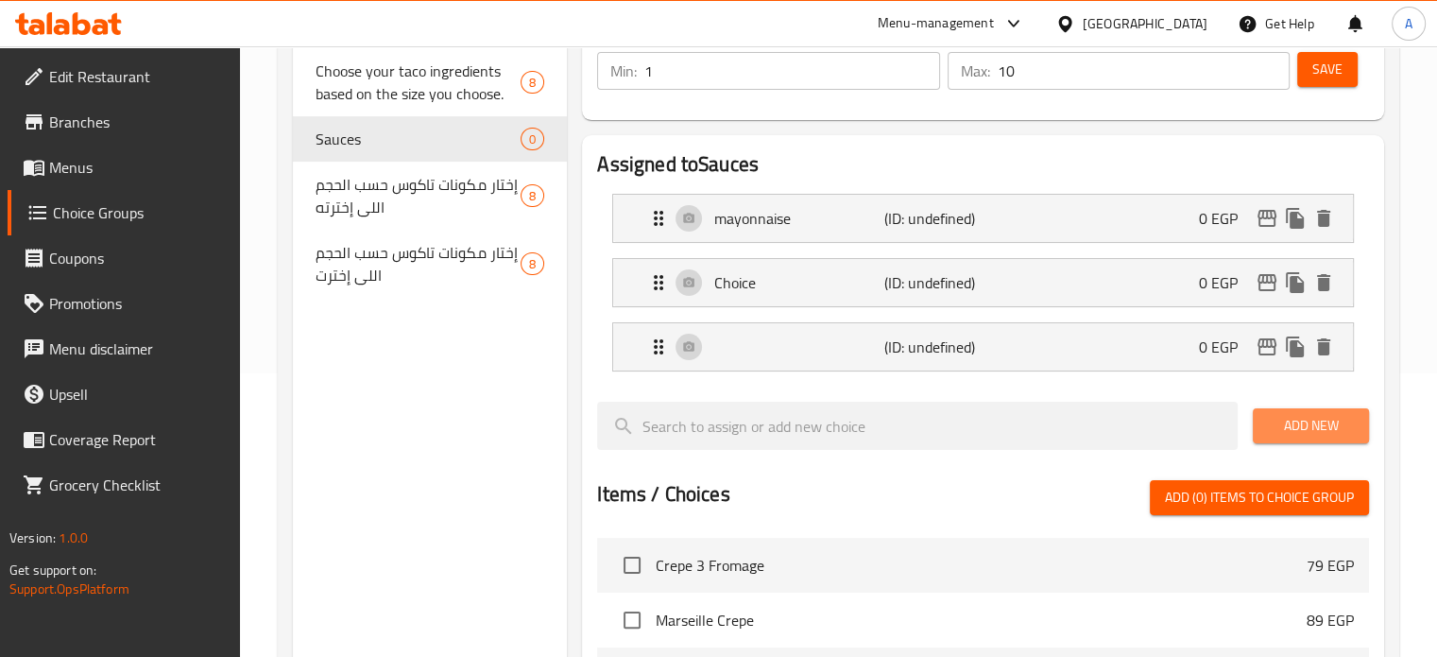
click at [1293, 426] on span "Add New" at bounding box center [1311, 426] width 86 height 24
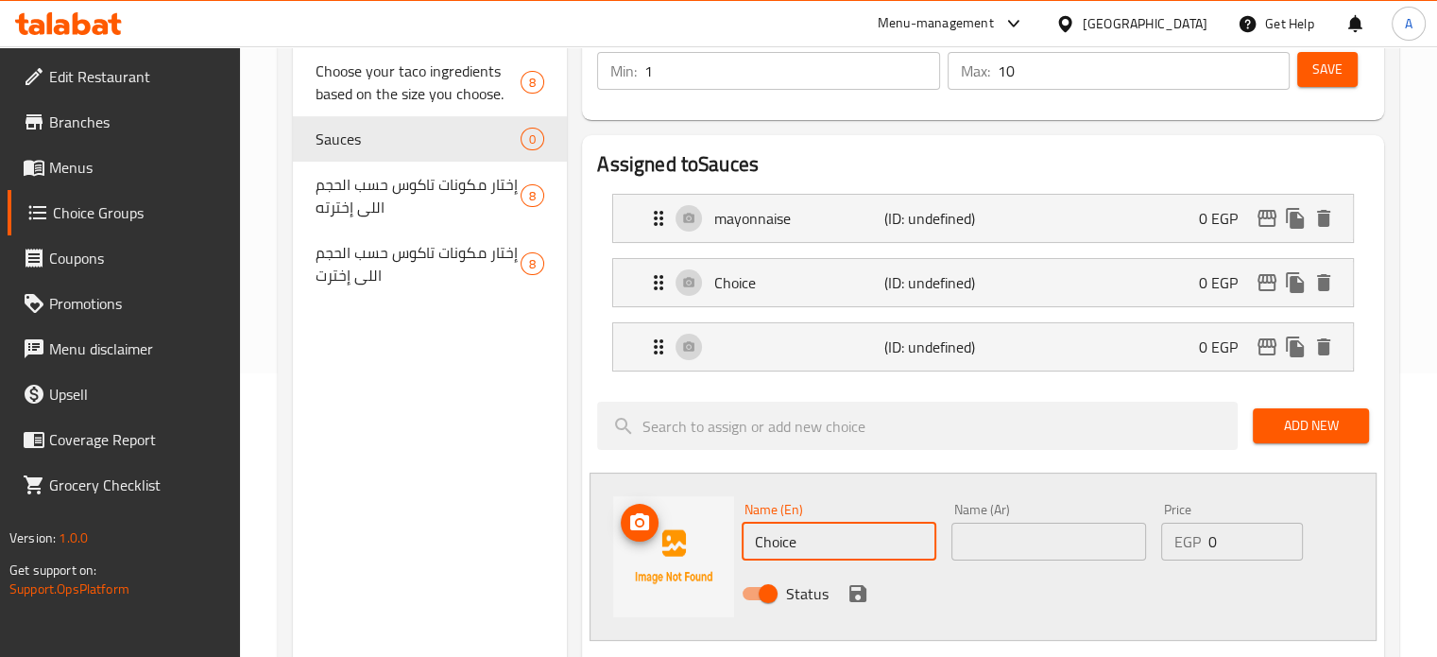
drag, startPoint x: 817, startPoint y: 542, endPoint x: 726, endPoint y: 541, distance: 91.7
click at [726, 541] on div "Name (En) Choice Name (En) Name (Ar) Name (Ar) Price EGP 0 Price Status" at bounding box center [983, 556] width 787 height 168
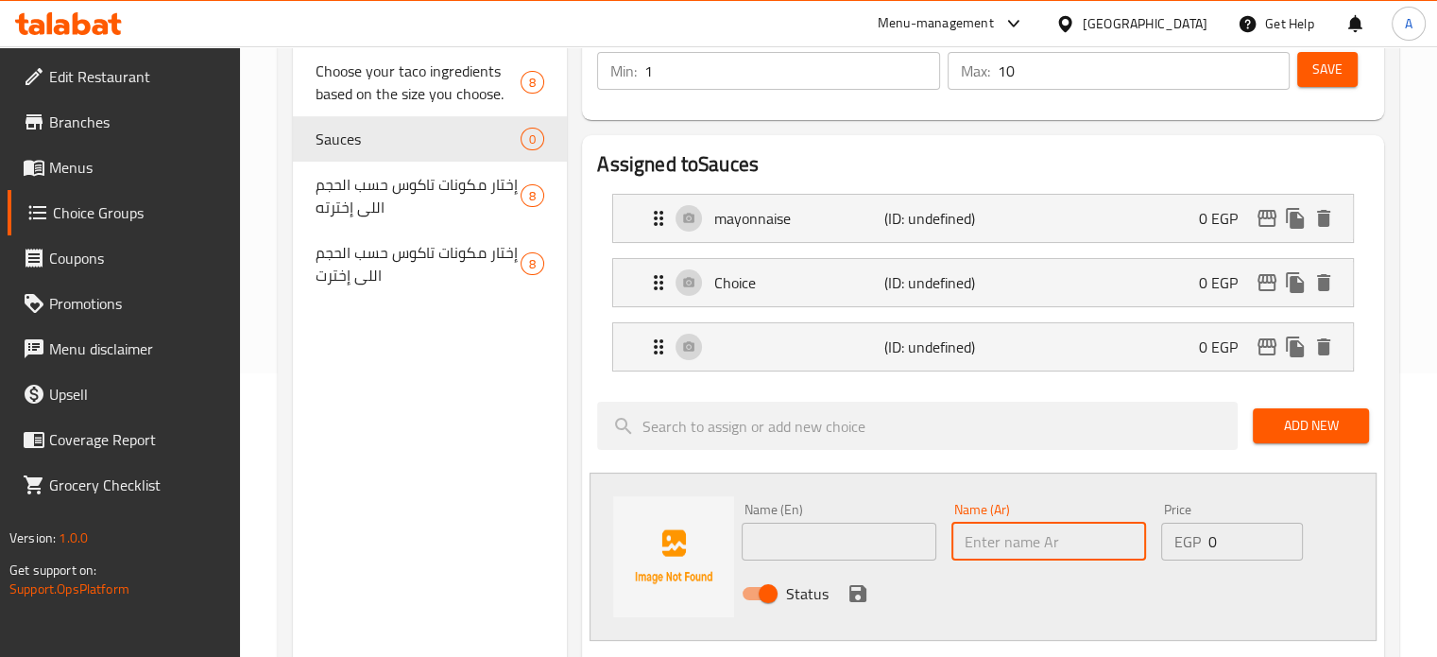
click at [975, 548] on input "text" at bounding box center [1049, 542] width 195 height 38
paste input "هريسا"
type input "هريسا"
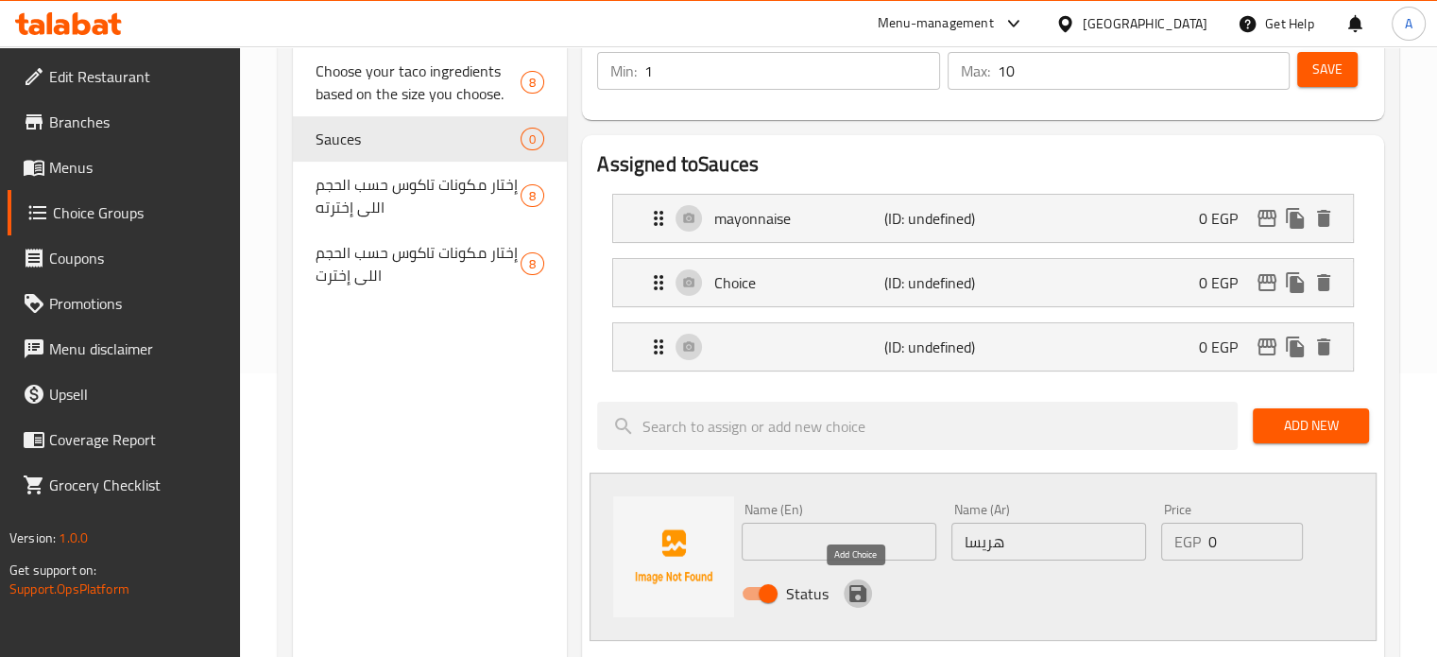
click at [856, 592] on icon "save" at bounding box center [858, 593] width 23 height 23
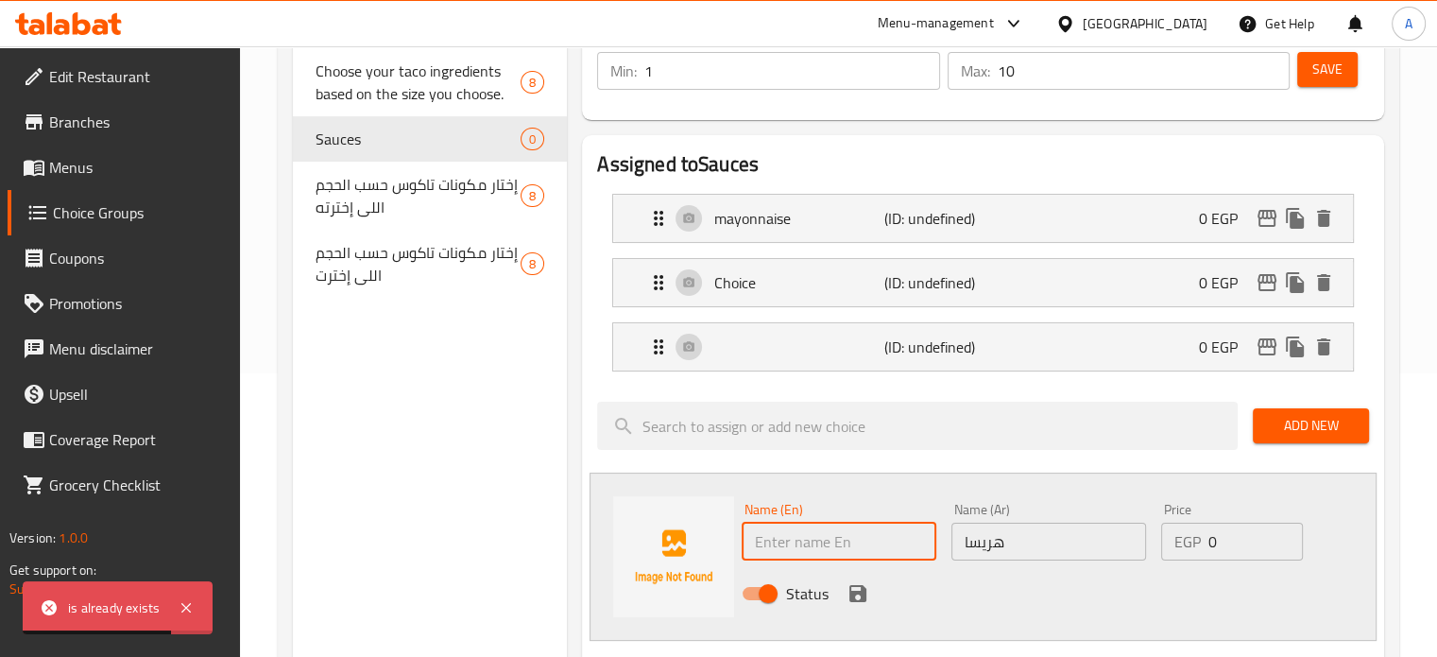
click at [806, 533] on input "text" at bounding box center [839, 542] width 195 height 38
paste input "Harissa"
type input "Harissa"
click at [857, 598] on icon "save" at bounding box center [858, 593] width 23 height 23
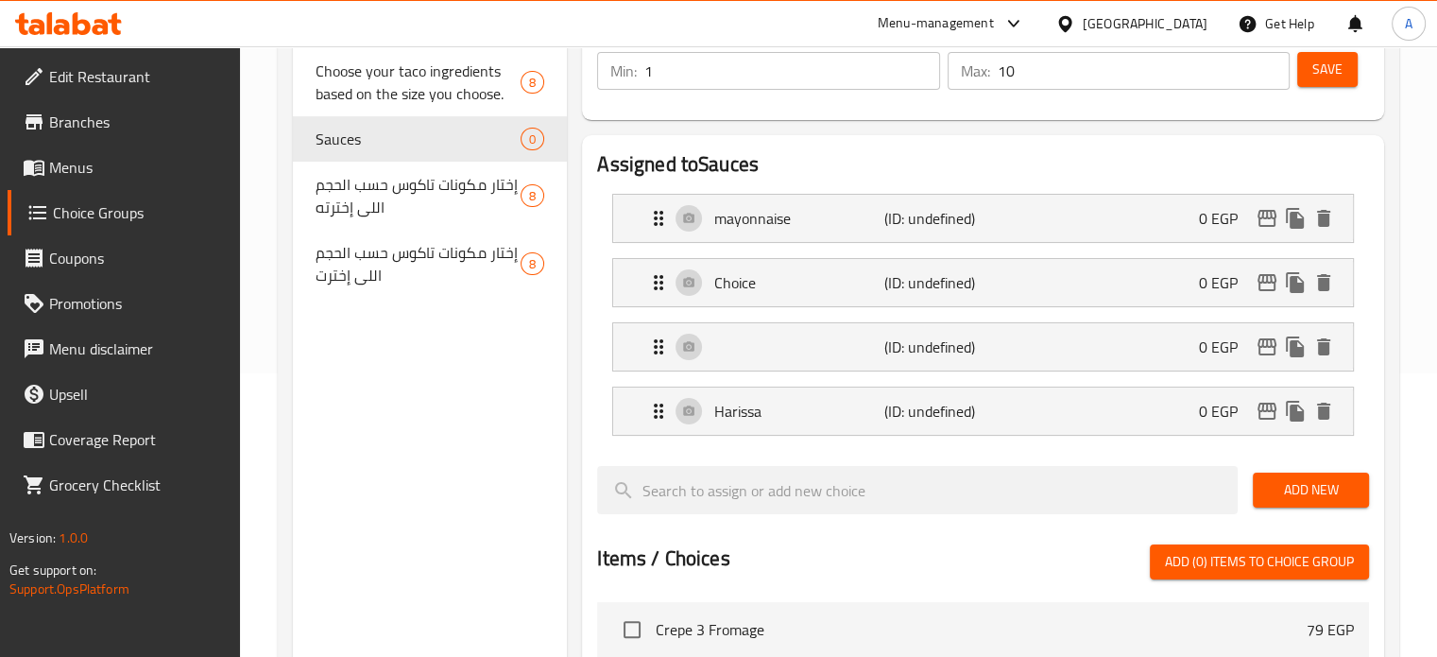
click at [1281, 488] on span "Add New" at bounding box center [1311, 490] width 86 height 24
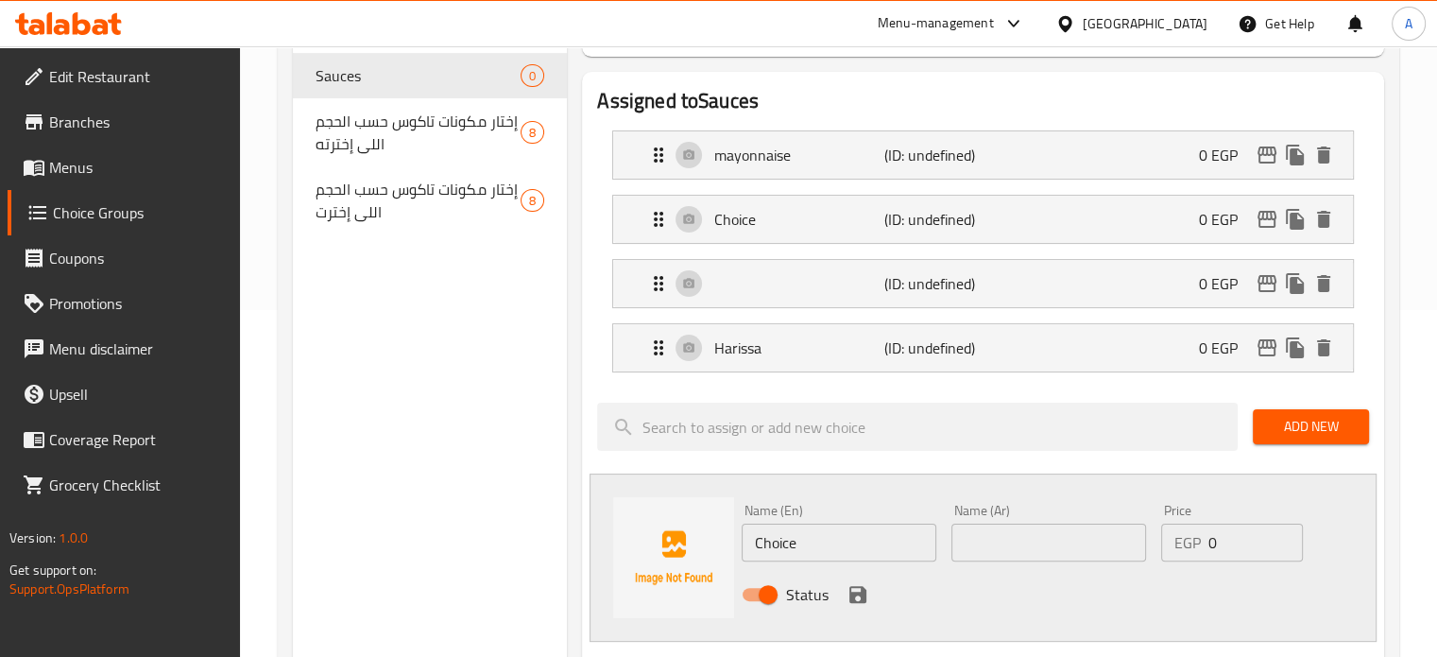
scroll to position [378, 0]
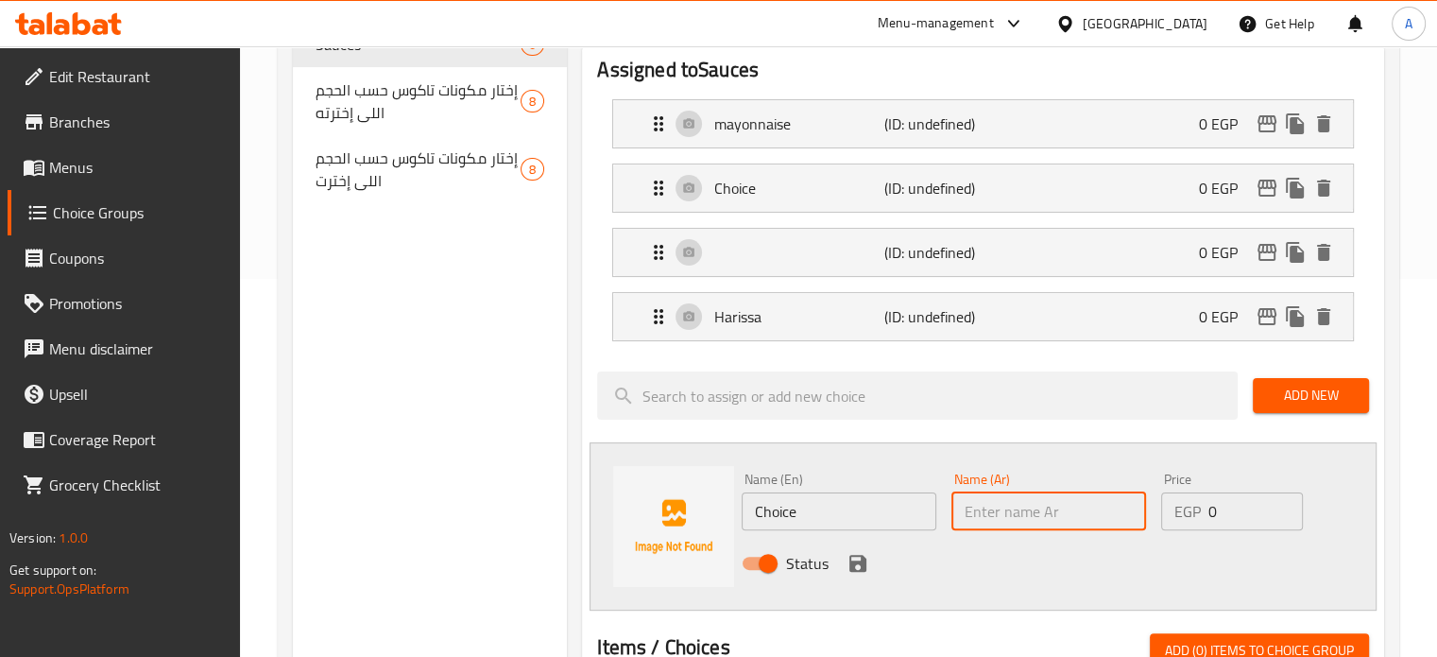
click at [970, 514] on input "text" at bounding box center [1049, 511] width 195 height 38
paste input "موراي"
click at [965, 515] on input "موراي" at bounding box center [1049, 511] width 195 height 38
click at [979, 510] on input "سموراي" at bounding box center [1049, 511] width 195 height 38
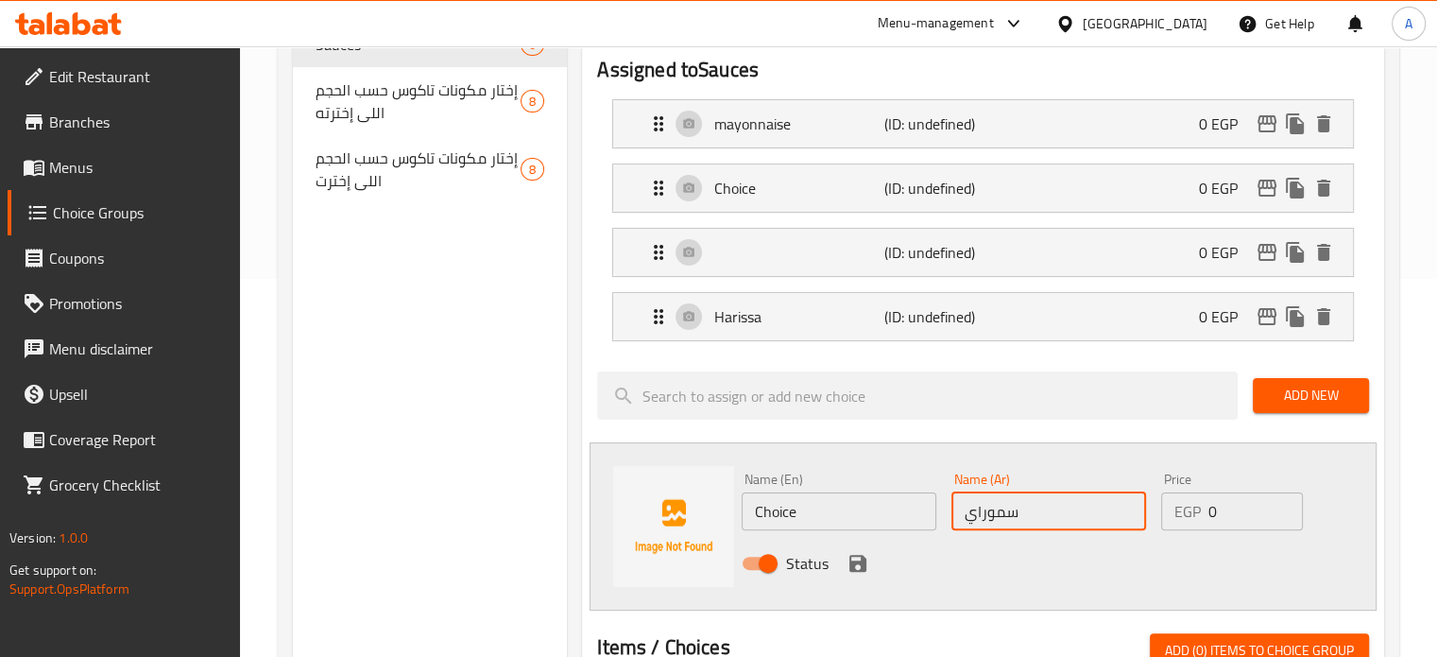
click at [979, 510] on input "سموراي" at bounding box center [1049, 511] width 195 height 38
type input "سموراي"
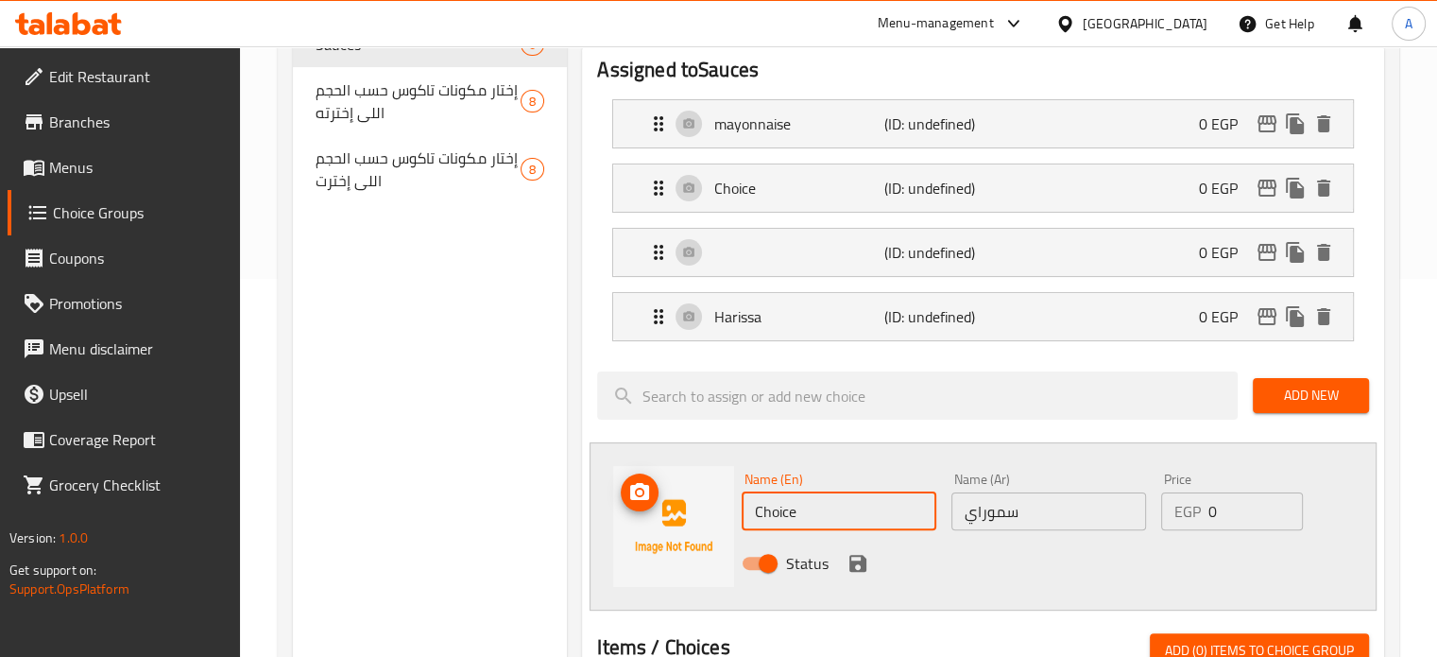
drag, startPoint x: 807, startPoint y: 504, endPoint x: 725, endPoint y: 508, distance: 82.3
click at [725, 508] on div "Name (En) Choice Name (En) Name (Ar) سموراي Name (Ar) Price EGP 0 Price Status" at bounding box center [983, 526] width 787 height 168
paste input "samurai"
type input "samurai"
click at [850, 559] on icon "save" at bounding box center [858, 563] width 17 height 17
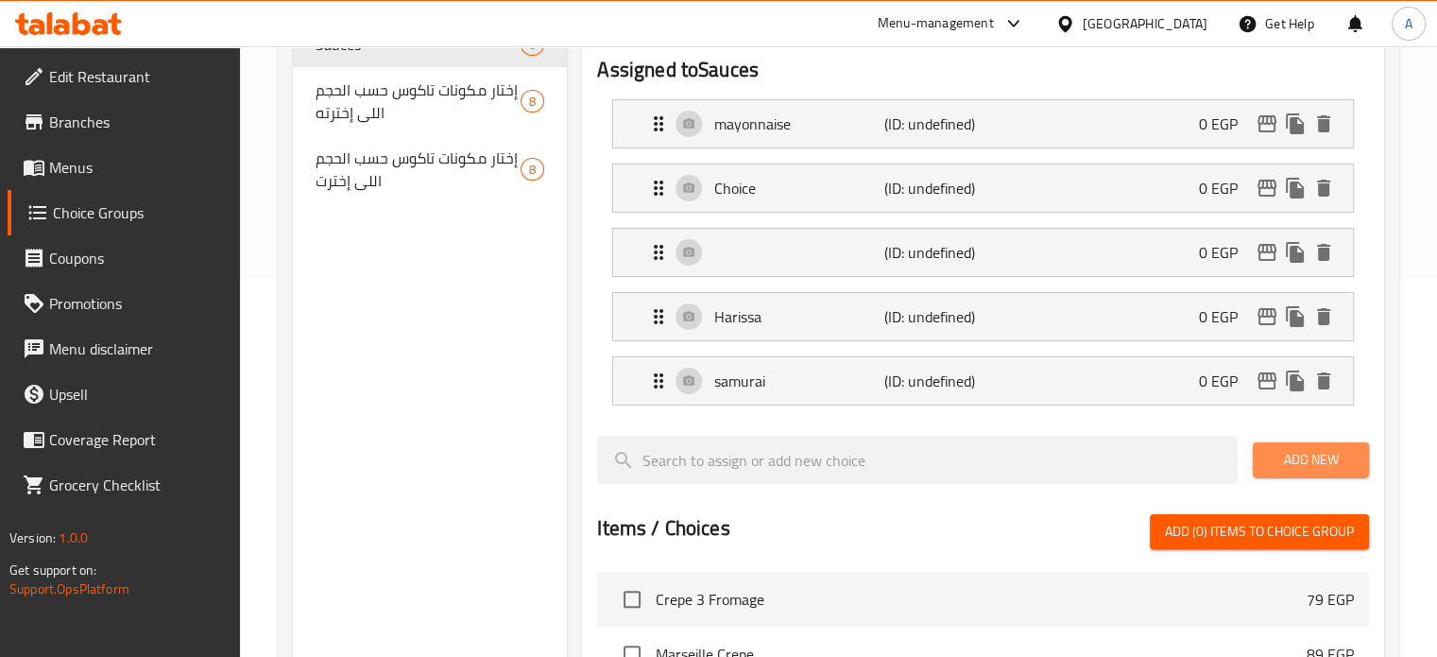
click at [1285, 472] on button "Add New" at bounding box center [1311, 459] width 116 height 35
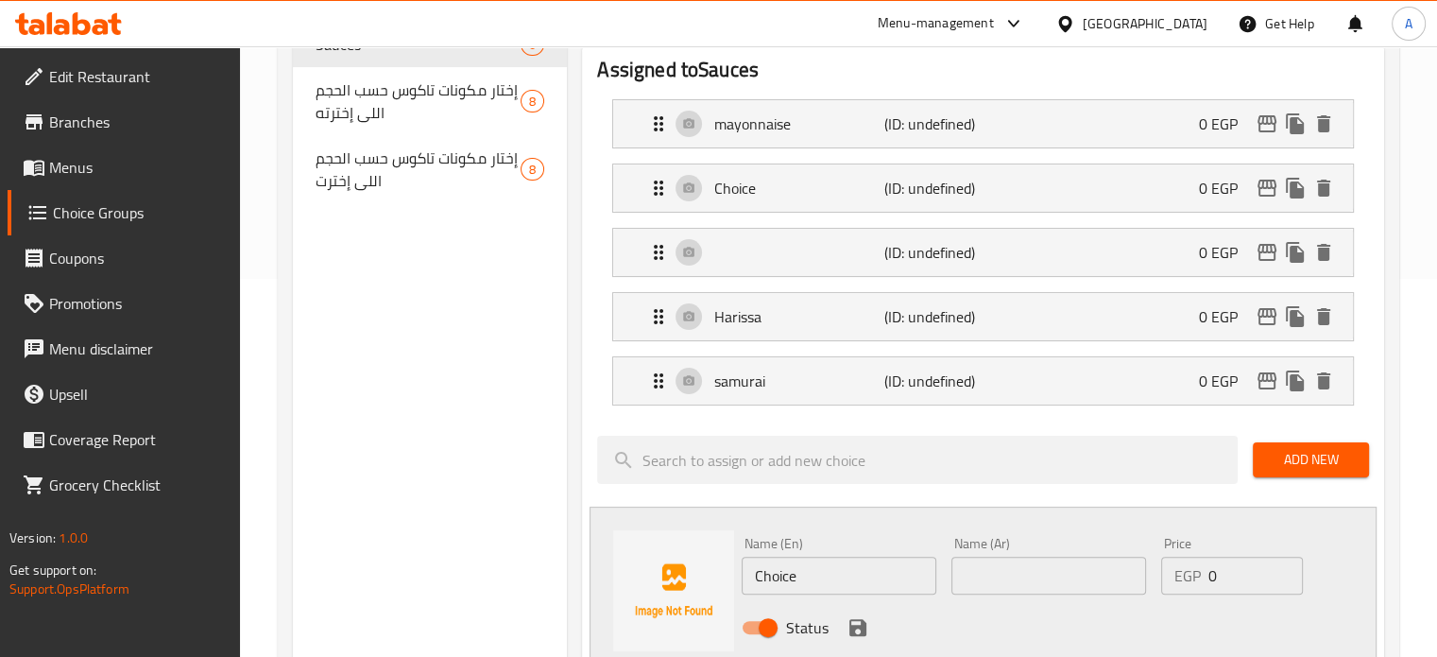
click at [1022, 580] on input "text" at bounding box center [1049, 576] width 195 height 38
click at [1022, 580] on input "صوص برجر" at bounding box center [1049, 576] width 195 height 38
type input "صوص برجر"
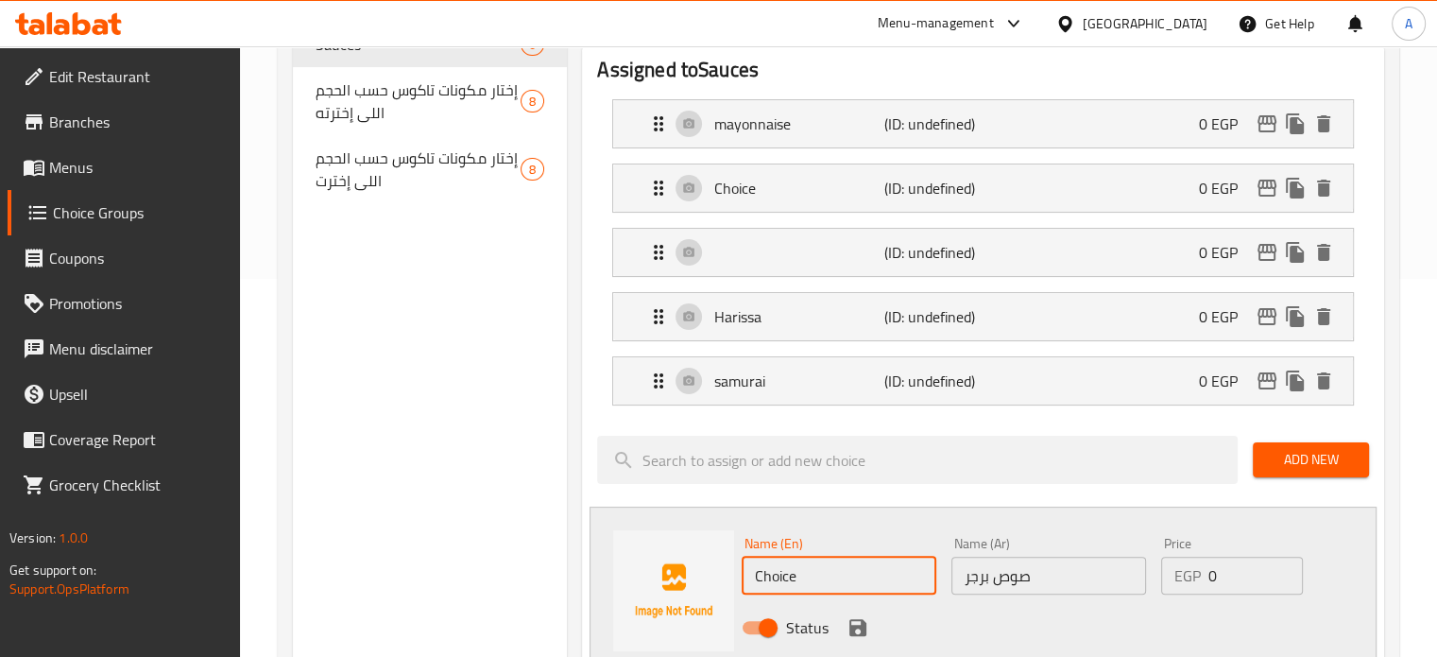
click at [798, 572] on input "Choice" at bounding box center [839, 576] width 195 height 38
paste input "[PERSON_NAME]"
type input "burger sauce"
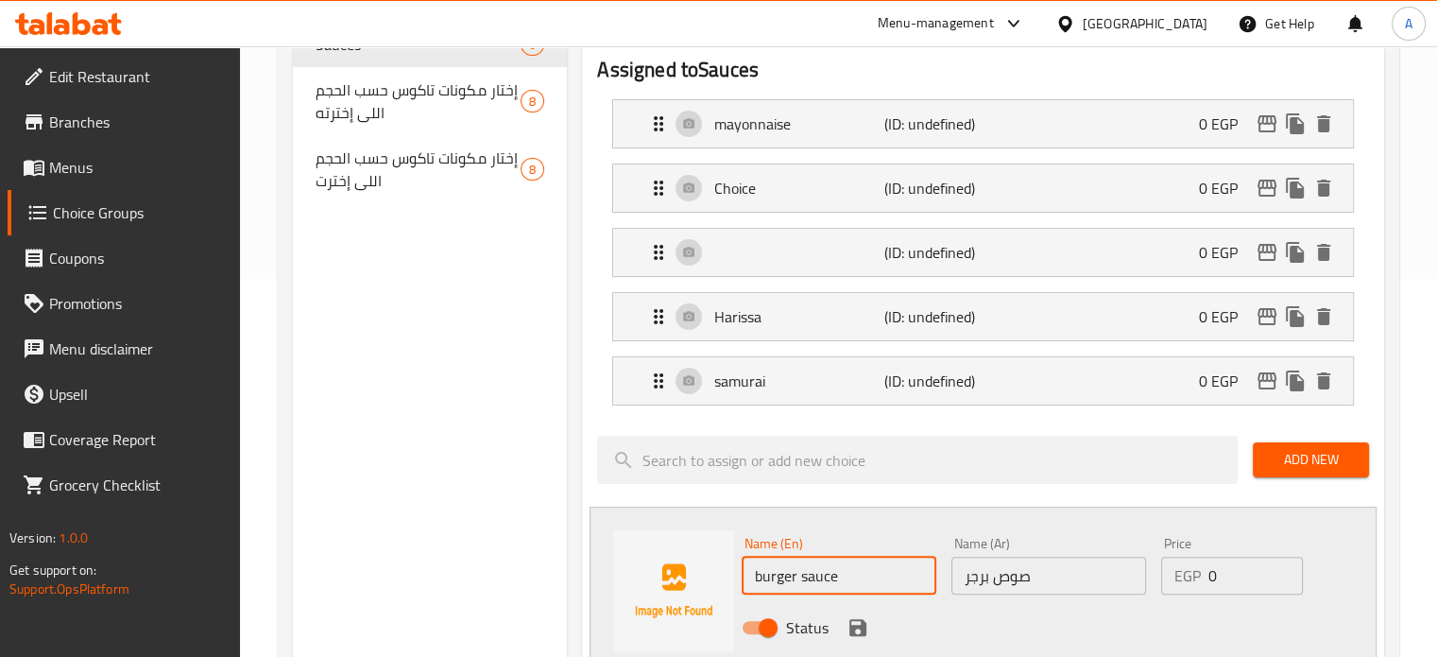
drag, startPoint x: 861, startPoint y: 622, endPoint x: 542, endPoint y: 38, distance: 665.2
click at [861, 623] on icon "save" at bounding box center [858, 627] width 17 height 17
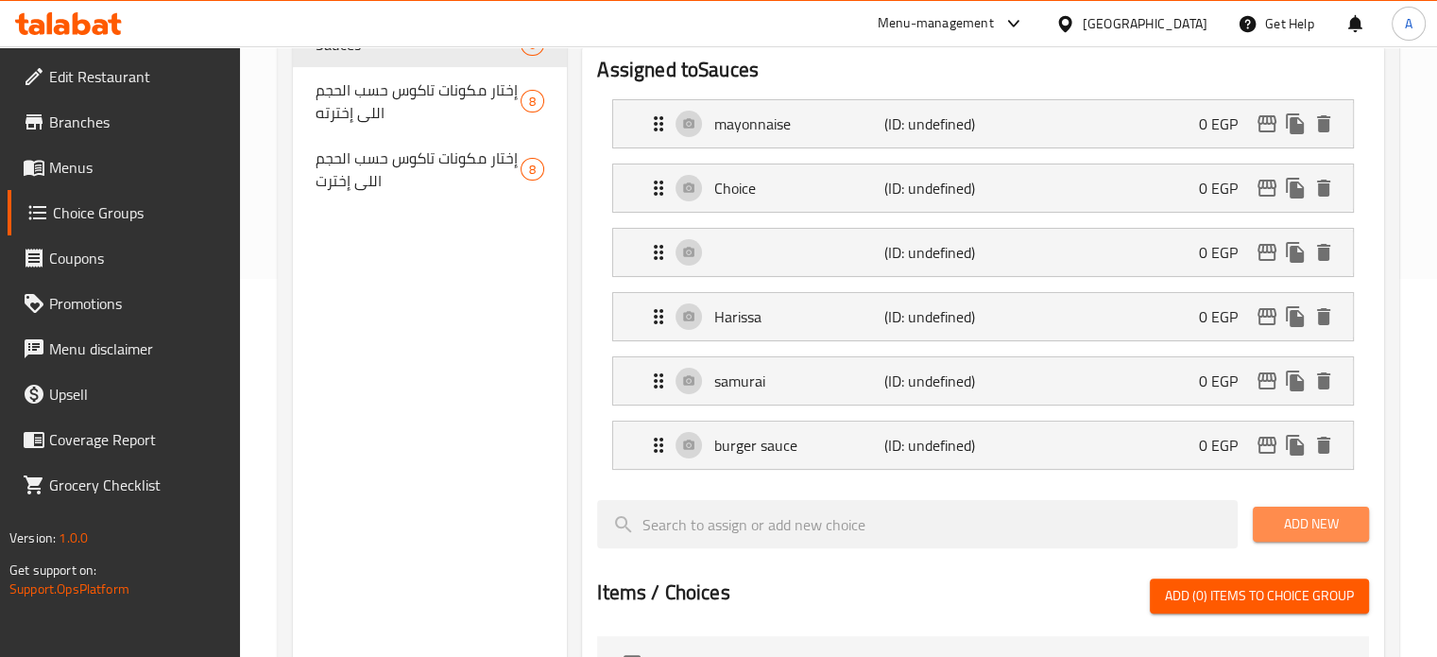
click at [1274, 521] on span "Add New" at bounding box center [1311, 524] width 86 height 24
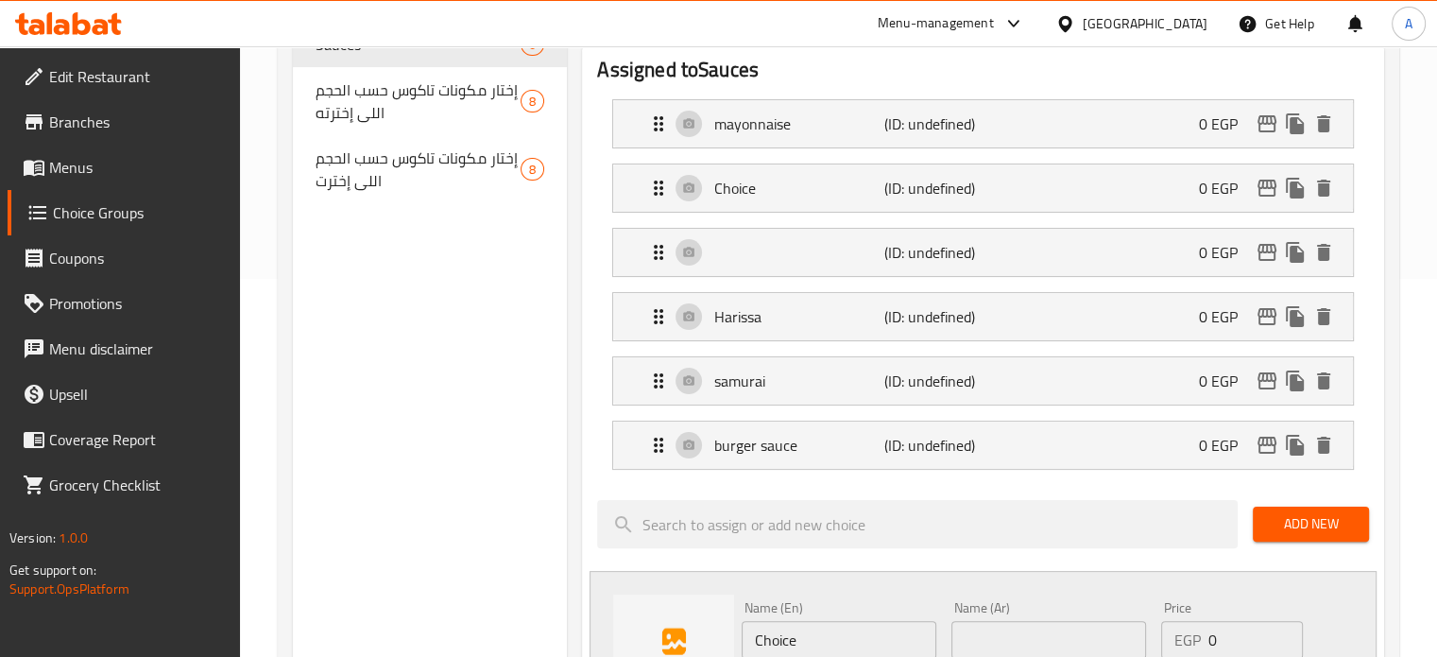
scroll to position [567, 0]
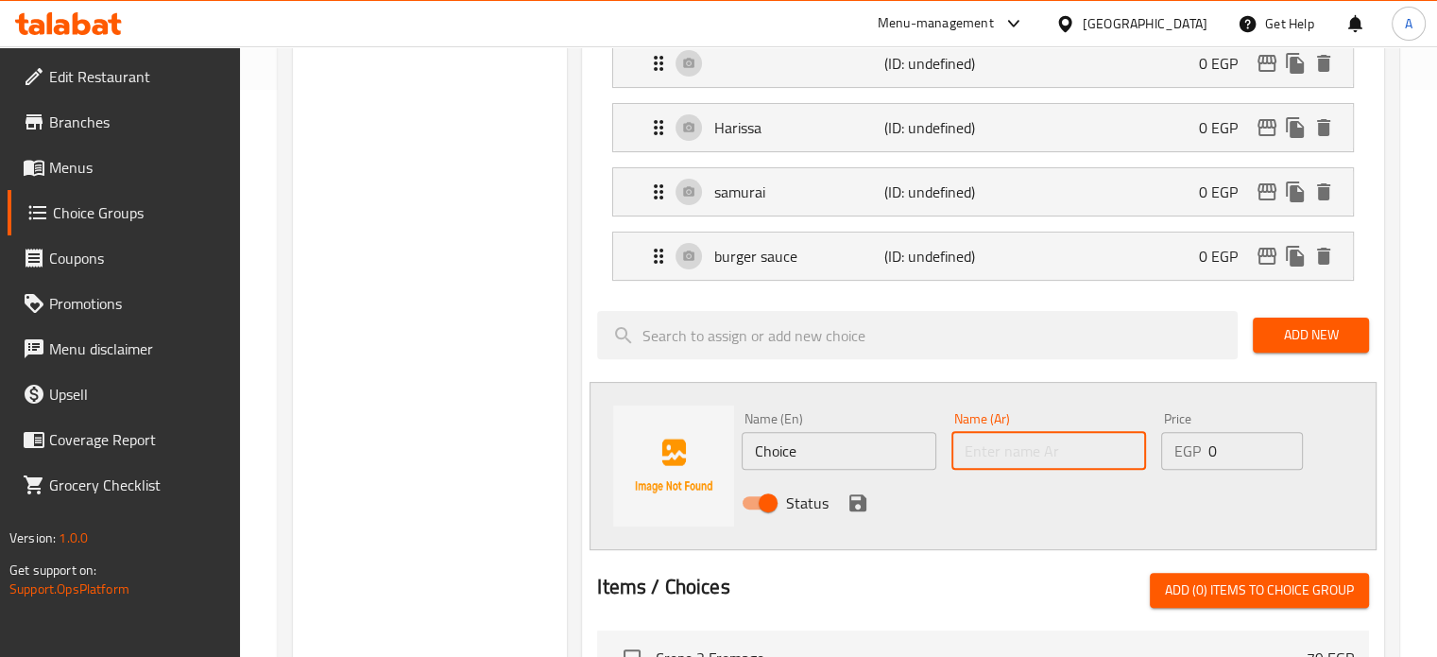
click at [991, 456] on input "text" at bounding box center [1049, 451] width 195 height 38
type input "عسل"
click at [774, 447] on input "Choice" at bounding box center [839, 451] width 195 height 38
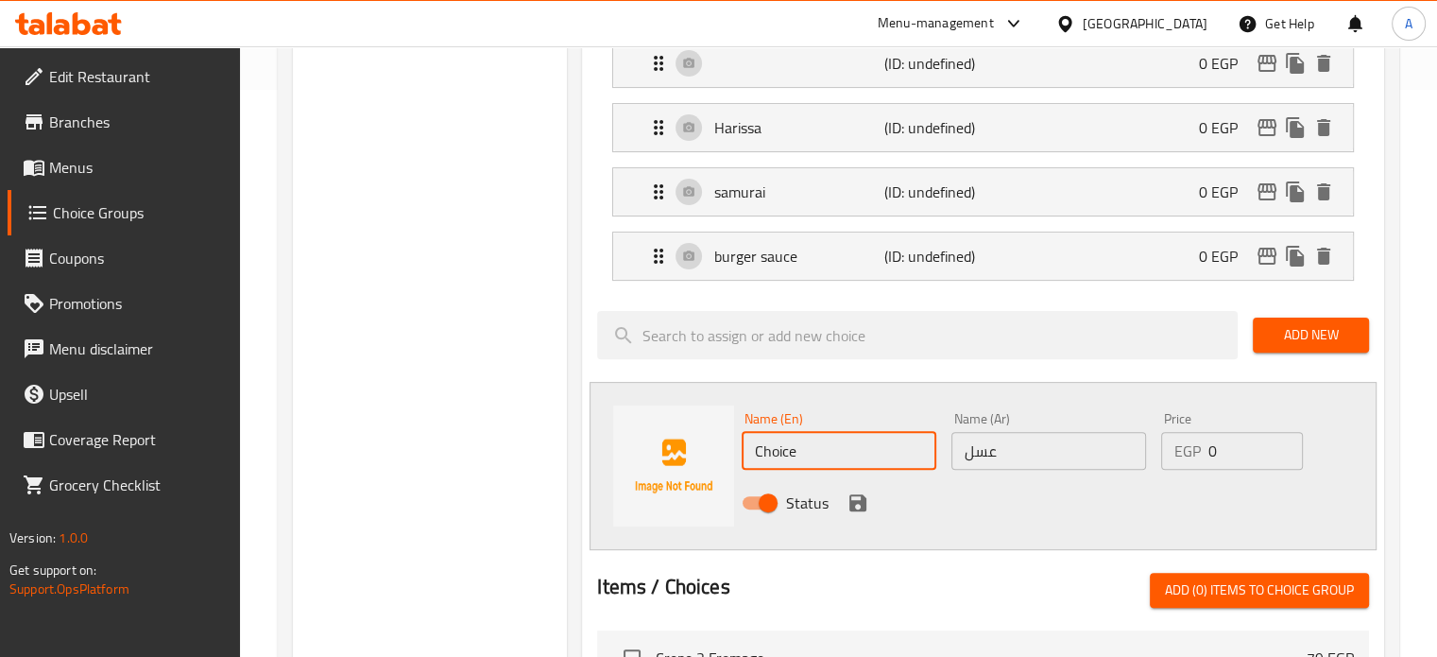
click at [771, 446] on input "Choice" at bounding box center [839, 451] width 195 height 38
type input "Honey"
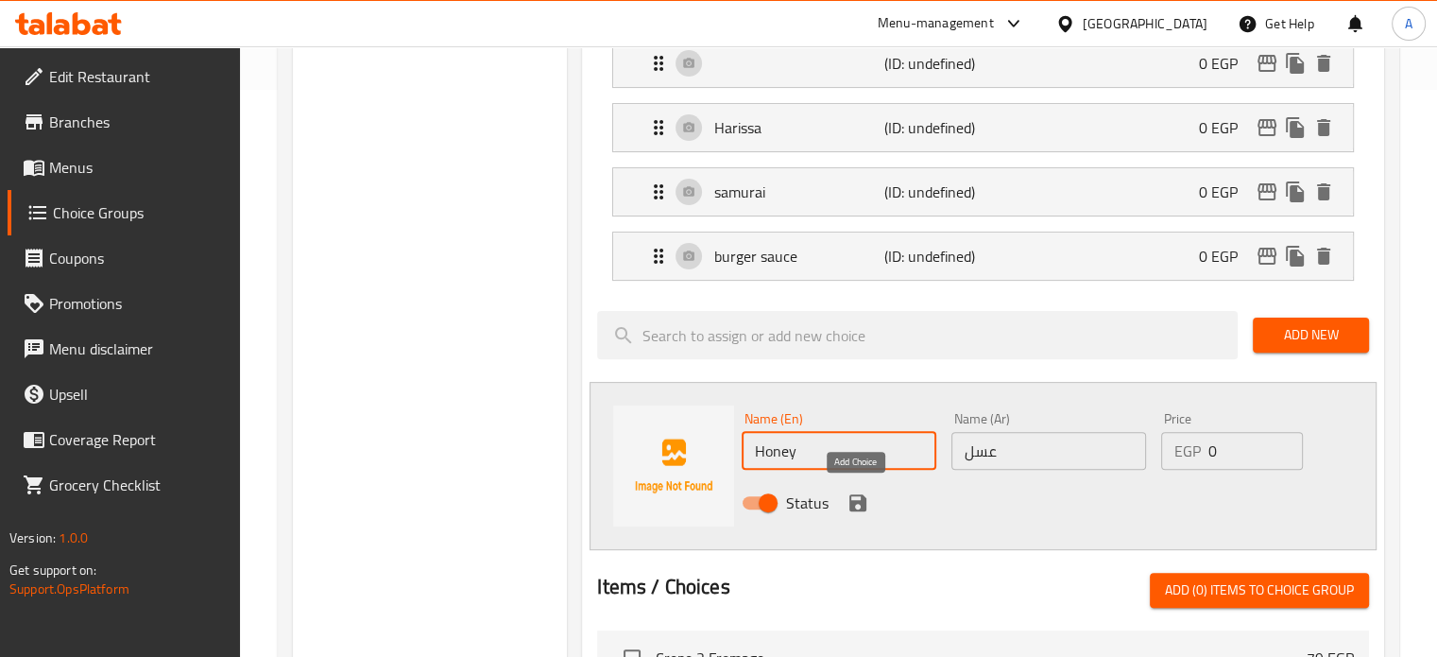
click at [858, 498] on icon "save" at bounding box center [858, 502] width 17 height 17
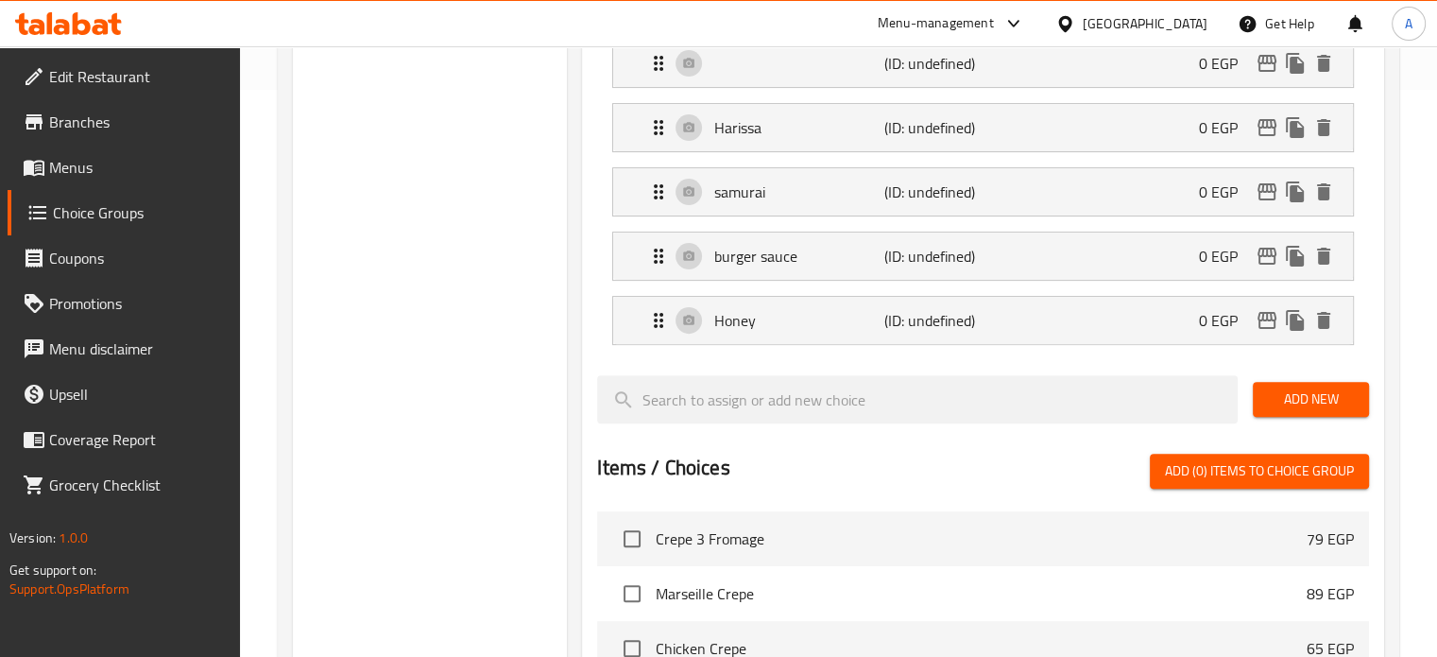
click at [1292, 393] on span "Add New" at bounding box center [1311, 399] width 86 height 24
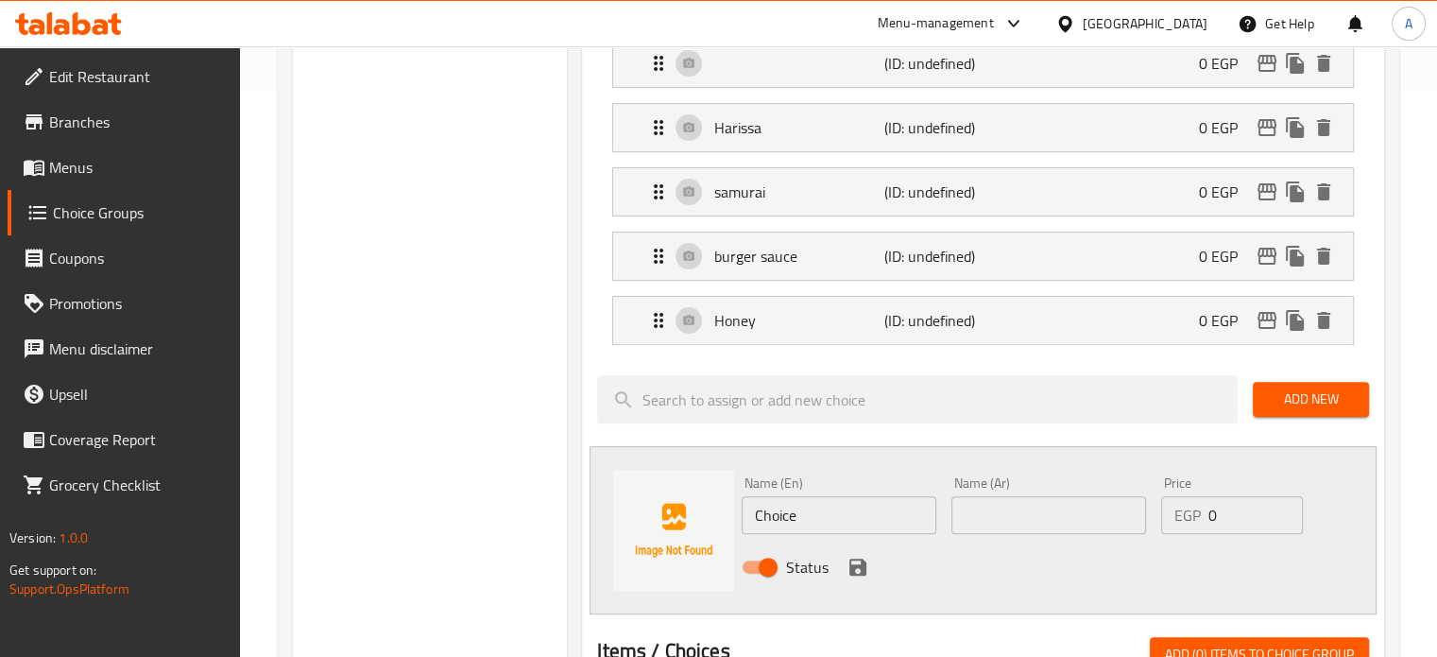
click at [1009, 505] on input "text" at bounding box center [1049, 515] width 195 height 38
click at [1021, 508] on input "[PERSON_NAME] يالليمون" at bounding box center [1049, 515] width 195 height 38
type input "[PERSON_NAME] يالليمون"
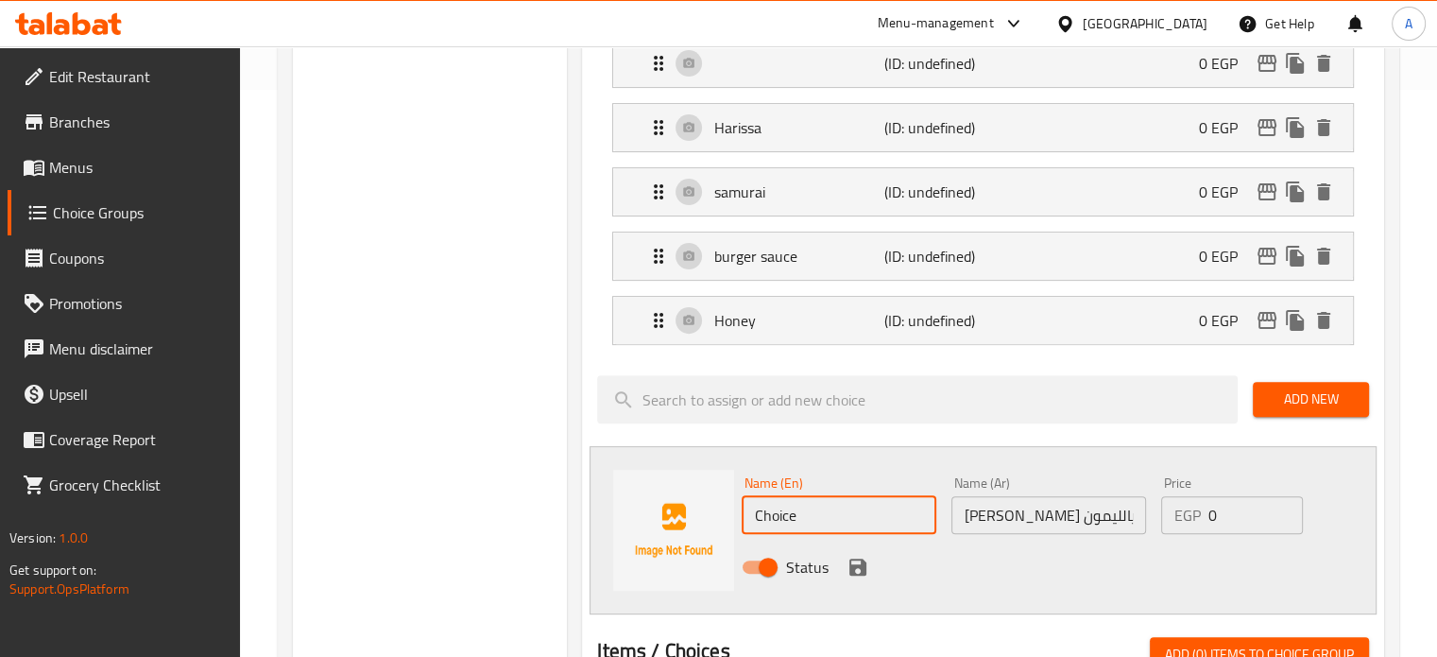
drag, startPoint x: 774, startPoint y: 514, endPoint x: 732, endPoint y: 512, distance: 41.6
click at [732, 512] on div "Name (En) Choice Name (En) Name (Ar) [PERSON_NAME] يالليمون Name (Ar) Price EGP…" at bounding box center [983, 530] width 787 height 168
paste input "olive oil with lemon"
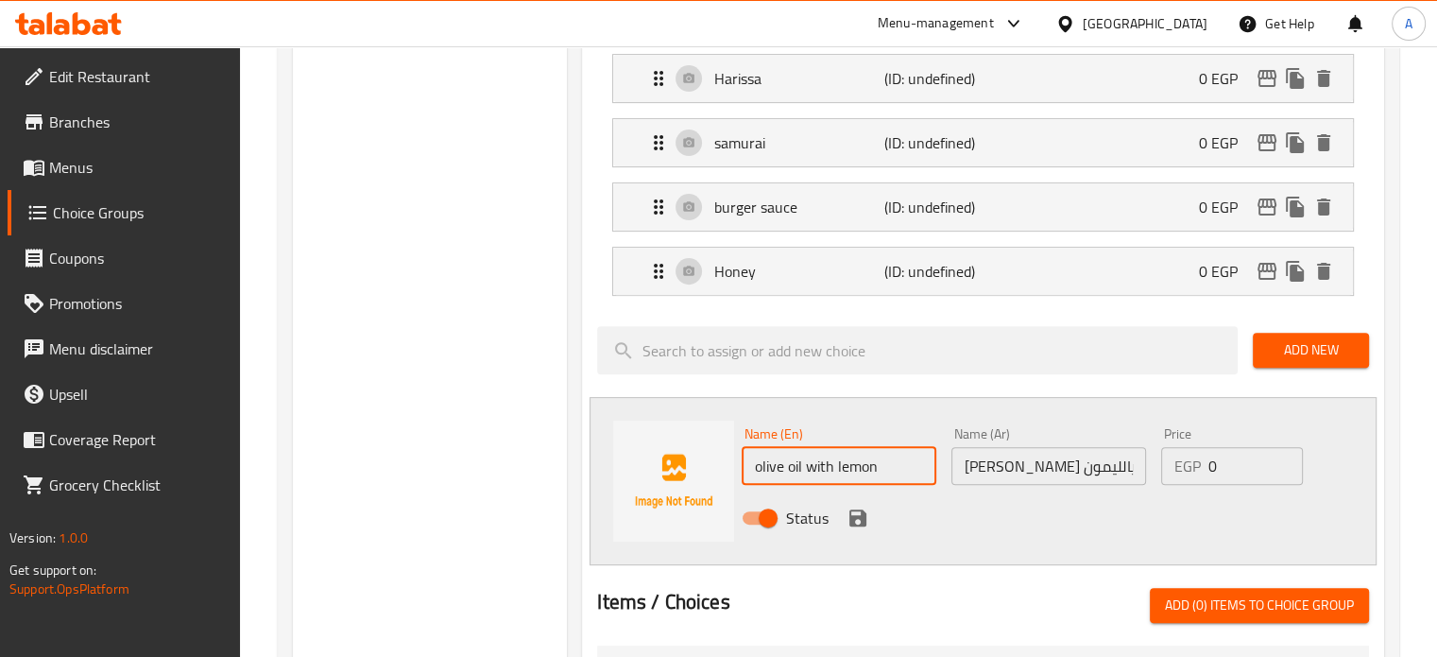
scroll to position [661, 0]
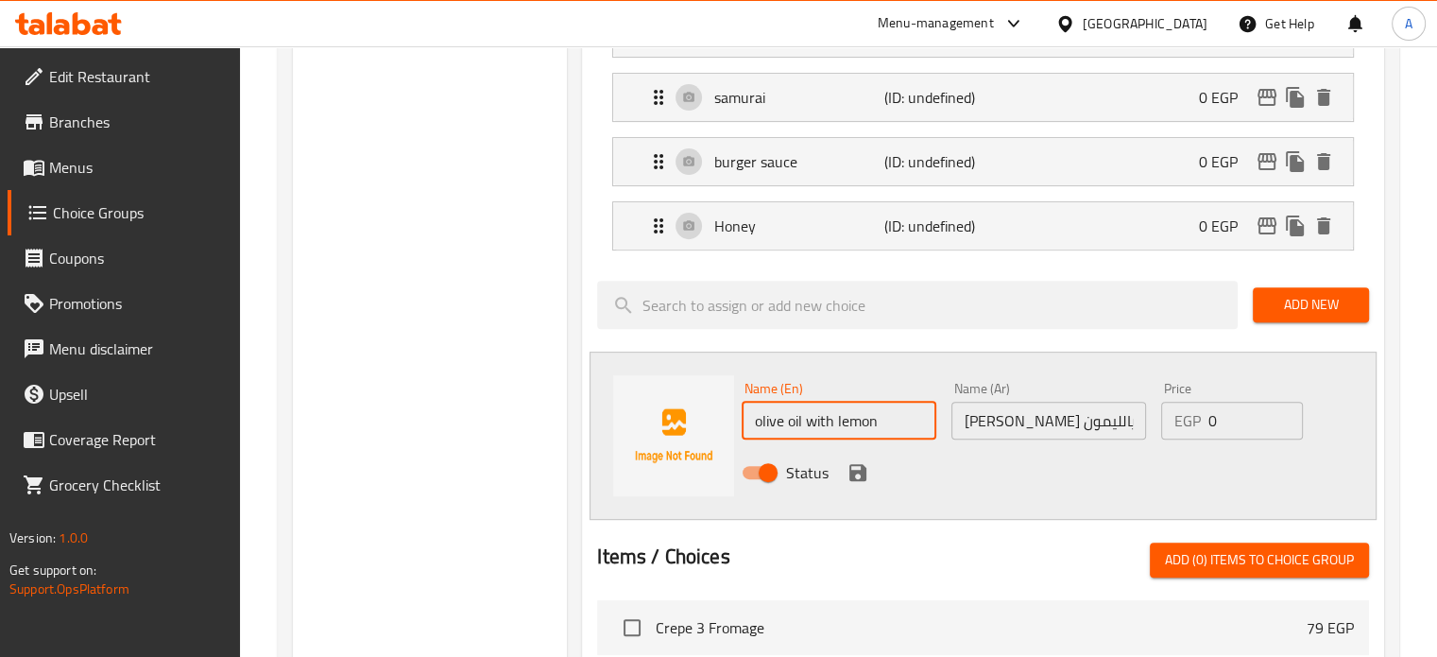
type input "olive oil with lemon"
click at [855, 483] on button "save" at bounding box center [858, 472] width 28 height 28
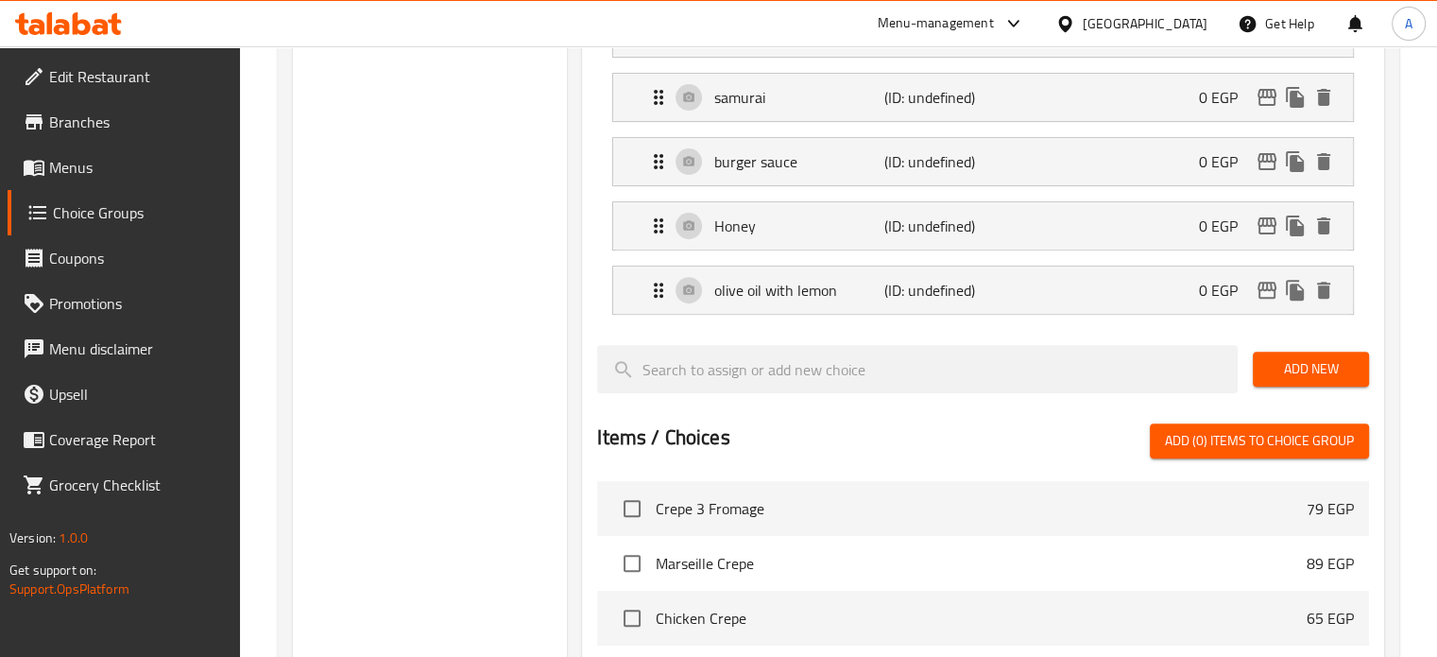
click at [1305, 366] on span "Add New" at bounding box center [1311, 369] width 86 height 24
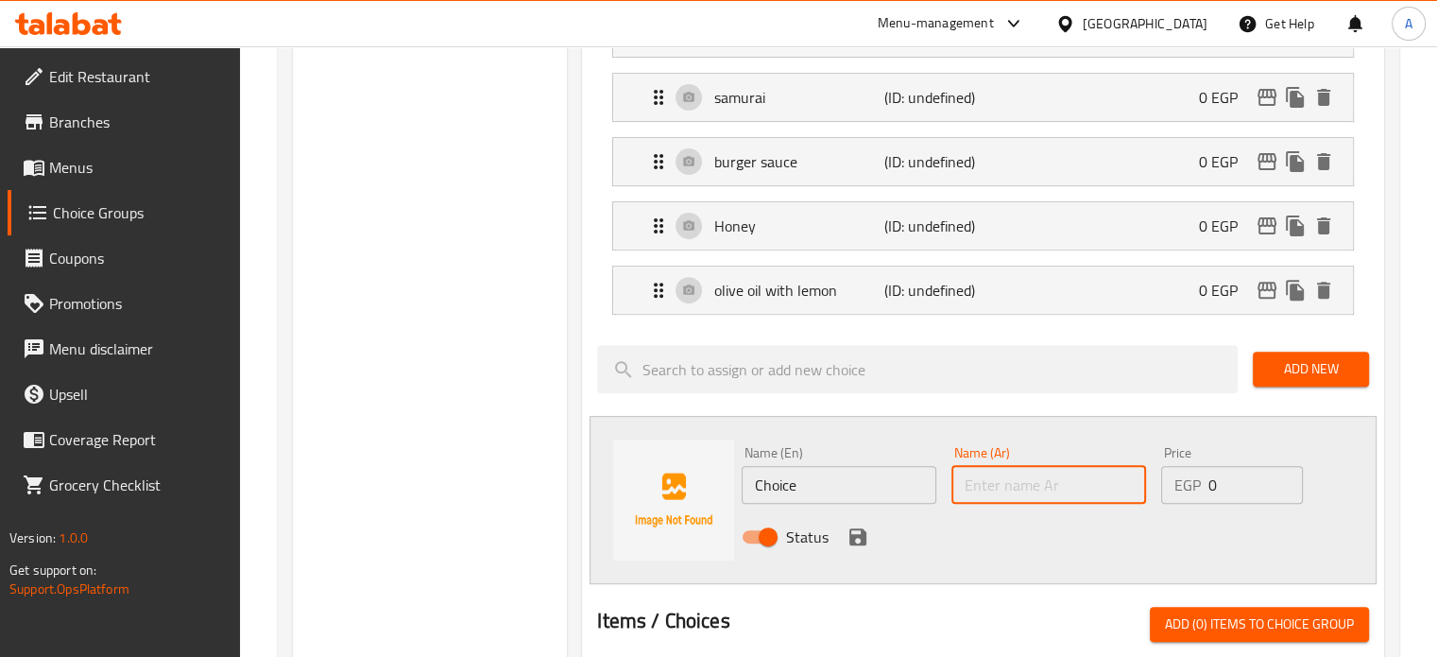
drag, startPoint x: 964, startPoint y: 483, endPoint x: 985, endPoint y: 474, distance: 22.5
click at [964, 483] on input "text" at bounding box center [1049, 485] width 195 height 38
paste input "صوص فورماجيير"
type input "صوص فورماجيير"
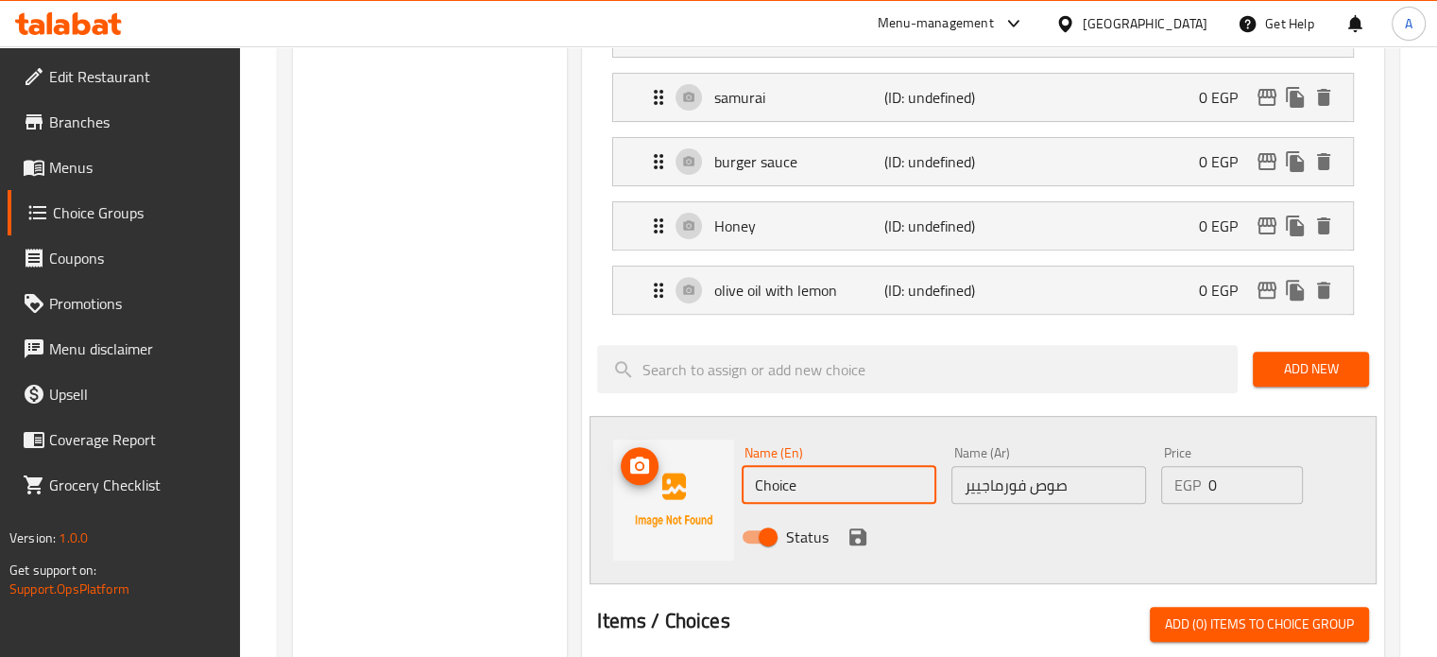
paste input "Fromagerie sau"
drag, startPoint x: 819, startPoint y: 475, endPoint x: 730, endPoint y: 478, distance: 89.8
click at [730, 478] on div "Name (En) Fromagerie sauce Name (En) Name (Ar) صوص فورماجيير Name (Ar) Price EG…" at bounding box center [983, 500] width 787 height 168
type input "Fromagerie sauce"
click at [857, 537] on icon "save" at bounding box center [858, 536] width 23 height 23
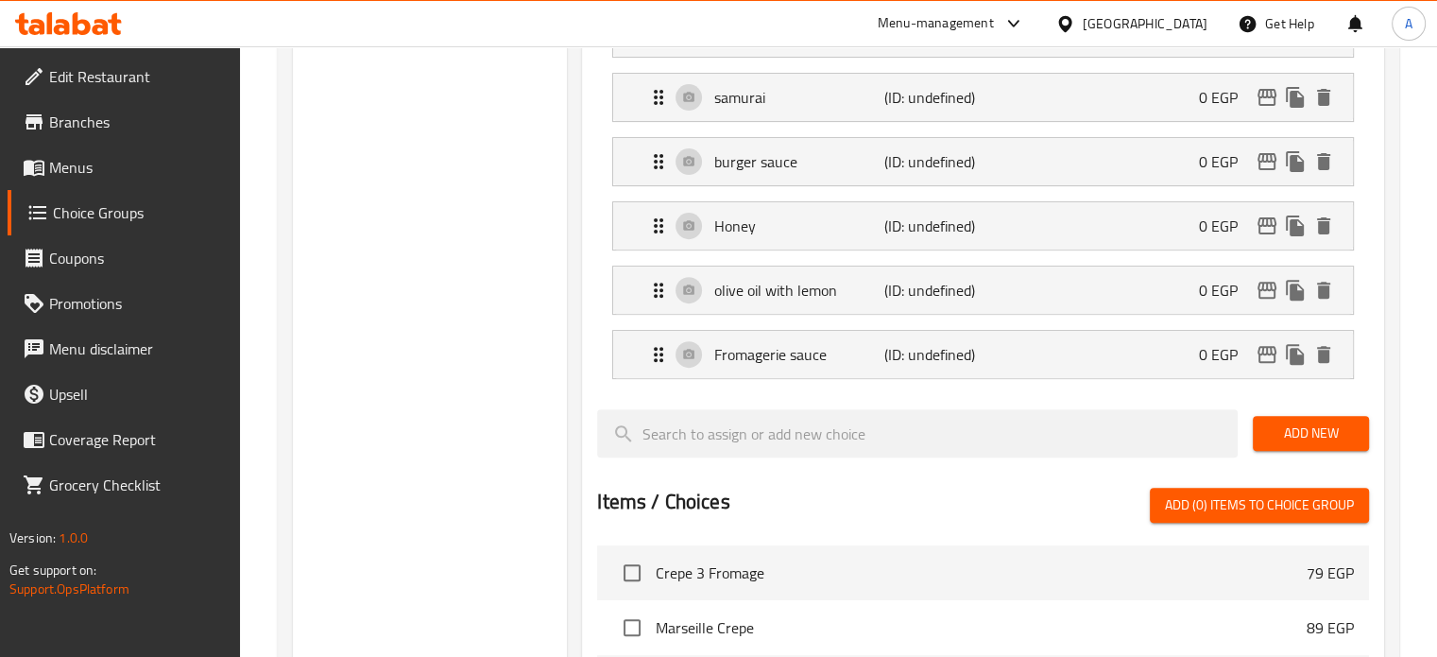
click at [1271, 424] on span "Add New" at bounding box center [1311, 433] width 86 height 24
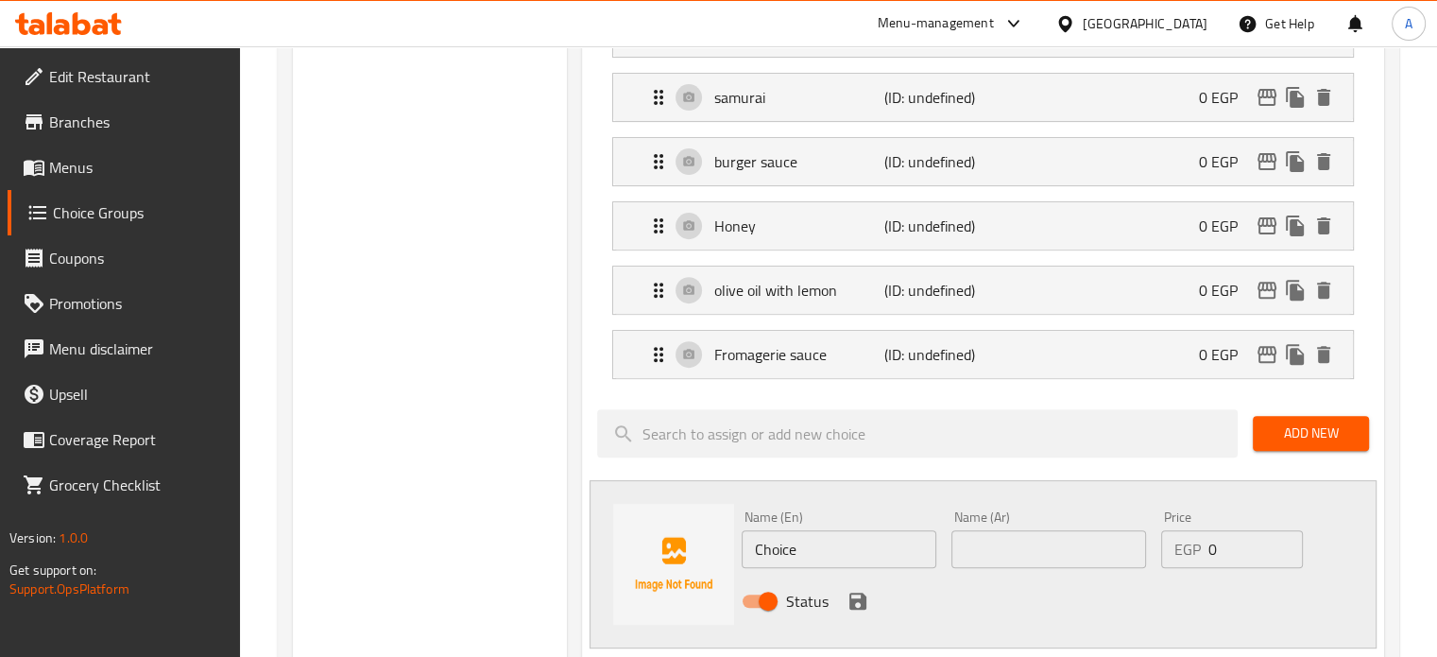
click at [1024, 540] on input "text" at bounding box center [1049, 549] width 195 height 38
paste input "[PERSON_NAME]"
type input "[PERSON_NAME]"
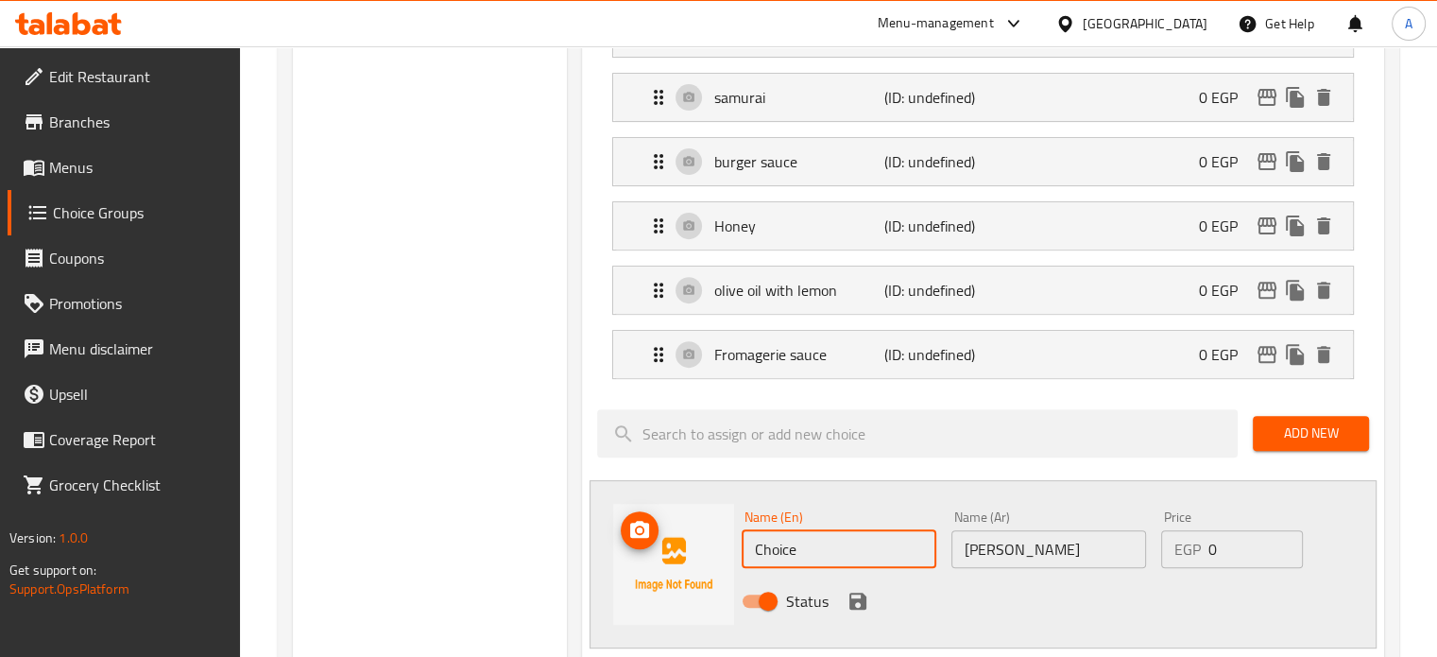
drag, startPoint x: 811, startPoint y: 547, endPoint x: 727, endPoint y: 541, distance: 84.3
click at [727, 541] on div "Name (En) Choice Name (En) Name (Ar) كريمه فريش Name (Ar) Price EGP 0 Price Sta…" at bounding box center [983, 564] width 787 height 168
paste input "Fresh cream"
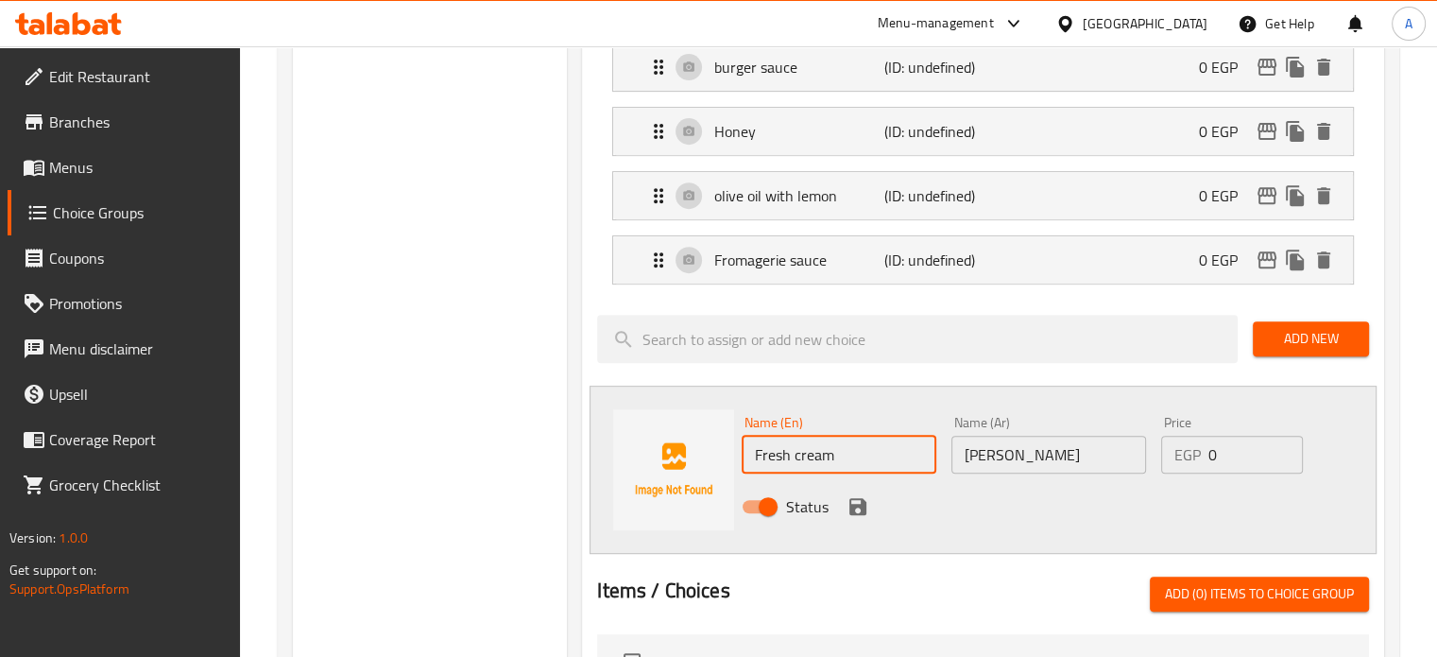
type input "Fresh cream"
click at [855, 504] on icon "save" at bounding box center [858, 506] width 23 height 23
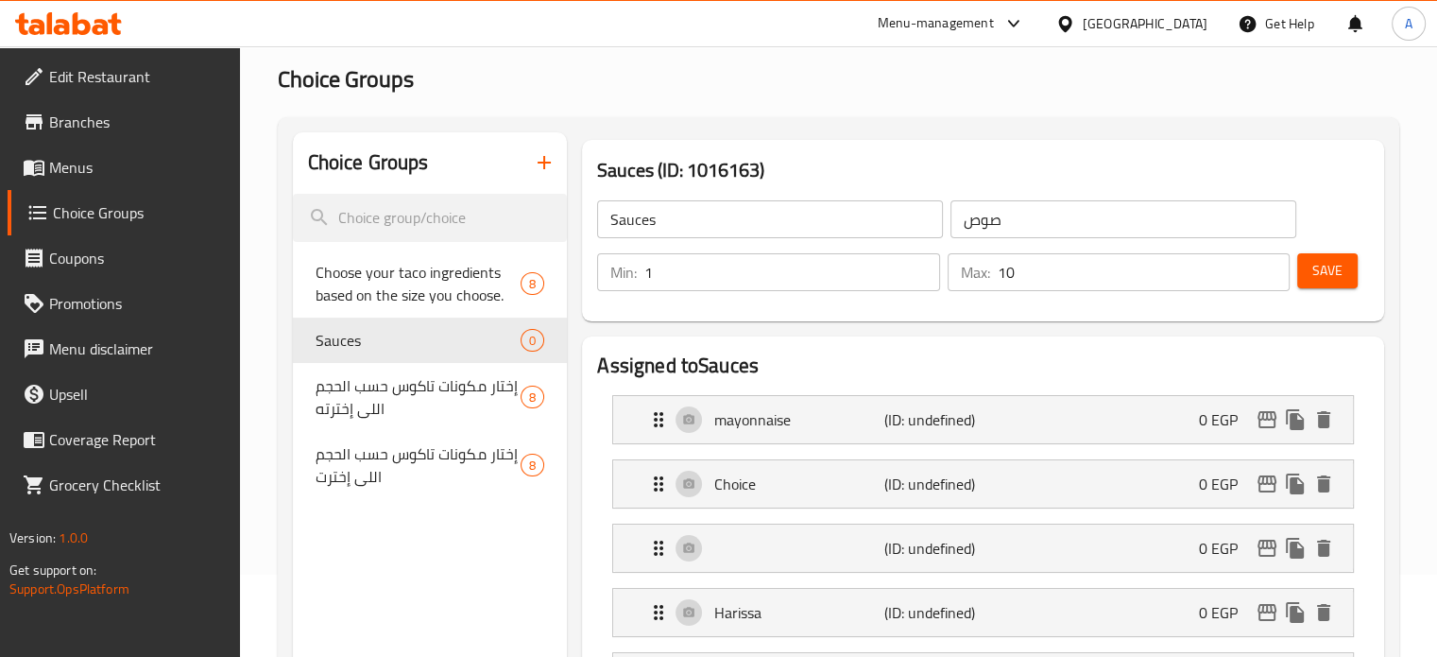
scroll to position [0, 0]
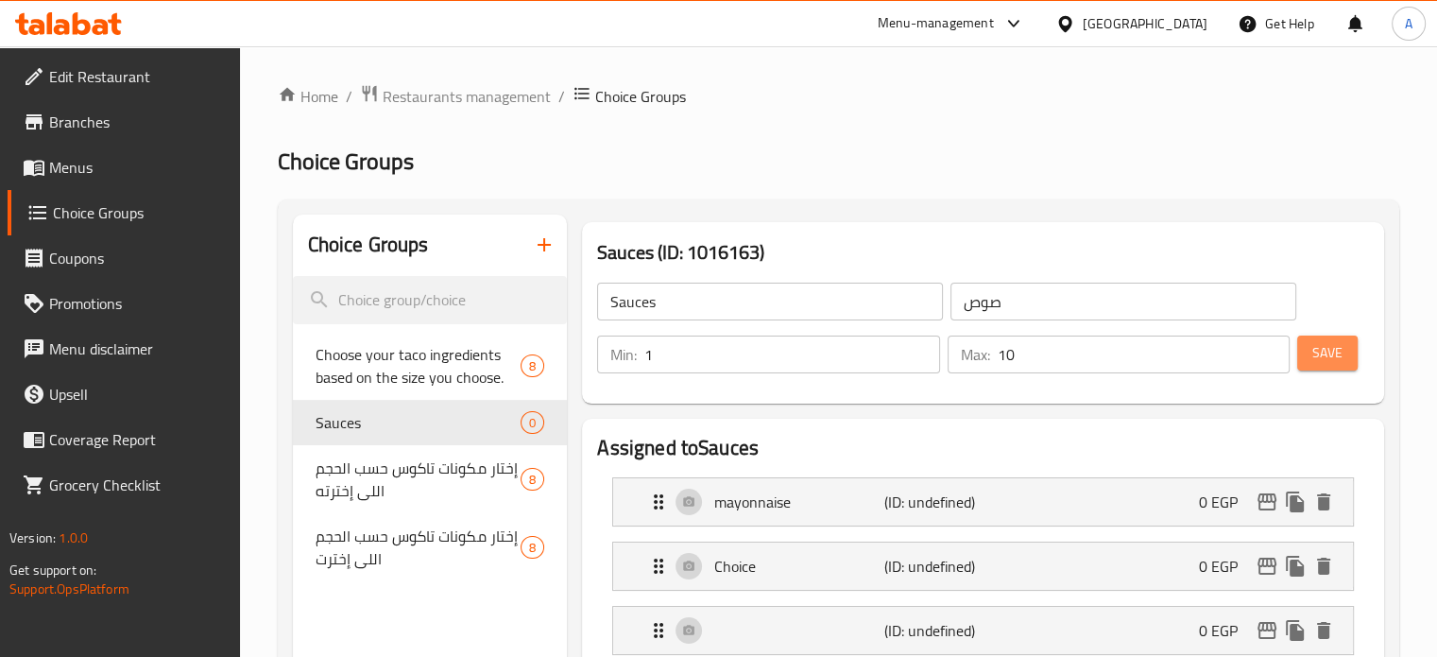
click at [1342, 352] on span "Save" at bounding box center [1328, 353] width 30 height 24
